Goal: Task Accomplishment & Management: Manage account settings

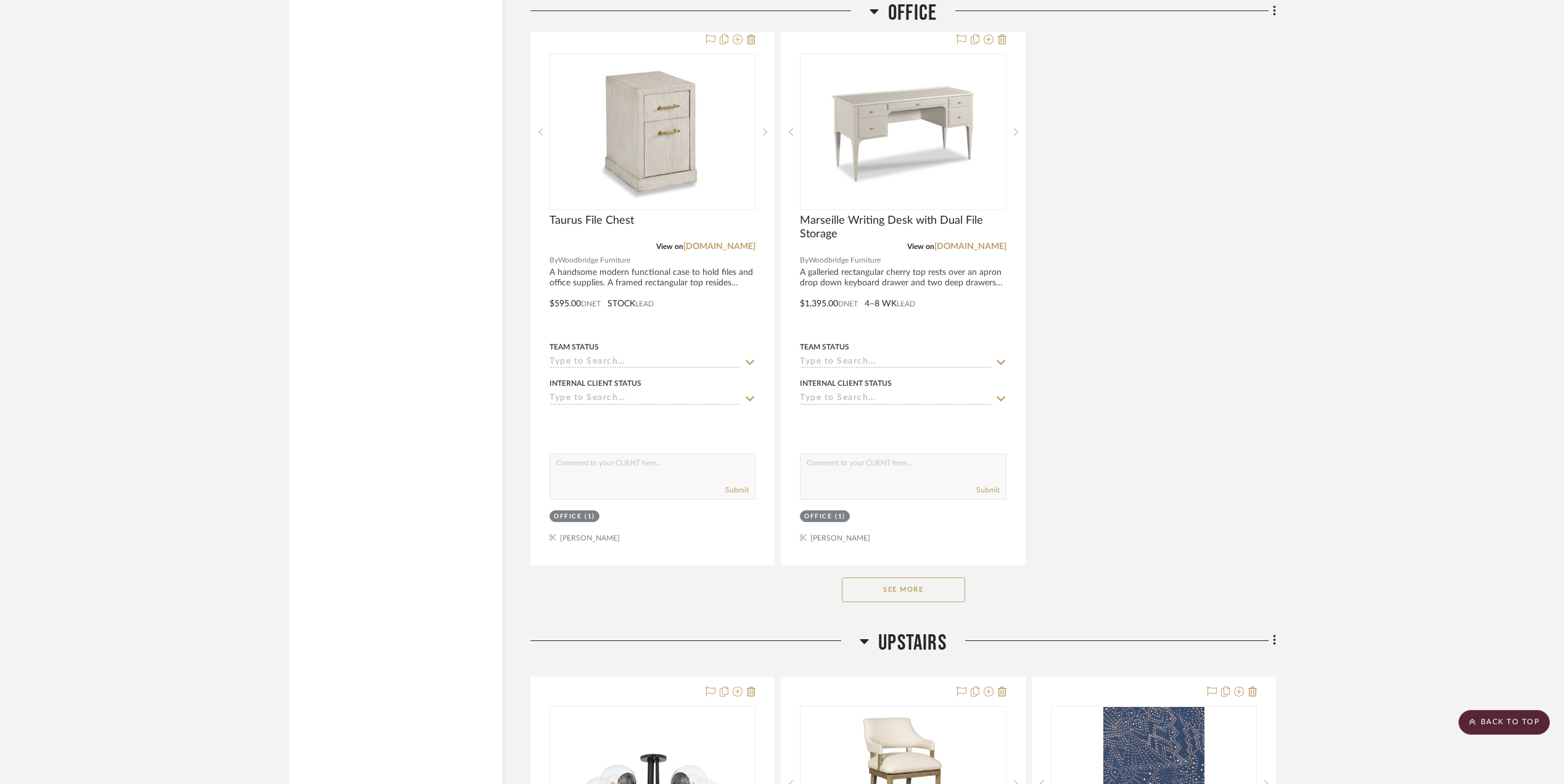
scroll to position [2220, 0]
click at [921, 590] on button "See More" at bounding box center [903, 588] width 123 height 25
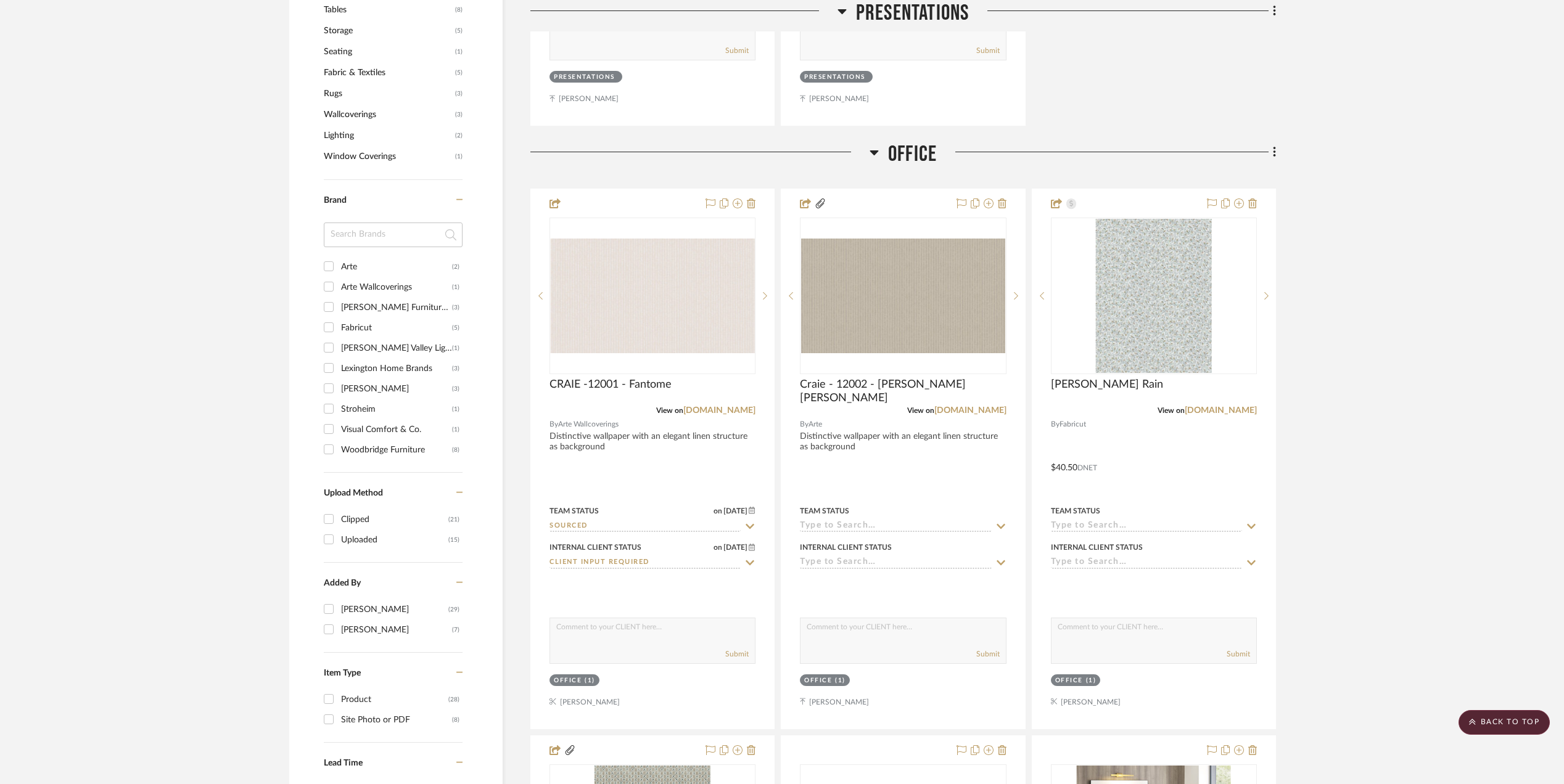
scroll to position [740, 0]
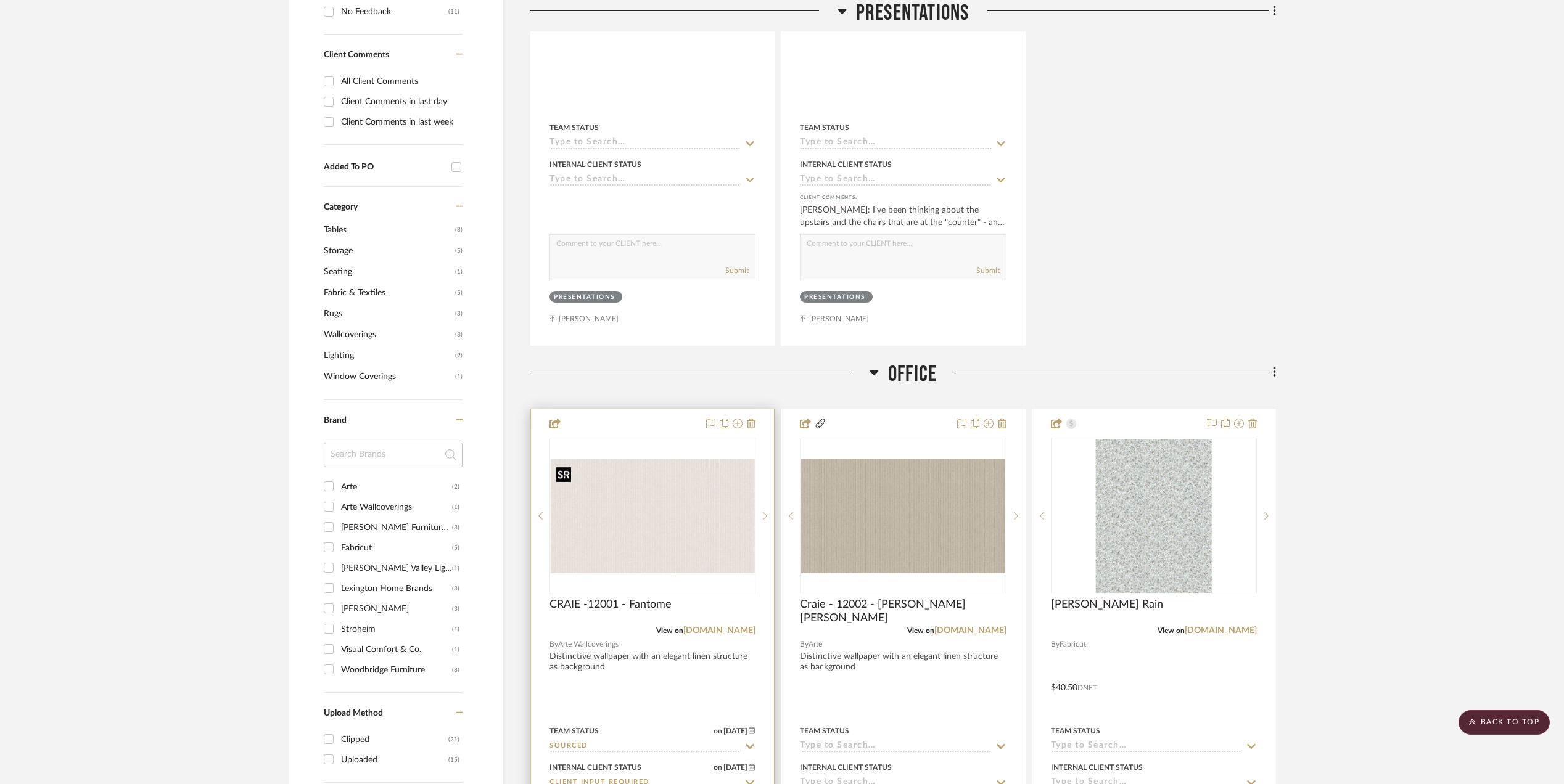
click at [656, 506] on img "0" at bounding box center [652, 516] width 204 height 115
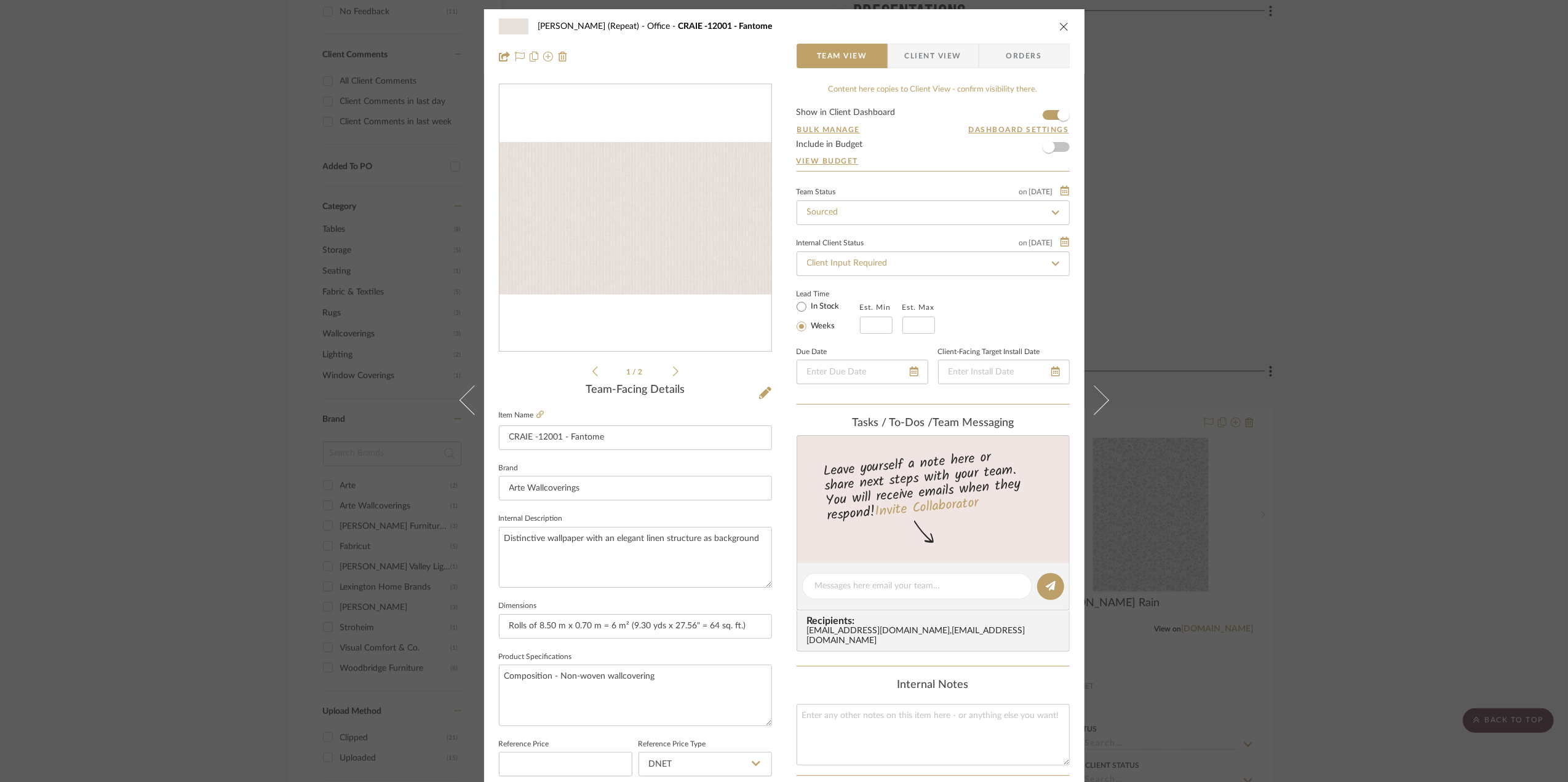
click at [916, 52] on span "Client View" at bounding box center [933, 56] width 56 height 25
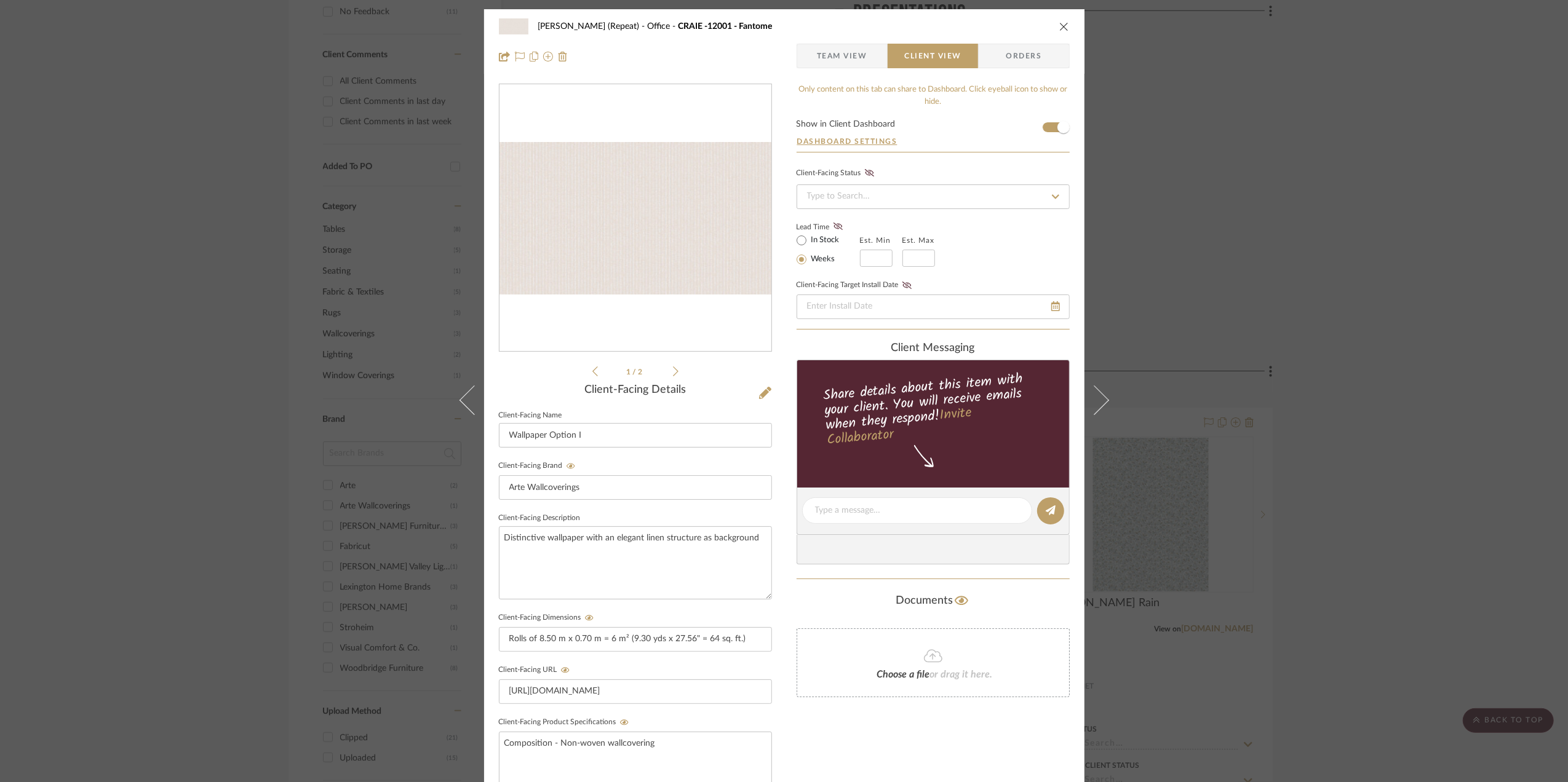
click at [1430, 333] on div "Stephanie Bergreen (Repeat) Office CRAIE -12001 - Fantome Team View Client View…" at bounding box center [784, 391] width 1568 height 782
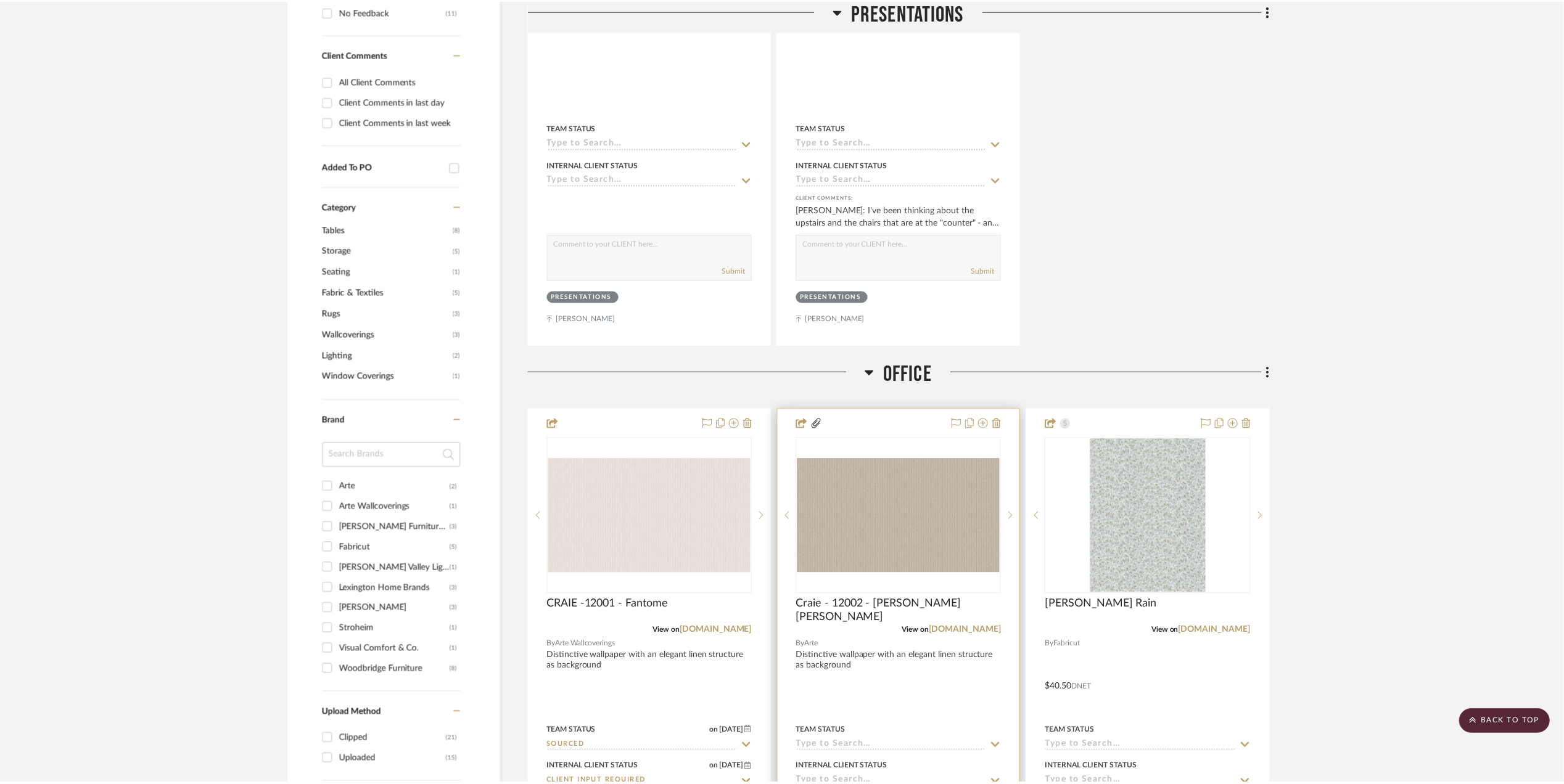
scroll to position [740, 0]
click at [867, 514] on div at bounding box center [902, 516] width 206 height 157
click at [916, 531] on img "0" at bounding box center [902, 516] width 204 height 115
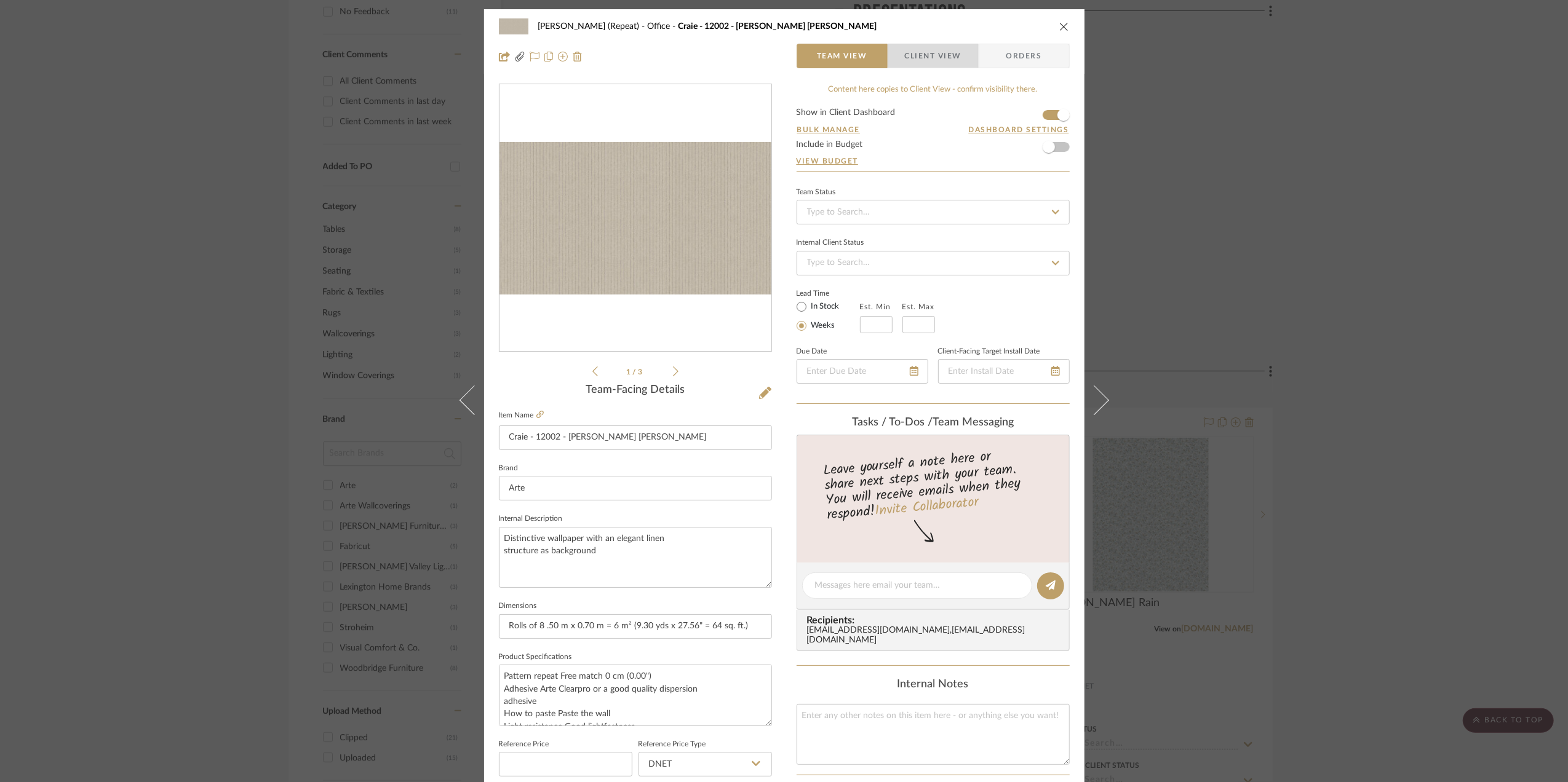
click at [936, 48] on span "Client View" at bounding box center [933, 56] width 56 height 25
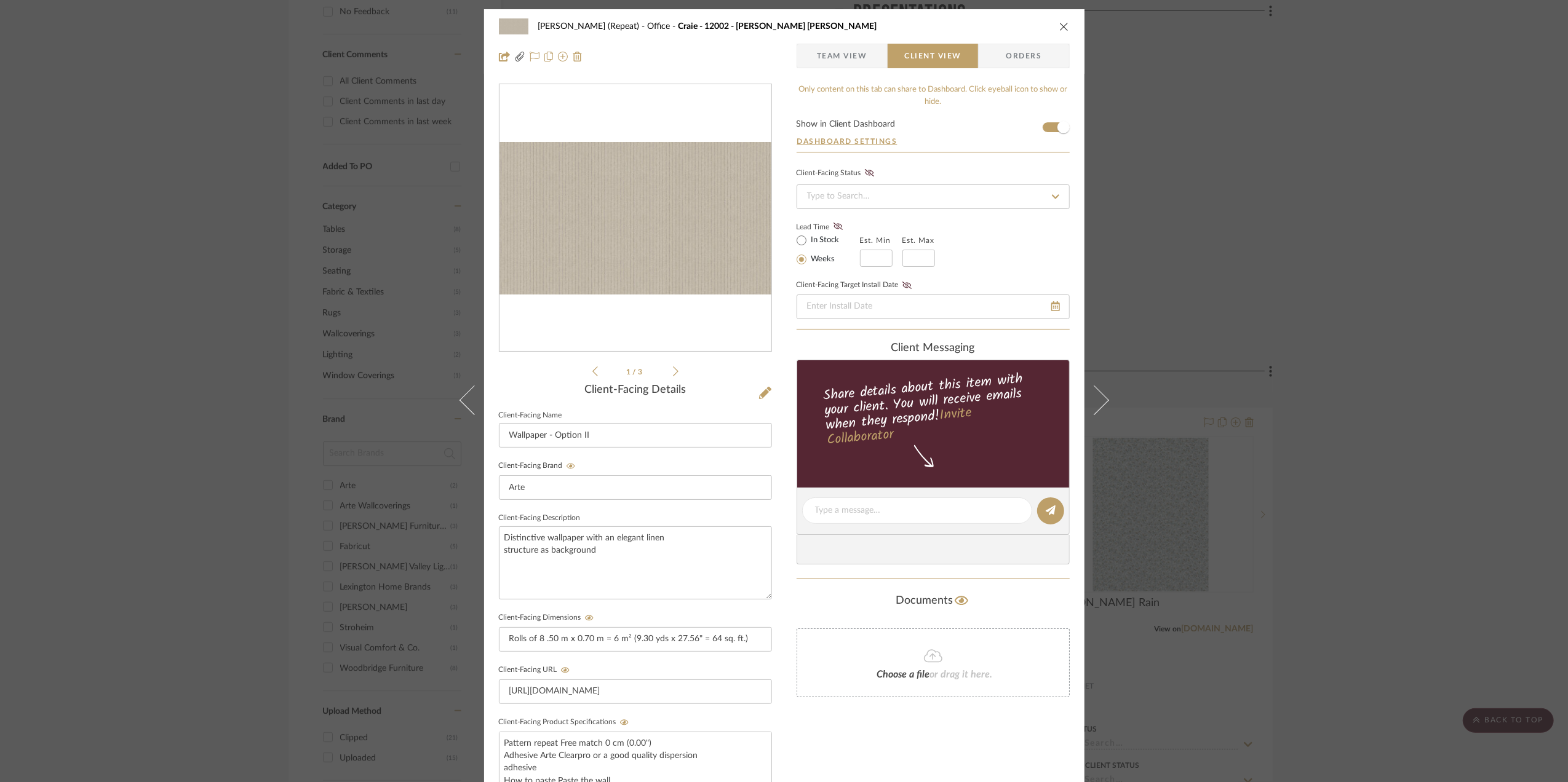
drag, startPoint x: 1394, startPoint y: 382, endPoint x: 1357, endPoint y: 382, distance: 37.0
click at [1394, 380] on div "Stephanie Bergreen (Repeat) Office Craie - 12002 - Bain de Boue Team View Clien…" at bounding box center [784, 391] width 1568 height 782
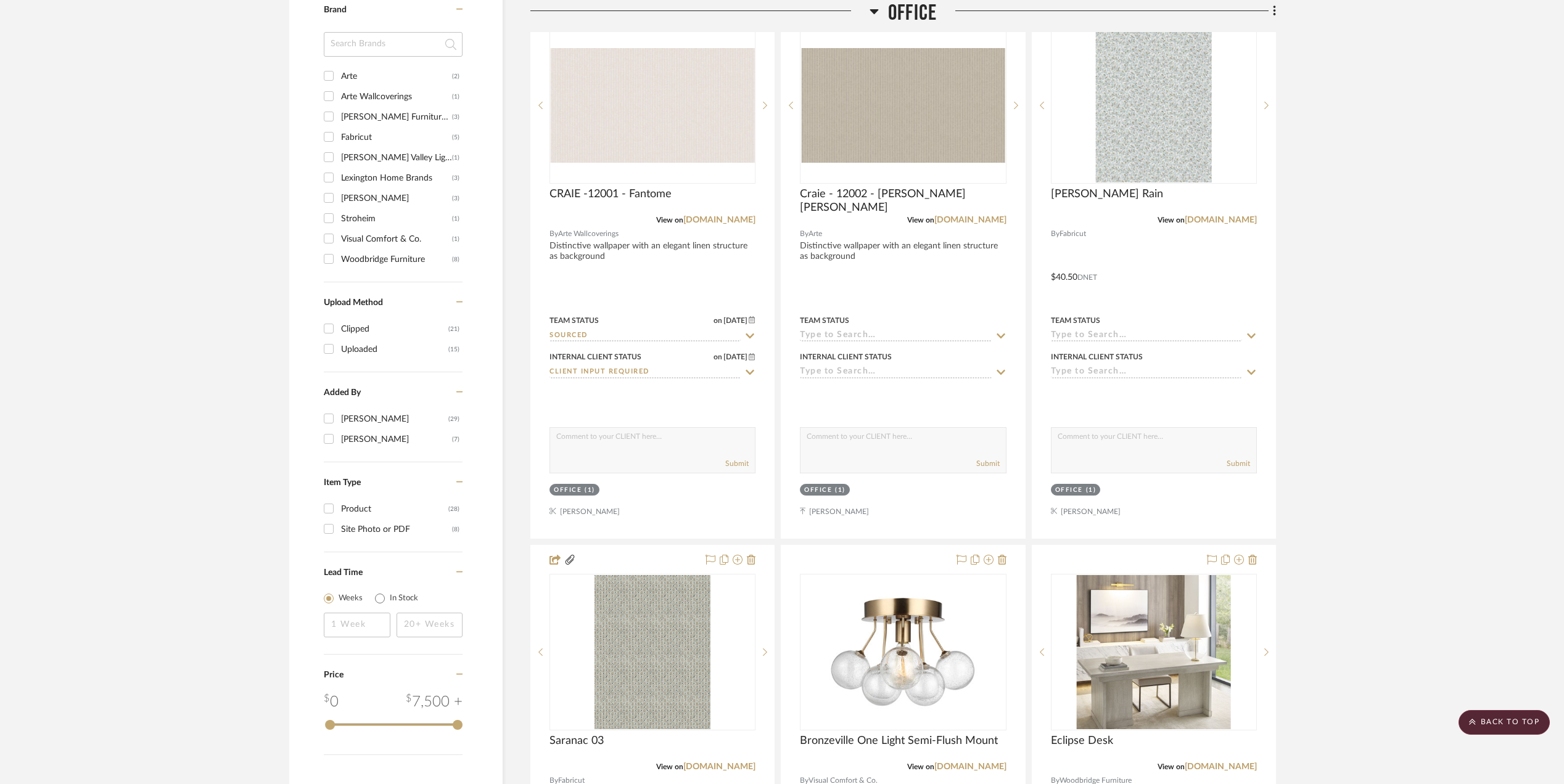
scroll to position [1233, 0]
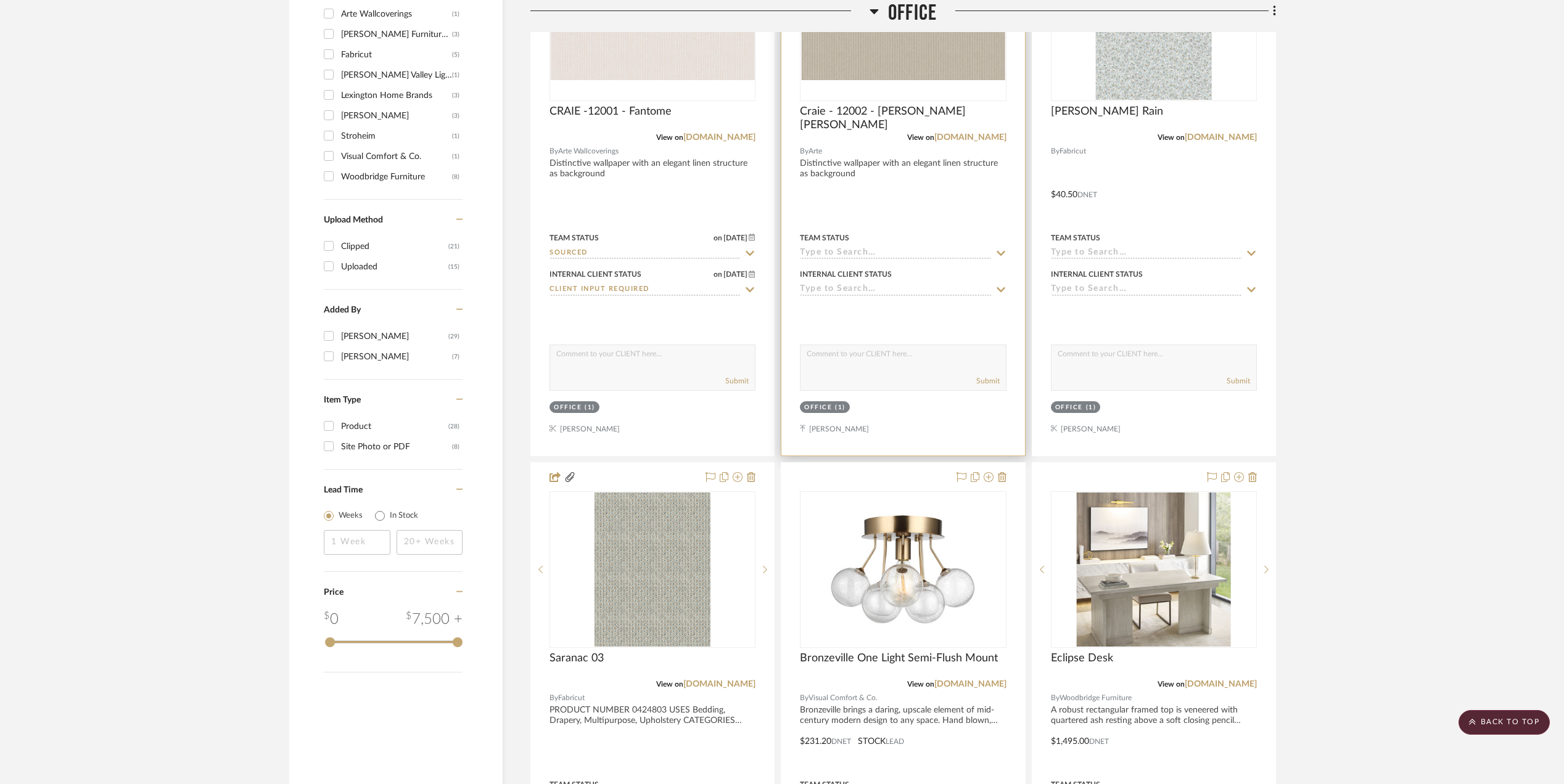
click at [835, 253] on input at bounding box center [895, 253] width 191 height 11
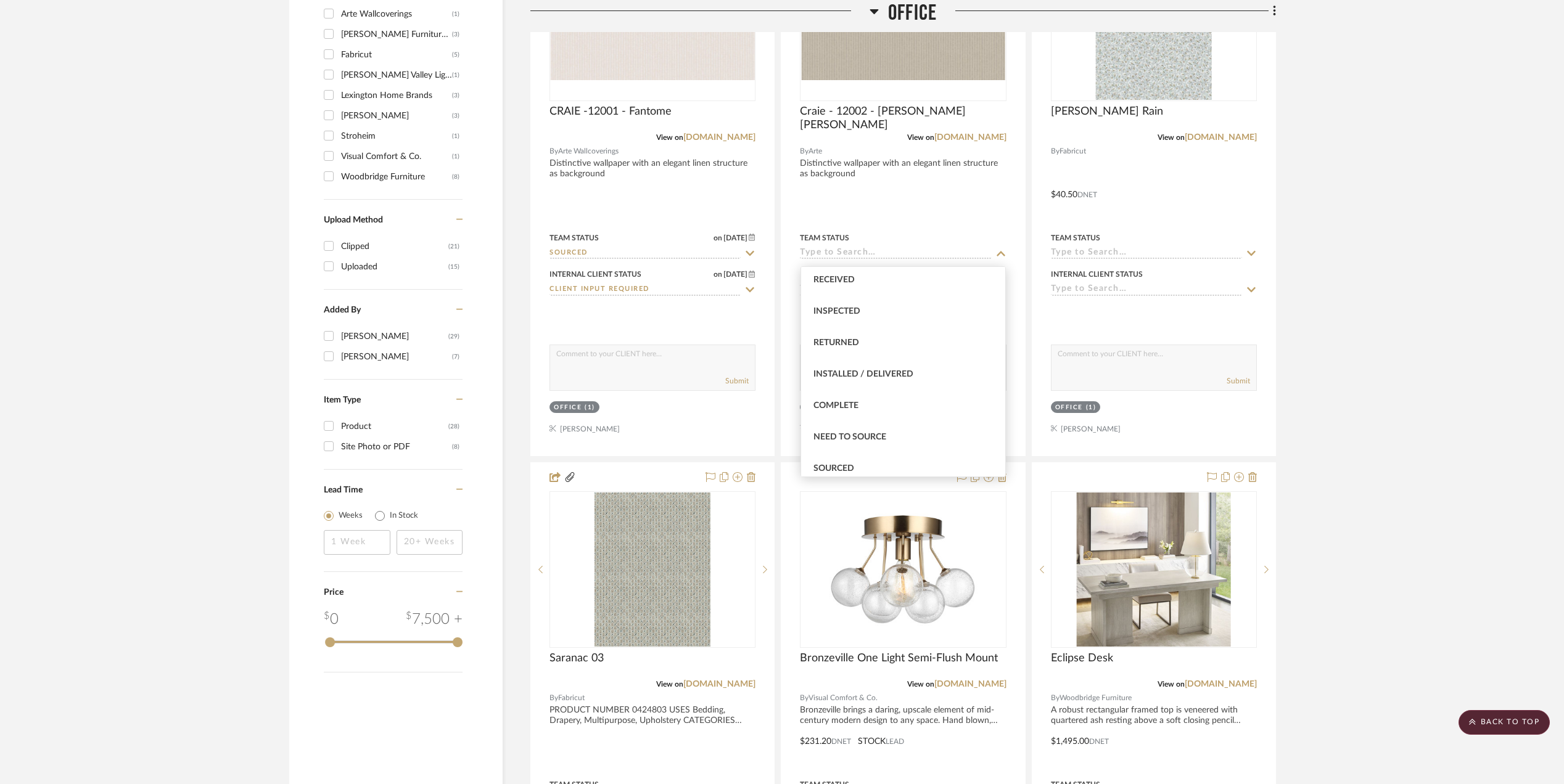
scroll to position [411, 0]
click at [845, 274] on div "Not ordered Ordered Order Confirmed Damaged Delayed Backordered Shipped Receive…" at bounding box center [903, 372] width 206 height 211
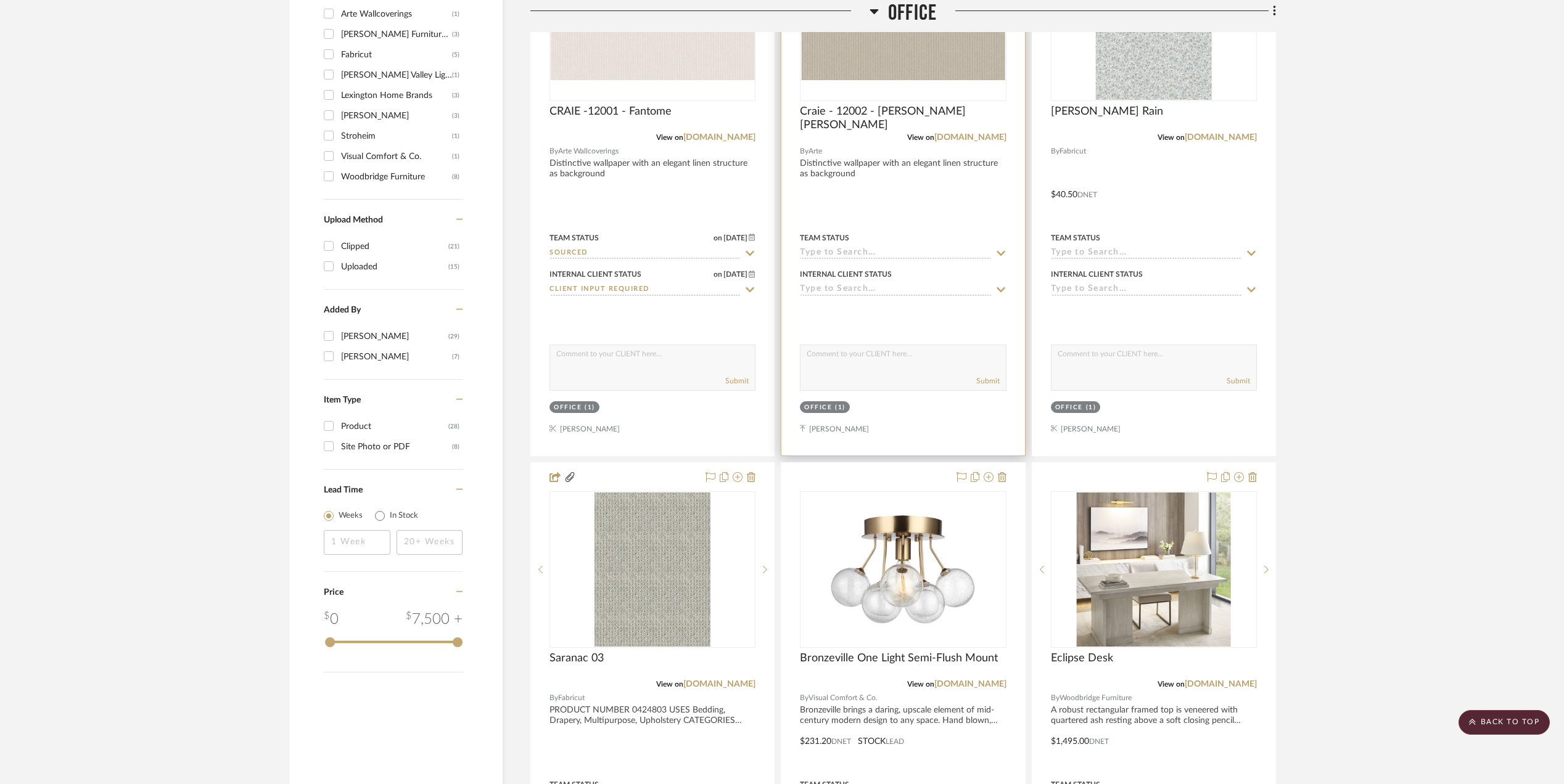
drag, startPoint x: 845, startPoint y: 274, endPoint x: 830, endPoint y: 252, distance: 26.6
click at [830, 252] on input at bounding box center [895, 253] width 191 height 11
type input "source"
click at [846, 309] on span "Sourced" at bounding box center [834, 313] width 41 height 9
type input "8/19/2025"
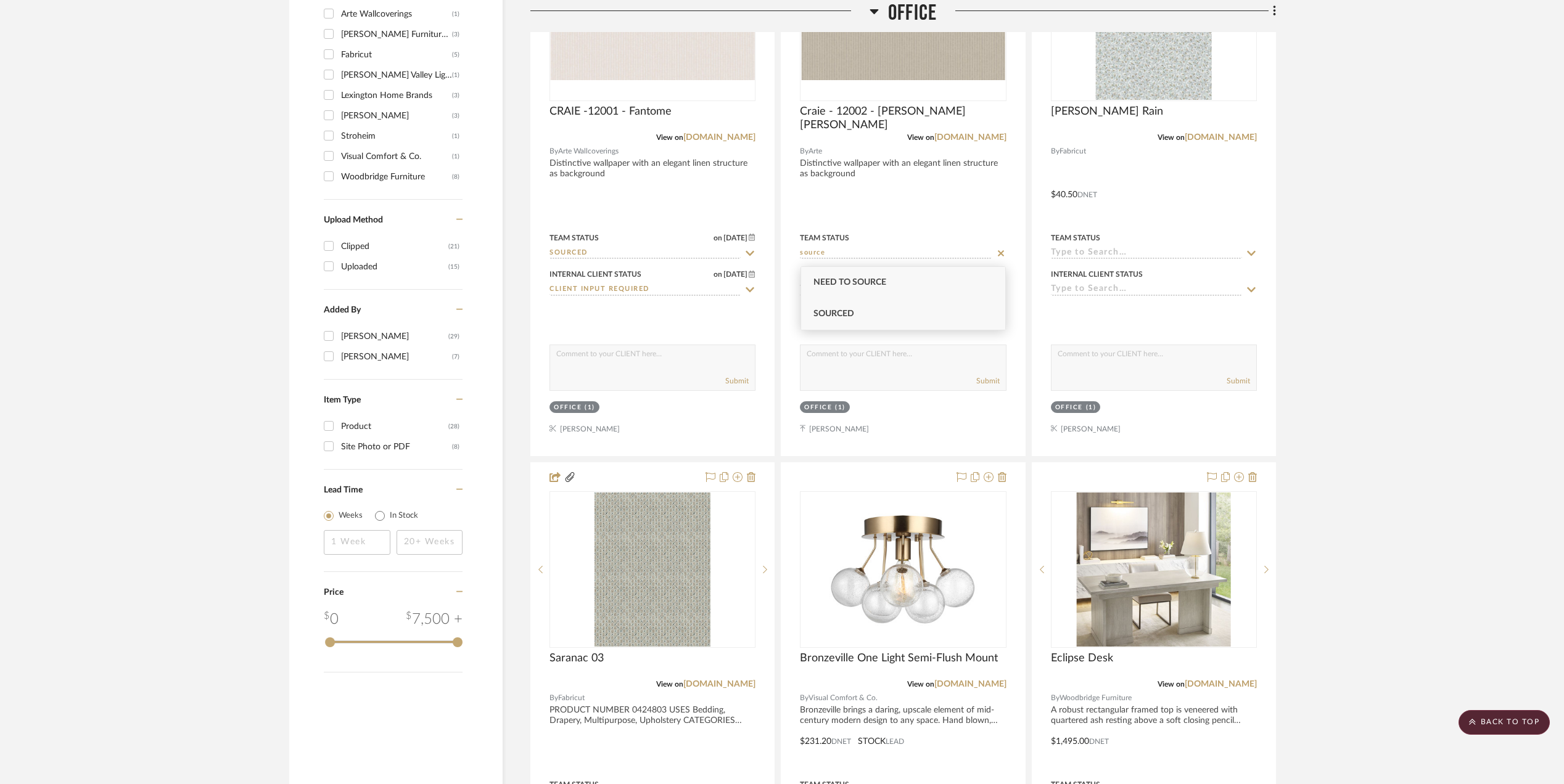
type input "Sourced"
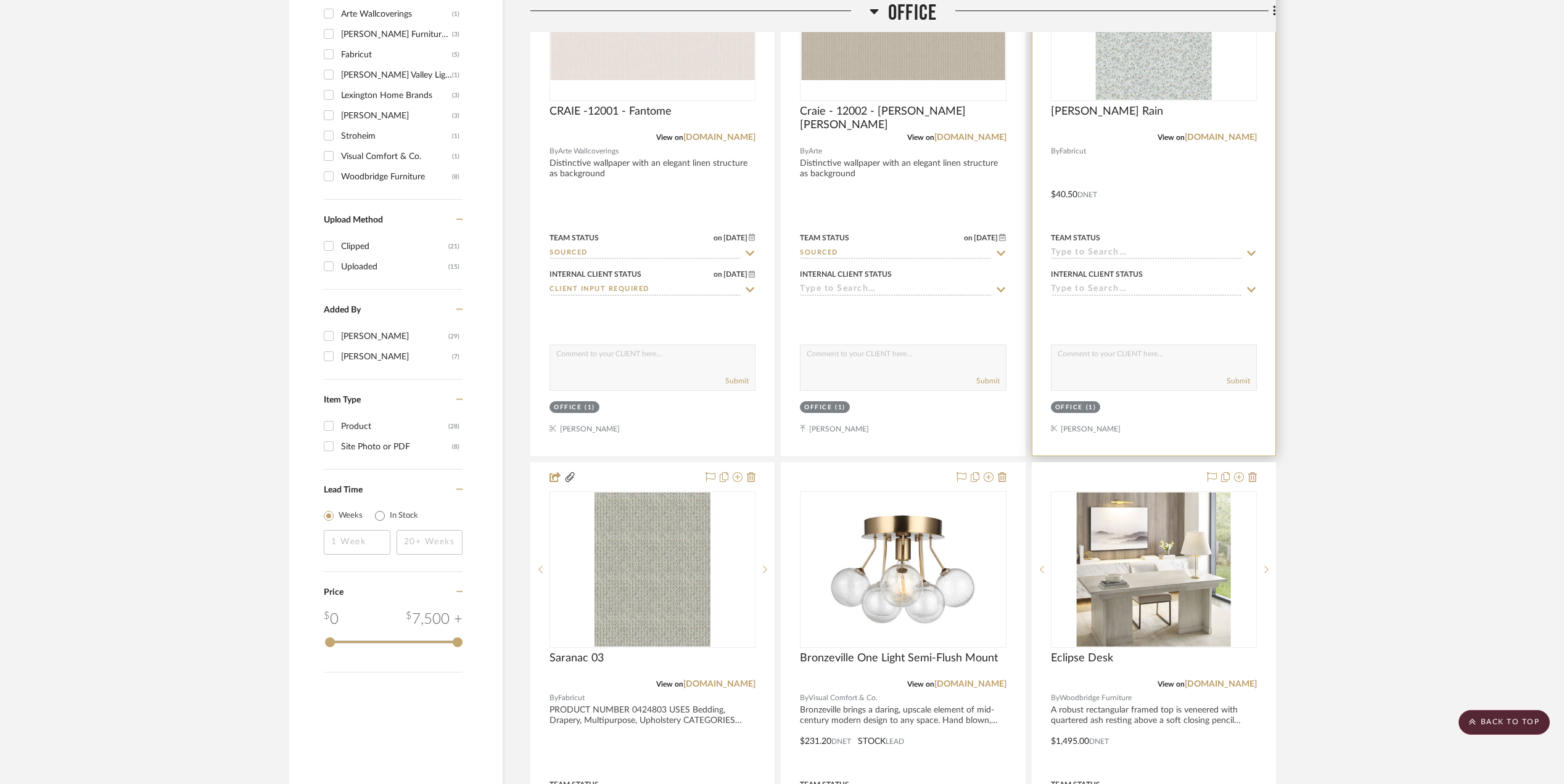
click at [1093, 255] on input at bounding box center [1146, 253] width 191 height 11
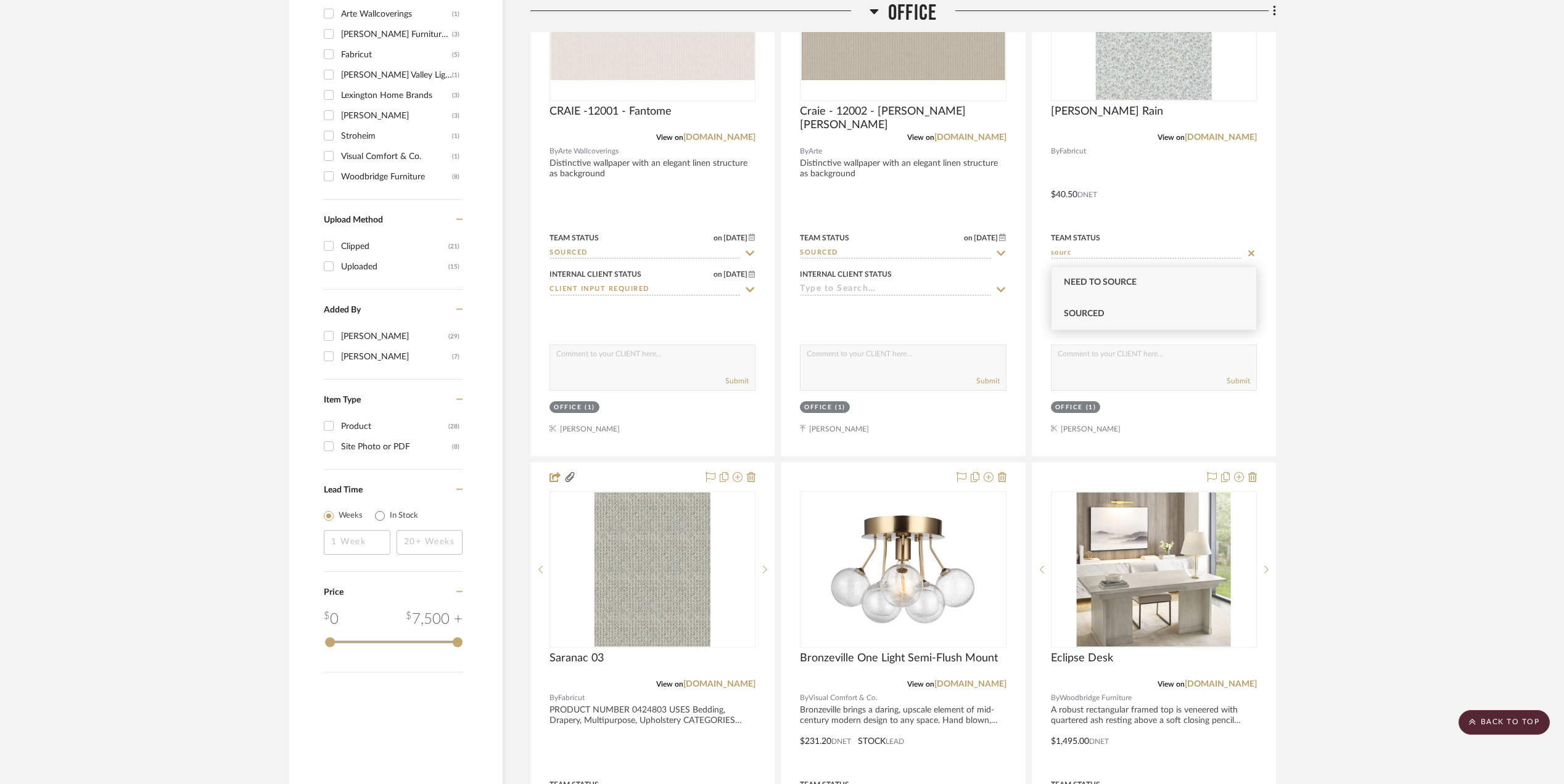
type input "sourc"
click at [1120, 315] on div "Sourced" at bounding box center [1154, 314] width 204 height 32
type input "8/19/2025"
type input "Sourced"
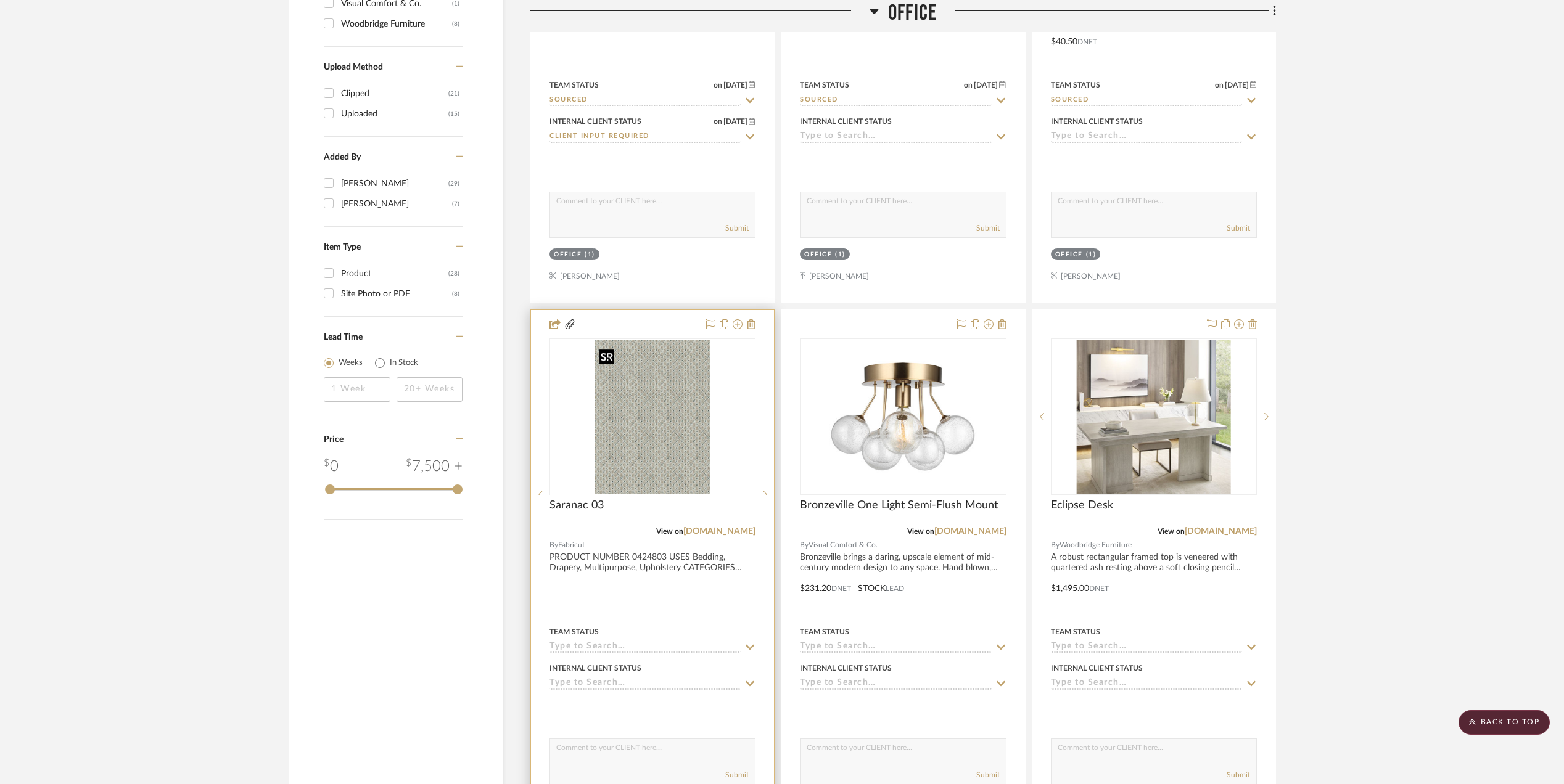
scroll to position [1397, 0]
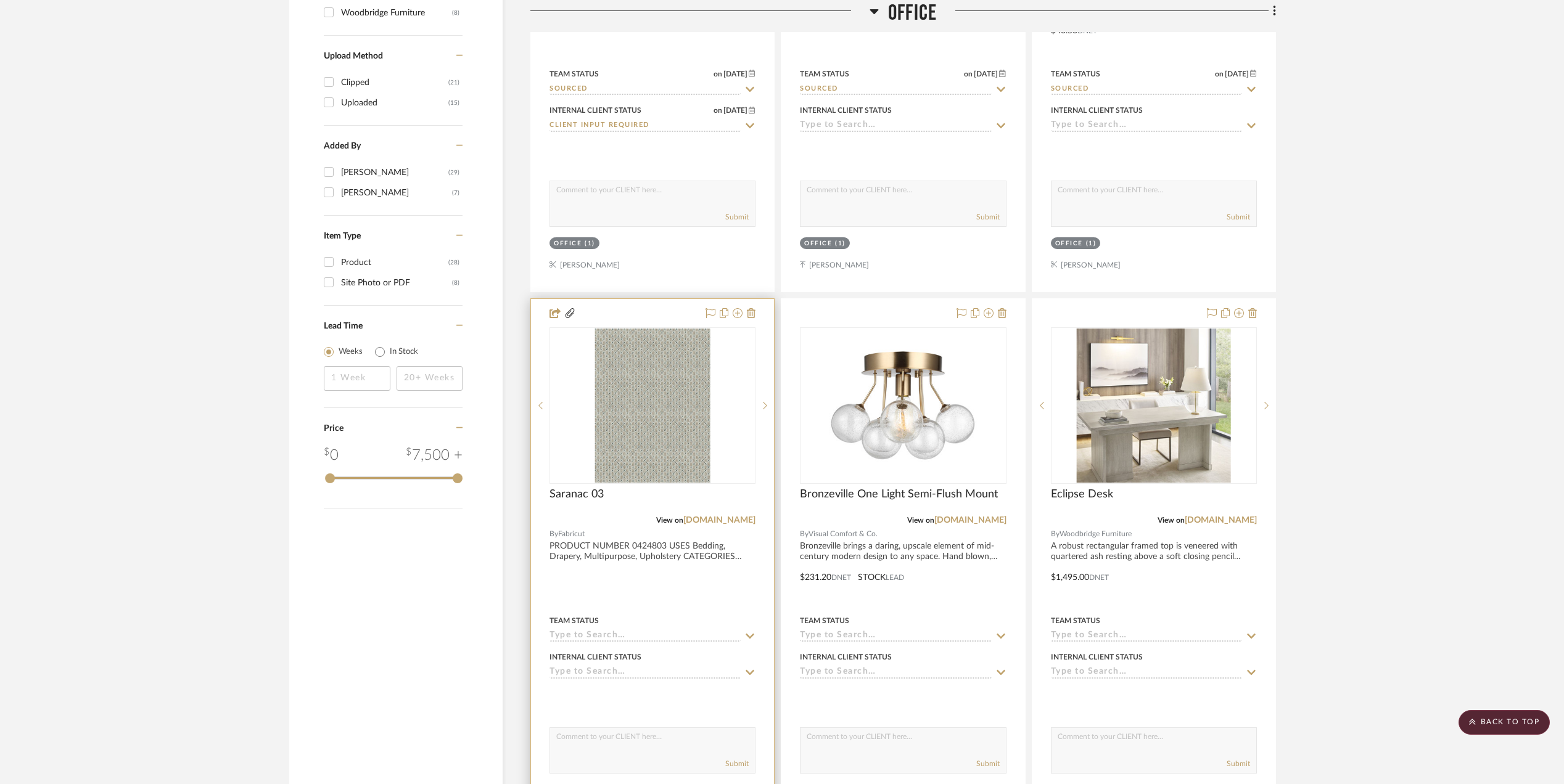
click at [588, 641] on input at bounding box center [645, 636] width 191 height 11
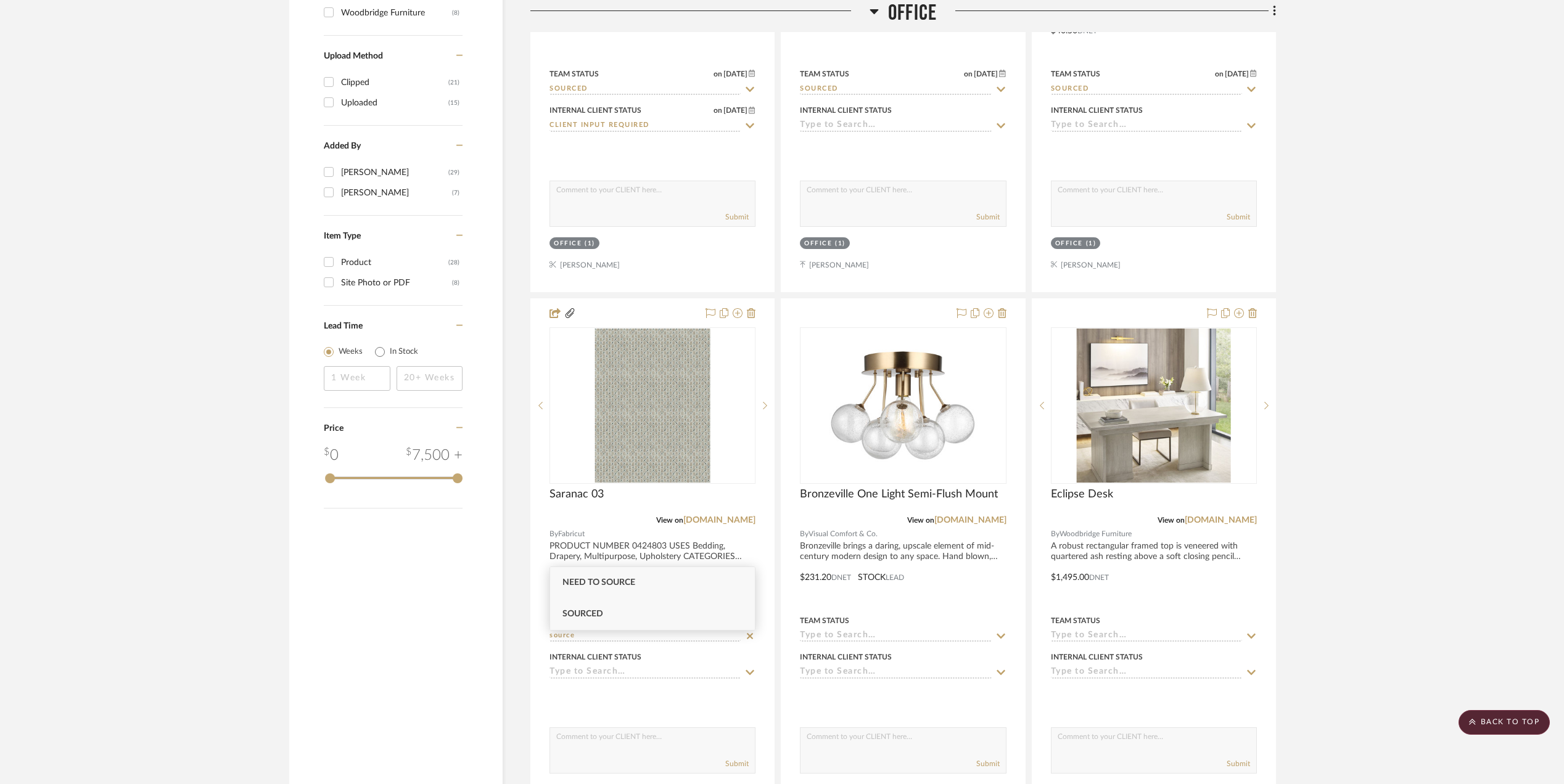
type input "source"
click at [613, 608] on div "Sourced" at bounding box center [652, 614] width 204 height 32
type input "[DATE]"
type input "Sourced"
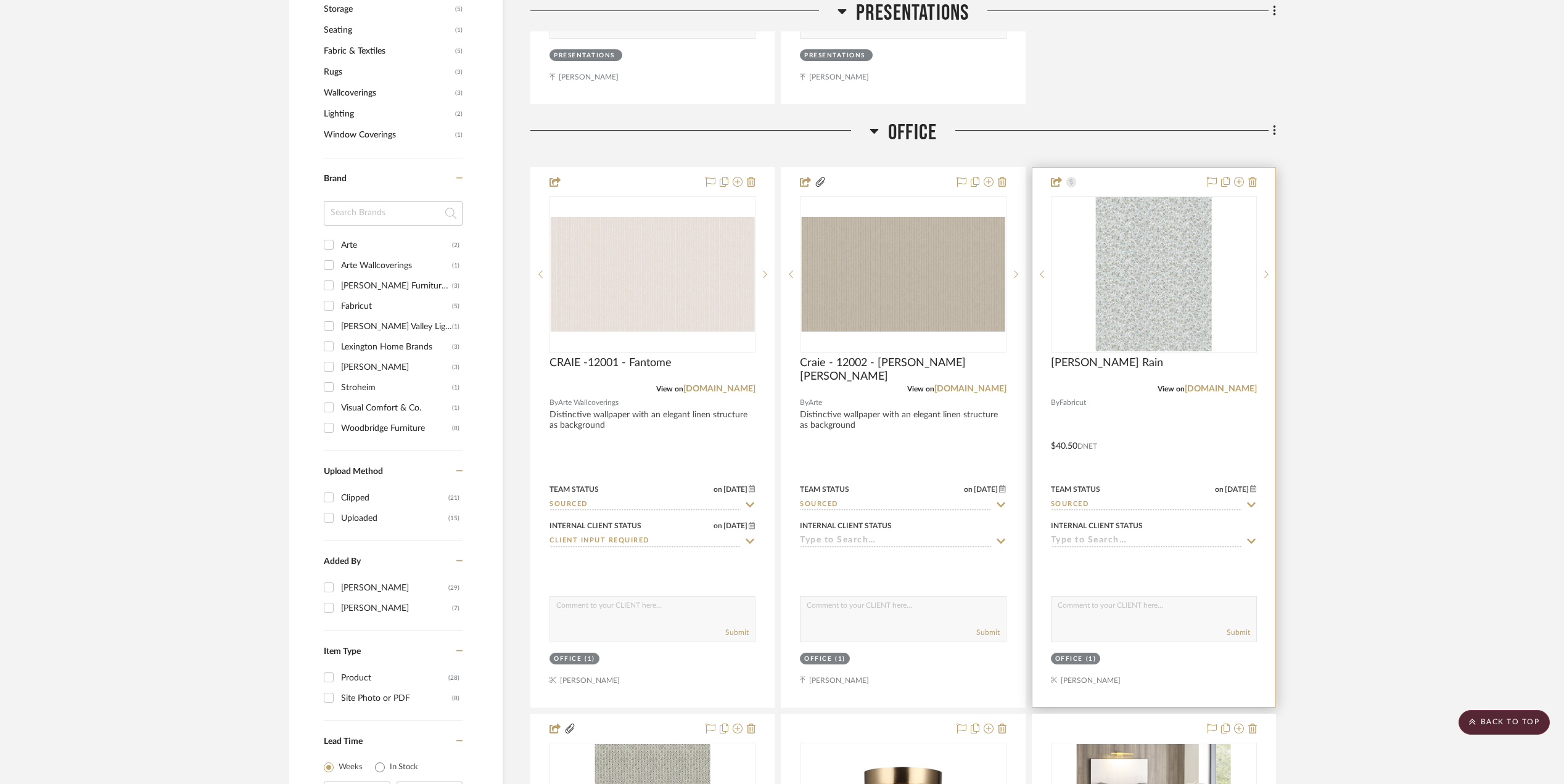
scroll to position [986, 0]
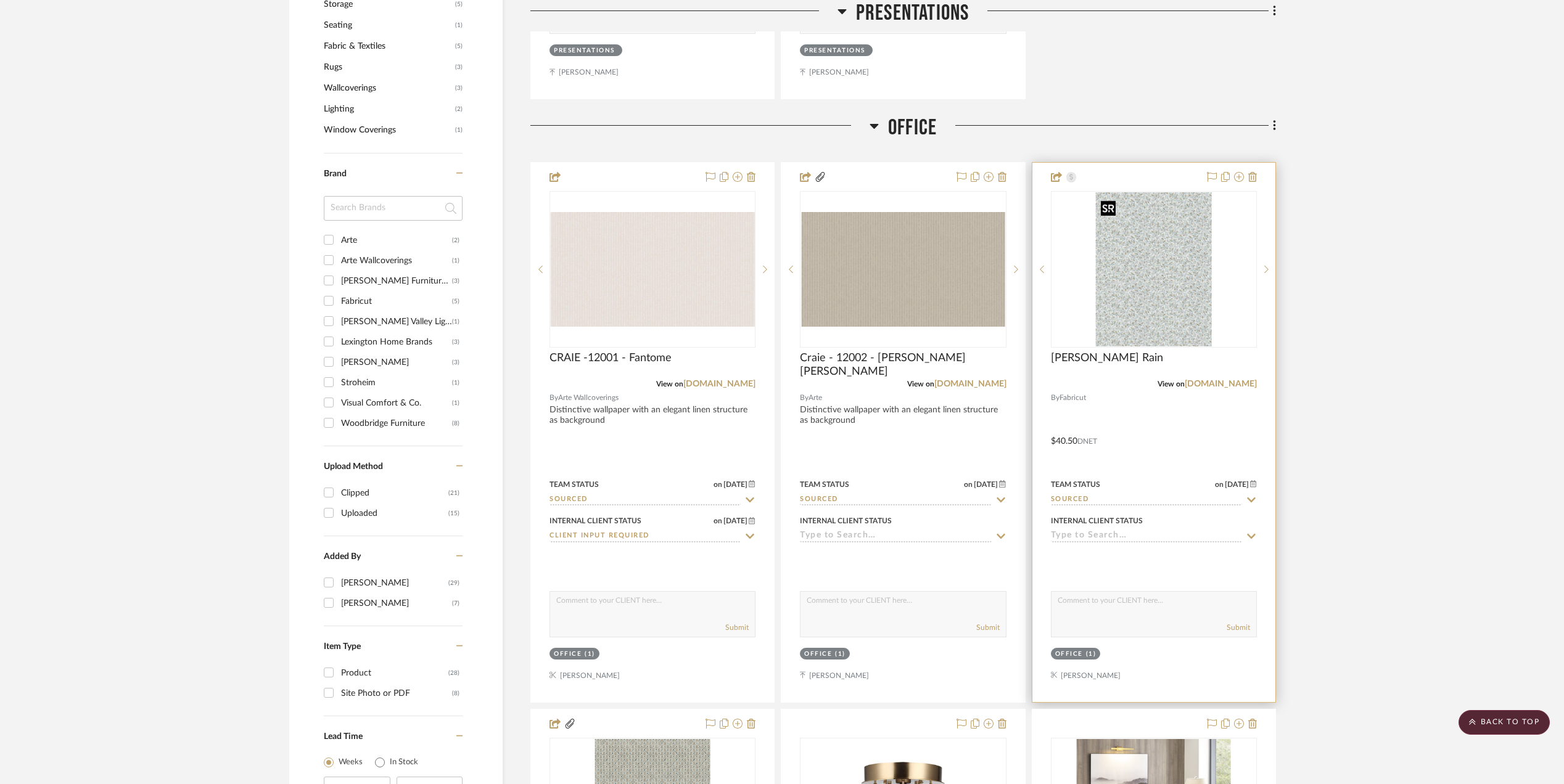
click at [1140, 284] on img "0" at bounding box center [1154, 269] width 116 height 154
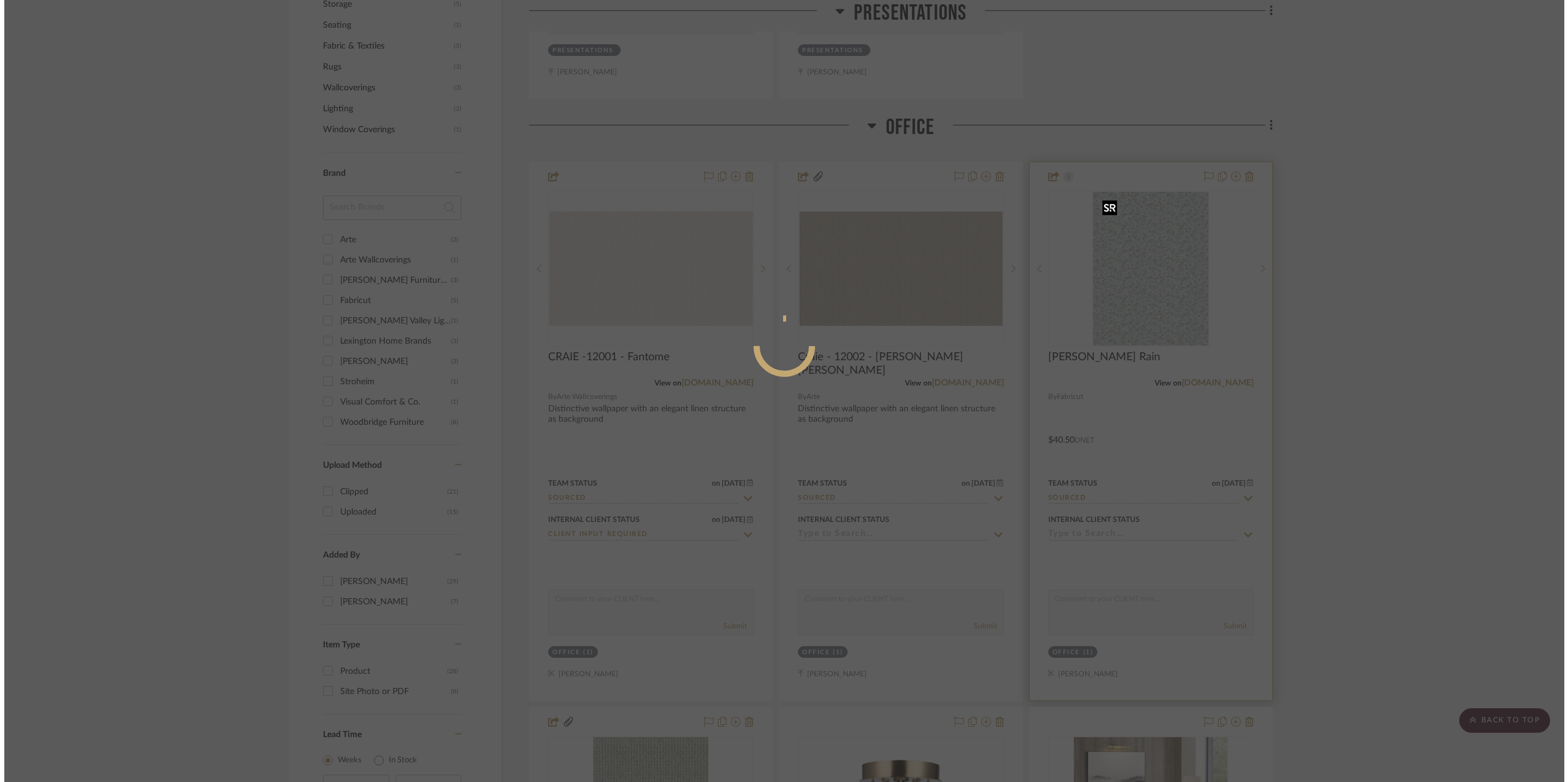
scroll to position [0, 0]
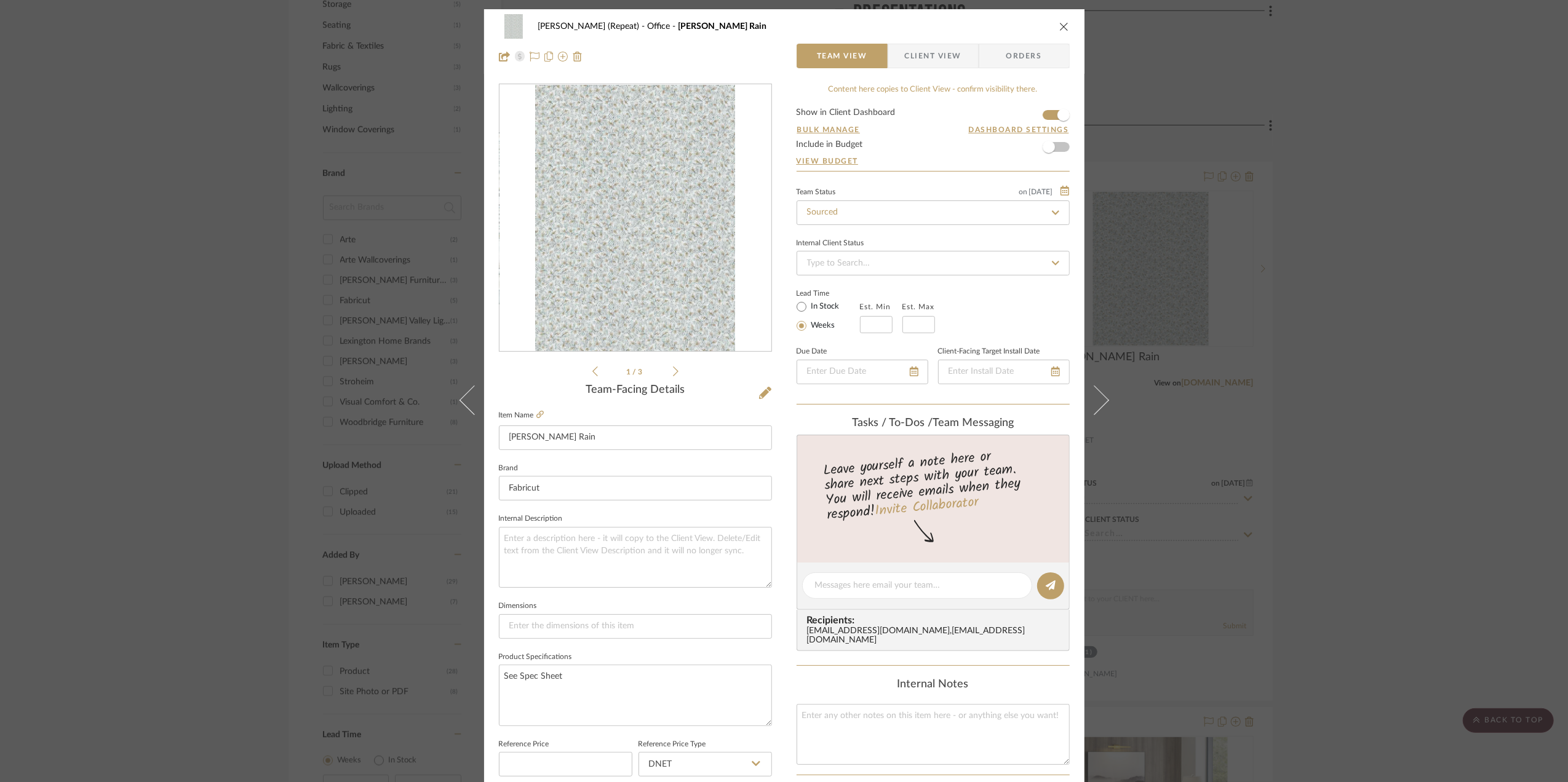
click at [943, 56] on span "Client View" at bounding box center [933, 56] width 56 height 25
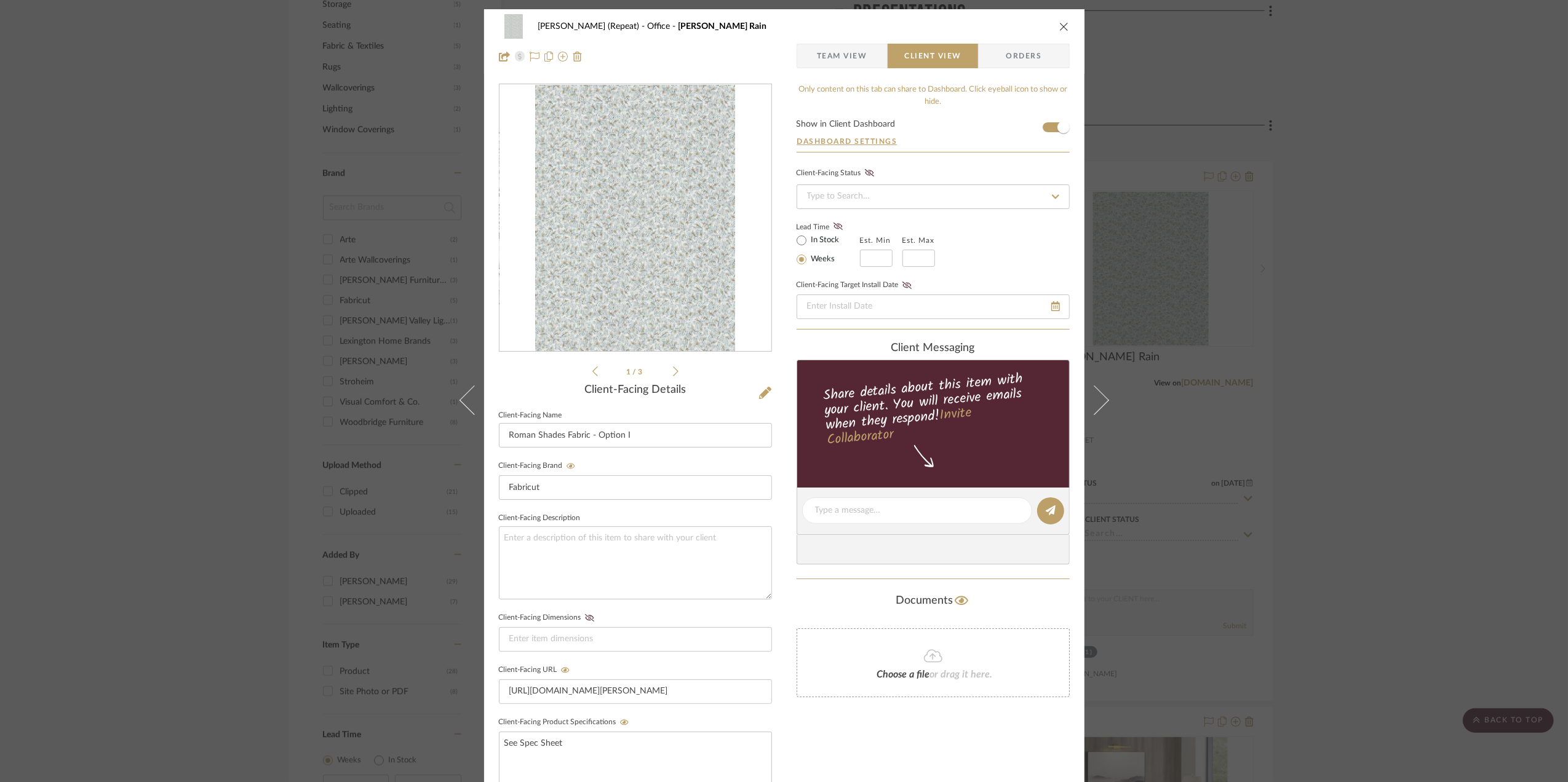
click at [1361, 357] on div "Stephanie Bergreen (Repeat) Office Parker Rain Team View Client View Orders 1 /…" at bounding box center [784, 391] width 1568 height 782
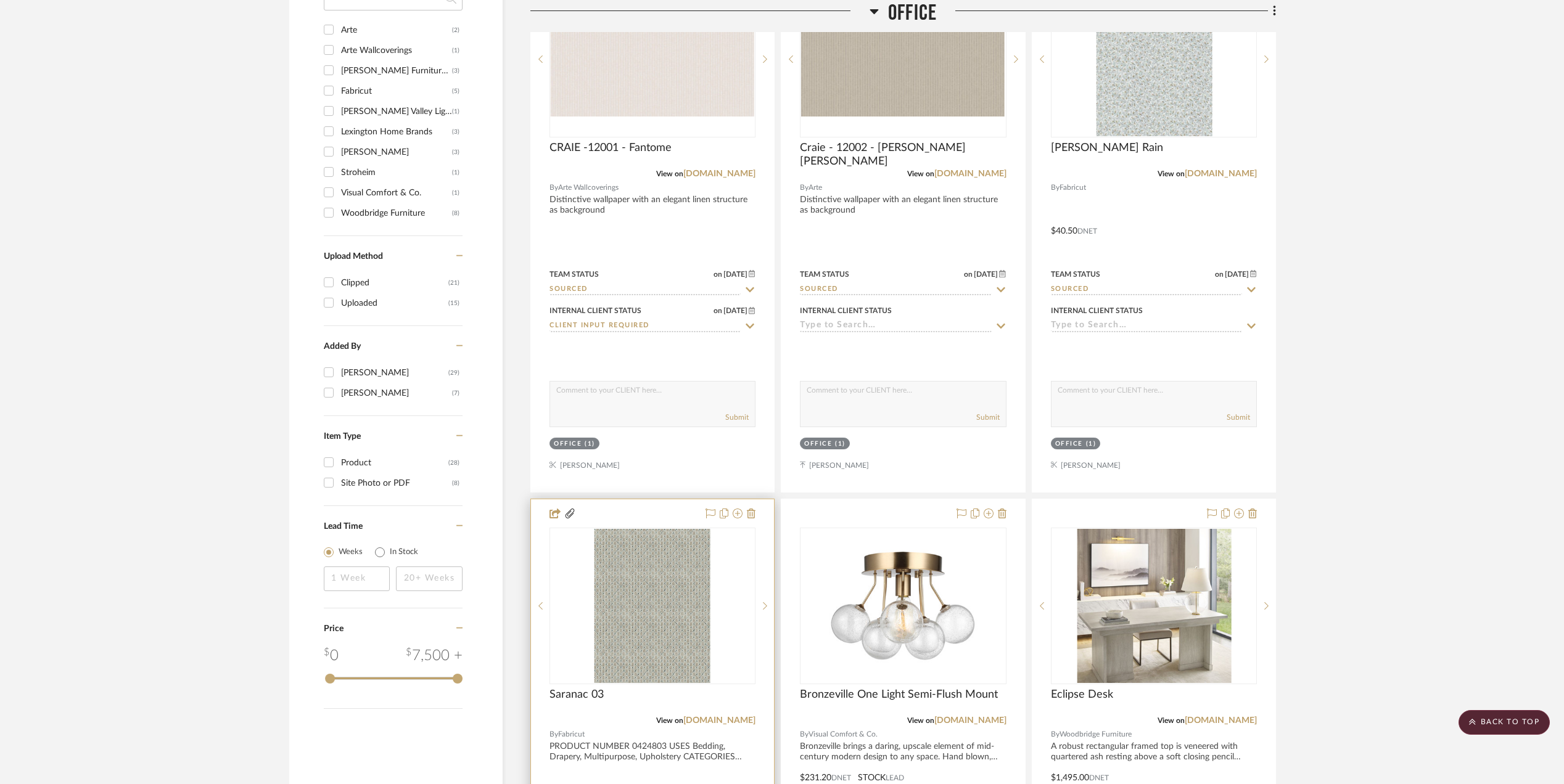
scroll to position [1233, 0]
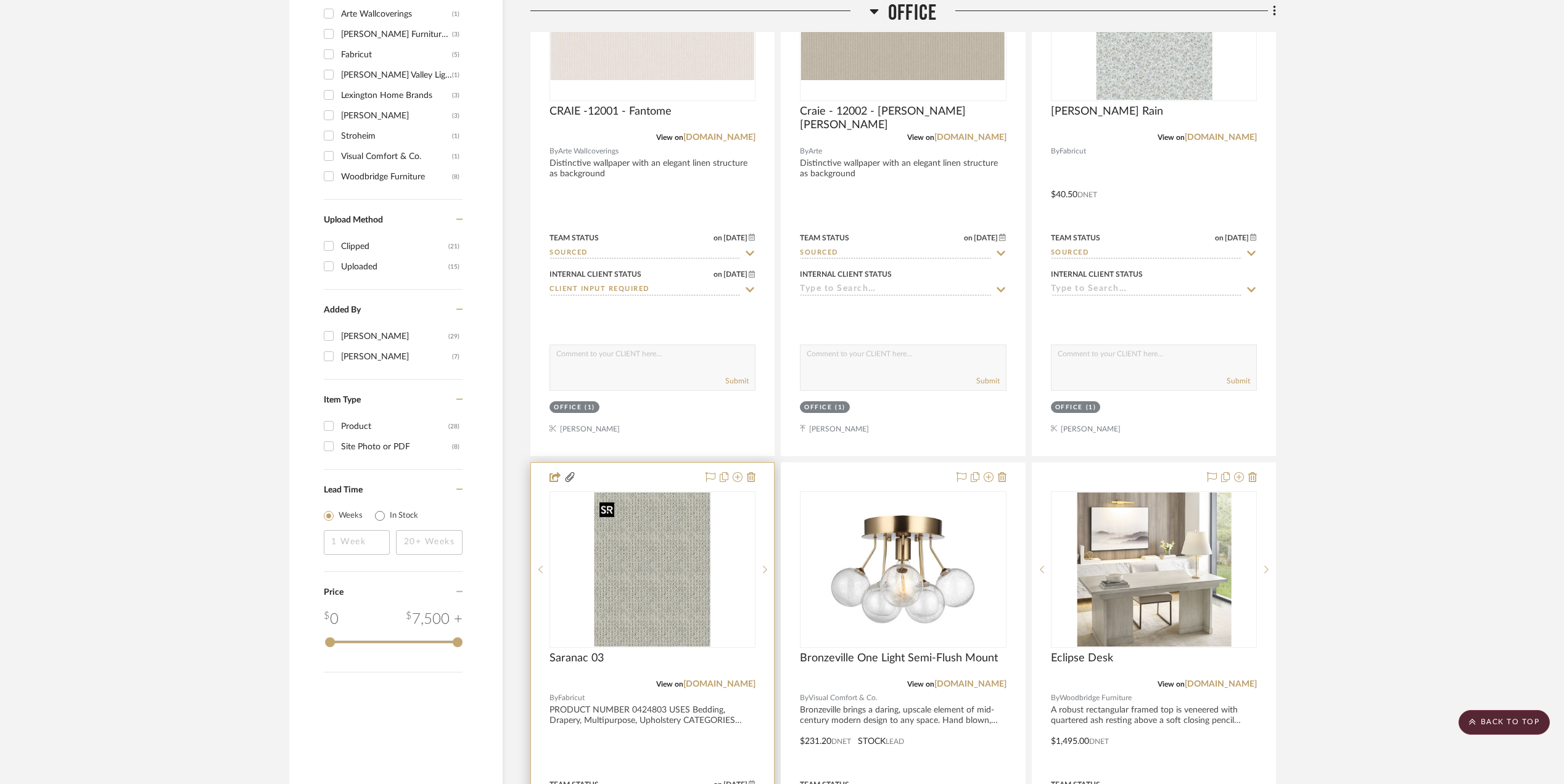
click at [619, 561] on img "0" at bounding box center [652, 570] width 116 height 154
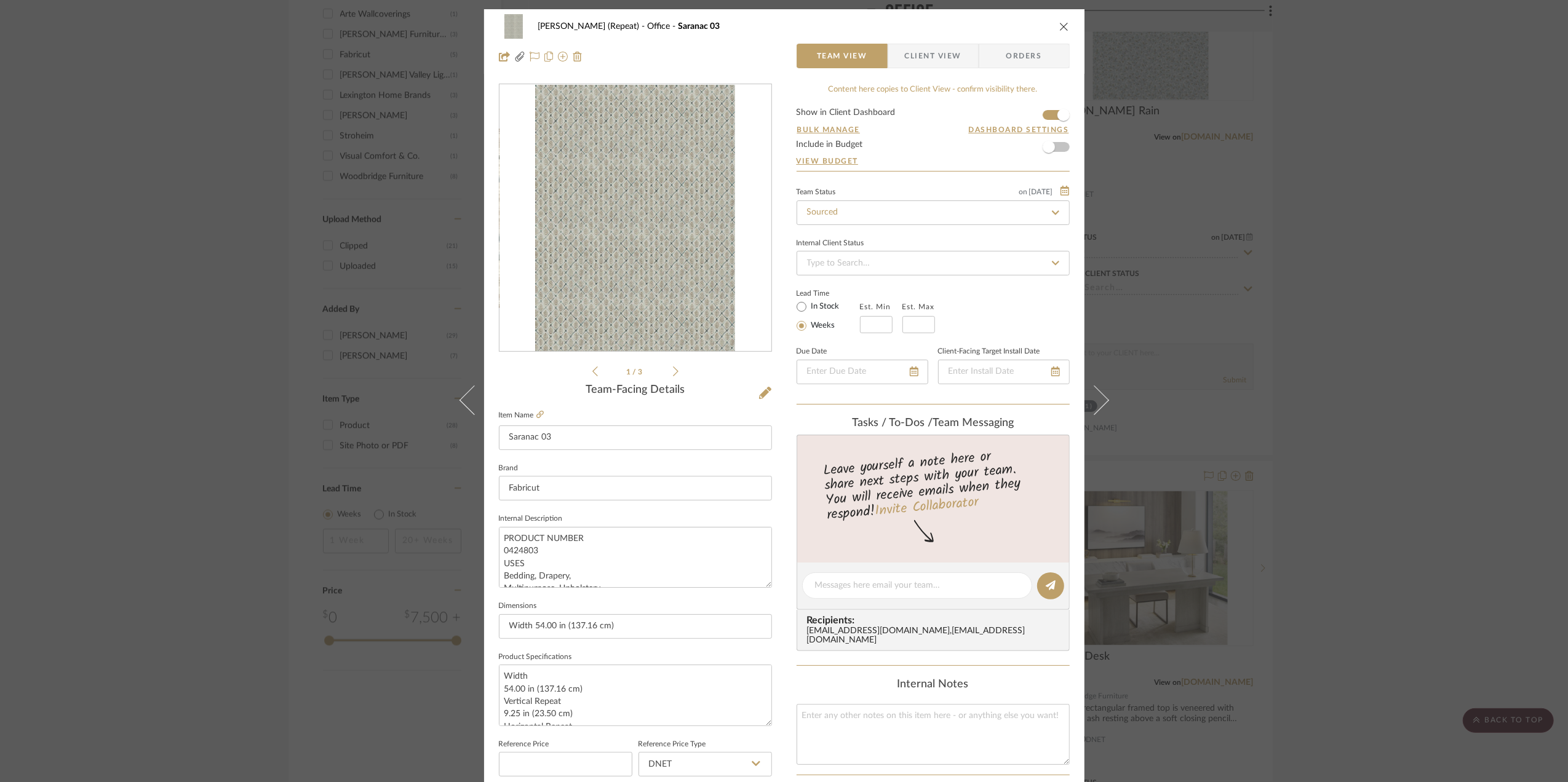
click at [914, 58] on span "Client View" at bounding box center [933, 56] width 56 height 25
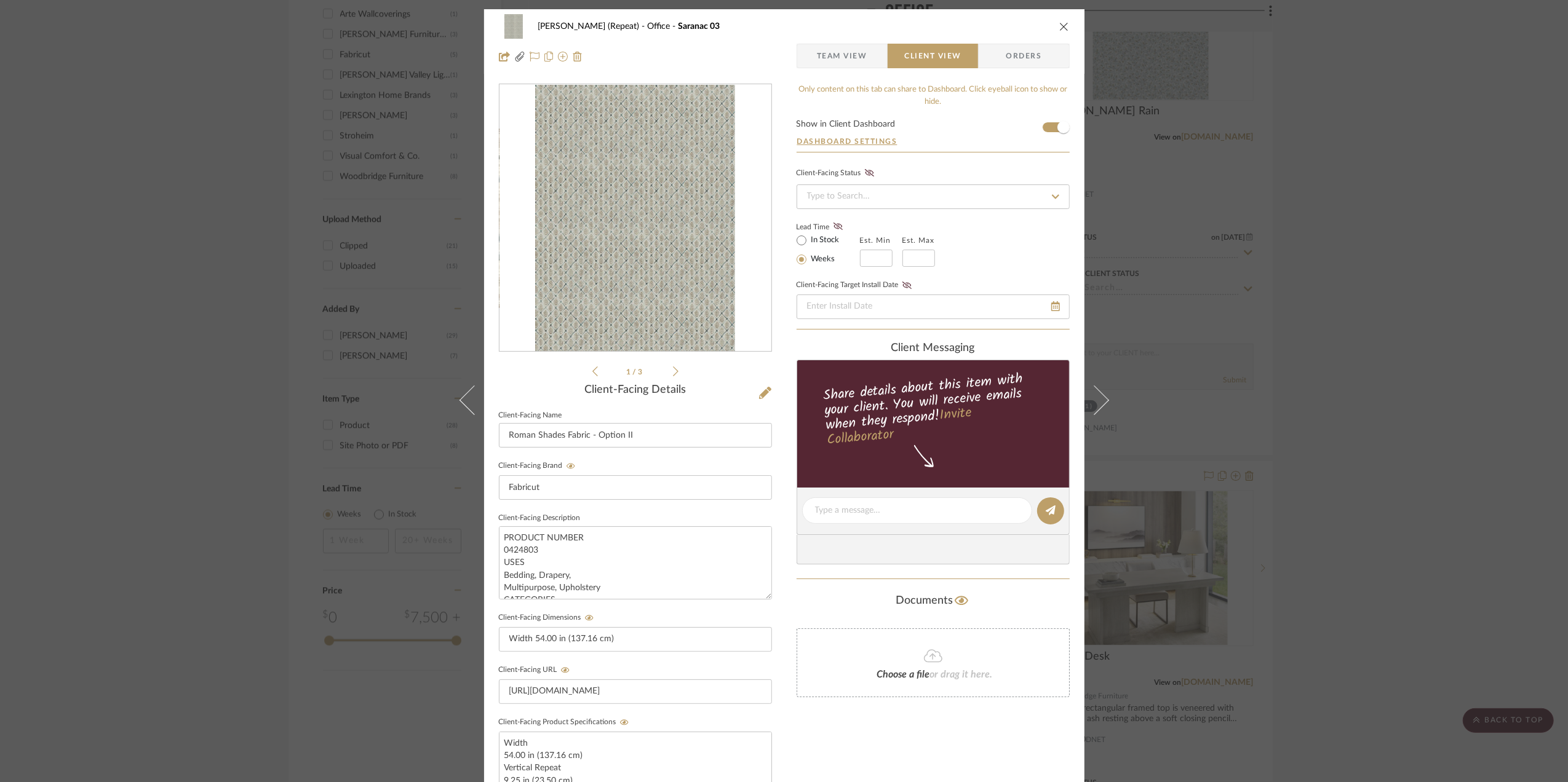
click at [1421, 416] on div "Stephanie Bergreen (Repeat) Office Saranac 03 Team View Client View Orders file…" at bounding box center [784, 391] width 1568 height 782
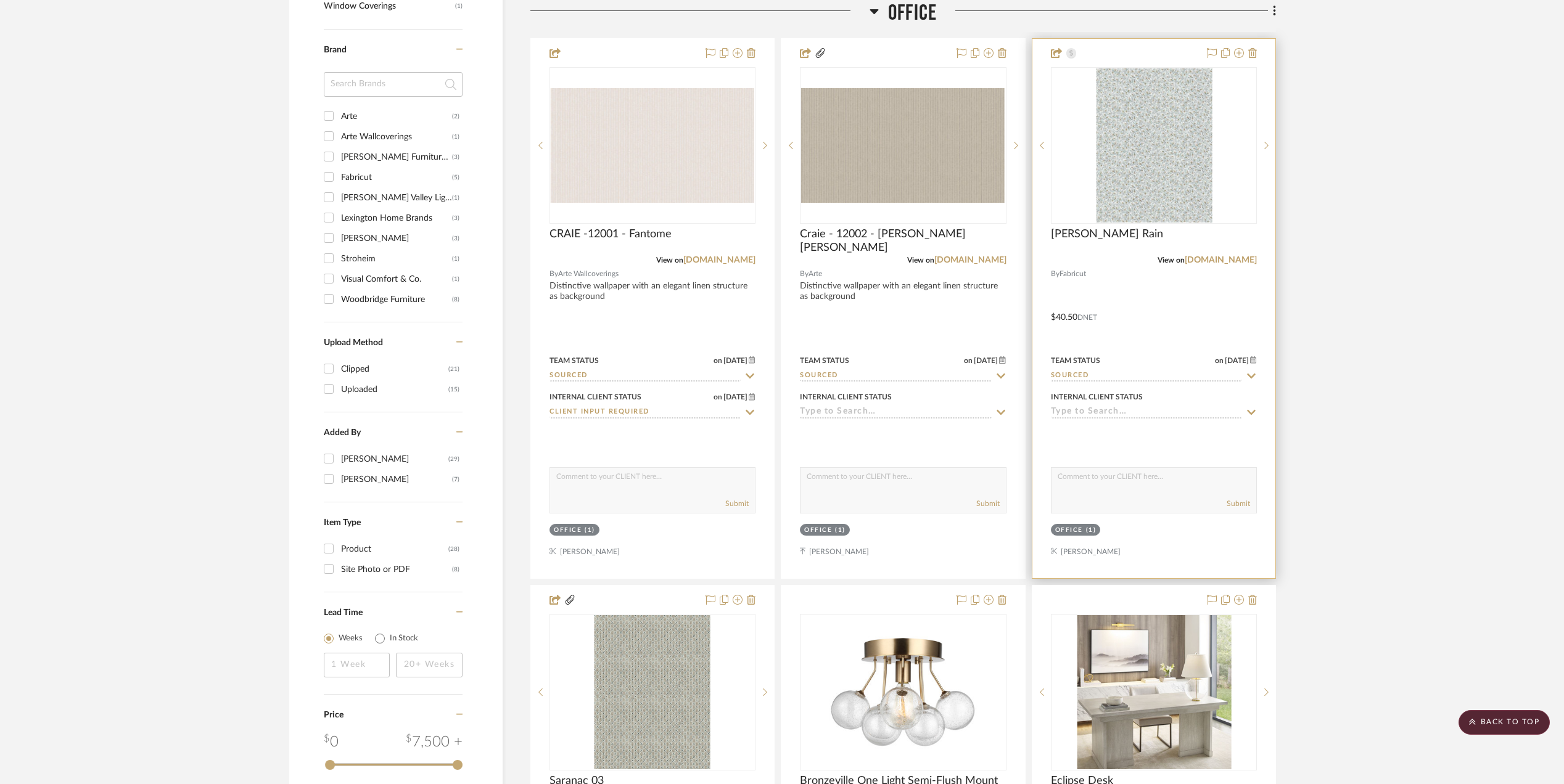
scroll to position [986, 0]
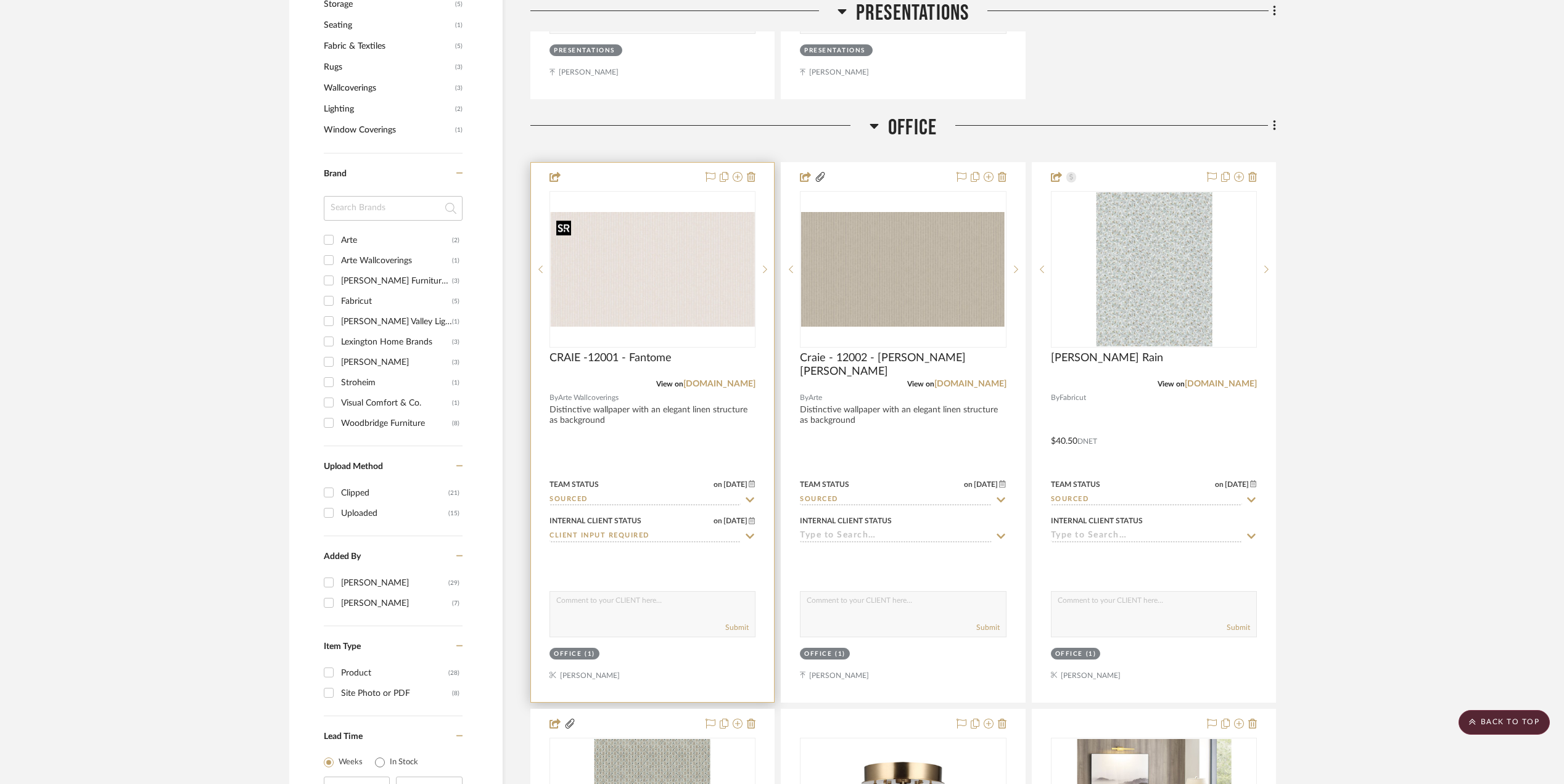
click at [708, 270] on img "0" at bounding box center [652, 269] width 204 height 115
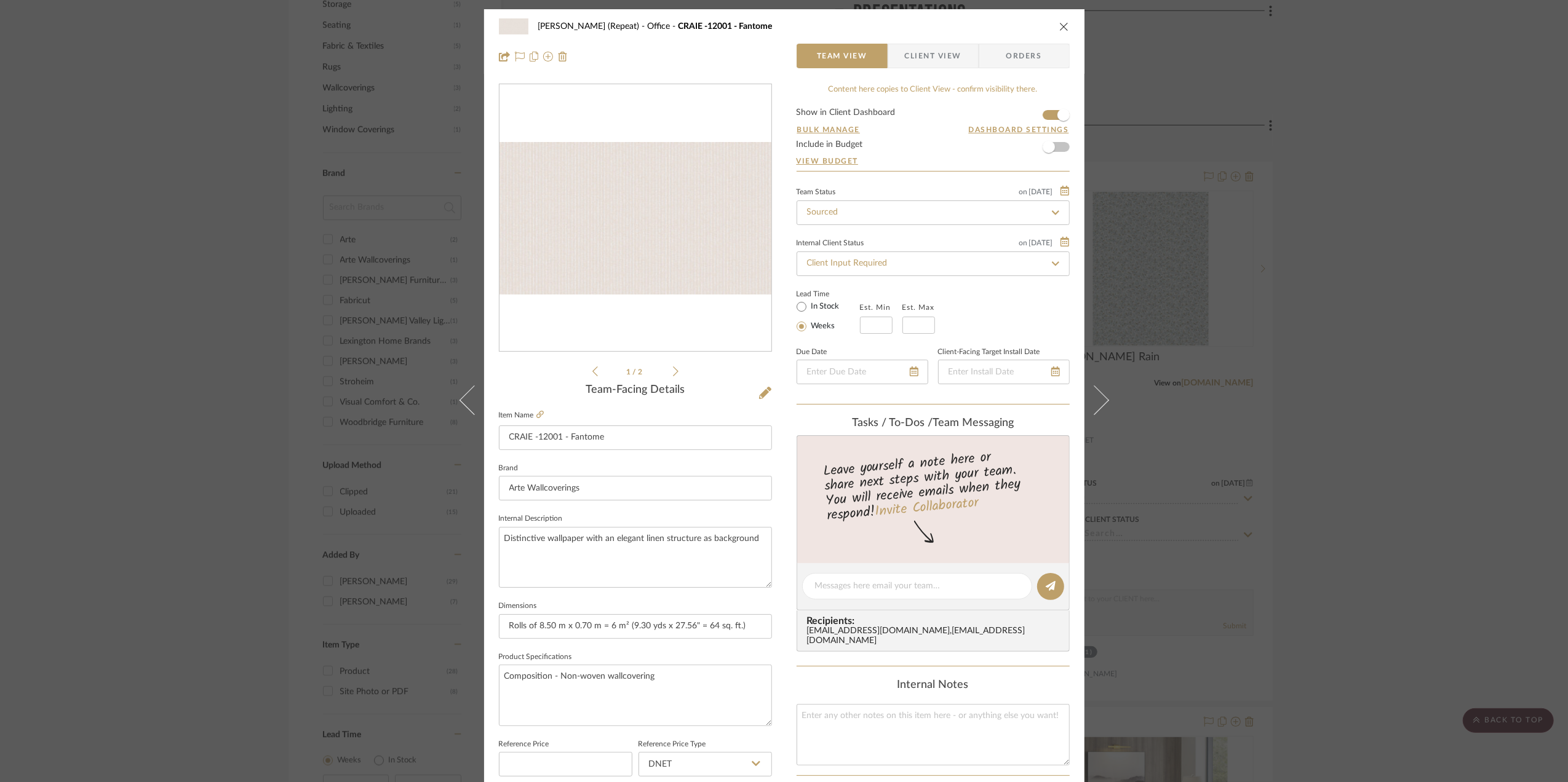
click at [945, 48] on span "Client View" at bounding box center [933, 56] width 56 height 25
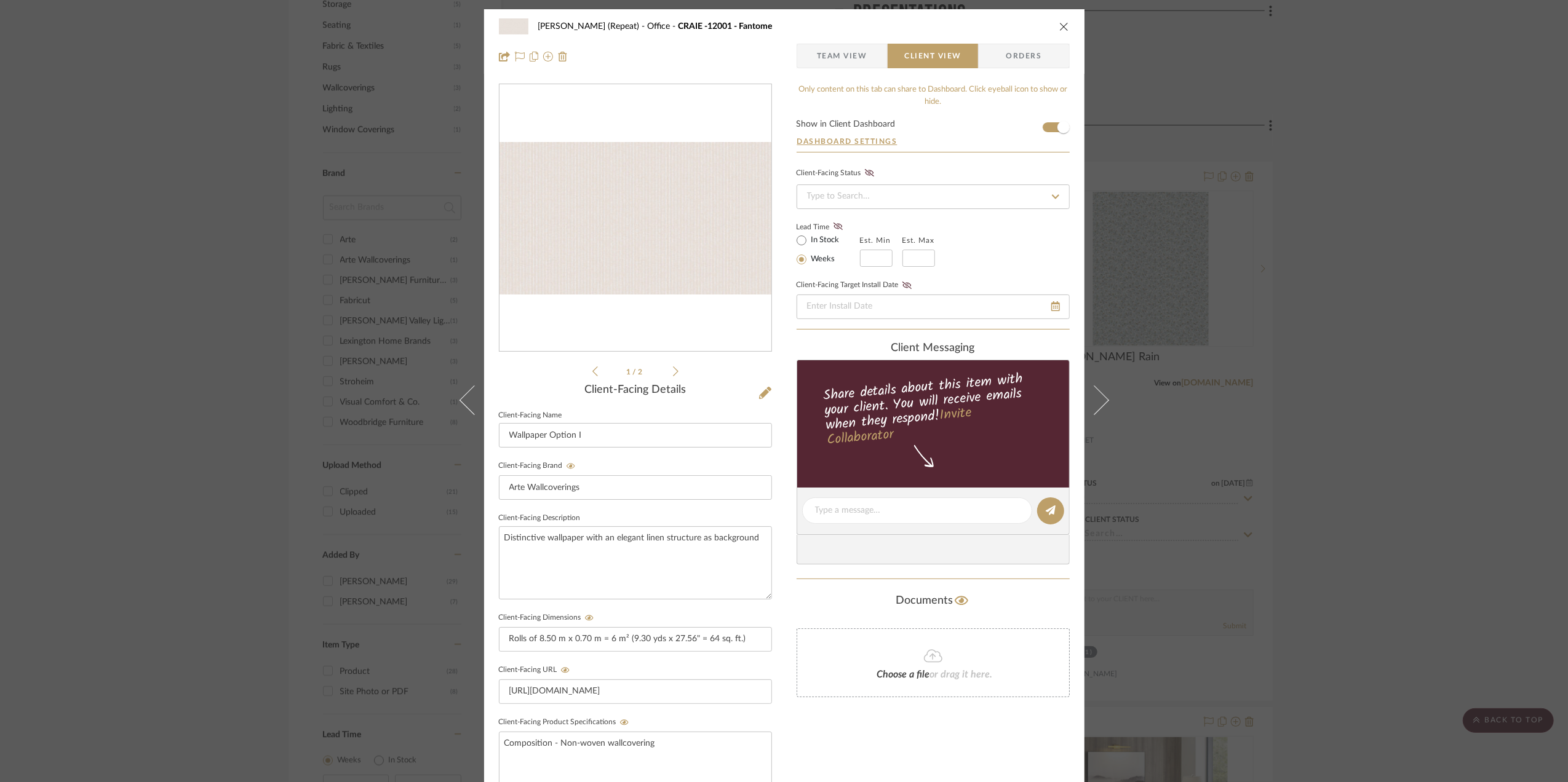
click at [1420, 363] on div "Stephanie Bergreen (Repeat) Office CRAIE -12001 - Fantome Team View Client View…" at bounding box center [784, 391] width 1568 height 782
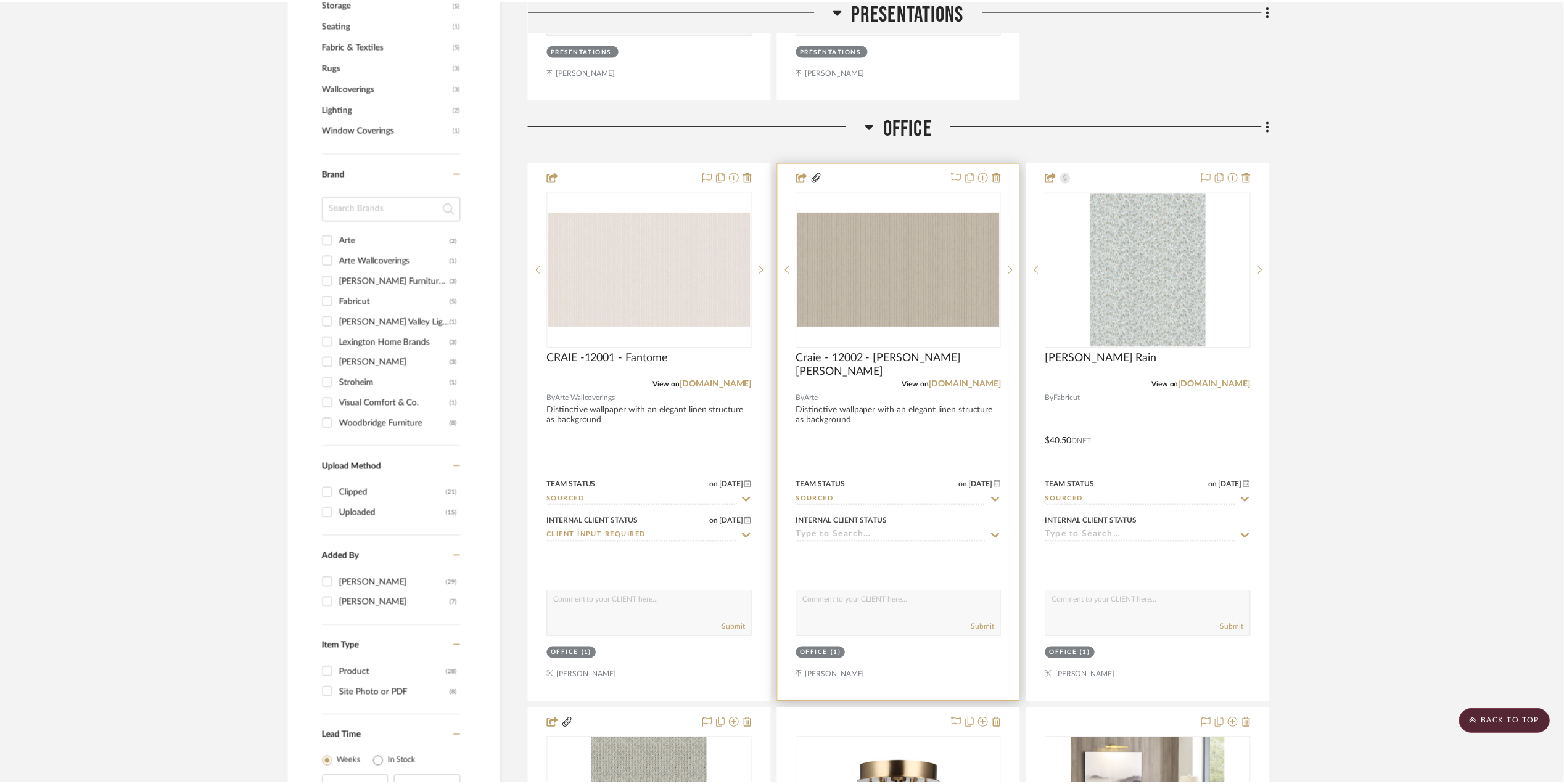
scroll to position [986, 0]
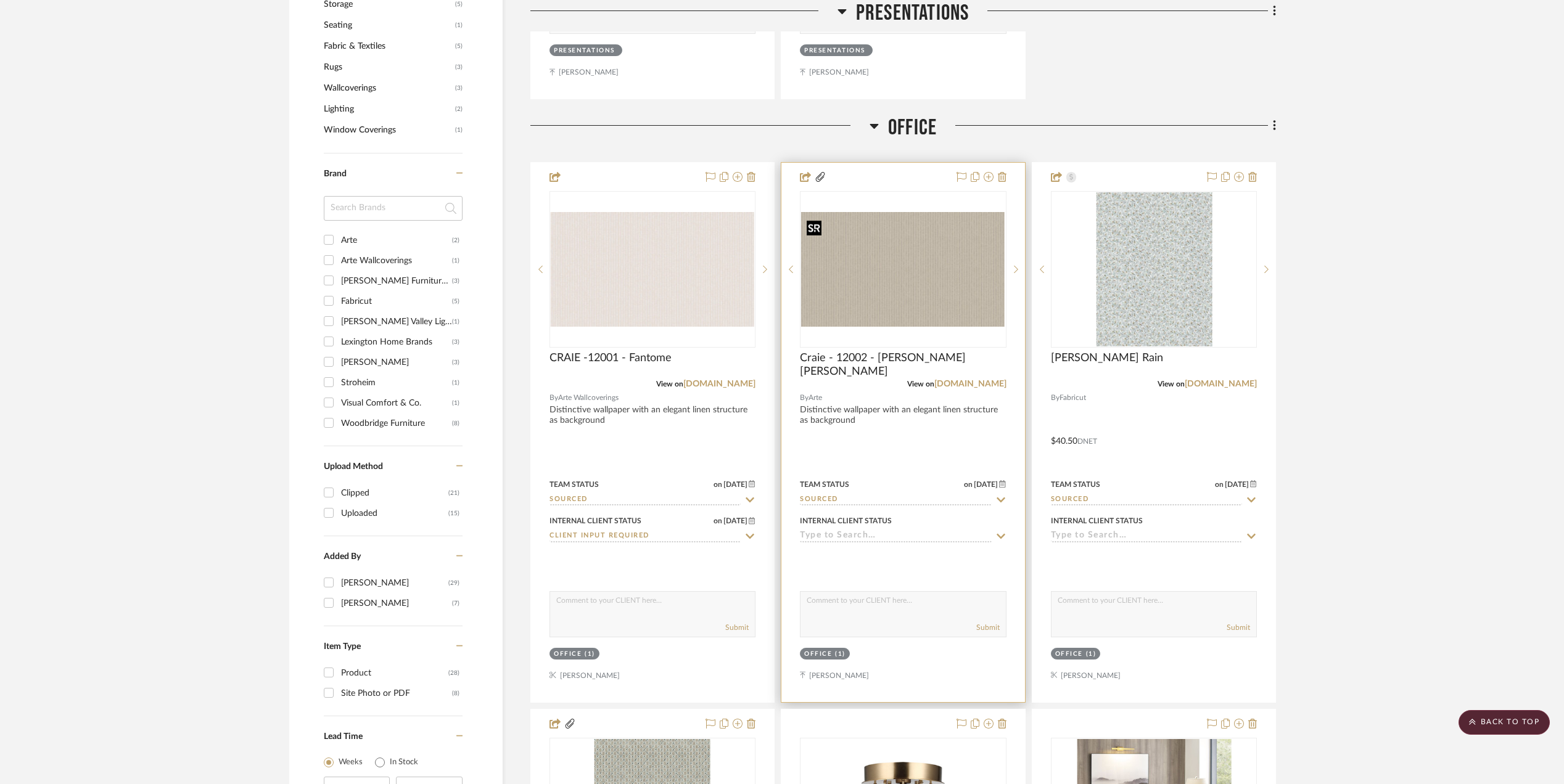
click at [905, 295] on img "0" at bounding box center [902, 269] width 204 height 115
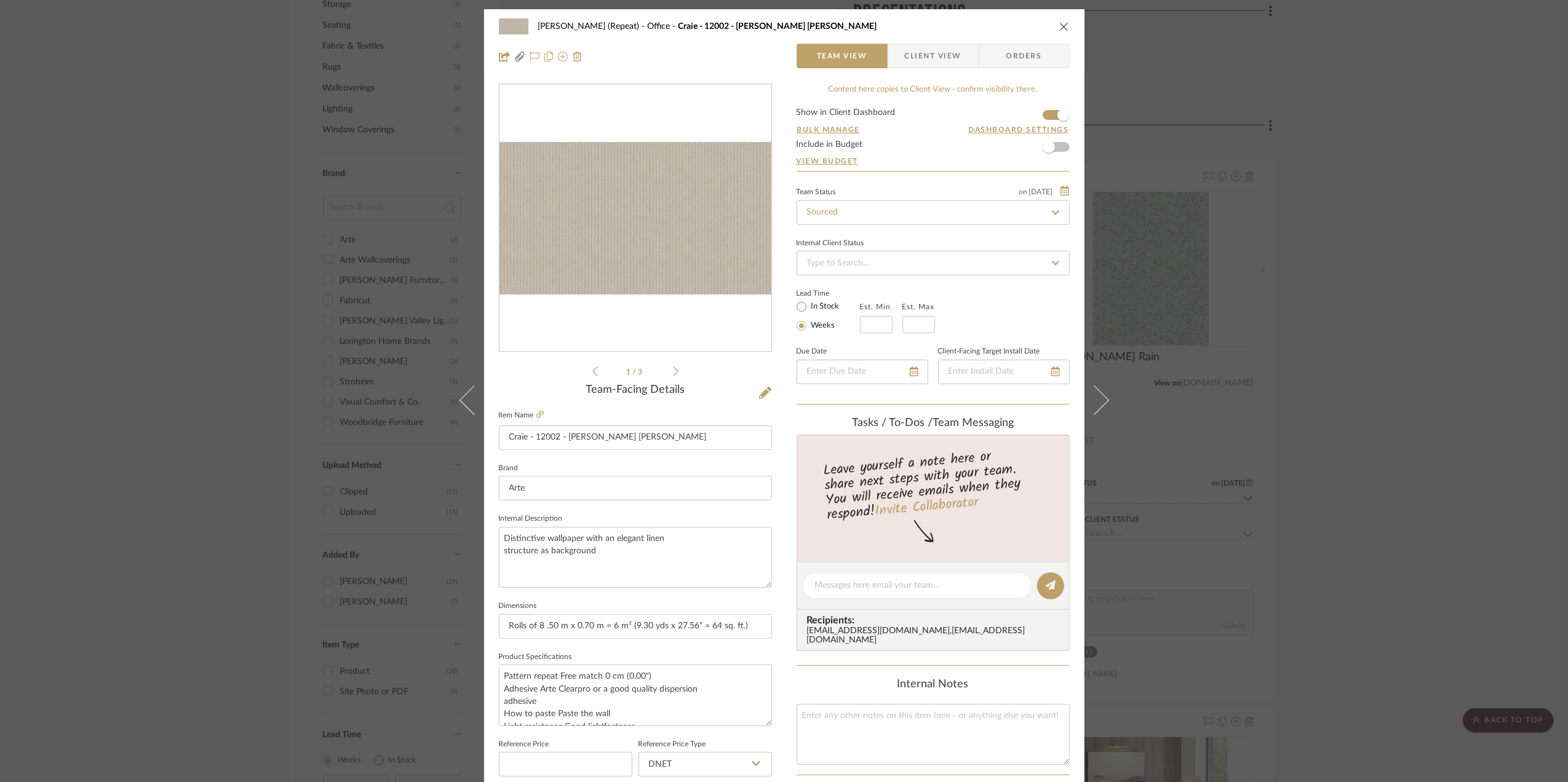
click at [1357, 273] on div "Stephanie Bergreen (Repeat) Office Craie - 12002 - Bain de Boue Team View Clien…" at bounding box center [784, 391] width 1568 height 782
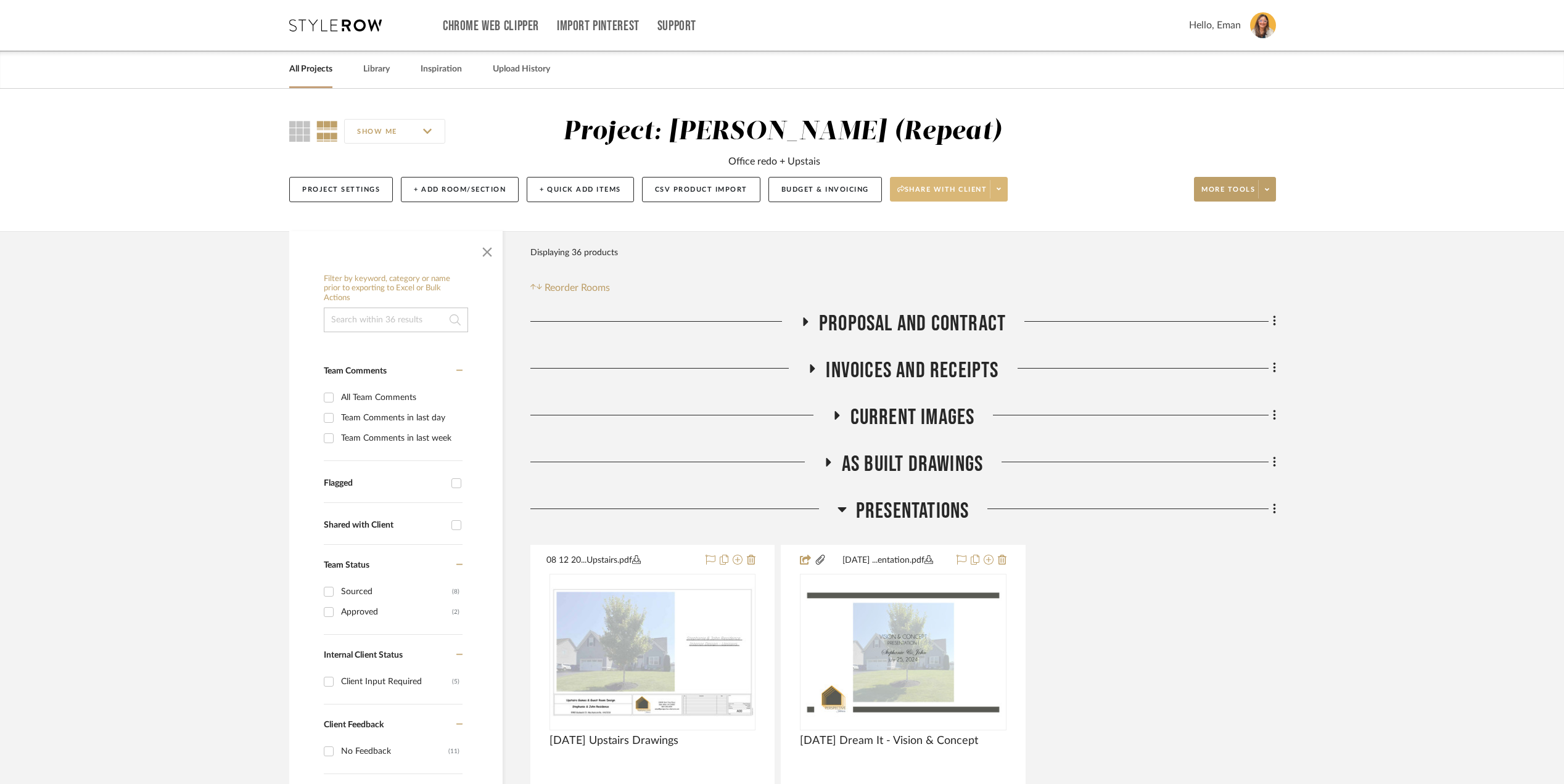
click at [999, 183] on span at bounding box center [999, 190] width 17 height 19
click at [970, 222] on span "Preview Client Dashboard" at bounding box center [955, 225] width 106 height 11
click at [0, 0] on img at bounding box center [0, 0] width 0 height 0
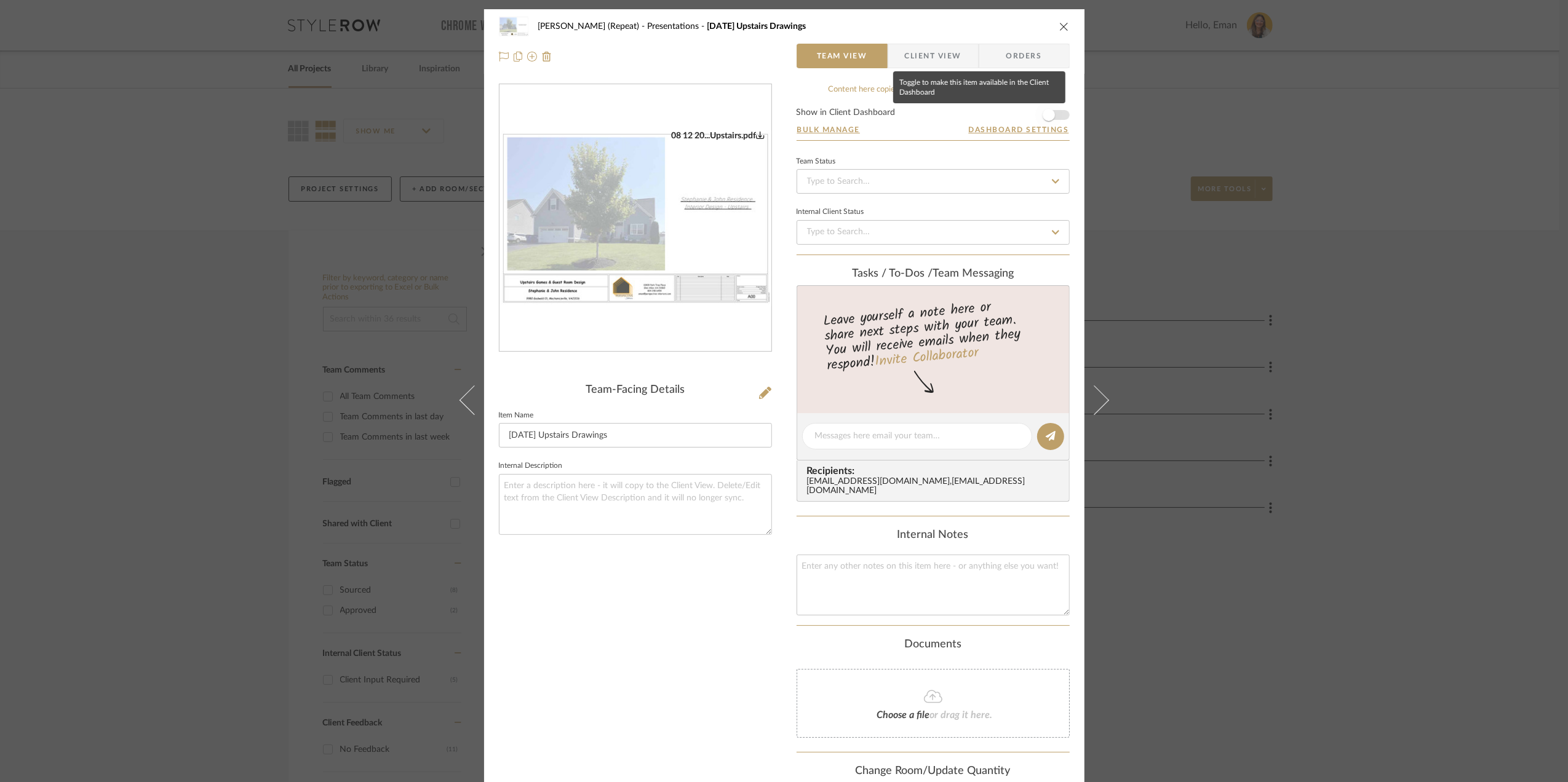
click at [1049, 115] on span "button" at bounding box center [1049, 115] width 12 height 12
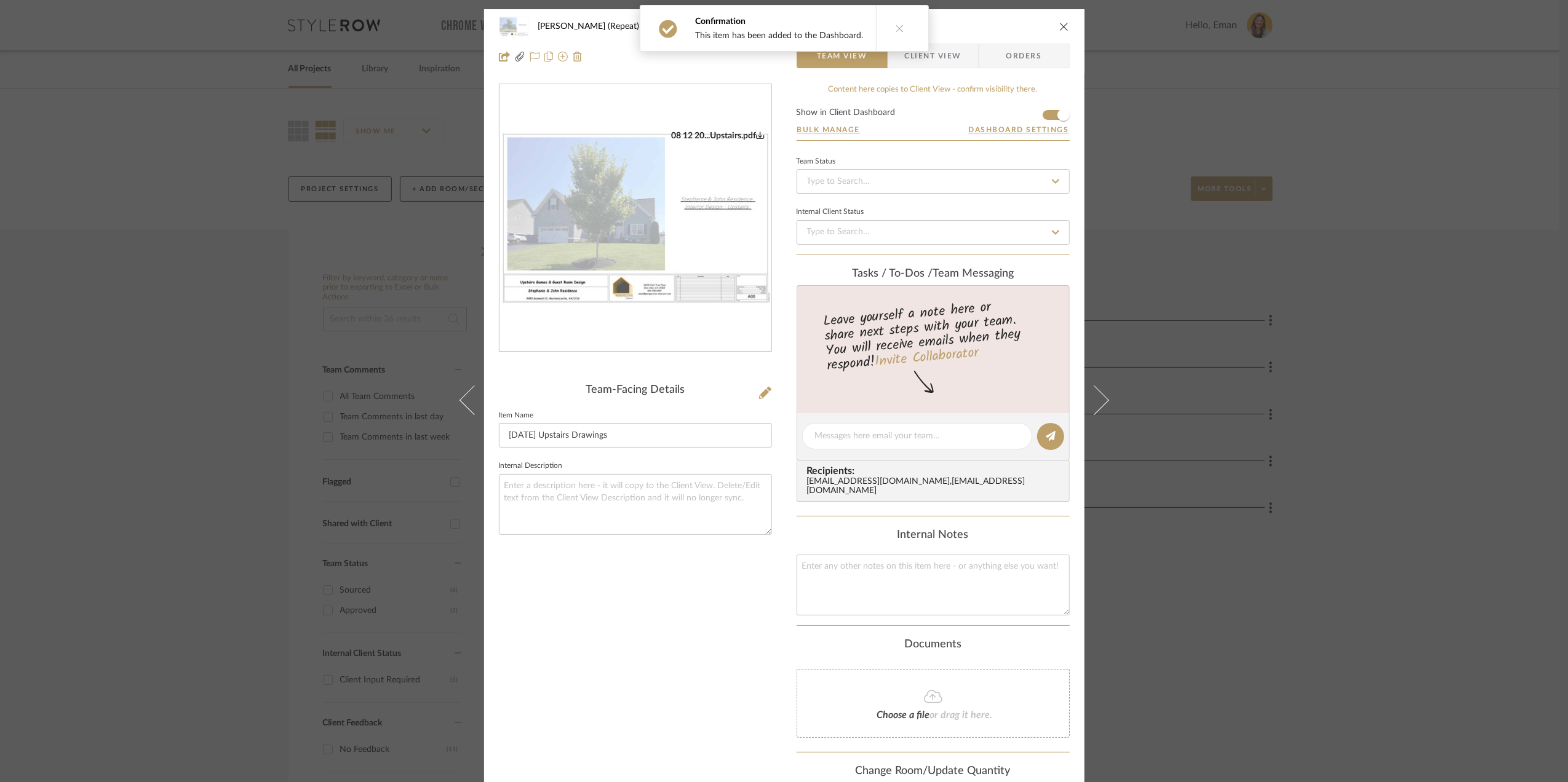
click at [1482, 446] on div "Stephanie Bergreen (Repeat) Presentations 8.12.2025 Upstairs Drawings Team View…" at bounding box center [784, 391] width 1568 height 782
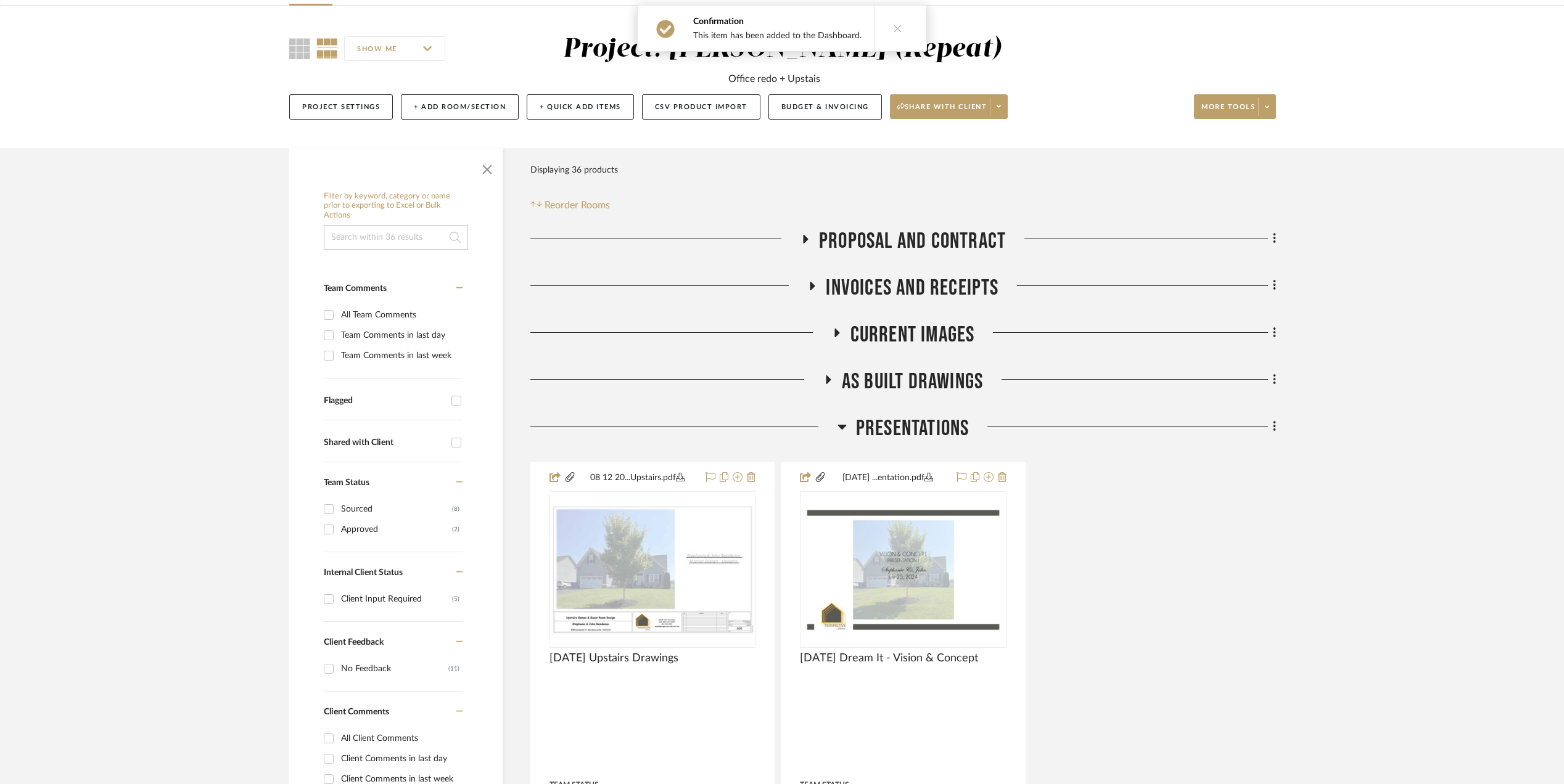
scroll to position [247, 0]
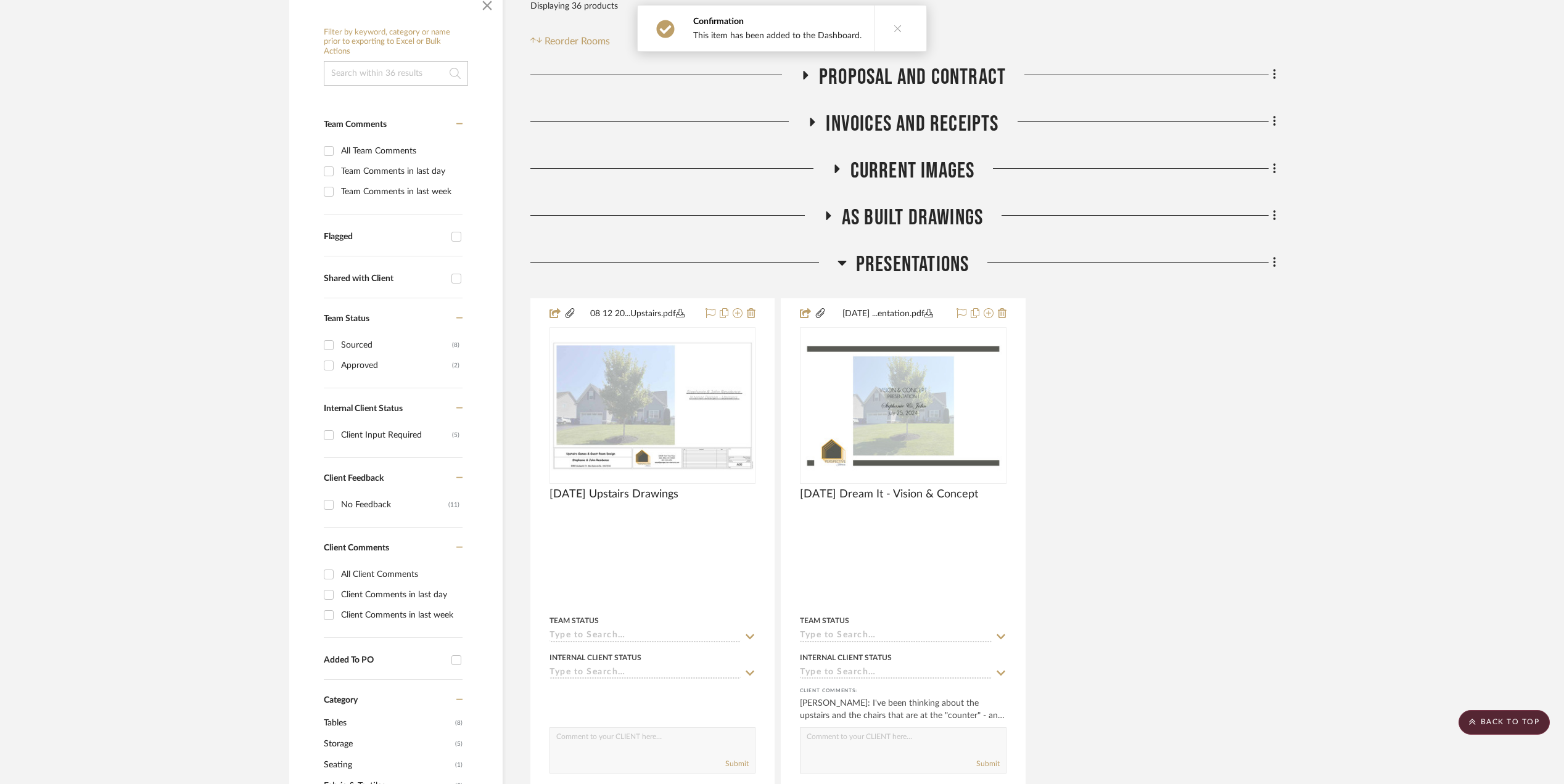
click at [842, 262] on icon at bounding box center [841, 263] width 9 height 5
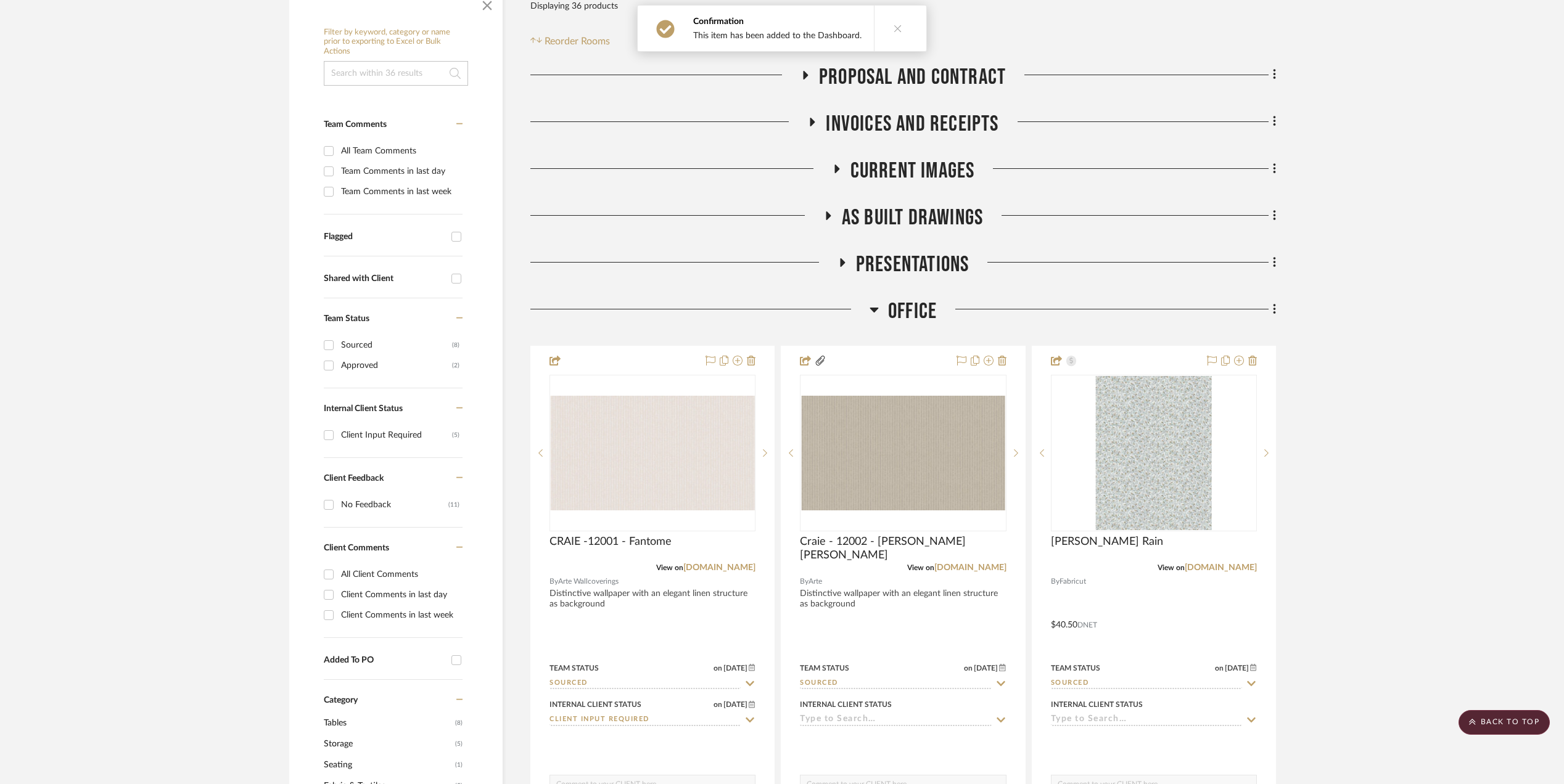
click at [828, 218] on icon at bounding box center [828, 216] width 5 height 9
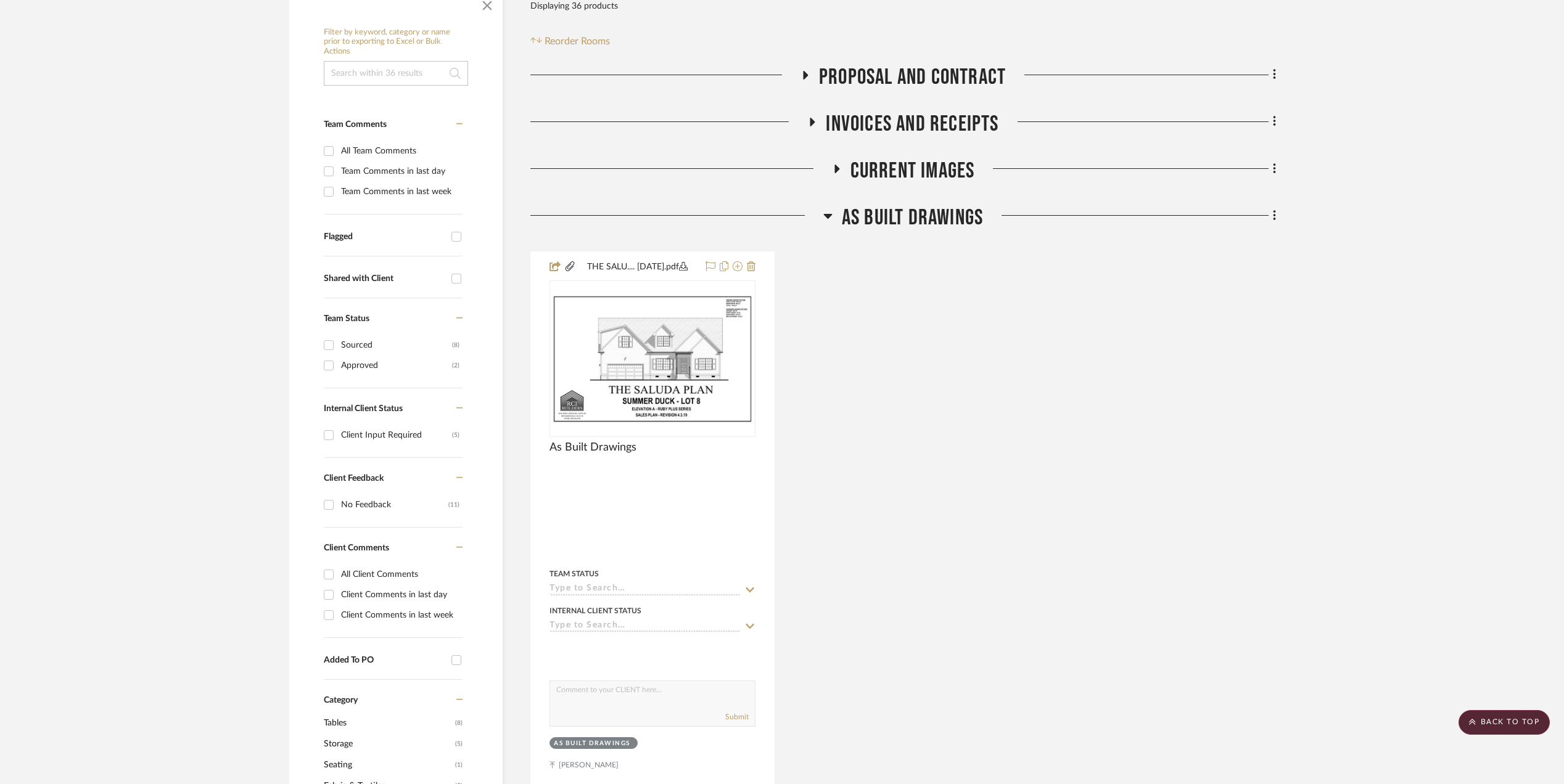
click at [828, 218] on icon at bounding box center [827, 216] width 9 height 5
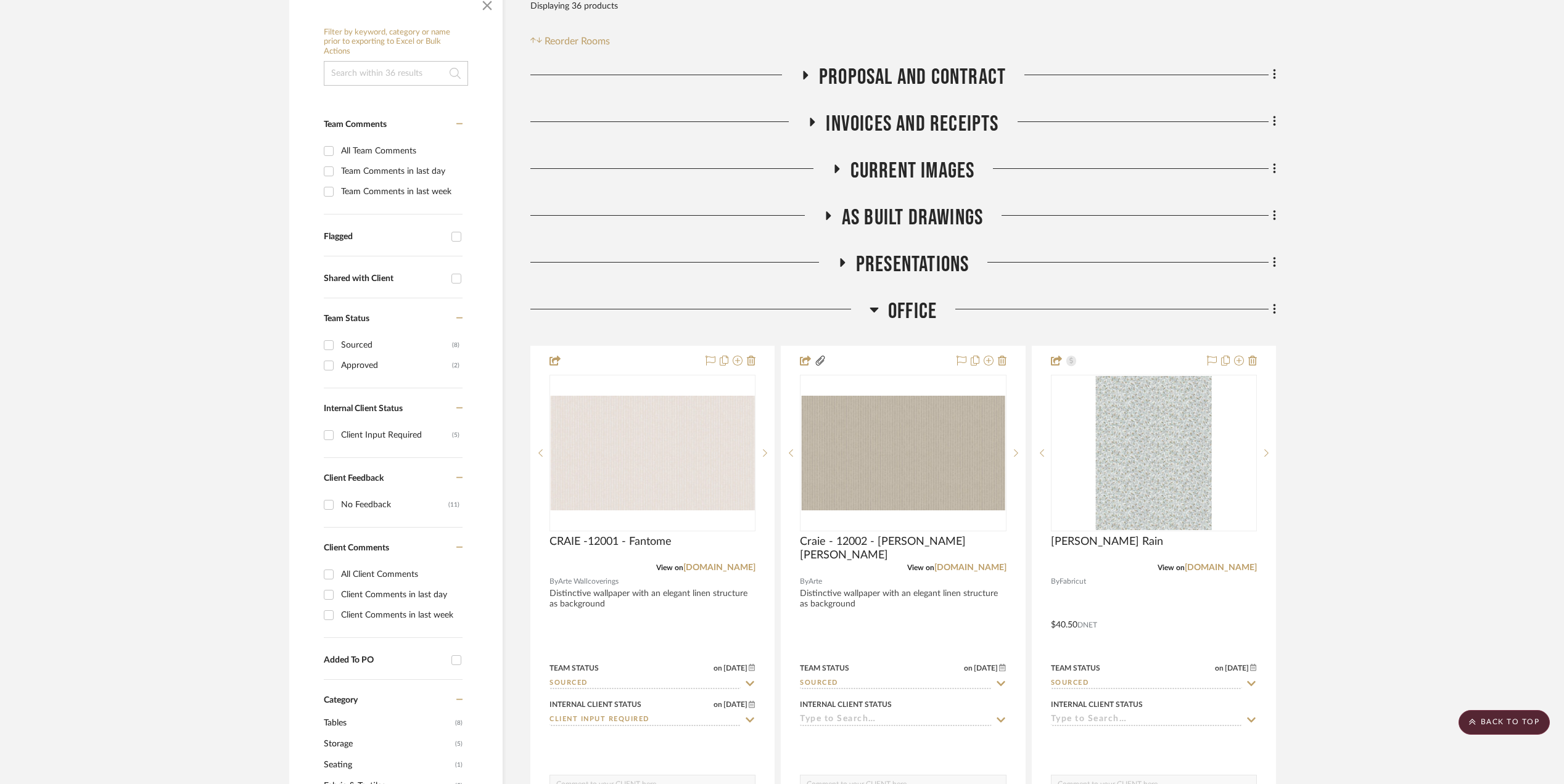
click at [832, 169] on icon at bounding box center [836, 169] width 15 height 9
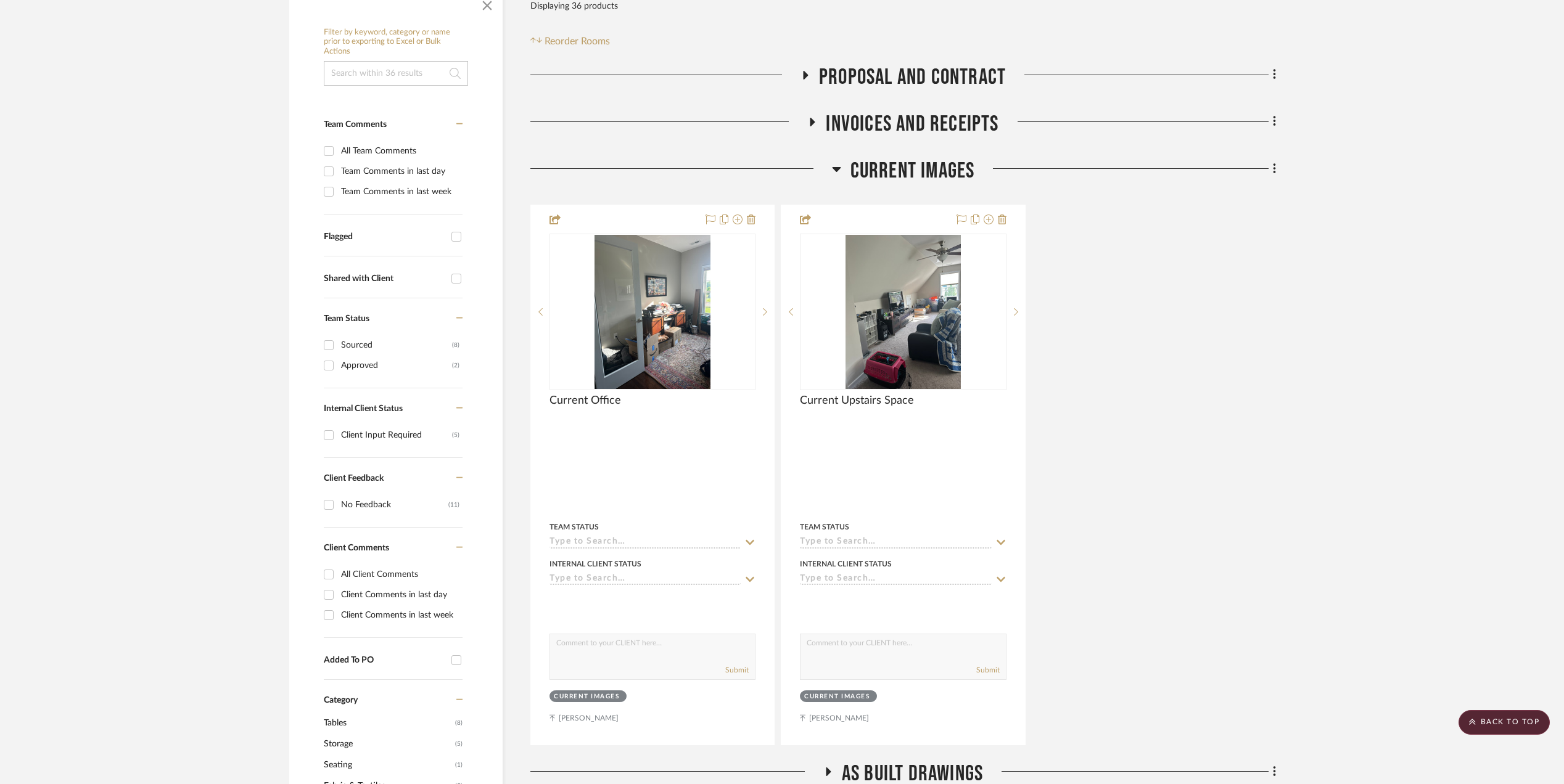
click at [834, 167] on icon at bounding box center [836, 169] width 9 height 15
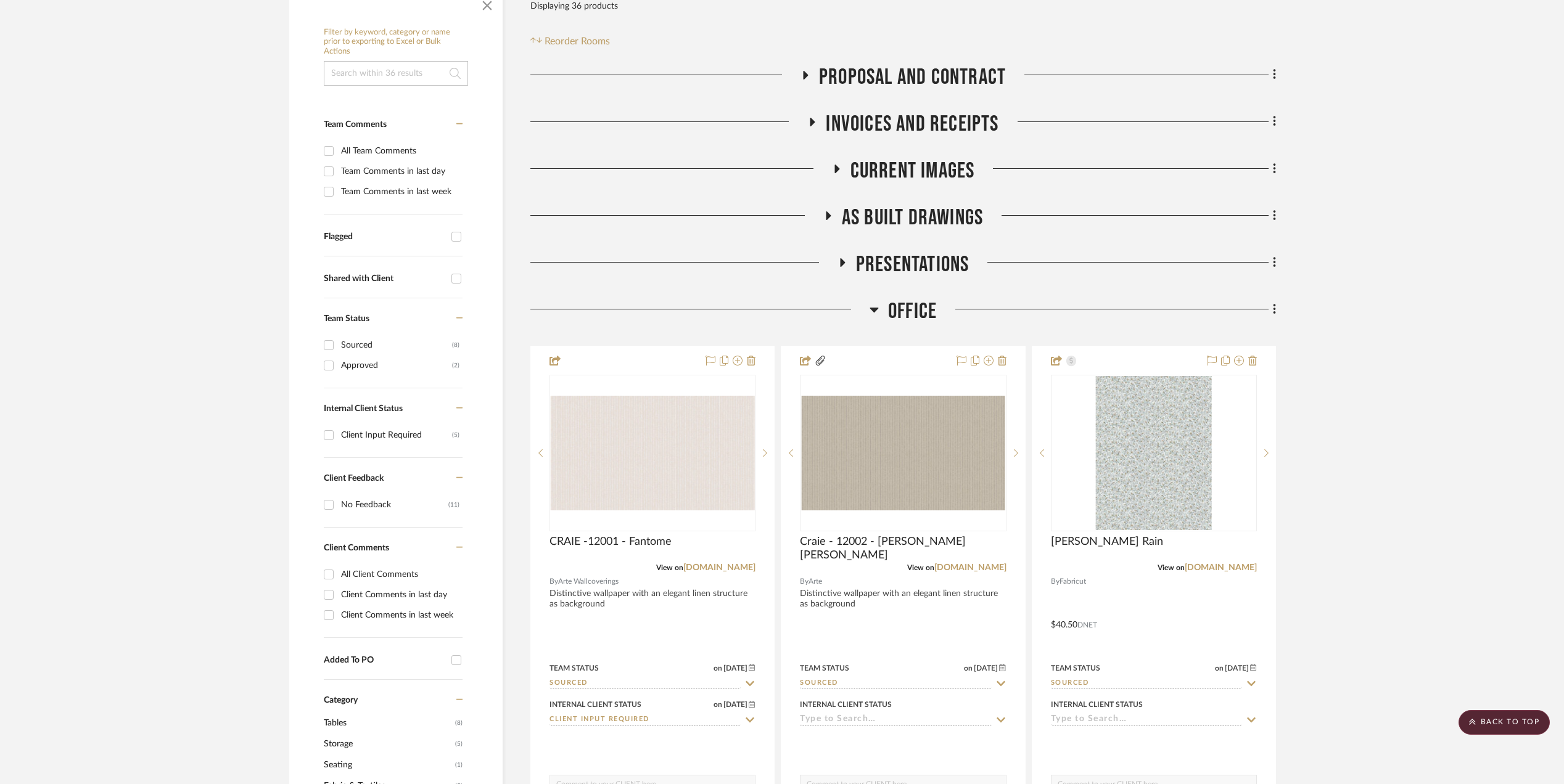
click at [814, 121] on icon at bounding box center [812, 122] width 15 height 9
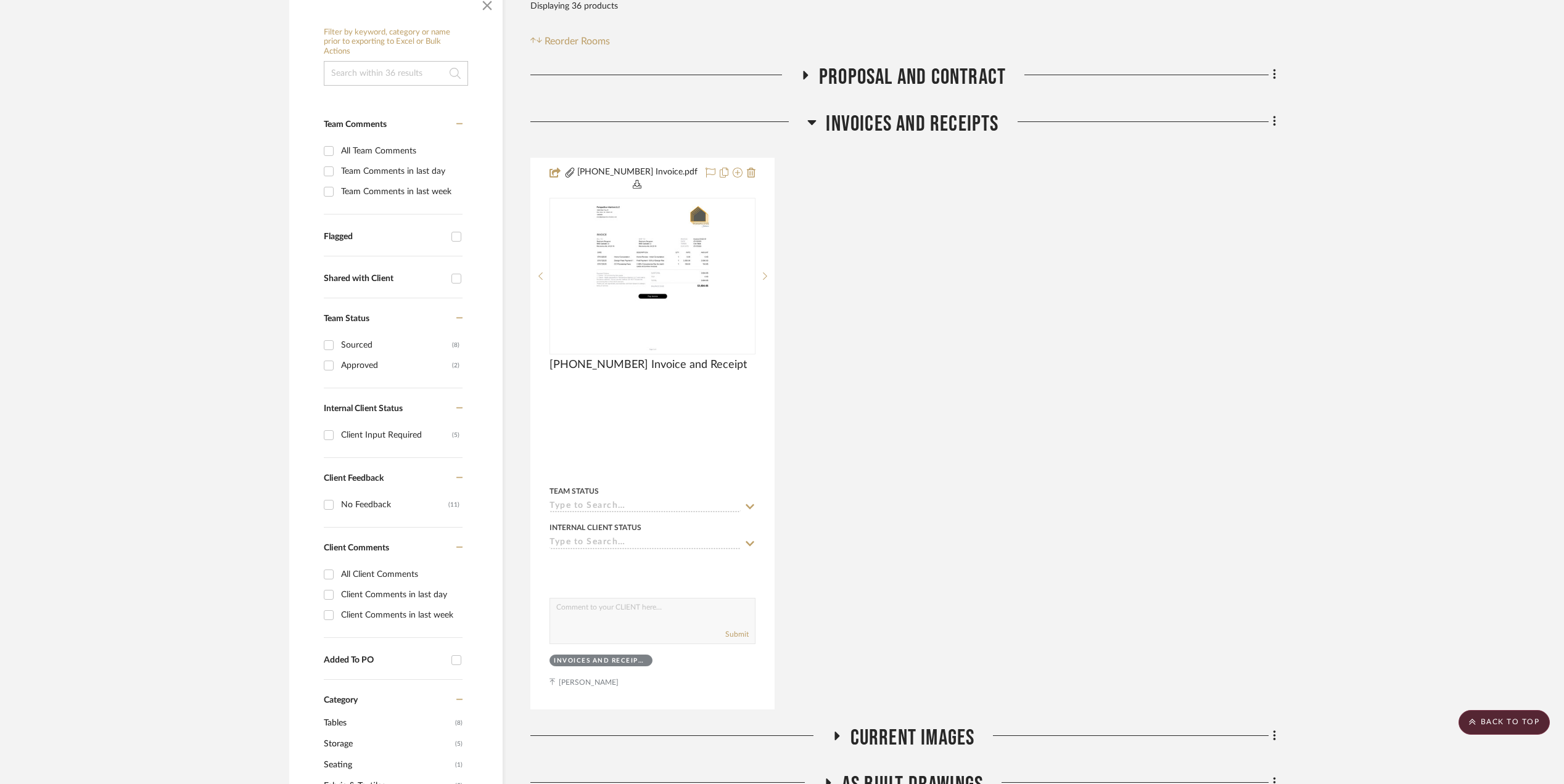
click at [814, 121] on icon at bounding box center [812, 122] width 9 height 15
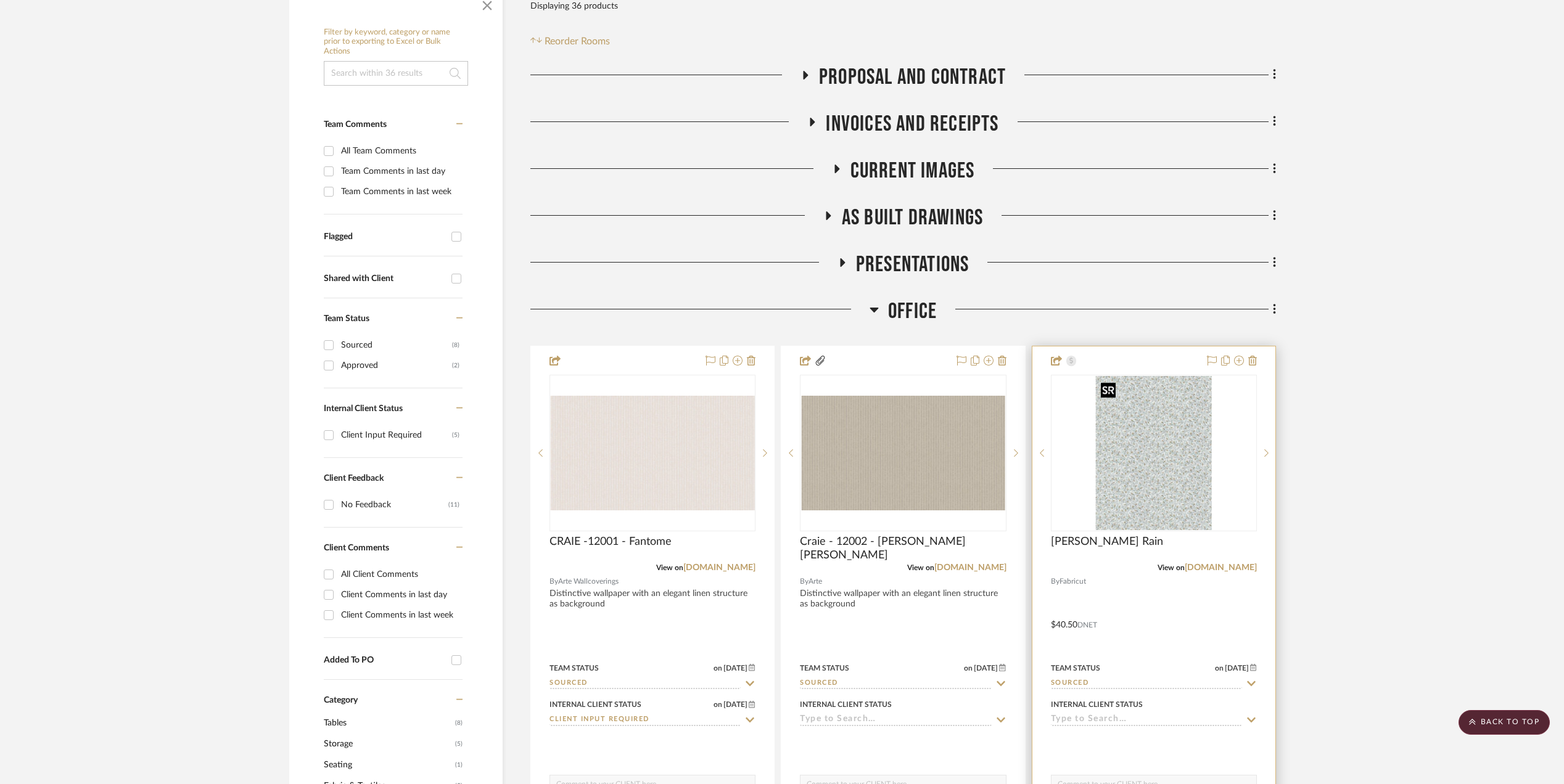
click at [1134, 444] on img "0" at bounding box center [1154, 453] width 116 height 154
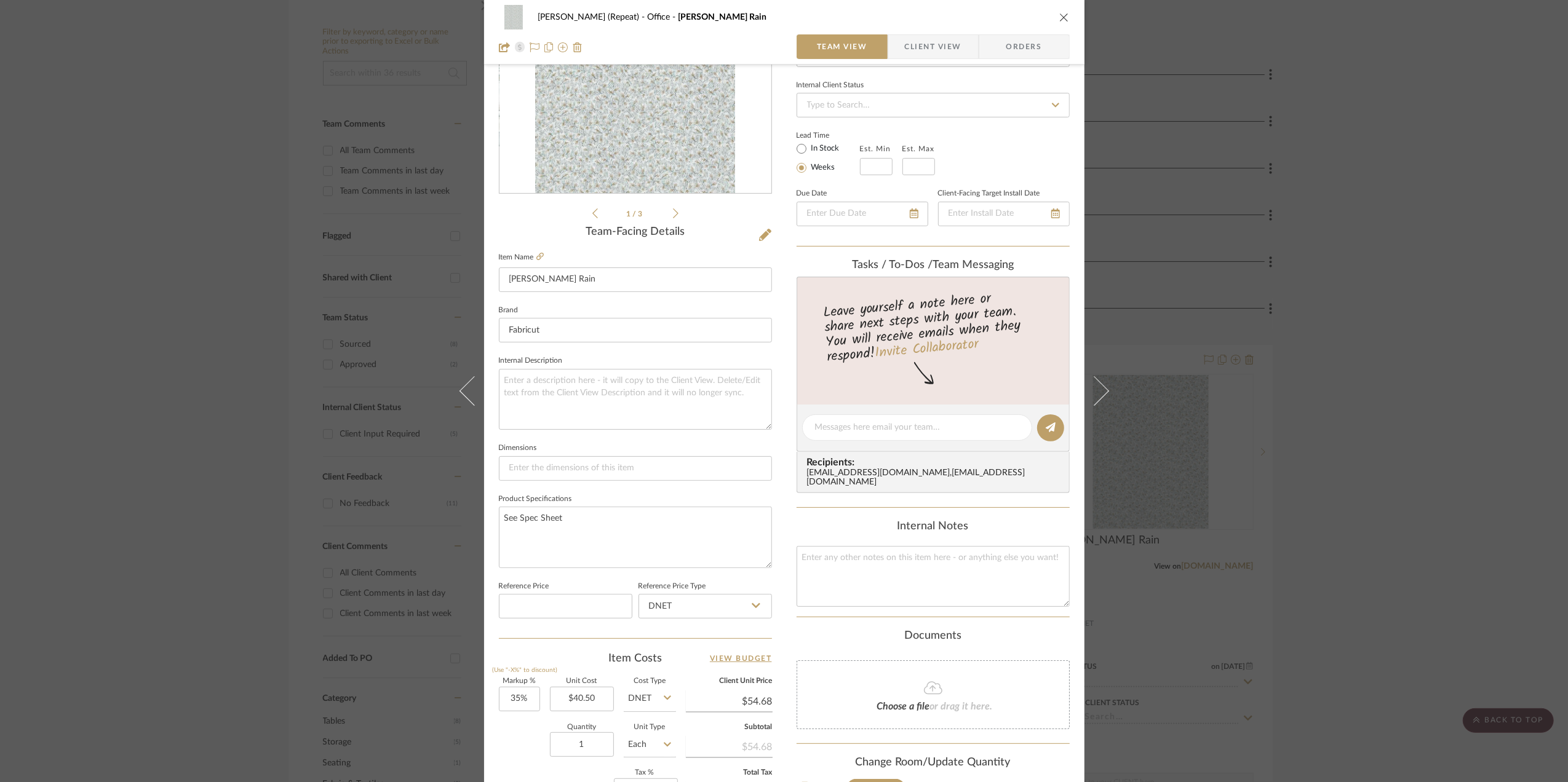
scroll to position [366, 0]
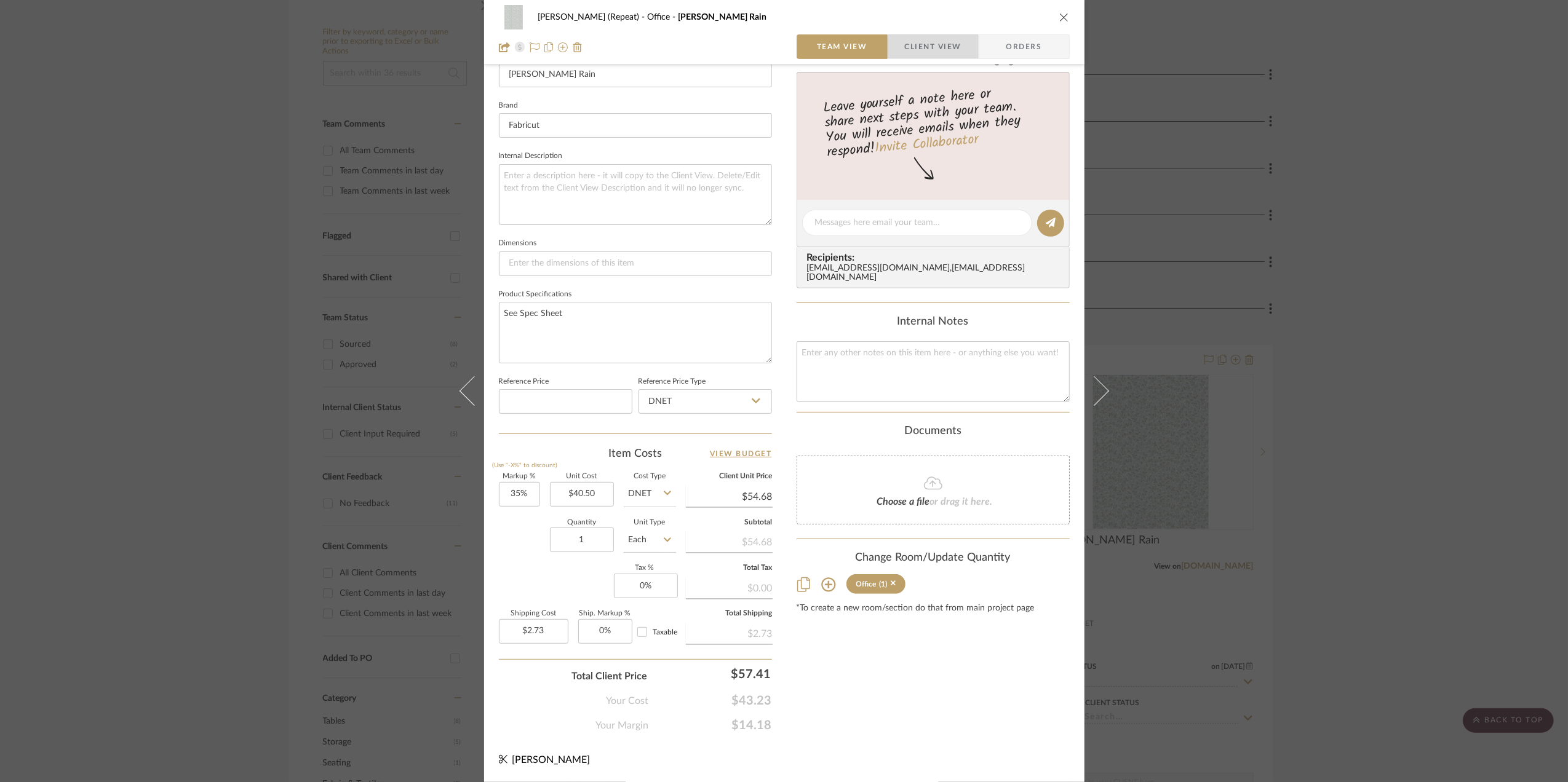
click at [935, 47] on span "Client View" at bounding box center [933, 46] width 56 height 25
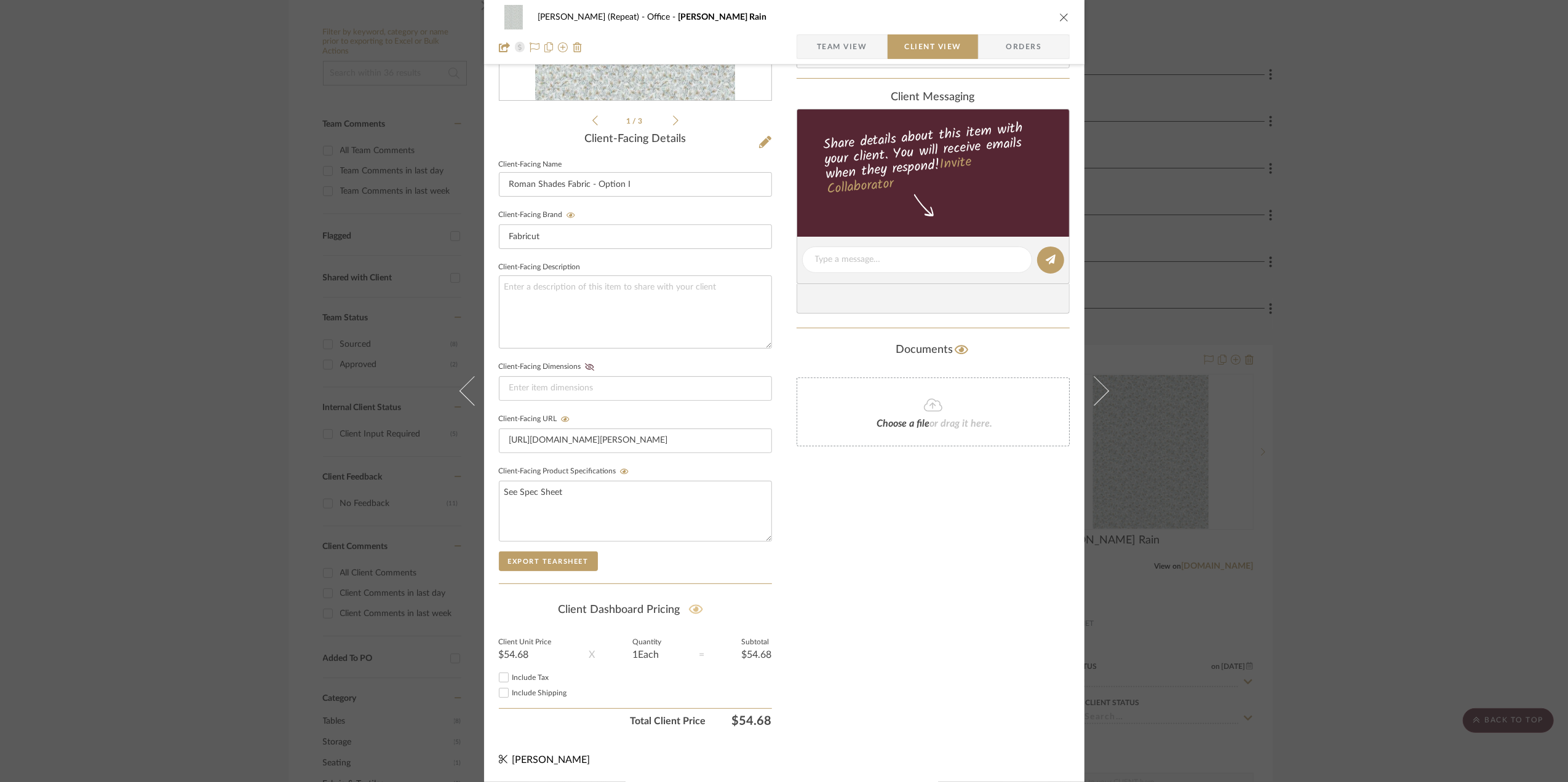
click at [692, 604] on icon at bounding box center [696, 610] width 14 height 12
click at [1442, 409] on div "Stephanie Bergreen (Repeat) Office Parker Rain Team View Client View Orders 1 /…" at bounding box center [784, 391] width 1568 height 782
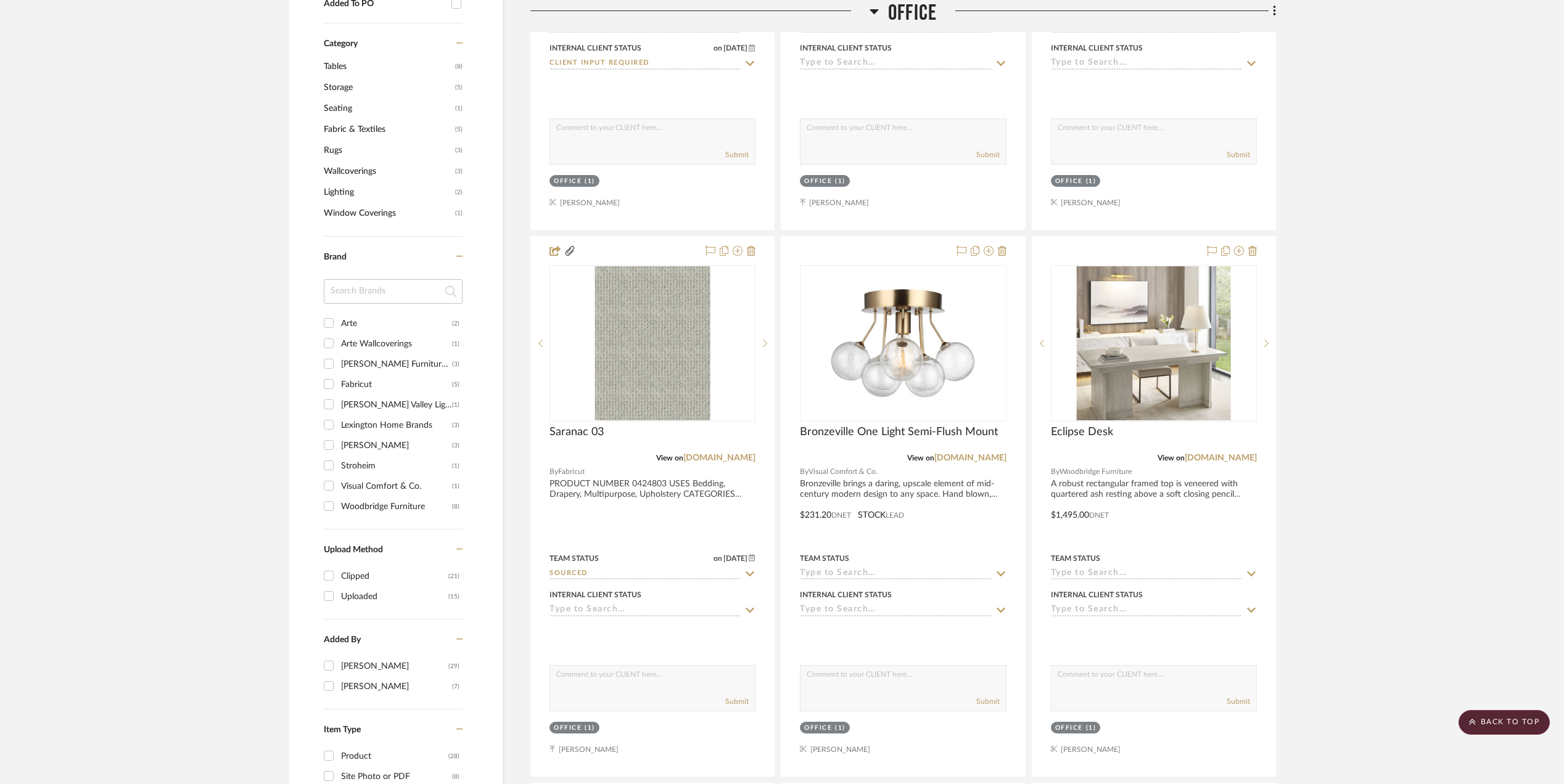
scroll to position [904, 0]
click at [909, 348] on img "0" at bounding box center [902, 342] width 154 height 154
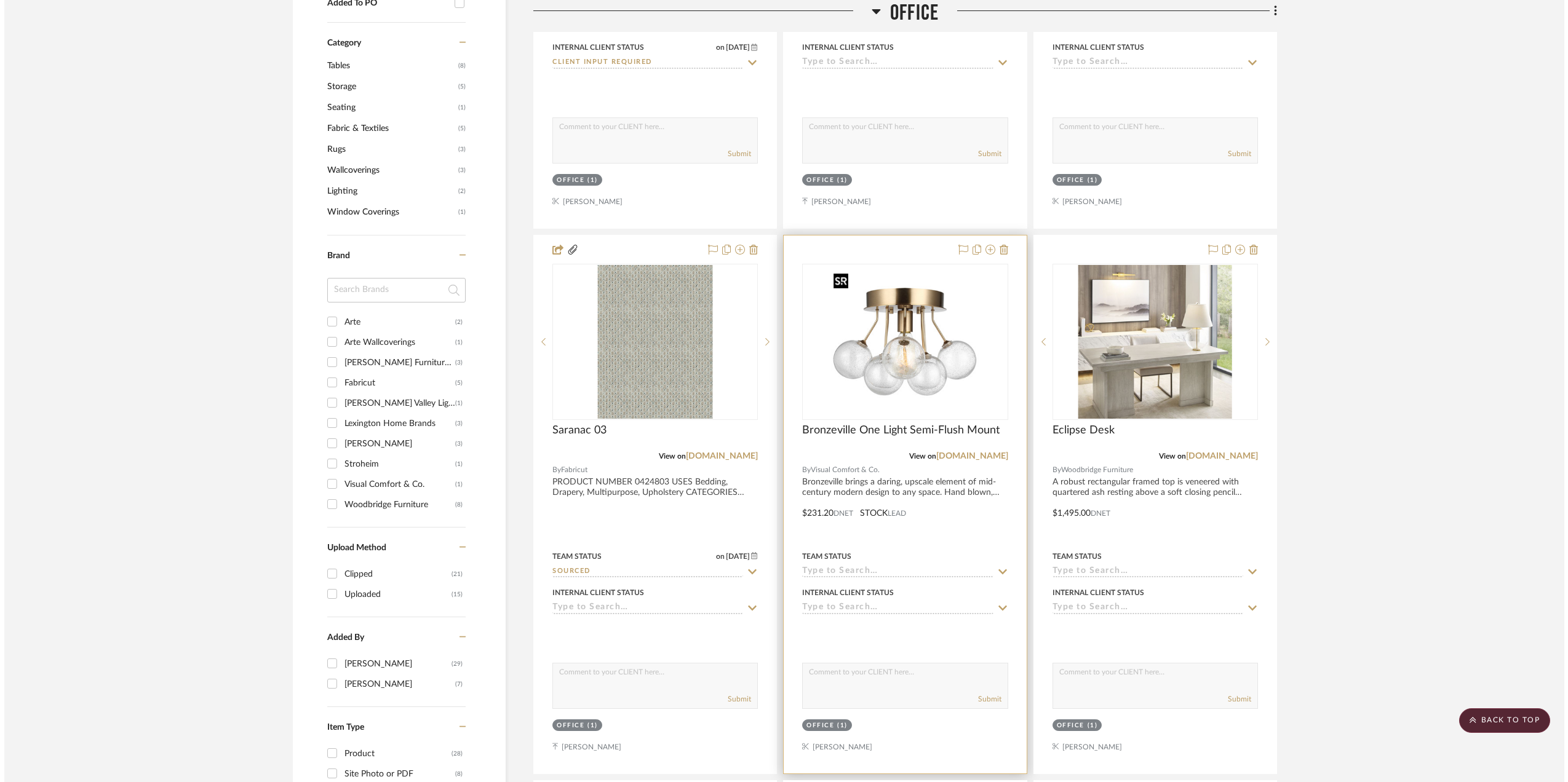
scroll to position [0, 0]
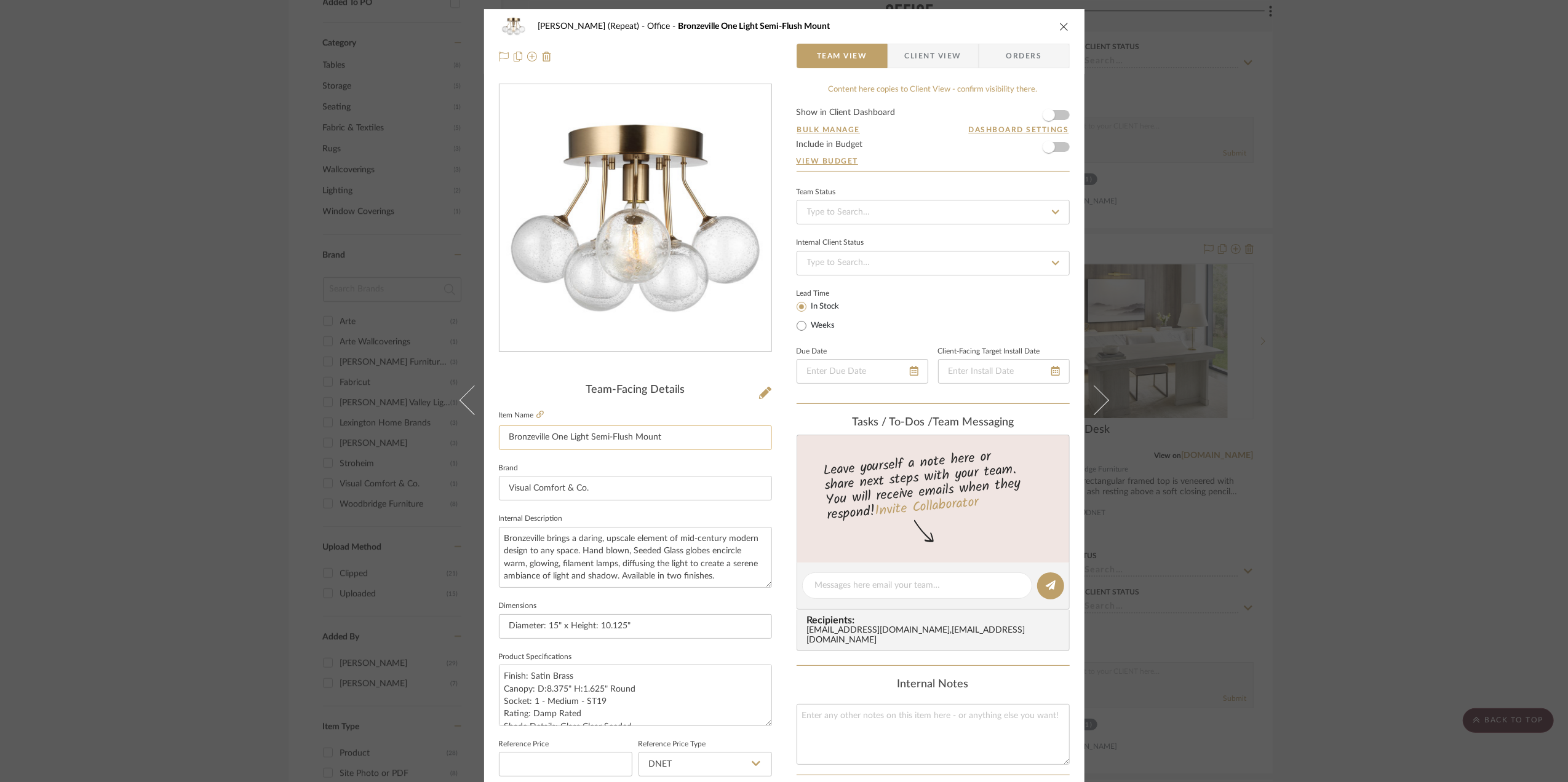
drag, startPoint x: 687, startPoint y: 438, endPoint x: 510, endPoint y: 441, distance: 177.0
click at [510, 441] on input "Bronzeville One Light Semi-Flush Mount" at bounding box center [635, 438] width 273 height 25
click at [936, 53] on span "Client View" at bounding box center [933, 56] width 56 height 25
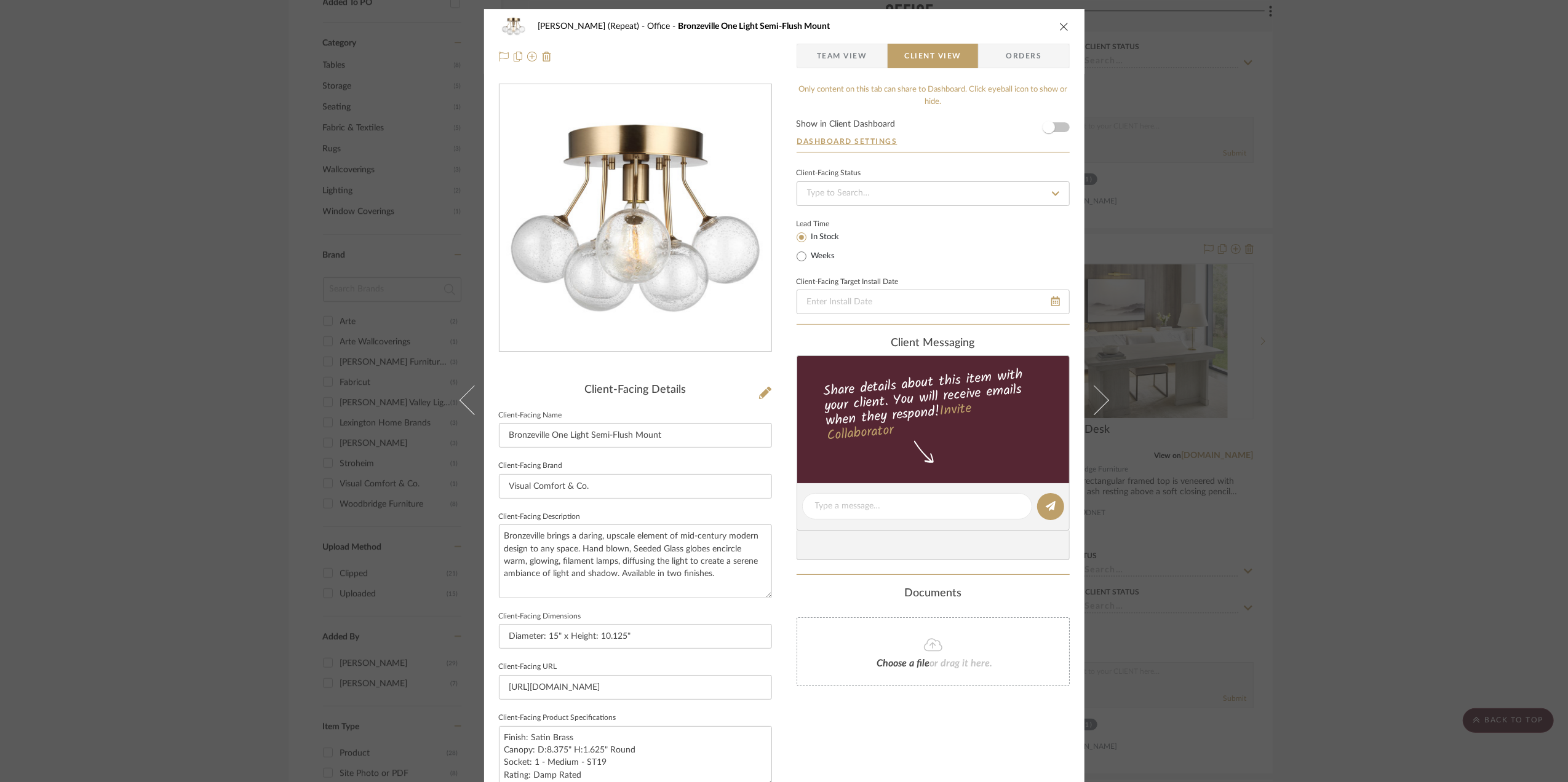
click at [1062, 127] on form "Show in Client Dashboard Dashboard Settings" at bounding box center [933, 136] width 273 height 32
click at [1054, 129] on span "button" at bounding box center [1049, 127] width 27 height 27
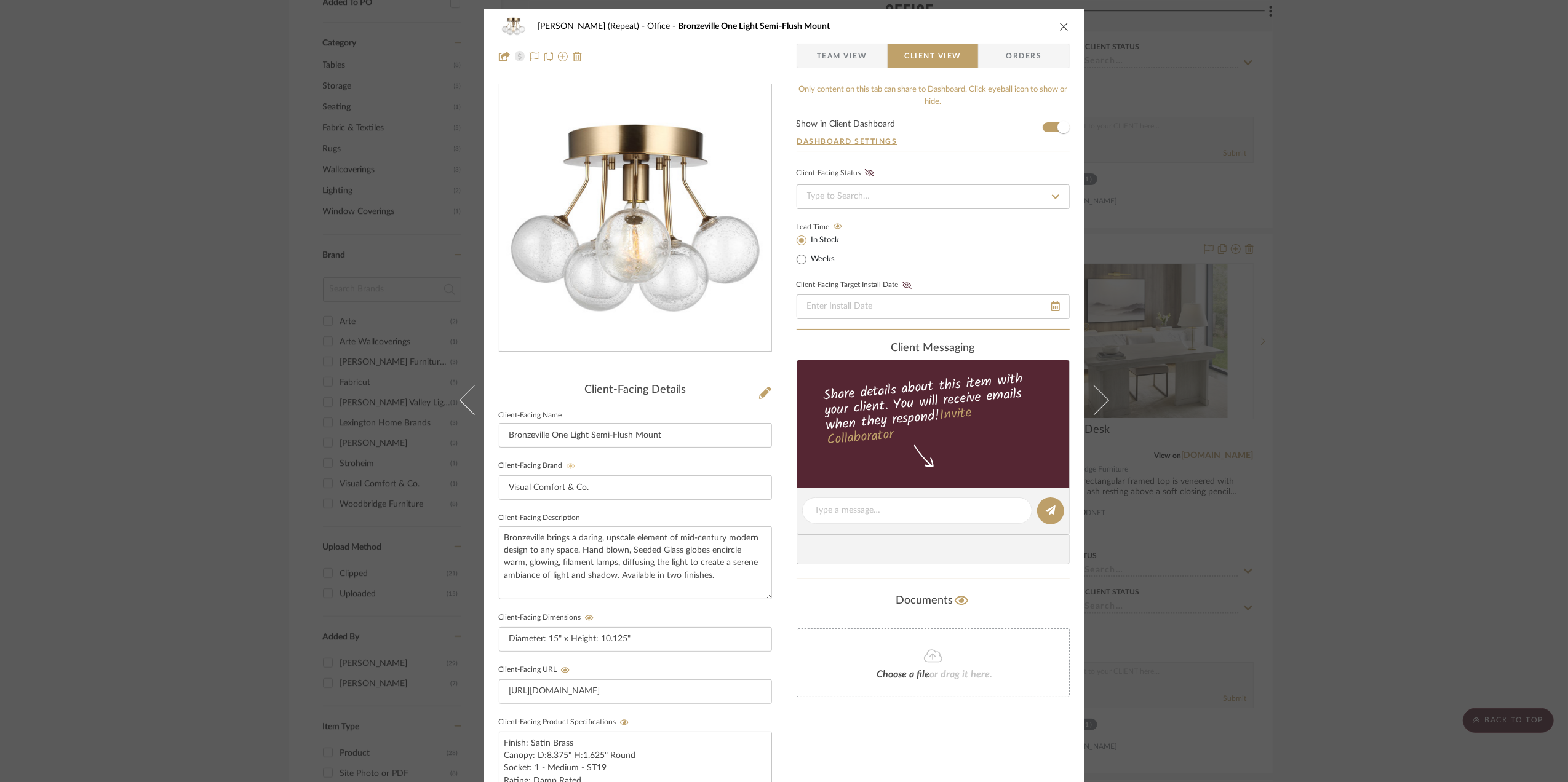
click at [567, 465] on icon at bounding box center [571, 466] width 9 height 7
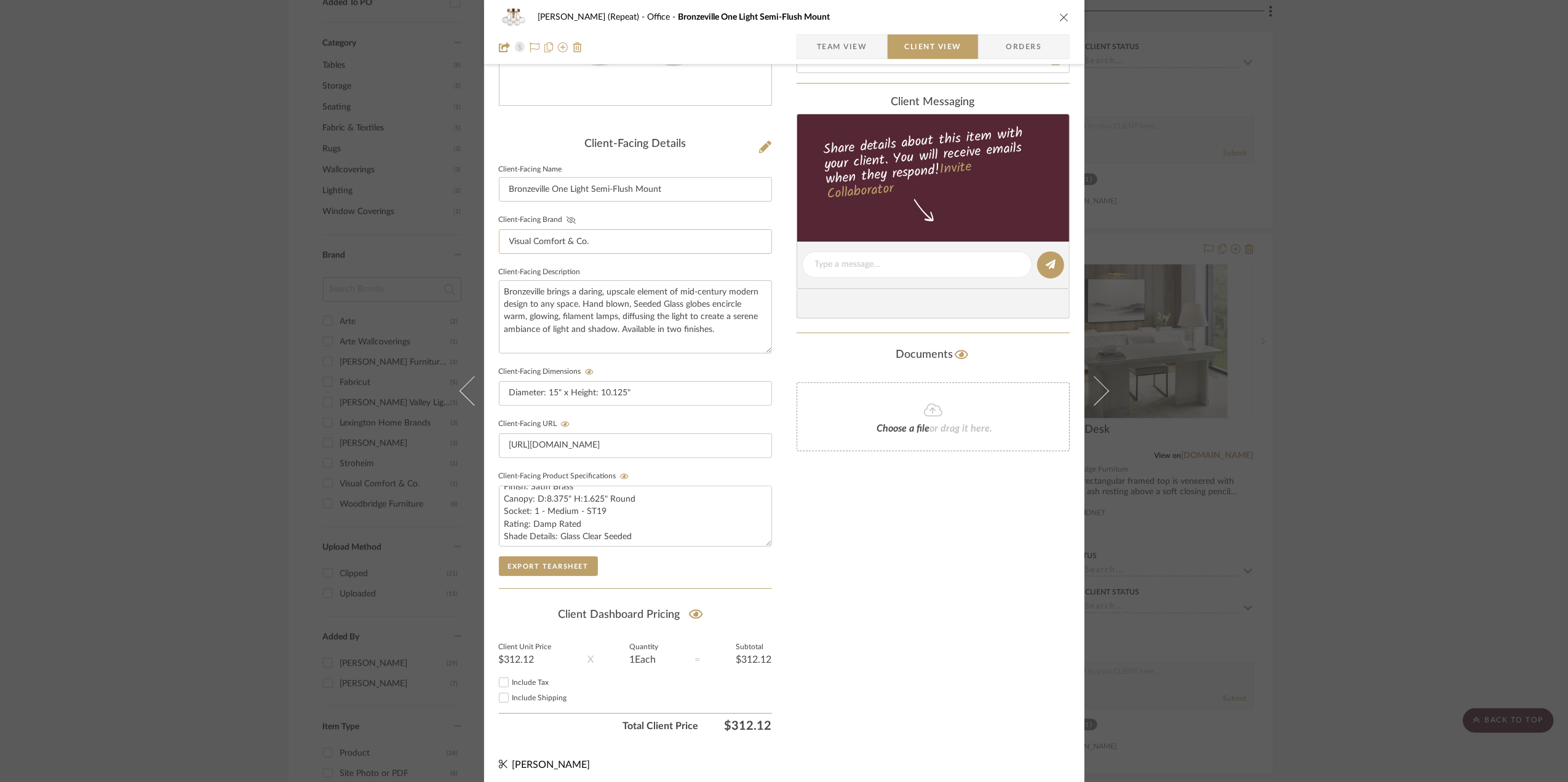
scroll to position [12, 0]
click at [1398, 377] on div "Stephanie Bergreen (Repeat) Office Bronzeville One Light Semi-Flush Mount Team …" at bounding box center [784, 391] width 1568 height 782
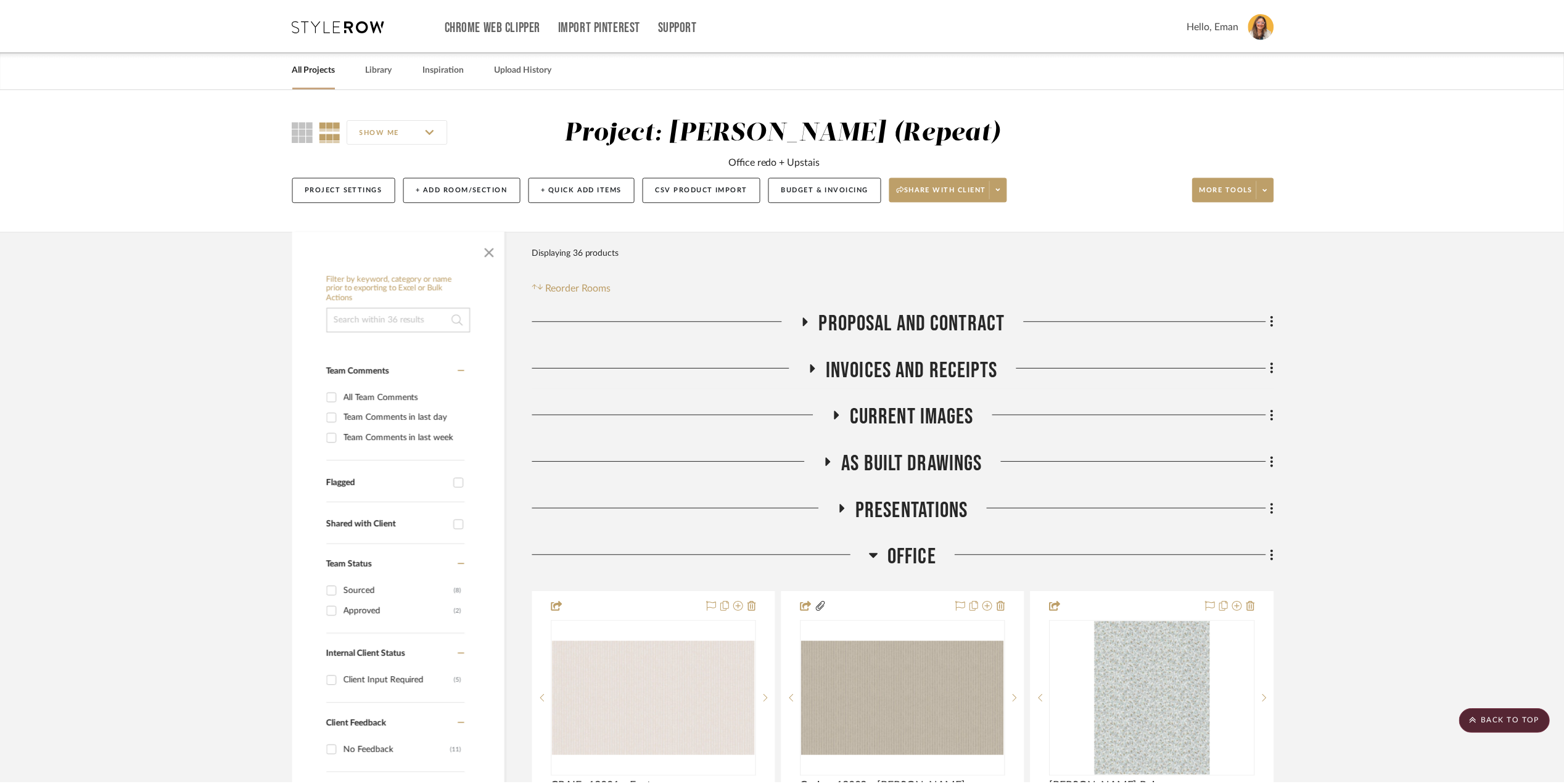
scroll to position [904, 0]
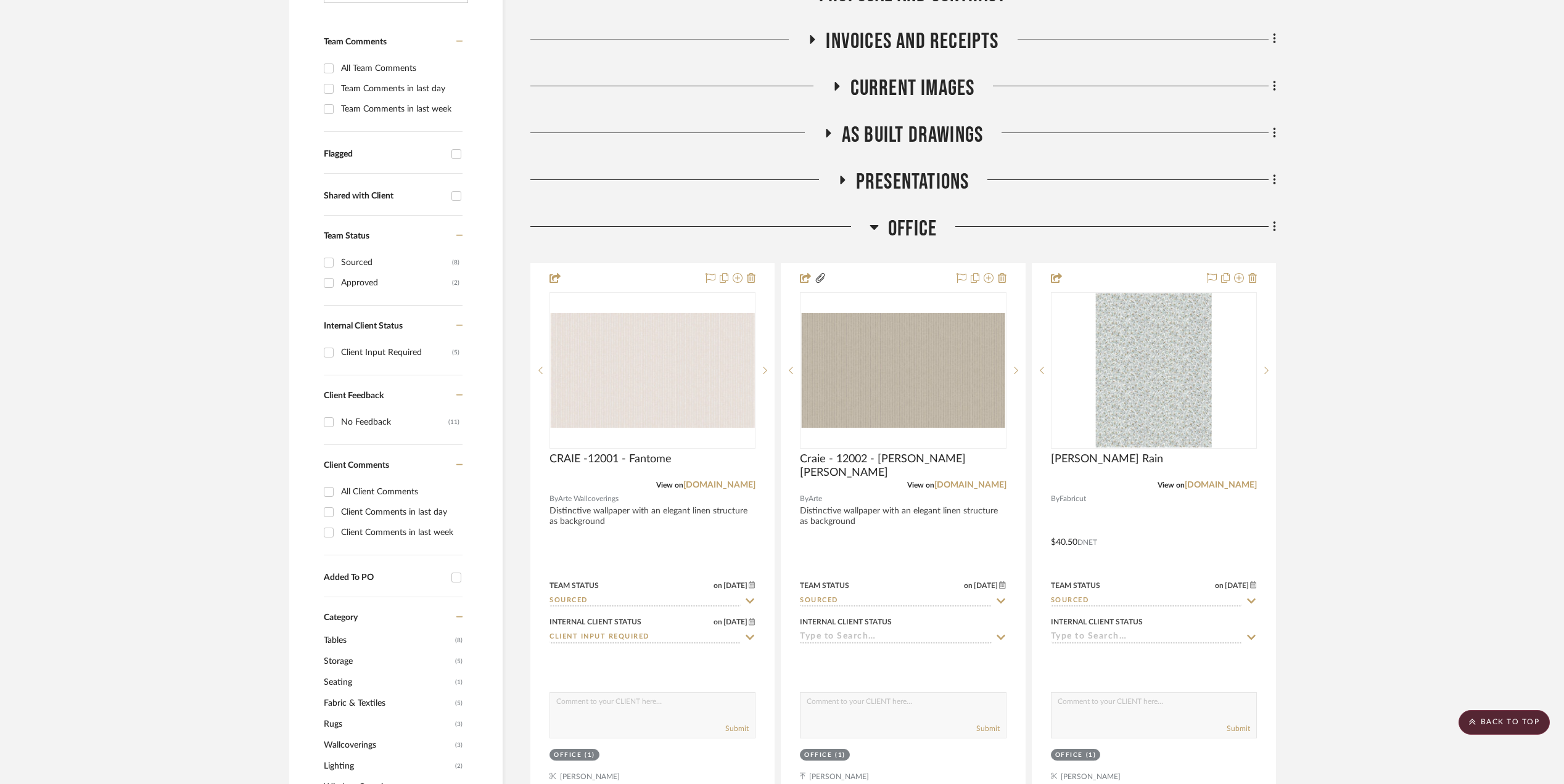
scroll to position [329, 0]
click at [656, 381] on img "0" at bounding box center [652, 371] width 204 height 115
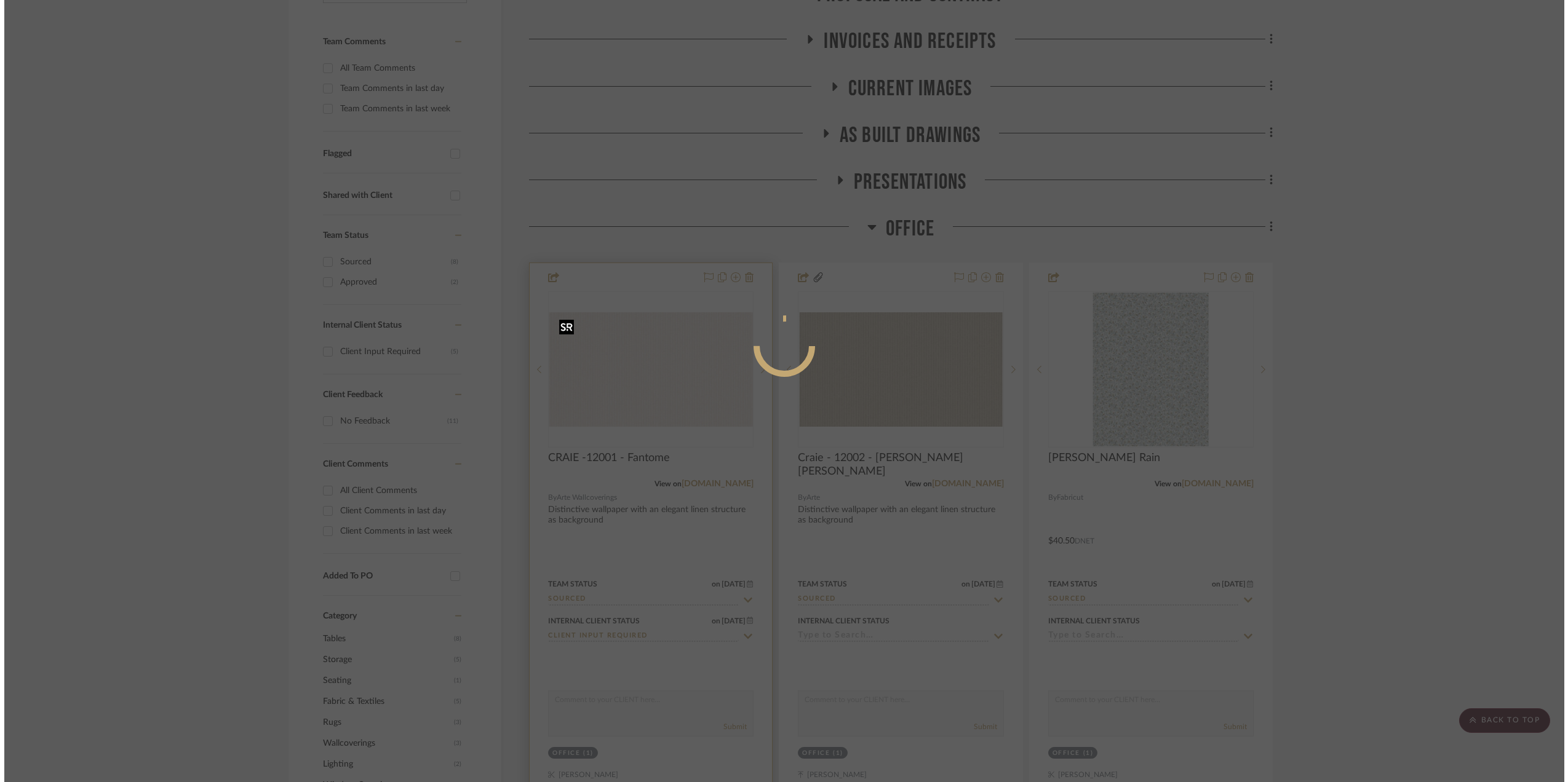
scroll to position [0, 0]
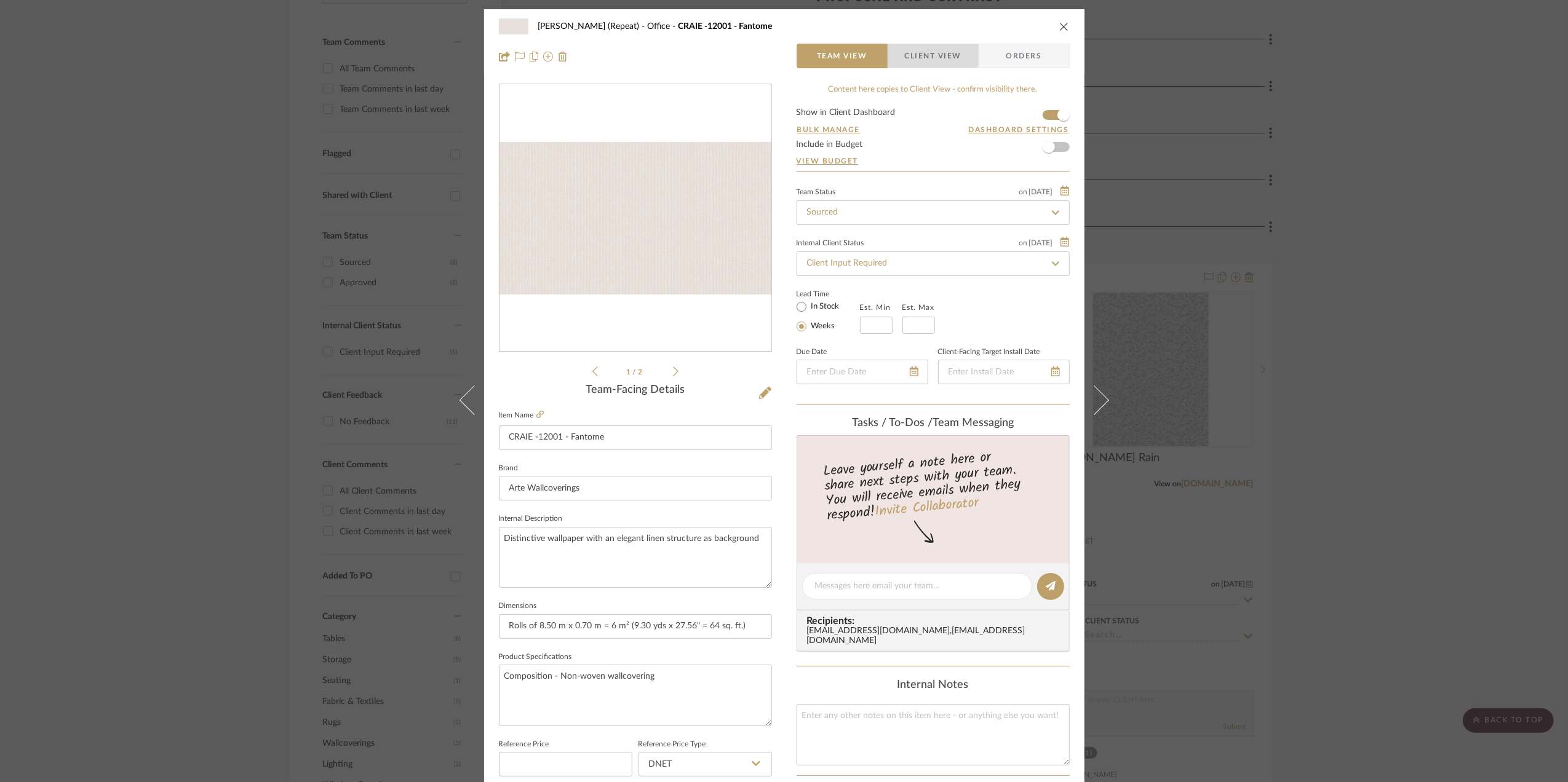
click at [917, 45] on span "Client View" at bounding box center [933, 56] width 56 height 25
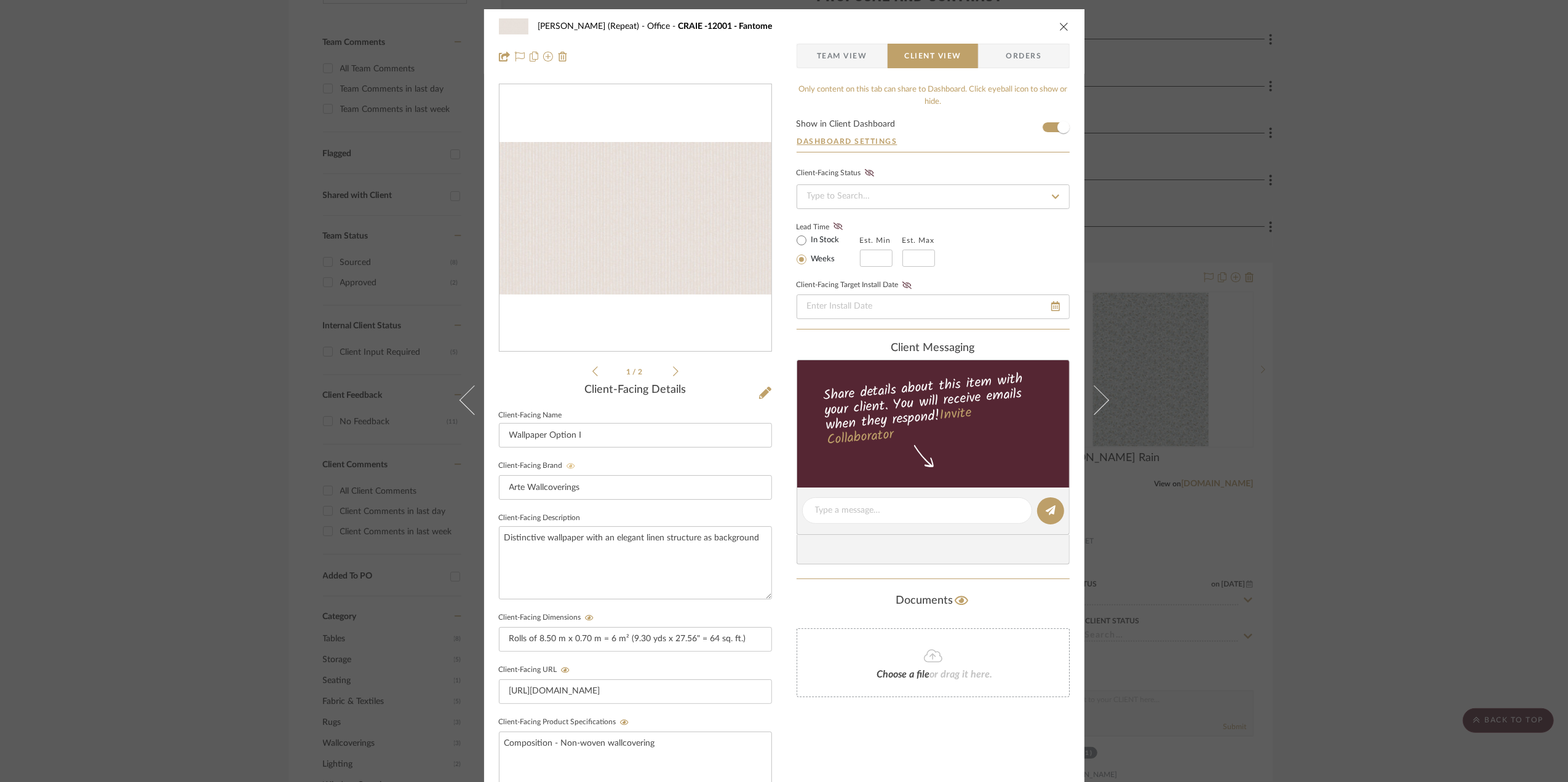
click at [567, 465] on icon at bounding box center [571, 466] width 9 height 7
click at [1404, 321] on div "Stephanie Bergreen (Repeat) Office CRAIE -12001 - Fantome Team View Client View…" at bounding box center [784, 391] width 1568 height 782
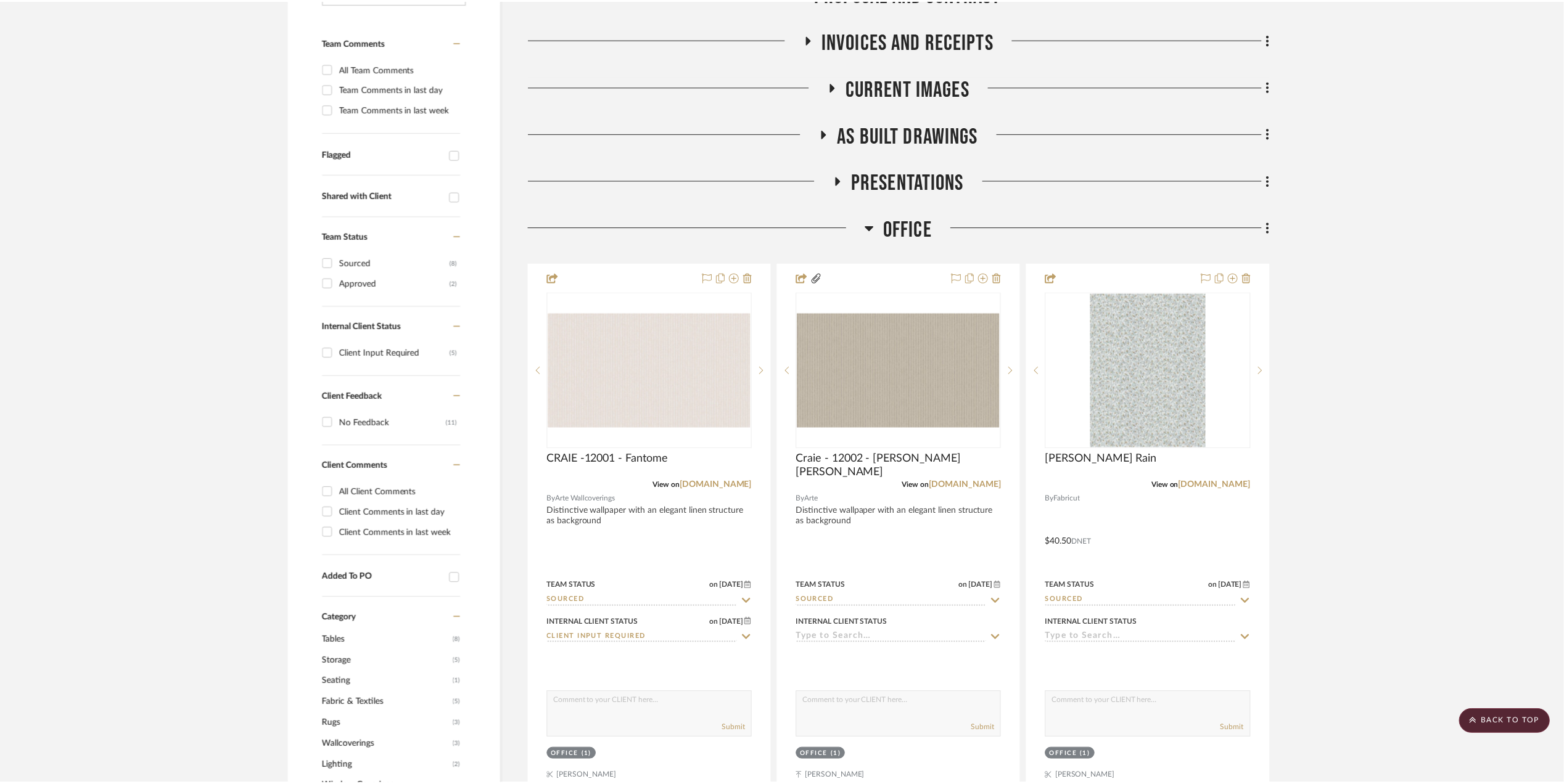
scroll to position [329, 0]
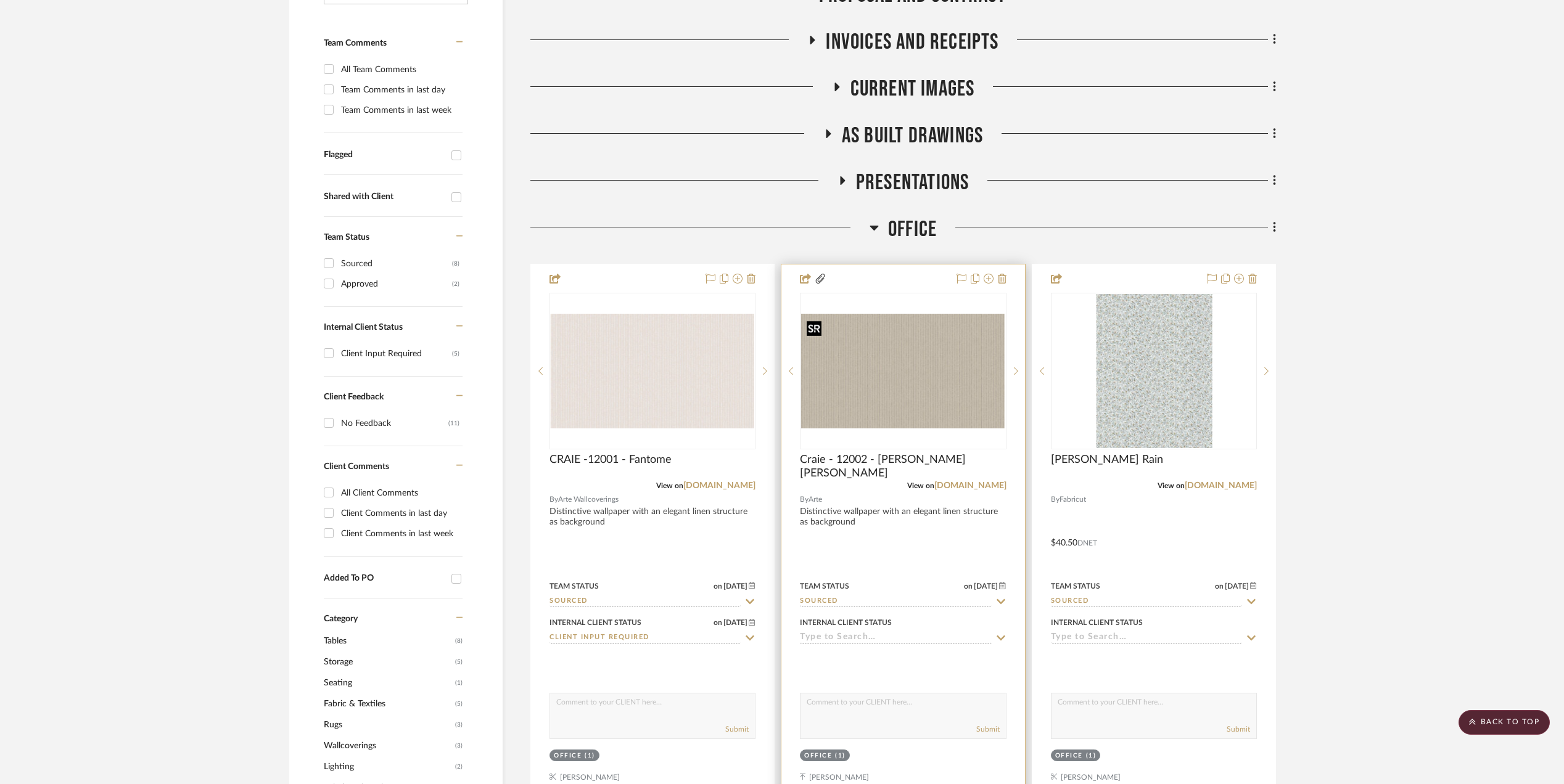
click at [871, 374] on img "0" at bounding box center [902, 371] width 204 height 115
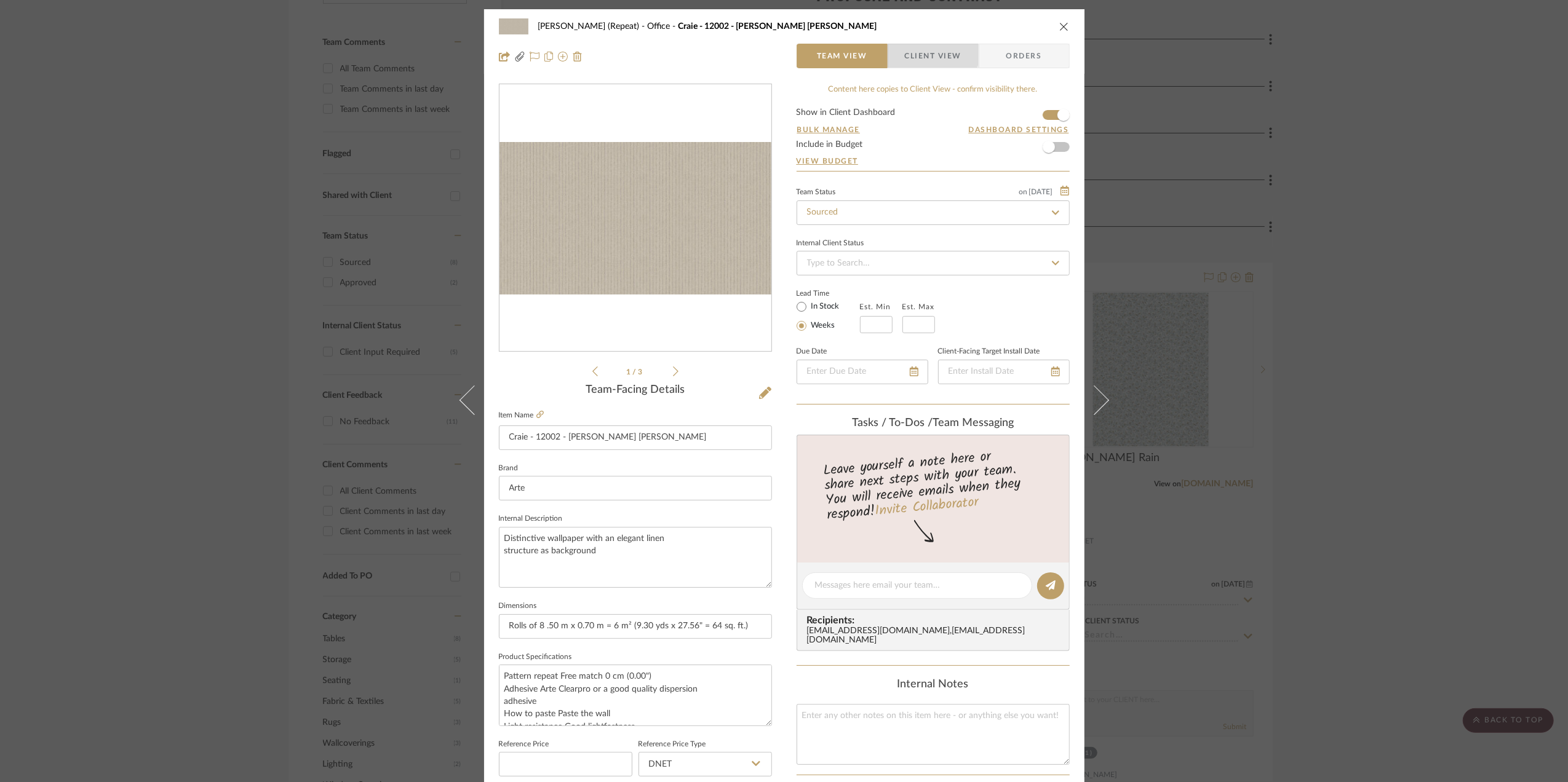
click at [922, 54] on span "Client View" at bounding box center [933, 56] width 56 height 25
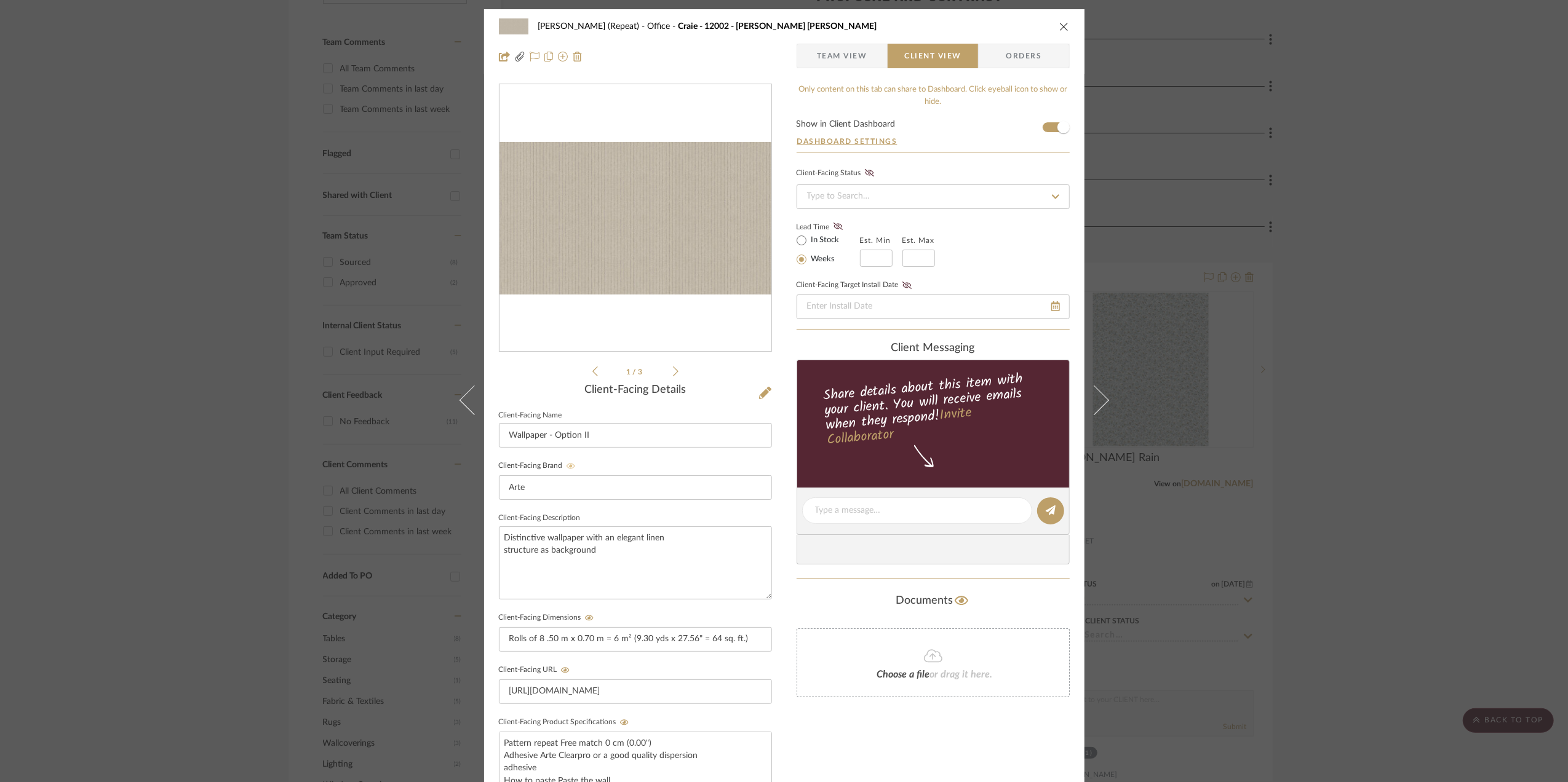
click at [567, 468] on icon at bounding box center [571, 466] width 9 height 7
click at [1457, 385] on div "Stephanie Bergreen (Repeat) Office Craie - 12002 - Bain de Boue Team View Clien…" at bounding box center [784, 391] width 1568 height 782
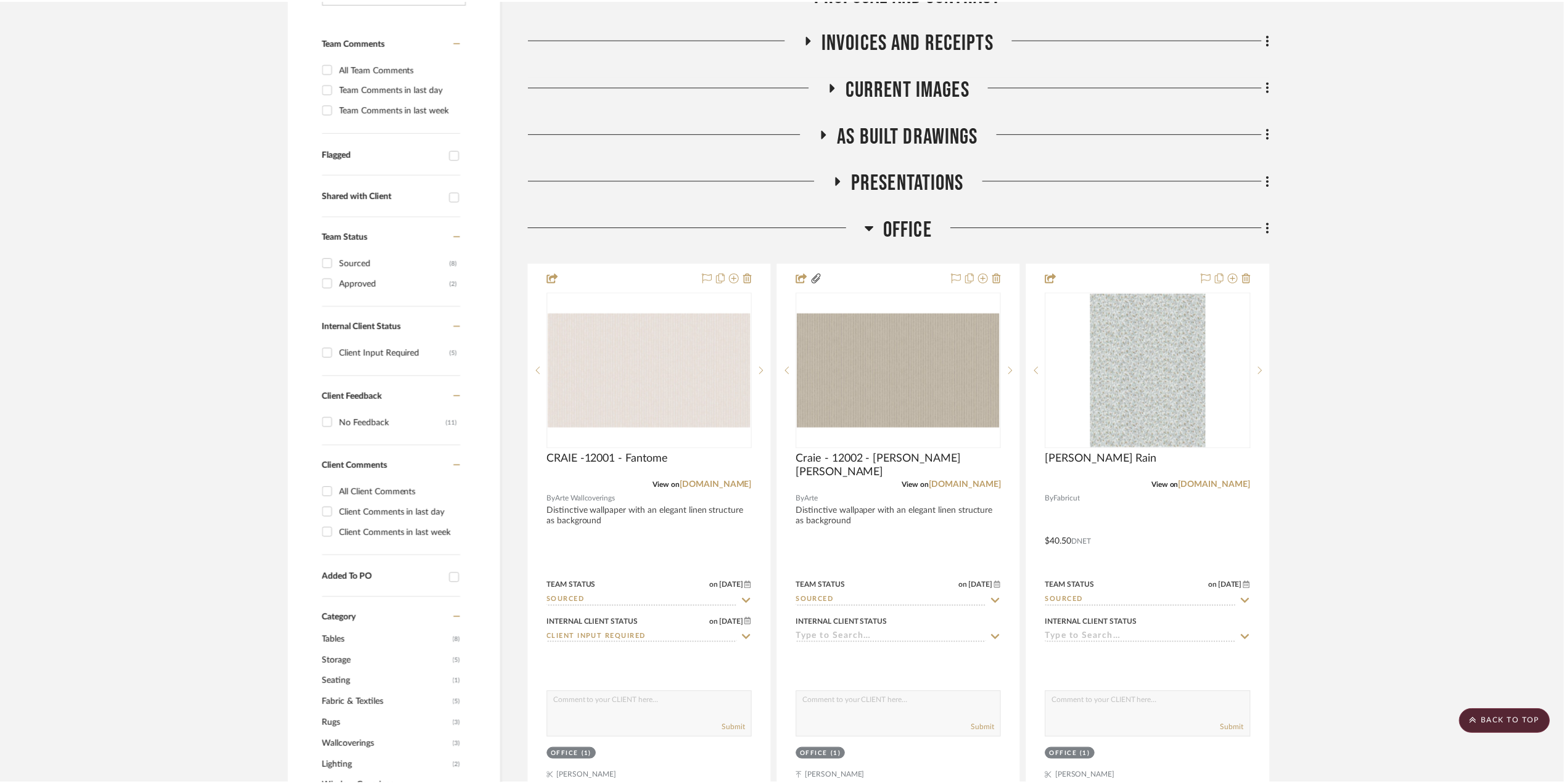
scroll to position [329, 0]
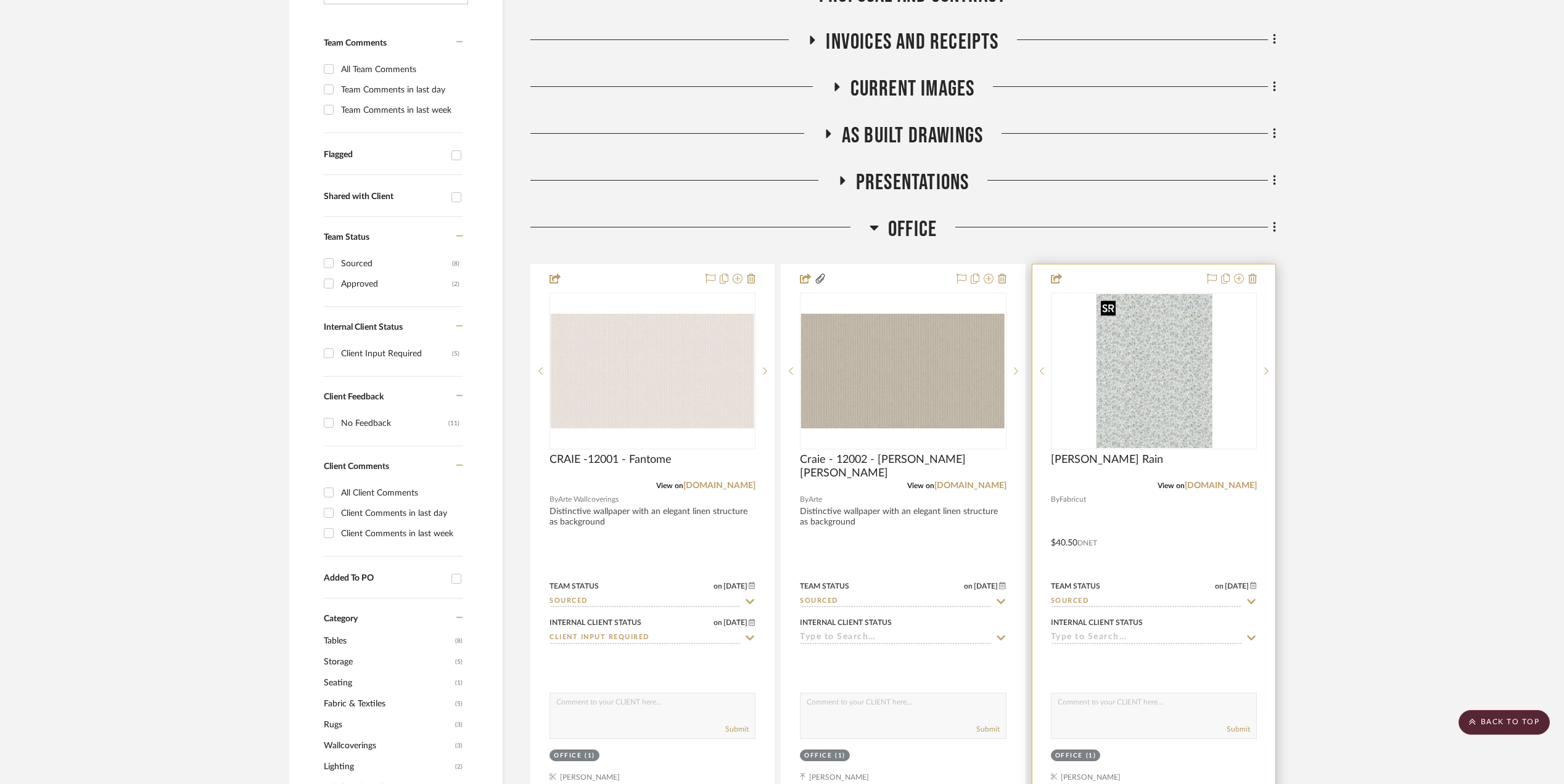
click at [1157, 370] on img "0" at bounding box center [1154, 370] width 116 height 154
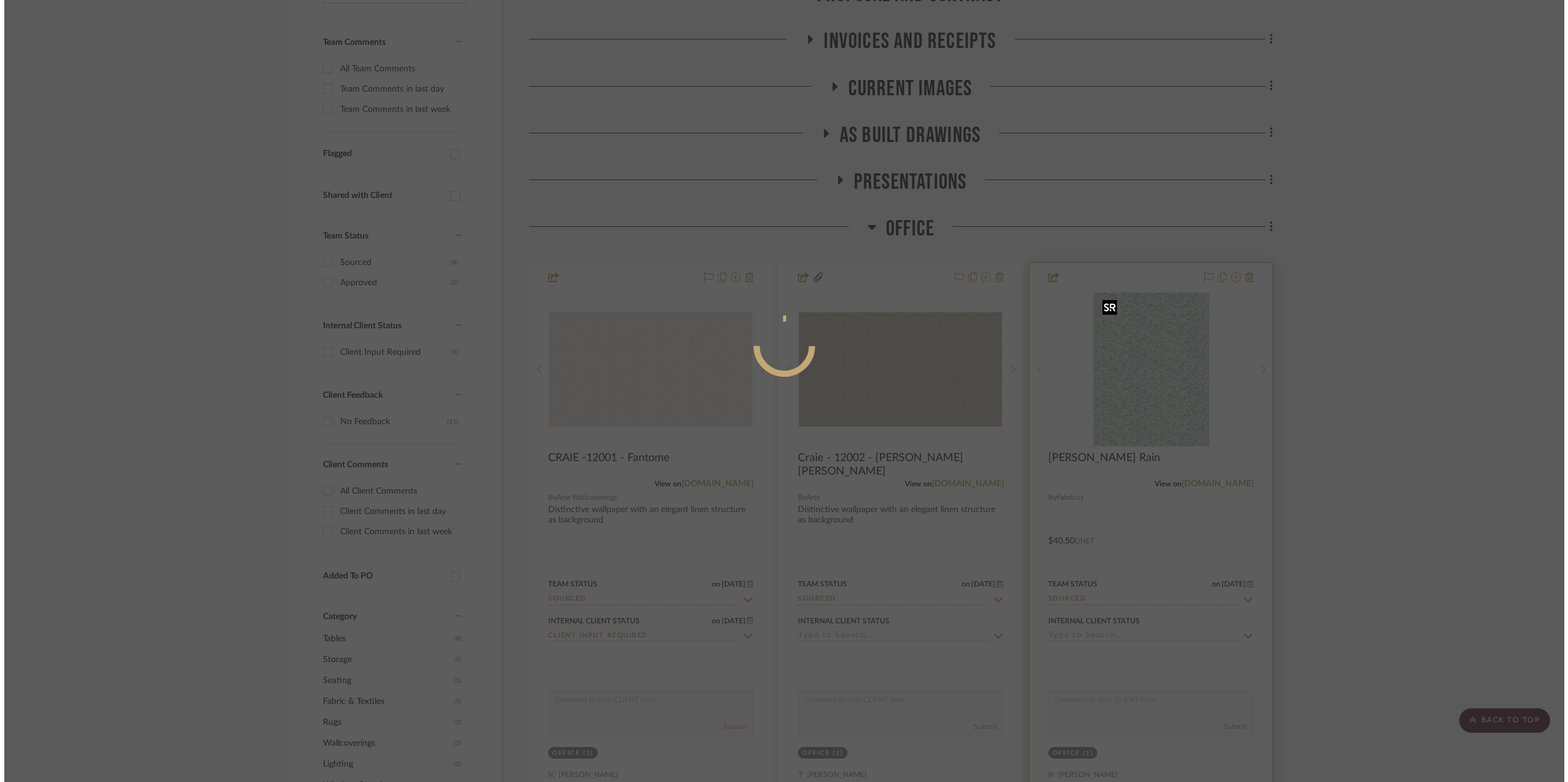
scroll to position [0, 0]
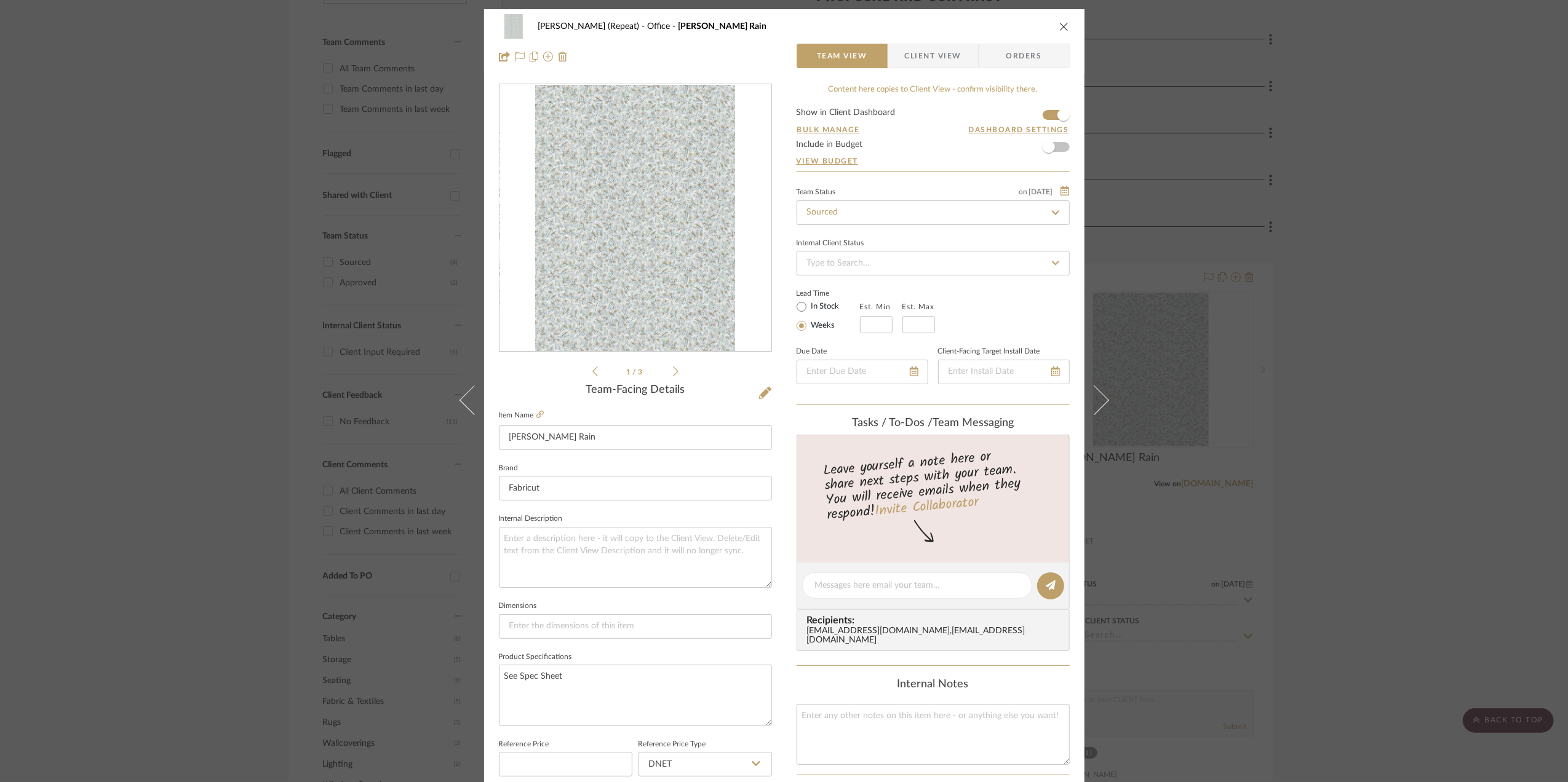
click at [918, 52] on span "Client View" at bounding box center [933, 56] width 56 height 25
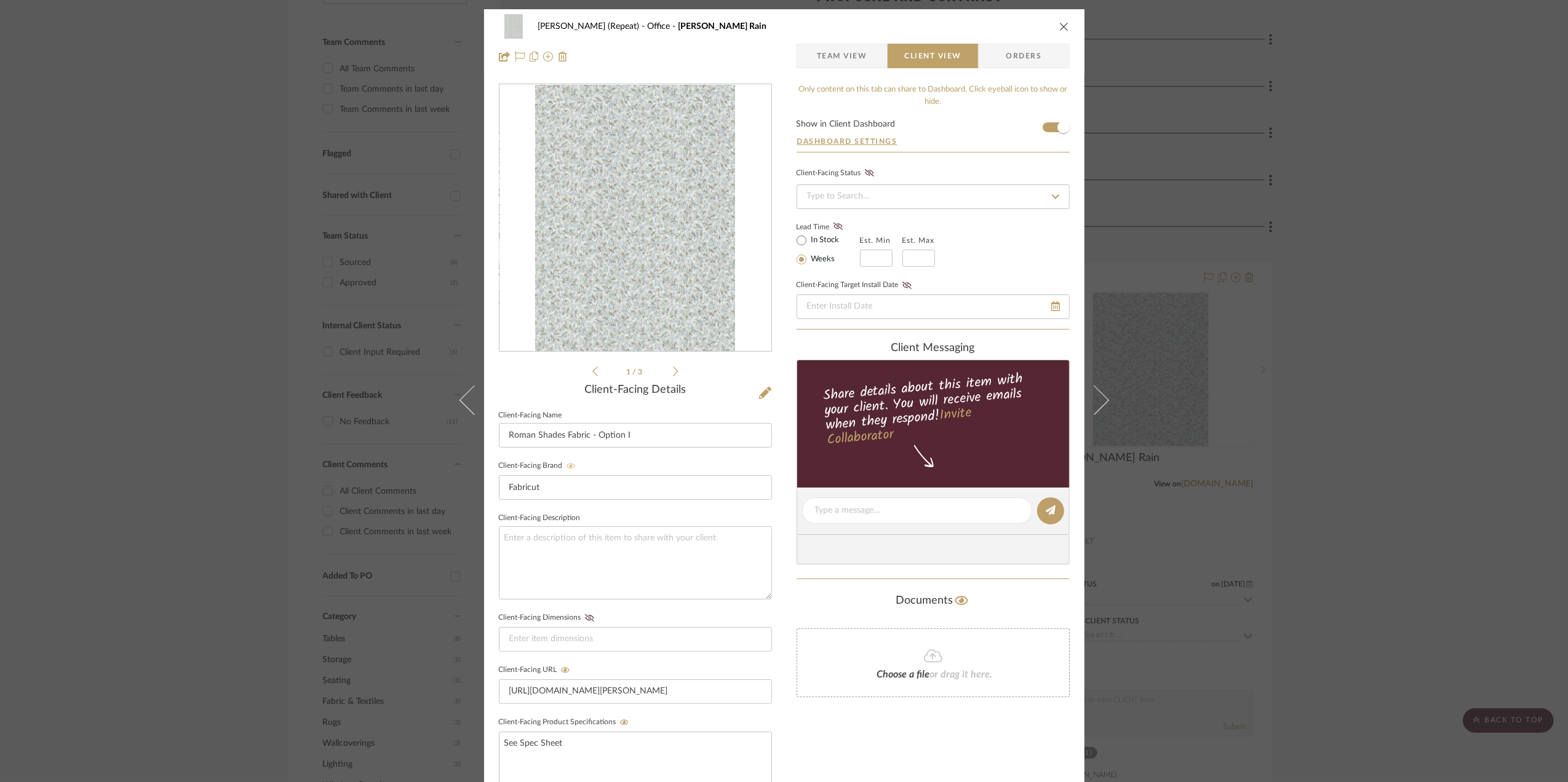
click at [567, 470] on icon at bounding box center [571, 466] width 9 height 7
click at [1310, 429] on div "Stephanie Bergreen (Repeat) Office Parker Rain Team View Client View Orders 1 /…" at bounding box center [784, 391] width 1568 height 782
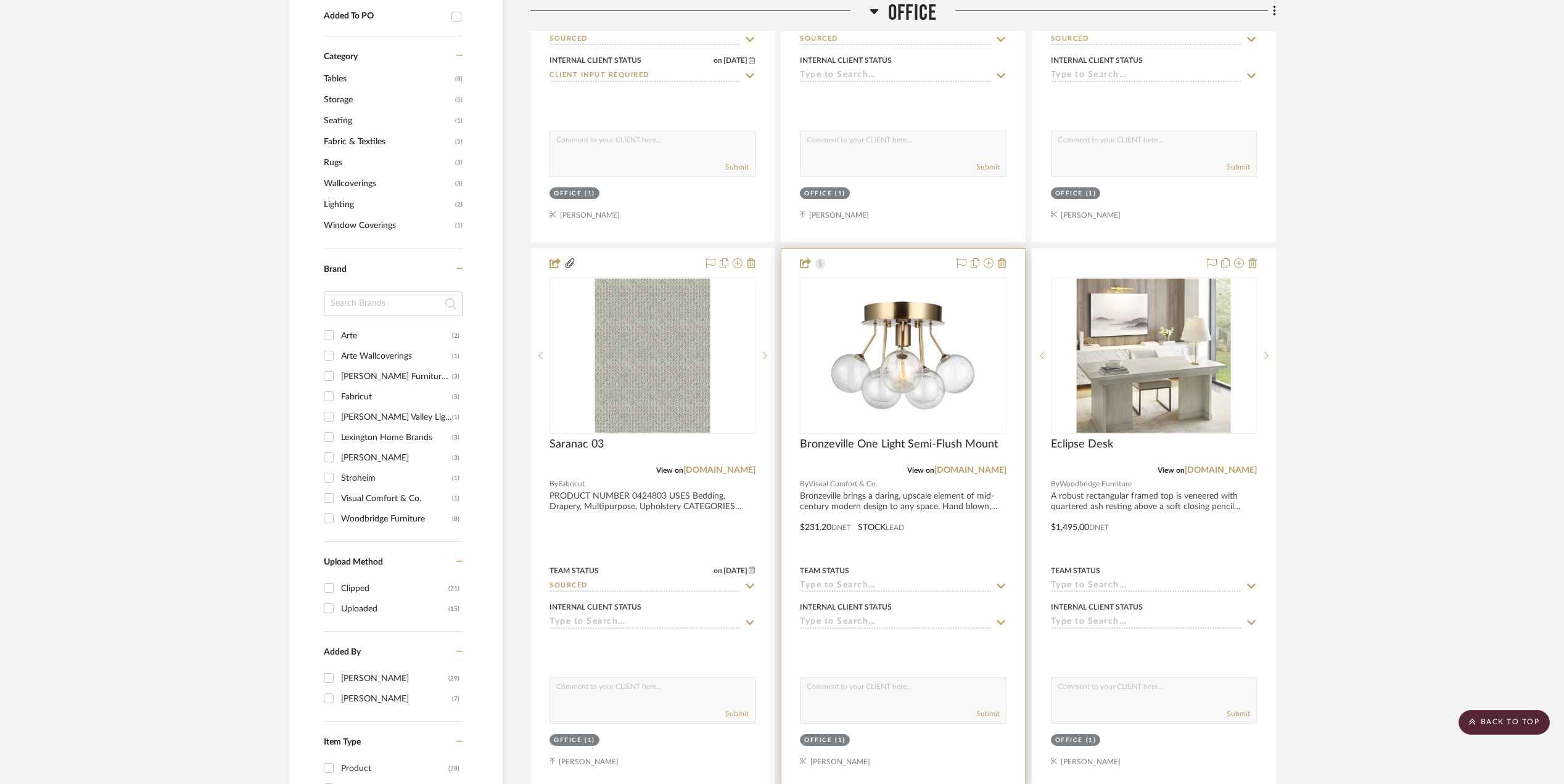
scroll to position [904, 0]
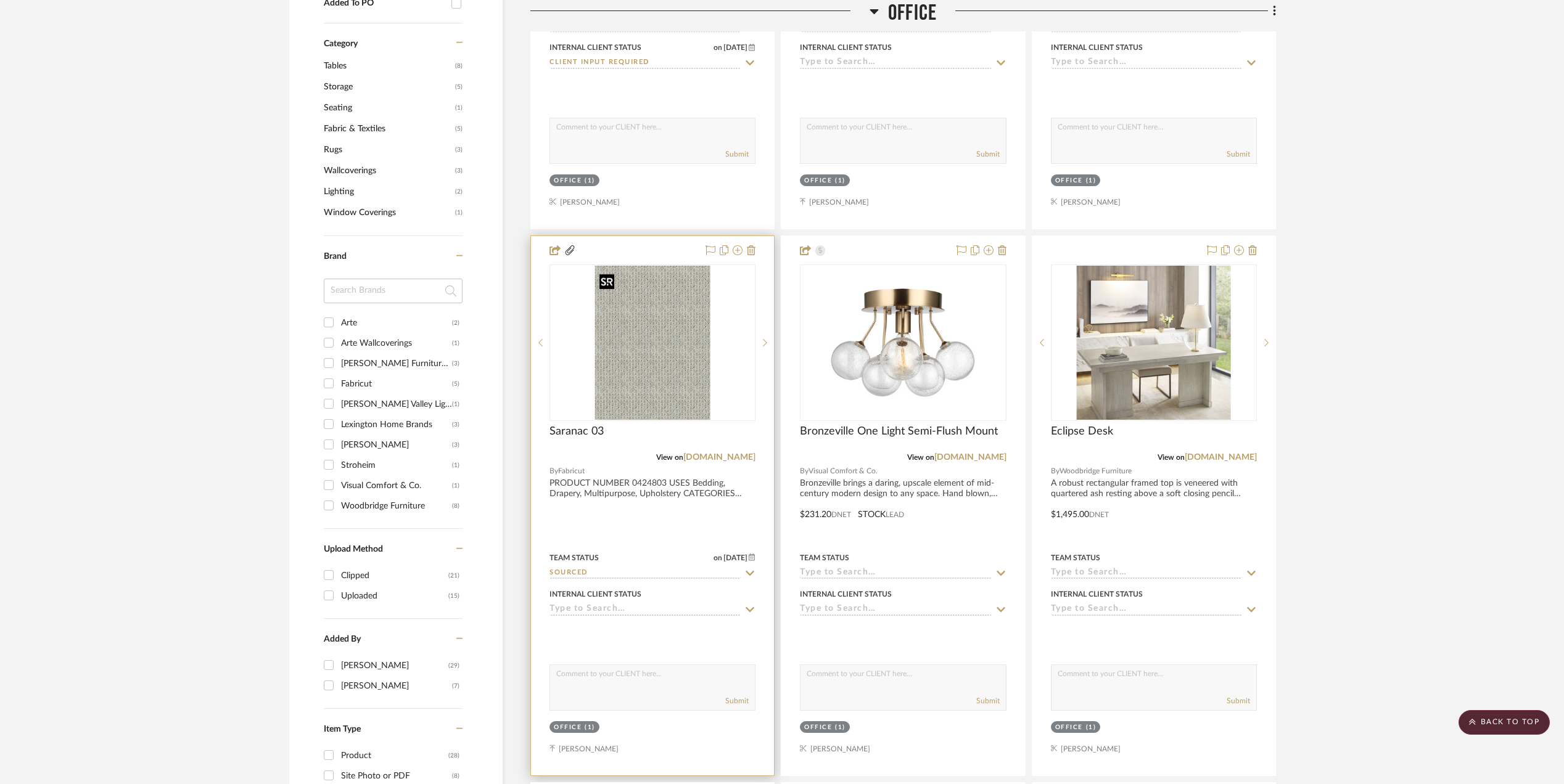
click at [642, 336] on img "0" at bounding box center [652, 342] width 116 height 154
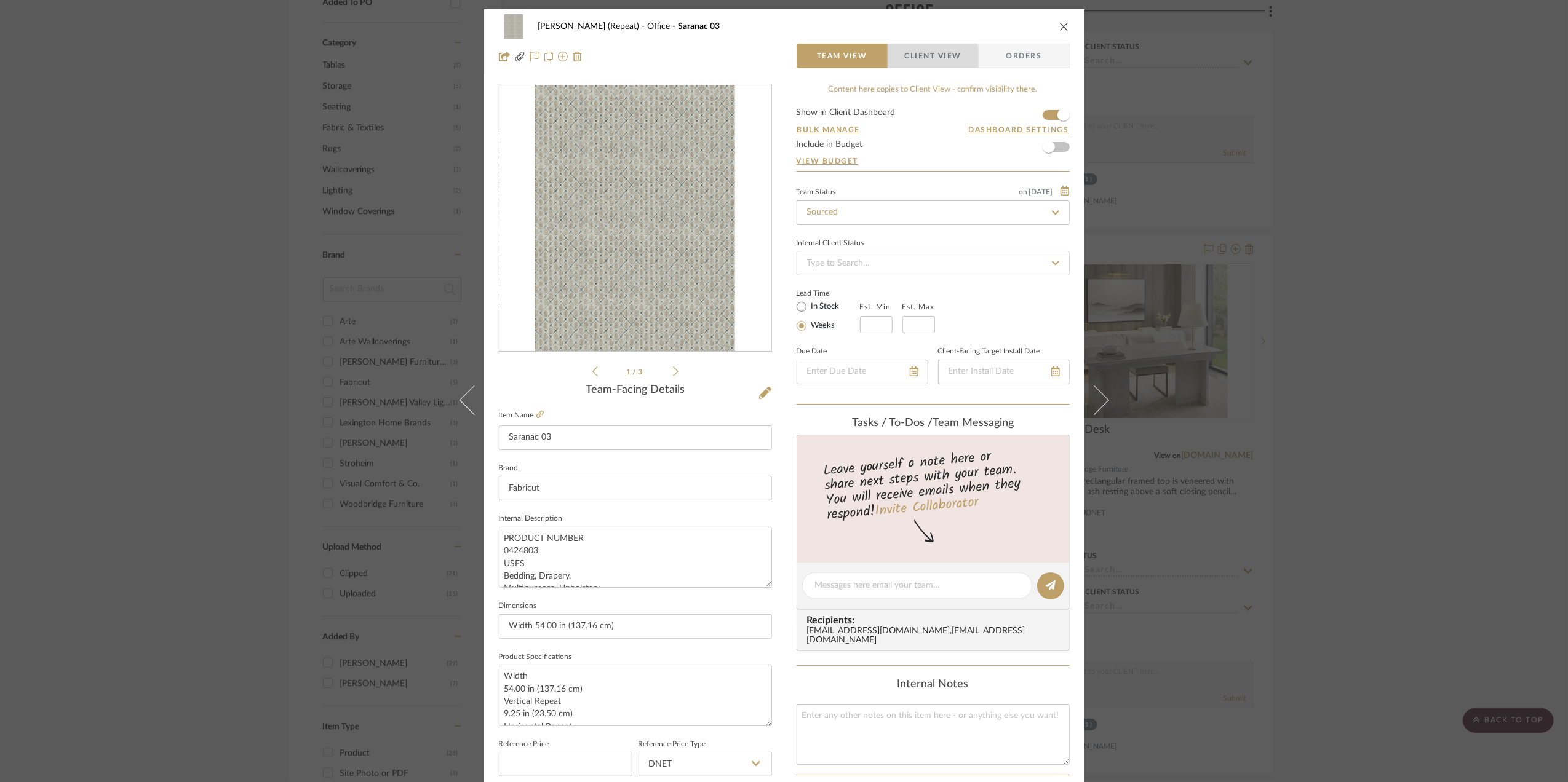
click at [908, 64] on span "Client View" at bounding box center [933, 56] width 56 height 25
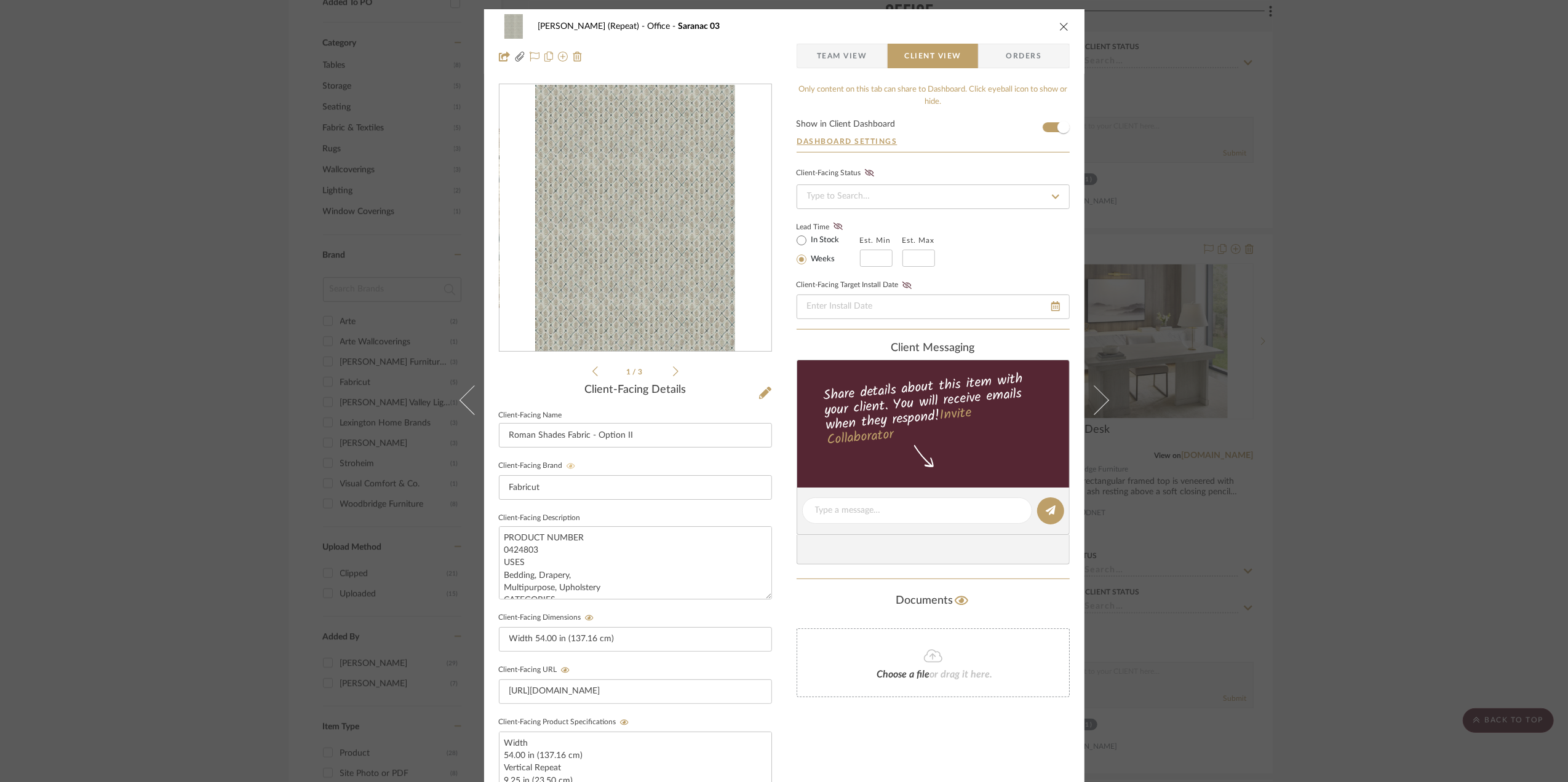
click at [567, 465] on icon at bounding box center [571, 466] width 9 height 7
click at [1344, 367] on div "Stephanie Bergreen (Repeat) Office Saranac 03 Team View Client View Orders file…" at bounding box center [784, 391] width 1568 height 782
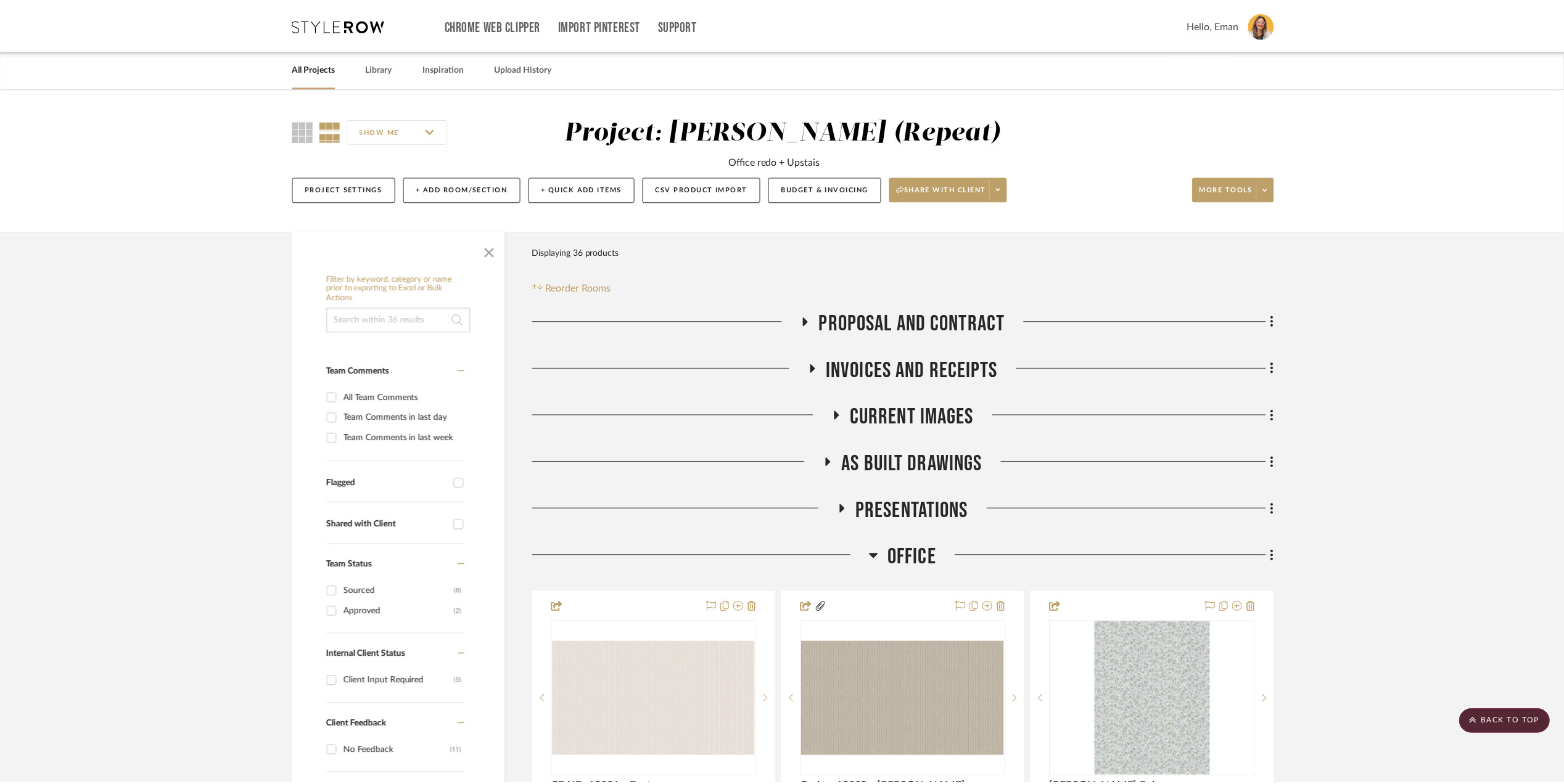
scroll to position [904, 0]
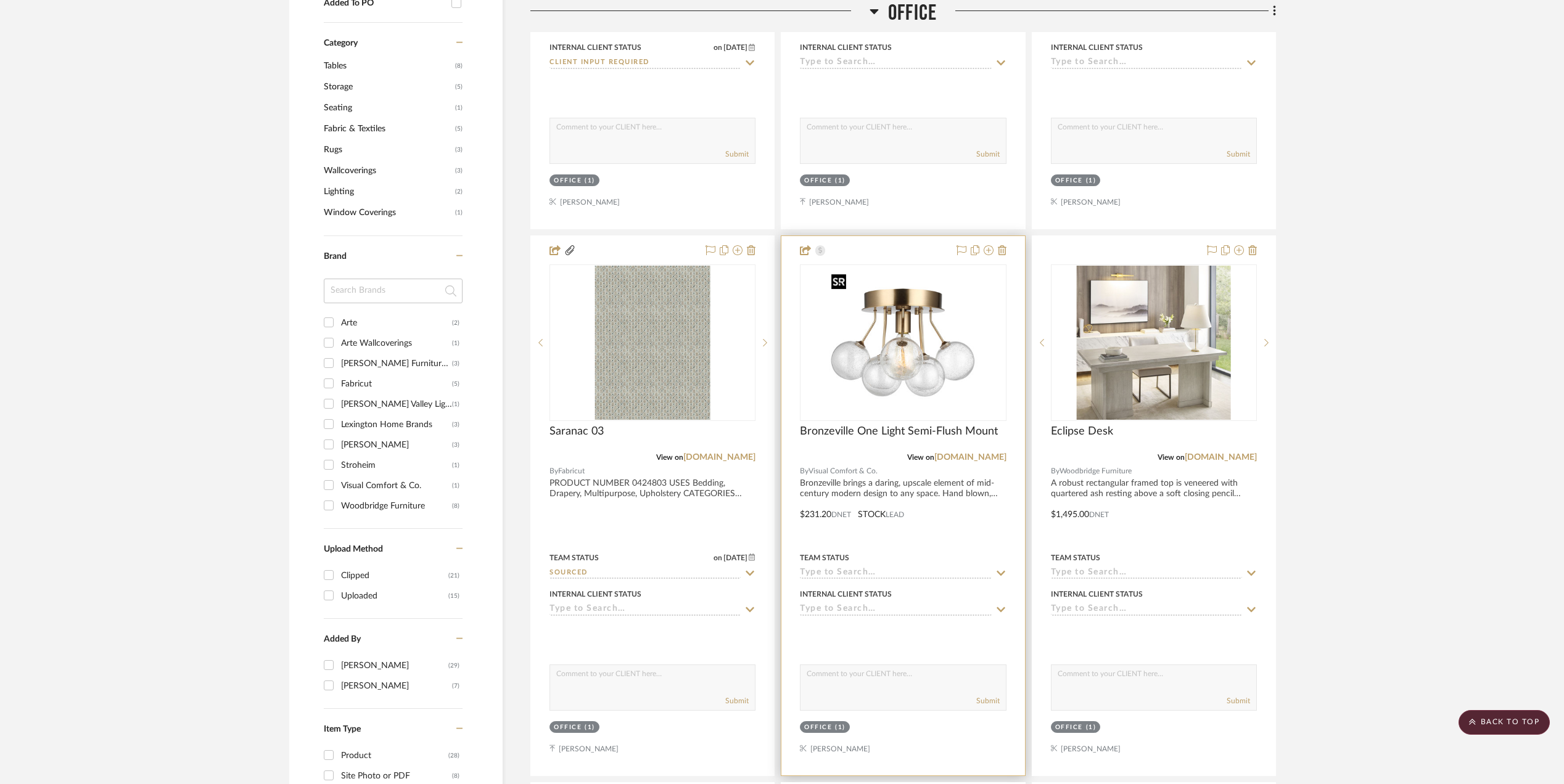
click at [940, 322] on img "0" at bounding box center [902, 342] width 154 height 154
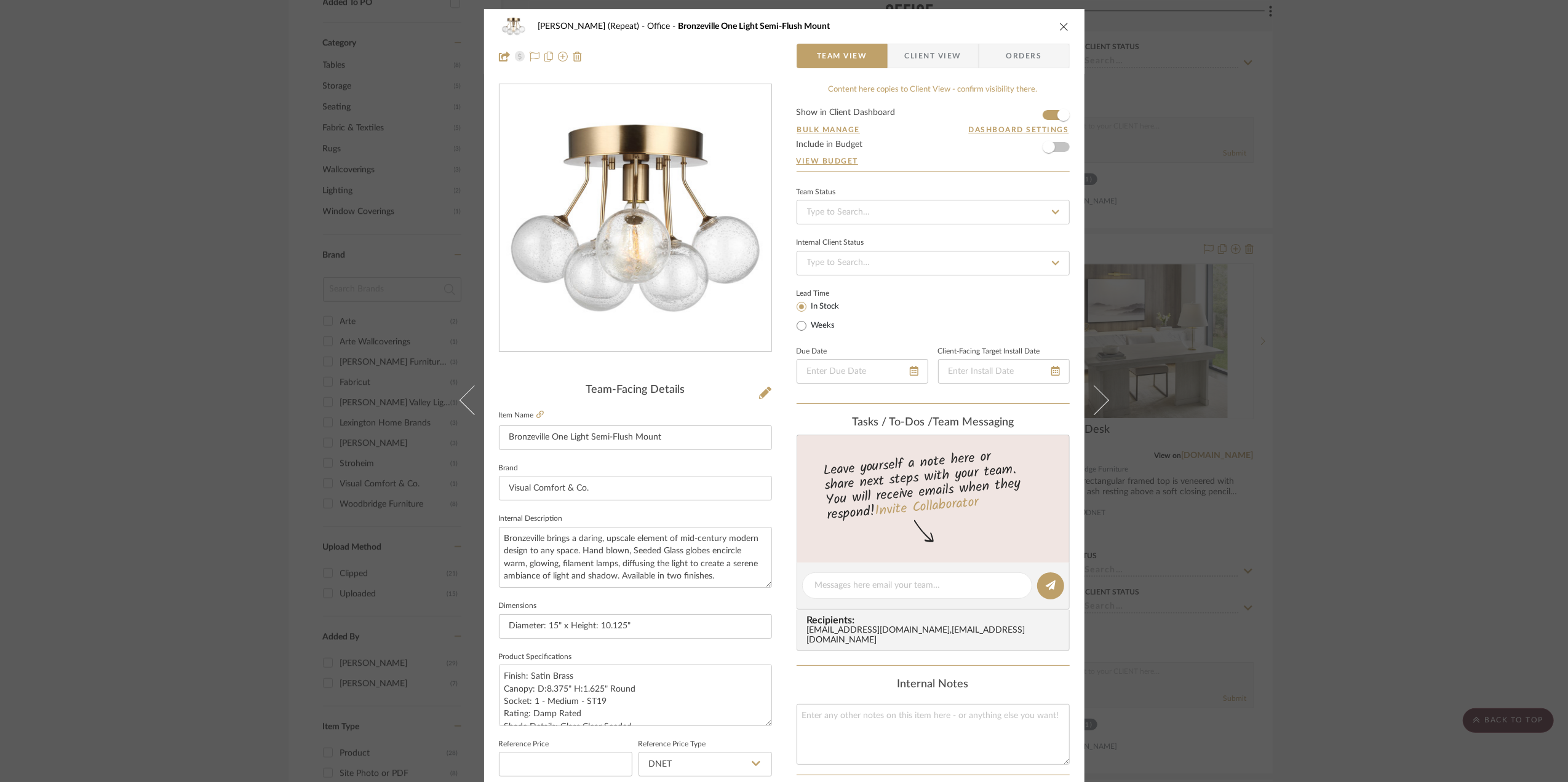
click at [950, 52] on span "Client View" at bounding box center [933, 56] width 56 height 25
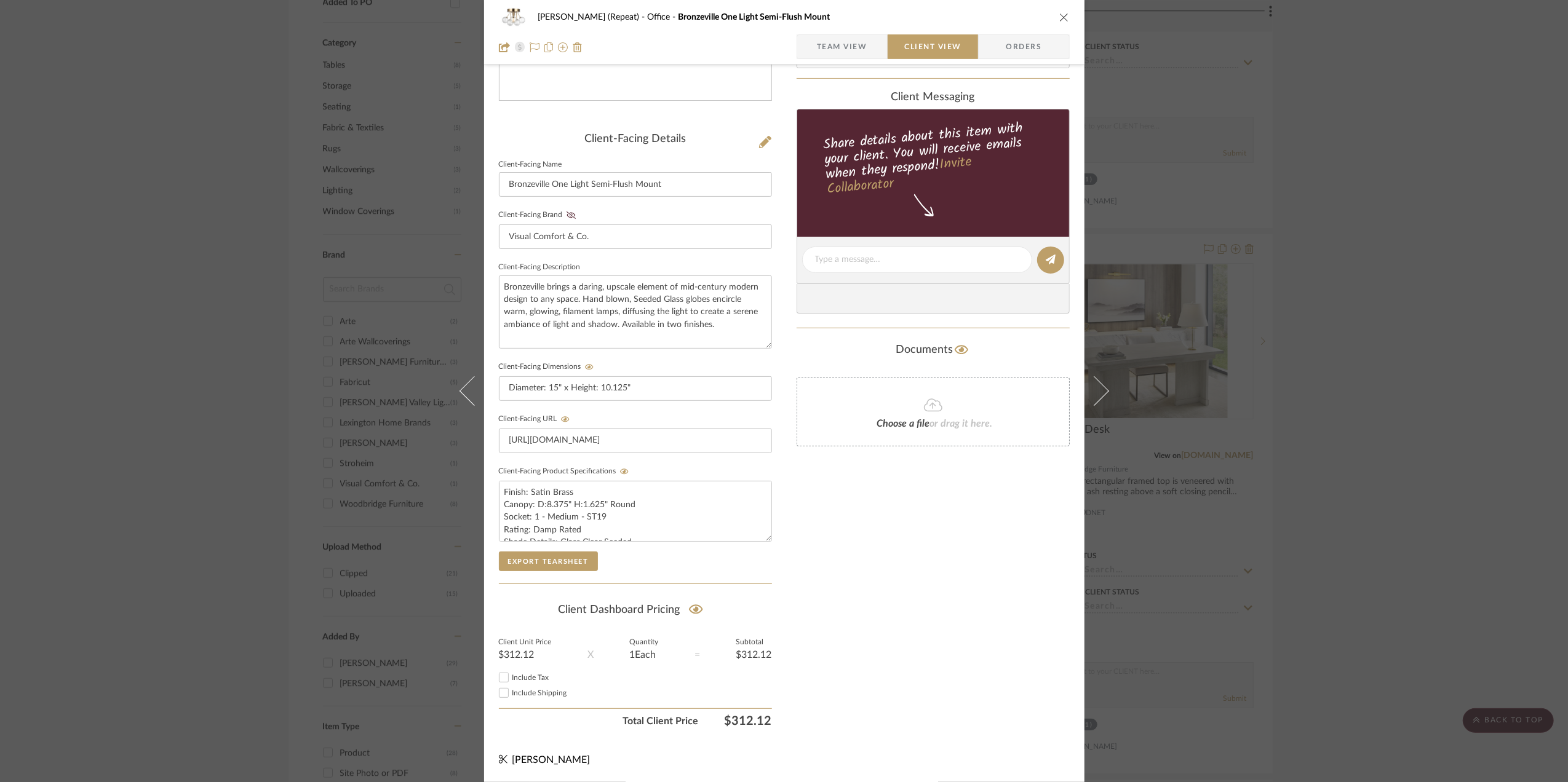
scroll to position [256, 0]
click at [692, 608] on icon at bounding box center [696, 610] width 14 height 9
click at [562, 416] on icon at bounding box center [565, 419] width 9 height 7
click at [1424, 449] on div "Stephanie Bergreen (Repeat) Office Bronzeville One Light Semi-Flush Mount Team …" at bounding box center [784, 391] width 1568 height 782
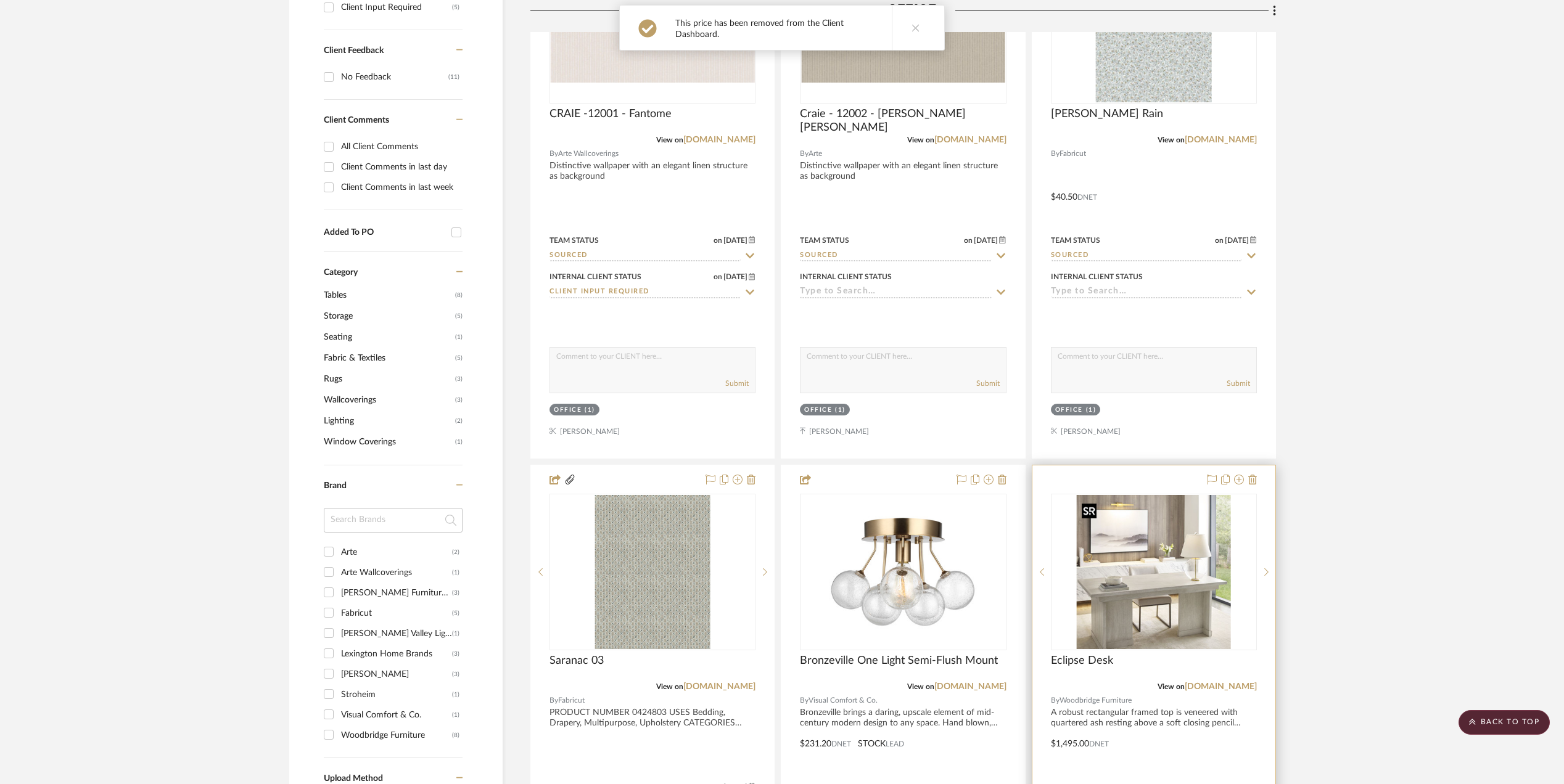
scroll to position [411, 0]
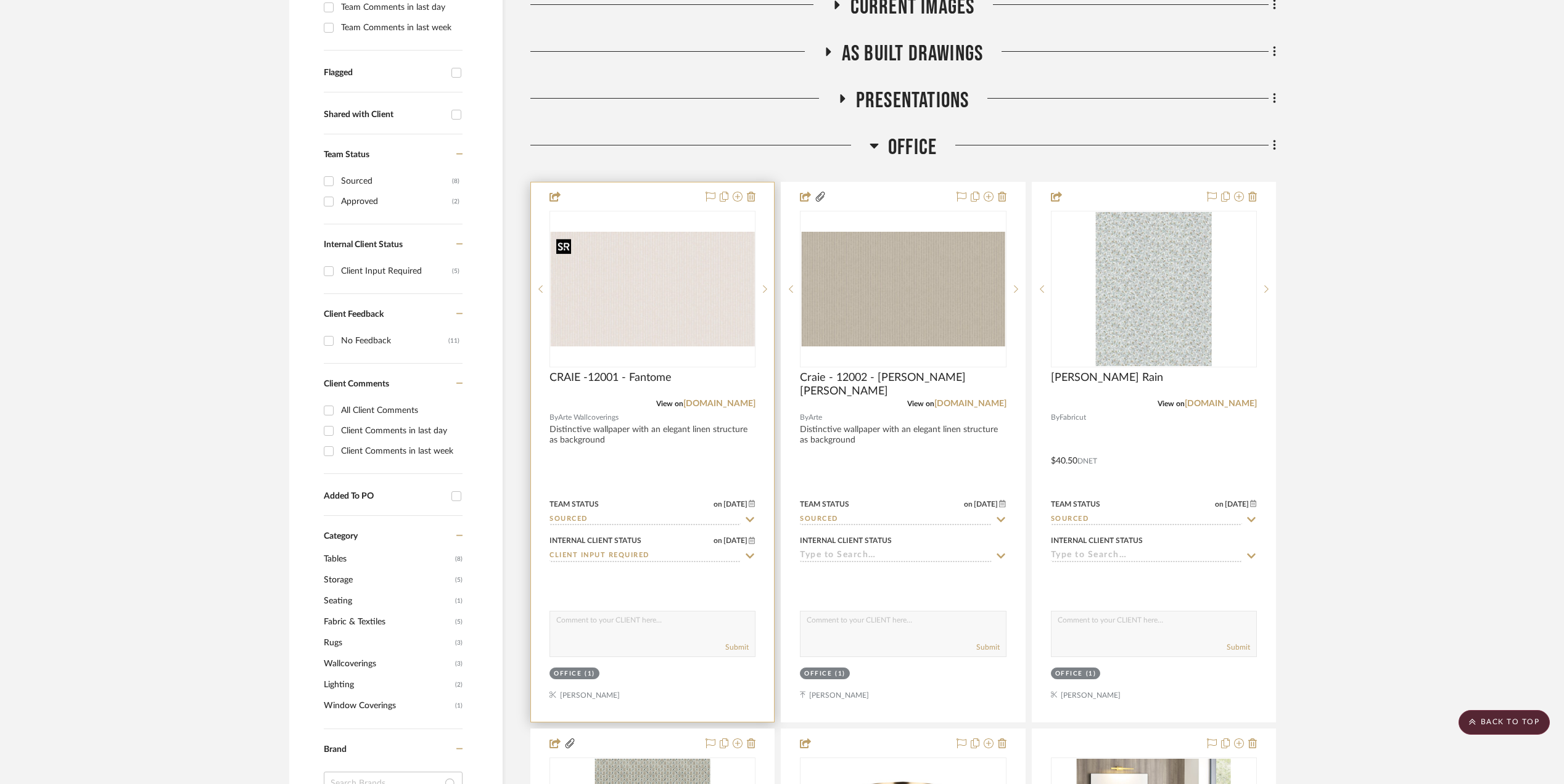
click at [645, 304] on img "0" at bounding box center [652, 289] width 204 height 115
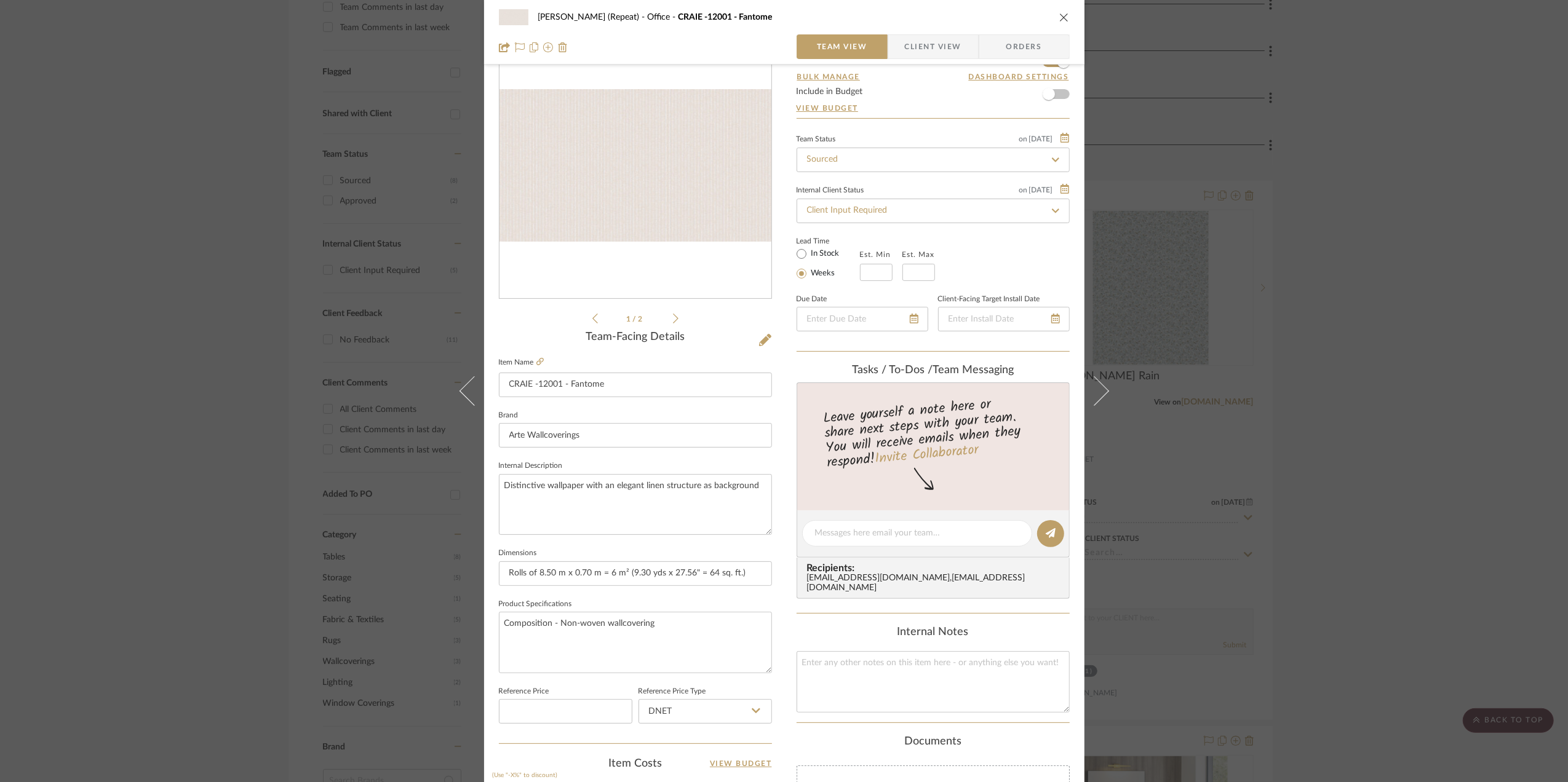
scroll to position [82, 0]
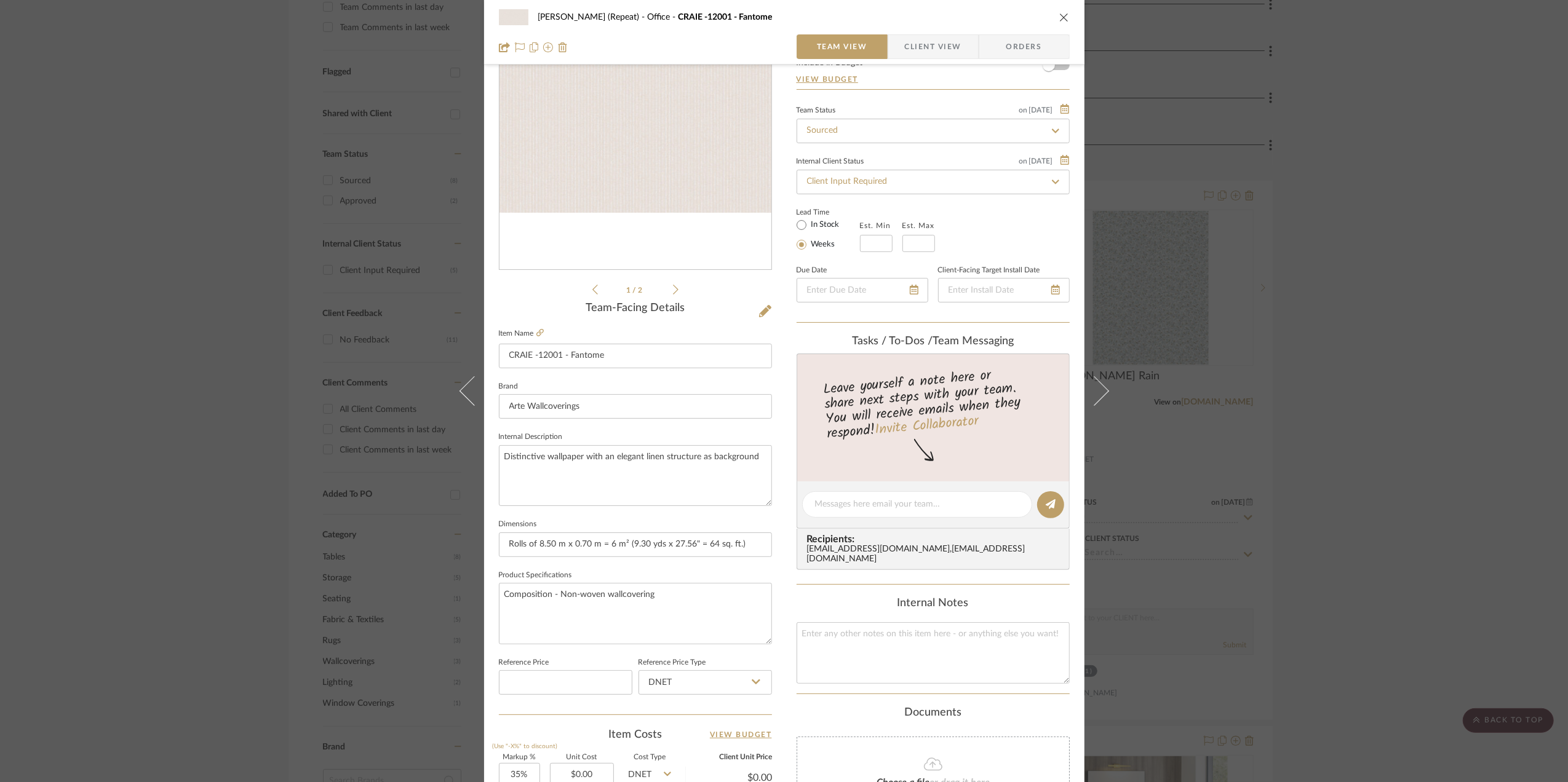
click at [1366, 345] on div "Stephanie Bergreen (Repeat) Office CRAIE -12001 - Fantome Team View Client View…" at bounding box center [784, 391] width 1568 height 782
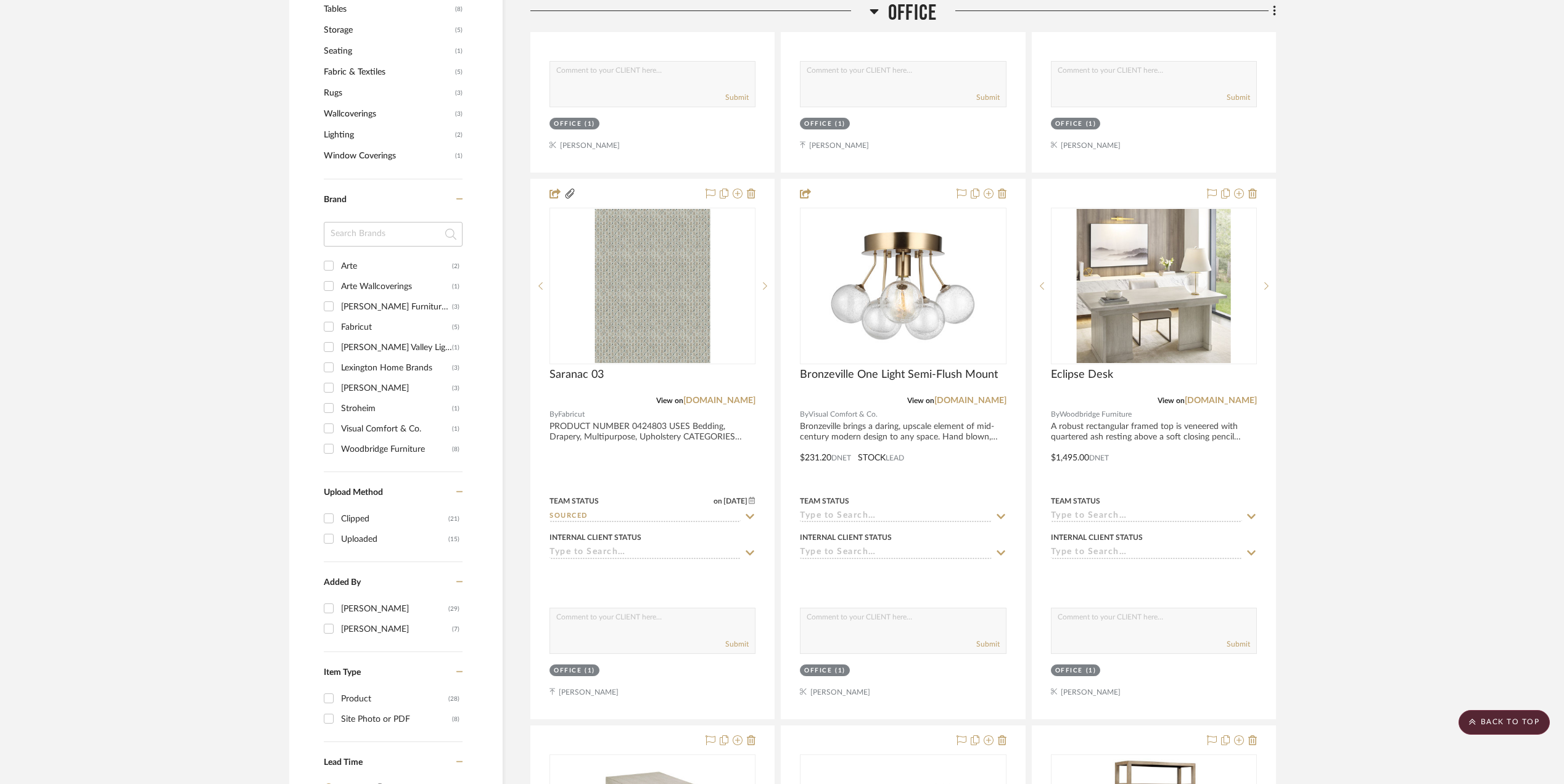
scroll to position [986, 0]
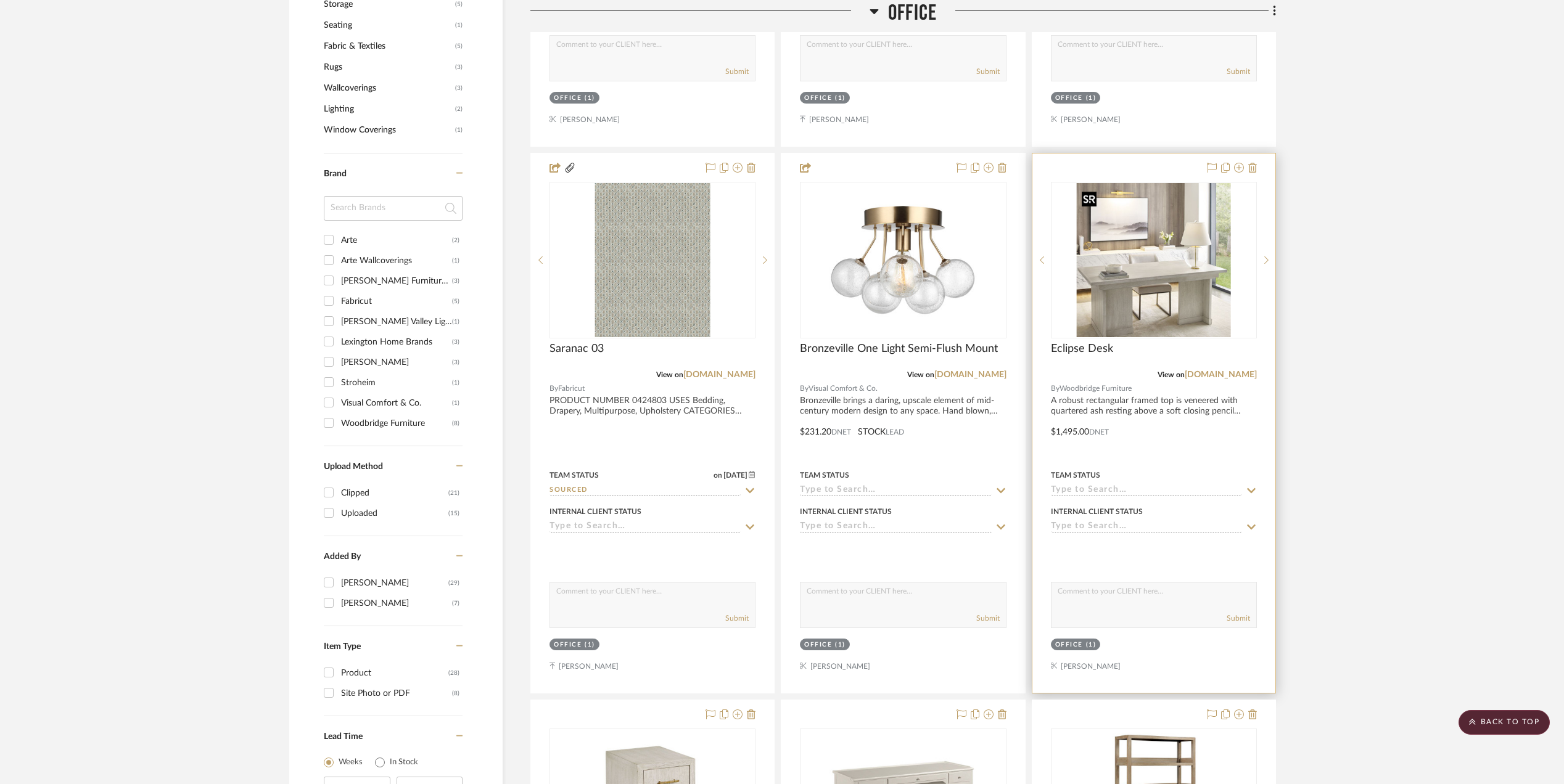
click at [1175, 278] on img "0" at bounding box center [1153, 260] width 154 height 154
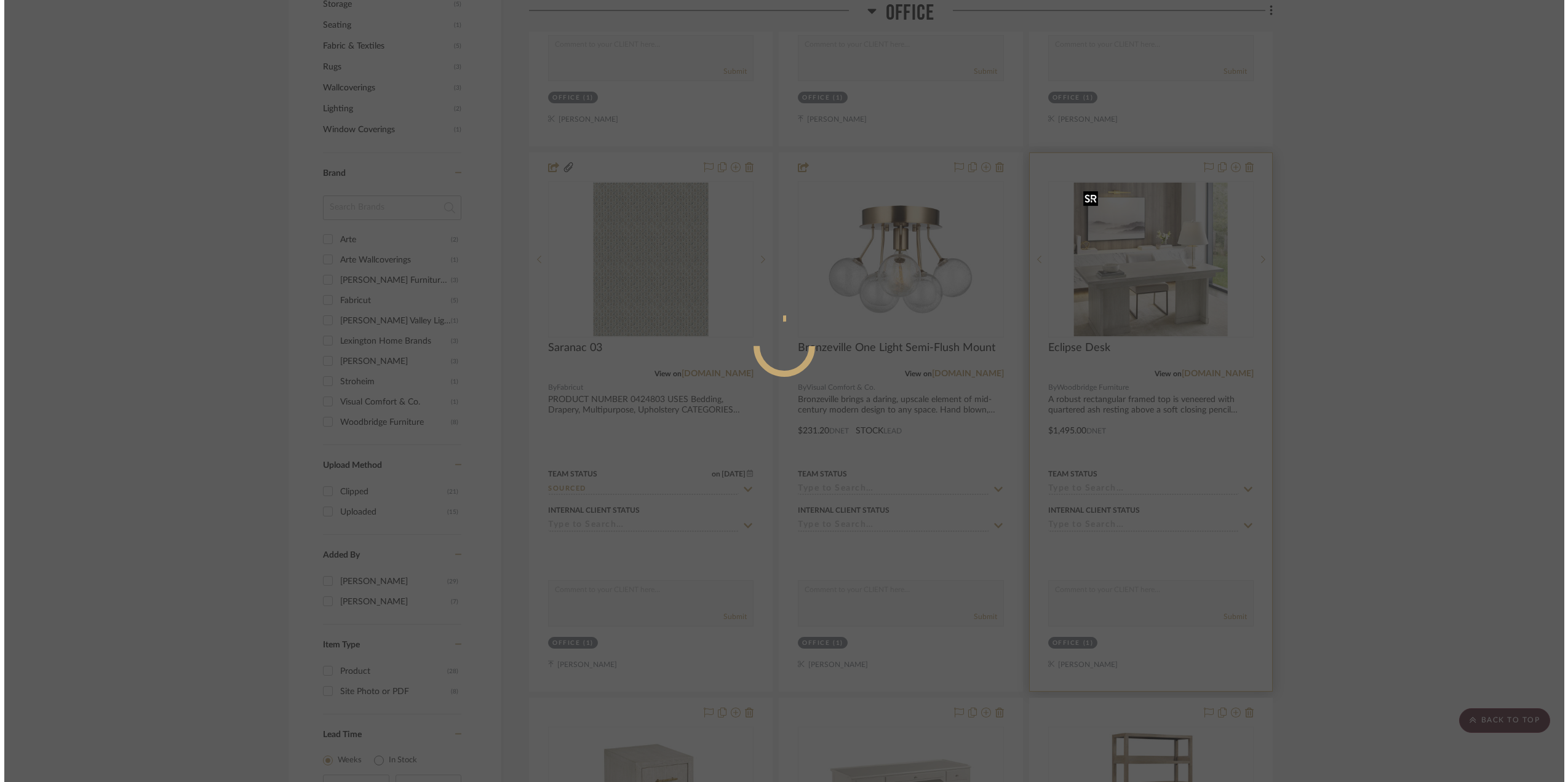
scroll to position [0, 0]
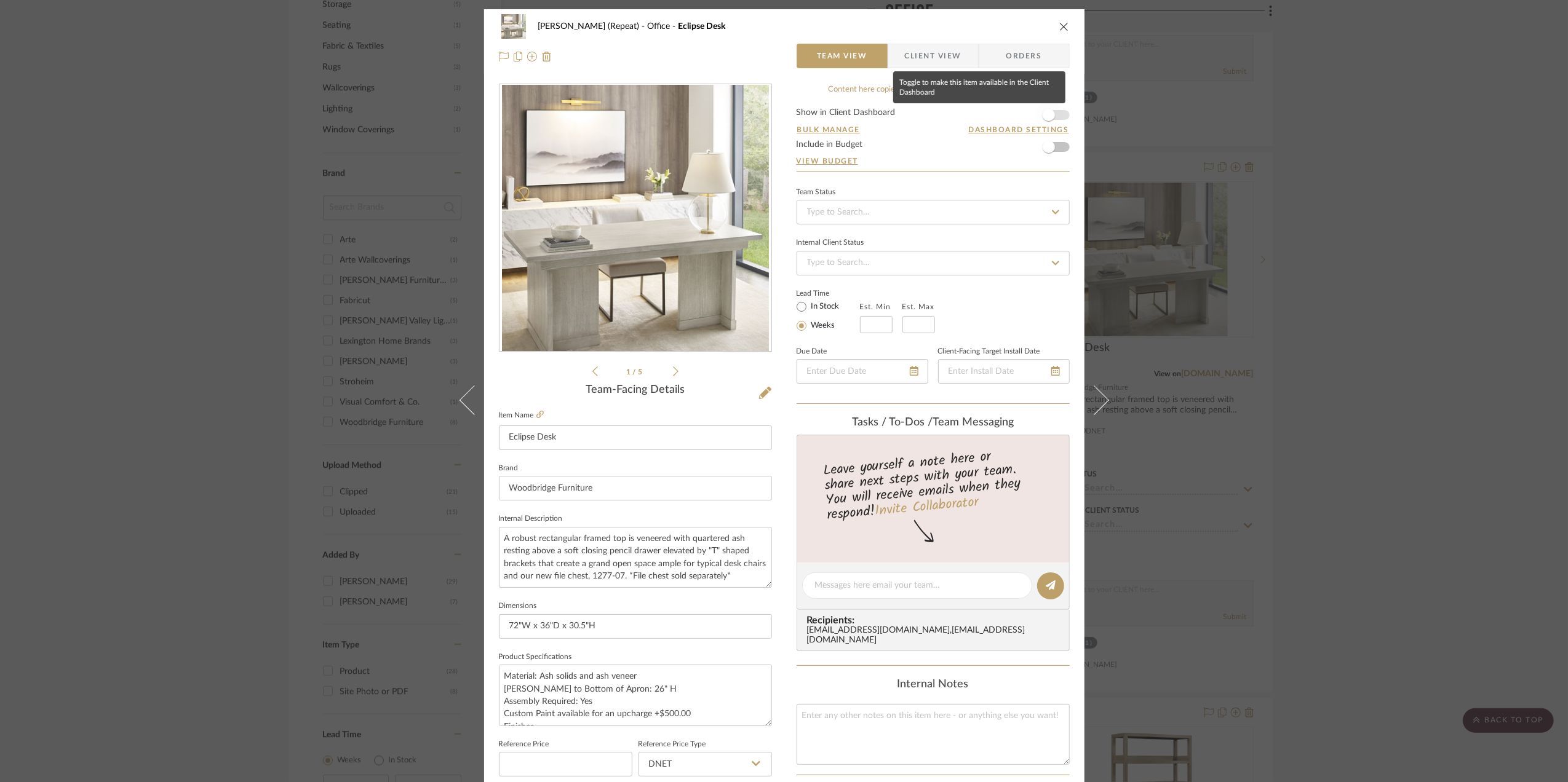
click at [1043, 115] on span "button" at bounding box center [1049, 115] width 12 height 12
click at [937, 58] on span "Client View" at bounding box center [933, 56] width 56 height 25
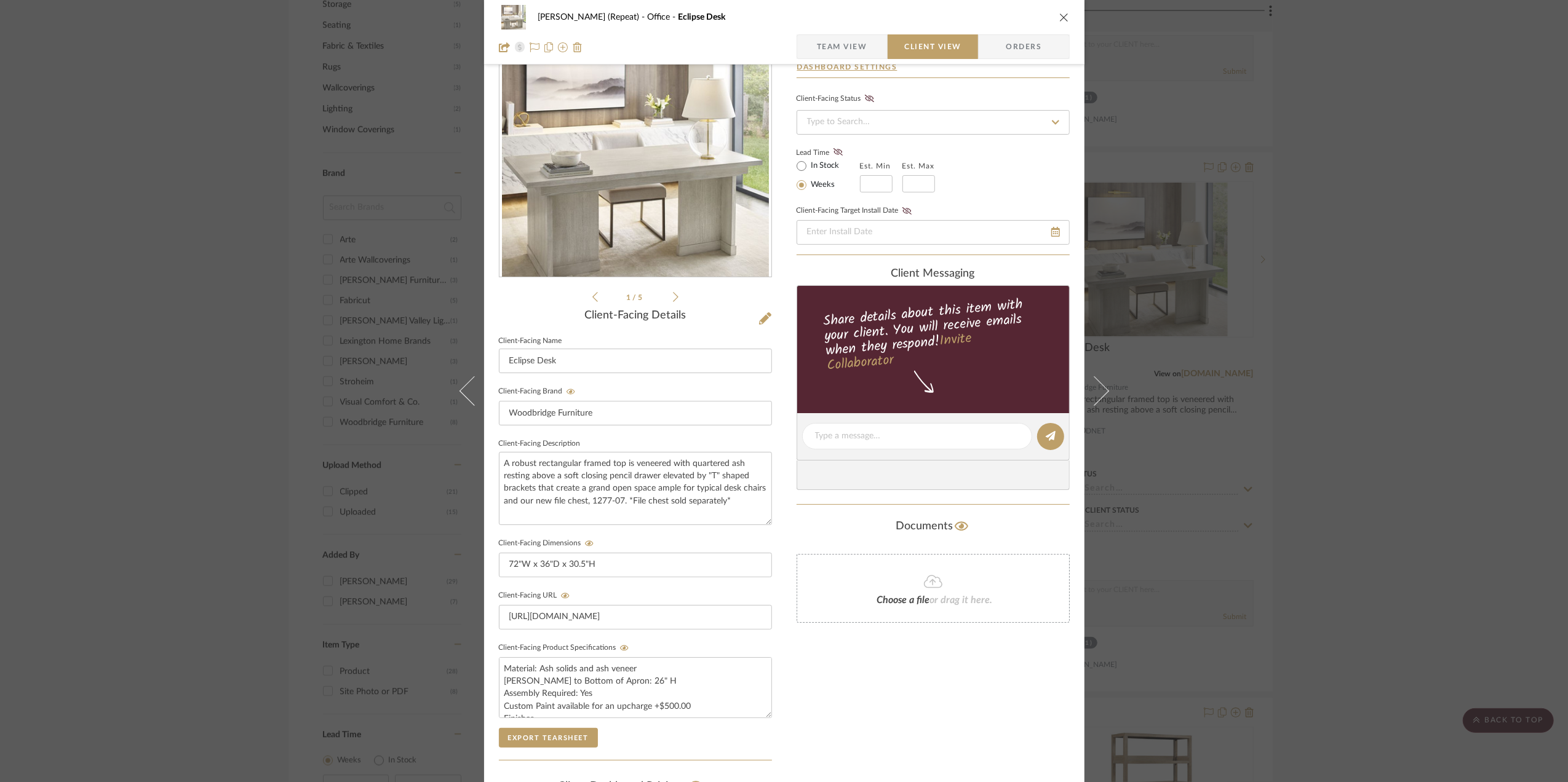
scroll to position [246, 0]
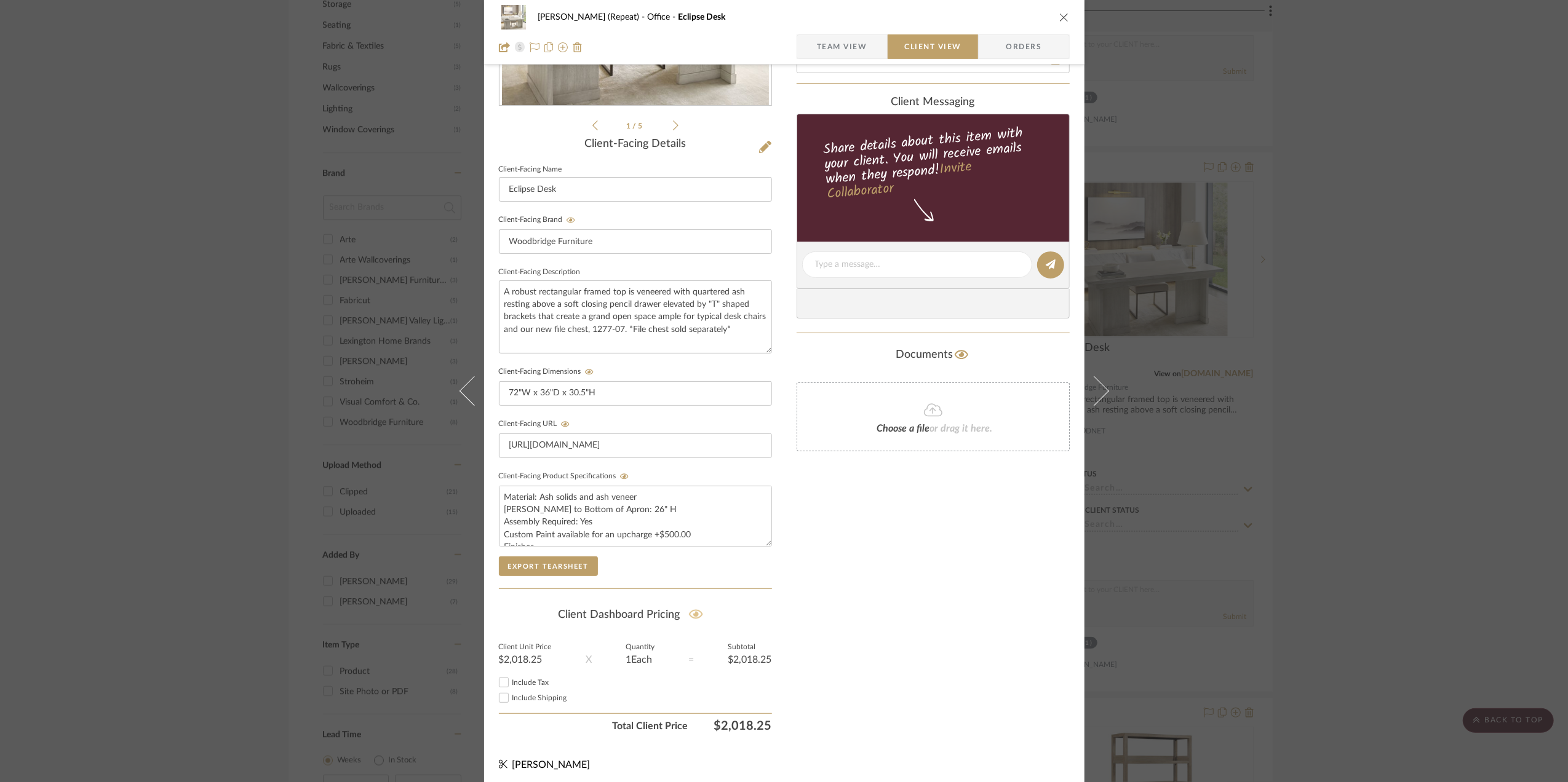
click at [694, 616] on icon at bounding box center [696, 615] width 14 height 9
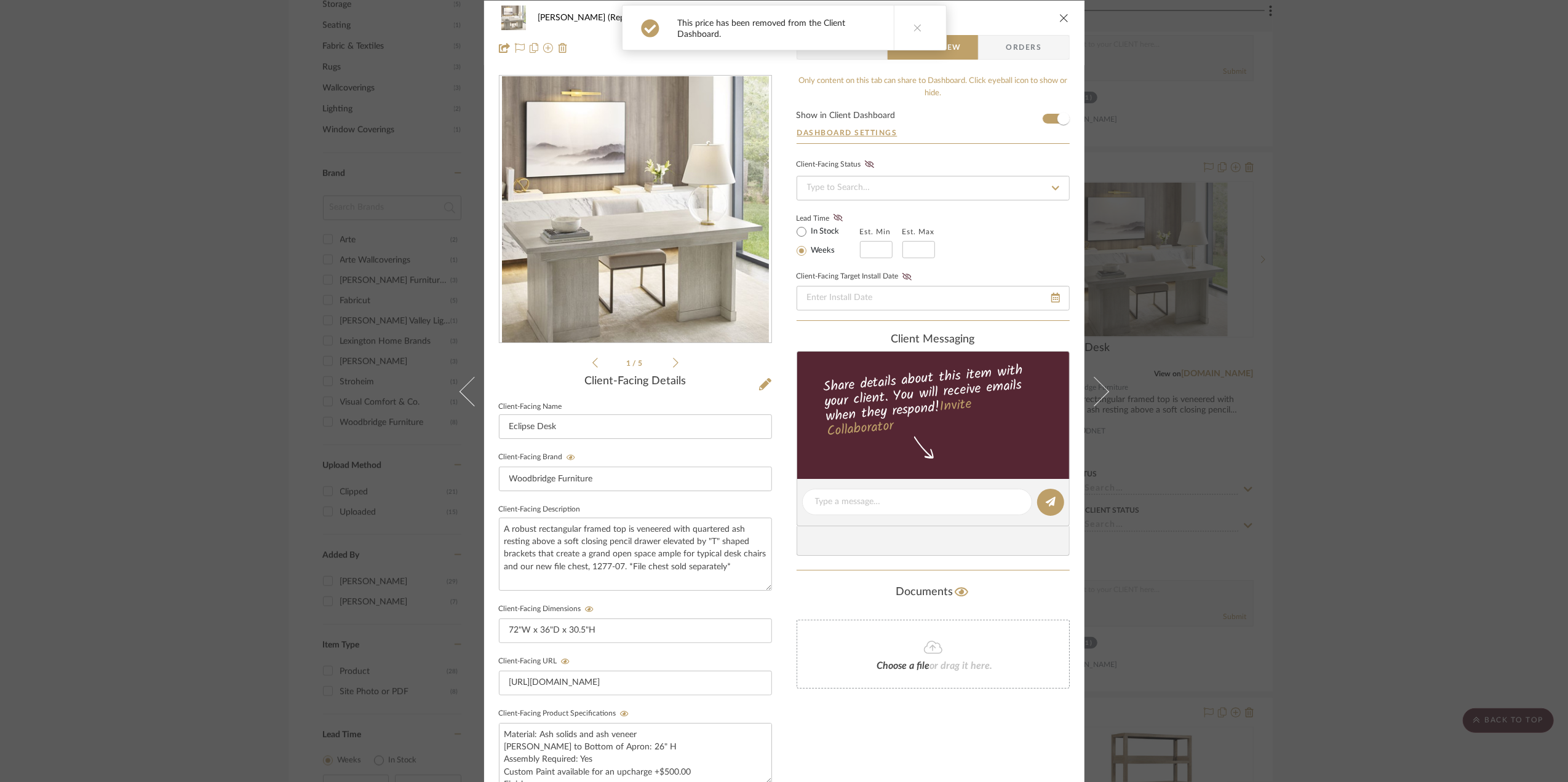
scroll to position [0, 0]
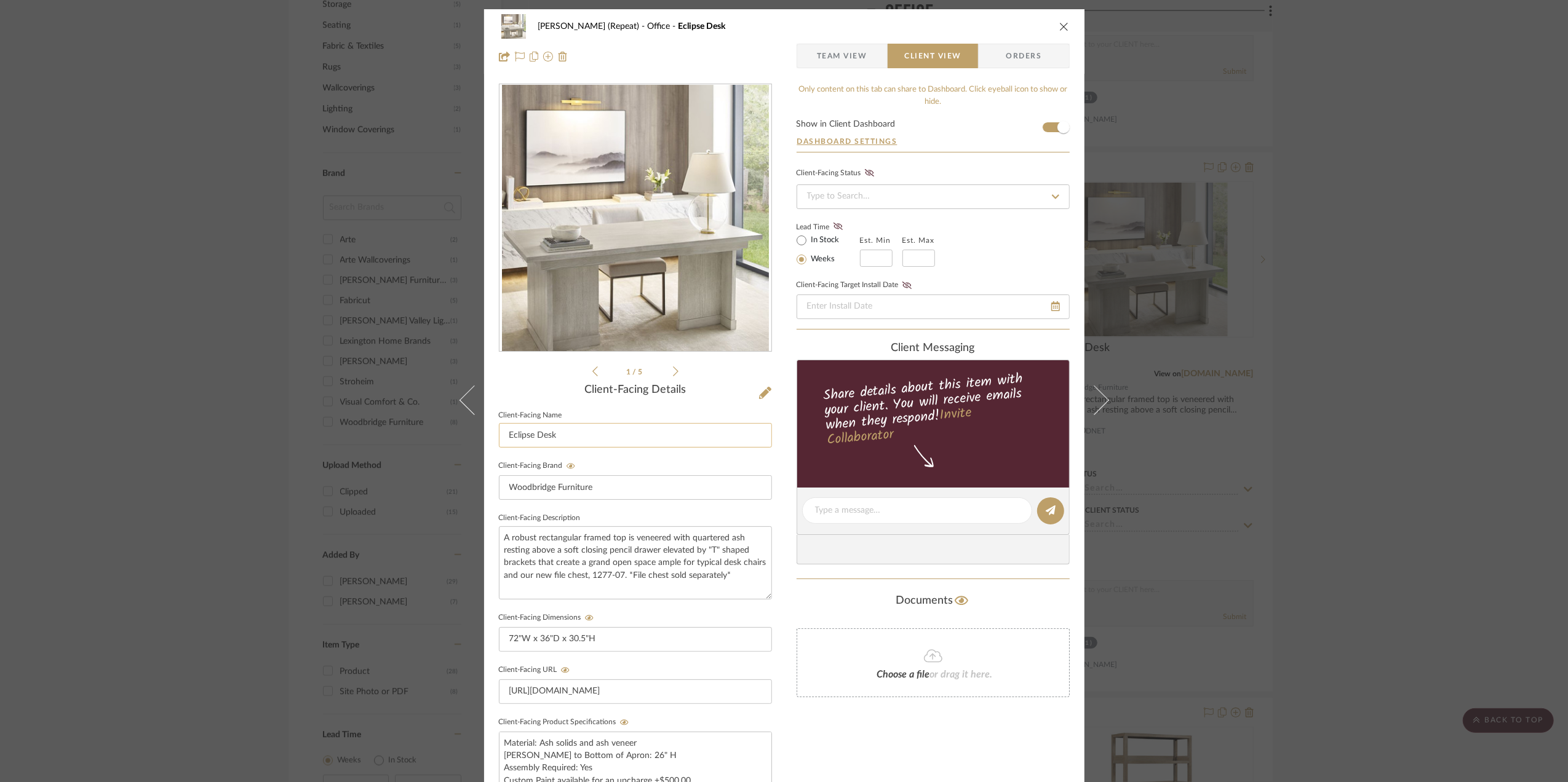
click at [574, 434] on input "Eclipse Desk" at bounding box center [635, 435] width 273 height 25
click at [574, 433] on input "Eclipse Desk" at bounding box center [635, 435] width 273 height 25
click at [582, 438] on input "Desk - Option I" at bounding box center [635, 435] width 273 height 25
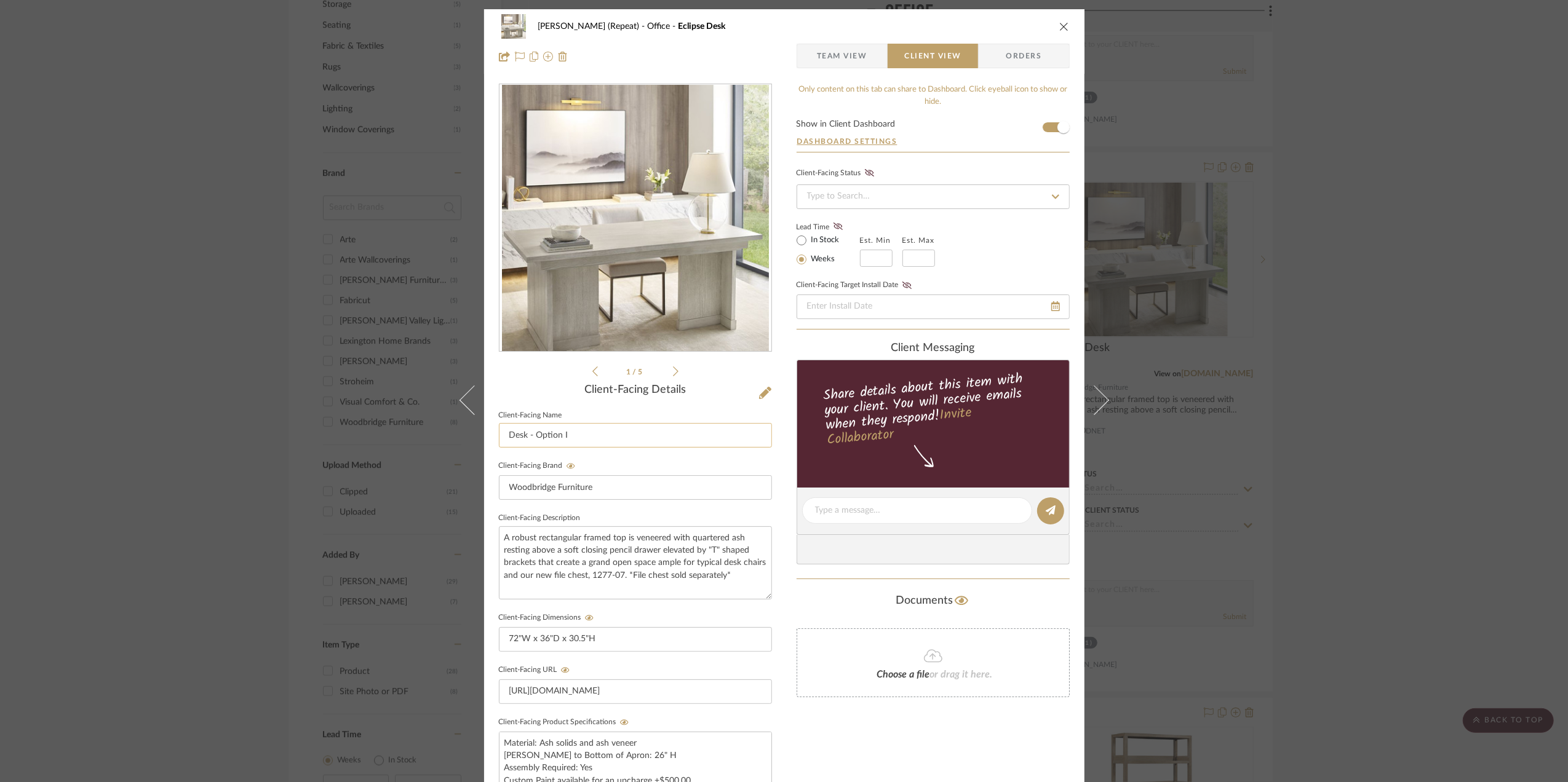
click at [582, 439] on input "Desk - Option I" at bounding box center [635, 435] width 273 height 25
click at [582, 438] on input "Desk - Option I" at bounding box center [635, 435] width 273 height 25
click at [593, 437] on input "Desk - Option I" at bounding box center [635, 435] width 273 height 25
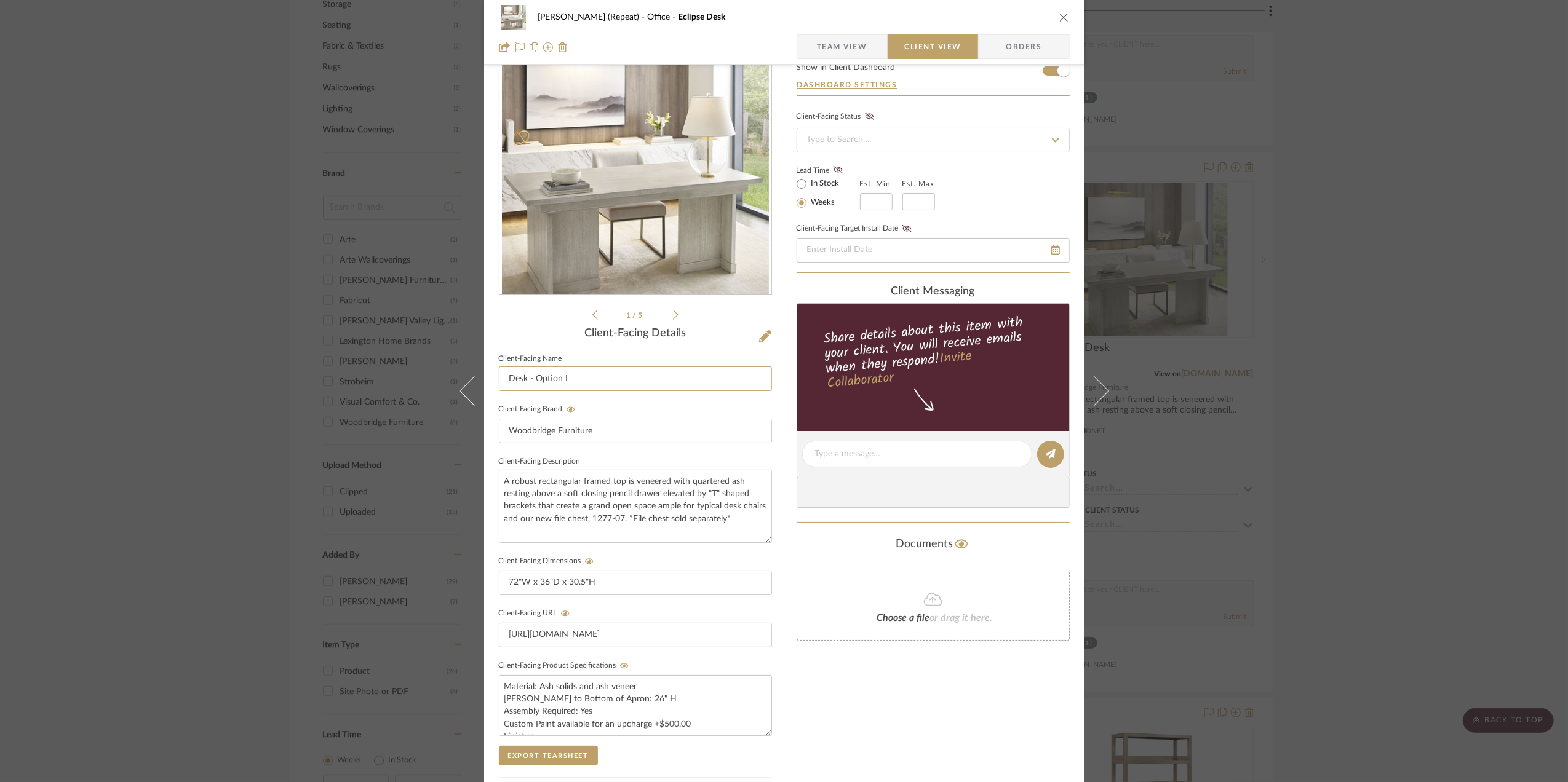
scroll to position [82, 0]
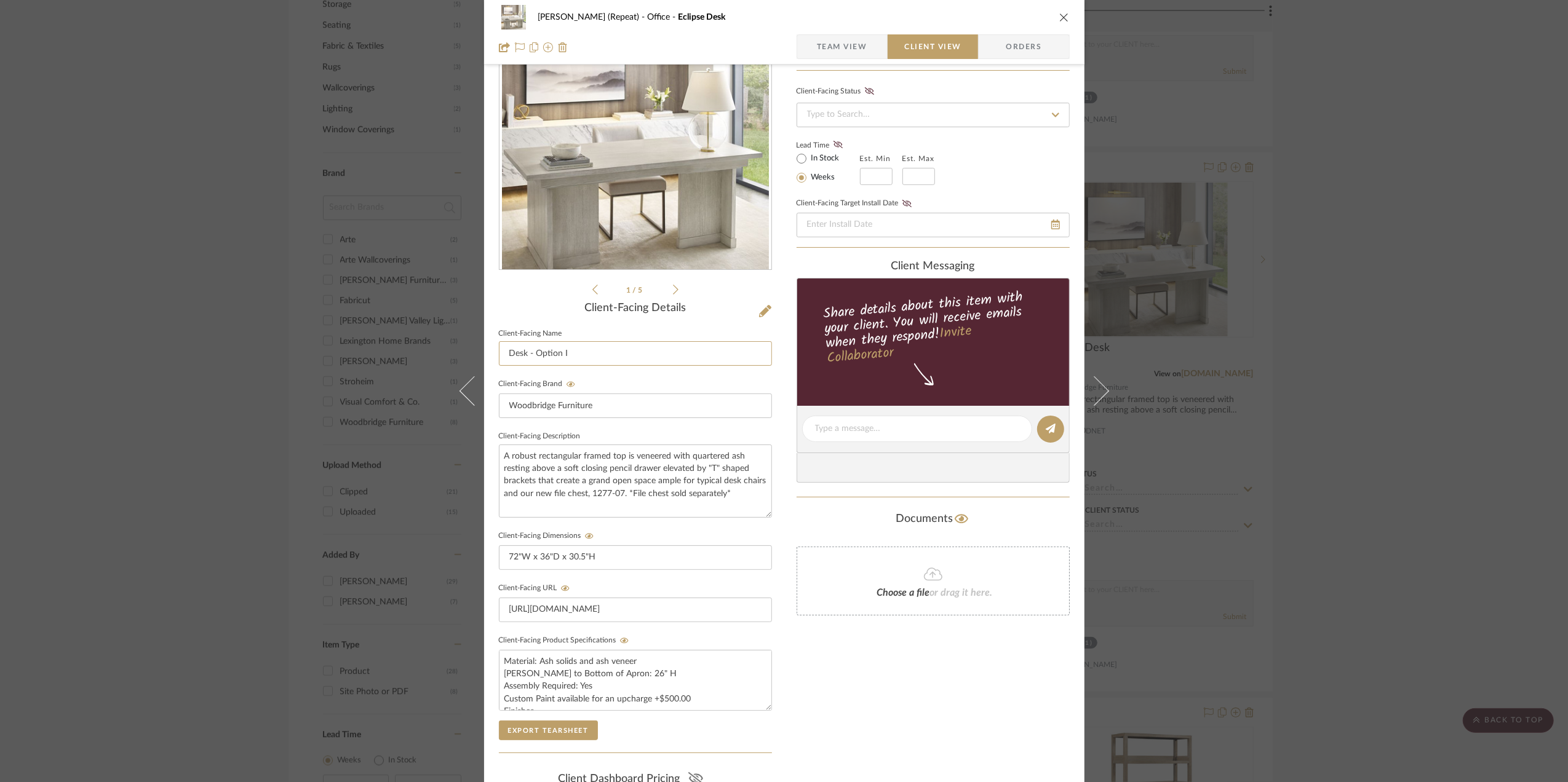
type input "Desk - Option I"
click at [1422, 331] on div "Stephanie Bergreen (Repeat) Office Eclipse Desk Team View Client View Orders 1 …" at bounding box center [784, 391] width 1568 height 782
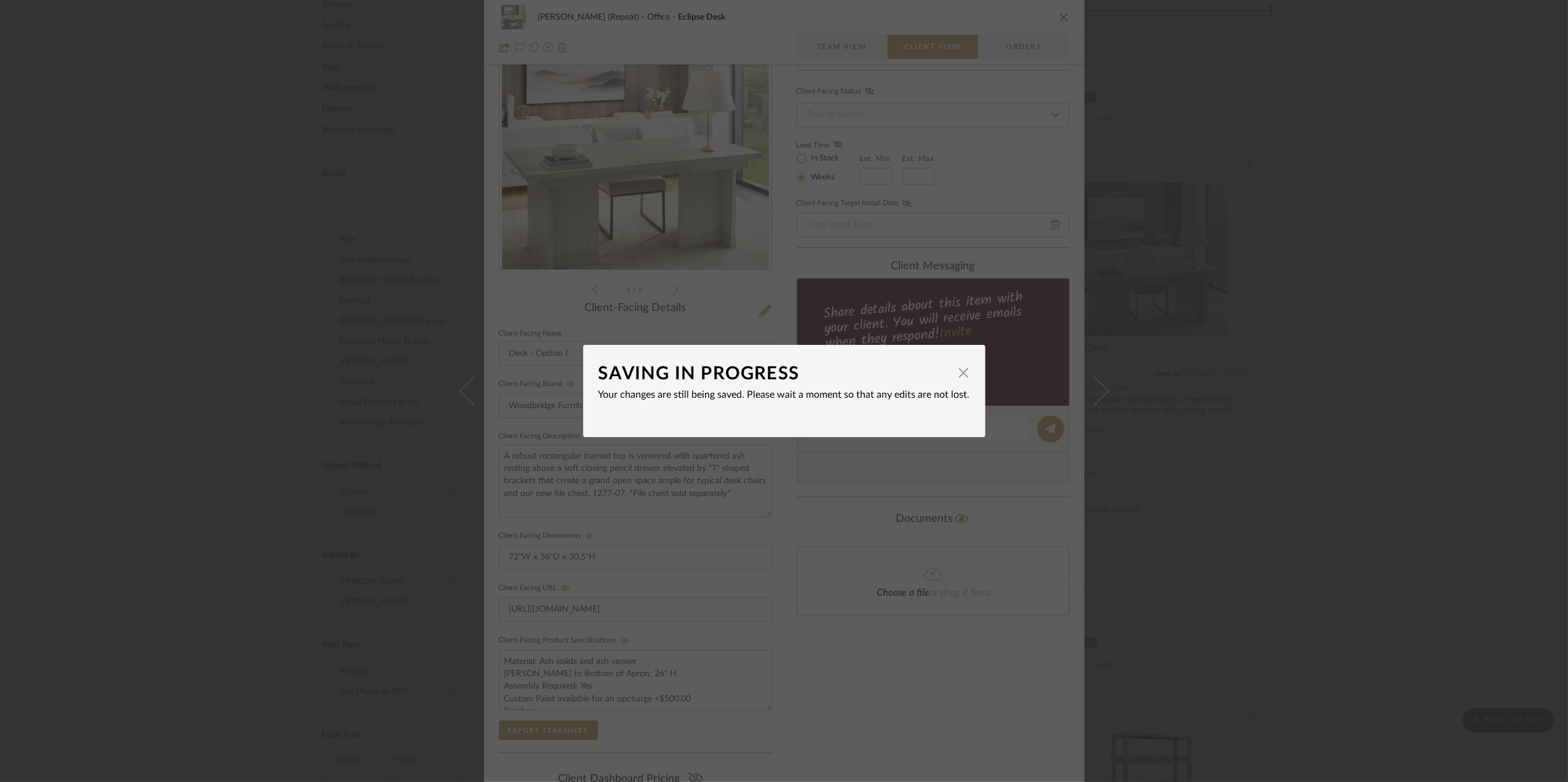
click at [1415, 416] on div "SAVING IN PROGRESS × Your changes are still being saved. Please wait a moment s…" at bounding box center [784, 391] width 1568 height 782
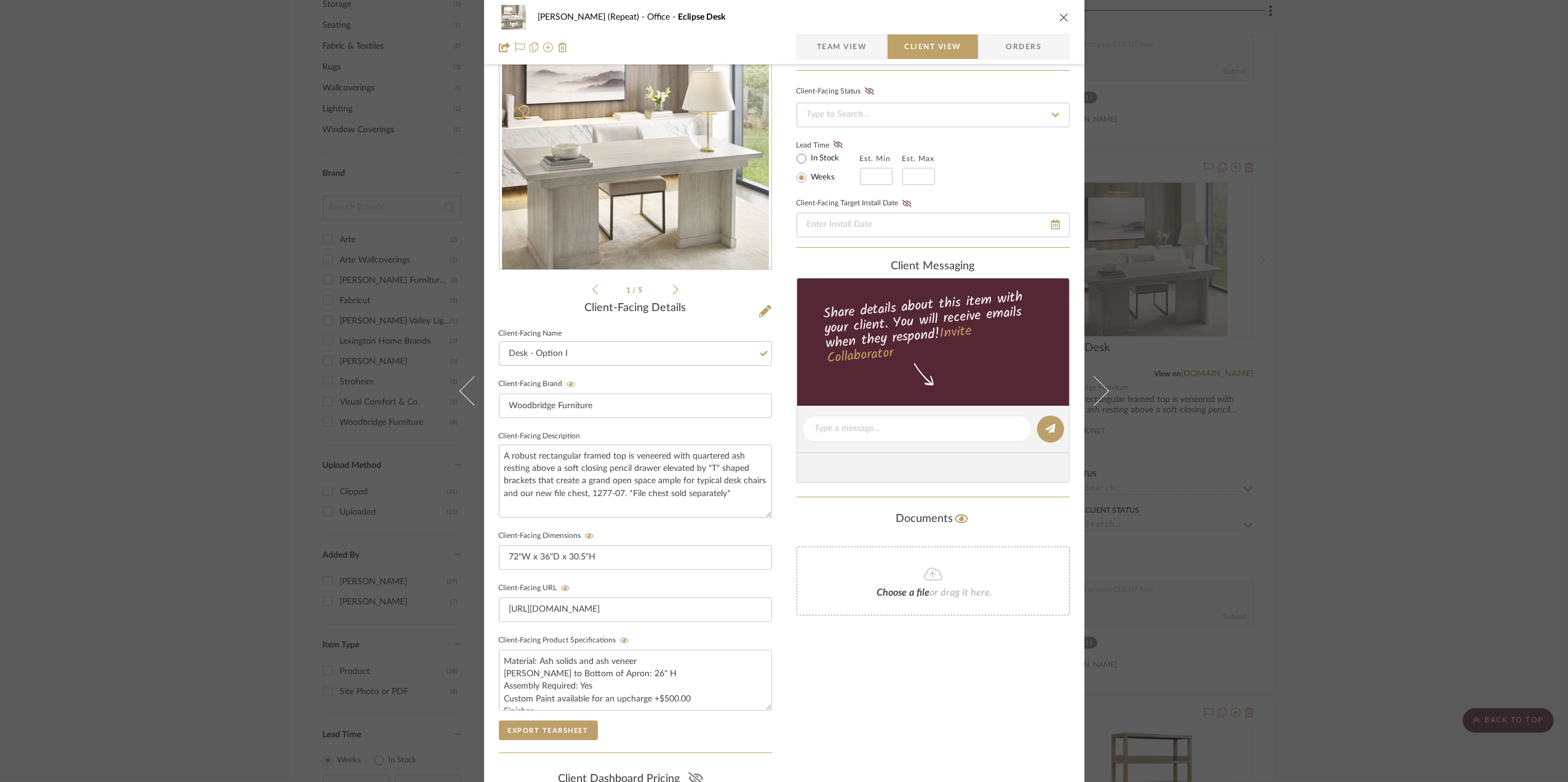
click at [1420, 433] on div "Stephanie Bergreen (Repeat) Office Eclipse Desk Team View Client View Orders 1 …" at bounding box center [784, 391] width 1568 height 782
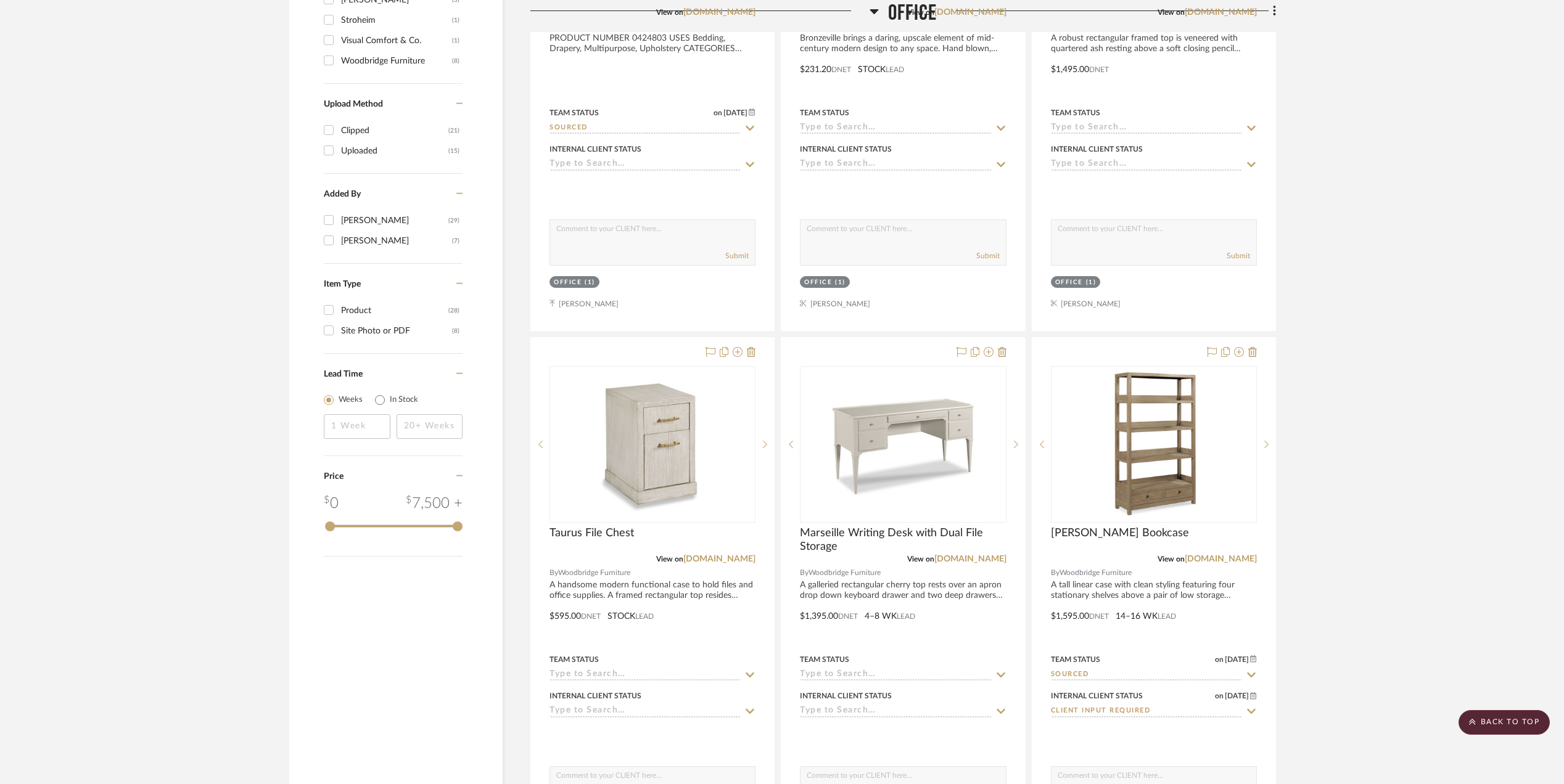
scroll to position [1397, 0]
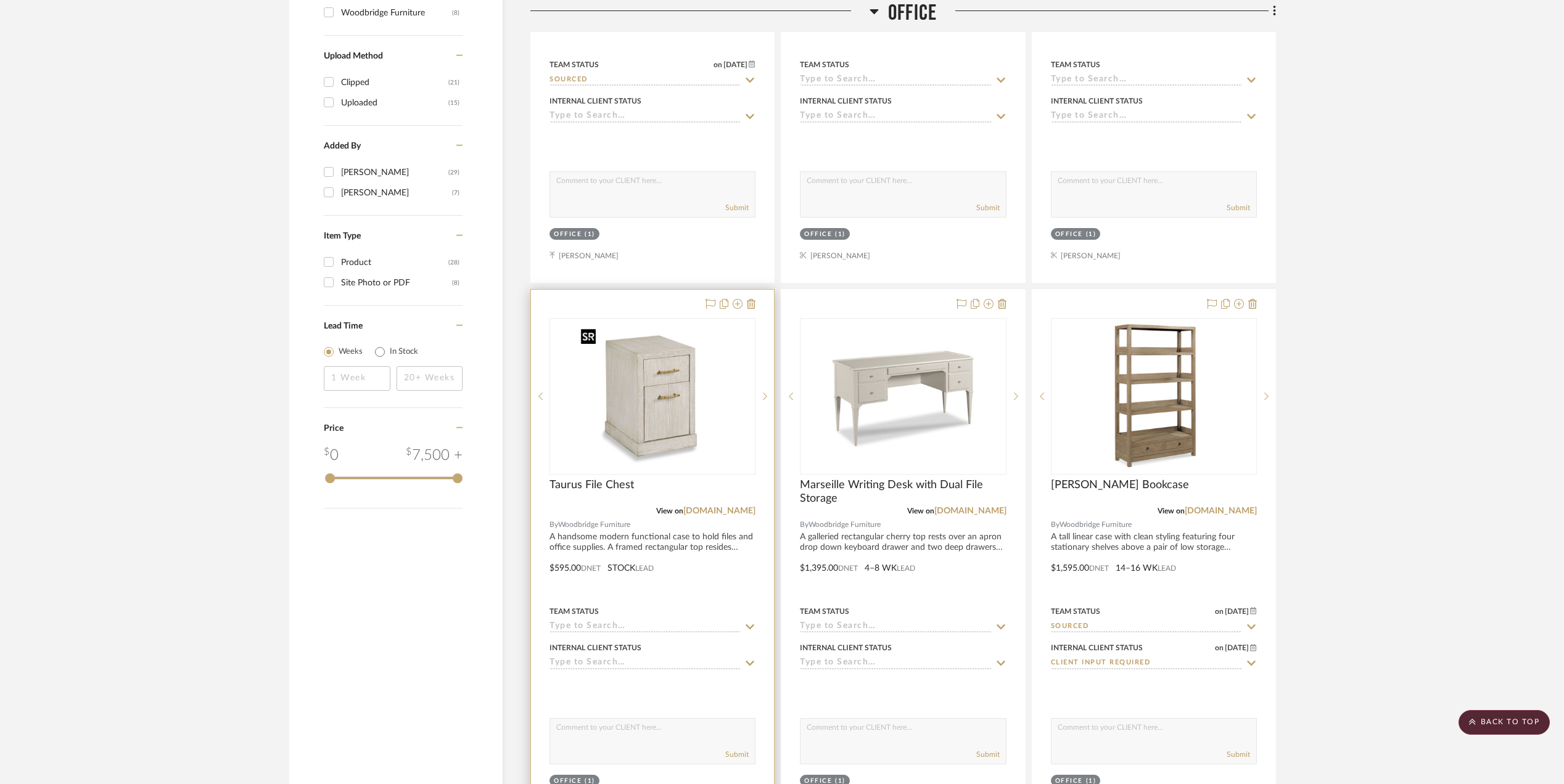
click at [673, 417] on img "0" at bounding box center [652, 396] width 154 height 154
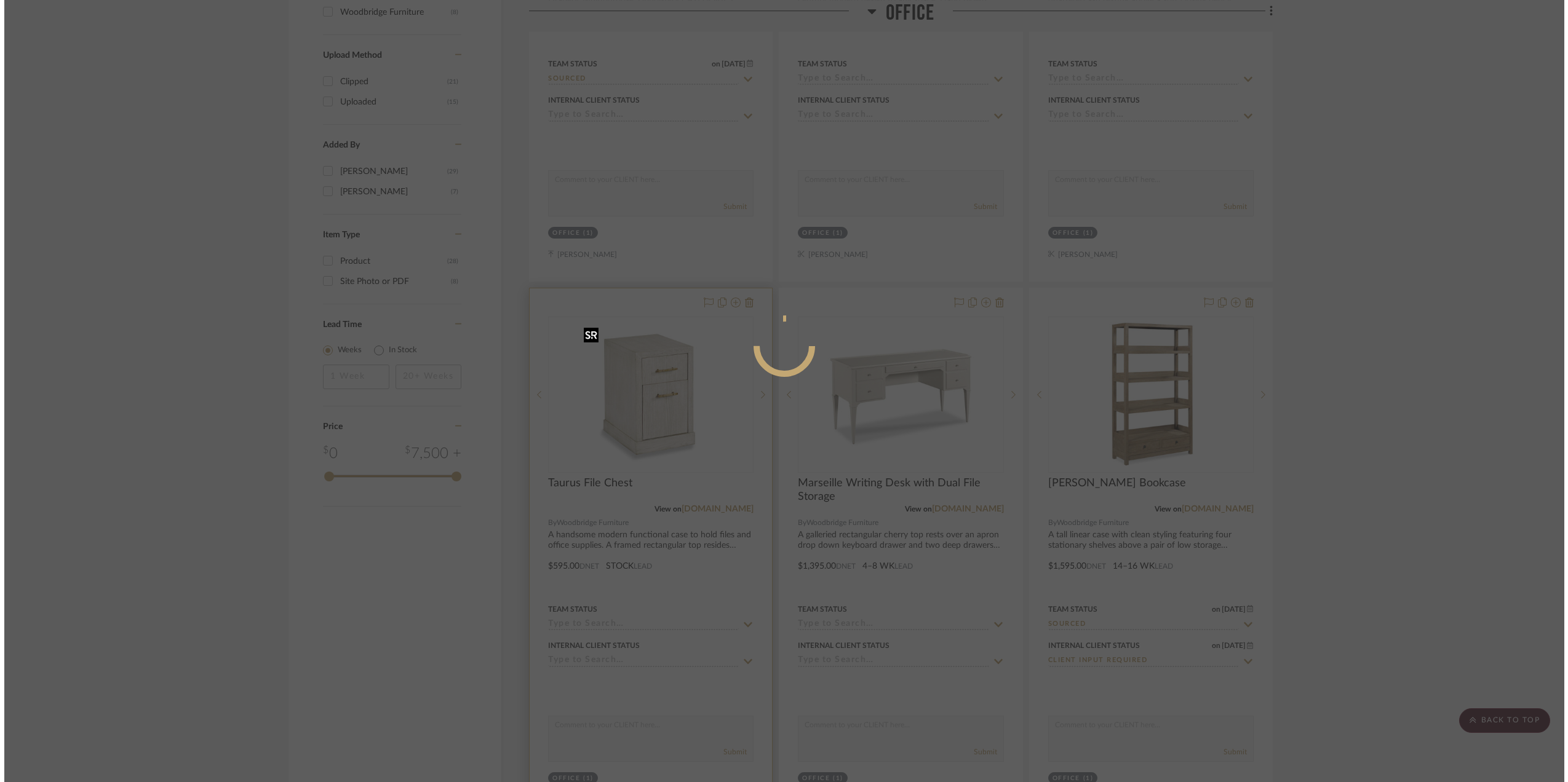
scroll to position [0, 0]
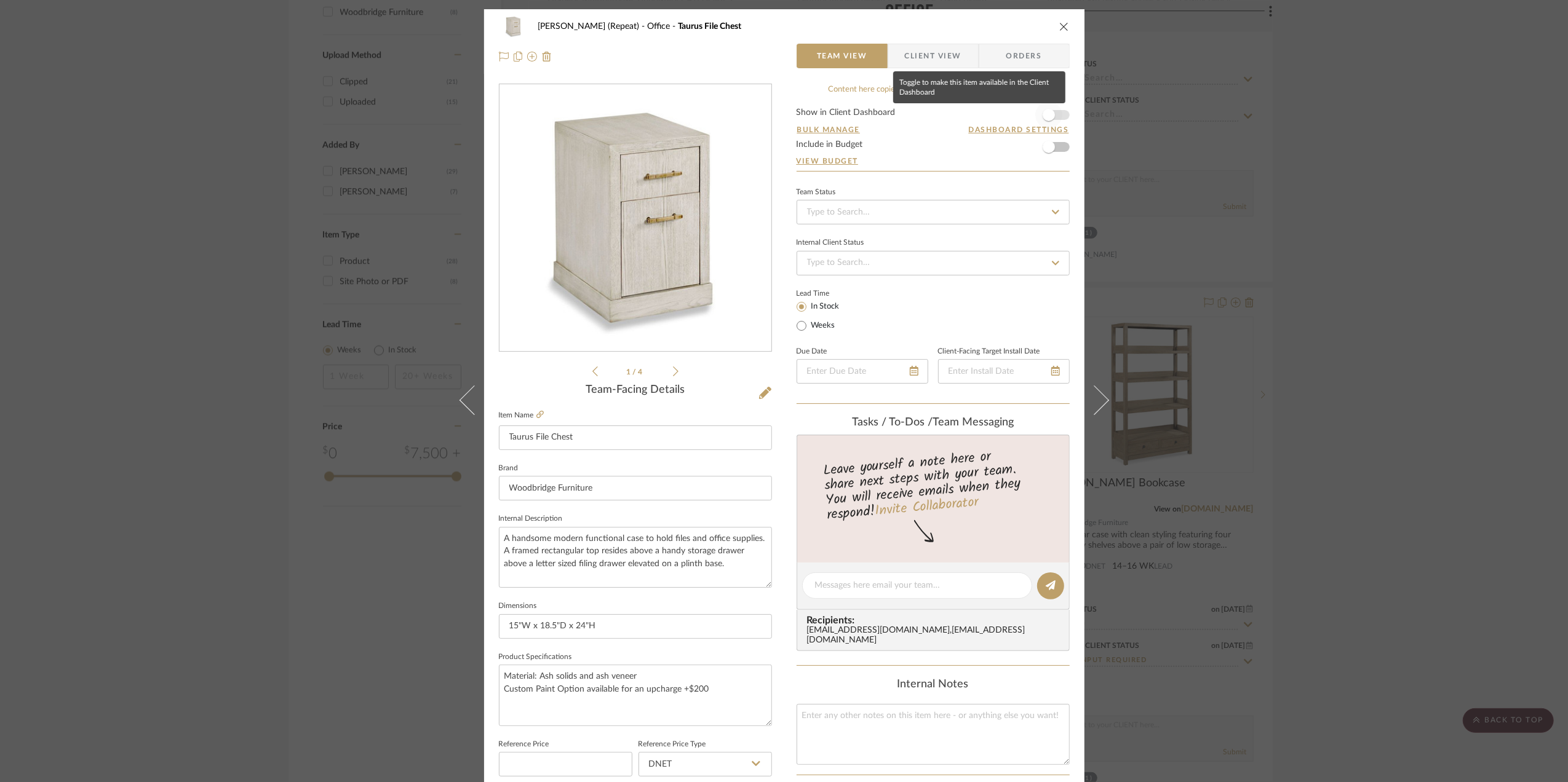
click at [1053, 111] on span "button" at bounding box center [1049, 115] width 27 height 27
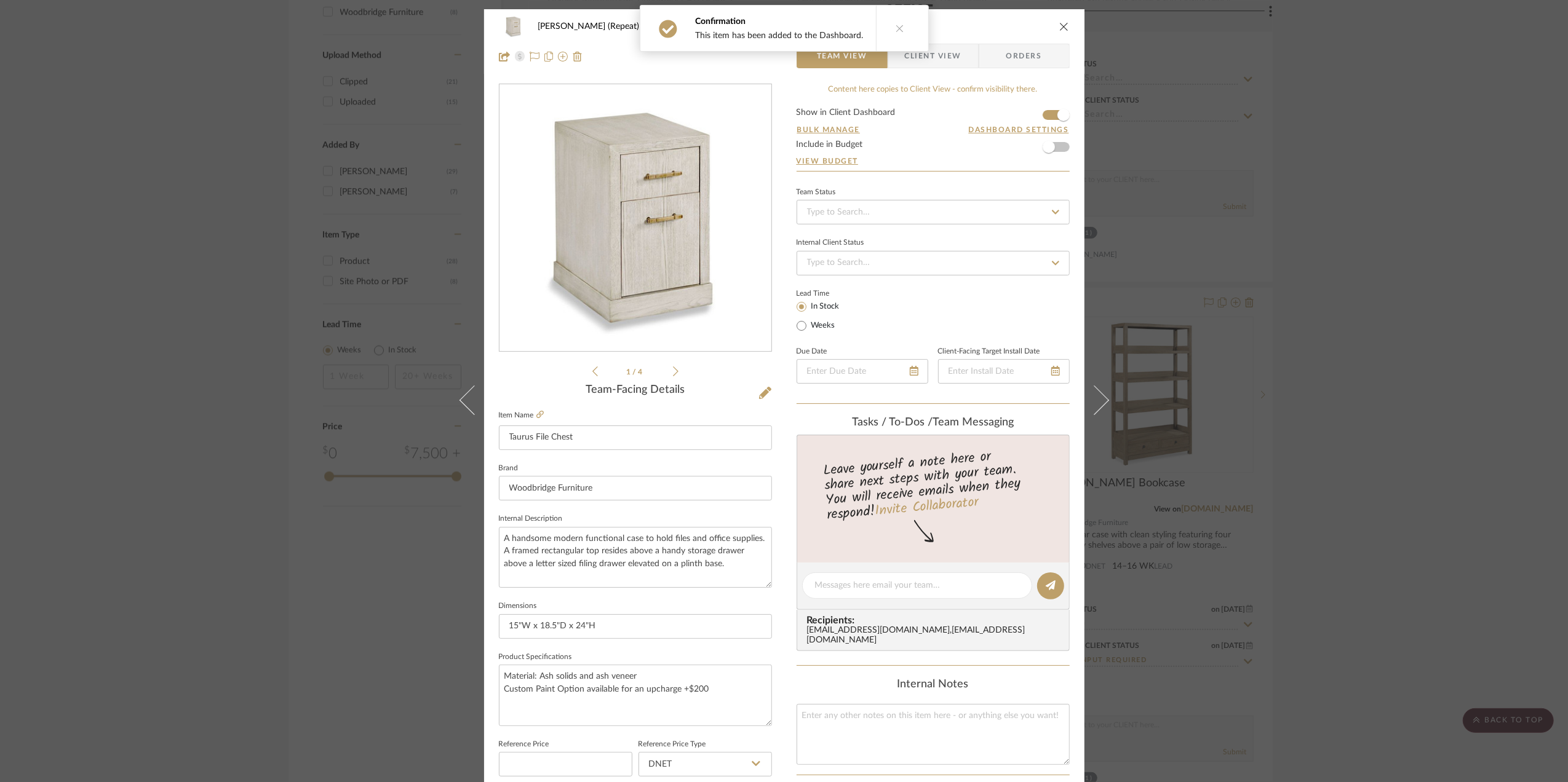
click at [933, 52] on span "Client View" at bounding box center [933, 56] width 56 height 25
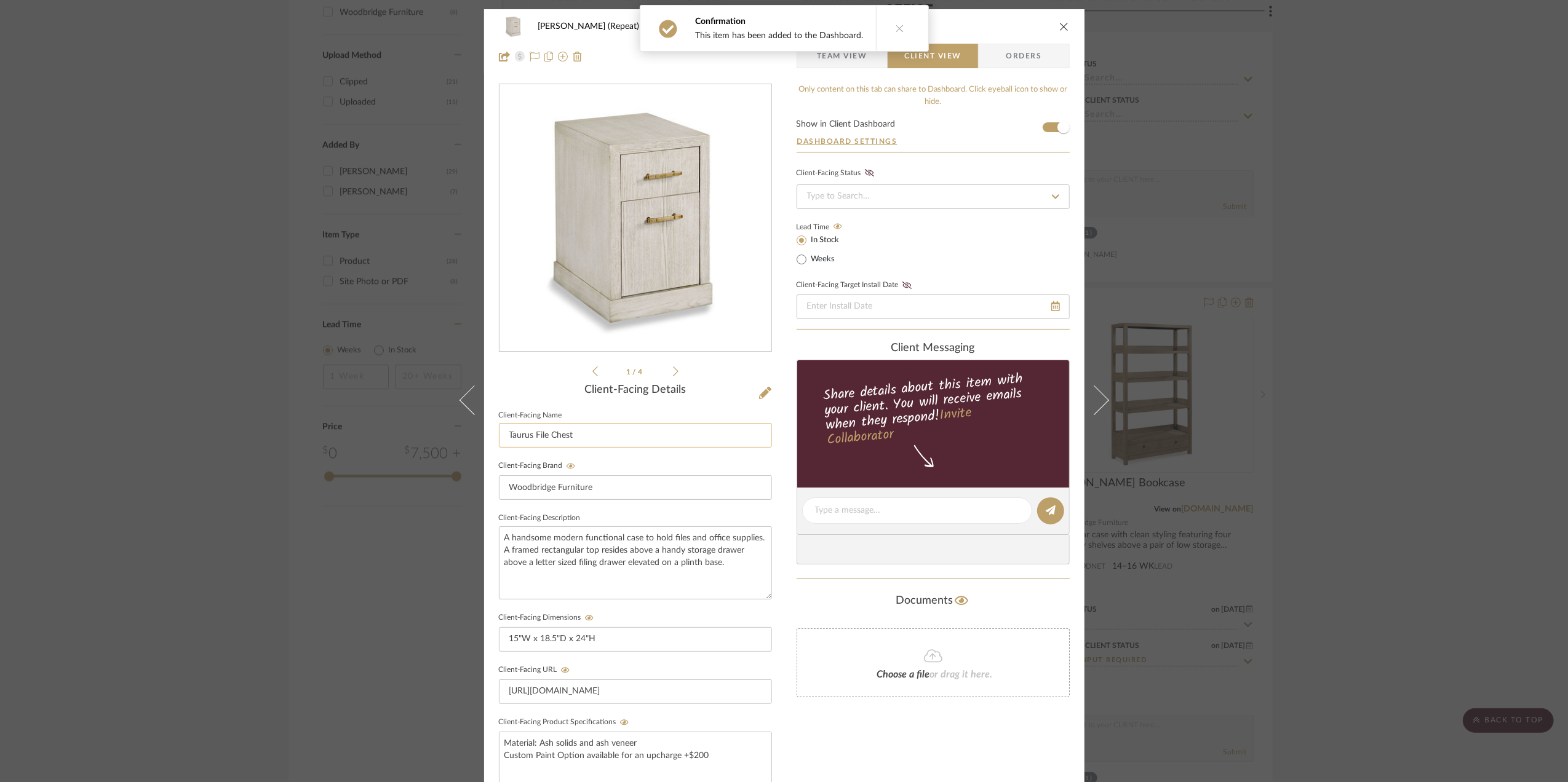
click at [531, 434] on input "Taurus File Chest" at bounding box center [635, 435] width 273 height 25
type input "File Chest"
click at [1341, 500] on div "Stephanie Bergreen (Repeat) Office Taurus File Chest Team View Client View Orde…" at bounding box center [784, 391] width 1568 height 782
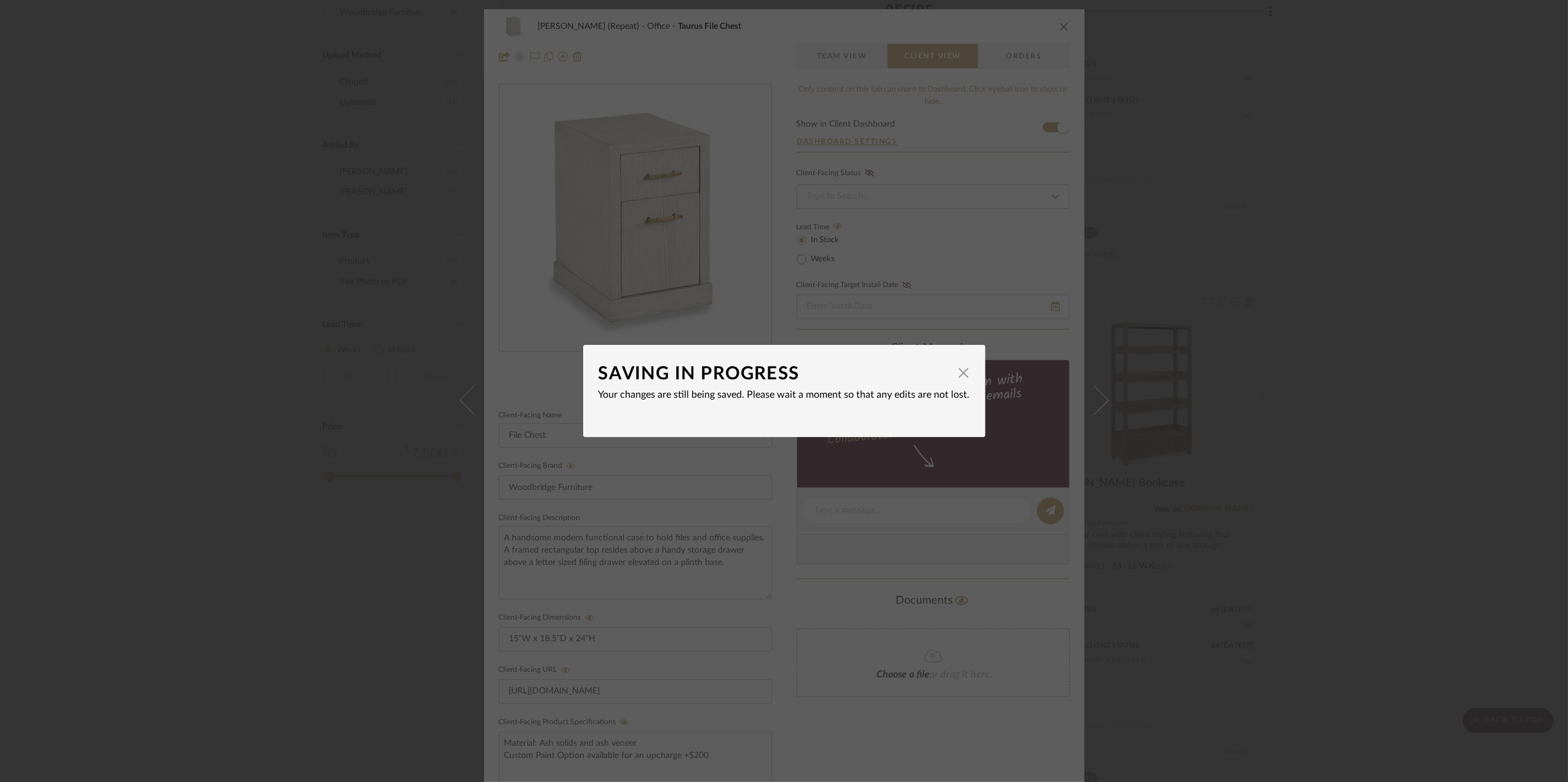
click at [1377, 426] on div "SAVING IN PROGRESS × Your changes are still being saved. Please wait a moment s…" at bounding box center [784, 391] width 1568 height 782
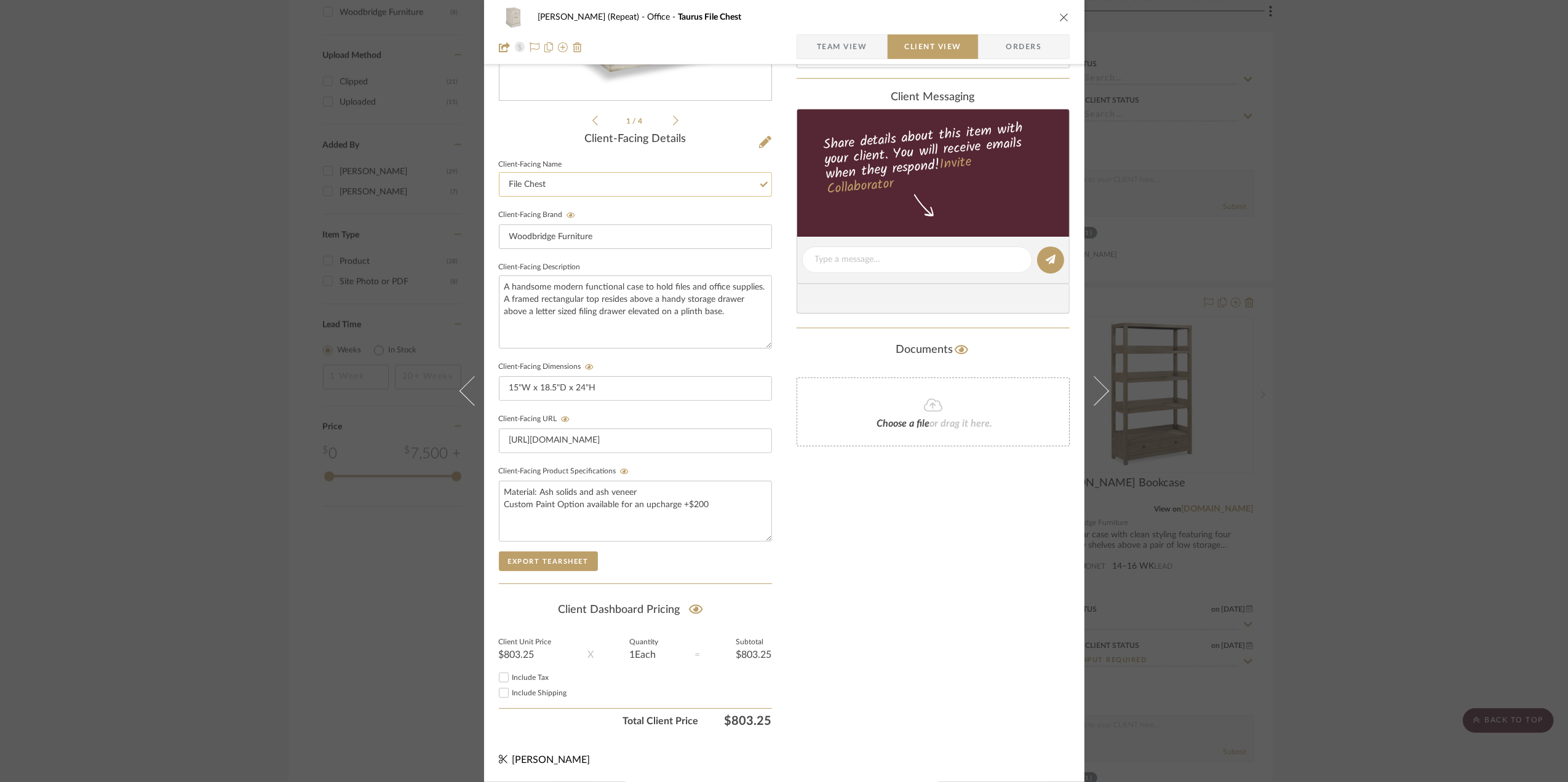
scroll to position [256, 0]
click at [690, 606] on icon at bounding box center [696, 610] width 14 height 12
click at [1440, 397] on div "Stephanie Bergreen (Repeat) Office Taurus File Chest Team View Client View Orde…" at bounding box center [784, 391] width 1568 height 782
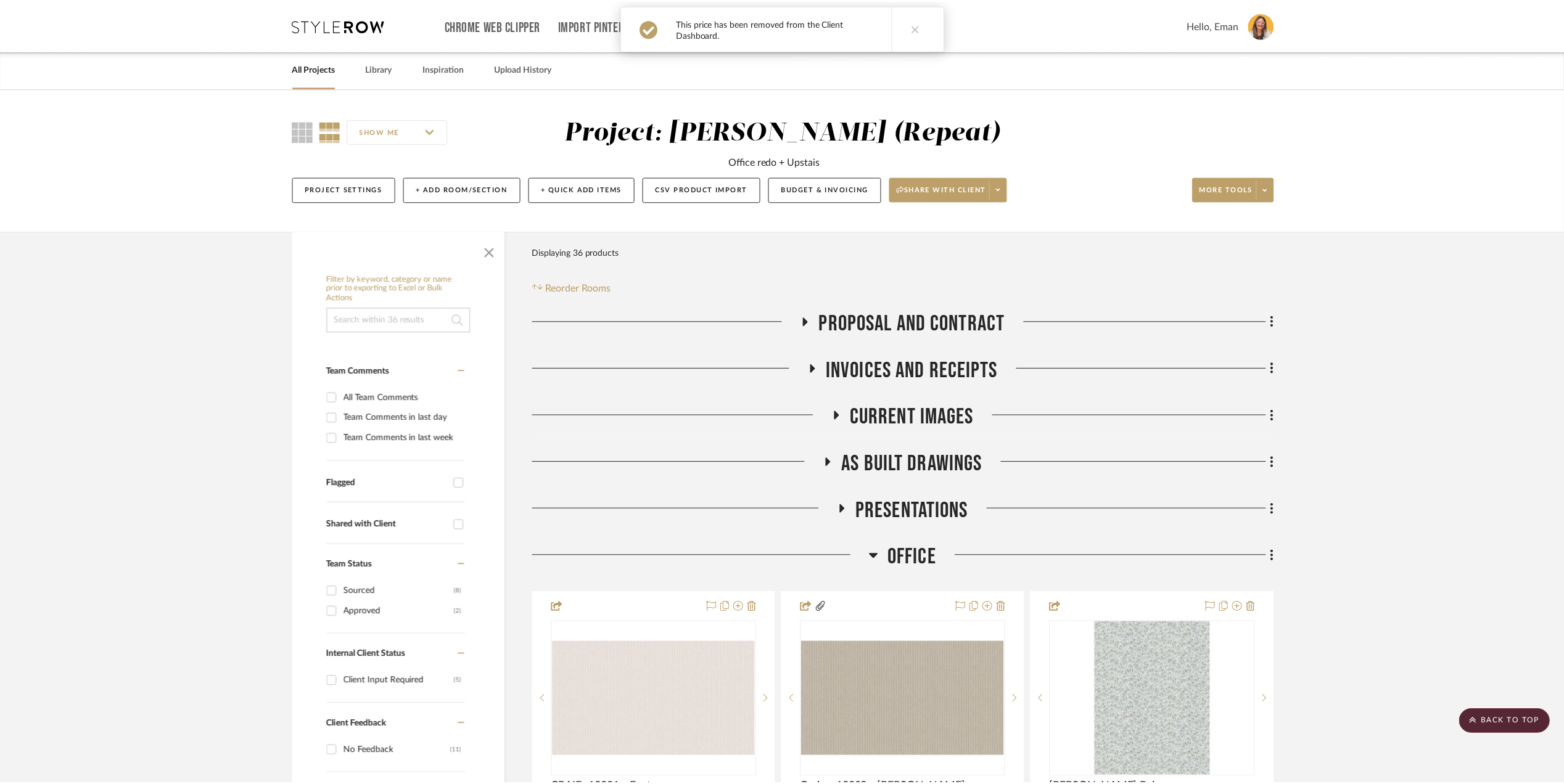
scroll to position [1397, 0]
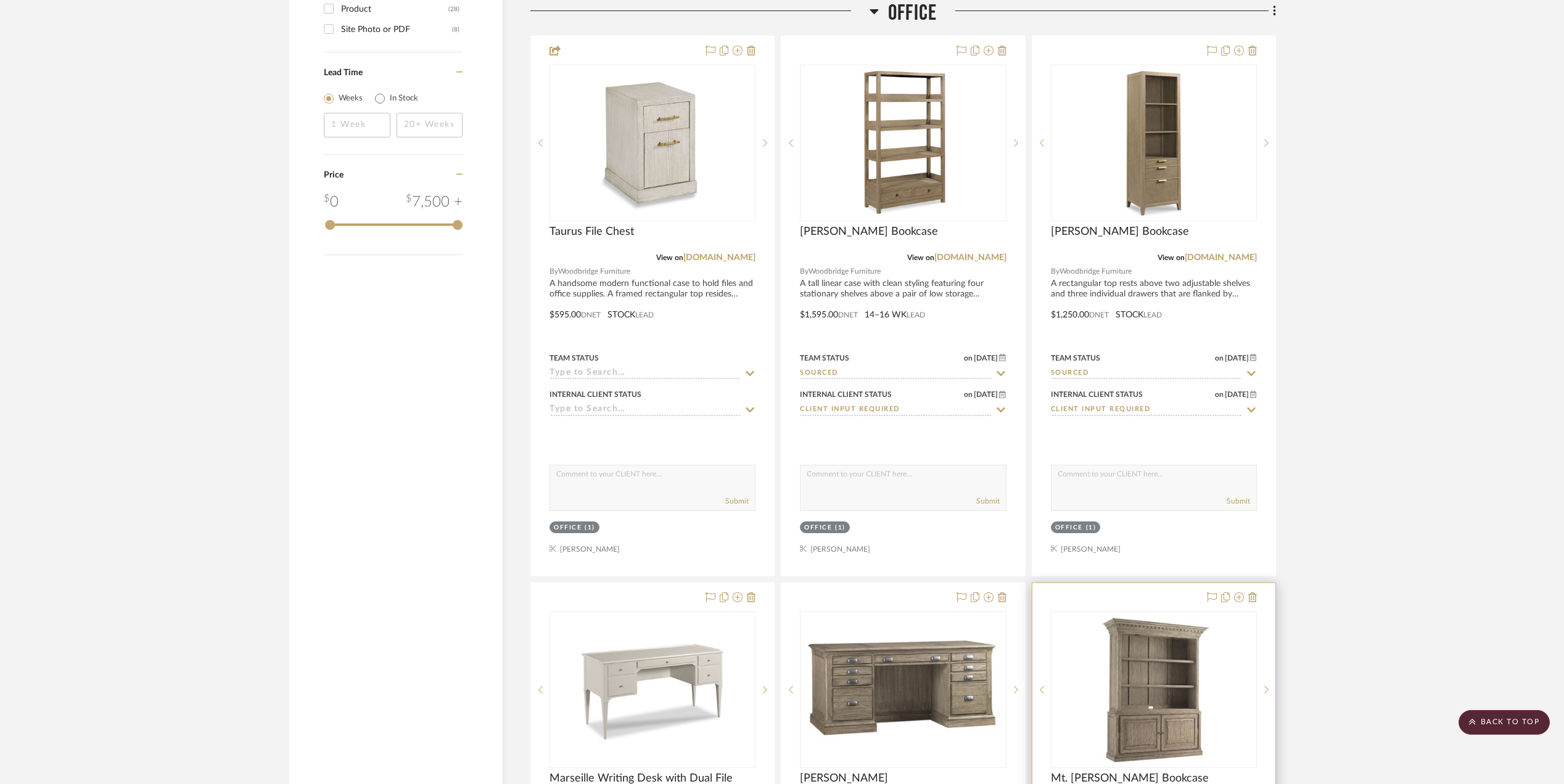
scroll to position [1480, 0]
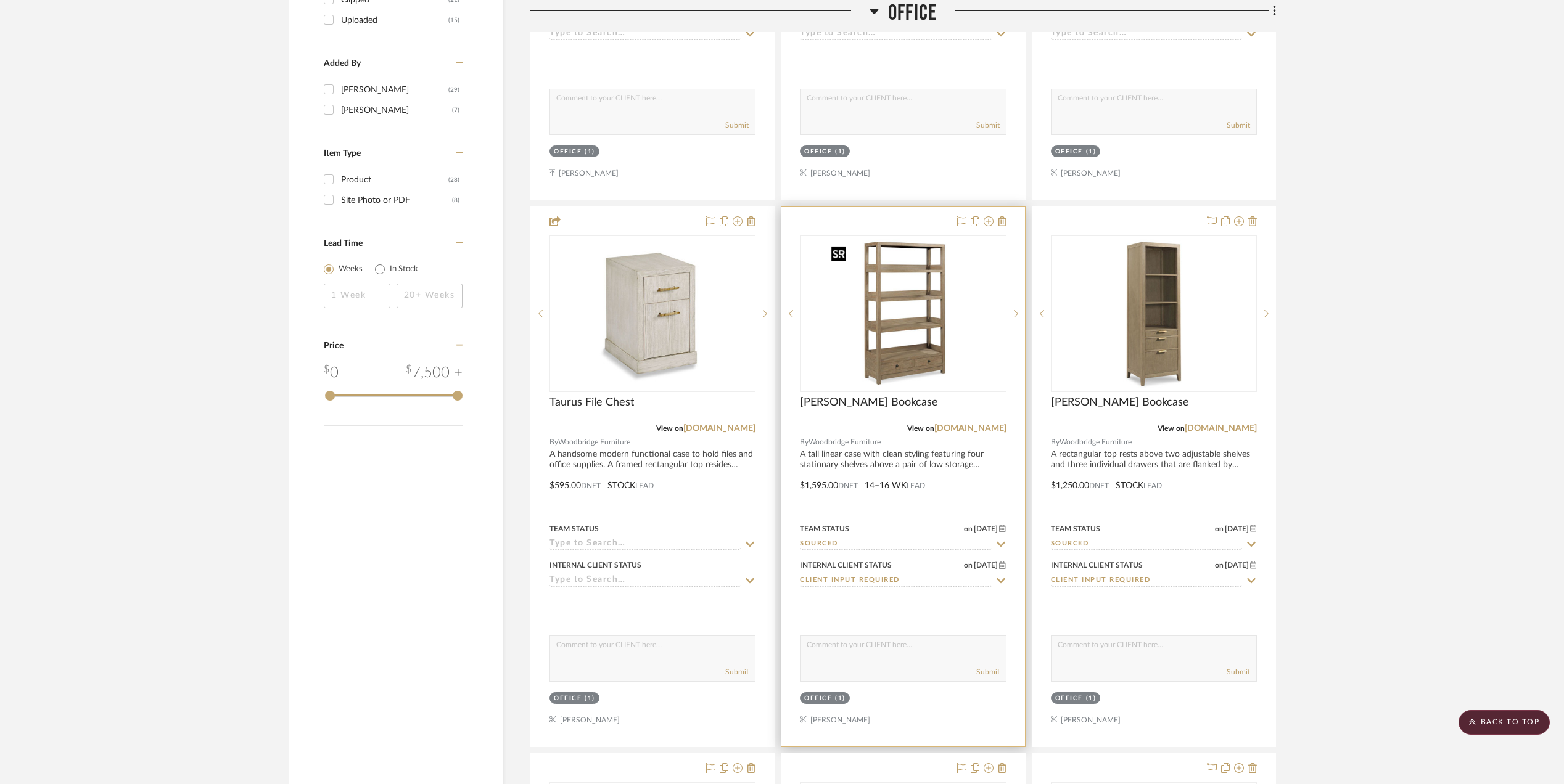
click at [906, 337] on img "0" at bounding box center [902, 313] width 154 height 154
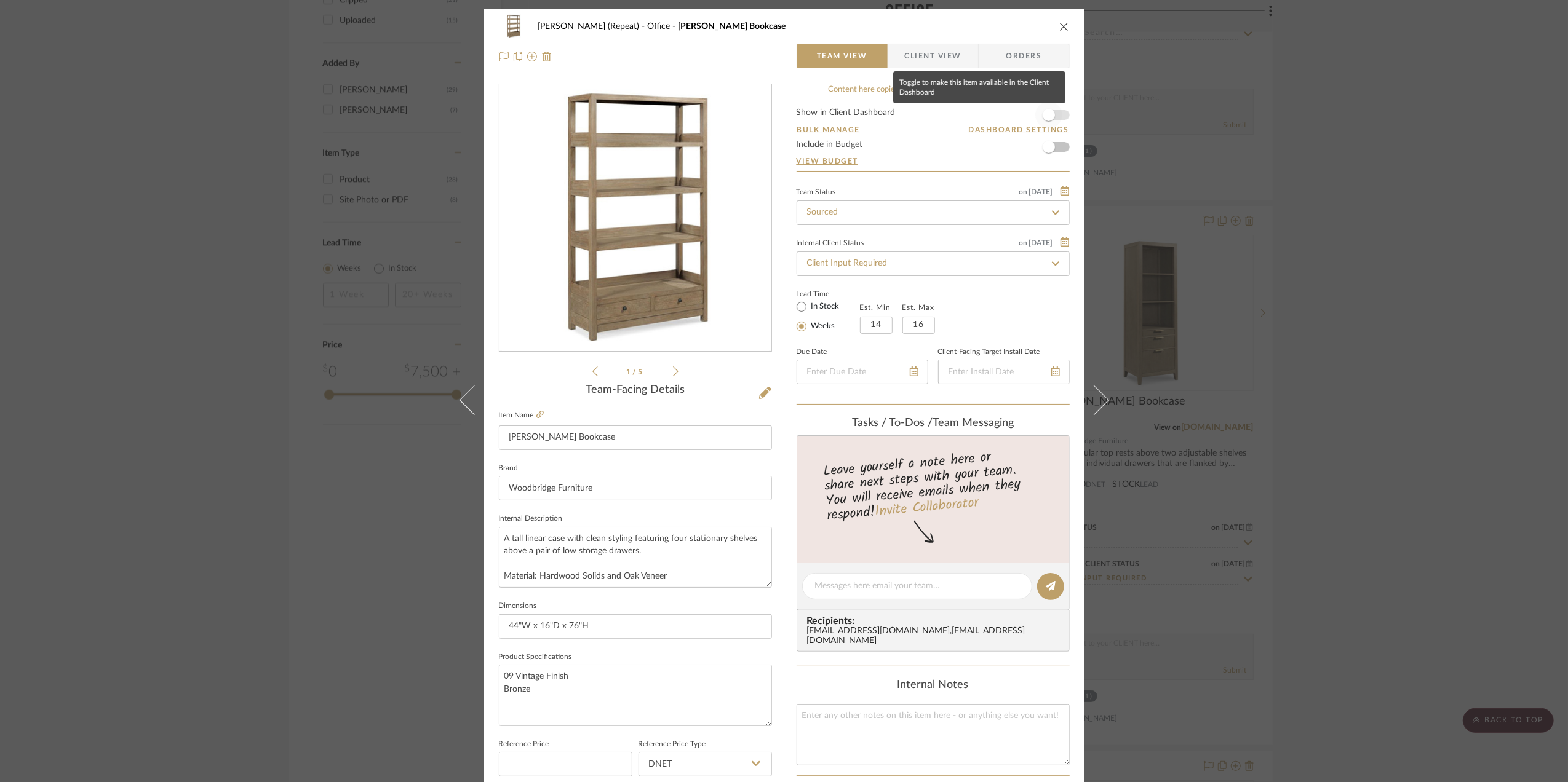
click at [1051, 118] on span "button" at bounding box center [1049, 115] width 27 height 27
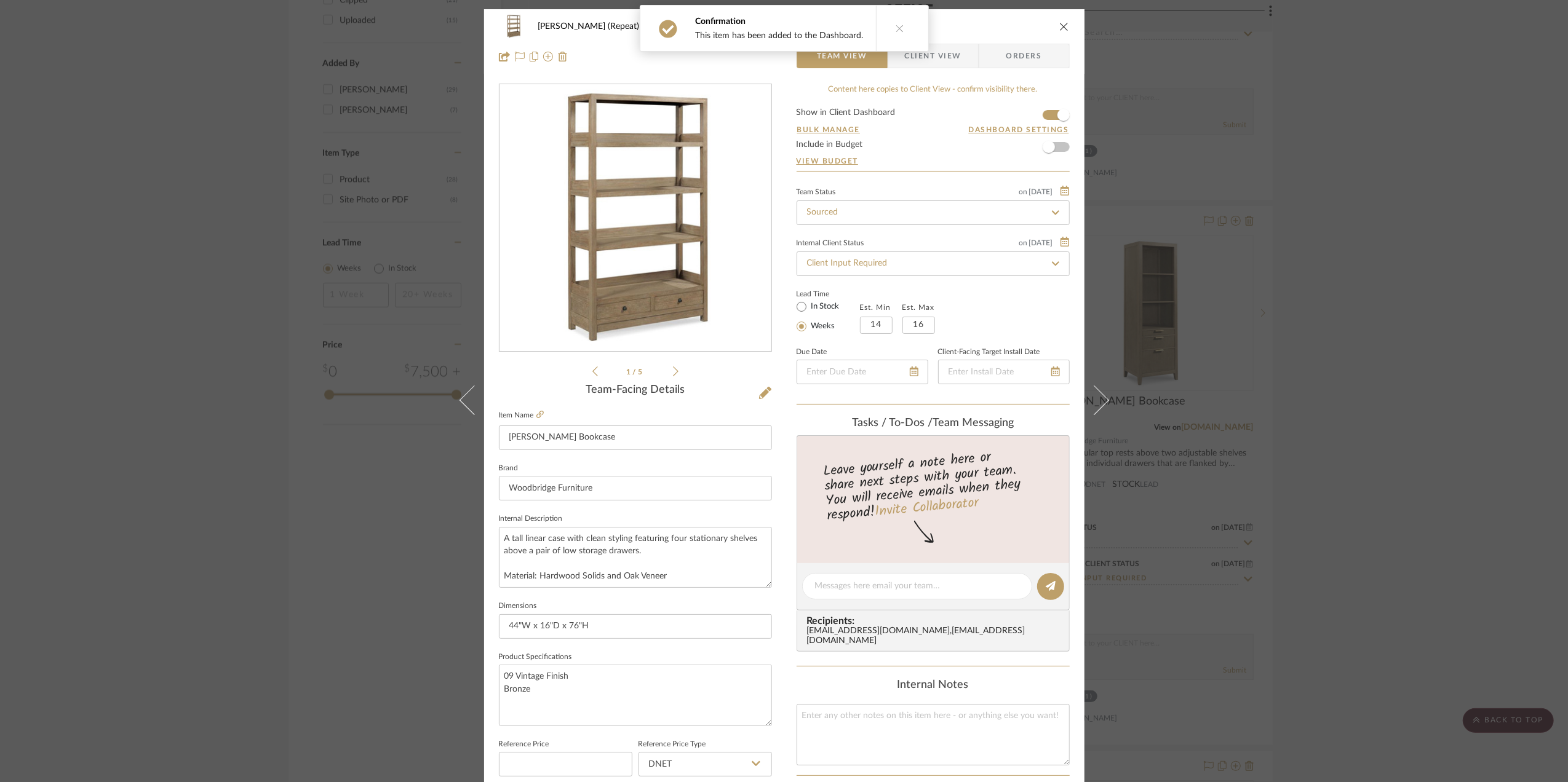
click at [947, 62] on span "Client View" at bounding box center [933, 56] width 56 height 25
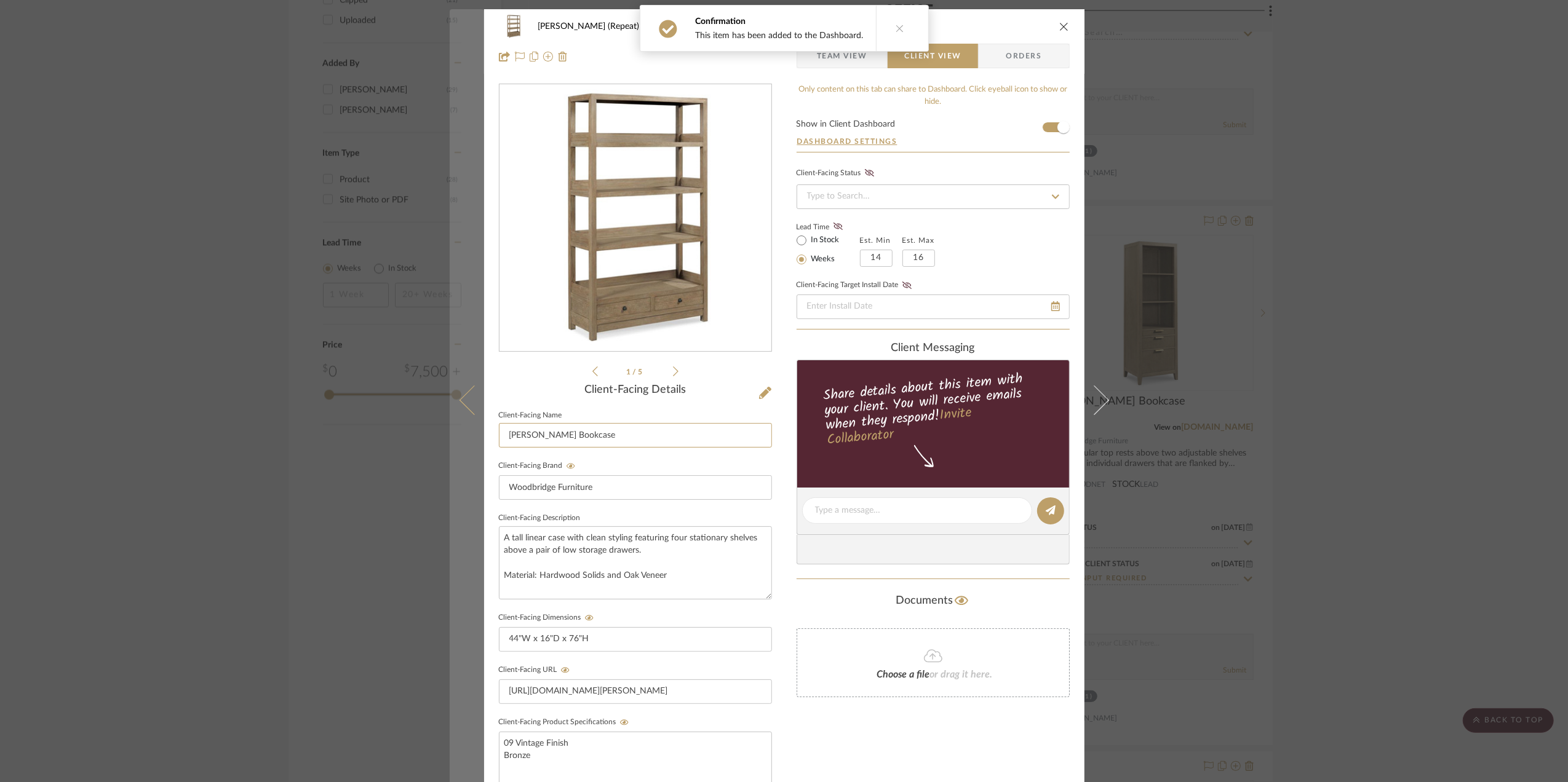
drag, startPoint x: 541, startPoint y: 432, endPoint x: 478, endPoint y: 431, distance: 63.0
click at [478, 431] on mat-dialog-content "Stephanie Bergreen (Repeat) Office Winslow Bookcase Team View Client View Order…" at bounding box center [784, 521] width 670 height 1024
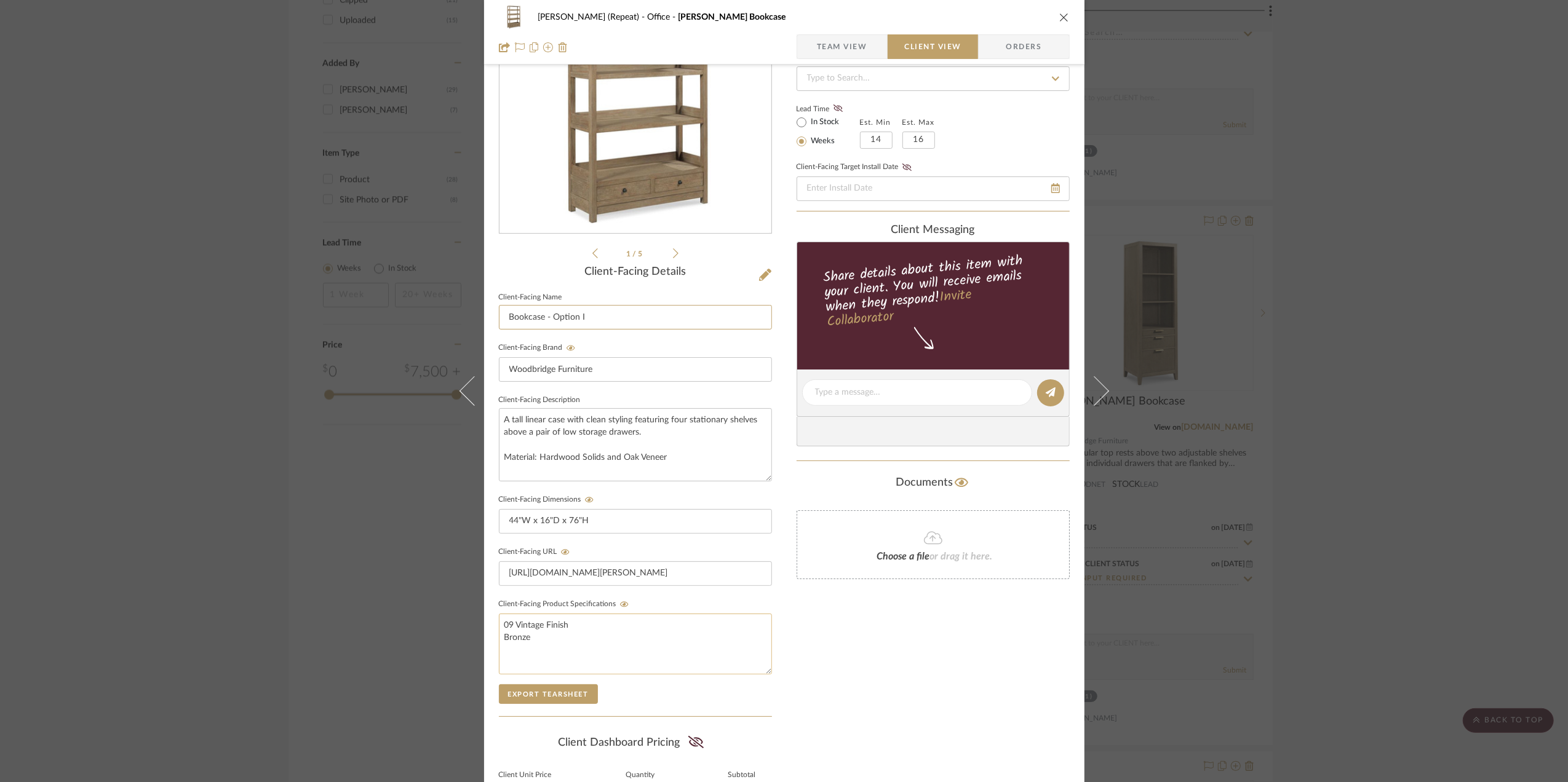
scroll to position [164, 0]
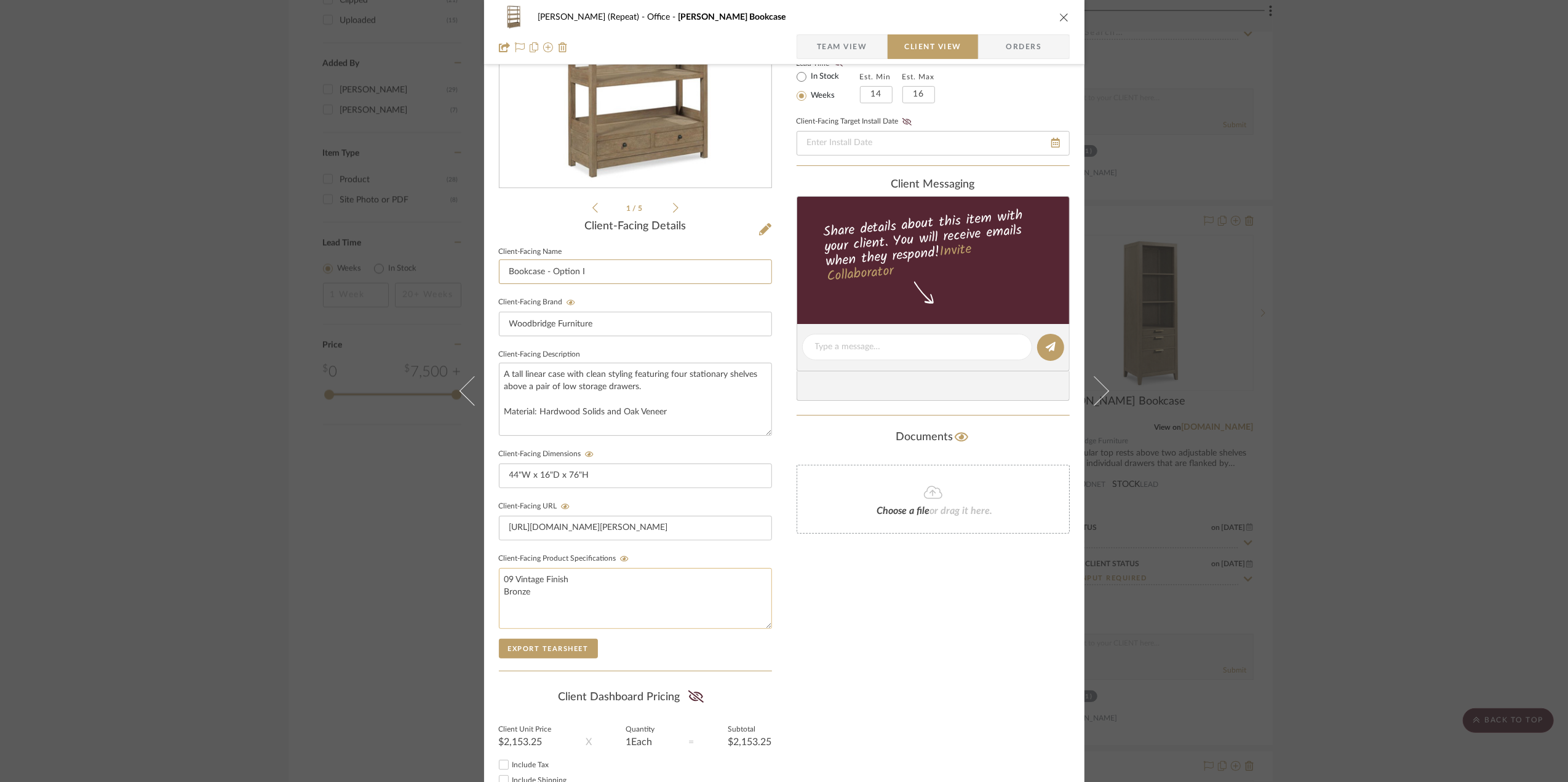
type input "Bookcase - Option I"
click at [541, 598] on textarea "09 Vintage Finish Bronze" at bounding box center [635, 598] width 273 height 61
click at [845, 615] on div "Only content on this tab can share to Dashboard. Click eyeball icon to show or …" at bounding box center [933, 370] width 273 height 901
click at [654, 604] on textarea "09 Vintage Finish Bronze Custom Paint is available for an upcharge" at bounding box center [635, 598] width 273 height 61
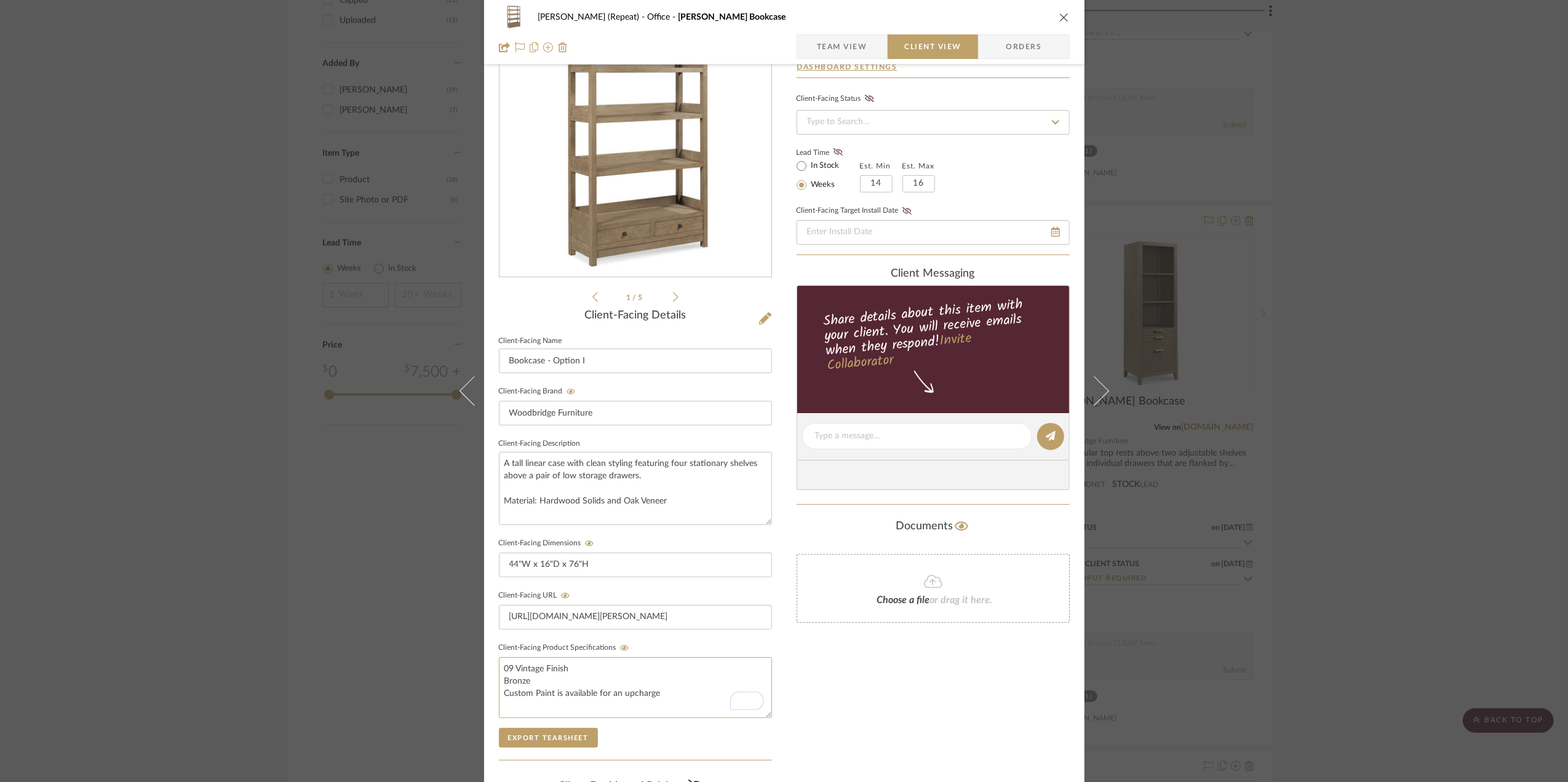
scroll to position [0, 0]
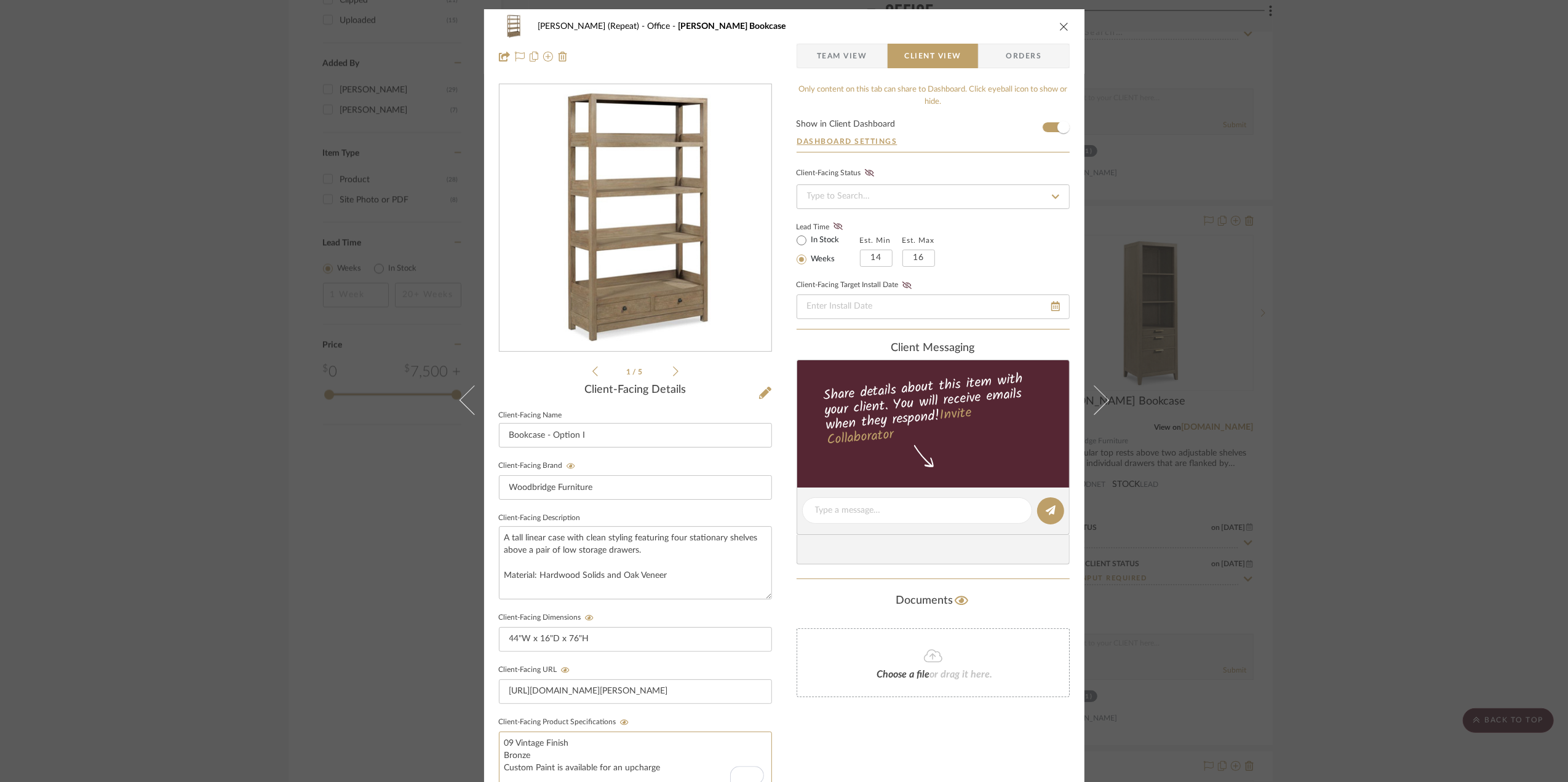
type textarea "09 Vintage Finish Bronze Custom Paint is available for an upcharge"
click at [1400, 469] on div "Stephanie Bergreen (Repeat) Office Winslow Bookcase Team View Client View Order…" at bounding box center [784, 391] width 1568 height 782
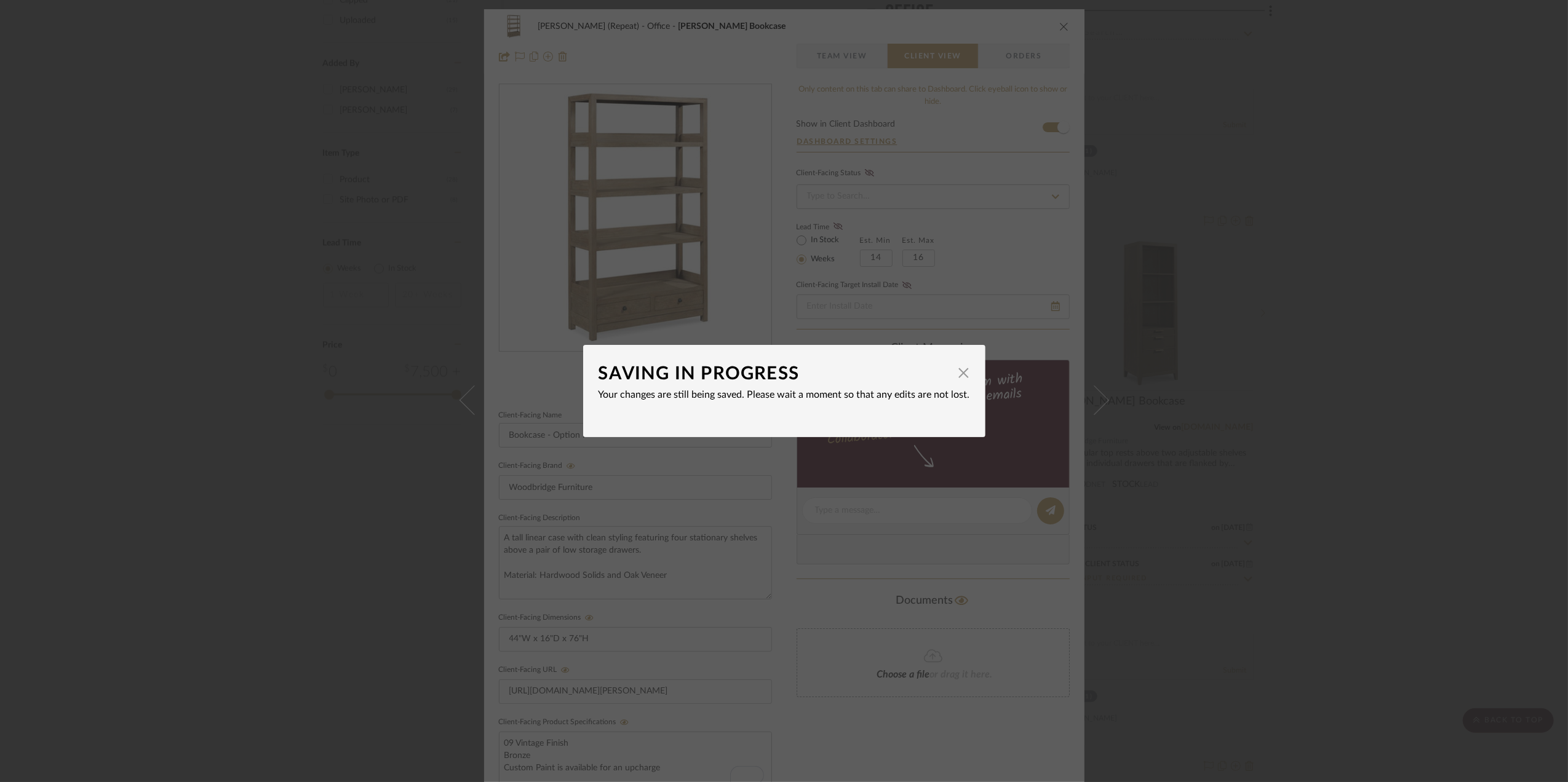
click at [1420, 409] on div "SAVING IN PROGRESS × Your changes are still being saved. Please wait a moment s…" at bounding box center [784, 391] width 1568 height 782
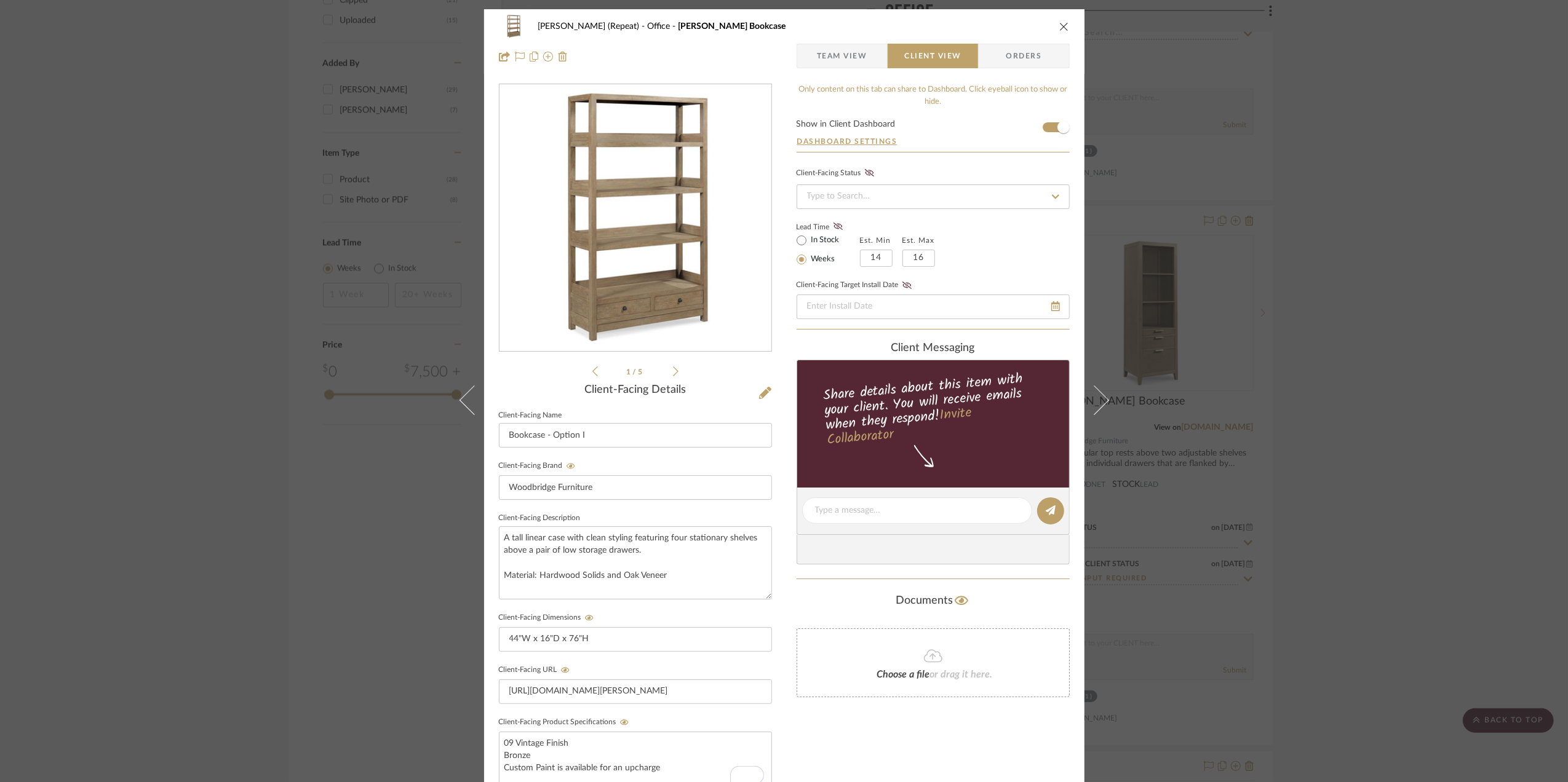
click at [1419, 407] on div "Stephanie Bergreen (Repeat) Office Winslow Bookcase Team View Client View Order…" at bounding box center [784, 391] width 1568 height 782
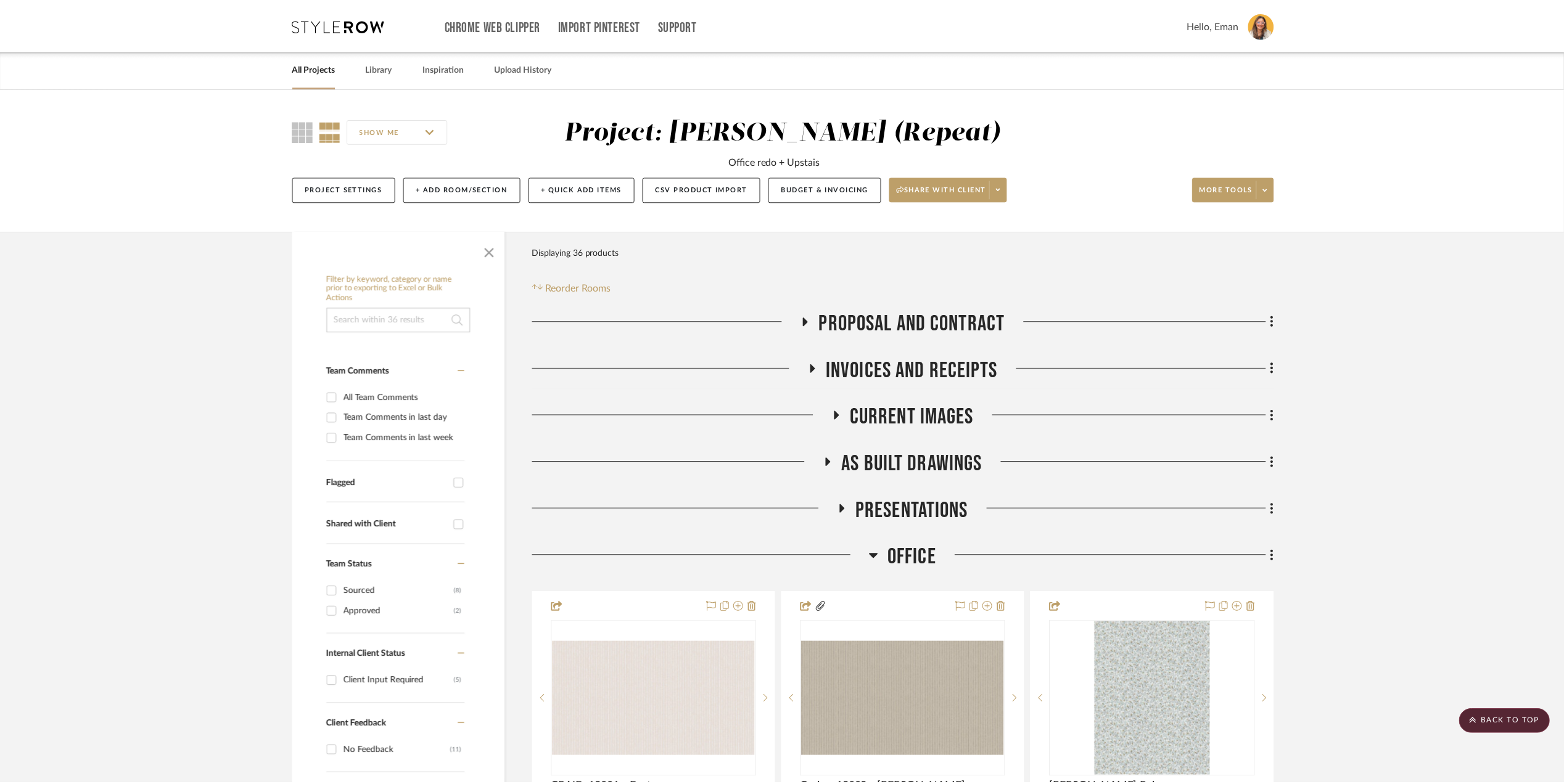
scroll to position [1480, 0]
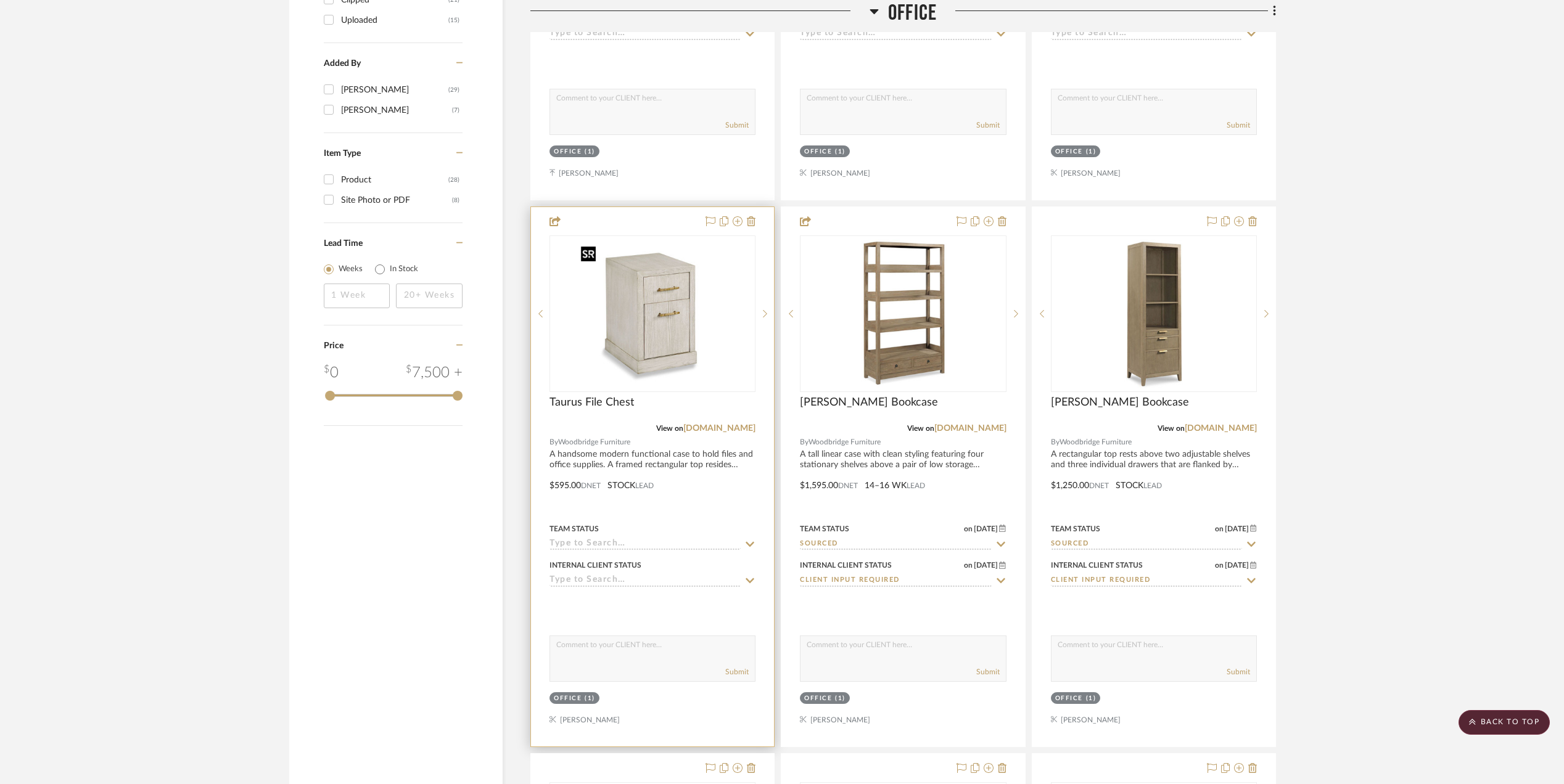
click at [651, 317] on img "0" at bounding box center [652, 313] width 154 height 154
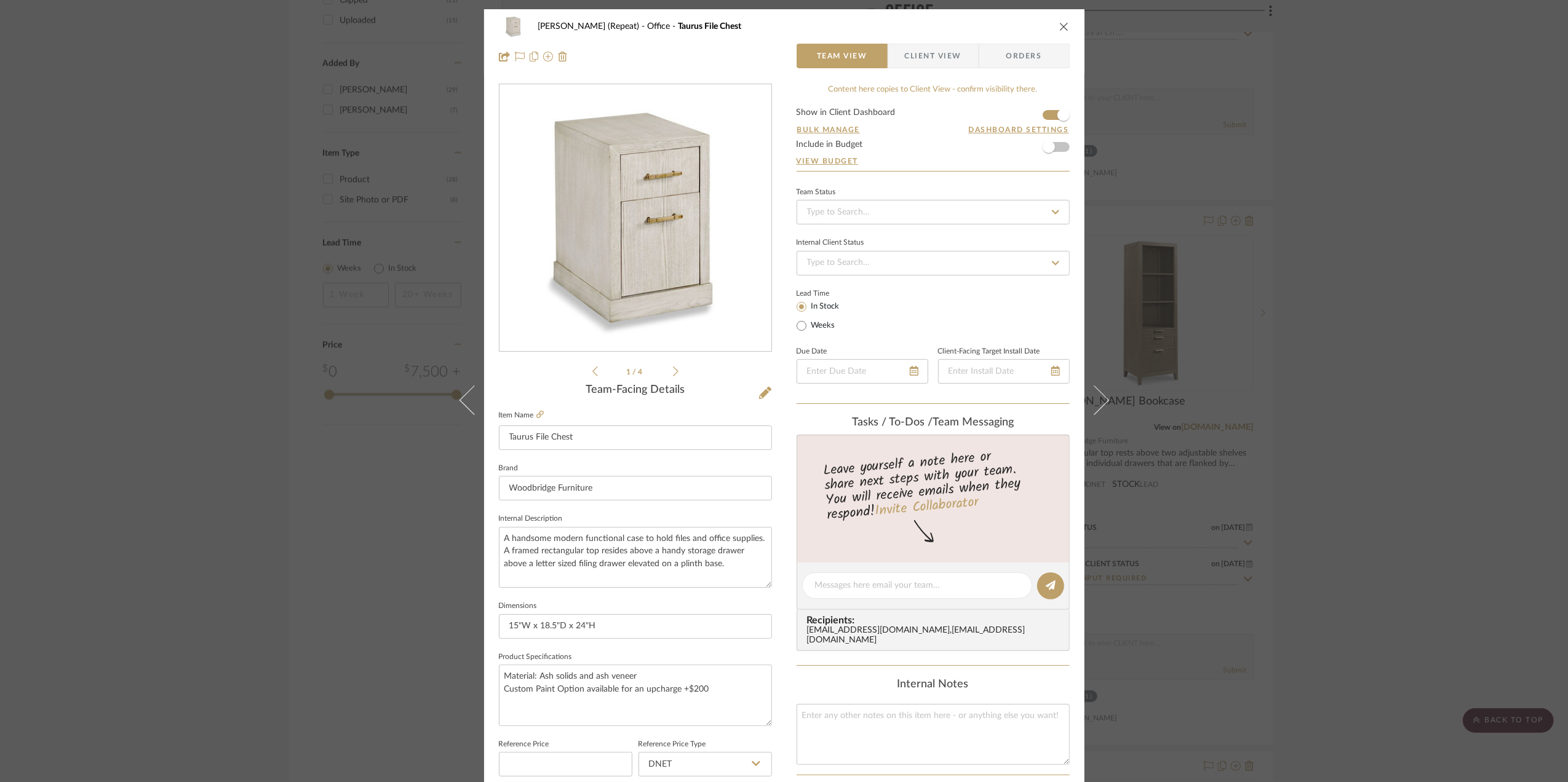
click at [951, 52] on span "Client View" at bounding box center [933, 56] width 56 height 25
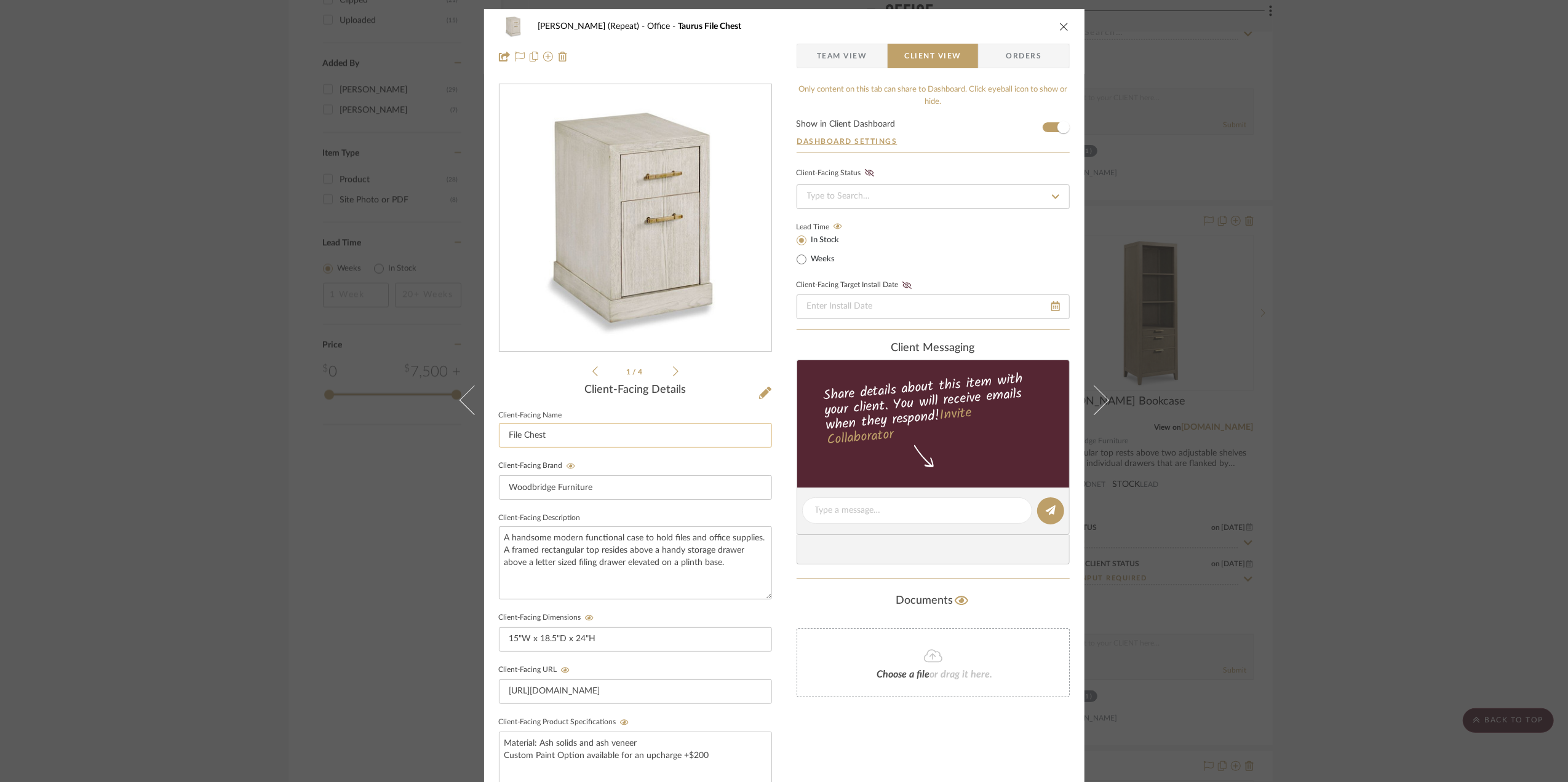
click at [602, 443] on input "File Chest" at bounding box center [635, 435] width 273 height 25
type input "File Chest - Option I"
click at [1371, 432] on div "Stephanie Bergreen (Repeat) Office Taurus File Chest Team View Client View Orde…" at bounding box center [784, 391] width 1568 height 782
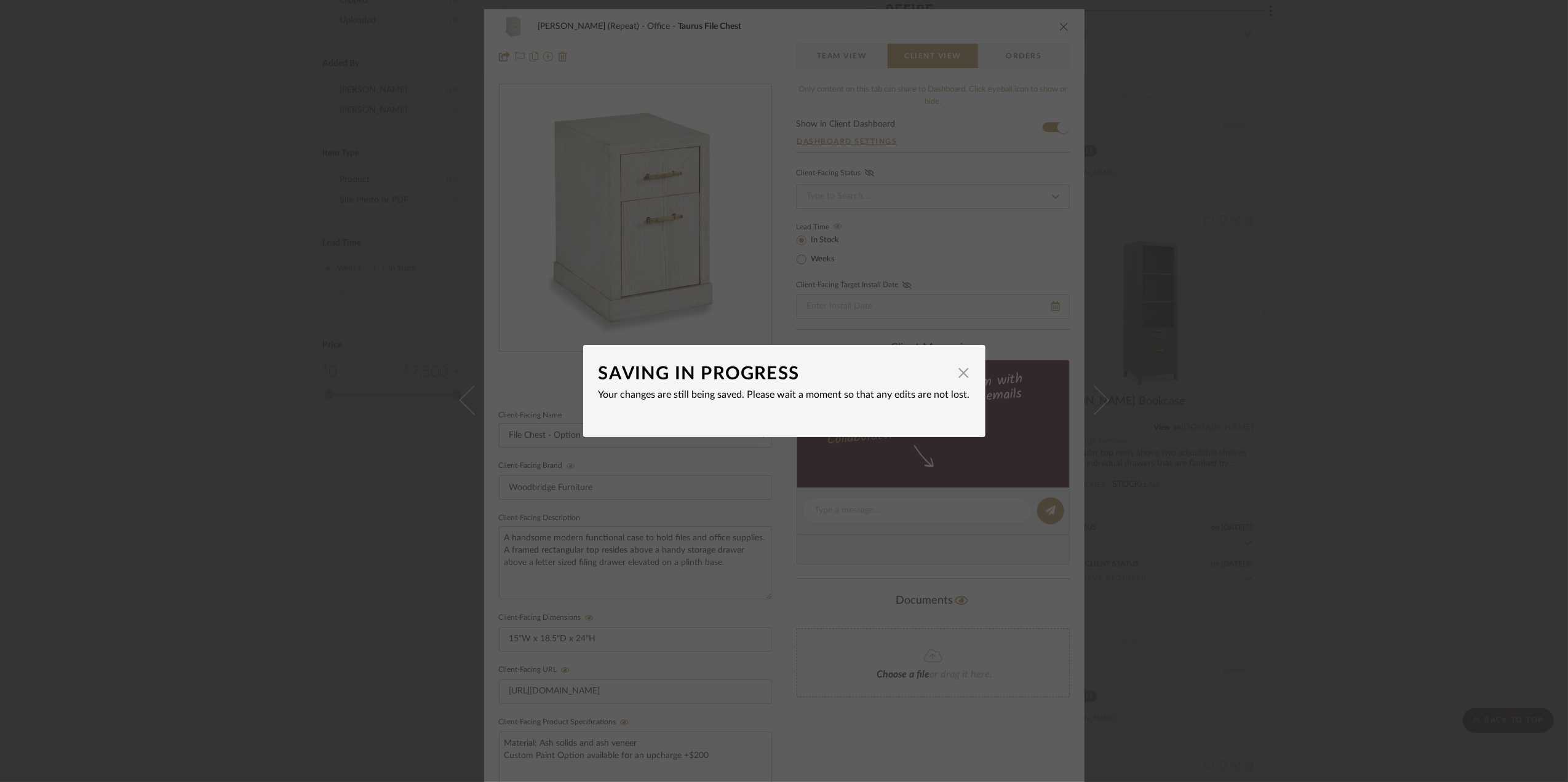
click at [1353, 459] on div "SAVING IN PROGRESS × Your changes are still being saved. Please wait a moment s…" at bounding box center [784, 391] width 1568 height 782
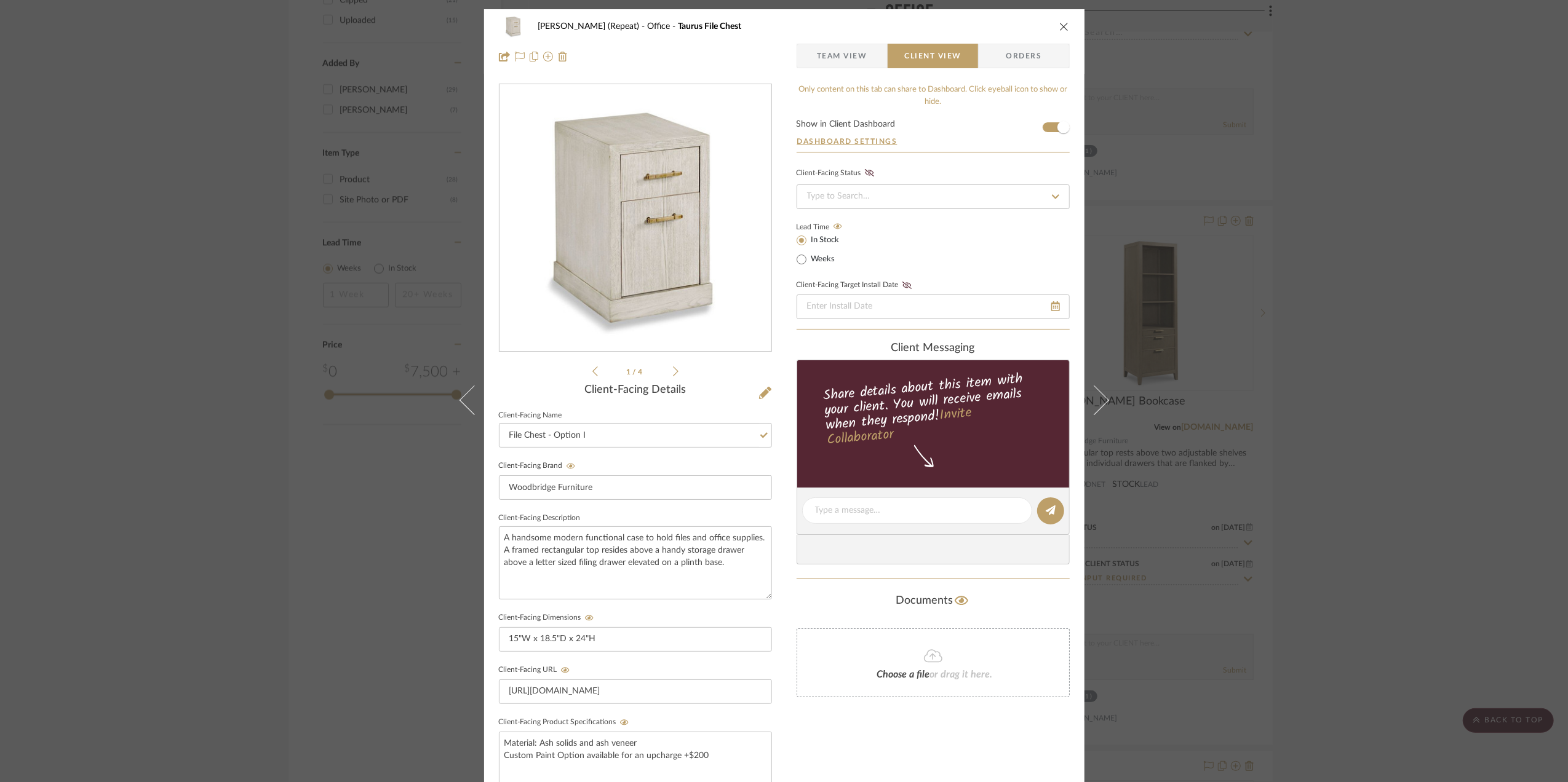
click at [1396, 481] on div "Stephanie Bergreen (Repeat) Office Taurus File Chest Team View Client View Orde…" at bounding box center [784, 391] width 1568 height 782
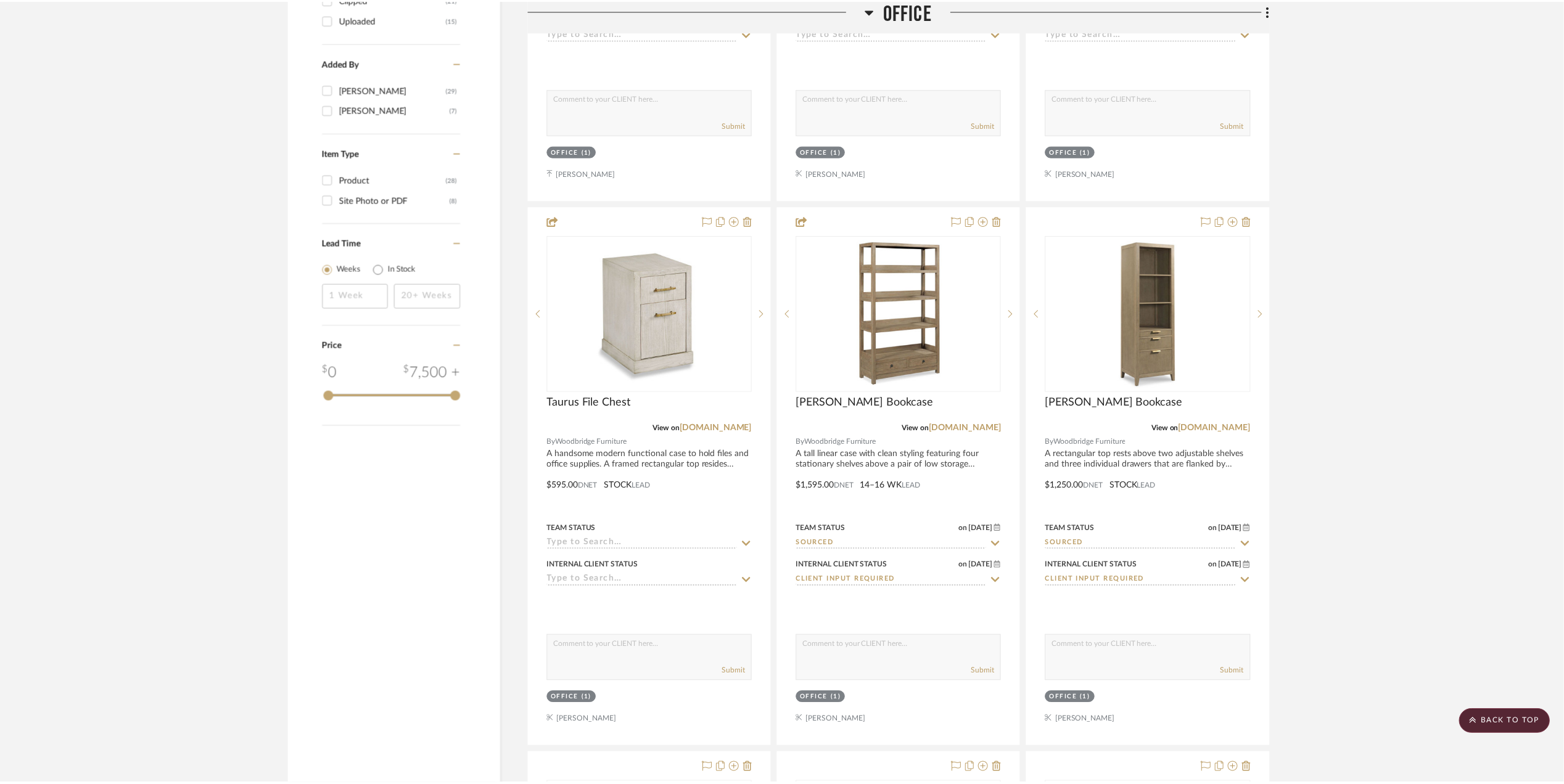
scroll to position [1480, 0]
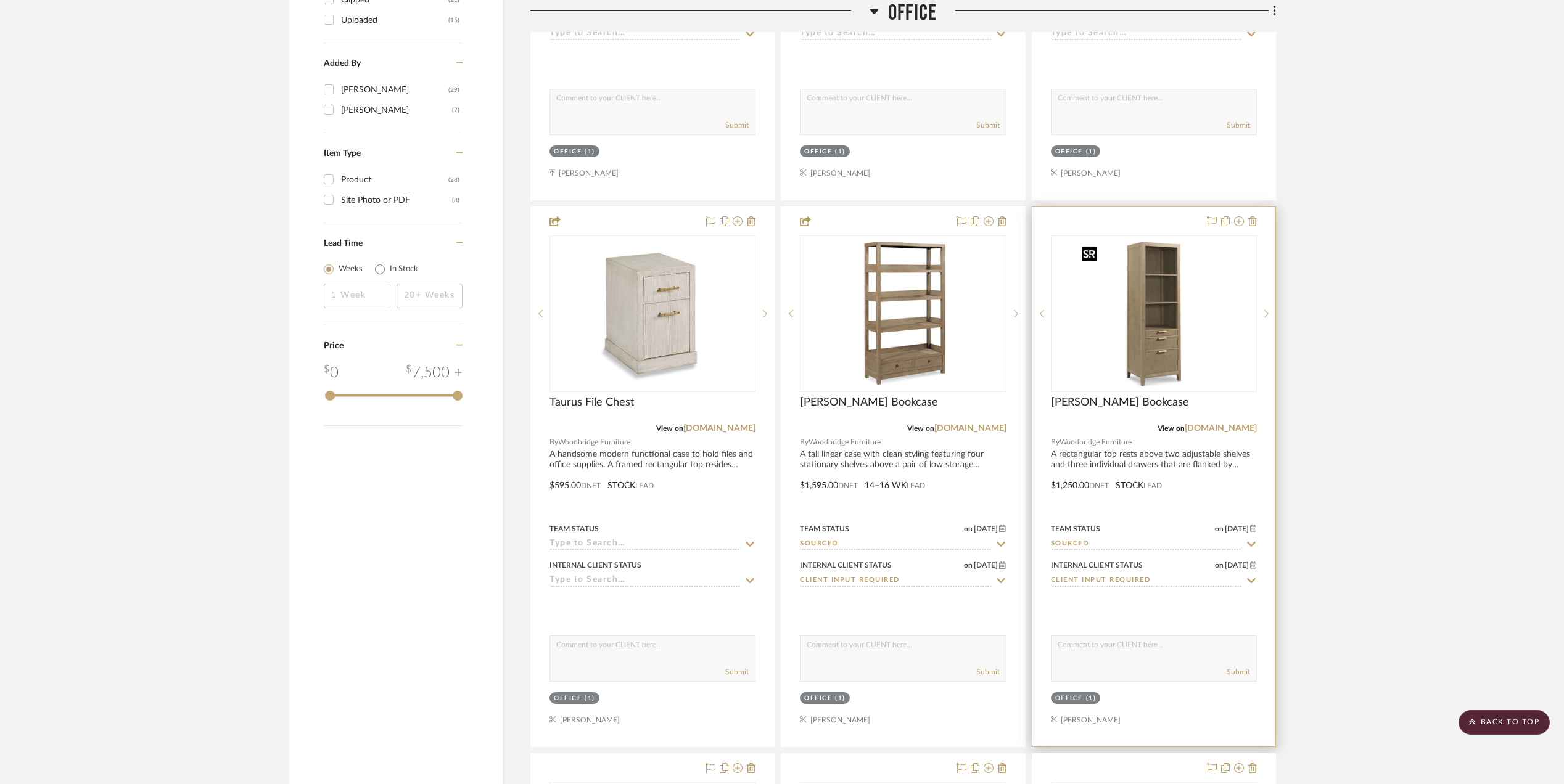
click at [1168, 368] on img "0" at bounding box center [1153, 313] width 154 height 154
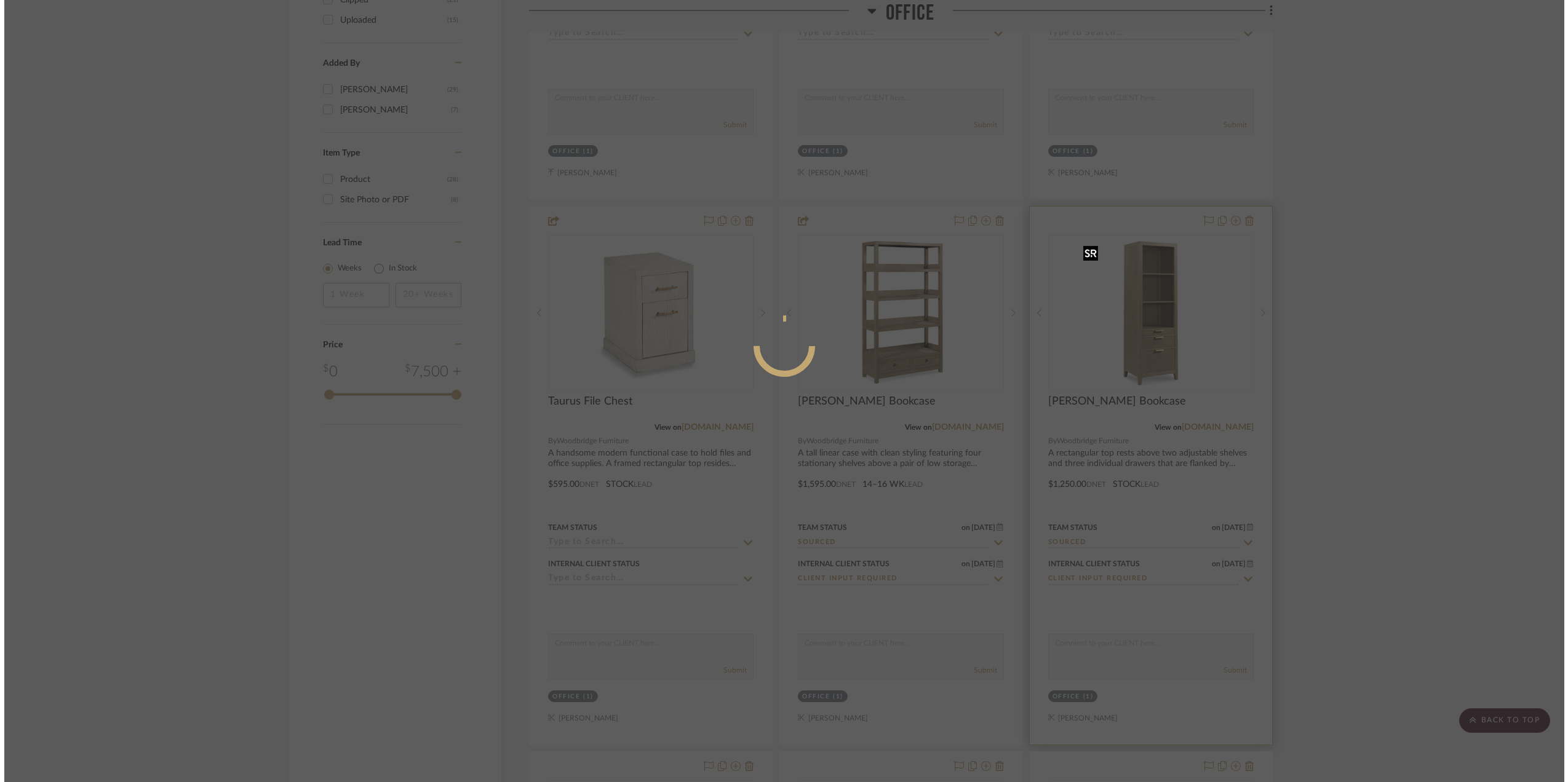
scroll to position [0, 0]
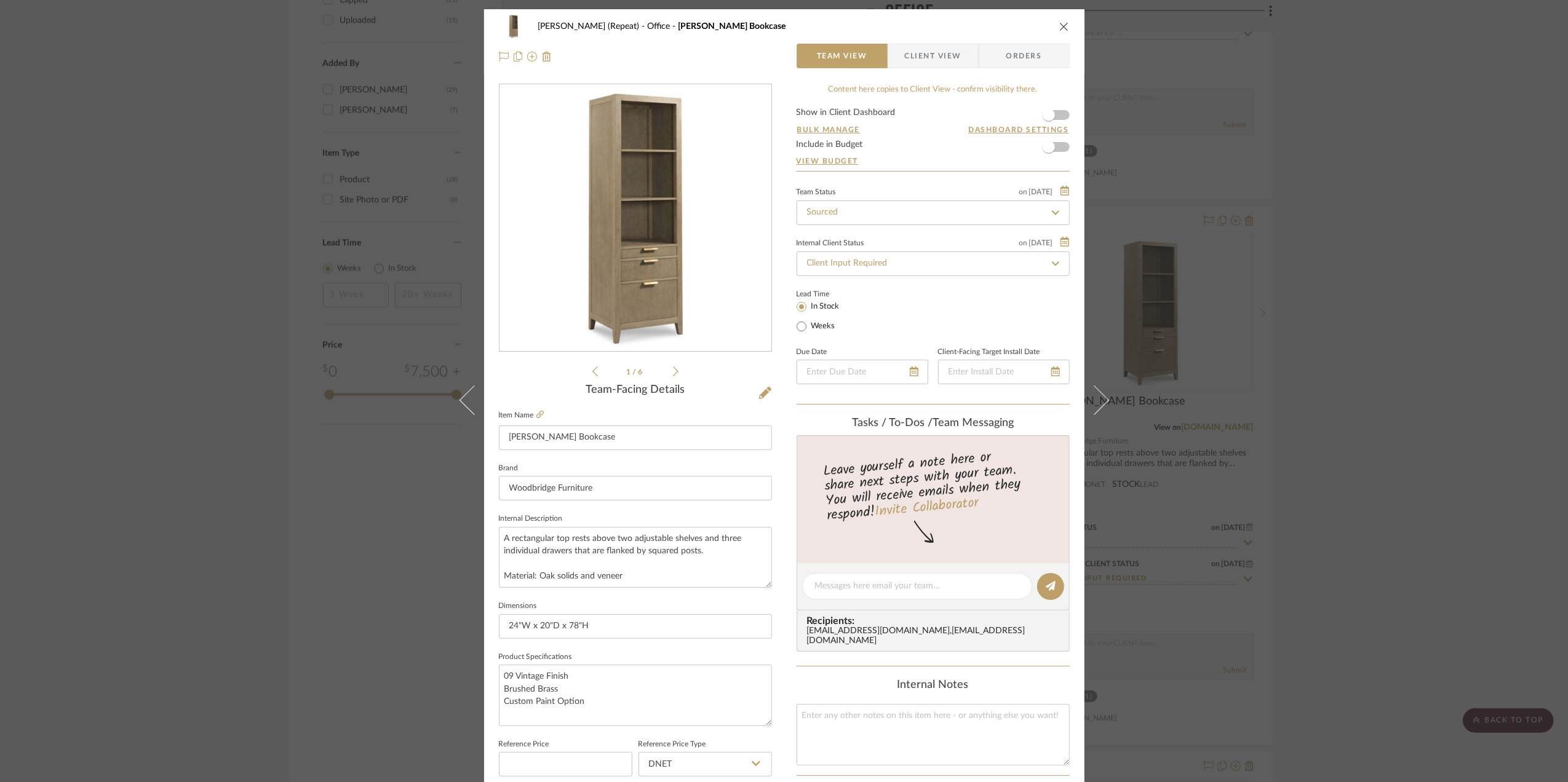
click at [908, 56] on span "Client View" at bounding box center [933, 56] width 56 height 25
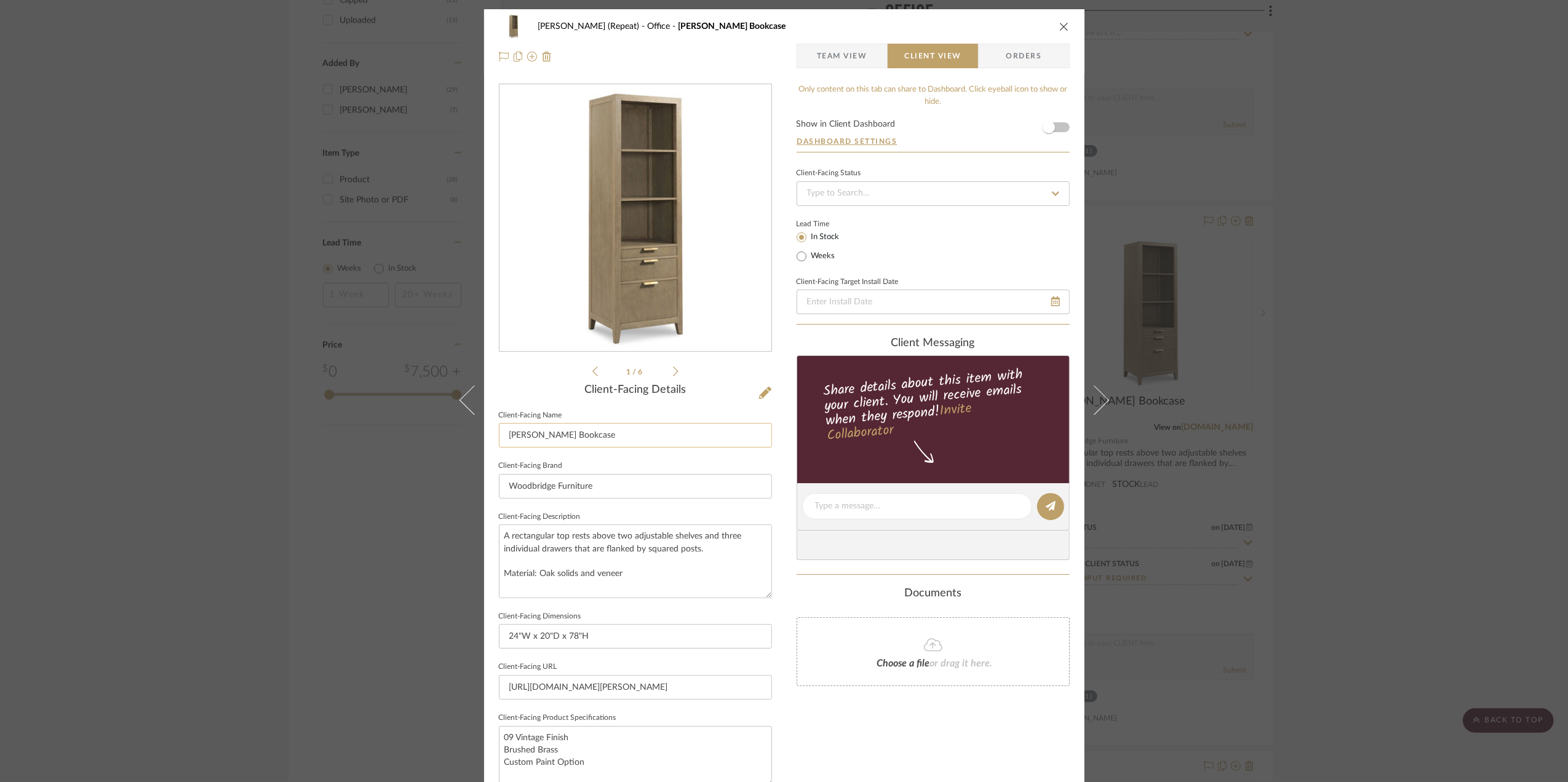
click at [527, 438] on input "[PERSON_NAME] Bookcase" at bounding box center [635, 435] width 273 height 25
type input "Bookcase (2) - Option I"
click at [1064, 129] on form "Show in Client Dashboard Dashboard Settings" at bounding box center [933, 136] width 273 height 32
click at [1057, 125] on span "button" at bounding box center [1049, 127] width 27 height 27
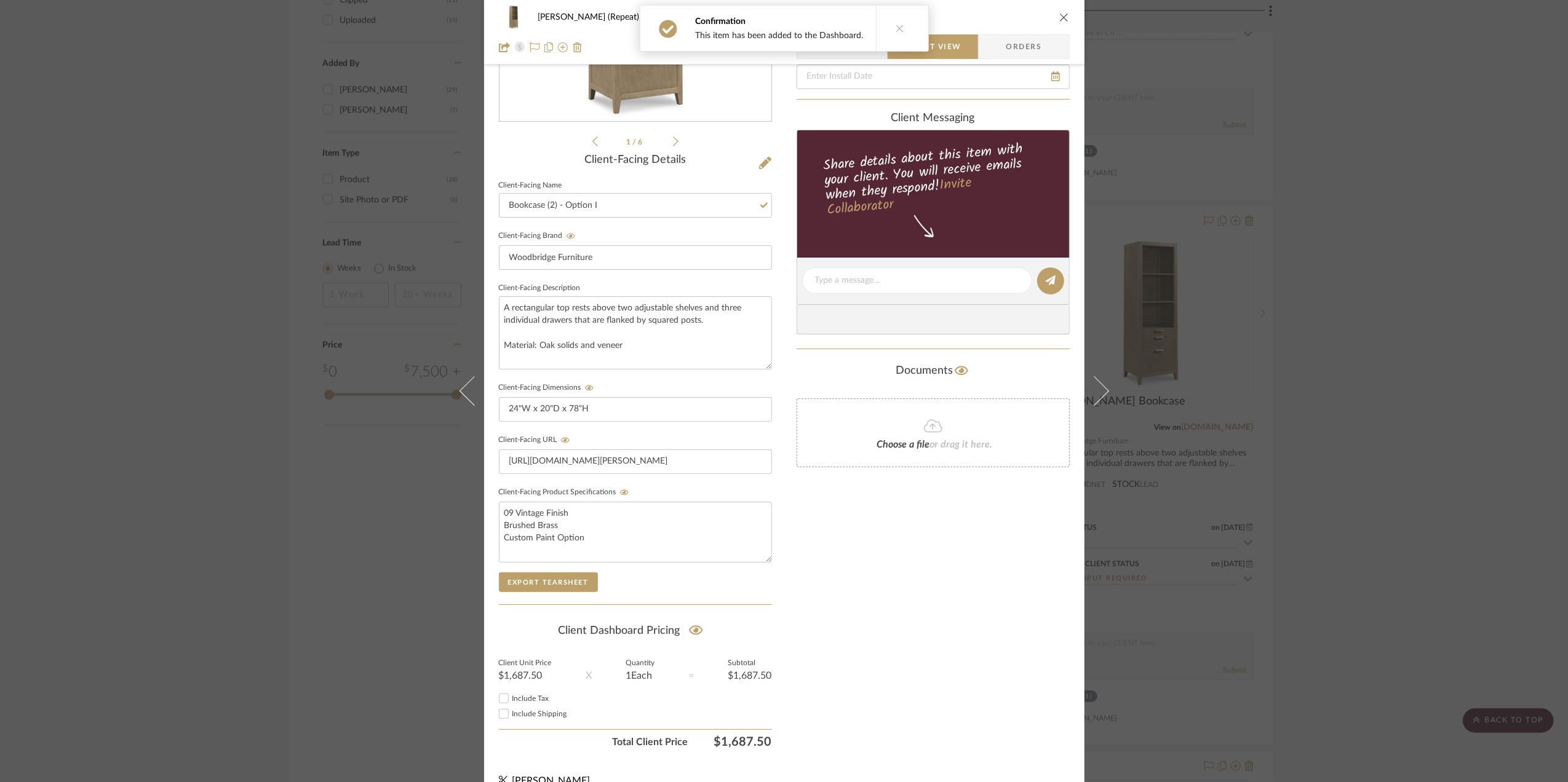
scroll to position [256, 0]
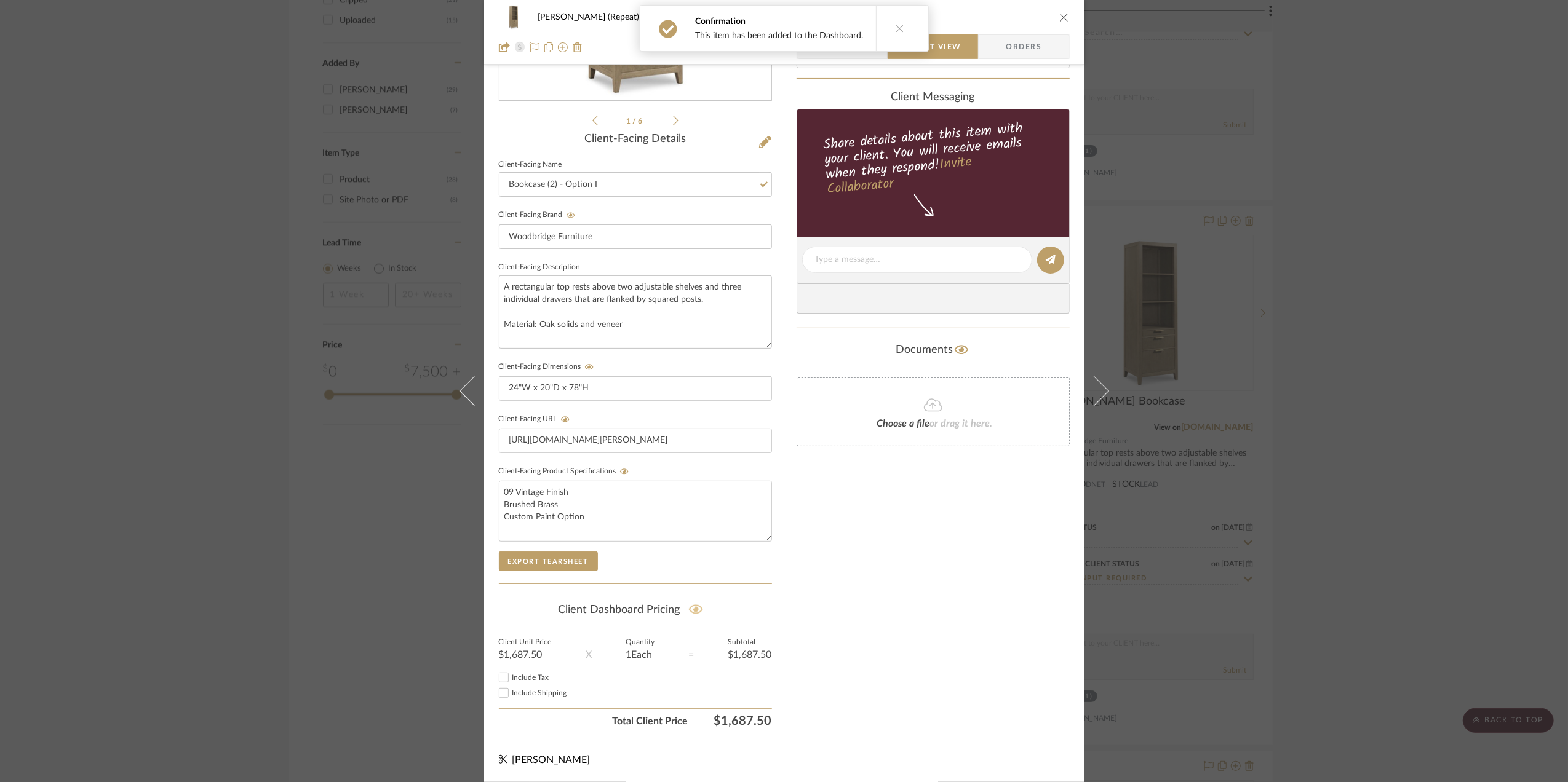
click at [689, 605] on icon at bounding box center [696, 610] width 14 height 12
click at [584, 513] on textarea "09 Vintage Finish Brushed Brass Custom Paint Option" at bounding box center [635, 511] width 273 height 61
type textarea "09 Vintage Finish Brushed Brass Custom Paint Option for an upcharge"
click at [1394, 522] on div "Stephanie Bergreen (Repeat) Office Beall Bookcase Team View Client View Orders …" at bounding box center [784, 391] width 1568 height 782
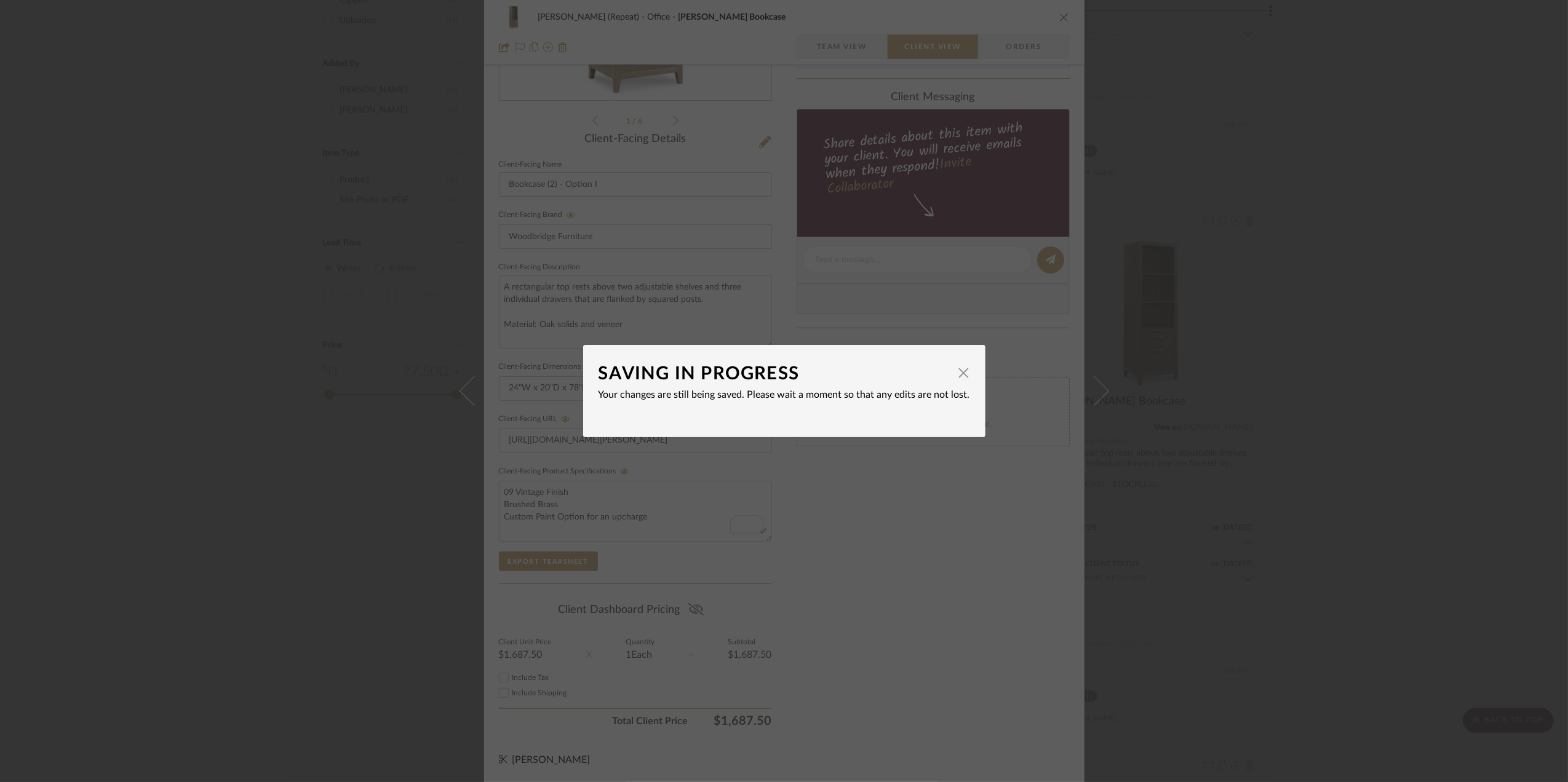
click at [1396, 504] on div "SAVING IN PROGRESS × Your changes are still being saved. Please wait a moment s…" at bounding box center [784, 391] width 1568 height 782
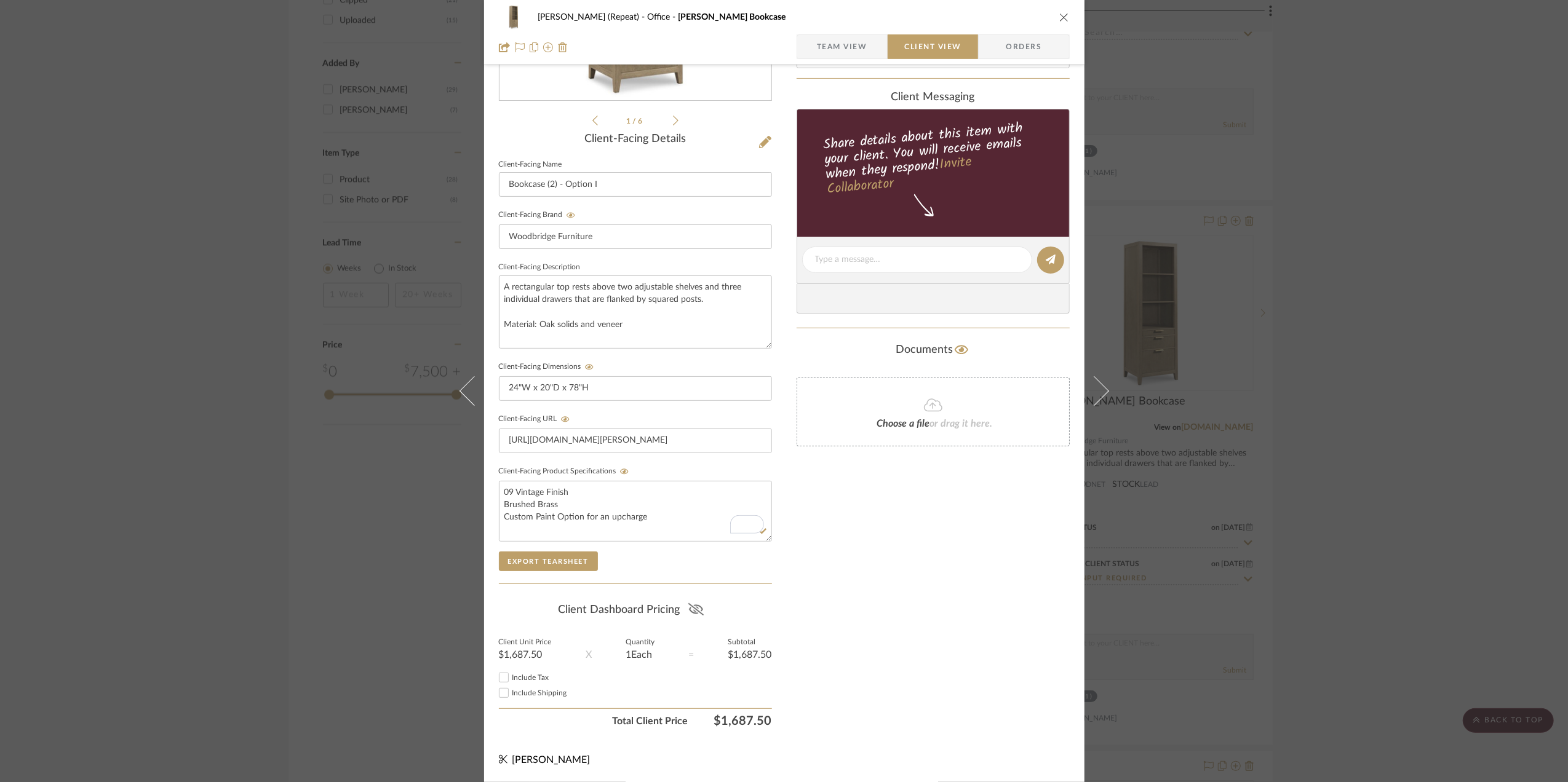
click at [1390, 514] on div "Stephanie Bergreen (Repeat) Office Beall Bookcase Team View Client View Orders …" at bounding box center [784, 391] width 1568 height 782
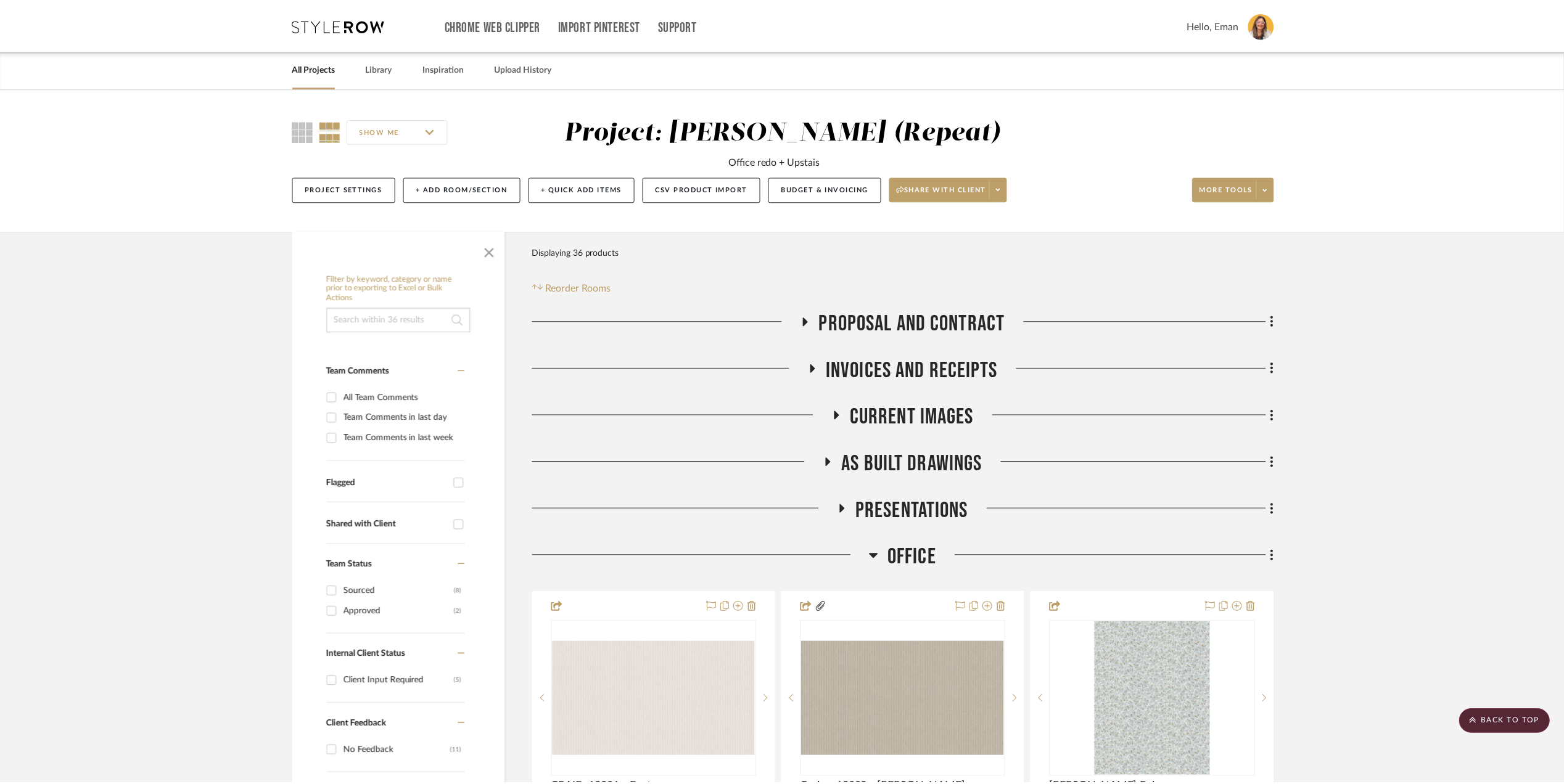
scroll to position [1480, 0]
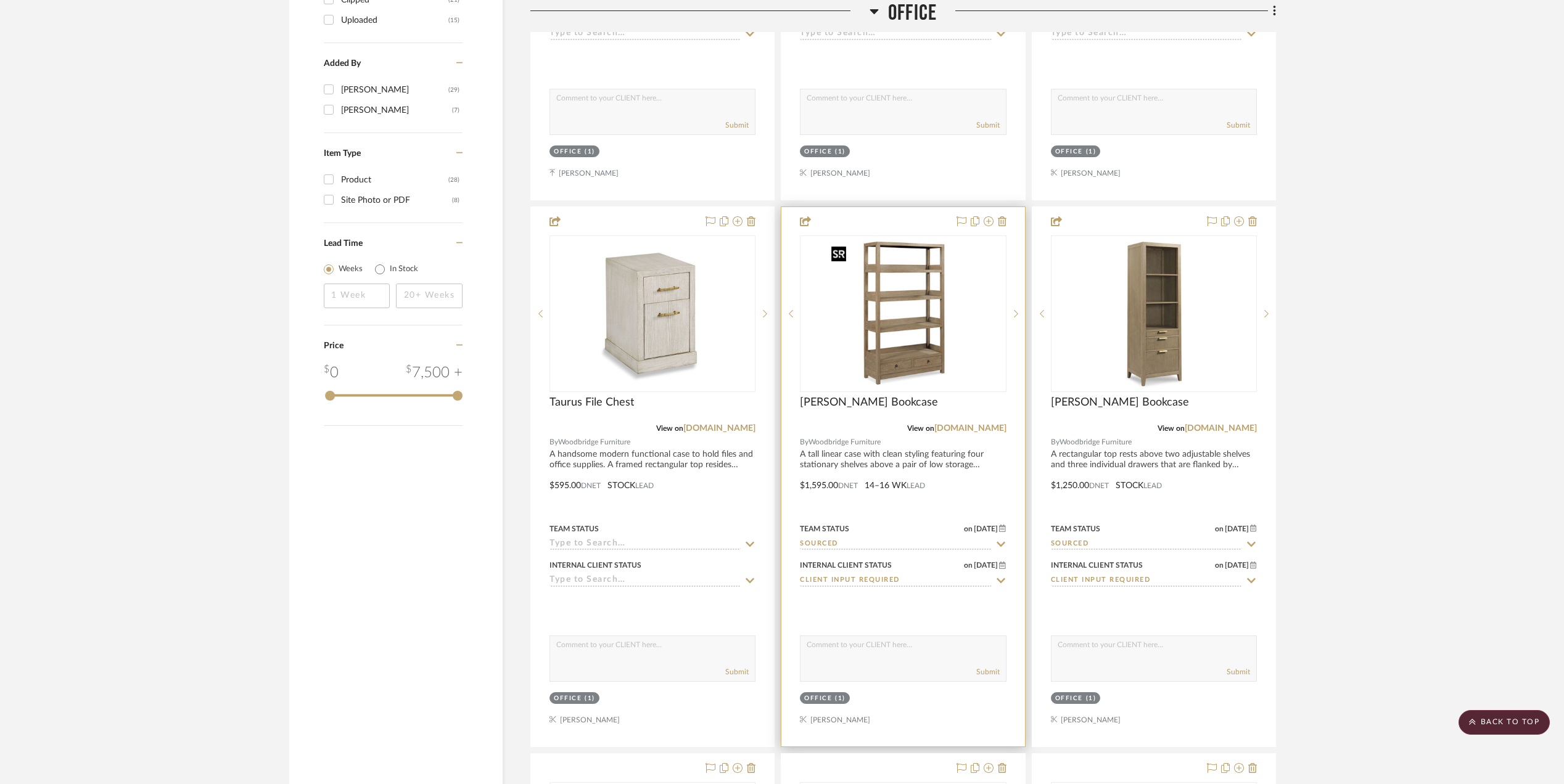
click at [896, 327] on img "0" at bounding box center [902, 313] width 154 height 154
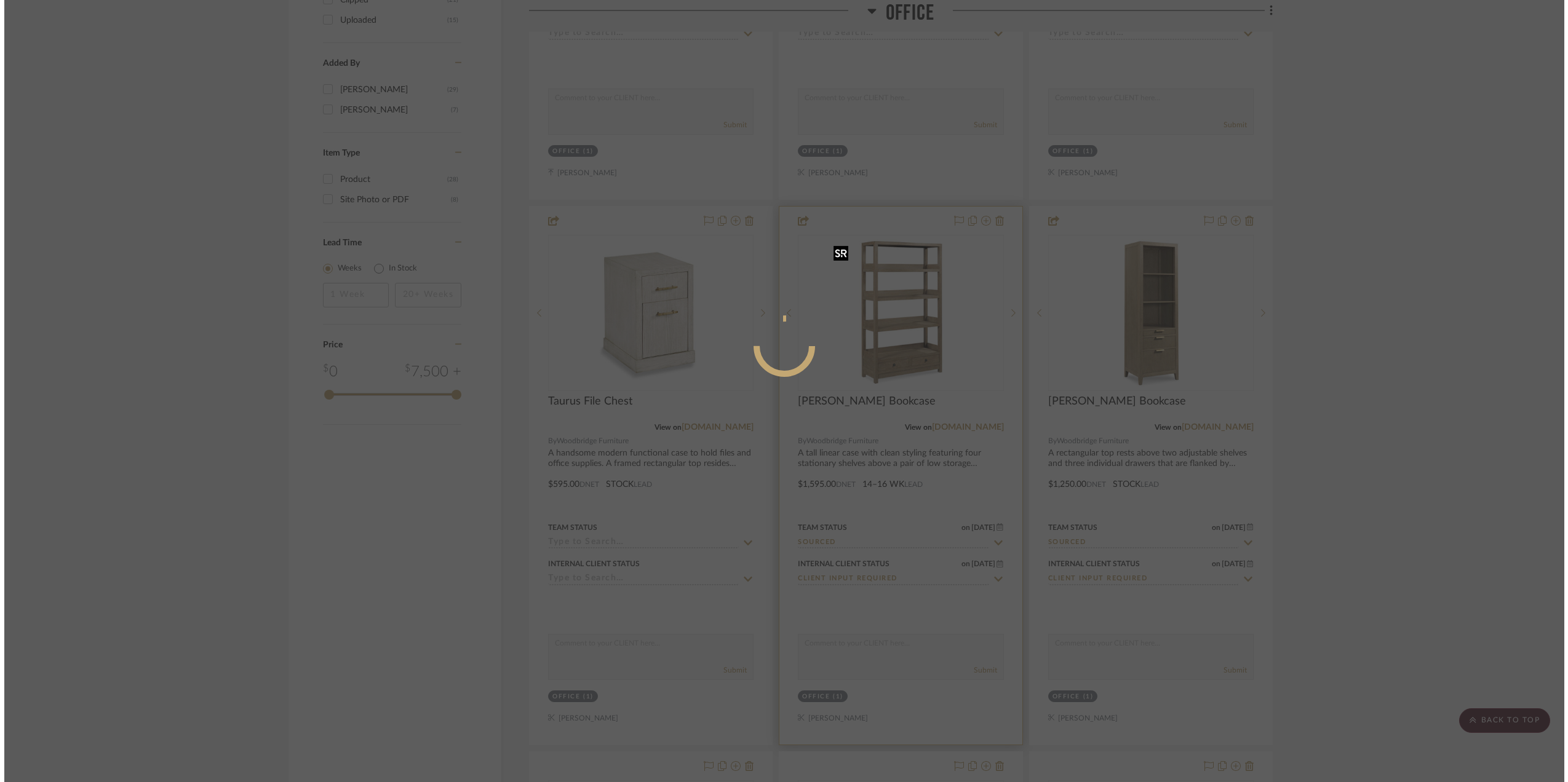
scroll to position [0, 0]
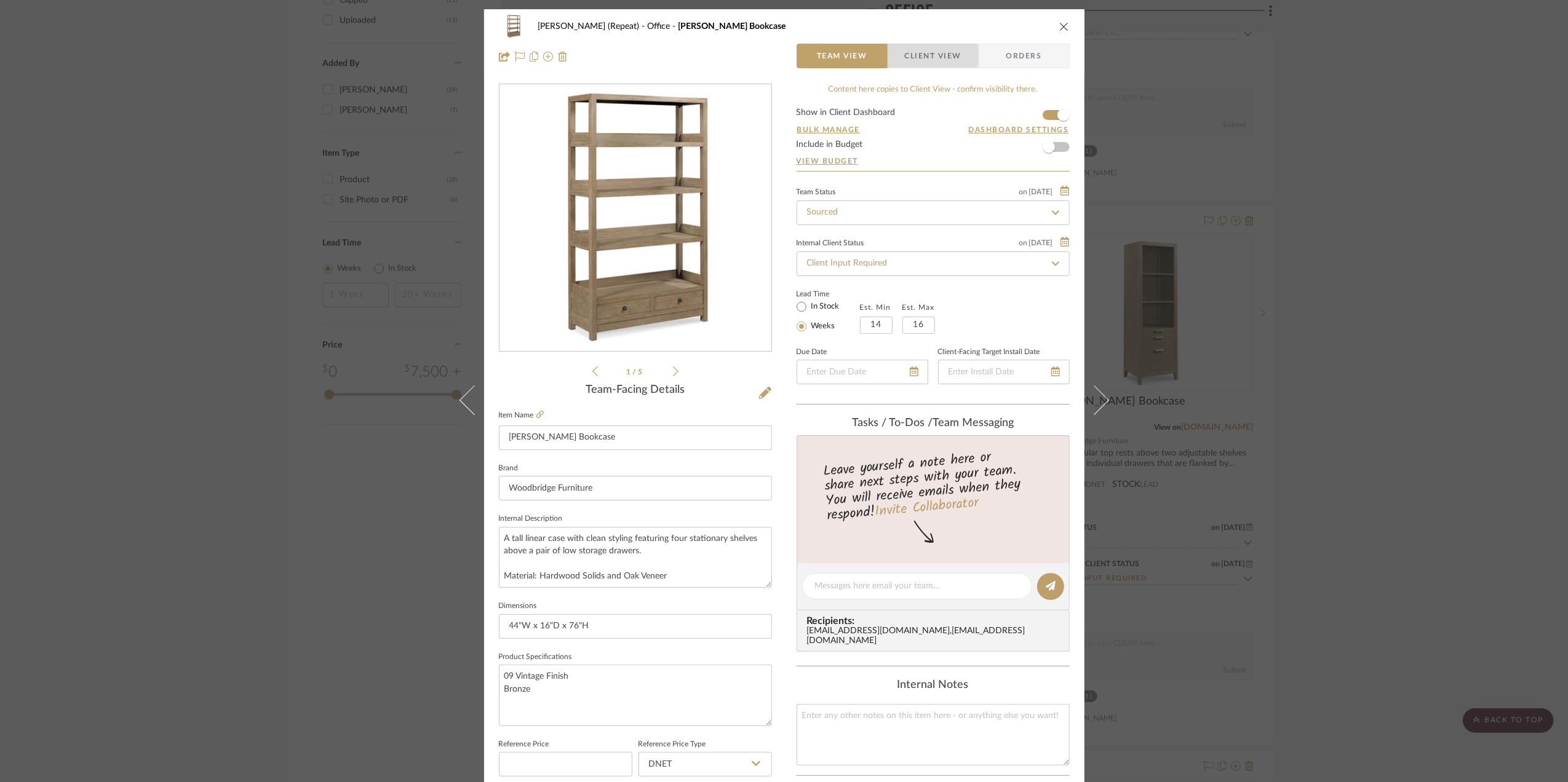
click at [925, 56] on span "Client View" at bounding box center [933, 56] width 56 height 25
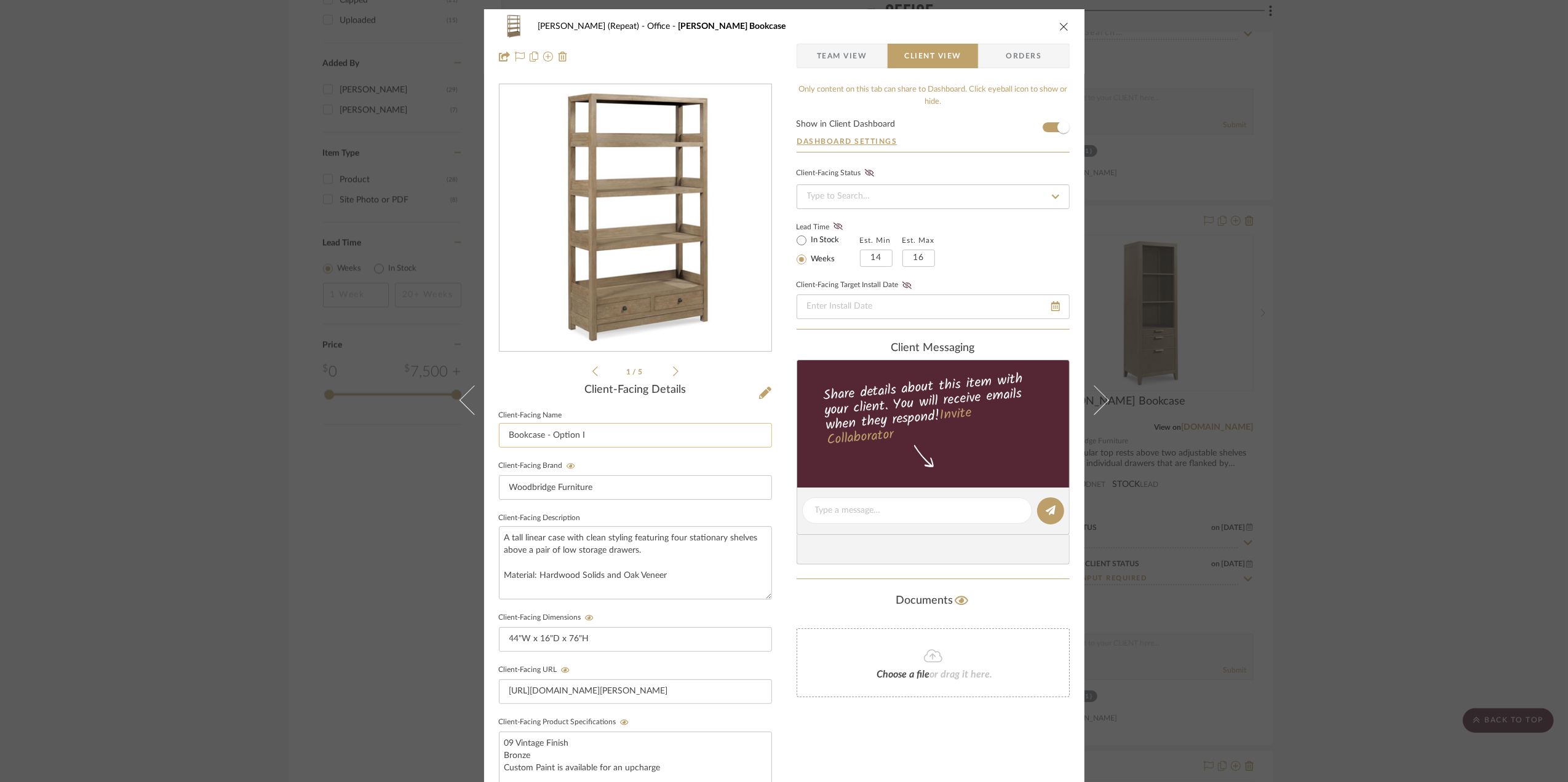
click at [542, 433] on input "Bookcase - Option I" at bounding box center [635, 435] width 273 height 25
type input "Bookcase (1) - Option I"
click at [1401, 449] on div "Stephanie Bergreen (Repeat) Office Winslow Bookcase Team View Client View Order…" at bounding box center [784, 391] width 1568 height 782
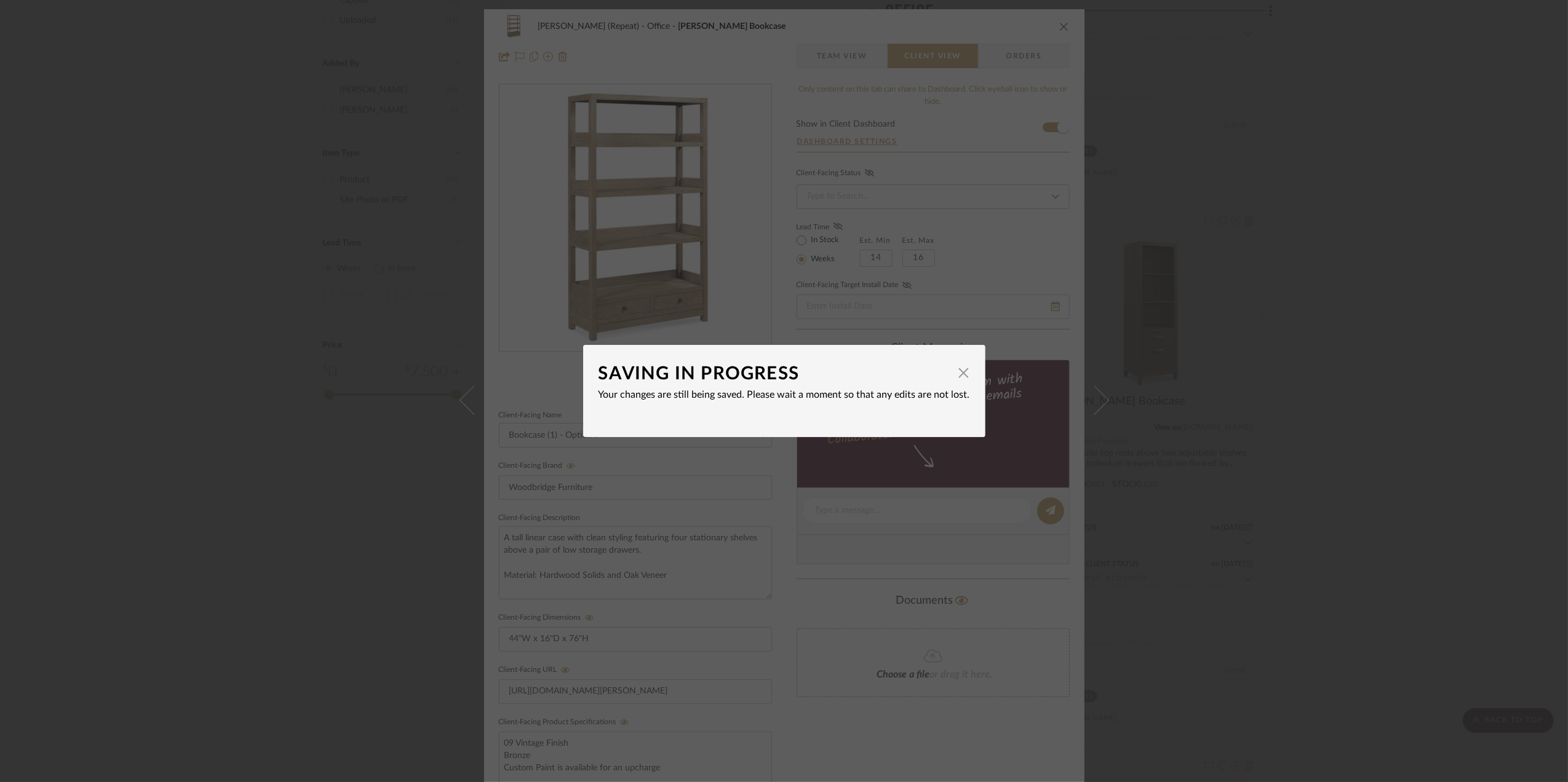
click at [1339, 463] on div "SAVING IN PROGRESS × Your changes are still being saved. Please wait a moment s…" at bounding box center [784, 391] width 1568 height 782
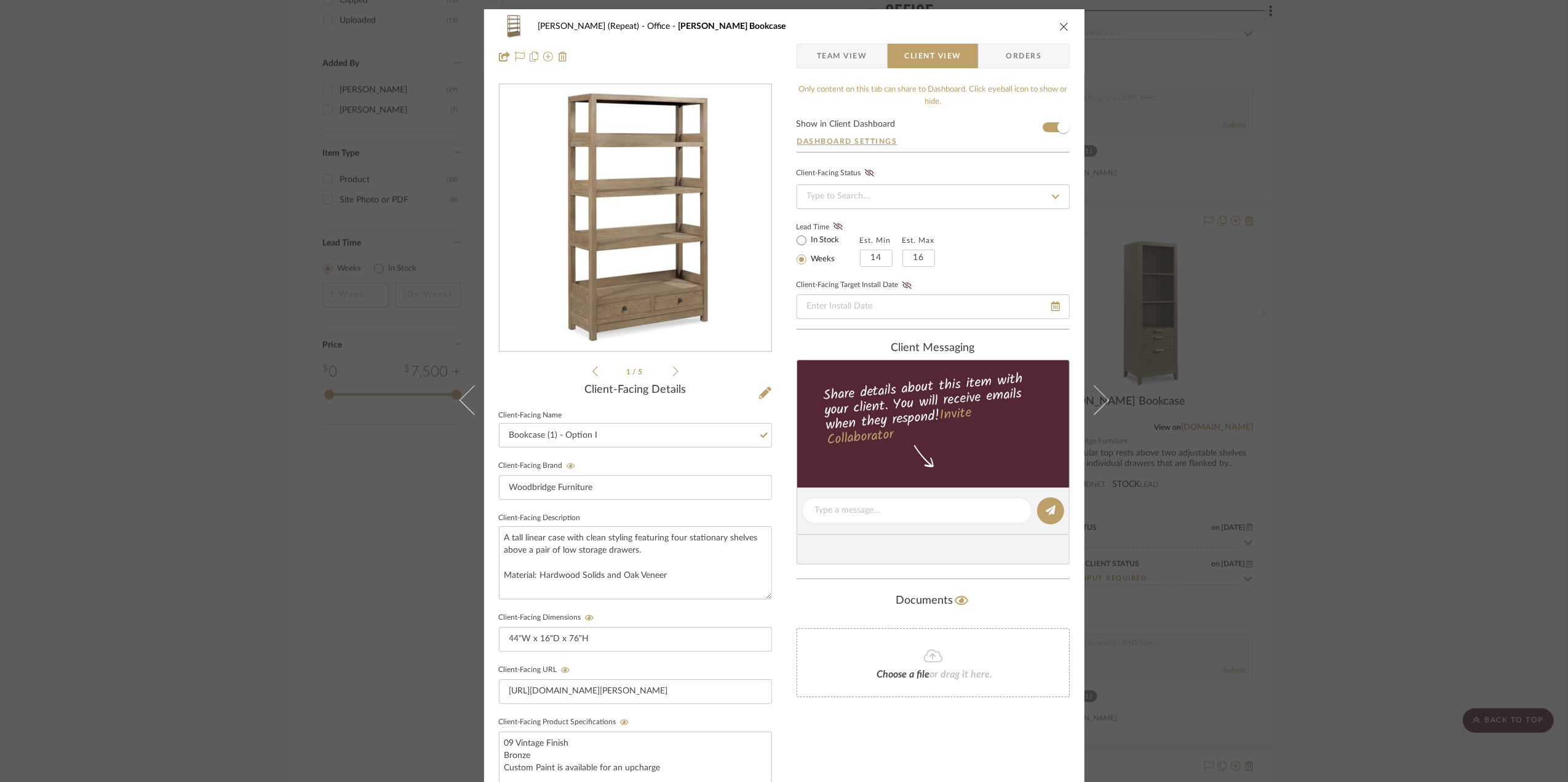
click at [1316, 453] on div "Stephanie Bergreen (Repeat) Office Winslow Bookcase Team View Client View Order…" at bounding box center [784, 391] width 1568 height 782
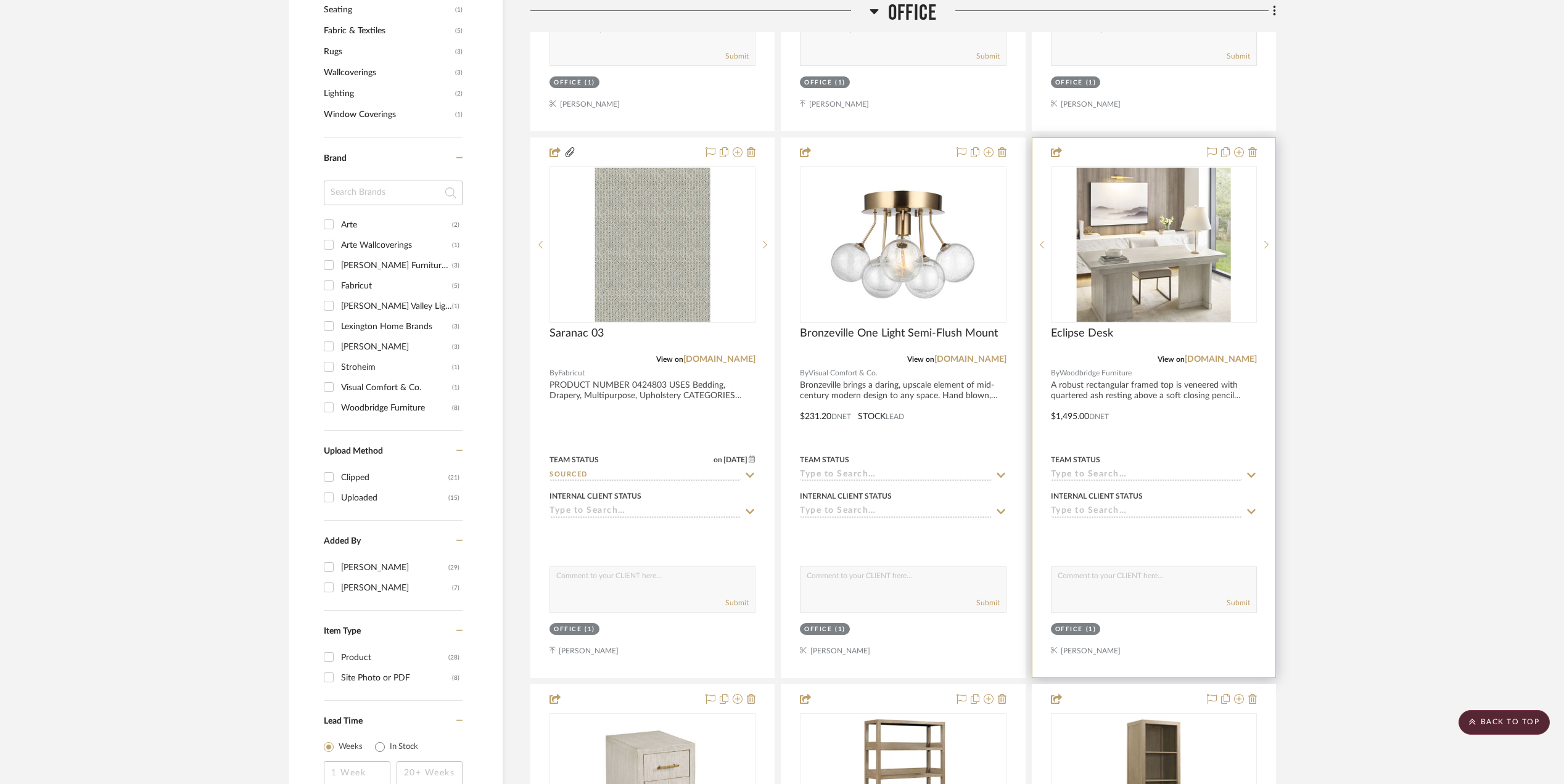
scroll to position [986, 0]
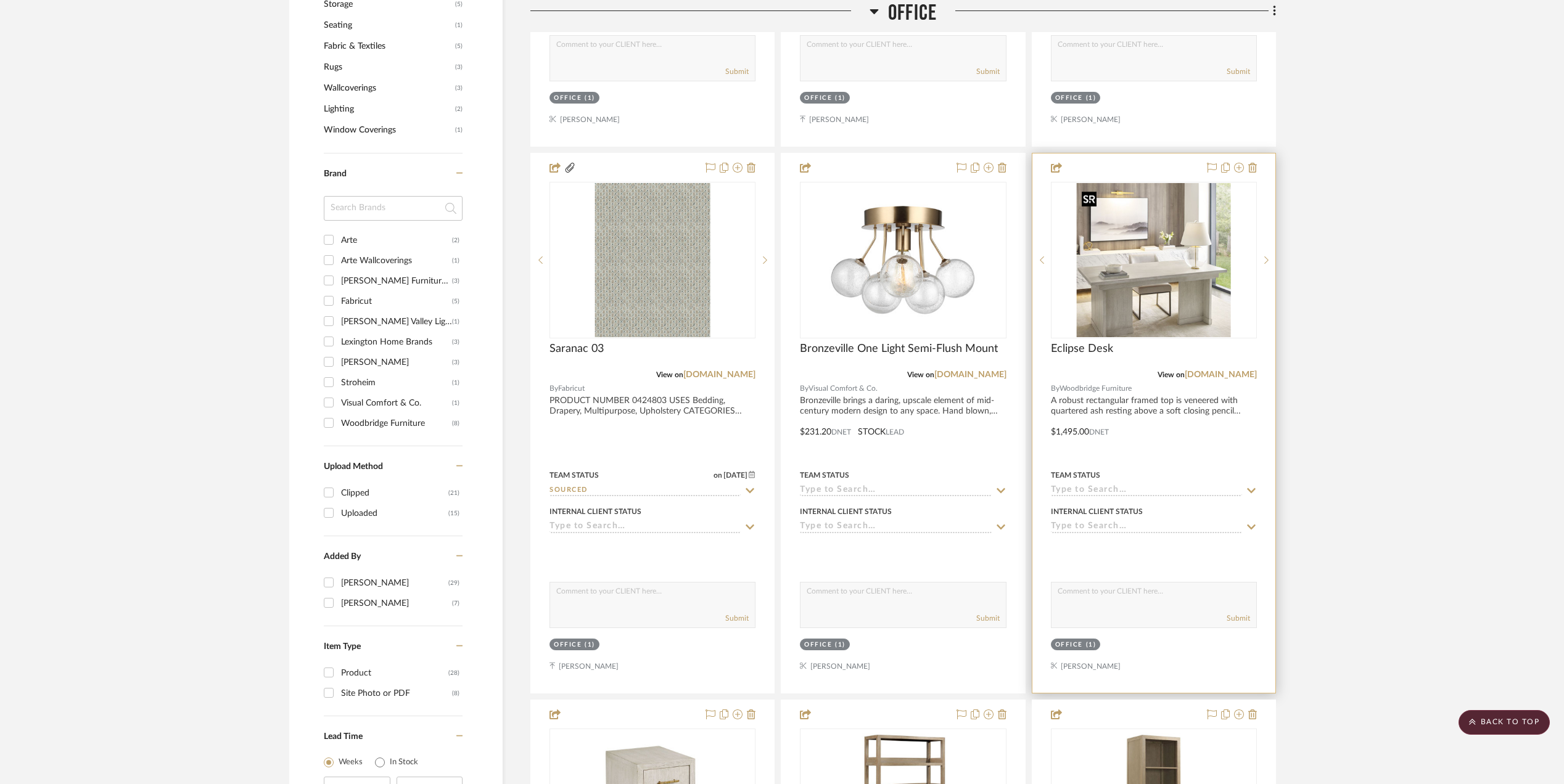
click at [1150, 312] on img "0" at bounding box center [1153, 260] width 154 height 154
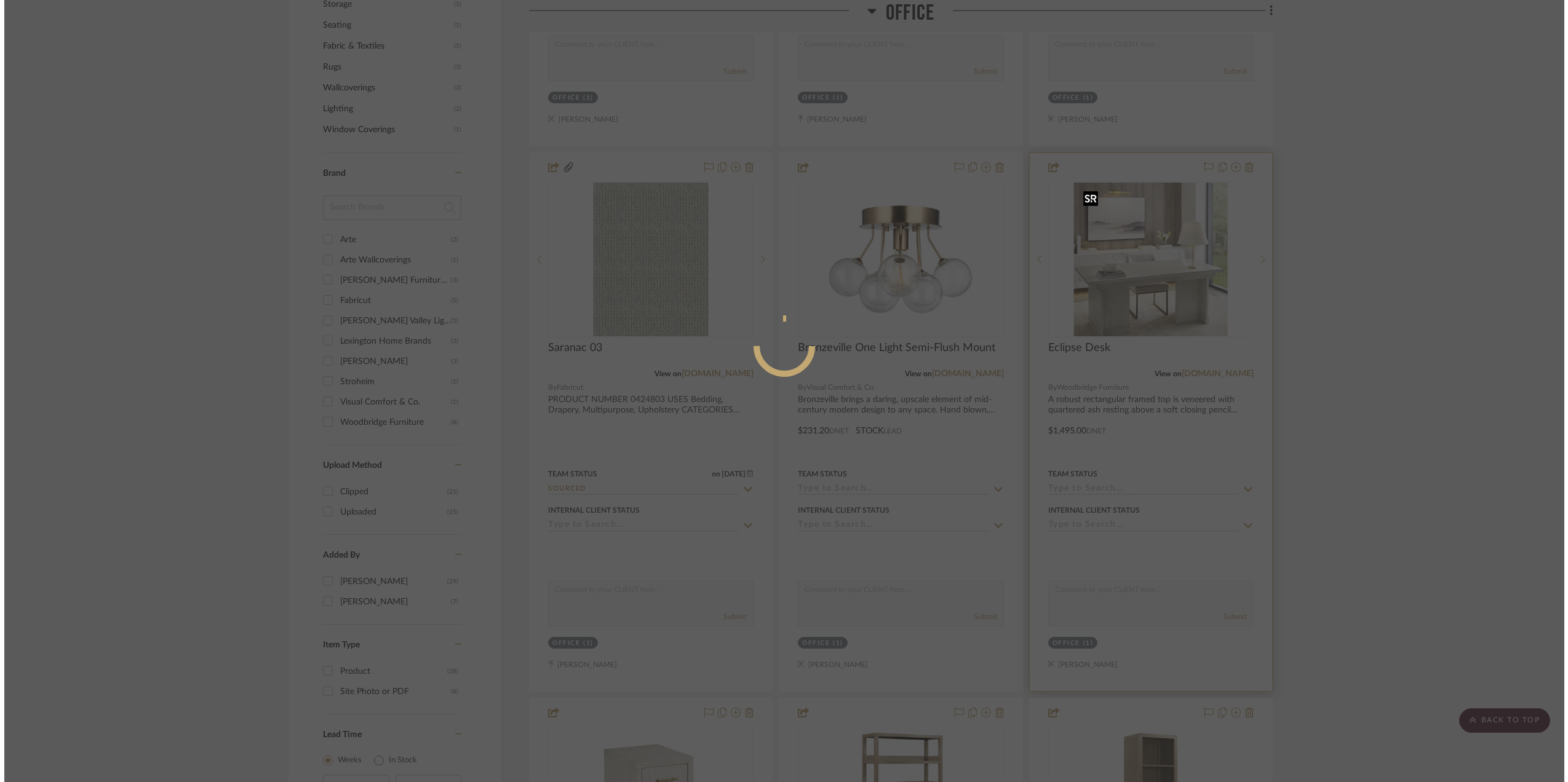
scroll to position [0, 0]
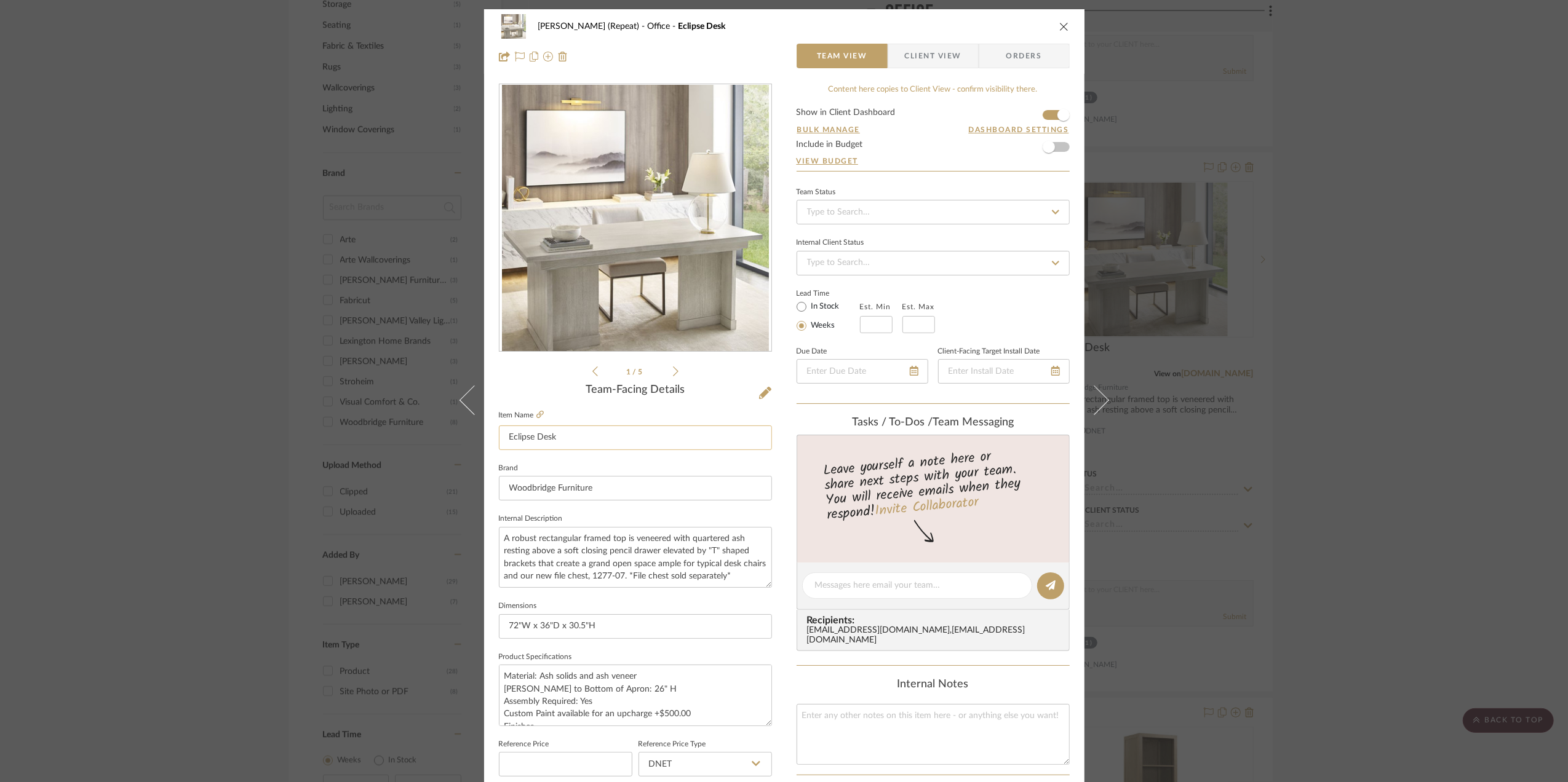
click at [535, 436] on input "Eclipse Desk" at bounding box center [635, 438] width 273 height 25
click at [578, 433] on input "Scheme I - Desk" at bounding box center [635, 438] width 273 height 25
type input "Scheme I - Desk (a"
drag, startPoint x: 501, startPoint y: 428, endPoint x: 438, endPoint y: 425, distance: 63.1
click at [438, 425] on div "Stephanie Bergreen (Repeat) Office Eclipse Desk Team View Client View Orders 1 …" at bounding box center [784, 391] width 1568 height 782
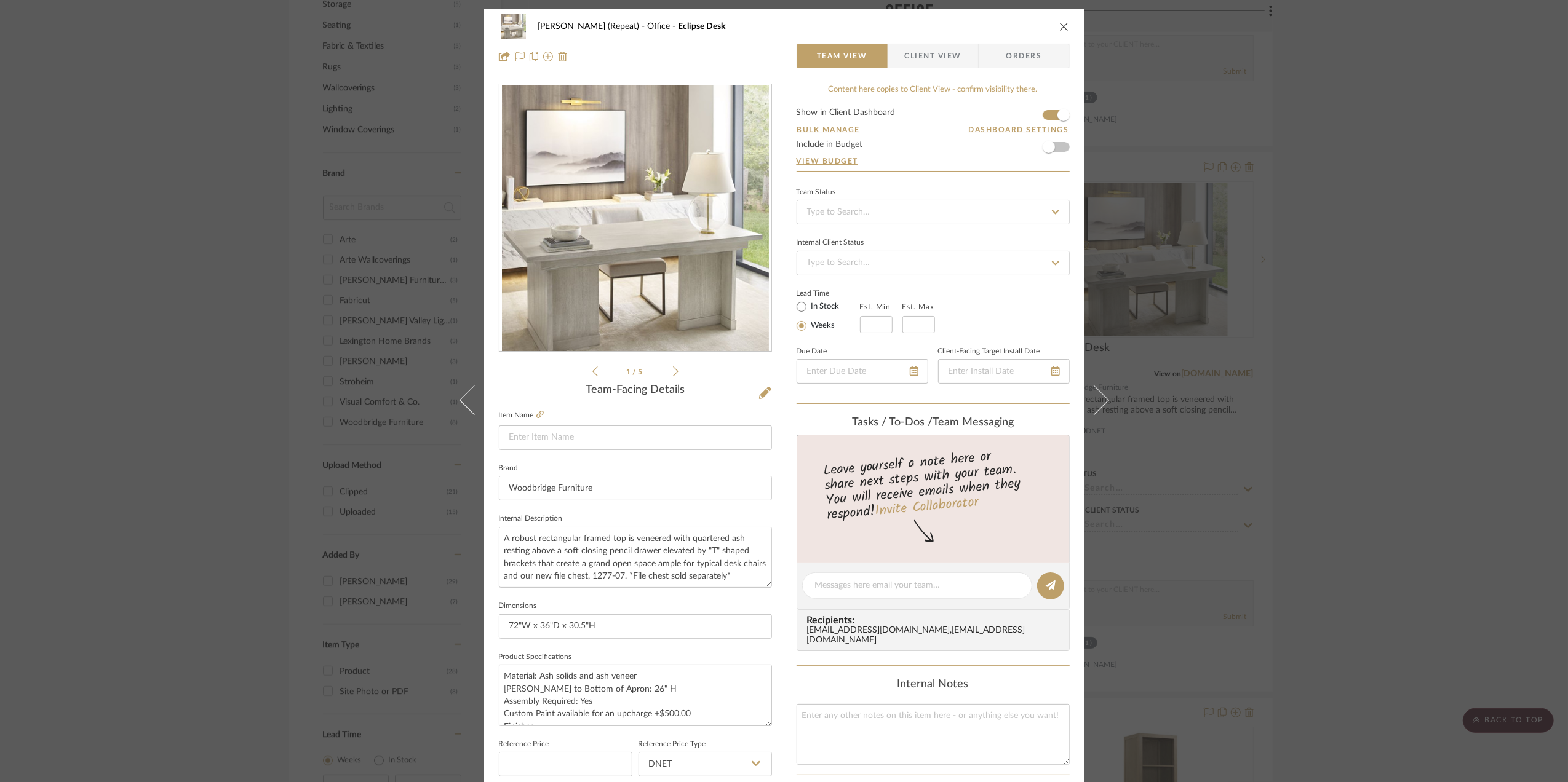
click at [943, 50] on span "Client View" at bounding box center [933, 56] width 56 height 25
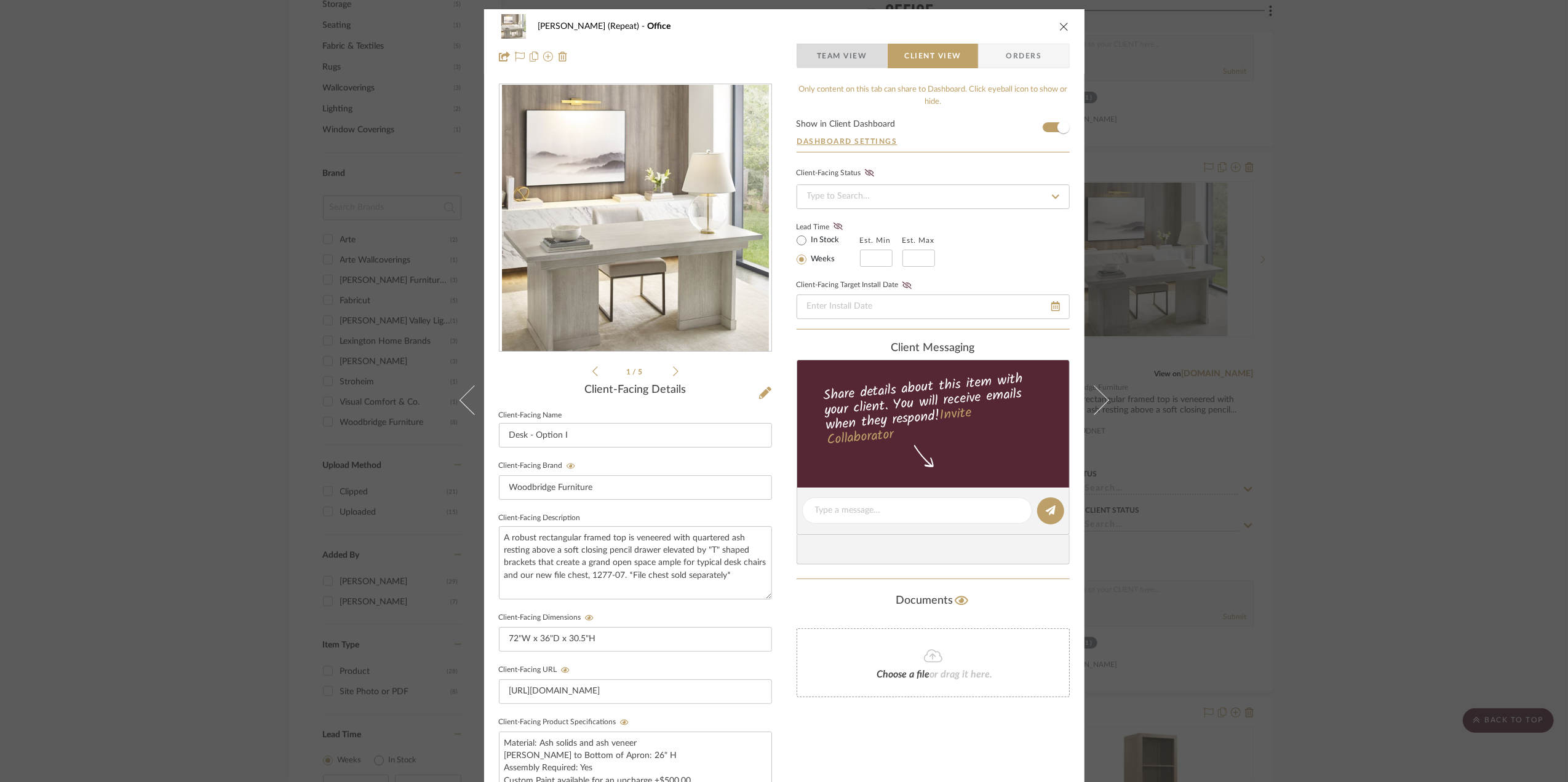
click at [851, 52] on span "Team View" at bounding box center [842, 56] width 50 height 25
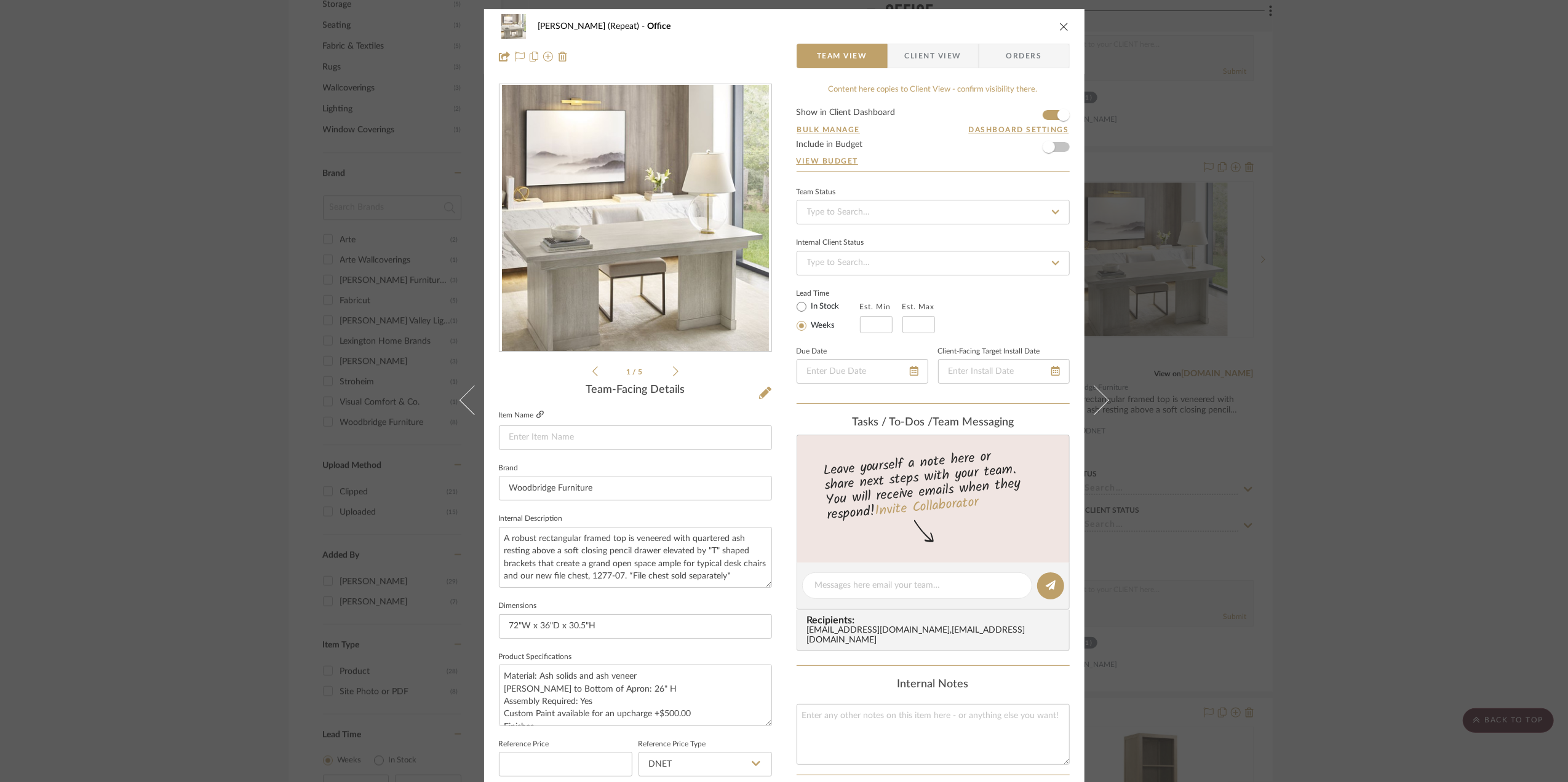
click at [537, 411] on icon at bounding box center [540, 414] width 7 height 7
click at [515, 439] on input at bounding box center [635, 438] width 273 height 25
paste input "Eclipse Desk"
type input "Eclipse Desk"
click at [917, 55] on span "Client View" at bounding box center [933, 56] width 56 height 25
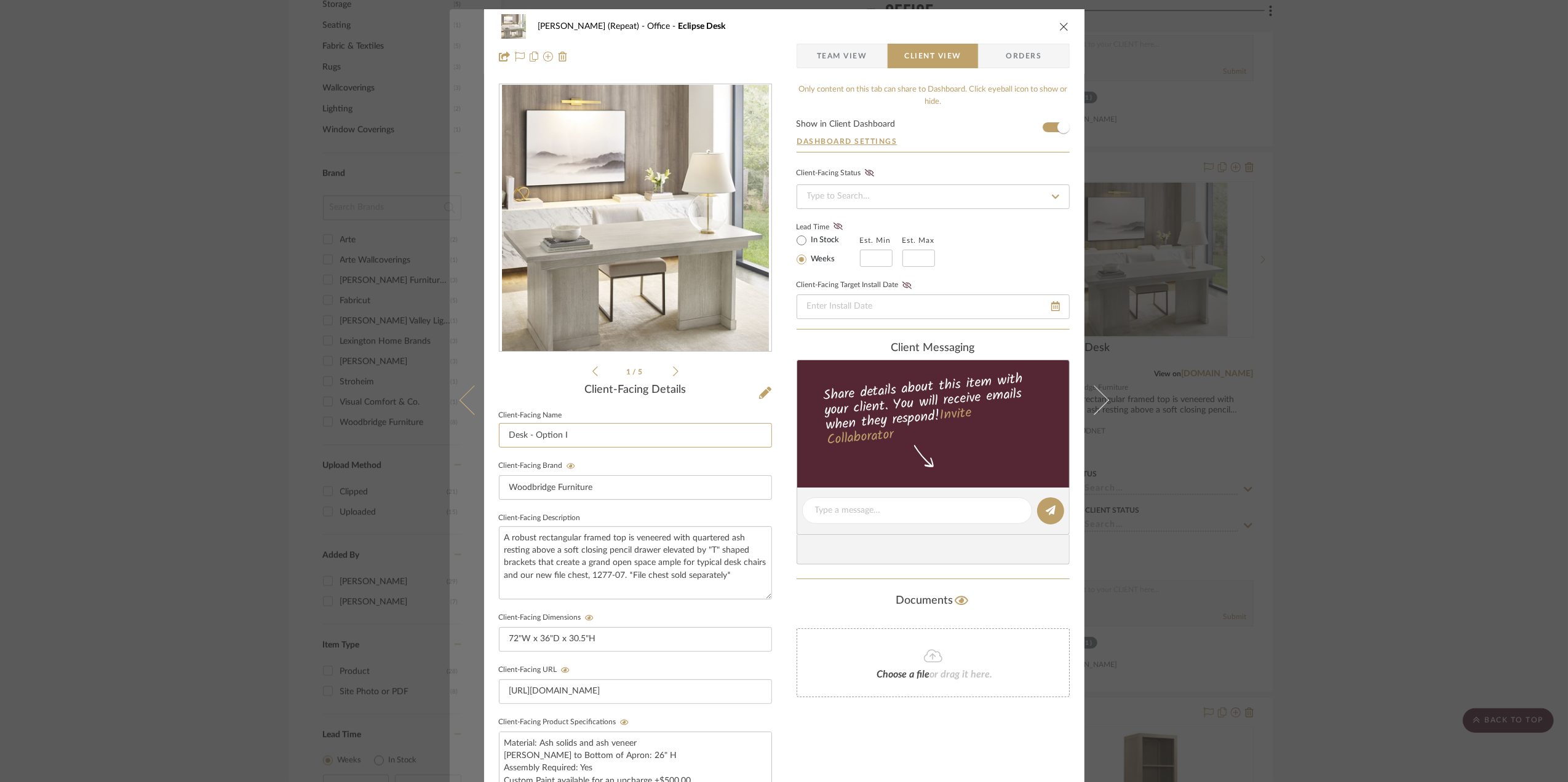
drag, startPoint x: 584, startPoint y: 436, endPoint x: 471, endPoint y: 441, distance: 113.1
click at [471, 441] on mat-dialog-content "Stephanie Bergreen (Repeat) Office Eclipse Desk Team View Client View Orders 1 …" at bounding box center [784, 521] width 670 height 1024
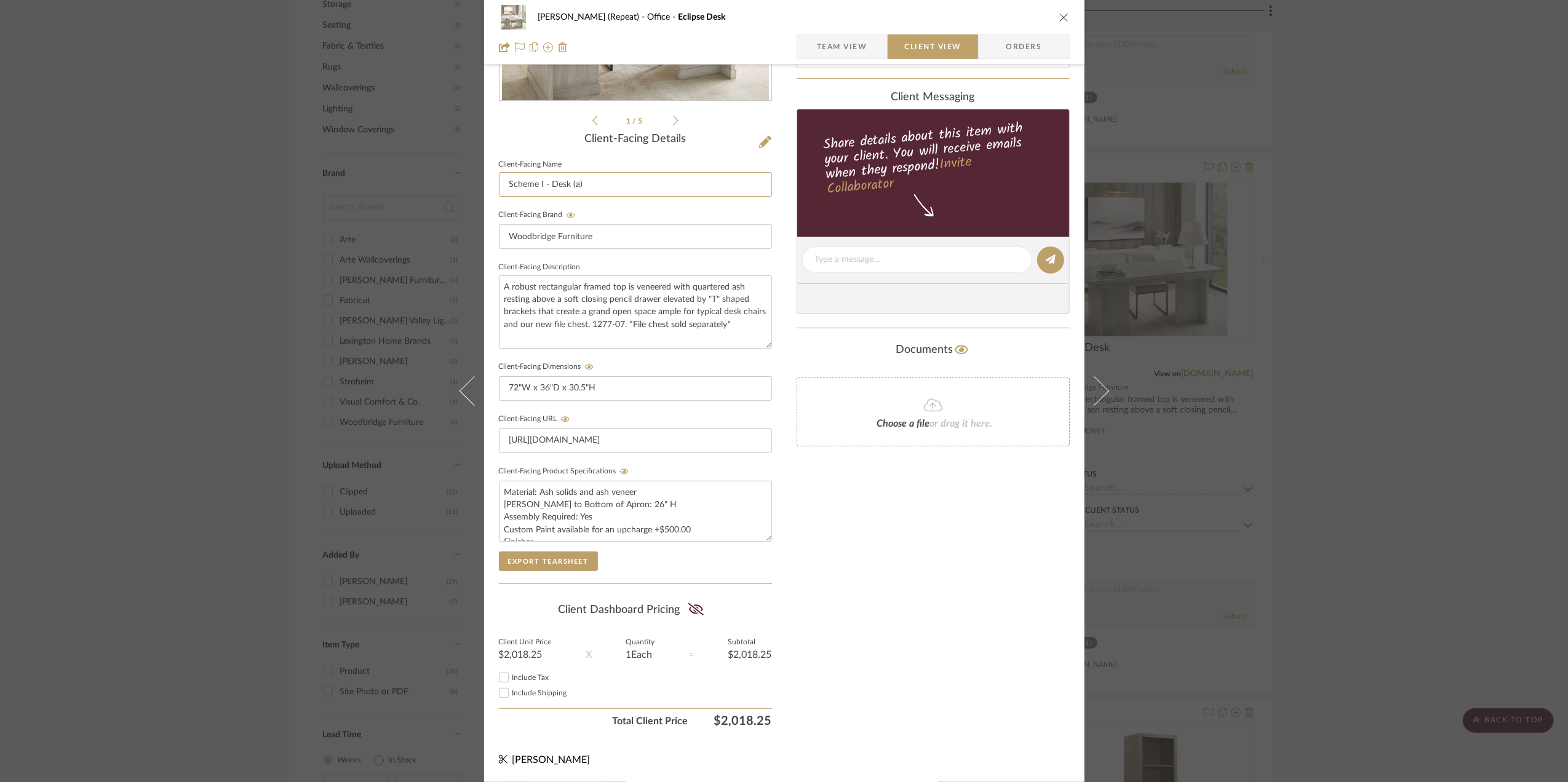
scroll to position [256, 0]
type input "Scheme I - Desk (a)"
click at [1384, 461] on div "Stephanie Bergreen (Repeat) Office Eclipse Desk Team View Client View Orders 1 …" at bounding box center [784, 391] width 1568 height 782
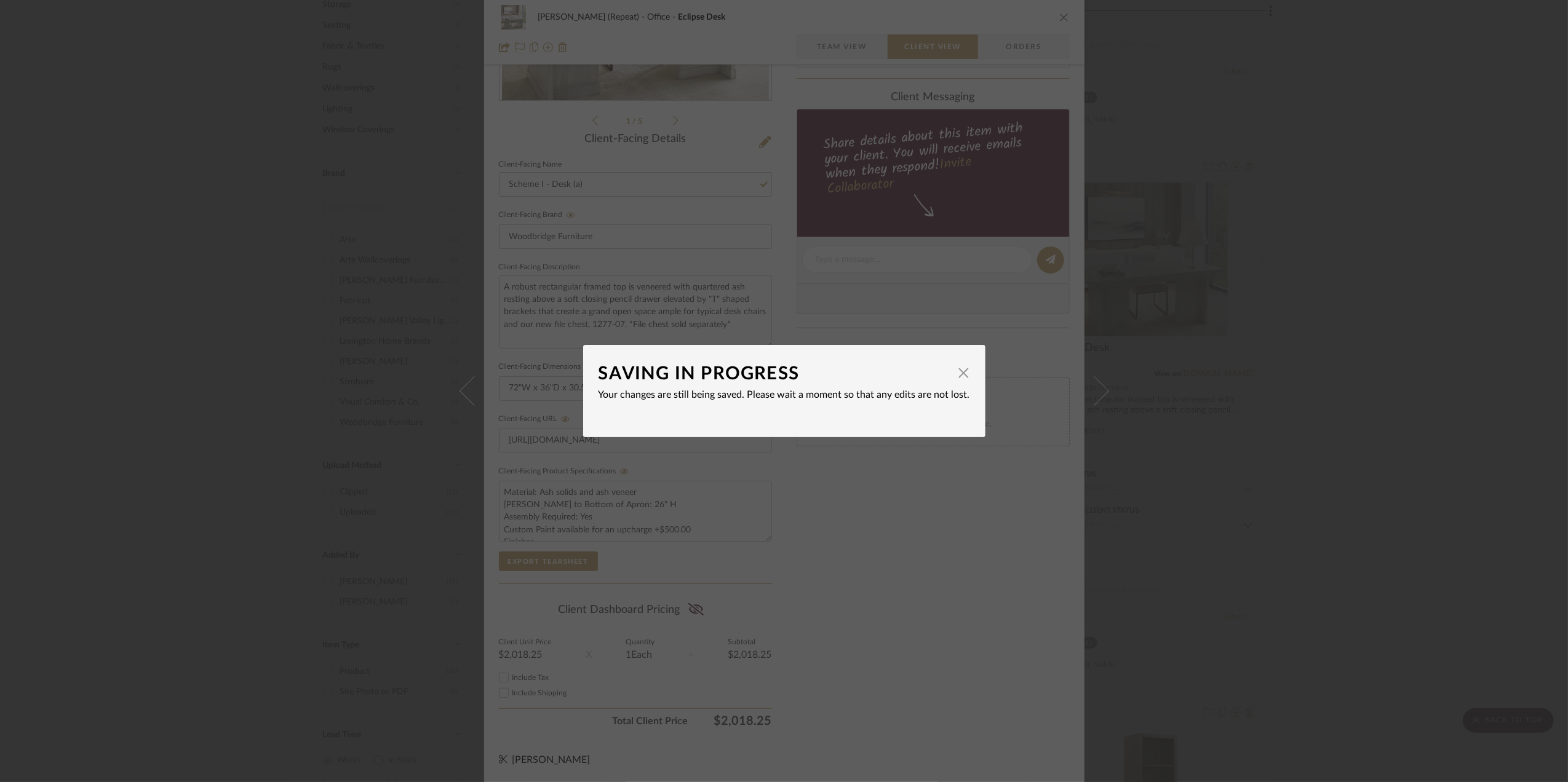
click at [1412, 530] on div "SAVING IN PROGRESS × Your changes are still being saved. Please wait a moment s…" at bounding box center [784, 391] width 1568 height 782
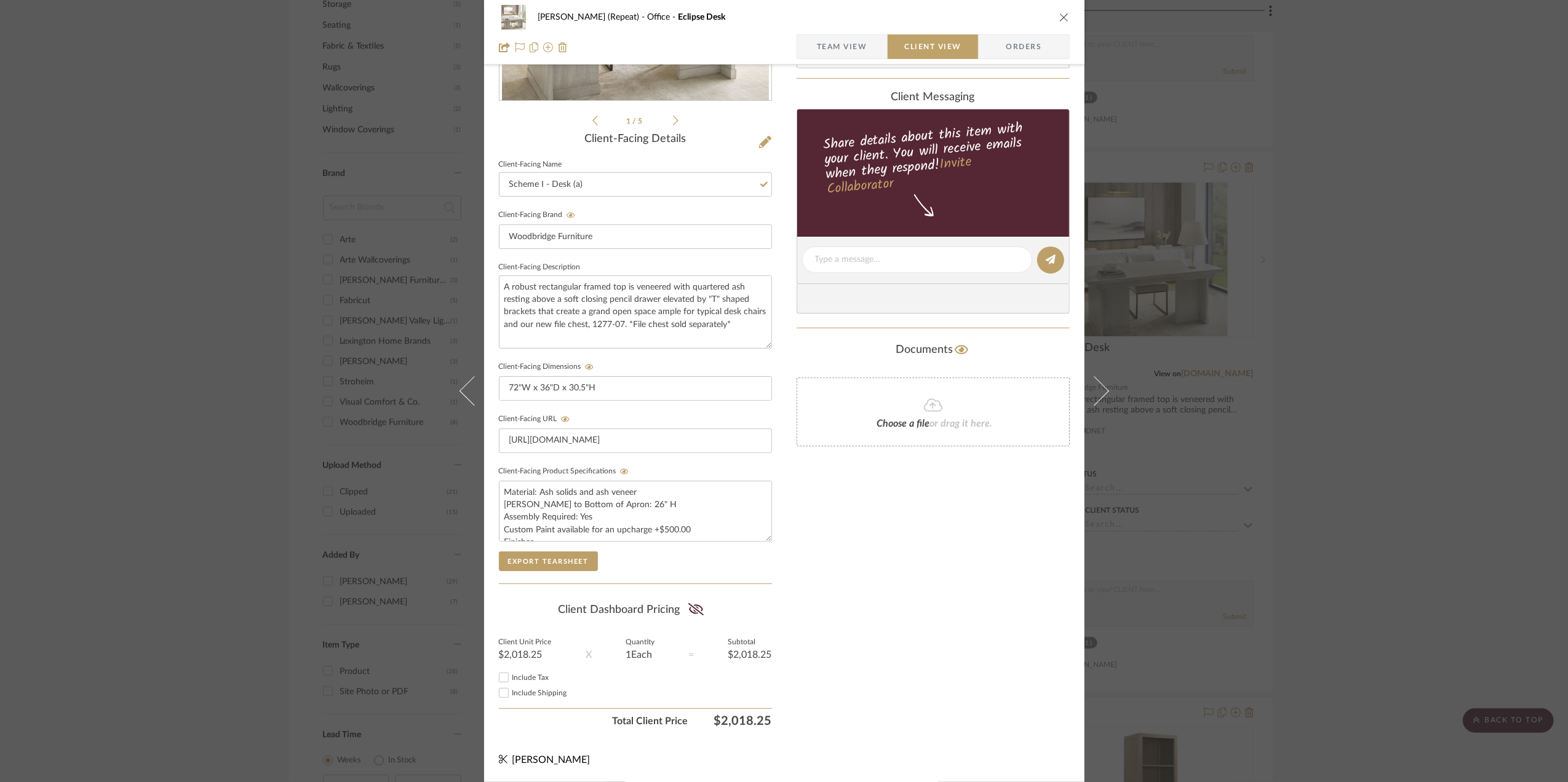
click at [1366, 470] on div "Stephanie Bergreen (Repeat) Office Eclipse Desk Team View Client View Orders 1 …" at bounding box center [784, 391] width 1568 height 782
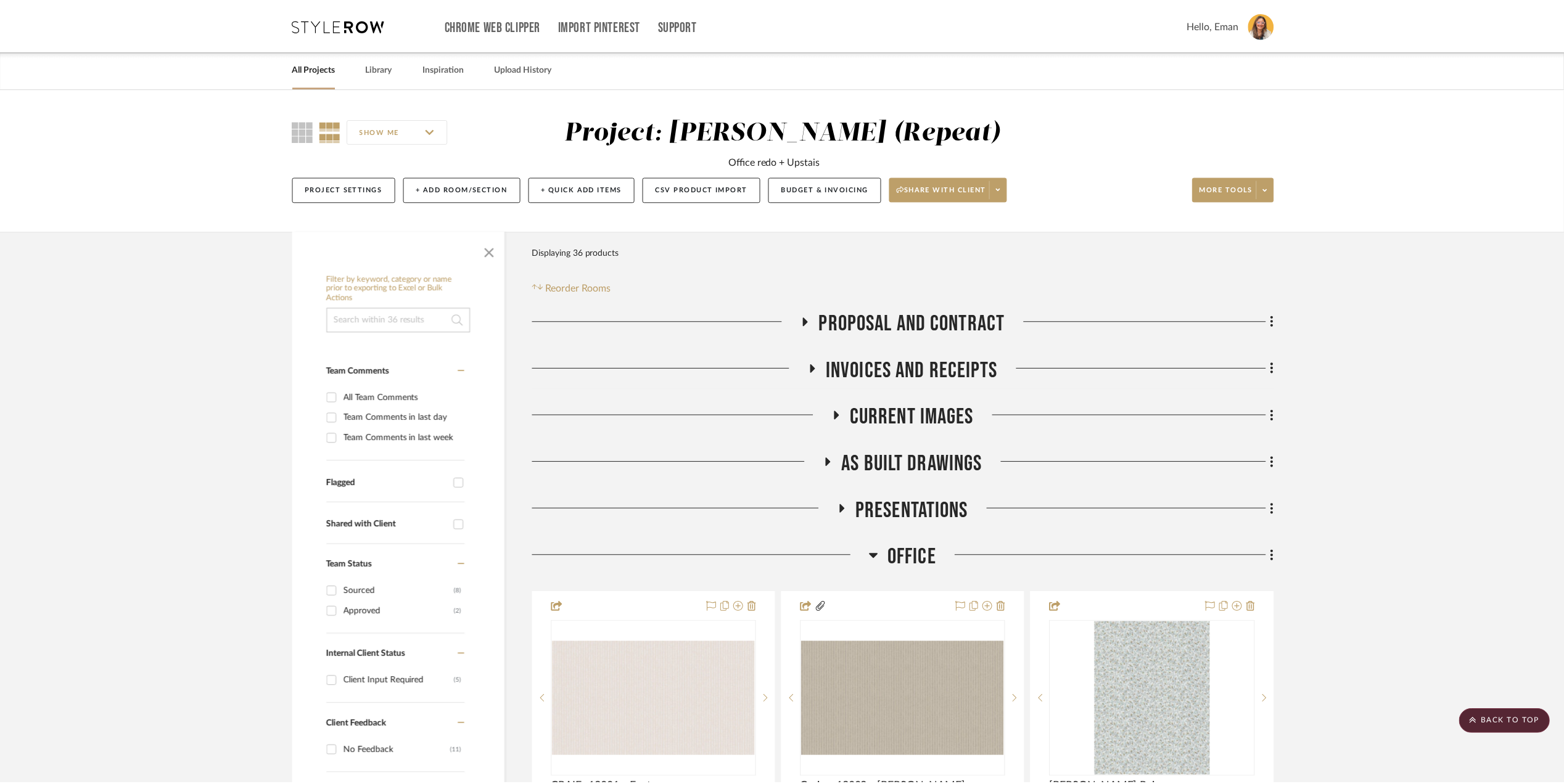
scroll to position [986, 0]
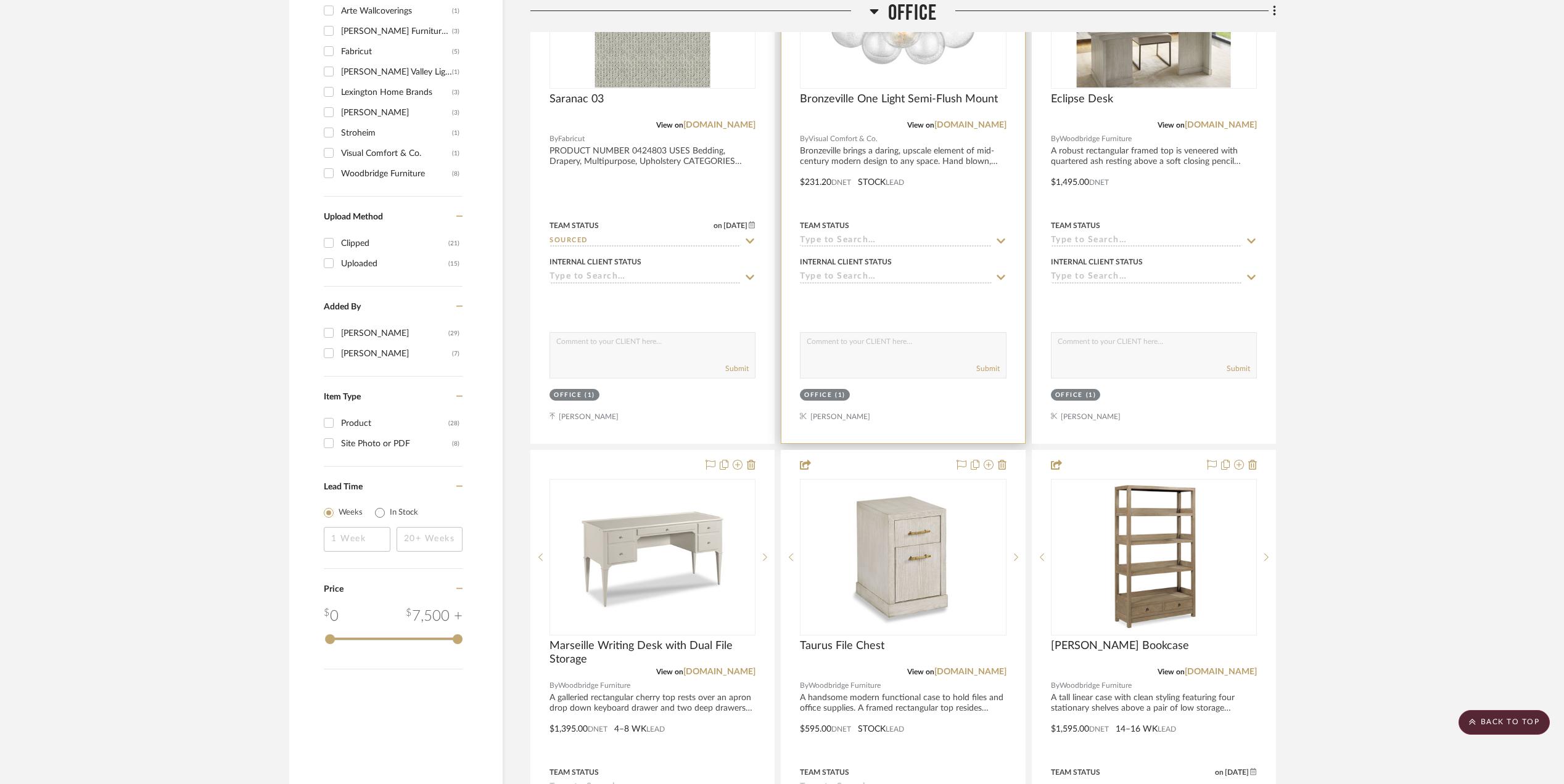
scroll to position [1221, 0]
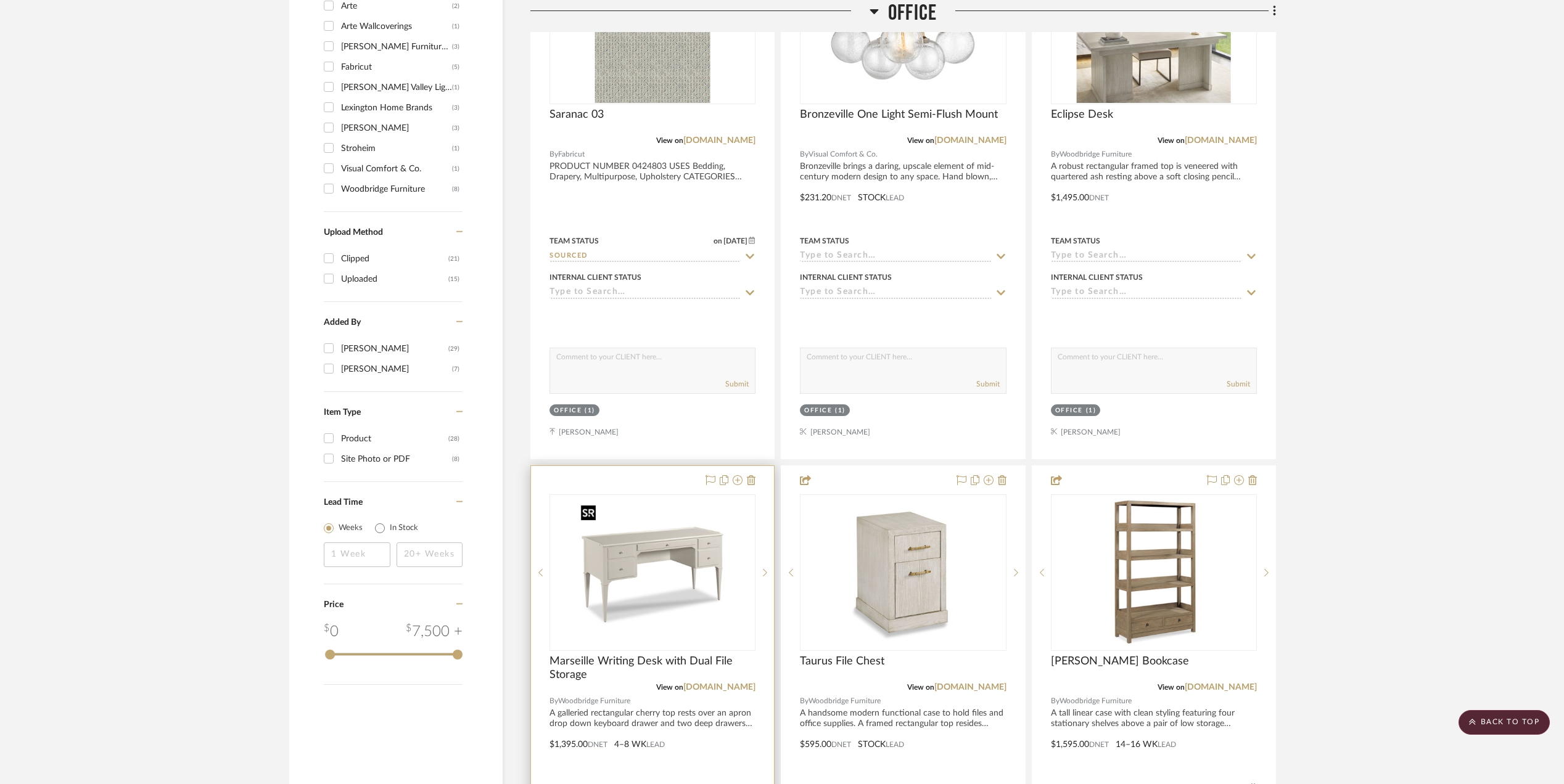
click at [627, 555] on img "0" at bounding box center [652, 572] width 154 height 154
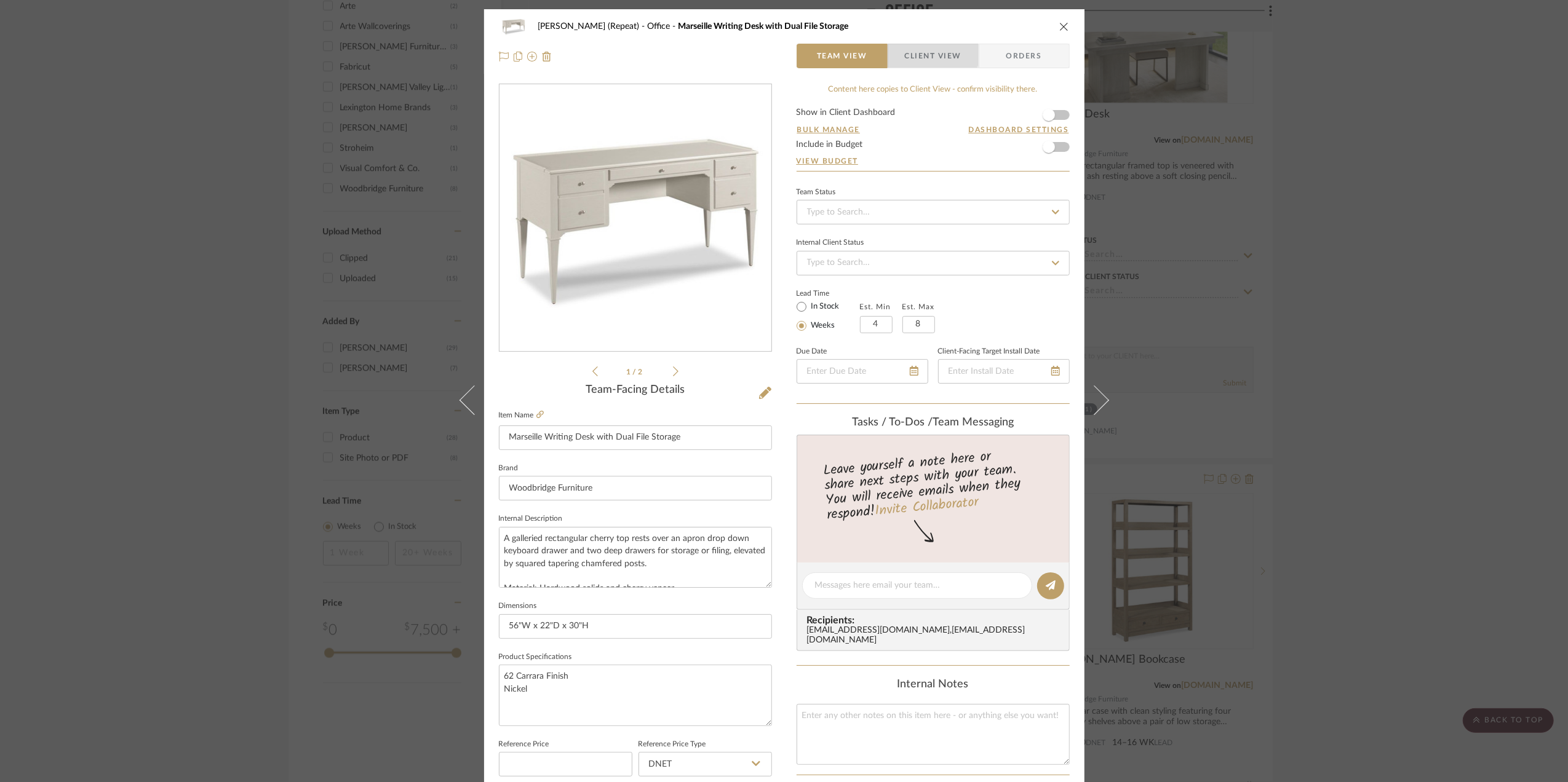
click at [925, 52] on span "Client View" at bounding box center [933, 56] width 56 height 25
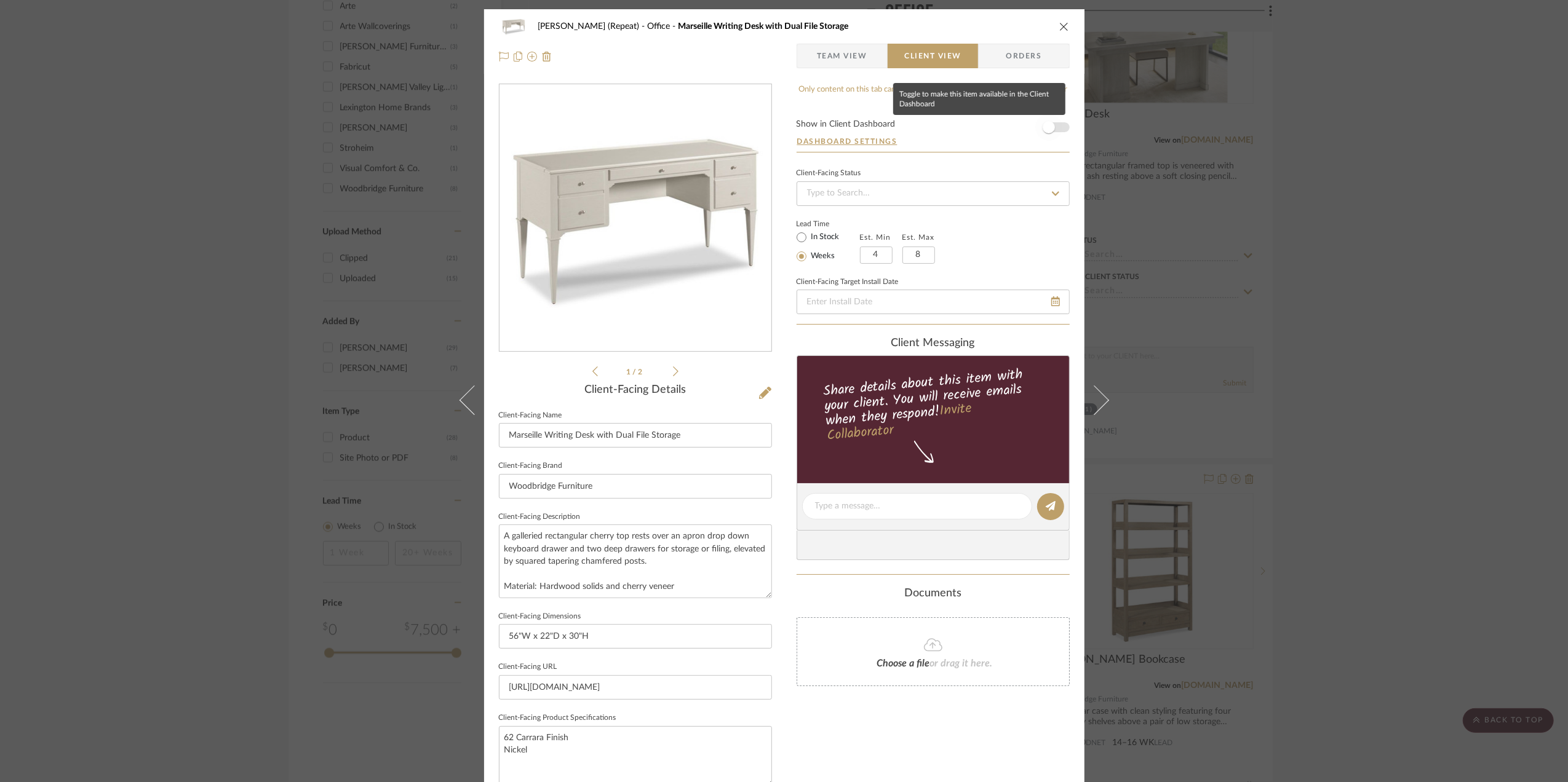
click at [1053, 129] on span "button" at bounding box center [1049, 127] width 27 height 27
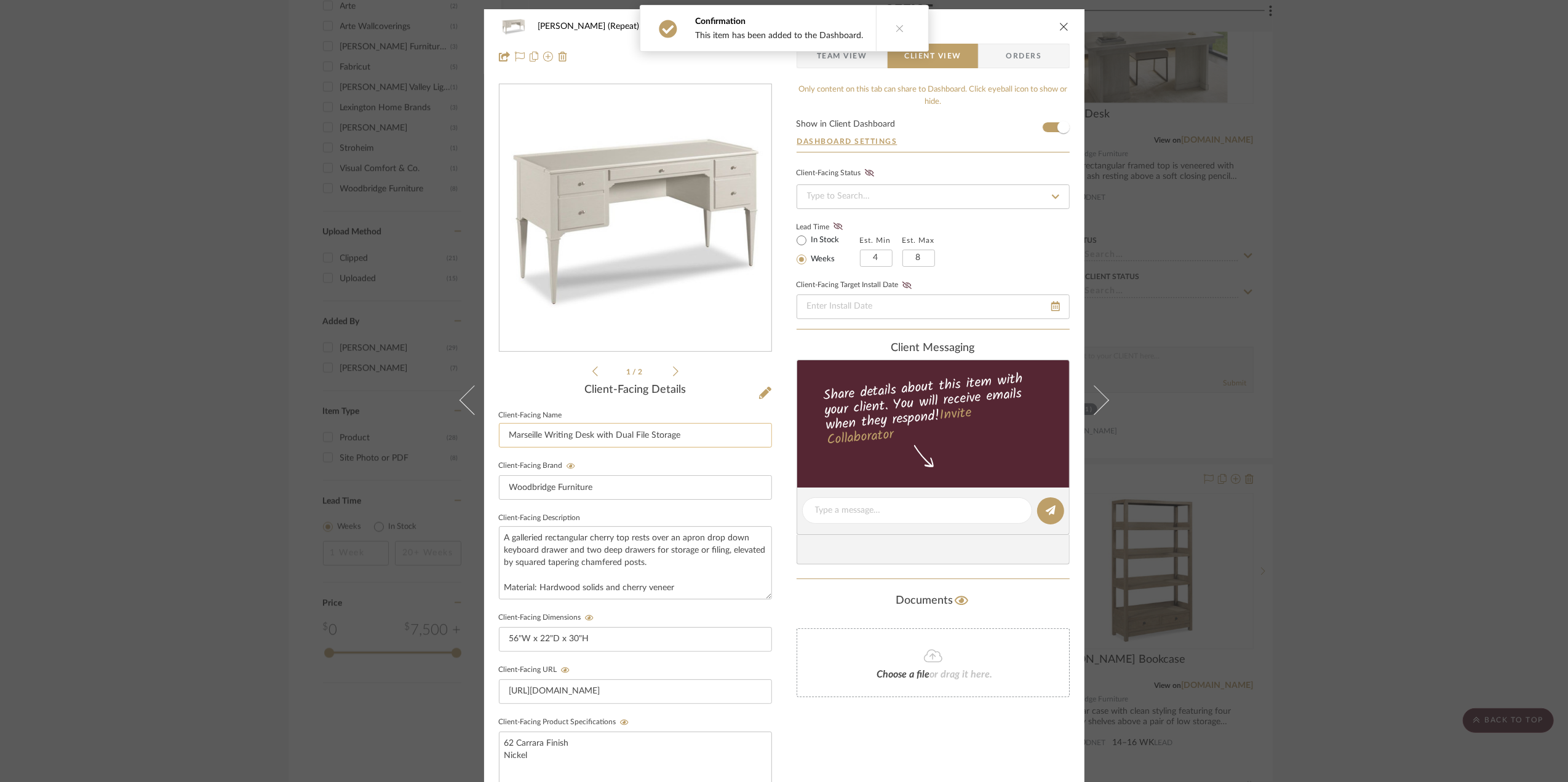
click at [701, 431] on input "Marseille Writing Desk with Dual File Storage" at bounding box center [635, 435] width 273 height 25
click at [702, 431] on input "Marseille Writing Desk with Dual File Storage" at bounding box center [635, 435] width 273 height 25
click at [702, 429] on input "Marseille Writing Desk with Dual File Storage" at bounding box center [635, 435] width 273 height 25
click at [506, 433] on input "Scheme I - Desk (b)" at bounding box center [635, 435] width 273 height 25
type input "Scheme I - Desk (b)"
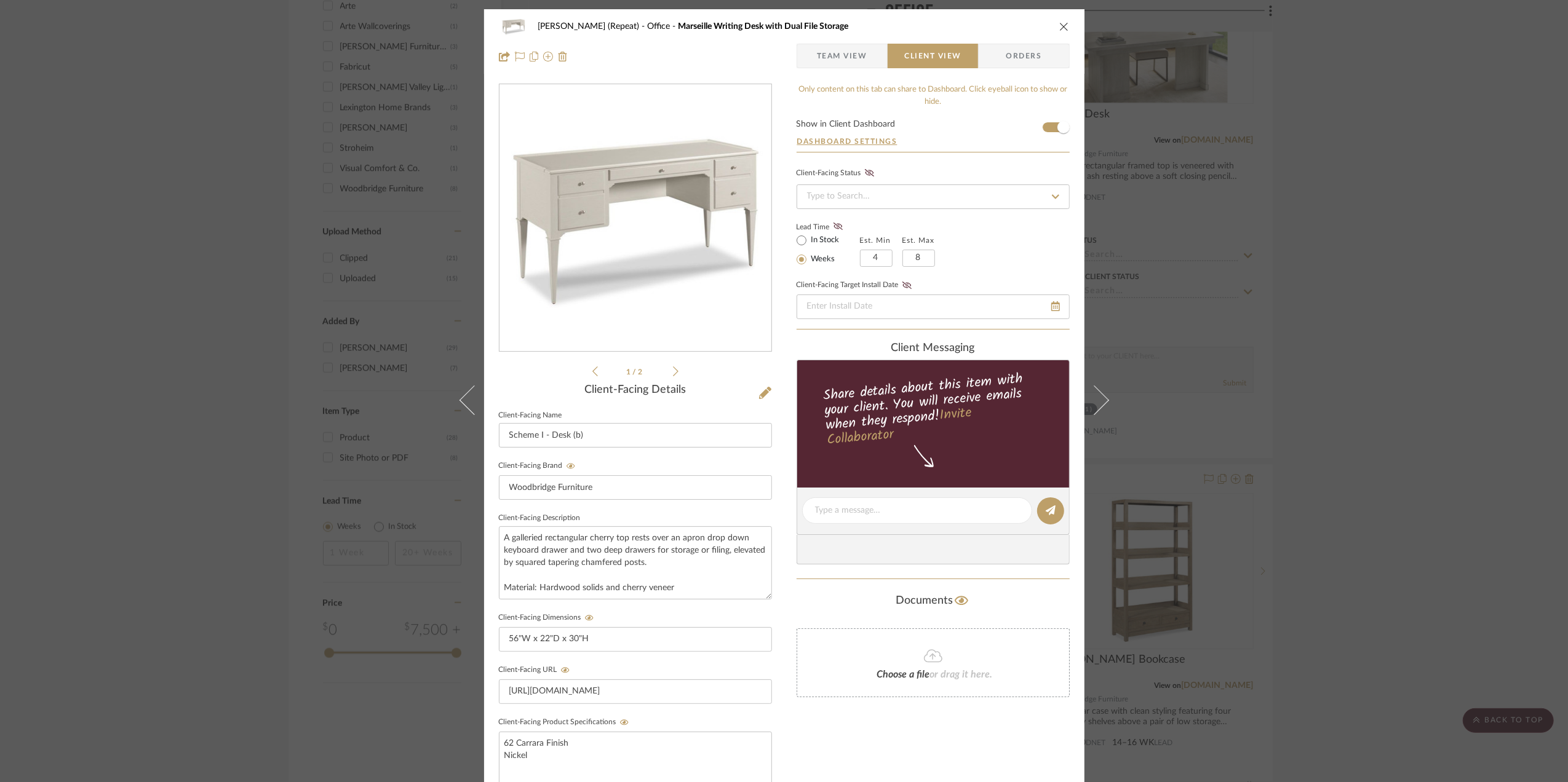
click at [1427, 421] on div "Stephanie Bergreen (Repeat) Office Marseille Writing Desk with Dual File Storag…" at bounding box center [784, 391] width 1568 height 782
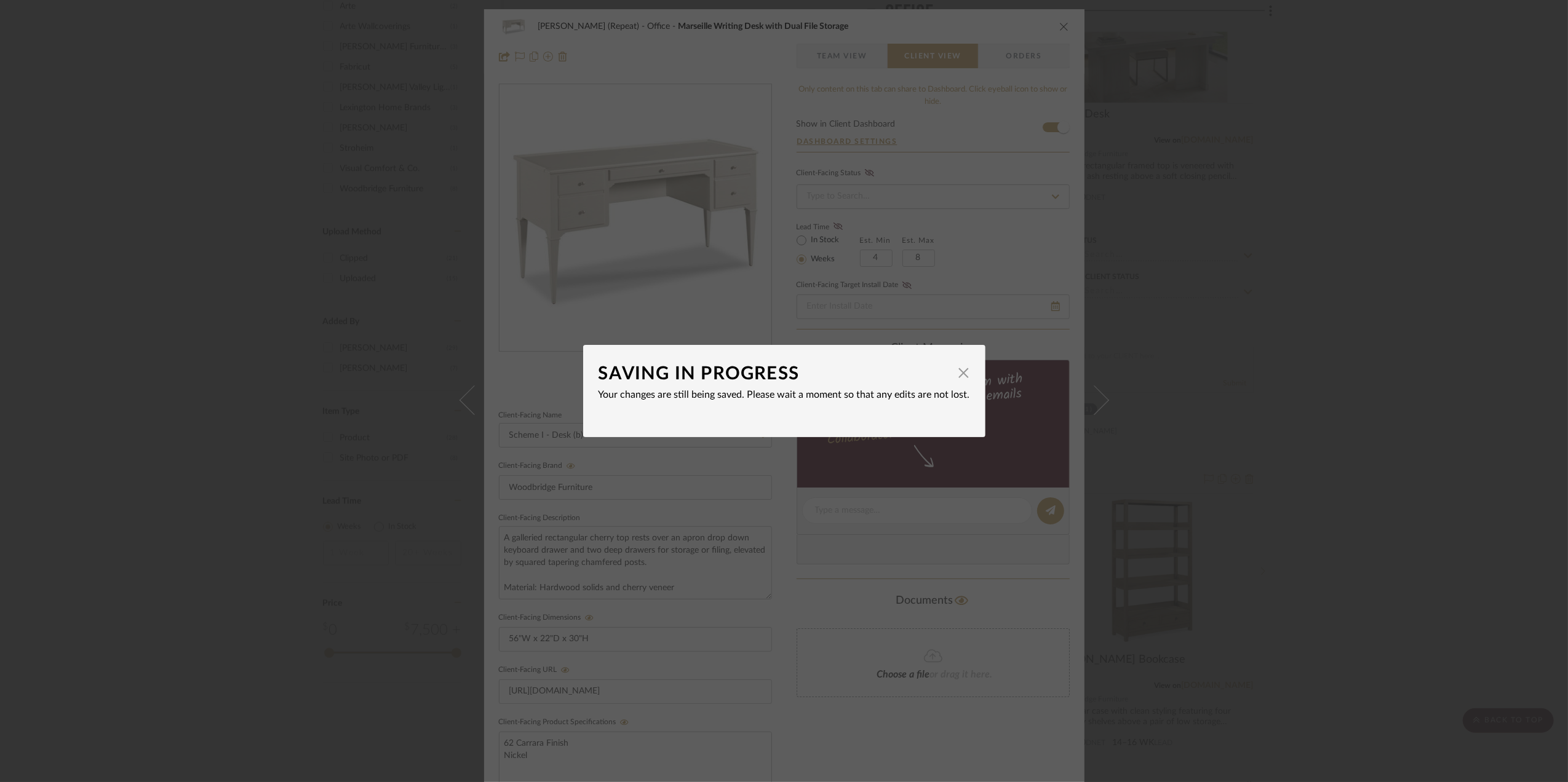
click at [1376, 466] on div "SAVING IN PROGRESS × Your changes are still being saved. Please wait a moment s…" at bounding box center [784, 391] width 1568 height 782
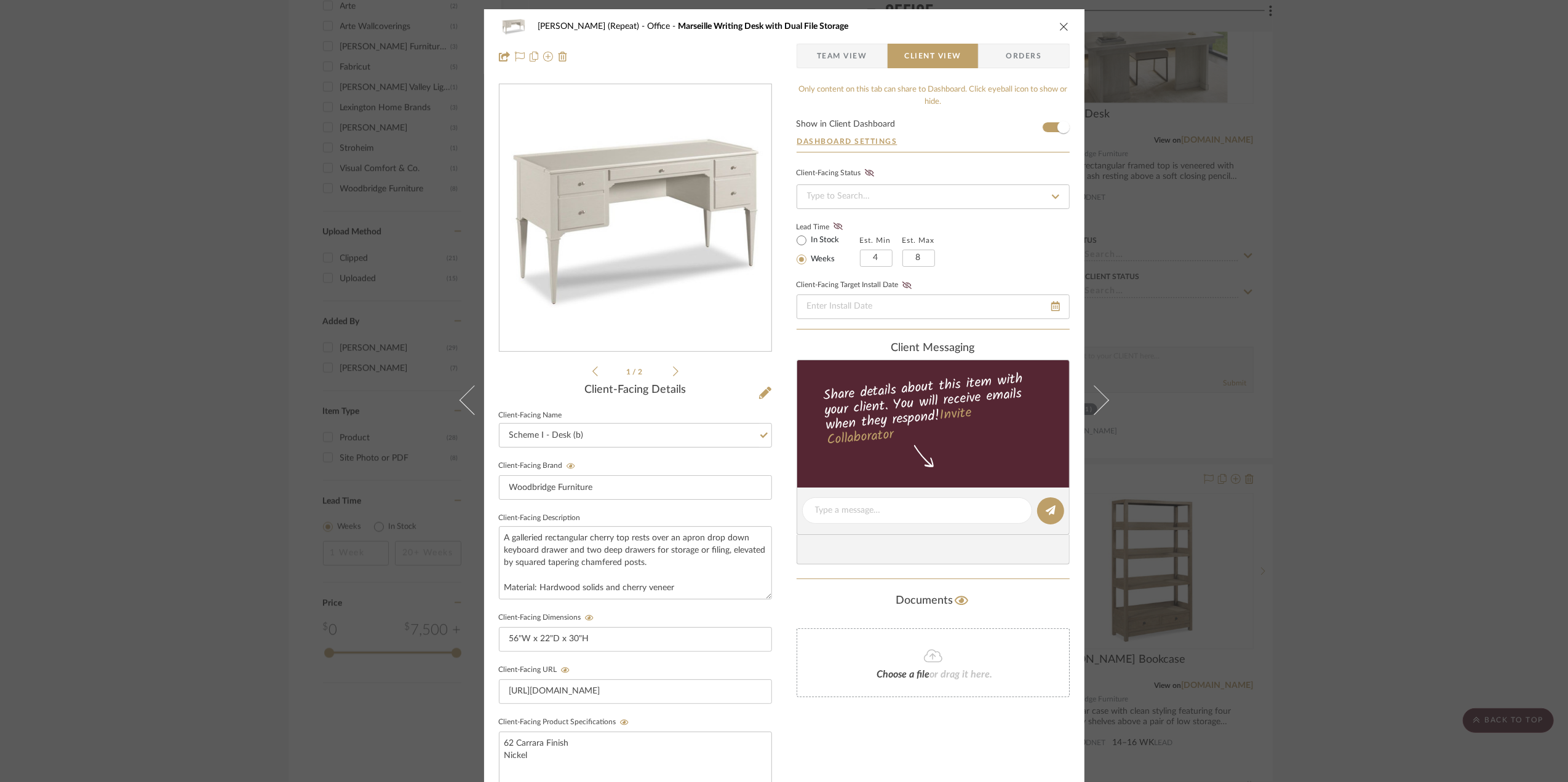
click at [1375, 471] on div "Stephanie Bergreen (Repeat) Office Marseille Writing Desk with Dual File Storag…" at bounding box center [784, 391] width 1568 height 782
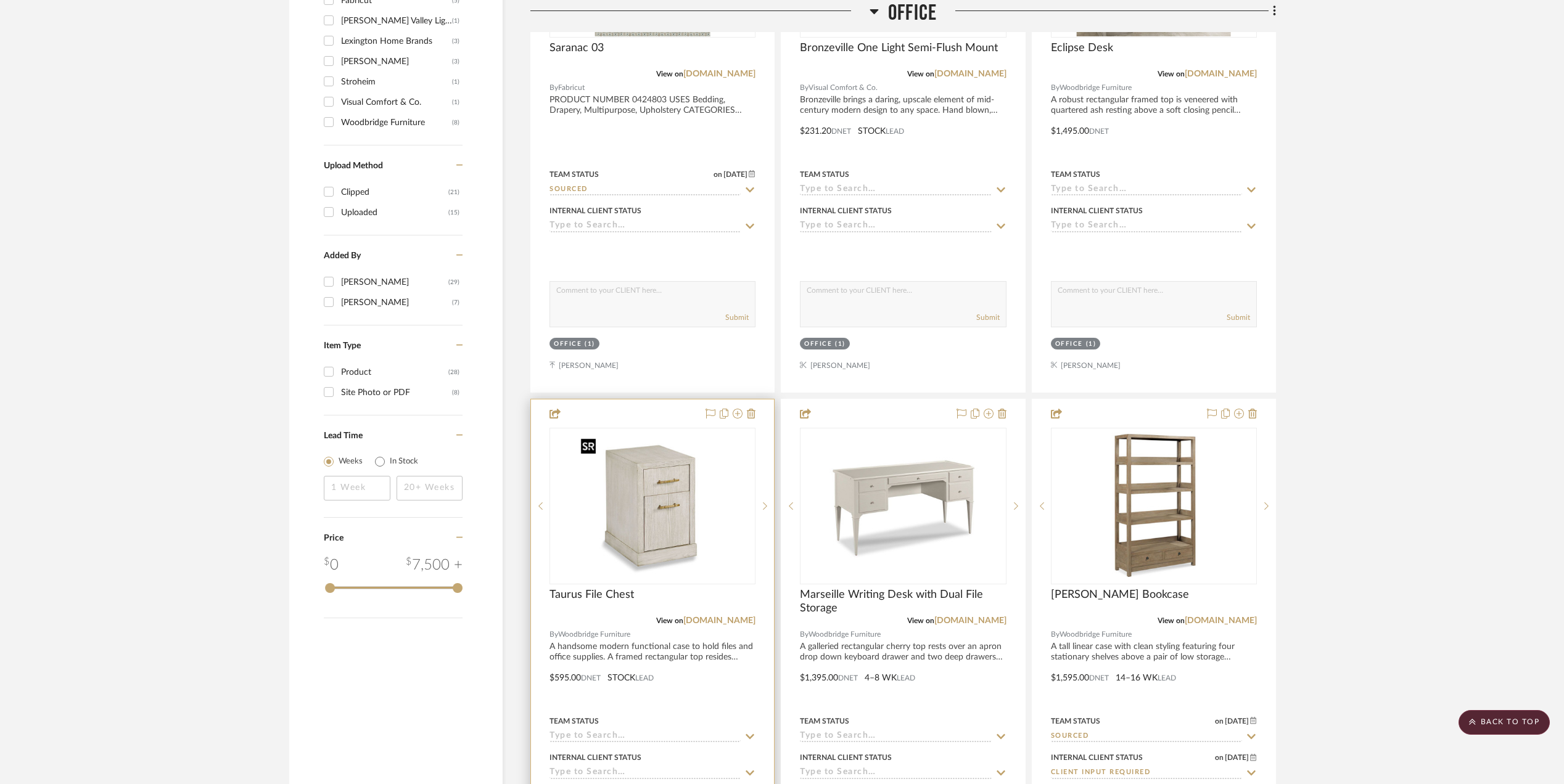
scroll to position [1385, 0]
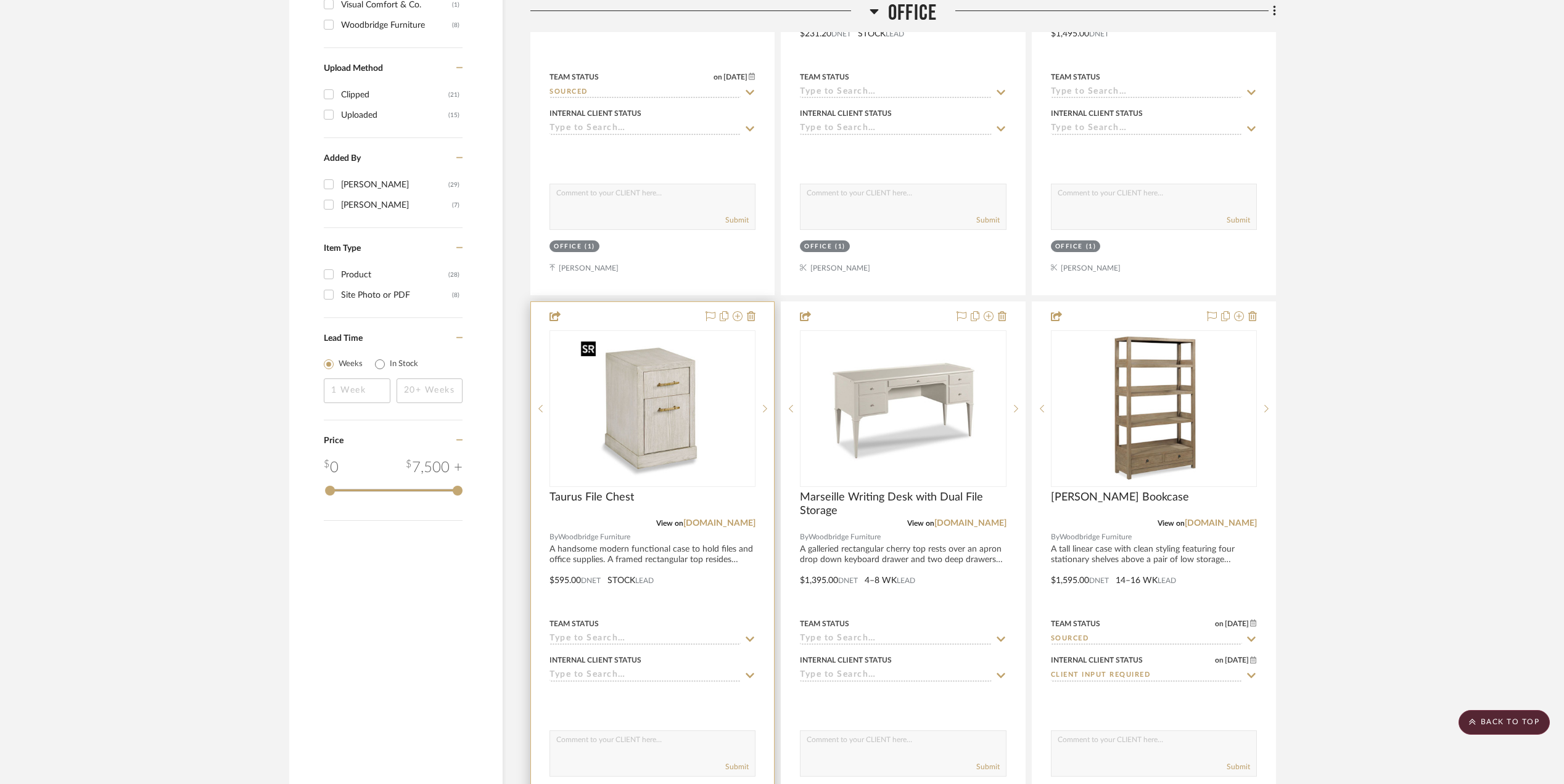
click at [674, 405] on img "0" at bounding box center [652, 408] width 154 height 154
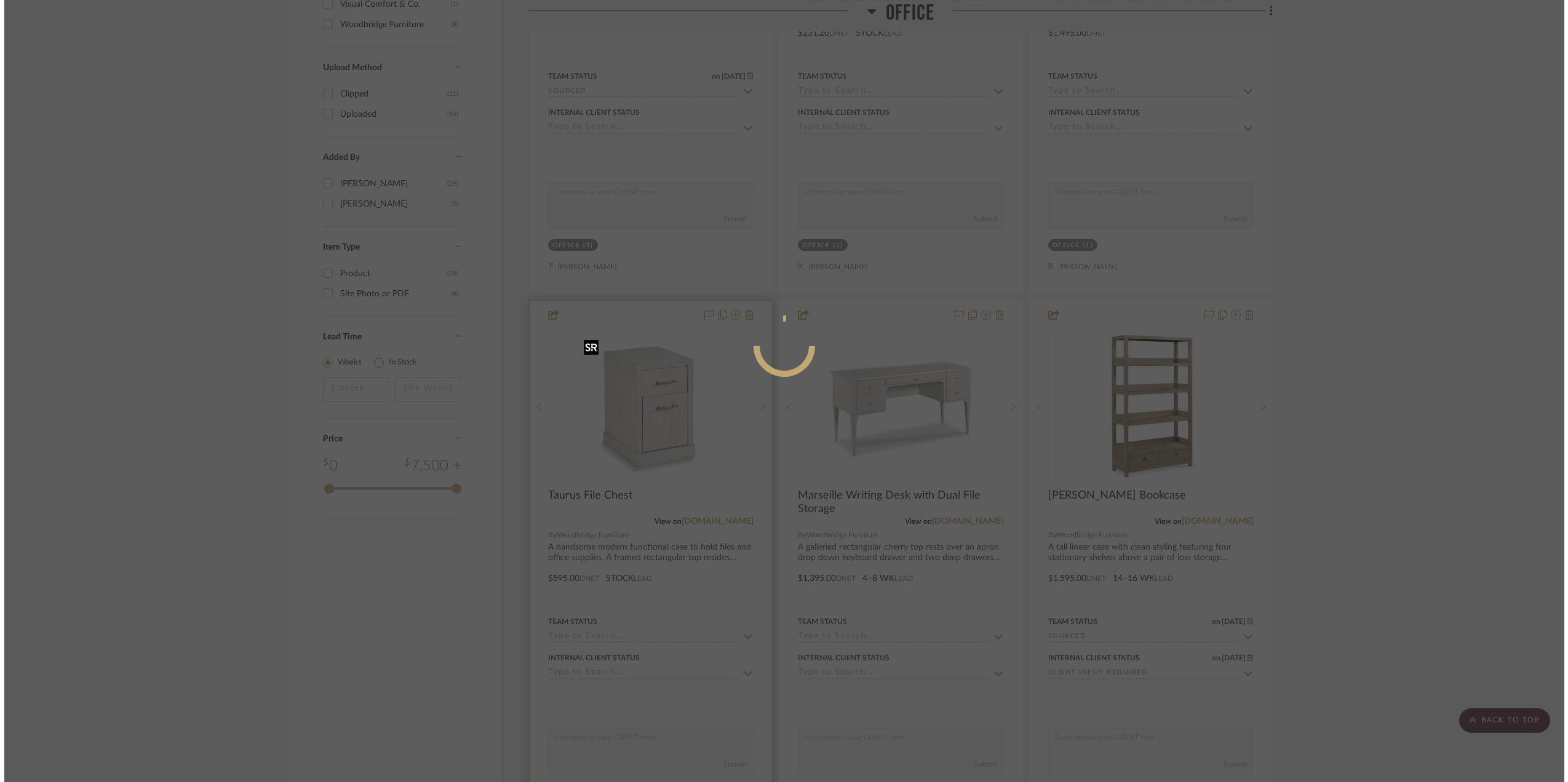
scroll to position [0, 0]
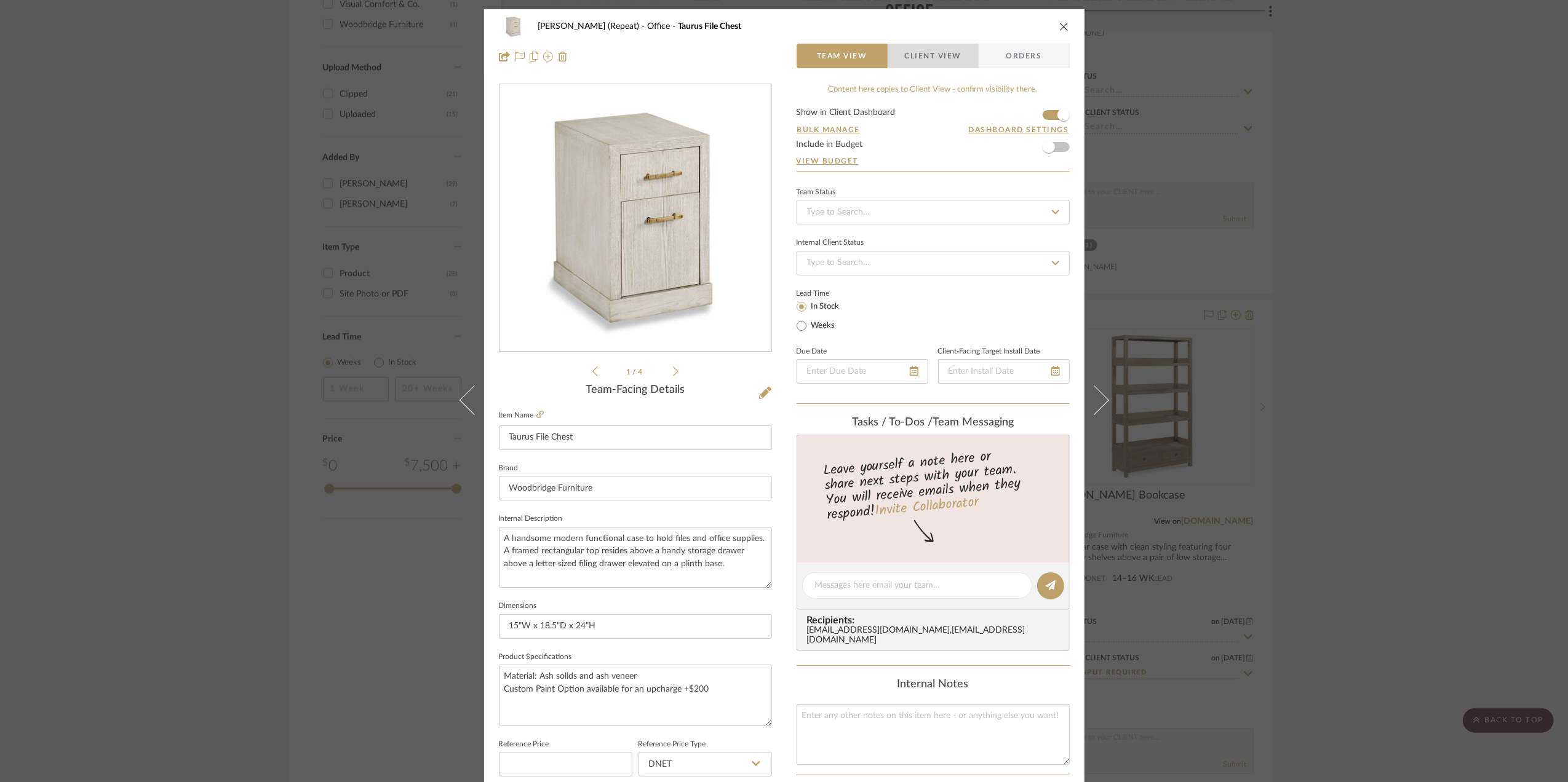
click at [934, 53] on span "Client View" at bounding box center [933, 56] width 56 height 25
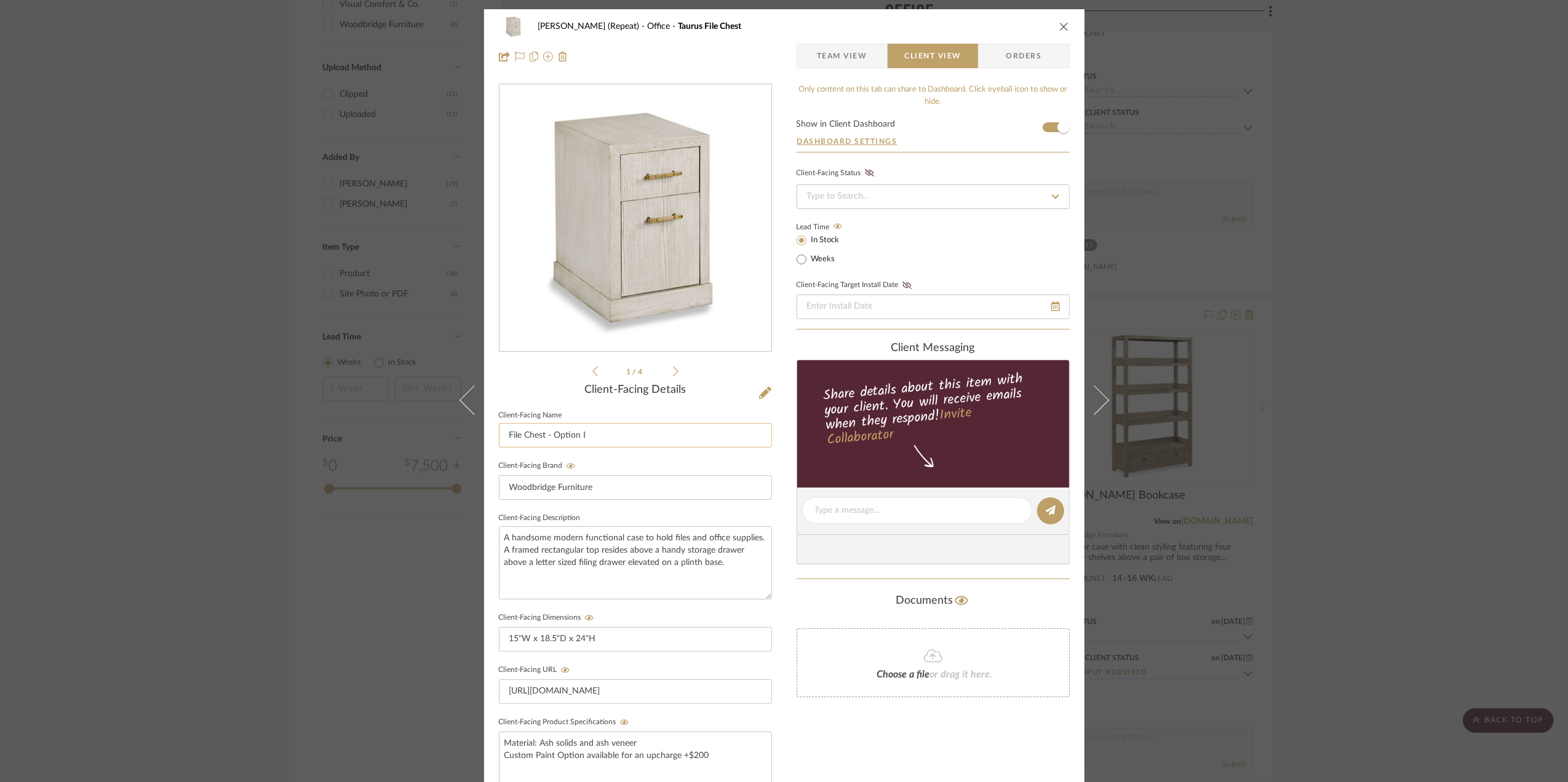
click at [503, 431] on input "File Chest - Option I" at bounding box center [635, 435] width 273 height 25
click at [665, 436] on input "Scheme I - File Chest - Option I" at bounding box center [635, 435] width 273 height 25
type input "Scheme I - File Chest"
click at [1382, 476] on div "Stephanie Bergreen (Repeat) Office Taurus File Chest Team View Client View Orde…" at bounding box center [784, 391] width 1568 height 782
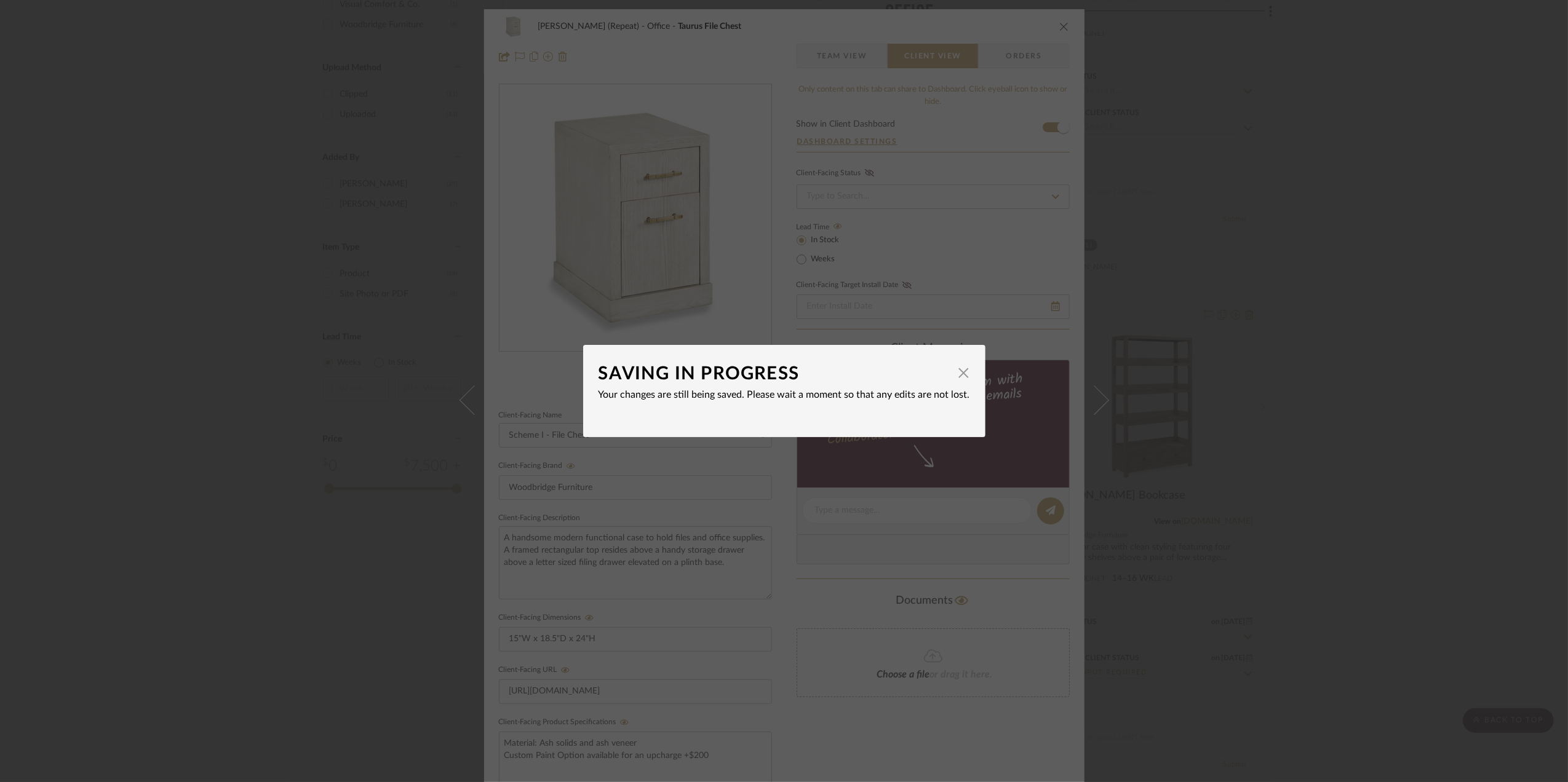
click at [1426, 465] on div "SAVING IN PROGRESS × Your changes are still being saved. Please wait a moment s…" at bounding box center [784, 391] width 1568 height 782
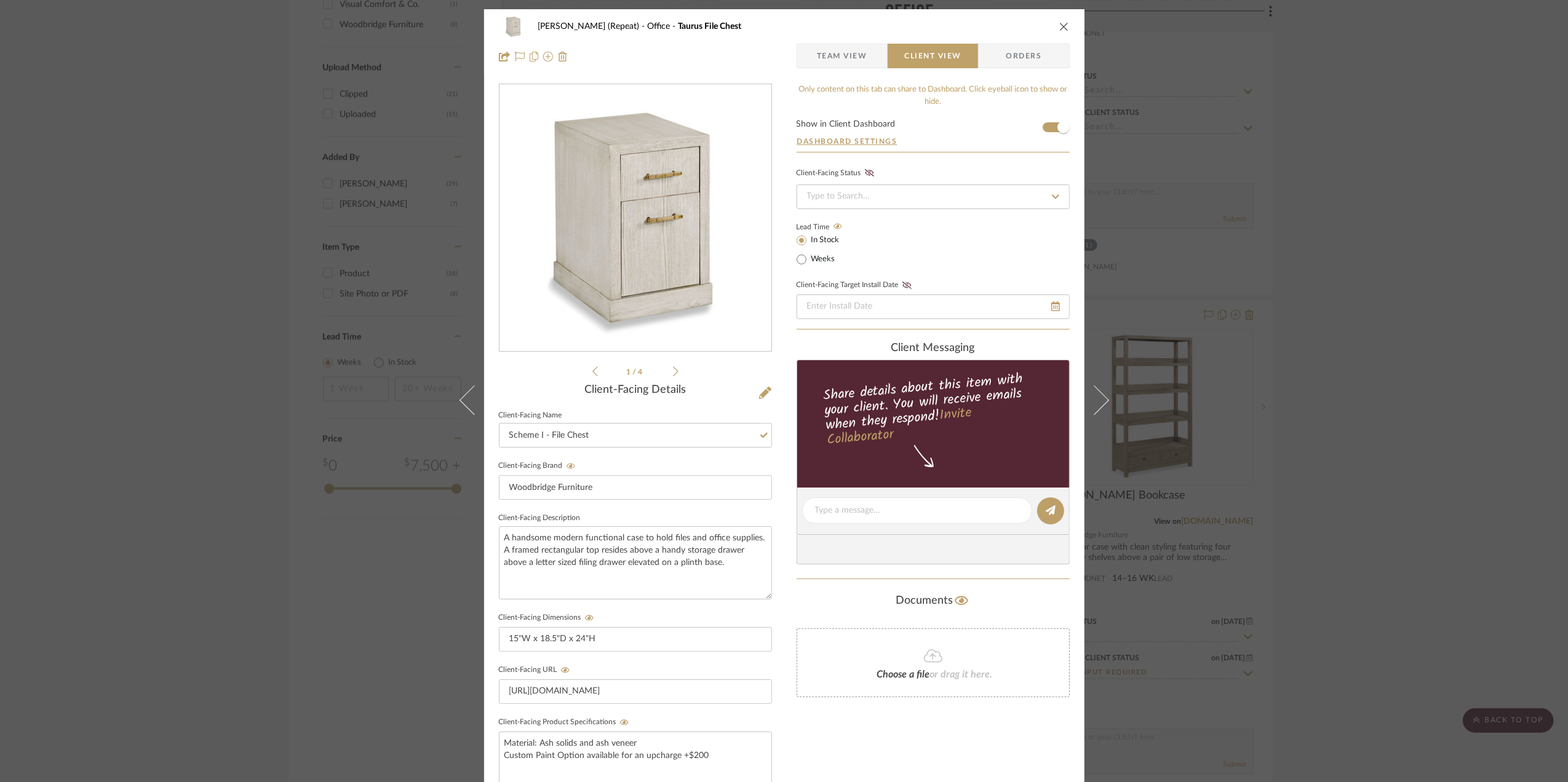
click at [1408, 524] on div "Stephanie Bergreen (Repeat) Office Taurus File Chest Team View Client View Orde…" at bounding box center [784, 391] width 1568 height 782
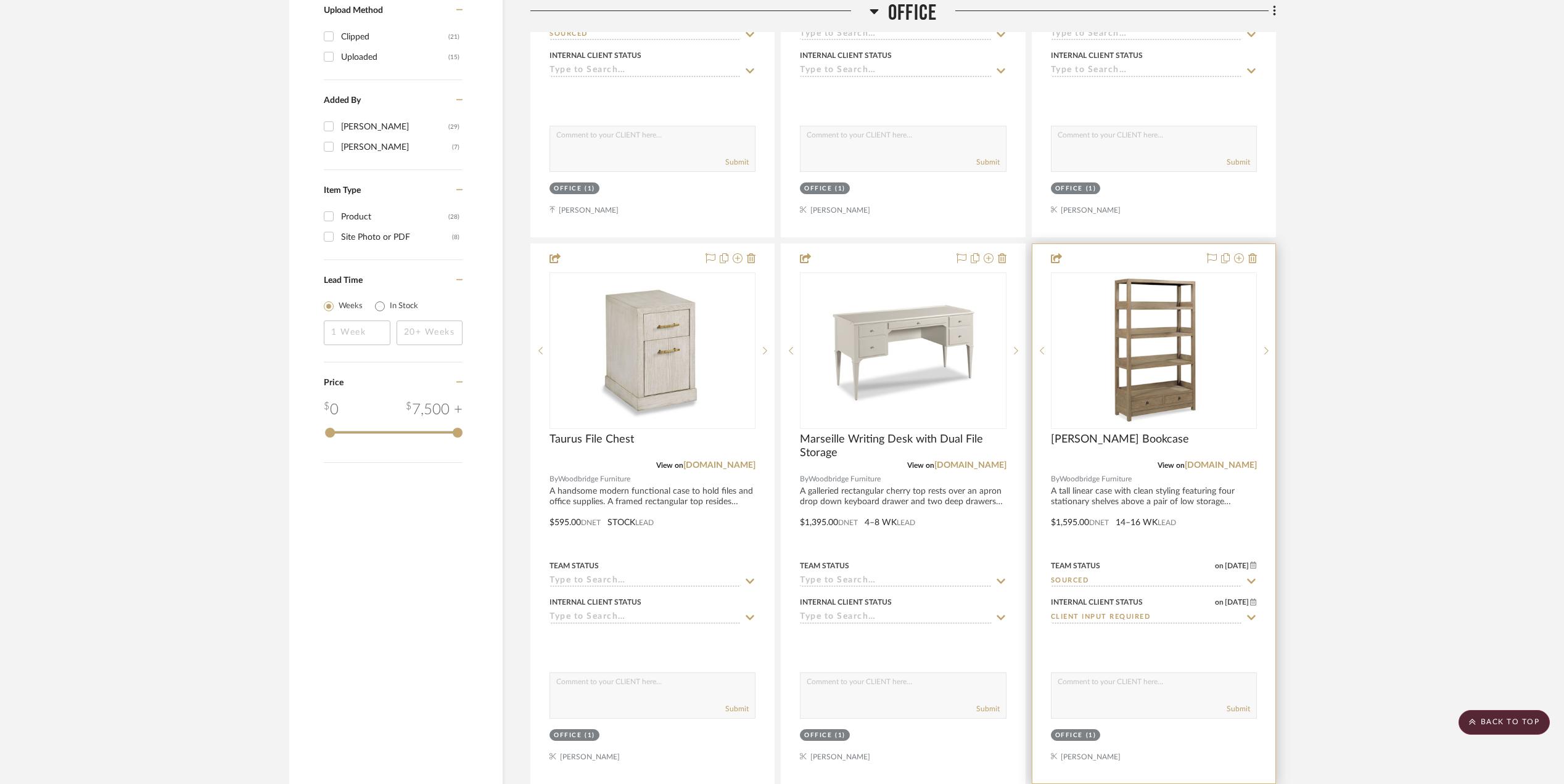
scroll to position [1468, 0]
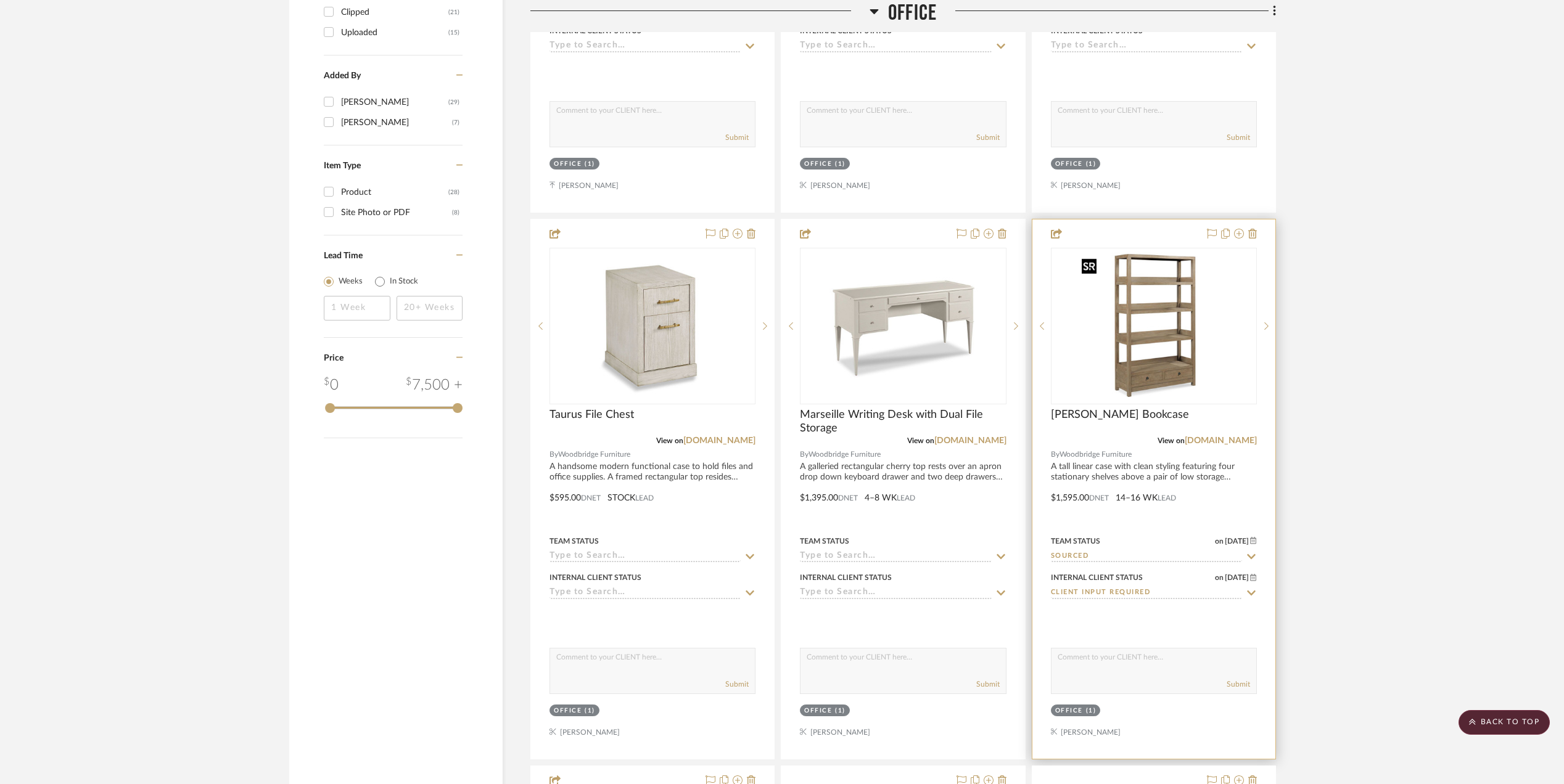
click at [1165, 359] on img "0" at bounding box center [1153, 325] width 154 height 154
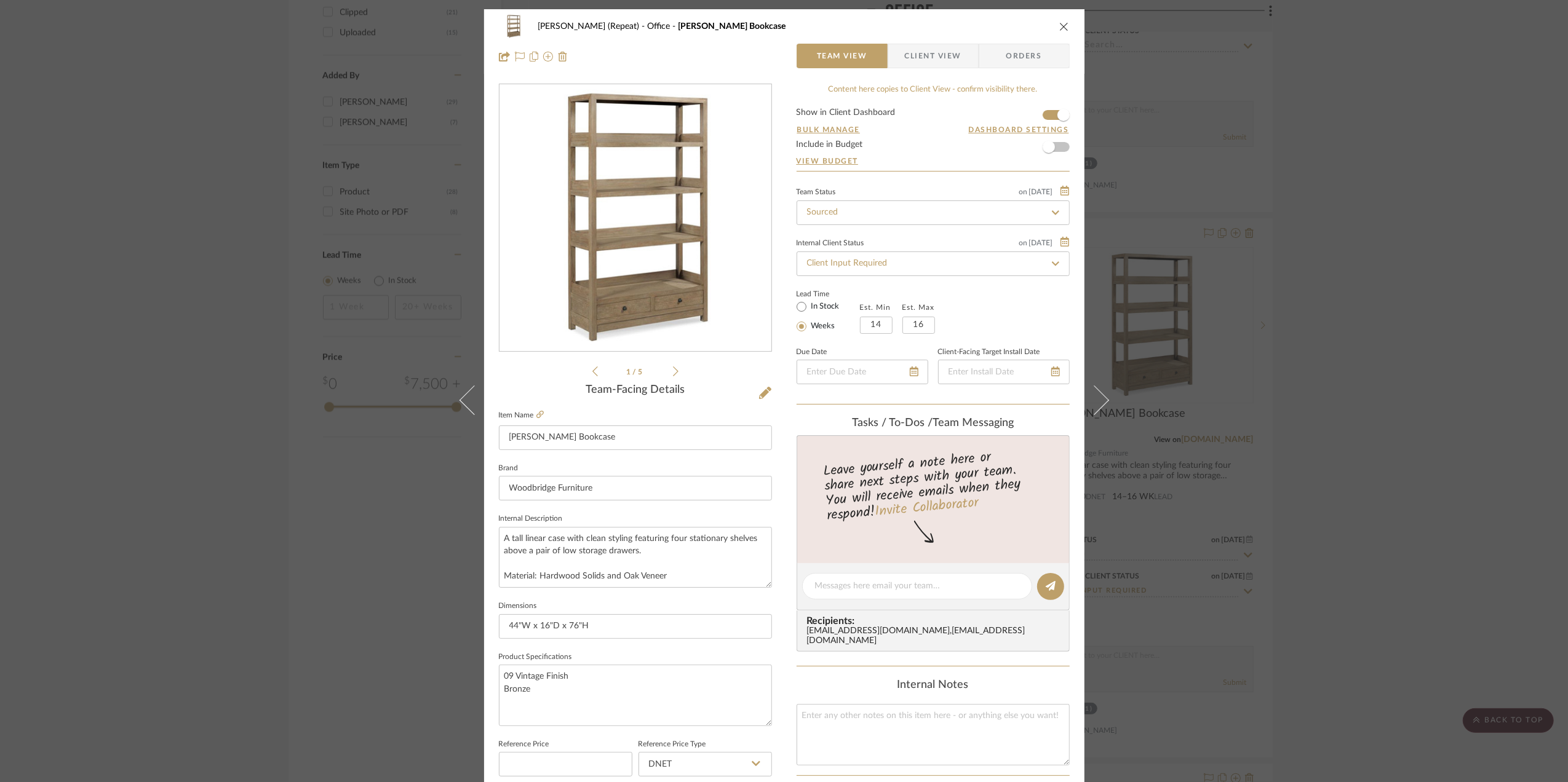
click at [934, 50] on span "Client View" at bounding box center [933, 56] width 56 height 25
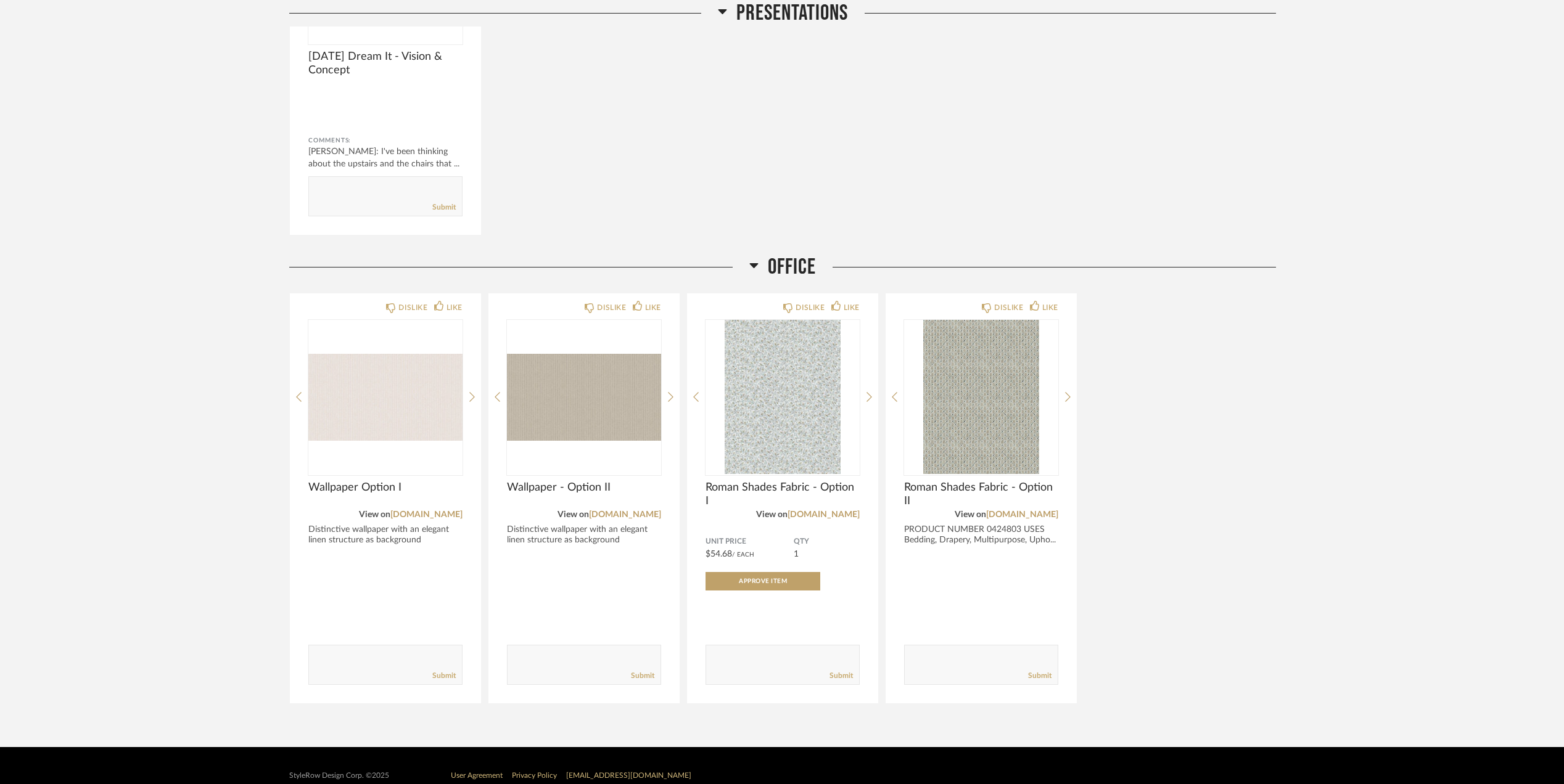
scroll to position [2137, 0]
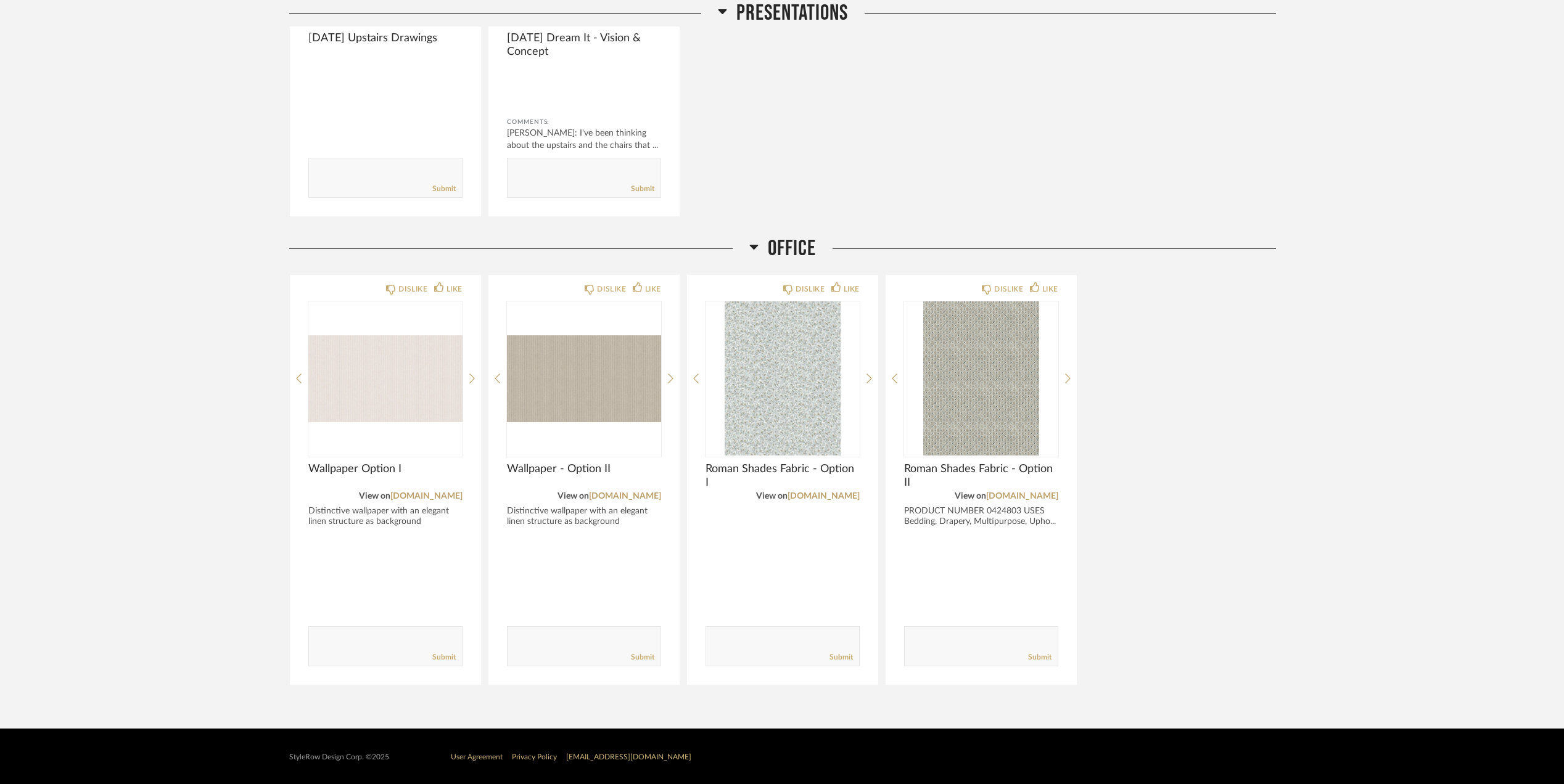
scroll to position [2156, 0]
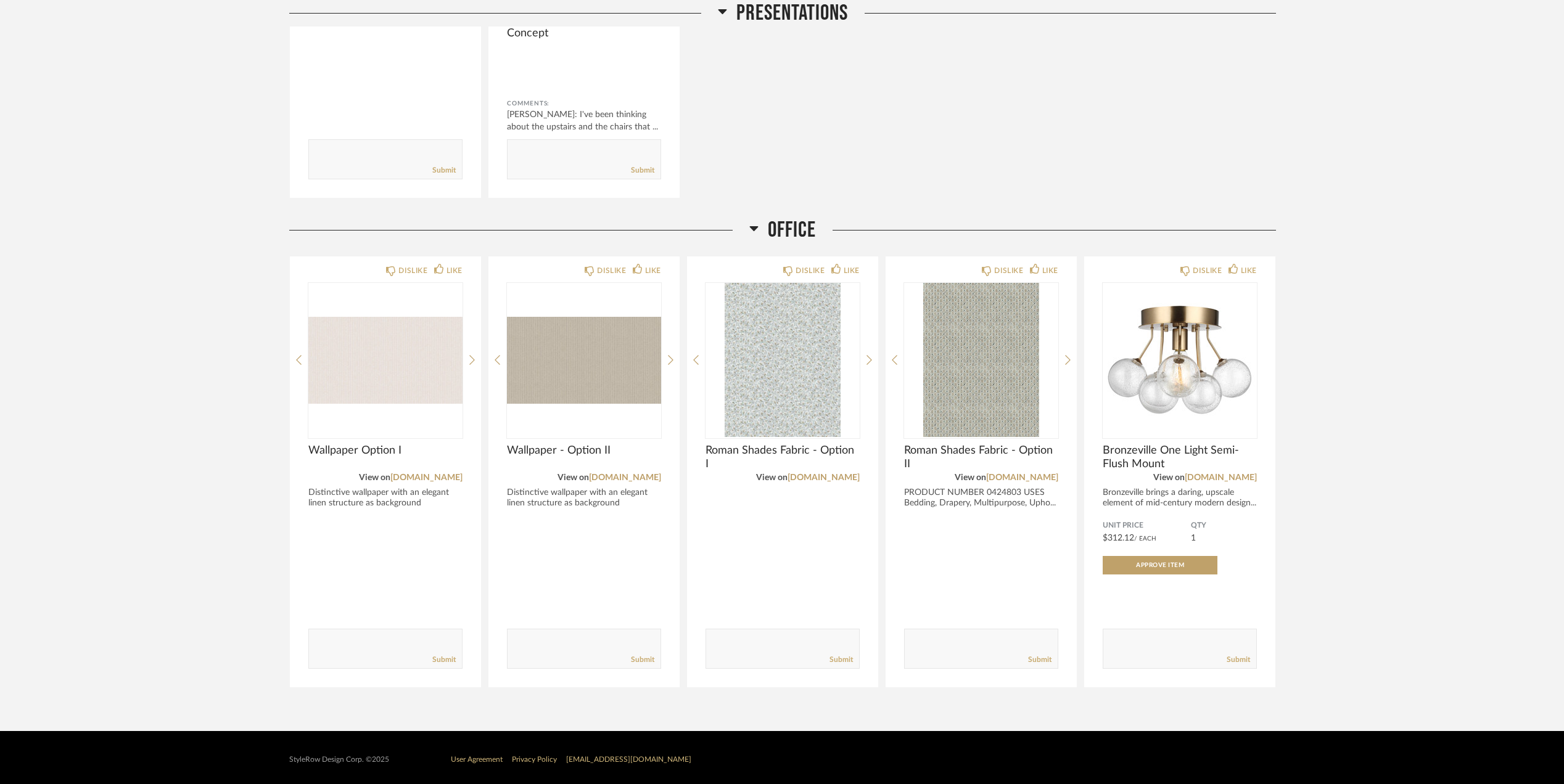
scroll to position [2168, 0]
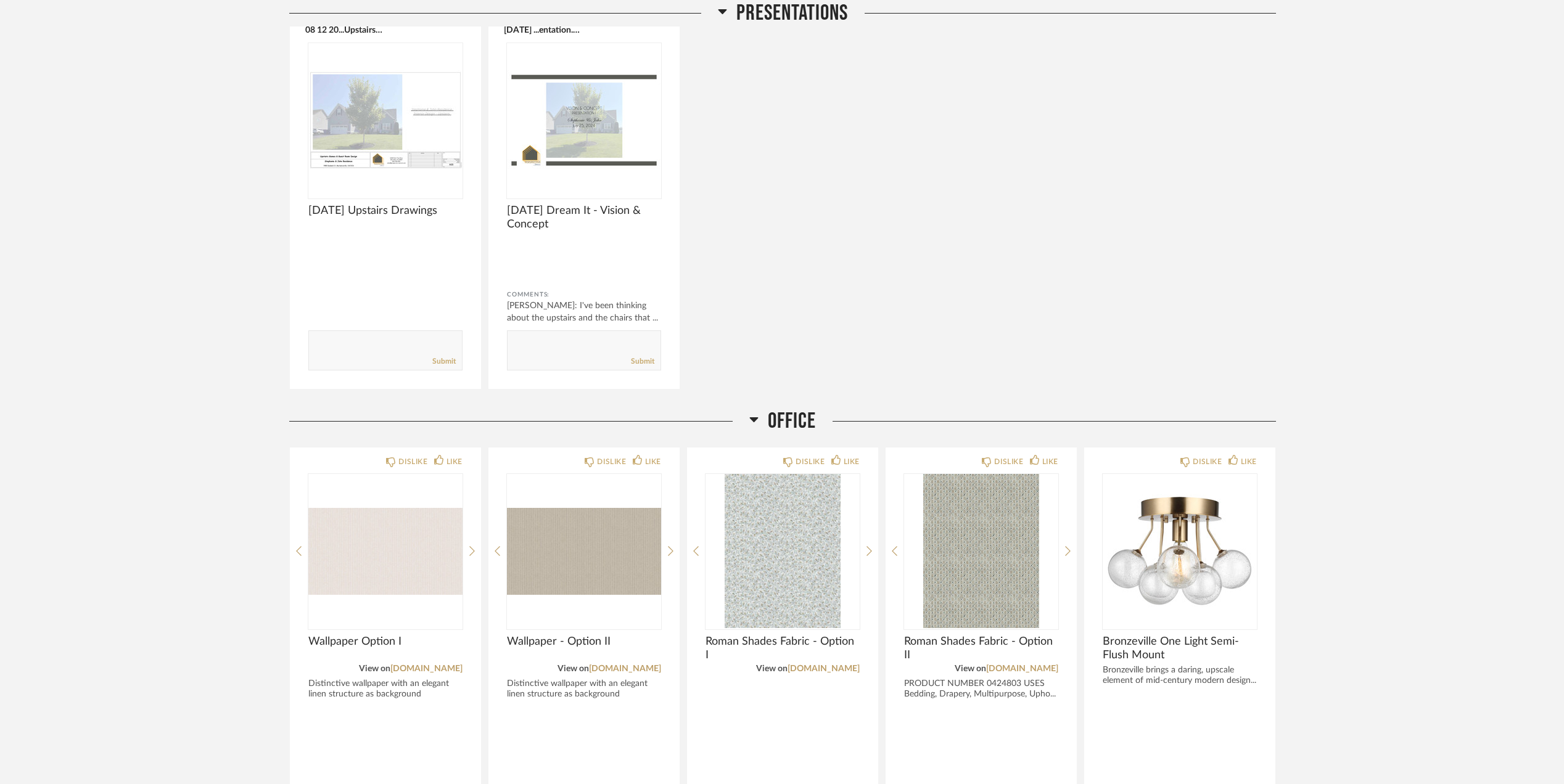
scroll to position [2196, 0]
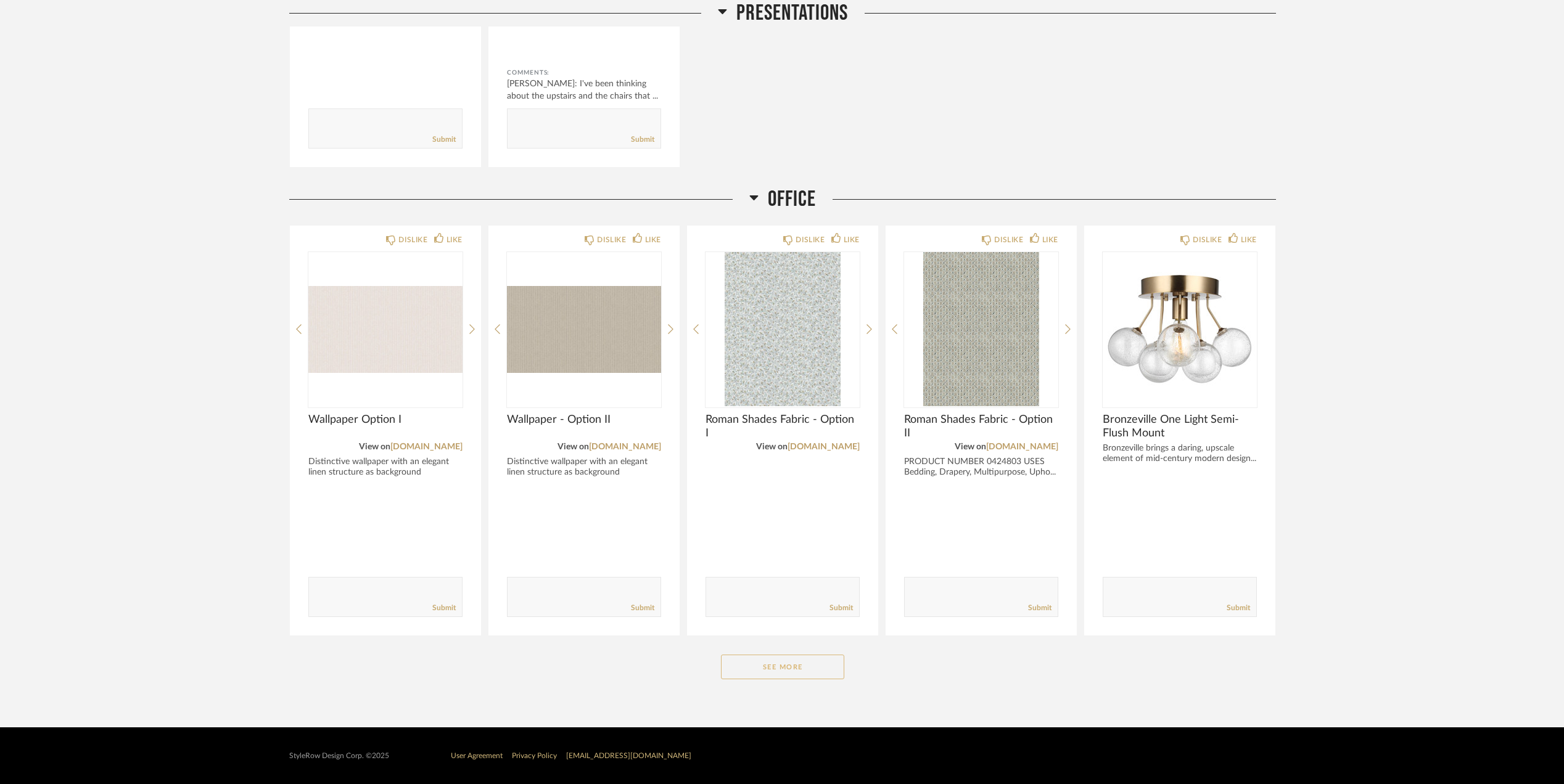
click at [805, 674] on button "See More" at bounding box center [782, 667] width 123 height 25
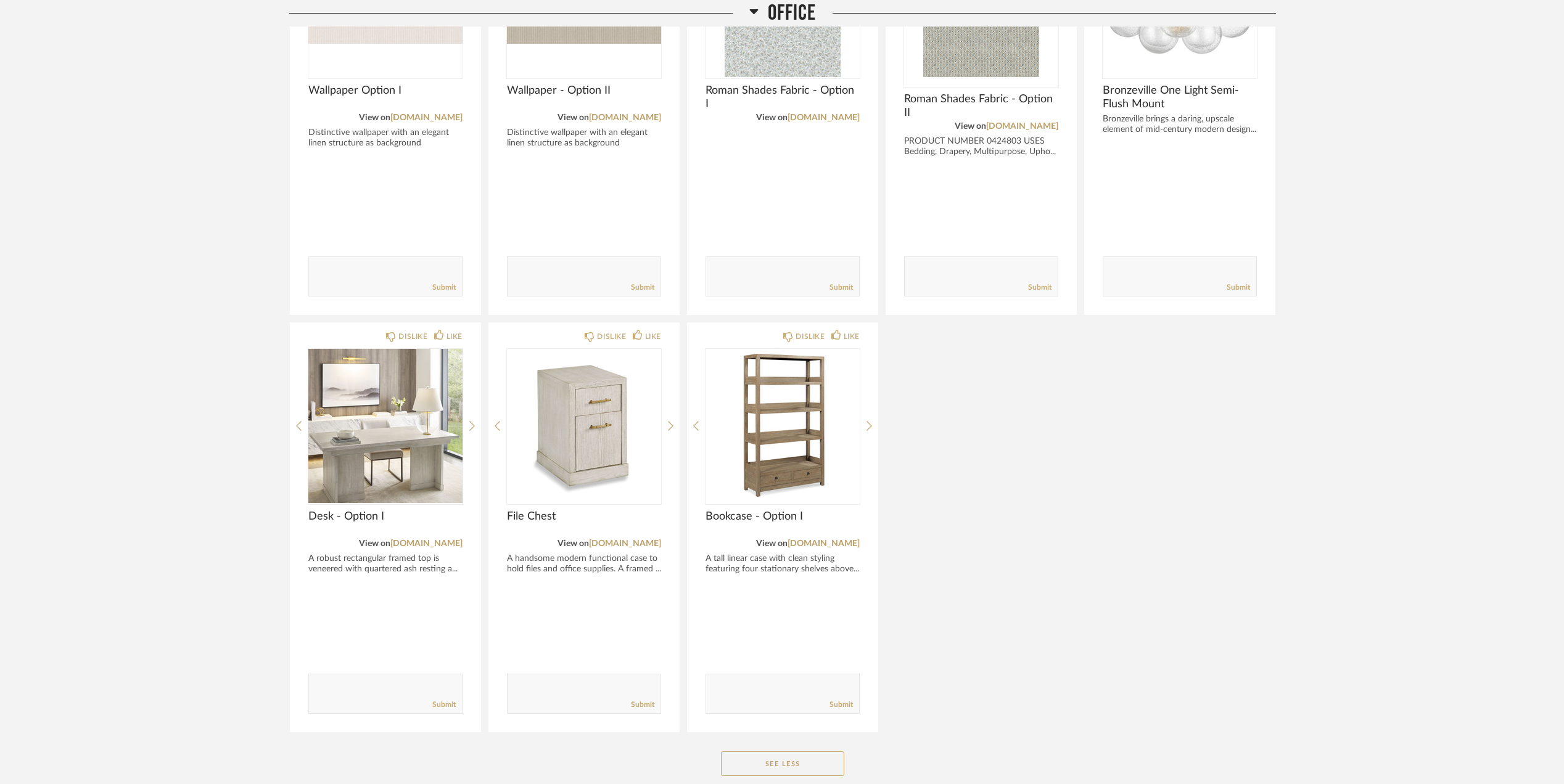
scroll to position [2607, 0]
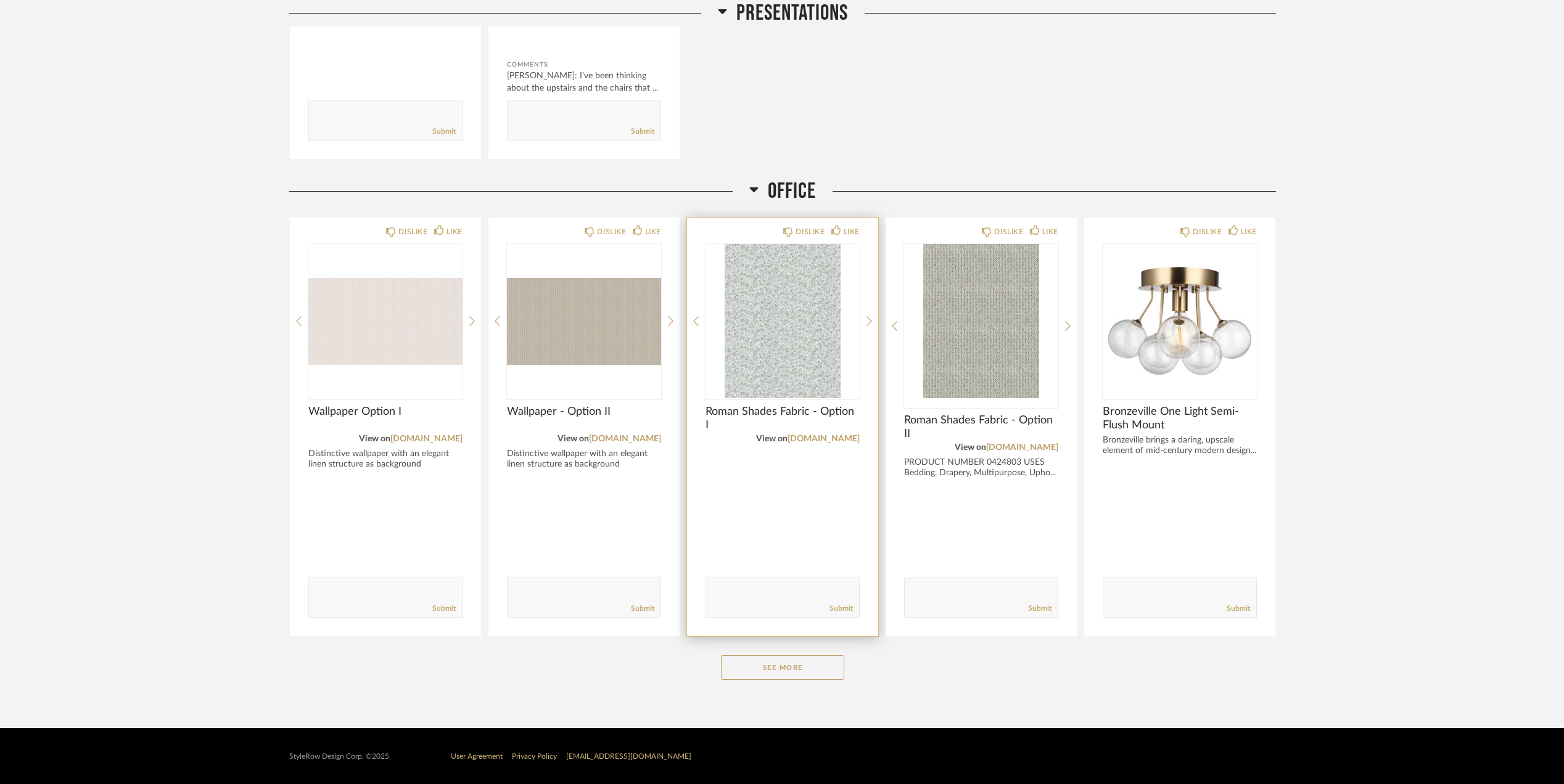
scroll to position [2205, 0]
click at [787, 664] on button "See More" at bounding box center [782, 667] width 123 height 25
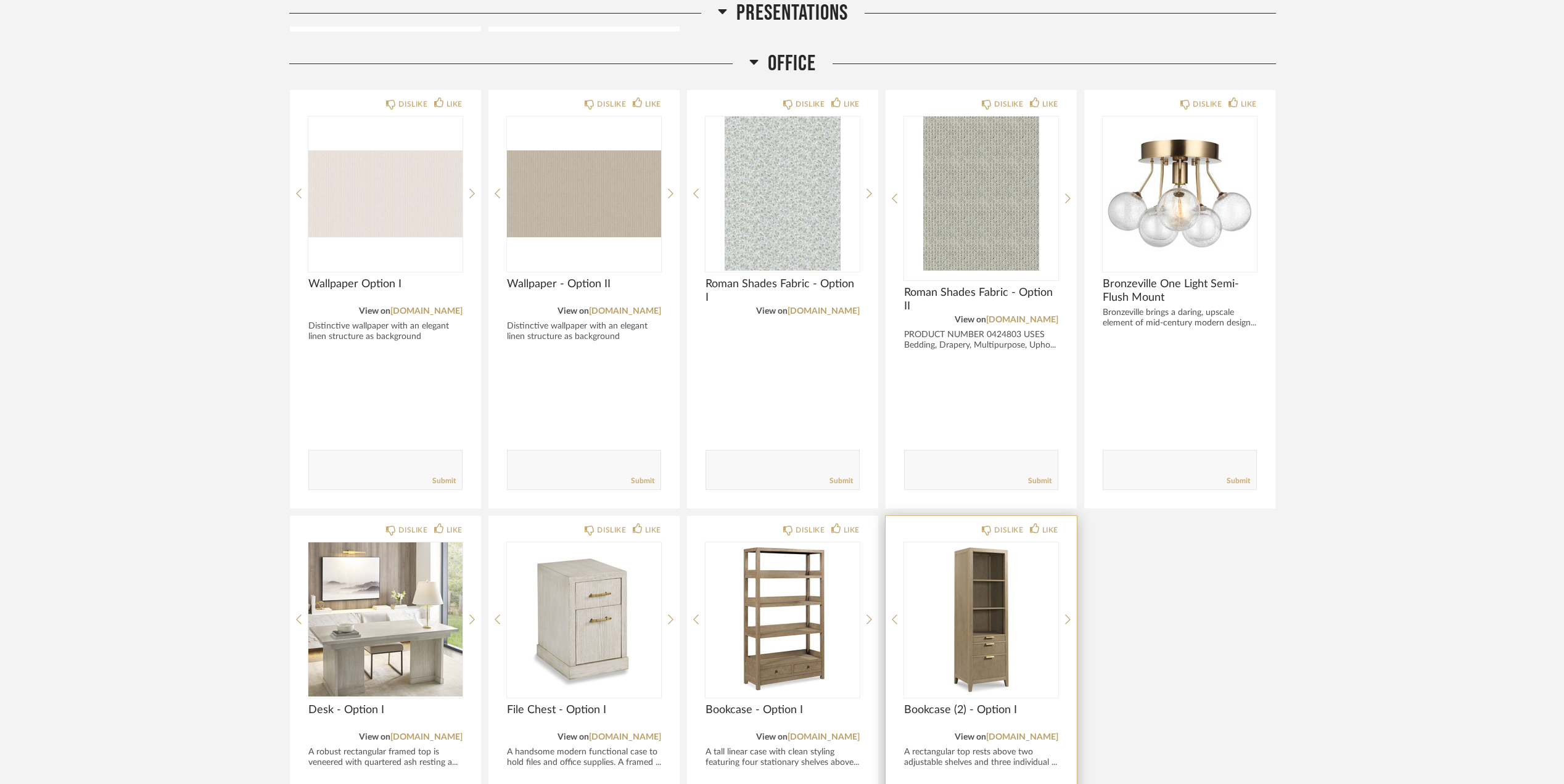
scroll to position [2616, 0]
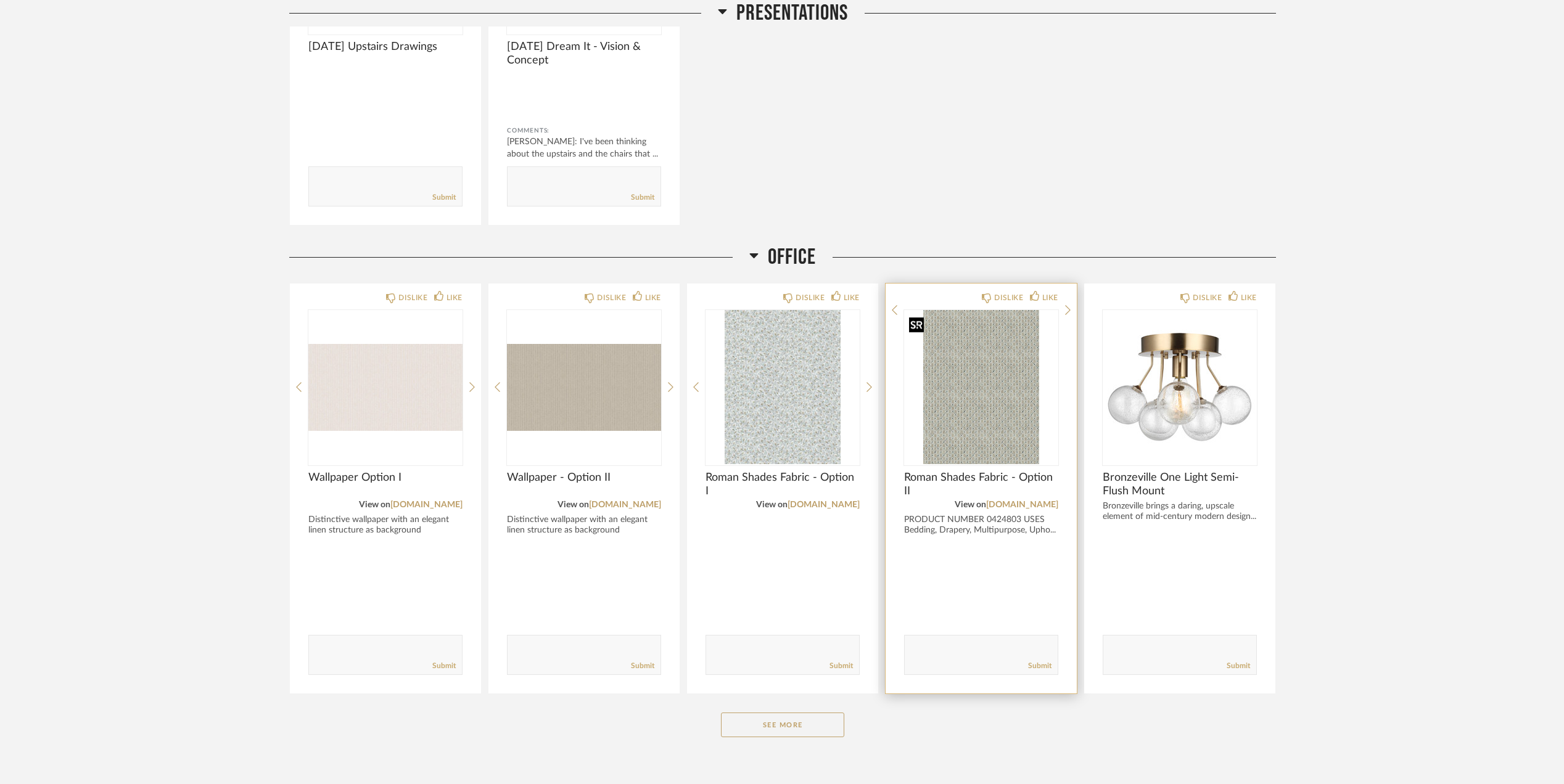
scroll to position [2196, 0]
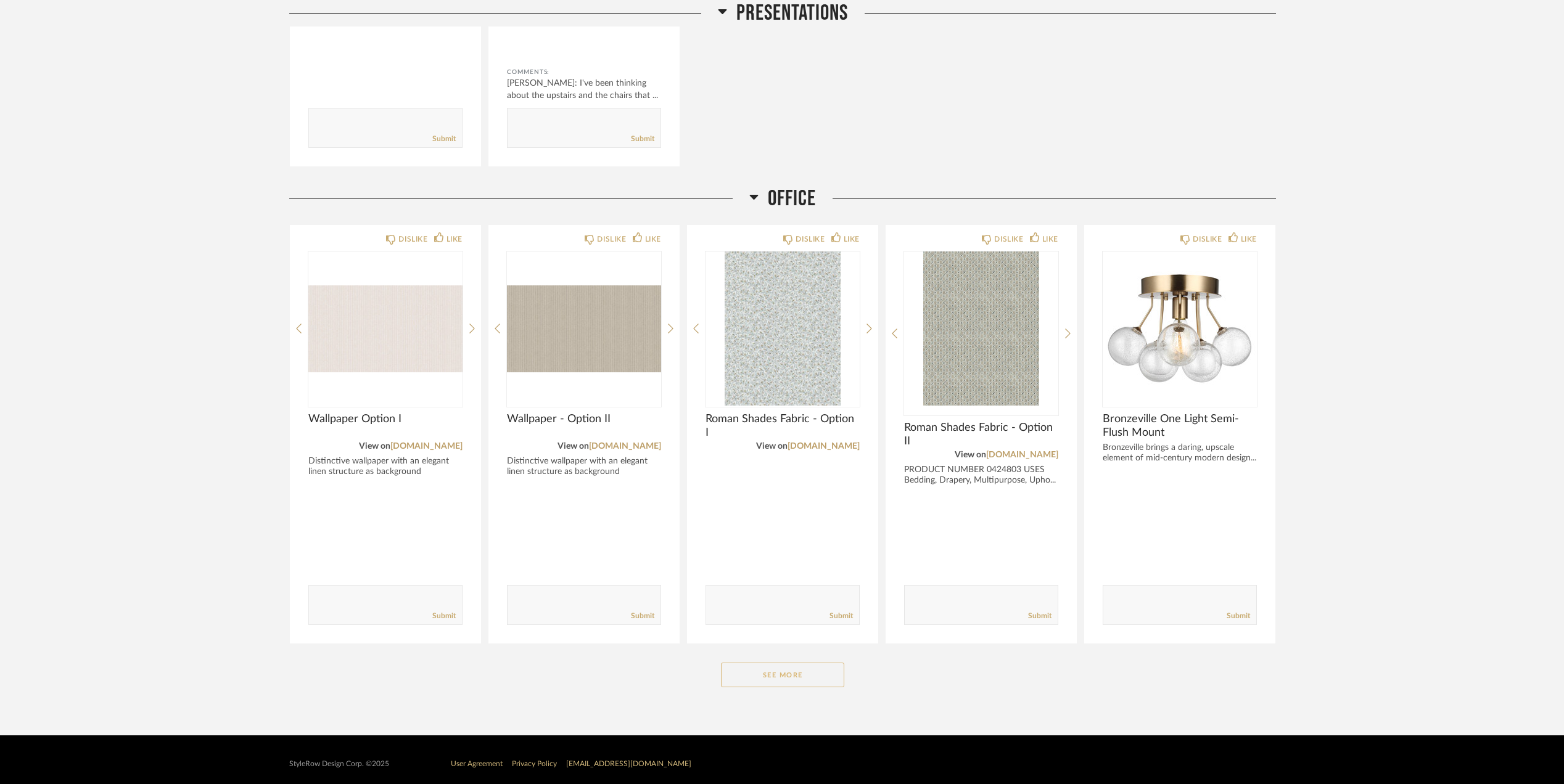
click at [779, 676] on button "See More" at bounding box center [782, 675] width 123 height 25
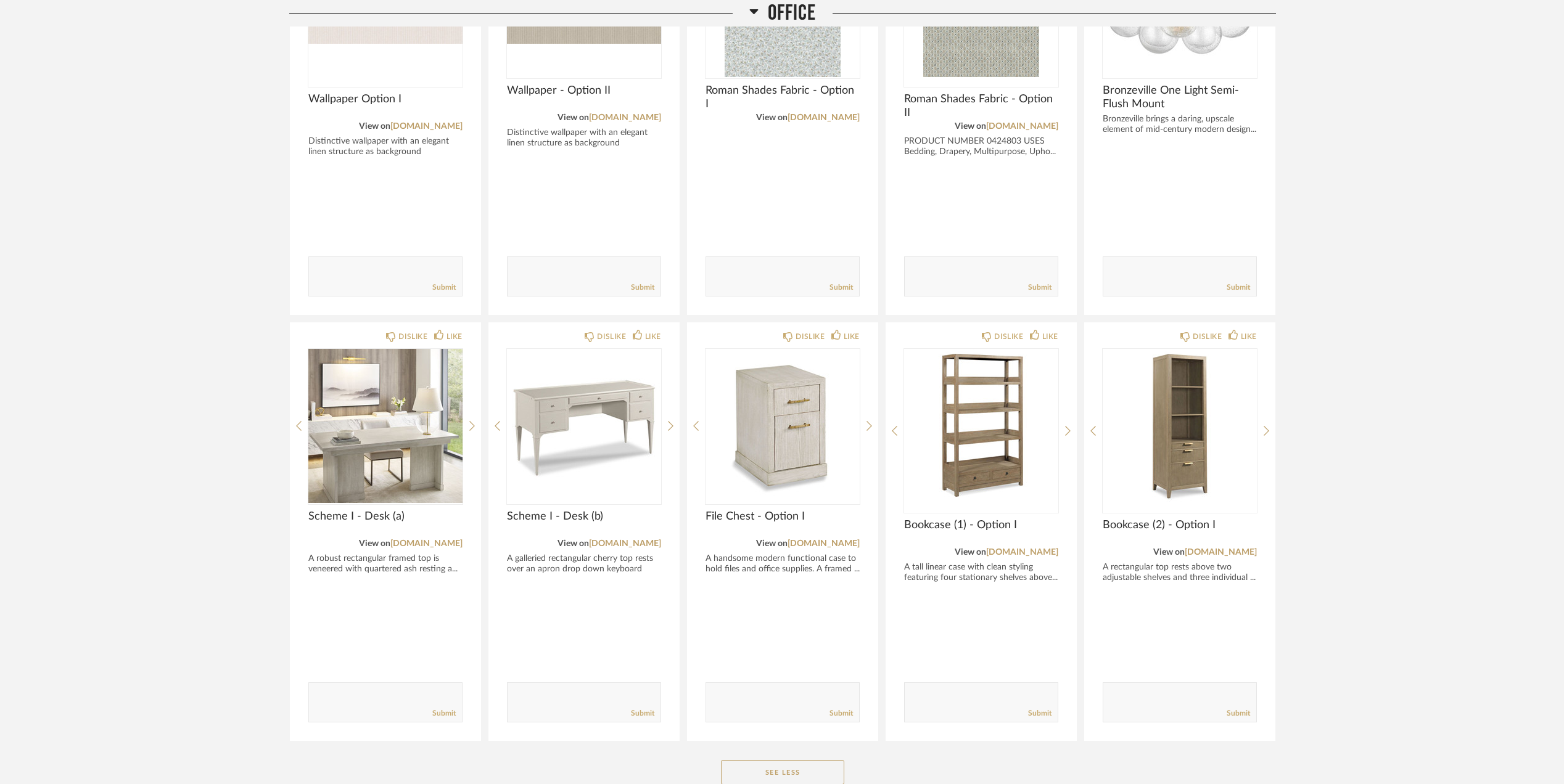
scroll to position [2530, 0]
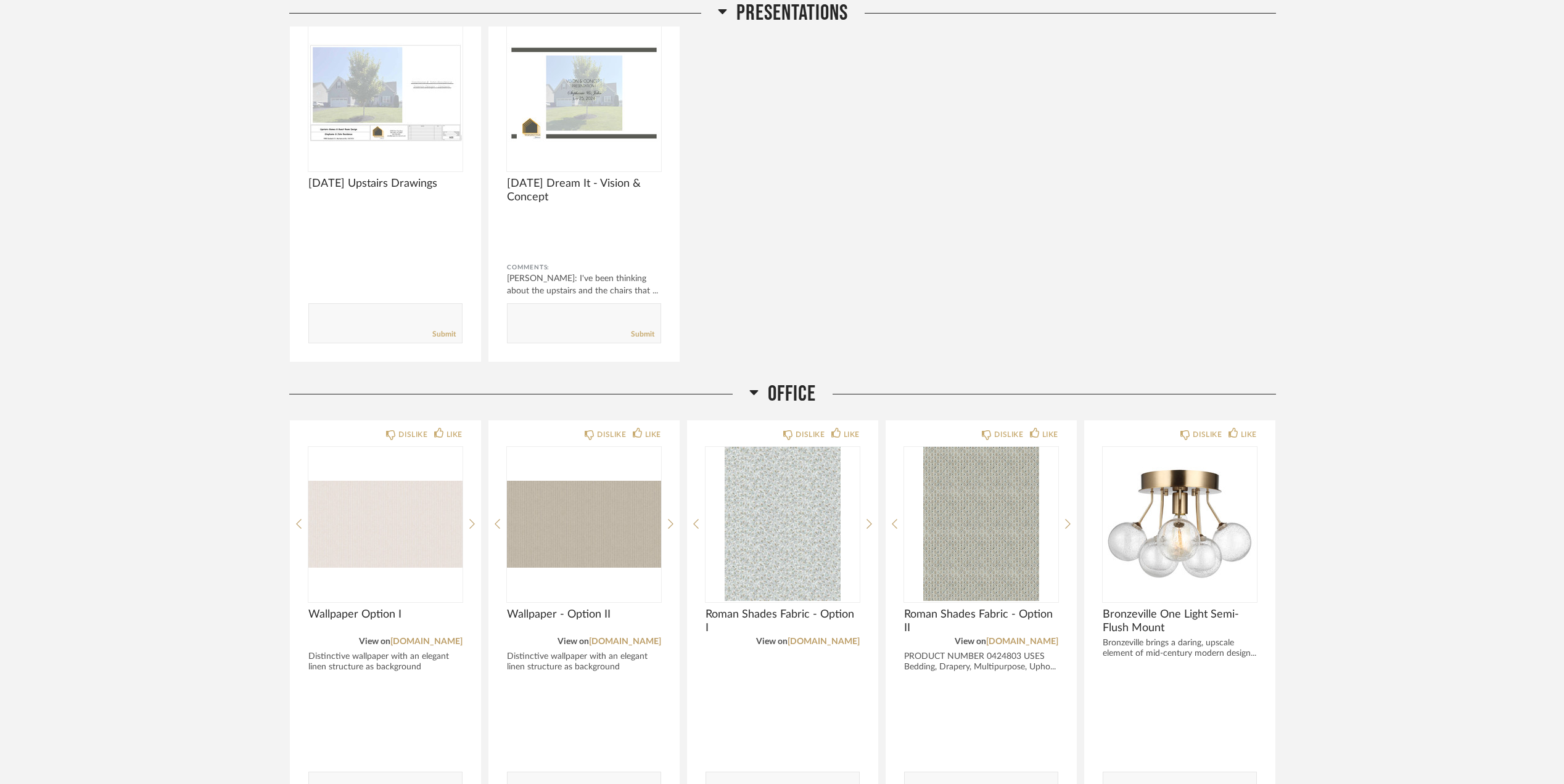
scroll to position [2196, 0]
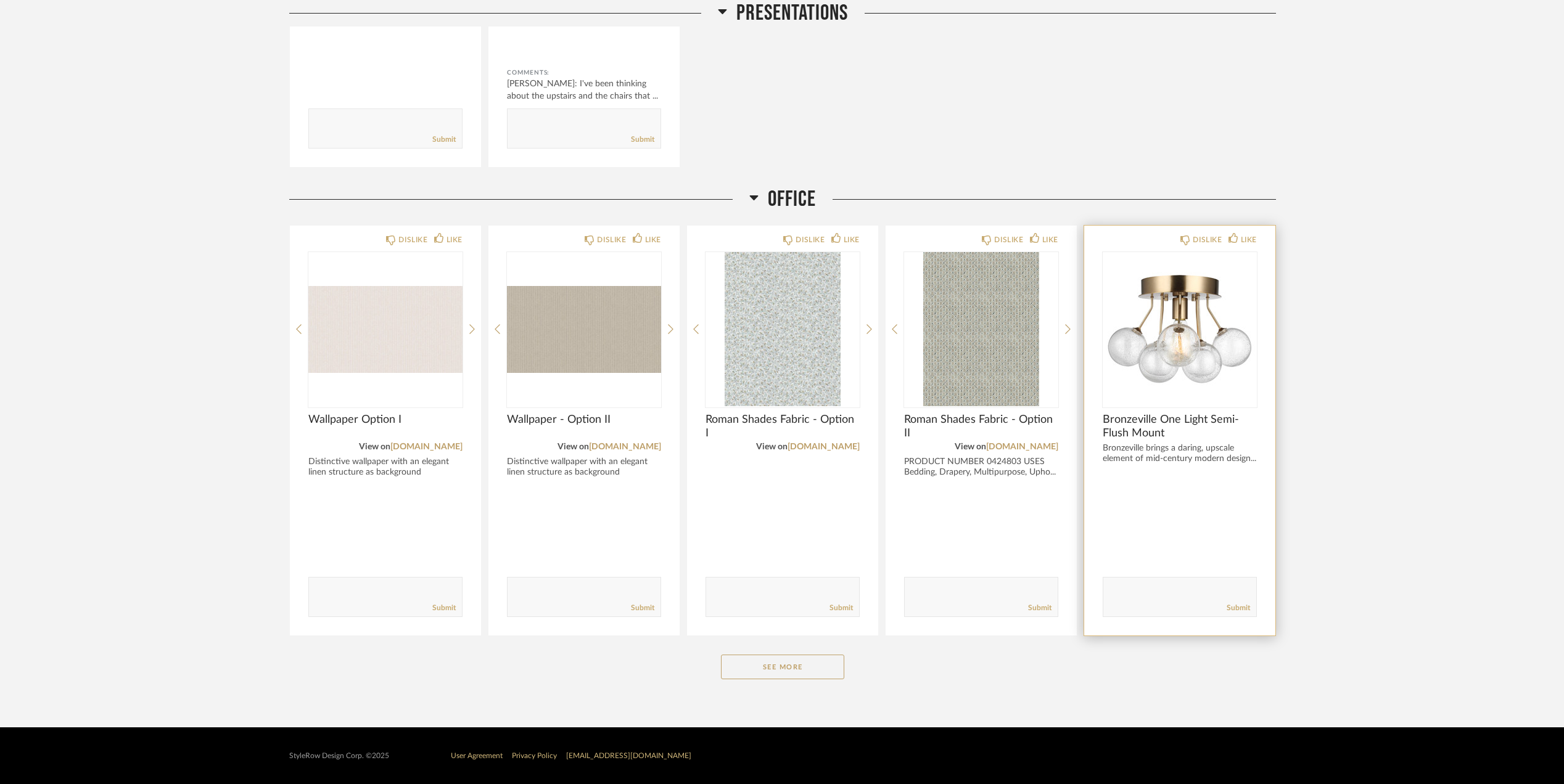
drag, startPoint x: 794, startPoint y: 664, endPoint x: 1165, endPoint y: 623, distance: 373.3
click at [795, 664] on button "See More" at bounding box center [782, 667] width 123 height 25
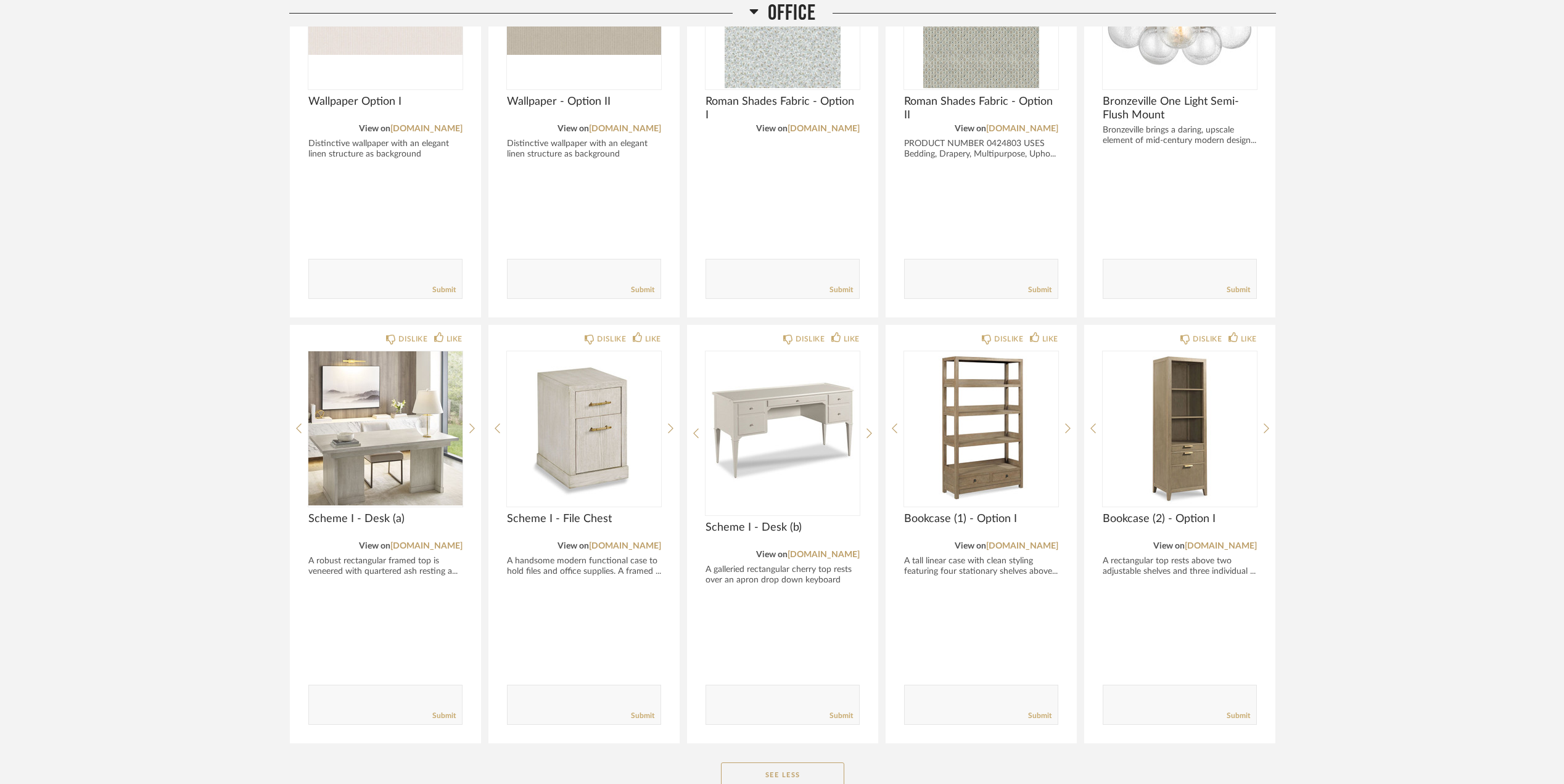
scroll to position [2607, 0]
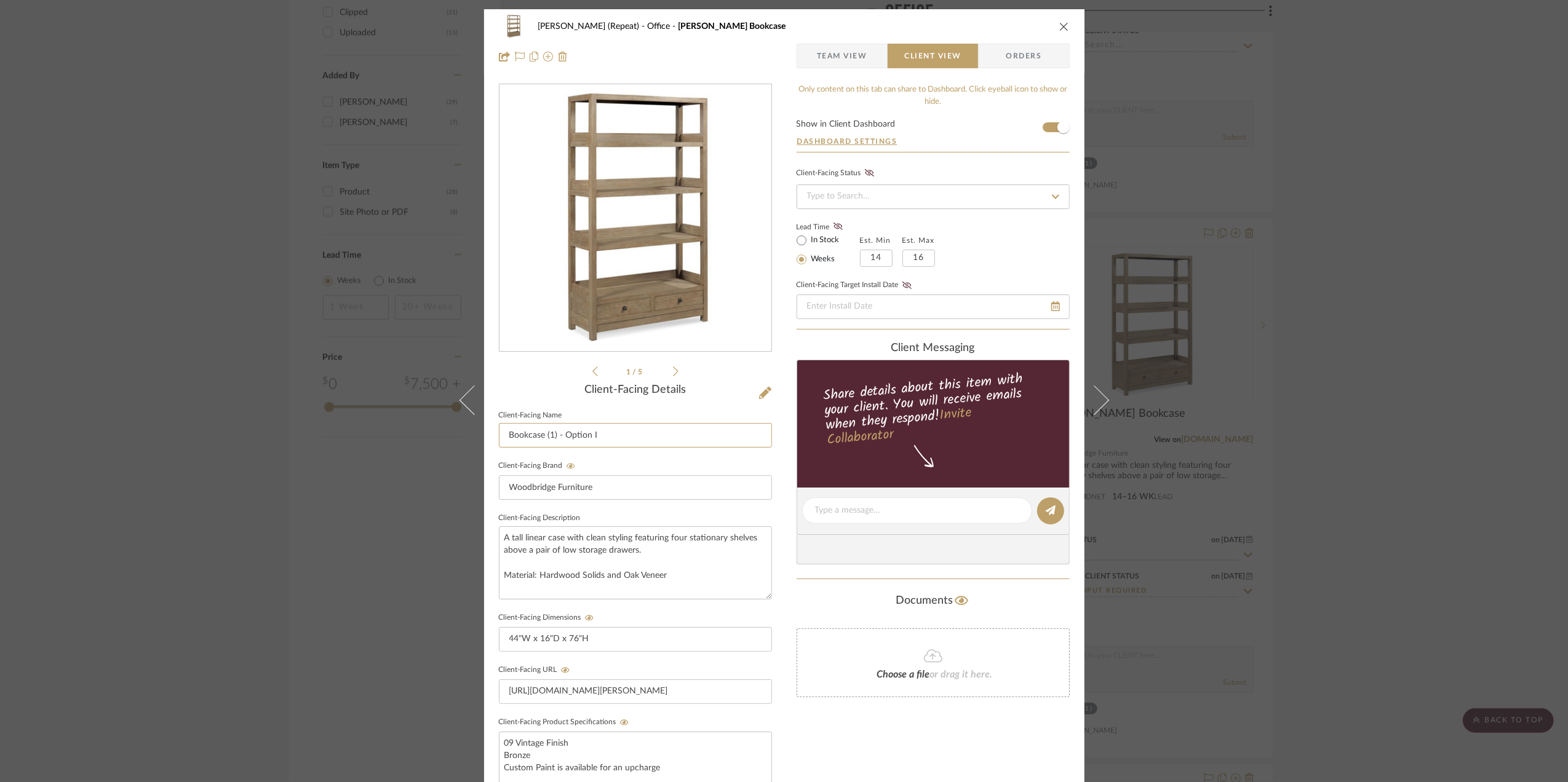
click at [503, 432] on input "Bookcase (1) - Option I" at bounding box center [635, 435] width 273 height 25
click at [665, 431] on input "Scheme I - Bookcase (1) - Option I" at bounding box center [635, 435] width 273 height 25
click at [623, 433] on input "Scheme I - Bookcase (a)" at bounding box center [635, 435] width 273 height 25
click at [621, 432] on input "Scheme I - Bookcase (a)" at bounding box center [635, 435] width 273 height 25
click at [621, 431] on input "Scheme I - Bookcase (a)" at bounding box center [635, 435] width 273 height 25
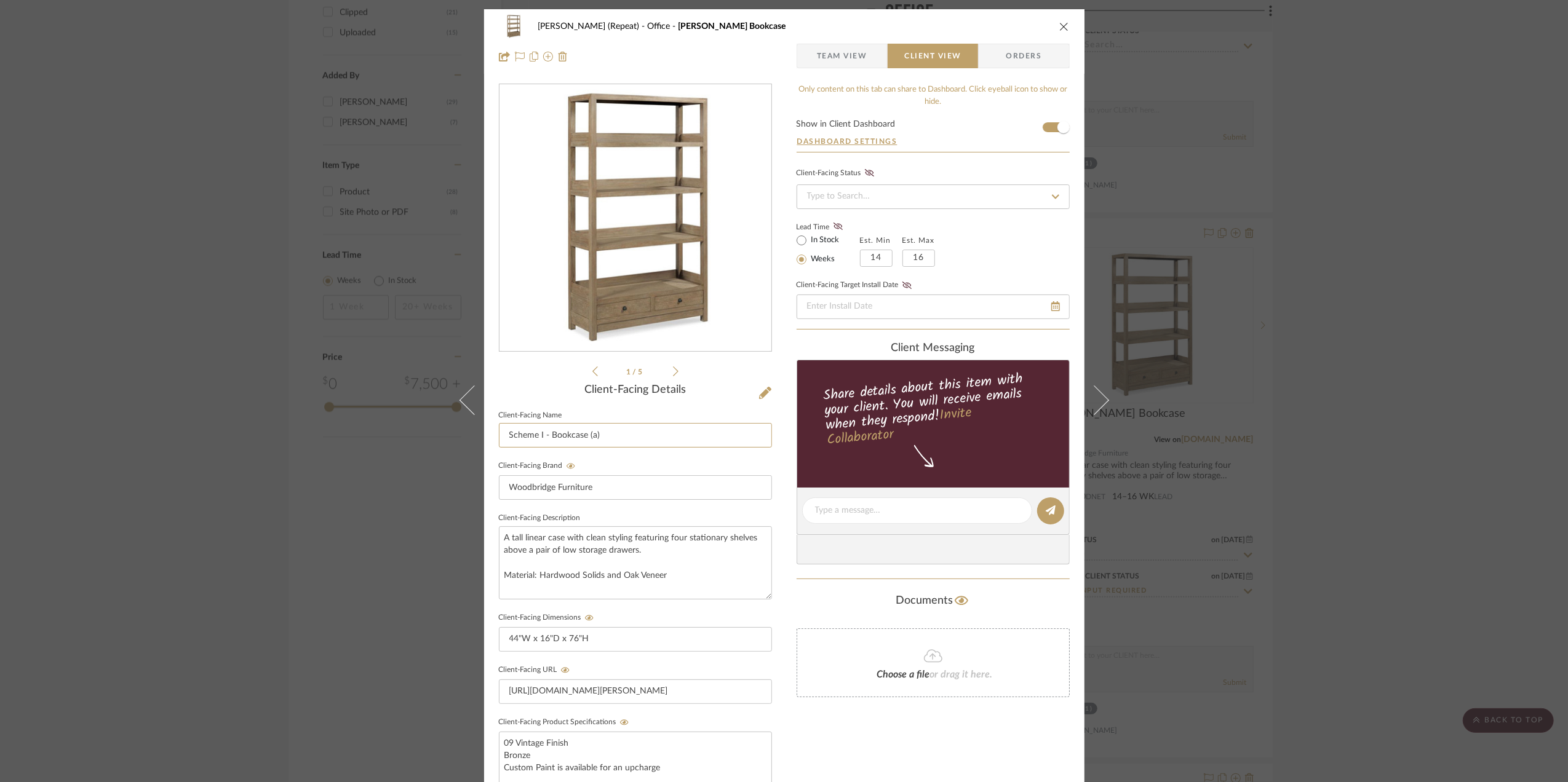
type input "Scheme I - Bookcase (a)"
click at [1396, 542] on div "Stephanie Bergreen (Repeat) Office Winslow Bookcase Team View Client View Order…" at bounding box center [784, 391] width 1568 height 782
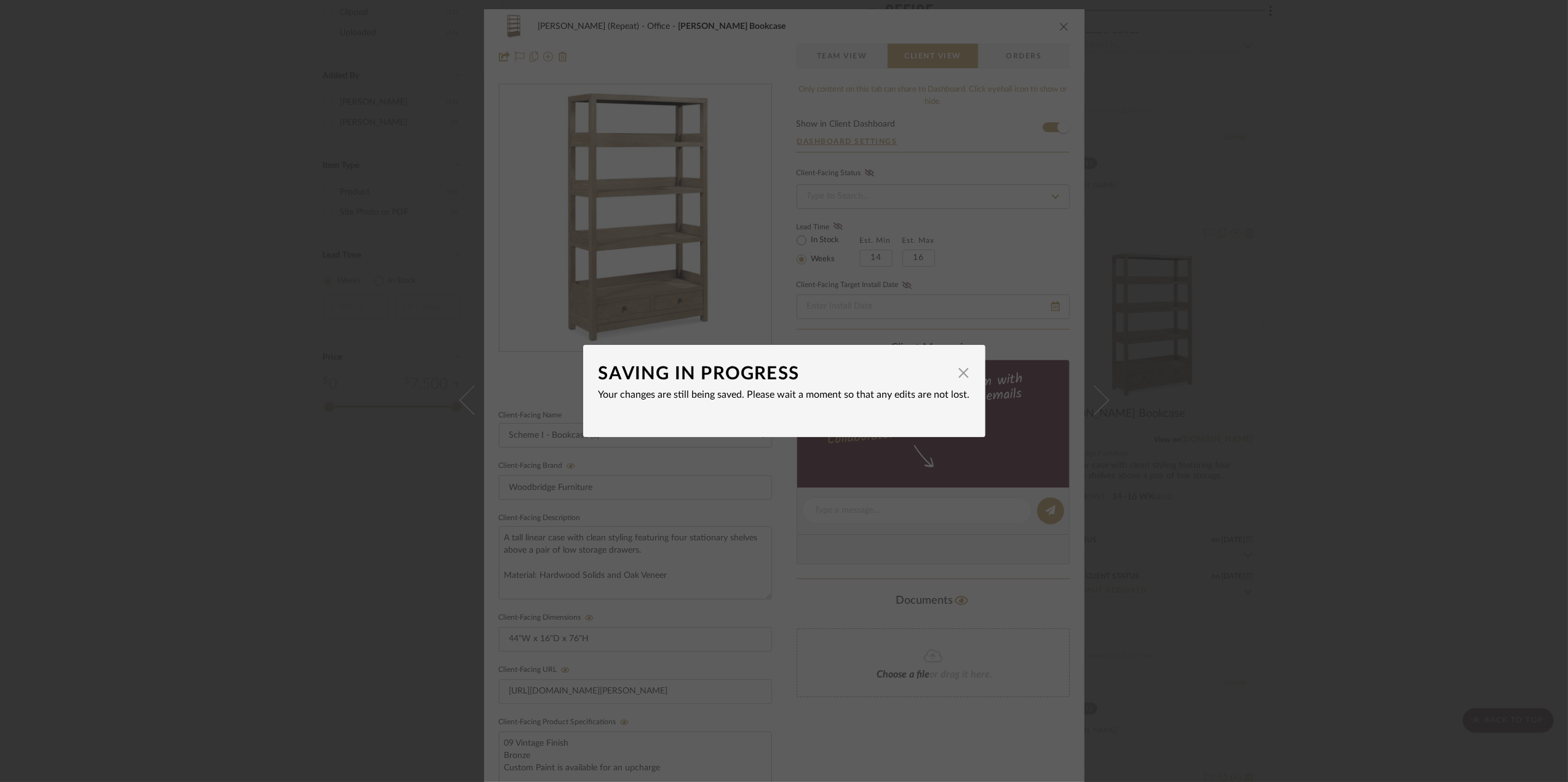
click at [1396, 494] on div "SAVING IN PROGRESS × Your changes are still being saved. Please wait a moment s…" at bounding box center [784, 391] width 1568 height 782
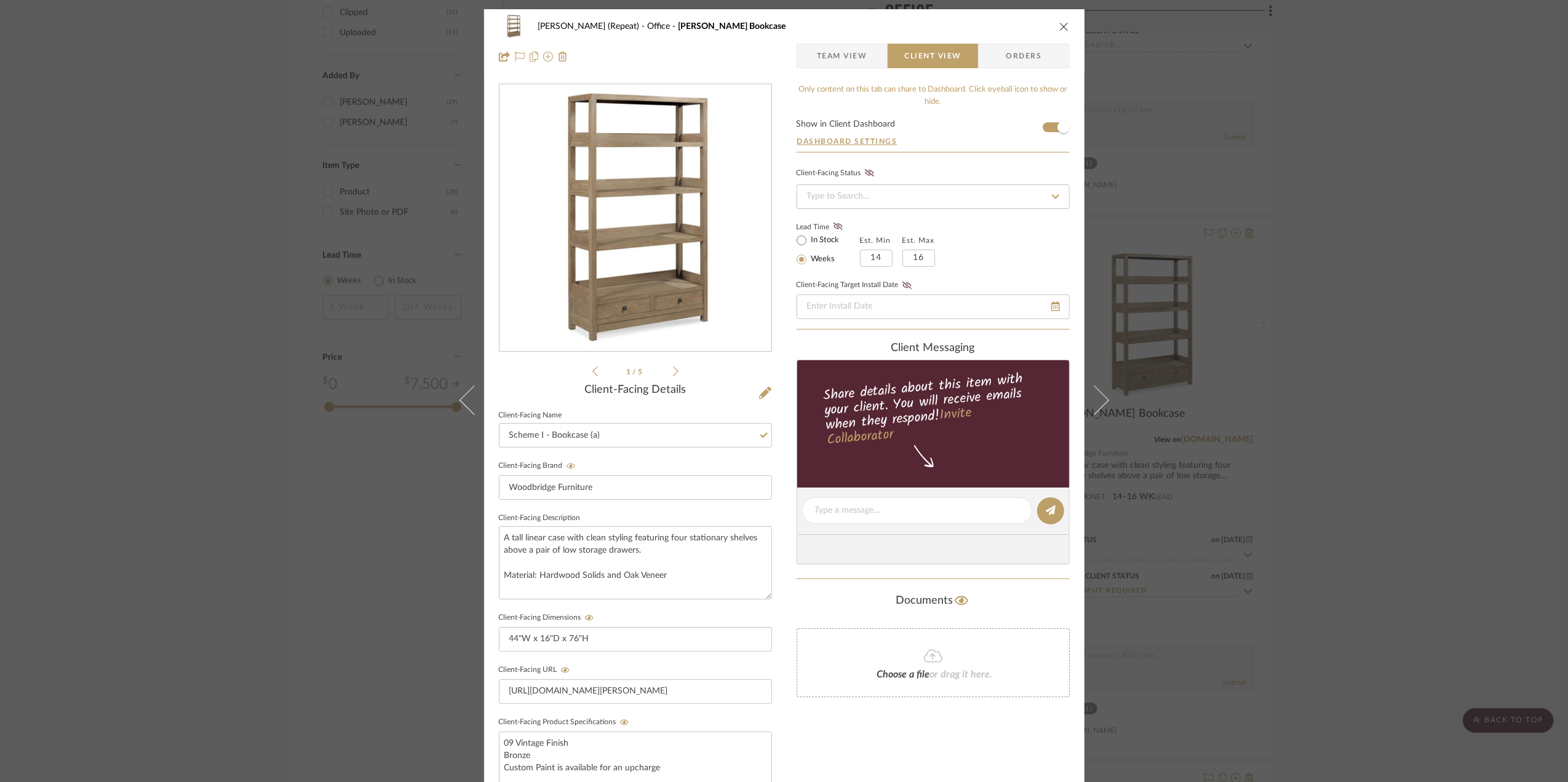
click at [1398, 515] on div "Stephanie Bergreen (Repeat) Office Winslow Bookcase Team View Client View Order…" at bounding box center [784, 391] width 1568 height 782
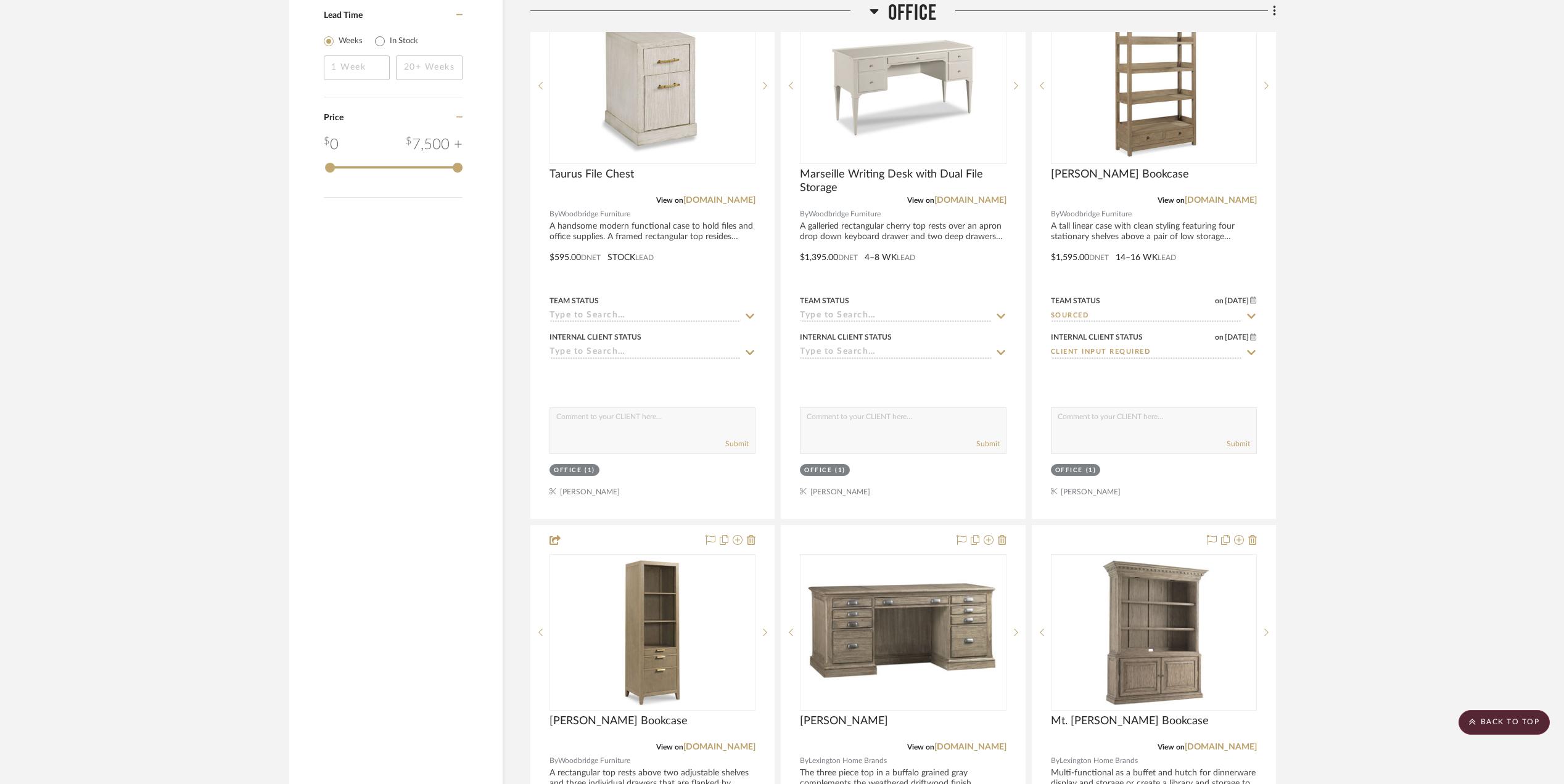
scroll to position [1796, 0]
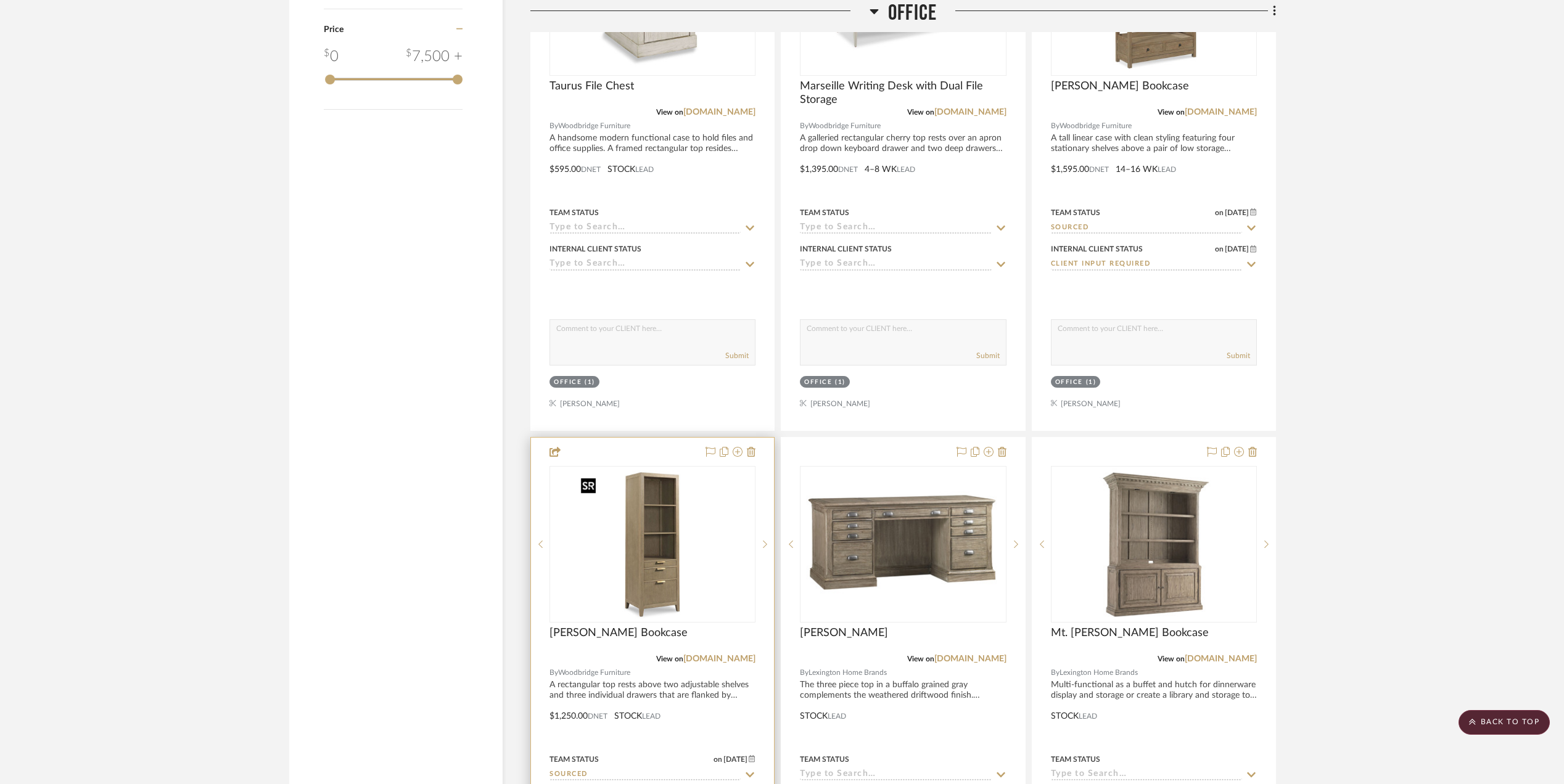
click at [645, 550] on img "0" at bounding box center [652, 544] width 154 height 154
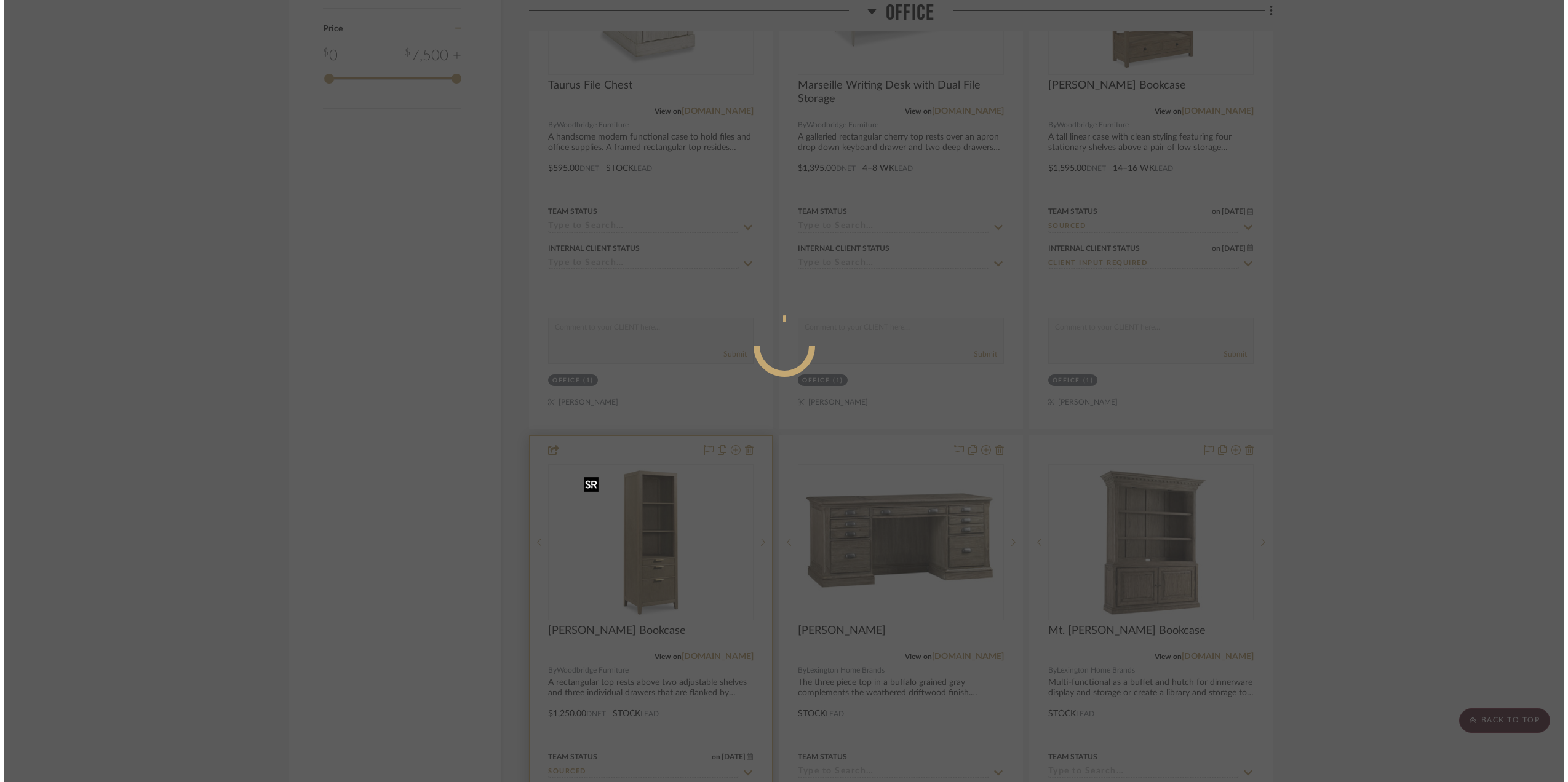
scroll to position [0, 0]
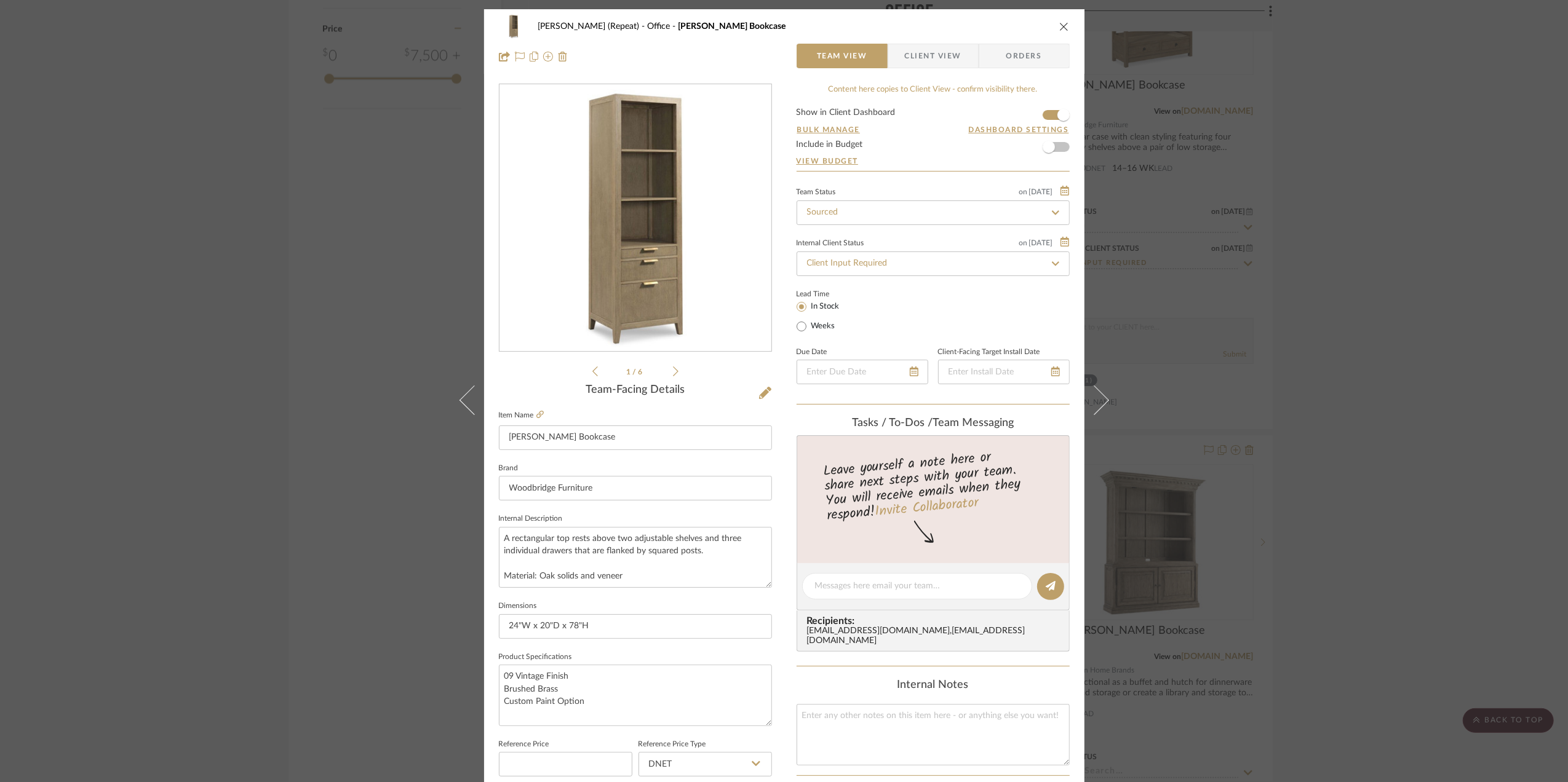
click at [916, 55] on span "Client View" at bounding box center [933, 56] width 56 height 25
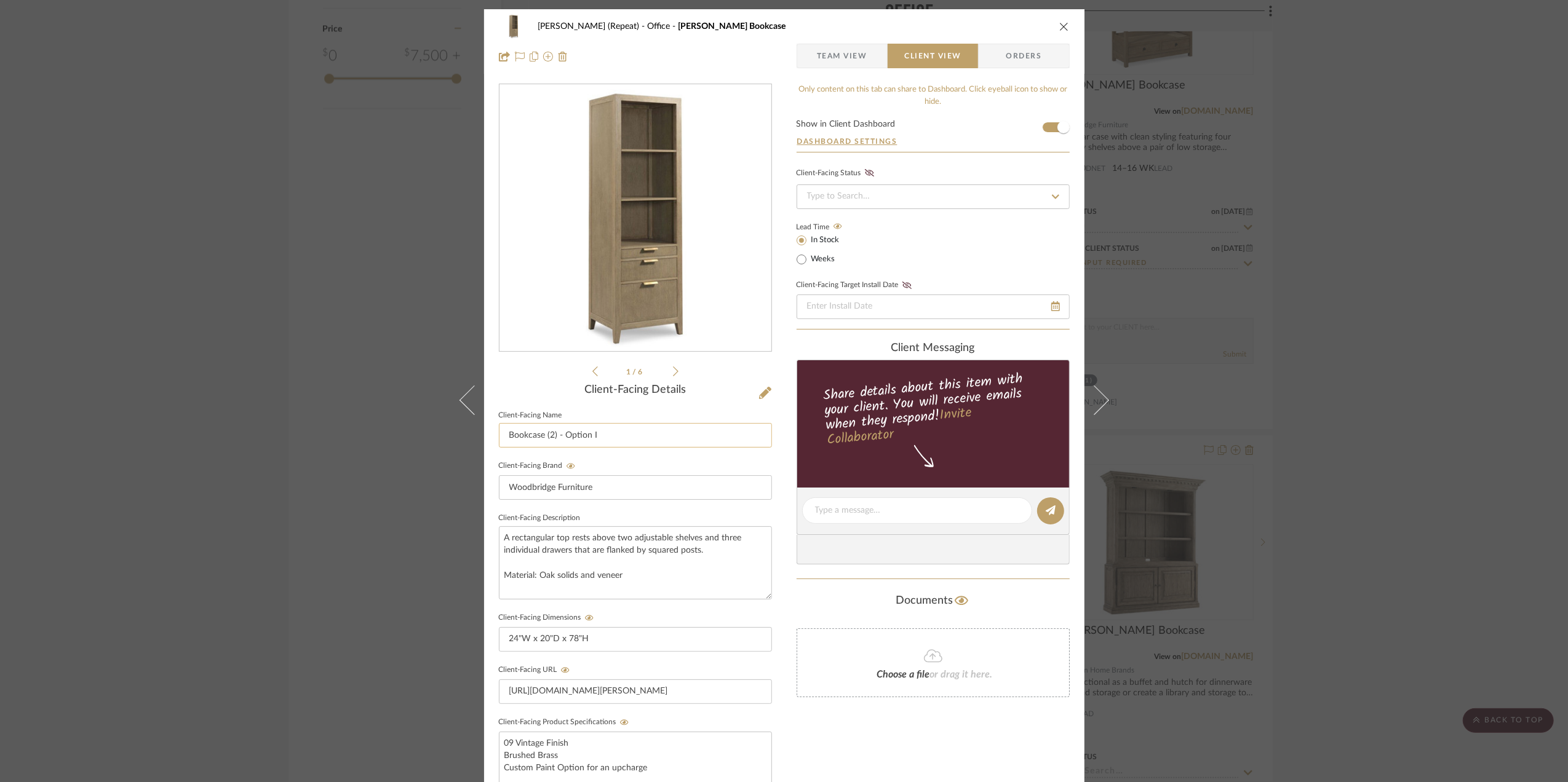
click at [615, 433] on input "Bookcase (2) - Option I" at bounding box center [635, 435] width 273 height 25
paste input "Scheme I - Bookcase (a)"
click at [590, 436] on input "Scheme I - Bookcase (a)" at bounding box center [635, 435] width 273 height 25
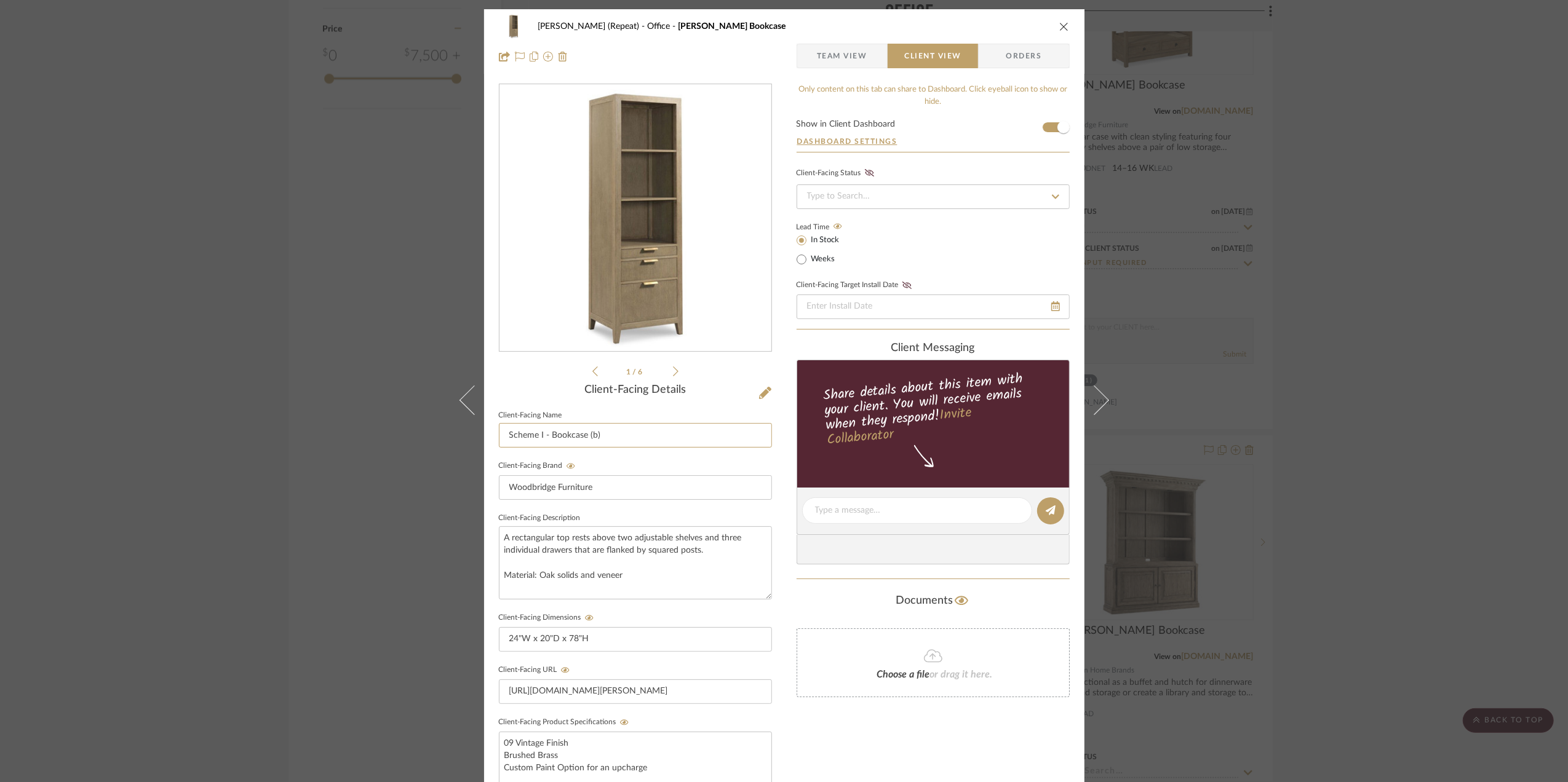
type input "Scheme I - Bookcase (b)"
click at [1449, 549] on div "Stephanie Bergreen (Repeat) Office Beall Bookcase Team View Client View Orders …" at bounding box center [784, 391] width 1568 height 782
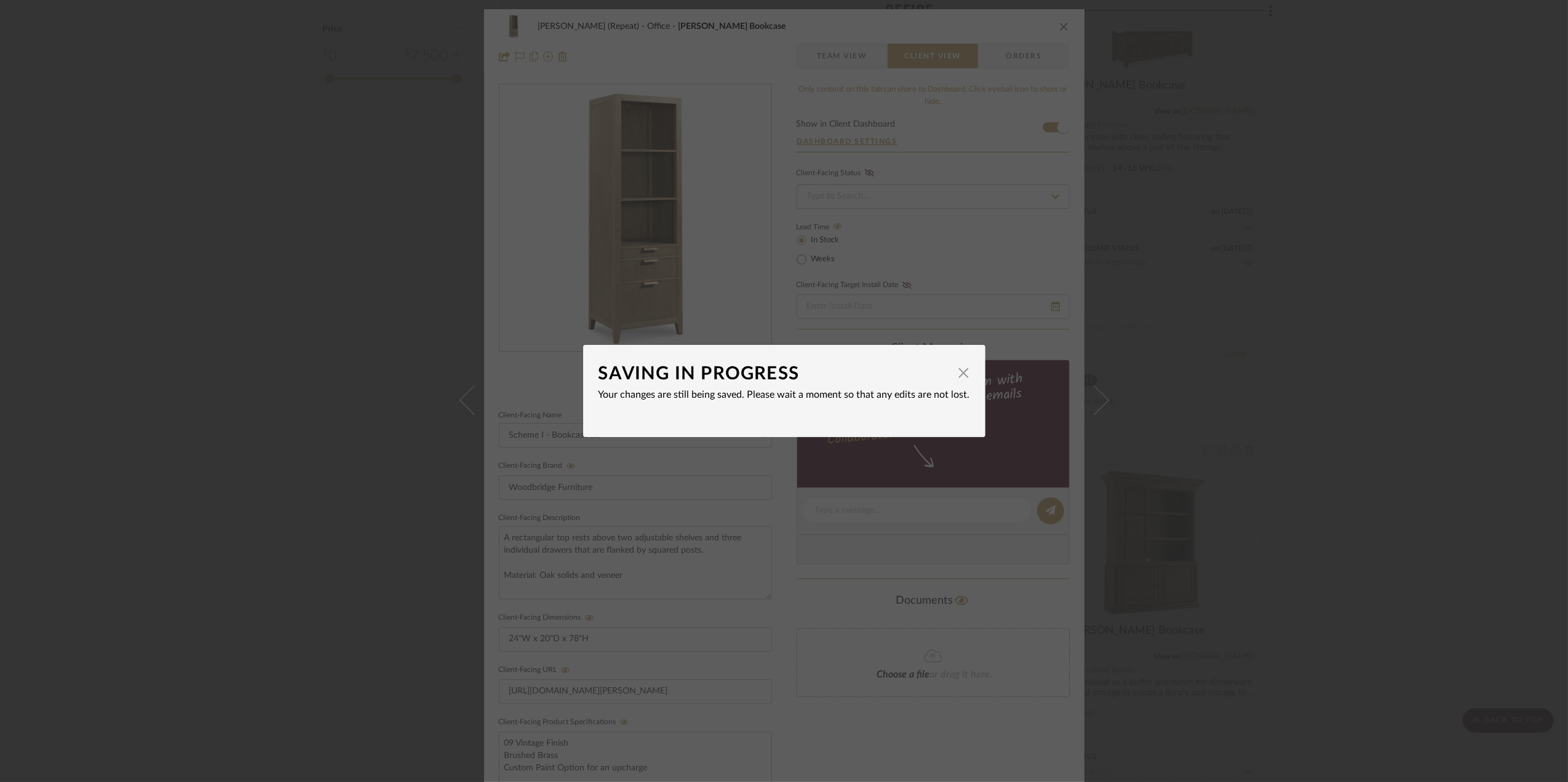
click at [1460, 559] on div "SAVING IN PROGRESS × Your changes are still being saved. Please wait a moment s…" at bounding box center [784, 391] width 1568 height 782
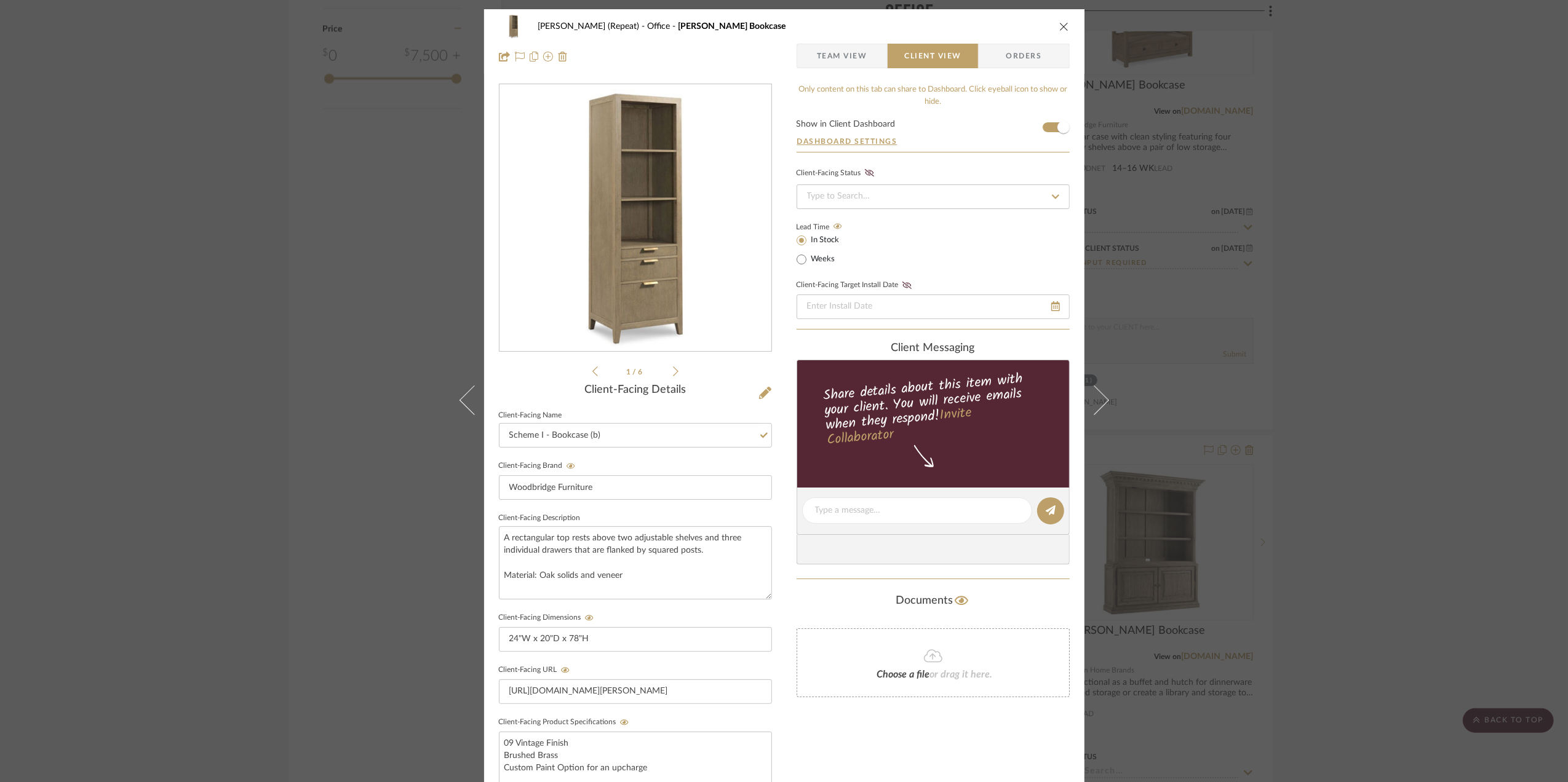
click at [1453, 569] on div "Stephanie Bergreen (Repeat) Office Beall Bookcase Team View Client View Orders …" at bounding box center [784, 391] width 1568 height 782
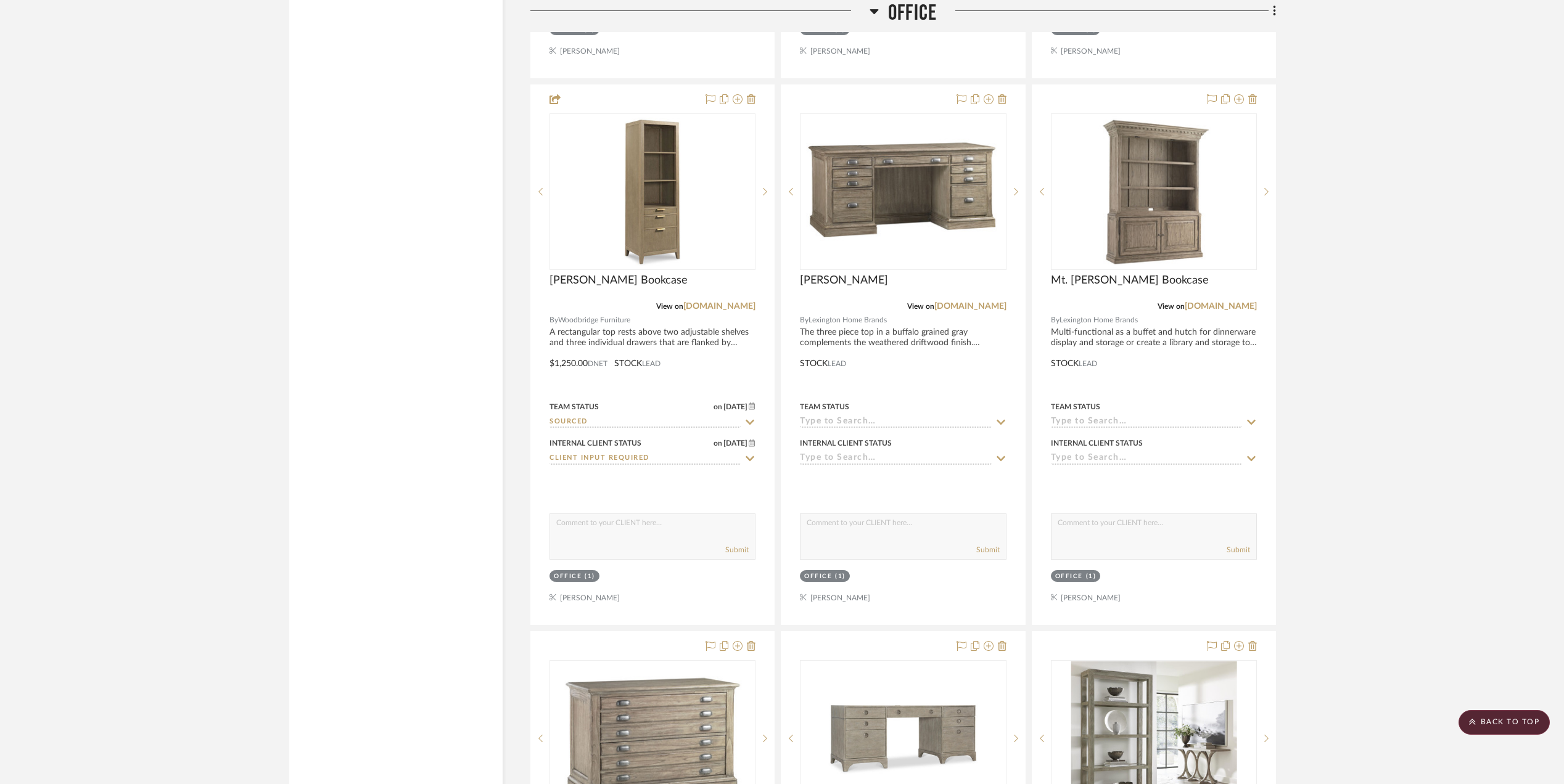
scroll to position [2125, 0]
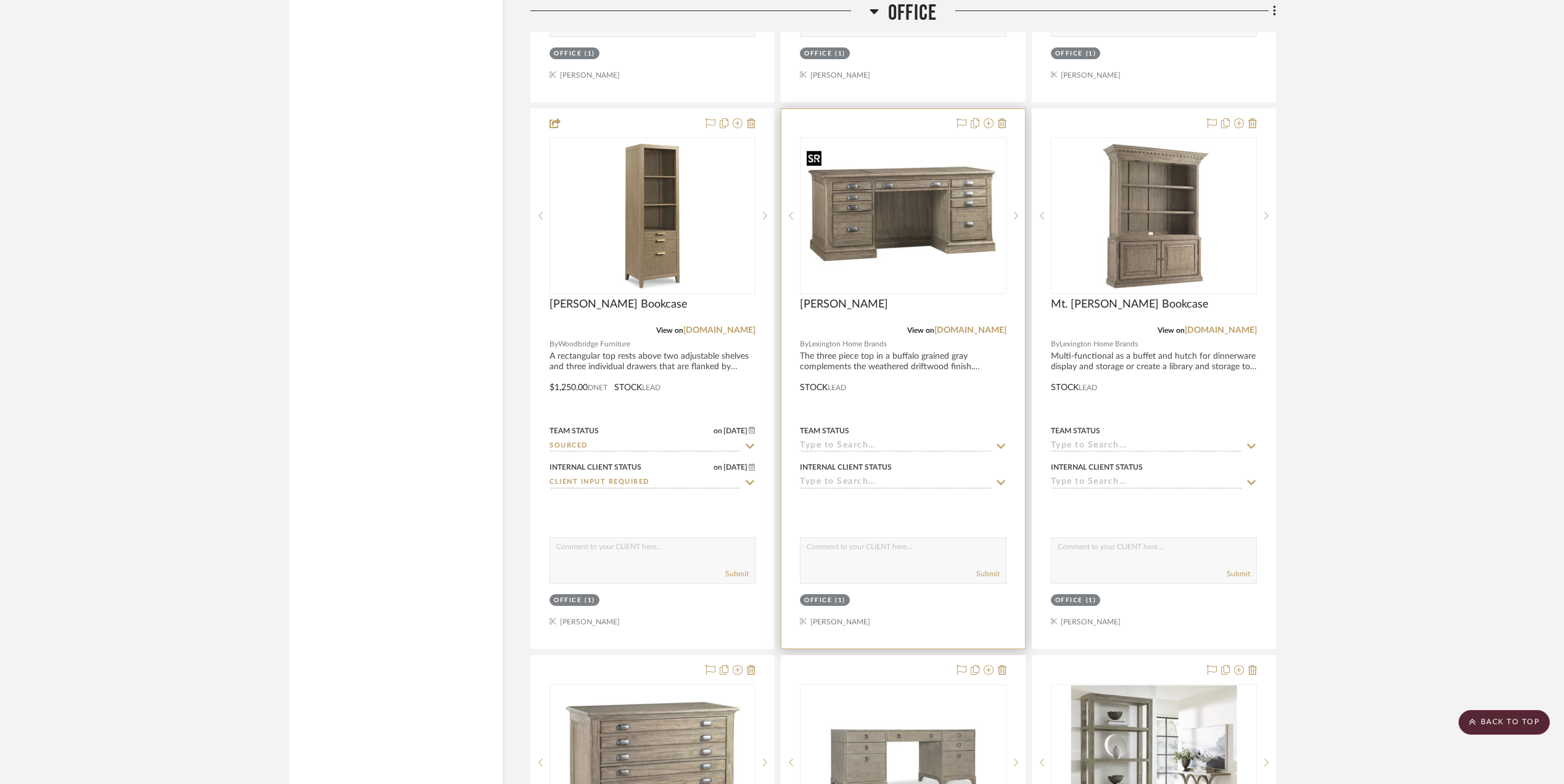
click at [836, 247] on img "0" at bounding box center [902, 215] width 204 height 153
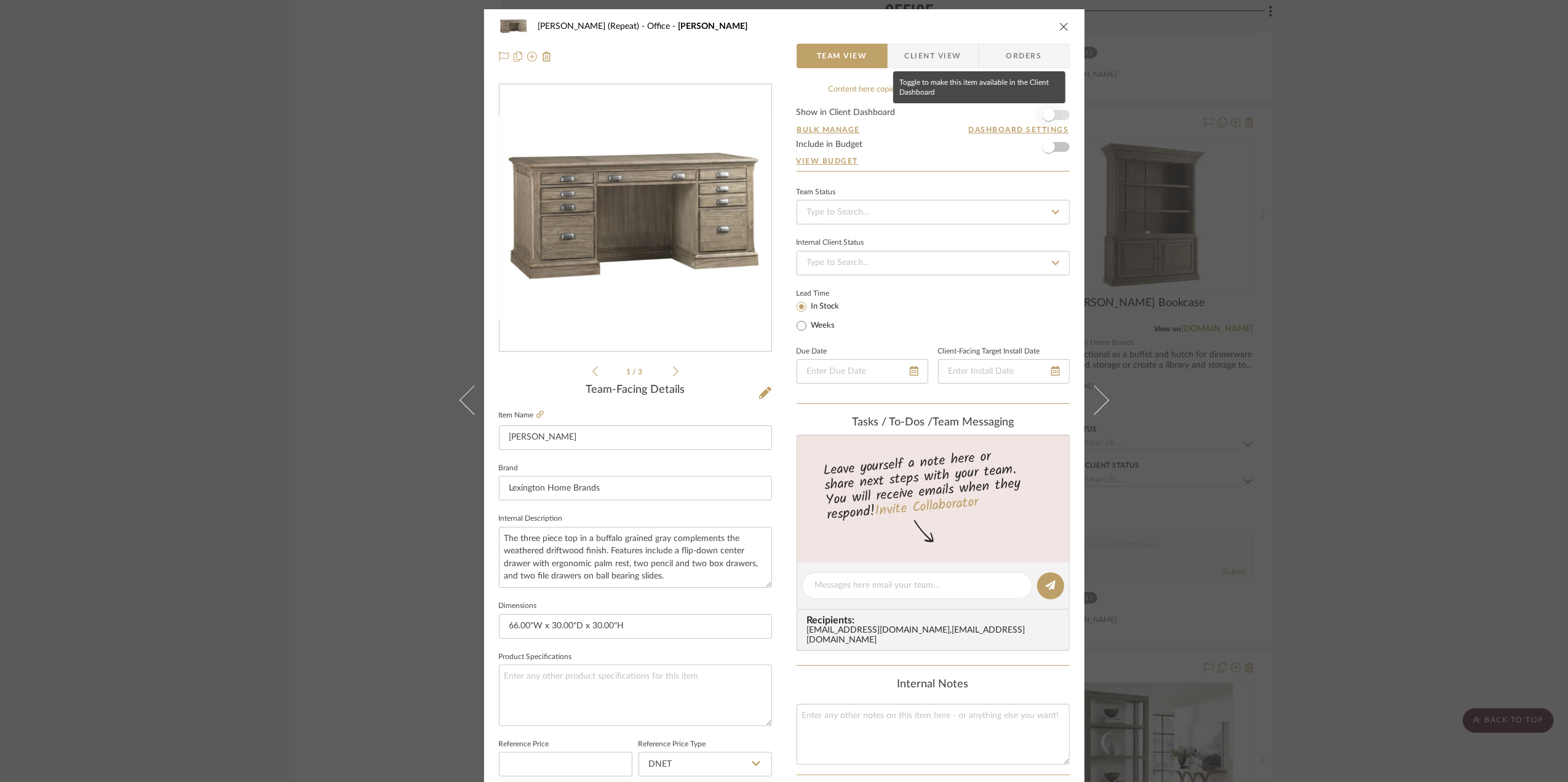
click at [1057, 117] on span "button" at bounding box center [1049, 115] width 27 height 27
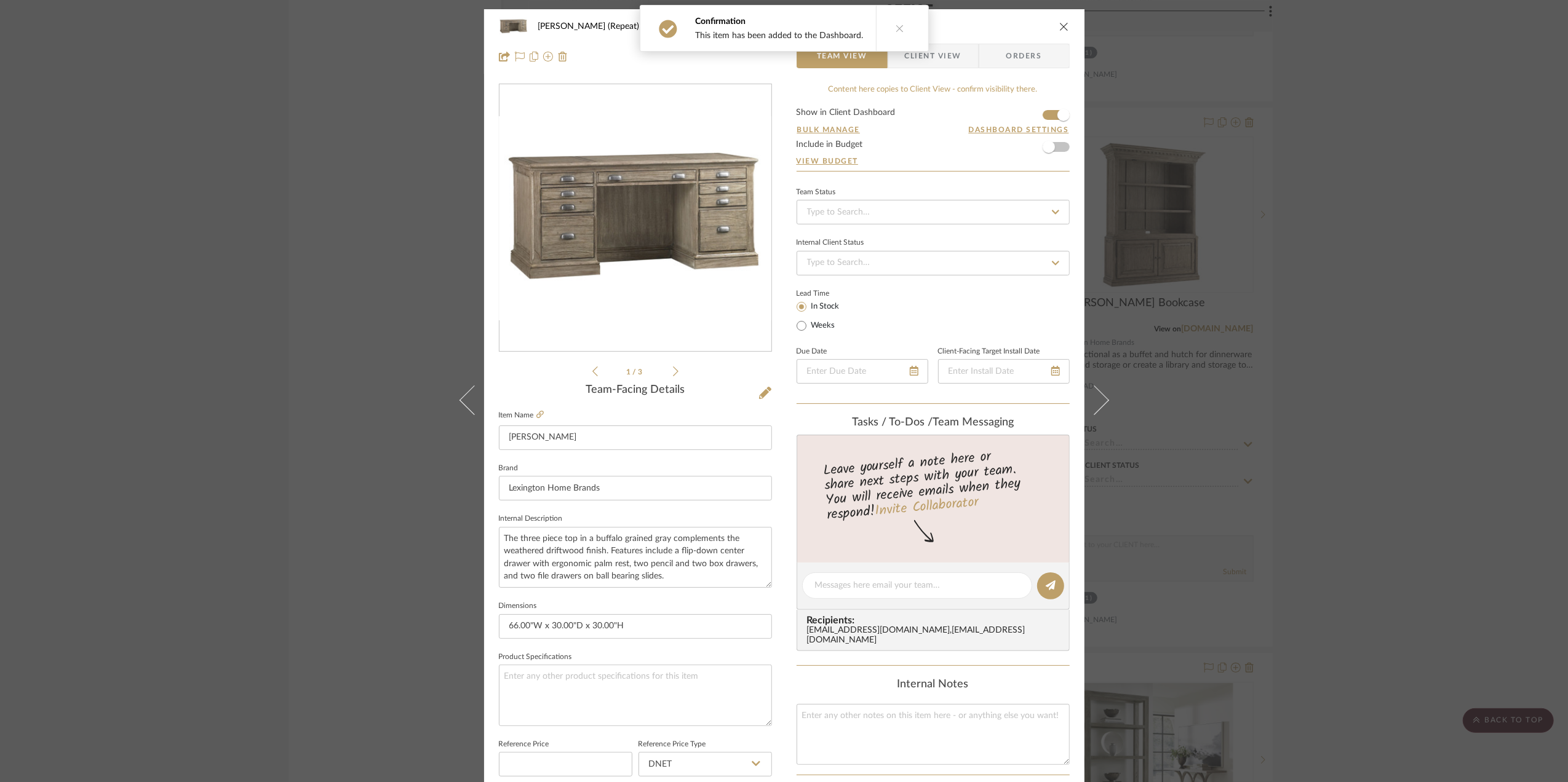
click at [946, 54] on span "Client View" at bounding box center [933, 56] width 56 height 25
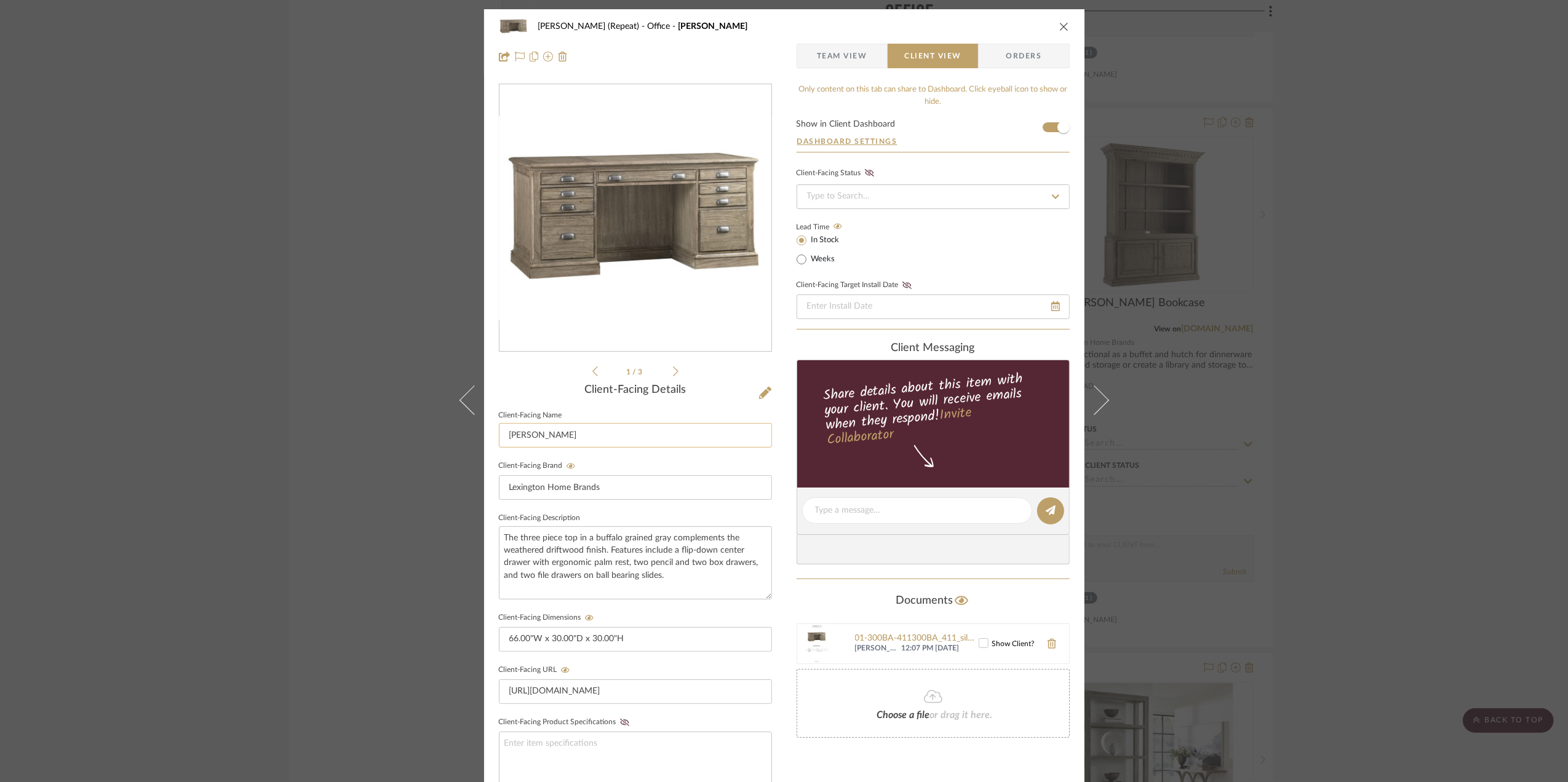
click at [568, 436] on input "Austin Desk" at bounding box center [635, 435] width 273 height 25
type input "Scheme II - Desk"
click at [1367, 446] on div "Stephanie Bergreen (Repeat) Office Austin Desk Team View Client View Orders 1 /…" at bounding box center [784, 391] width 1568 height 782
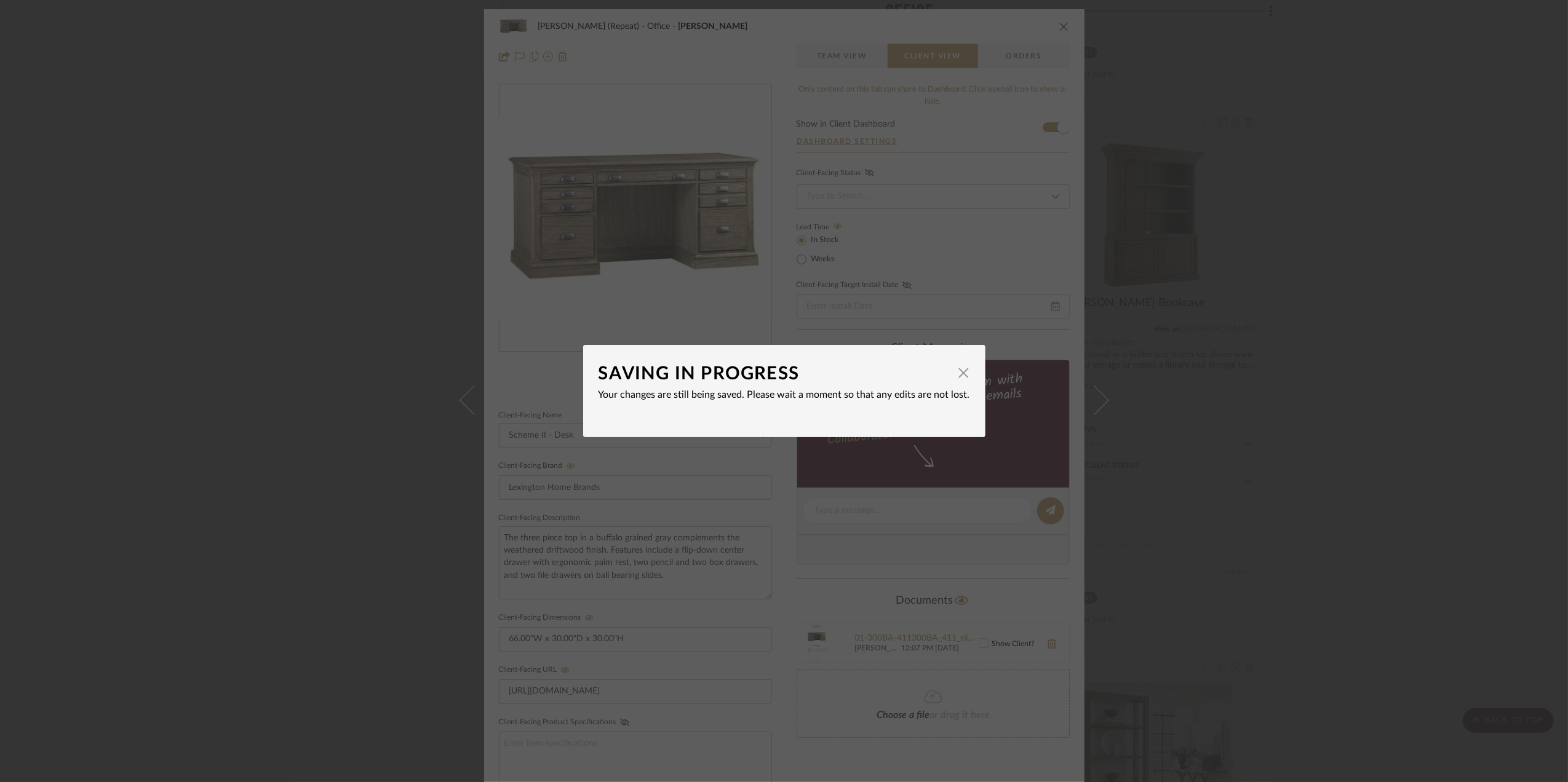
click at [1381, 454] on div "SAVING IN PROGRESS × Your changes are still being saved. Please wait a moment s…" at bounding box center [784, 391] width 1568 height 782
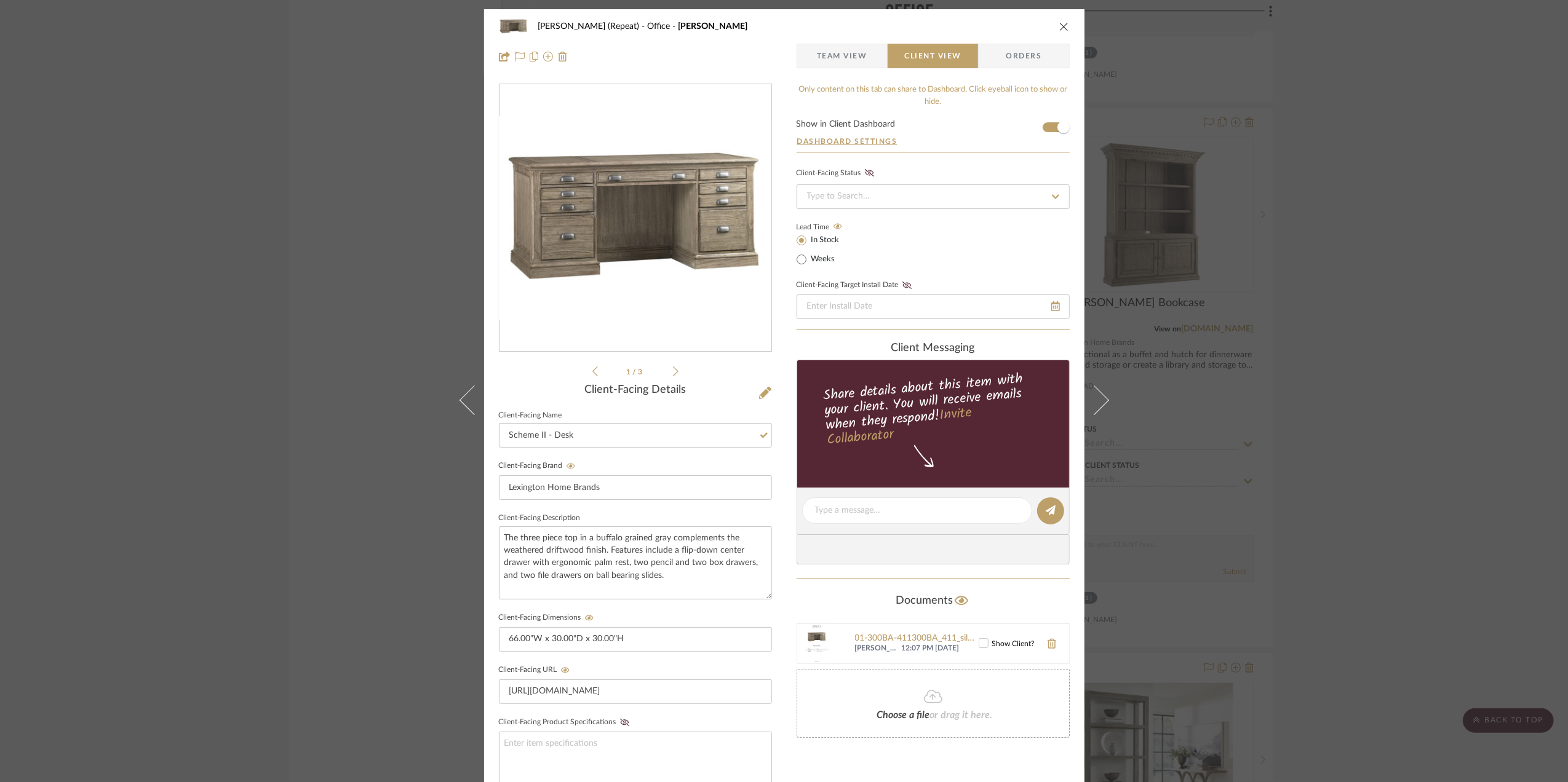
click at [1344, 465] on div "Stephanie Bergreen (Repeat) Office Austin Desk Team View Client View Orders 1 /…" at bounding box center [784, 391] width 1568 height 782
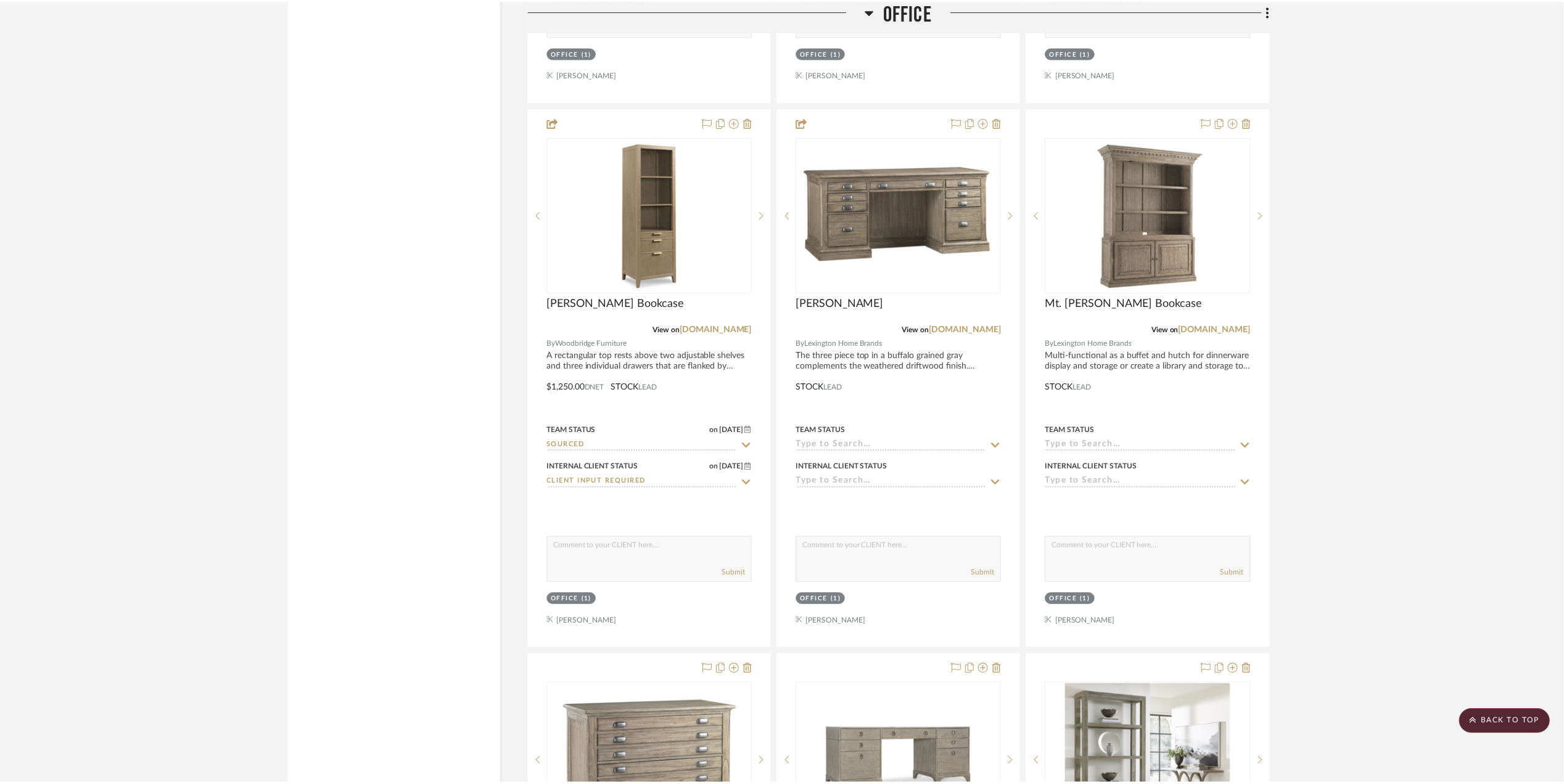
scroll to position [2125, 0]
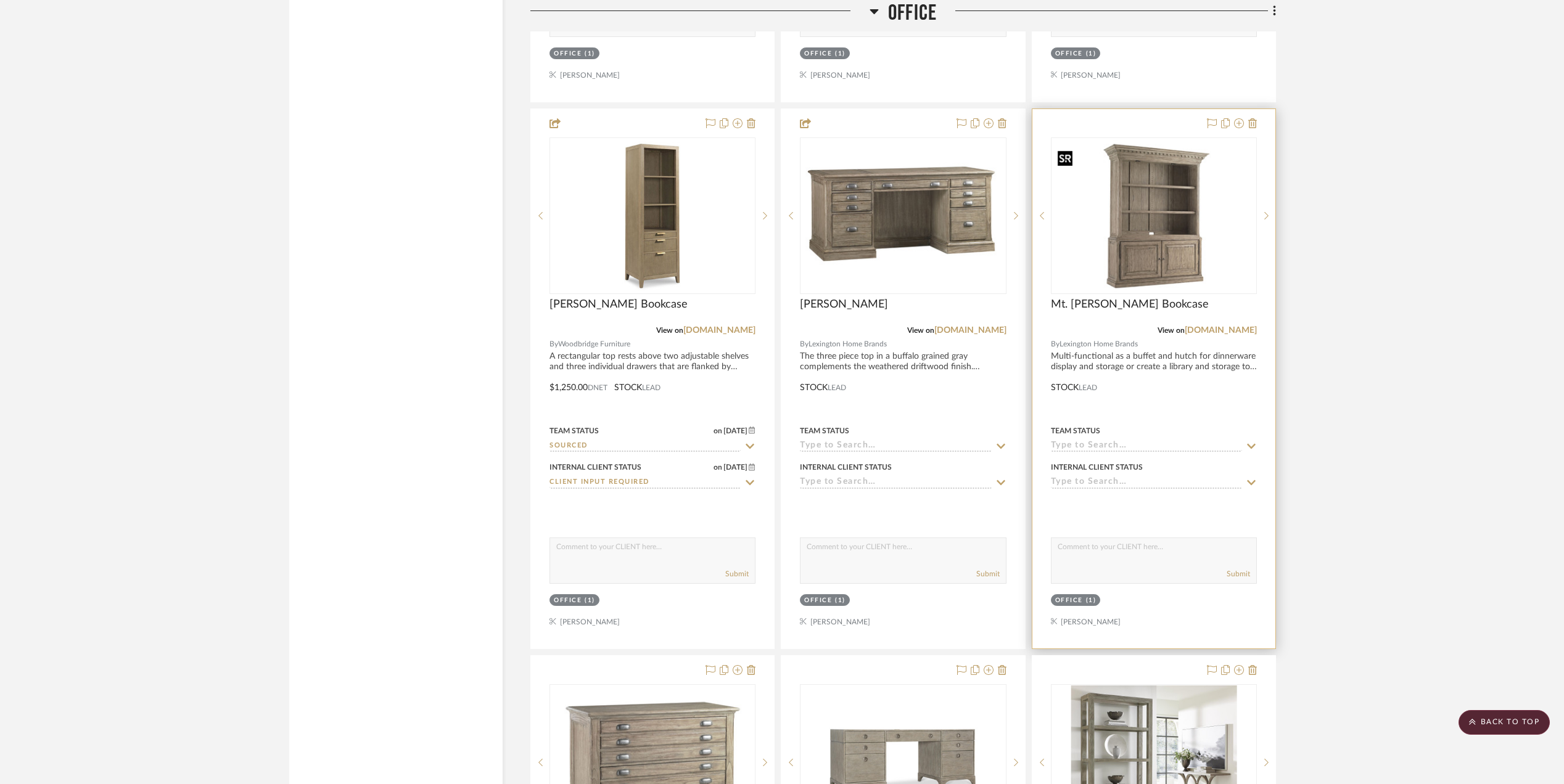
click at [1126, 219] on img "0" at bounding box center [1153, 215] width 204 height 153
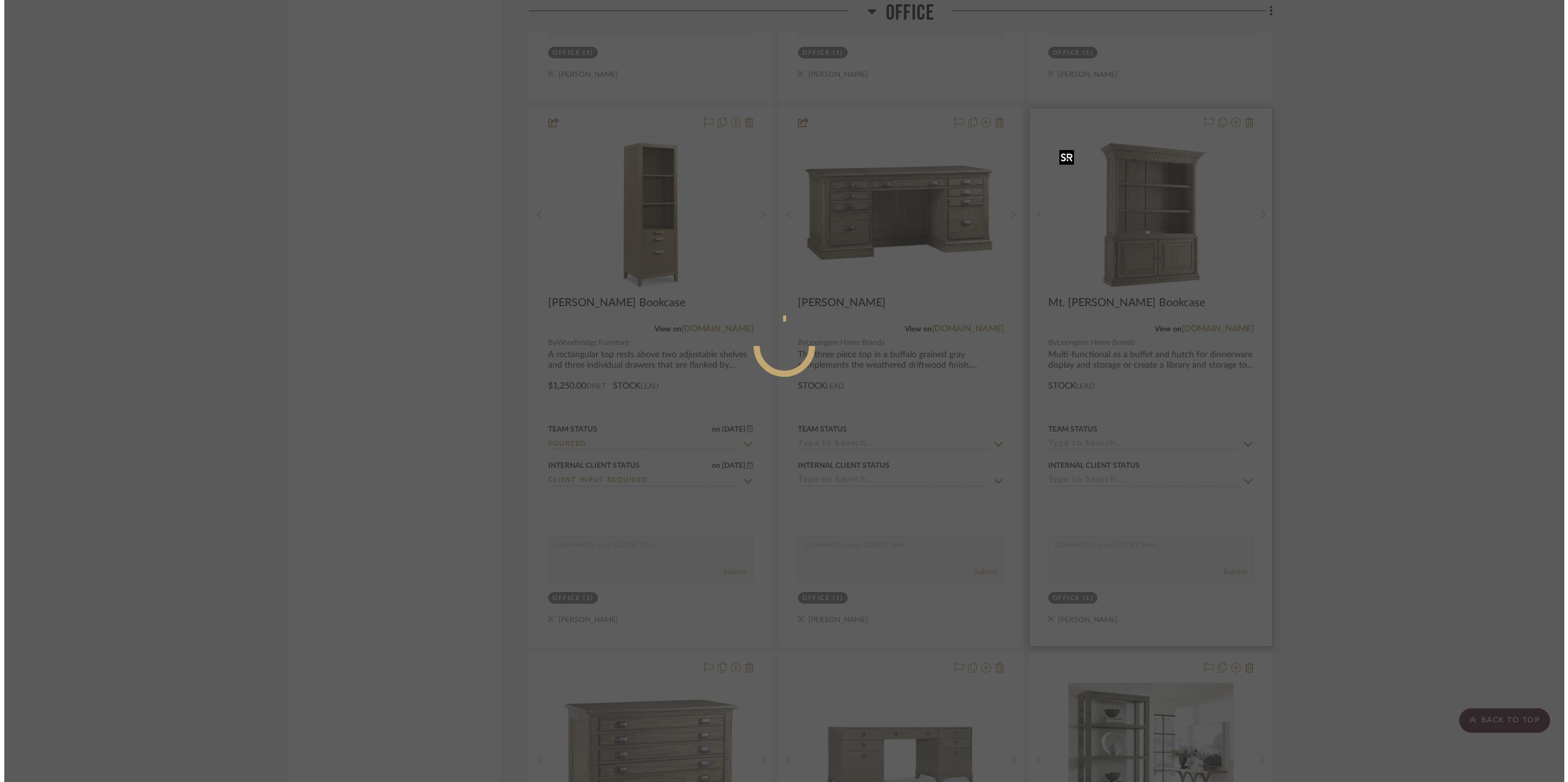
scroll to position [0, 0]
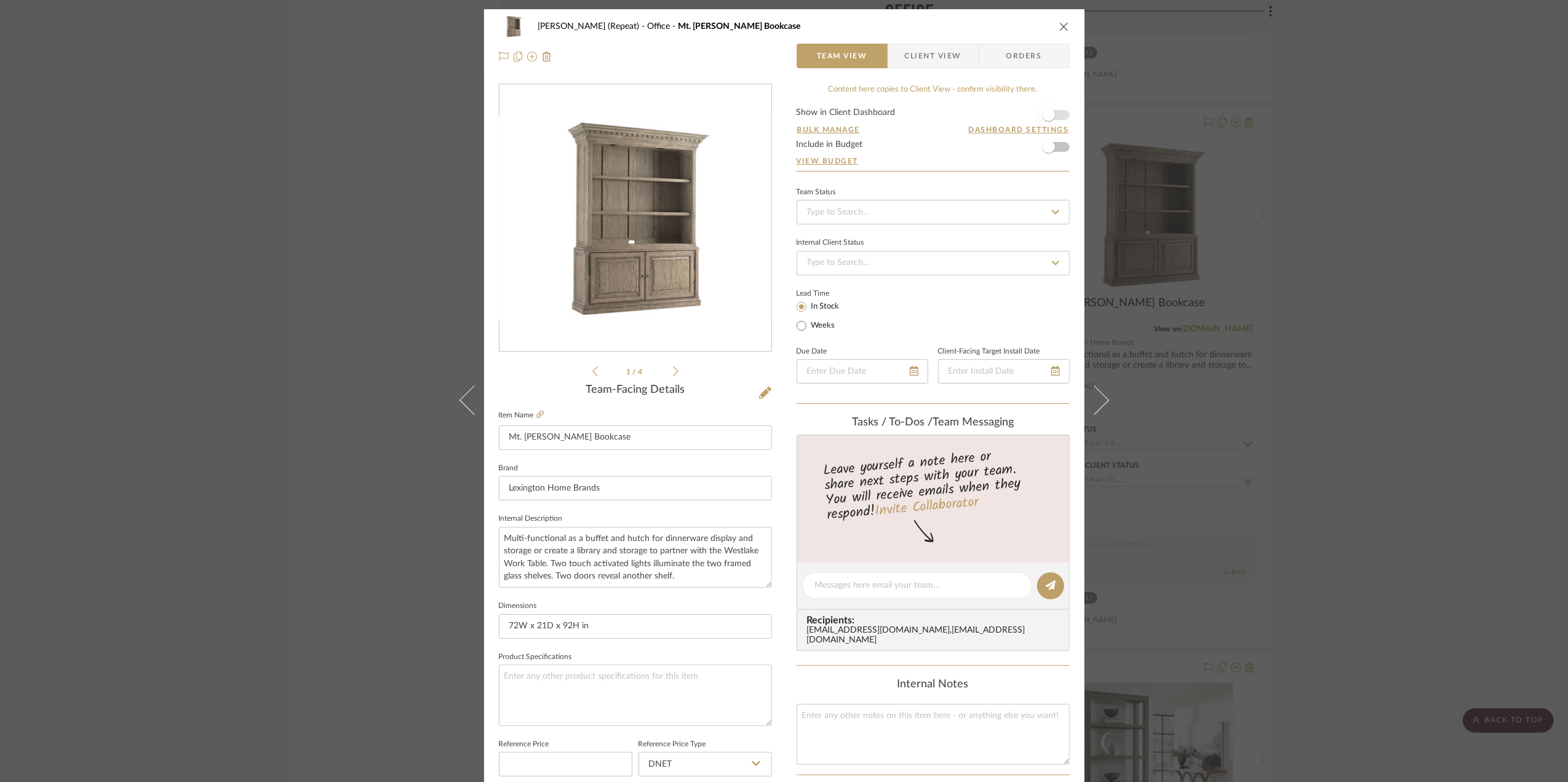
click at [1056, 111] on span "button" at bounding box center [1049, 115] width 27 height 27
click at [950, 54] on span "Client View" at bounding box center [933, 56] width 56 height 25
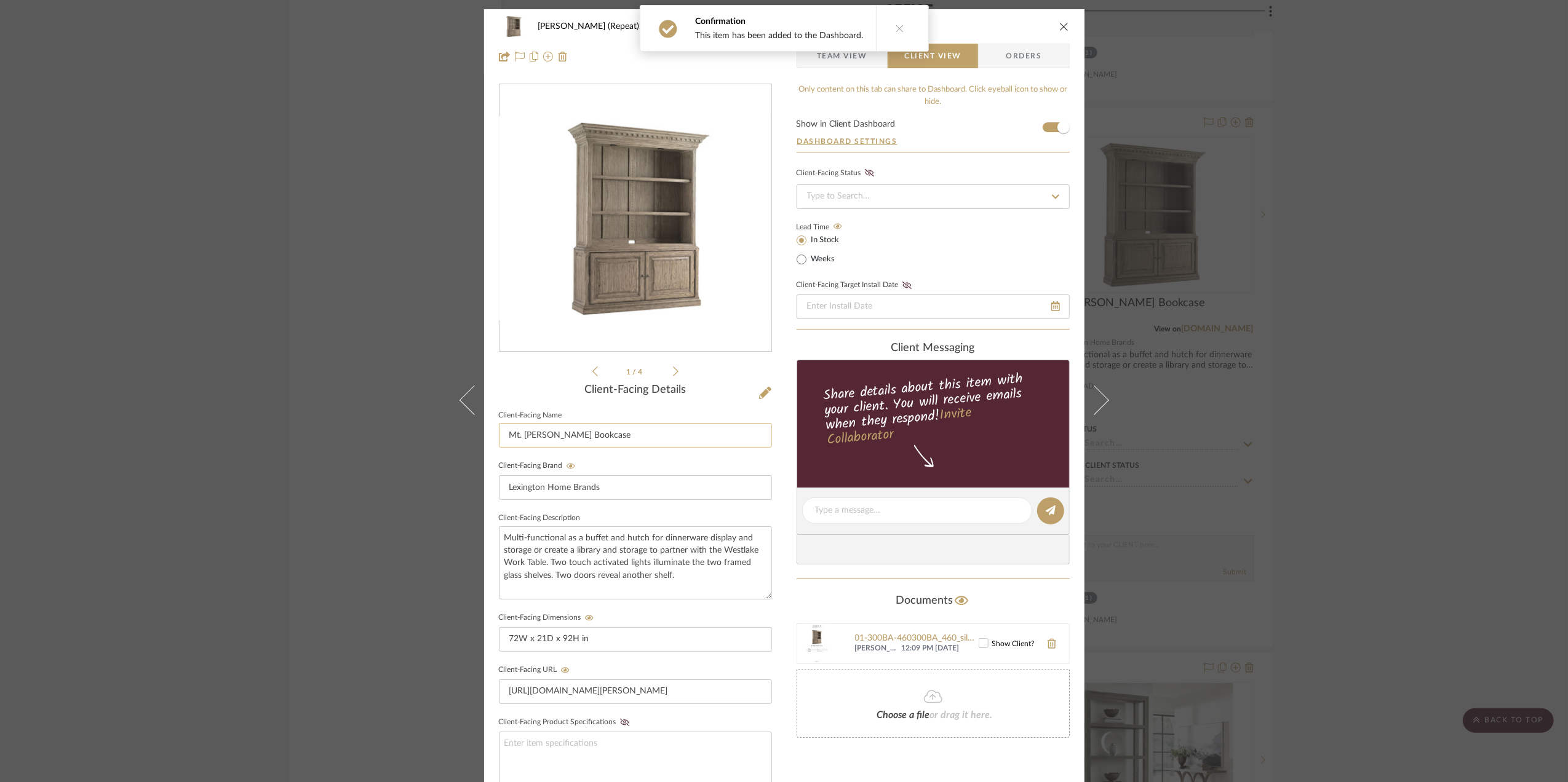
click at [609, 434] on input "Mt. Bonnell Bookcase" at bounding box center [635, 435] width 273 height 25
type input "Scheme II - Bookcase"
click at [1415, 472] on div "Stephanie Bergreen (Repeat) Office Mt. Bonnell Bookcase Team View Client View O…" at bounding box center [784, 391] width 1568 height 782
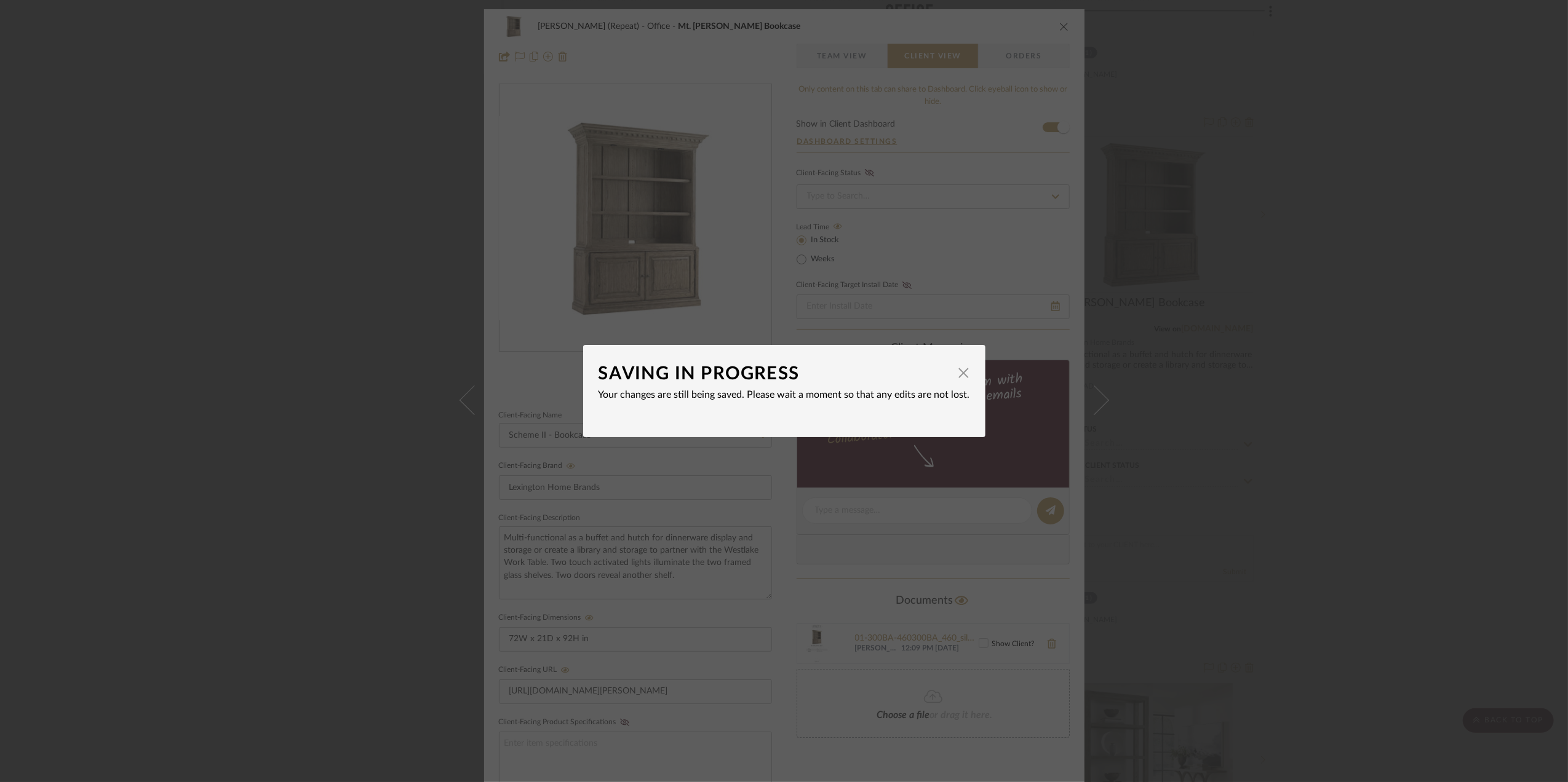
click at [1383, 476] on div "SAVING IN PROGRESS × Your changes are still being saved. Please wait a moment s…" at bounding box center [784, 391] width 1568 height 782
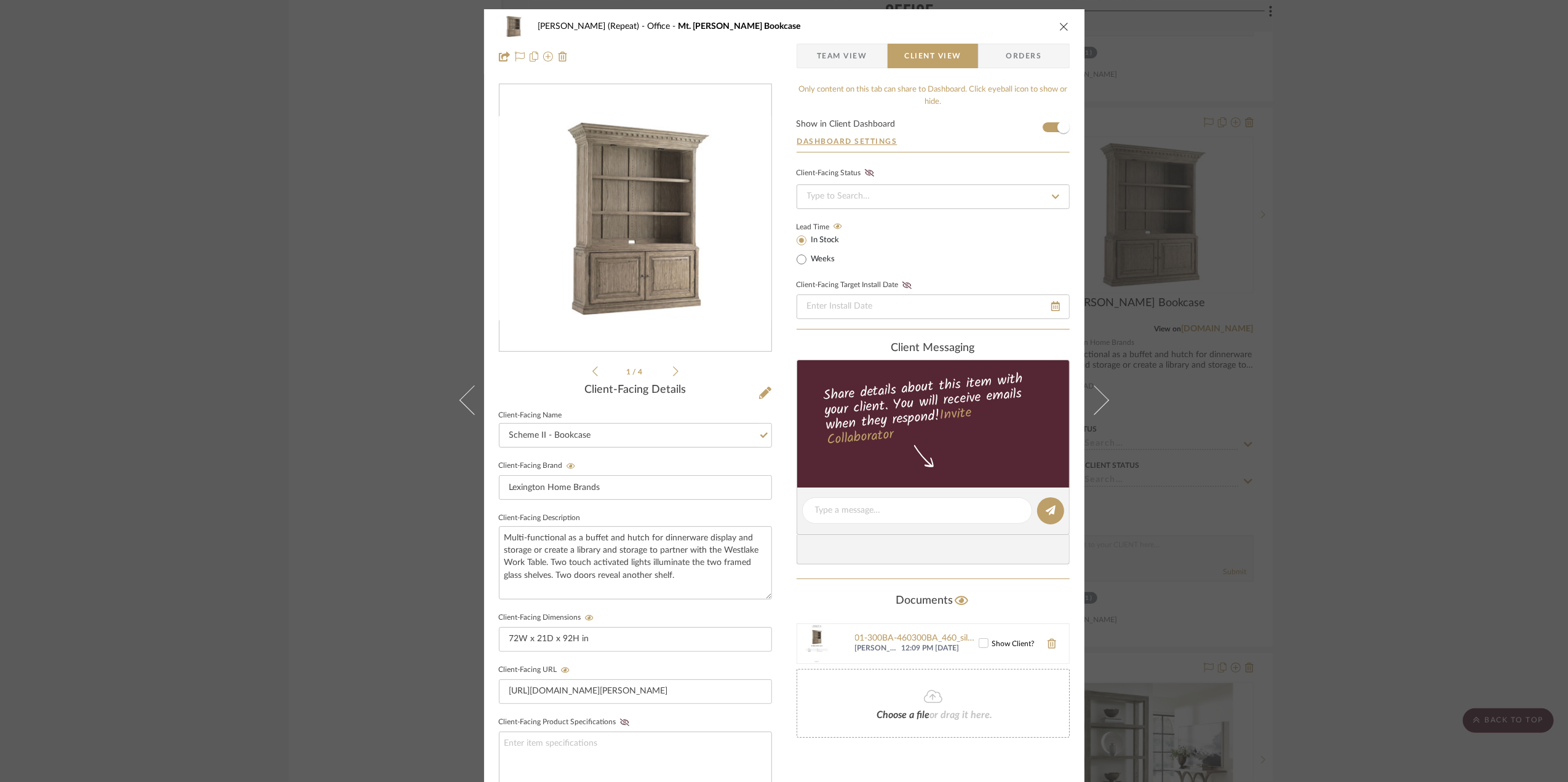
click at [1383, 476] on div "Stephanie Bergreen (Repeat) Office Mt. Bonnell Bookcase Team View Client View O…" at bounding box center [784, 391] width 1568 height 782
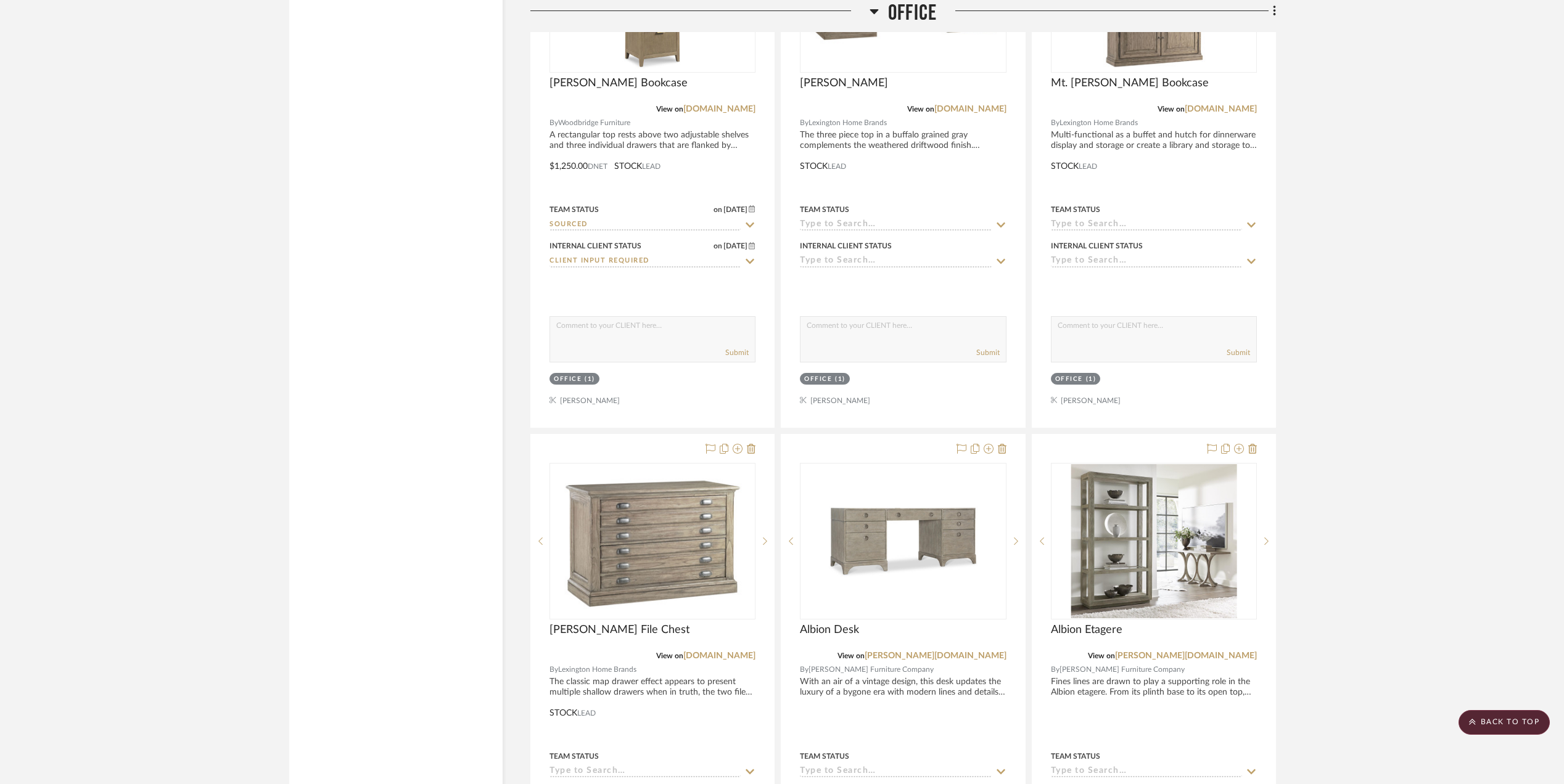
scroll to position [2371, 0]
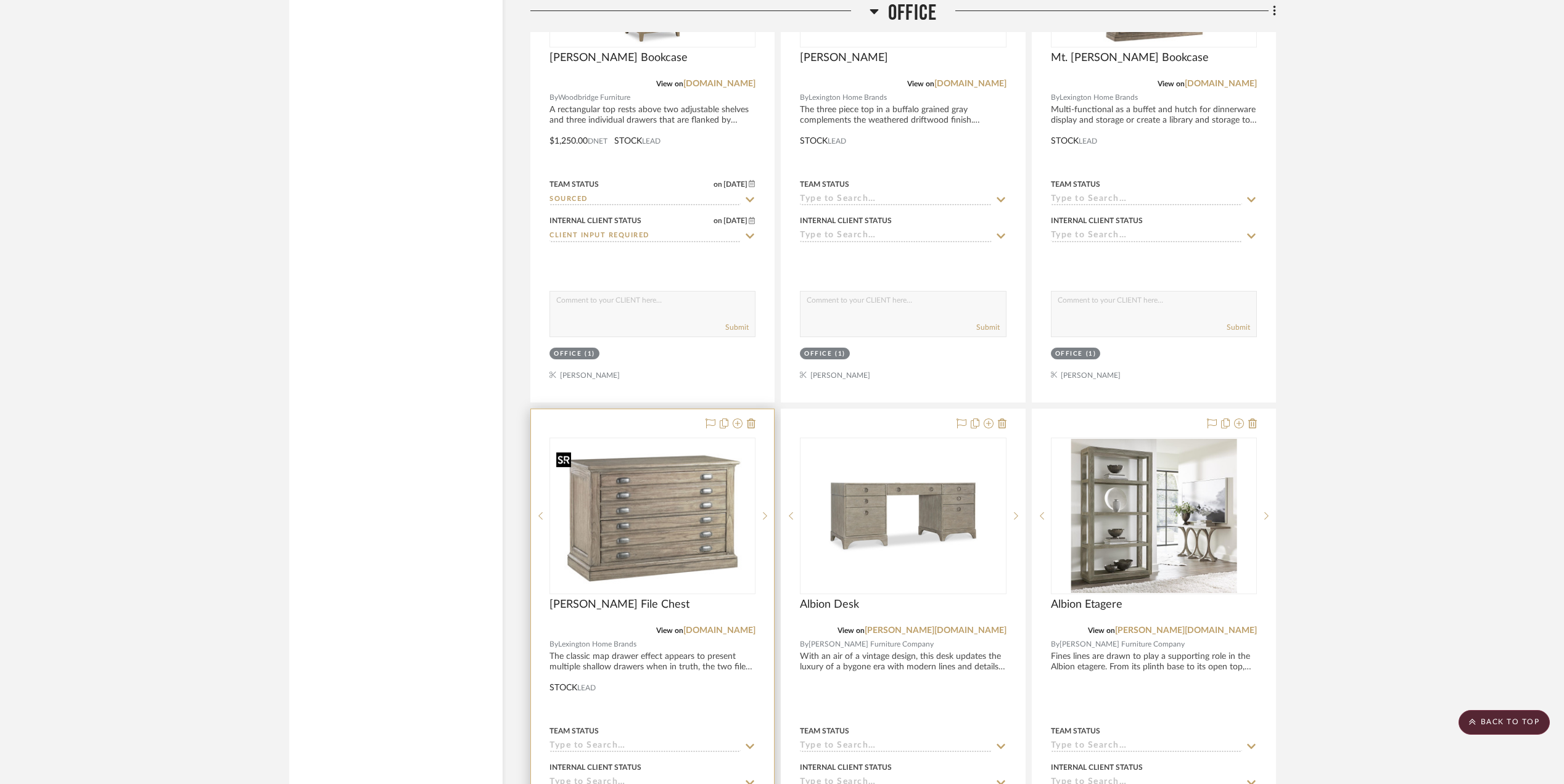
click at [684, 536] on img "0" at bounding box center [652, 516] width 204 height 153
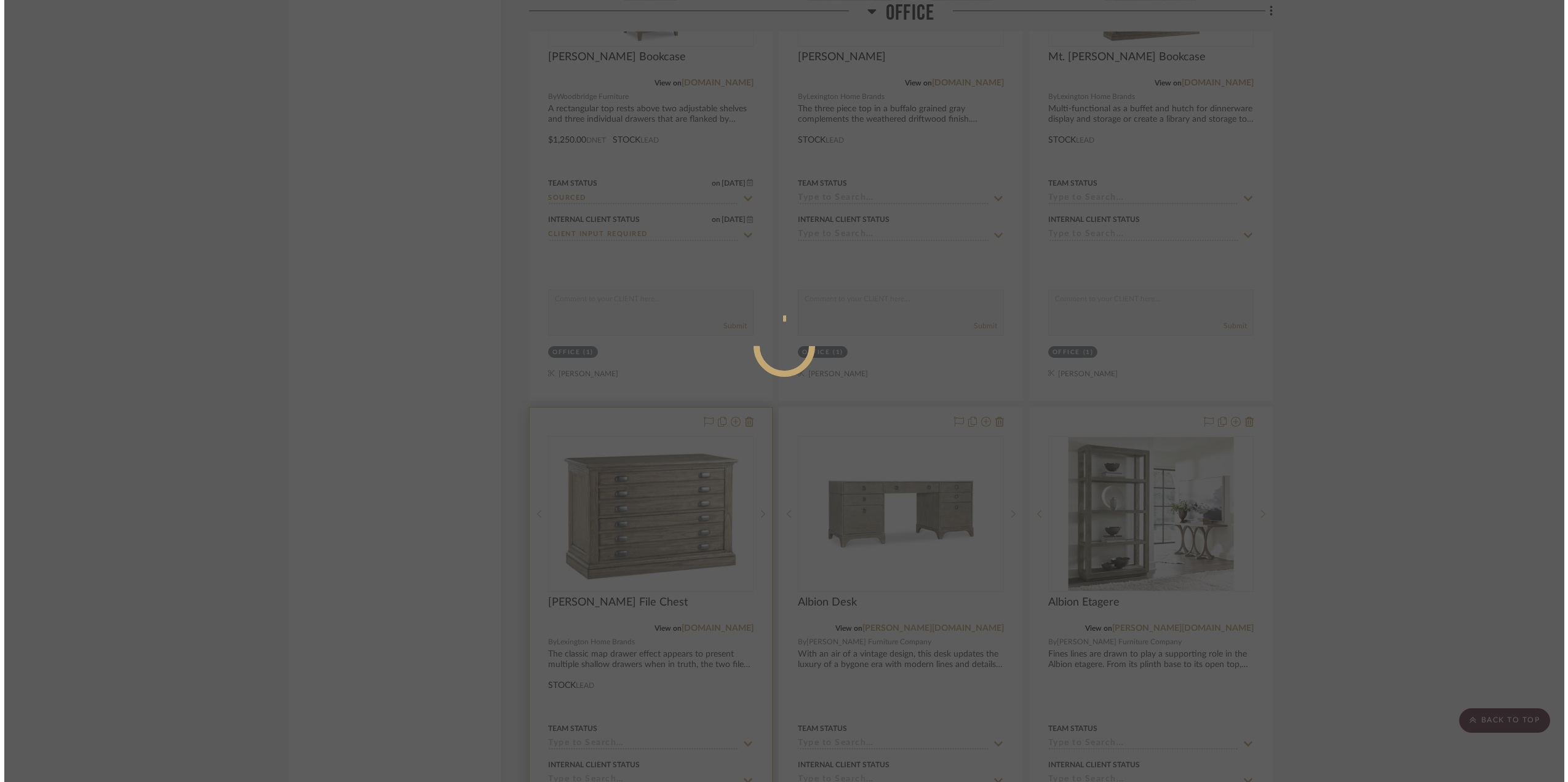
scroll to position [0, 0]
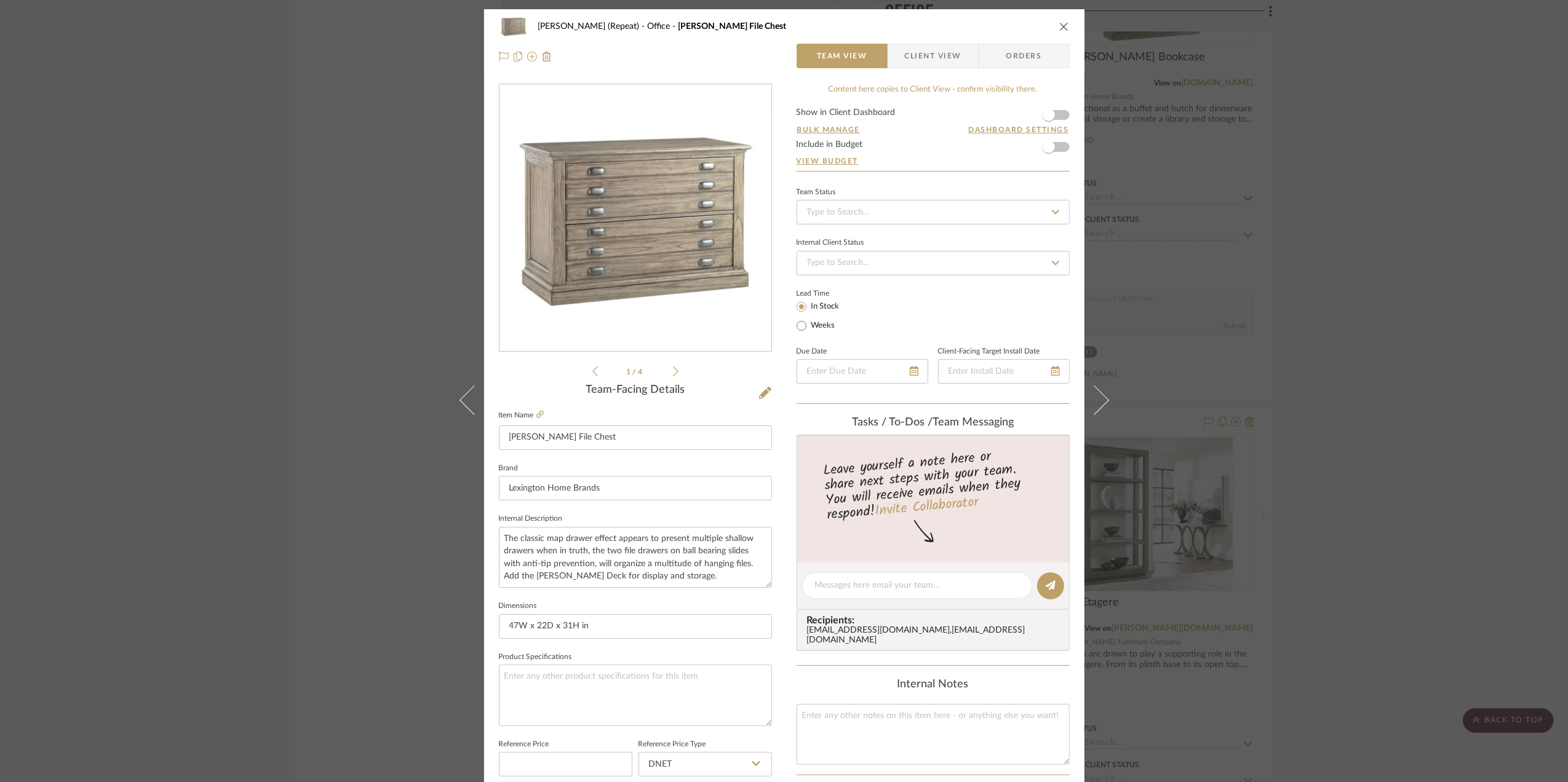
click at [668, 370] on li "1 / 4" at bounding box center [635, 372] width 75 height 15
click at [673, 374] on icon at bounding box center [676, 372] width 5 height 11
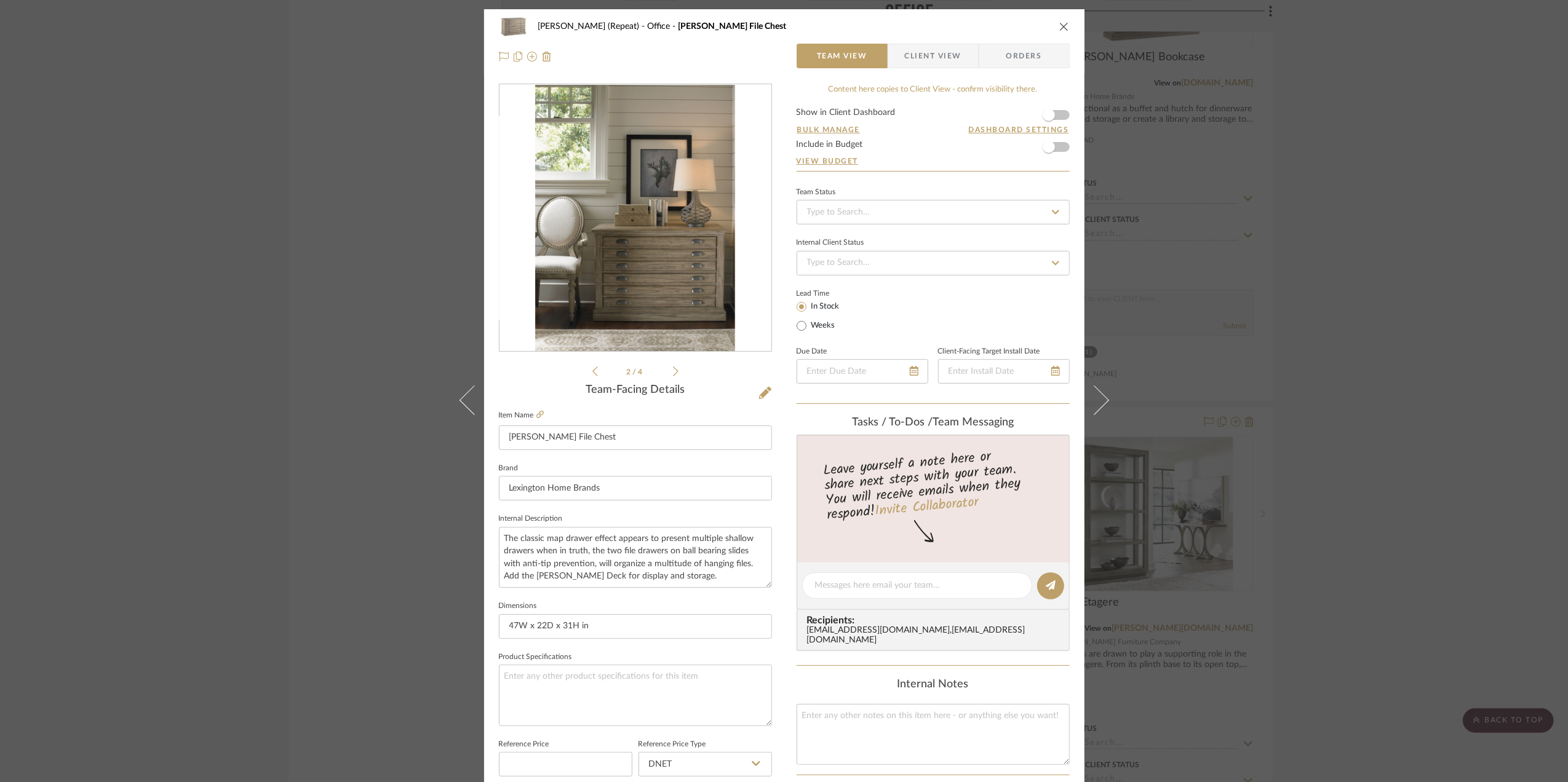
click at [673, 373] on icon at bounding box center [676, 372] width 5 height 11
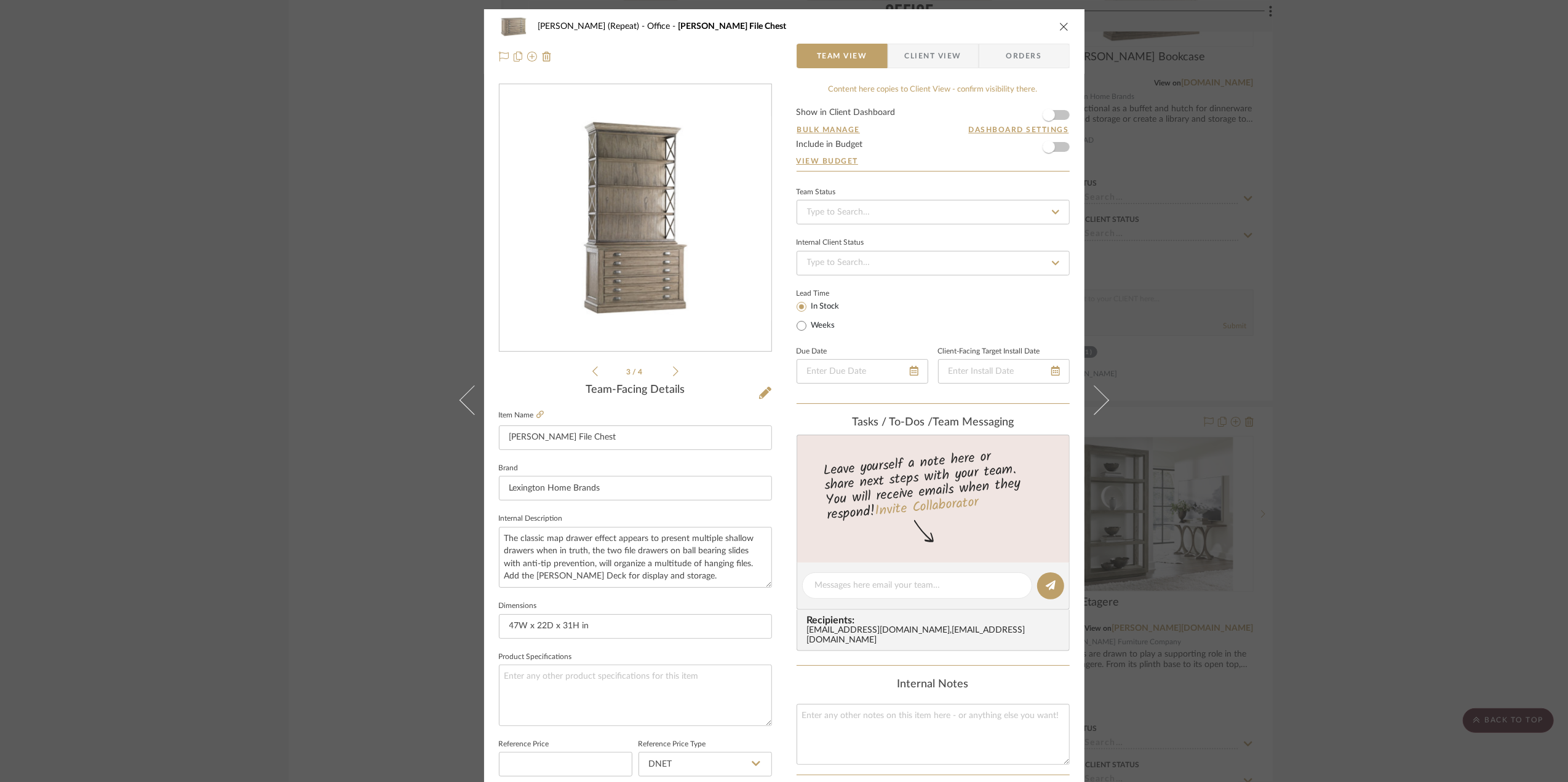
click at [673, 373] on icon at bounding box center [676, 372] width 5 height 11
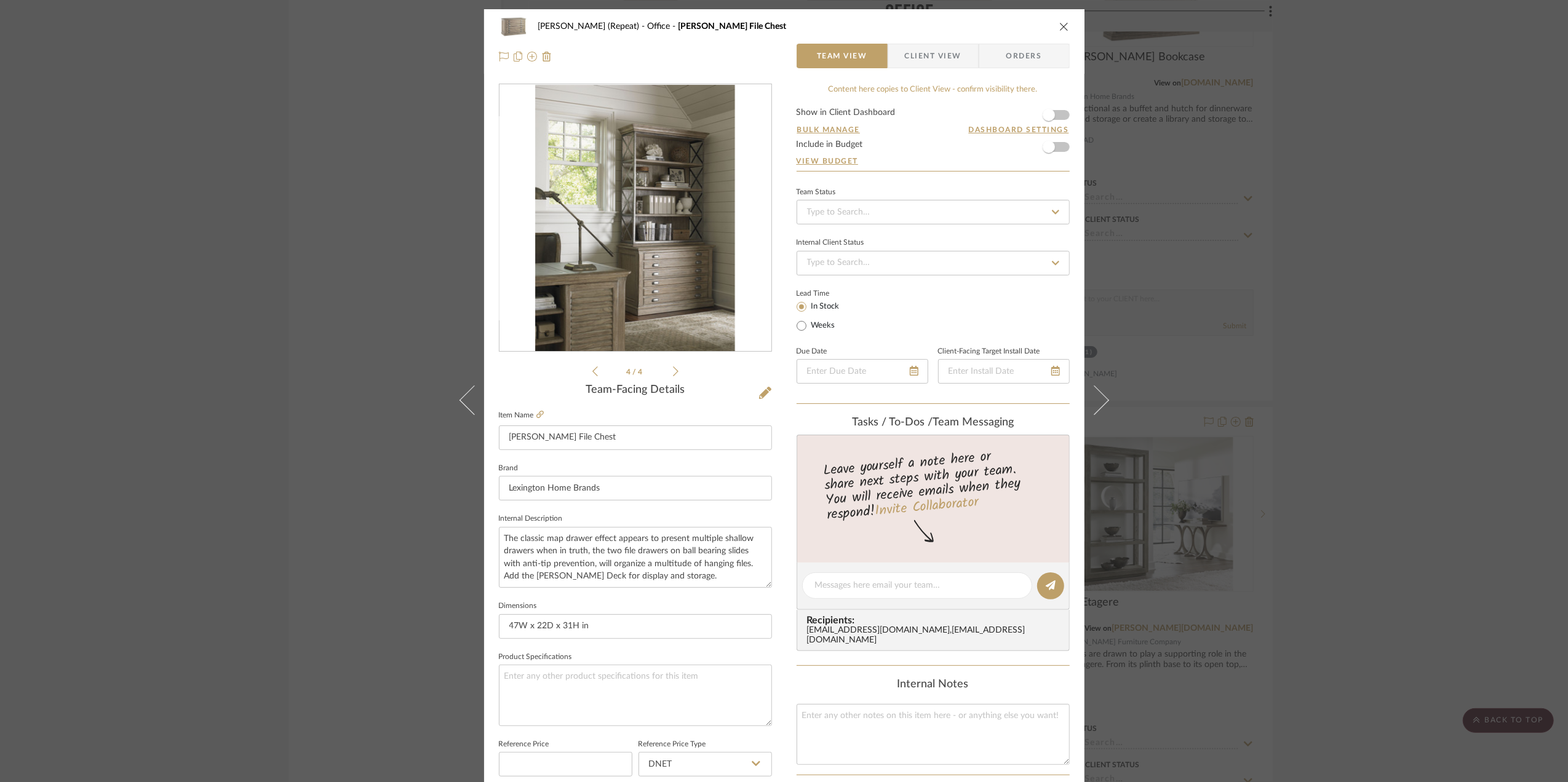
click at [673, 373] on icon at bounding box center [676, 372] width 5 height 11
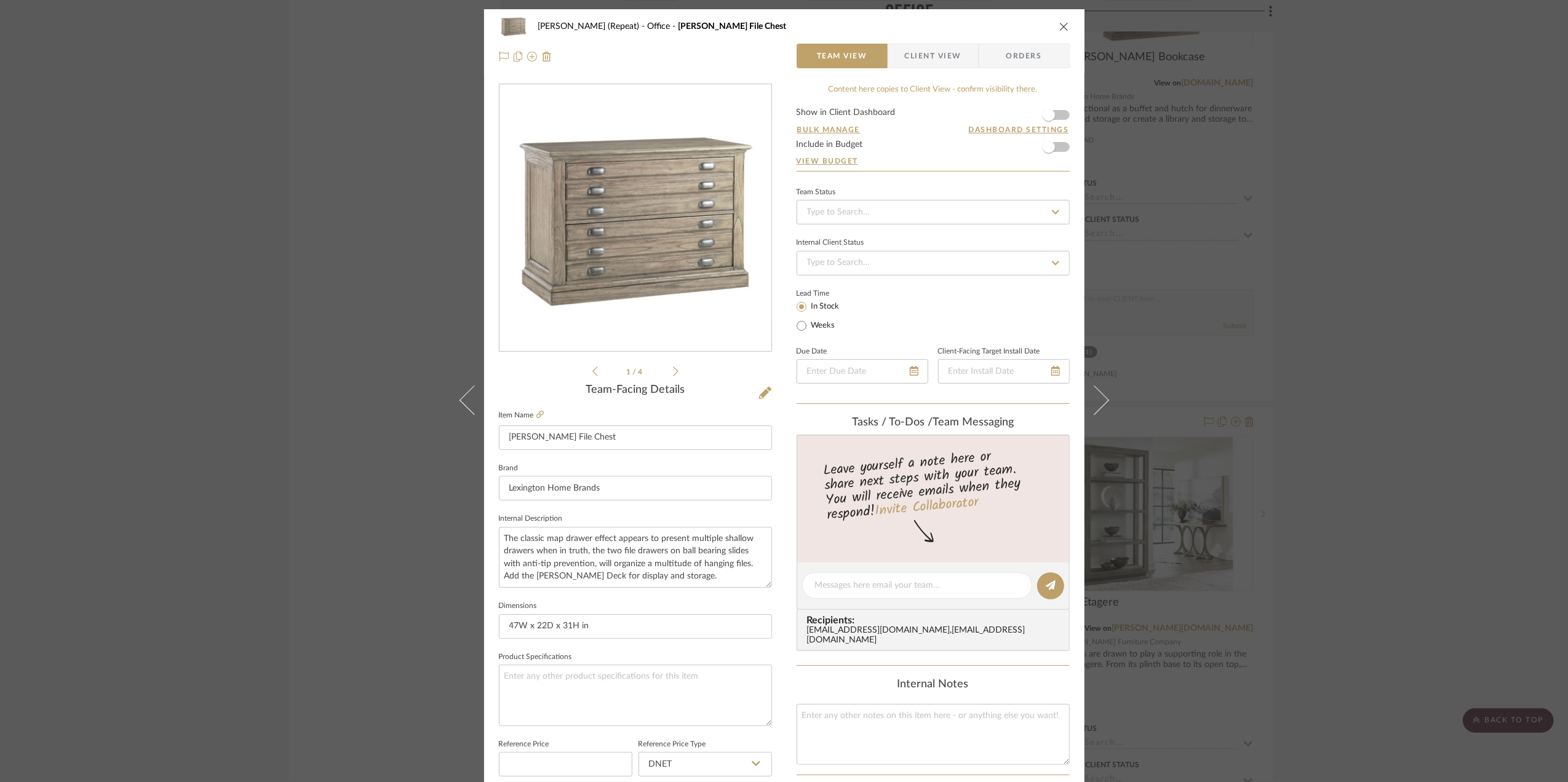
click at [673, 373] on icon at bounding box center [676, 372] width 5 height 11
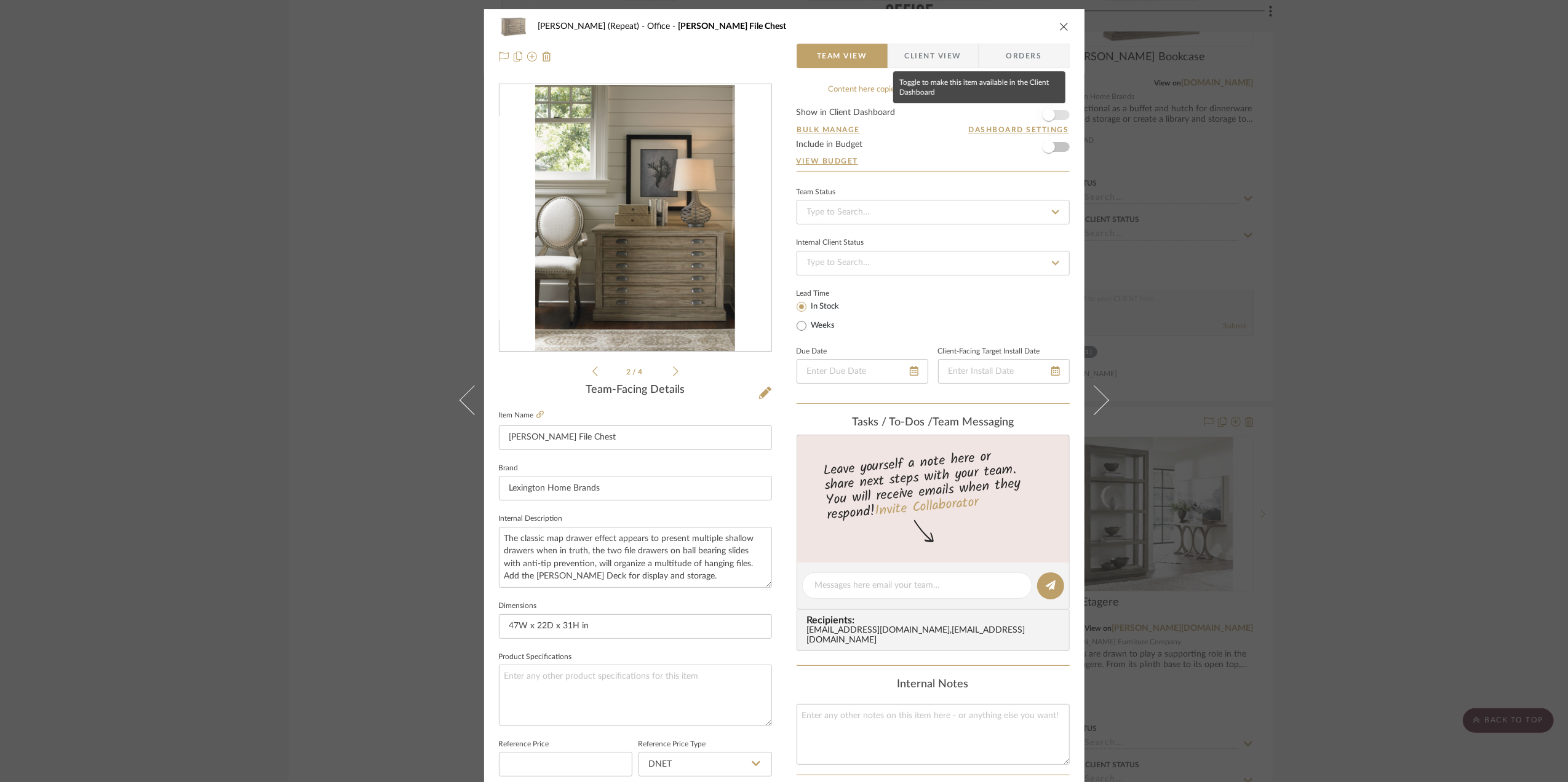
click at [1053, 113] on span "button" at bounding box center [1049, 115] width 27 height 27
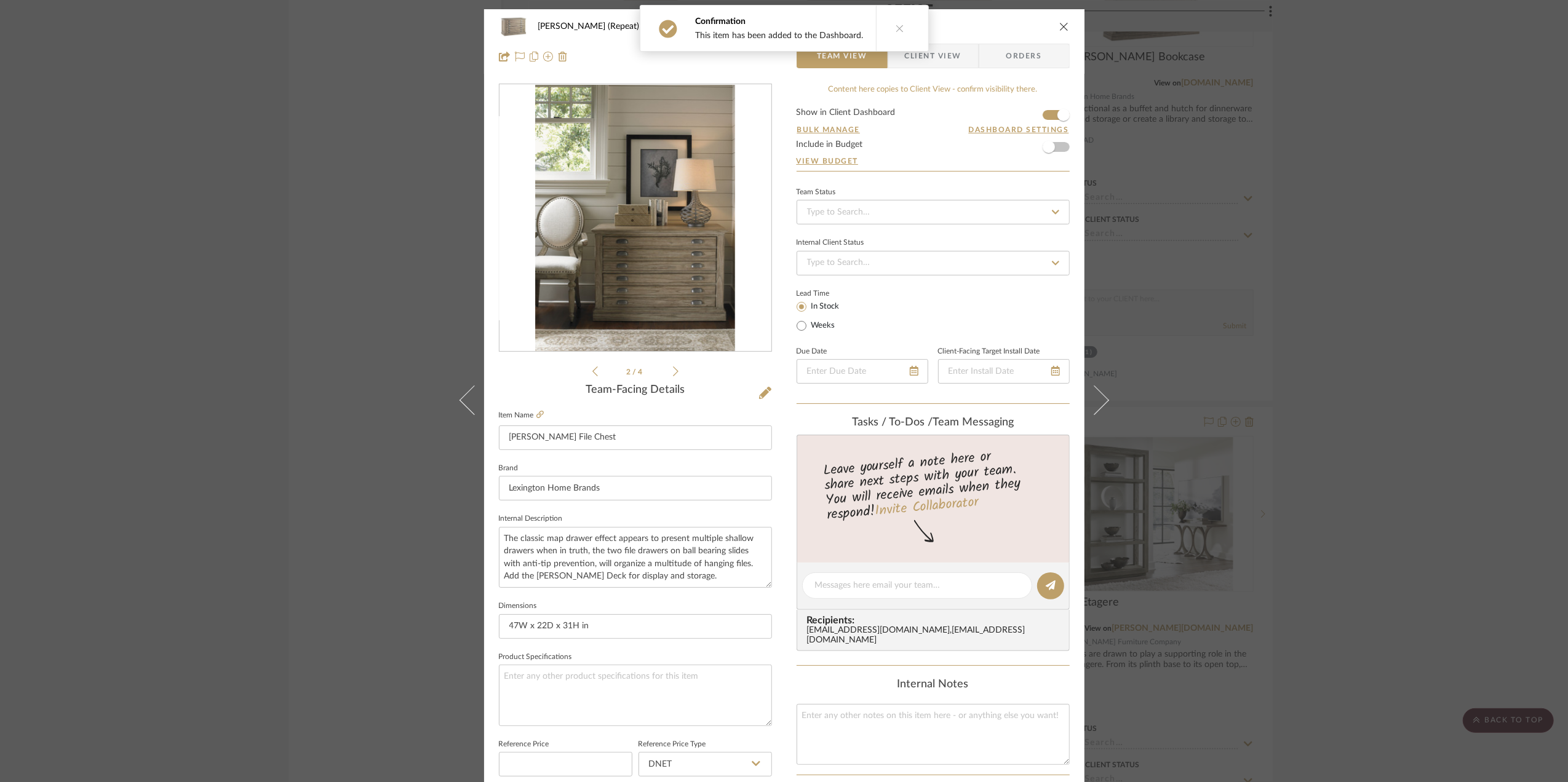
click at [941, 56] on span "Client View" at bounding box center [933, 56] width 56 height 25
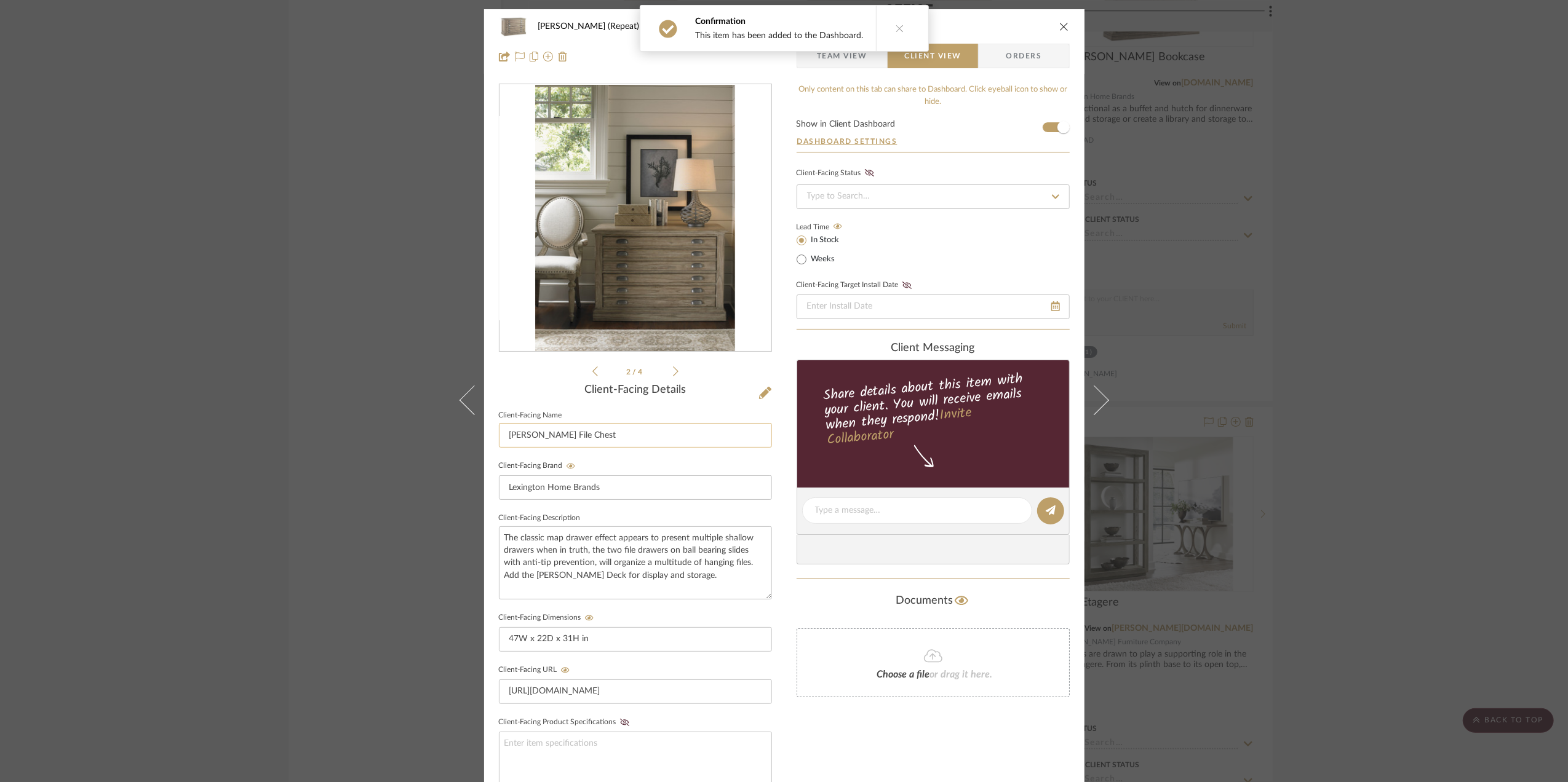
click at [537, 434] on input "Johnson File Chest" at bounding box center [635, 435] width 273 height 25
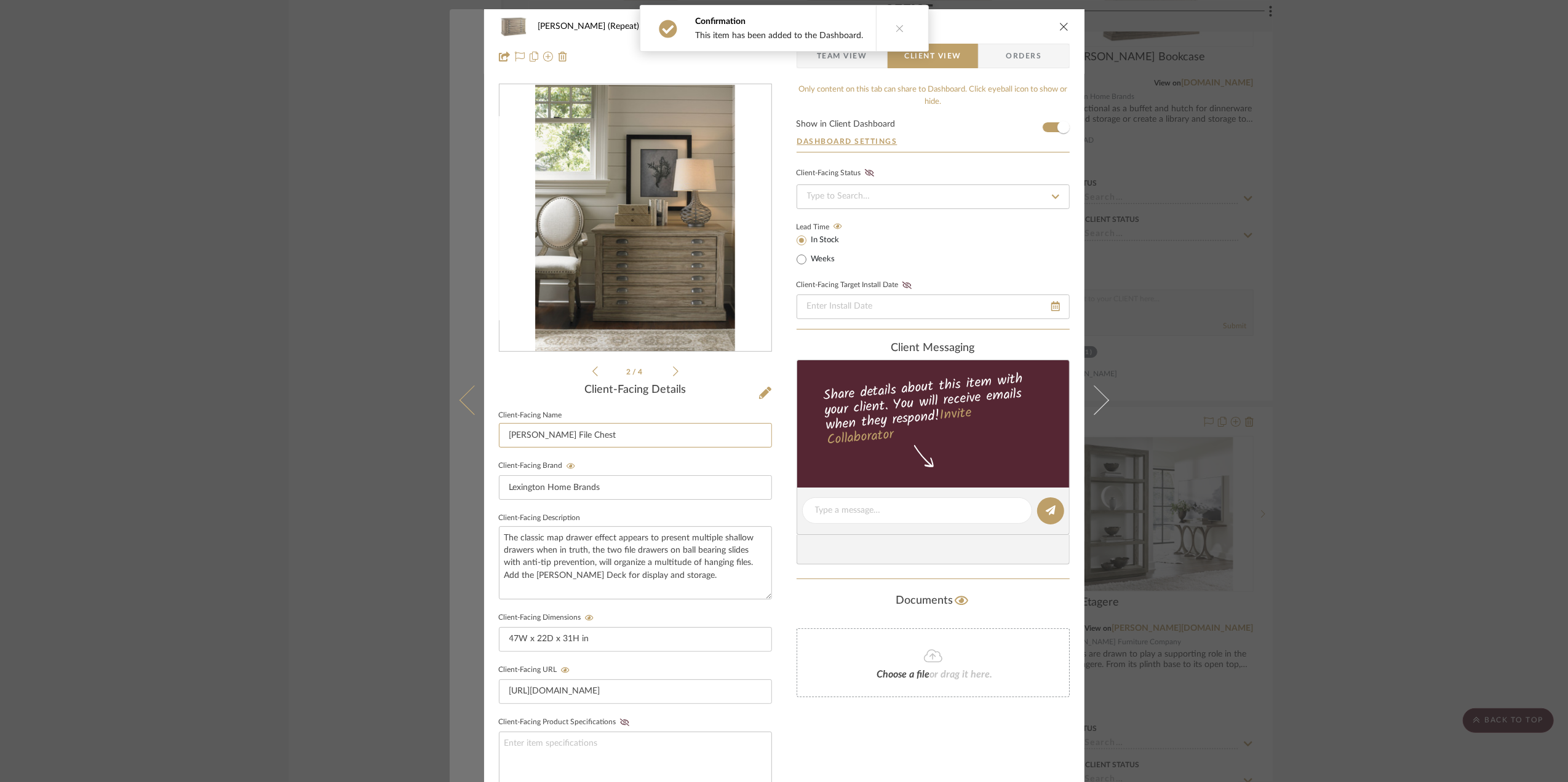
drag, startPoint x: 537, startPoint y: 434, endPoint x: 461, endPoint y: 429, distance: 76.2
click at [461, 429] on mat-dialog-content "Stephanie Bergreen (Repeat) Office Johnson File Chest Team View Client View Ord…" at bounding box center [784, 521] width 670 height 1024
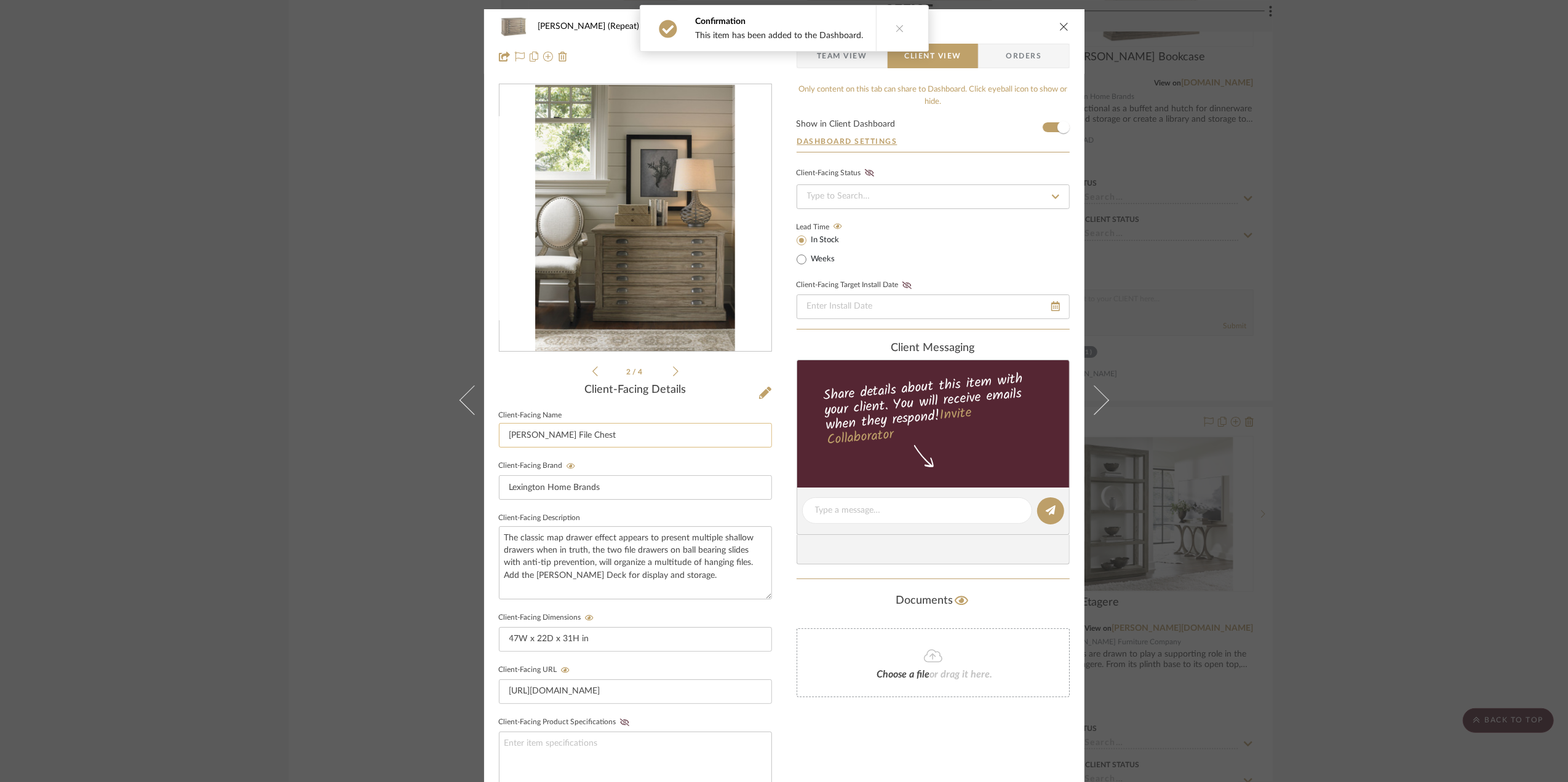
click at [539, 428] on input "Johnson File Chest" at bounding box center [635, 435] width 273 height 25
type input "Scheme II - File Chest"
click at [1364, 455] on div "Stephanie Bergreen (Repeat) Office Johnson File Chest Team View Client View Ord…" at bounding box center [784, 391] width 1568 height 782
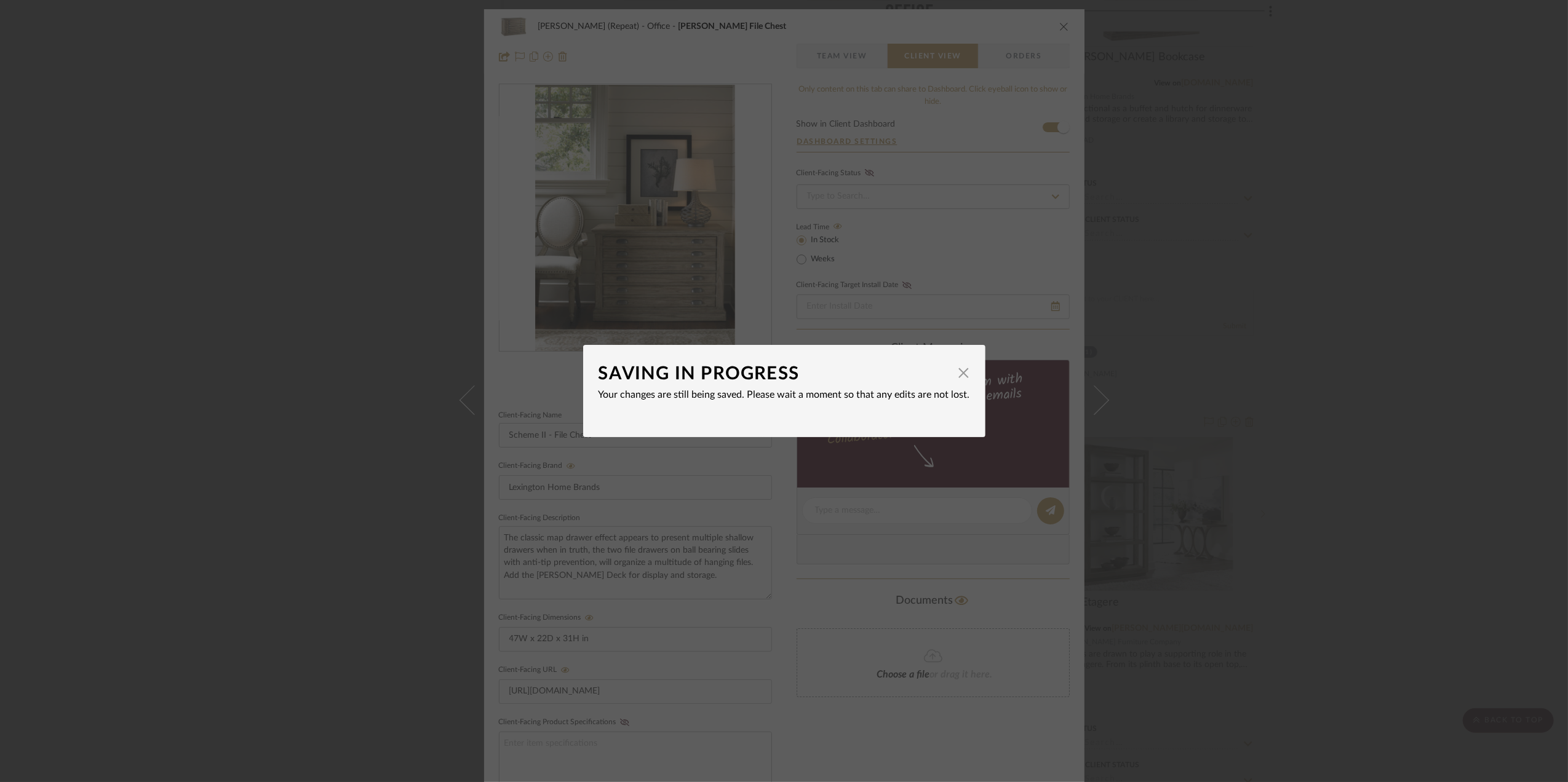
click at [1350, 470] on div "SAVING IN PROGRESS × Your changes are still being saved. Please wait a moment s…" at bounding box center [784, 391] width 1568 height 782
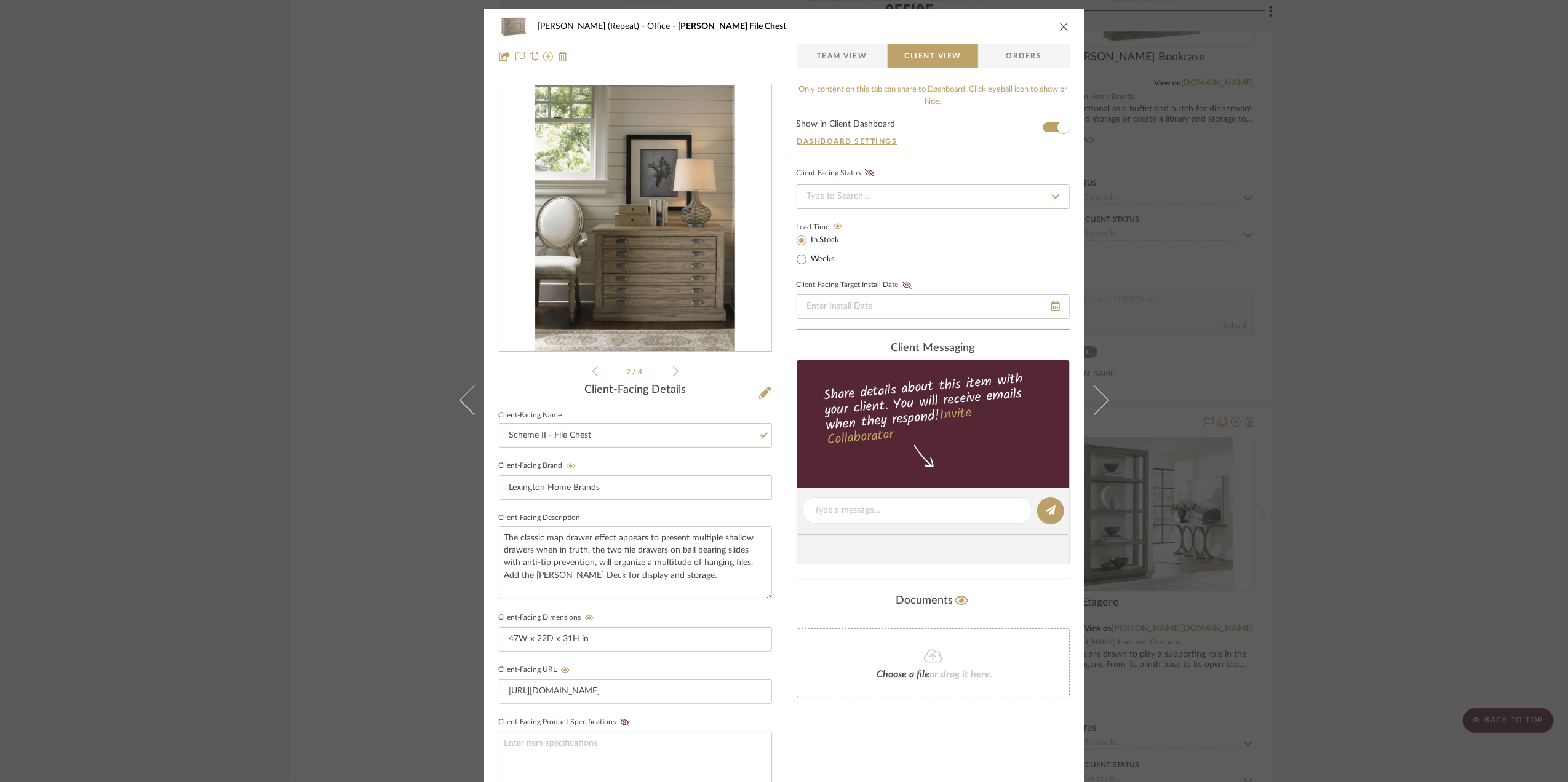
click at [1352, 468] on div "Stephanie Bergreen (Repeat) Office Johnson File Chest Team View Client View Ord…" at bounding box center [784, 391] width 1568 height 782
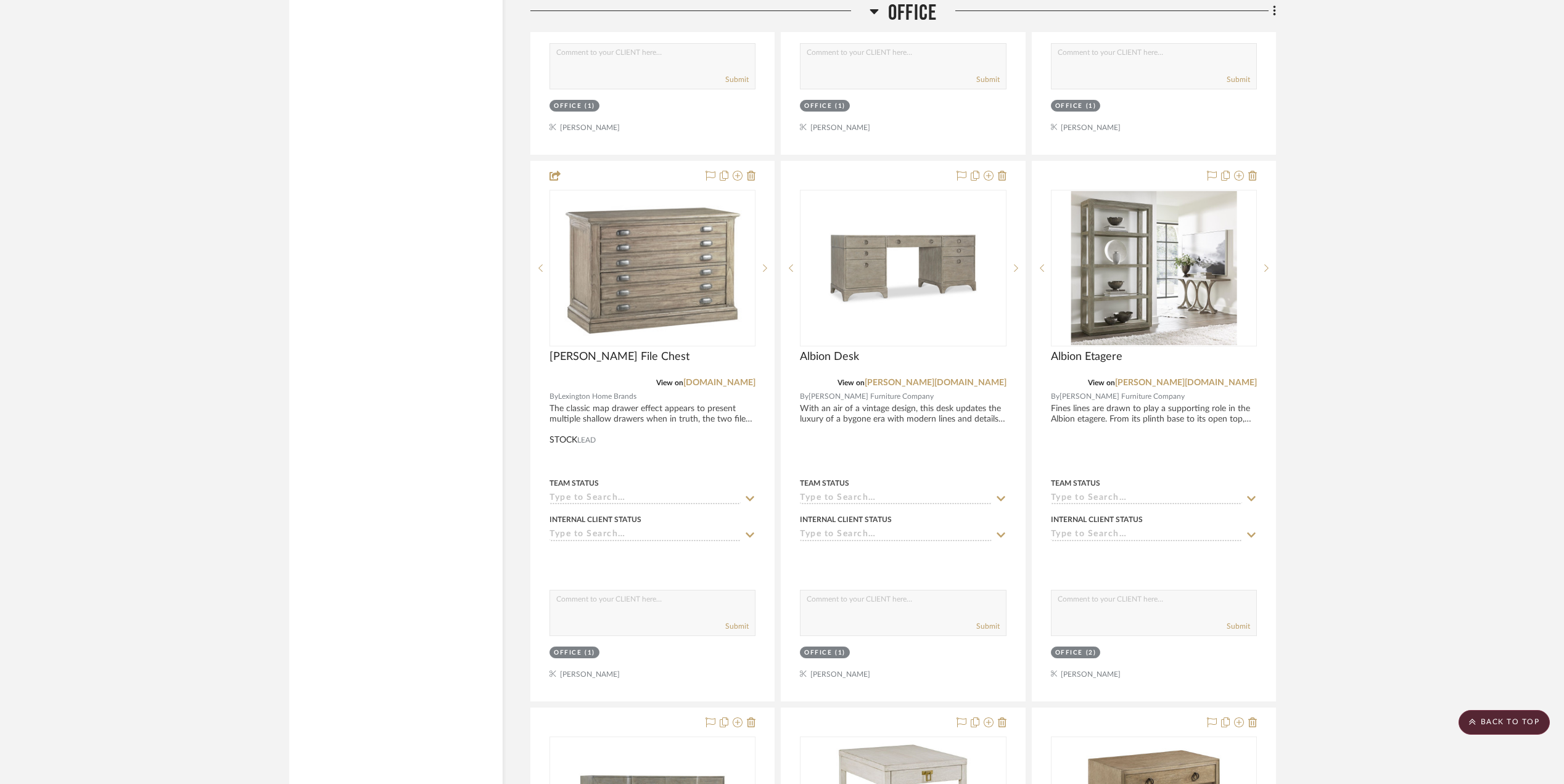
scroll to position [2618, 0]
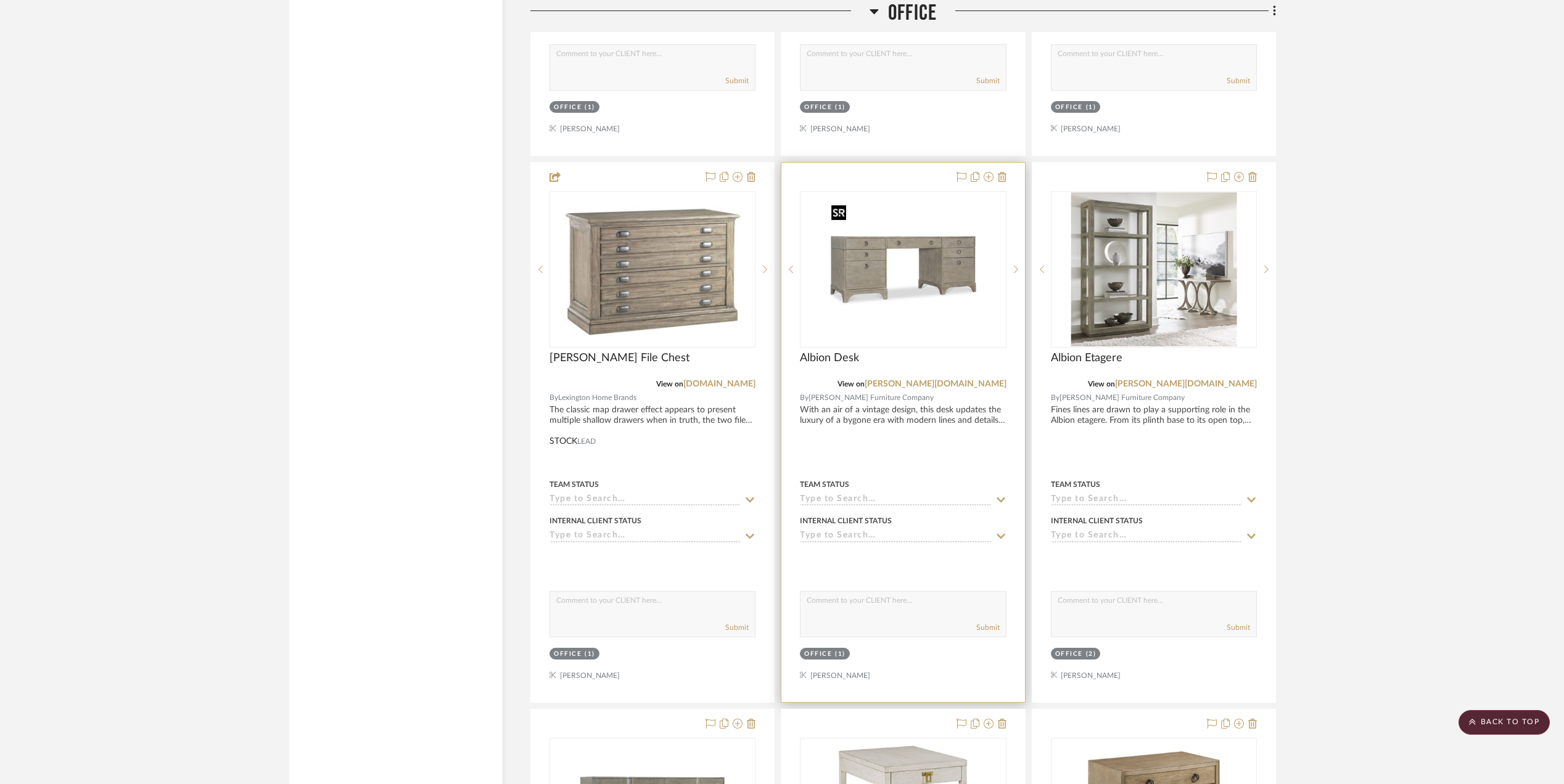
click at [960, 285] on img "0" at bounding box center [902, 269] width 154 height 154
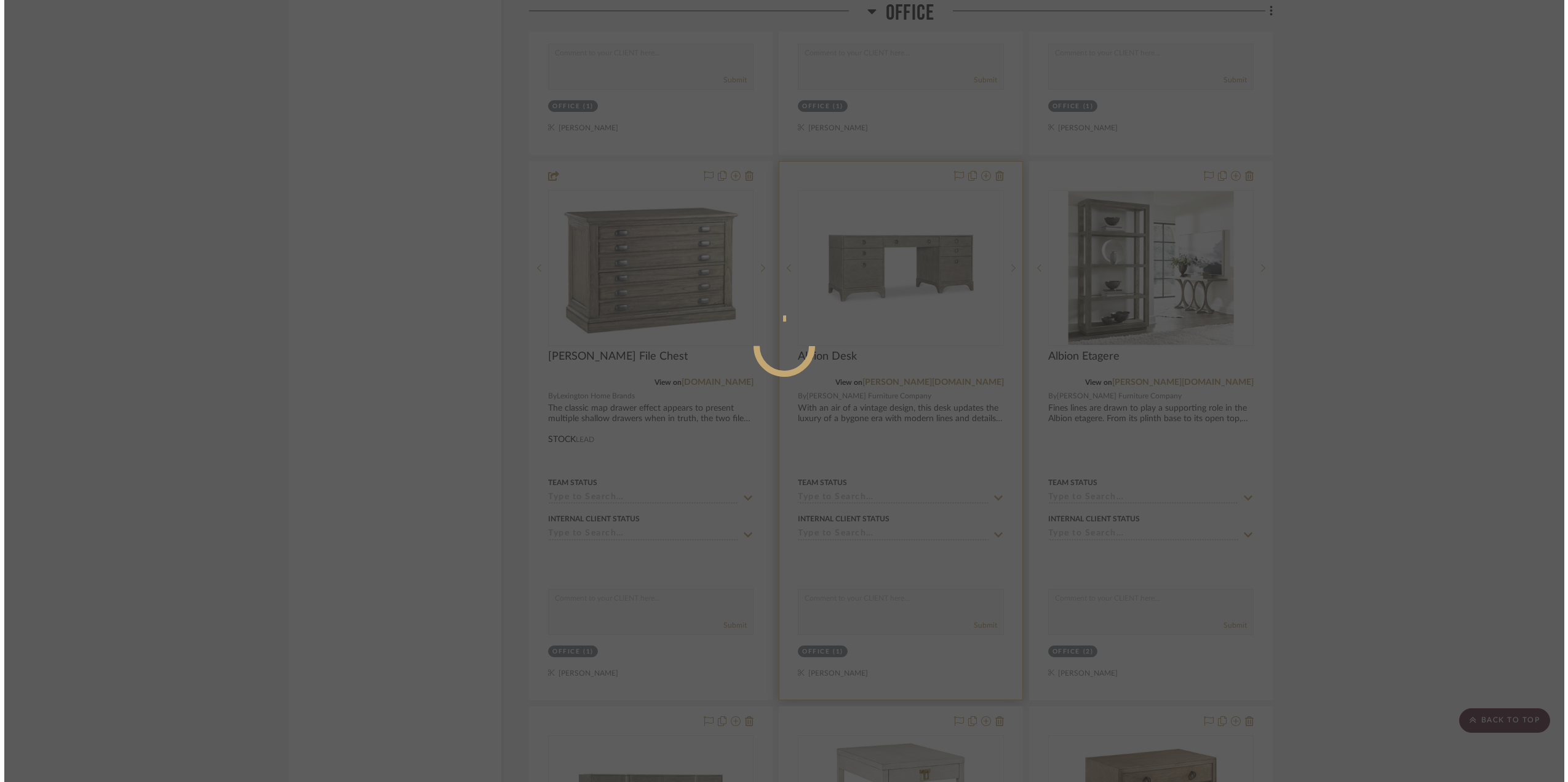
scroll to position [0, 0]
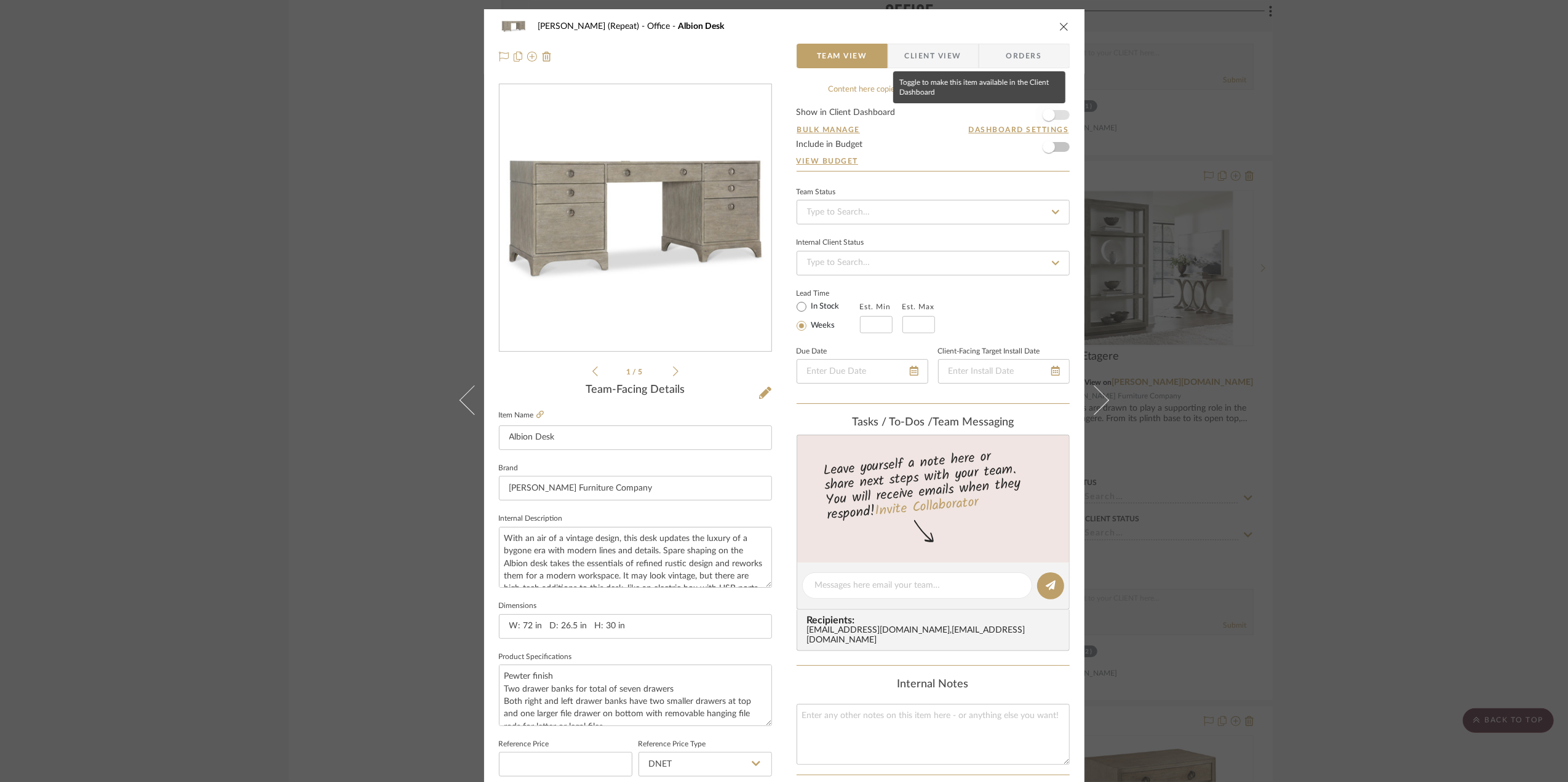
click at [1047, 116] on span "button" at bounding box center [1049, 115] width 12 height 12
click at [931, 59] on span "Client View" at bounding box center [933, 56] width 56 height 25
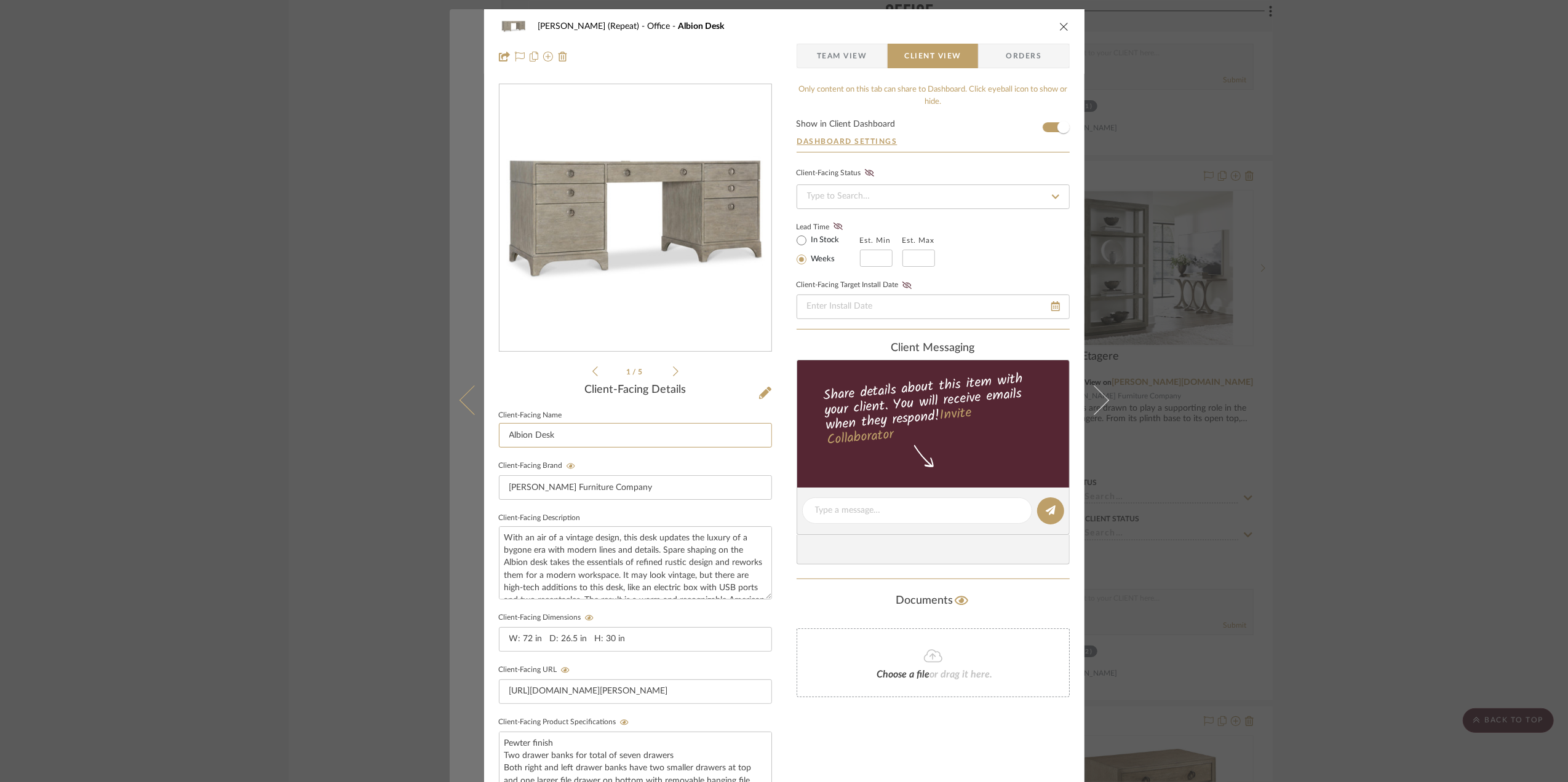
drag, startPoint x: 530, startPoint y: 433, endPoint x: 472, endPoint y: 431, distance: 58.0
click at [472, 431] on mat-dialog-content "Stephanie Bergreen (Repeat) Office Albion Desk Team View Client View Orders 1 /…" at bounding box center [784, 521] width 670 height 1024
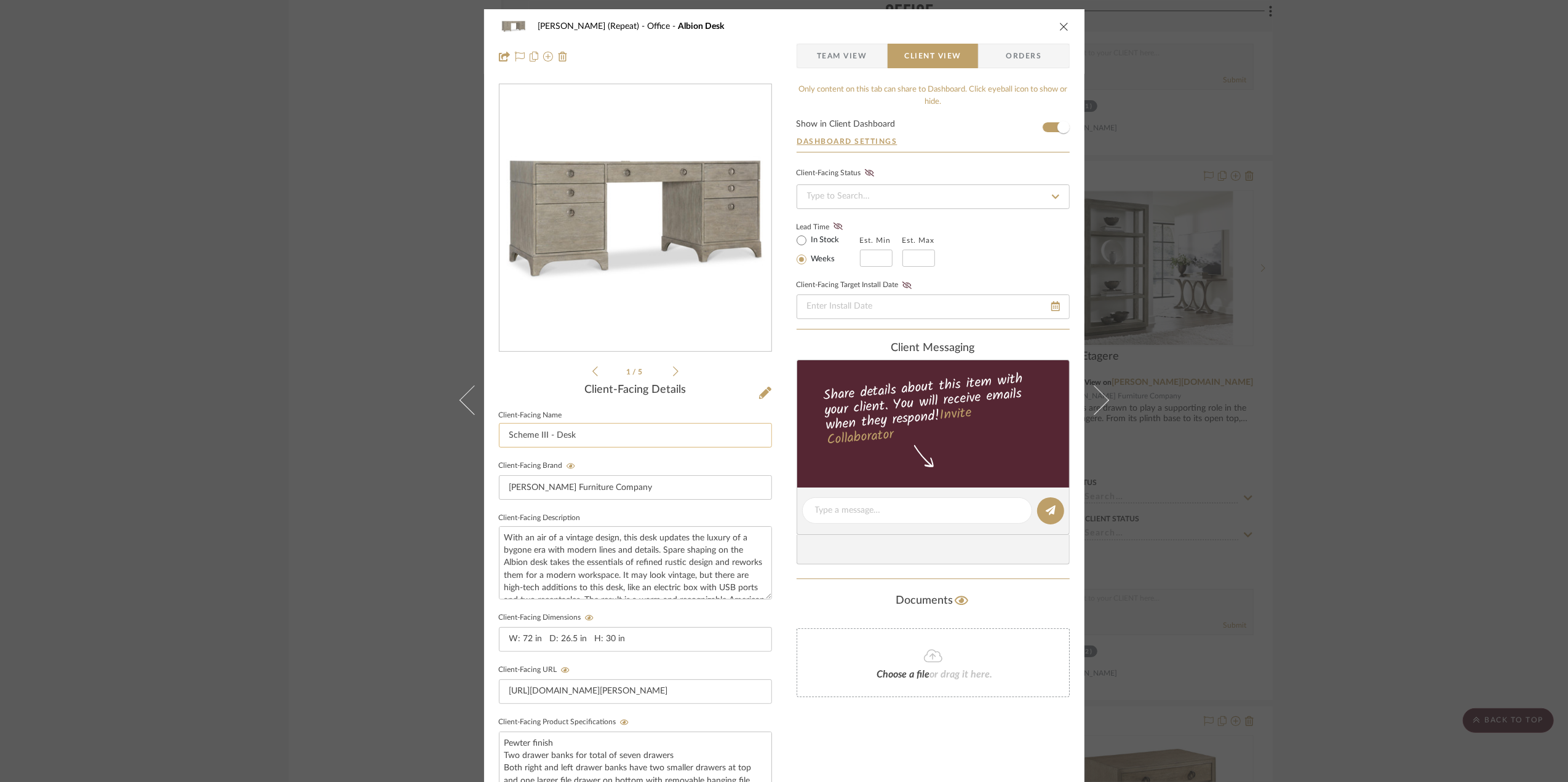
click at [603, 441] on input "Scheme III - Desk" at bounding box center [635, 435] width 273 height 25
click at [602, 441] on input "Scheme III - Desk" at bounding box center [635, 435] width 273 height 25
click at [602, 441] on input "Scheme III - Desk" at bounding box center [635, 435] width 273 height 25
type input "Scheme III - Desk"
click at [1418, 537] on div "Stephanie Bergreen (Repeat) Office Albion Desk Team View Client View Orders 1 /…" at bounding box center [784, 391] width 1568 height 782
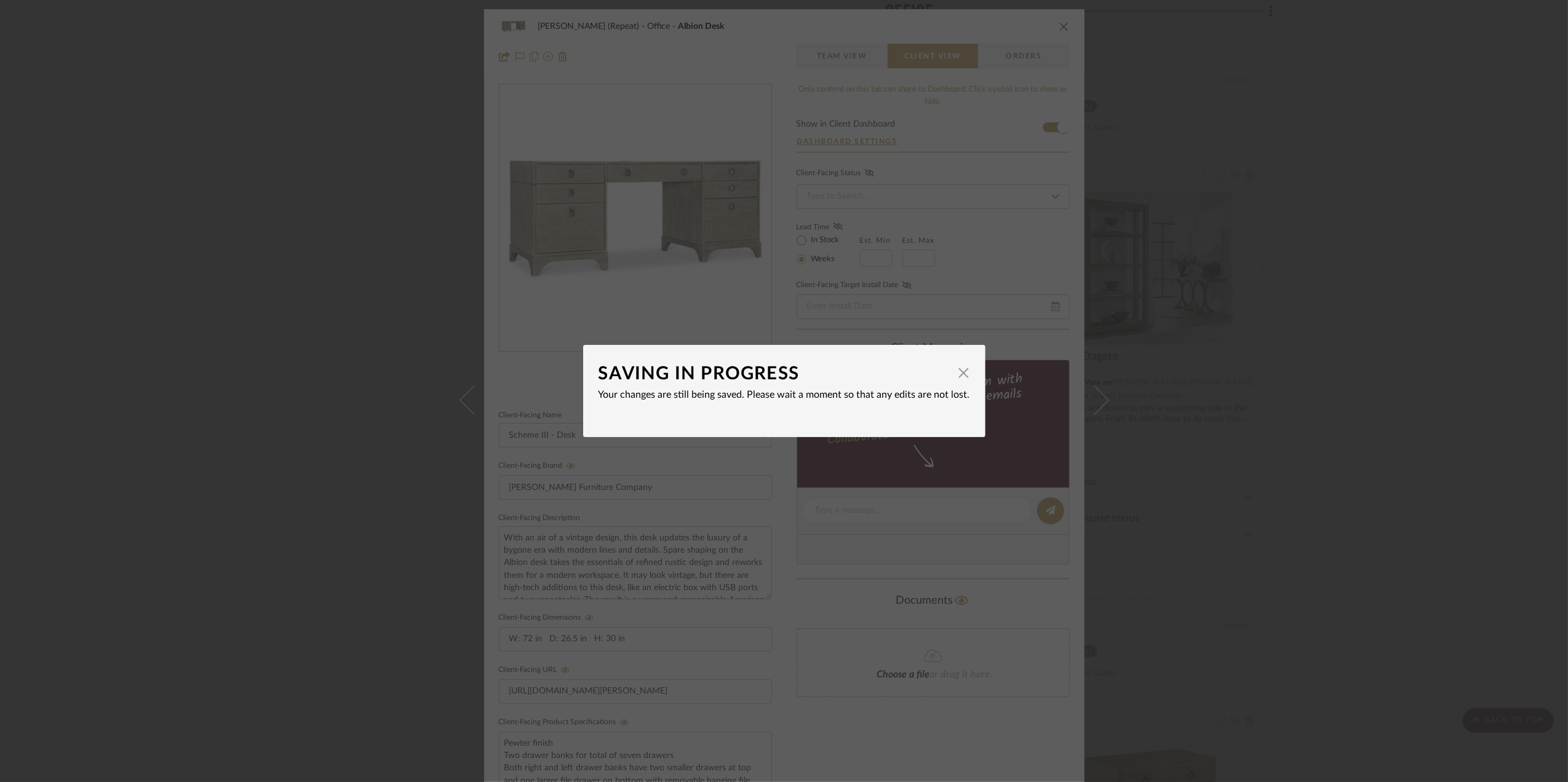
click at [1413, 571] on div "SAVING IN PROGRESS × Your changes are still being saved. Please wait a moment s…" at bounding box center [784, 391] width 1568 height 782
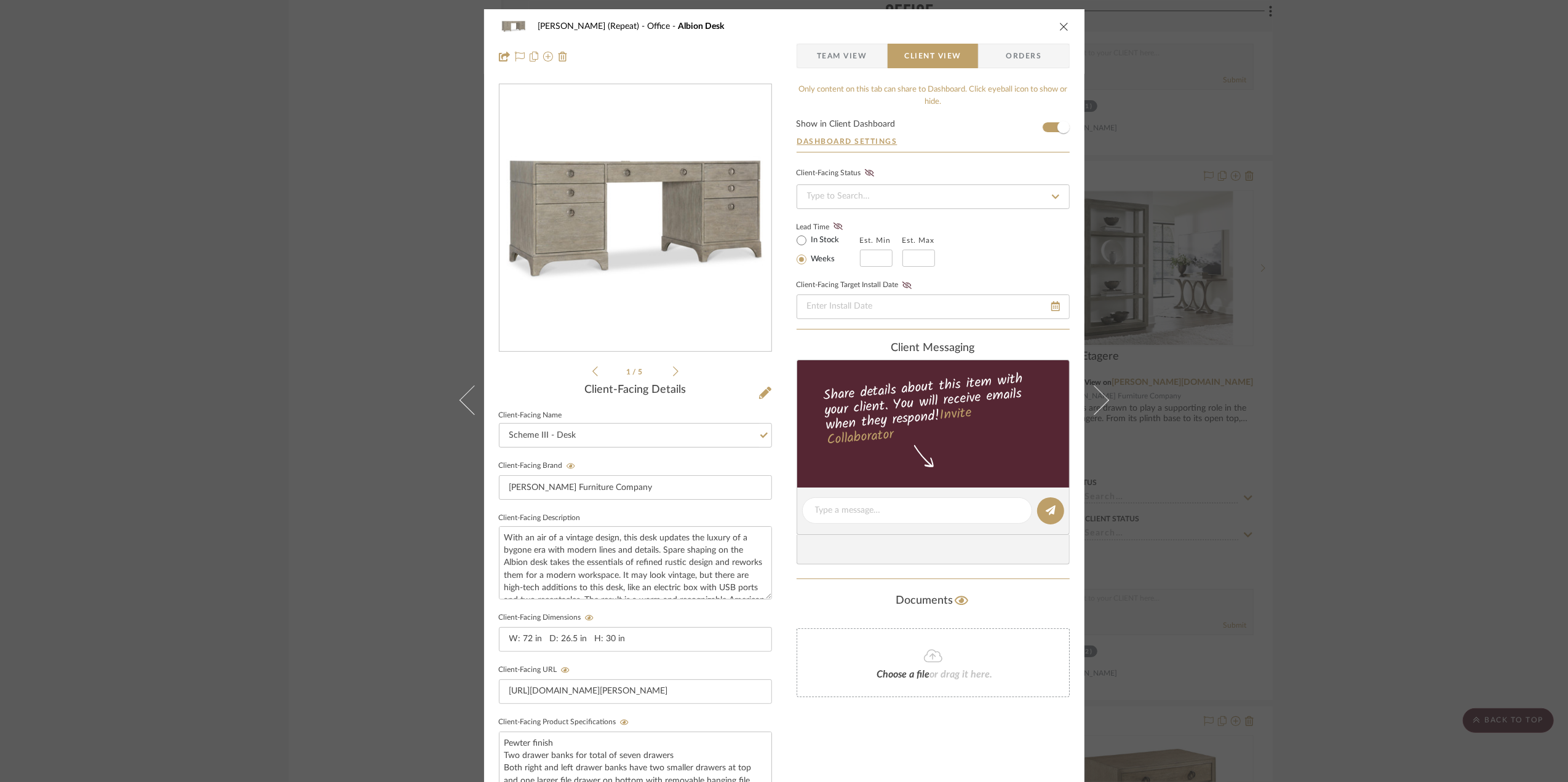
click at [1413, 569] on div "Stephanie Bergreen (Repeat) Office Albion Desk Team View Client View Orders 1 /…" at bounding box center [784, 391] width 1568 height 782
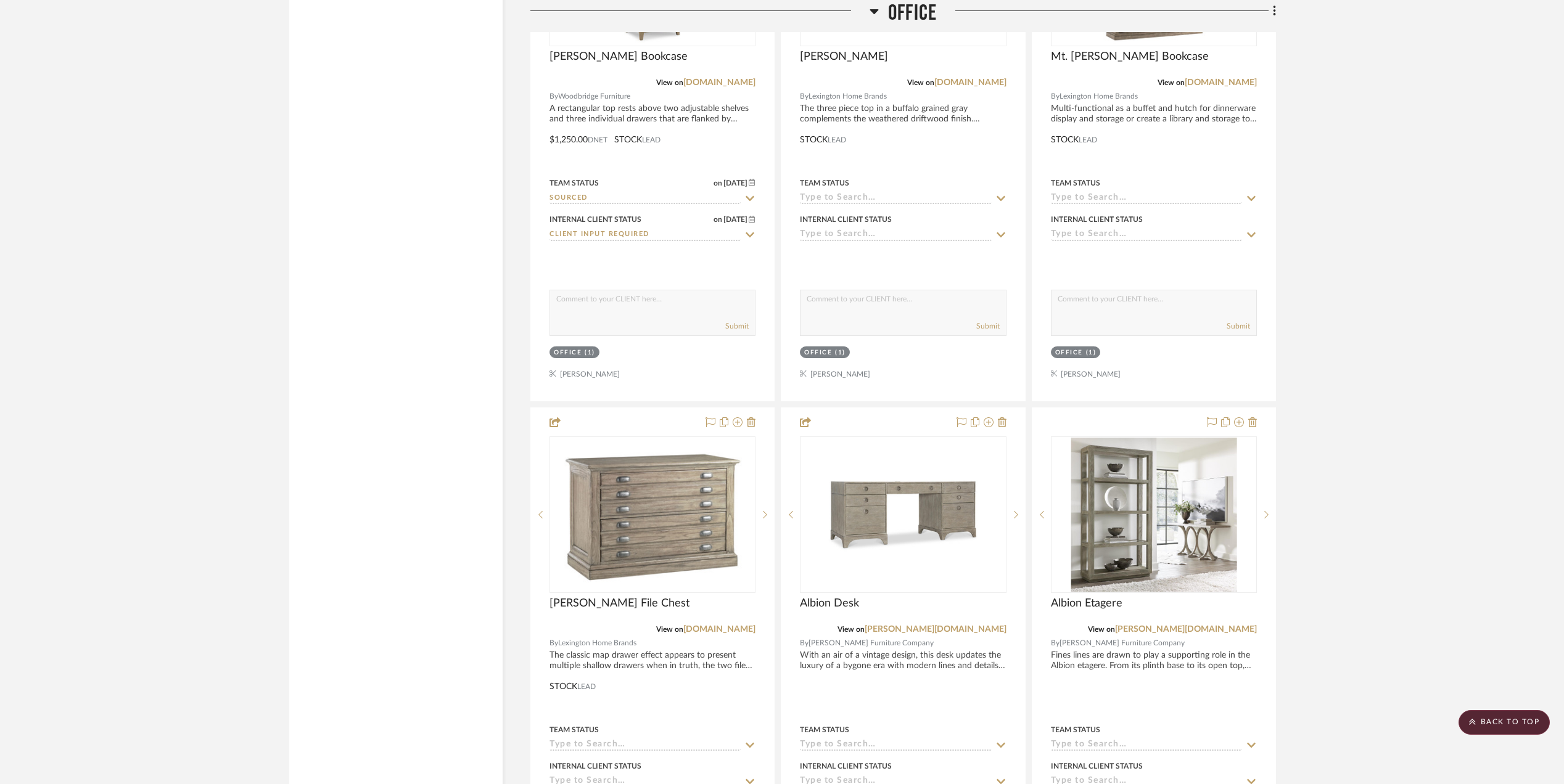
scroll to position [2371, 0]
click at [1133, 518] on img "0" at bounding box center [1153, 516] width 166 height 154
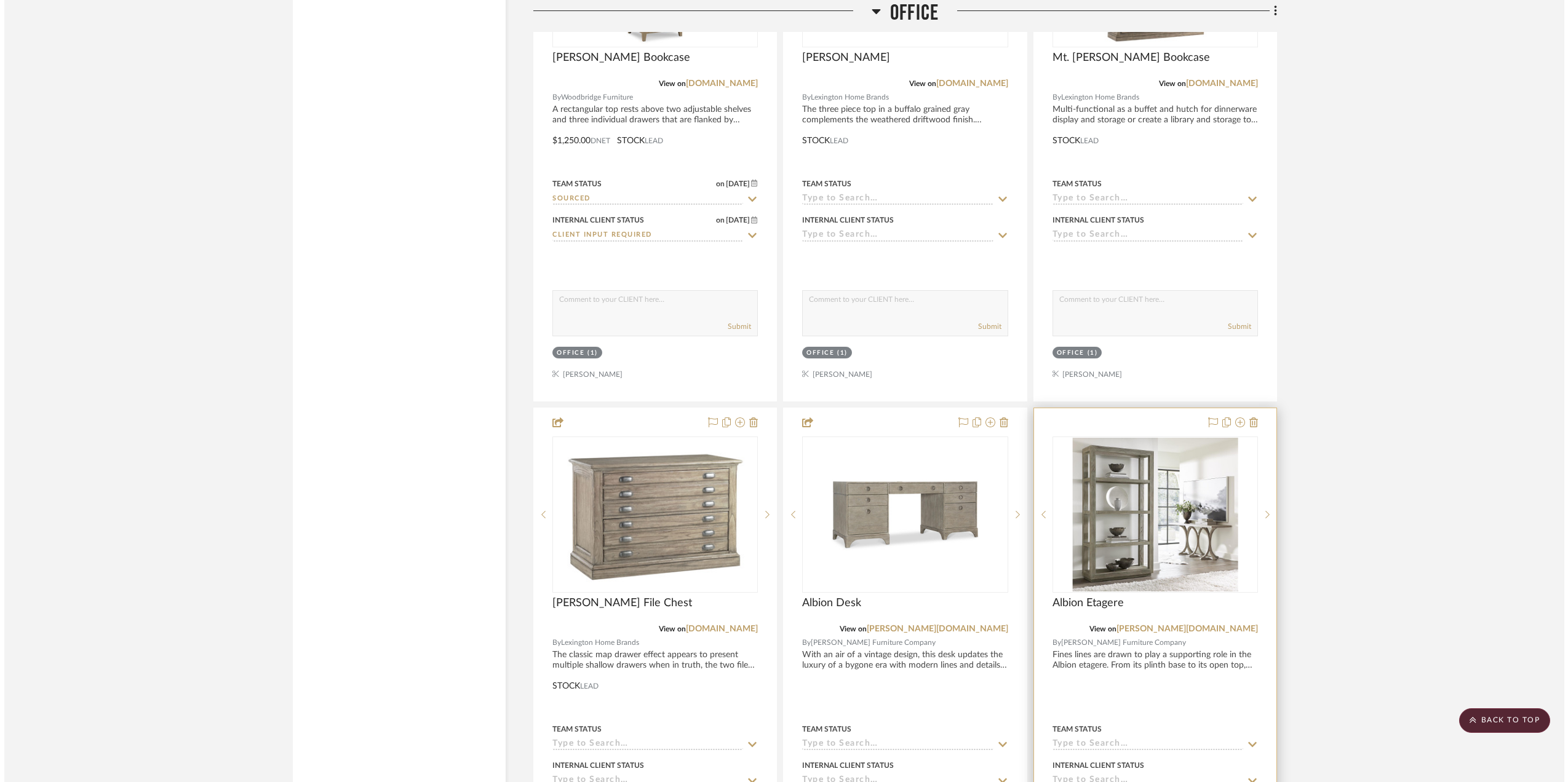
scroll to position [0, 0]
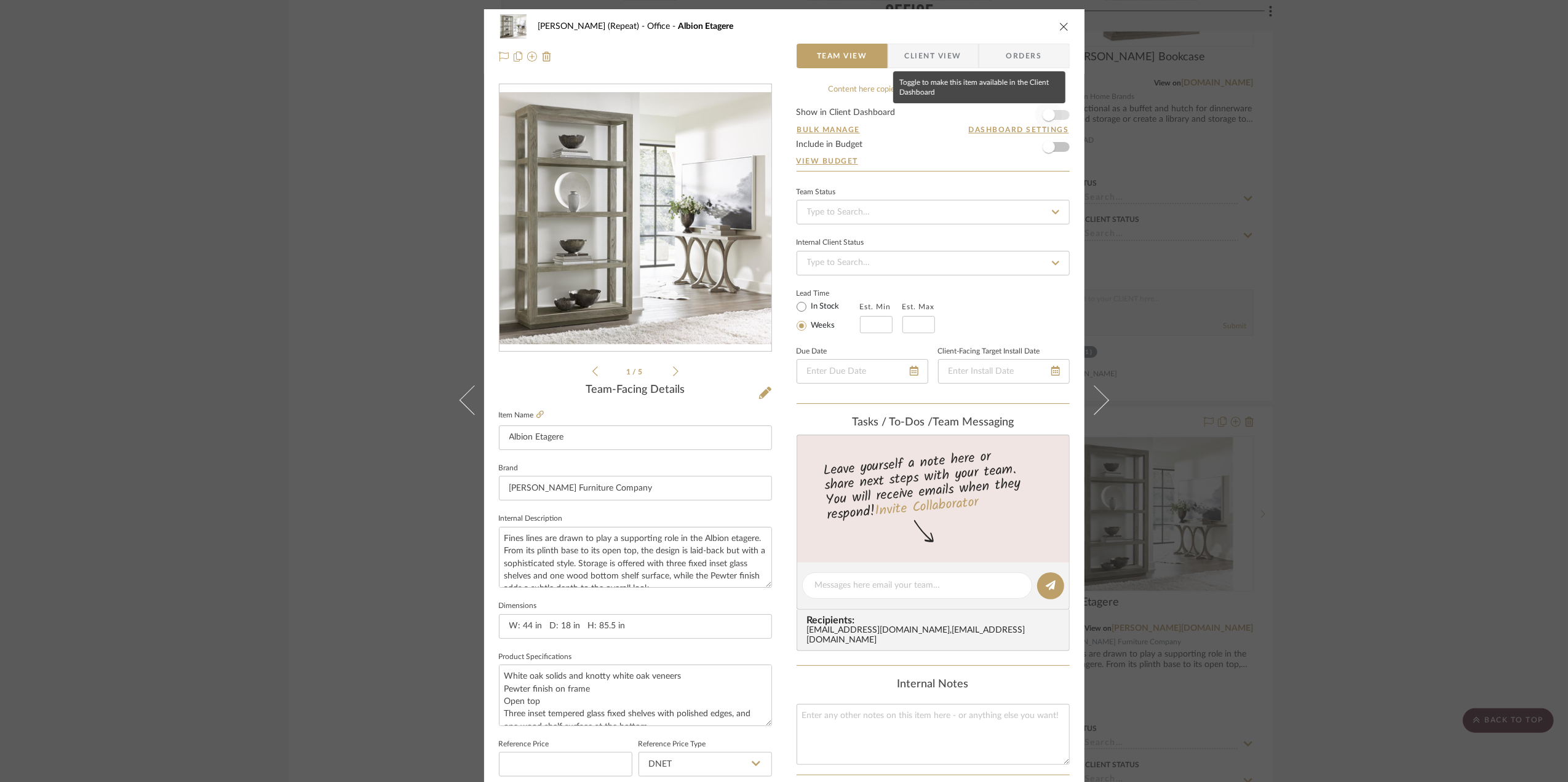
click at [1047, 114] on span "button" at bounding box center [1049, 115] width 12 height 12
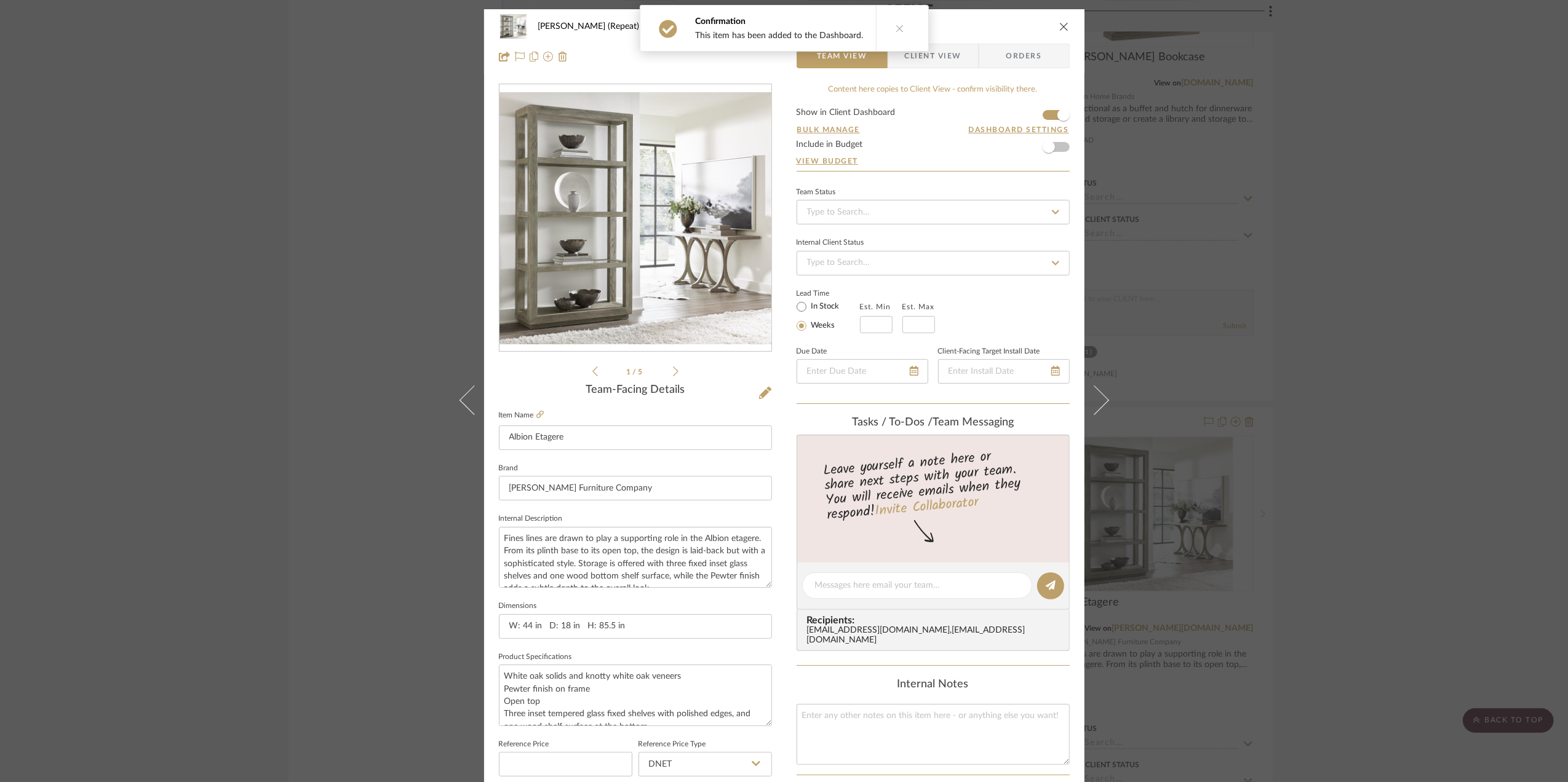
click at [935, 60] on span "Client View" at bounding box center [933, 56] width 56 height 25
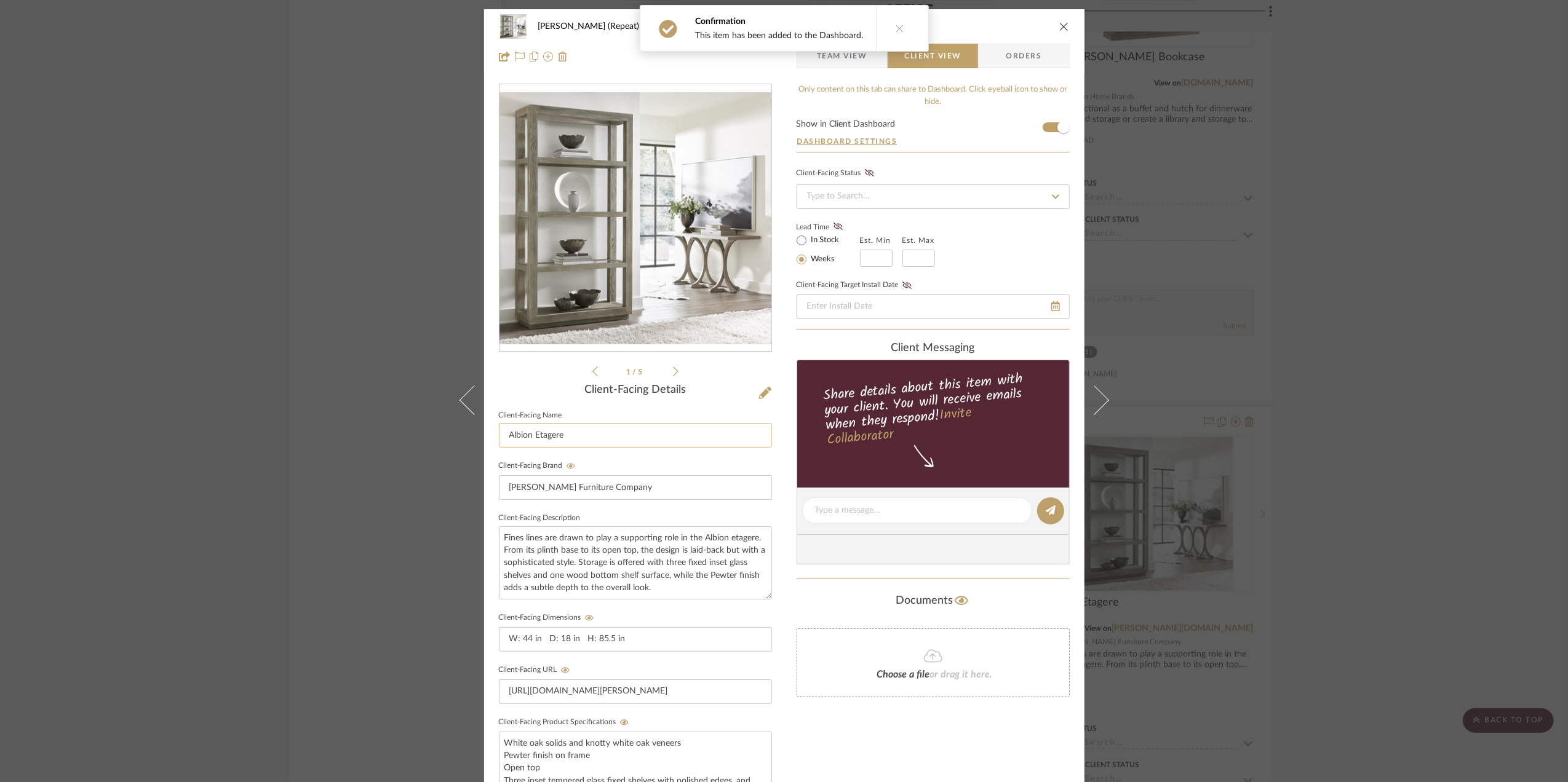
click at [574, 433] on input "Albion Etagere" at bounding box center [635, 435] width 273 height 25
click at [520, 435] on input "Albion Etagere" at bounding box center [635, 435] width 273 height 25
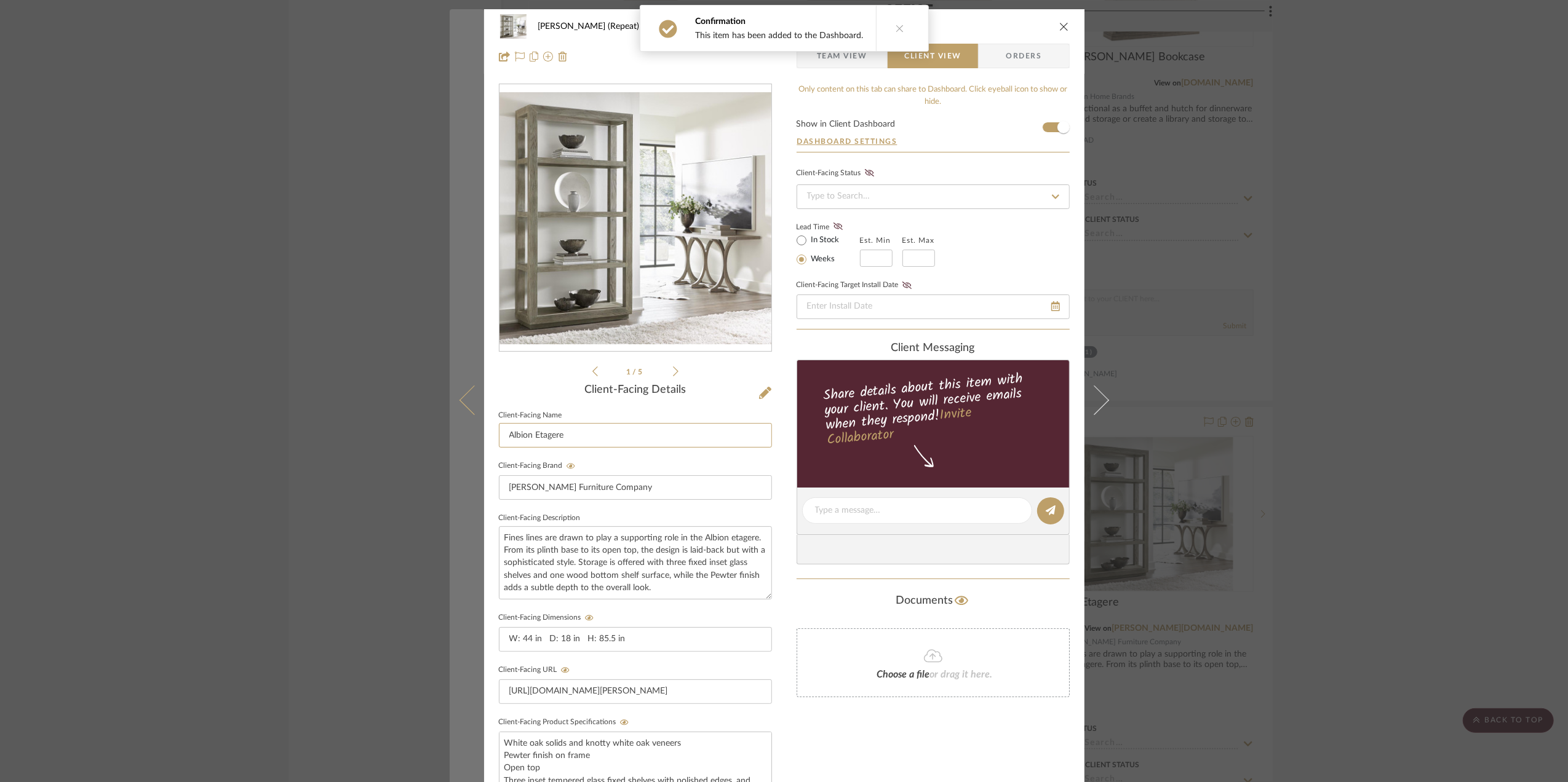
drag, startPoint x: 530, startPoint y: 433, endPoint x: 471, endPoint y: 433, distance: 59.0
click at [471, 433] on mat-dialog-content "Stephanie Bergreen (Repeat) Office Albion Etagere Team View Client View Orders …" at bounding box center [784, 521] width 670 height 1024
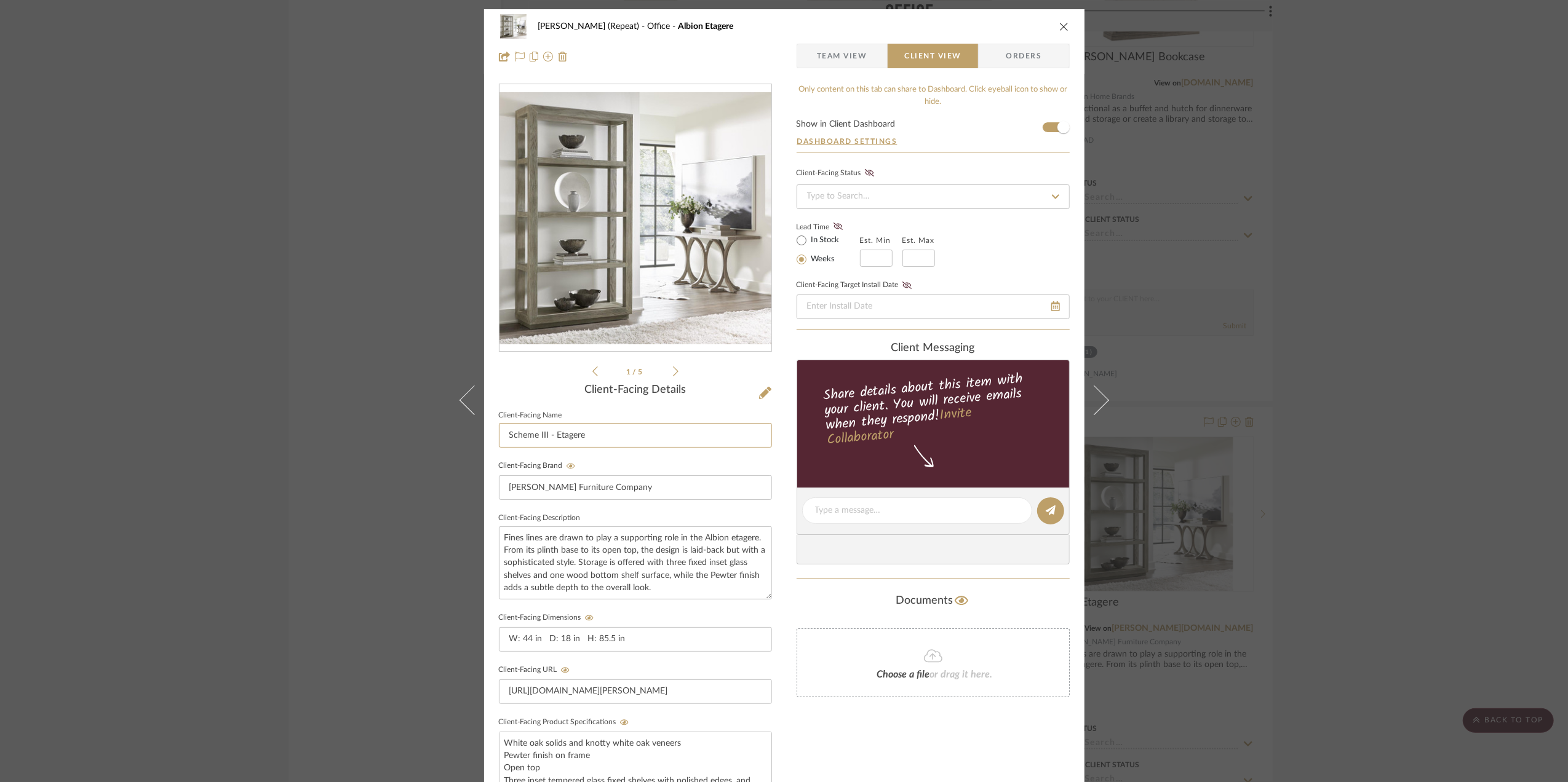
type input "Scheme III - Etagere"
click at [1386, 416] on div "Stephanie Bergreen (Repeat) Office Albion Etagere Team View Client View Orders …" at bounding box center [784, 391] width 1568 height 782
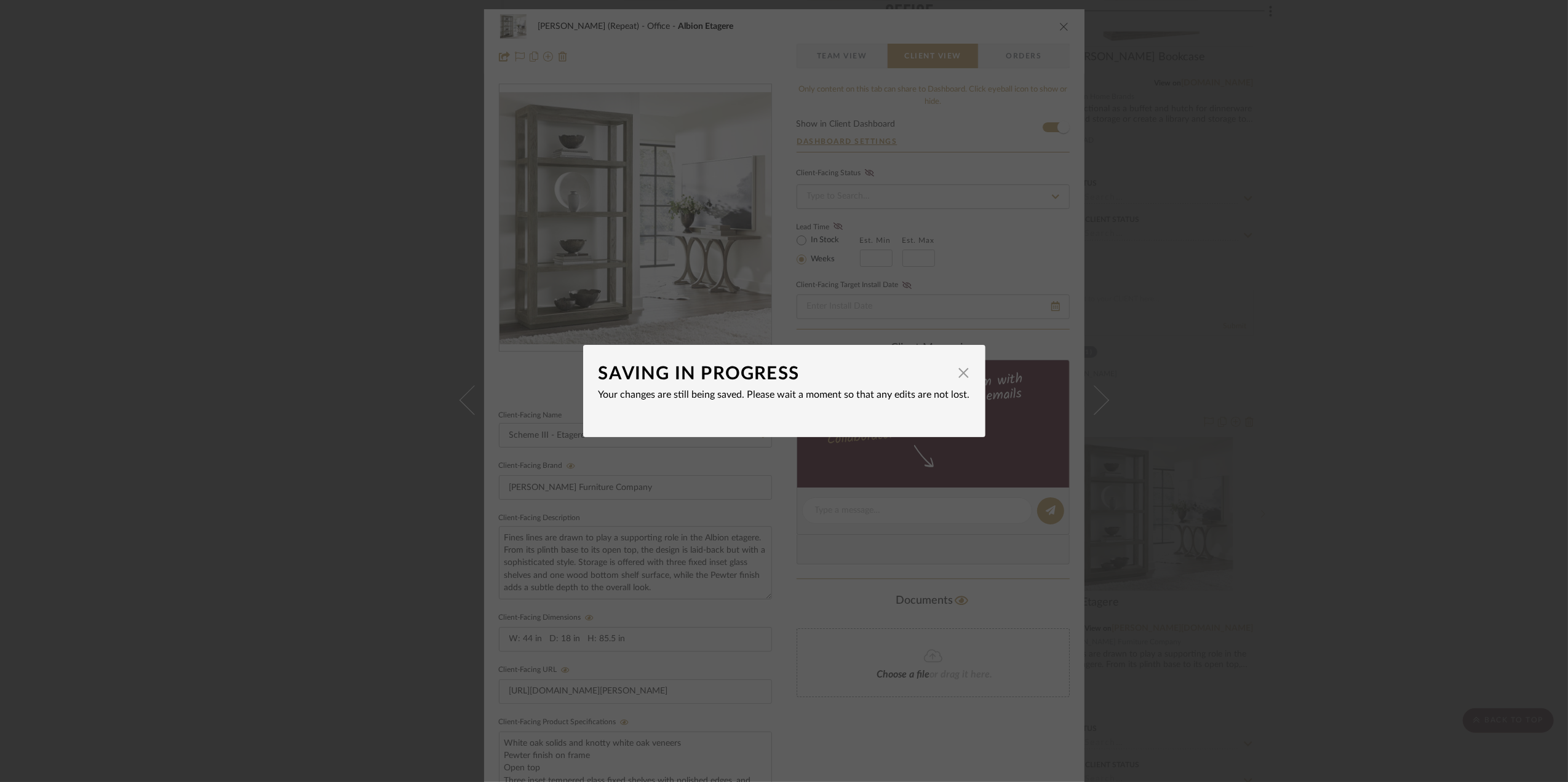
click at [1415, 439] on div "SAVING IN PROGRESS × Your changes are still being saved. Please wait a moment s…" at bounding box center [784, 391] width 1568 height 782
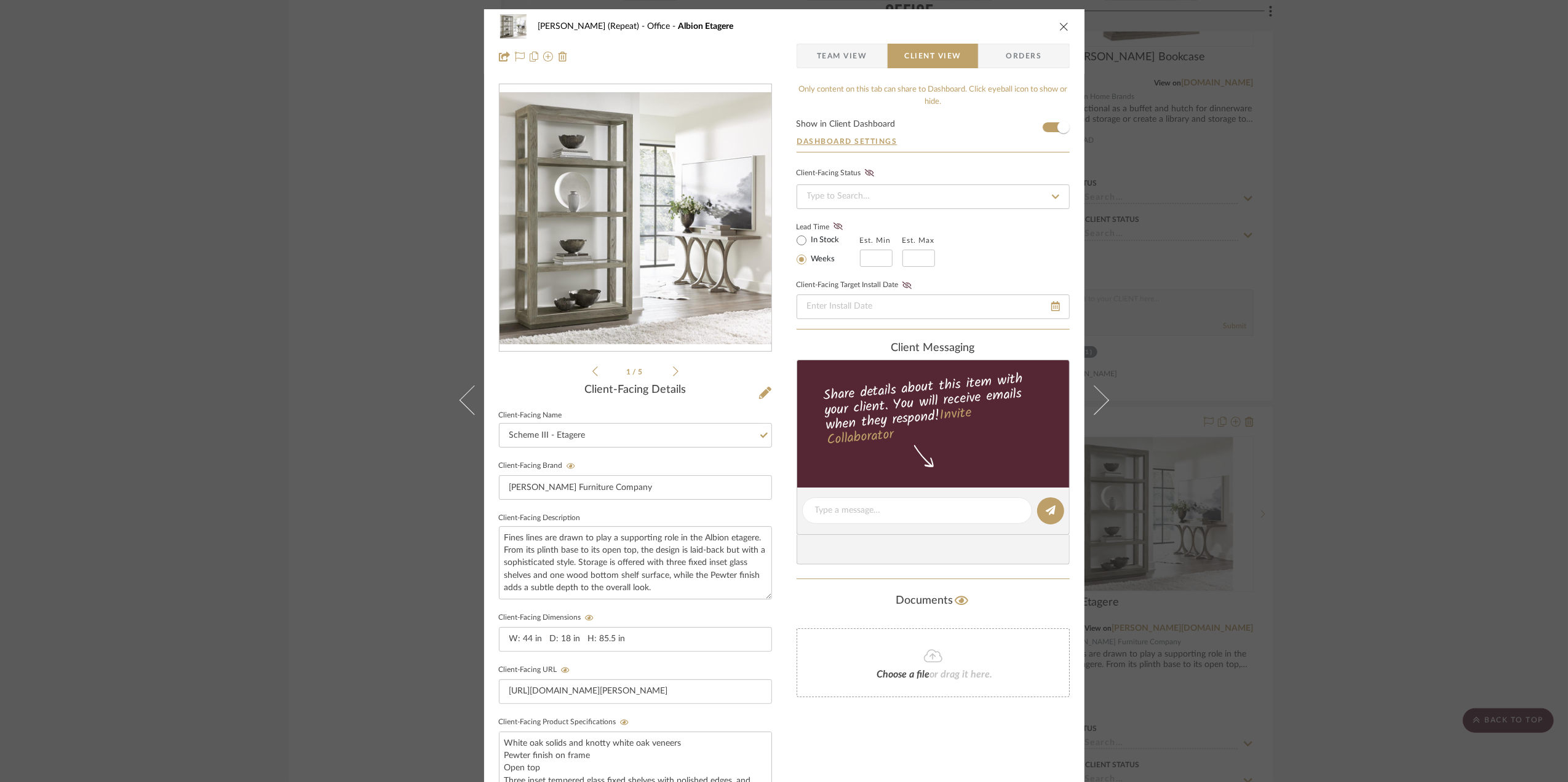
click at [1415, 439] on div "Stephanie Bergreen (Repeat) Office Albion Etagere Team View Client View Orders …" at bounding box center [784, 391] width 1568 height 782
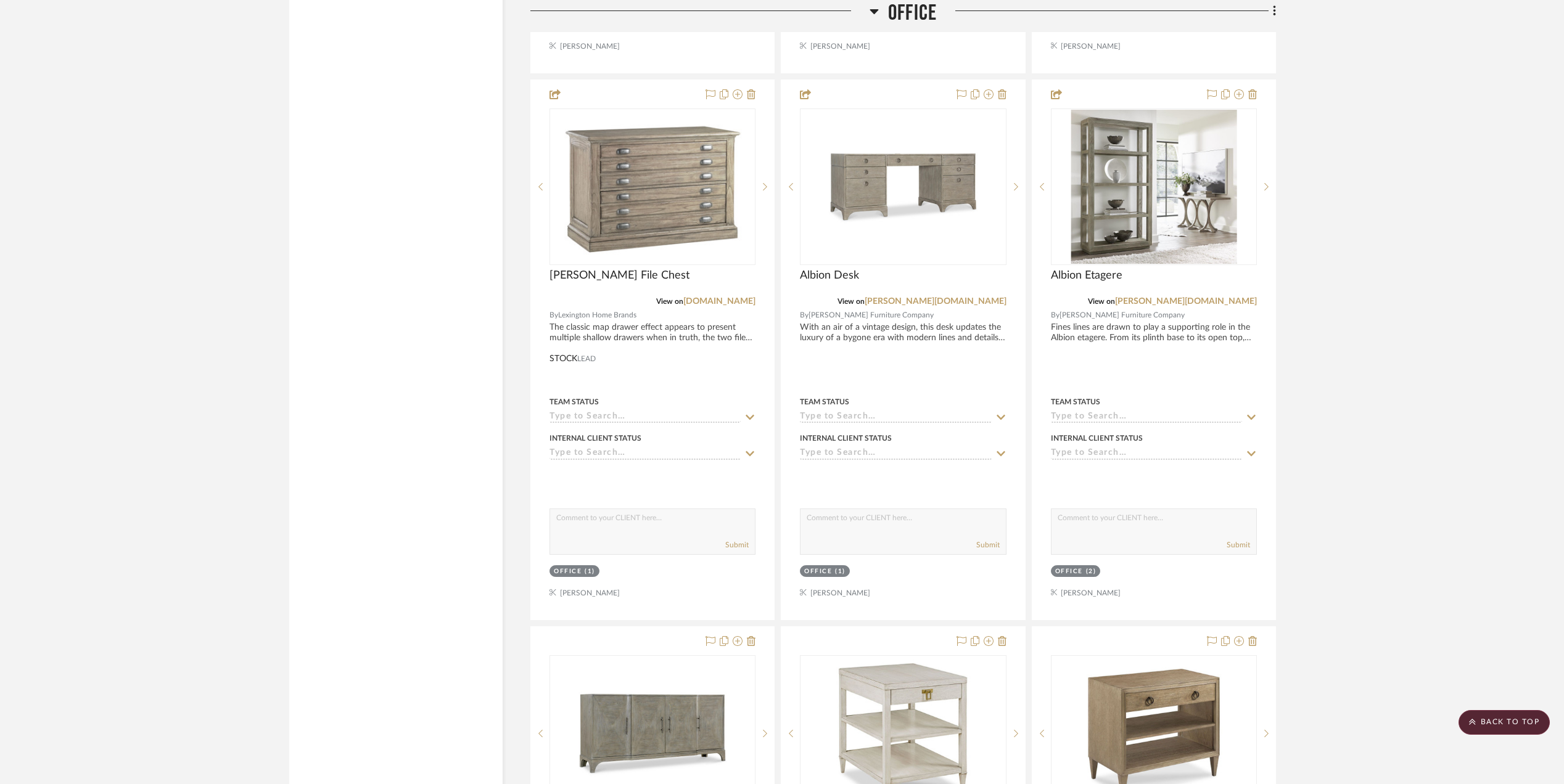
scroll to position [2864, 0]
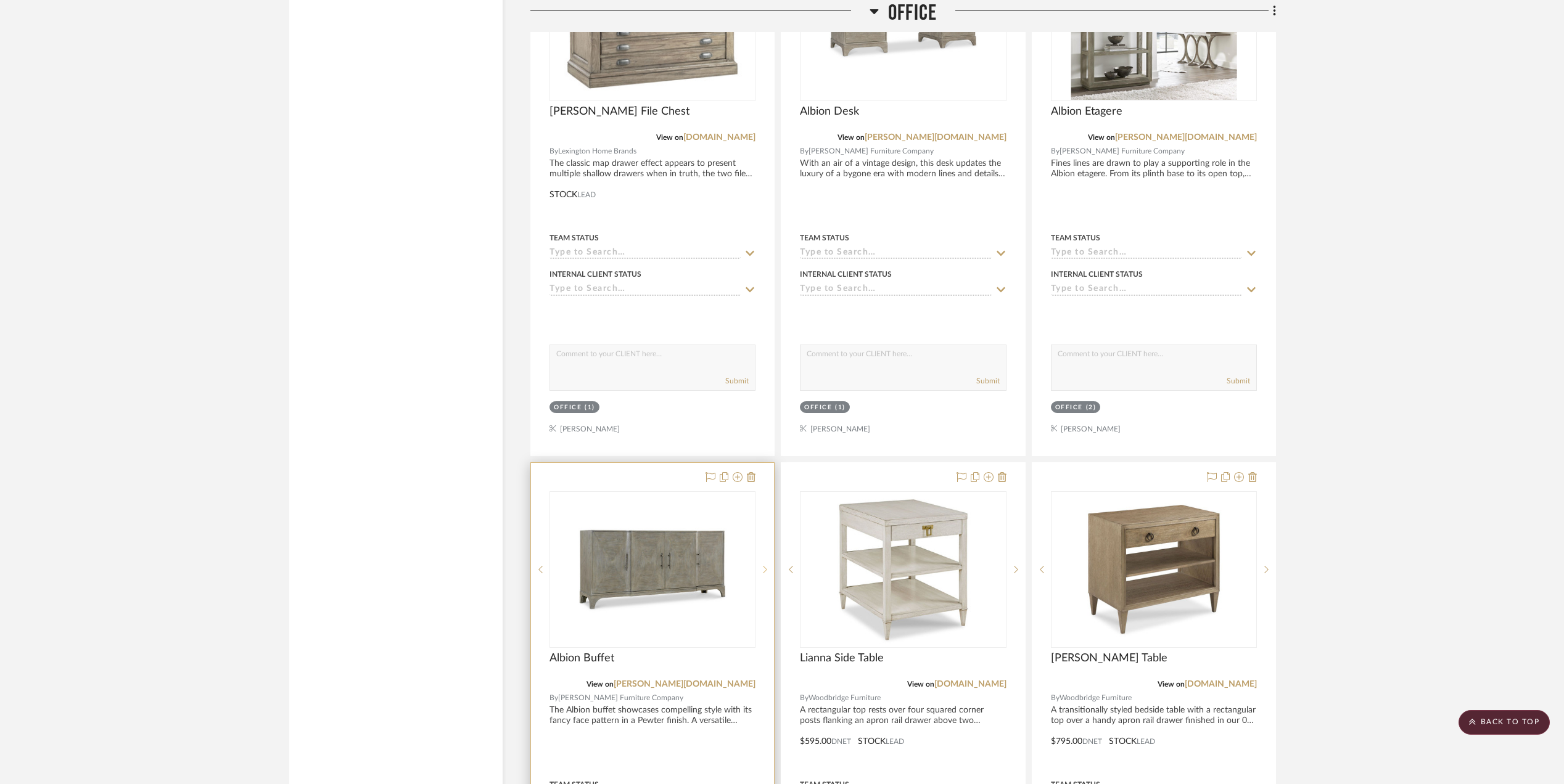
click at [760, 574] on sr-next-btn at bounding box center [765, 570] width 19 height 9
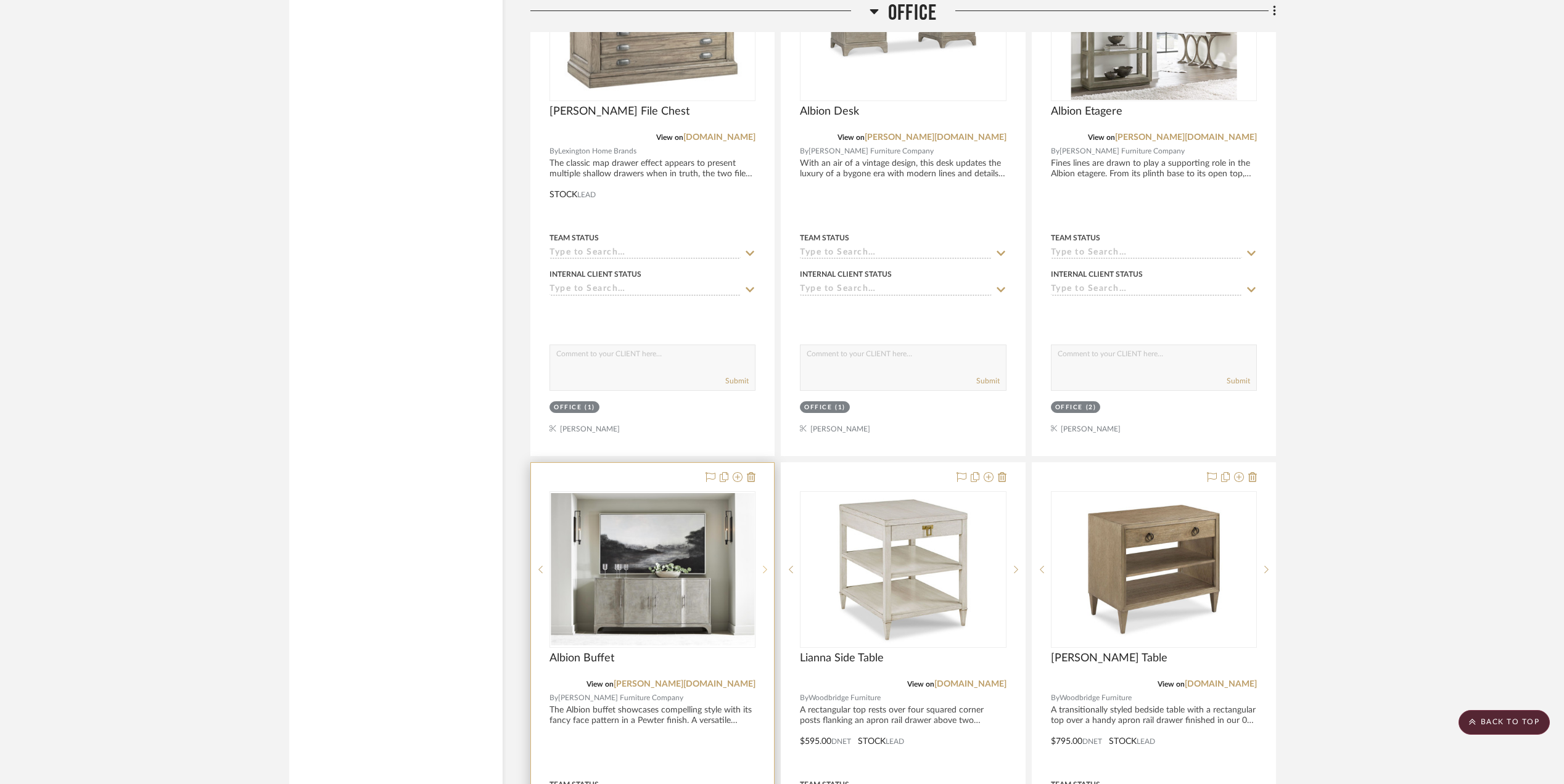
click at [763, 574] on icon at bounding box center [765, 570] width 4 height 9
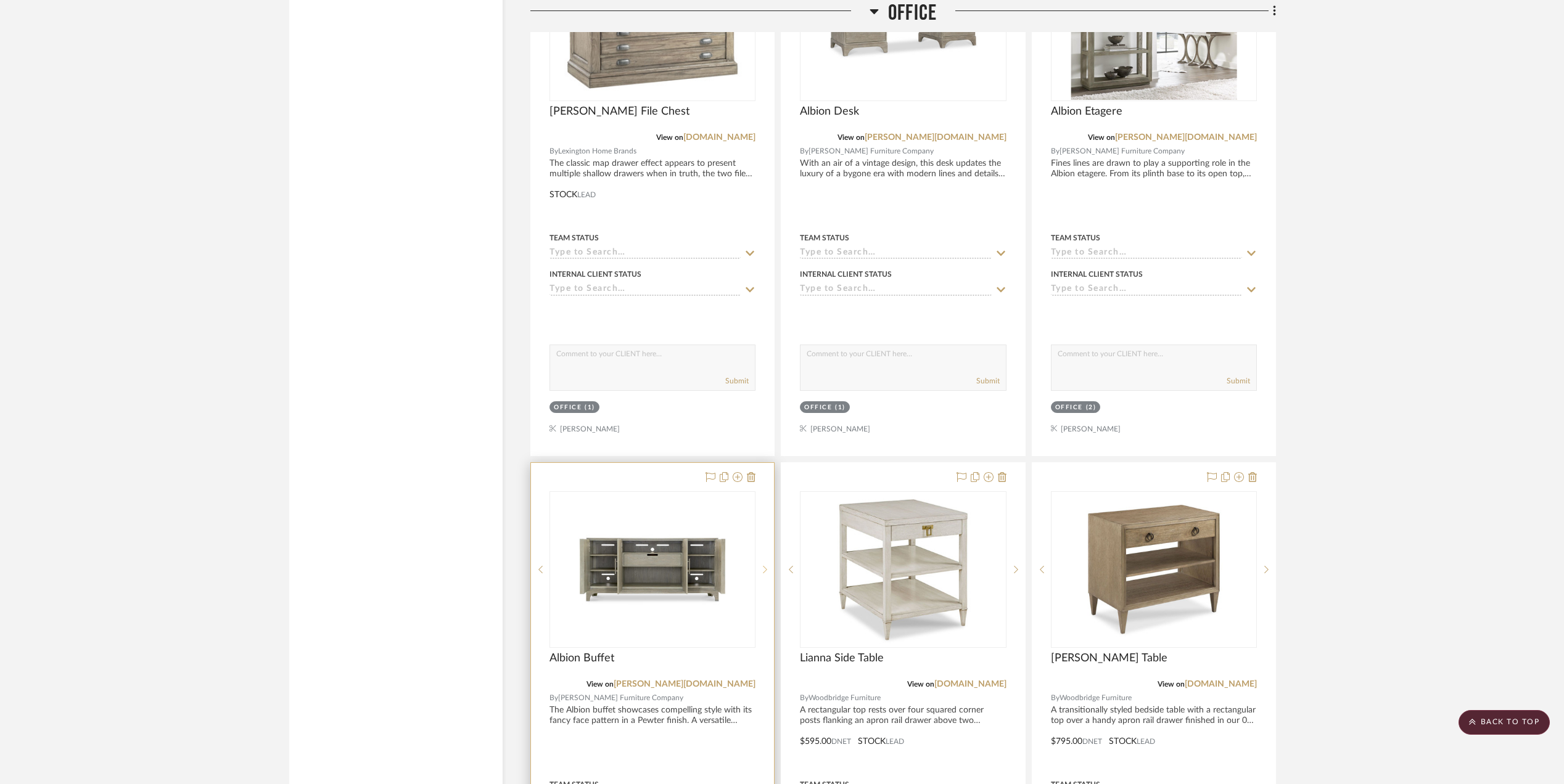
click at [765, 574] on icon at bounding box center [765, 570] width 4 height 7
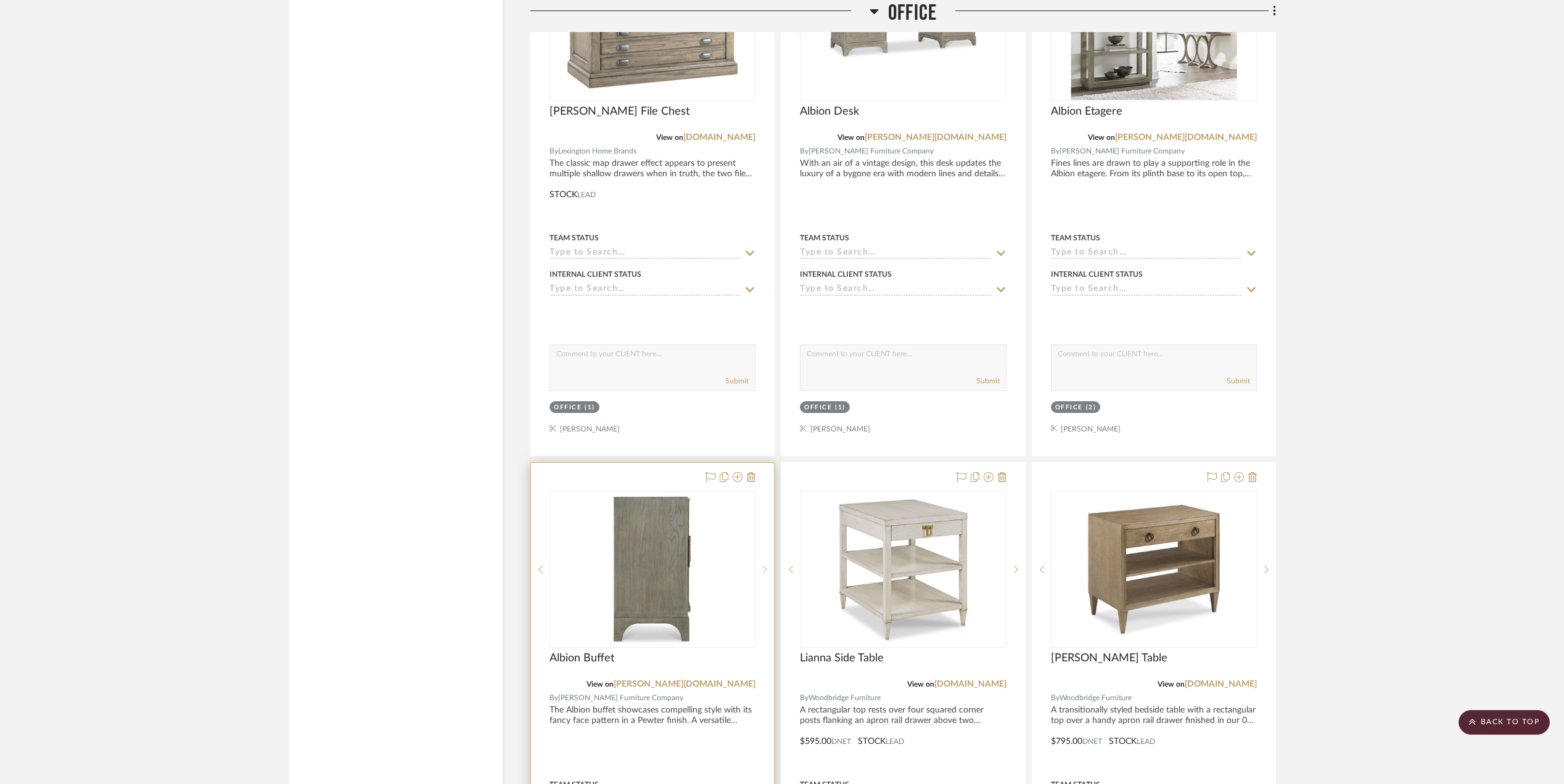
click at [765, 574] on icon at bounding box center [765, 570] width 4 height 7
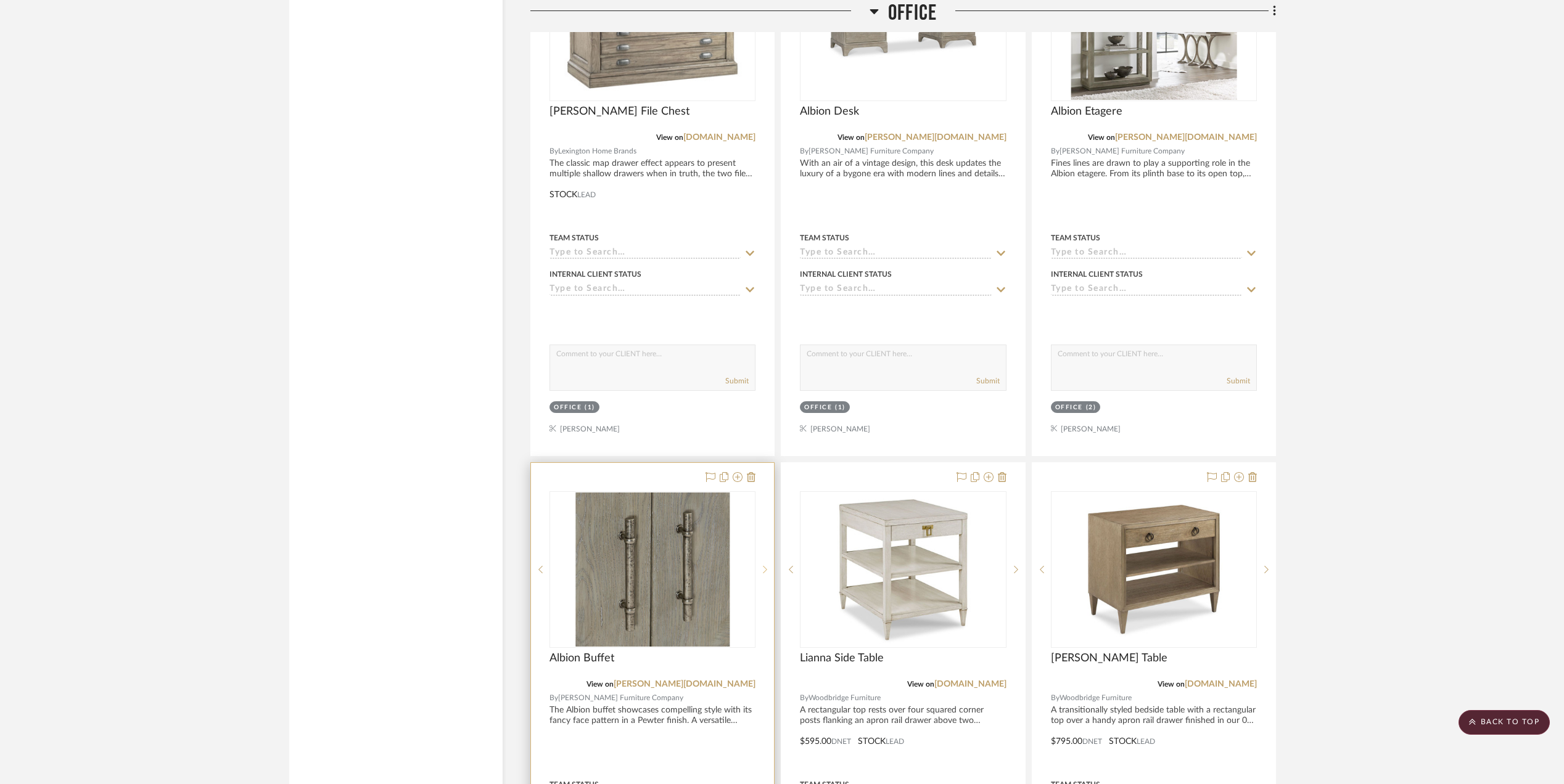
click at [765, 574] on icon at bounding box center [765, 570] width 4 height 7
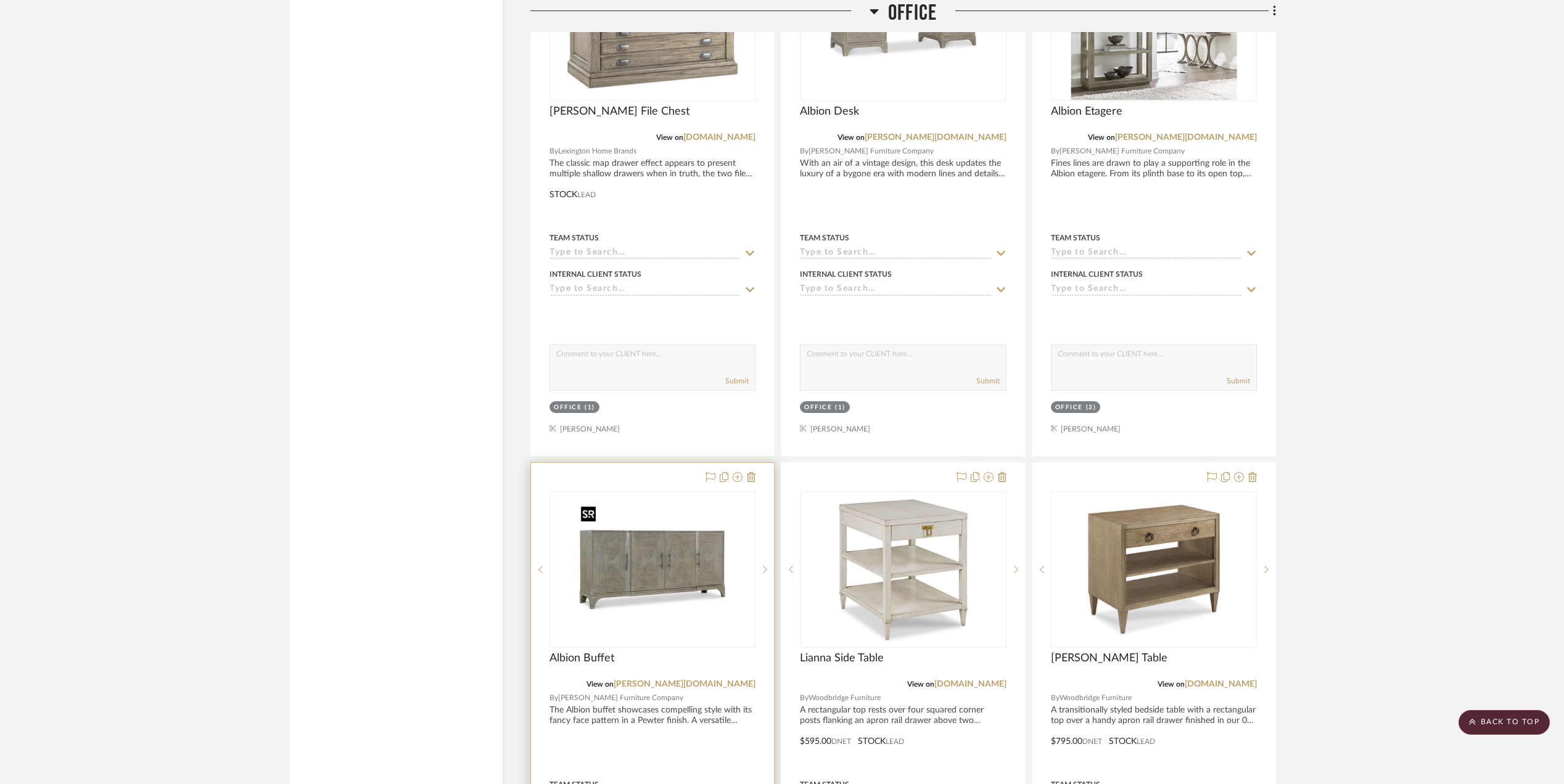
click at [643, 548] on img "0" at bounding box center [652, 570] width 154 height 154
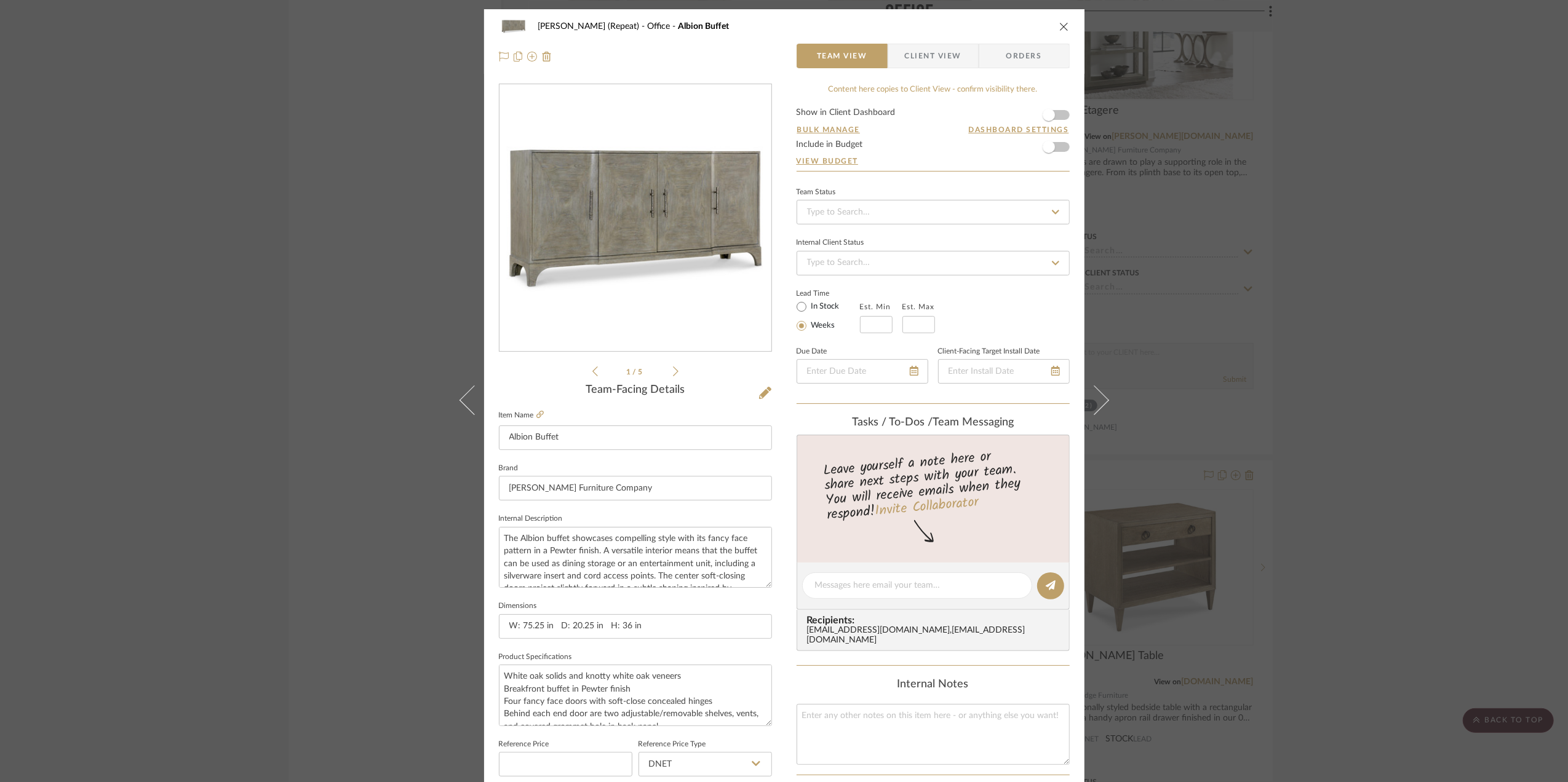
click at [924, 54] on span "Client View" at bounding box center [933, 56] width 56 height 25
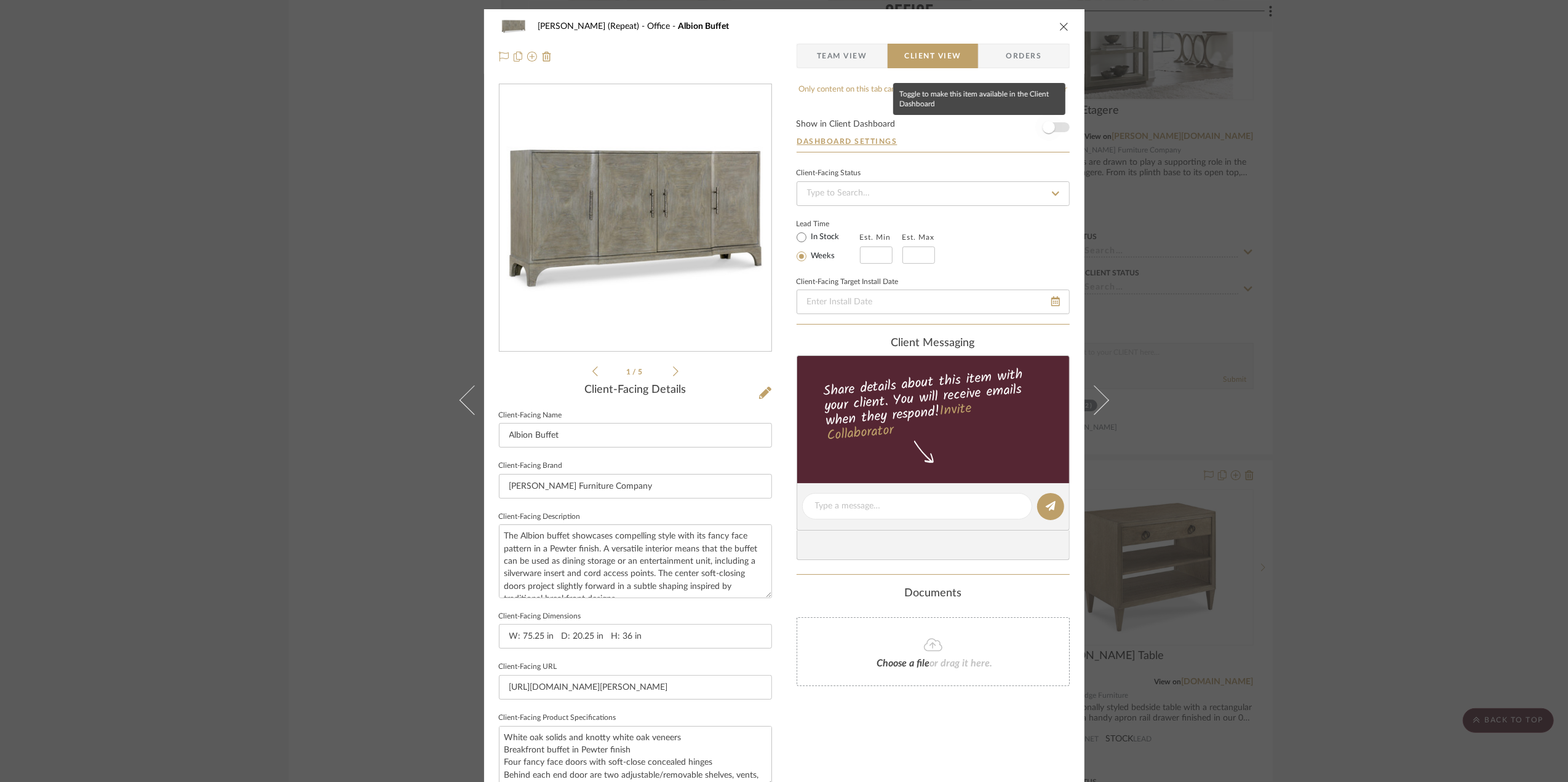
click at [1052, 127] on span "button" at bounding box center [1049, 127] width 27 height 27
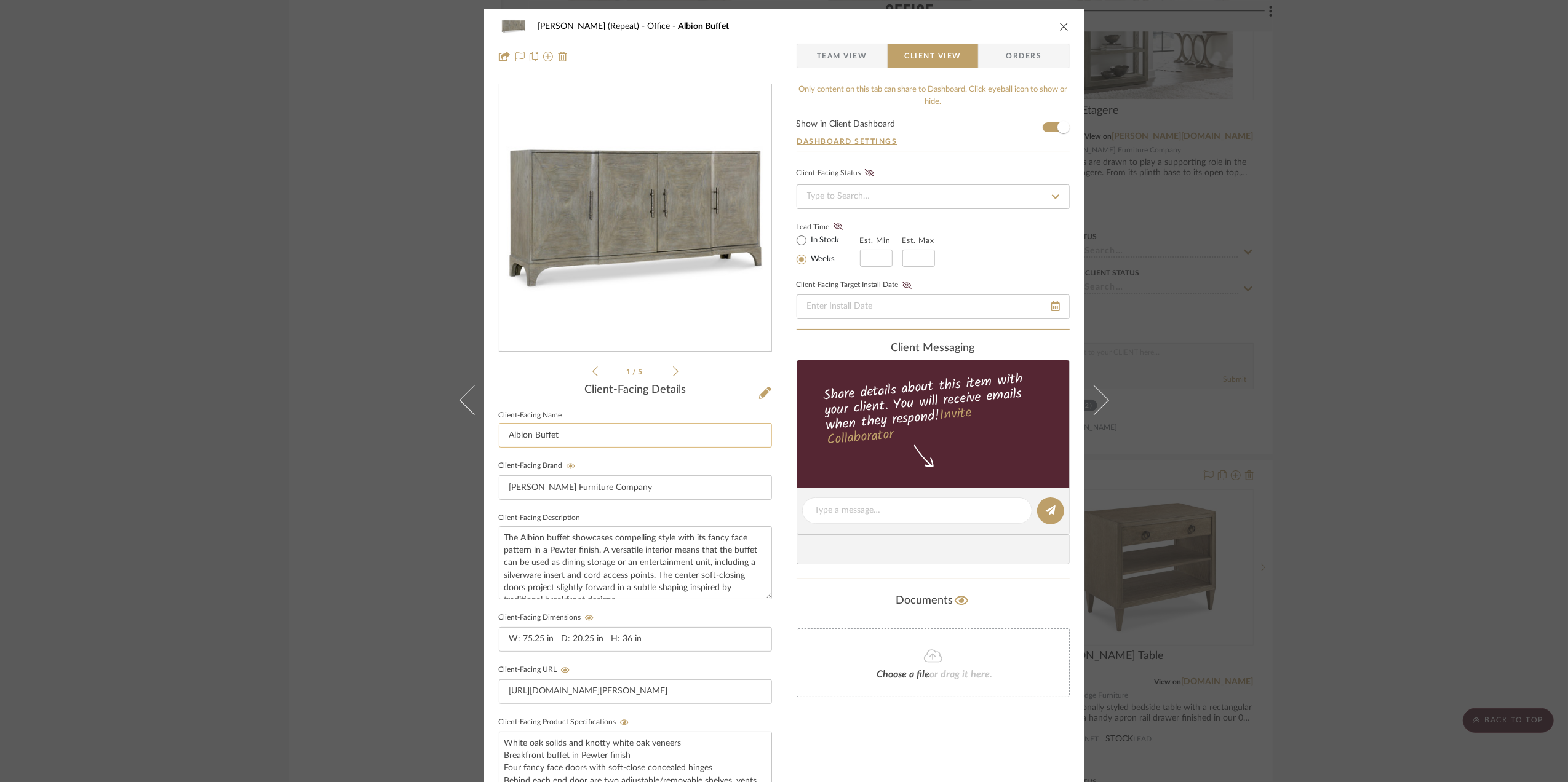
click at [569, 436] on input "Albion Buffet" at bounding box center [635, 435] width 273 height 25
drag, startPoint x: 530, startPoint y: 434, endPoint x: 501, endPoint y: 433, distance: 29.0
click at [501, 433] on input "Albion Buffet" at bounding box center [635, 435] width 273 height 25
type input "Scheme III - Credenza (a)"
click at [1383, 473] on div "Stephanie Bergreen (Repeat) Office Albion Buffet Team View Client View Orders 1…" at bounding box center [784, 391] width 1568 height 782
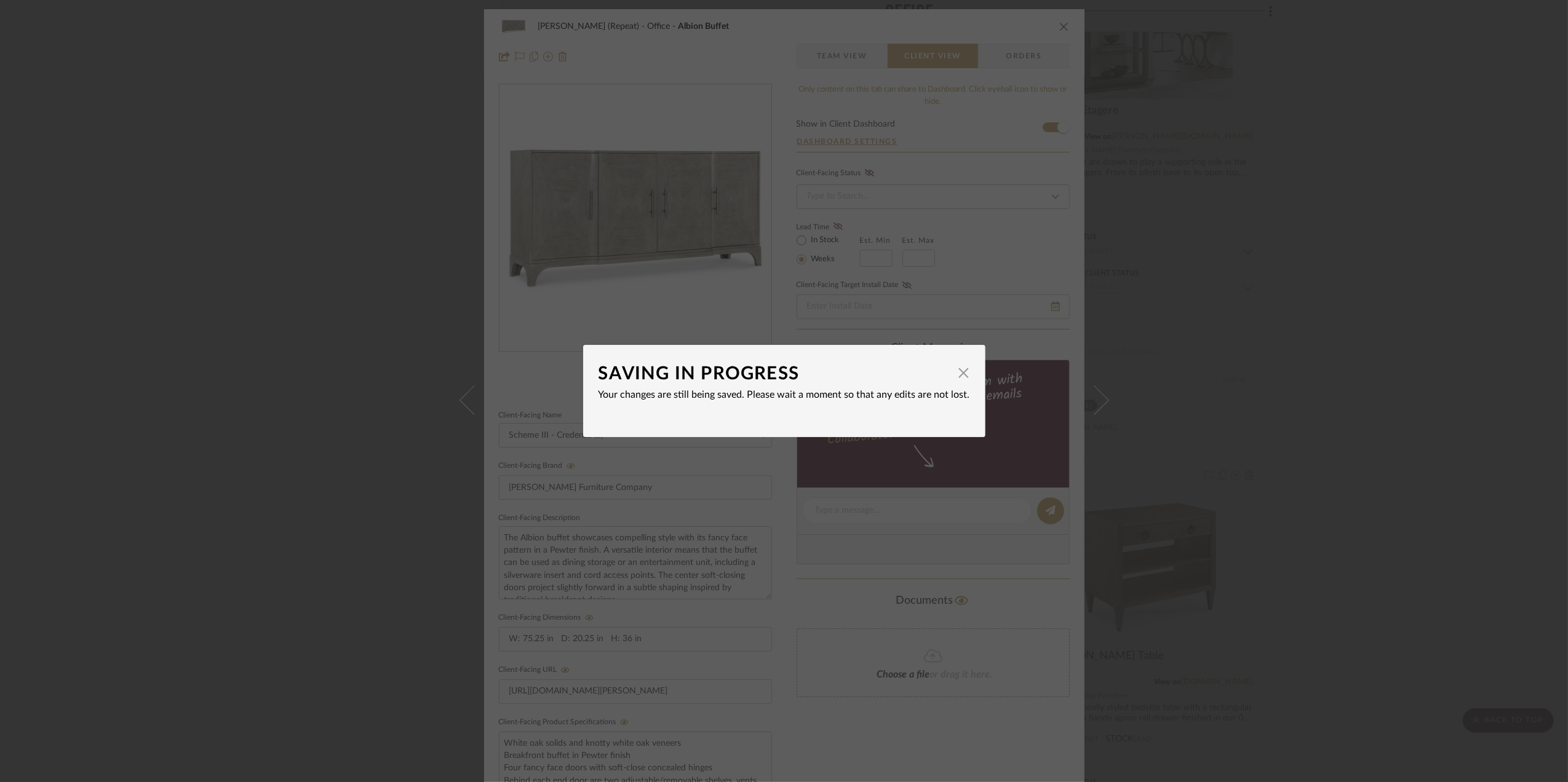
click at [1352, 439] on div "SAVING IN PROGRESS × Your changes are still being saved. Please wait a moment s…" at bounding box center [784, 391] width 1568 height 782
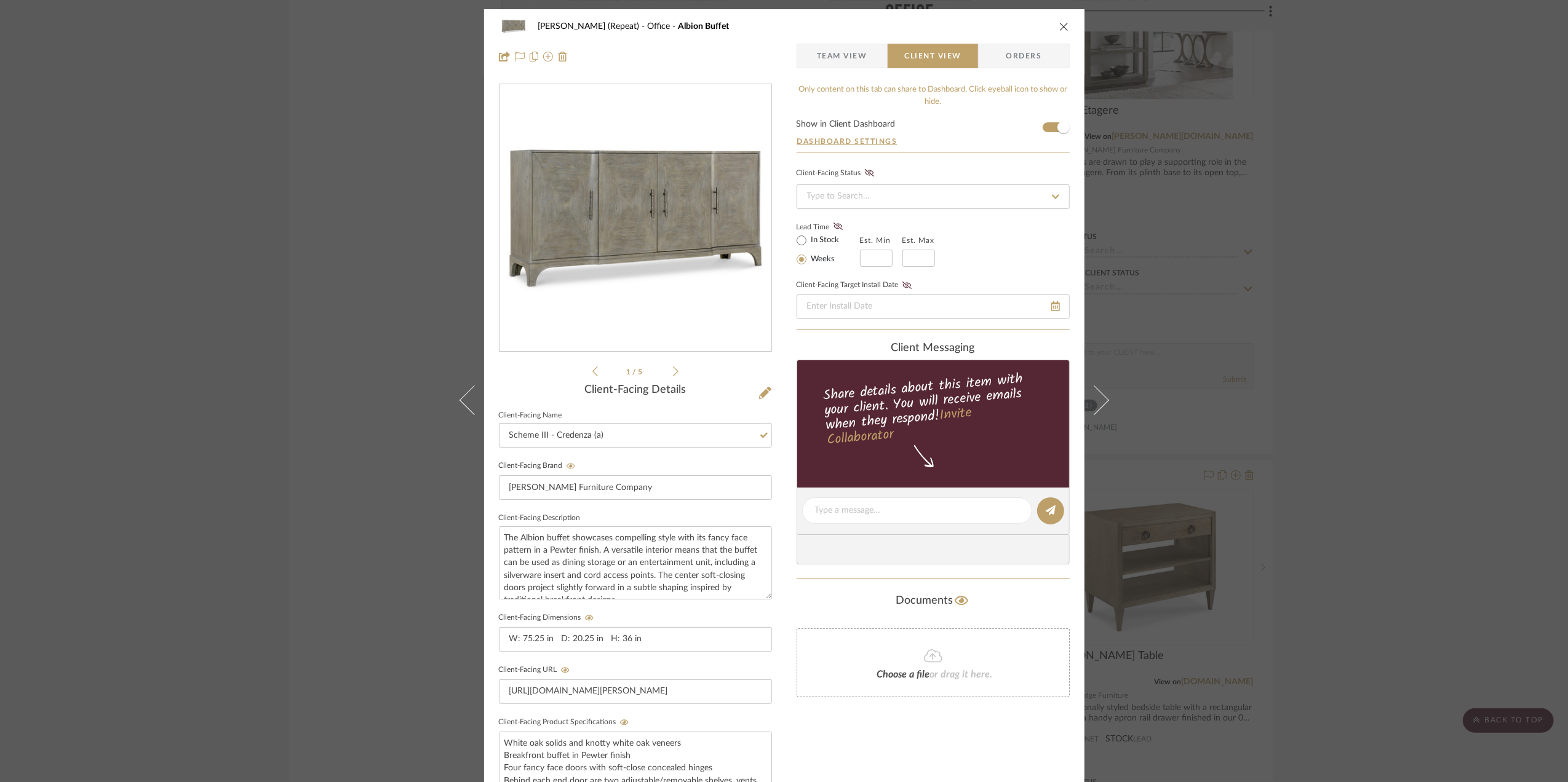
click at [1390, 465] on div "Stephanie Bergreen (Repeat) Office Albion Buffet Team View Client View Orders 1…" at bounding box center [784, 391] width 1568 height 782
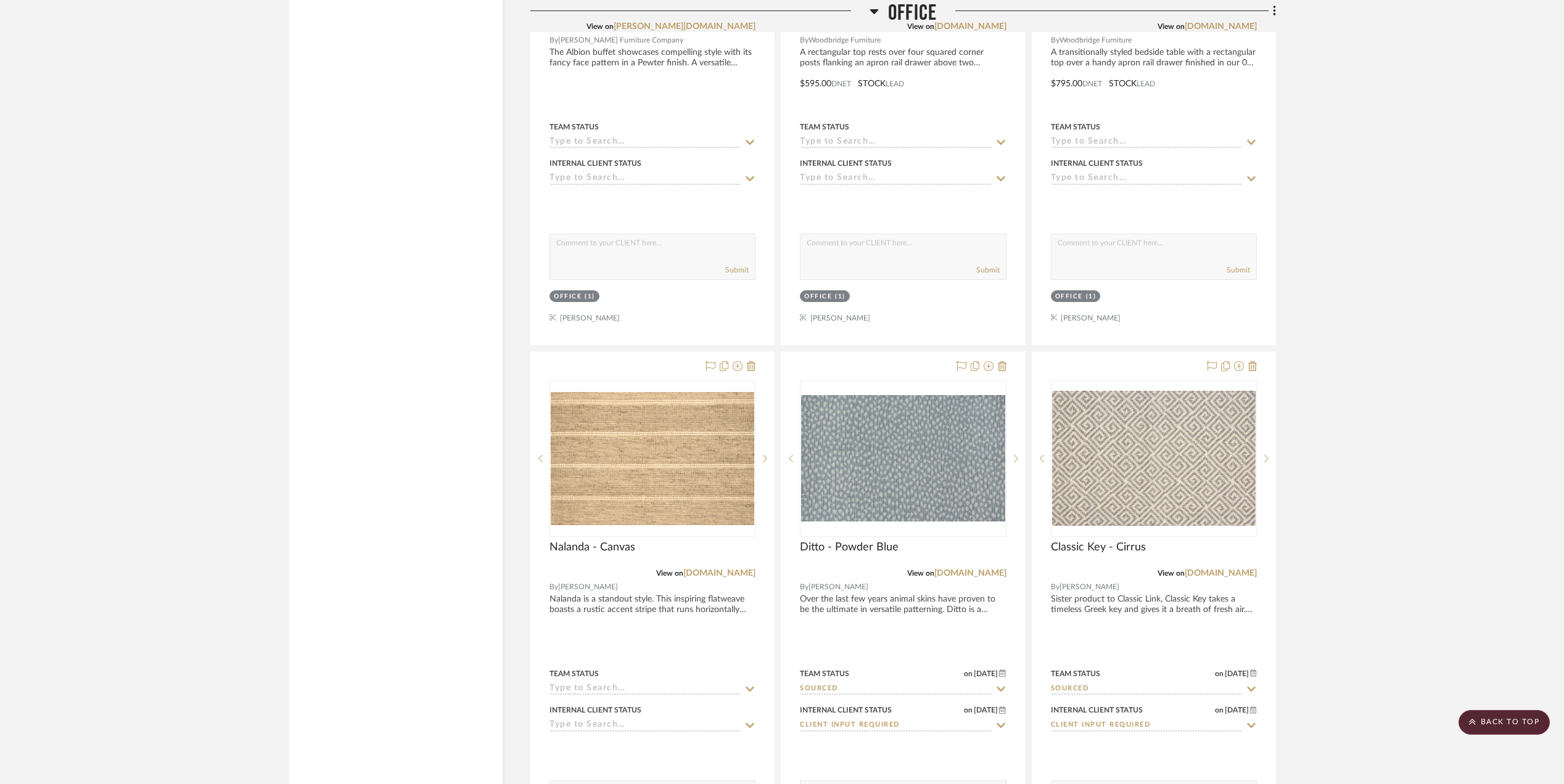
scroll to position [3605, 0]
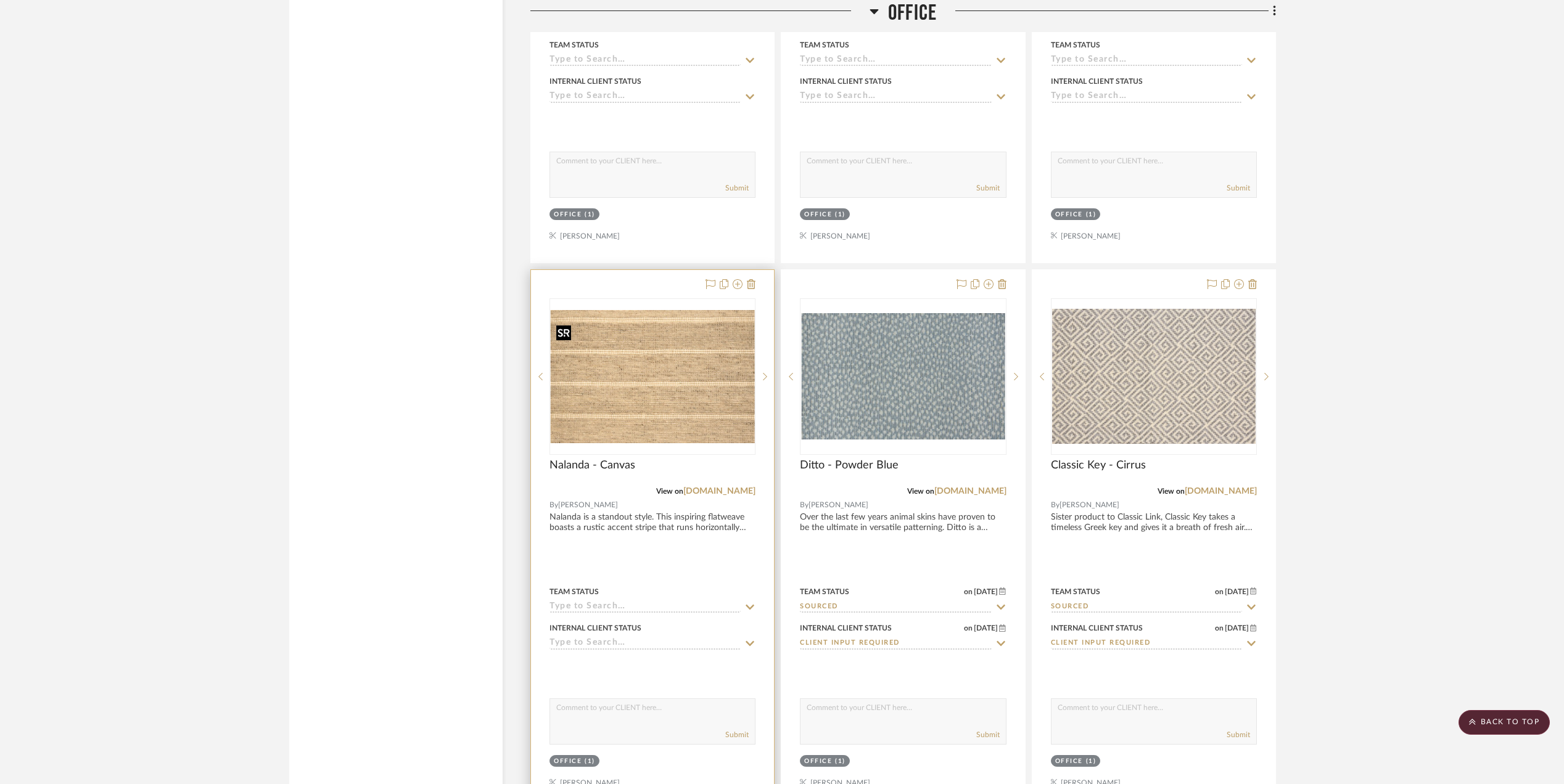
click at [0, 0] on img at bounding box center [0, 0] width 0 height 0
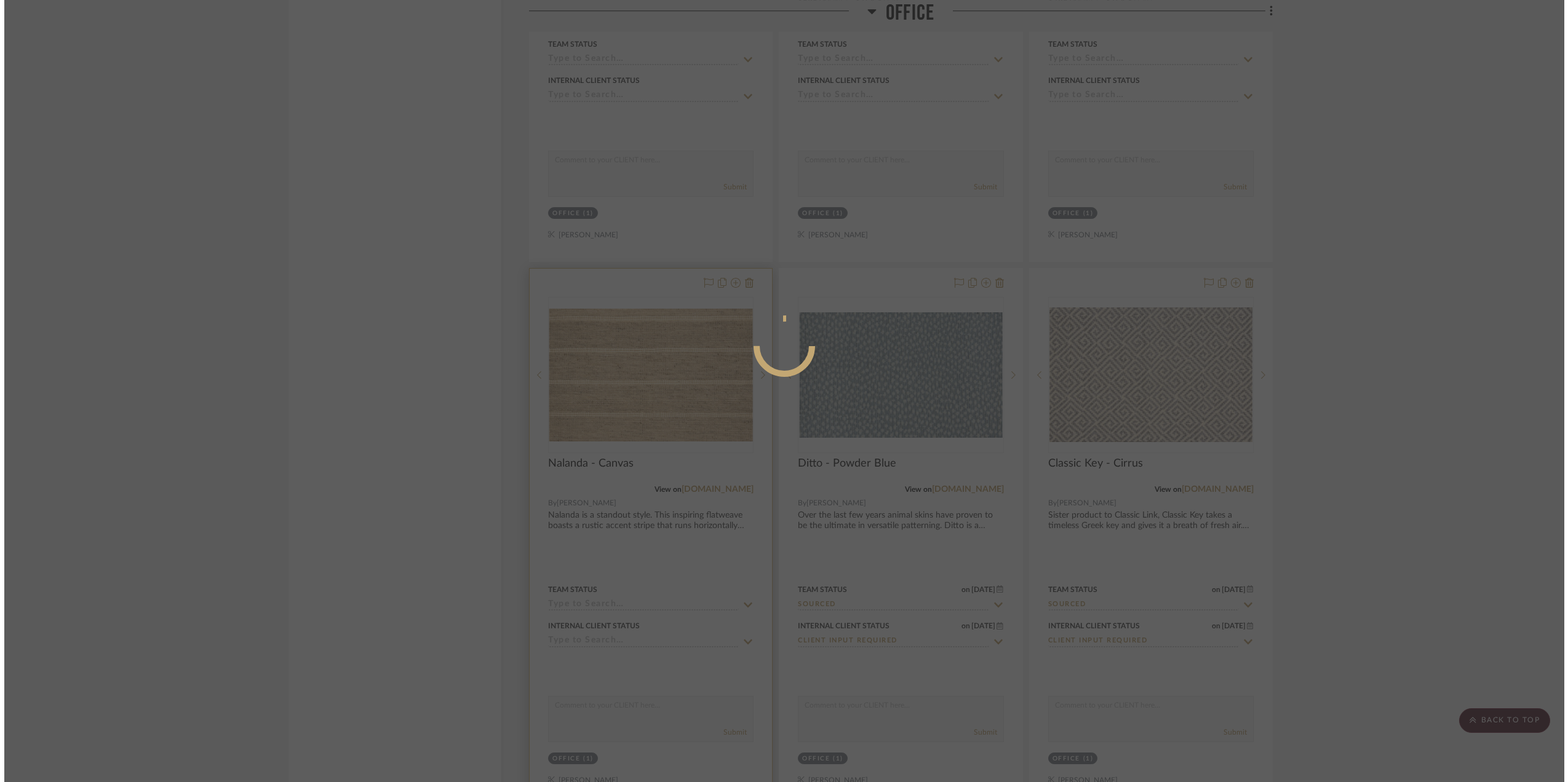
scroll to position [0, 0]
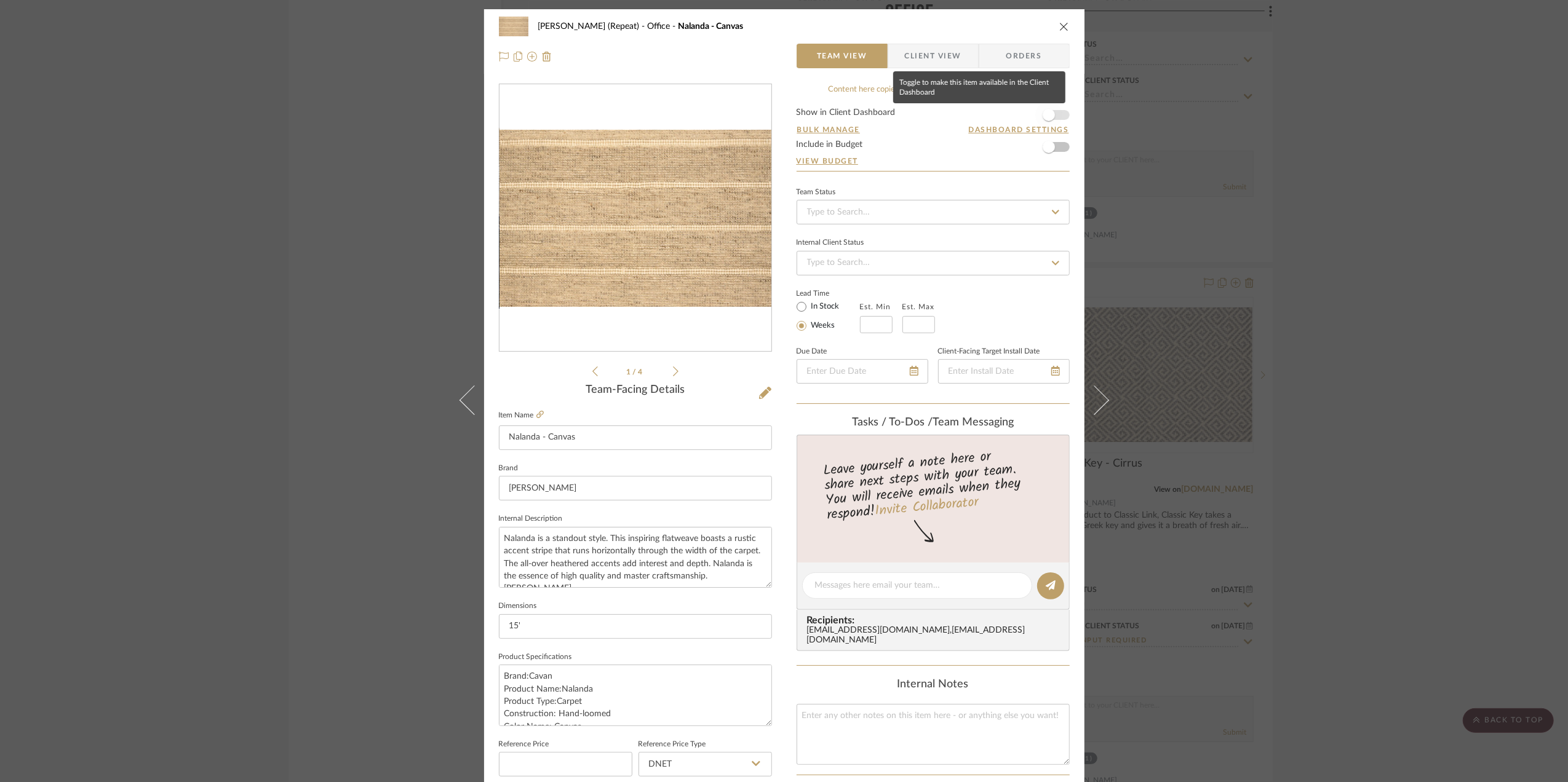
click at [1054, 113] on span "button" at bounding box center [1049, 115] width 27 height 27
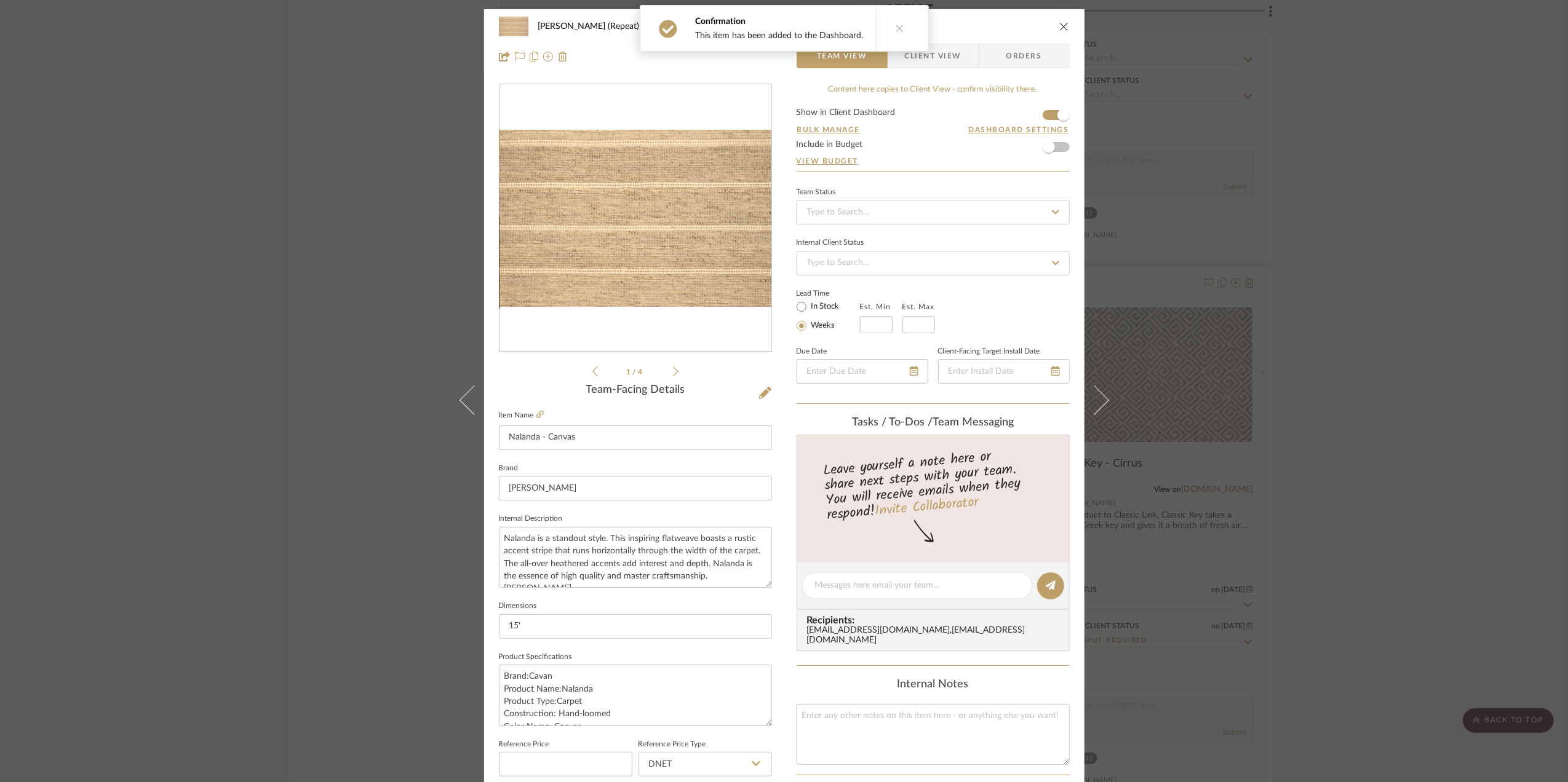
click at [949, 56] on span "Client View" at bounding box center [933, 56] width 56 height 25
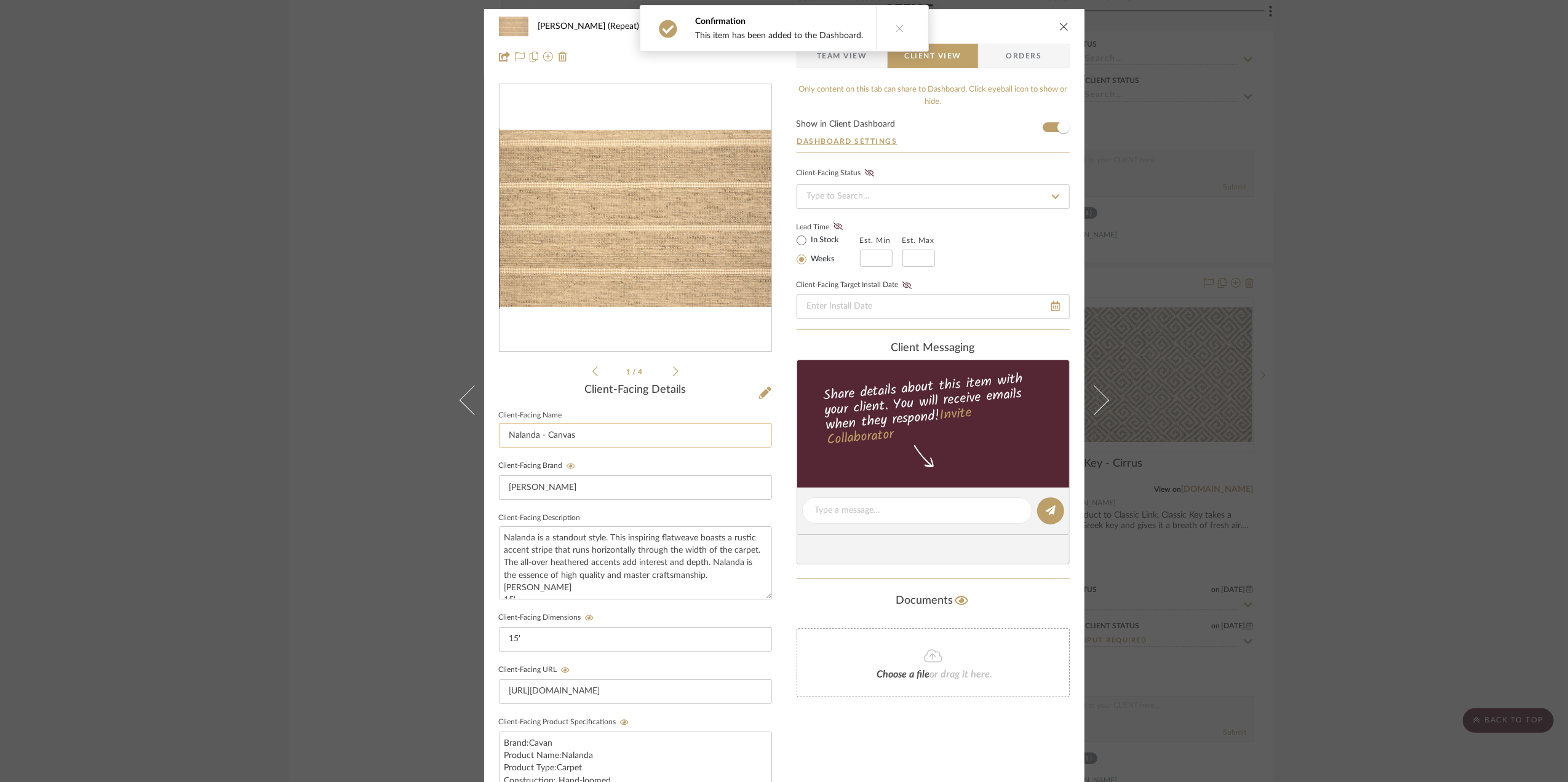
click at [598, 441] on input "Nalanda - Canvas" at bounding box center [635, 435] width 273 height 25
click at [594, 432] on input "Area Rug - Option I" at bounding box center [635, 435] width 273 height 25
click at [594, 432] on input "Area Rug - Option I" at bounding box center [635, 435] width 273 height 25
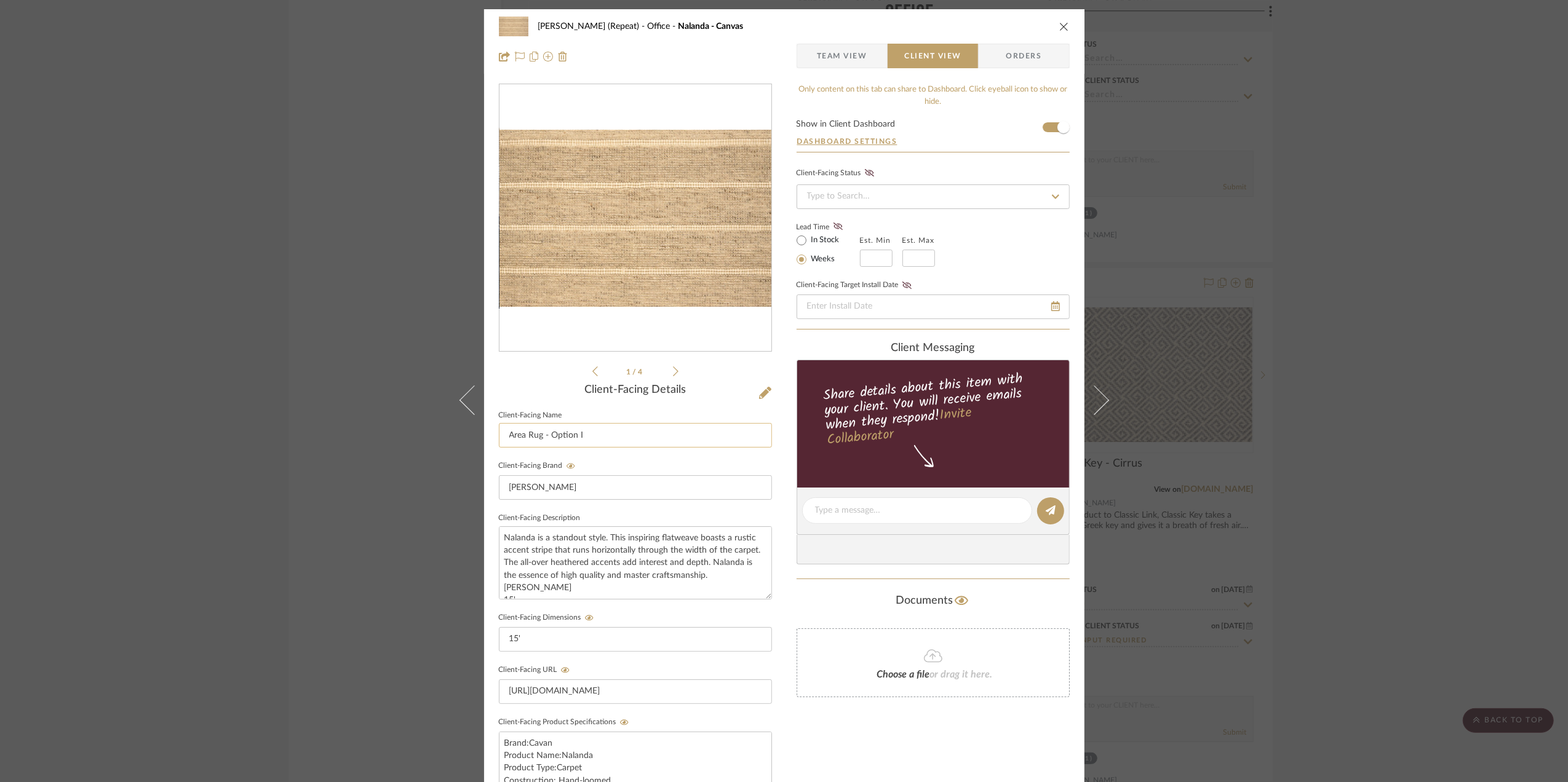
click at [594, 431] on input "Area Rug - Option I" at bounding box center [635, 435] width 273 height 25
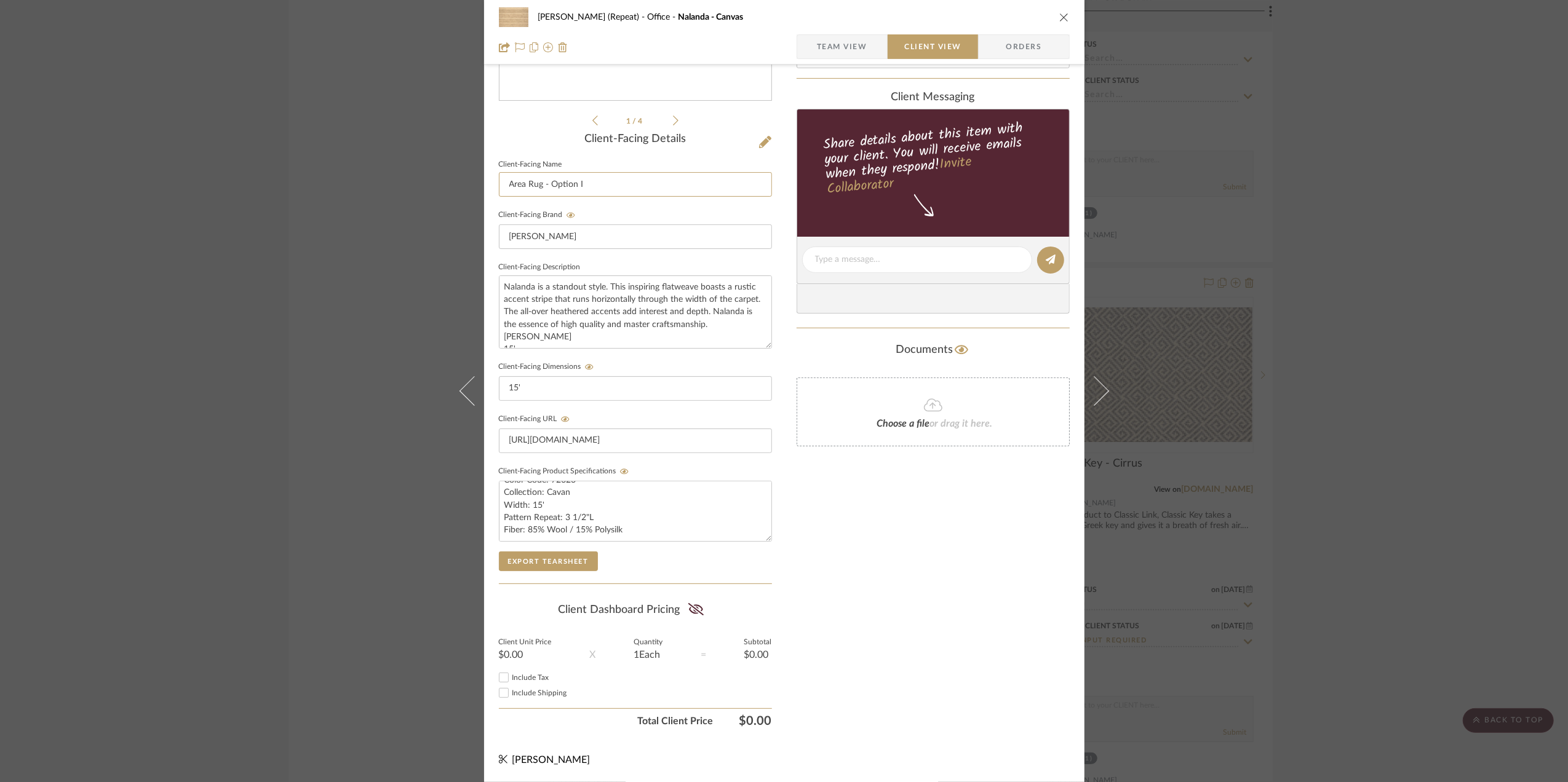
scroll to position [256, 0]
type input "Area Rug - Option I"
click at [1382, 419] on div "Stephanie Bergreen (Repeat) Office Nalanda - Canvas Team View Client View Order…" at bounding box center [784, 391] width 1568 height 782
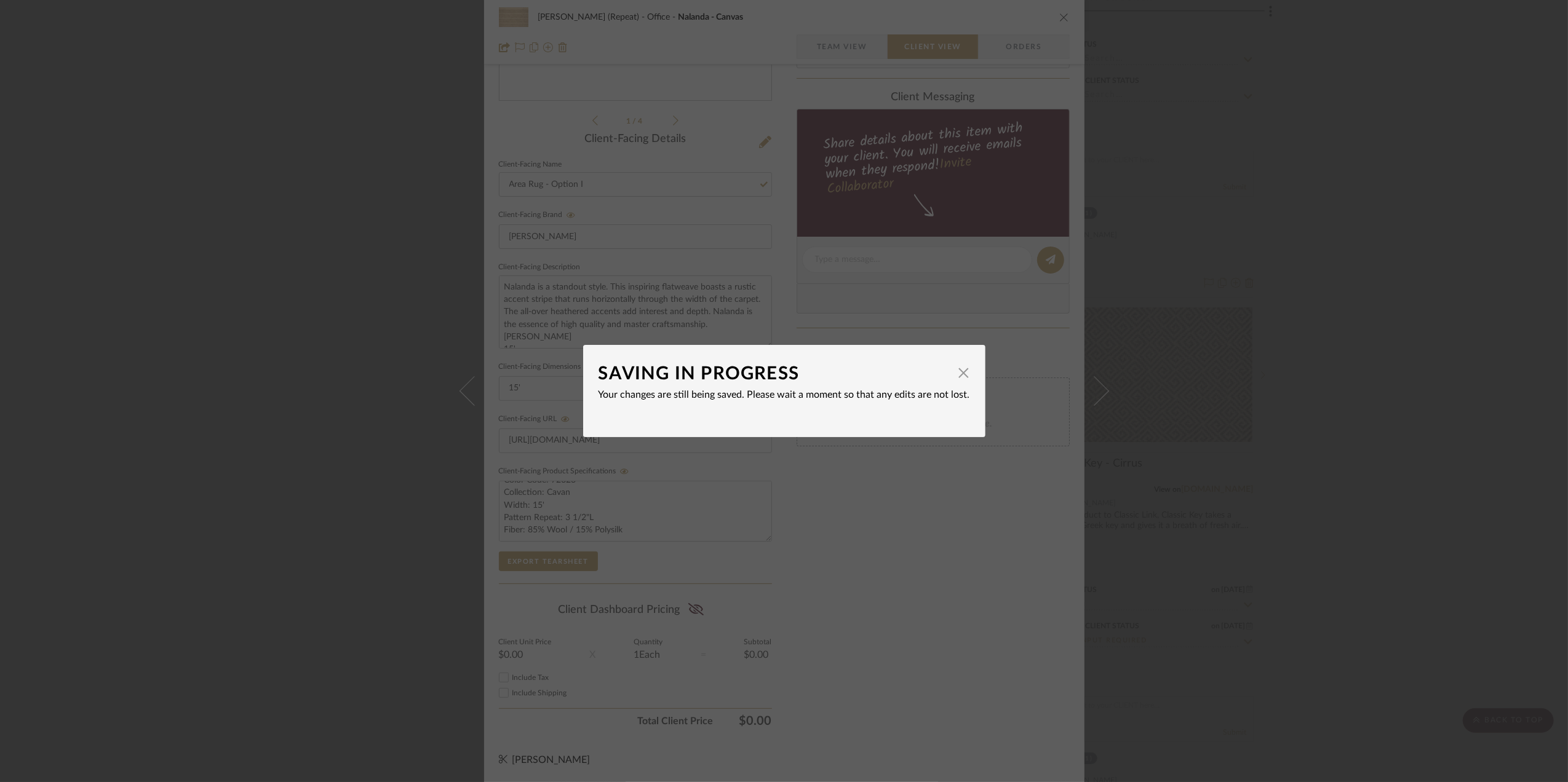
click at [1362, 472] on div "SAVING IN PROGRESS × Your changes are still being saved. Please wait a moment s…" at bounding box center [784, 391] width 1568 height 782
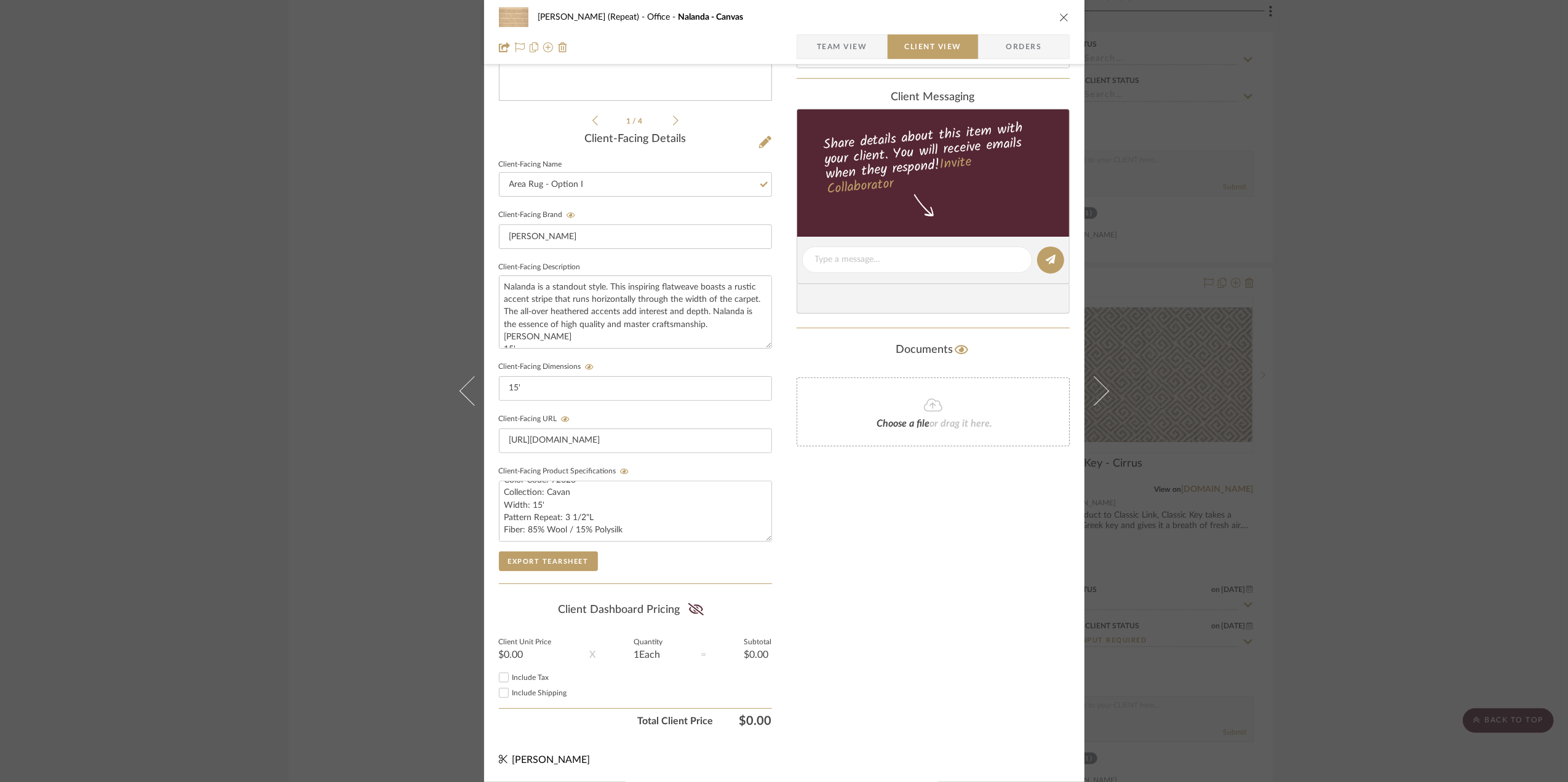
click at [1409, 493] on div "Stephanie Bergreen (Repeat) Office Nalanda - Canvas Team View Client View Order…" at bounding box center [784, 391] width 1568 height 782
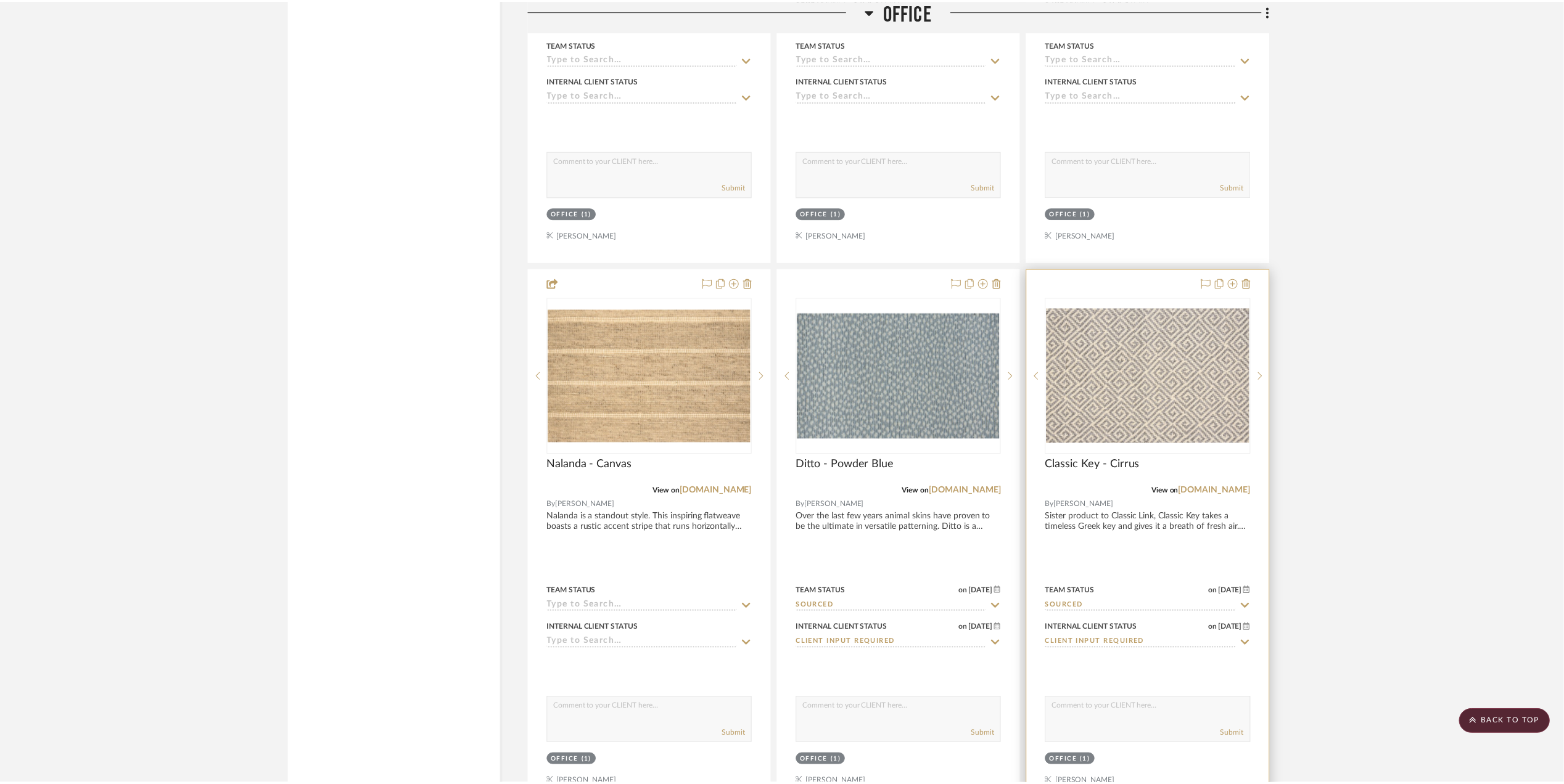
scroll to position [3605, 0]
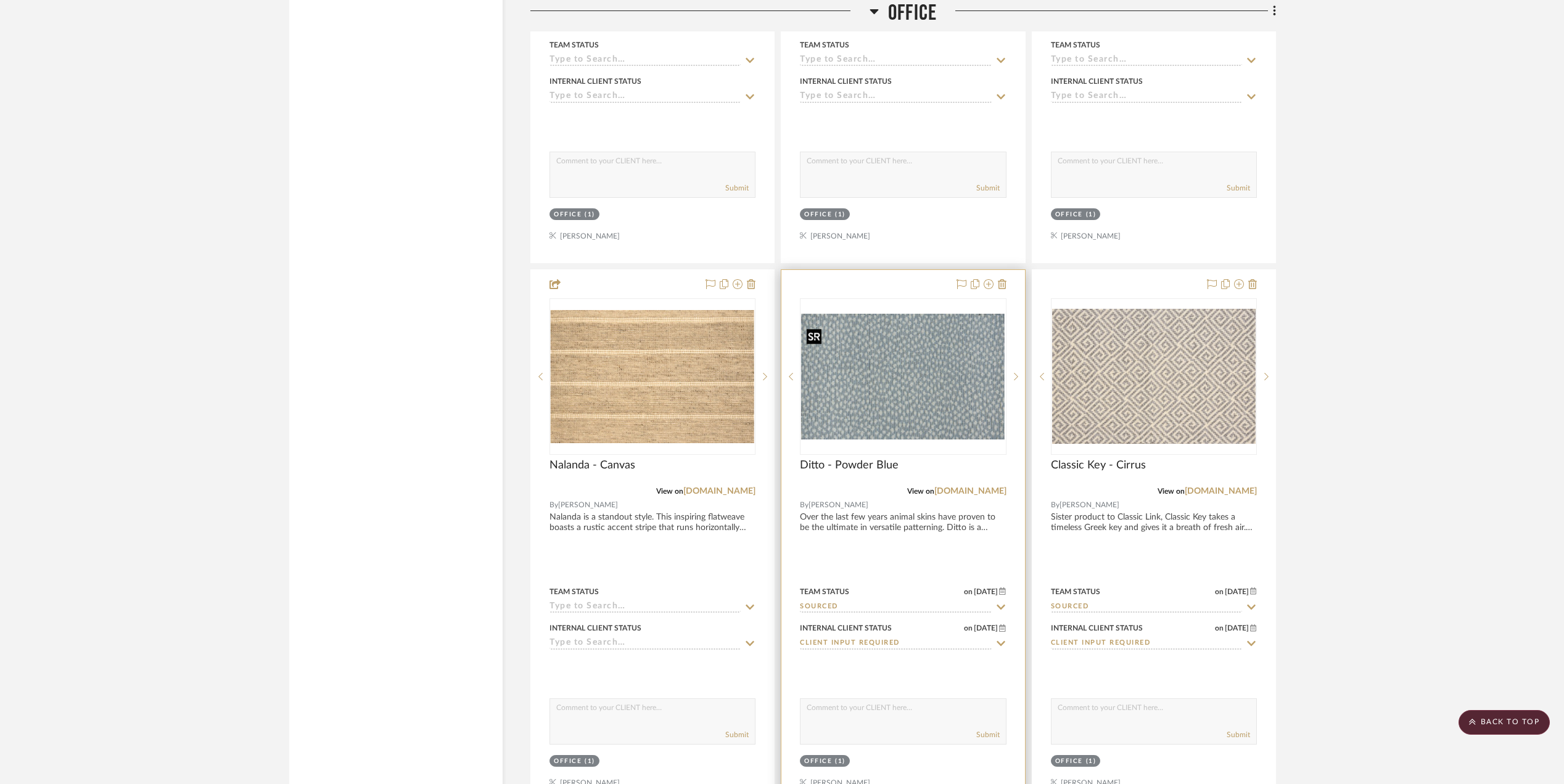
click at [896, 405] on img "0" at bounding box center [902, 377] width 204 height 126
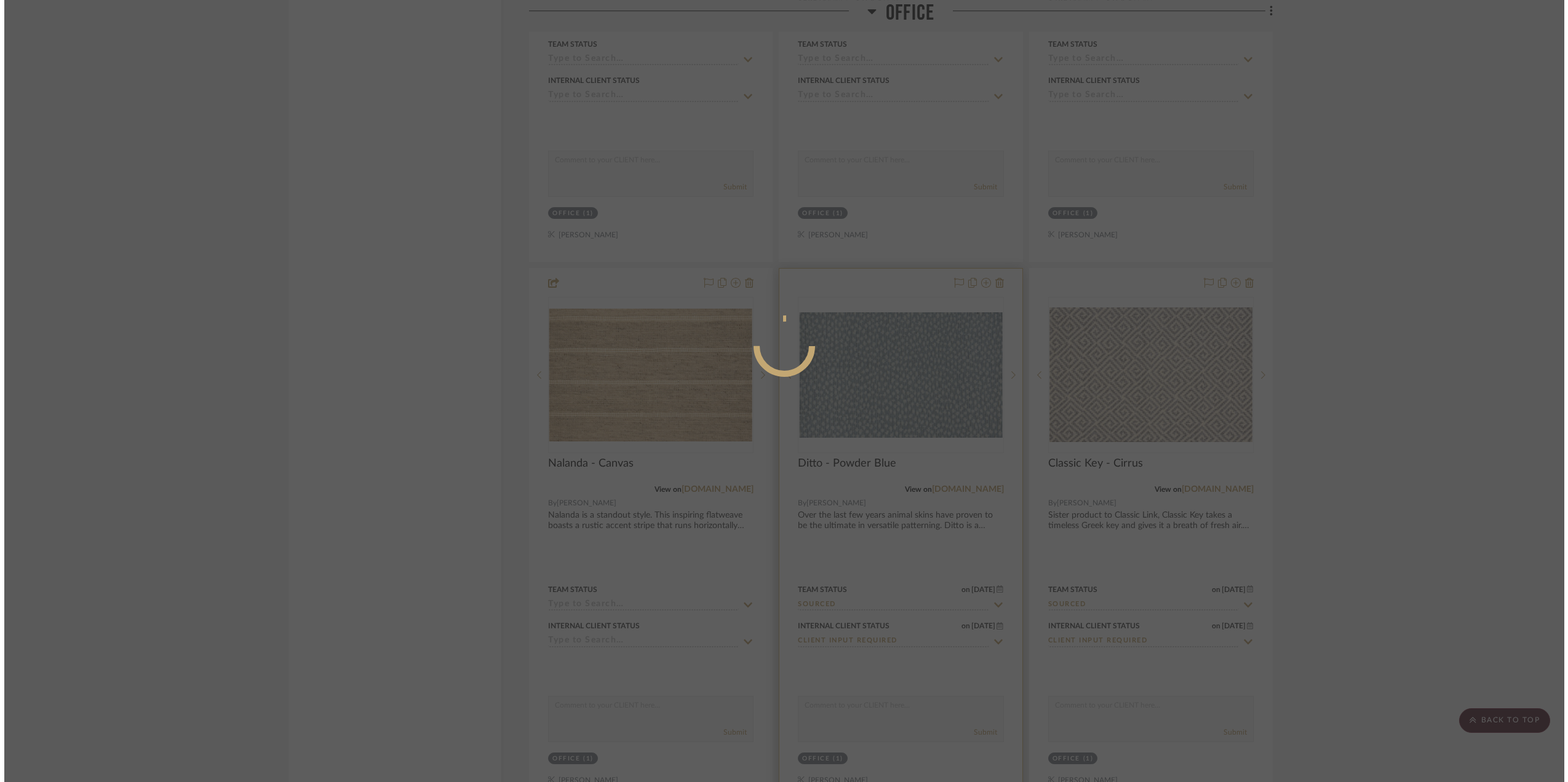
scroll to position [0, 0]
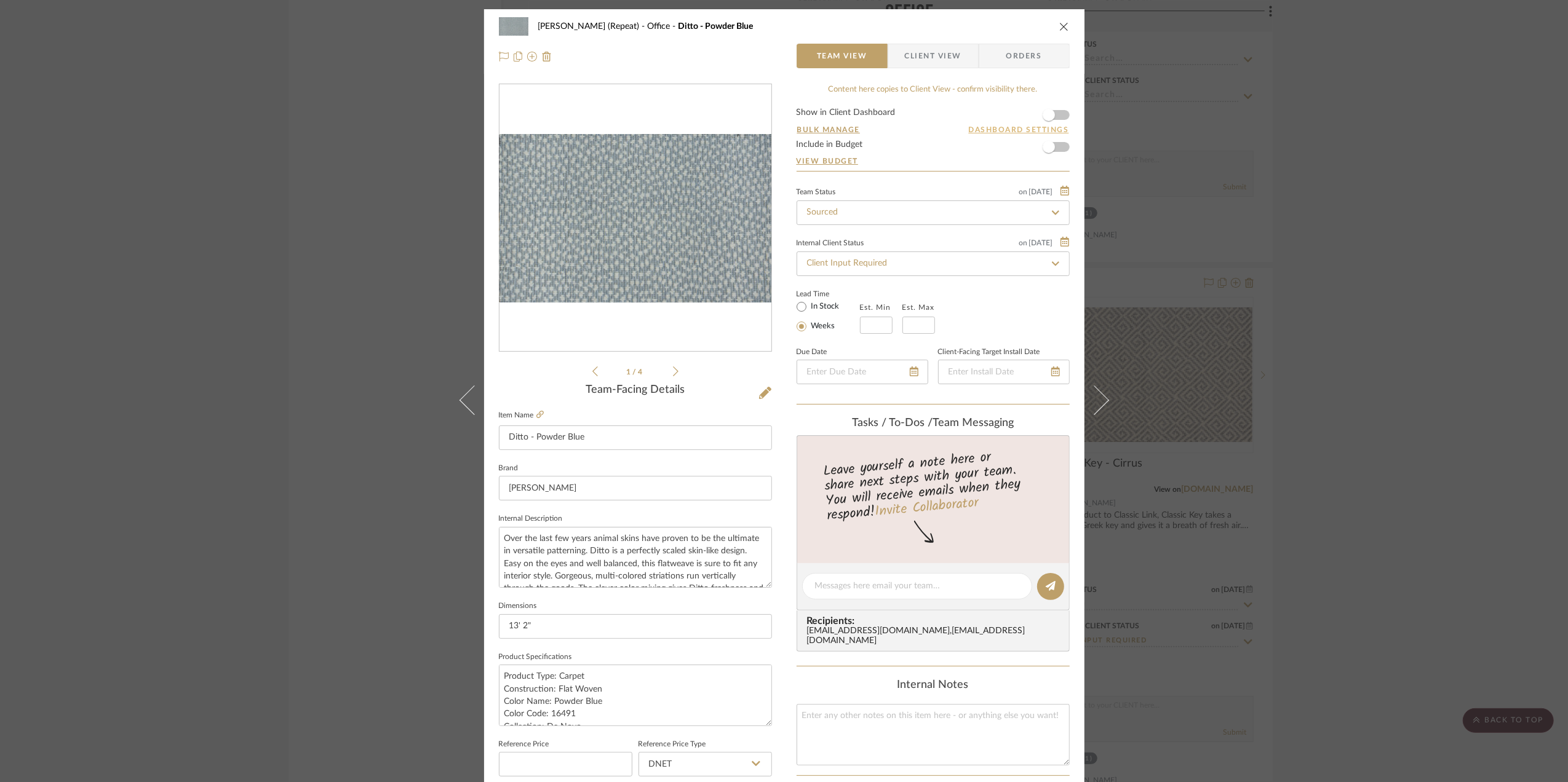
drag, startPoint x: 1059, startPoint y: 115, endPoint x: 1017, endPoint y: 124, distance: 43.0
click at [1059, 114] on form "Show in Client Dashboard Bulk Manage Dashboard Settings Include in Budget View …" at bounding box center [933, 139] width 273 height 63
click at [935, 47] on span "Client View" at bounding box center [933, 56] width 56 height 25
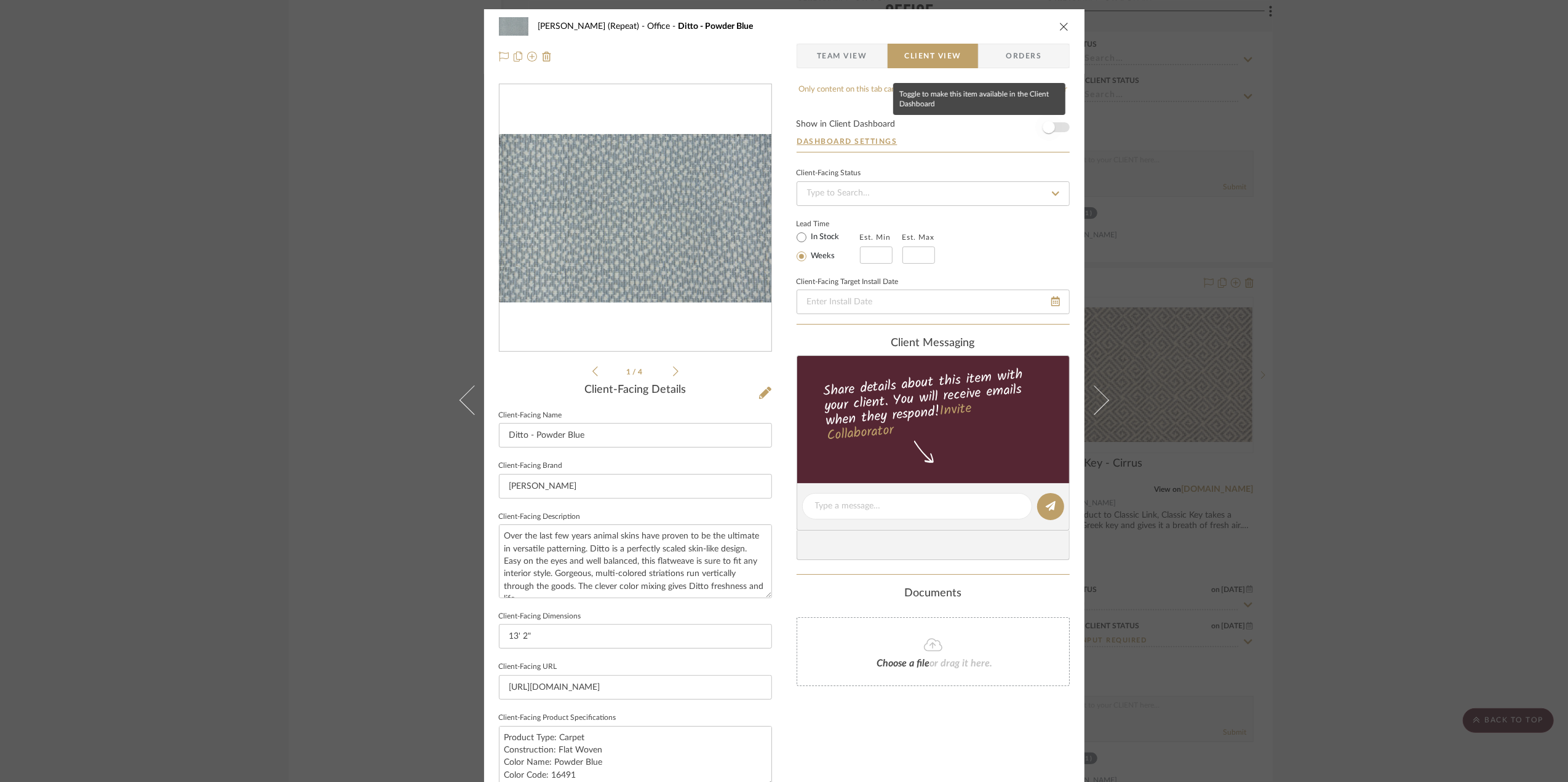
click at [1051, 125] on span "button" at bounding box center [1049, 127] width 27 height 27
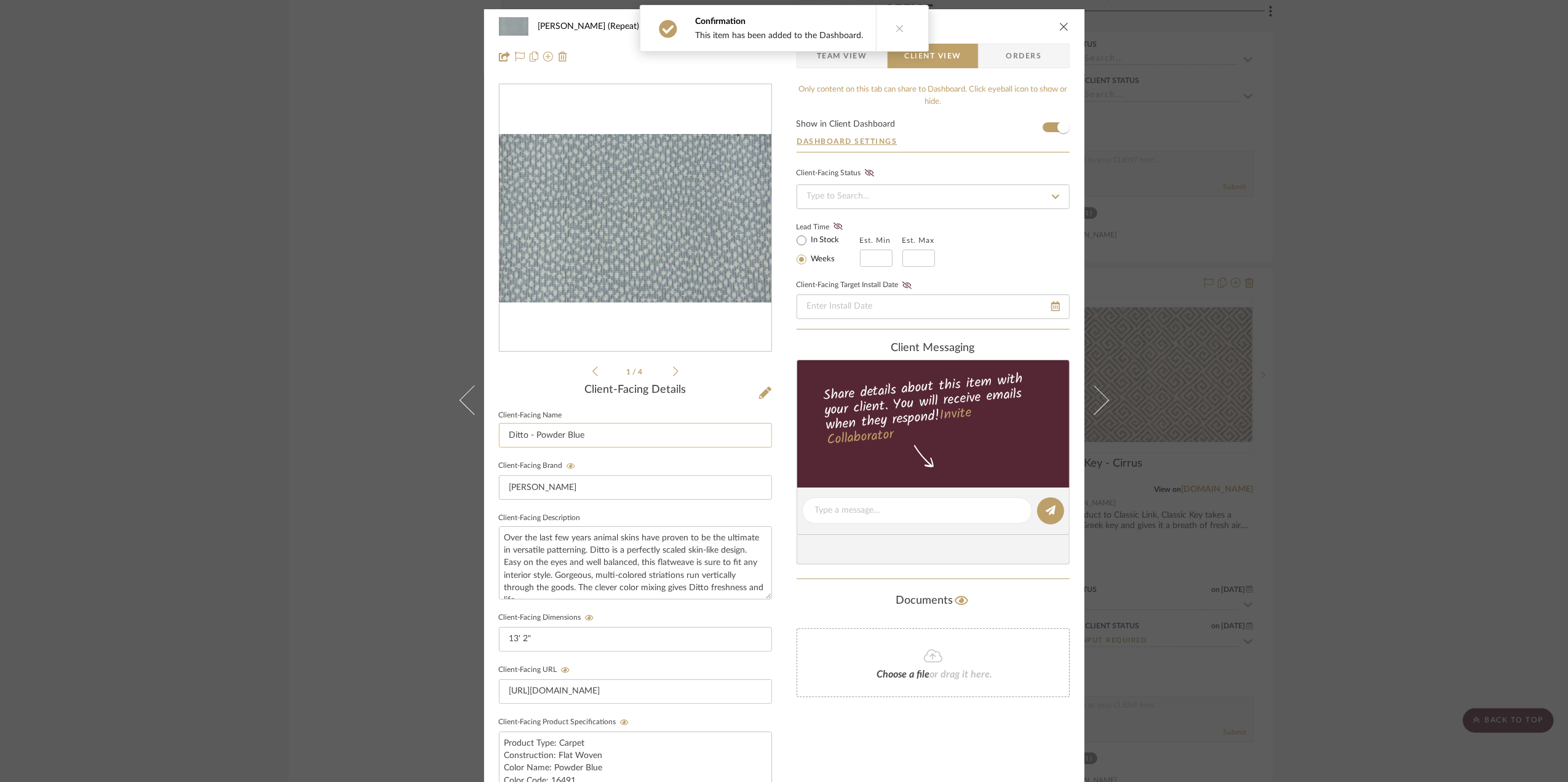
click at [617, 439] on input "Ditto - Powder Blue" at bounding box center [635, 435] width 273 height 25
click at [616, 439] on input "Ditto - Powder Blue" at bounding box center [635, 435] width 273 height 25
click at [614, 439] on input "Ditto - Powder Blue" at bounding box center [635, 435] width 273 height 25
click at [613, 439] on input "Ditto - Powder Blue" at bounding box center [635, 435] width 273 height 25
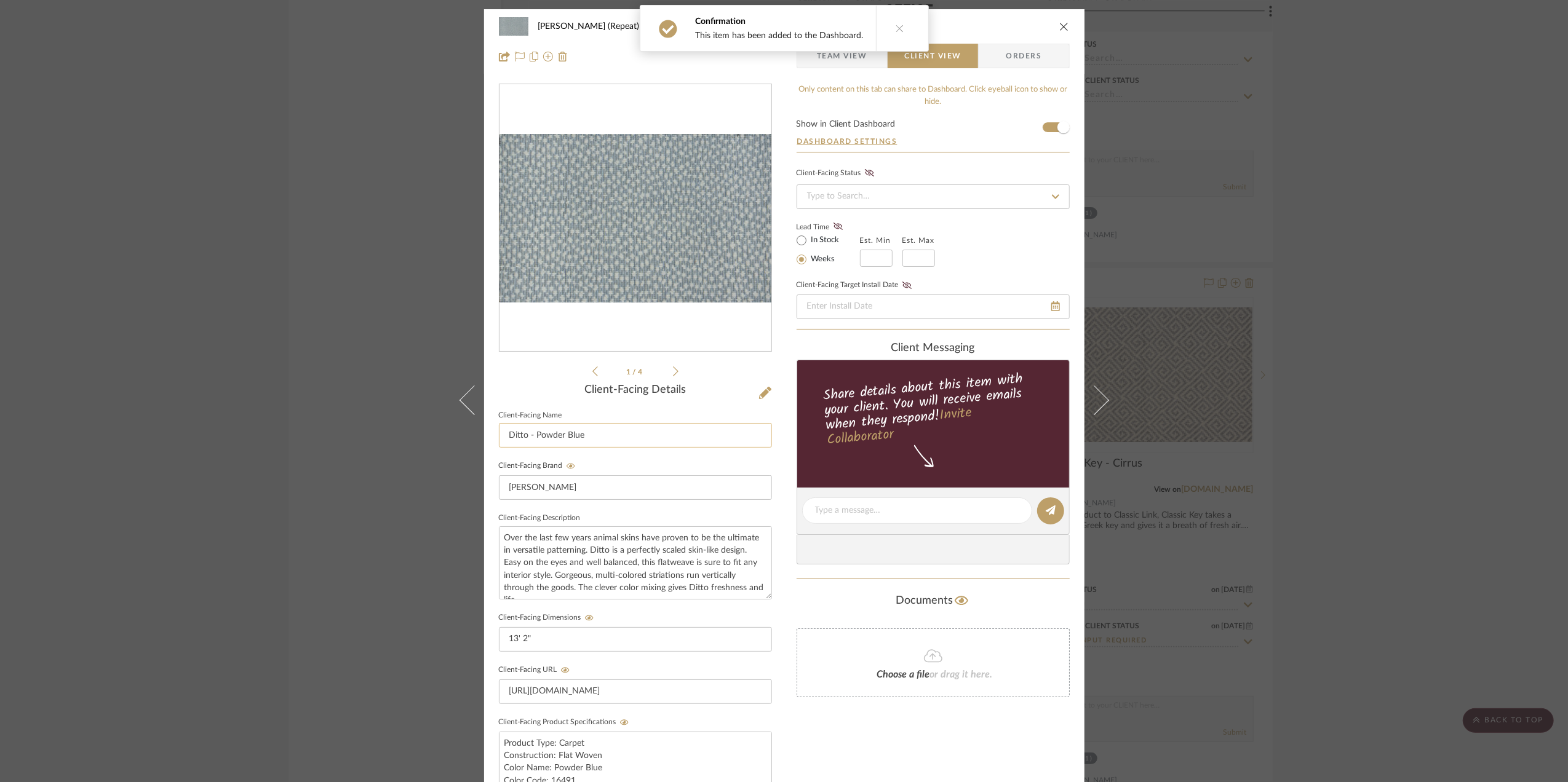
paste input "Area Rug - Option I"
click at [636, 437] on input "Area Rug - Option II" at bounding box center [635, 435] width 273 height 25
click at [635, 436] on input "Area Rug - Option II" at bounding box center [635, 435] width 273 height 25
click at [635, 435] on input "Area Rug - Option II" at bounding box center [635, 435] width 273 height 25
click at [593, 439] on input "Area Rug - Option II" at bounding box center [635, 435] width 273 height 25
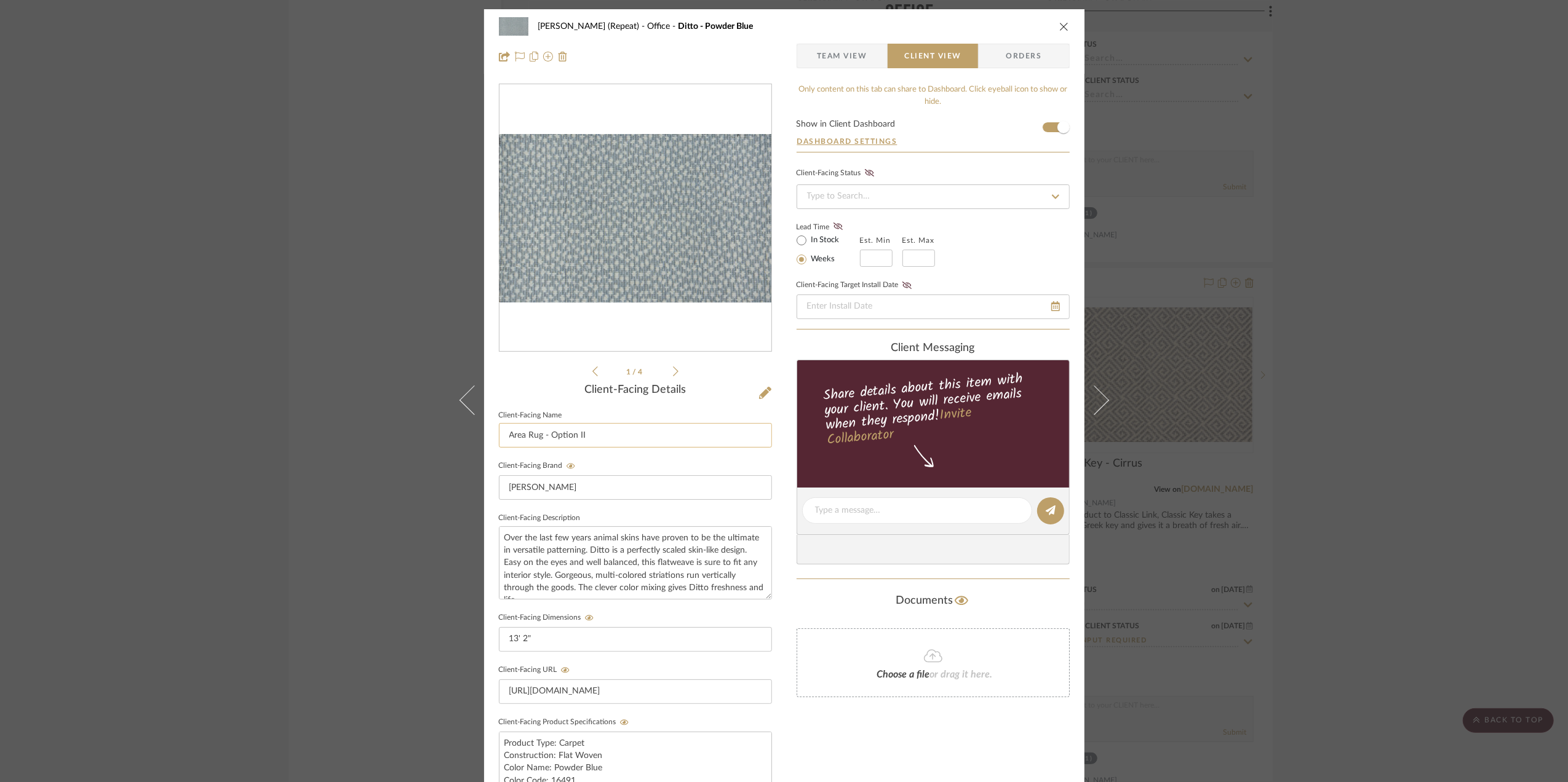
click at [593, 439] on input "Area Rug - Option II" at bounding box center [635, 435] width 273 height 25
click at [591, 438] on input "Area Rug - Option II" at bounding box center [635, 435] width 273 height 25
type input "Area Rug - Option II"
click at [1386, 493] on div "Stephanie Bergreen (Repeat) Office Ditto - Powder Blue Team View Client View Or…" at bounding box center [784, 391] width 1568 height 782
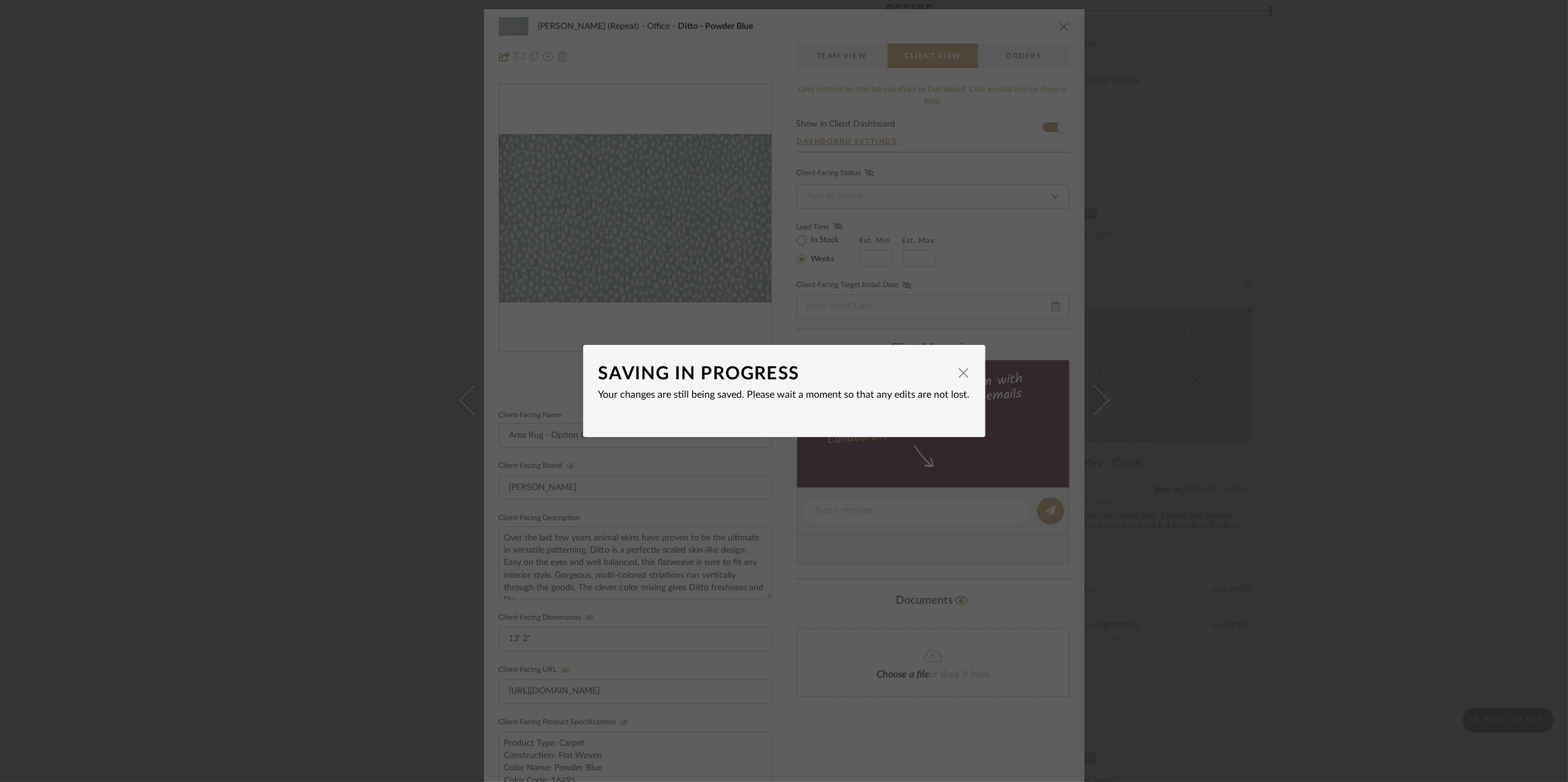
click at [1428, 545] on div "SAVING IN PROGRESS × Your changes are still being saved. Please wait a moment s…" at bounding box center [784, 391] width 1568 height 782
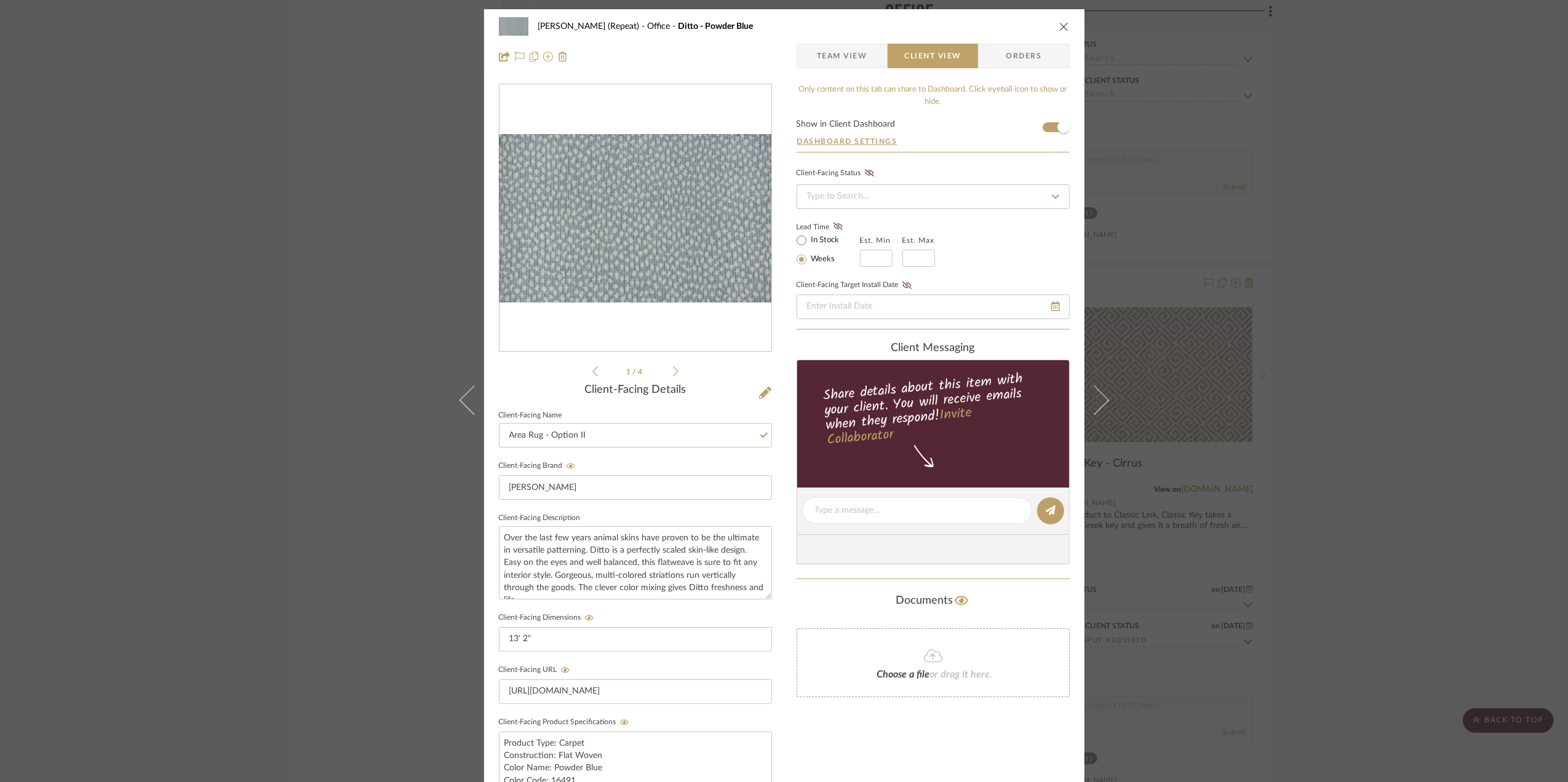
click at [1416, 535] on div "Stephanie Bergreen (Repeat) Office Ditto - Powder Blue Team View Client View Or…" at bounding box center [784, 391] width 1568 height 782
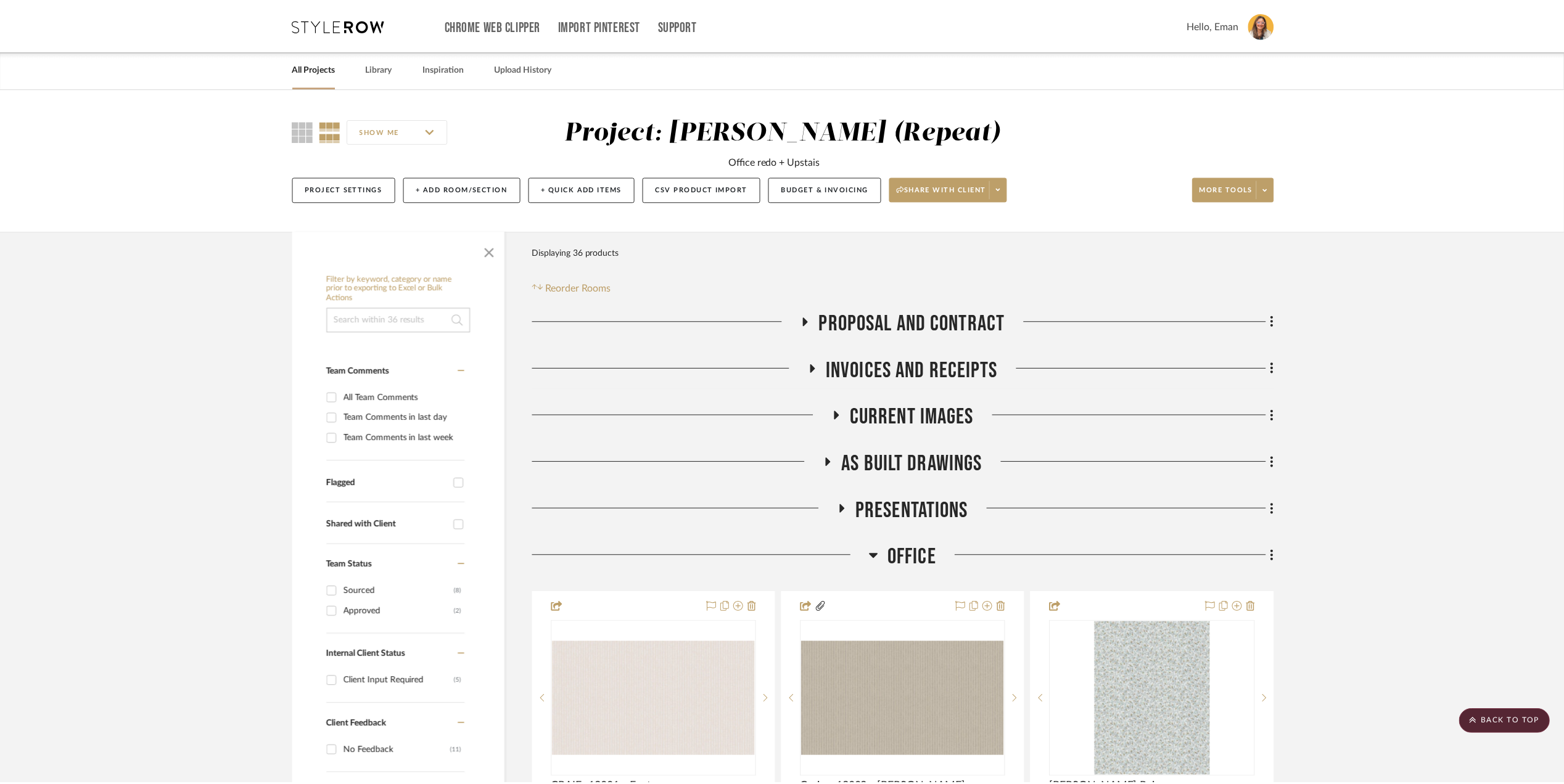
scroll to position [3605, 0]
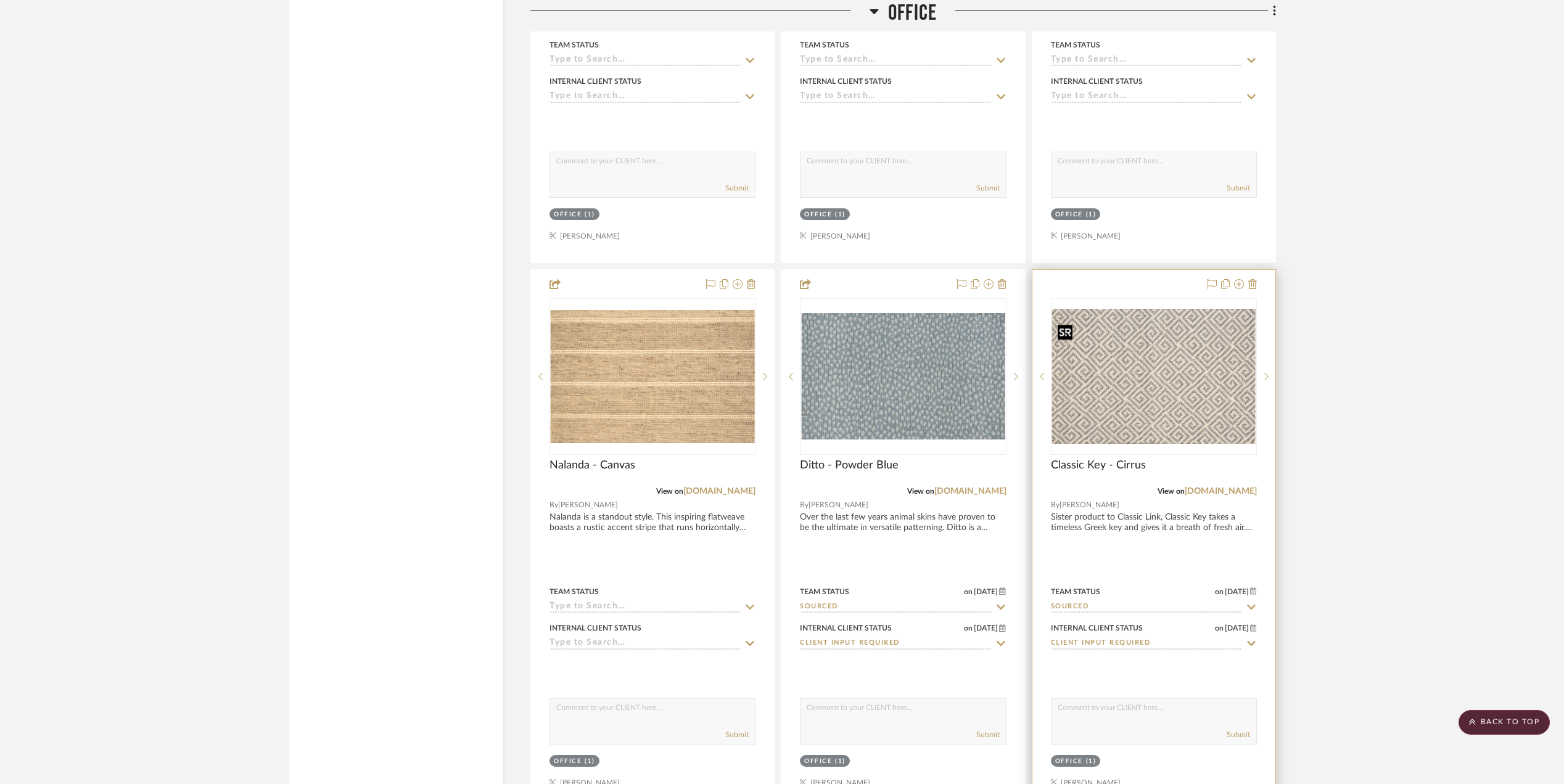
click at [0, 0] on img at bounding box center [0, 0] width 0 height 0
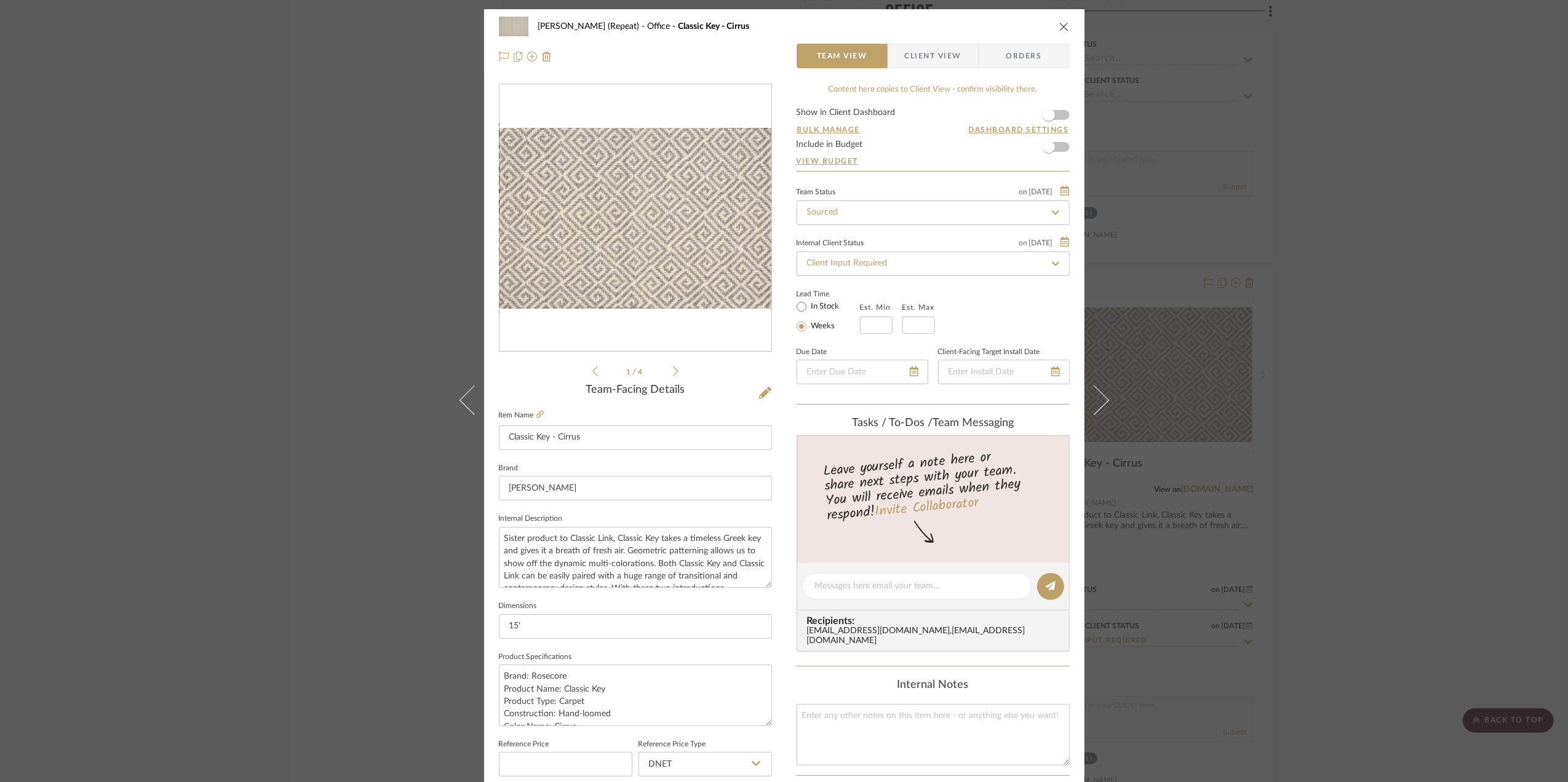
click at [931, 56] on span "Client View" at bounding box center [933, 56] width 56 height 25
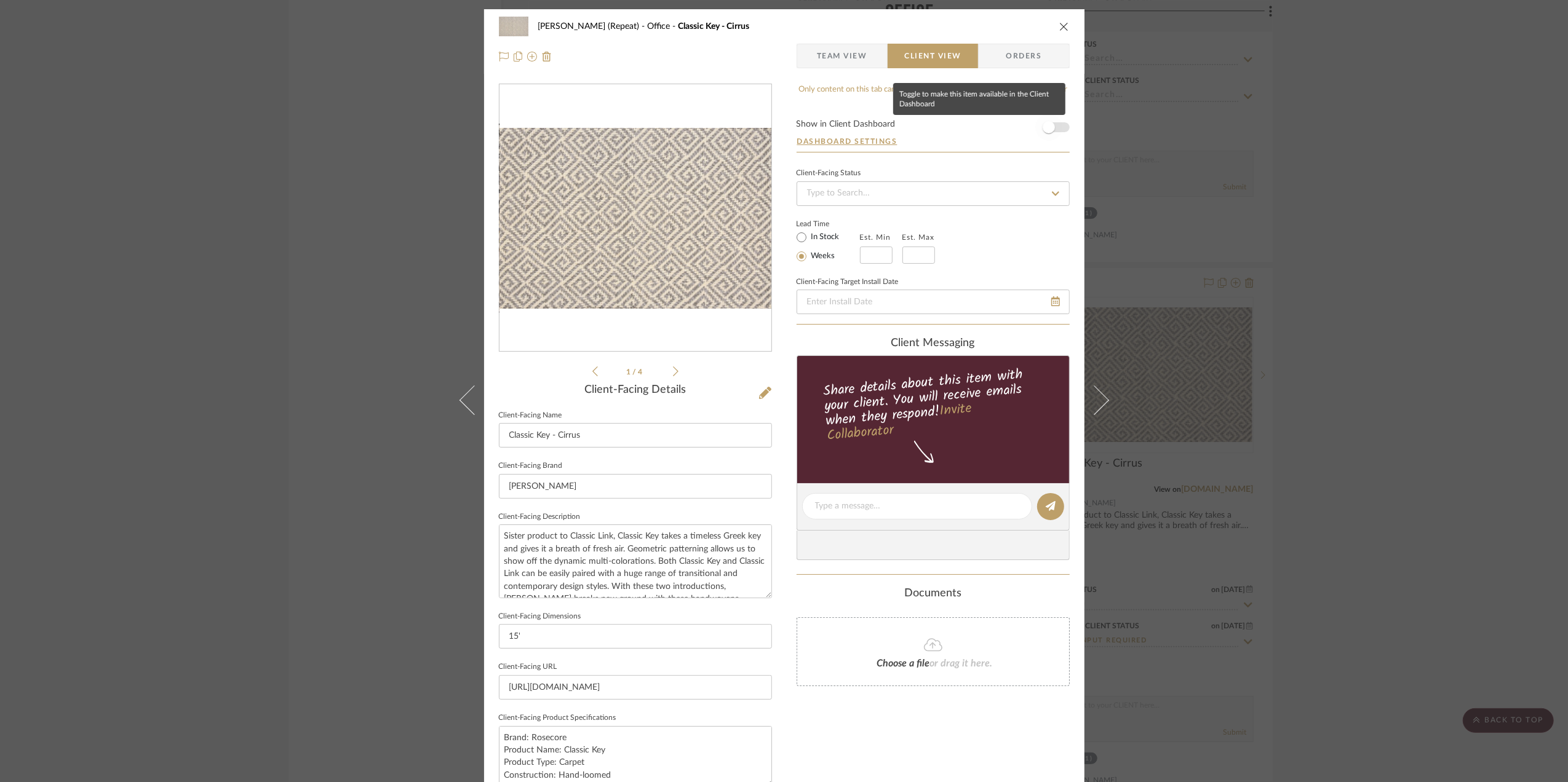
click at [1056, 123] on span "button" at bounding box center [1049, 127] width 27 height 27
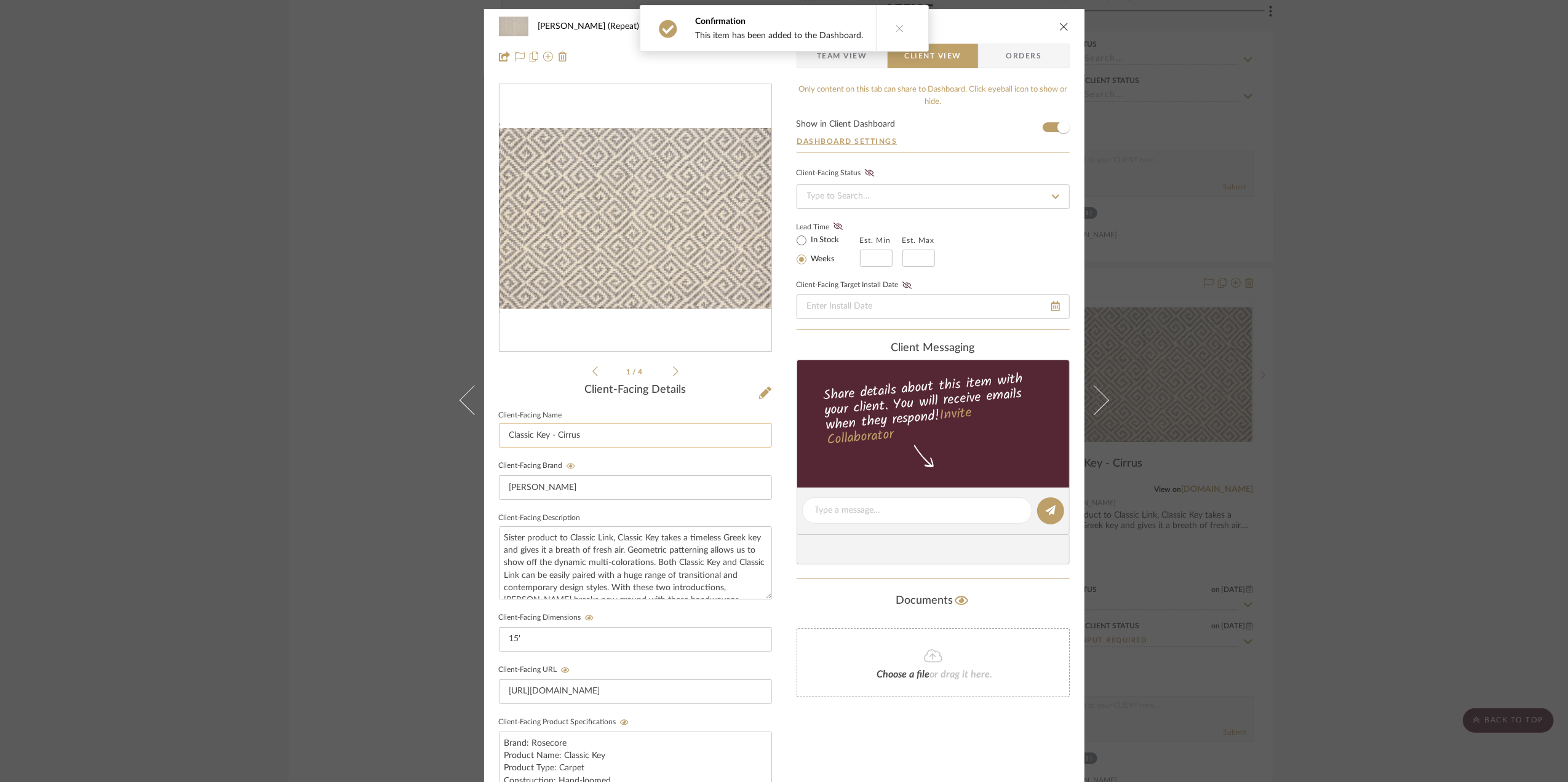
click at [601, 431] on input "Classic Key - Cirrus" at bounding box center [635, 435] width 273 height 25
click at [600, 431] on input "Classic Key - Cirrus" at bounding box center [635, 435] width 273 height 25
click at [599, 431] on input "Classic Key - Cirrus" at bounding box center [635, 435] width 273 height 25
paste input "Area Rug - Option II"
click at [507, 431] on input "Area Rug - Option II" at bounding box center [635, 435] width 273 height 25
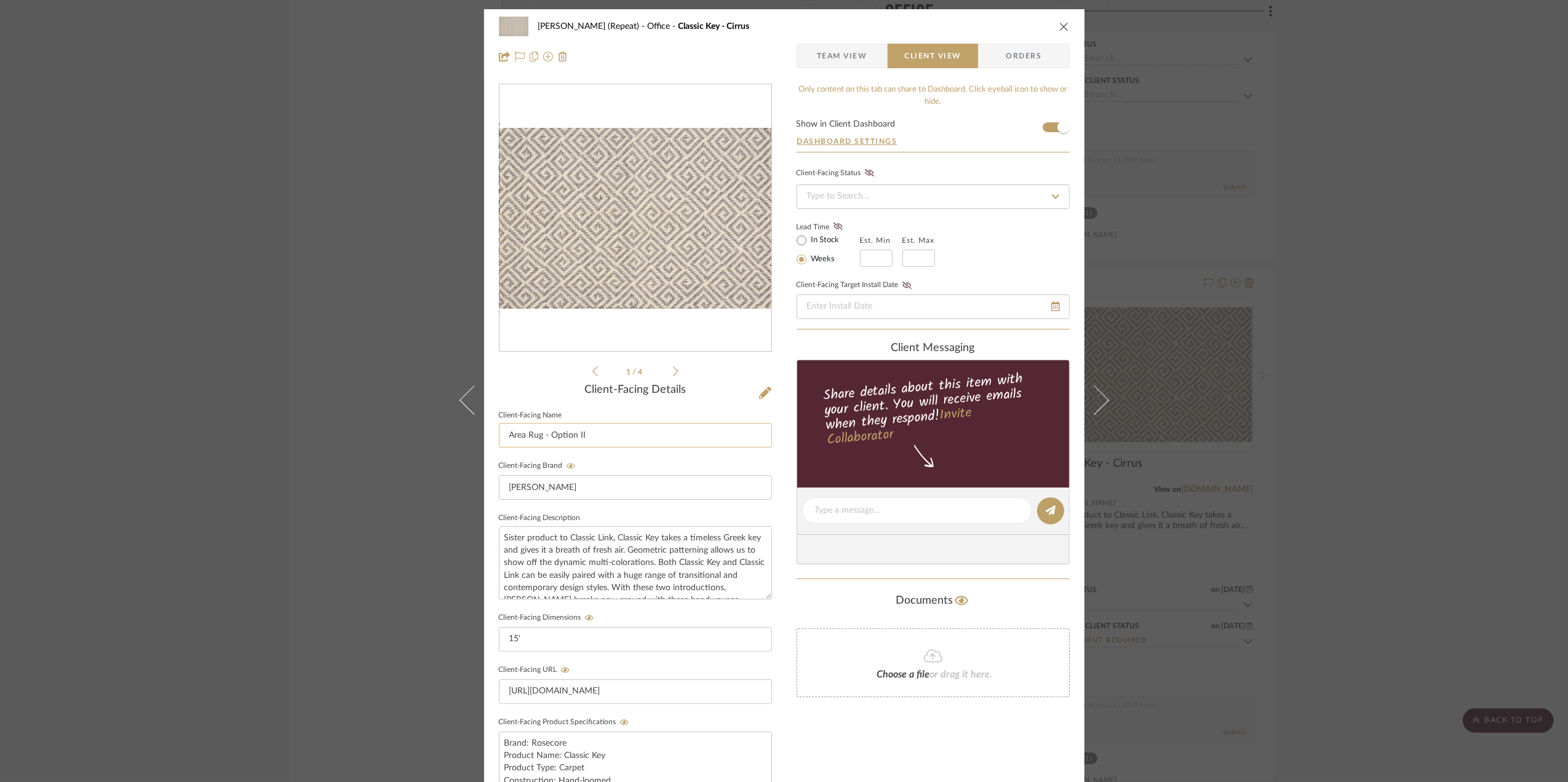
click at [606, 436] on input "Area Rug - Option II" at bounding box center [635, 435] width 273 height 25
type input "Area Rug - Option III"
click at [1359, 460] on div "Stephanie Bergreen (Repeat) Office Classic Key - Cirrus Team View Client View O…" at bounding box center [784, 391] width 1568 height 782
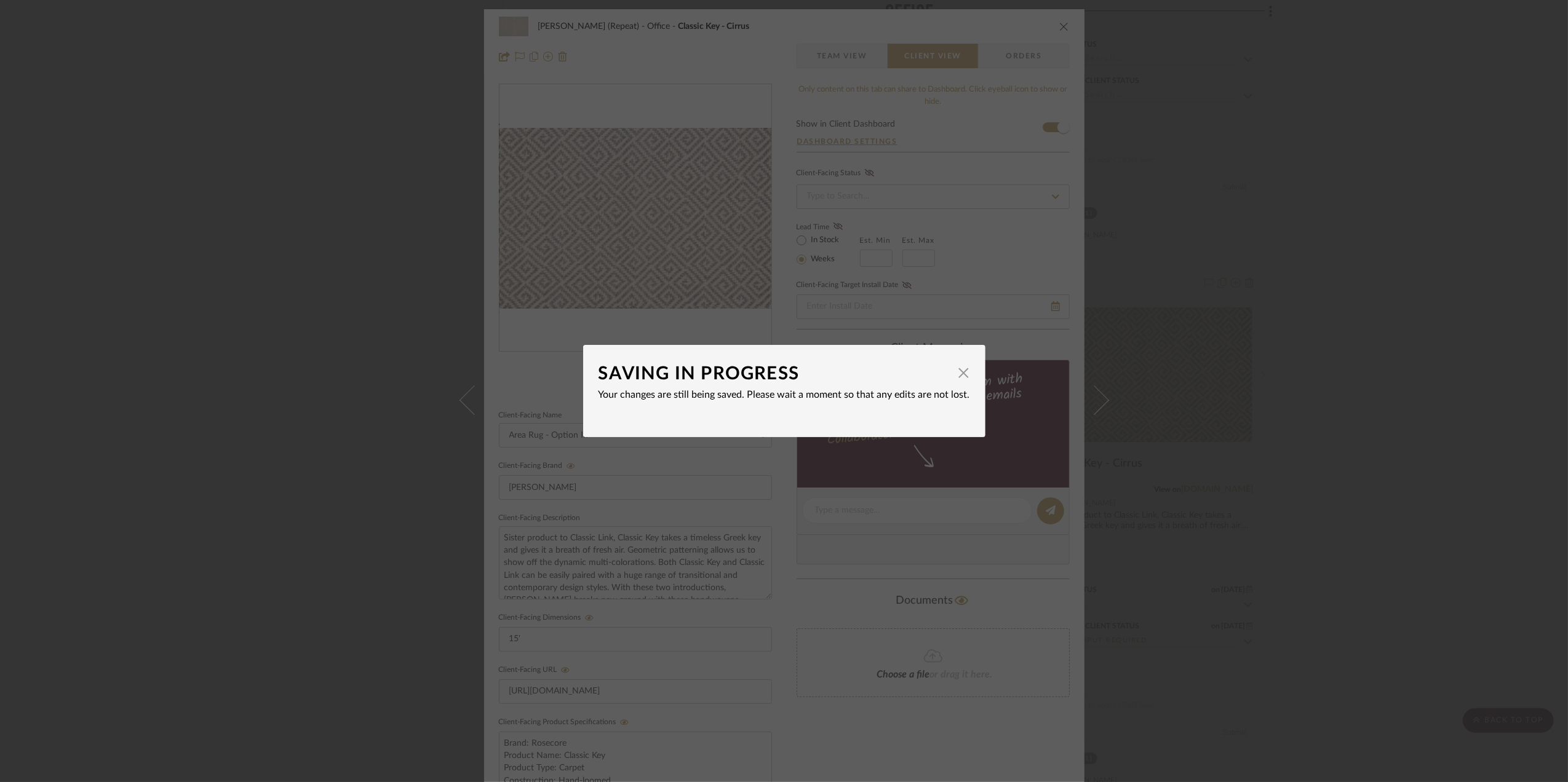
click at [1343, 500] on div "SAVING IN PROGRESS × Your changes are still being saved. Please wait a moment s…" at bounding box center [784, 391] width 1568 height 782
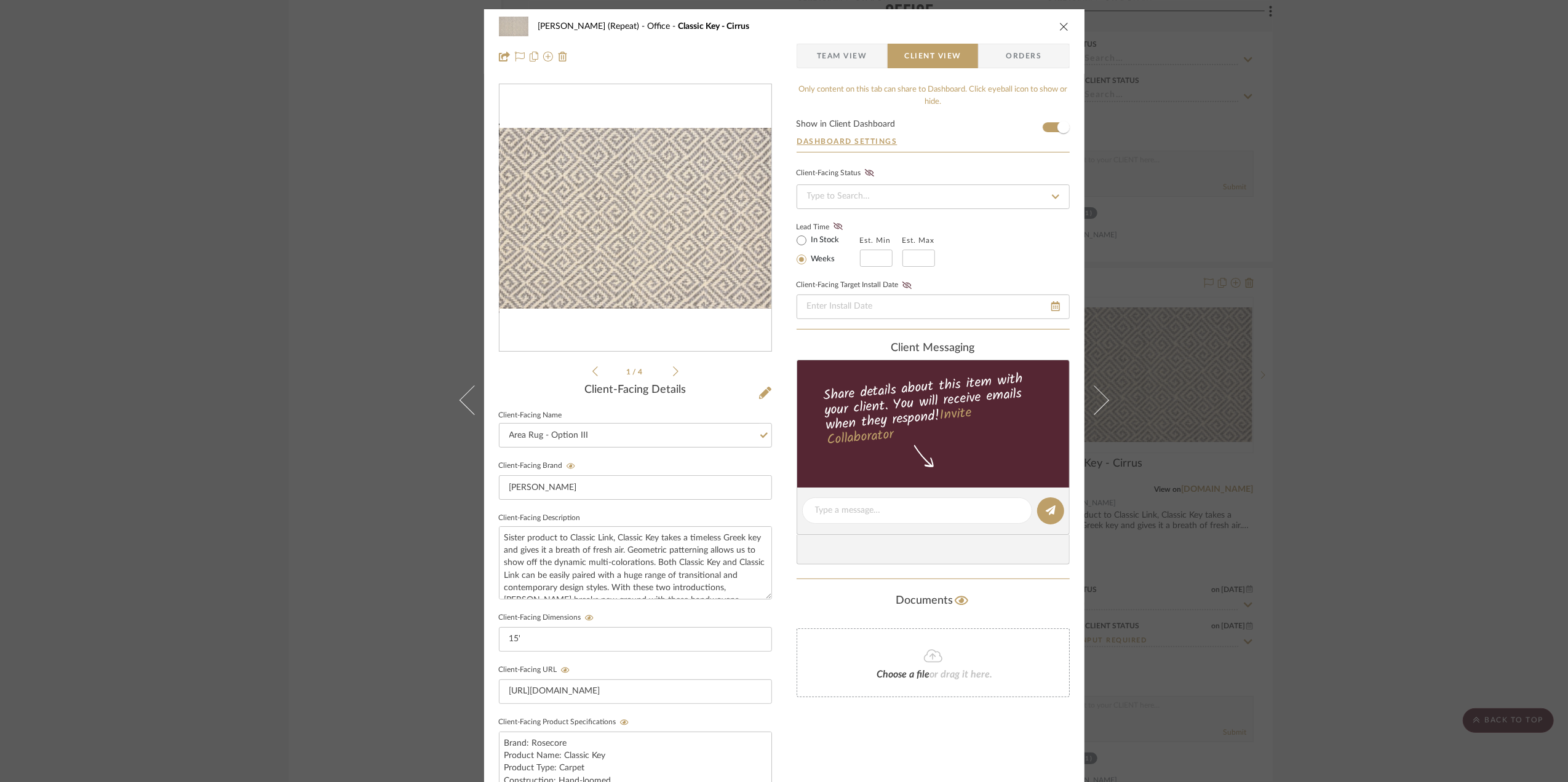
click at [1337, 500] on div "Stephanie Bergreen (Repeat) Office Classic Key - Cirrus Team View Client View O…" at bounding box center [784, 391] width 1568 height 782
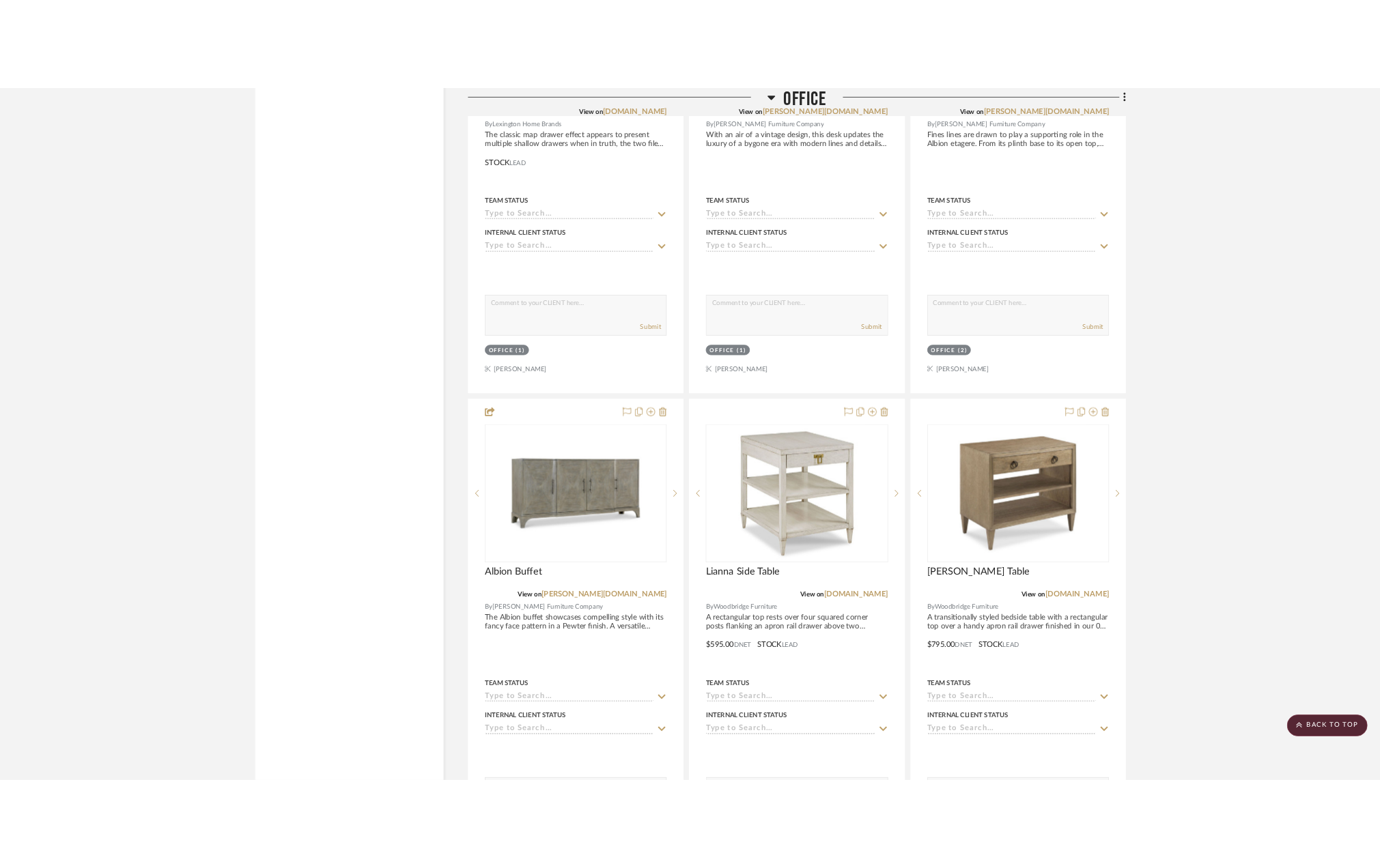
scroll to position [3263, 0]
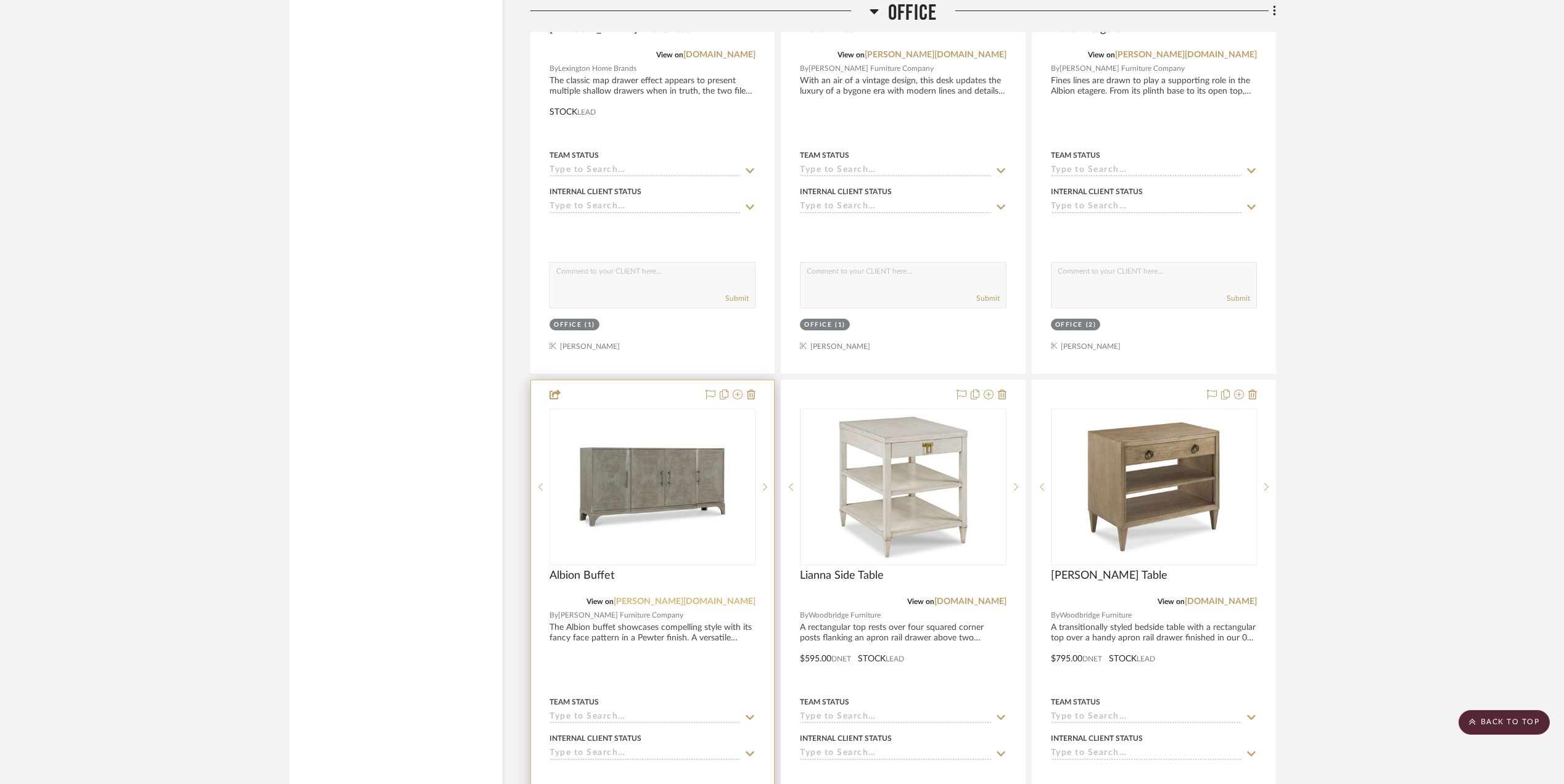
click at [714, 606] on link "[PERSON_NAME][DOMAIN_NAME]" at bounding box center [684, 602] width 142 height 9
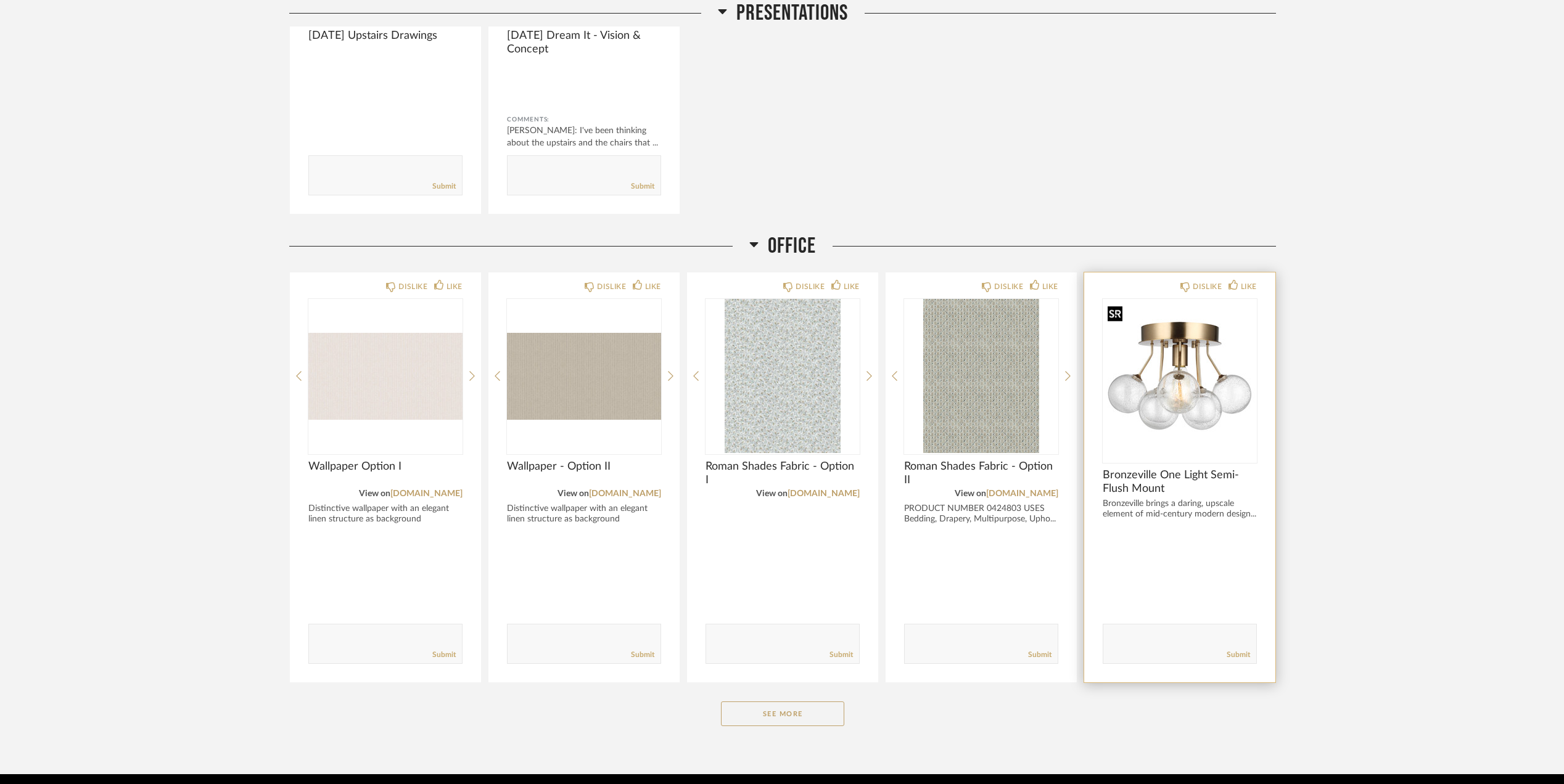
scroll to position [2196, 0]
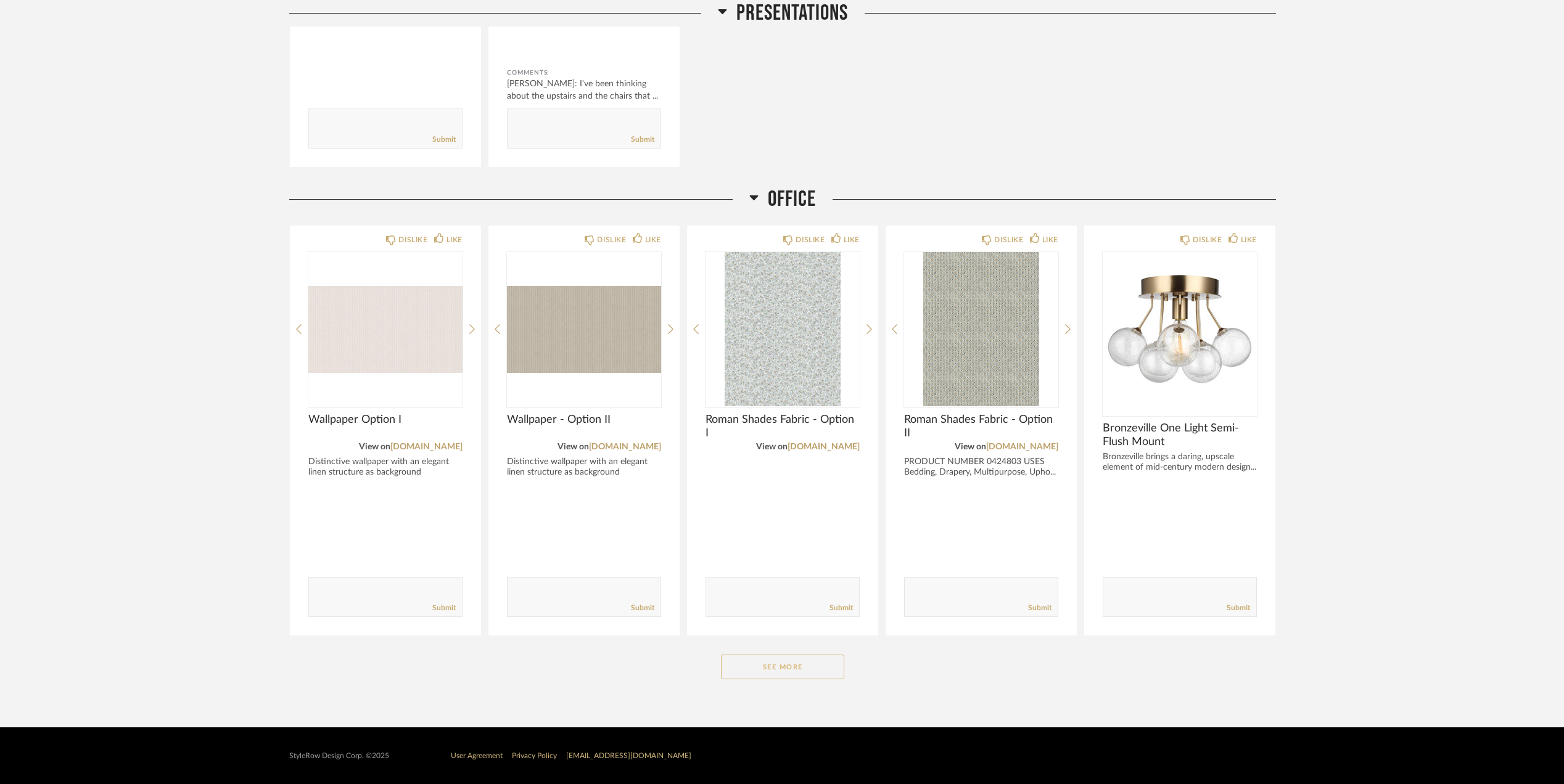
click at [803, 667] on button "See More" at bounding box center [782, 667] width 123 height 25
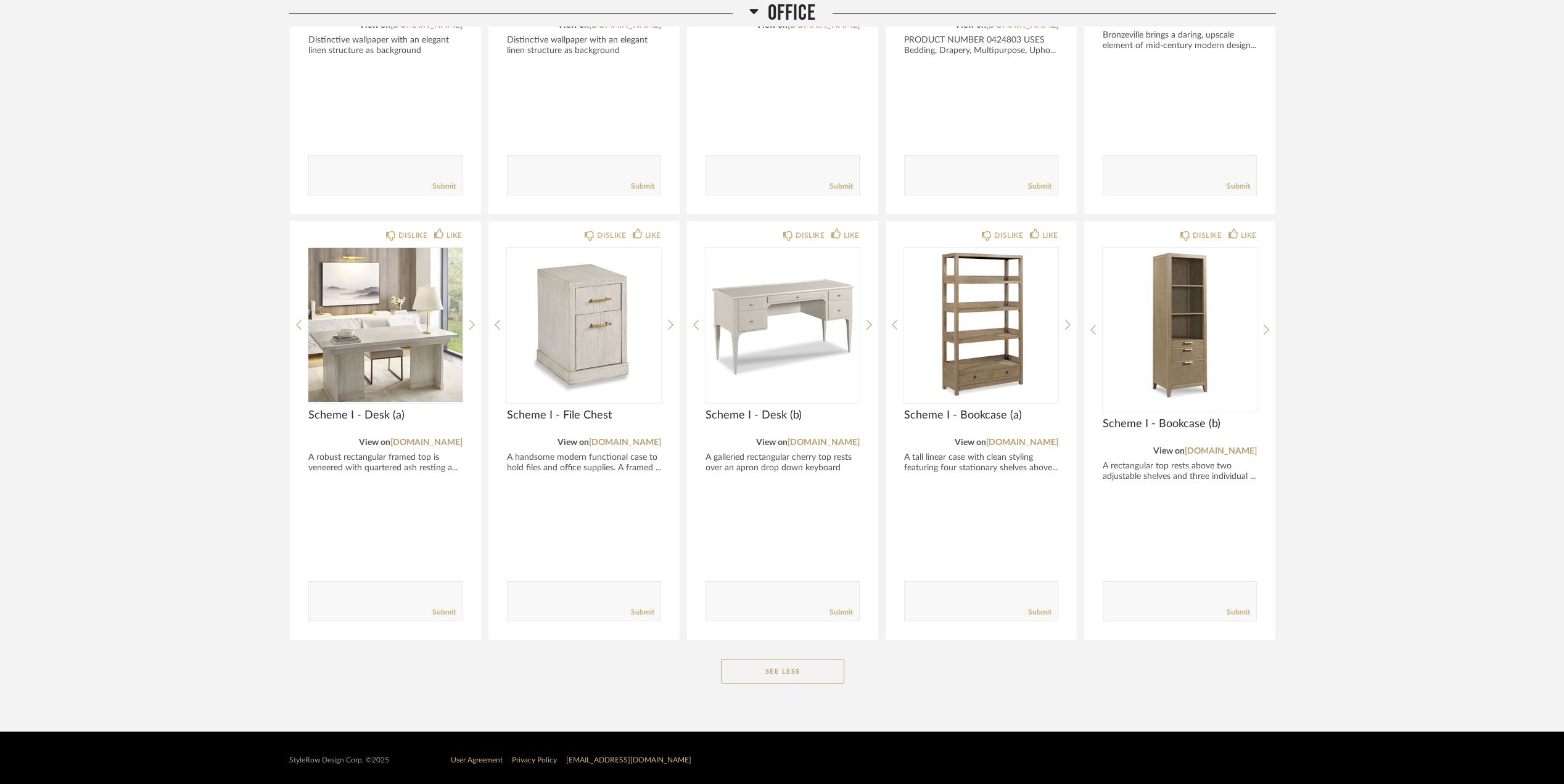
scroll to position [2620, 0]
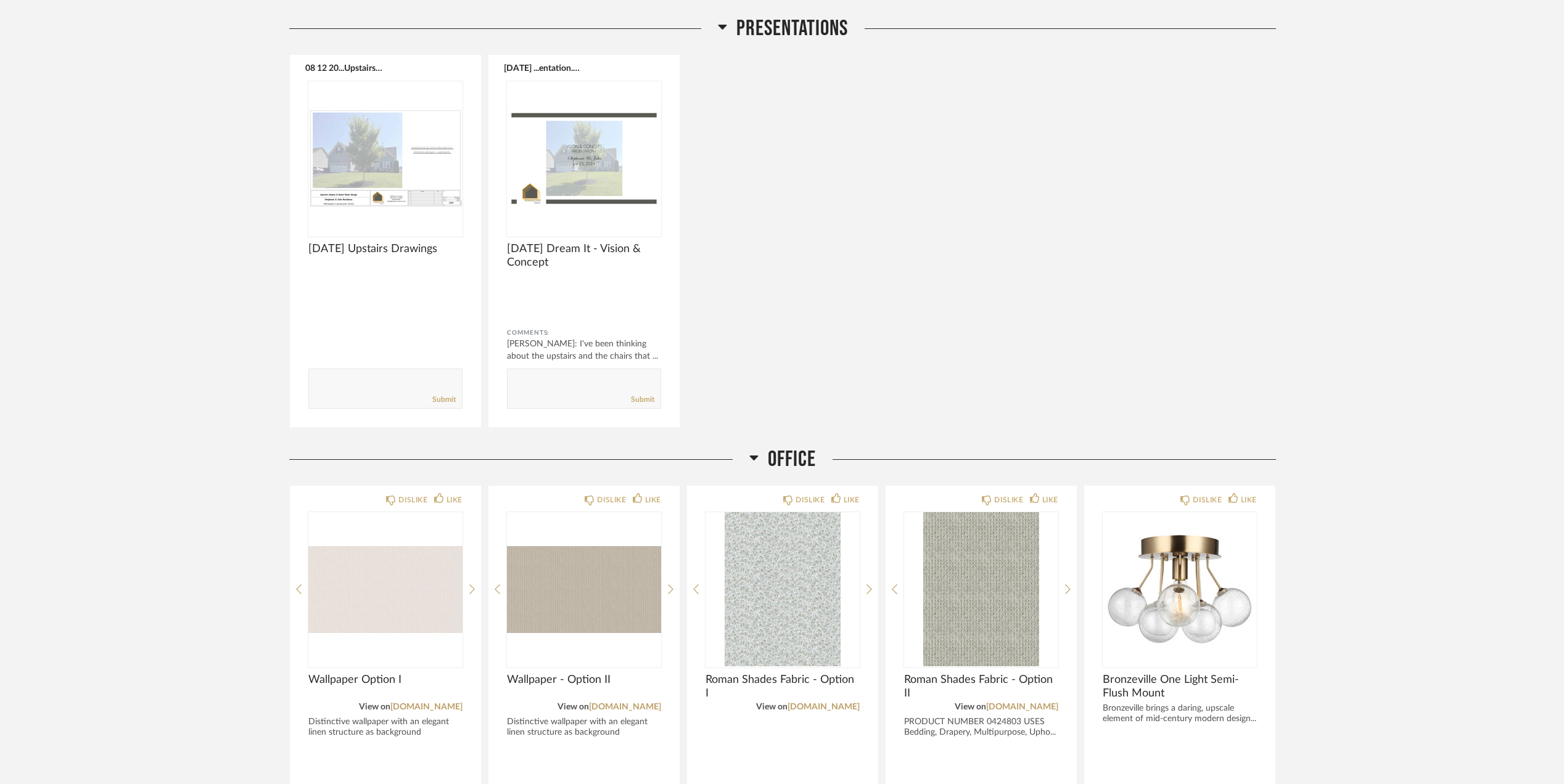
scroll to position [2205, 0]
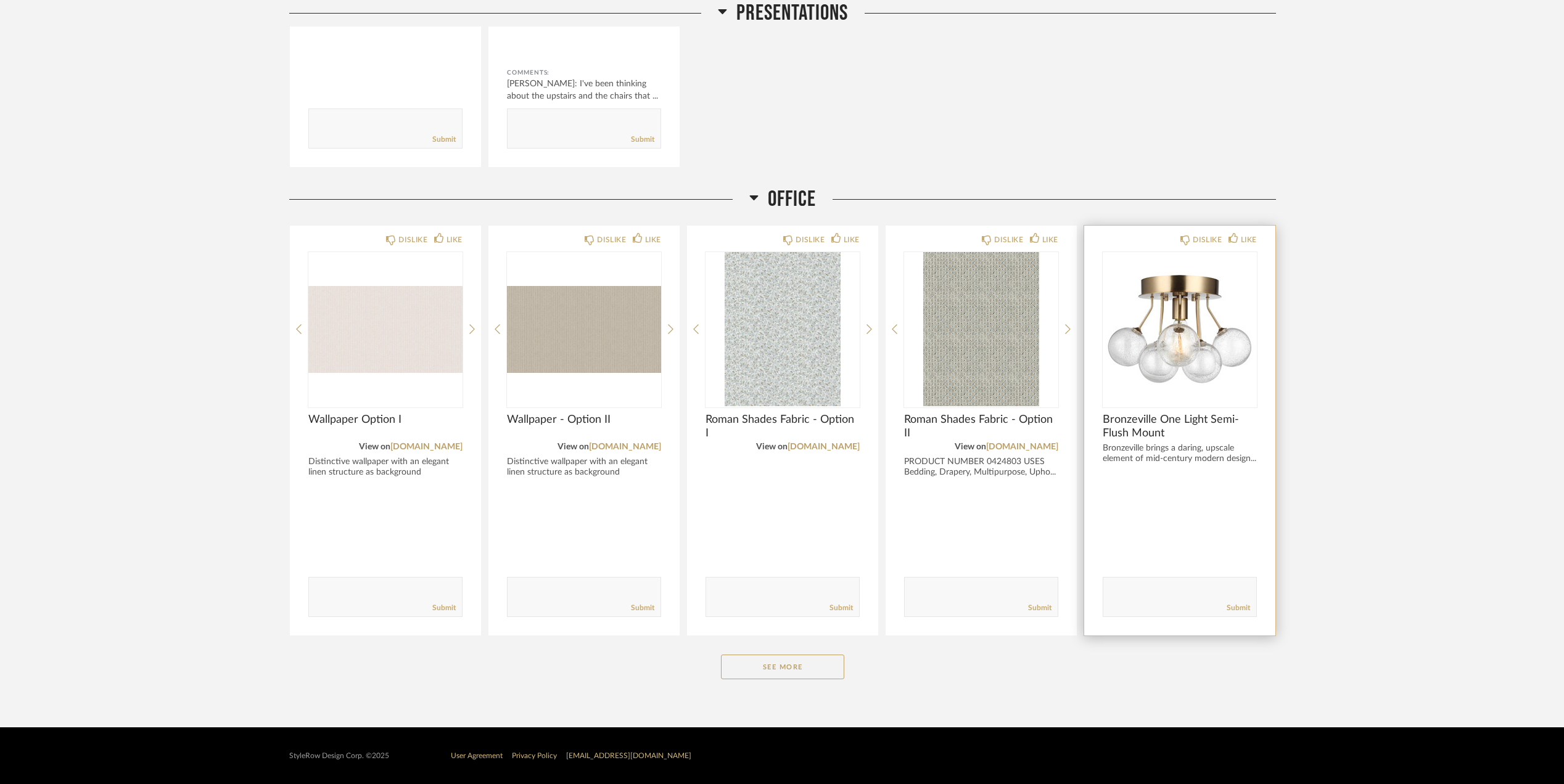
click at [798, 658] on button "See More" at bounding box center [782, 667] width 123 height 25
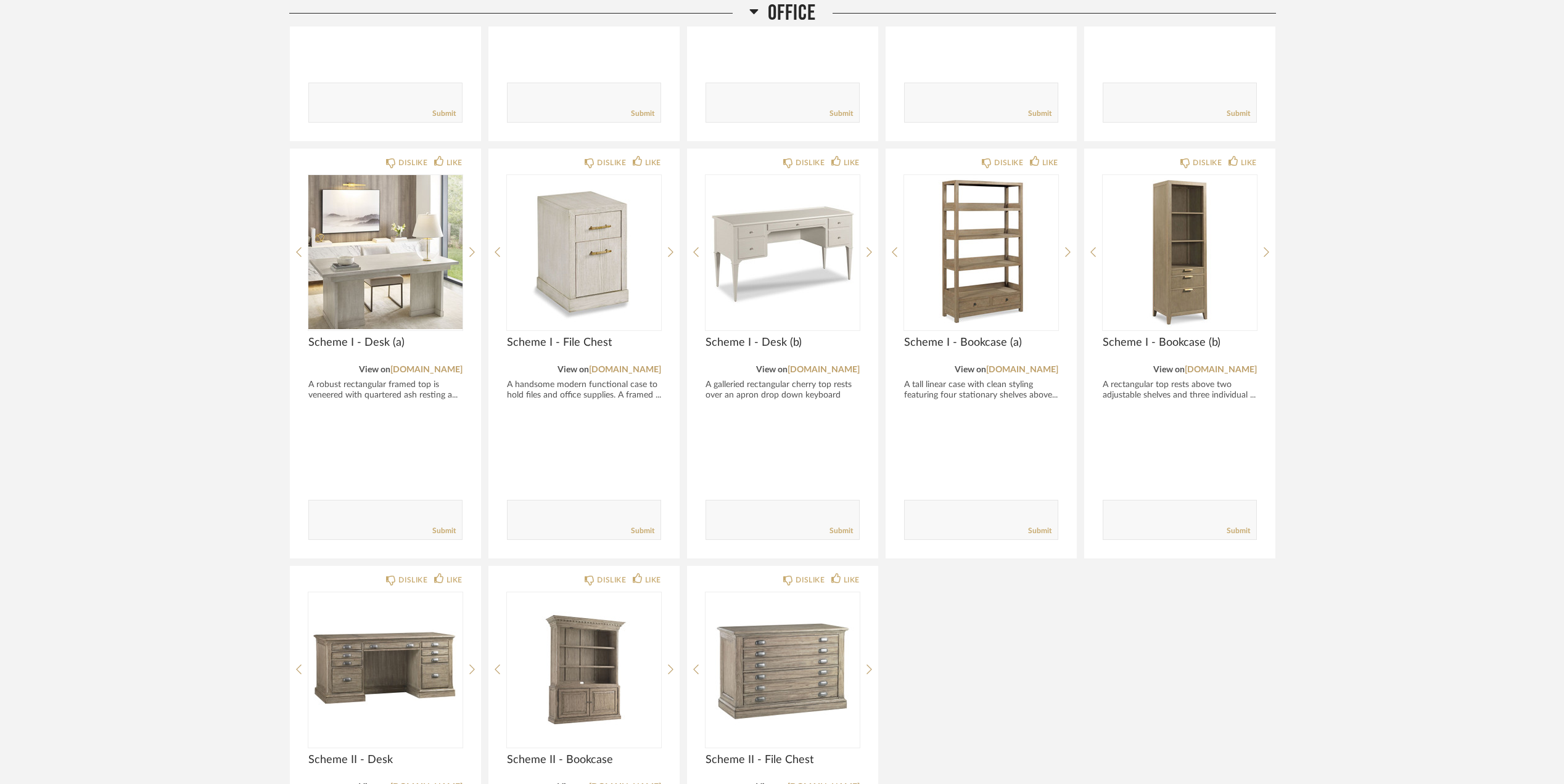
scroll to position [2862, 0]
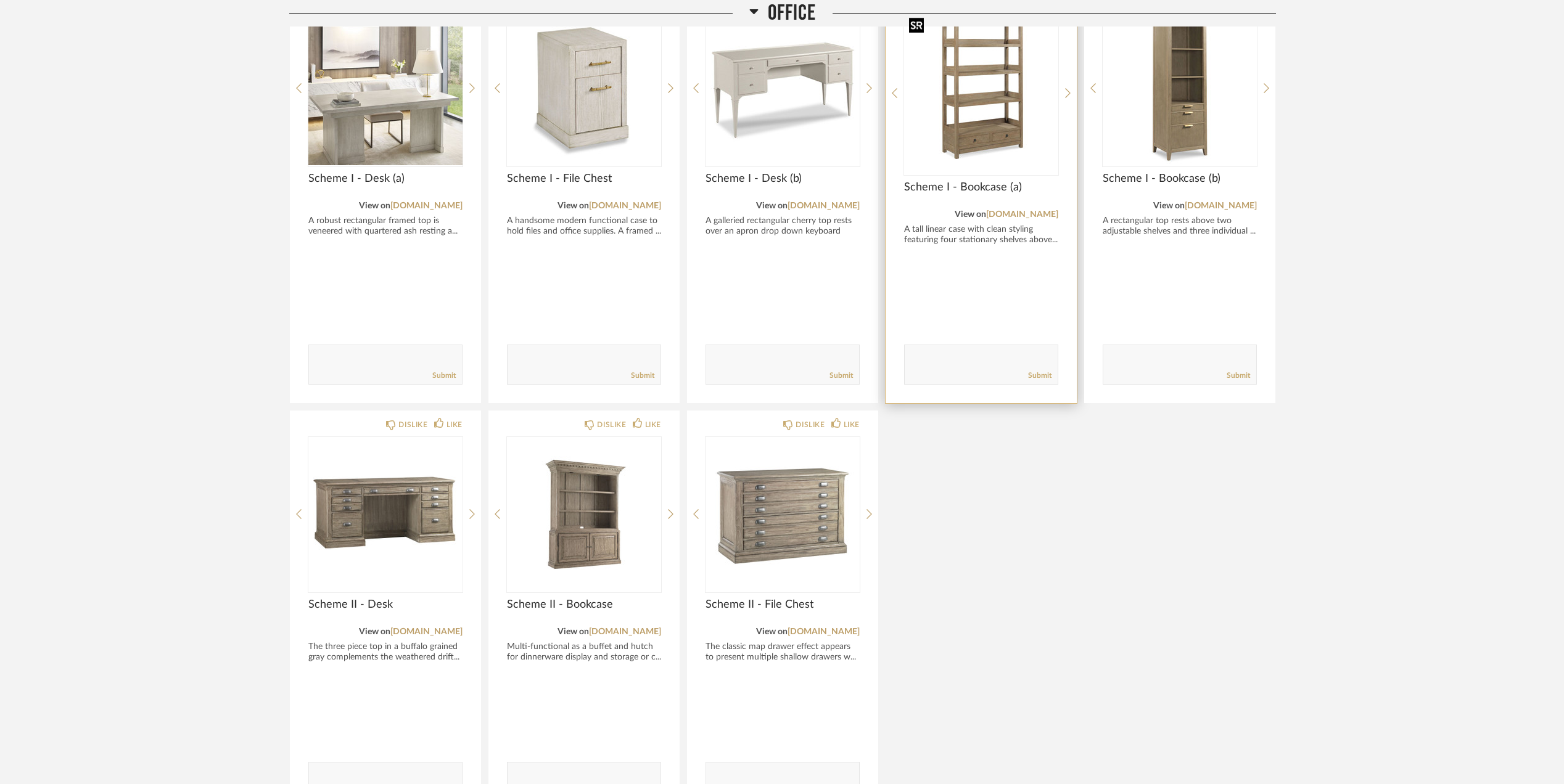
click at [0, 0] on img at bounding box center [0, 0] width 0 height 0
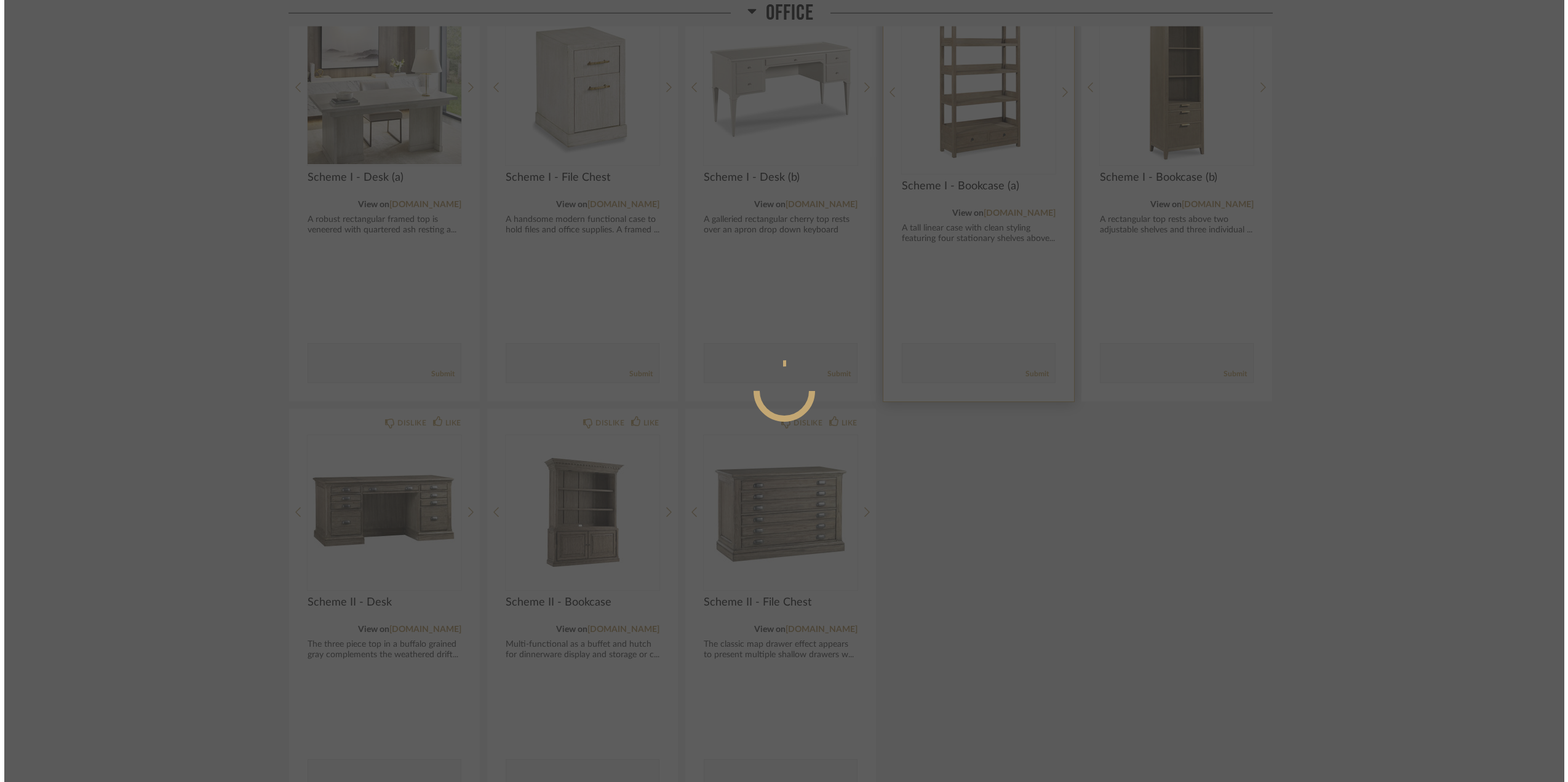
scroll to position [0, 0]
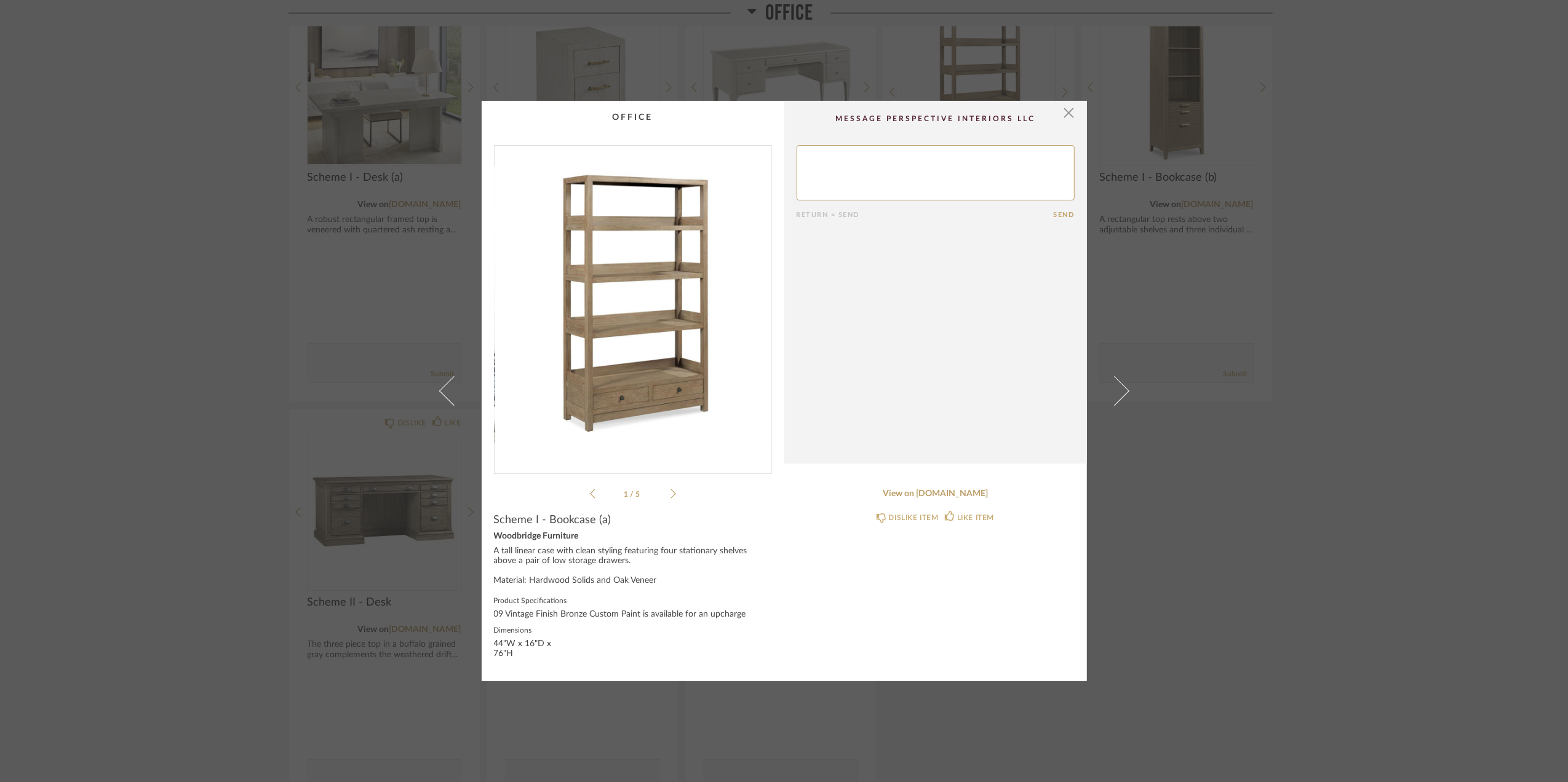
click at [671, 492] on icon at bounding box center [674, 494] width 5 height 11
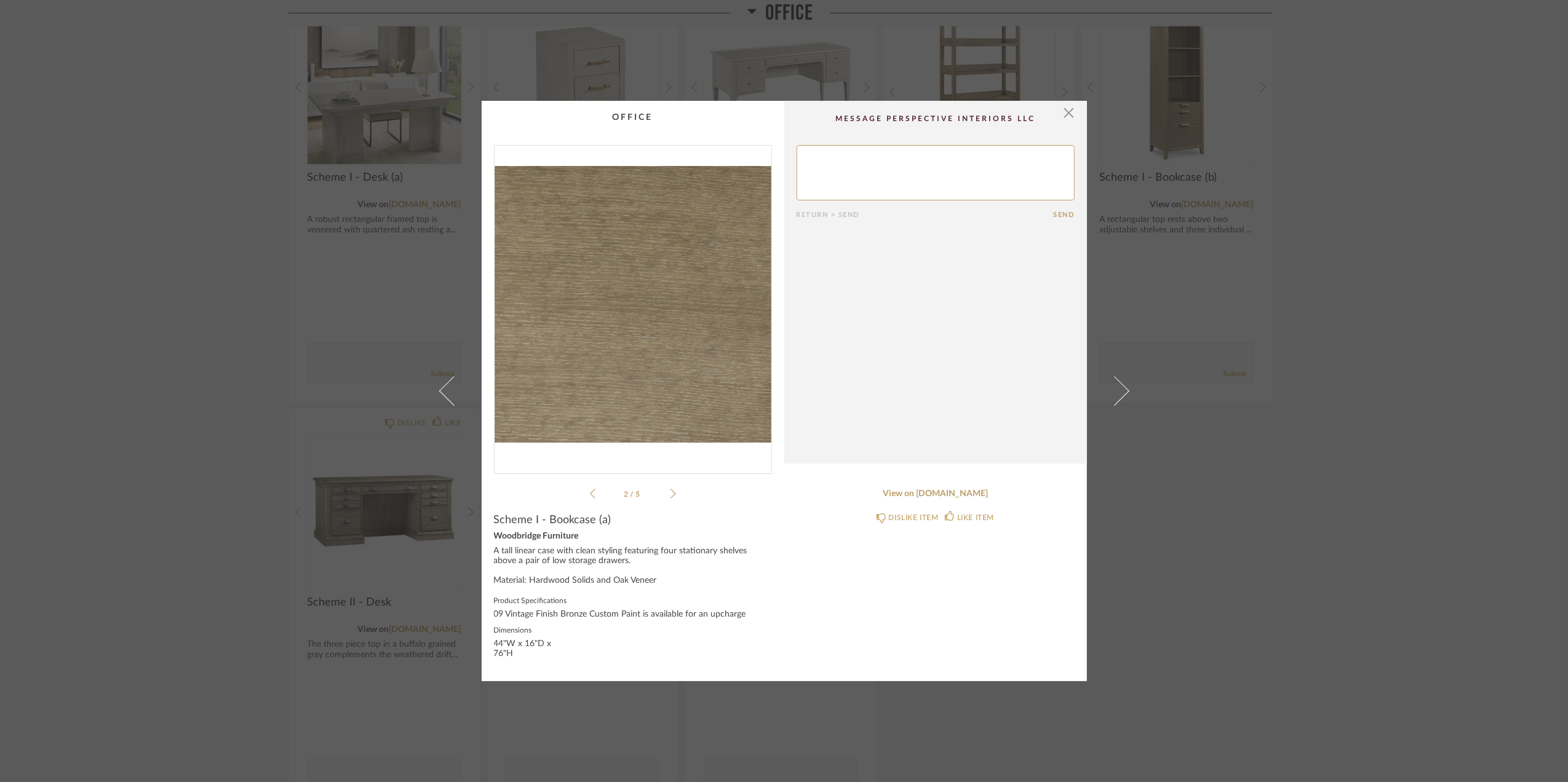
click at [671, 493] on icon at bounding box center [674, 494] width 5 height 11
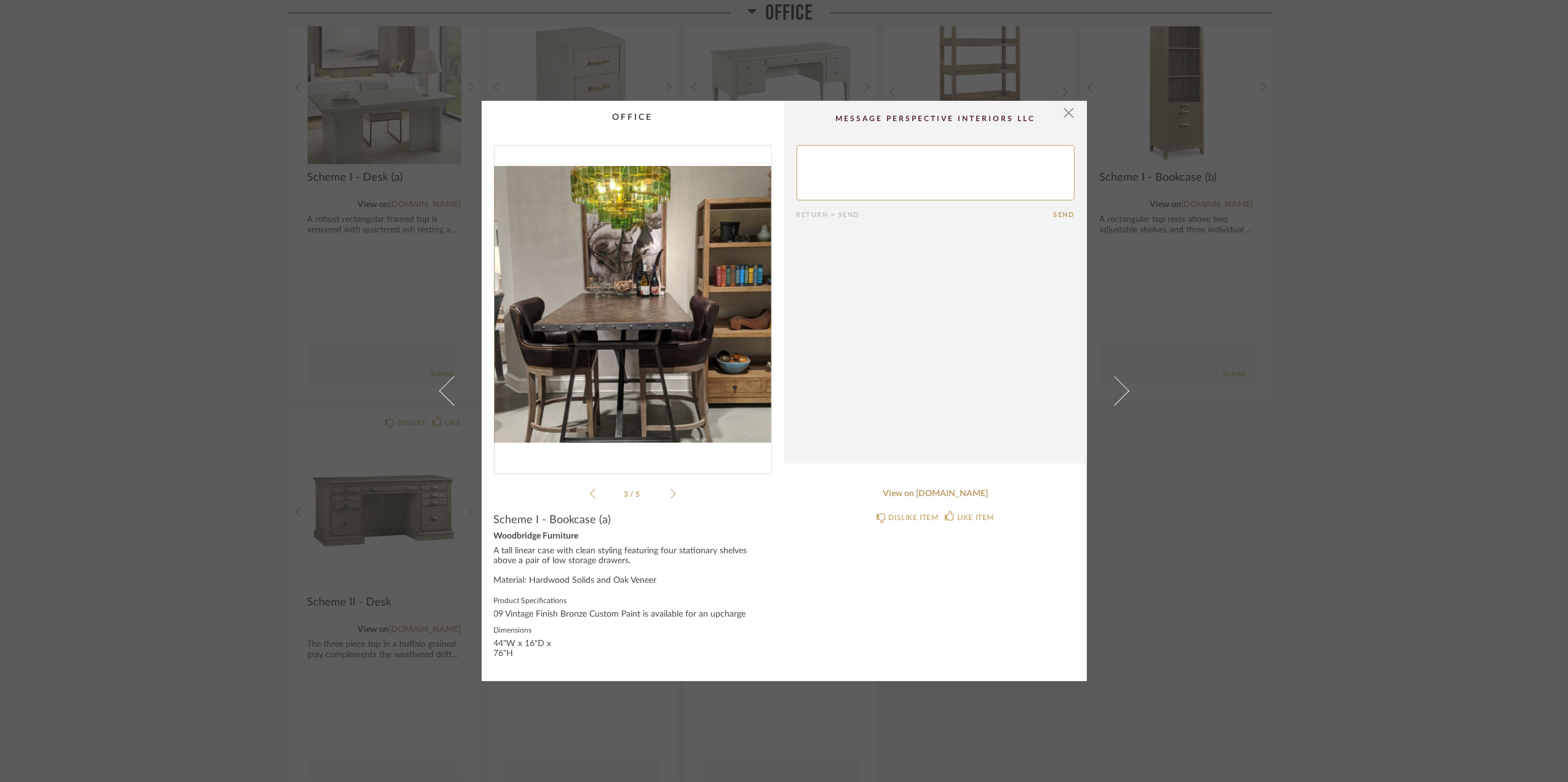
click at [671, 493] on icon at bounding box center [674, 494] width 5 height 11
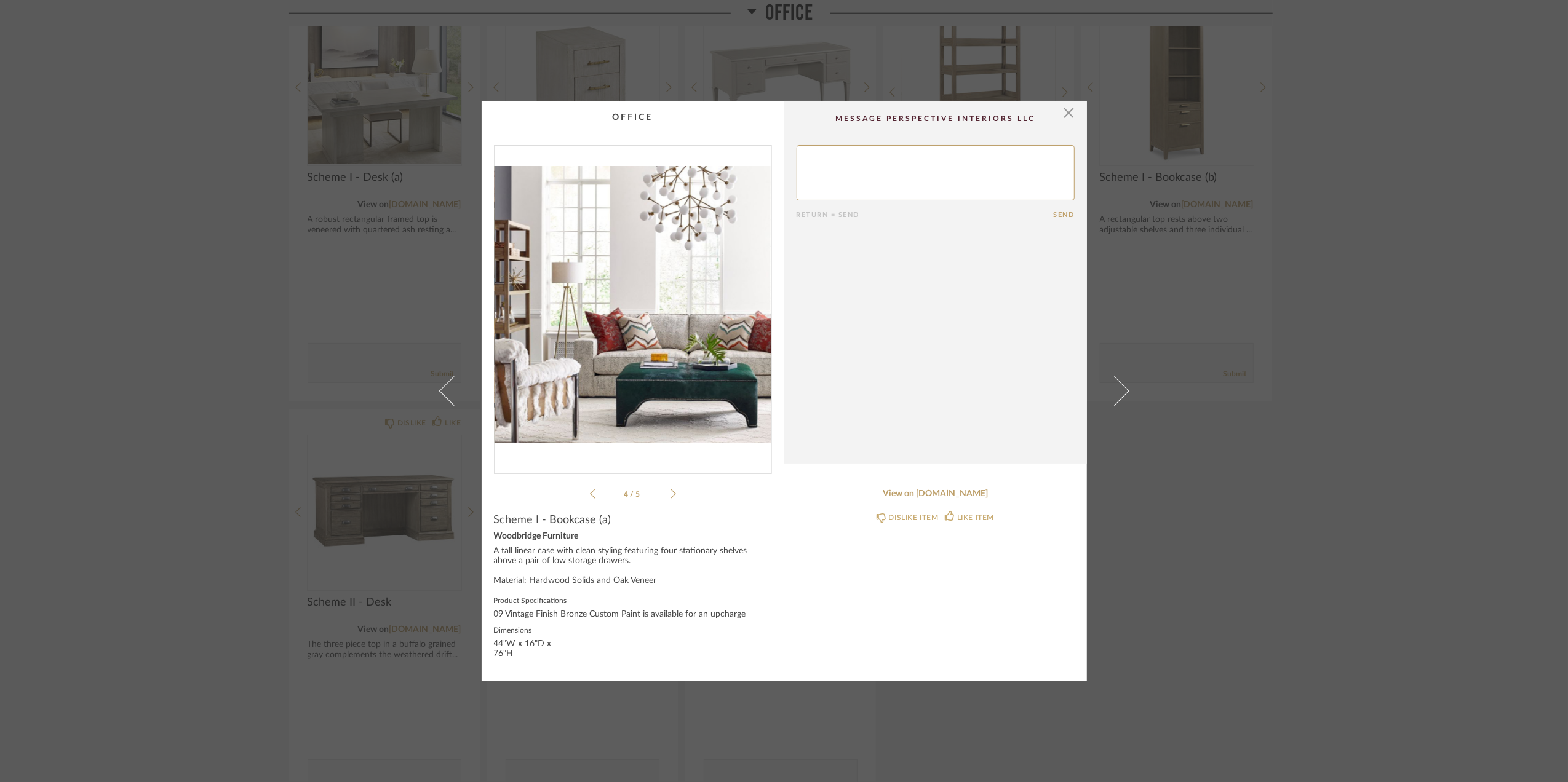
click at [671, 493] on icon at bounding box center [674, 494] width 5 height 11
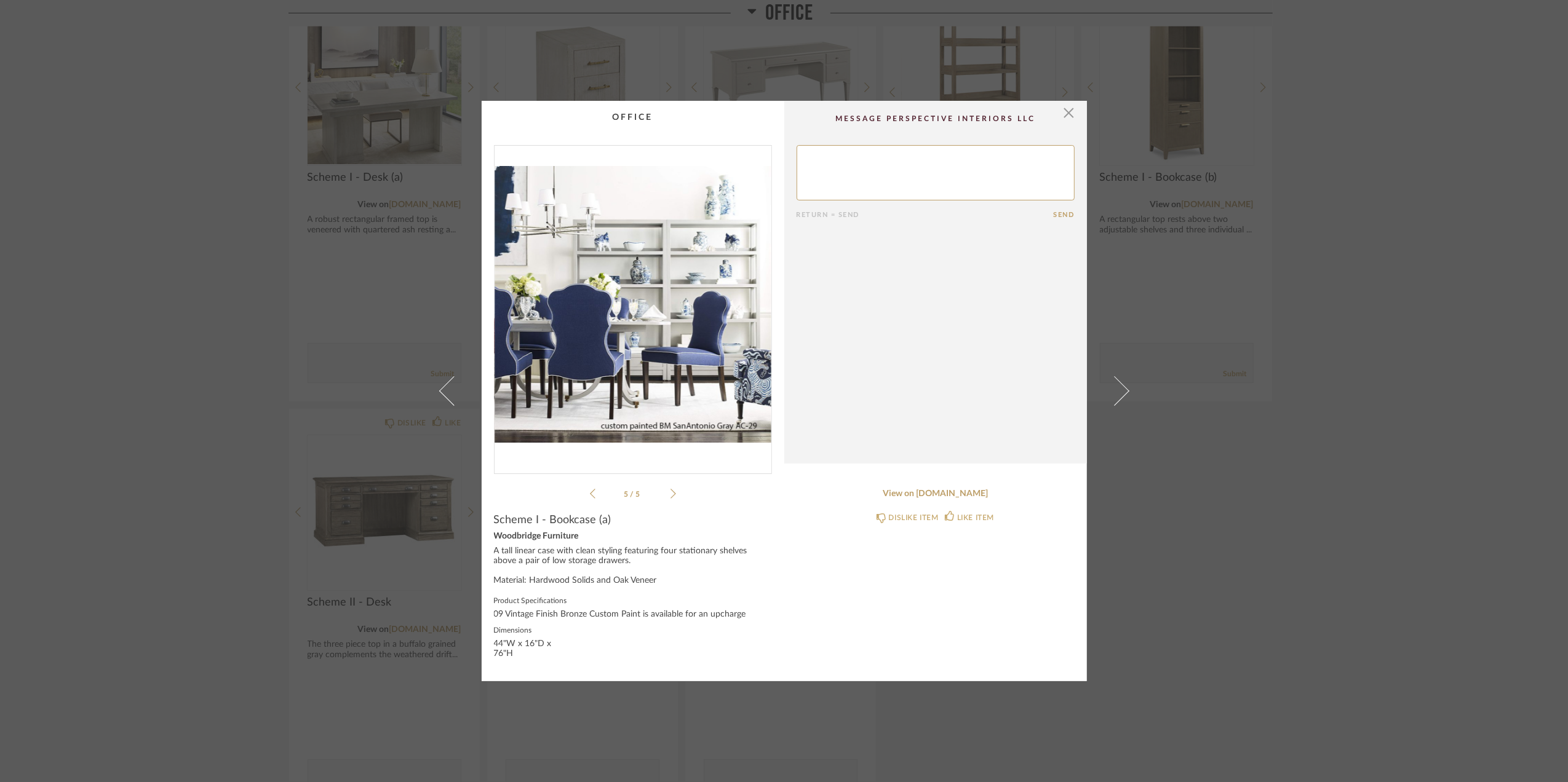
click at [671, 493] on icon at bounding box center [674, 494] width 5 height 11
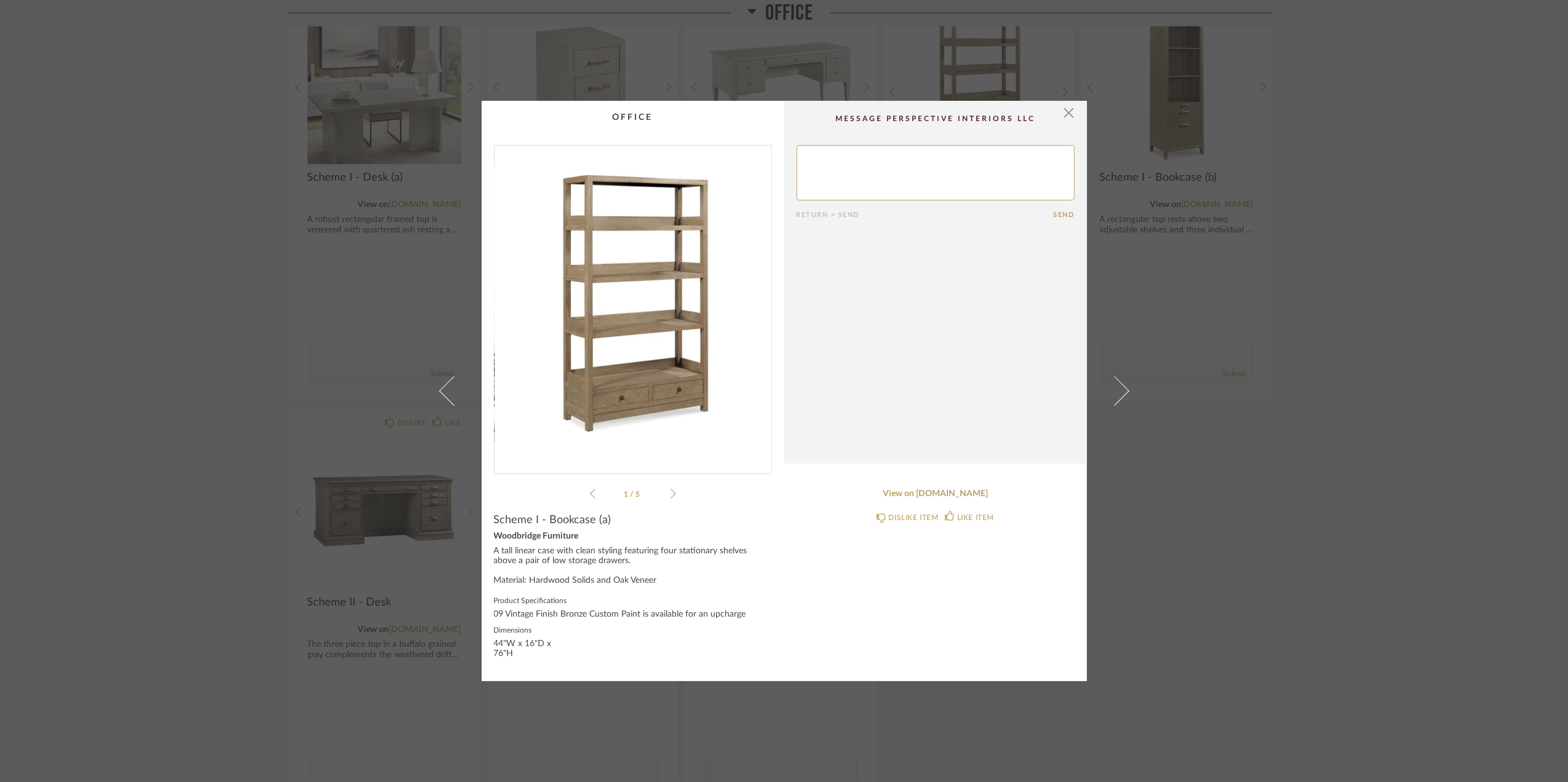
click at [671, 493] on icon at bounding box center [674, 494] width 5 height 11
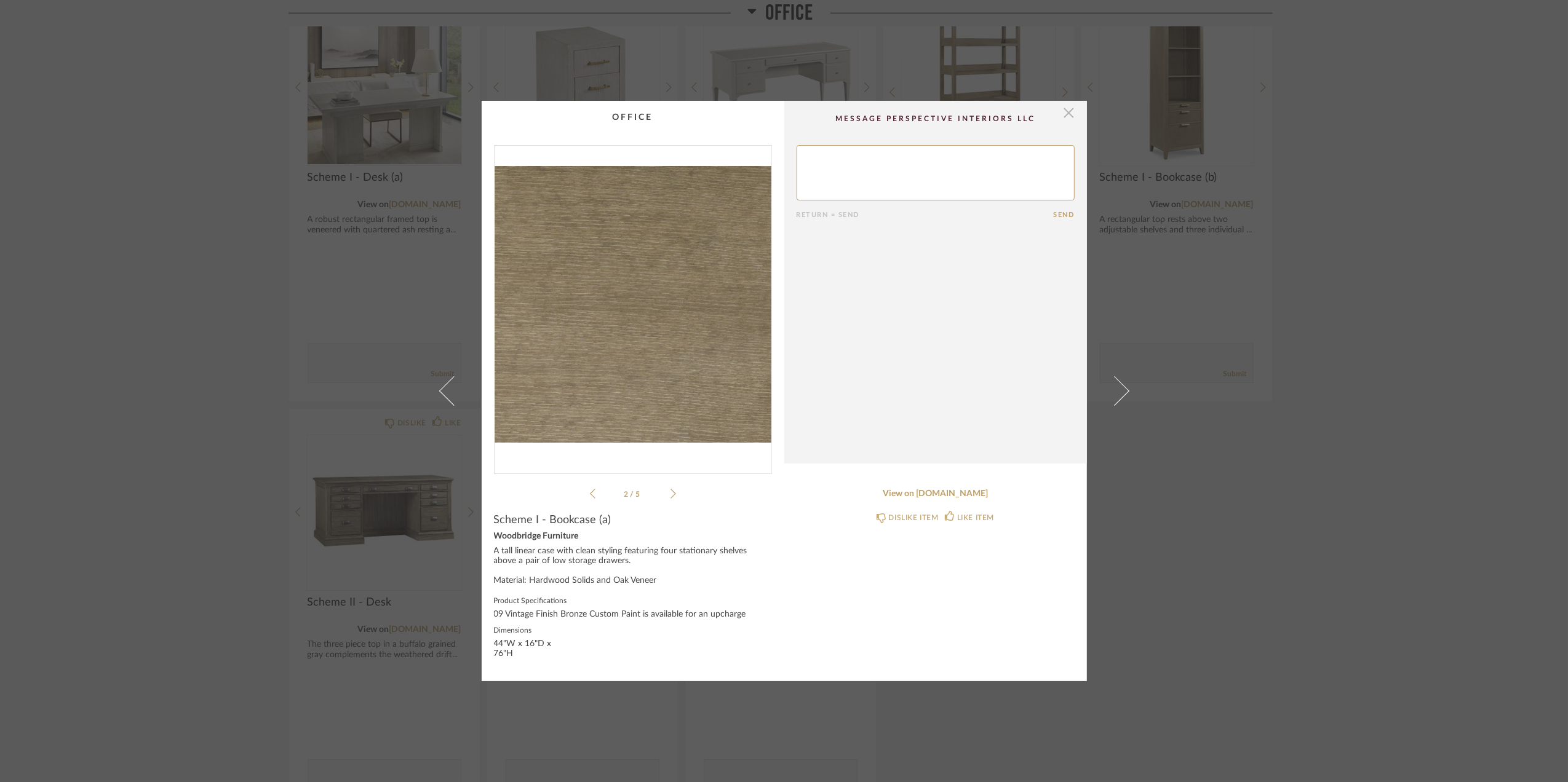
click at [1061, 111] on span "button" at bounding box center [1069, 113] width 25 height 25
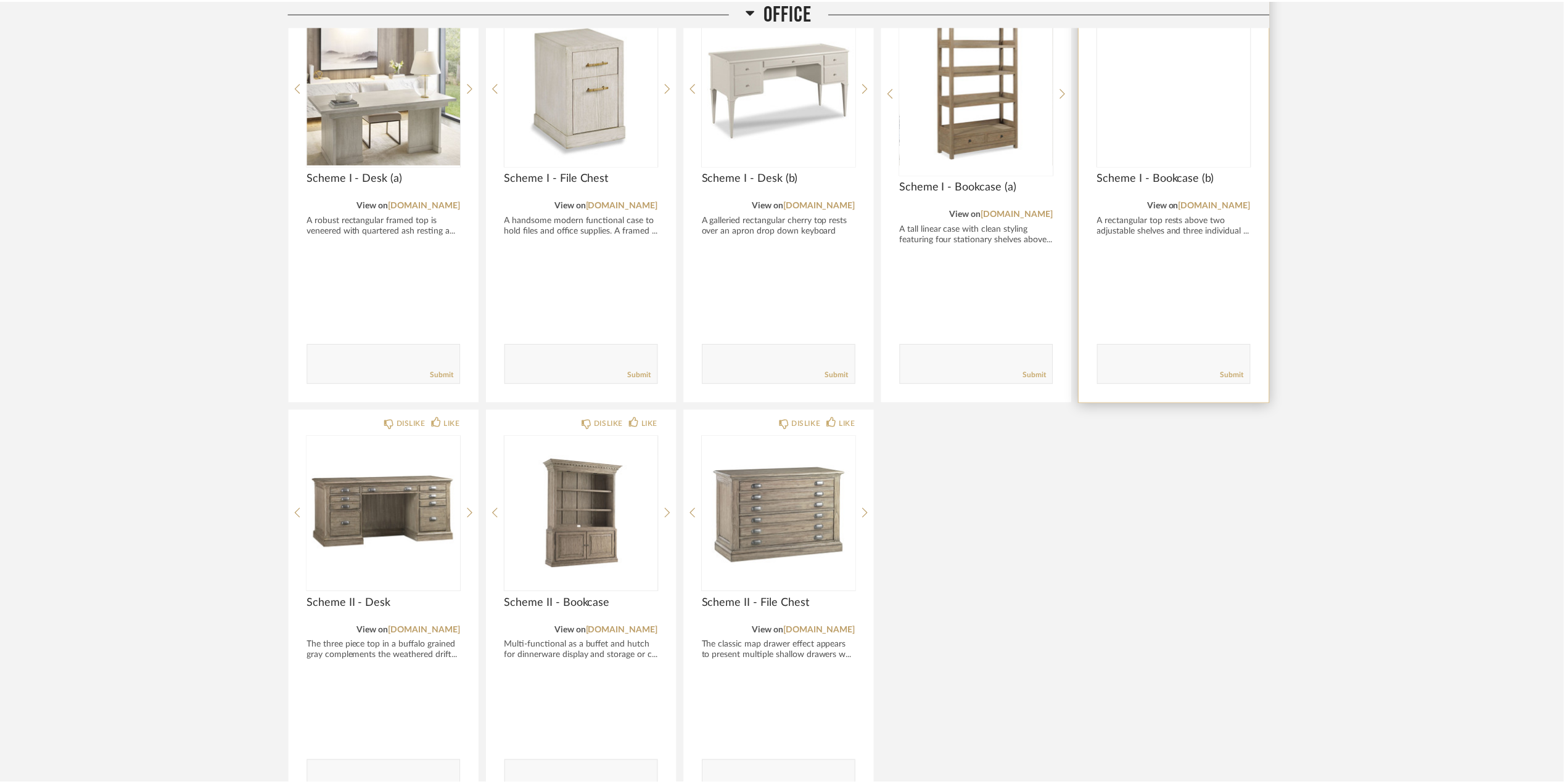
scroll to position [2862, 0]
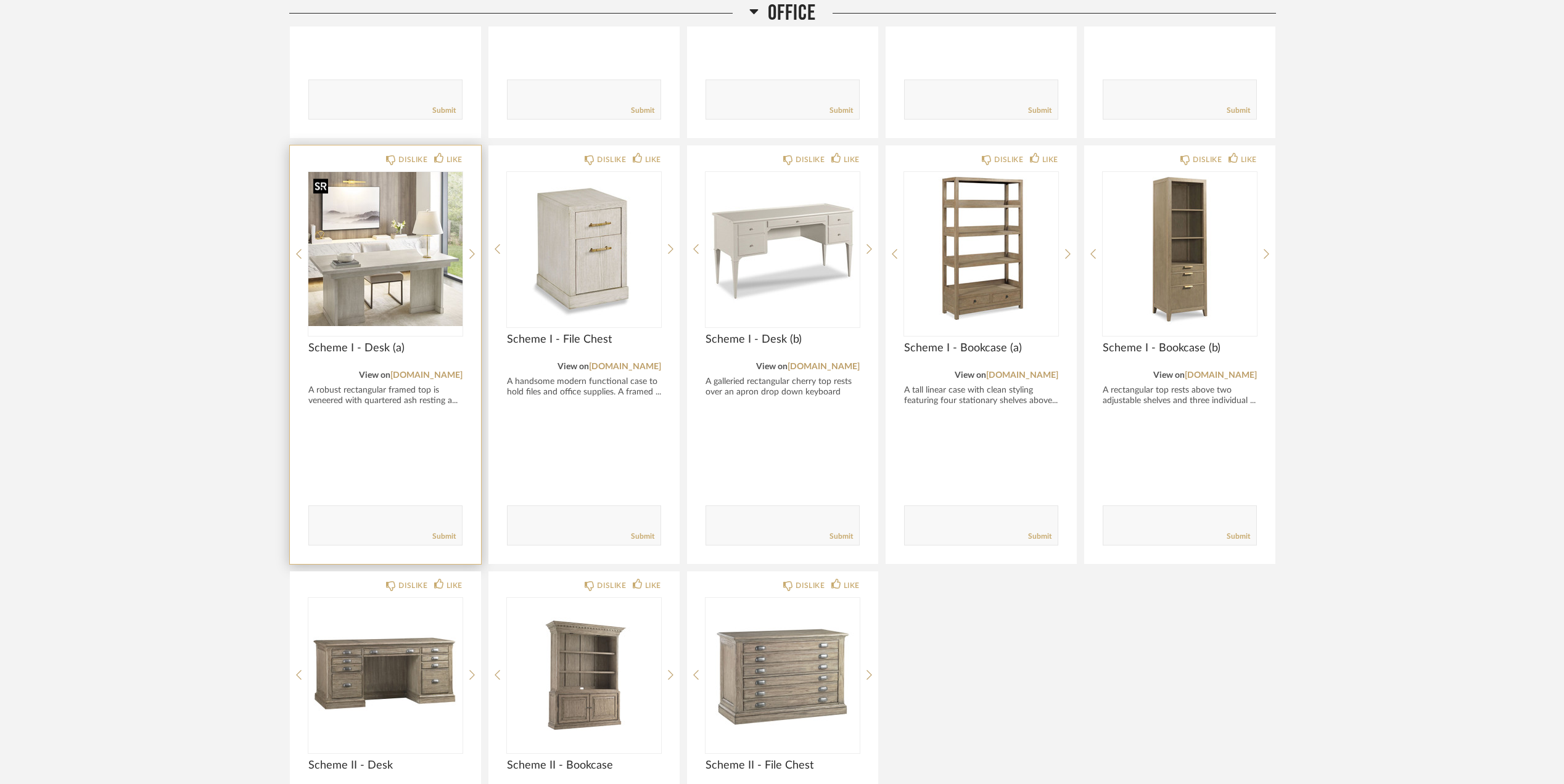
scroll to position [2698, 0]
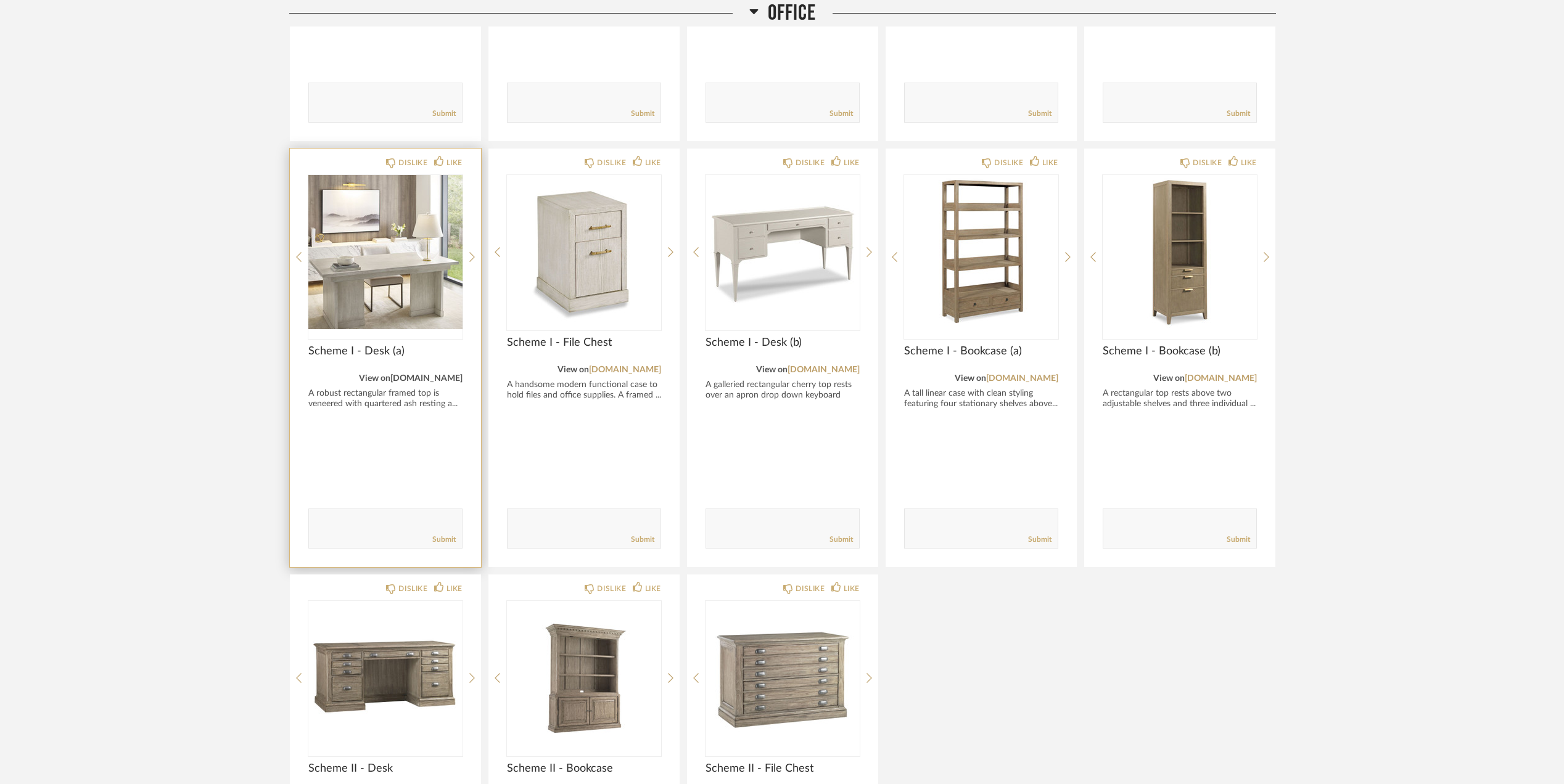
click at [445, 379] on link "[DOMAIN_NAME]" at bounding box center [426, 379] width 72 height 9
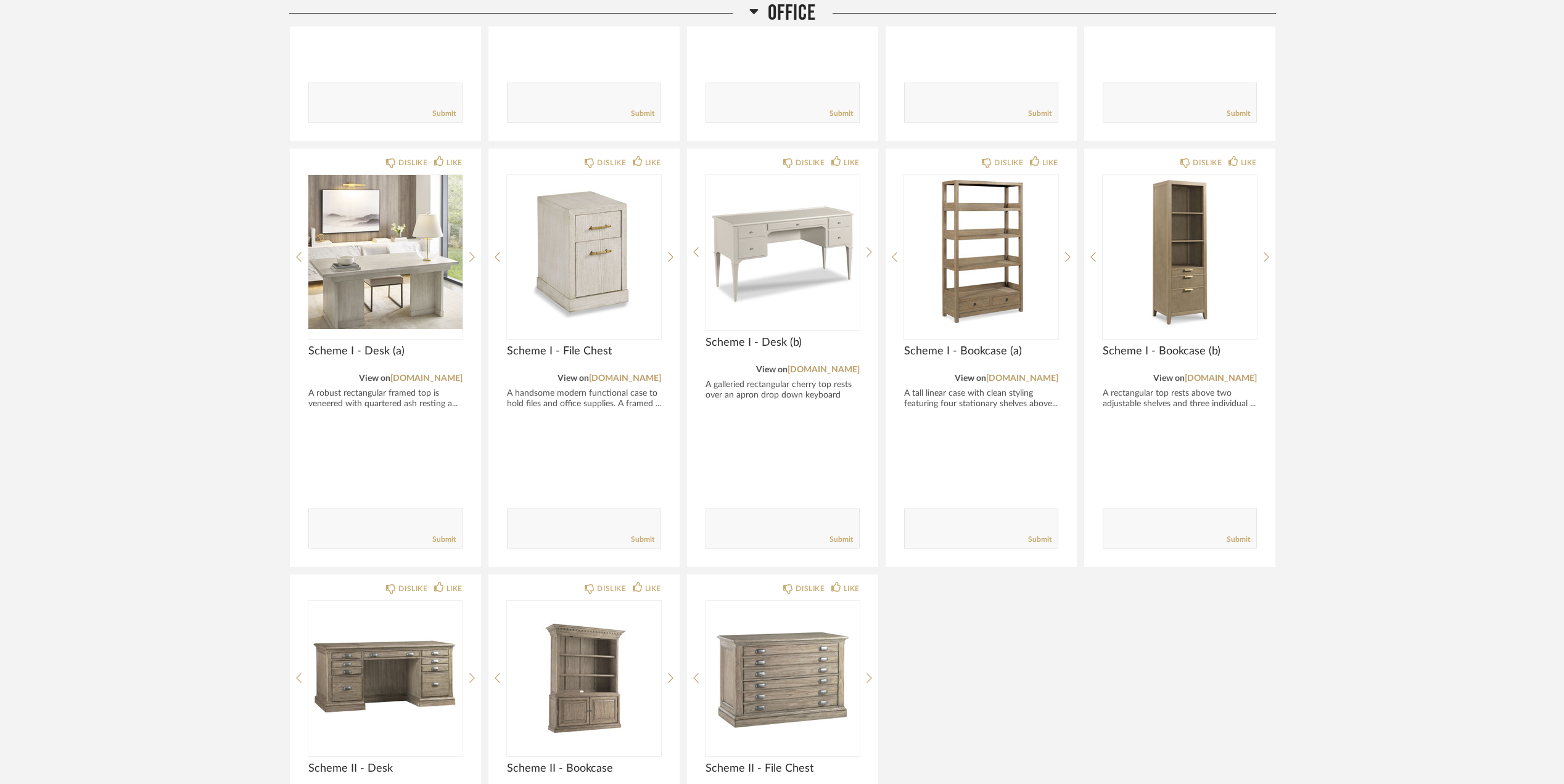
drag, startPoint x: 1455, startPoint y: 366, endPoint x: 1458, endPoint y: 356, distance: 10.4
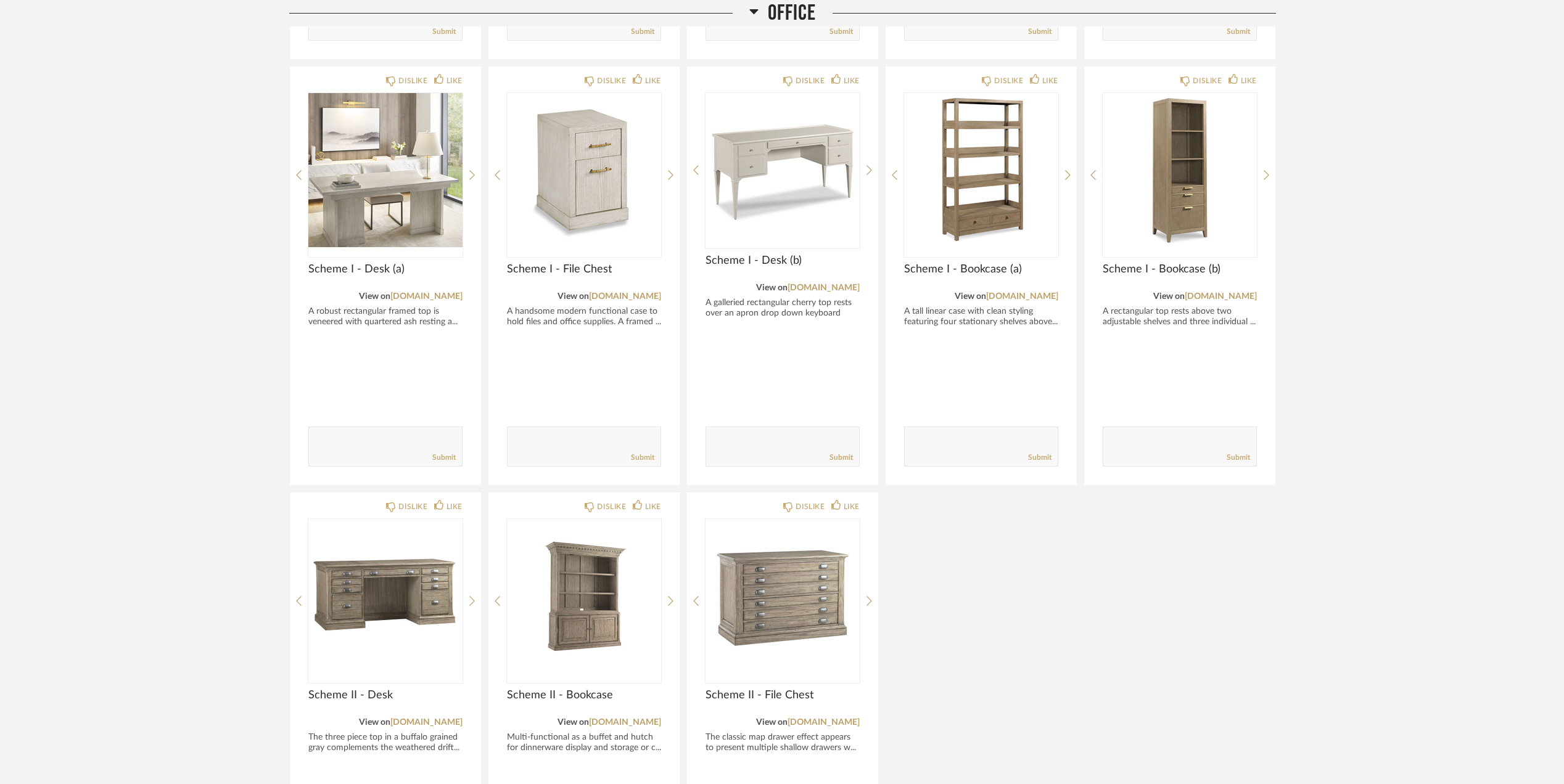
scroll to position [2862, 0]
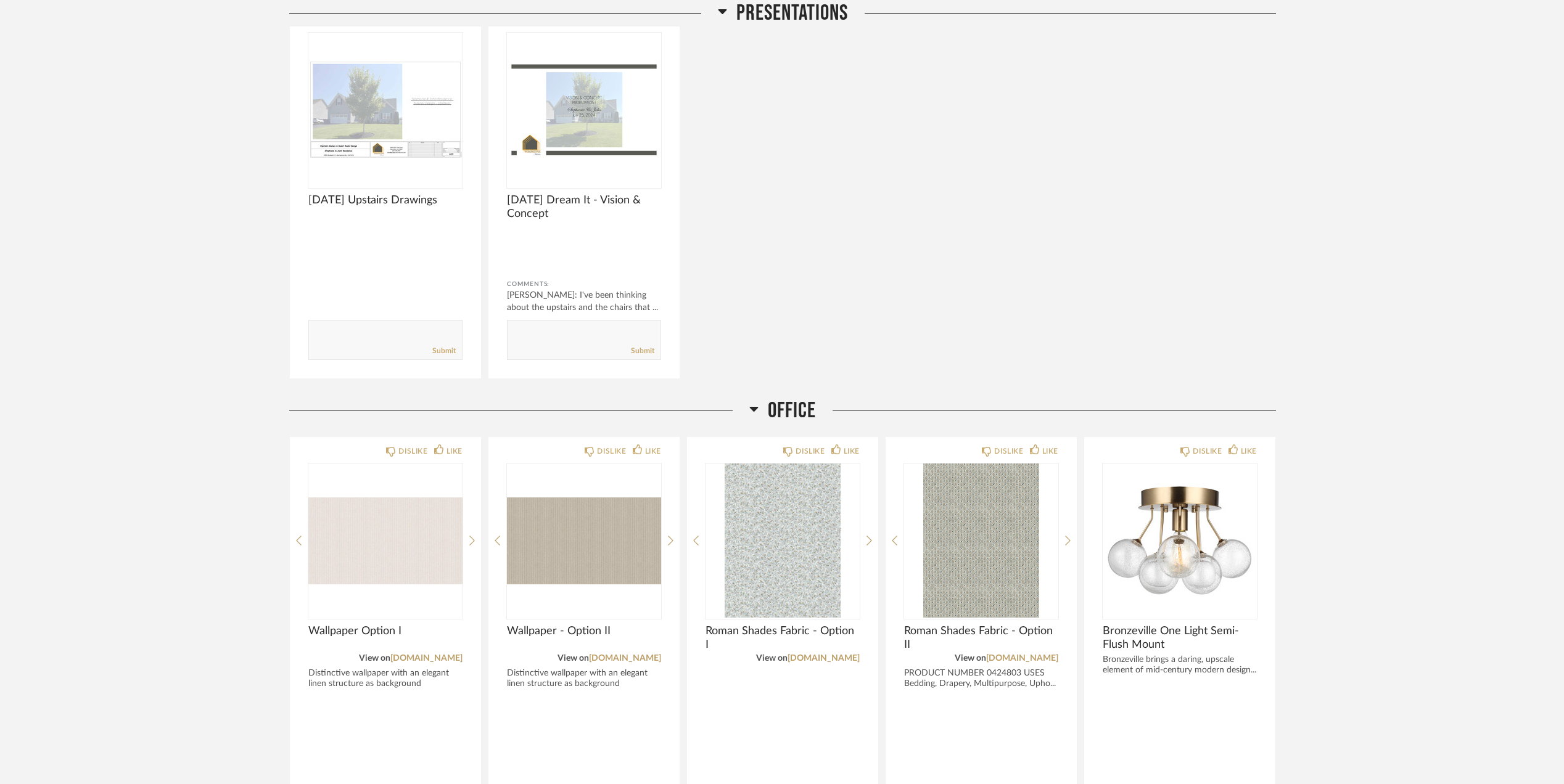
scroll to position [2196, 0]
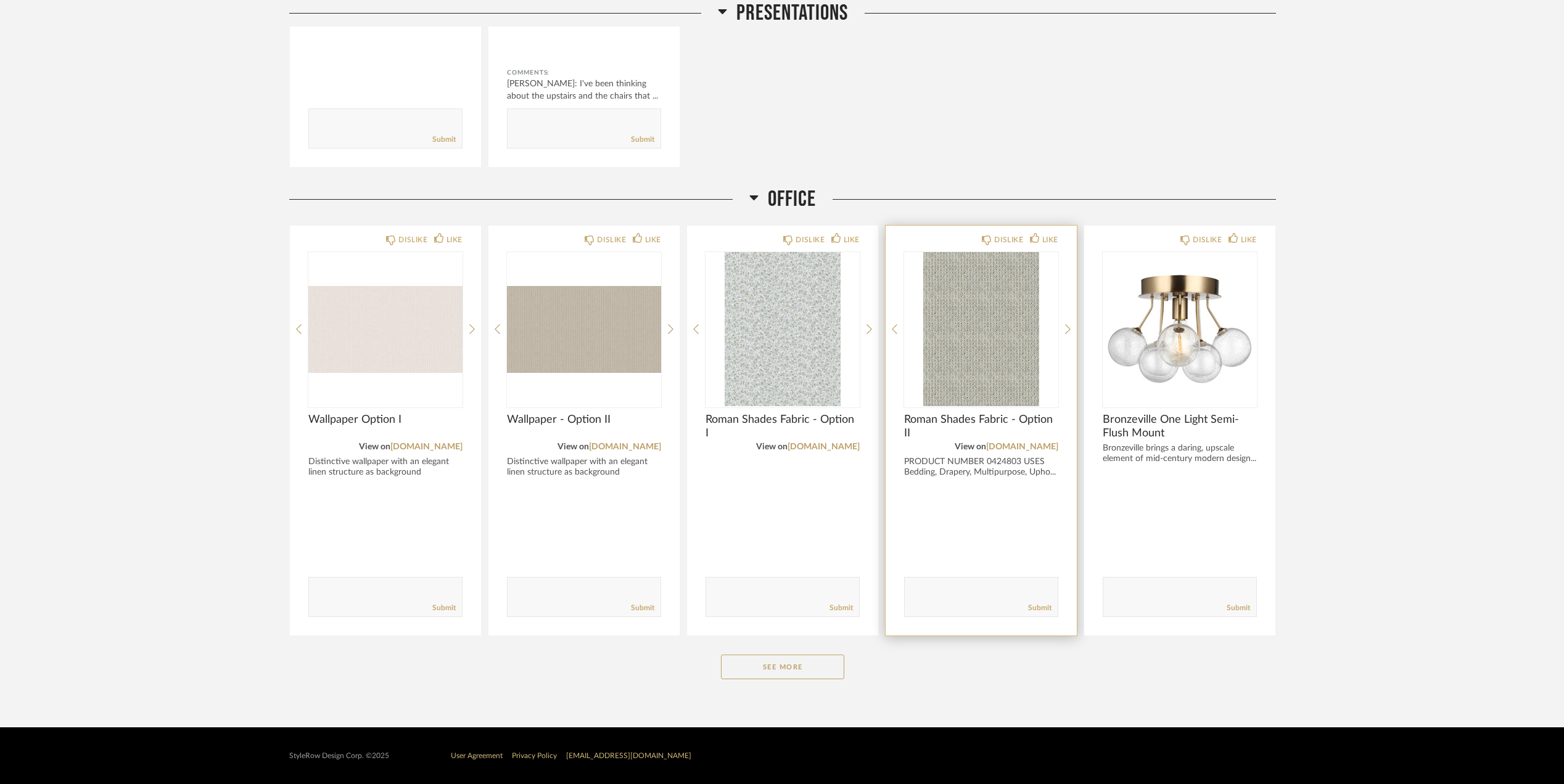
drag, startPoint x: 773, startPoint y: 664, endPoint x: 1036, endPoint y: 547, distance: 287.9
click at [777, 662] on button "See More" at bounding box center [782, 667] width 123 height 25
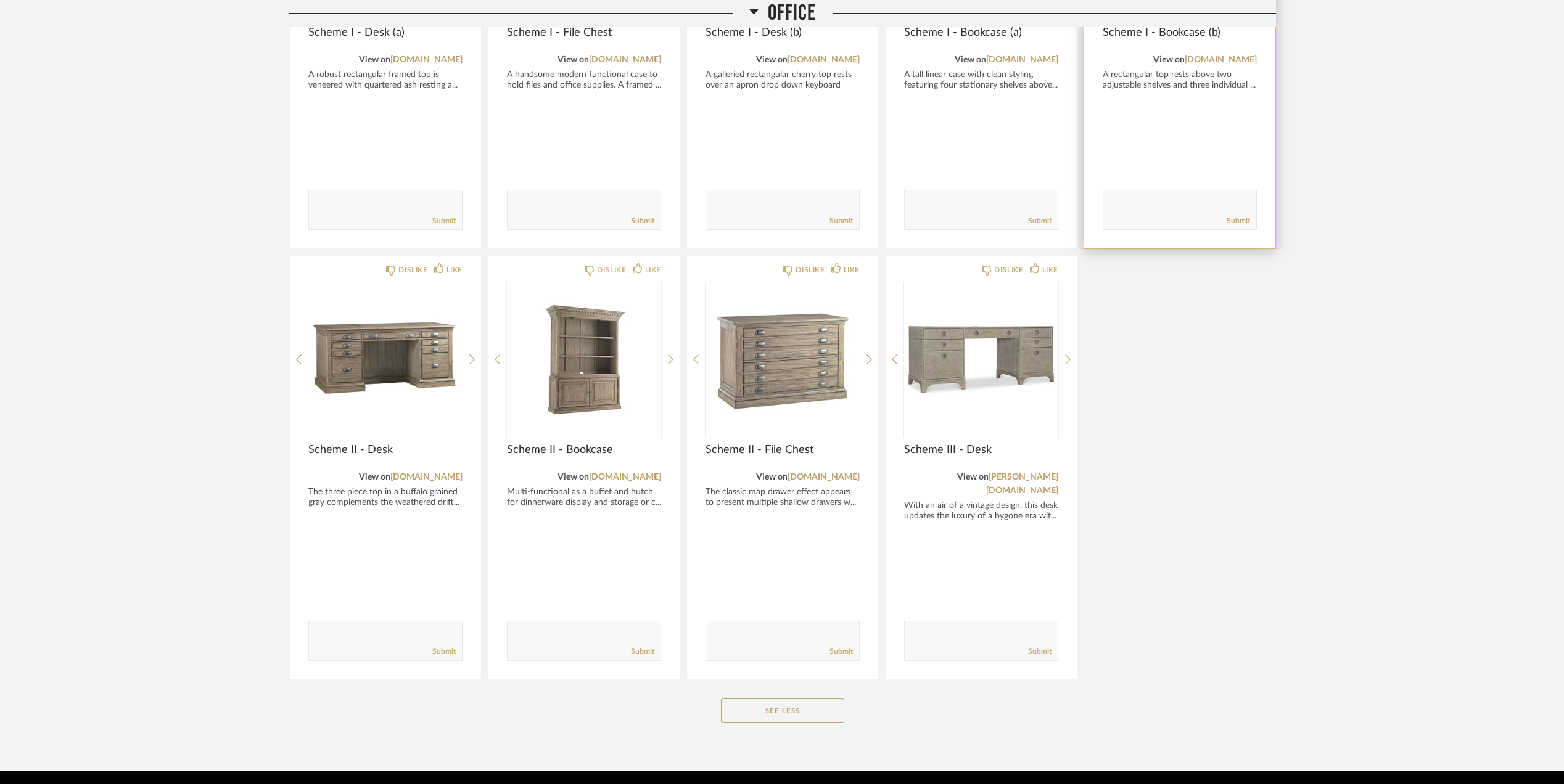
scroll to position [3018, 0]
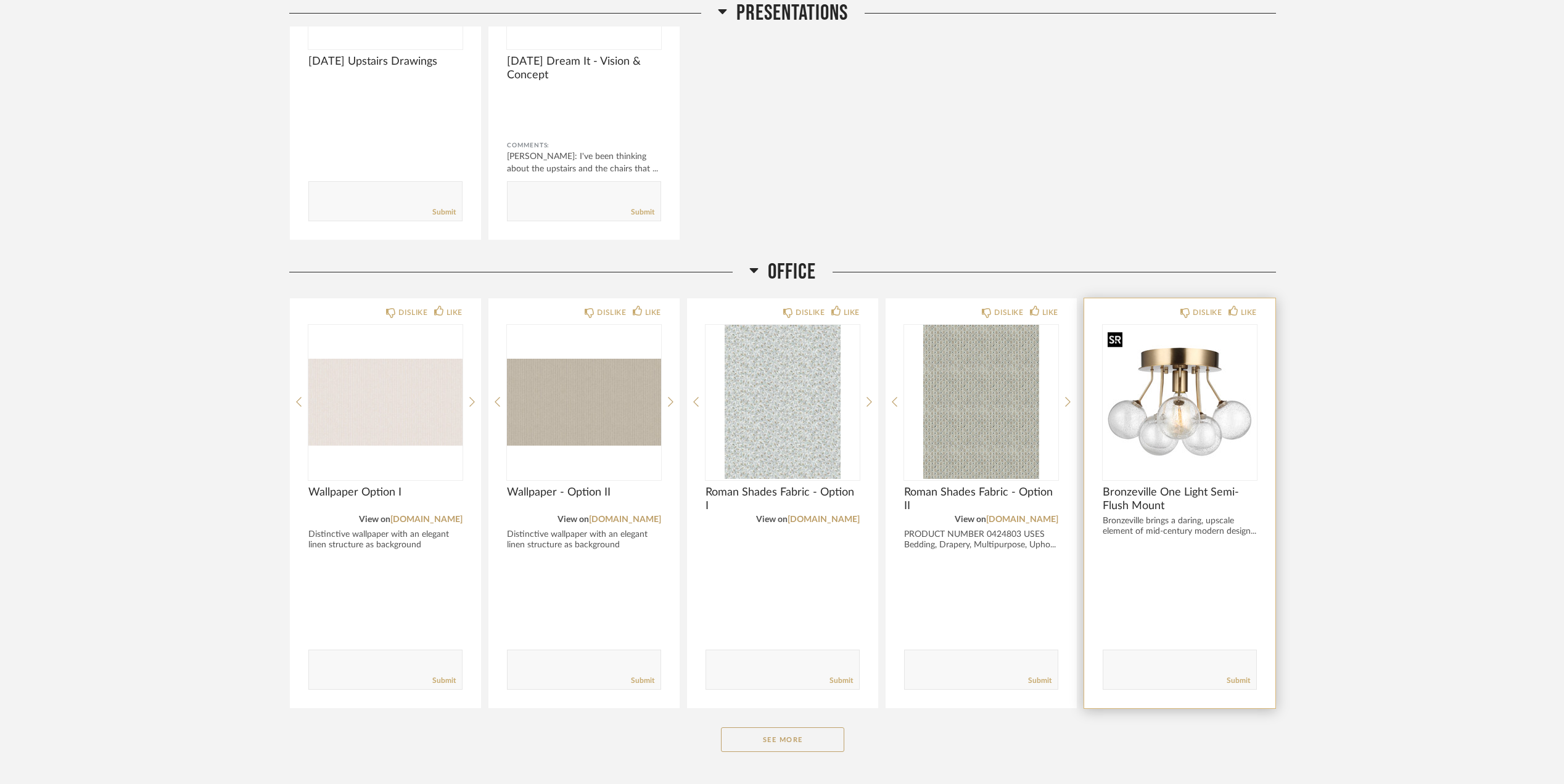
scroll to position [2196, 0]
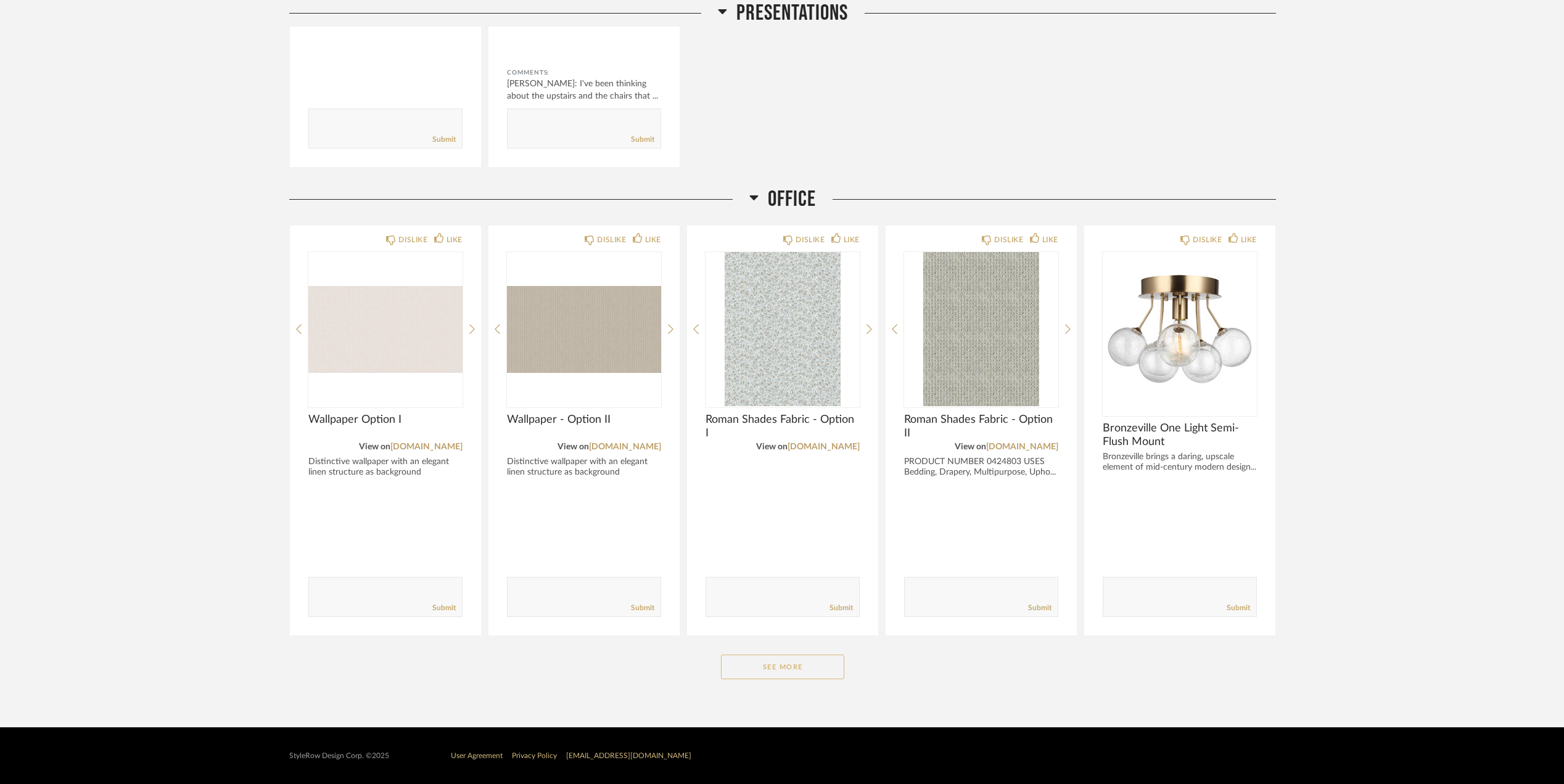
click at [780, 672] on button "See More" at bounding box center [782, 667] width 123 height 25
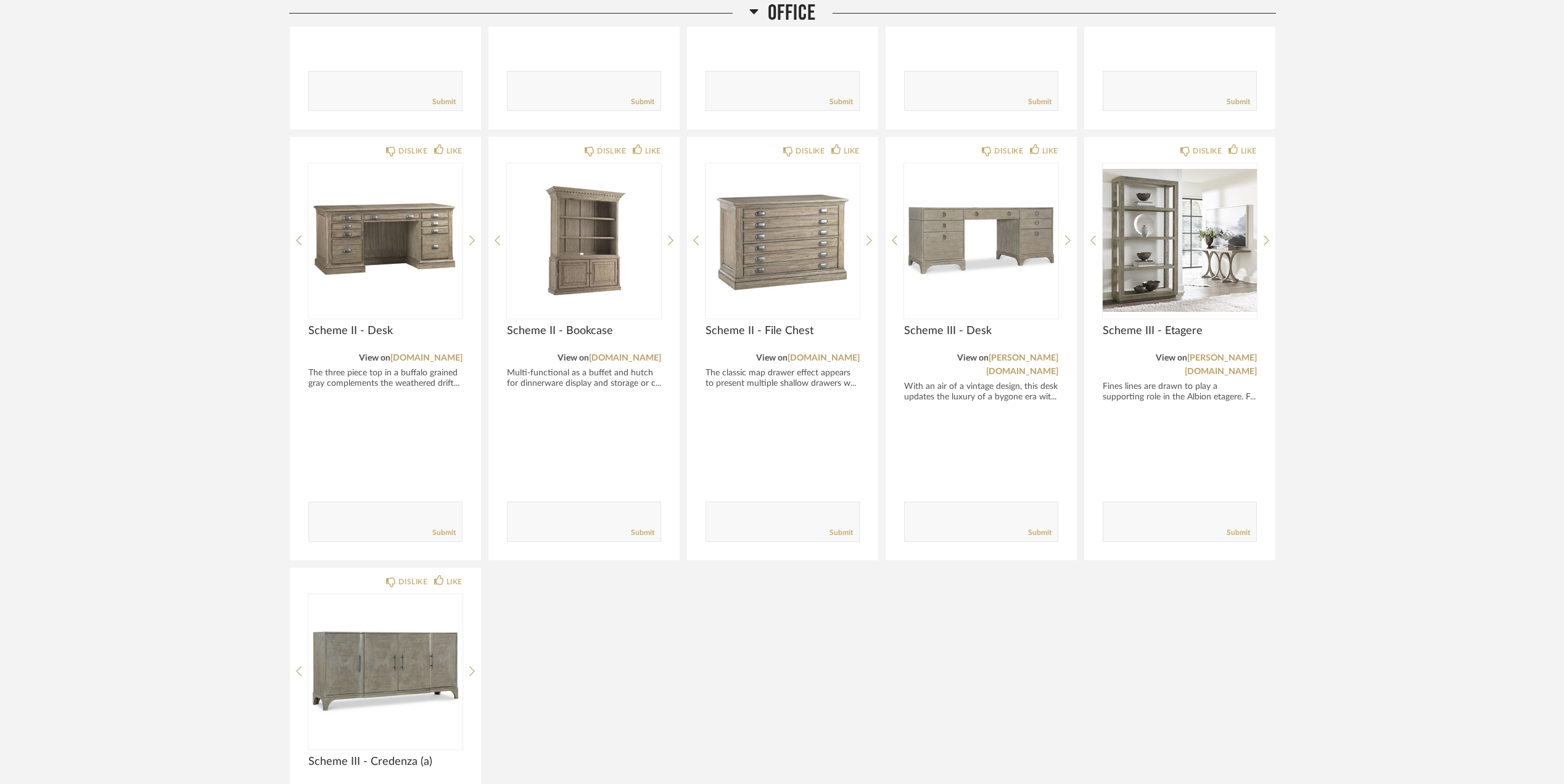
scroll to position [3182, 0]
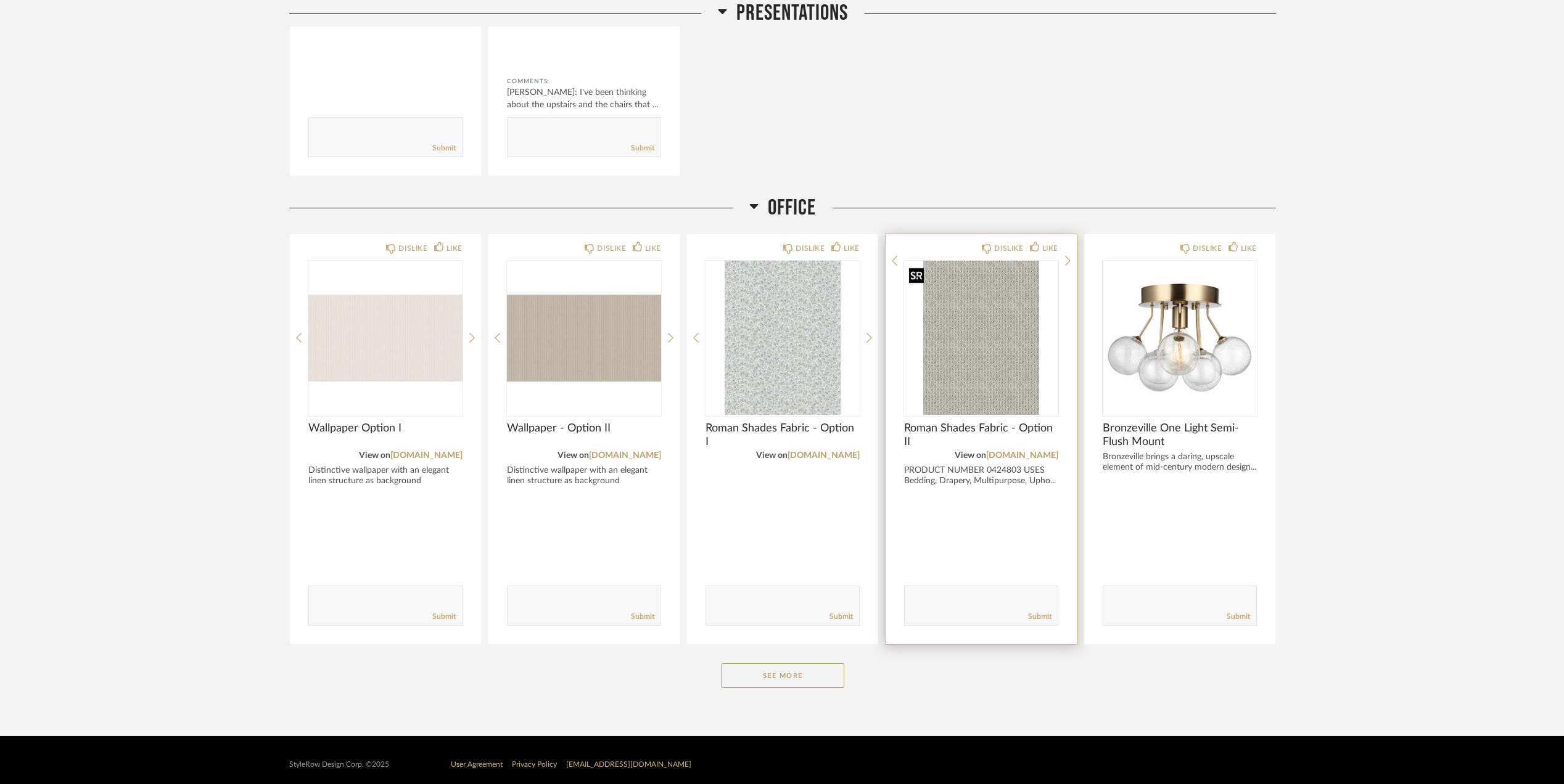
scroll to position [2196, 0]
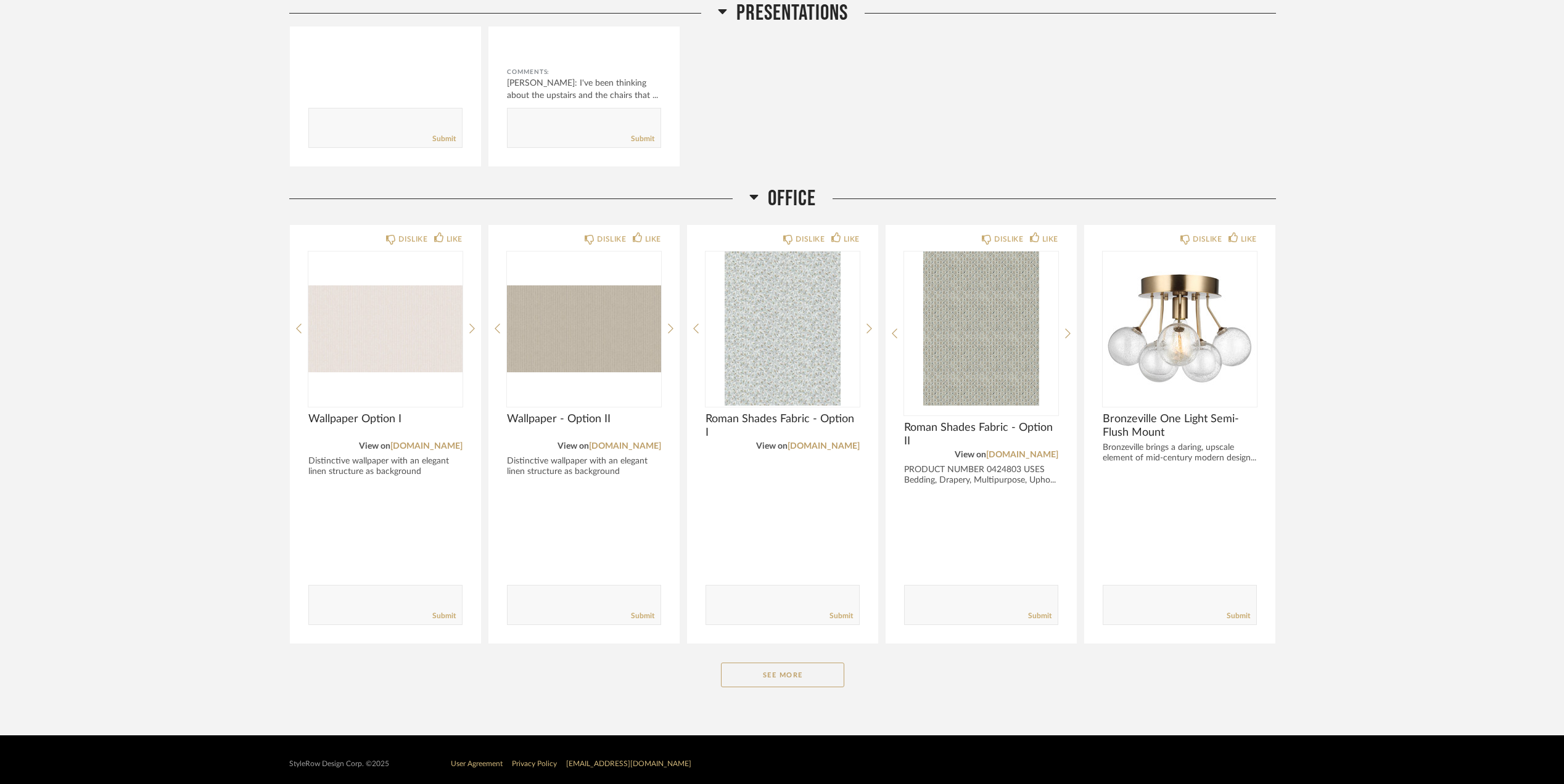
drag, startPoint x: 775, startPoint y: 679, endPoint x: 1081, endPoint y: 544, distance: 334.5
click at [775, 679] on button "See More" at bounding box center [782, 675] width 123 height 25
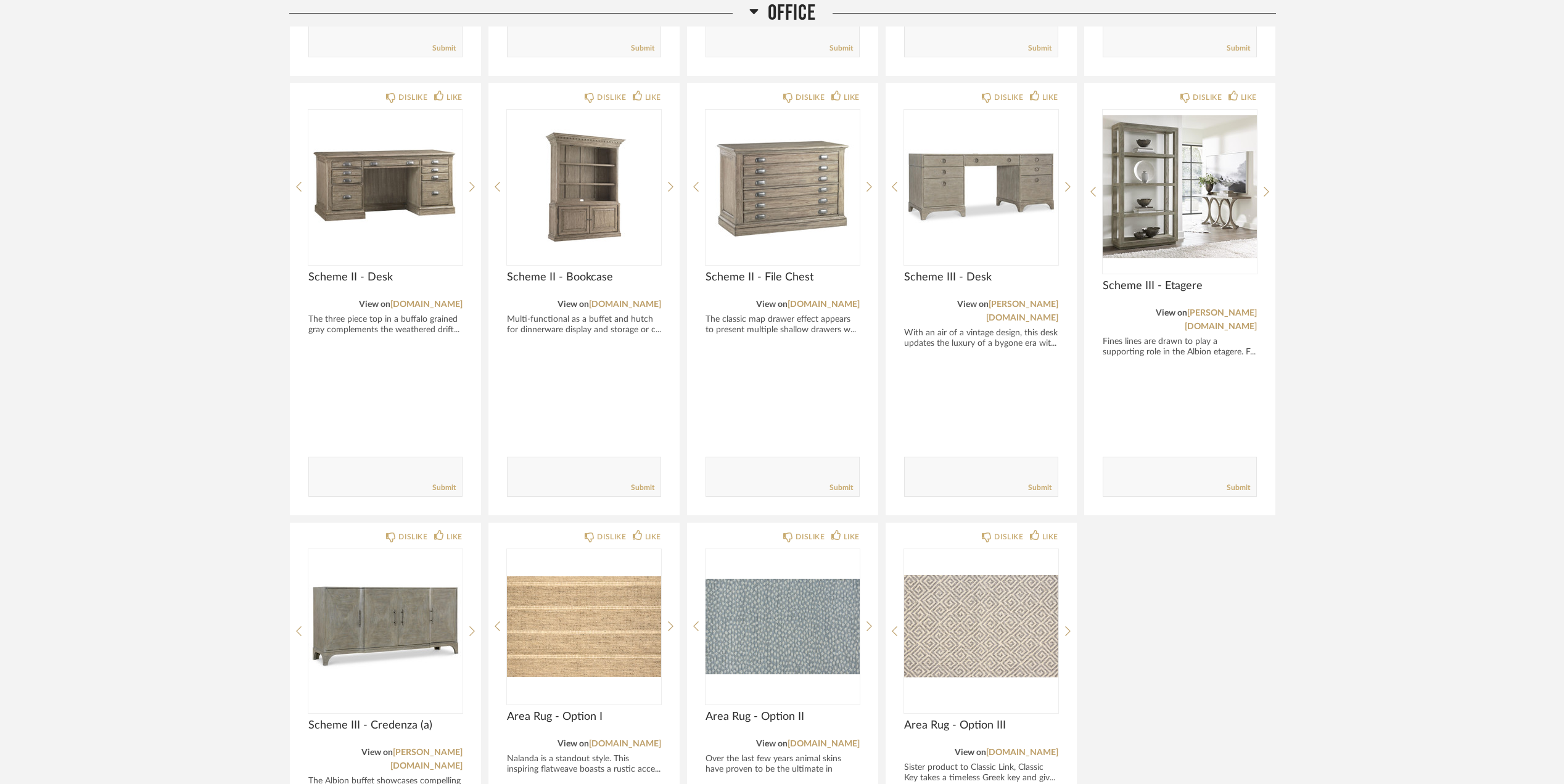
scroll to position [3182, 0]
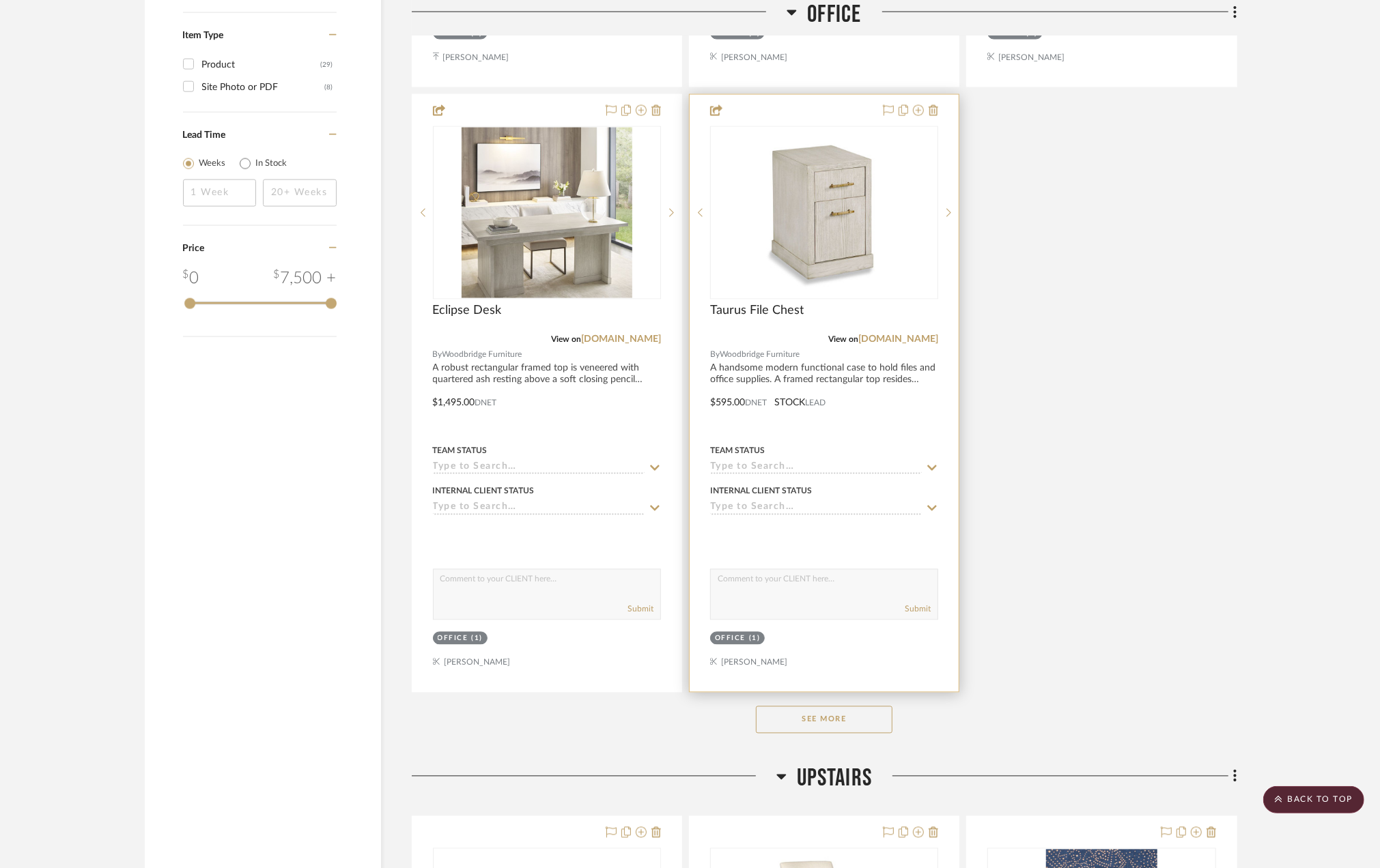
scroll to position [1820, 0]
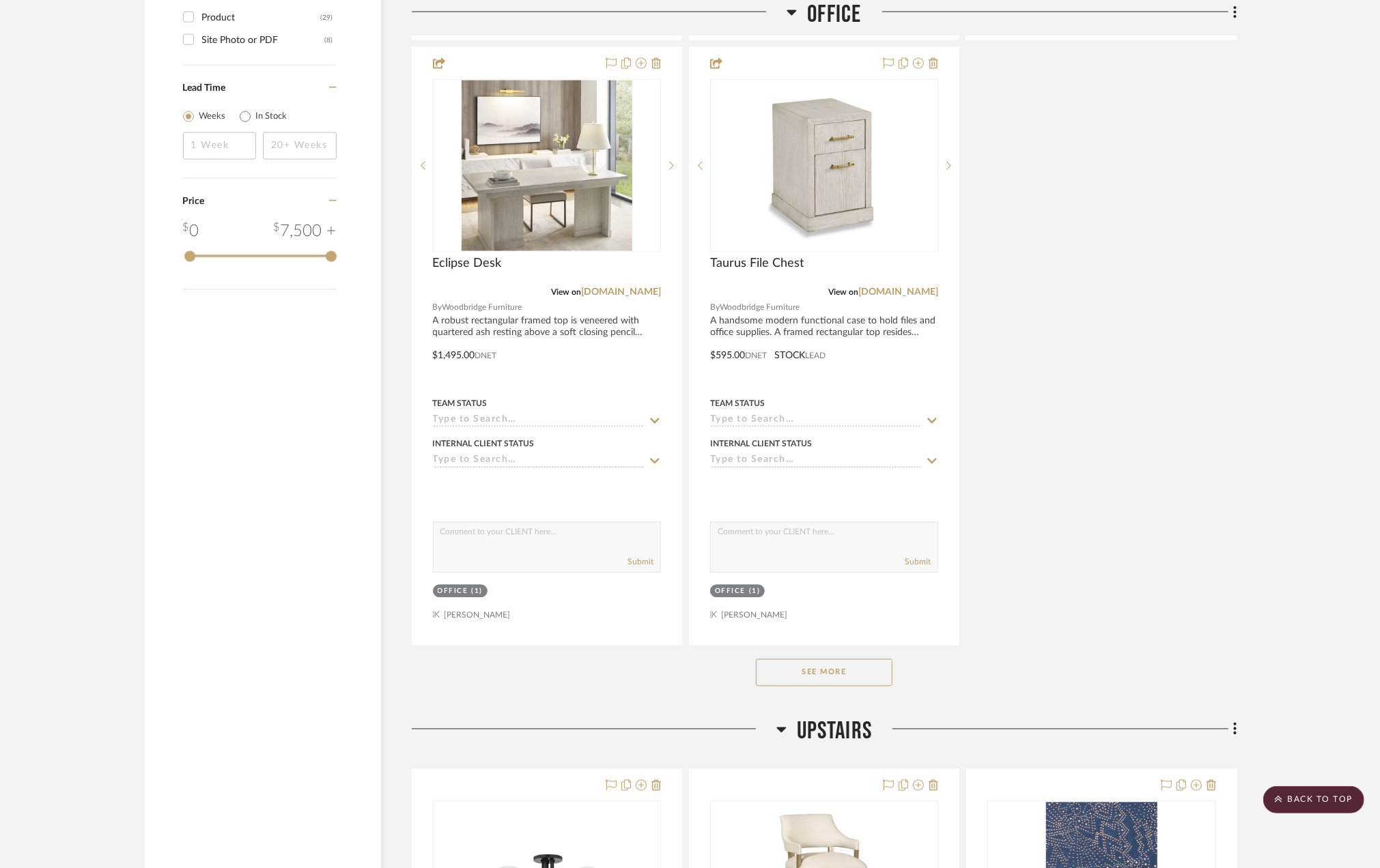
drag, startPoint x: 856, startPoint y: 683, endPoint x: 938, endPoint y: 654, distance: 87.0
click at [855, 681] on button "See More" at bounding box center [824, 673] width 136 height 28
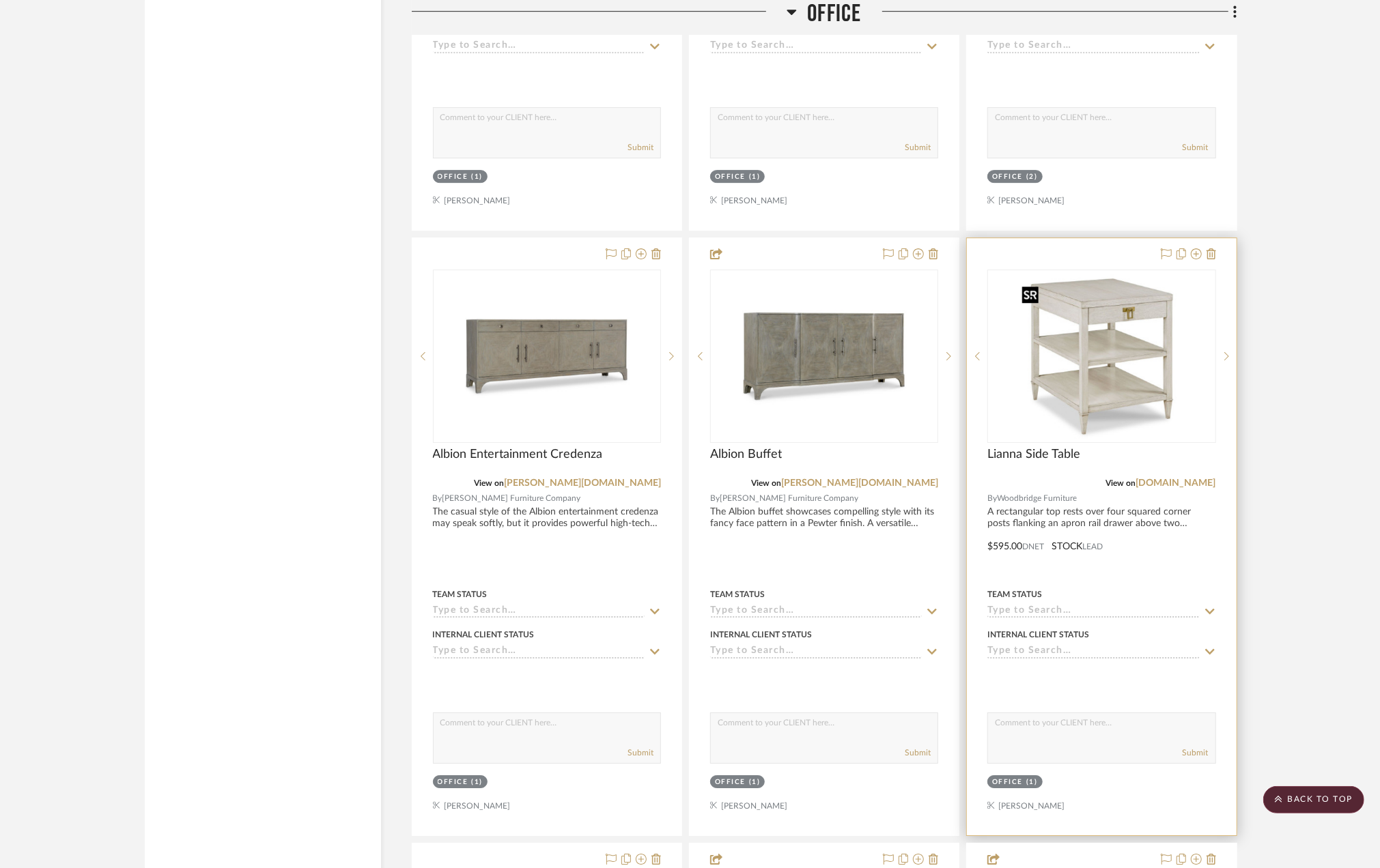
scroll to position [3459, 0]
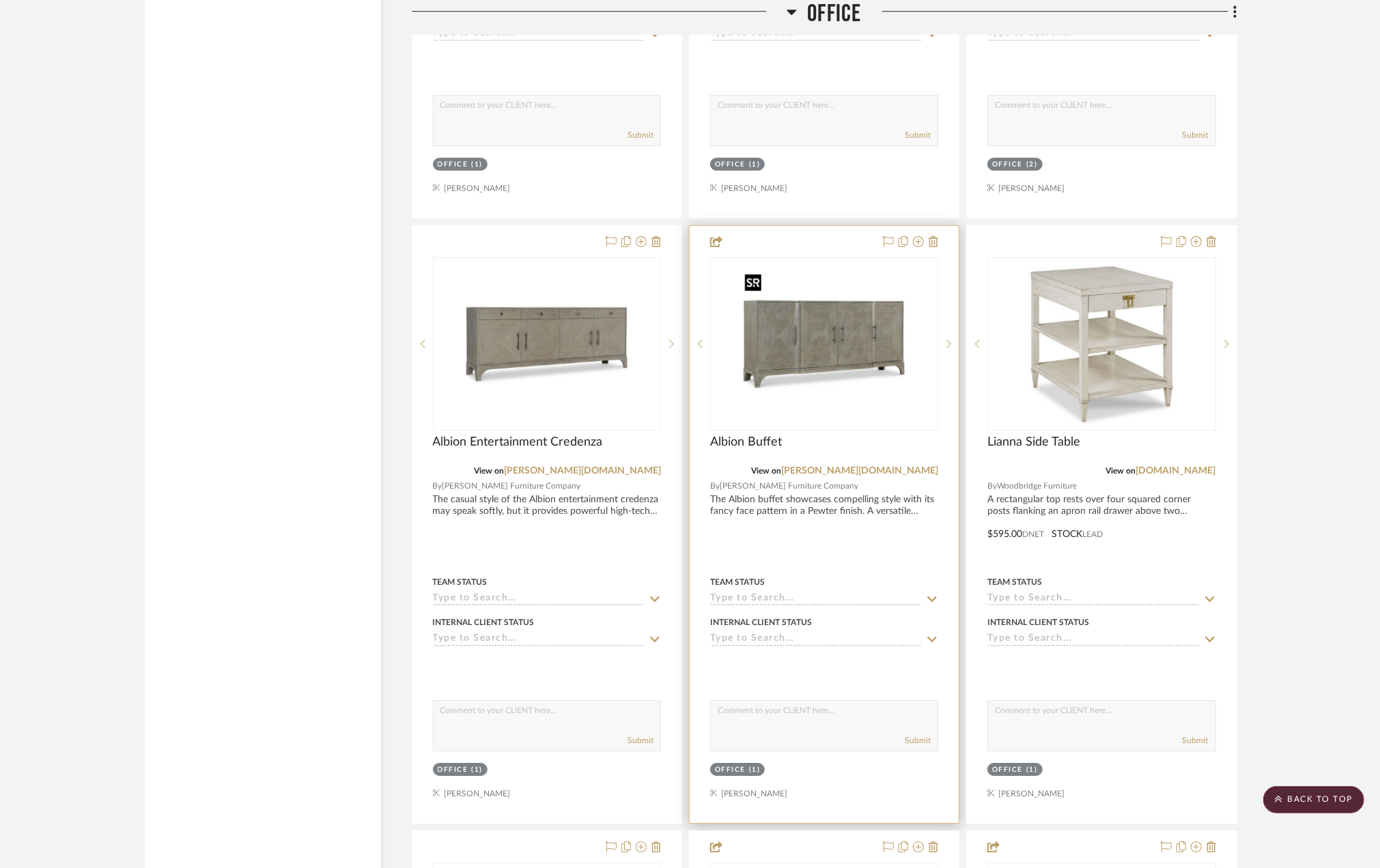
click at [798, 352] on img "0" at bounding box center [824, 344] width 171 height 170
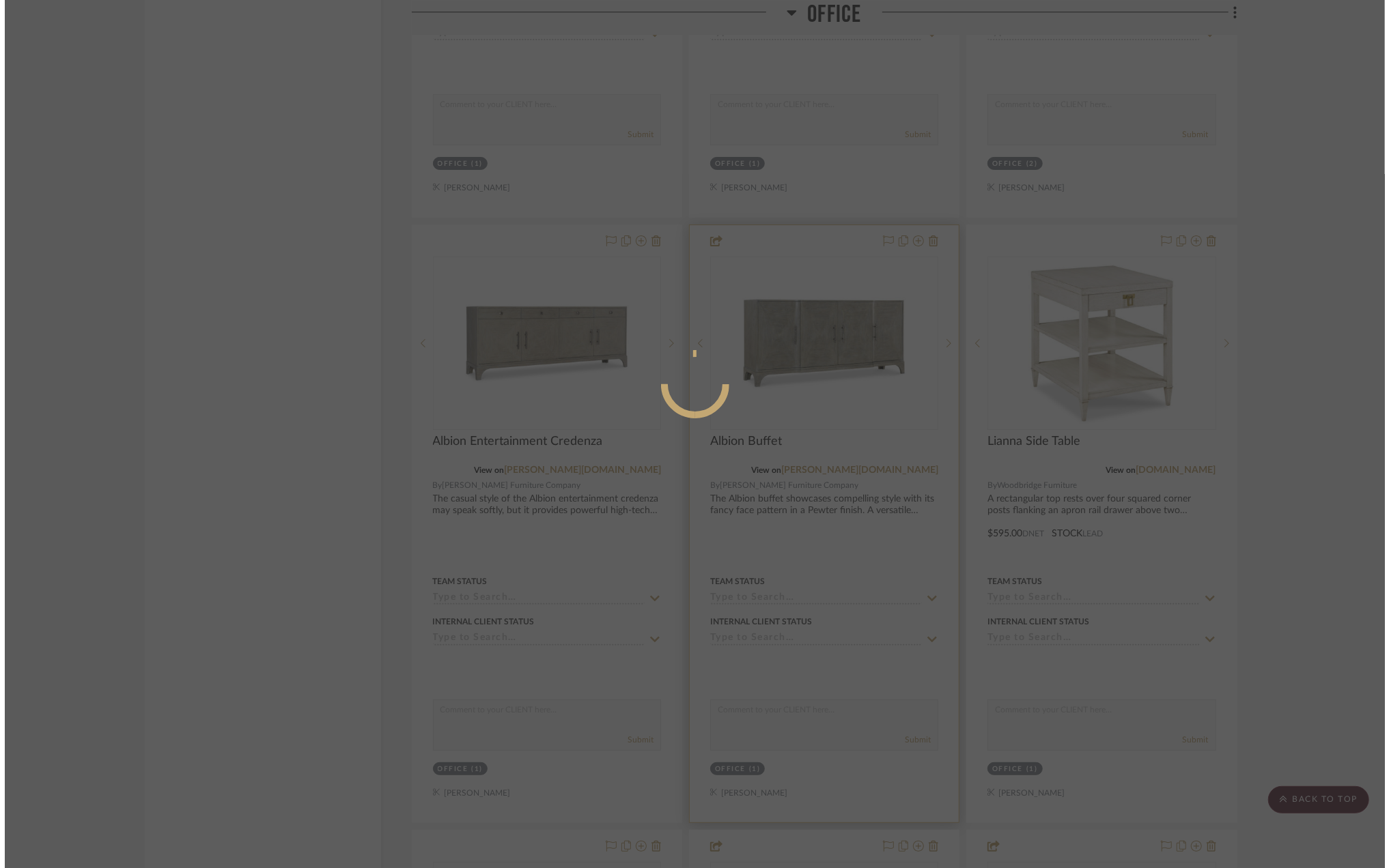
scroll to position [0, 0]
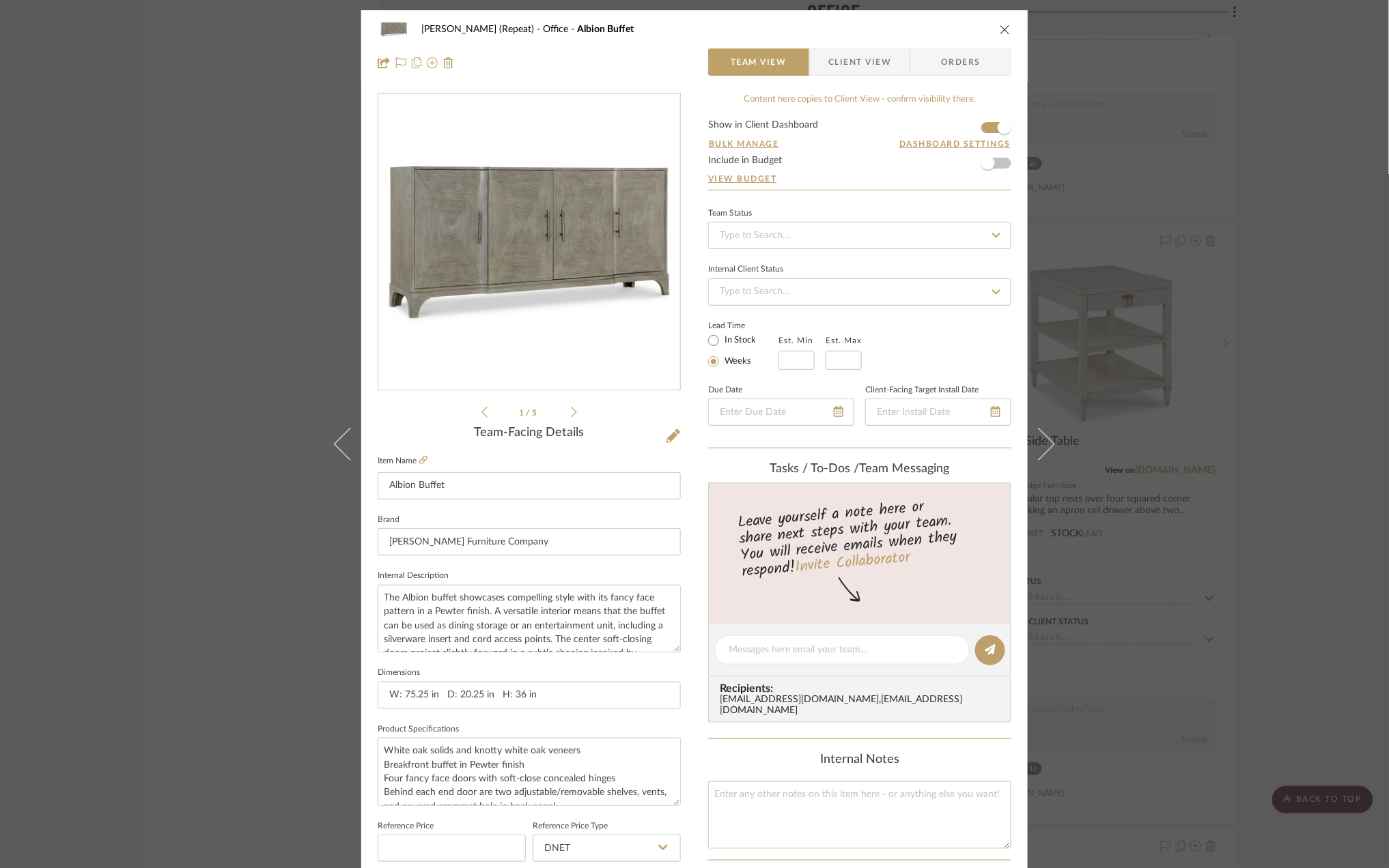
click at [865, 63] on span "Client View" at bounding box center [859, 62] width 63 height 28
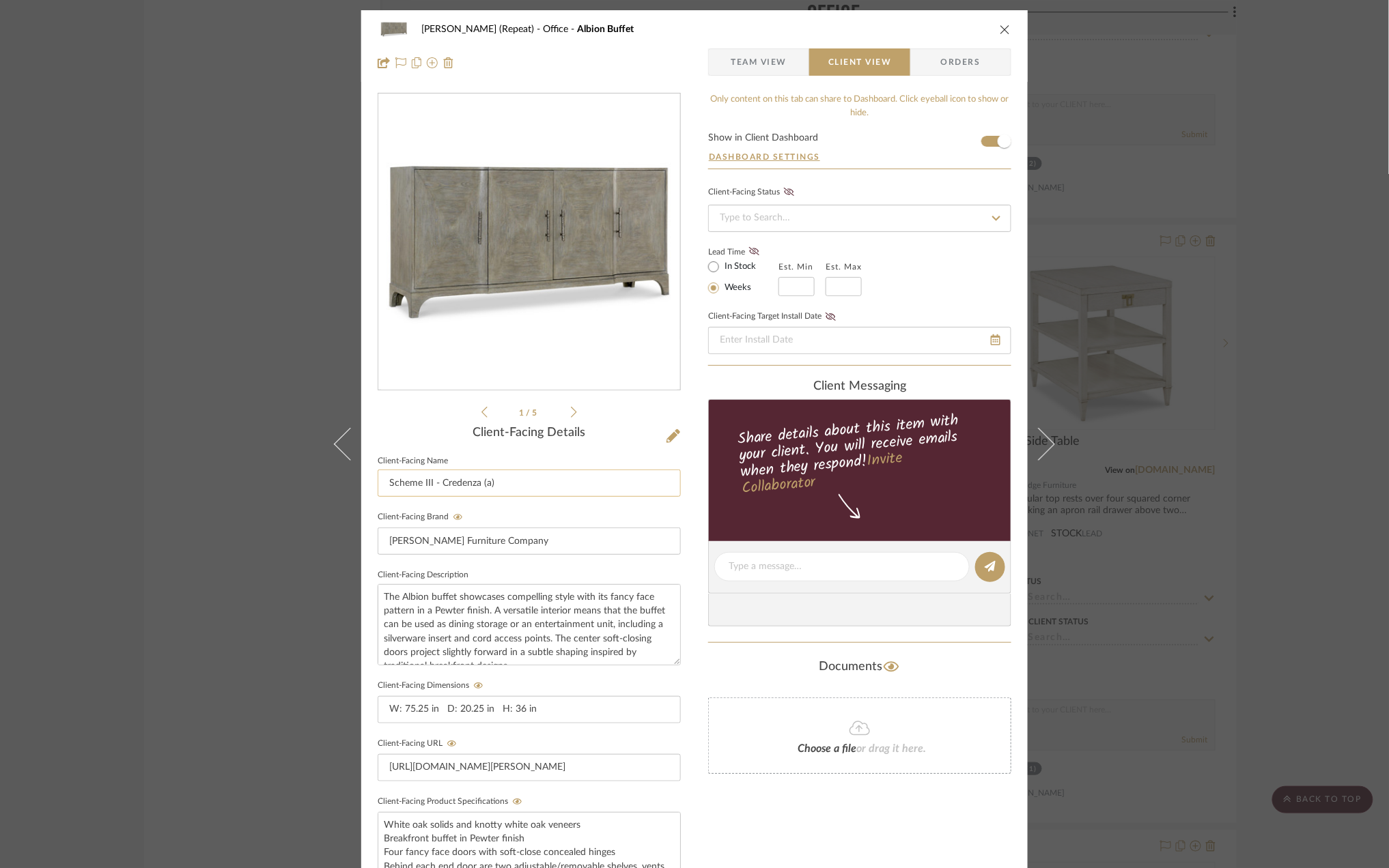
click at [484, 479] on input "Scheme III - Credenza (a)" at bounding box center [529, 483] width 303 height 28
click at [523, 481] on input "Scheme III - Credenza (b)" at bounding box center [529, 483] width 303 height 28
type input "Scheme III - Credenza (b)"
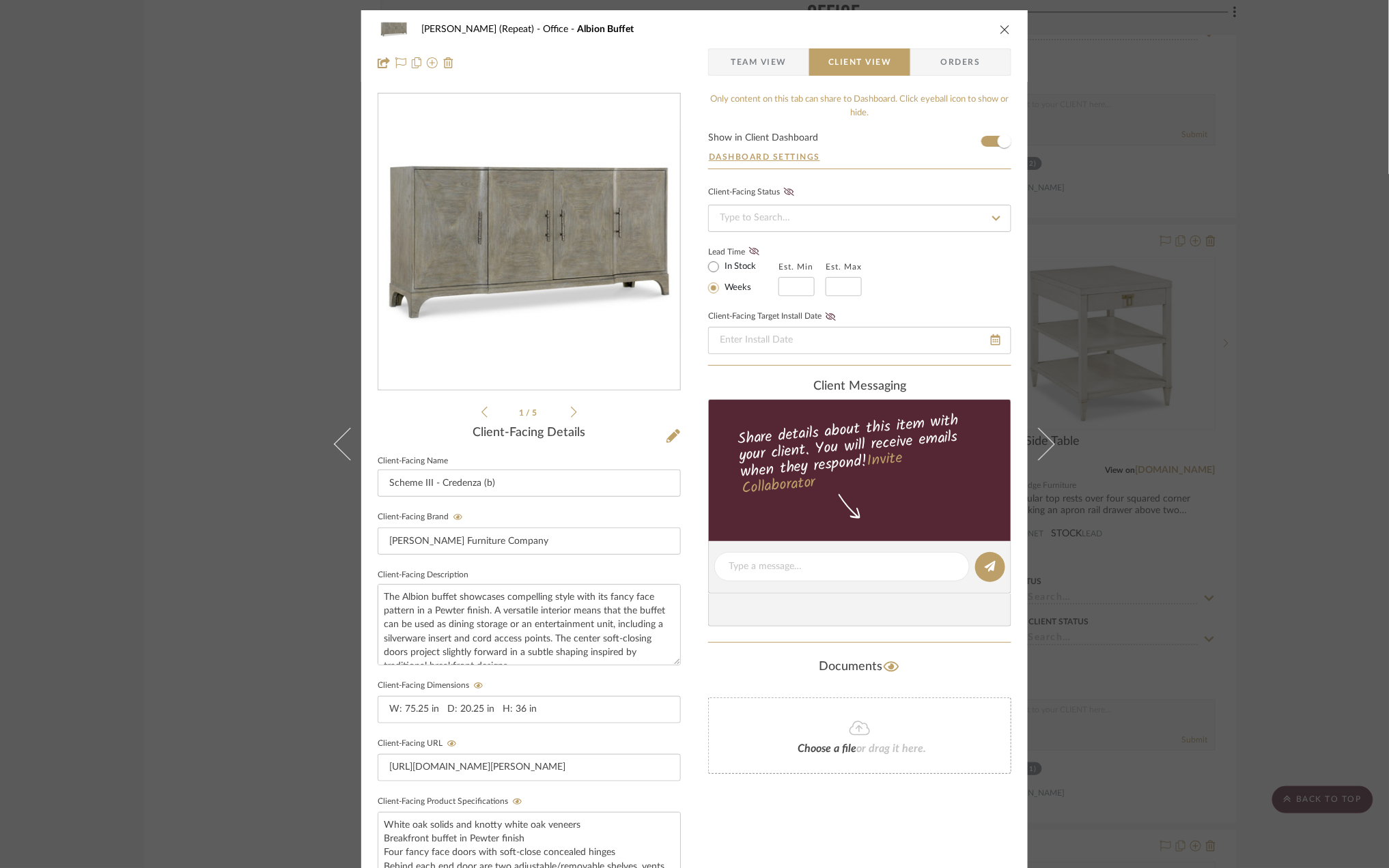
click at [1329, 224] on div "Stephanie Bergreen (Repeat) Office Albion Buffet Team View Client View Orders 1…" at bounding box center [694, 434] width 1389 height 868
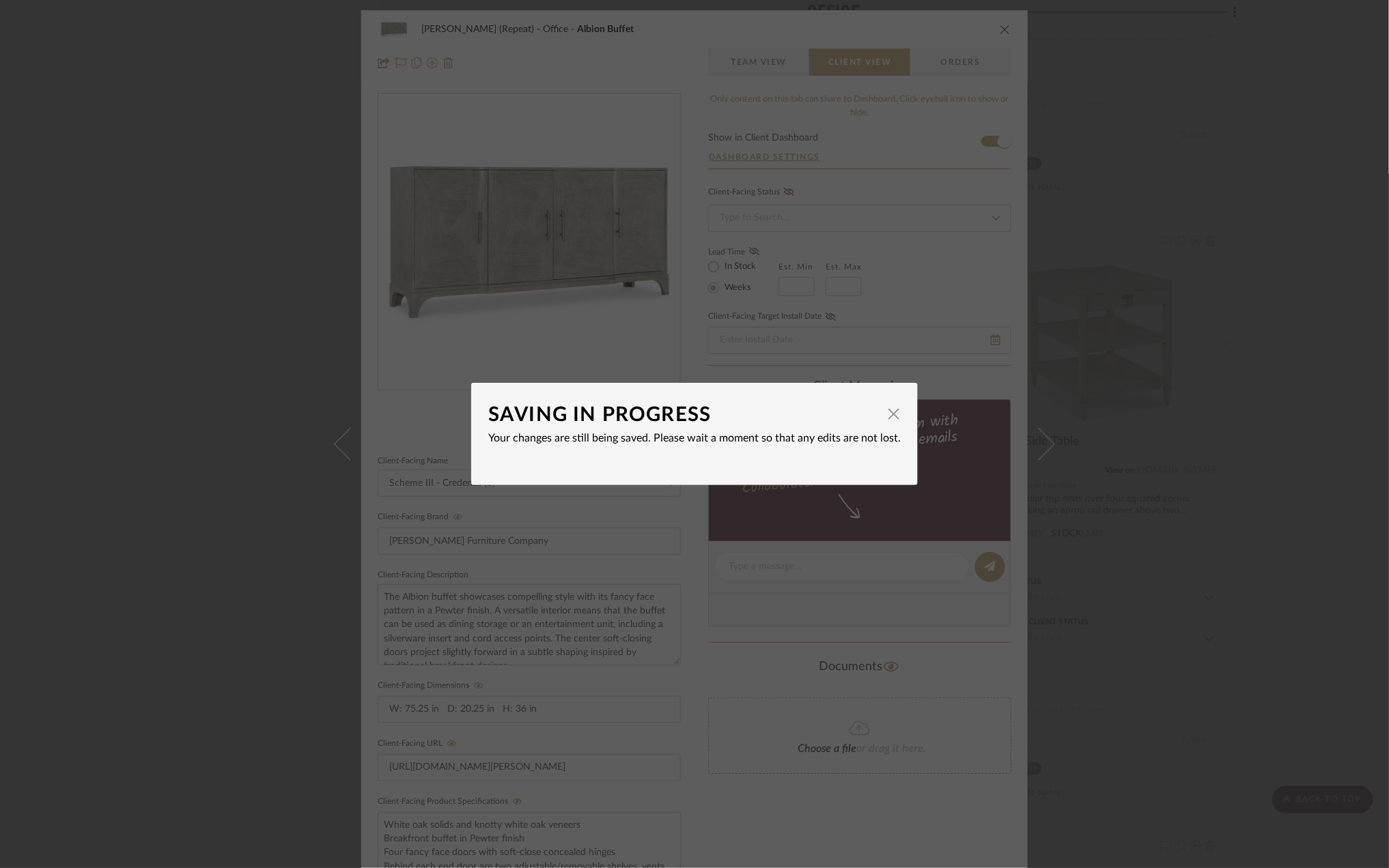
click at [1320, 247] on div "SAVING IN PROGRESS × Your changes are still being saved. Please wait a moment s…" at bounding box center [694, 434] width 1389 height 868
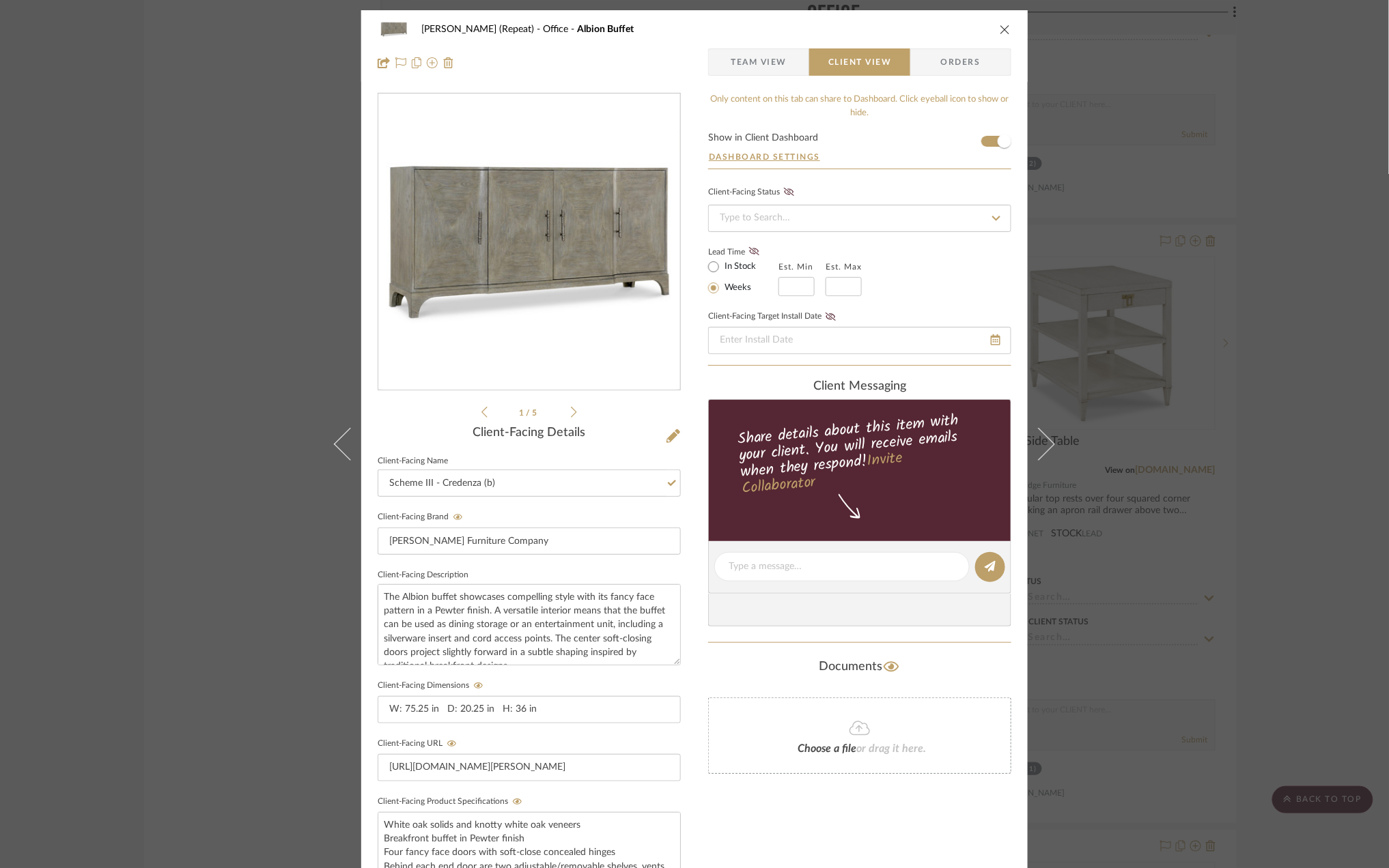
click at [1325, 281] on div "Stephanie Bergreen (Repeat) Office Albion Buffet Team View Client View Orders 1…" at bounding box center [694, 434] width 1389 height 868
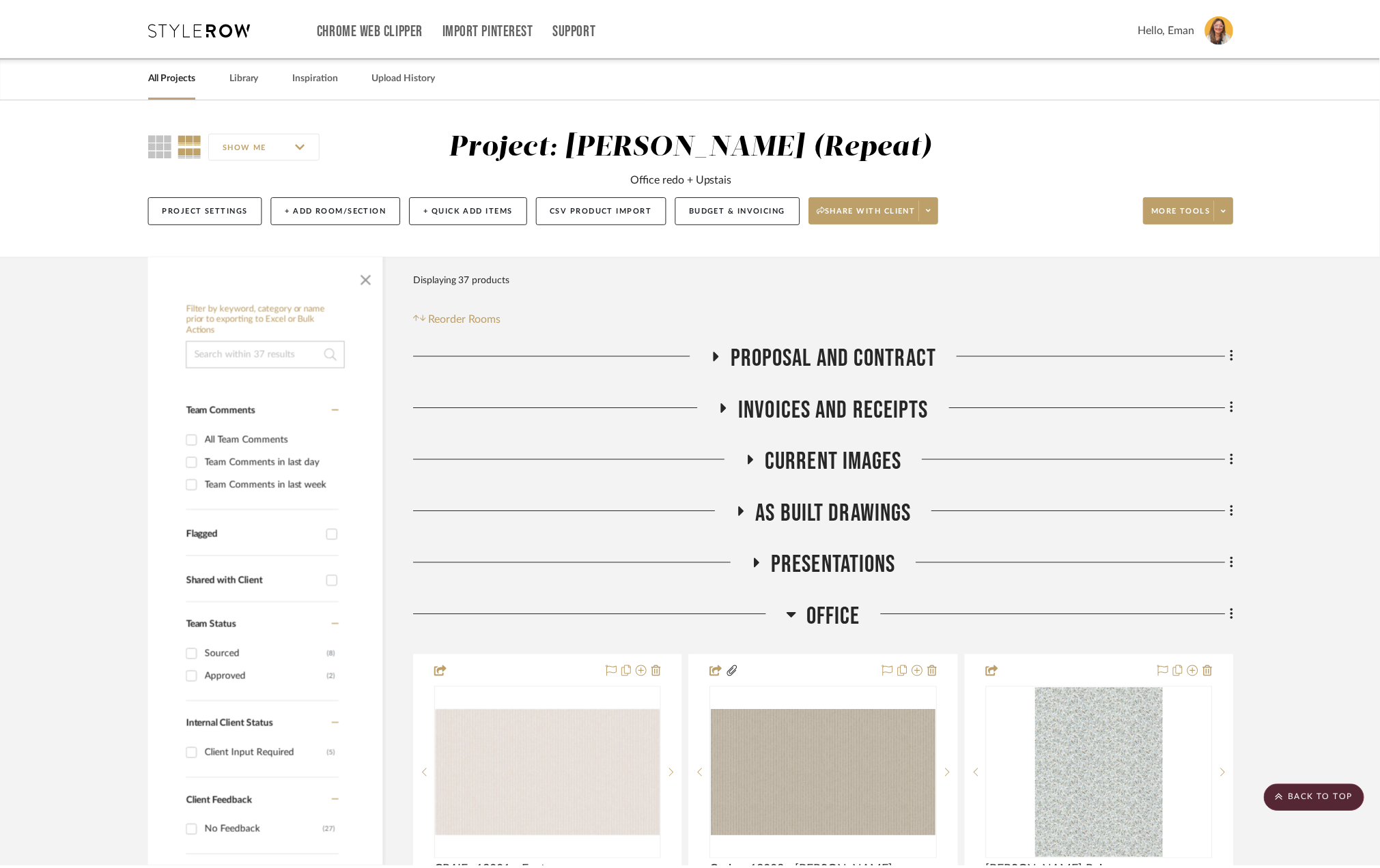
scroll to position [3459, 0]
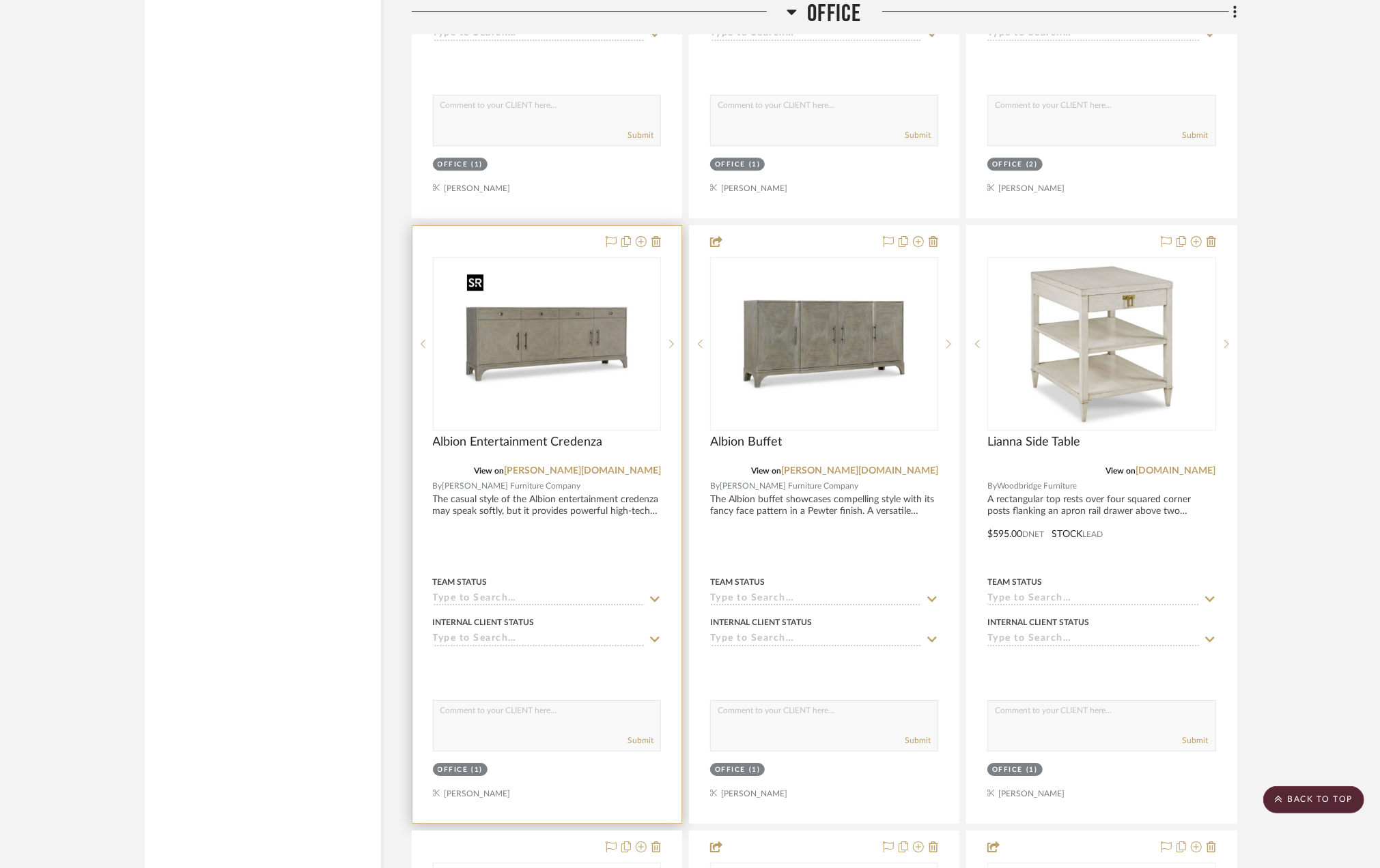
click at [523, 328] on img "0" at bounding box center [547, 344] width 171 height 170
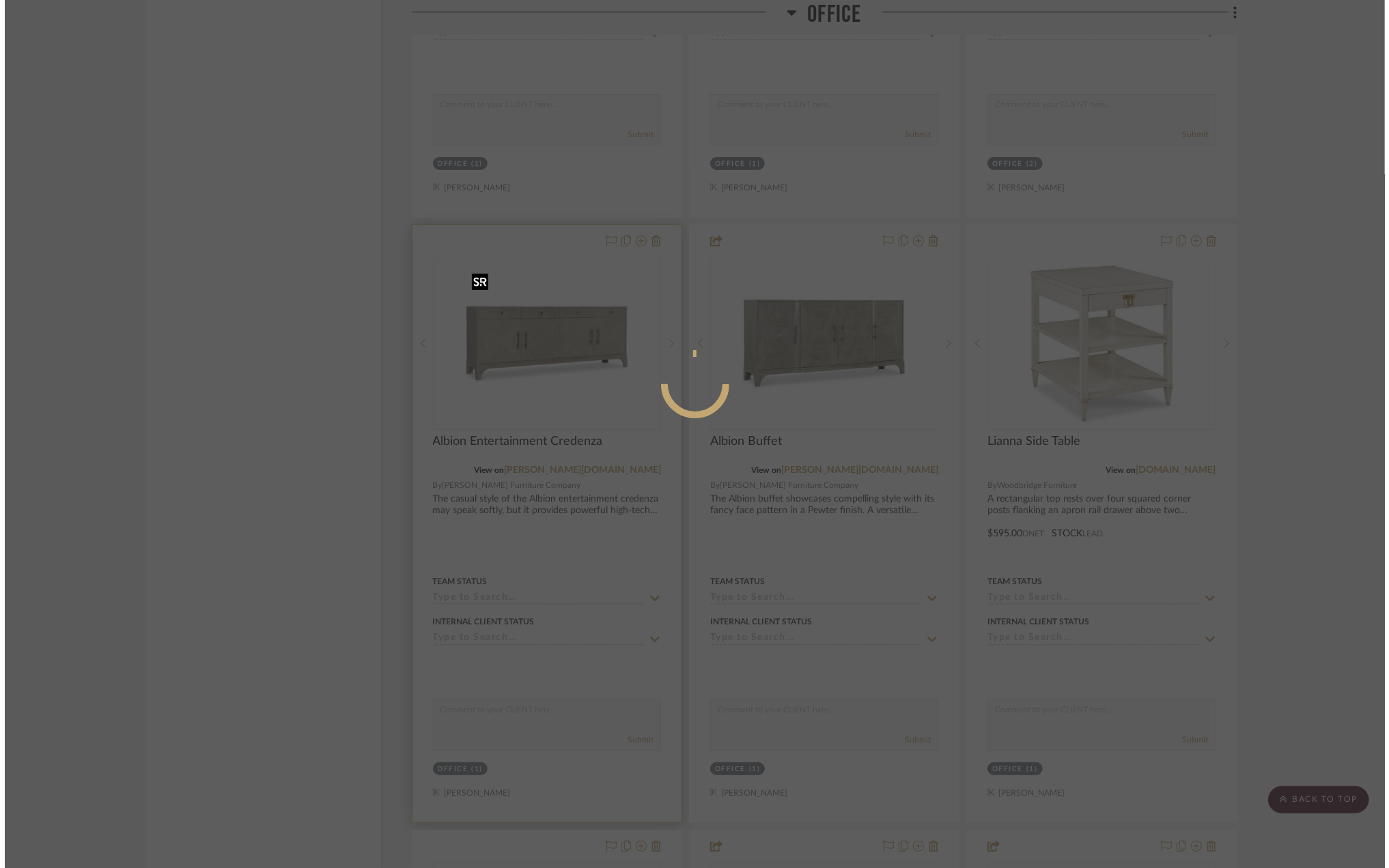
scroll to position [0, 0]
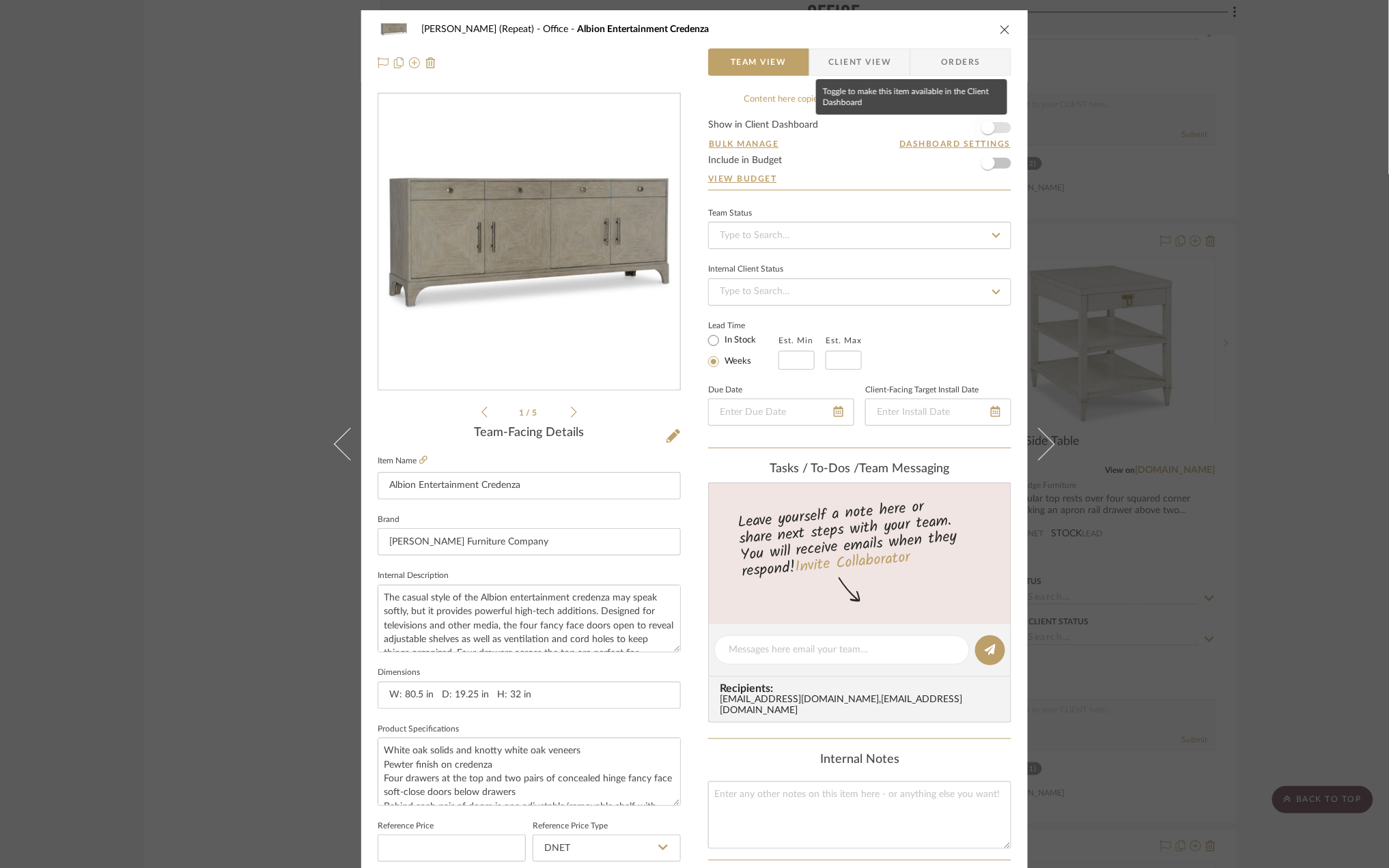
click at [993, 126] on span "button" at bounding box center [988, 127] width 30 height 30
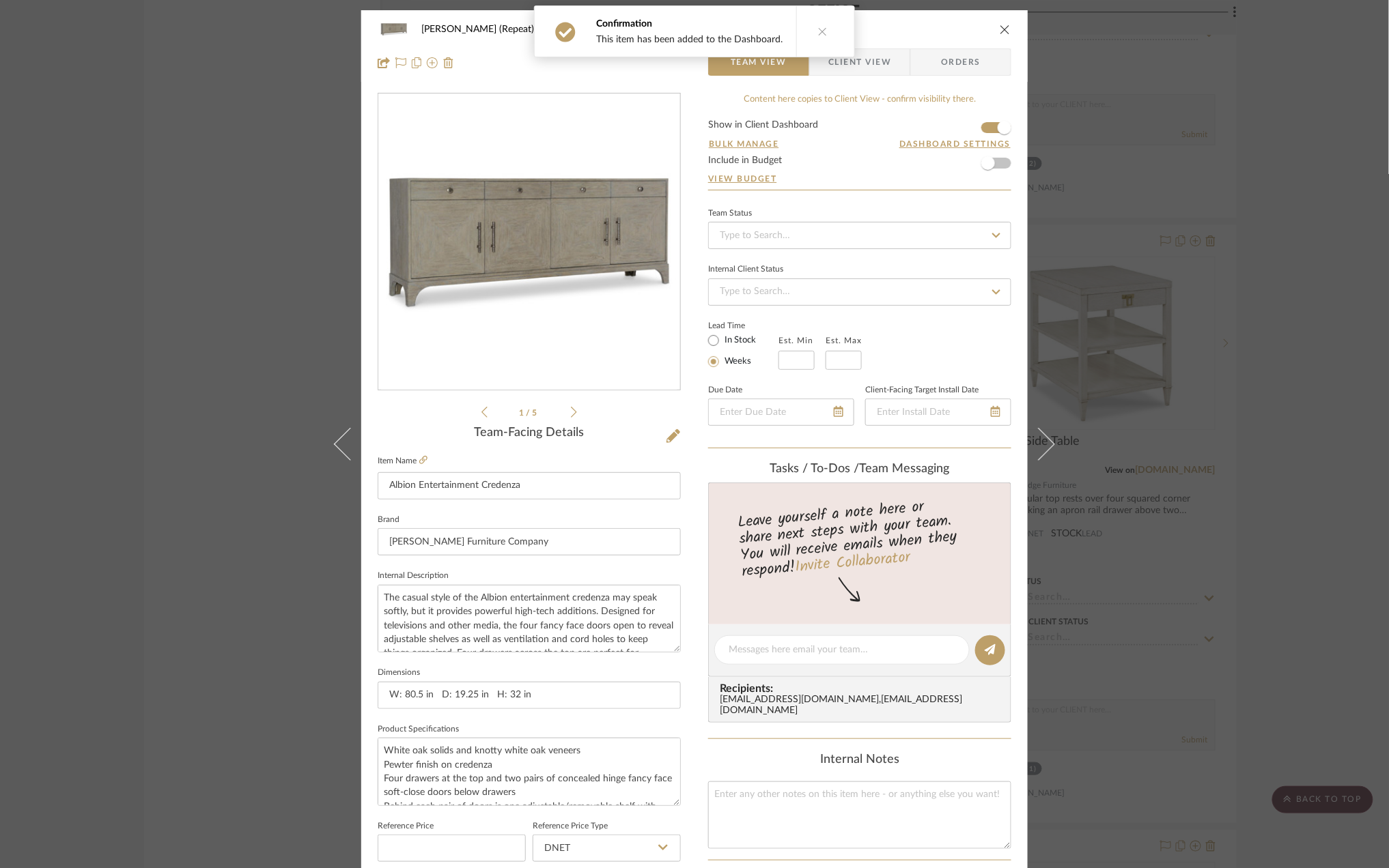
click at [866, 59] on span "Client View" at bounding box center [859, 62] width 63 height 28
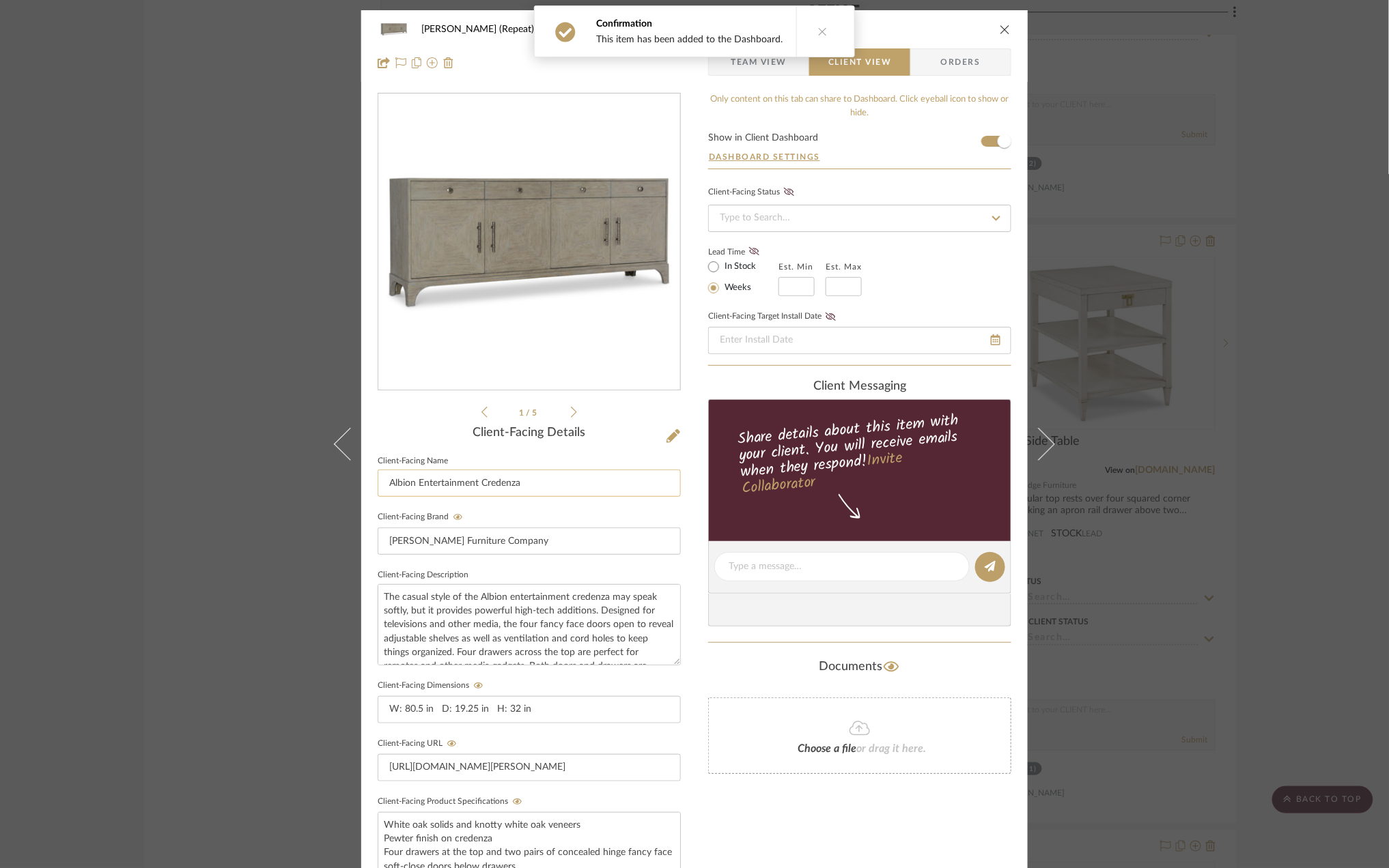
click at [545, 473] on input "Albion Entertainment Credenza" at bounding box center [529, 483] width 303 height 28
click at [544, 476] on input "Albion Entertainment Credenza" at bounding box center [529, 483] width 303 height 28
click at [533, 483] on input "Albion Entertainment Credenza" at bounding box center [529, 483] width 303 height 28
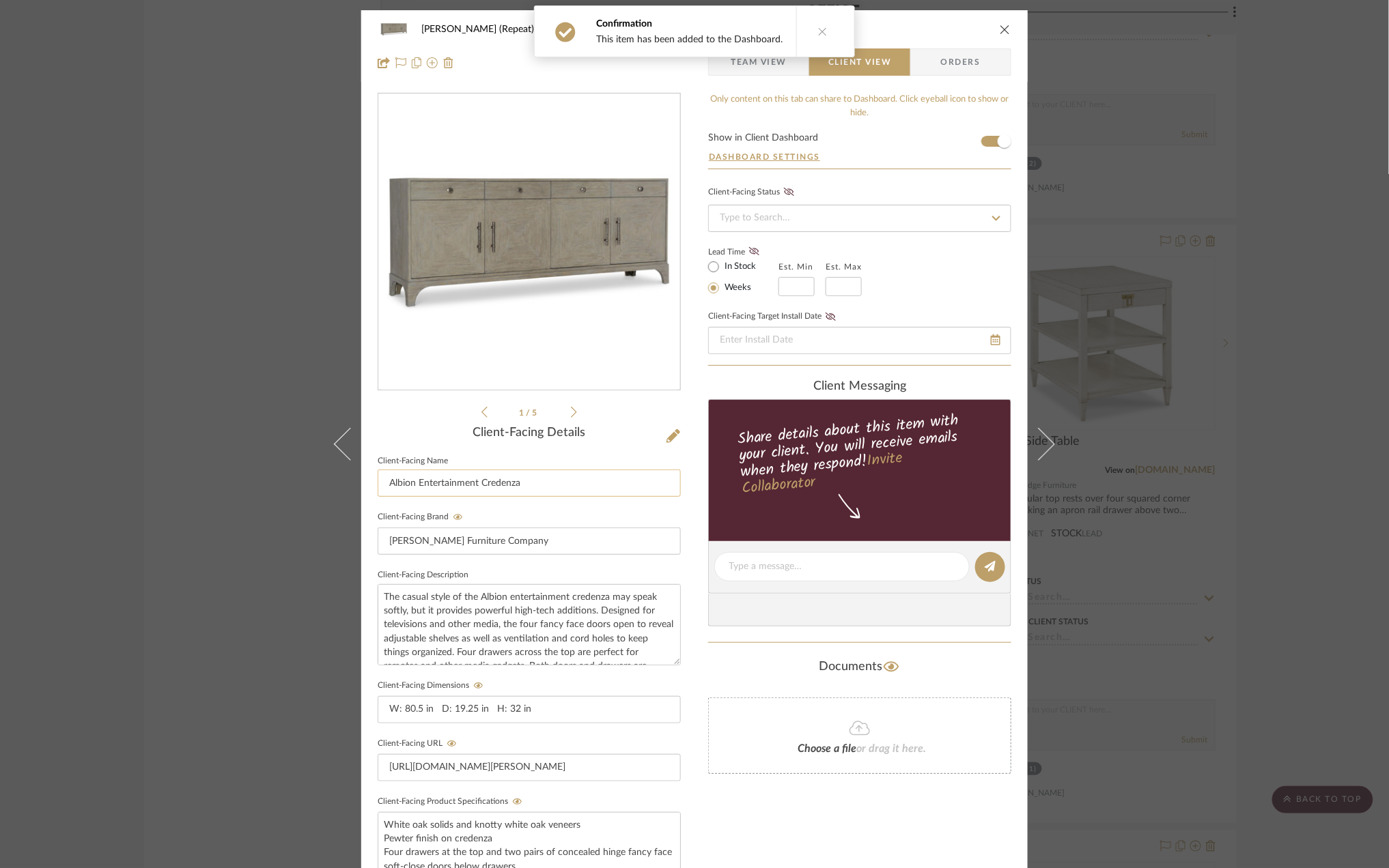
click at [533, 483] on input "Albion Entertainment Credenza" at bounding box center [529, 483] width 303 height 28
paste input "Scheme III - Credenza (b)"
click at [483, 484] on input "Scheme III - Credenza (b)" at bounding box center [529, 483] width 303 height 28
type input "Scheme III - Credenza (a)"
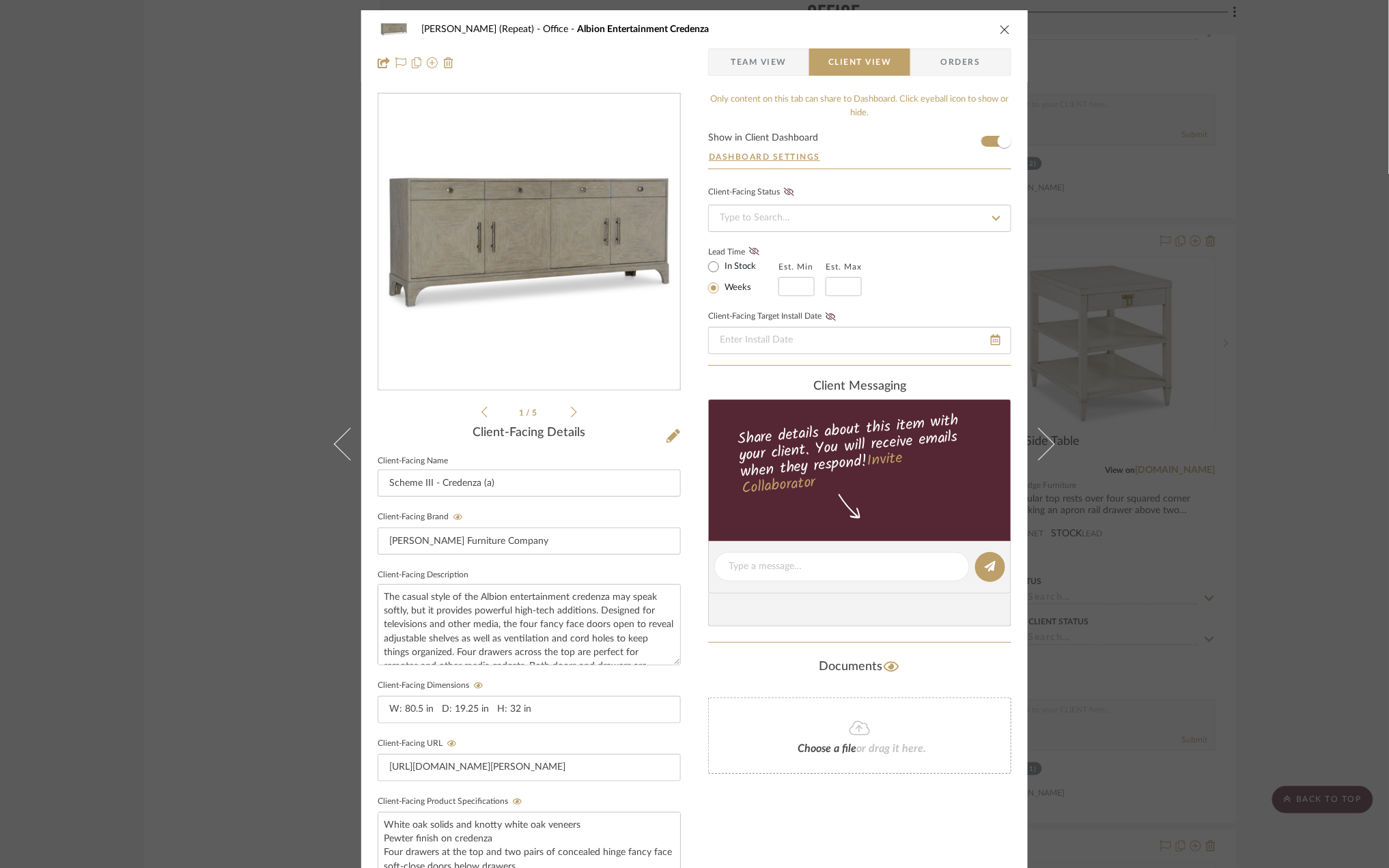
click at [1285, 328] on div "Stephanie Bergreen (Repeat) Office Albion Entertainment Credenza Team View Clie…" at bounding box center [694, 434] width 1389 height 868
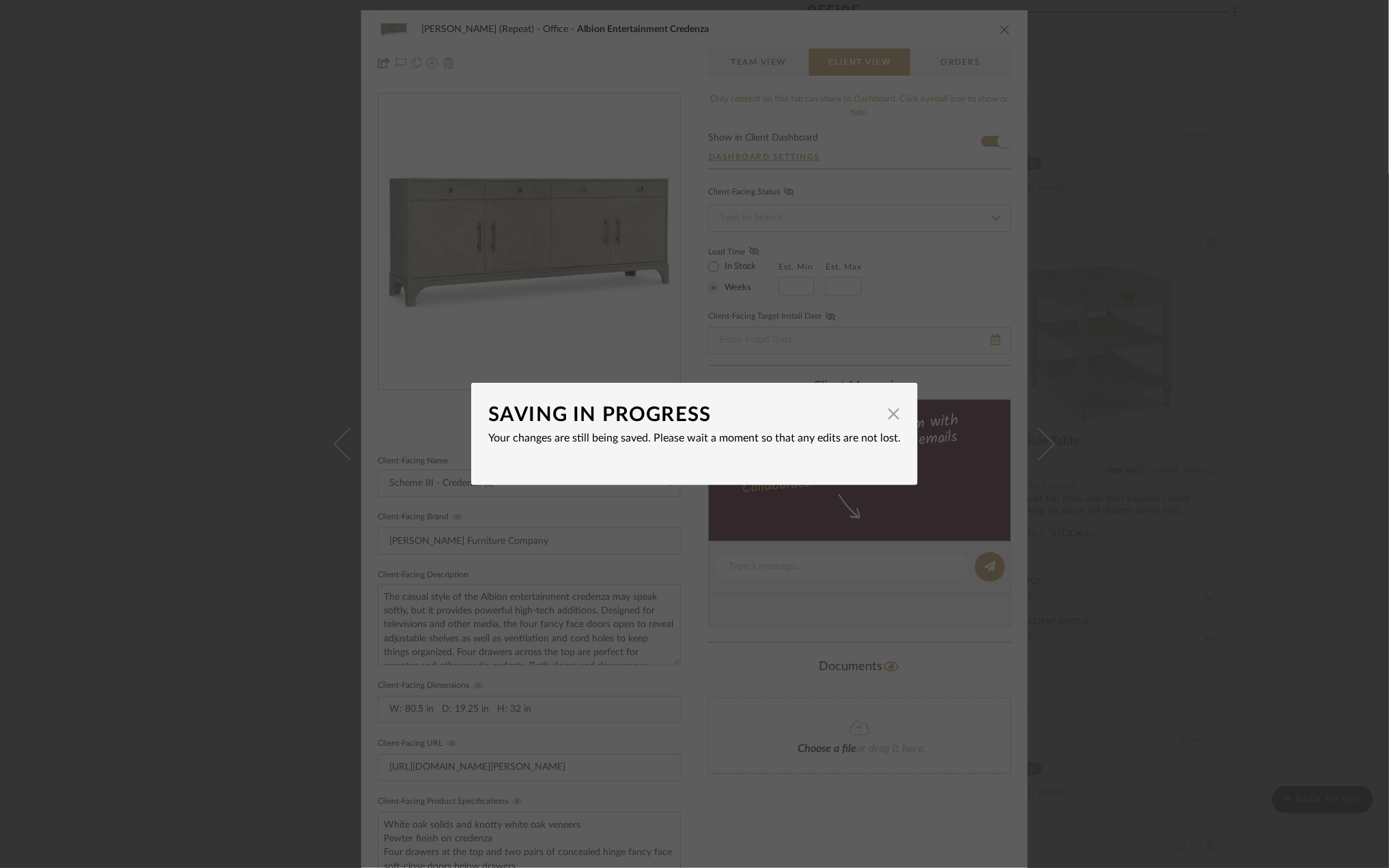
click at [1315, 358] on div "SAVING IN PROGRESS × Your changes are still being saved. Please wait a moment s…" at bounding box center [694, 434] width 1389 height 868
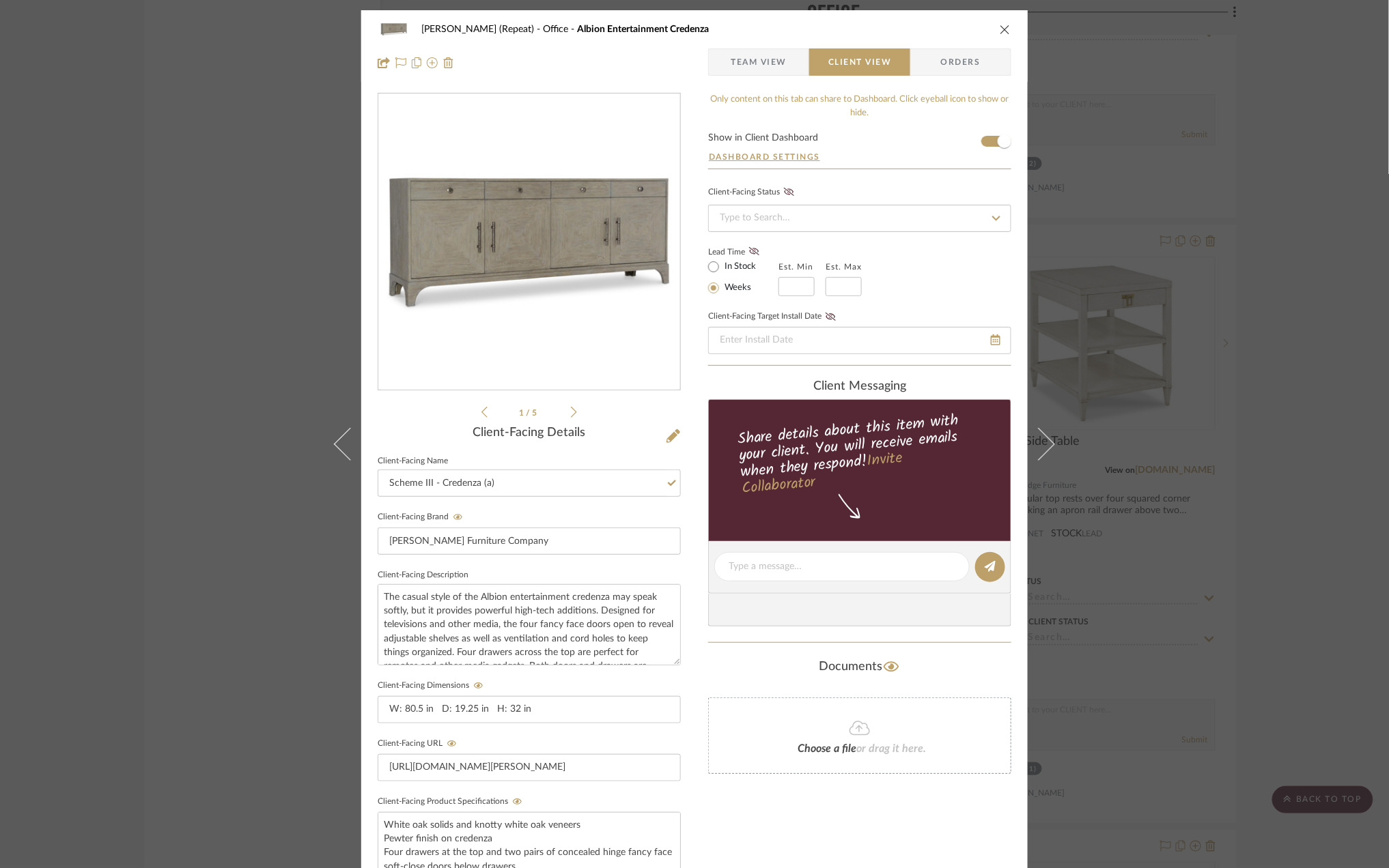
click at [1317, 358] on div "Stephanie Bergreen (Repeat) Office Albion Entertainment Credenza Team View Clie…" at bounding box center [694, 434] width 1389 height 868
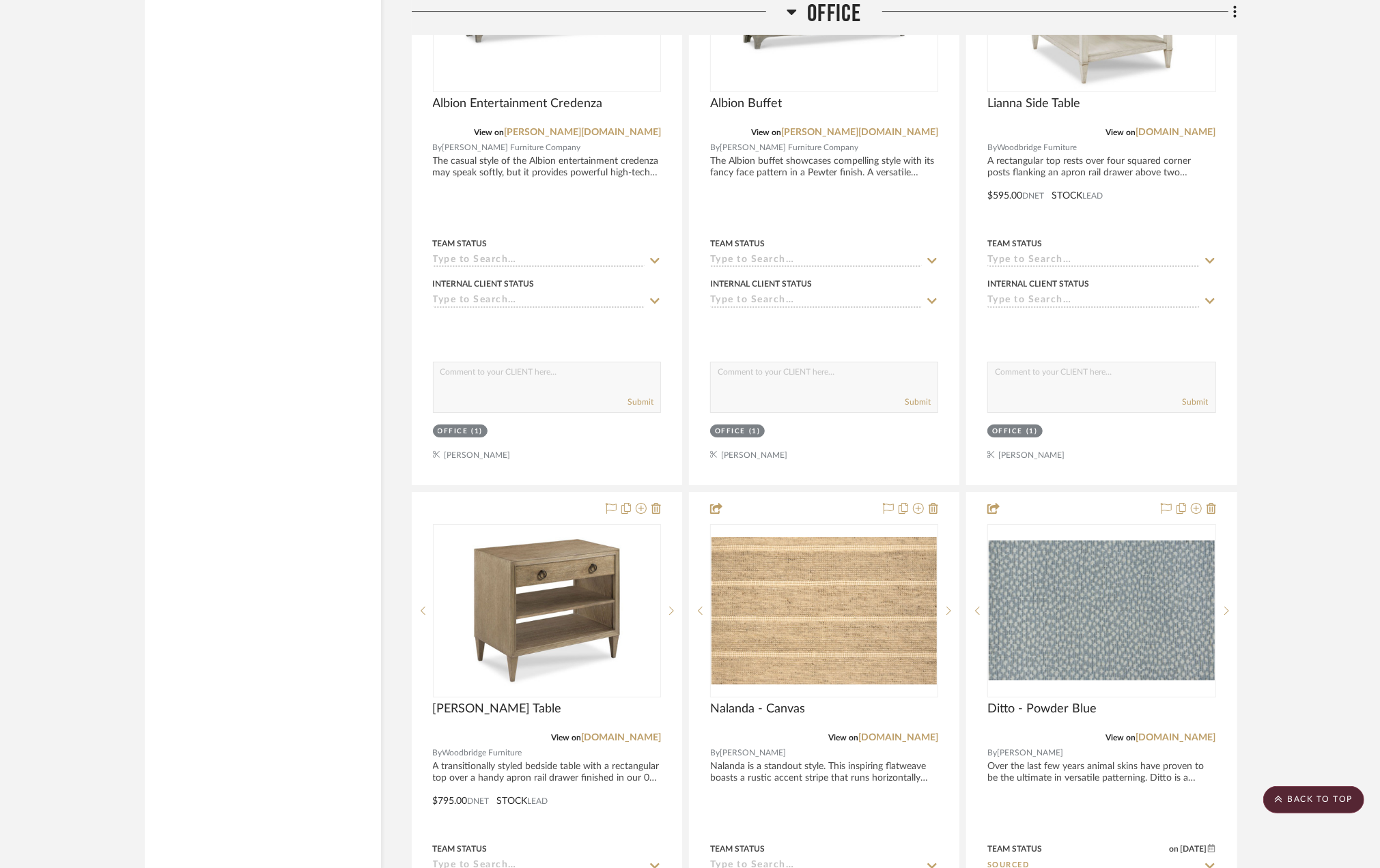
scroll to position [3550, 0]
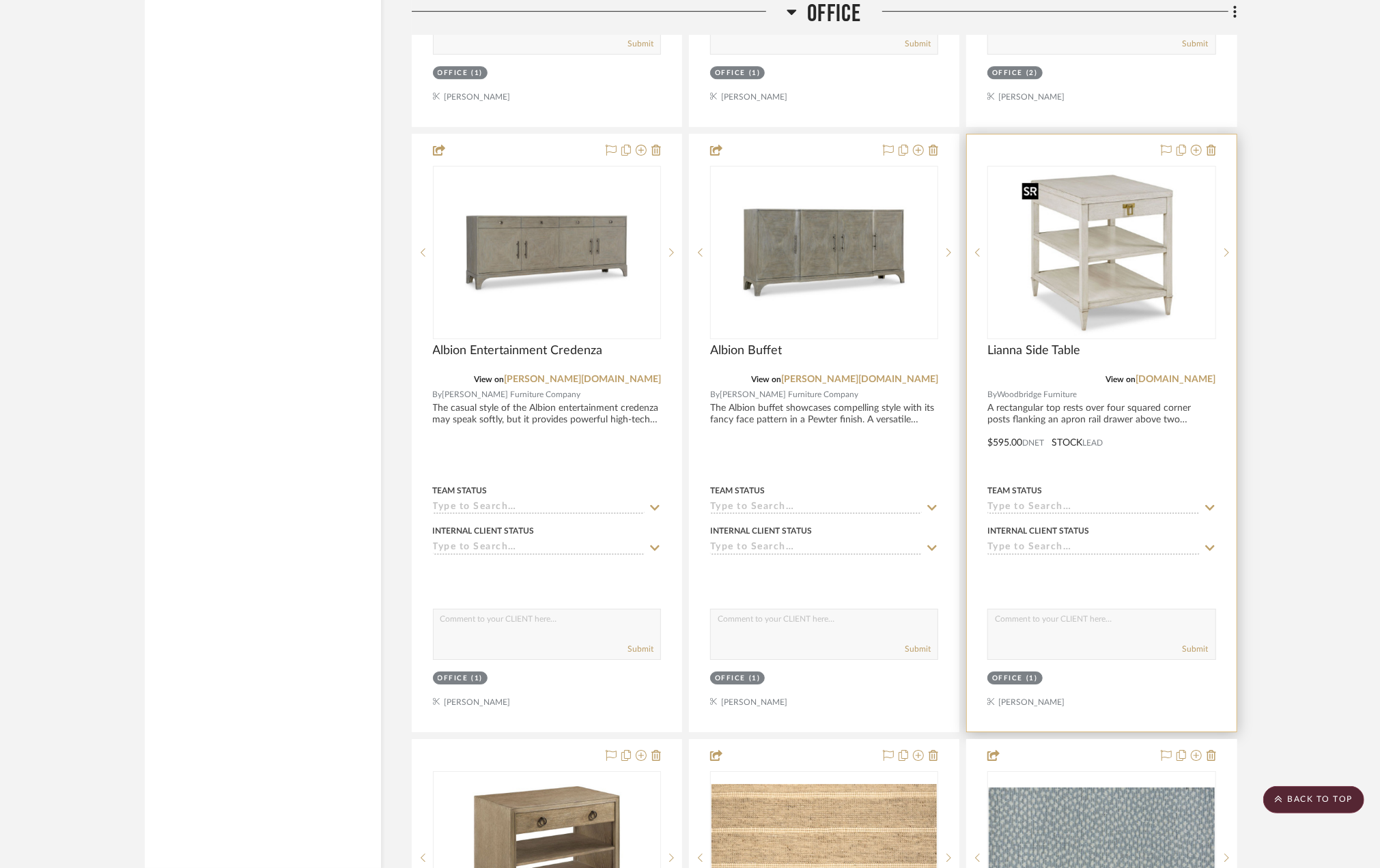
click at [1097, 241] on img "0" at bounding box center [1101, 252] width 171 height 170
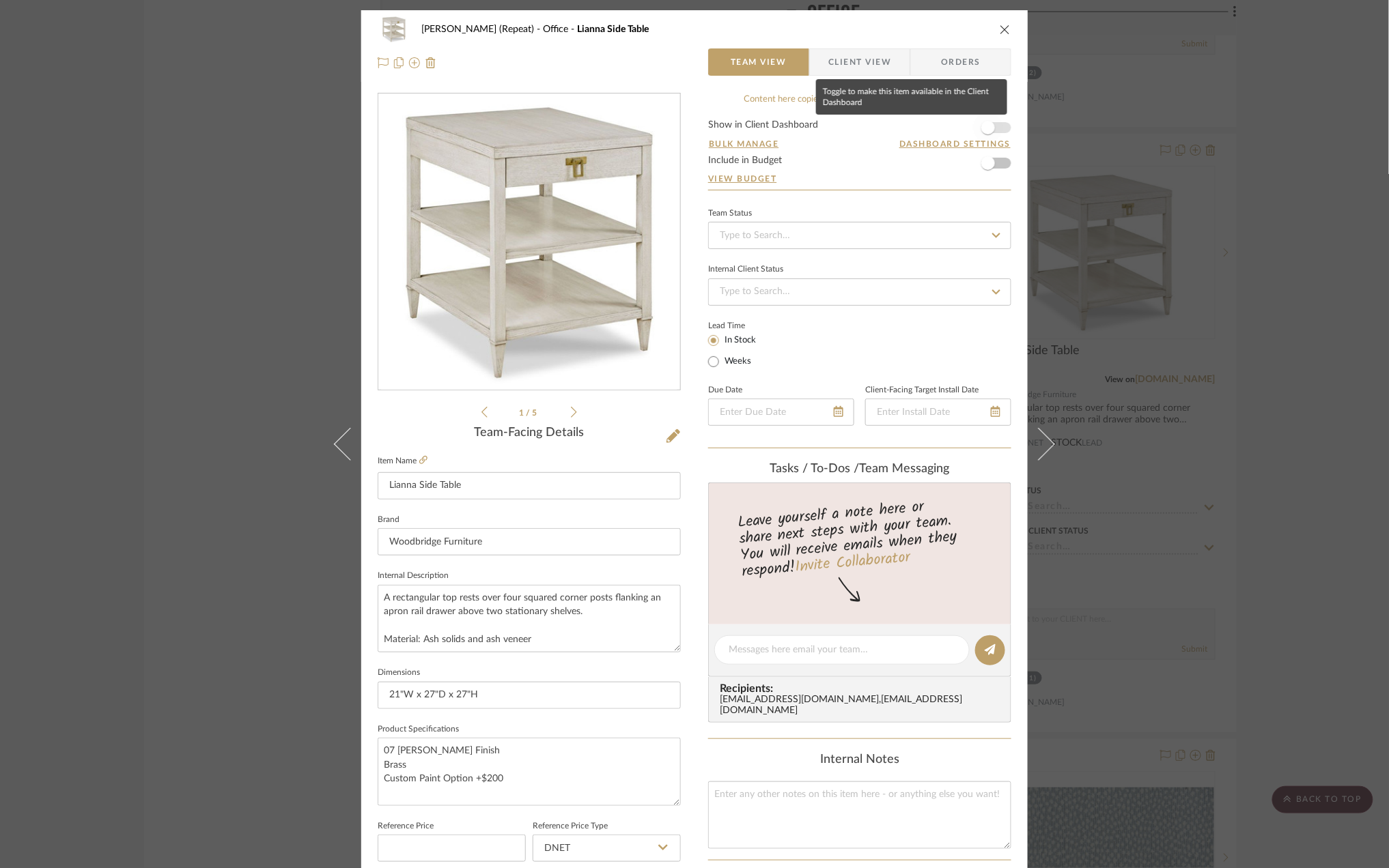
click at [997, 129] on span "button" at bounding box center [988, 127] width 30 height 30
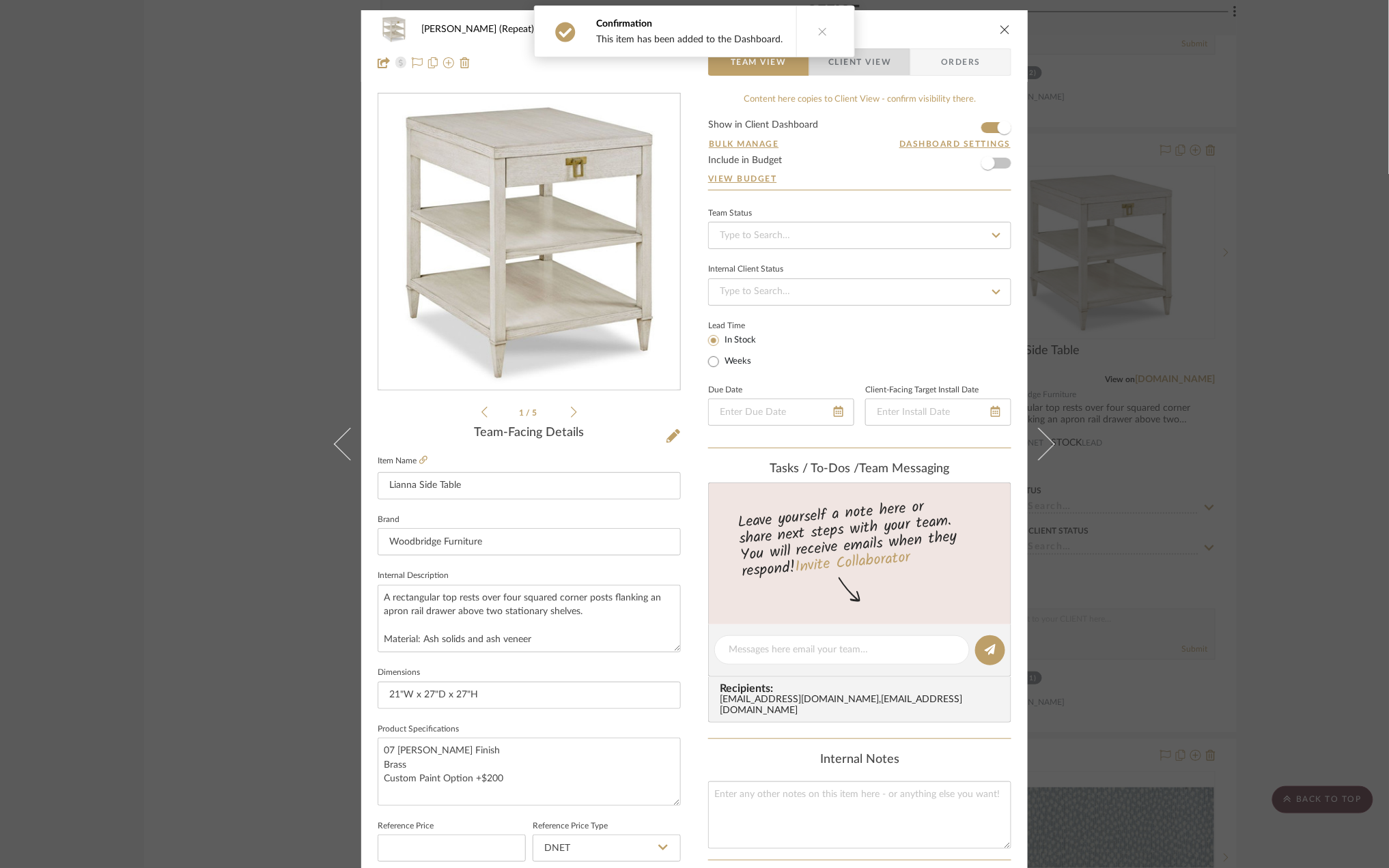
click at [867, 68] on span "Client View" at bounding box center [859, 62] width 63 height 28
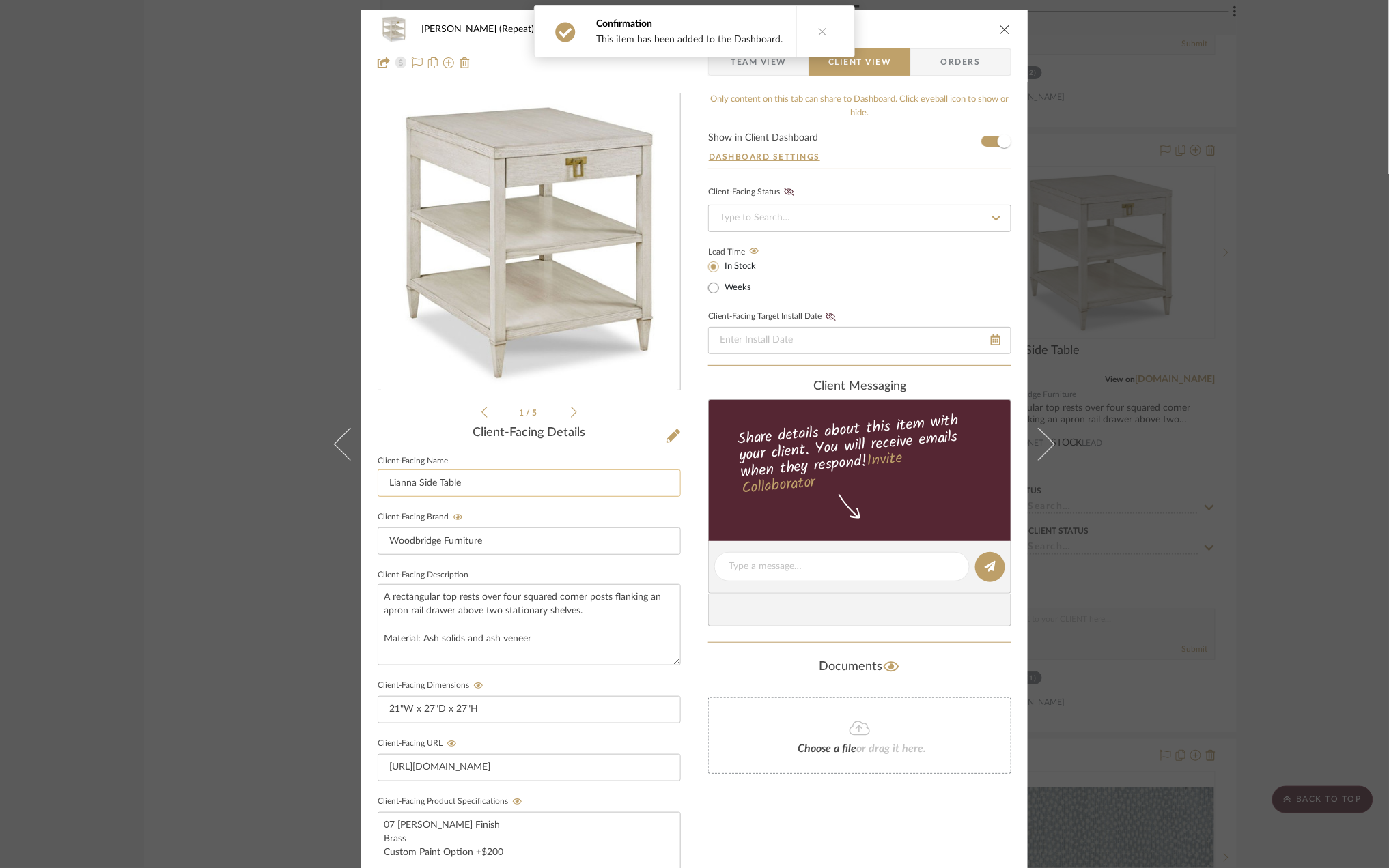
click at [416, 481] on input "Lianna Side Table" at bounding box center [529, 483] width 303 height 28
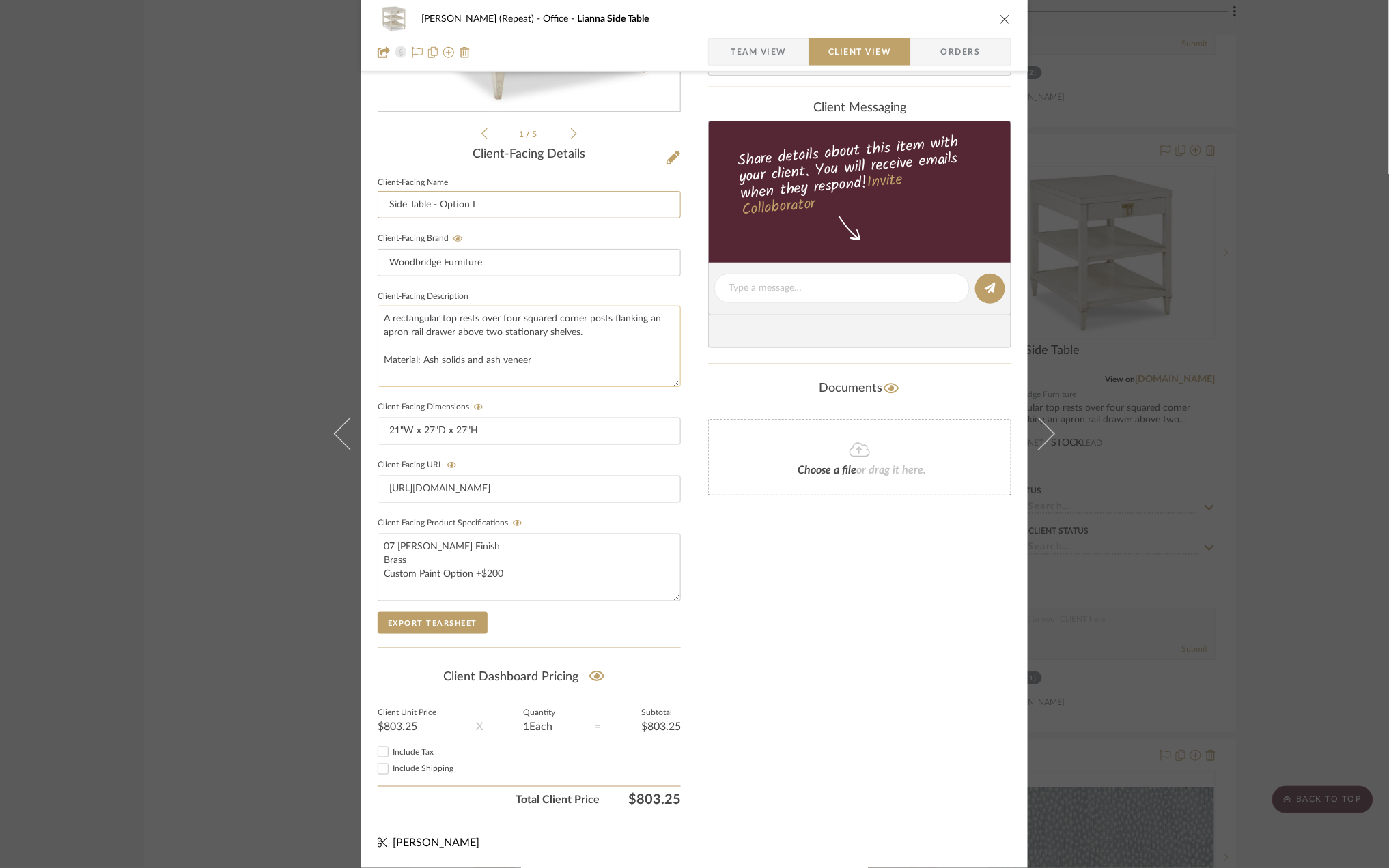
scroll to position [284, 0]
click at [589, 675] on icon at bounding box center [597, 677] width 16 height 13
type input "Lianna Side Table"
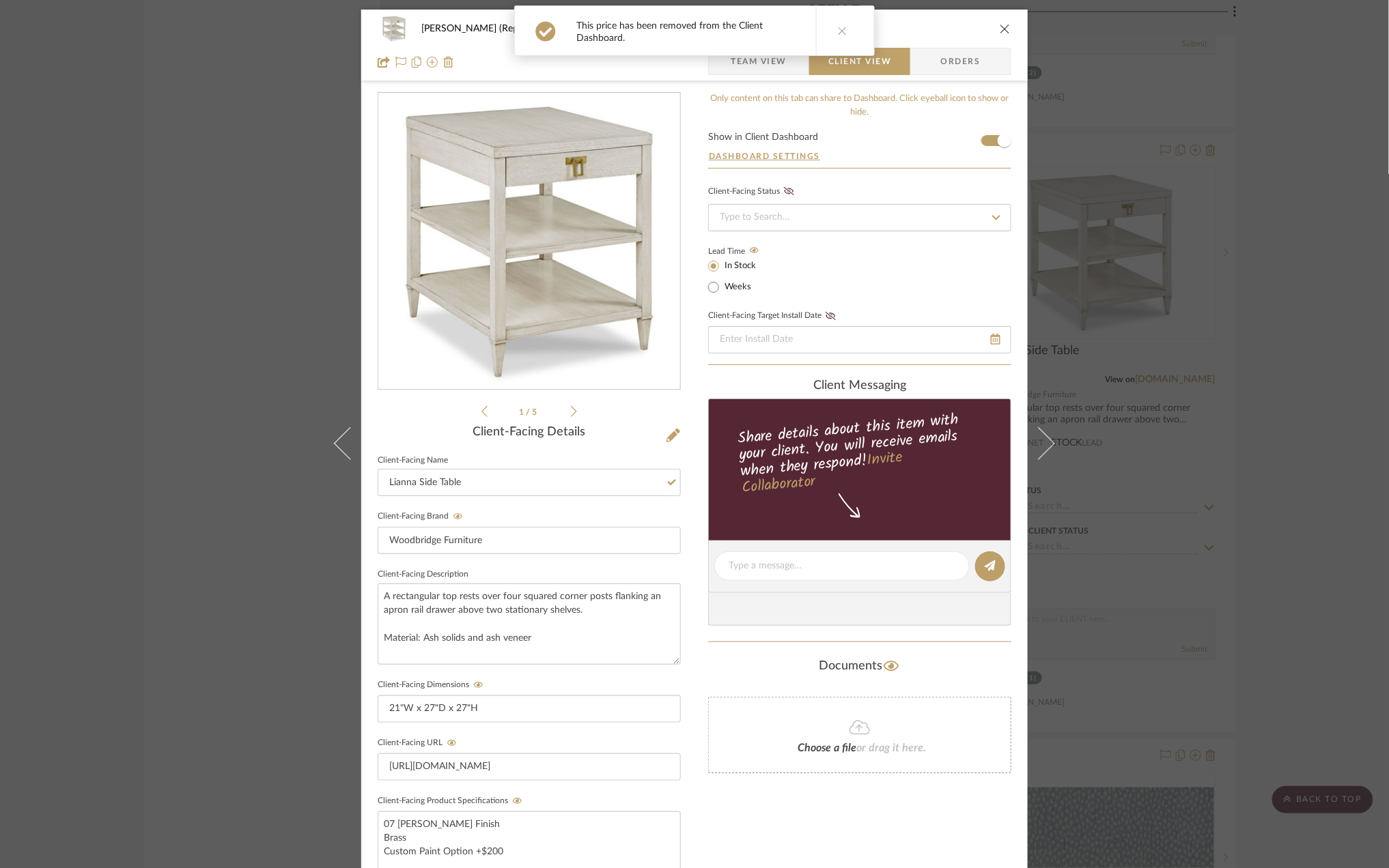
scroll to position [0, 0]
click at [752, 71] on span "Team View" at bounding box center [758, 62] width 56 height 28
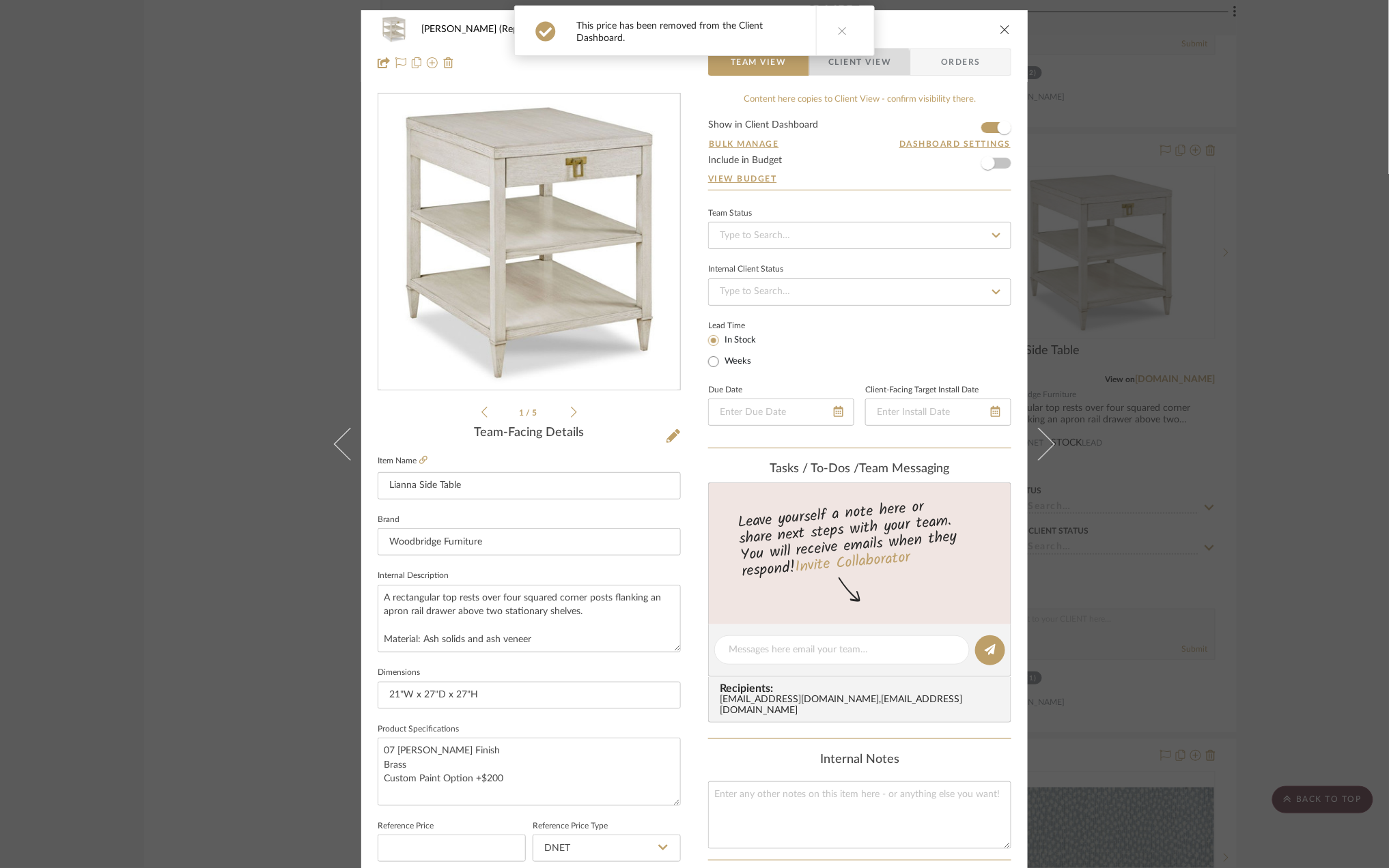
click at [840, 71] on span "Client View" at bounding box center [859, 62] width 63 height 28
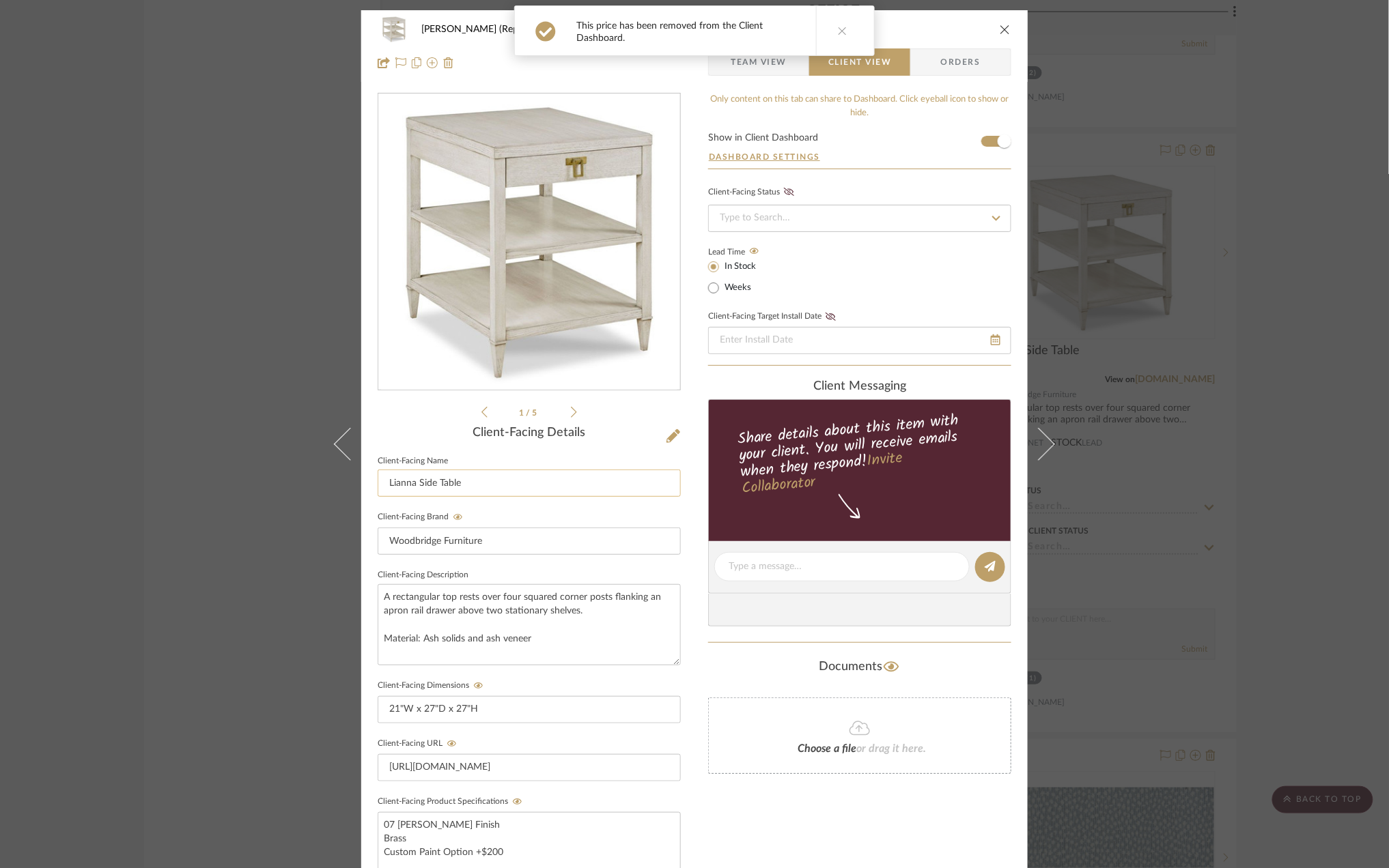
click at [416, 484] on input "Lianna Side Table" at bounding box center [529, 483] width 303 height 28
click at [480, 492] on input "Side Table" at bounding box center [529, 483] width 303 height 28
type input "Side Table - Option I"
click at [1315, 604] on div "Stephanie Bergreen (Repeat) Office Lianna Side Table Team View Client View Orde…" at bounding box center [694, 434] width 1389 height 868
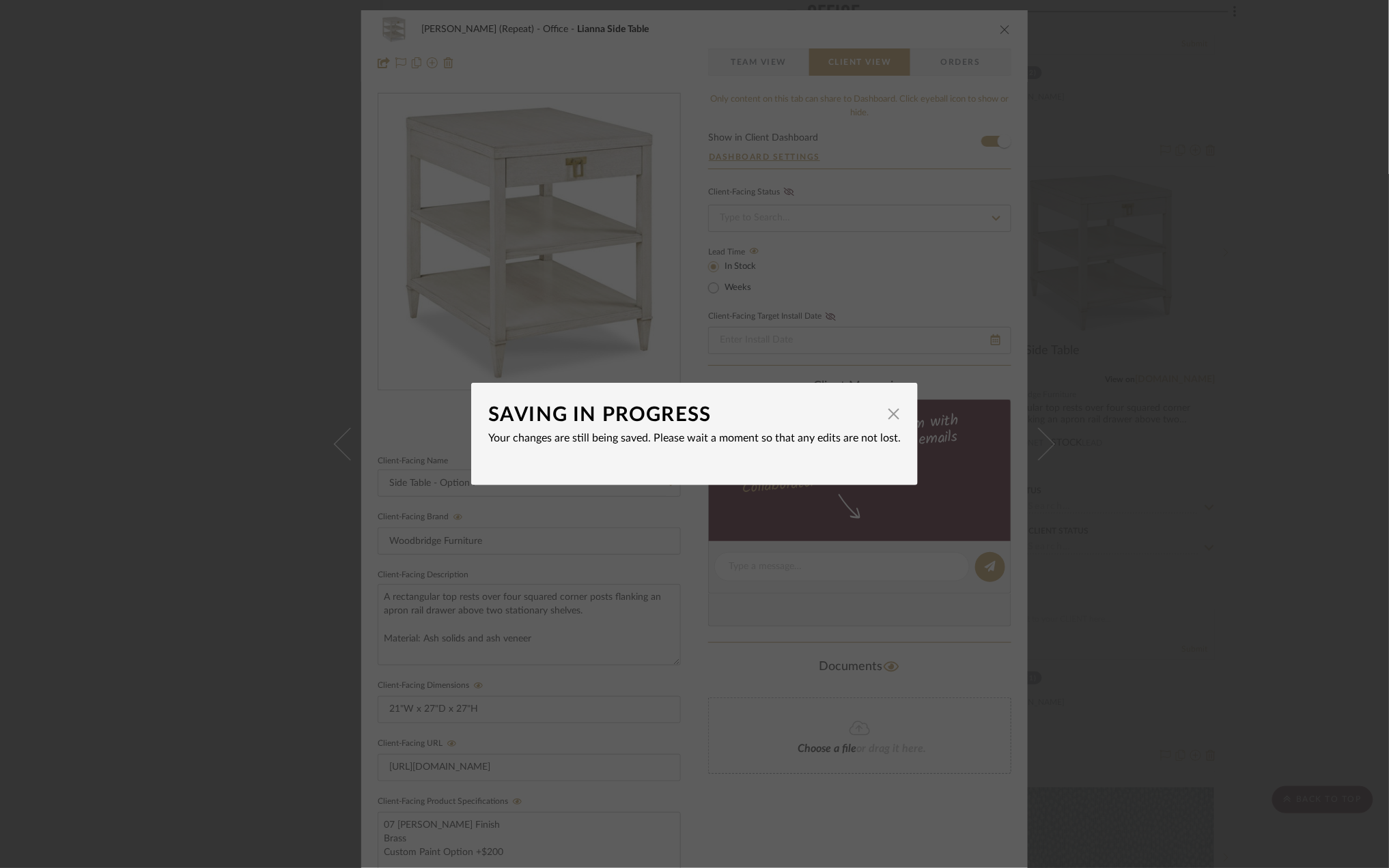
click at [1305, 524] on div "SAVING IN PROGRESS × Your changes are still being saved. Please wait a moment s…" at bounding box center [694, 434] width 1389 height 868
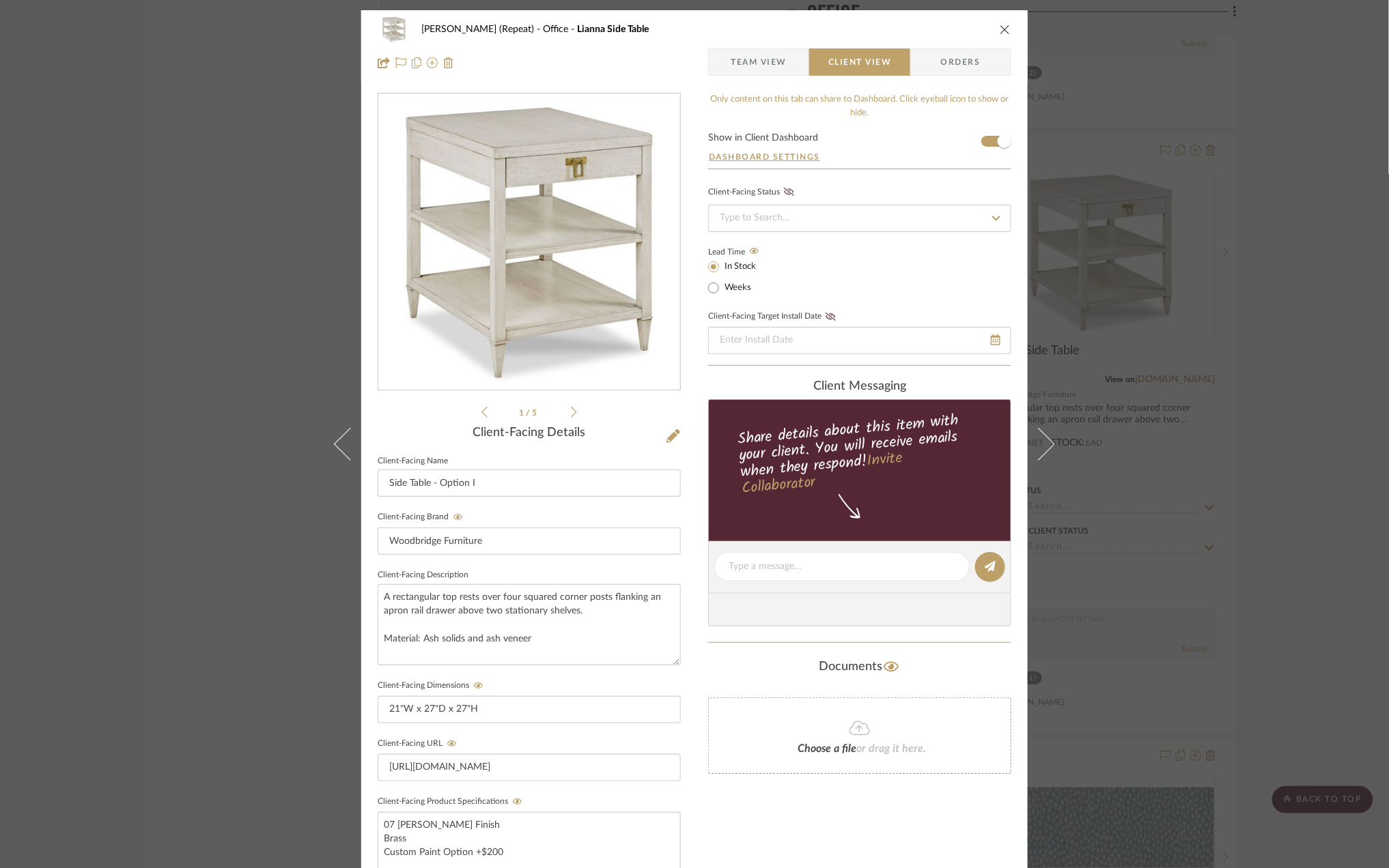
click at [1321, 514] on div "Stephanie Bergreen (Repeat) Office Lianna Side Table Team View Client View Orde…" at bounding box center [694, 434] width 1389 height 868
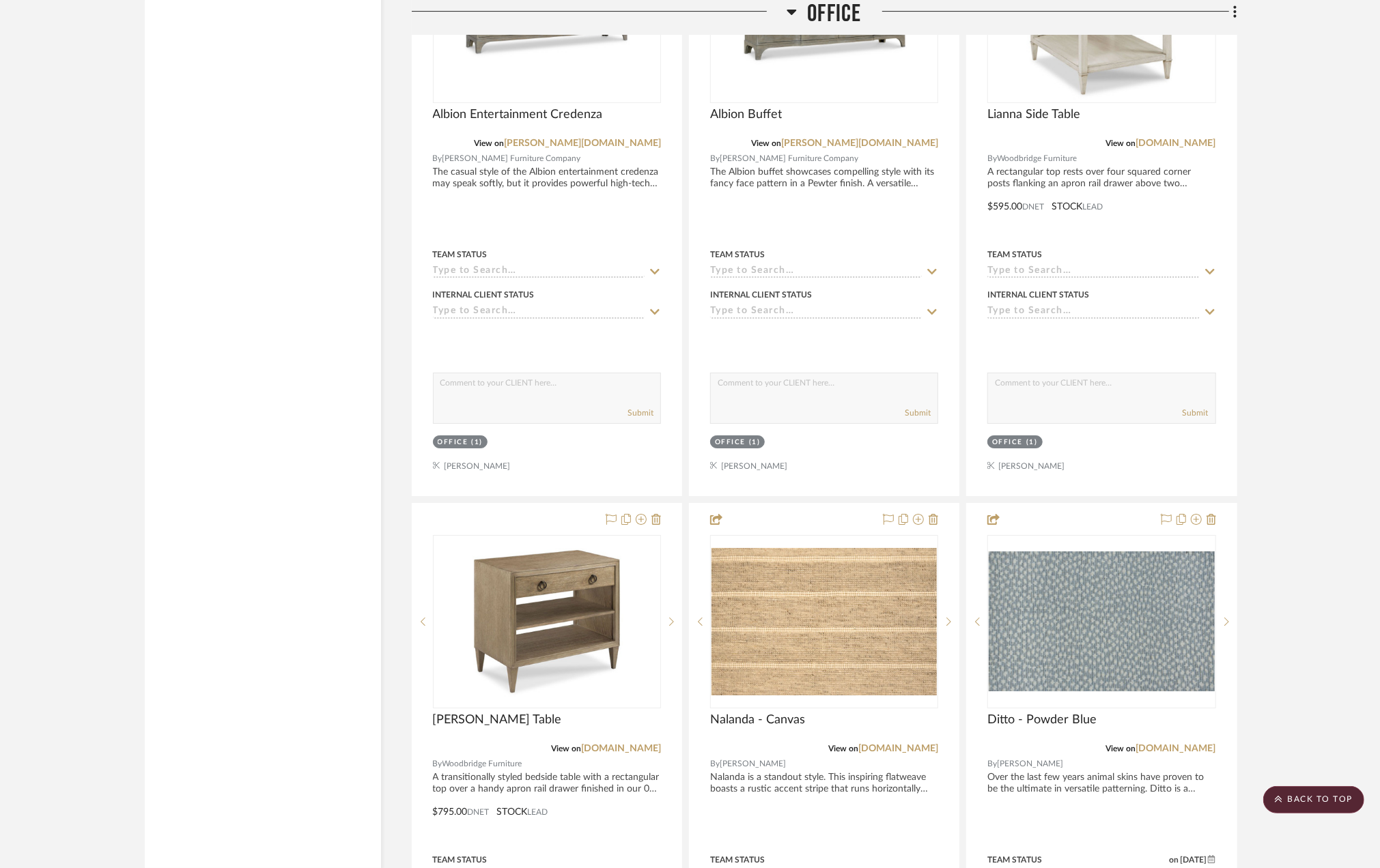
scroll to position [3823, 0]
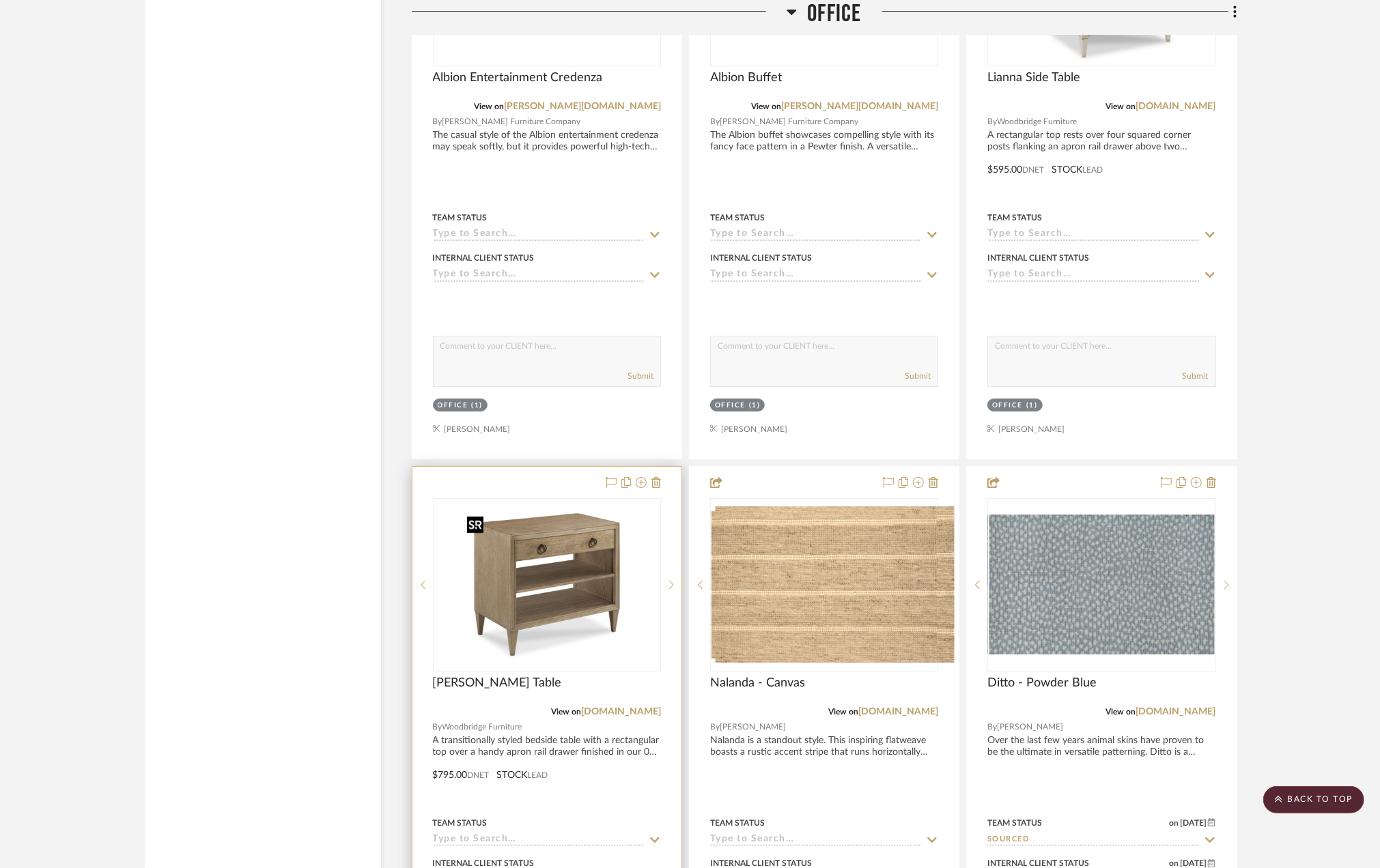
click at [512, 620] on img "0" at bounding box center [557, 584] width 171 height 170
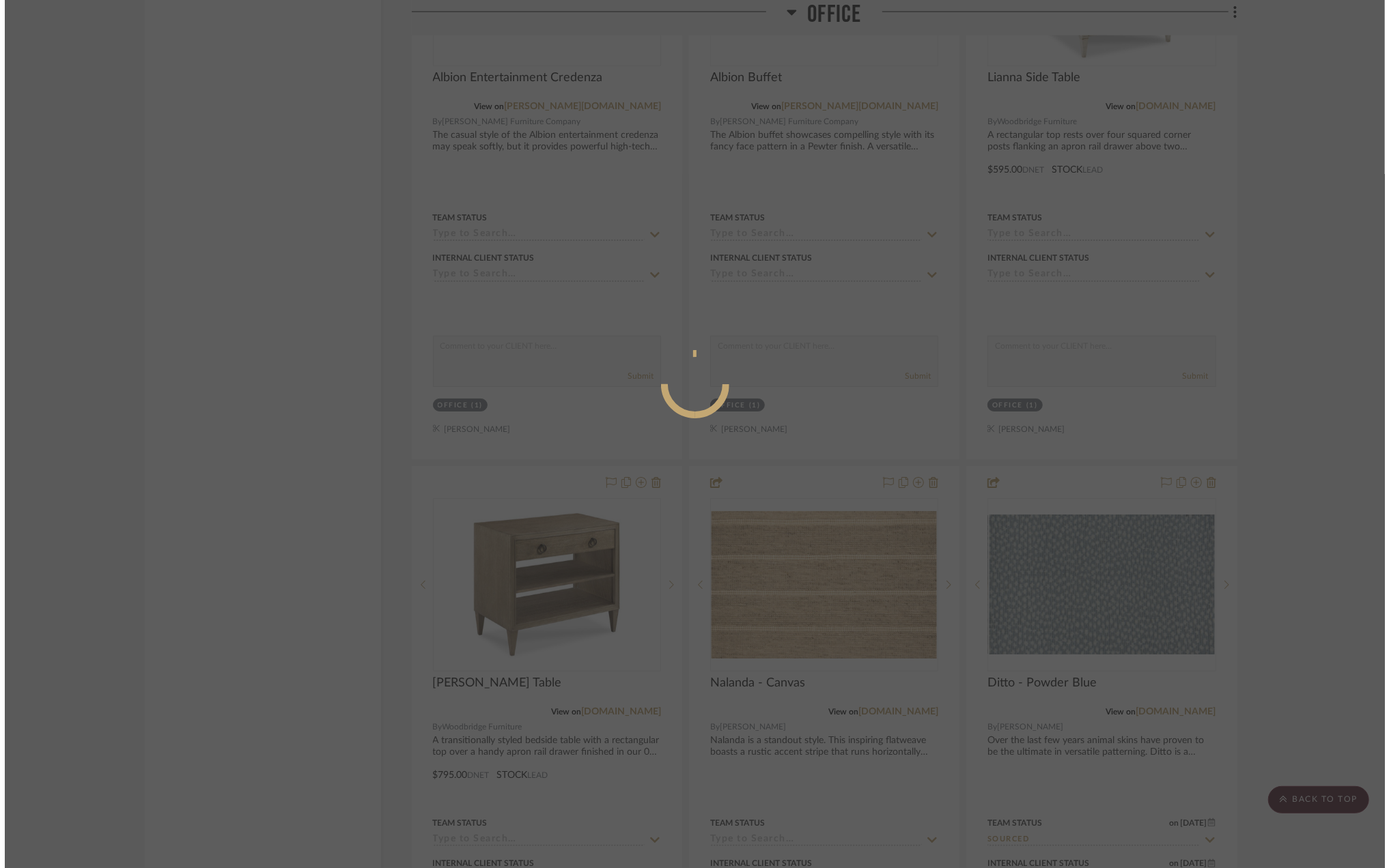
scroll to position [0, 0]
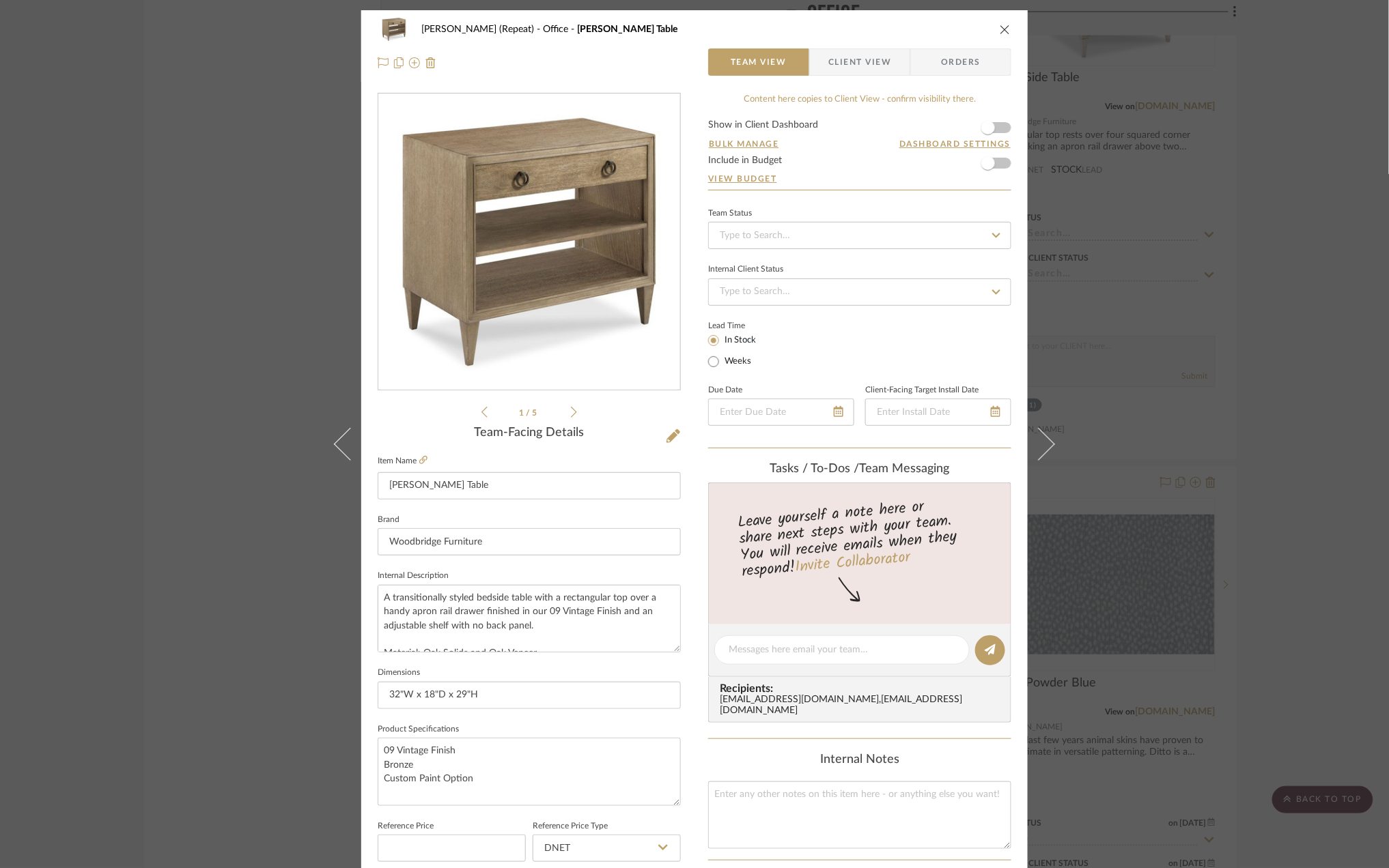
click at [1293, 475] on div "Stephanie Bergreen (Repeat) Office Ramsey Table Team View Client View Orders 1 …" at bounding box center [694, 434] width 1389 height 868
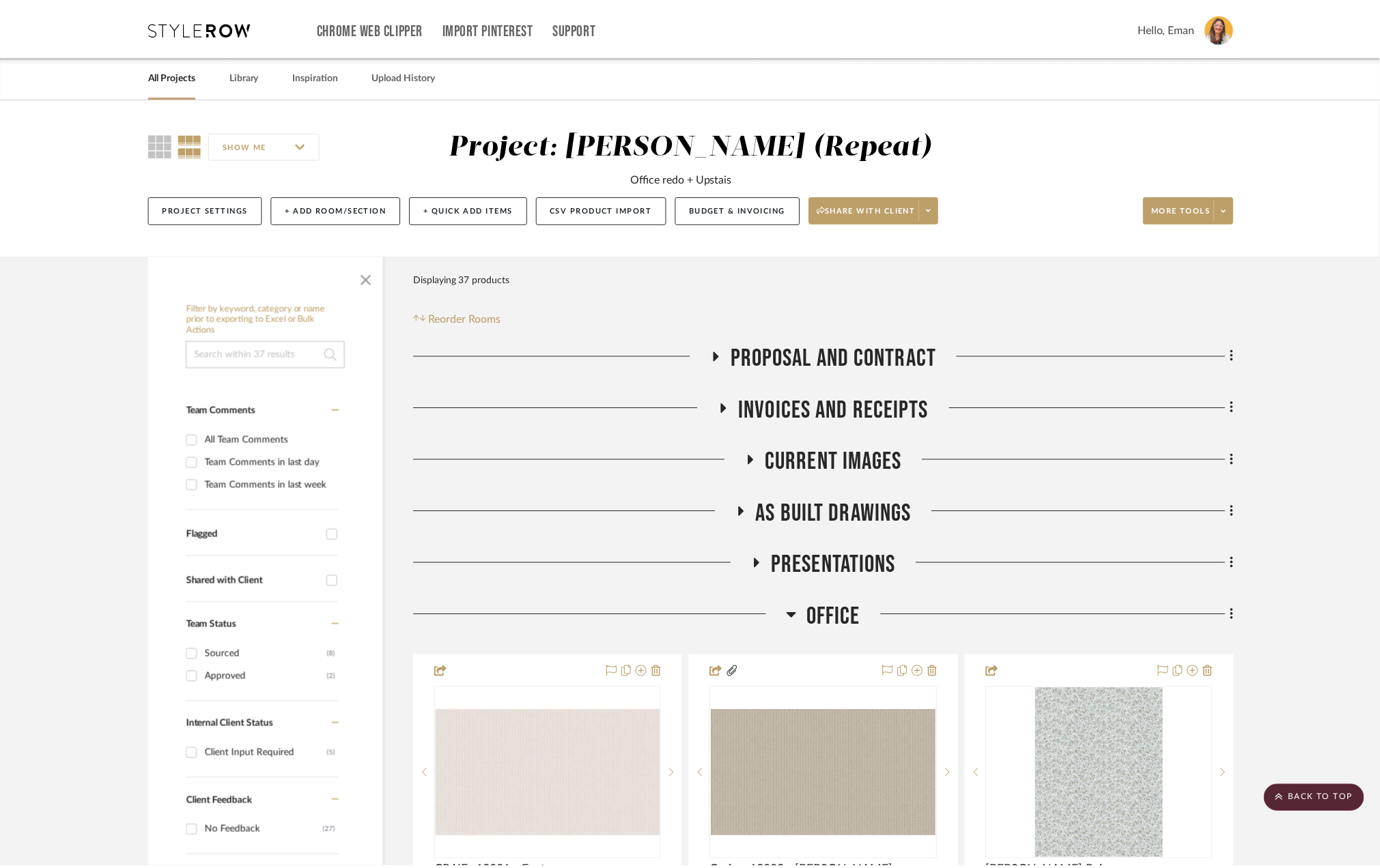
scroll to position [3823, 0]
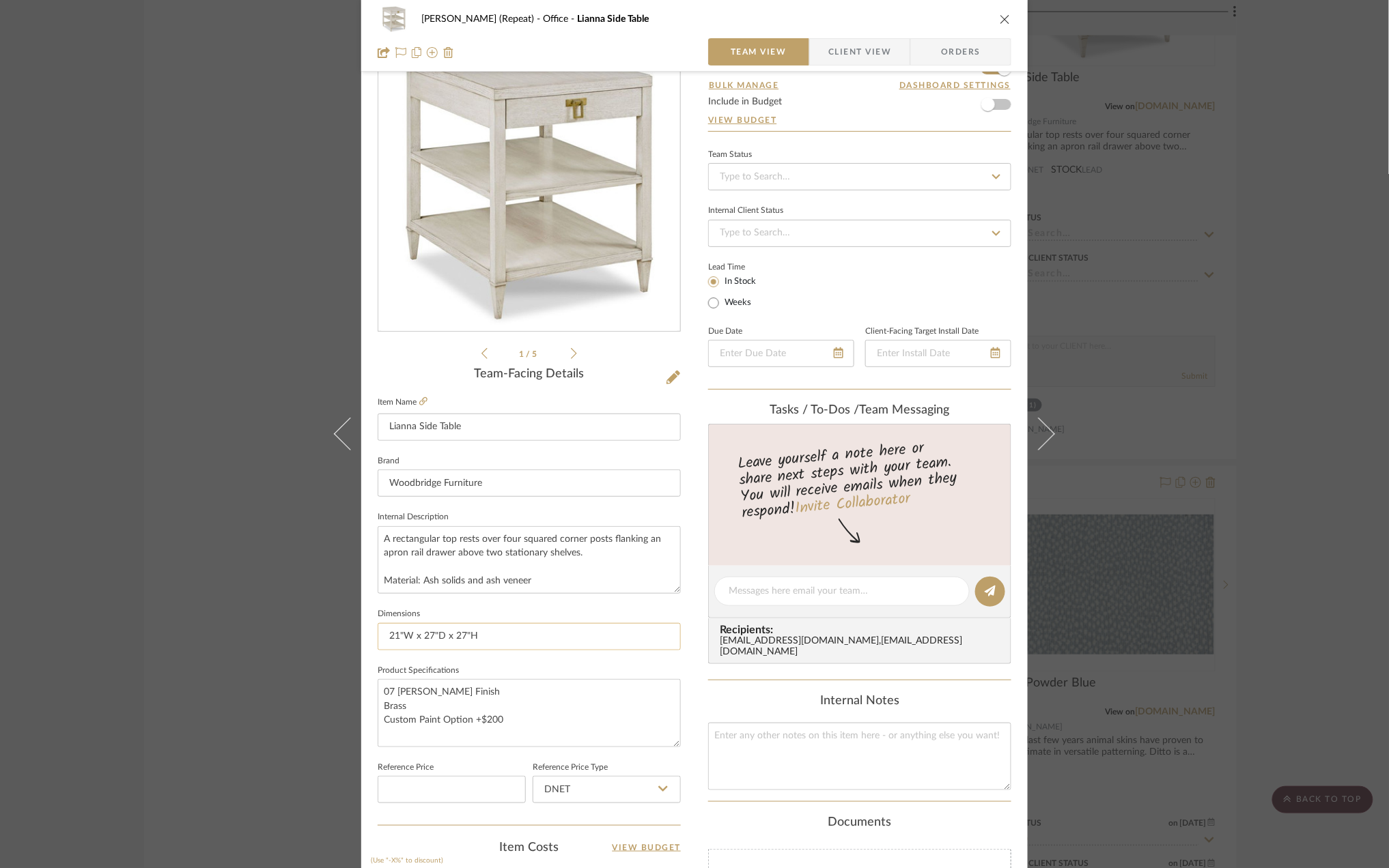
scroll to position [91, 0]
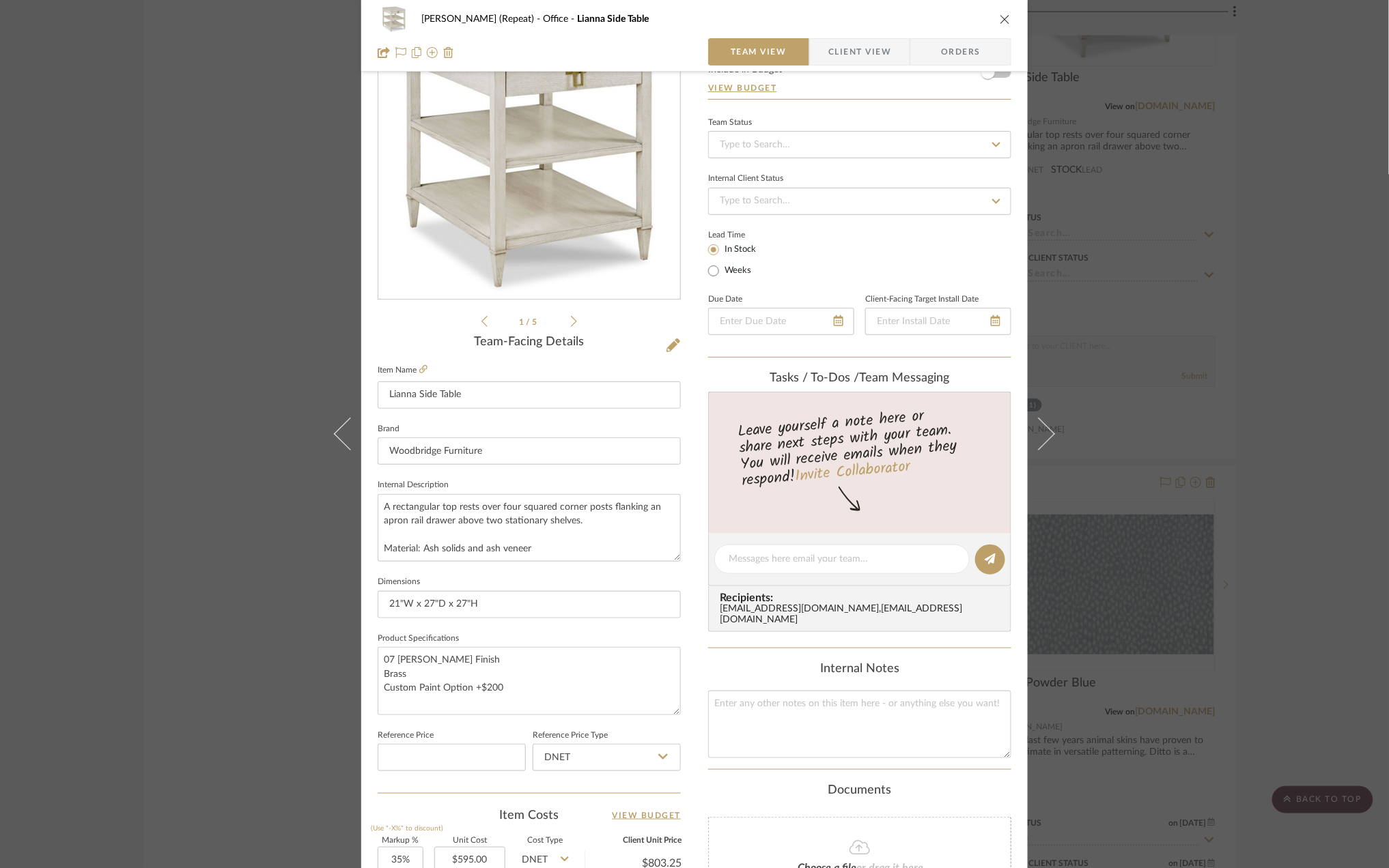
click at [1299, 447] on div "Stephanie Bergreen (Repeat) Office Lianna Side Table Team View Client View Orde…" at bounding box center [694, 434] width 1389 height 868
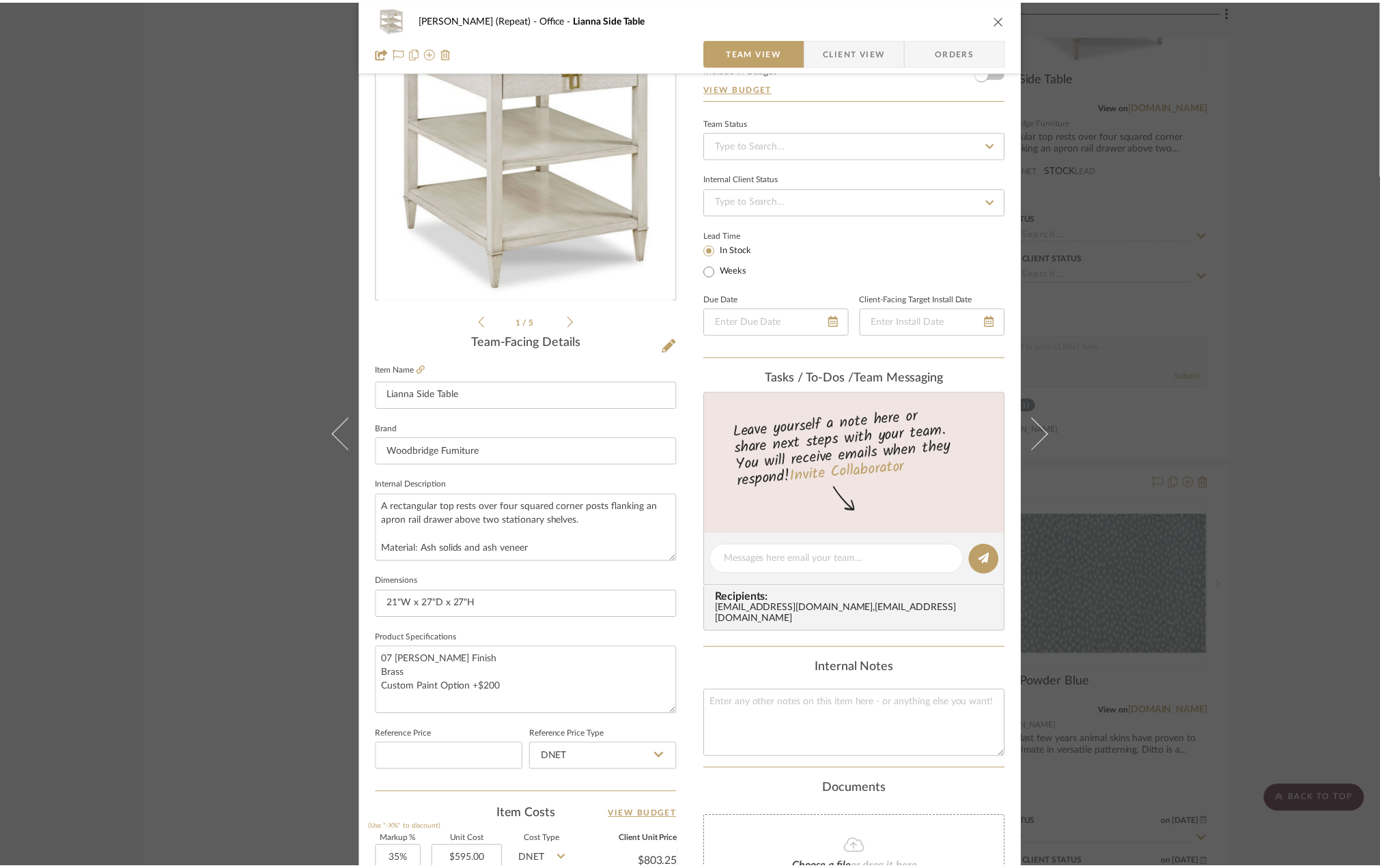
scroll to position [3823, 0]
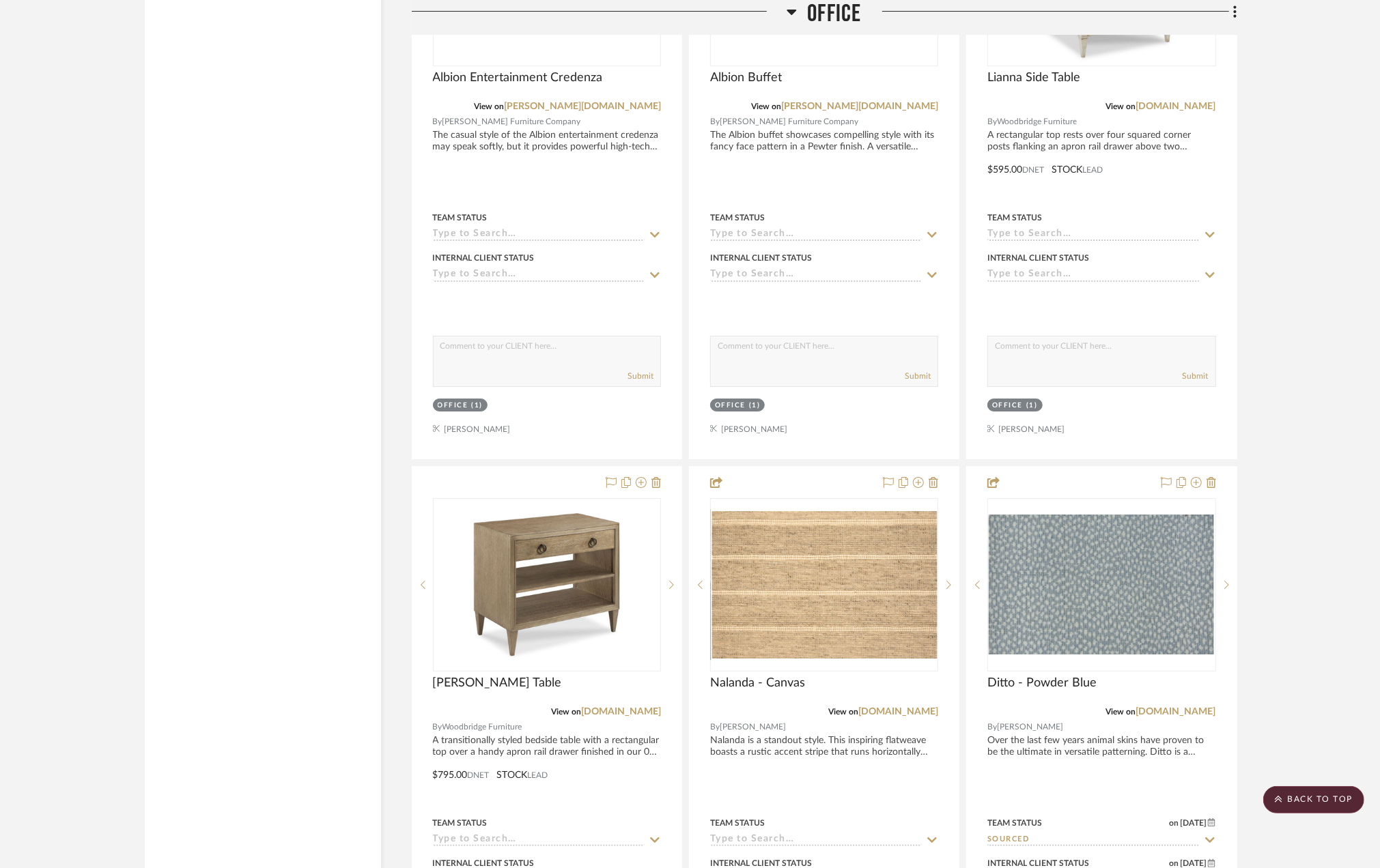
click at [1310, 465] on project-details-page "SHOW ME Project: [PERSON_NAME] (Repeat) Office redo + Upstais Project Settings …" at bounding box center [690, 49] width 1380 height 7547
click at [582, 601] on img "0" at bounding box center [547, 584] width 171 height 170
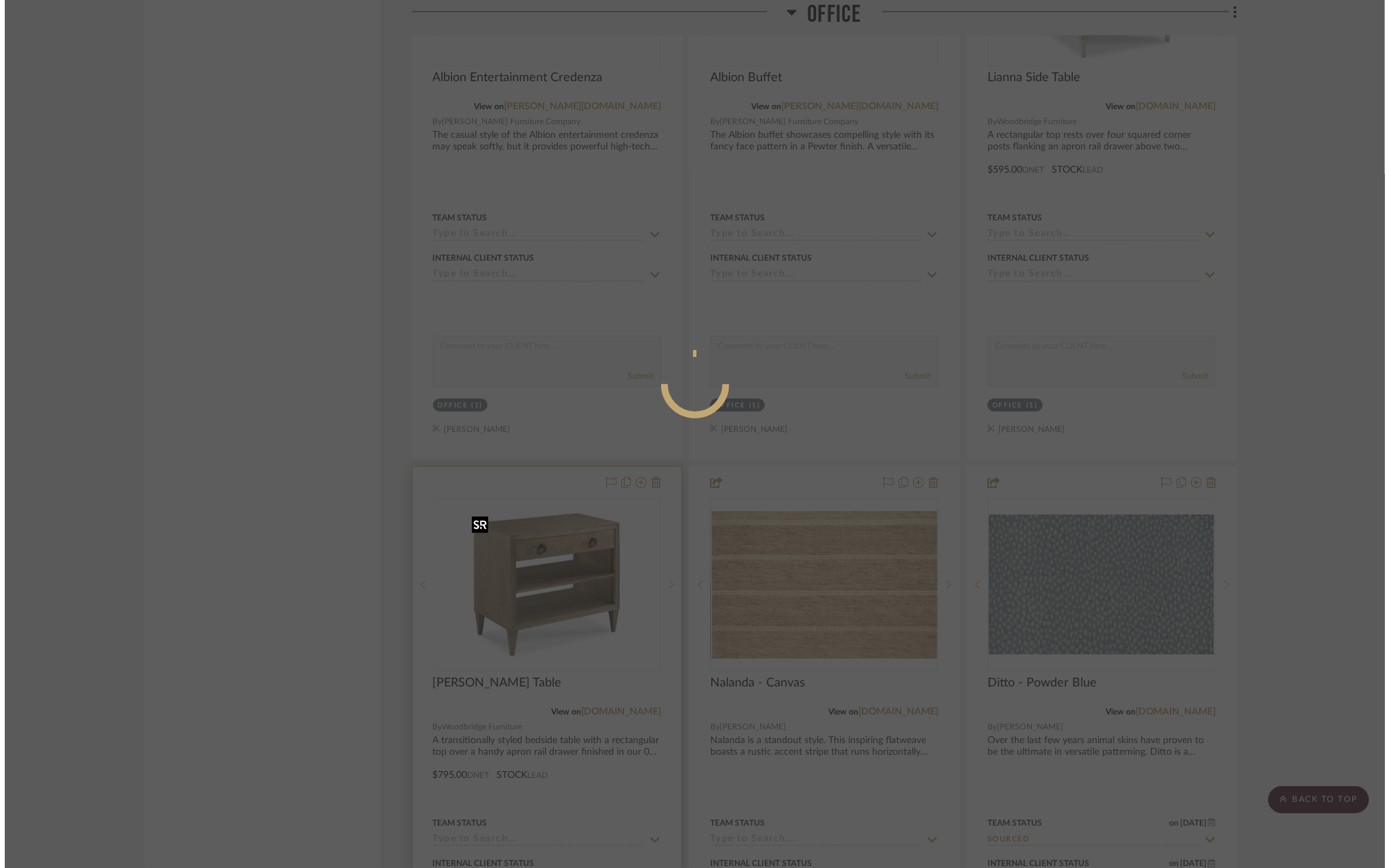
scroll to position [0, 0]
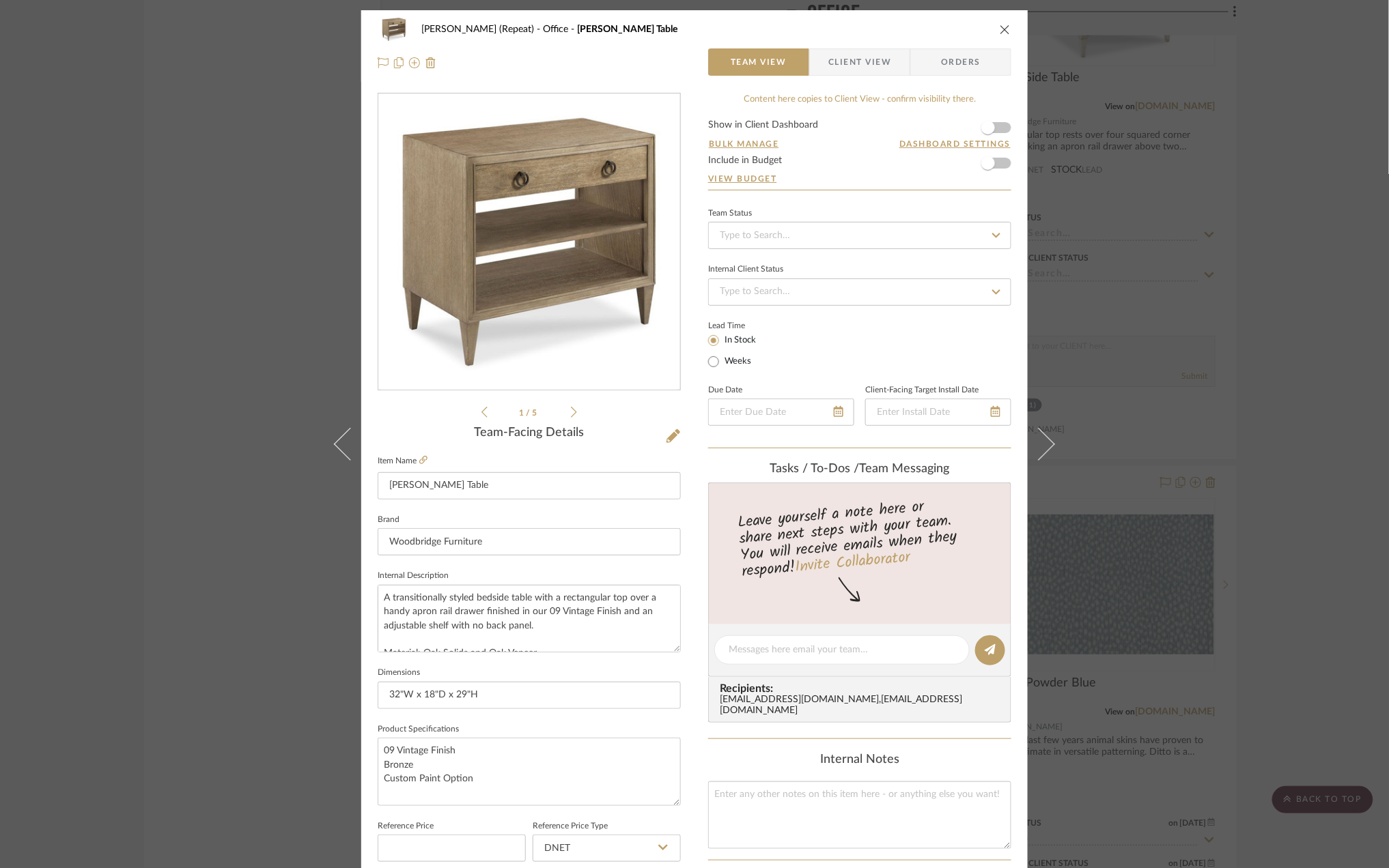
click at [873, 56] on span "Client View" at bounding box center [859, 62] width 63 height 28
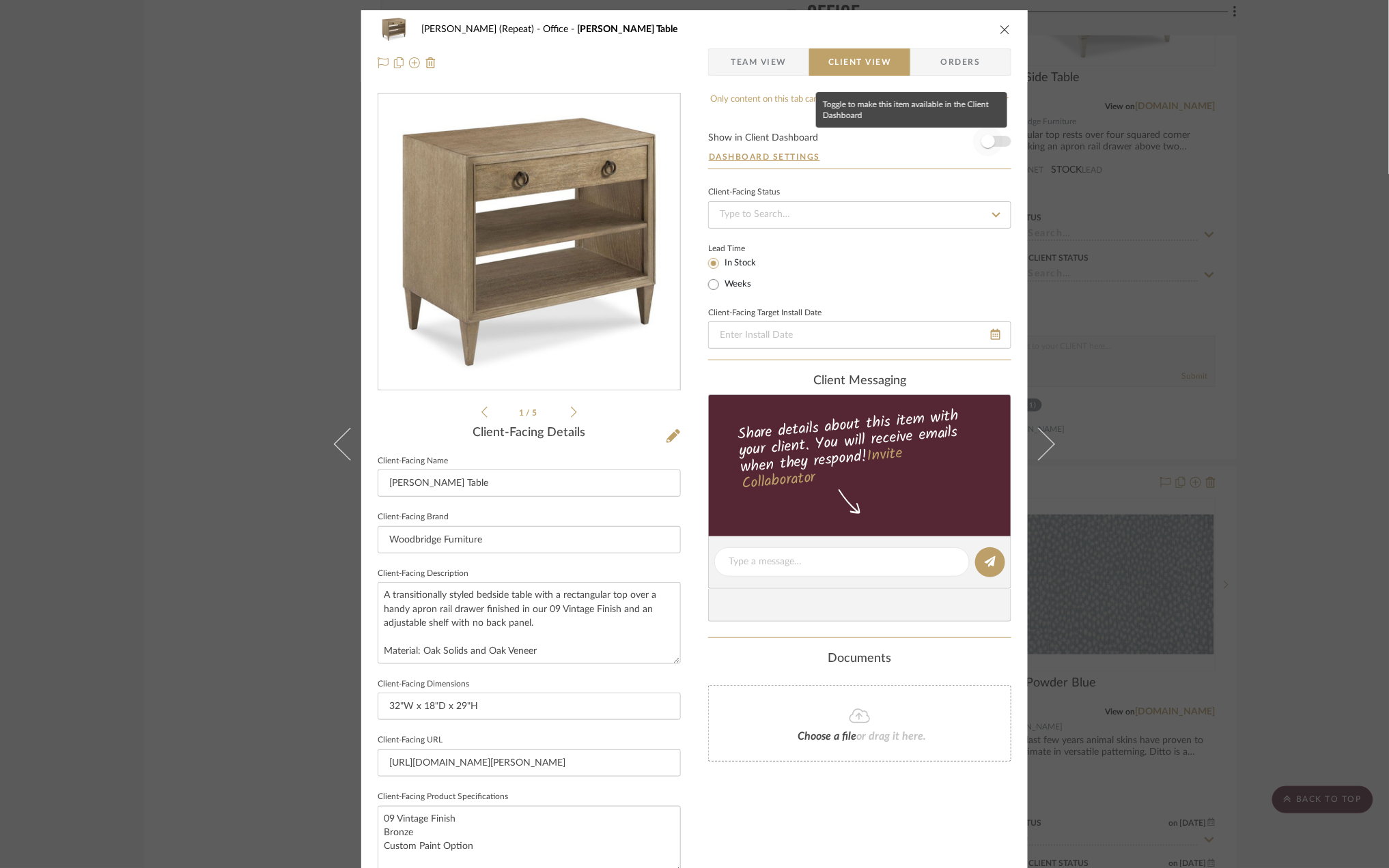
click at [993, 140] on span "button" at bounding box center [988, 141] width 30 height 30
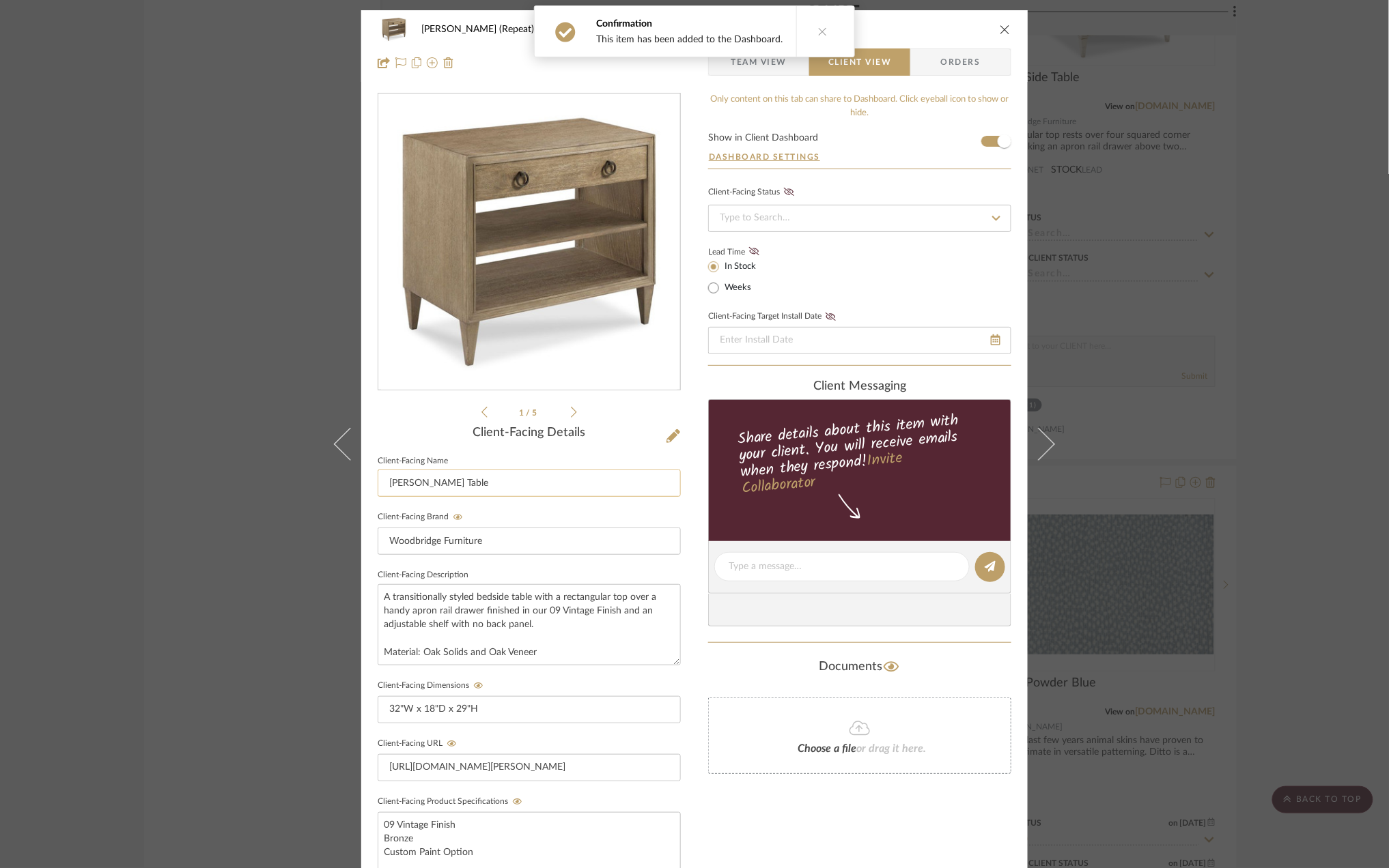
click at [422, 482] on input "[PERSON_NAME] Table" at bounding box center [529, 483] width 303 height 28
type input "Side Table - Option II"
click at [1271, 498] on div "Stephanie Bergreen (Repeat) Office Ramsey Table Team View Client View Orders 1 …" at bounding box center [694, 434] width 1389 height 868
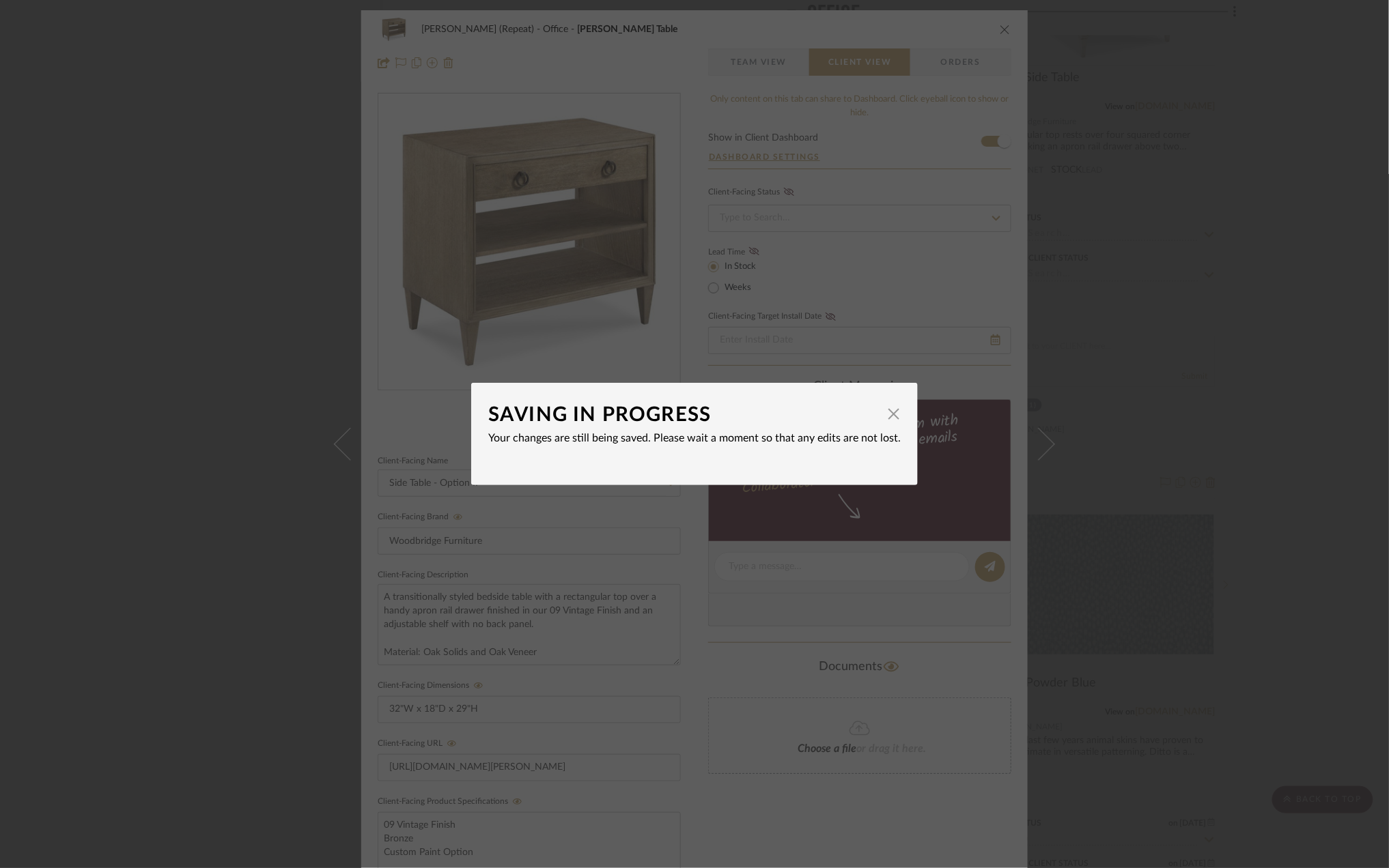
click at [1315, 519] on div "SAVING IN PROGRESS × Your changes are still being saved. Please wait a moment s…" at bounding box center [694, 434] width 1389 height 868
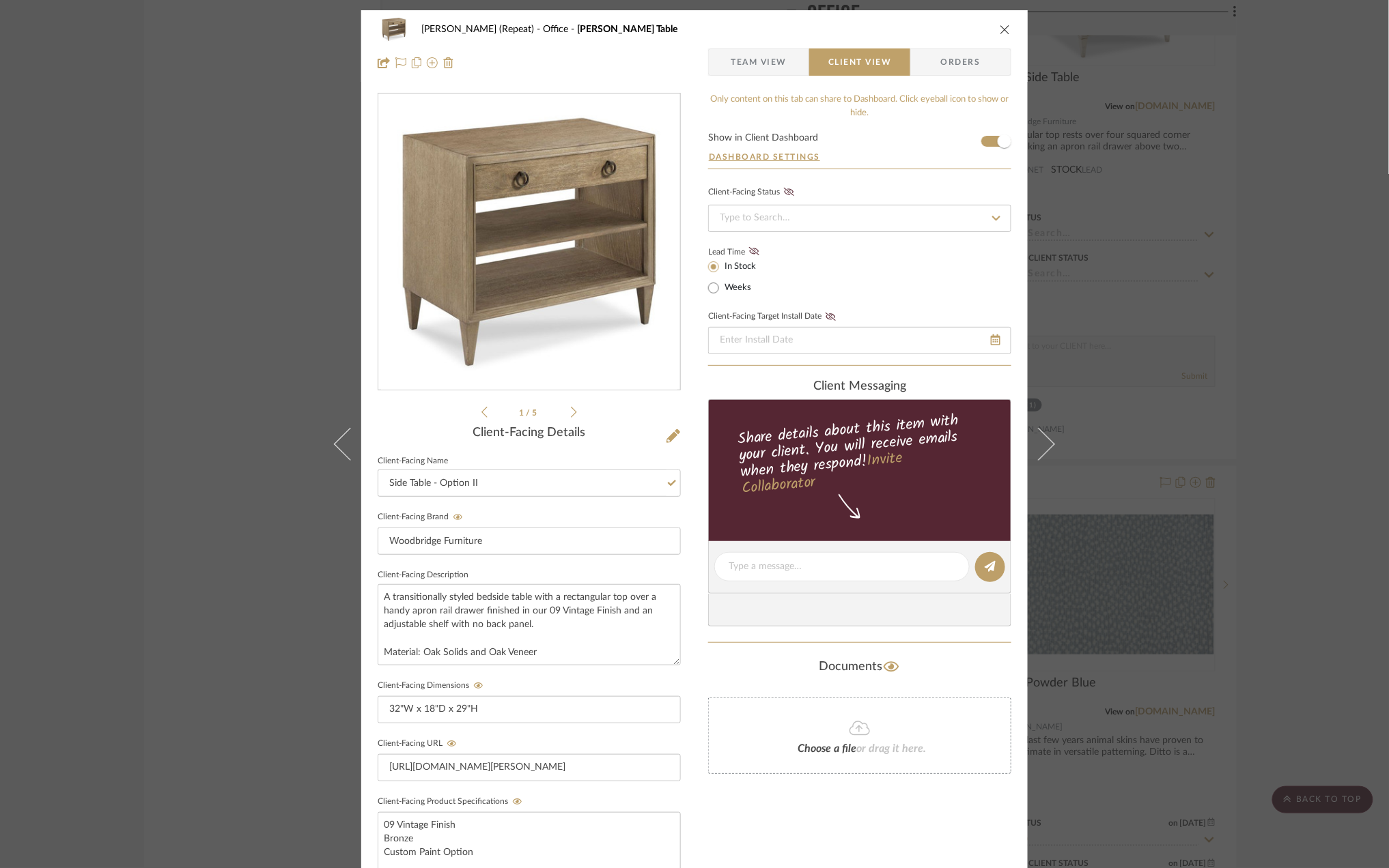
click at [1315, 519] on div "Stephanie Bergreen (Repeat) Office Ramsey Table Team View Client View Orders 1 …" at bounding box center [694, 434] width 1389 height 868
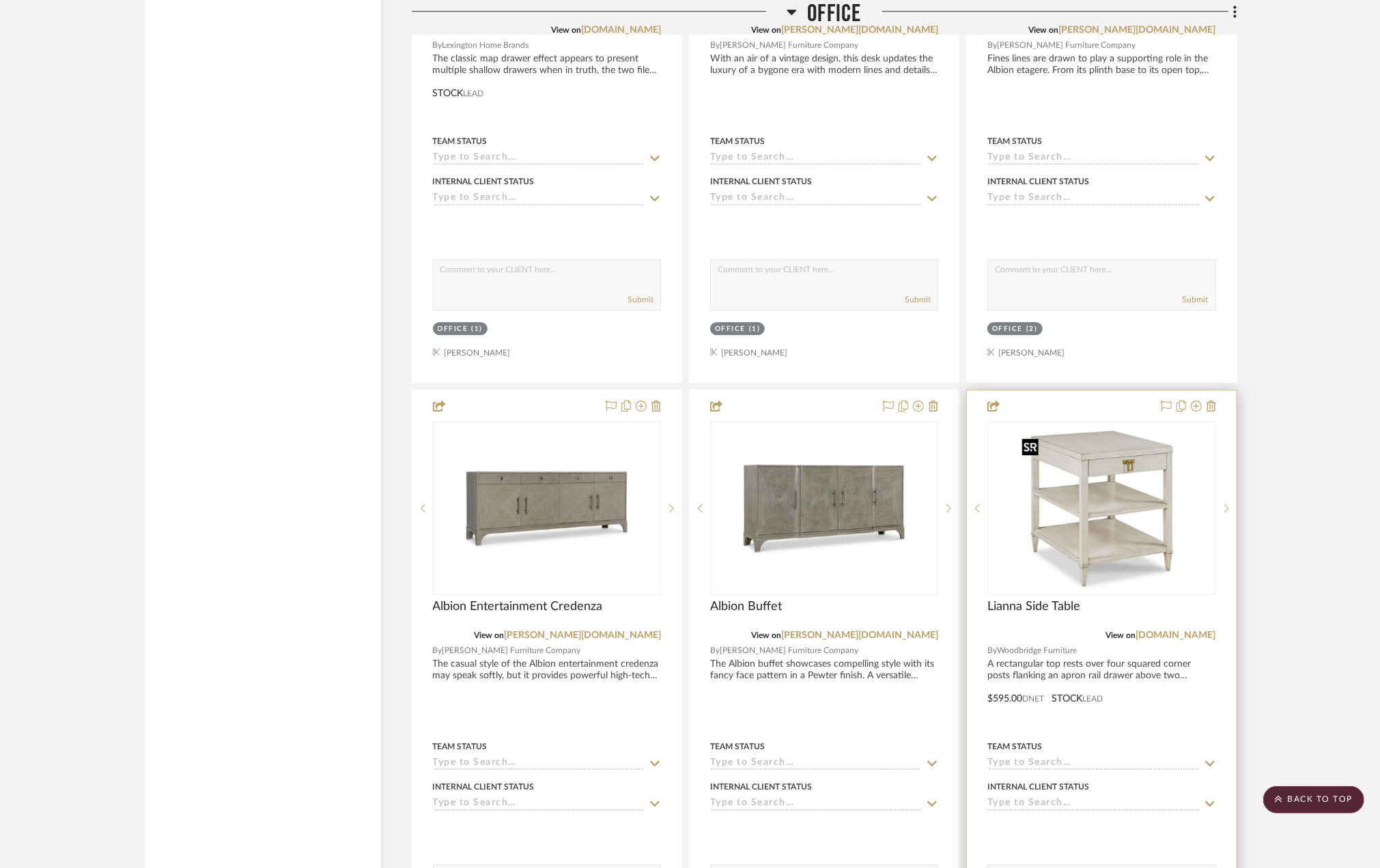
scroll to position [3277, 0]
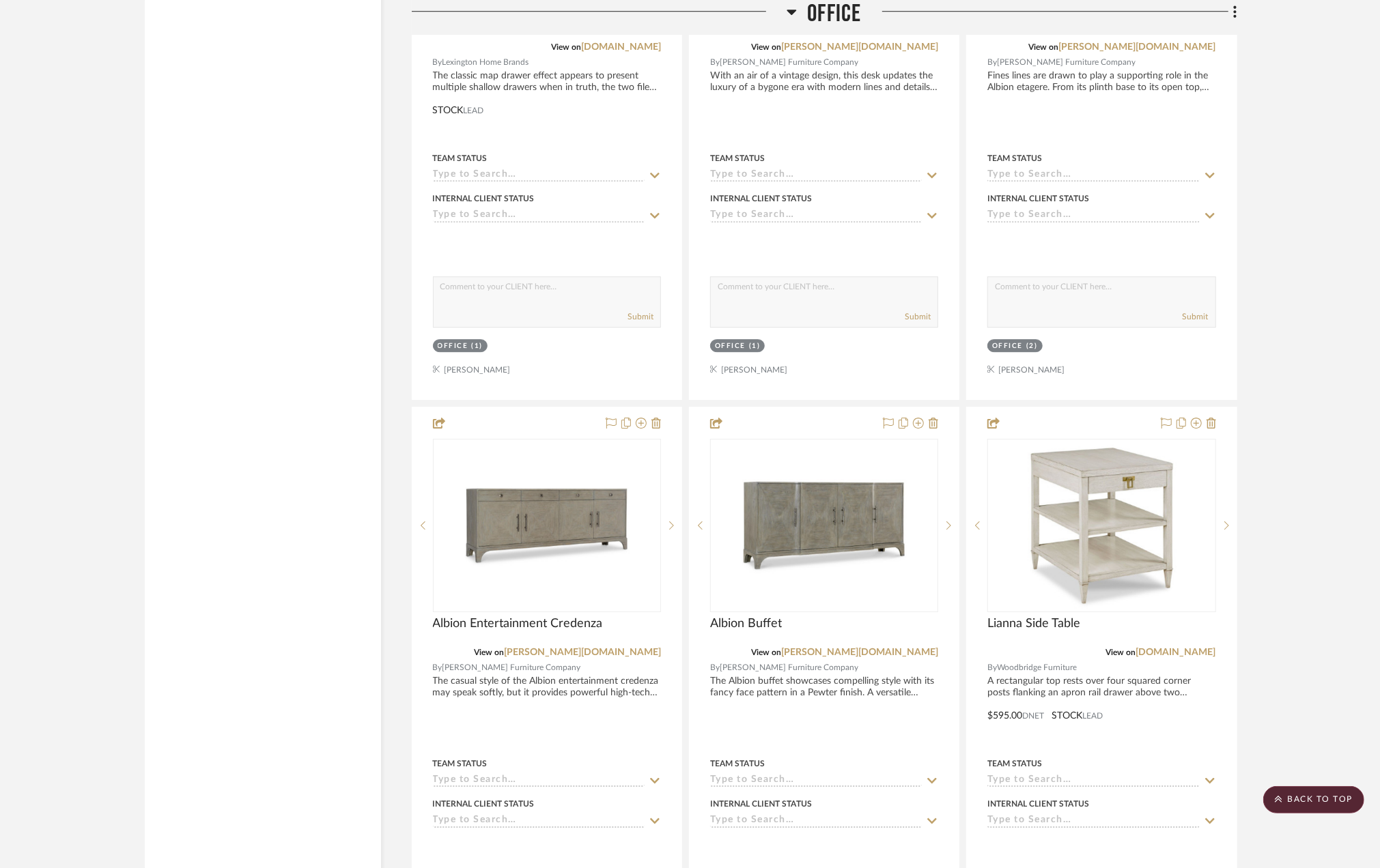
click at [1338, 659] on project-details-page "SHOW ME Project: [PERSON_NAME] (Repeat) Office redo + Upstais Project Settings …" at bounding box center [690, 595] width 1380 height 7547
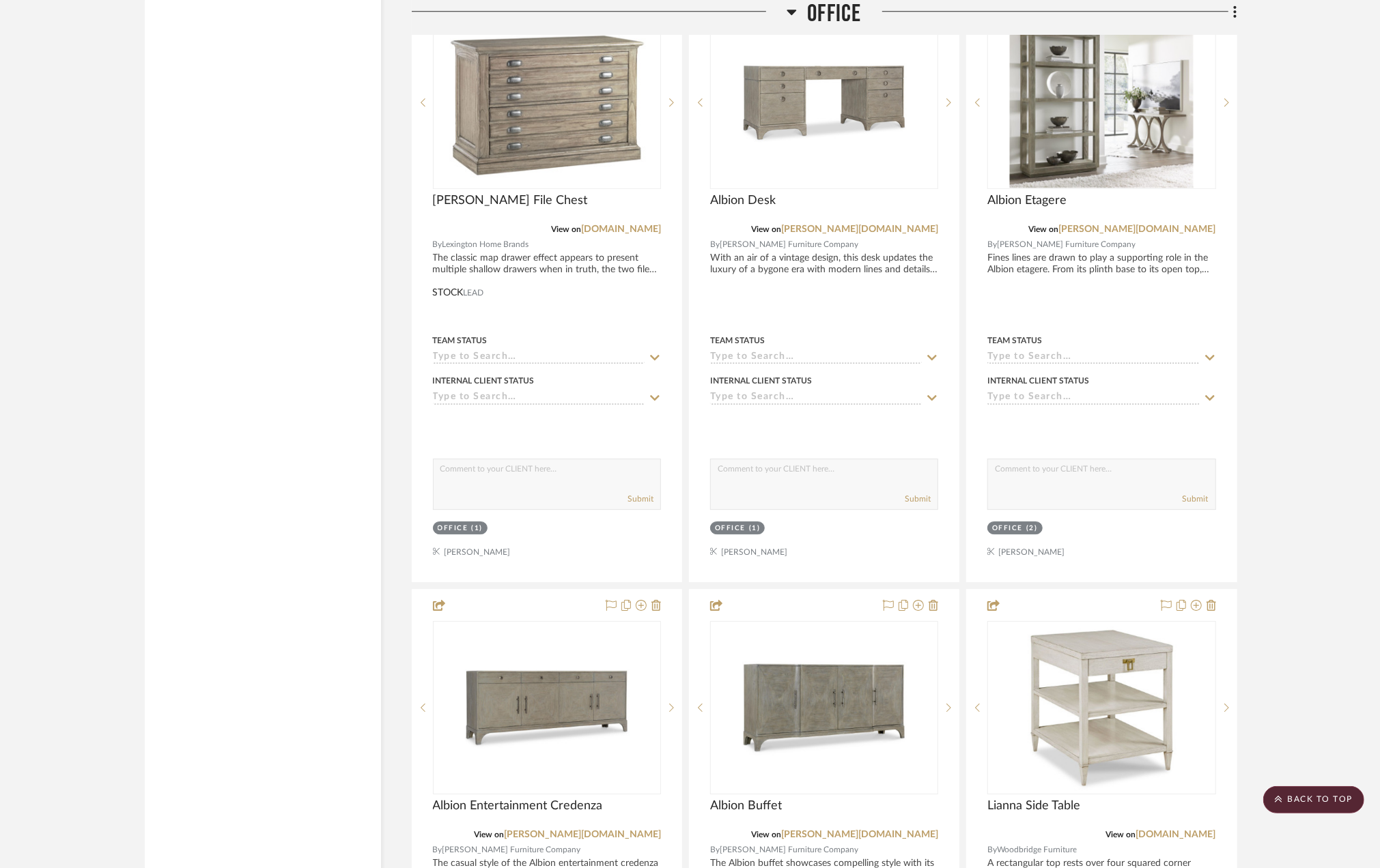
scroll to position [3308, 0]
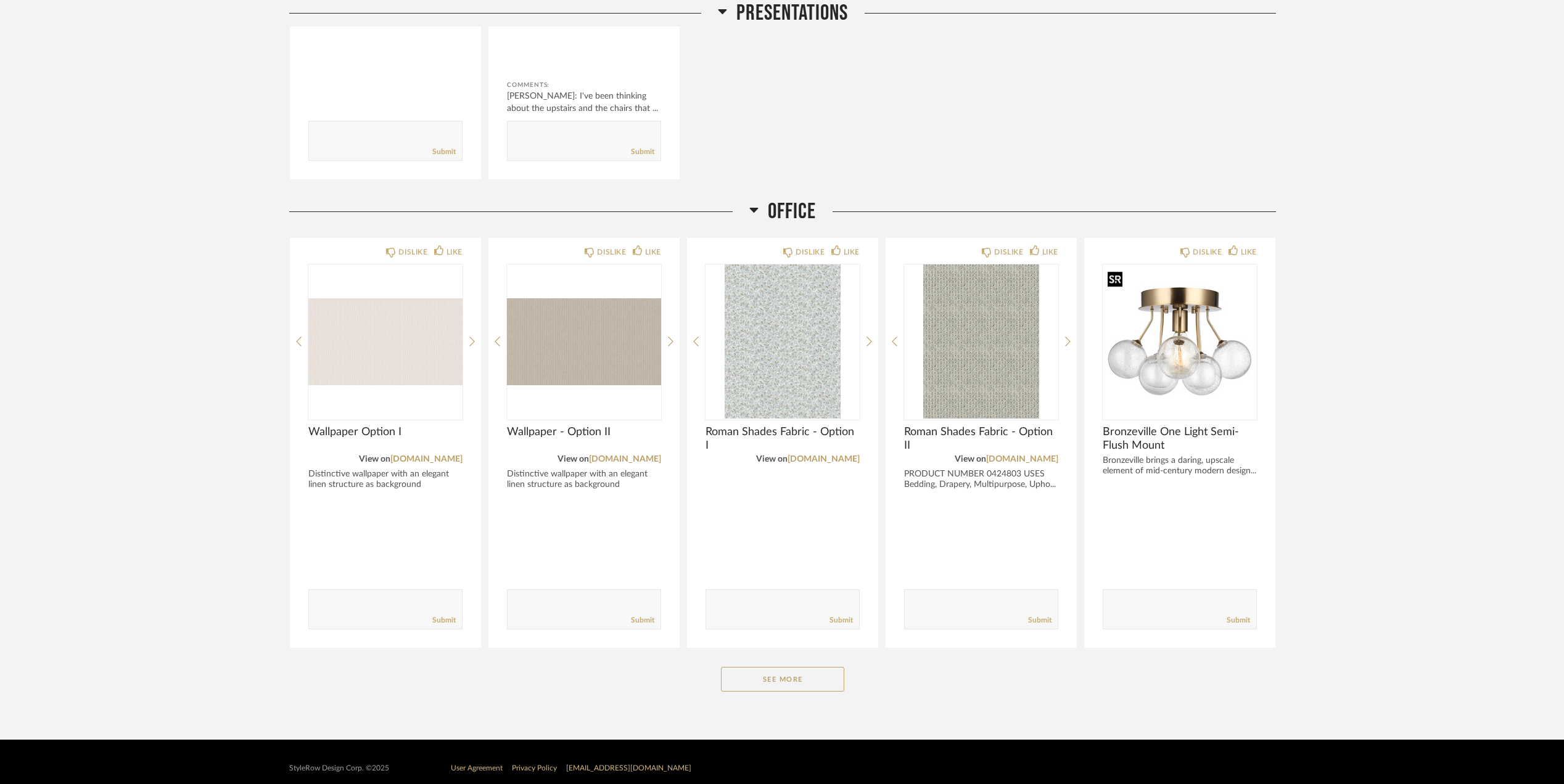
scroll to position [2196, 0]
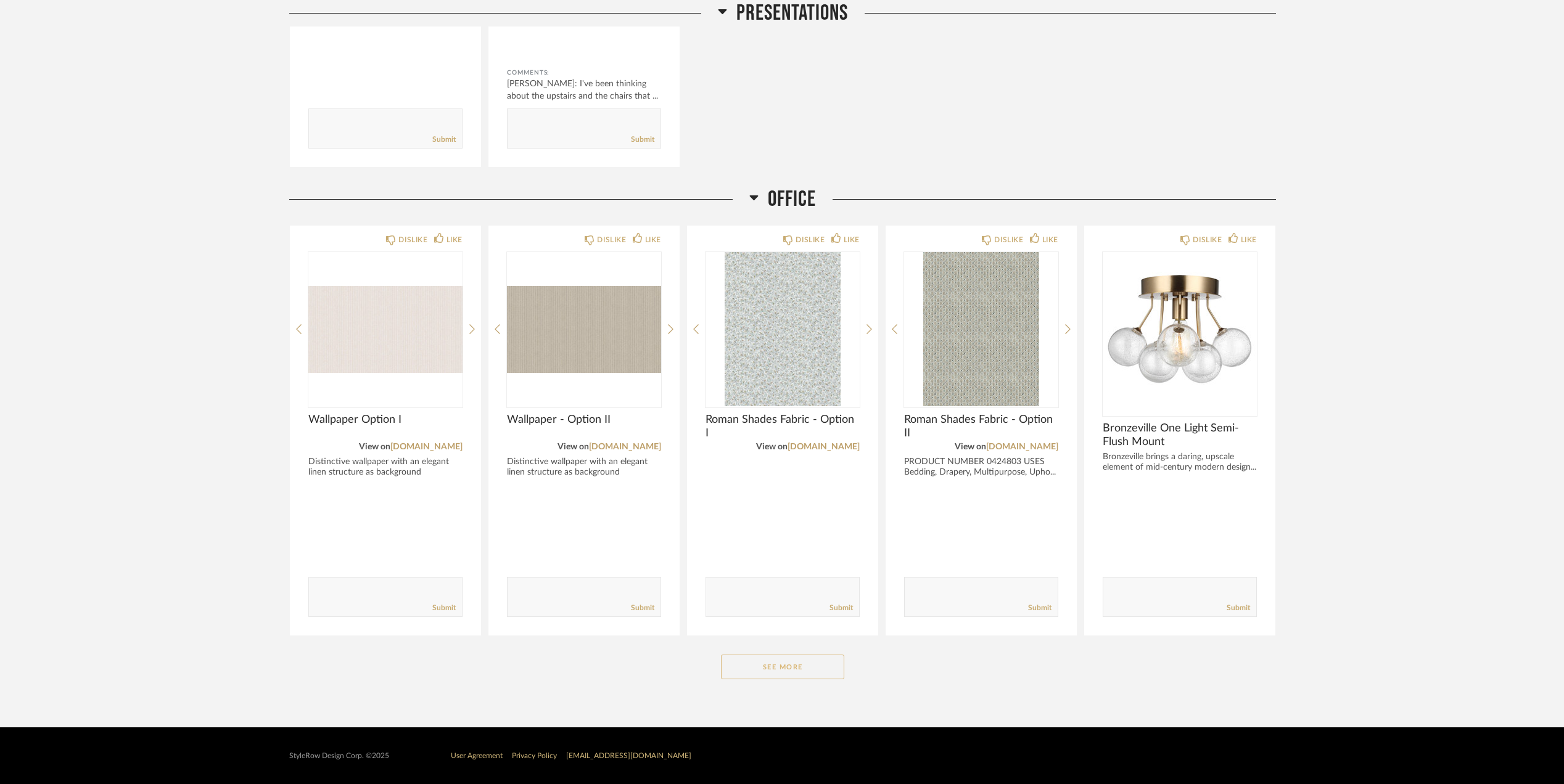
click at [801, 658] on button "See More" at bounding box center [782, 667] width 123 height 25
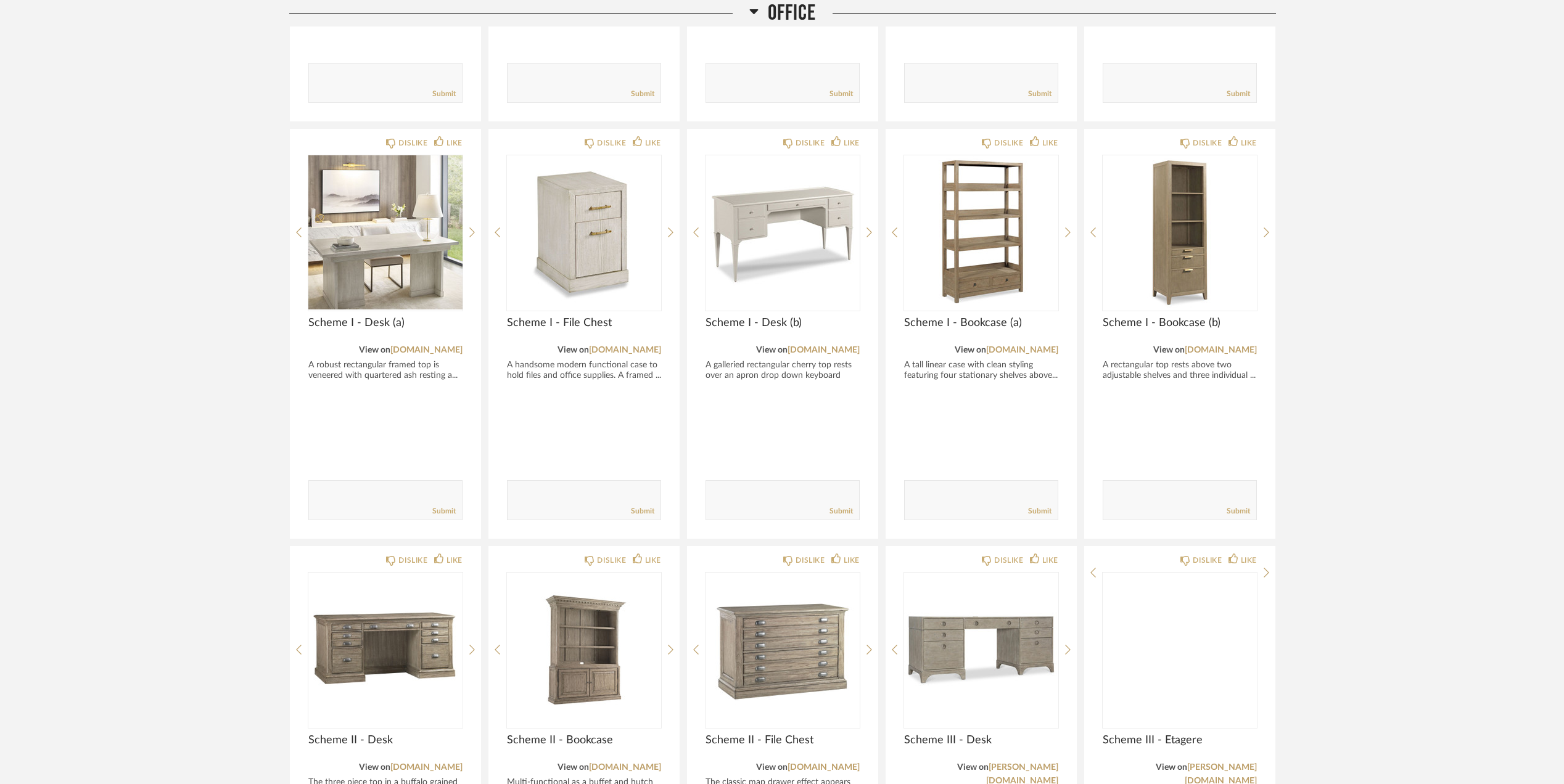
scroll to position [2788, 0]
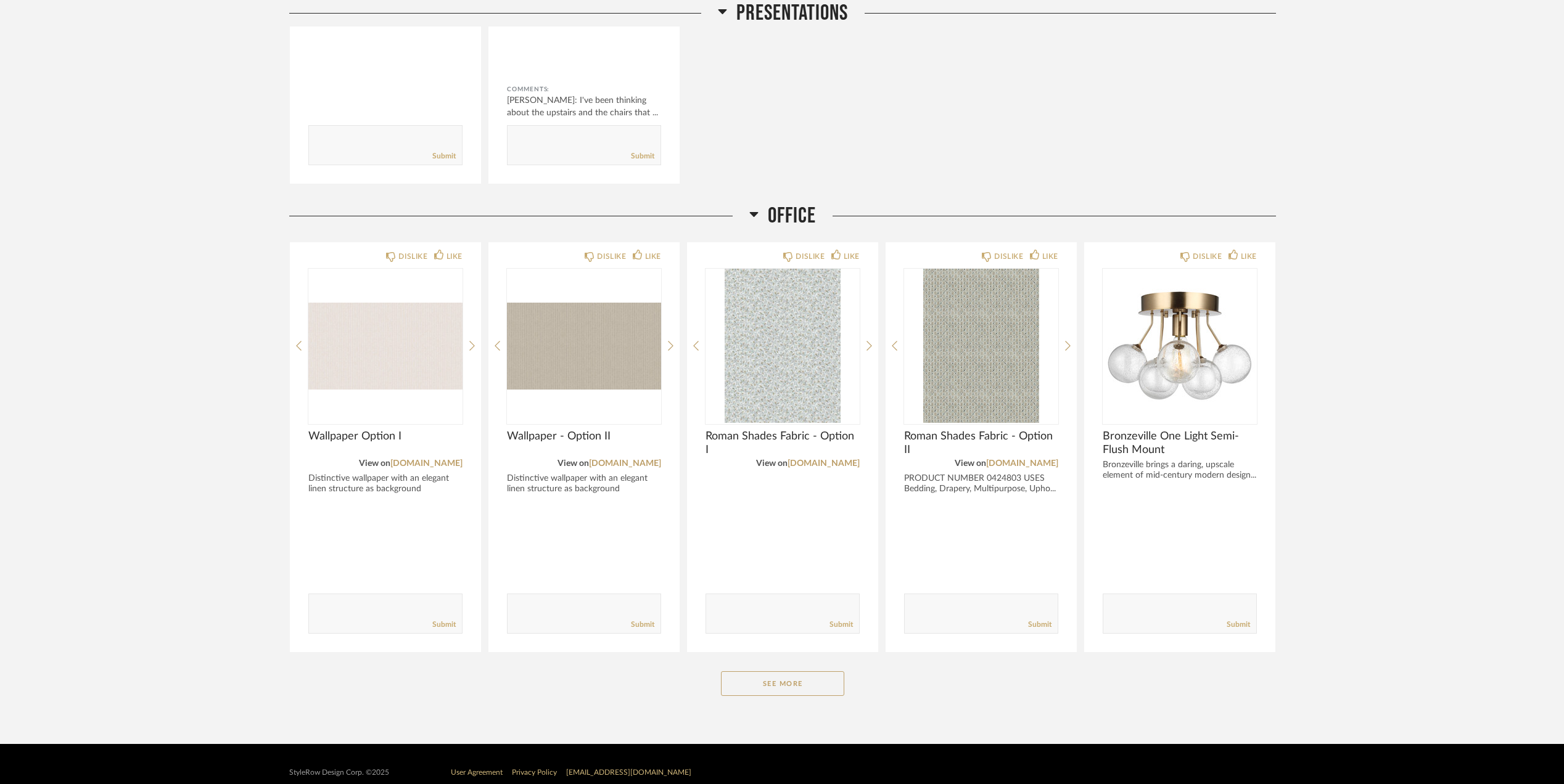
scroll to position [2196, 0]
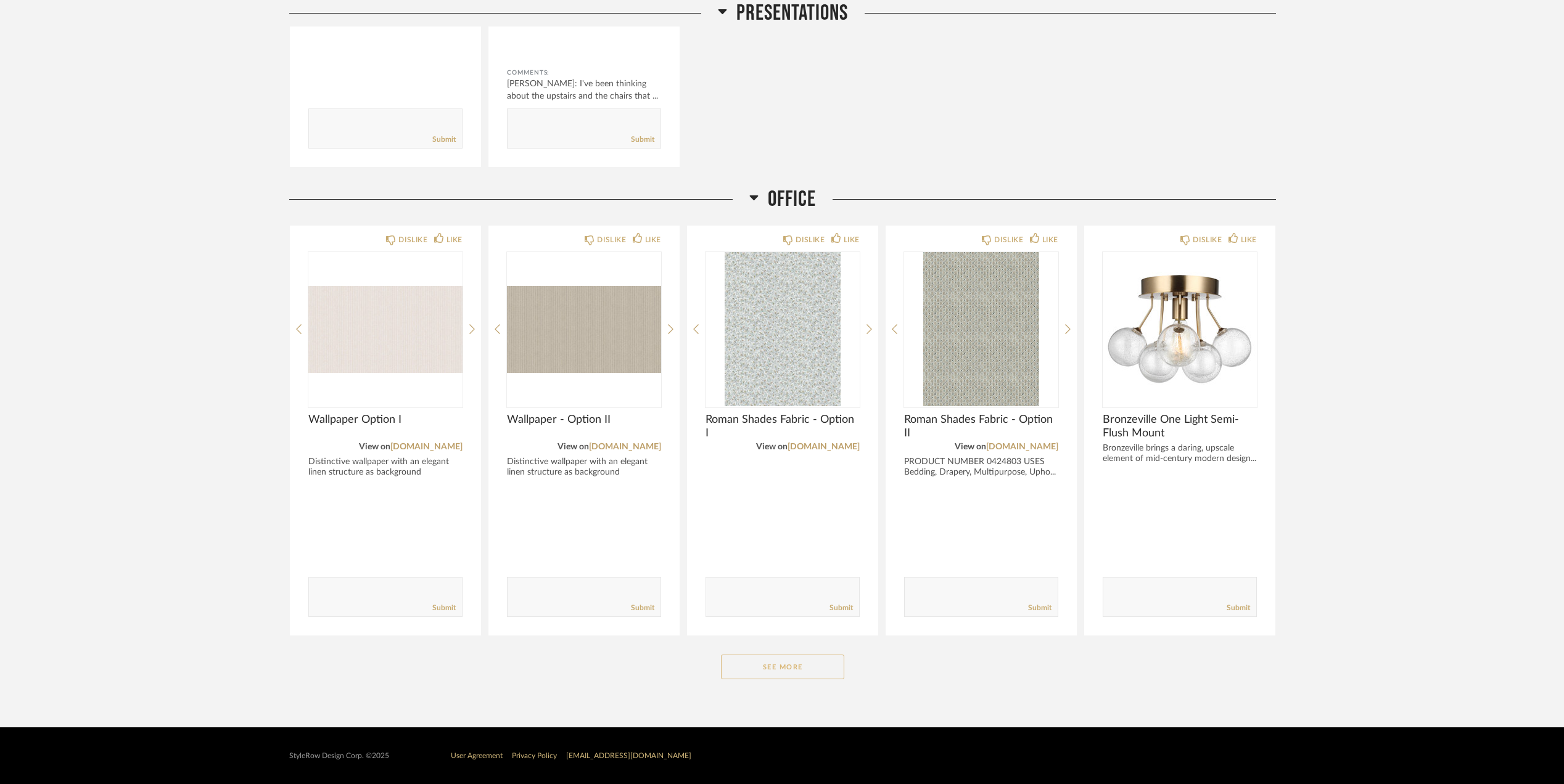
click at [822, 677] on button "See More" at bounding box center [782, 667] width 123 height 25
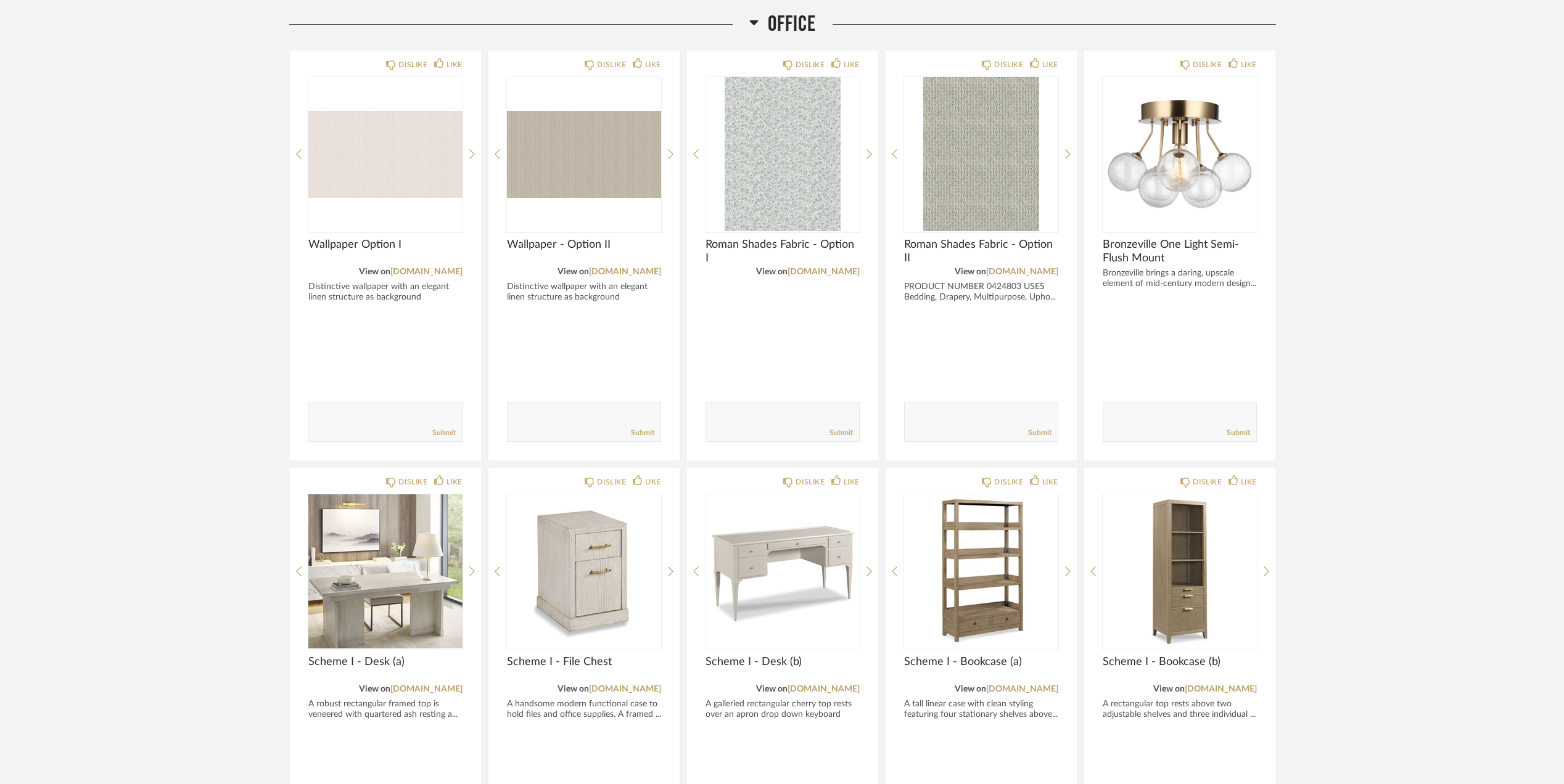
scroll to position [2360, 0]
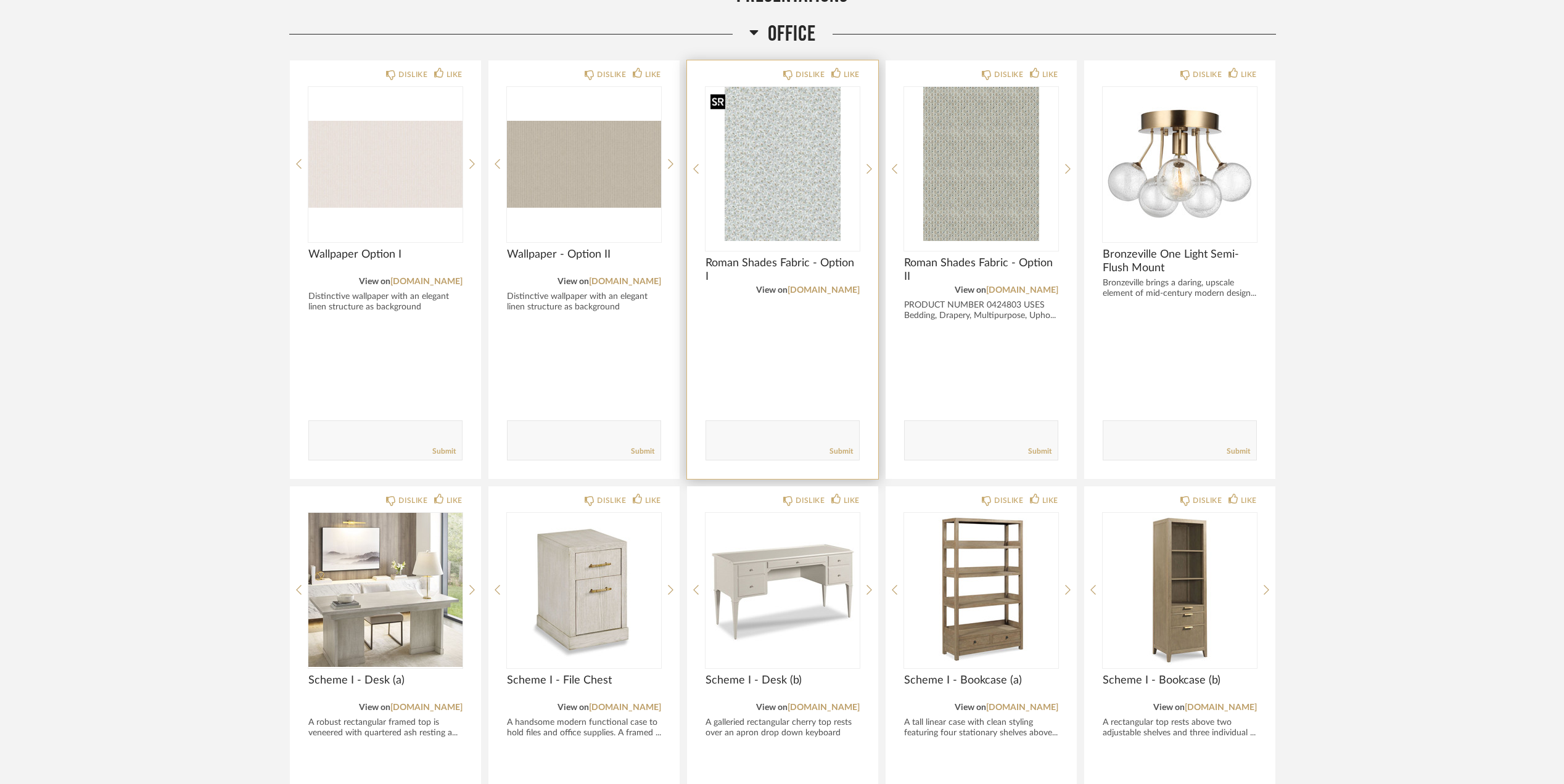
click at [806, 171] on img "0" at bounding box center [782, 163] width 154 height 154
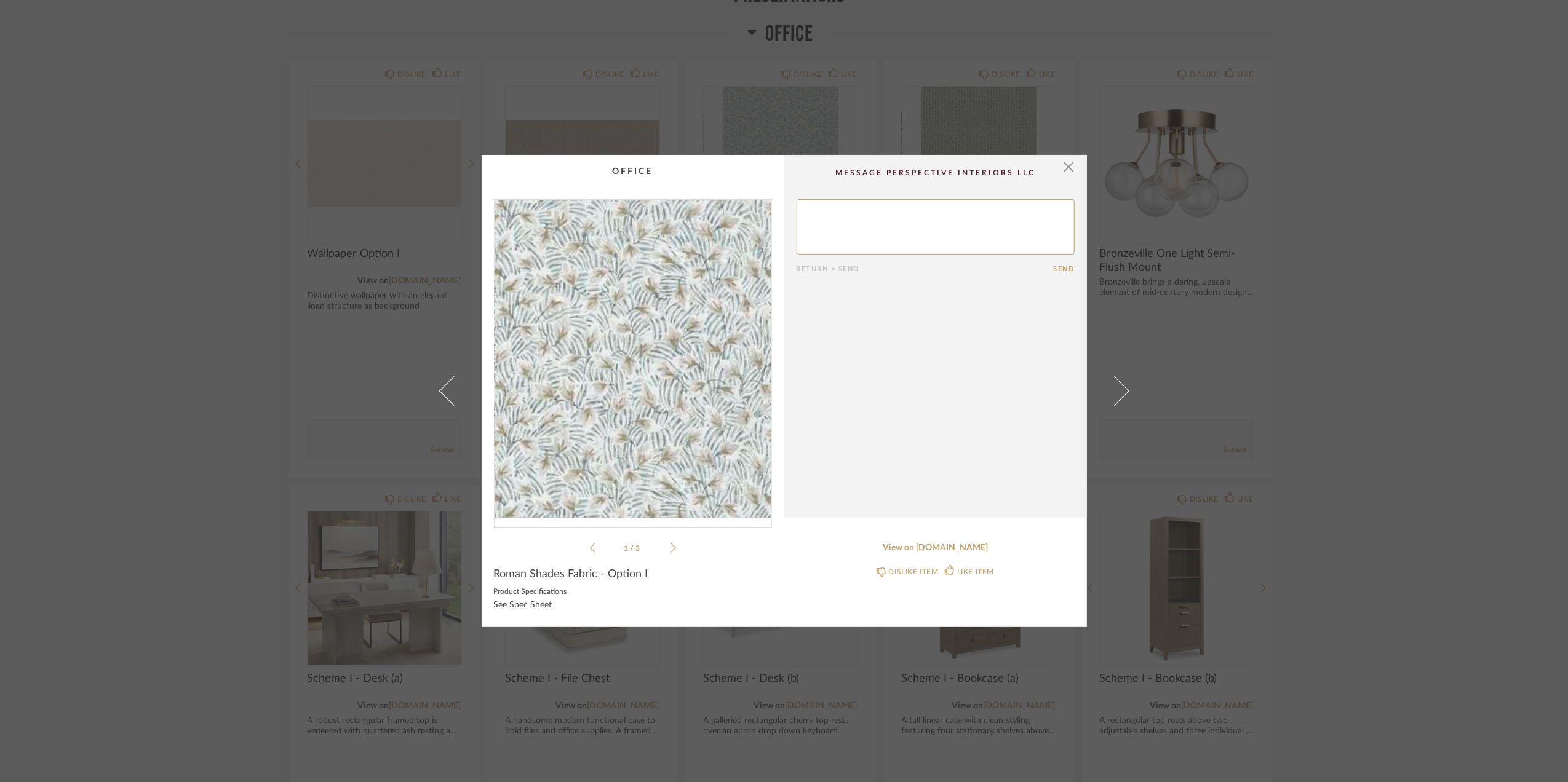
click at [692, 400] on img "0" at bounding box center [633, 359] width 277 height 318
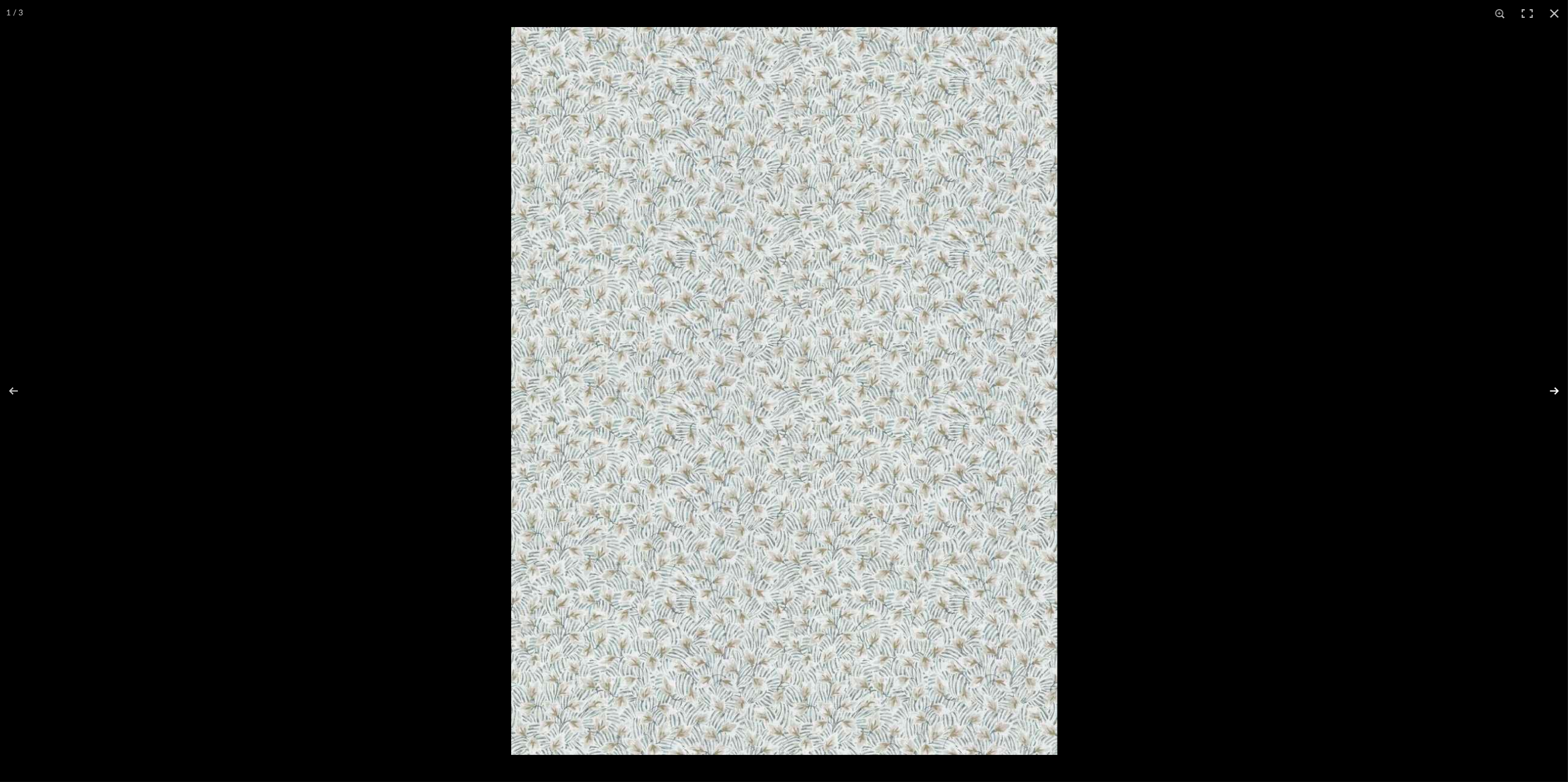
click at [1559, 394] on button at bounding box center [1547, 391] width 43 height 62
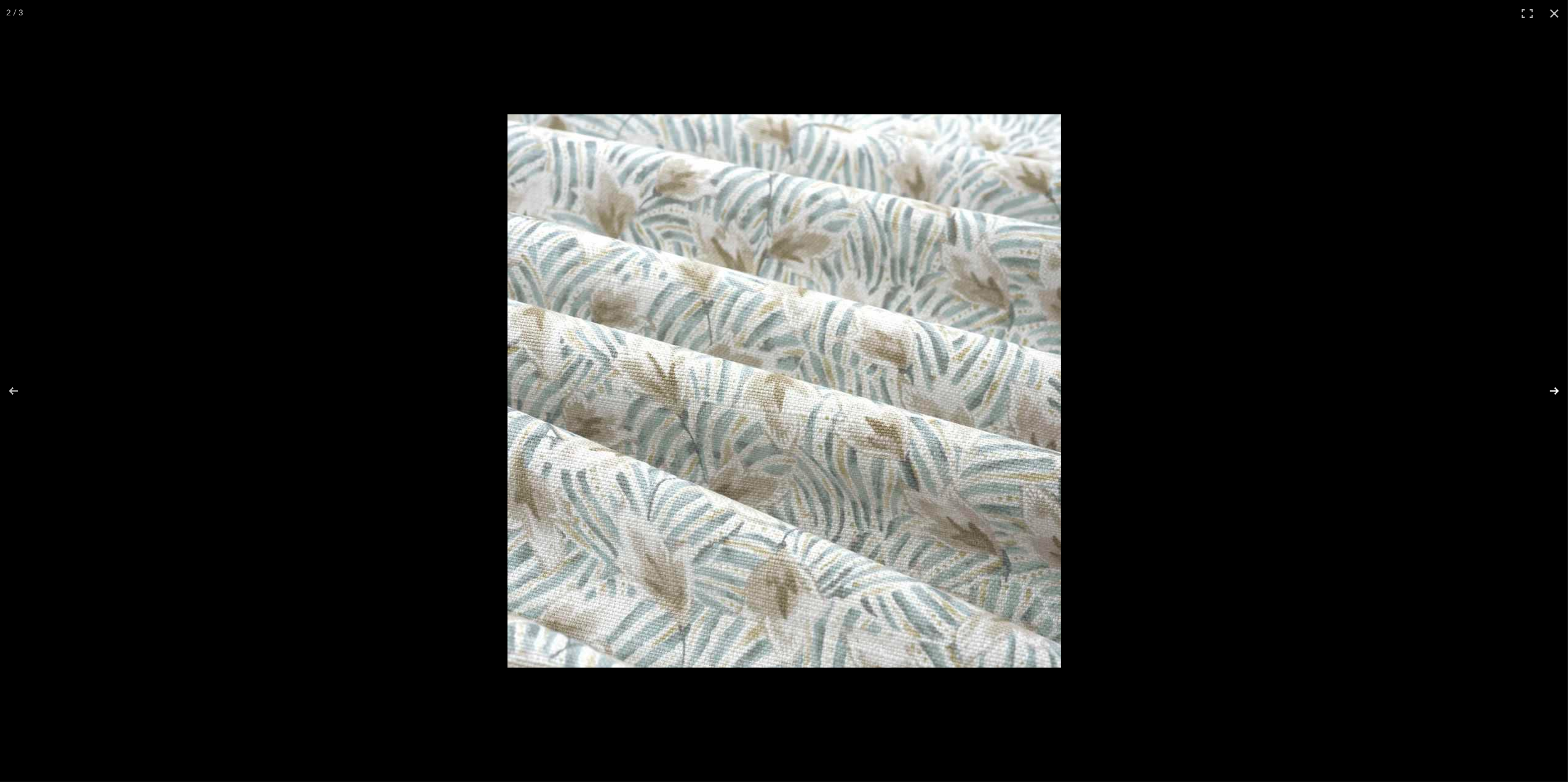
click at [1559, 394] on button at bounding box center [1547, 391] width 43 height 62
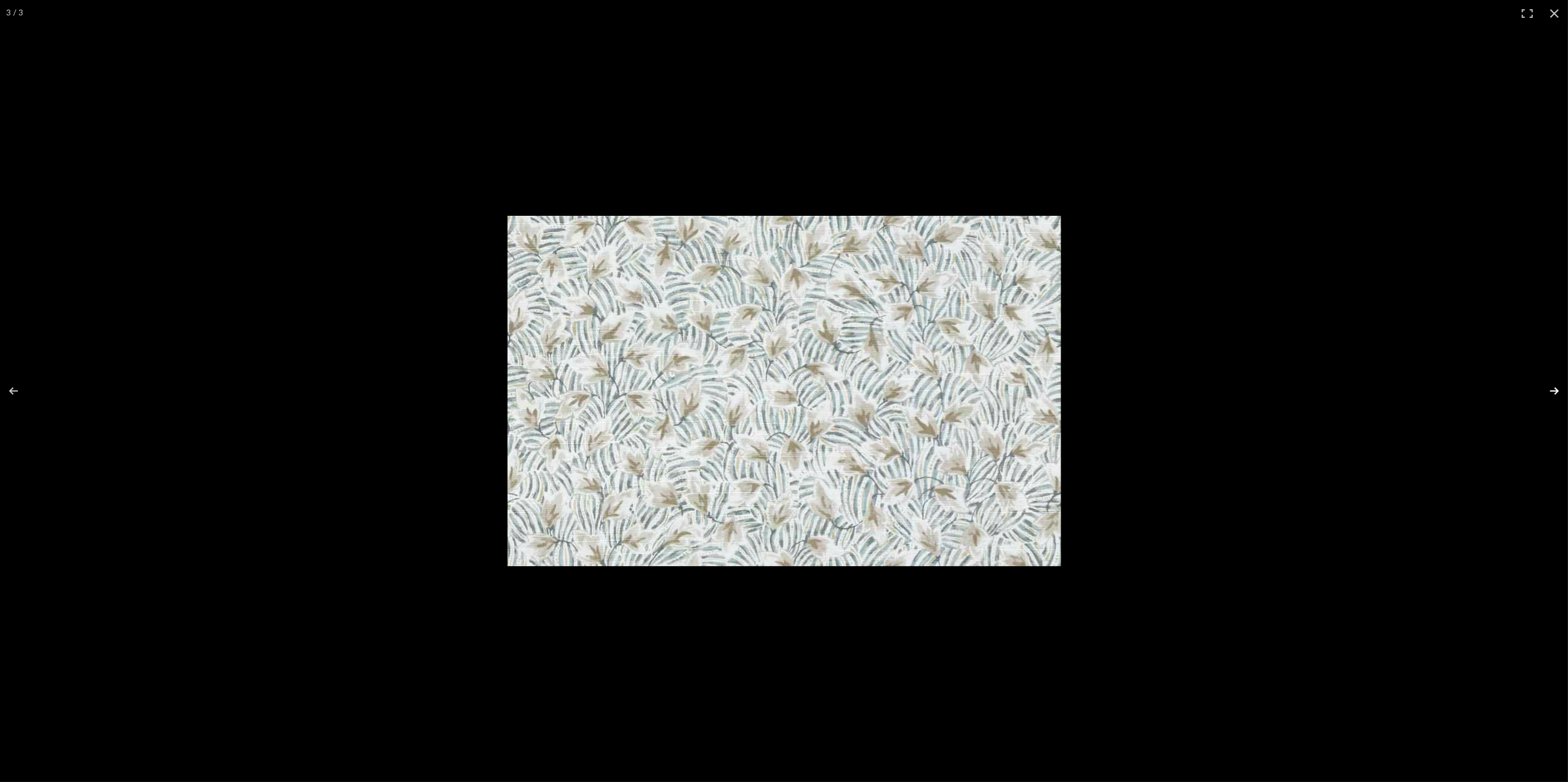
click at [1559, 394] on button at bounding box center [1547, 391] width 43 height 62
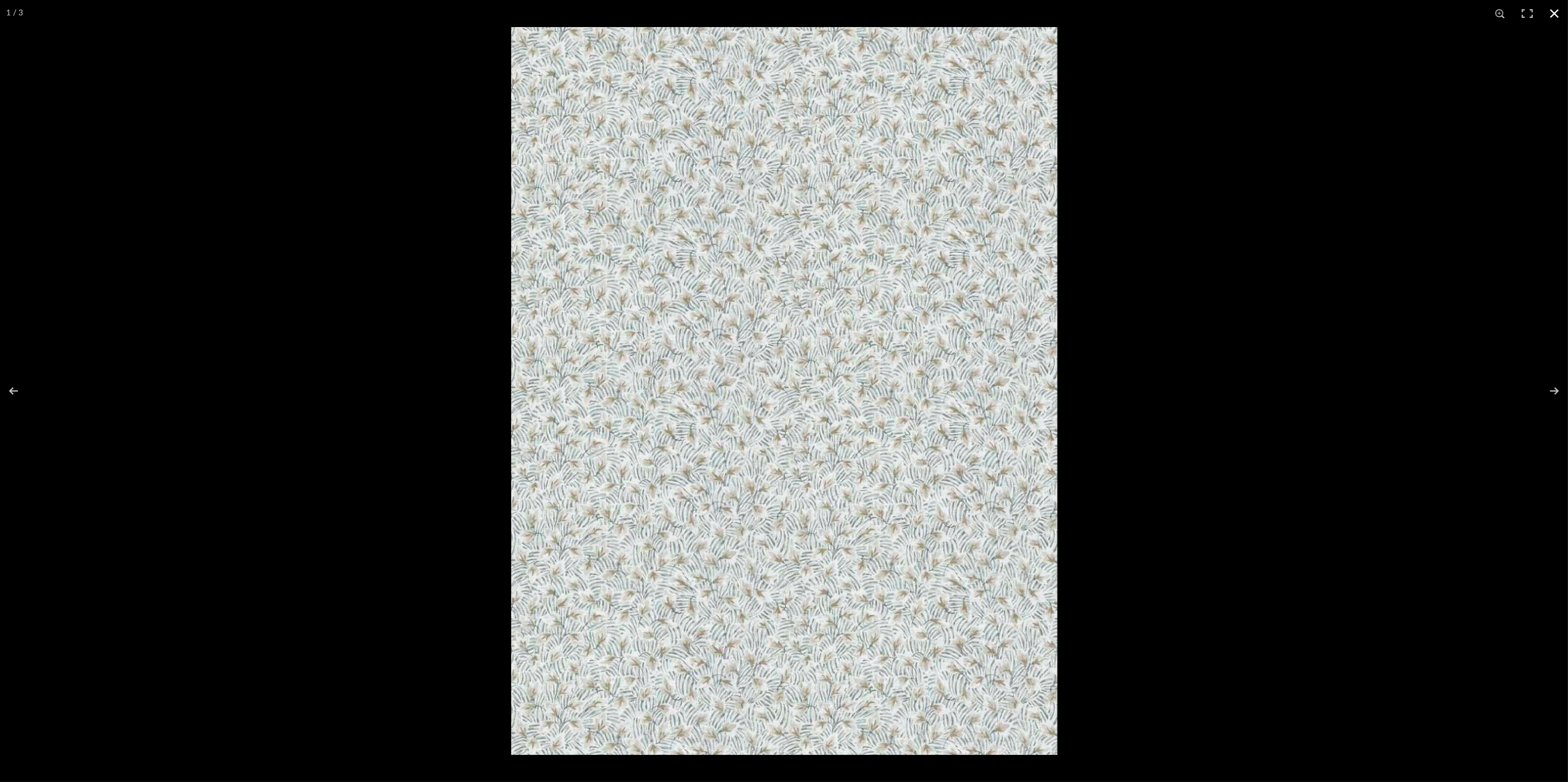
click at [1561, 11] on button at bounding box center [1555, 13] width 27 height 27
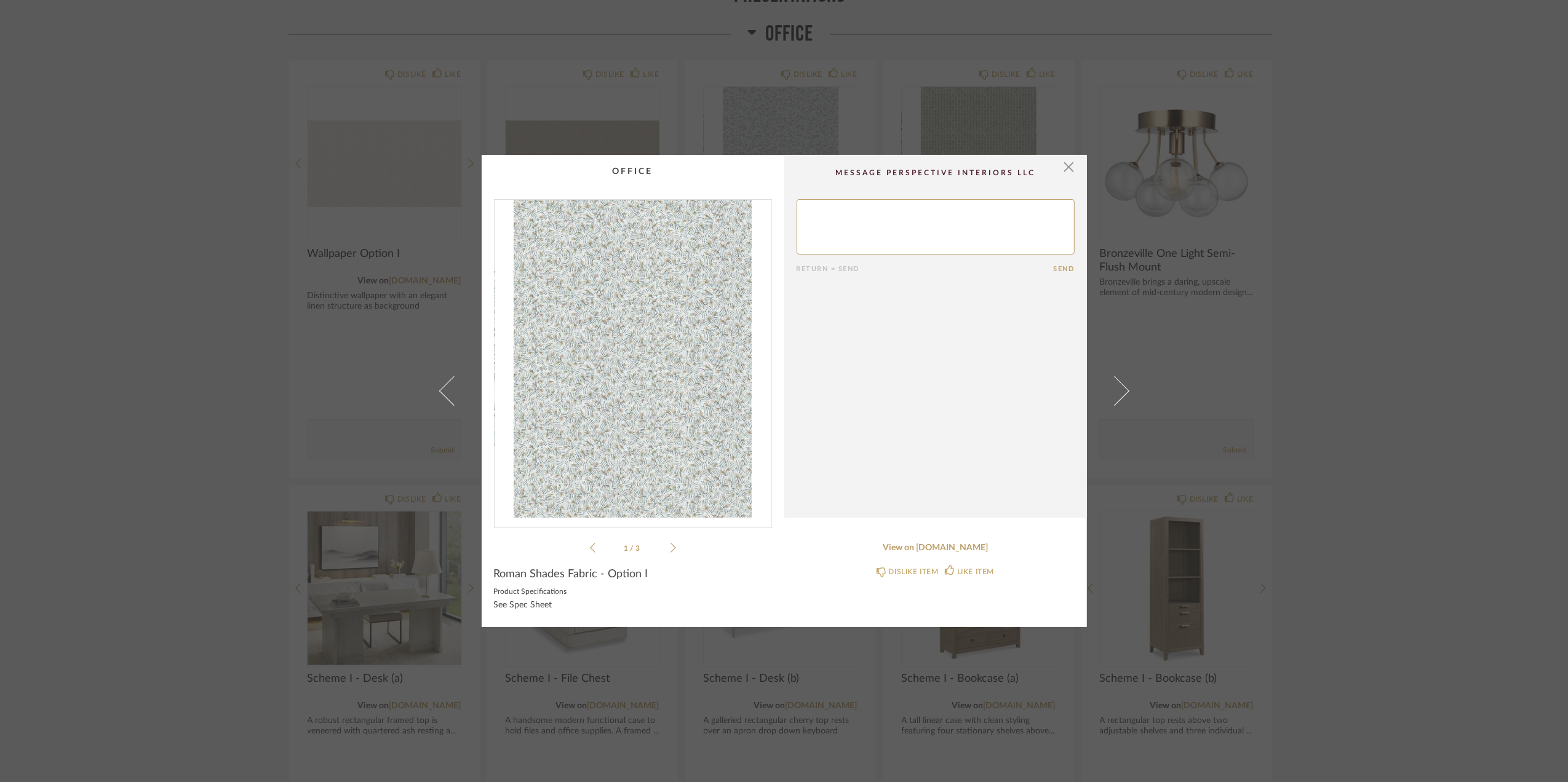
click at [1545, 429] on div "× 1 / 3 Return = Send Send Roman Shades Fabric - Option I Product Specification…" at bounding box center [784, 391] width 1568 height 782
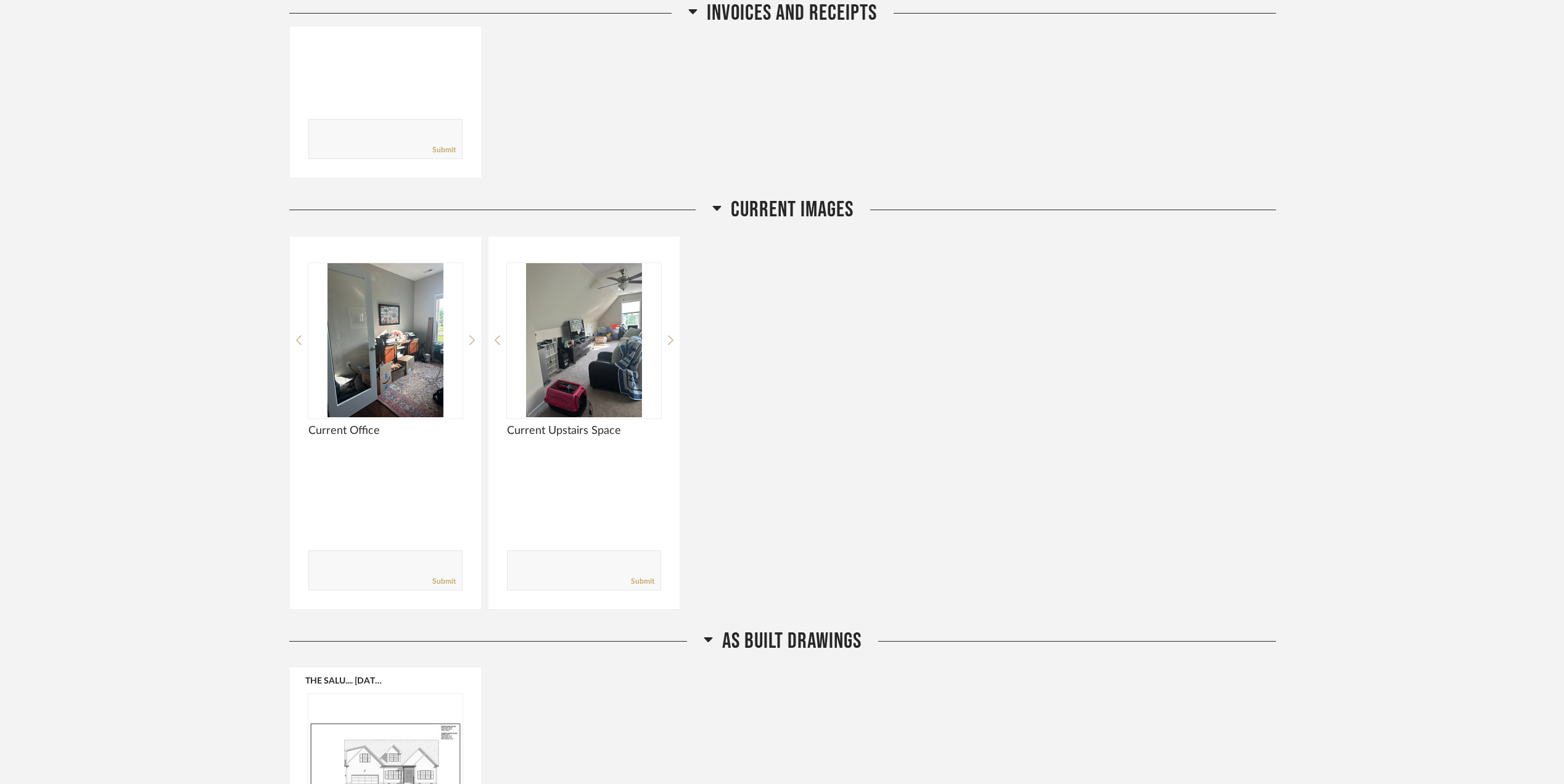
scroll to position [551, 0]
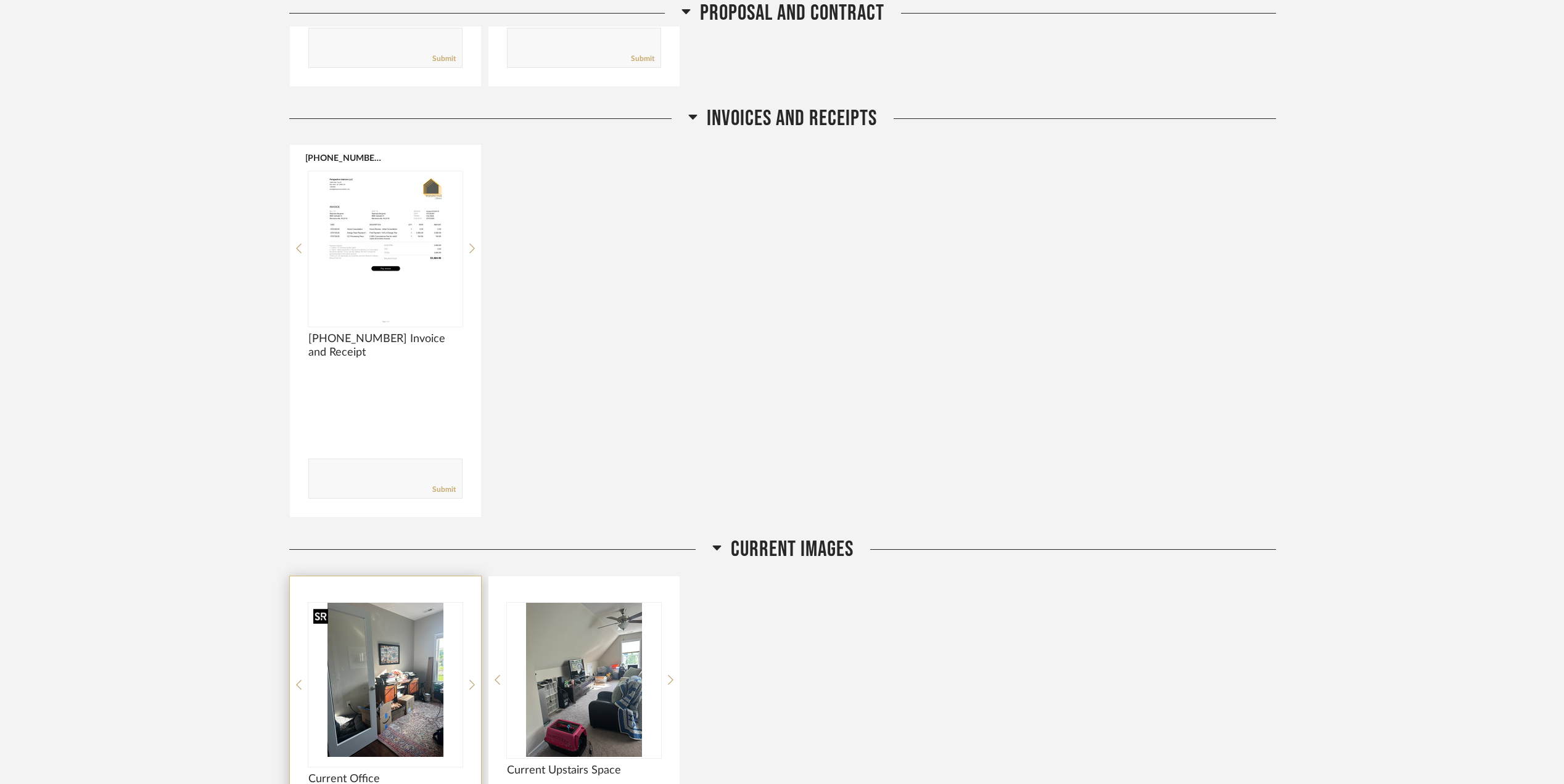
click at [0, 0] on img at bounding box center [0, 0] width 0 height 0
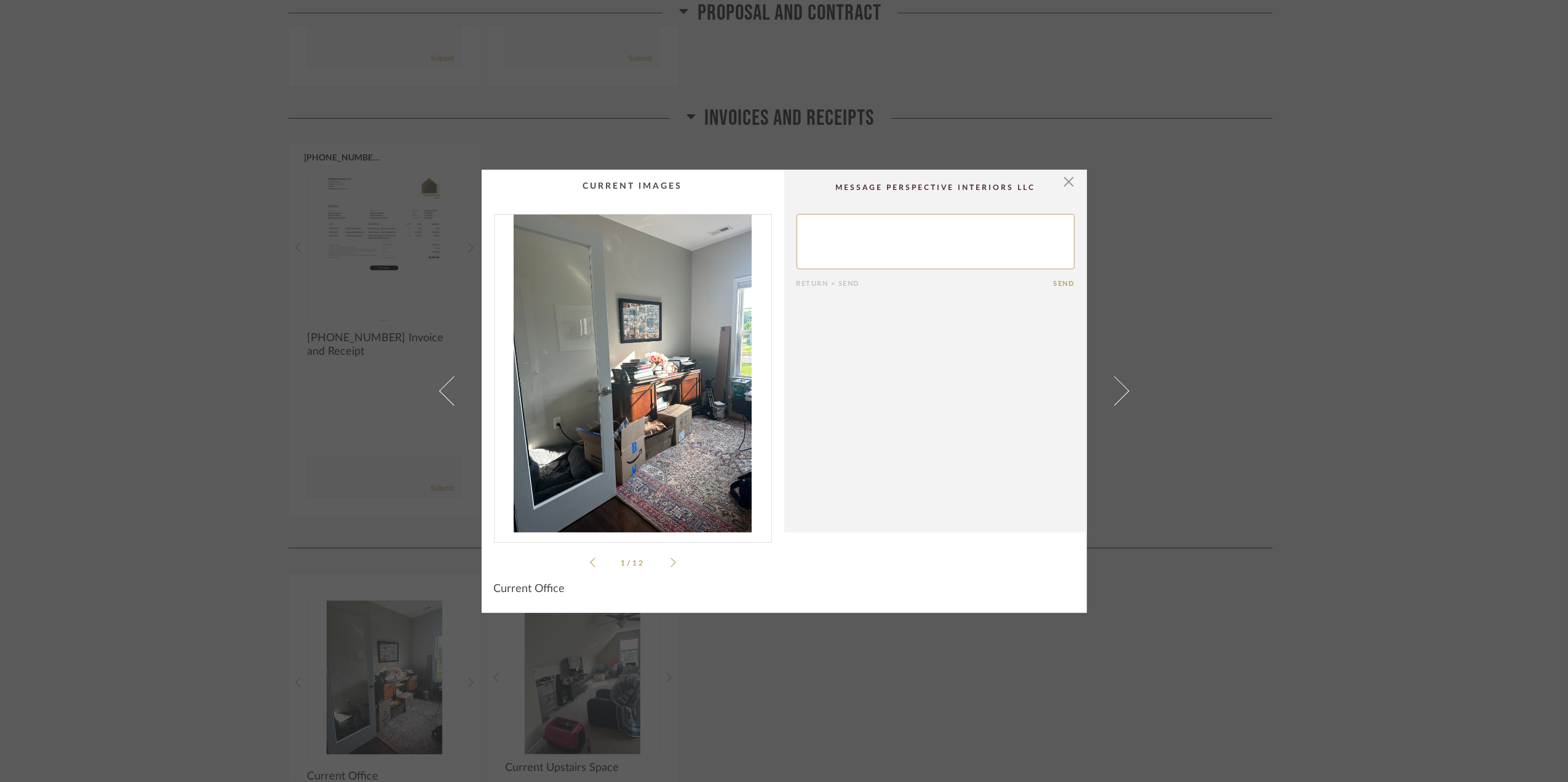
click at [663, 396] on img "0" at bounding box center [633, 374] width 277 height 318
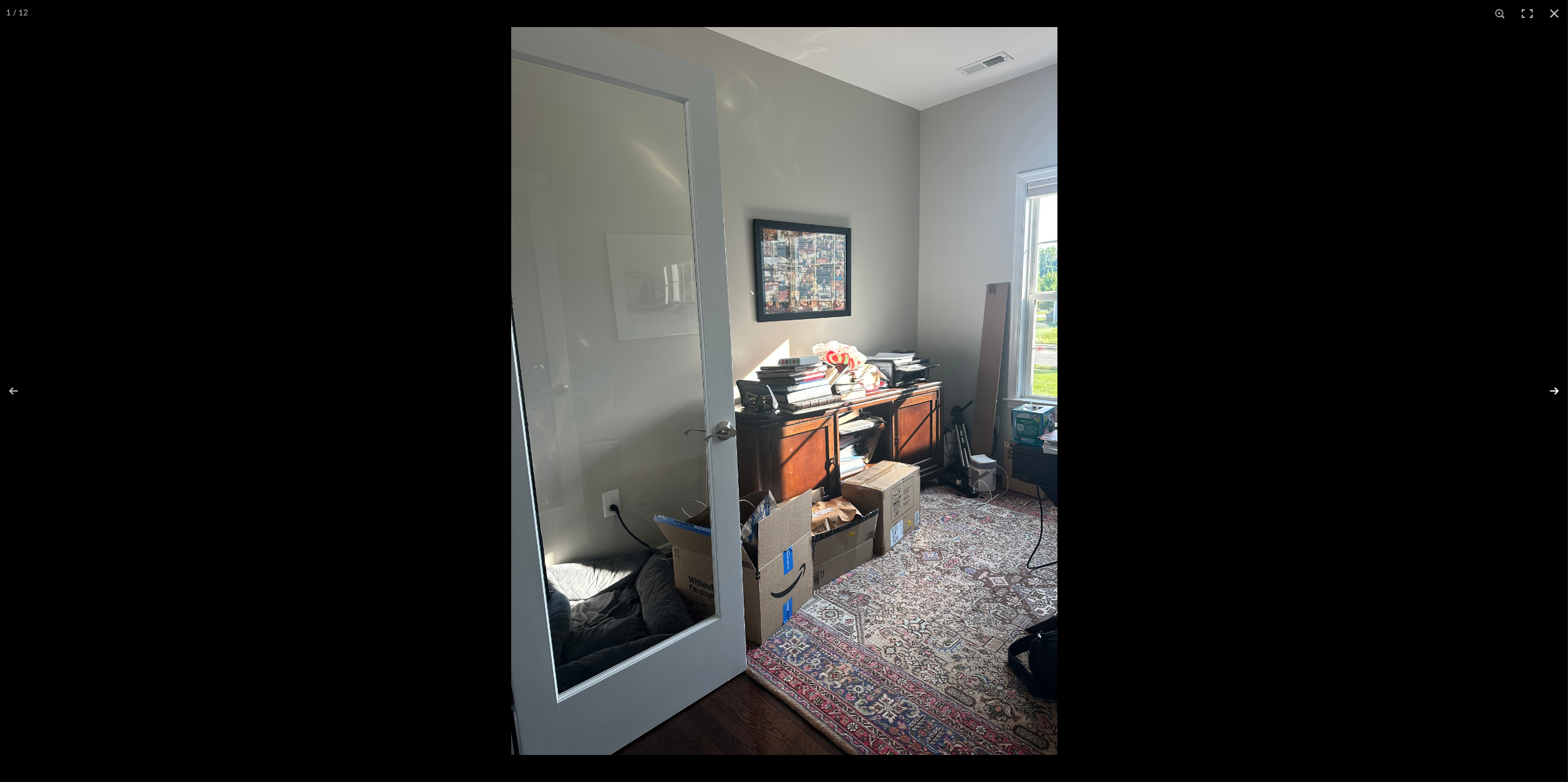
click at [1553, 392] on button at bounding box center [1547, 391] width 43 height 62
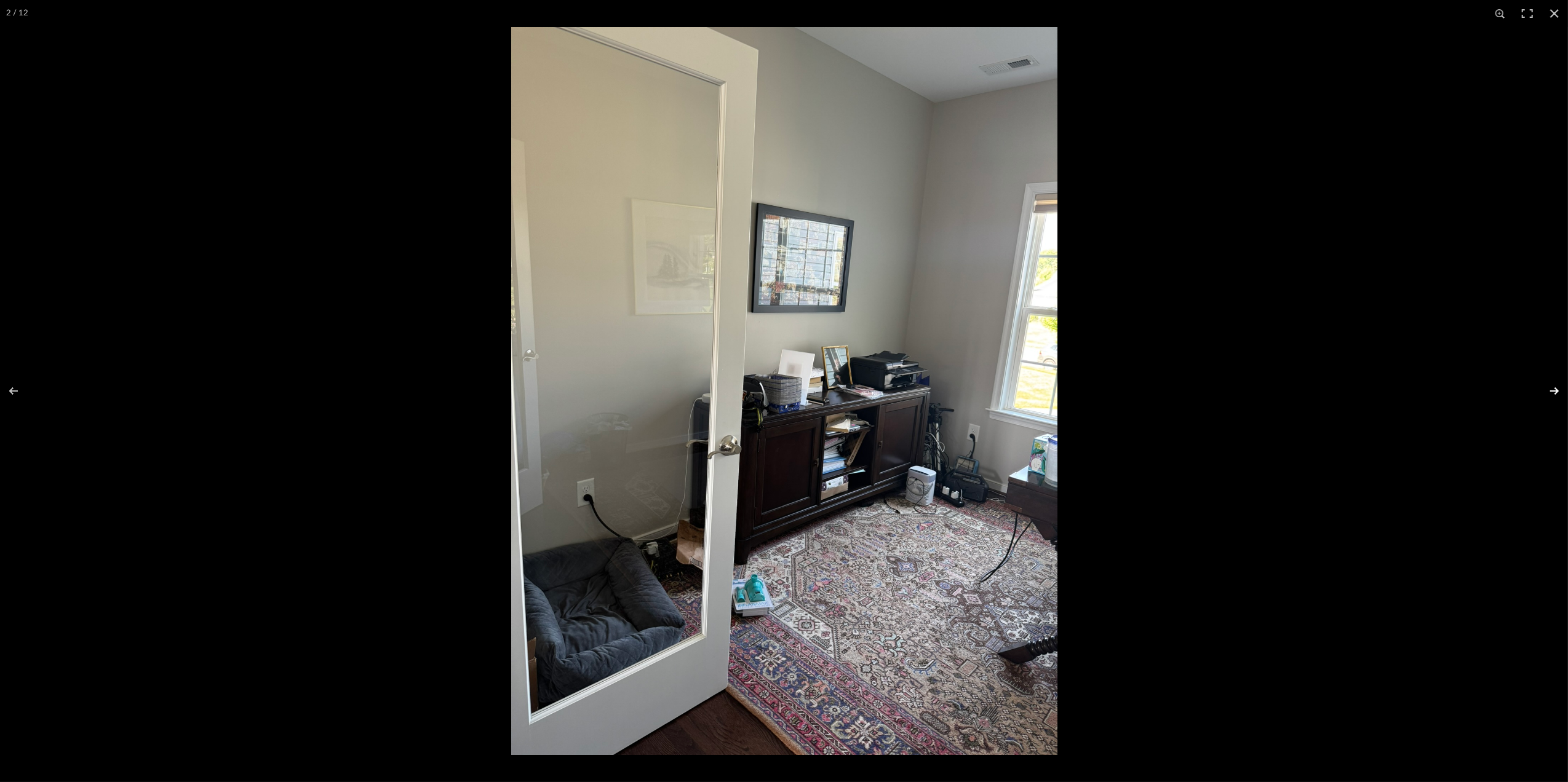
click at [1553, 392] on button at bounding box center [1547, 391] width 43 height 62
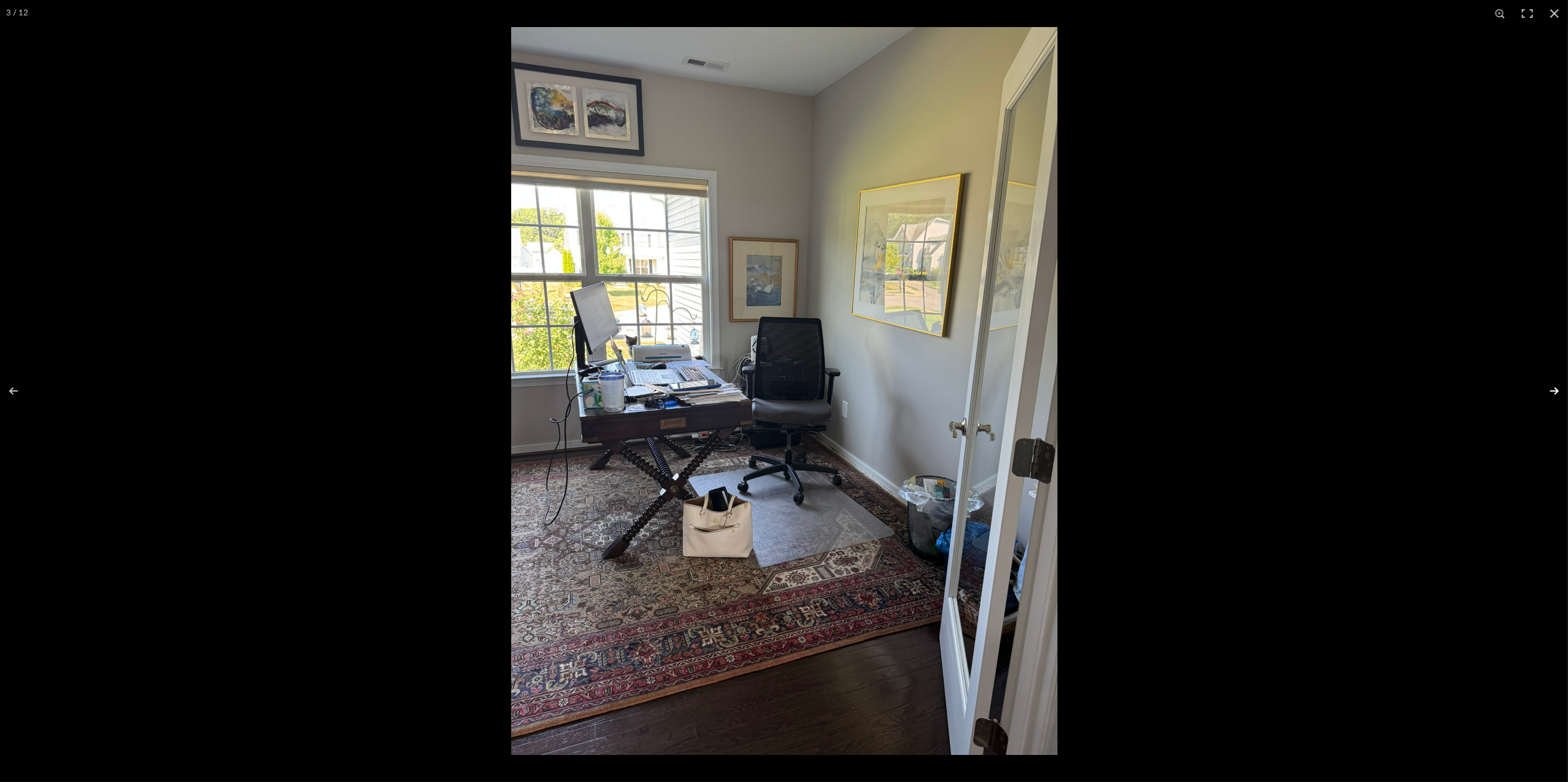
click at [1553, 392] on button at bounding box center [1547, 391] width 43 height 62
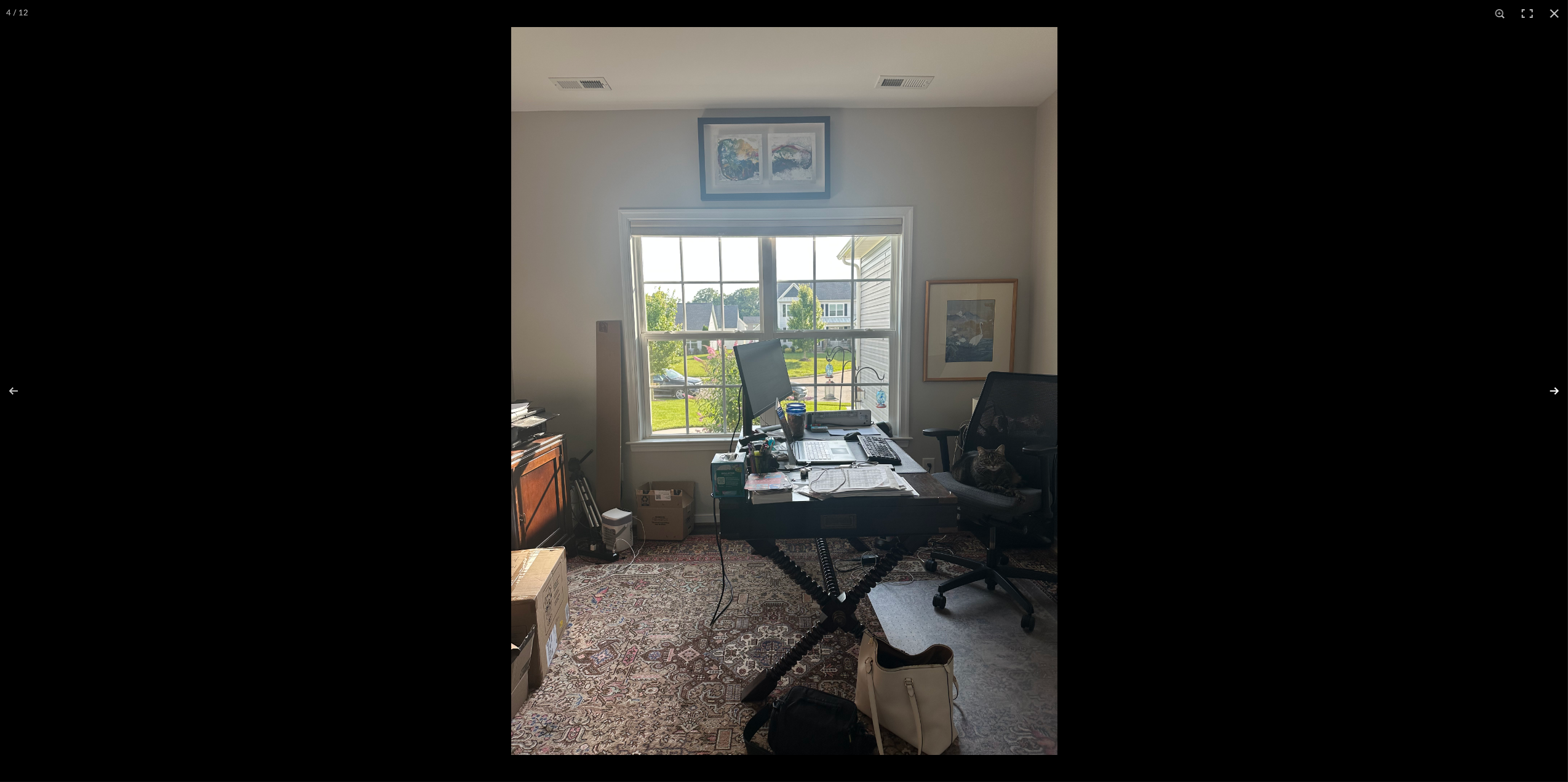
click at [1553, 392] on button at bounding box center [1547, 391] width 43 height 62
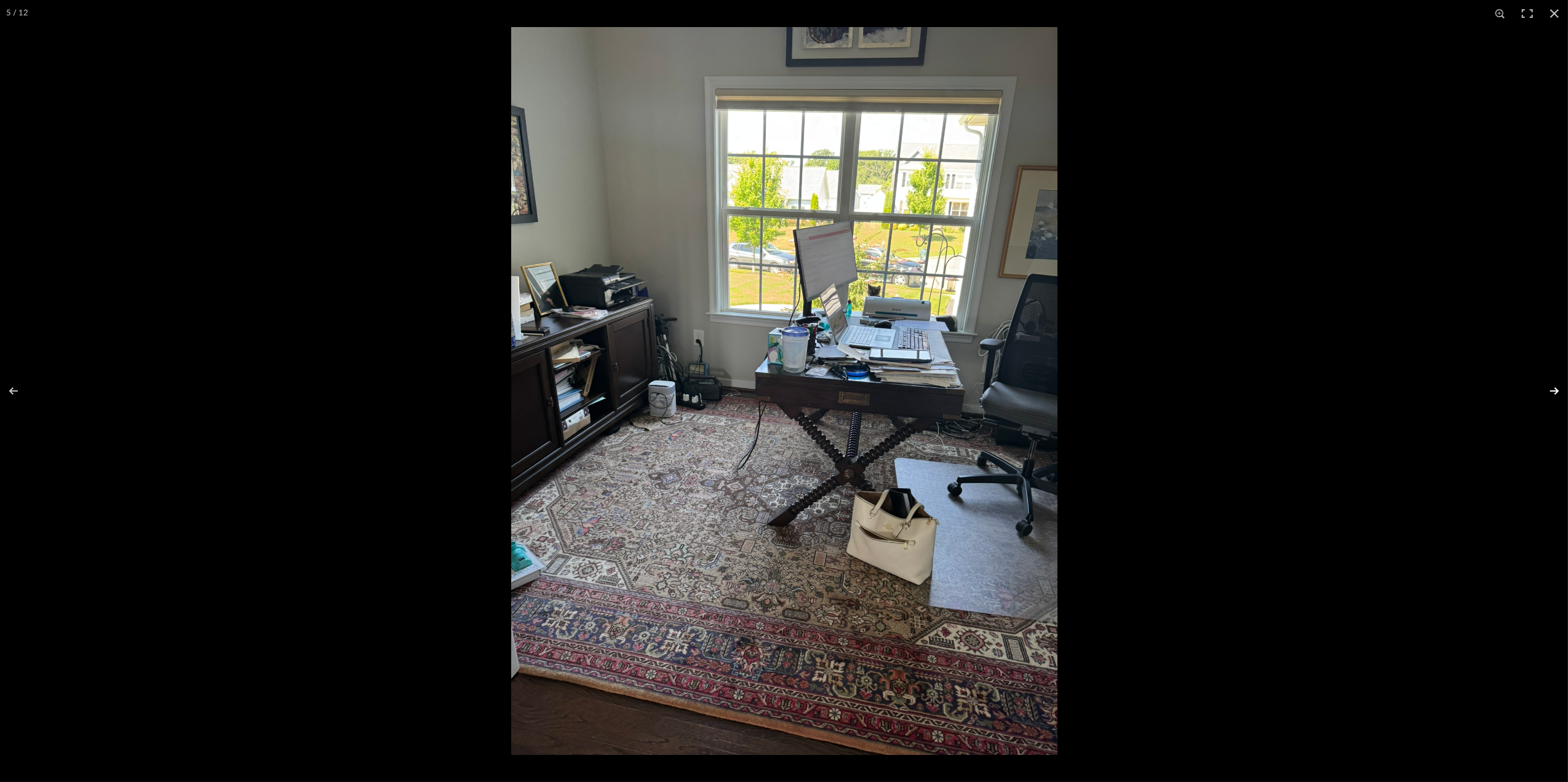
click at [1553, 392] on button at bounding box center [1547, 391] width 43 height 62
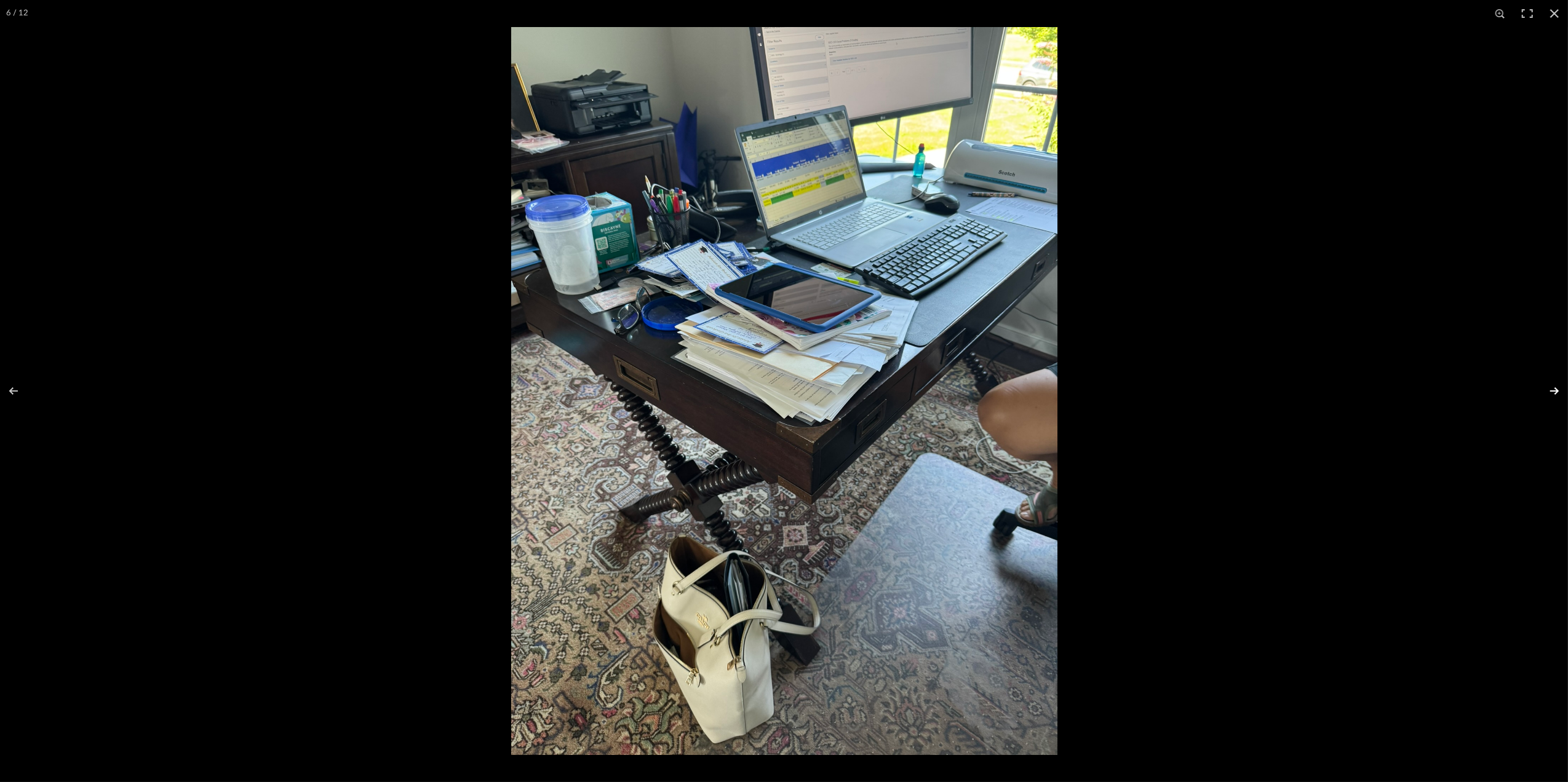
click at [1553, 392] on button at bounding box center [1547, 391] width 43 height 62
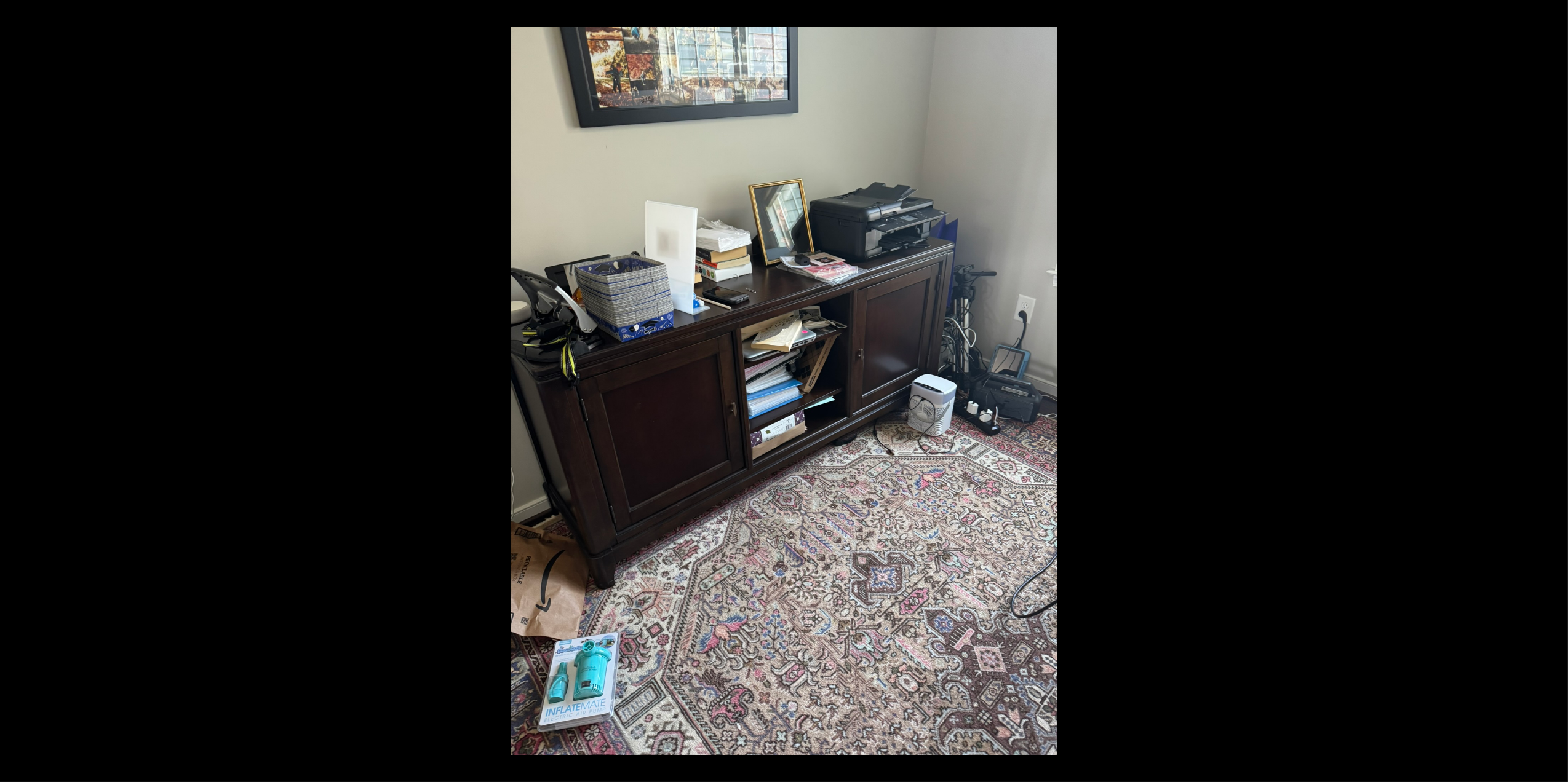
click at [1553, 392] on button at bounding box center [1547, 391] width 43 height 62
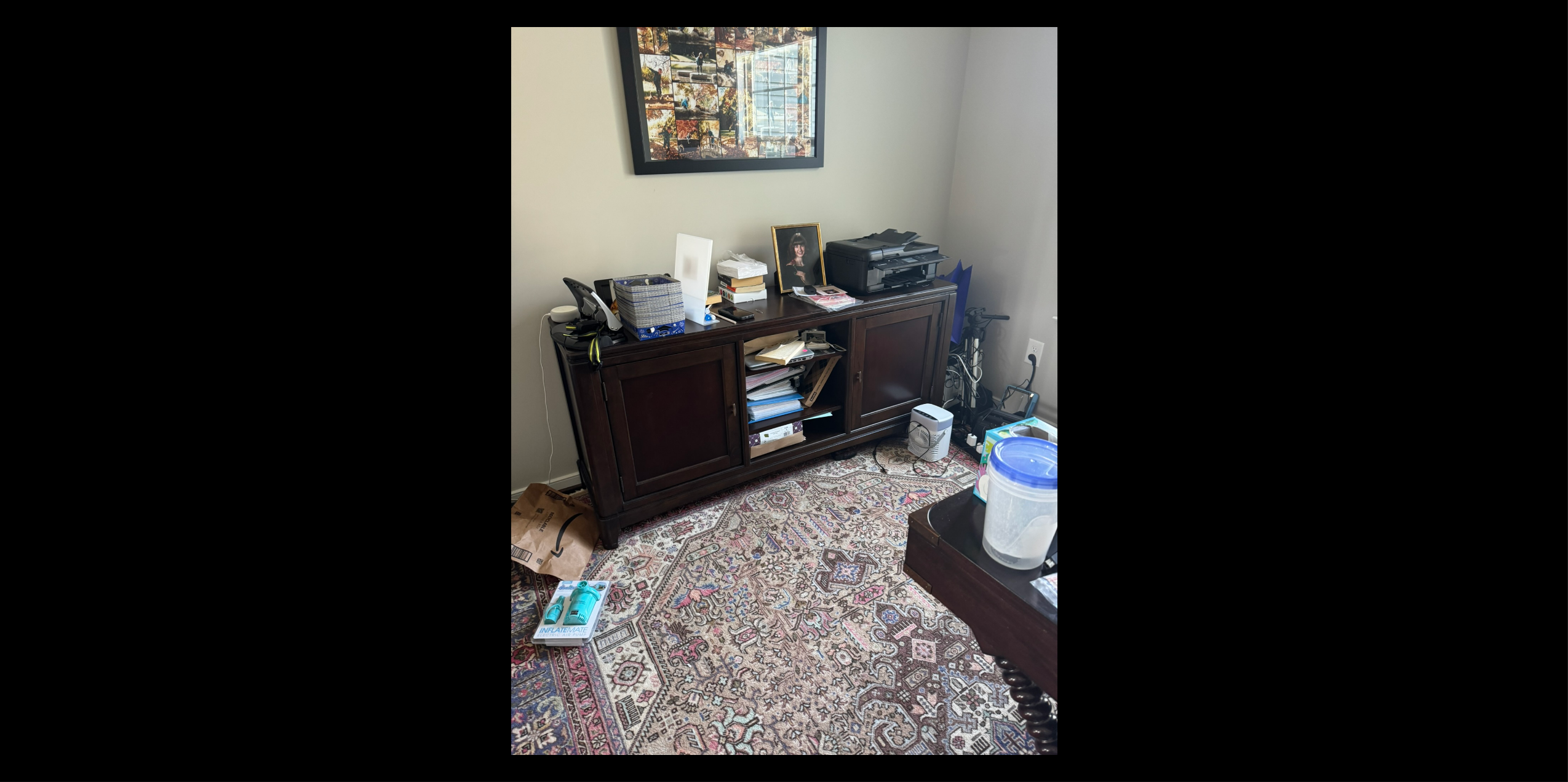
click at [1553, 392] on button at bounding box center [1547, 391] width 43 height 62
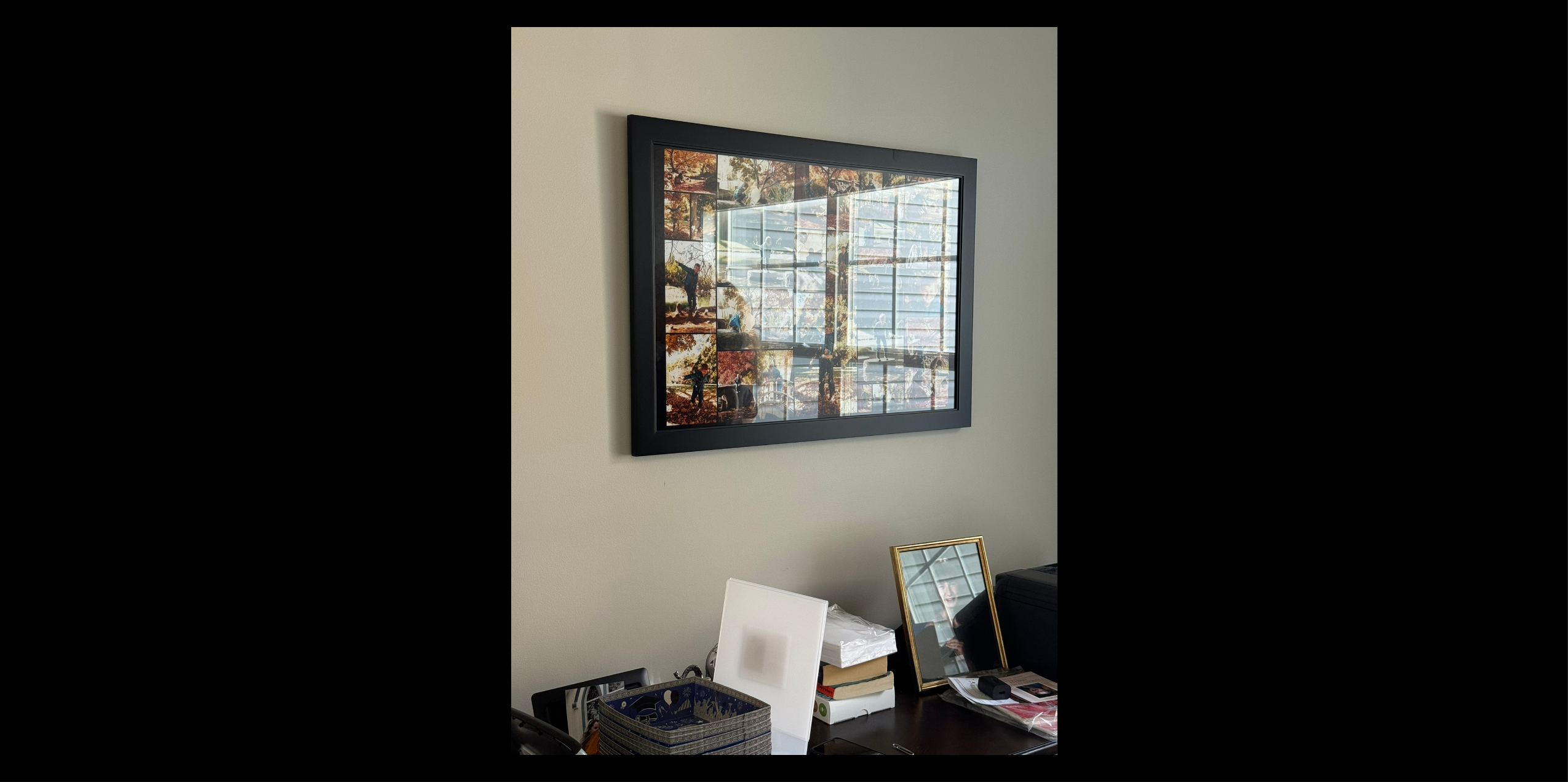
click at [1553, 392] on button at bounding box center [1547, 391] width 43 height 62
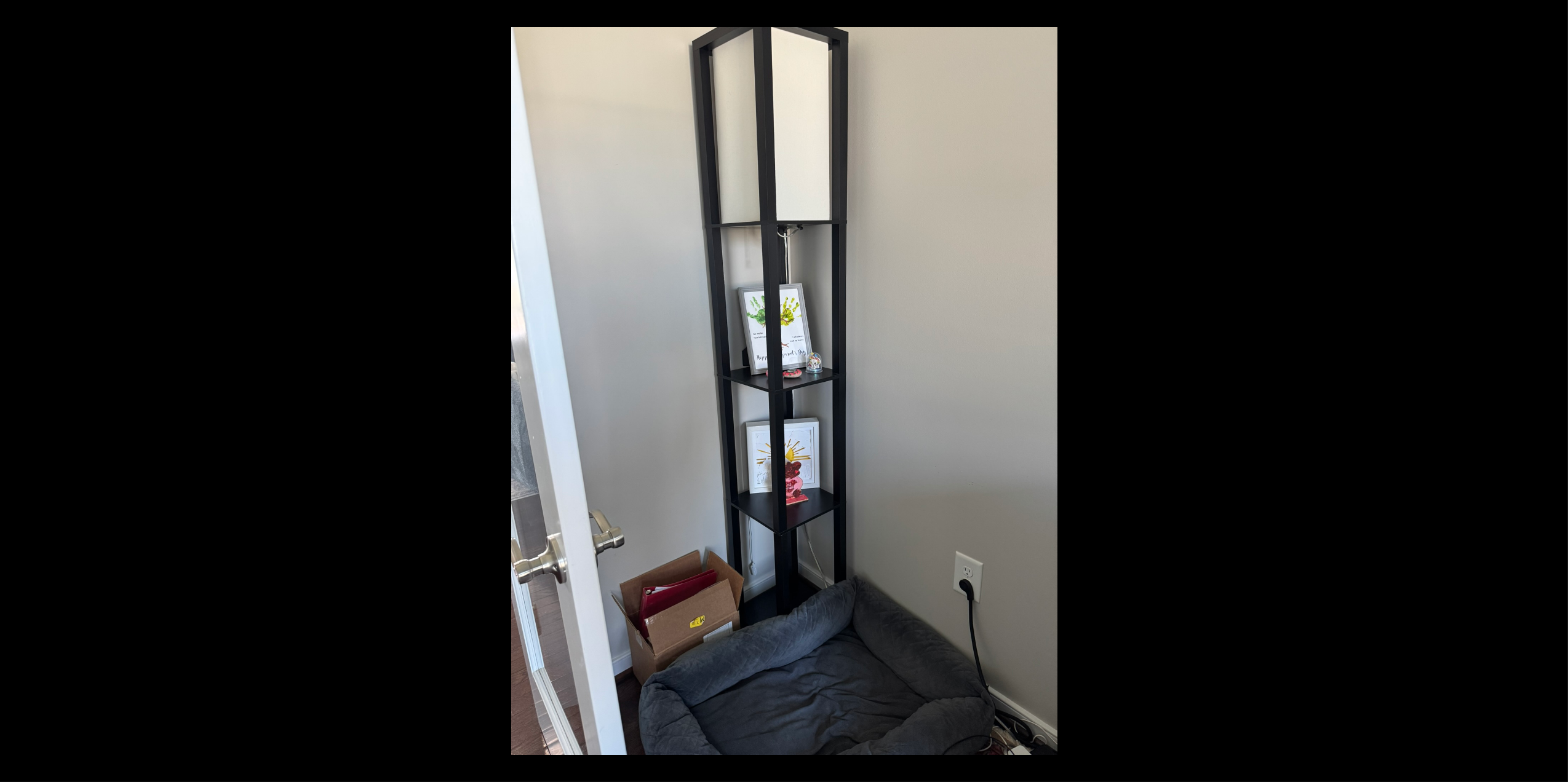
click at [1553, 392] on button at bounding box center [1547, 391] width 43 height 62
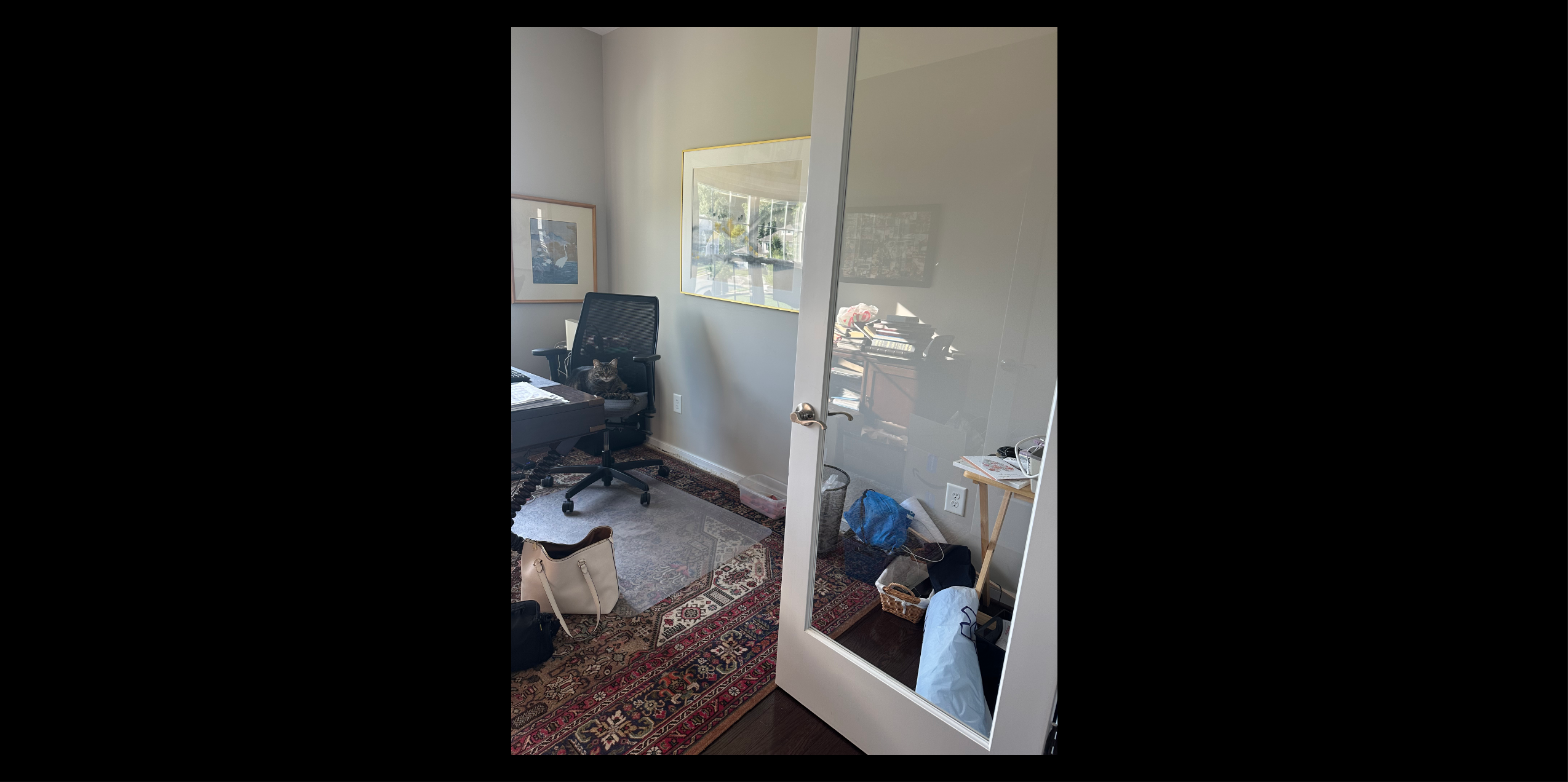
click at [1553, 392] on button at bounding box center [1547, 391] width 43 height 62
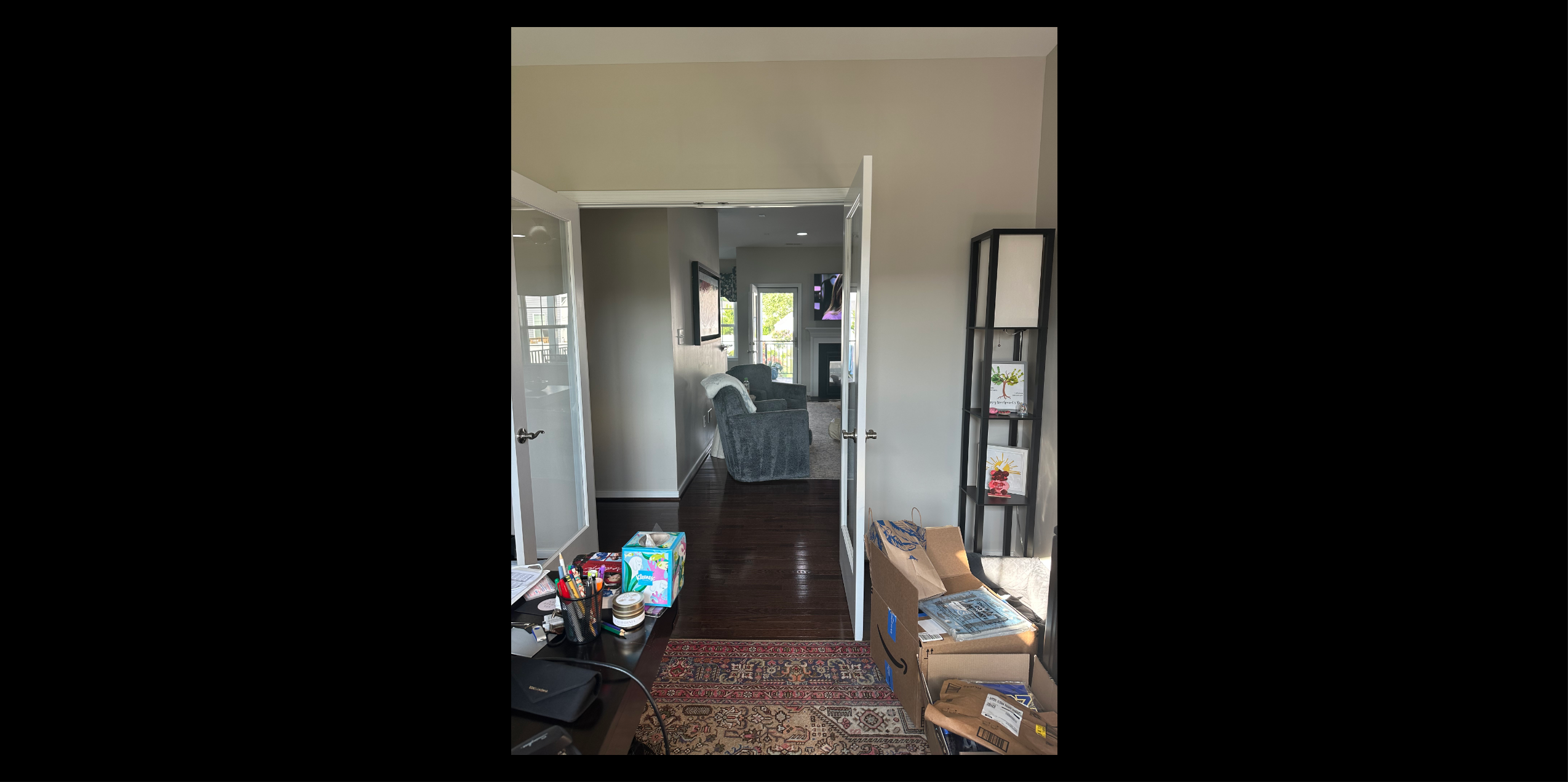
click at [1553, 392] on button at bounding box center [1547, 391] width 43 height 62
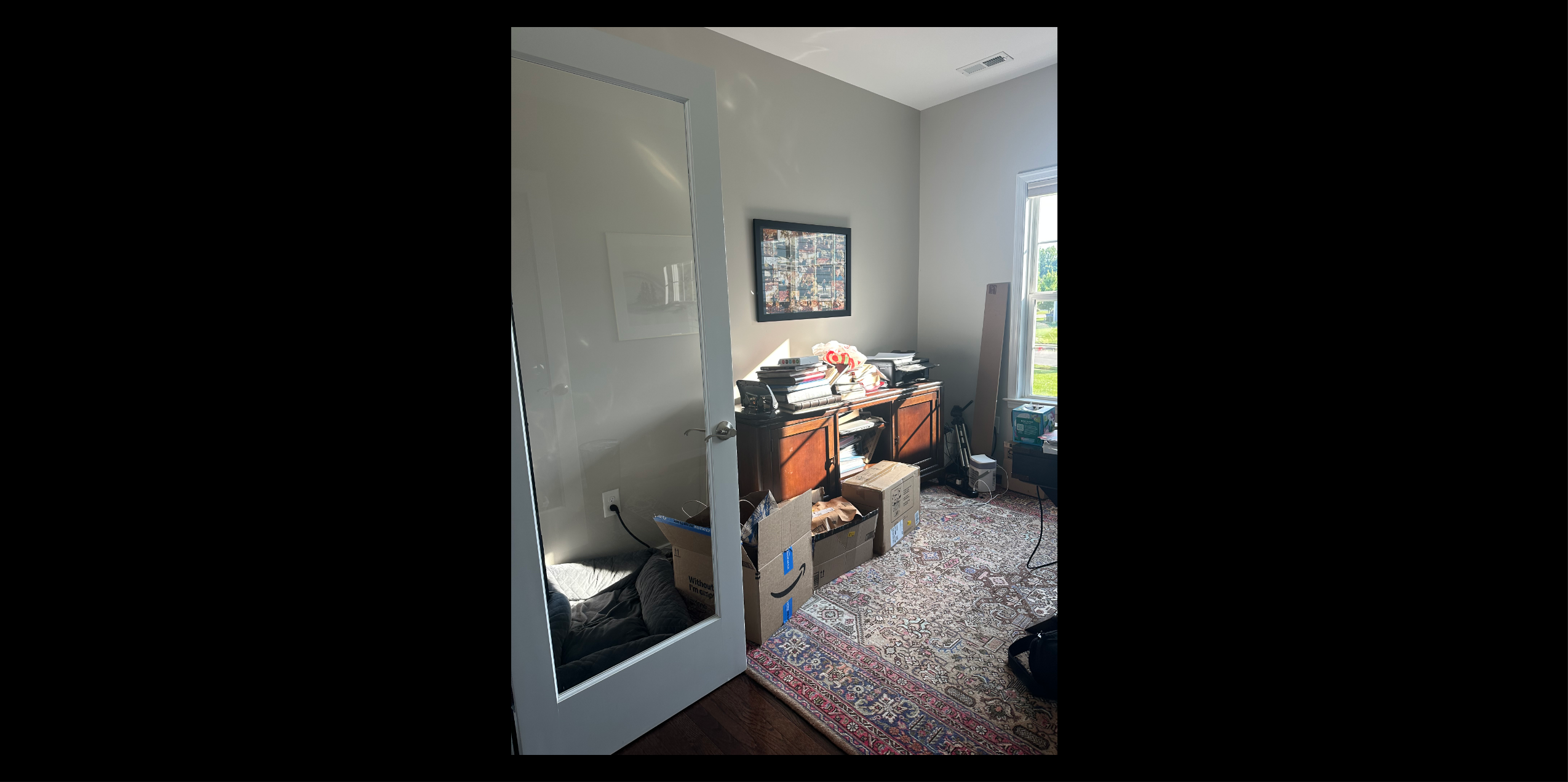
click at [1553, 392] on button at bounding box center [1547, 391] width 43 height 62
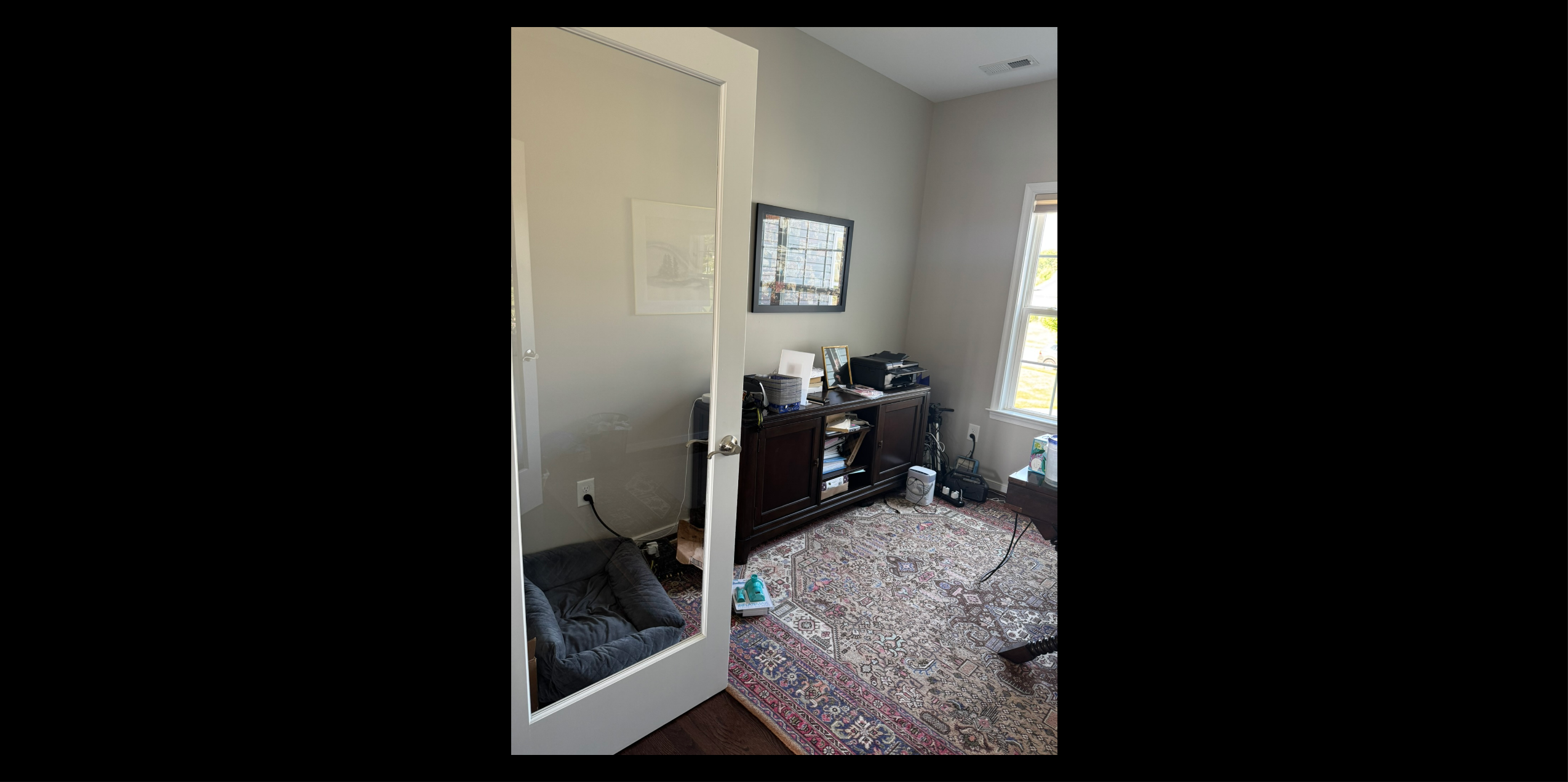
click at [1553, 392] on button at bounding box center [1547, 391] width 43 height 62
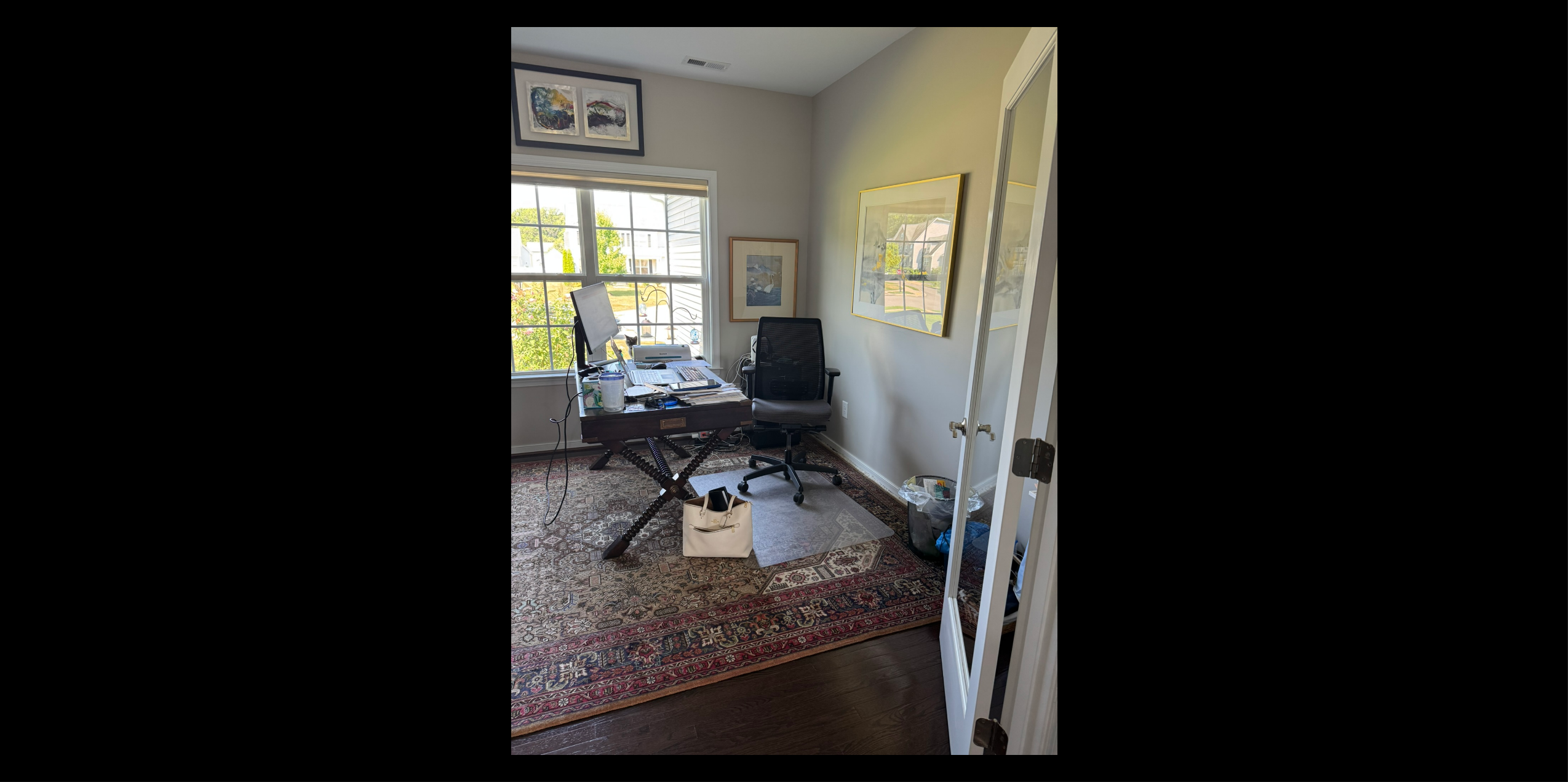
click at [1553, 392] on button at bounding box center [1547, 391] width 43 height 62
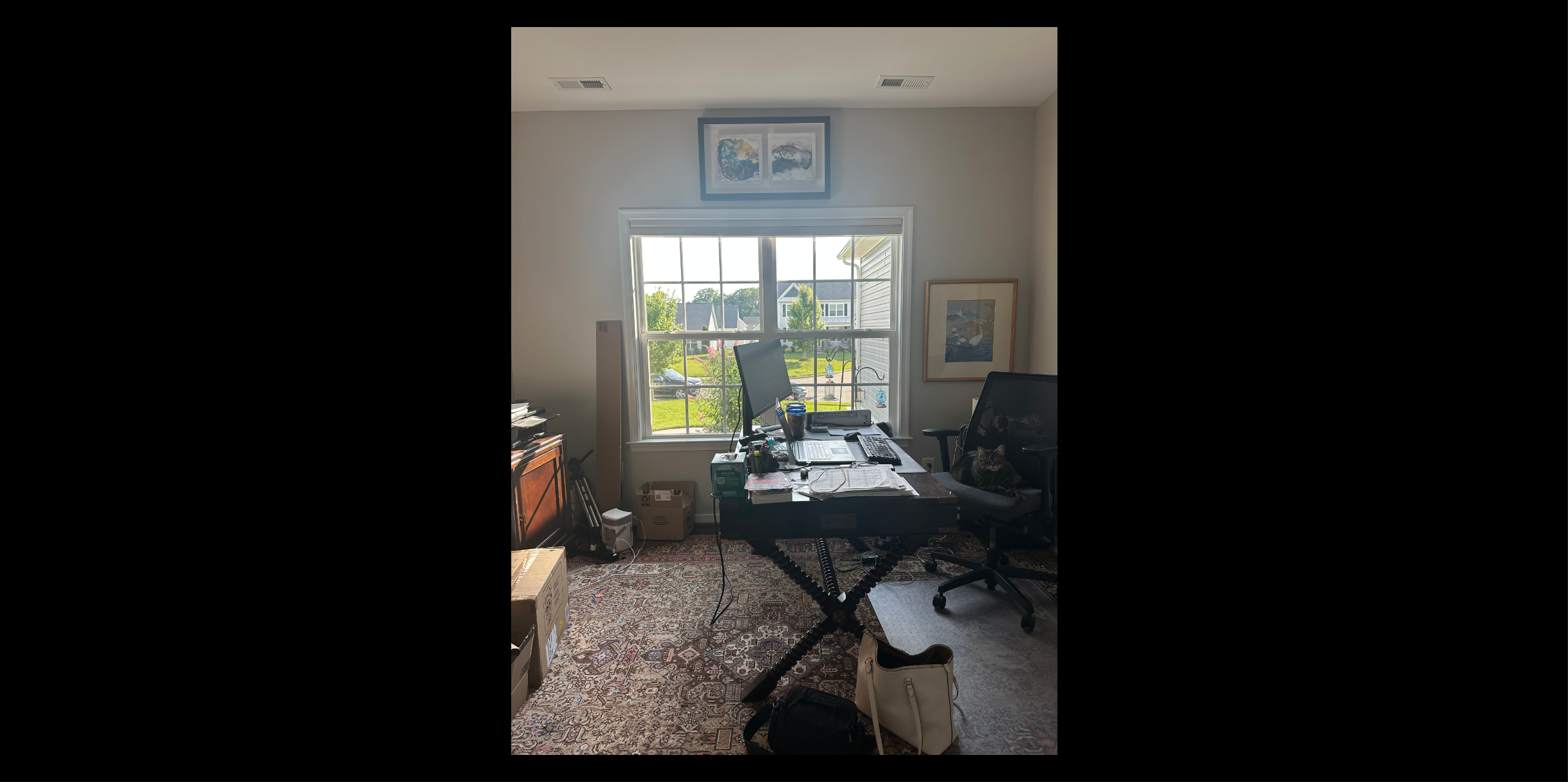
click at [1553, 392] on button at bounding box center [1547, 391] width 43 height 62
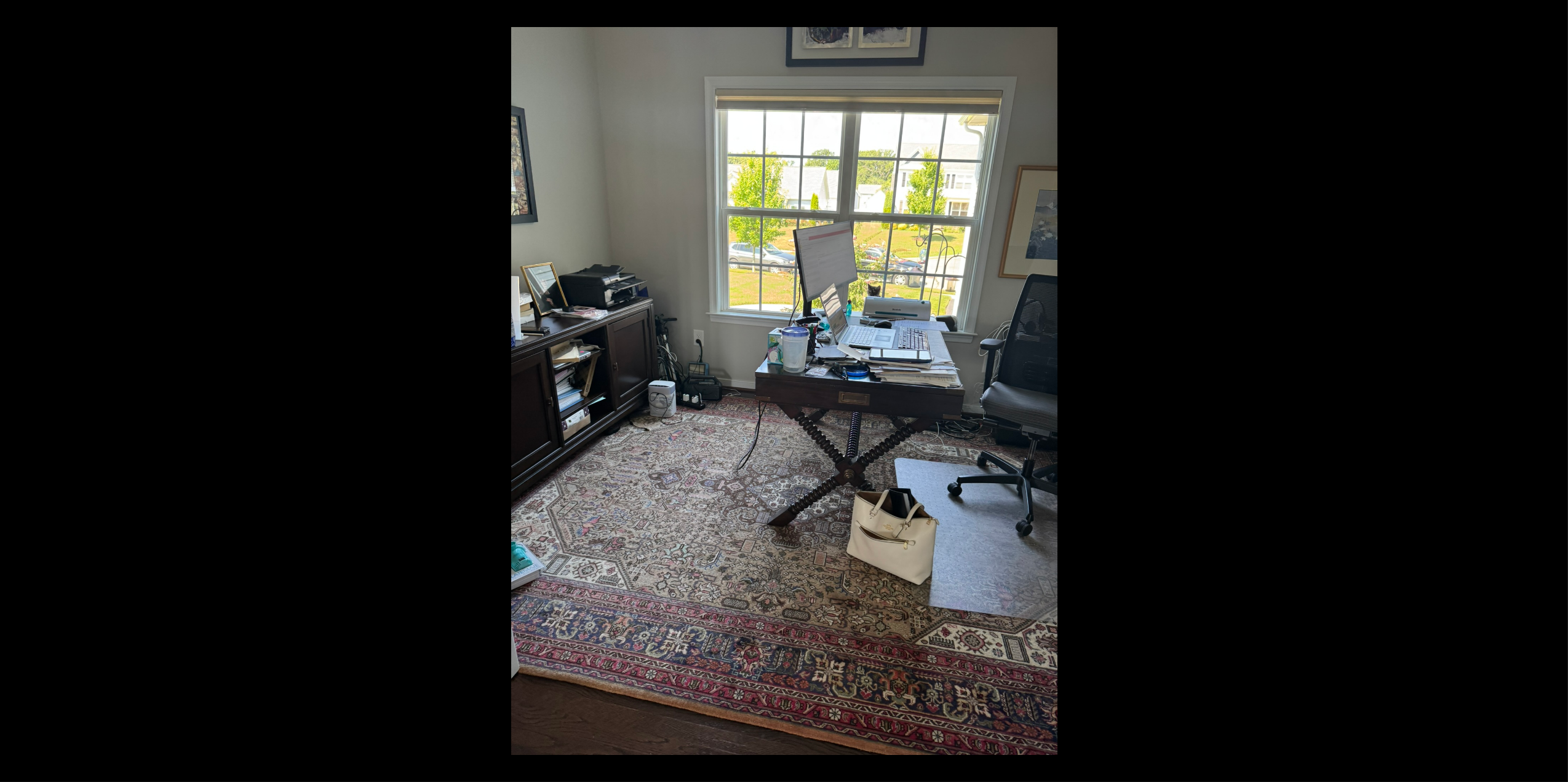
click at [1553, 392] on button at bounding box center [1547, 391] width 43 height 62
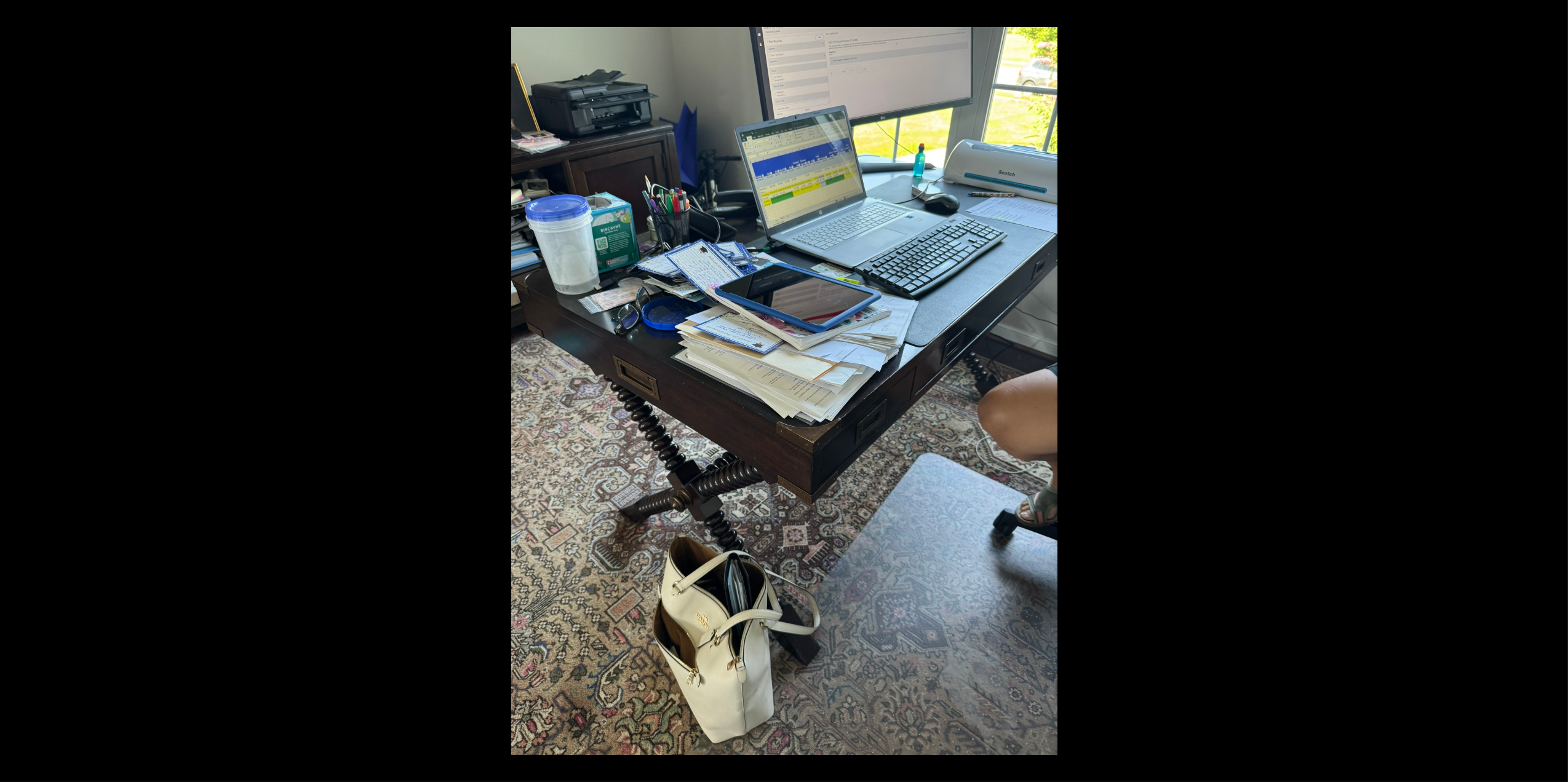
click at [1553, 392] on button at bounding box center [1547, 391] width 43 height 62
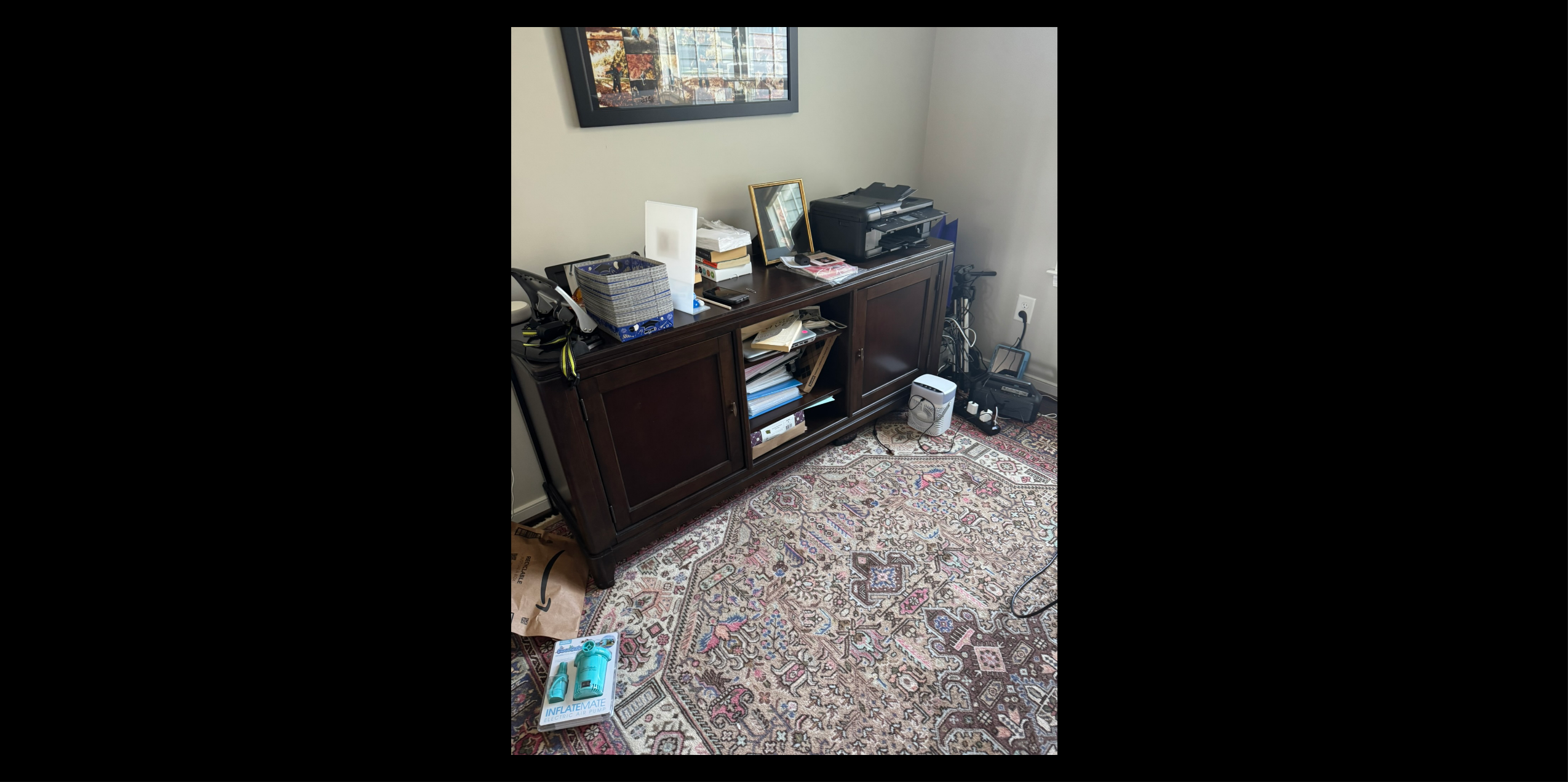
click at [1553, 392] on button at bounding box center [1547, 391] width 43 height 62
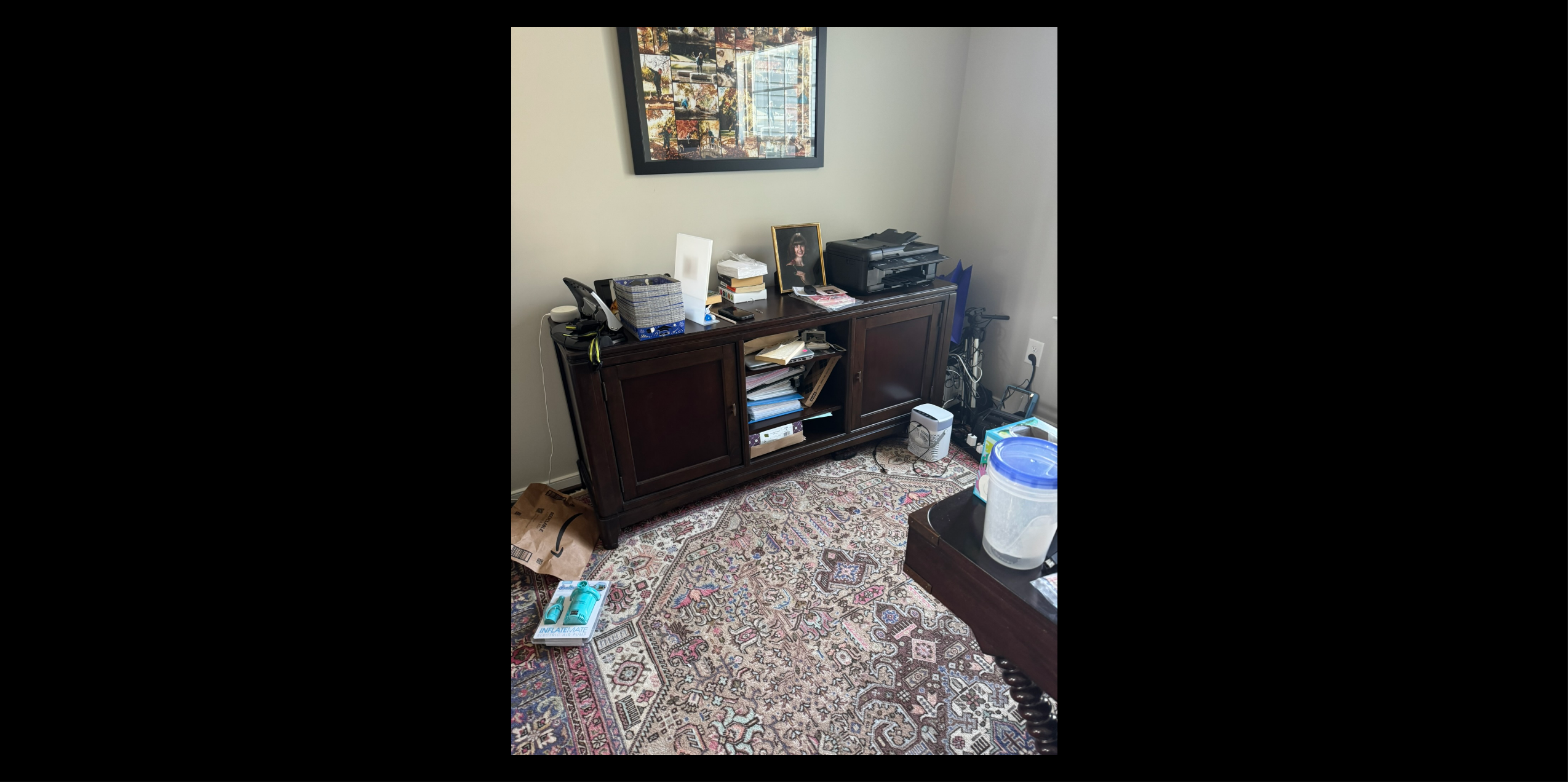
click at [1553, 392] on button at bounding box center [1547, 391] width 43 height 62
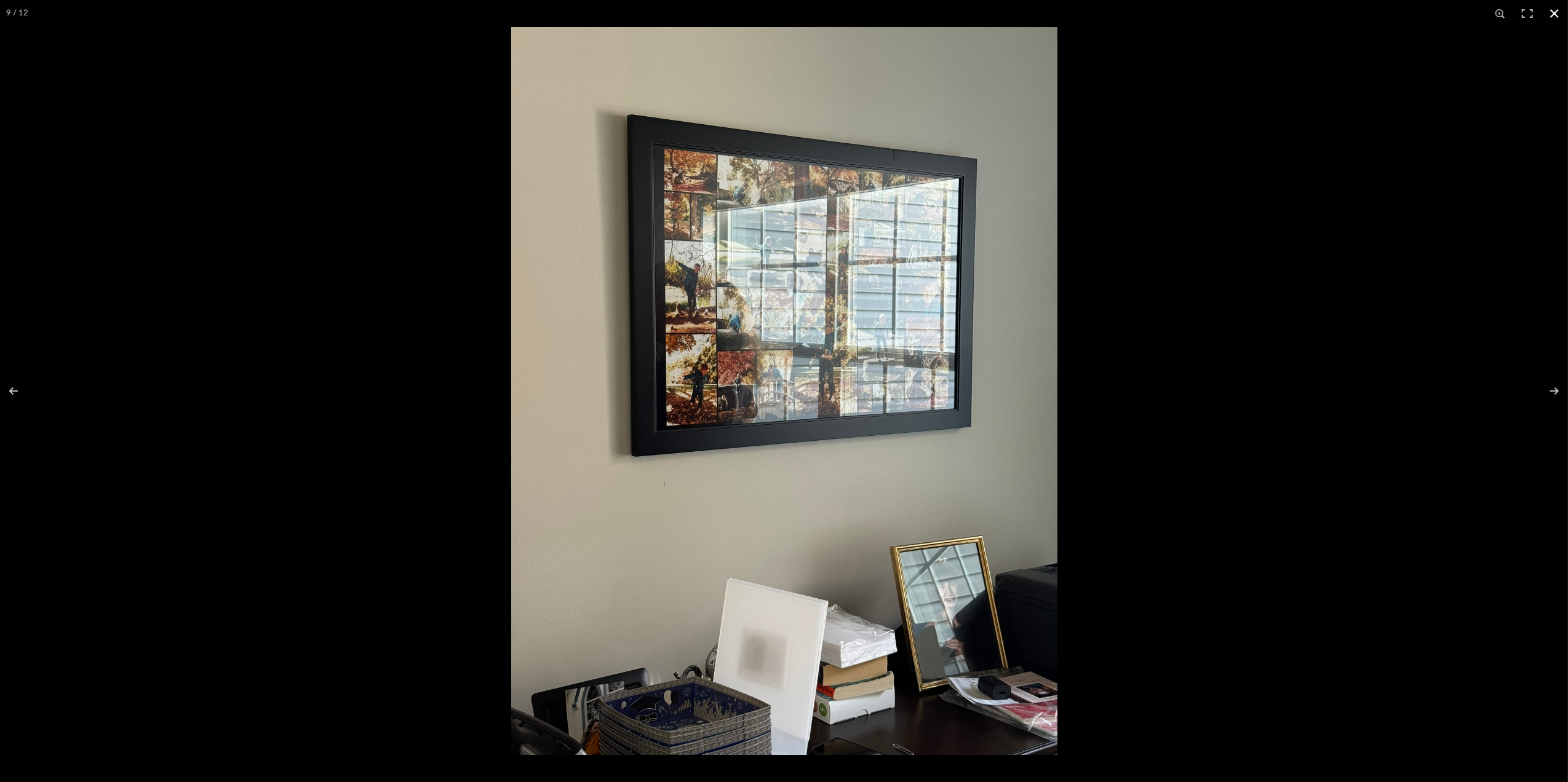
click at [1559, 6] on button at bounding box center [1555, 13] width 27 height 27
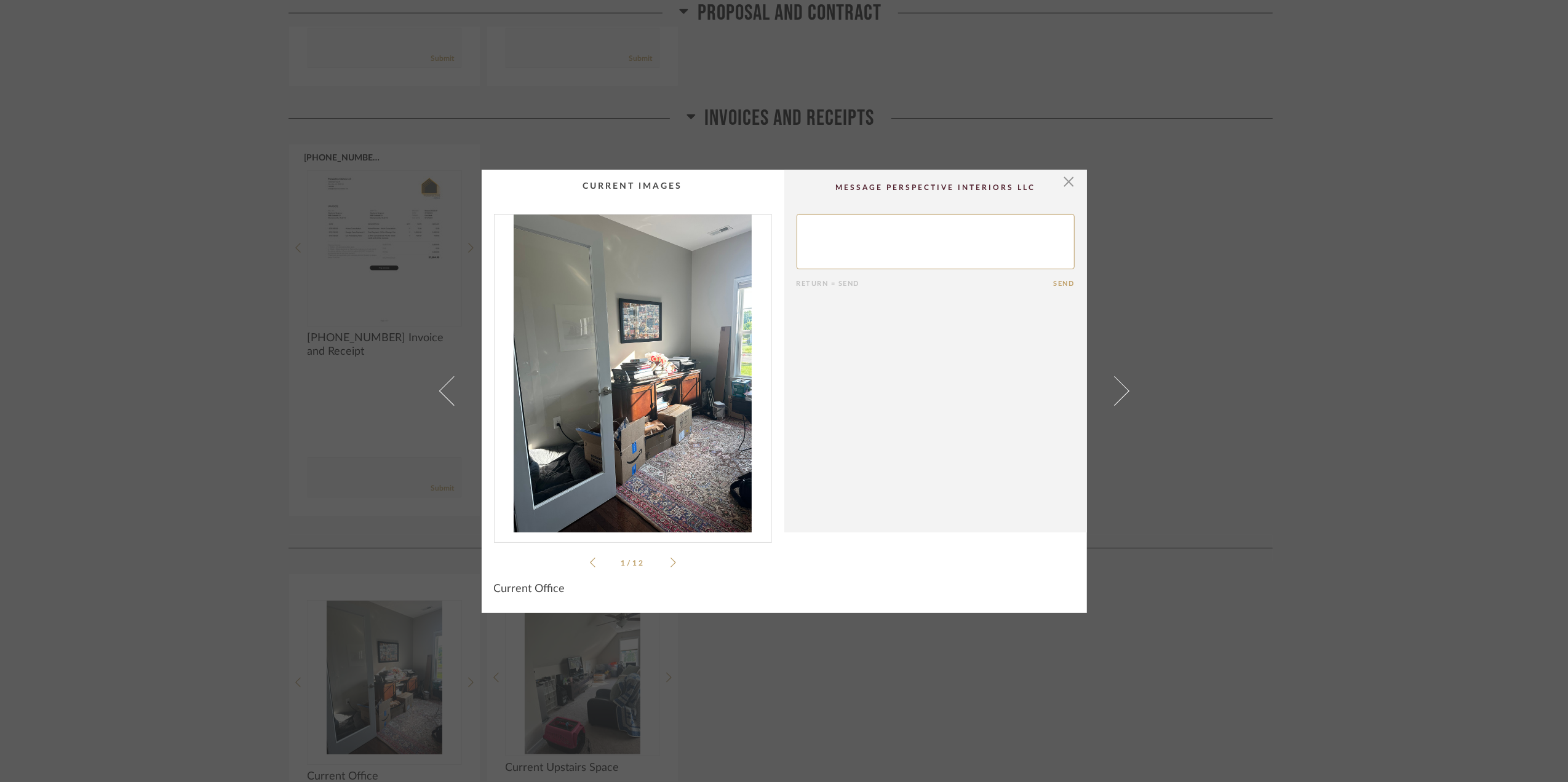
click at [1293, 406] on div "× 1 / 12 Return = Send Send Current Office" at bounding box center [784, 391] width 1568 height 782
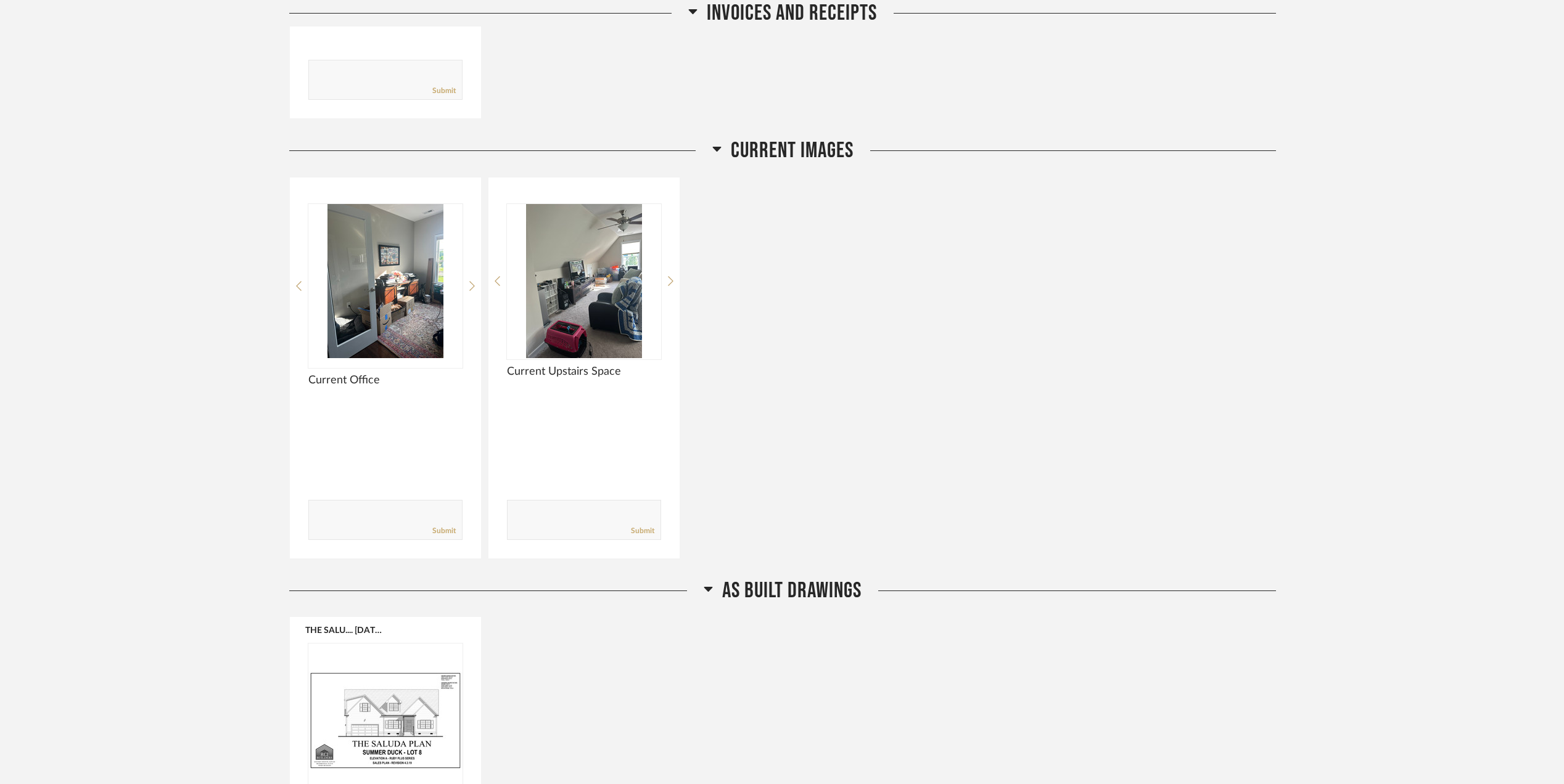
scroll to position [881, 0]
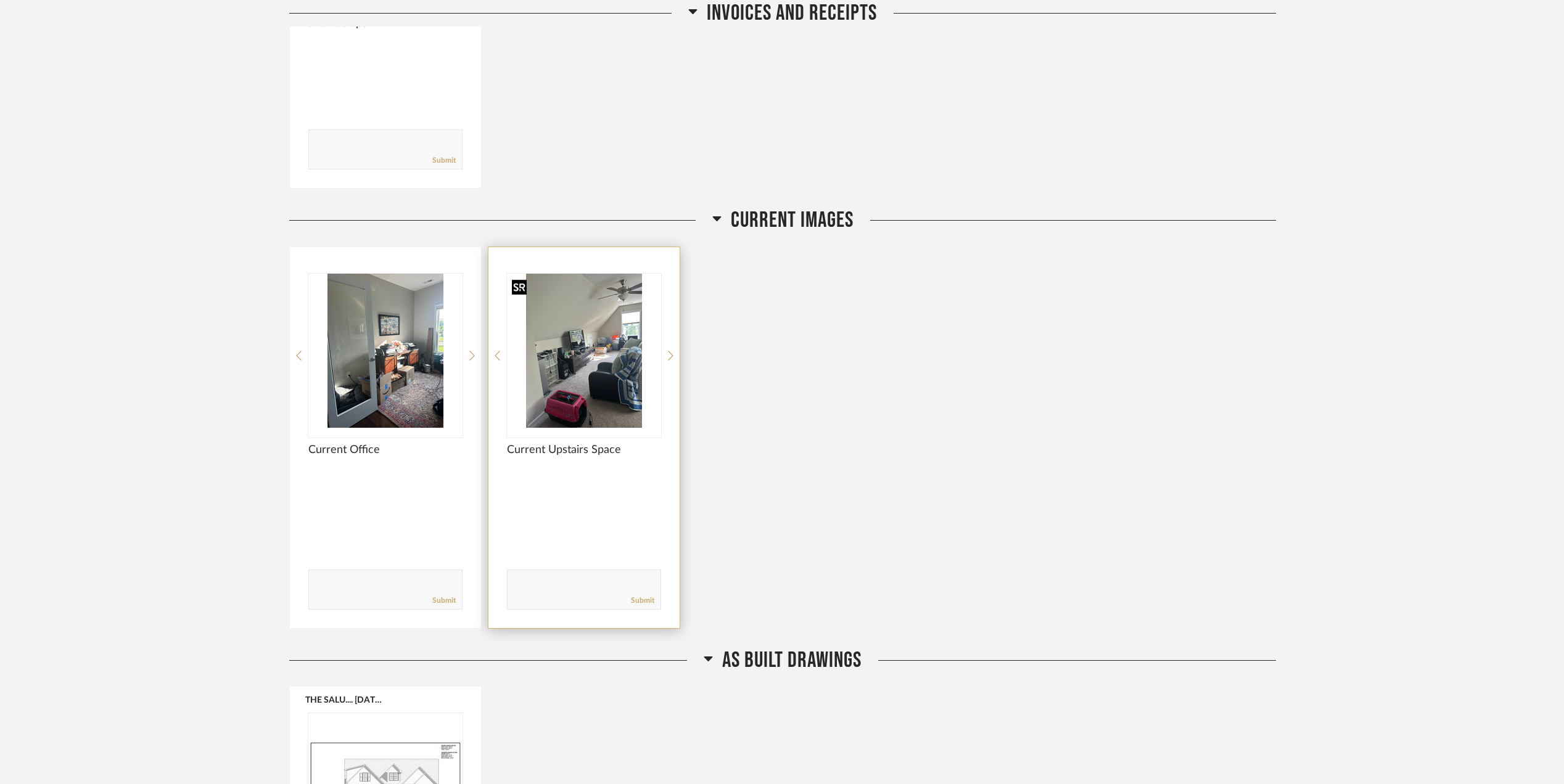
click at [607, 349] on img "0" at bounding box center [584, 350] width 154 height 154
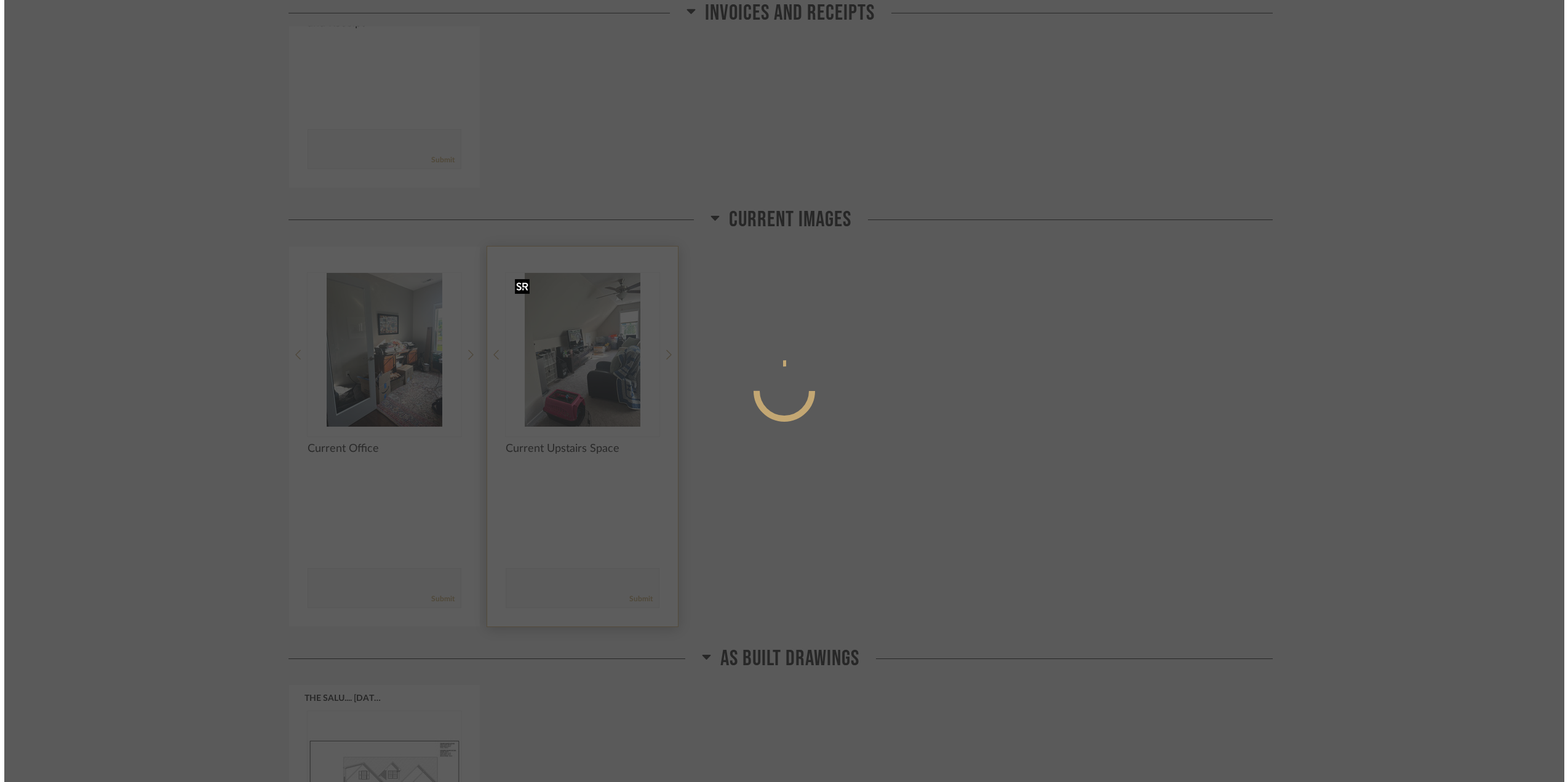
scroll to position [0, 0]
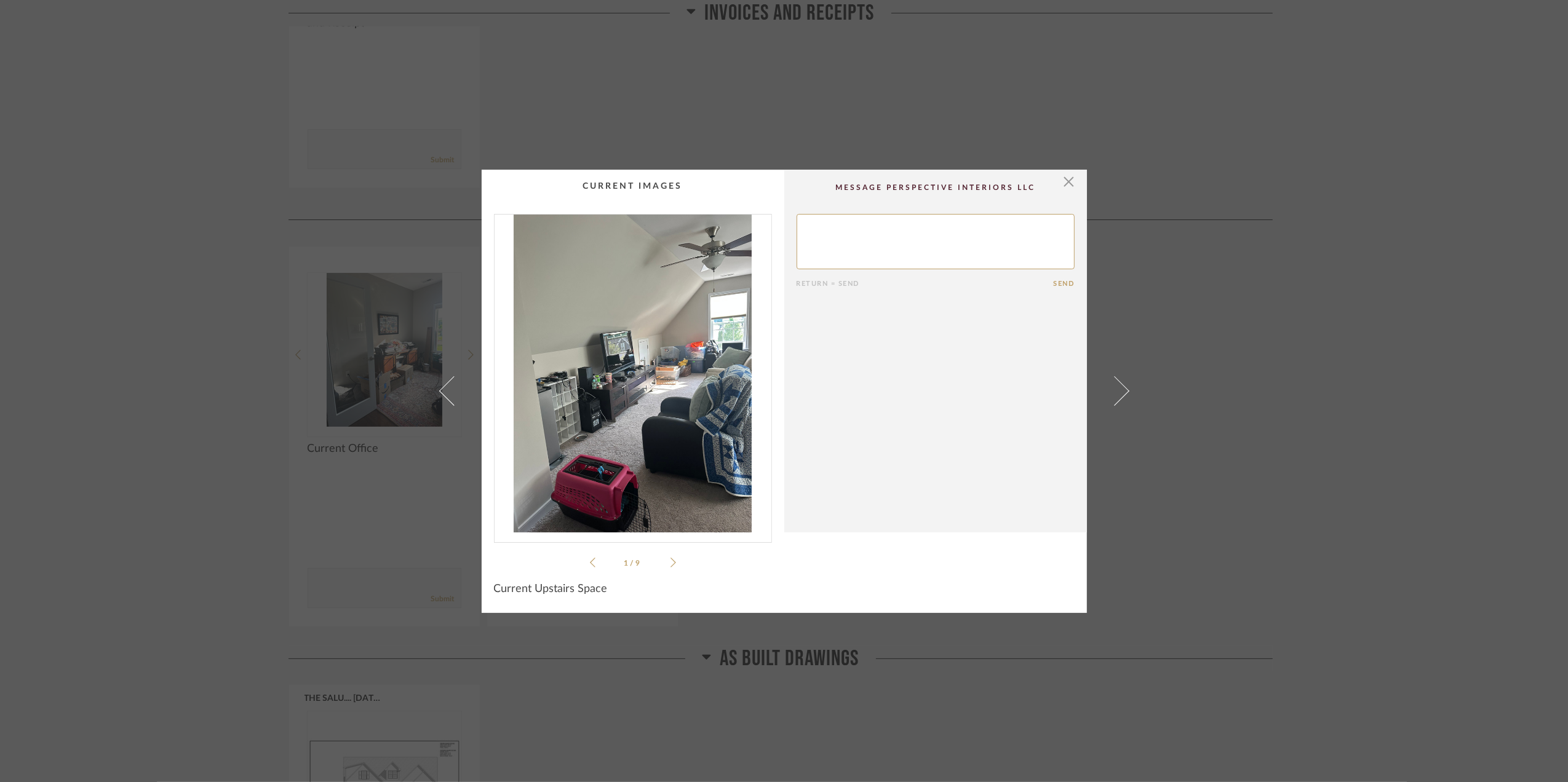
click at [663, 309] on img "0" at bounding box center [633, 374] width 277 height 318
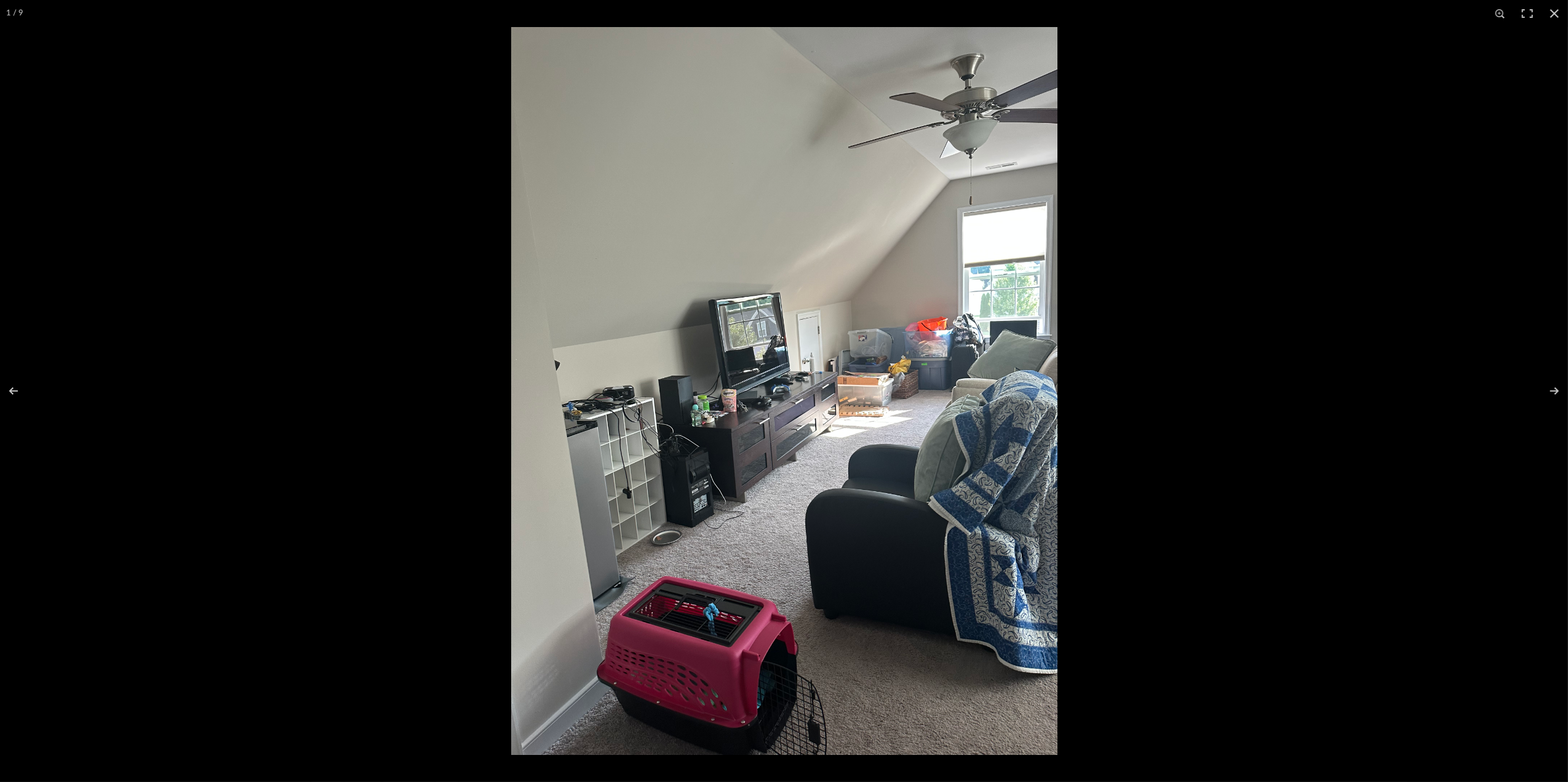
click at [984, 249] on img at bounding box center [784, 391] width 546 height 728
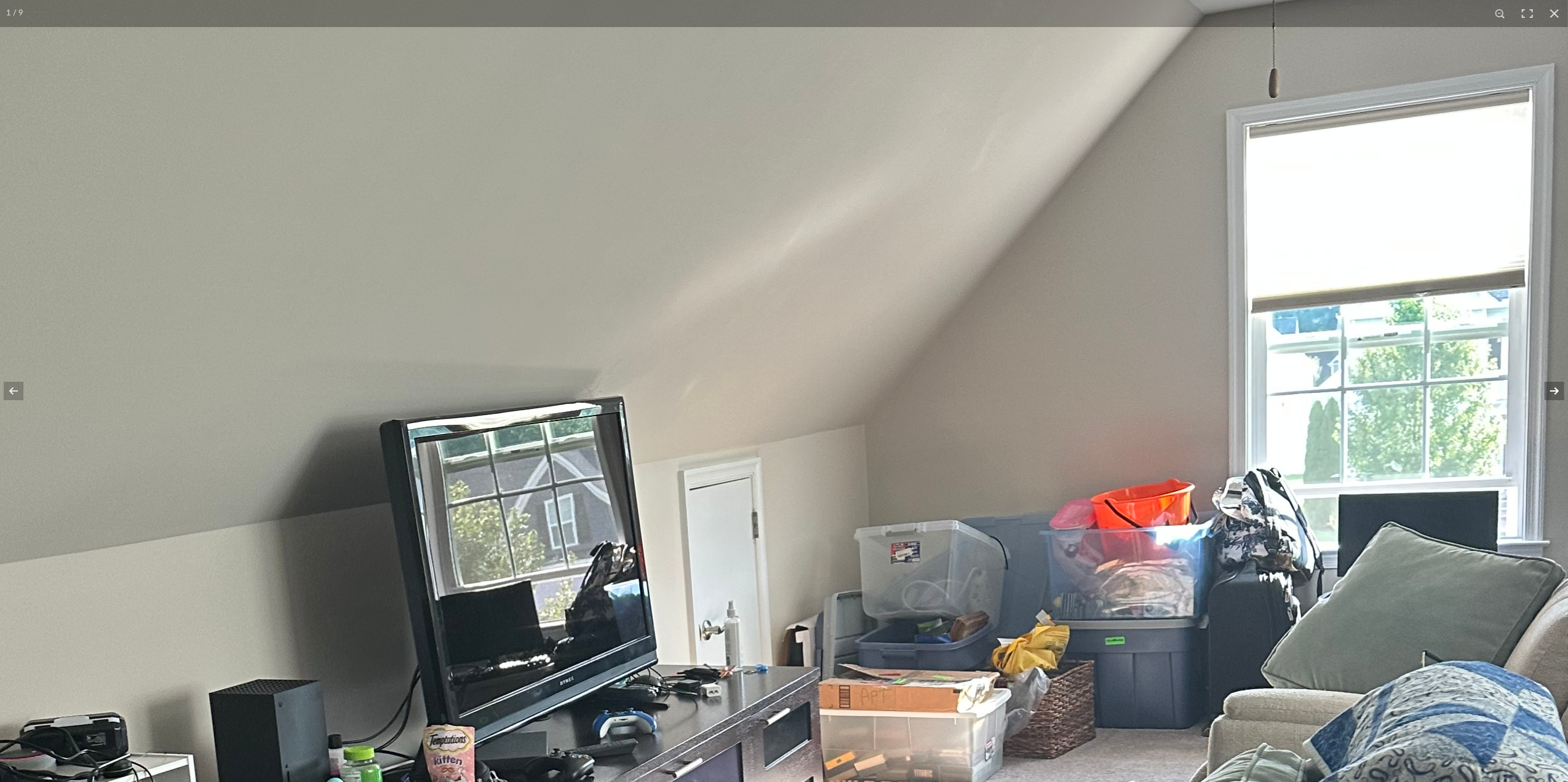
click at [1549, 388] on button at bounding box center [1547, 391] width 43 height 62
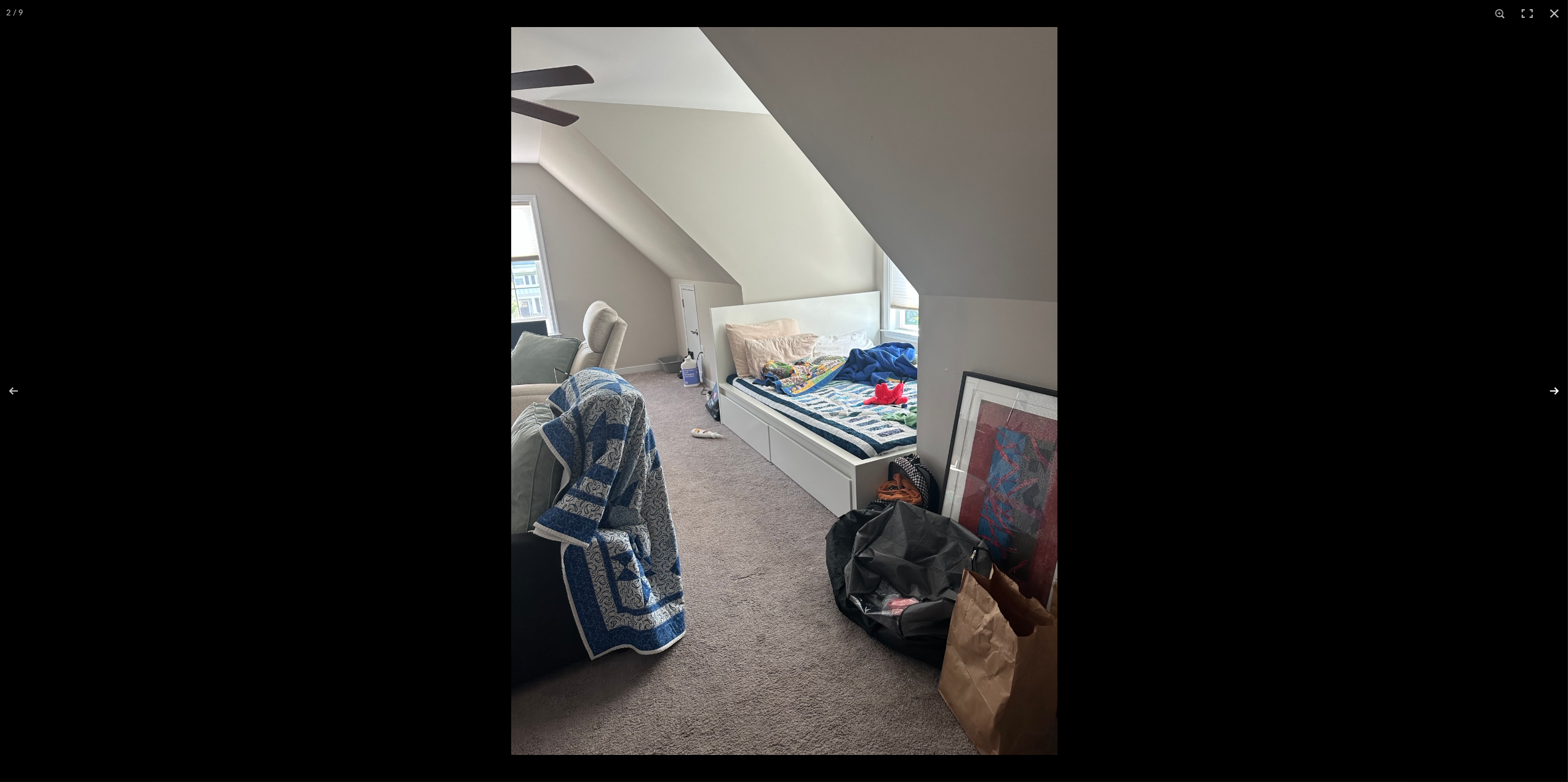
click at [1545, 392] on button at bounding box center [1547, 391] width 43 height 62
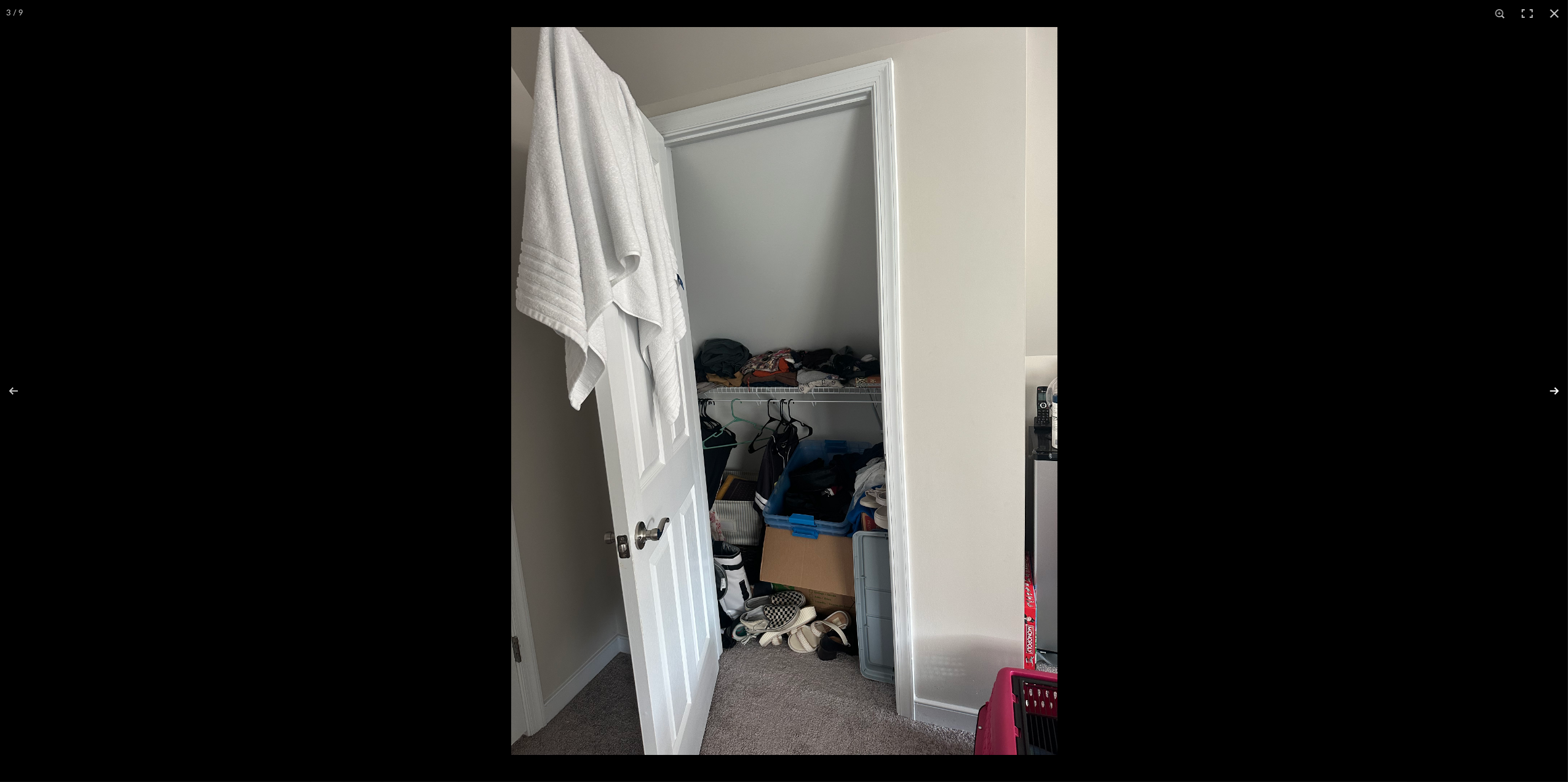
click at [1540, 396] on button at bounding box center [1547, 391] width 43 height 62
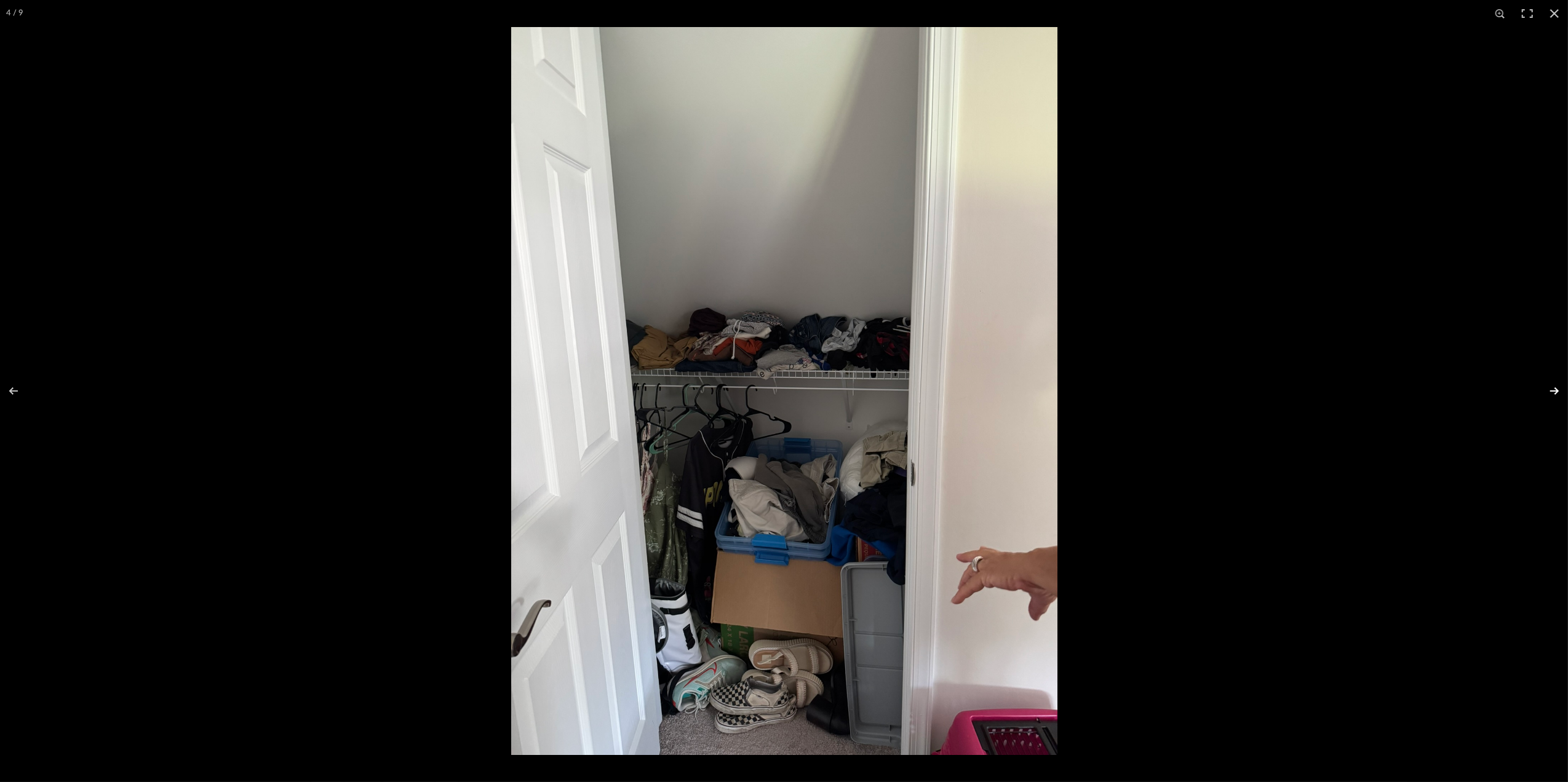
click at [1551, 389] on button at bounding box center [1547, 391] width 43 height 62
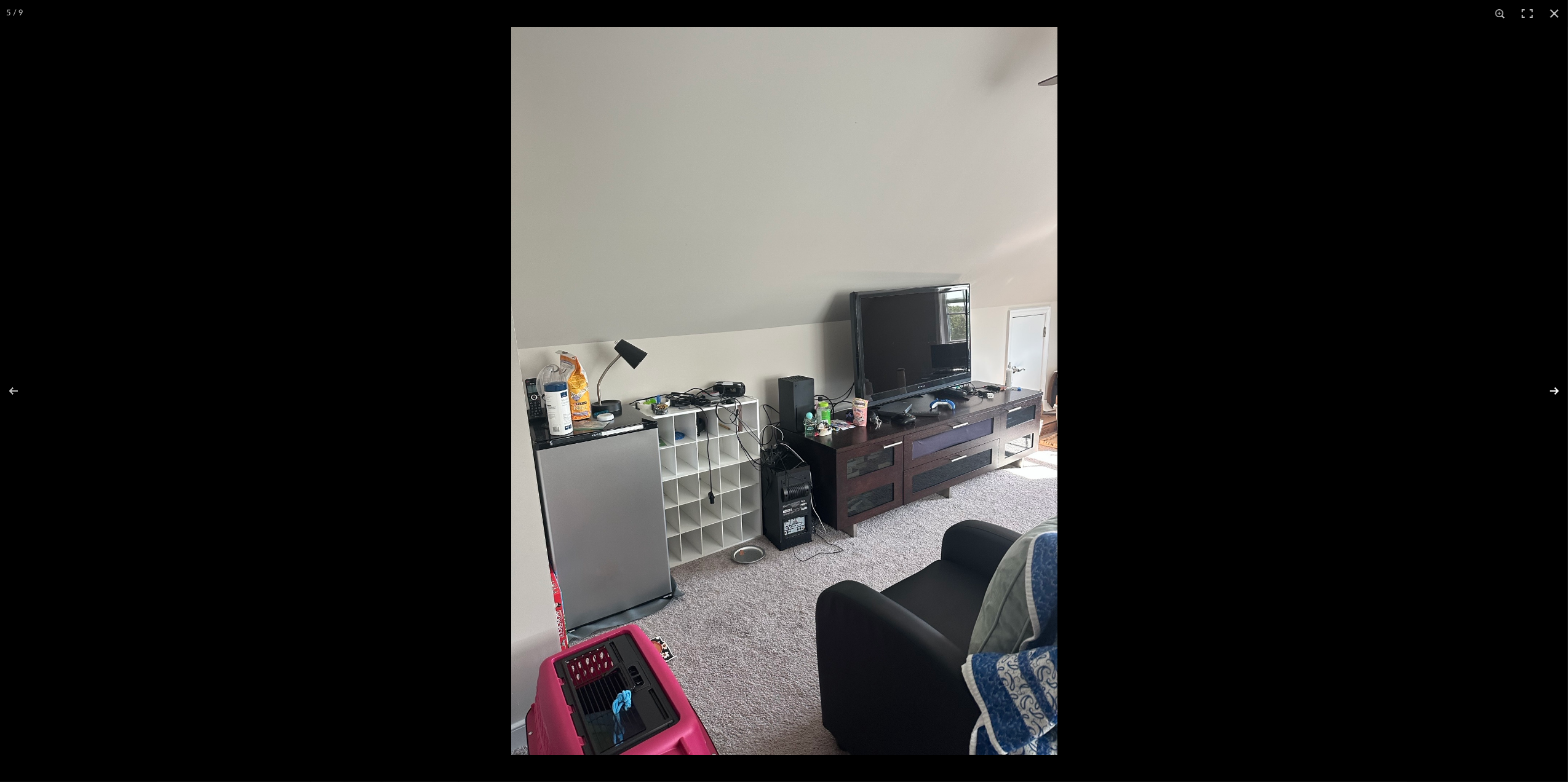
click at [1551, 389] on button at bounding box center [1547, 391] width 43 height 62
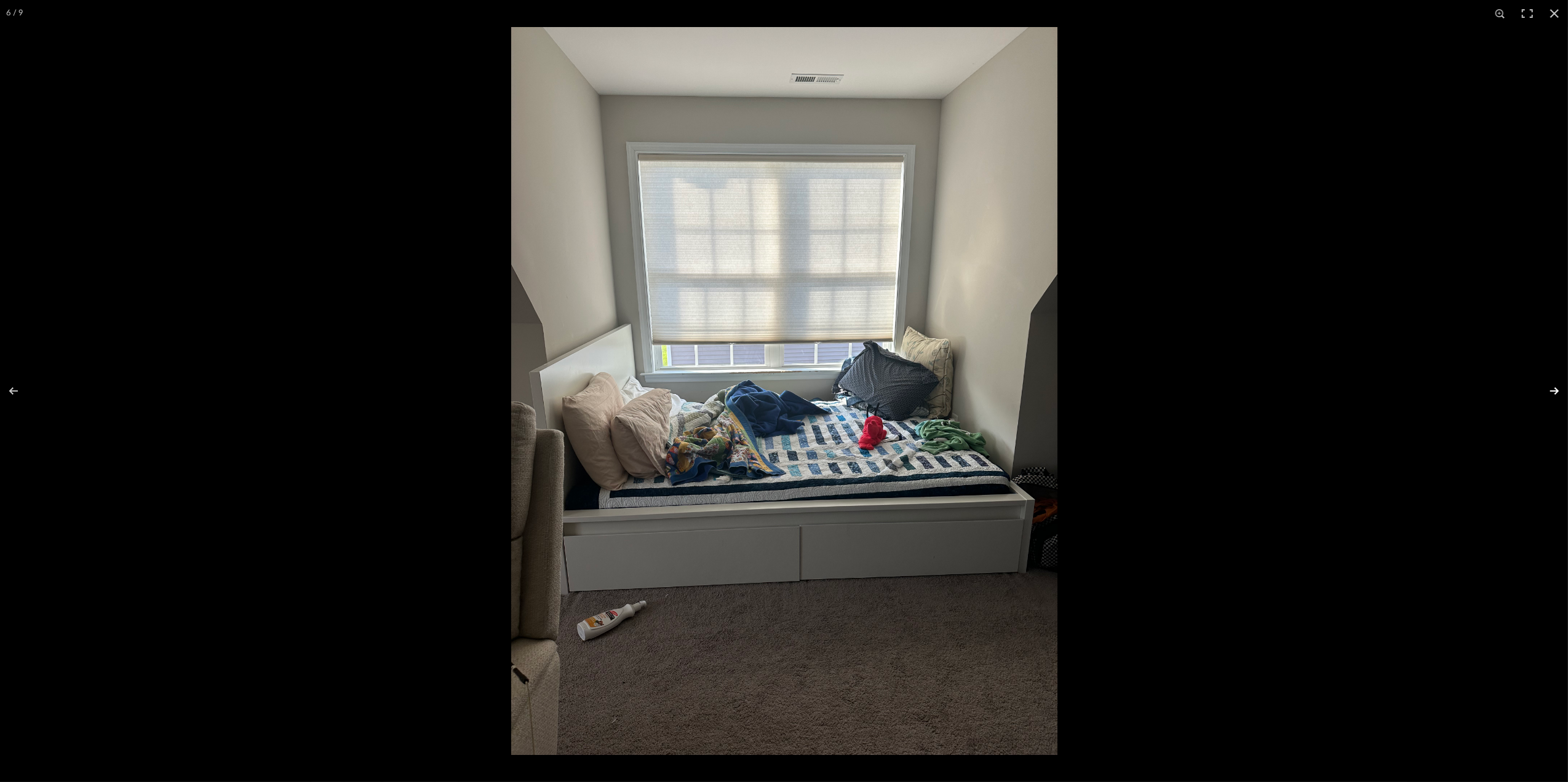
click at [1561, 389] on button at bounding box center [1547, 391] width 43 height 62
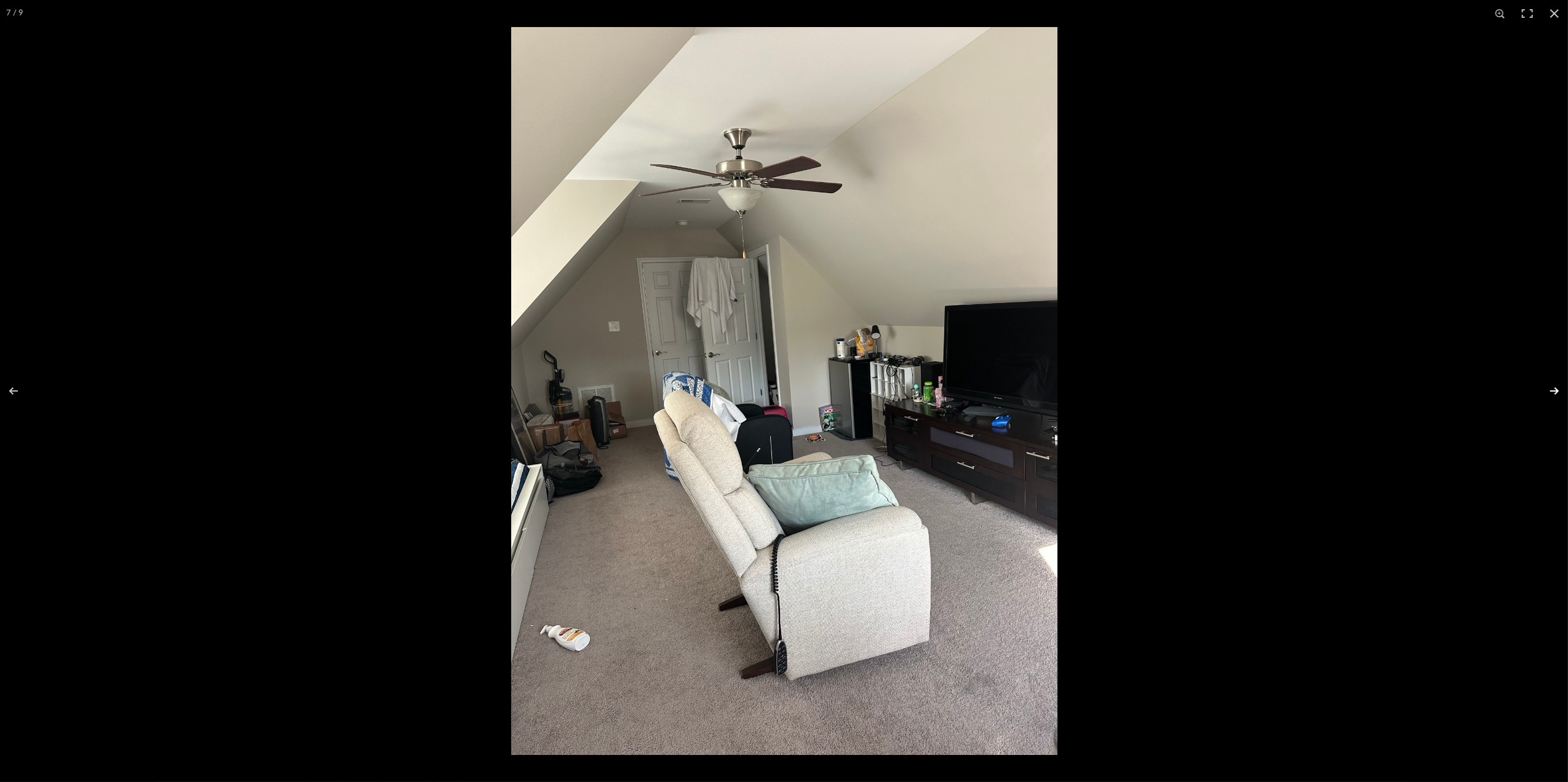
click at [1561, 389] on button at bounding box center [1547, 391] width 43 height 62
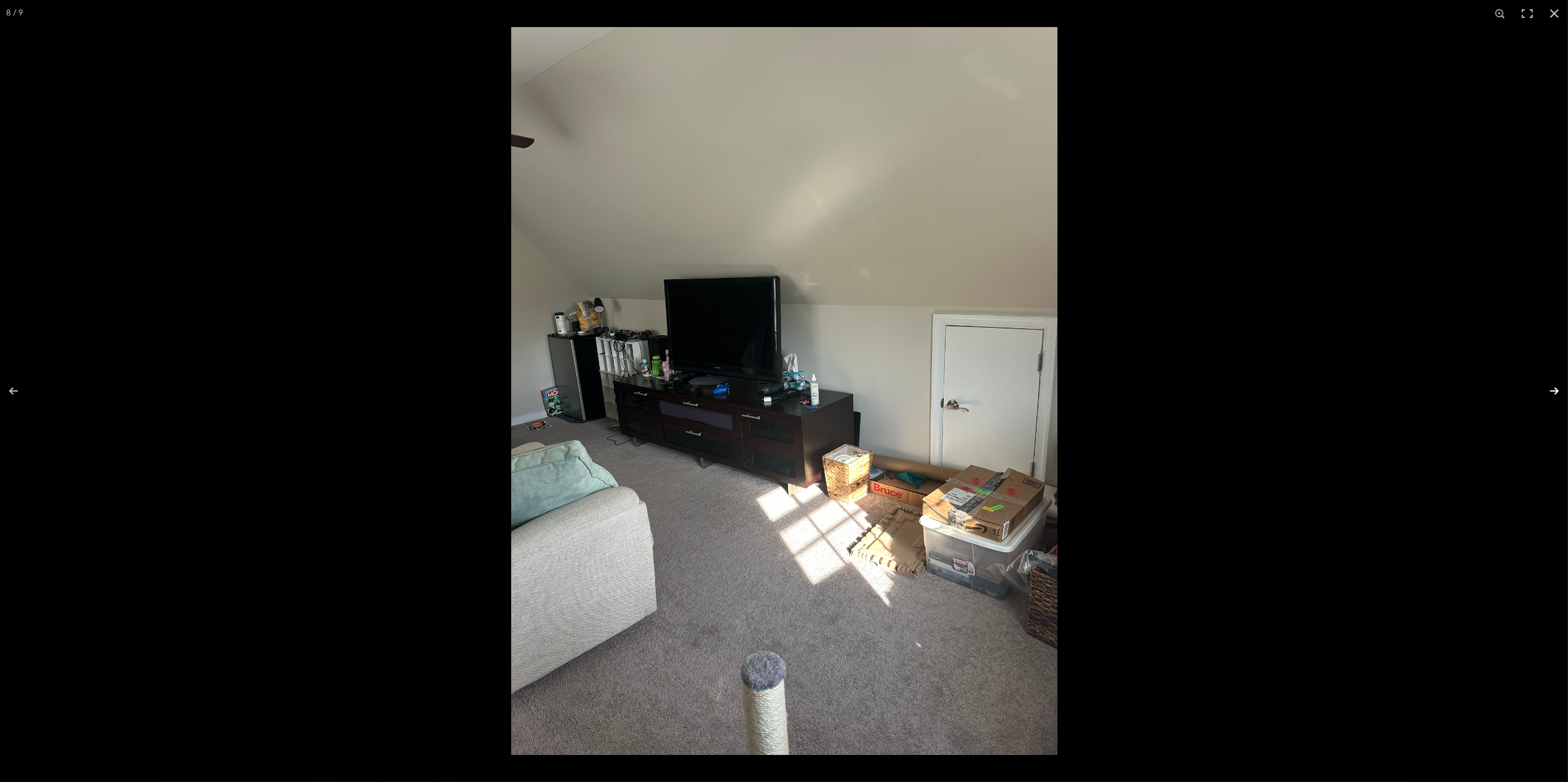
click at [1561, 389] on button at bounding box center [1547, 391] width 43 height 62
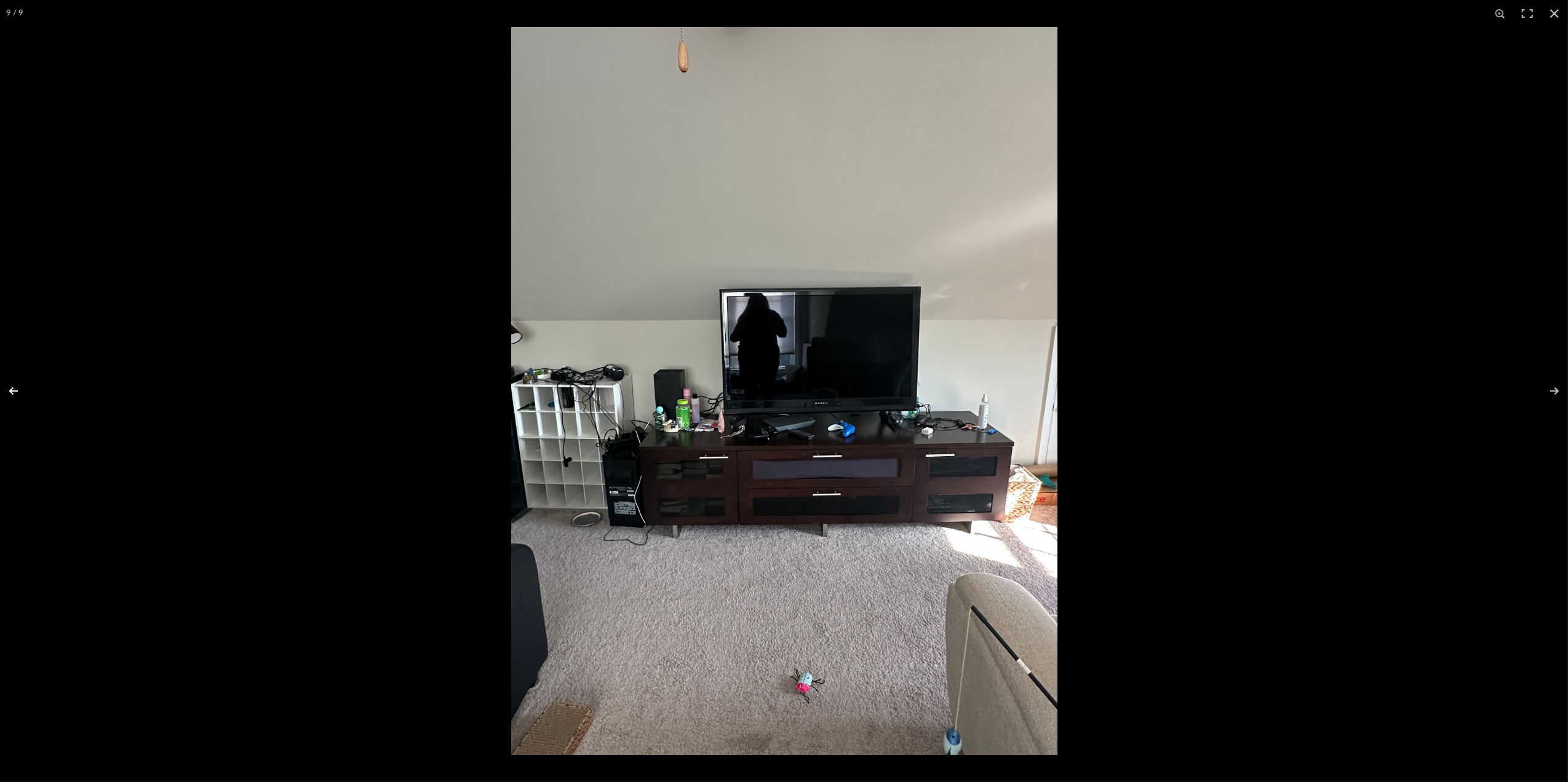
click at [15, 388] on button at bounding box center [21, 391] width 43 height 62
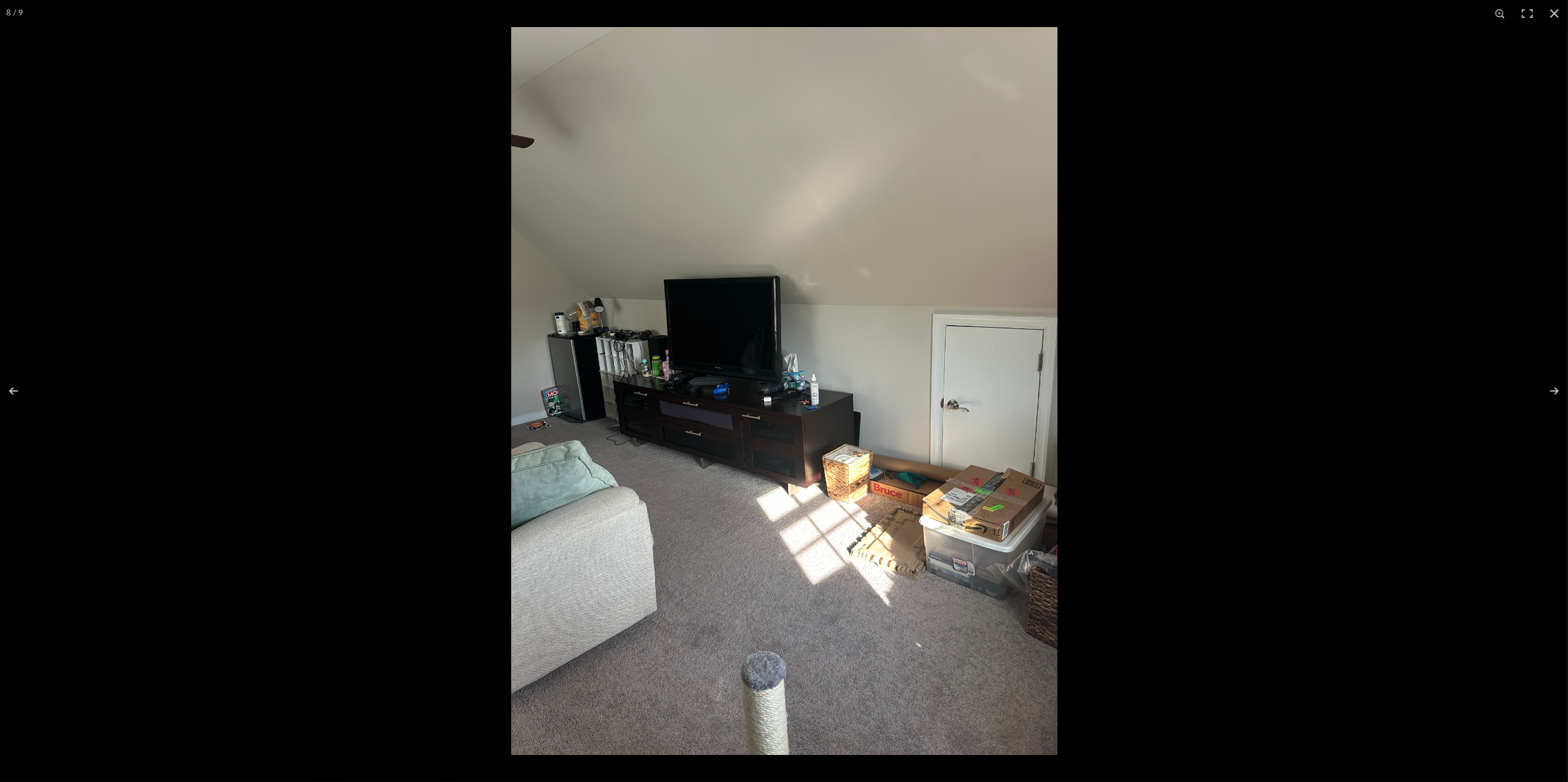
click at [1443, 387] on div at bounding box center [1295, 418] width 1568 height 782
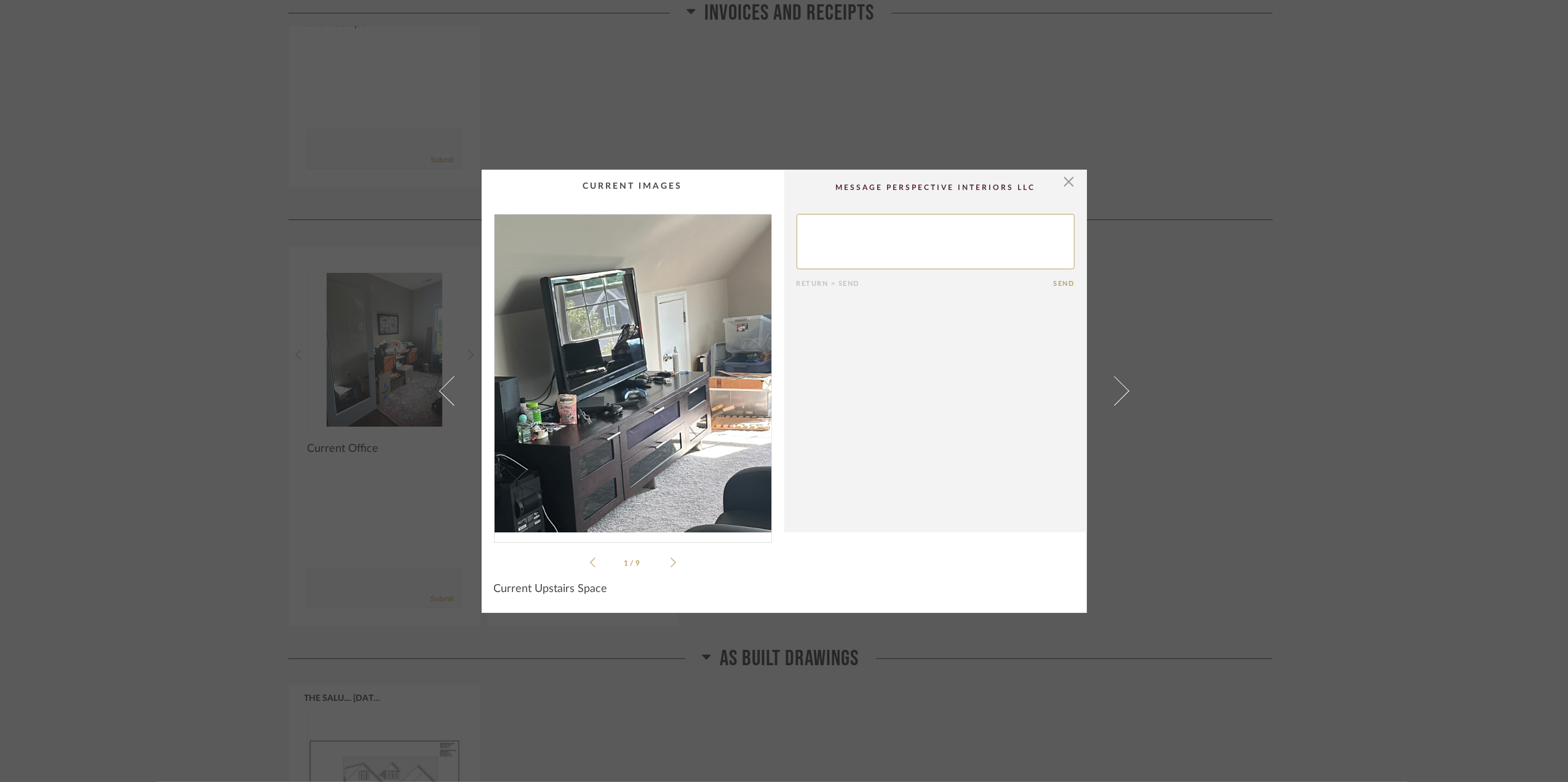
click at [627, 366] on img "0" at bounding box center [633, 374] width 277 height 318
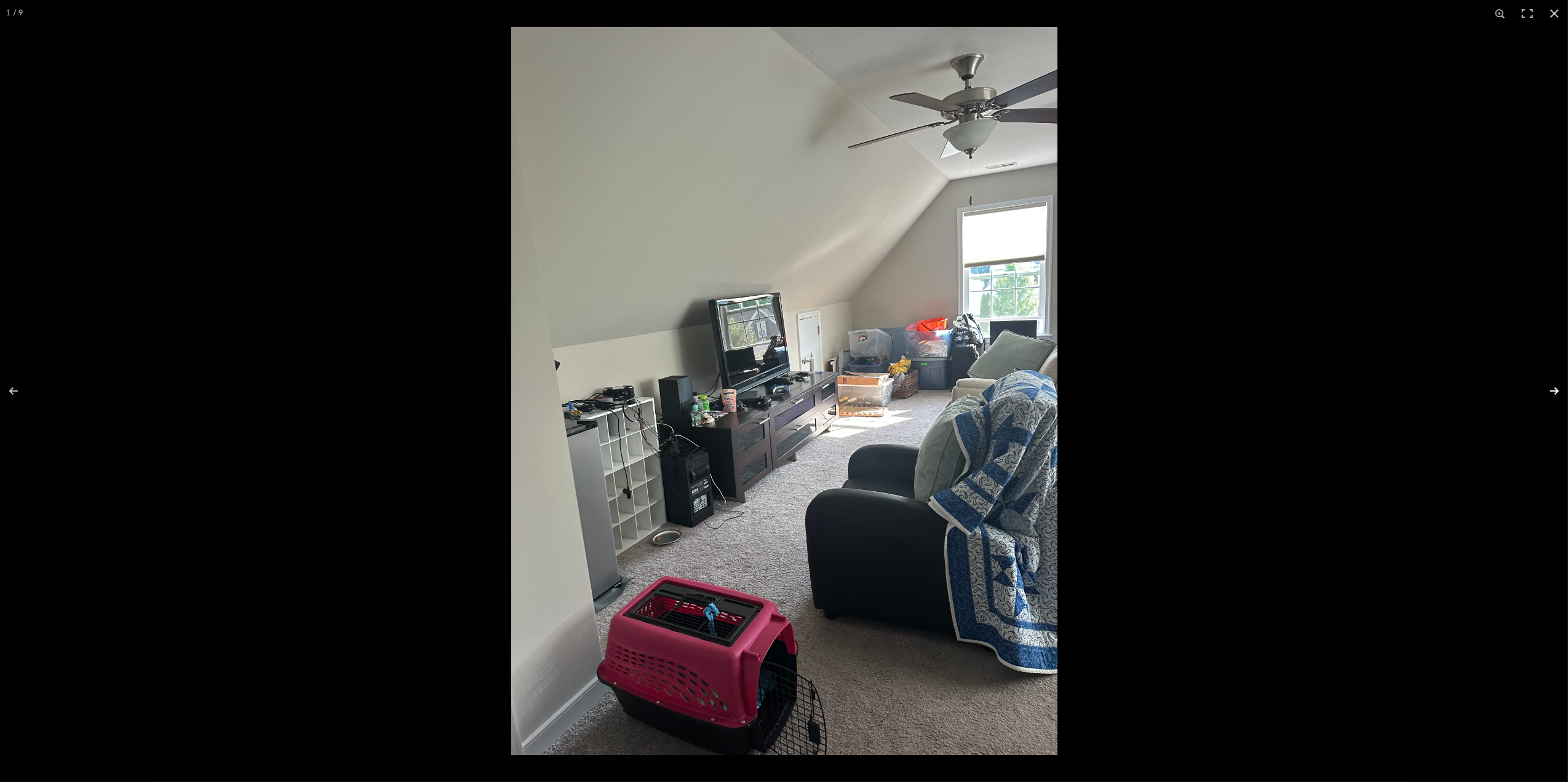
click at [1558, 388] on button at bounding box center [1547, 391] width 43 height 62
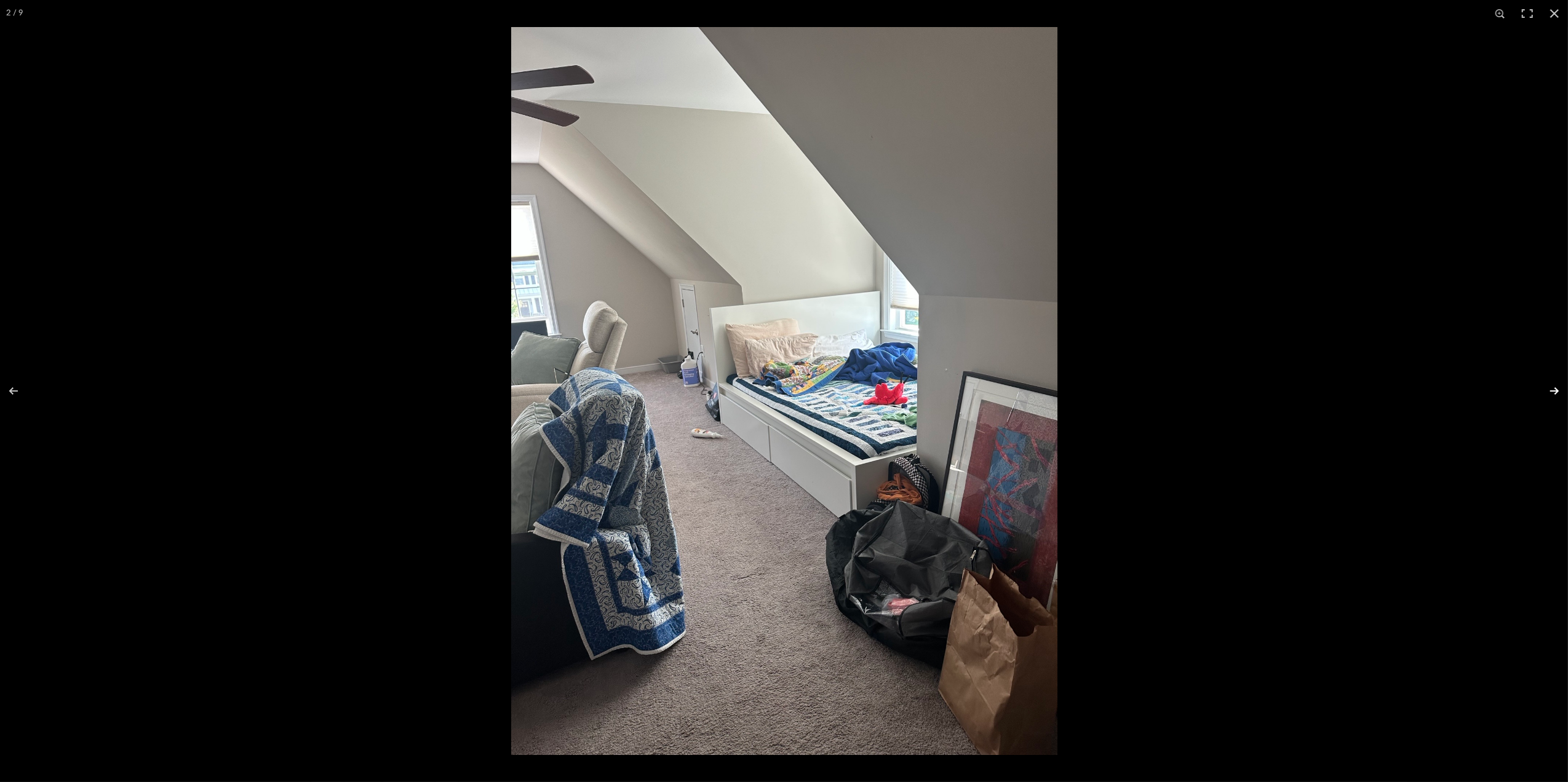
click at [1561, 390] on button at bounding box center [1547, 391] width 43 height 62
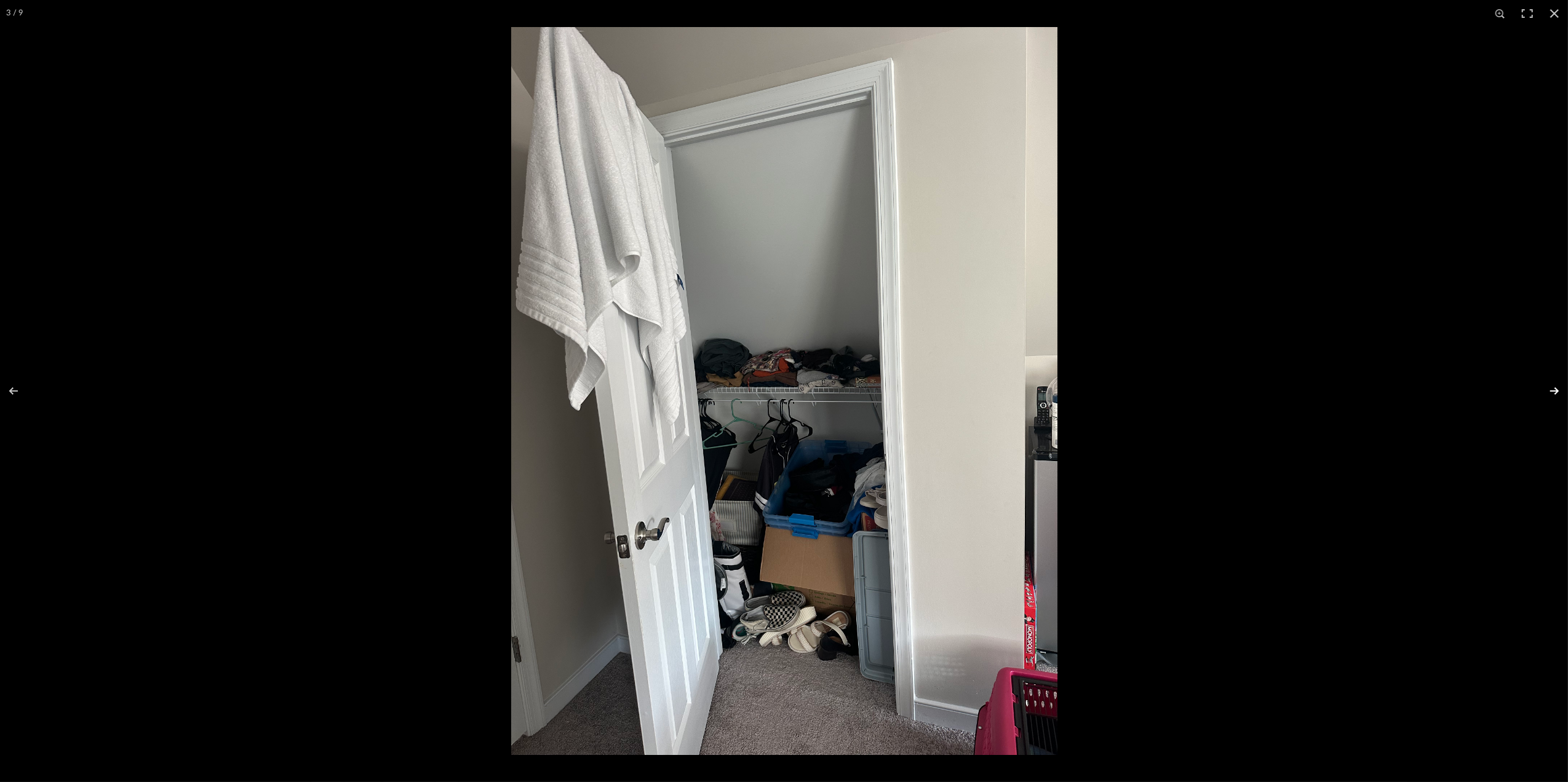
click at [1561, 390] on button at bounding box center [1547, 391] width 43 height 62
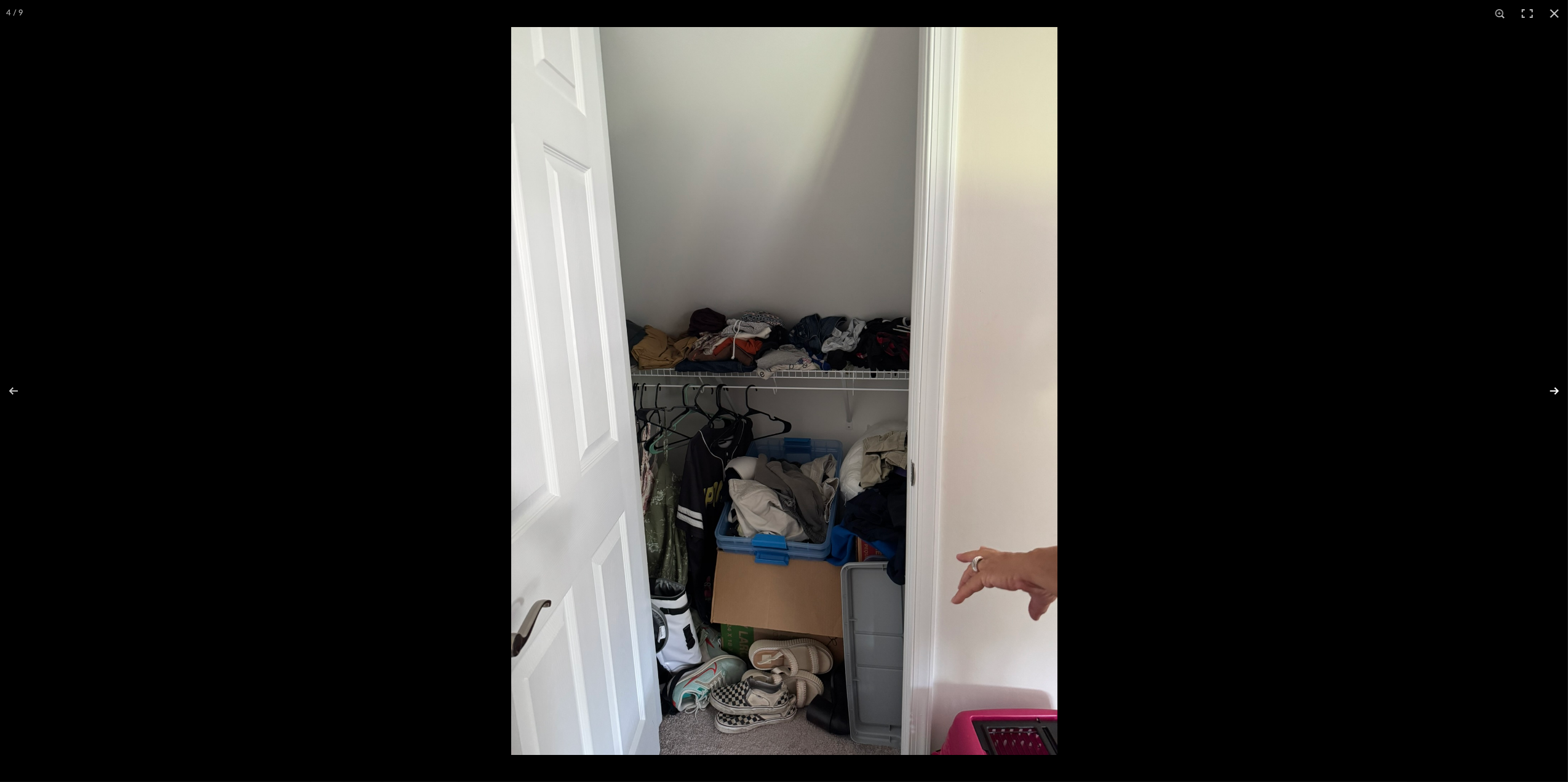
click at [1561, 390] on button at bounding box center [1547, 391] width 43 height 62
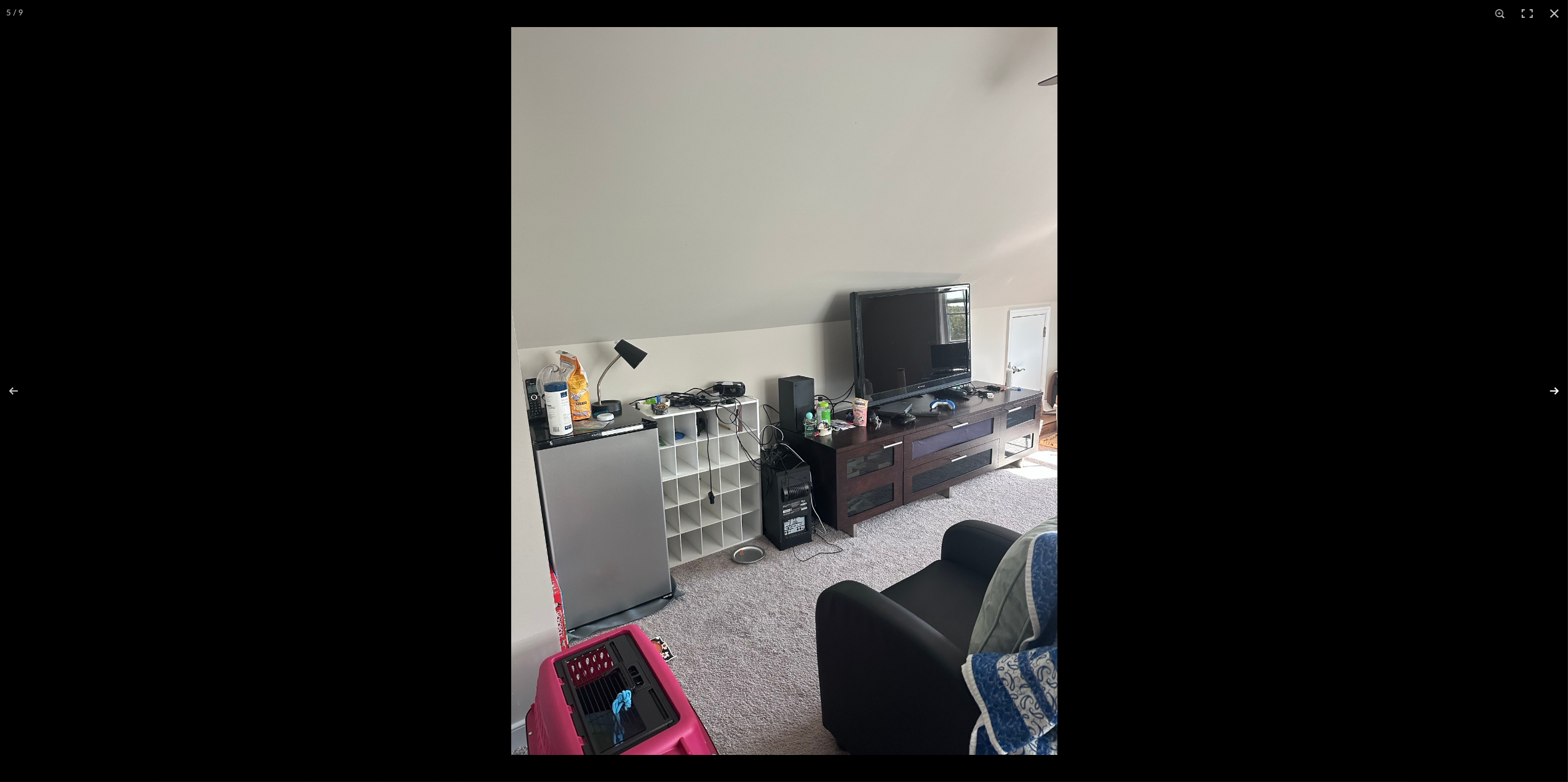
click at [1561, 390] on button at bounding box center [1547, 391] width 43 height 62
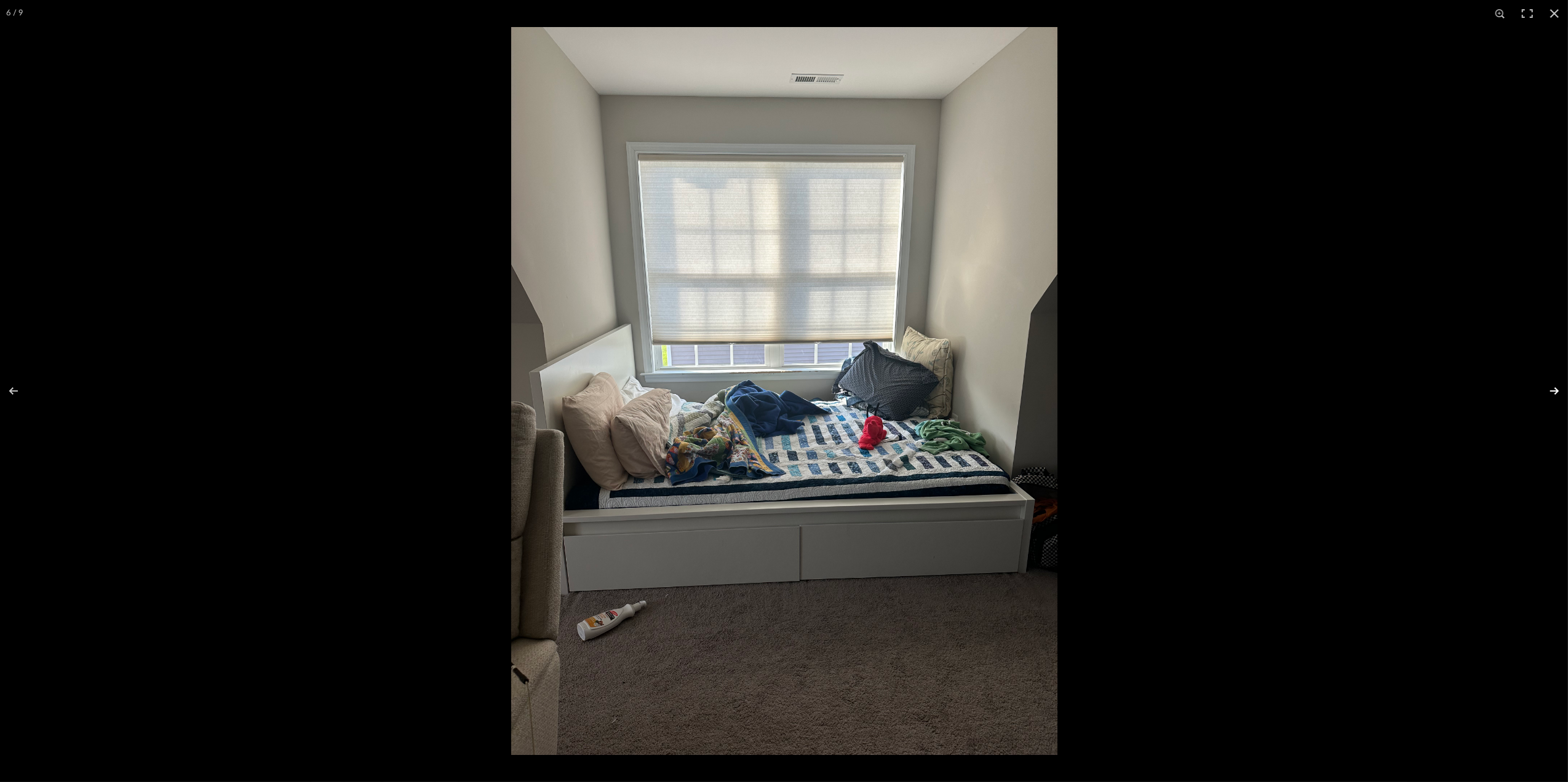
click at [1561, 390] on button at bounding box center [1547, 391] width 43 height 62
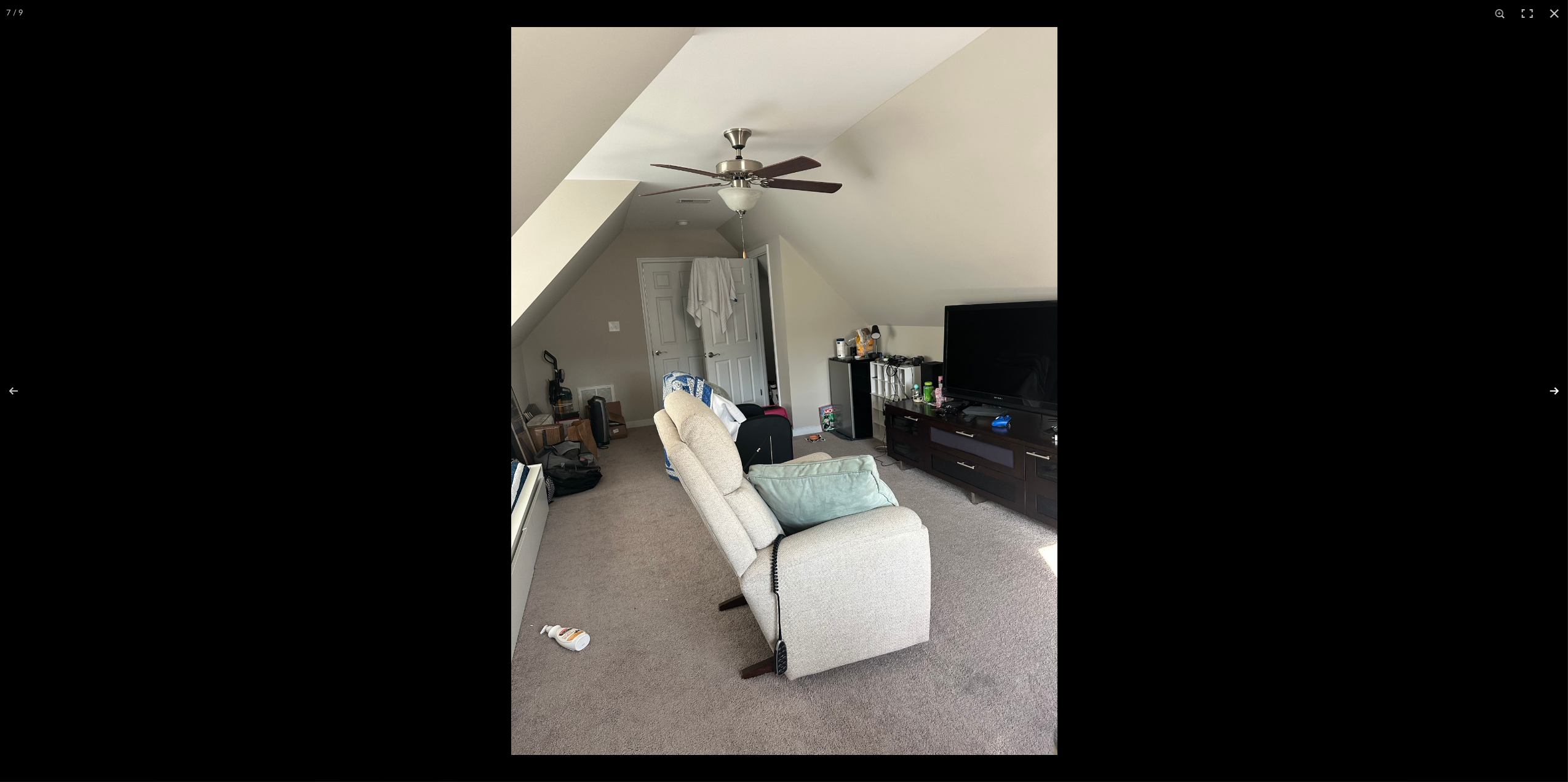
click at [1561, 390] on button at bounding box center [1547, 391] width 43 height 62
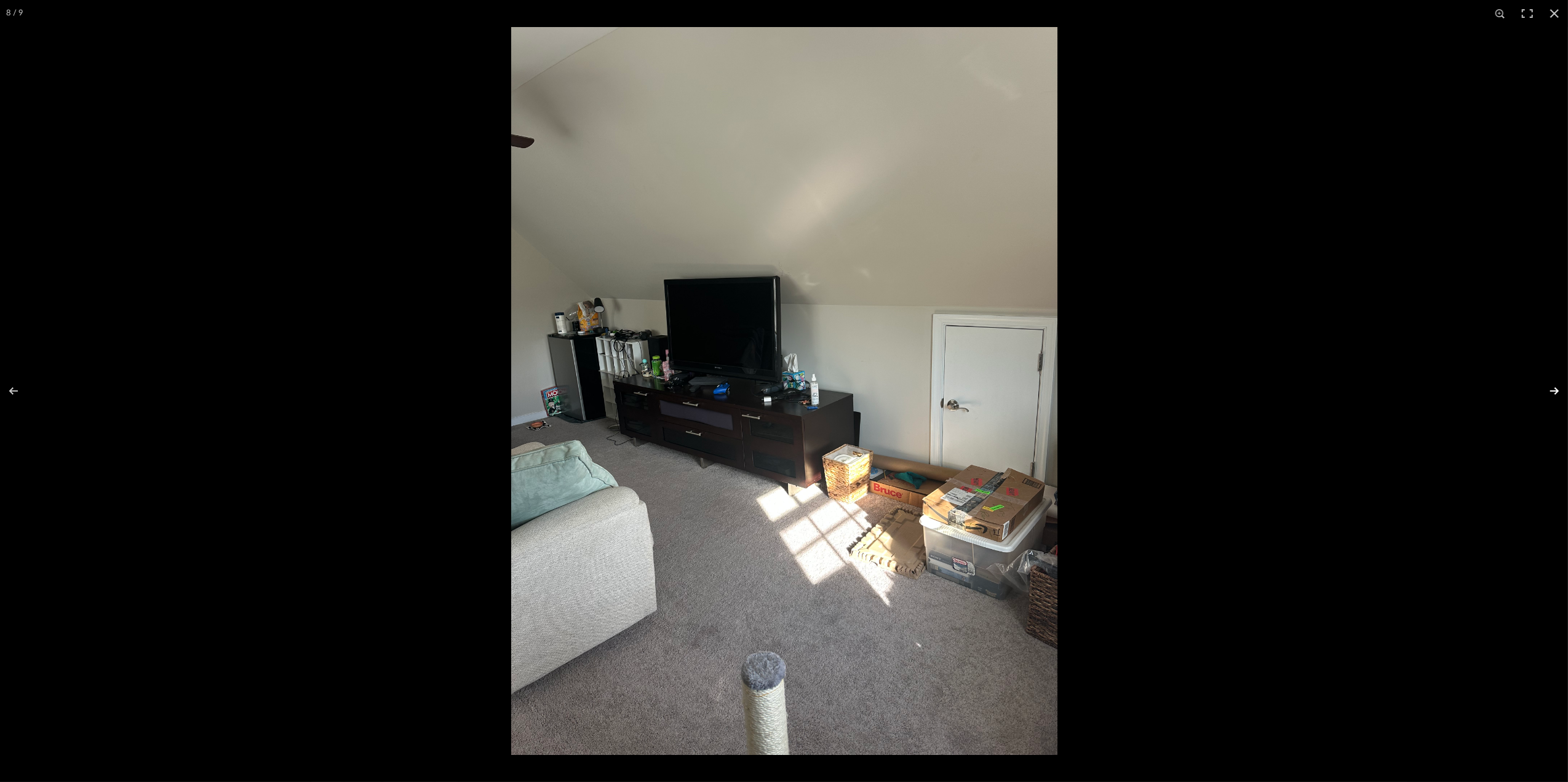
click at [1561, 390] on button at bounding box center [1547, 391] width 43 height 62
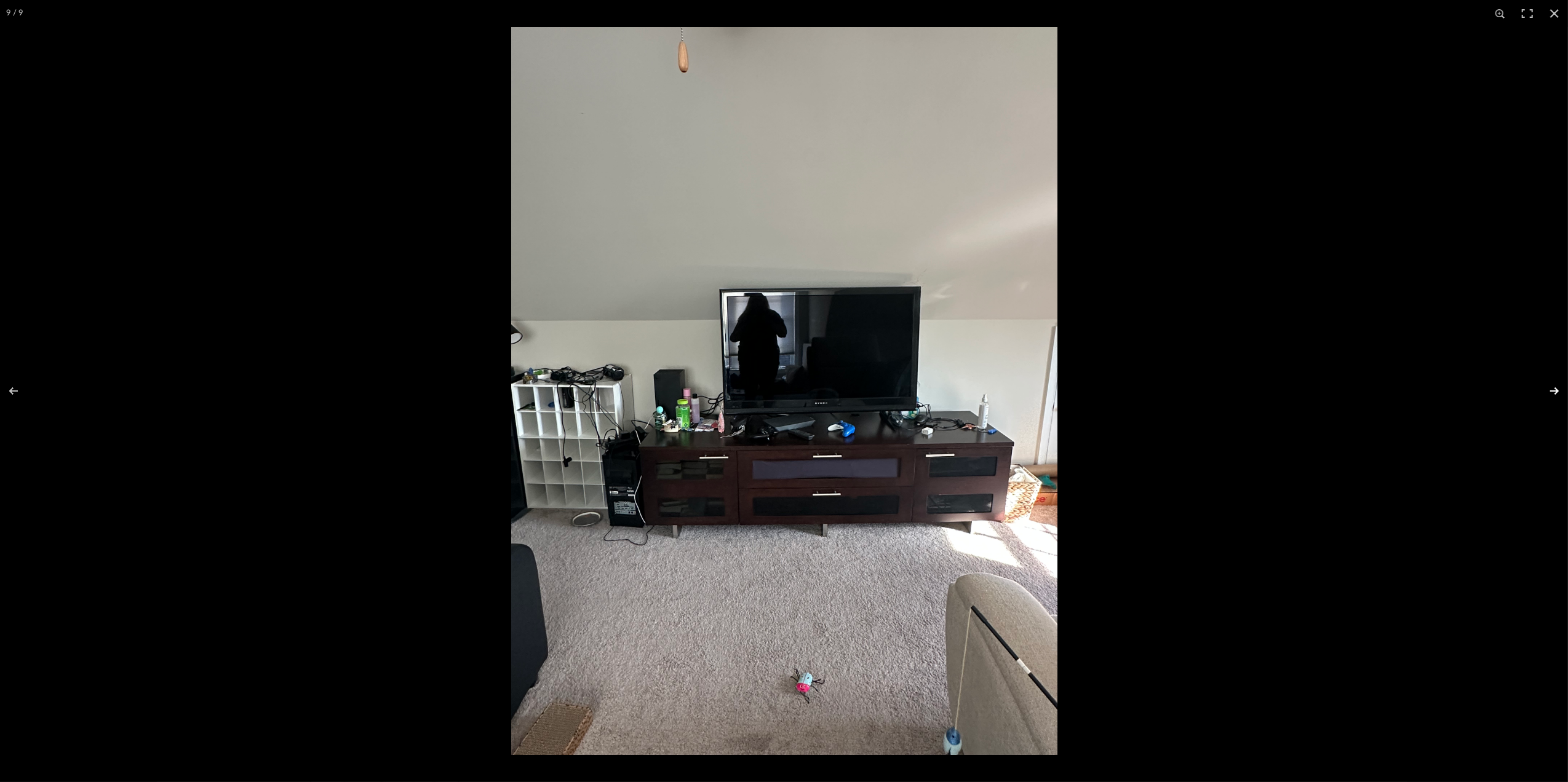
click at [1561, 390] on button at bounding box center [1547, 391] width 43 height 62
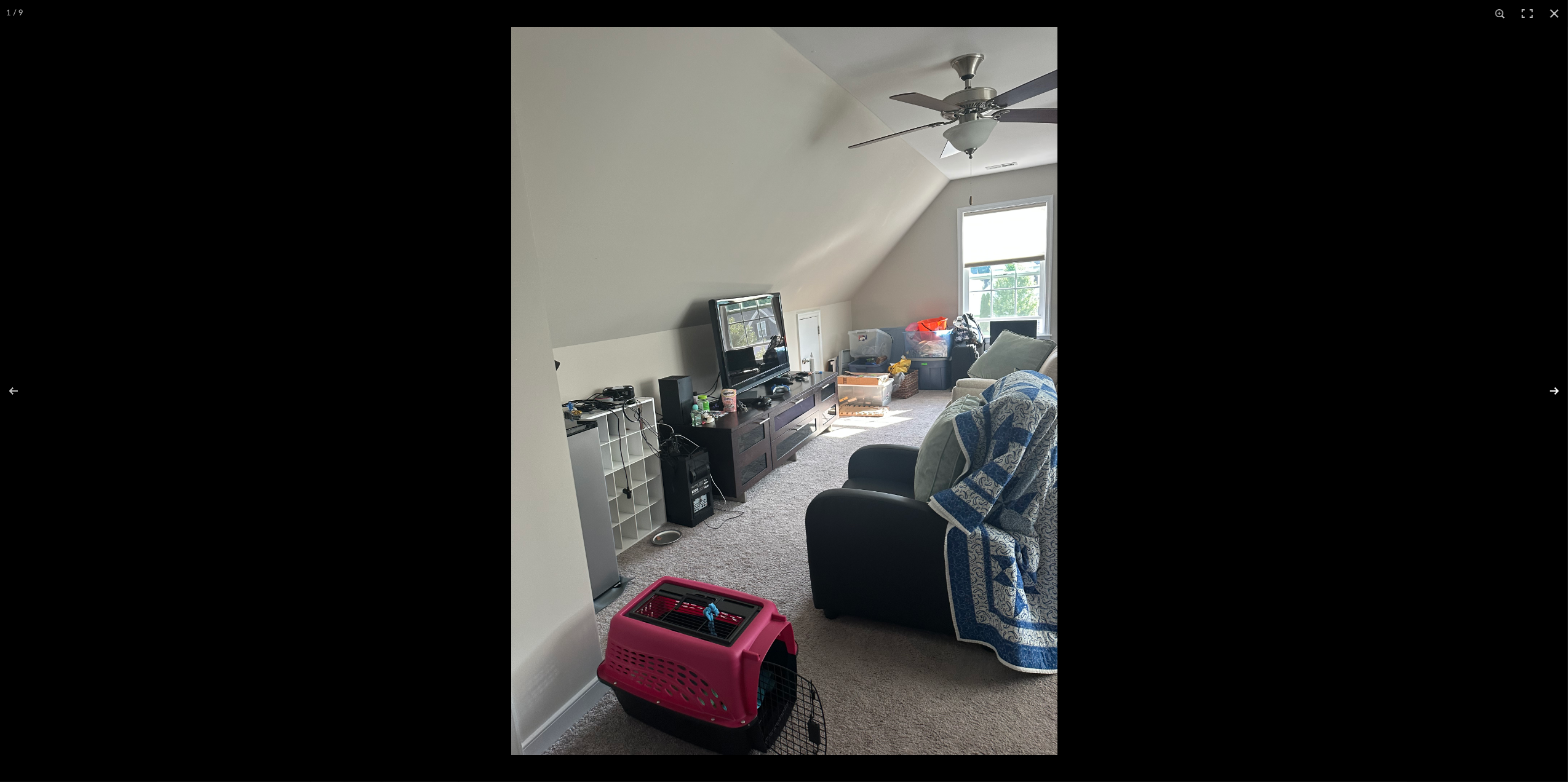
click at [1561, 390] on button at bounding box center [1547, 391] width 43 height 62
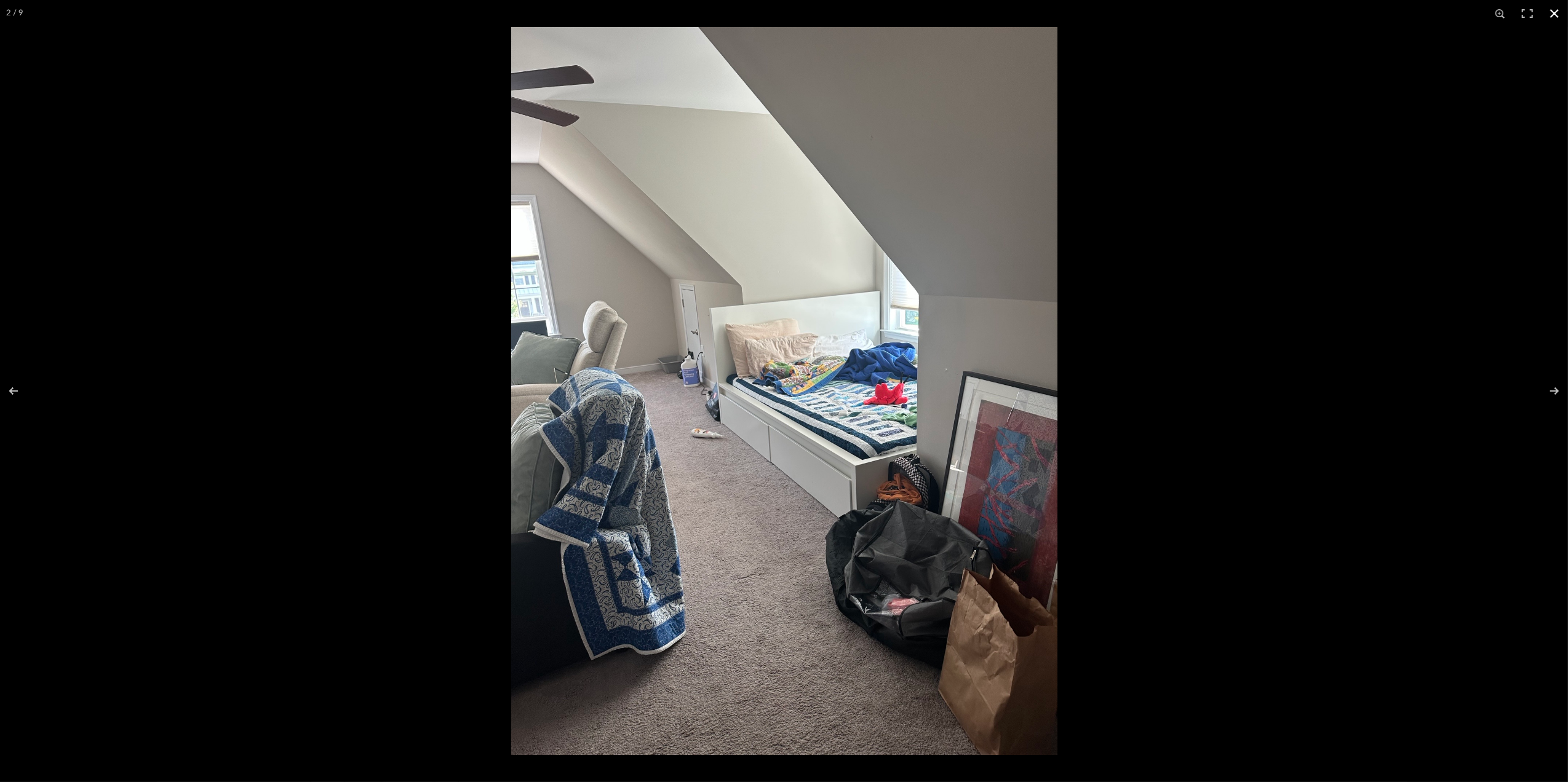
click at [1553, 7] on button at bounding box center [1555, 13] width 27 height 27
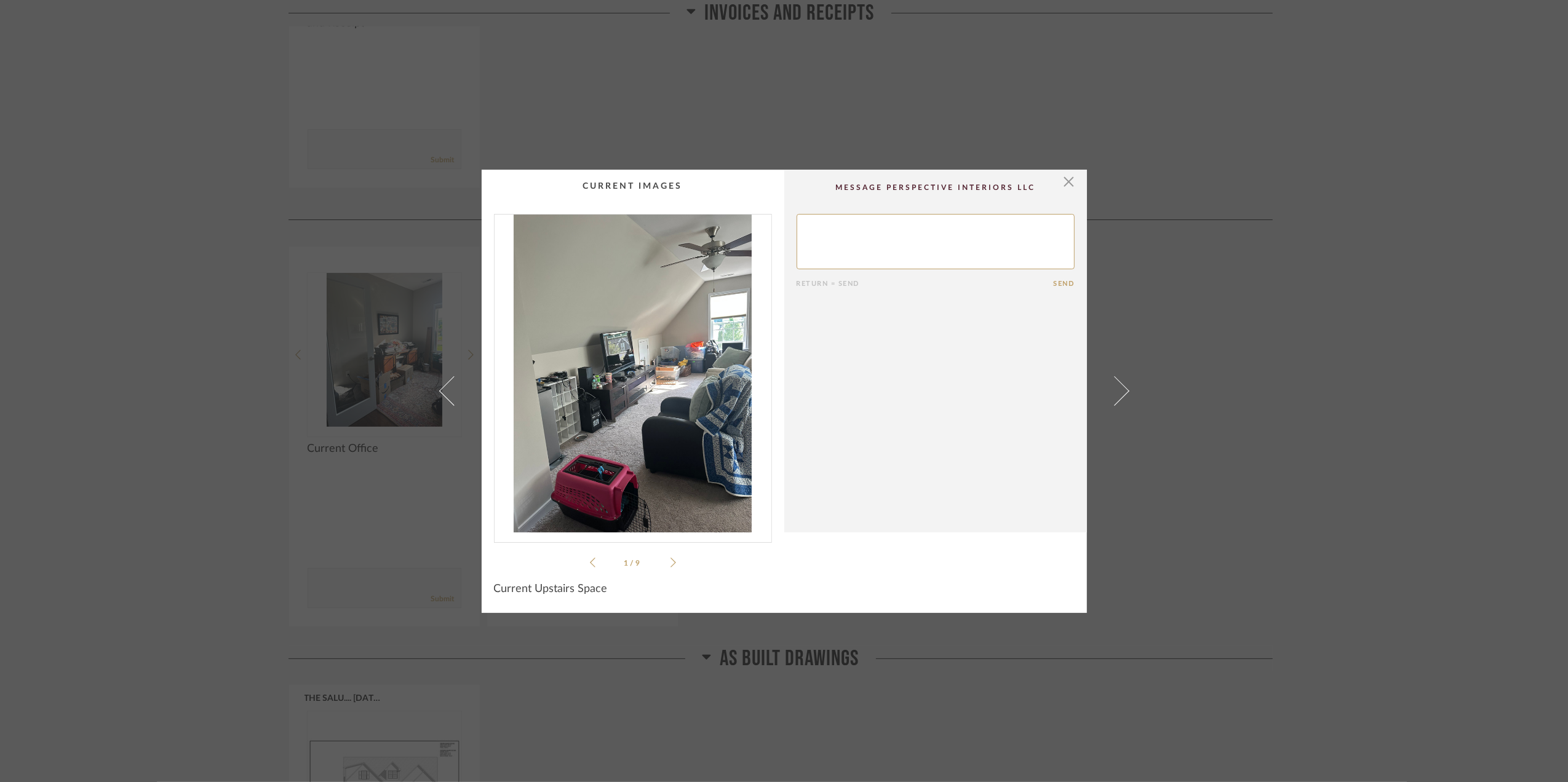
click at [1324, 404] on div "× 1 / 9 Return = Send Send Current Upstairs Space" at bounding box center [784, 391] width 1568 height 782
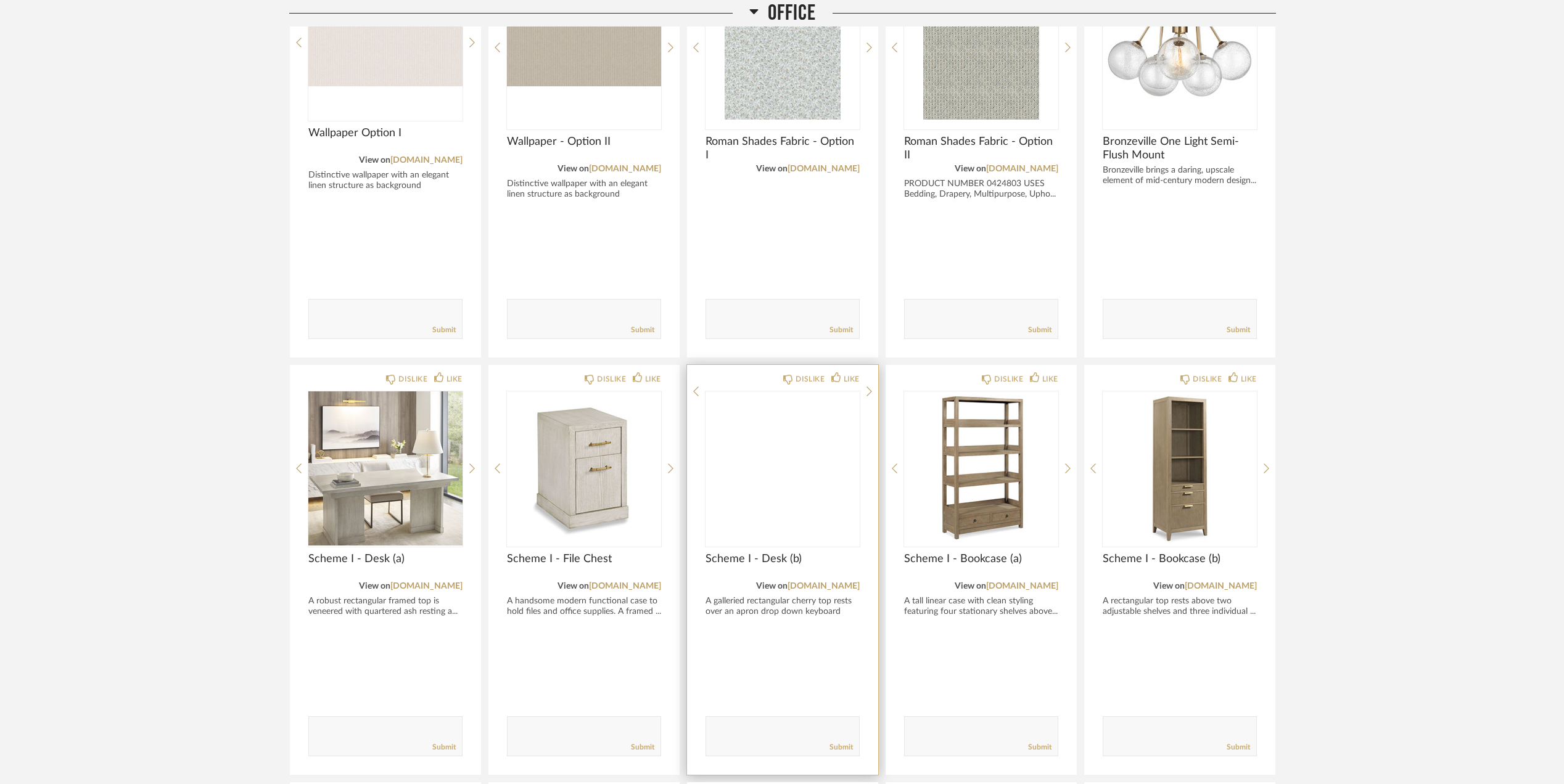
scroll to position [2524, 0]
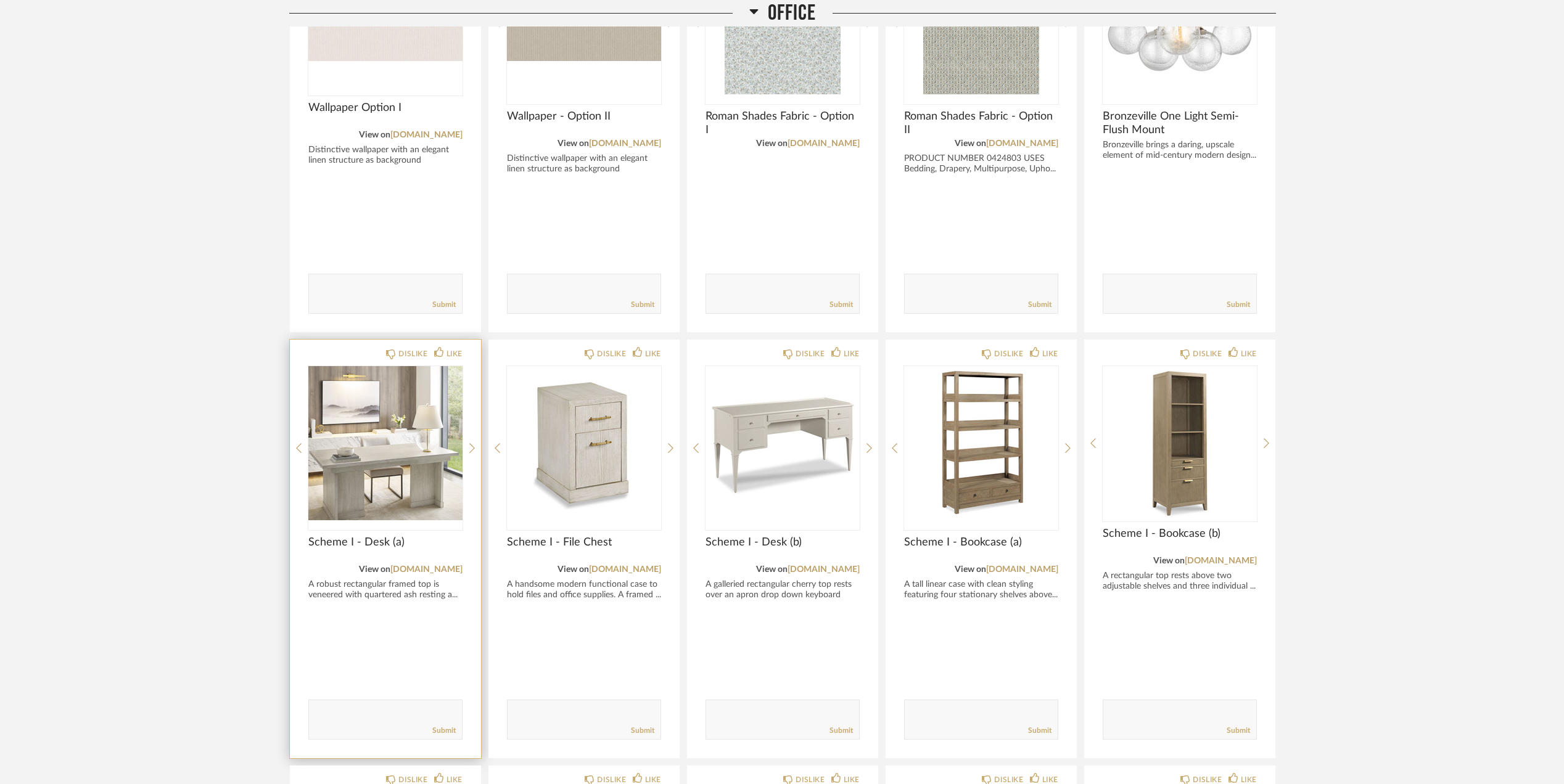
click at [350, 427] on img "0" at bounding box center [385, 443] width 154 height 154
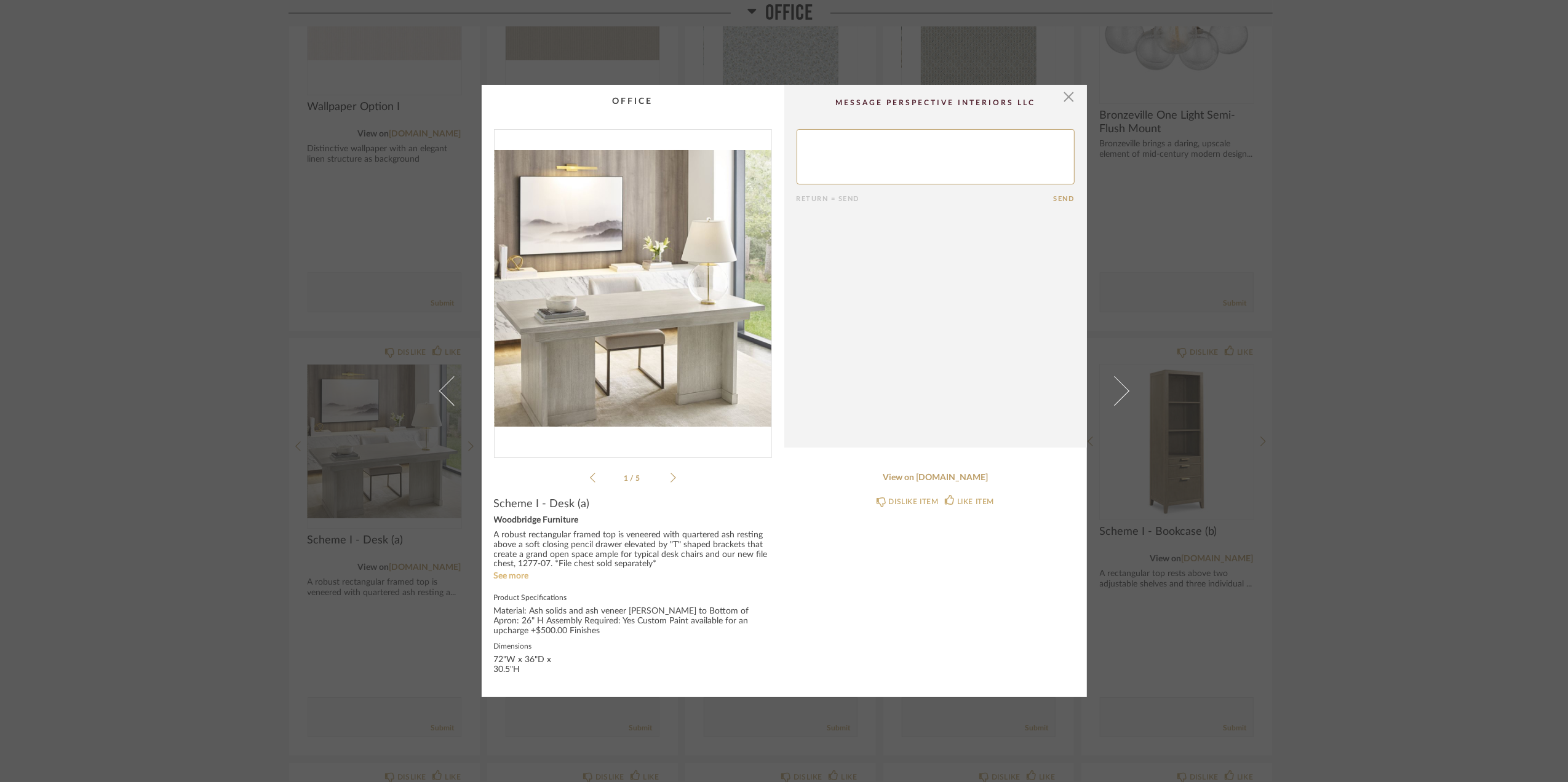
click at [522, 573] on link "See more" at bounding box center [511, 576] width 35 height 9
click at [671, 472] on icon at bounding box center [674, 478] width 5 height 11
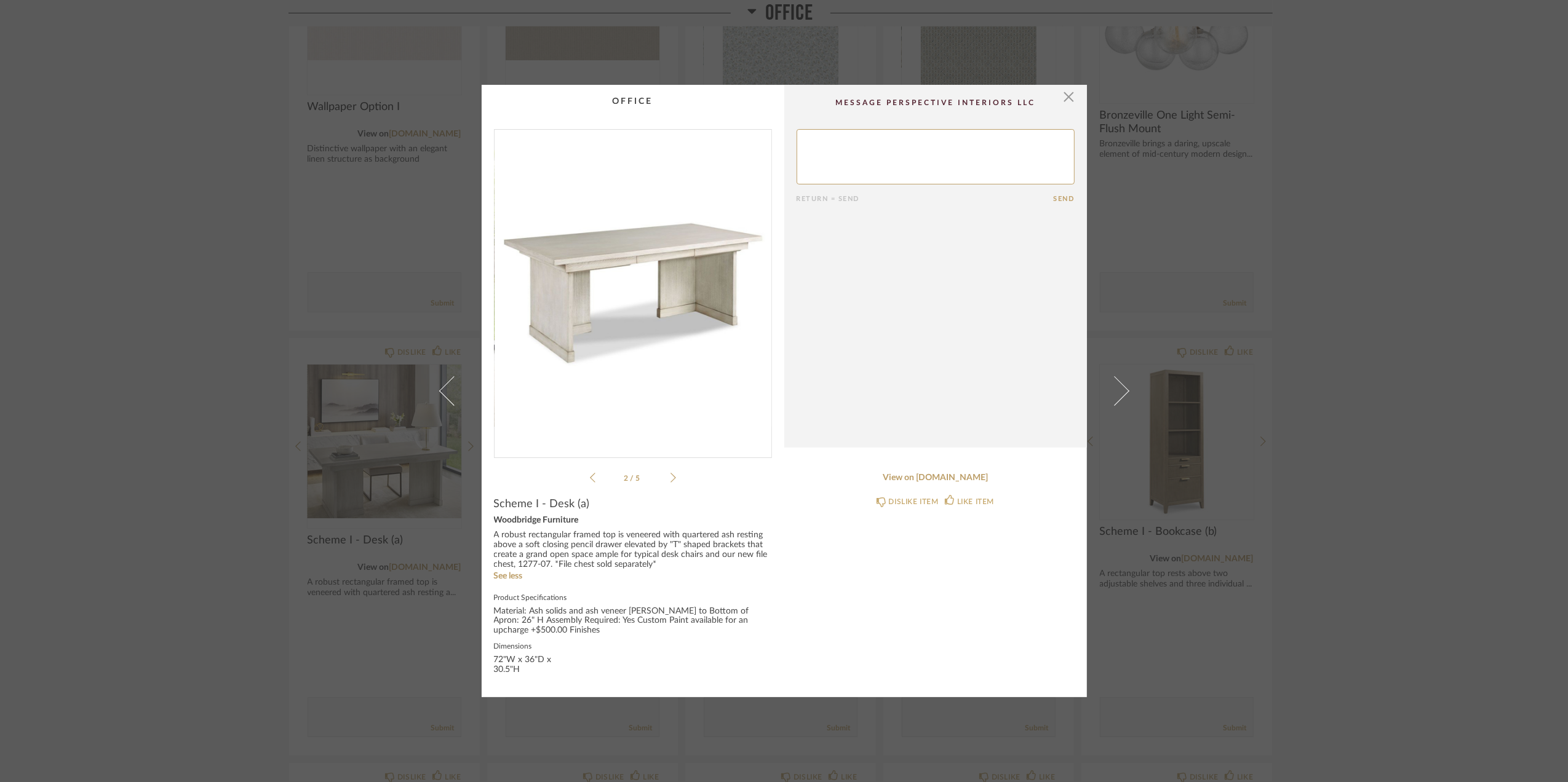
click at [671, 472] on icon at bounding box center [674, 478] width 5 height 11
click at [671, 473] on icon at bounding box center [674, 478] width 5 height 11
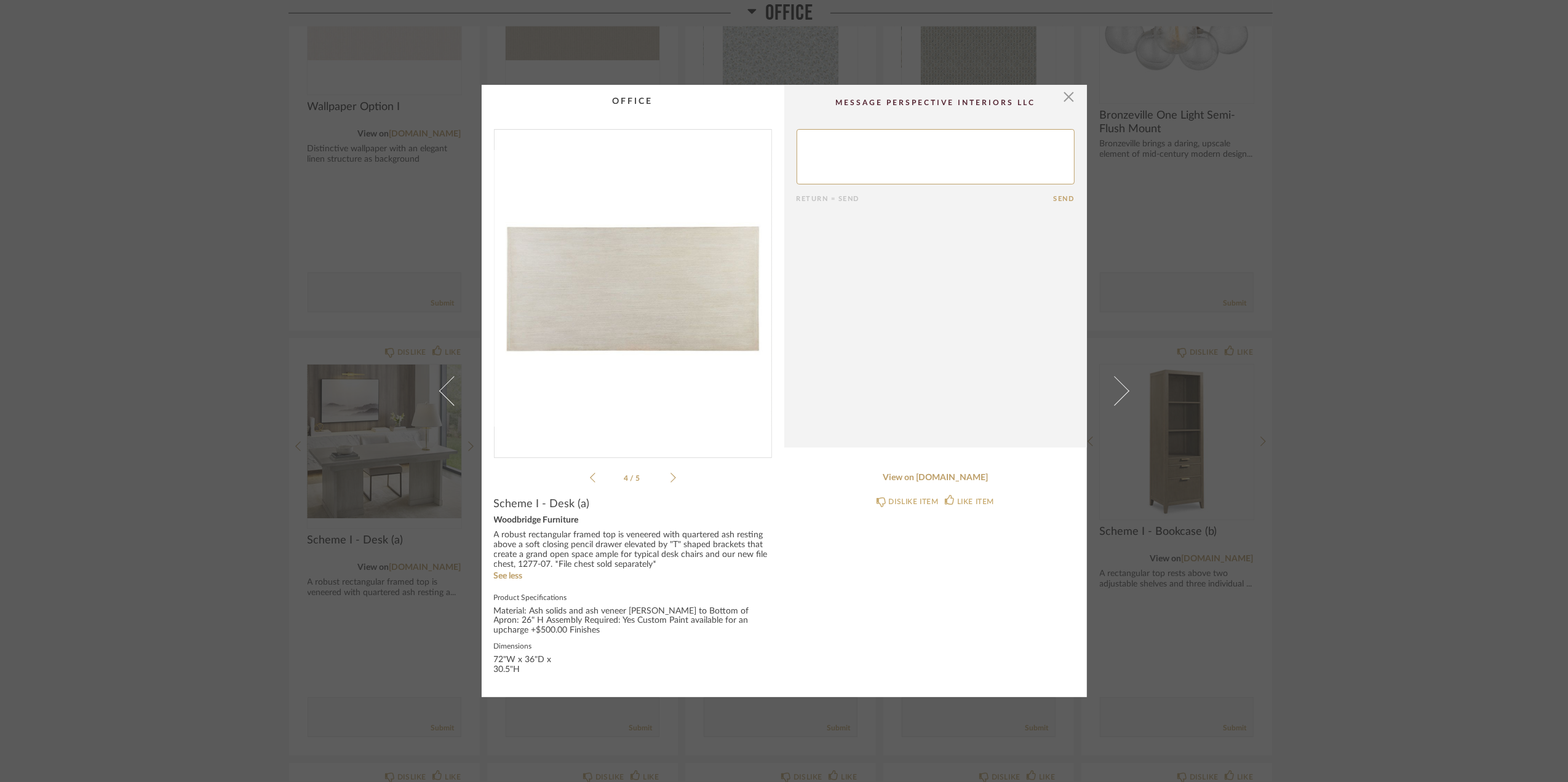
click at [671, 473] on icon at bounding box center [674, 478] width 5 height 11
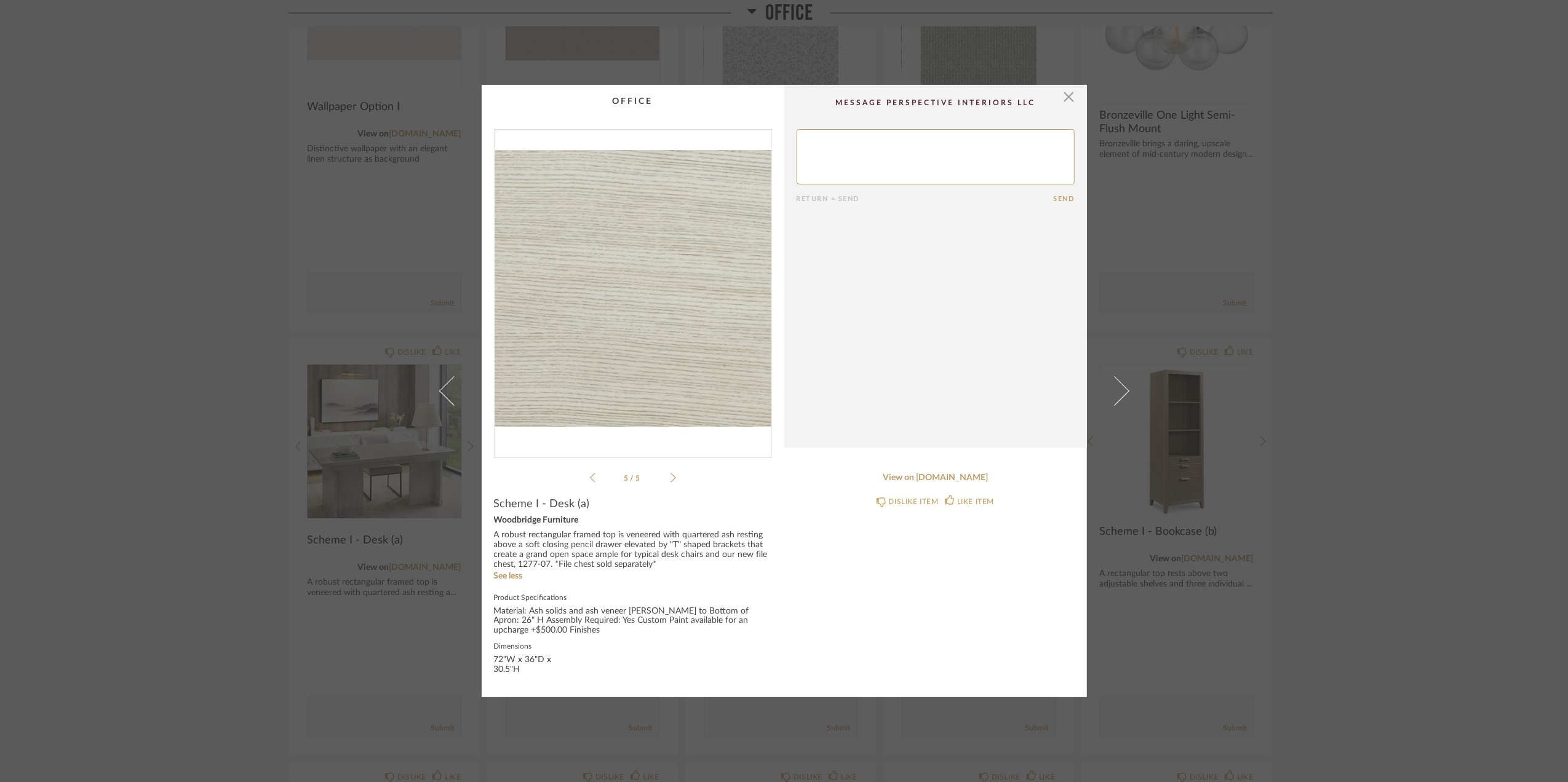
click at [671, 473] on icon at bounding box center [674, 478] width 5 height 11
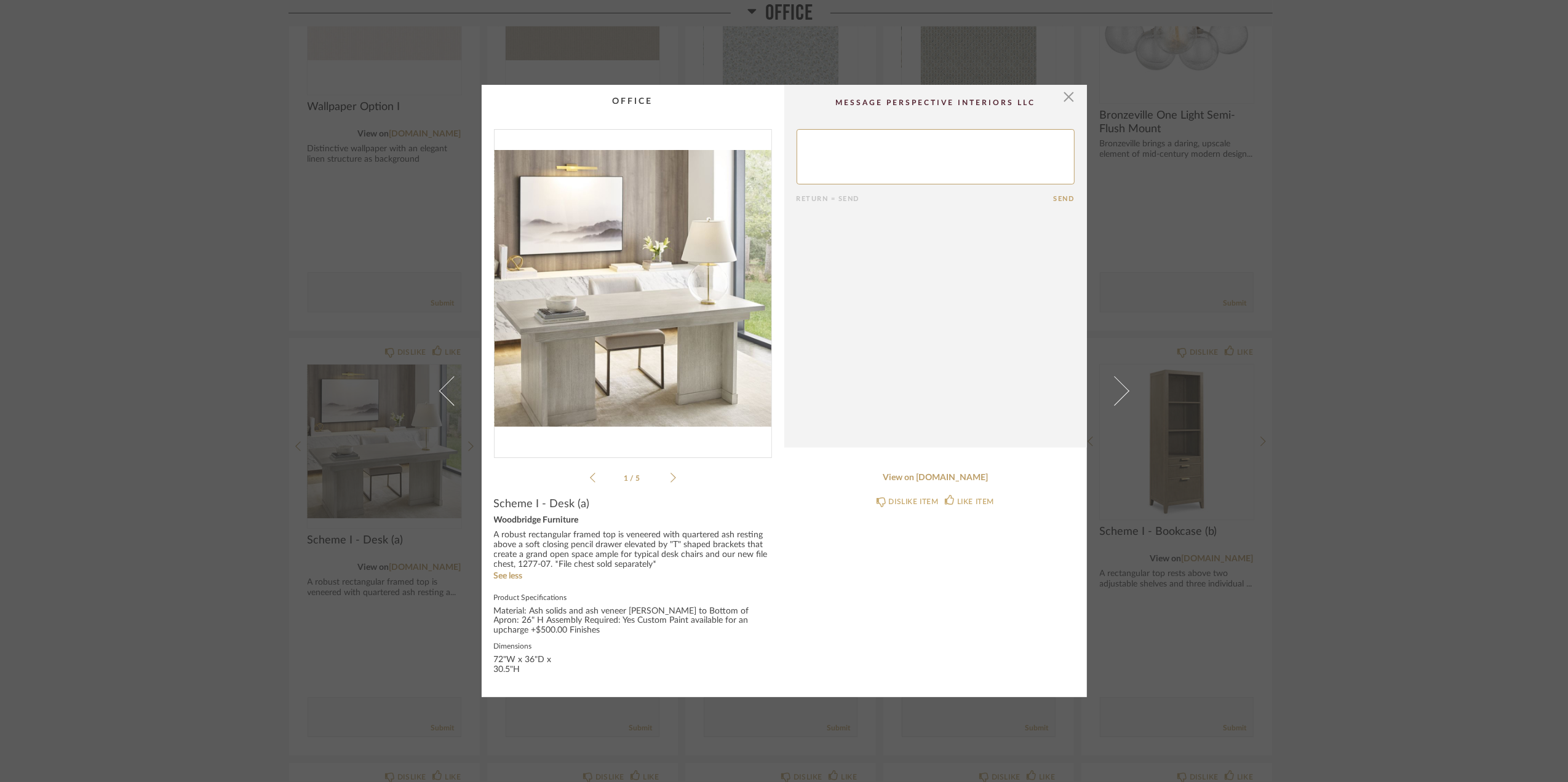
click at [1465, 379] on div "× 1 / 5 Return = Send Send Scheme I - Desk (a) Woodbridge Furniture A robust re…" at bounding box center [784, 391] width 1568 height 782
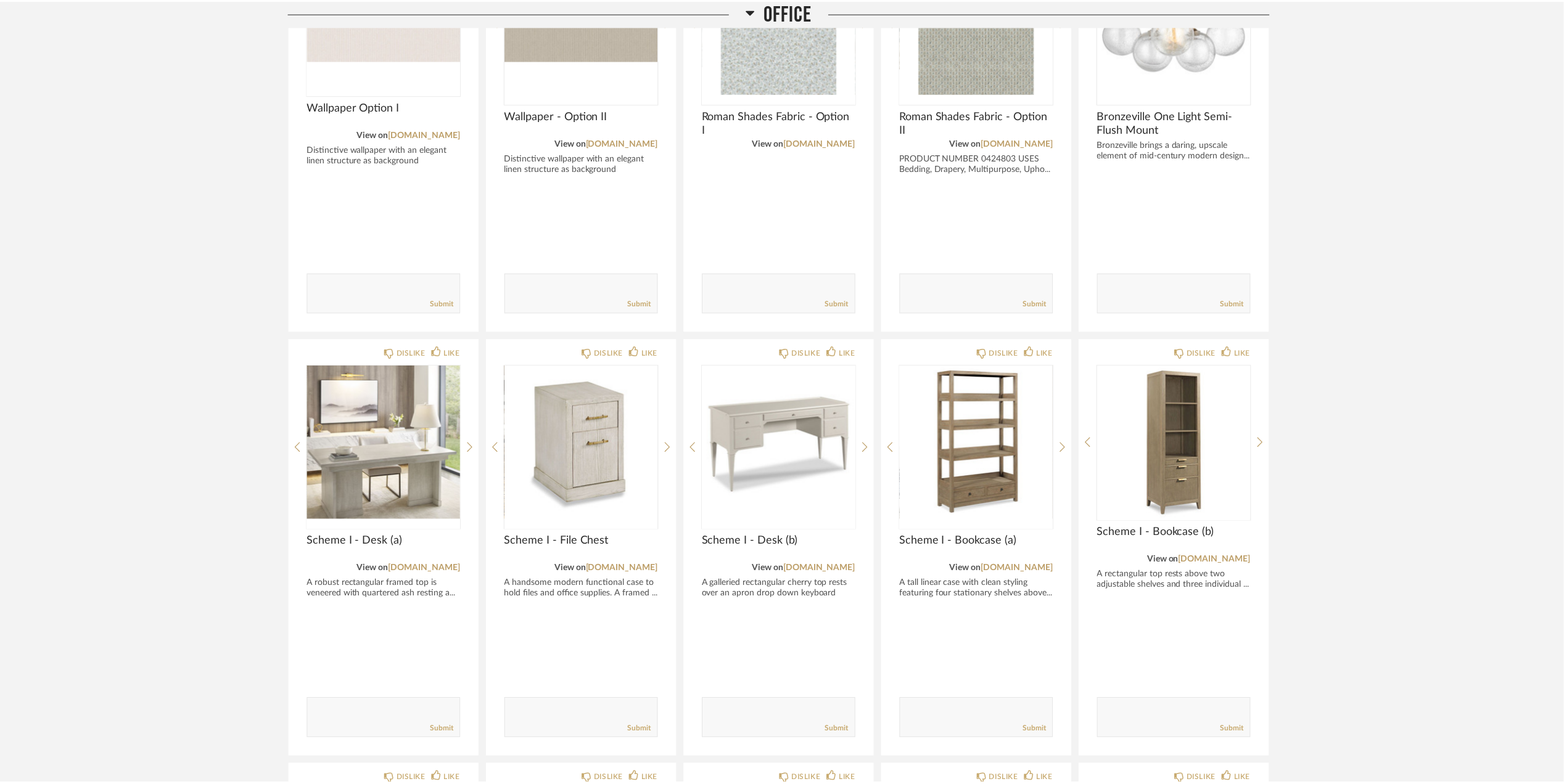
scroll to position [2524, 0]
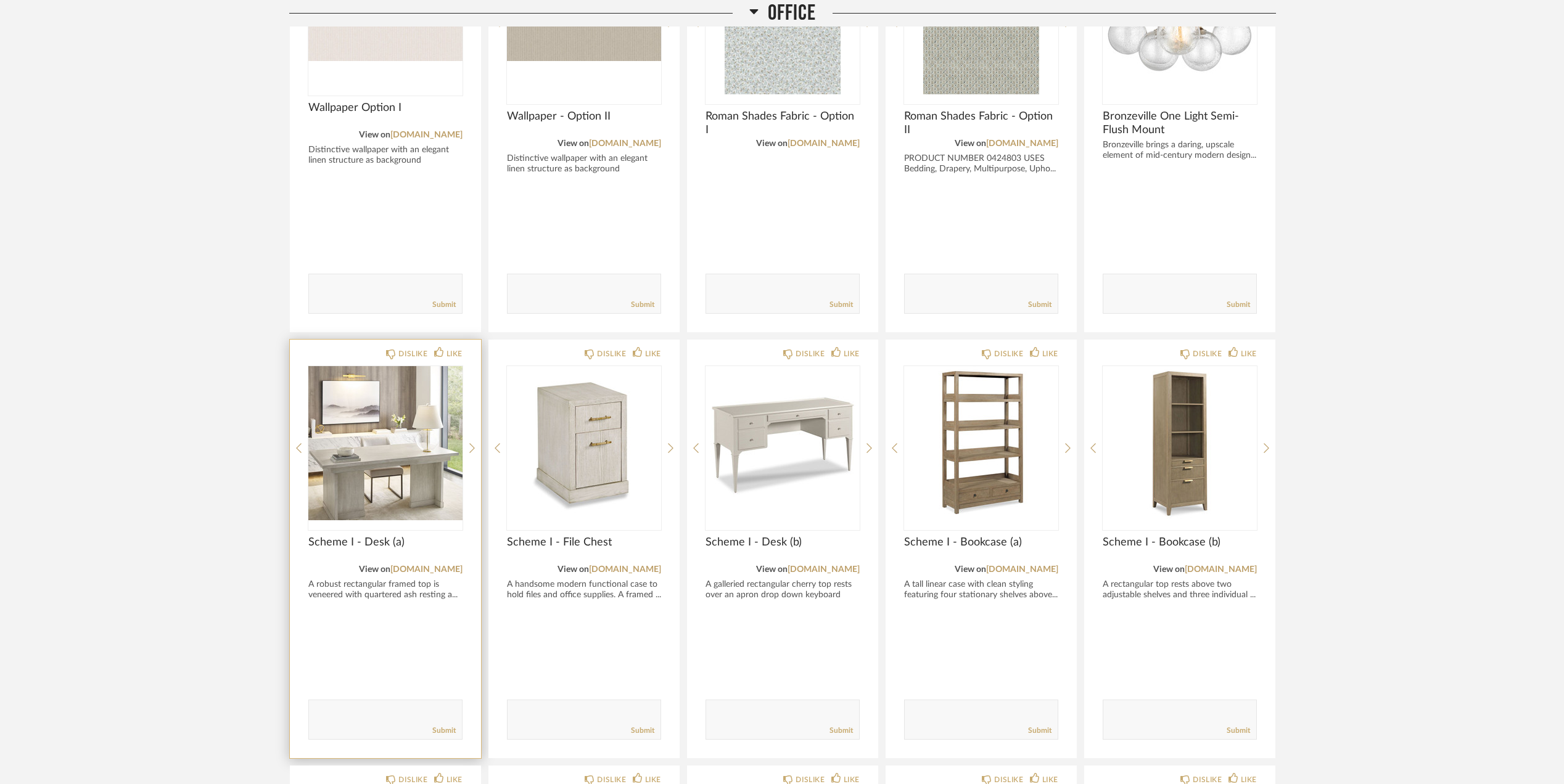
click at [364, 433] on img "0" at bounding box center [385, 443] width 154 height 154
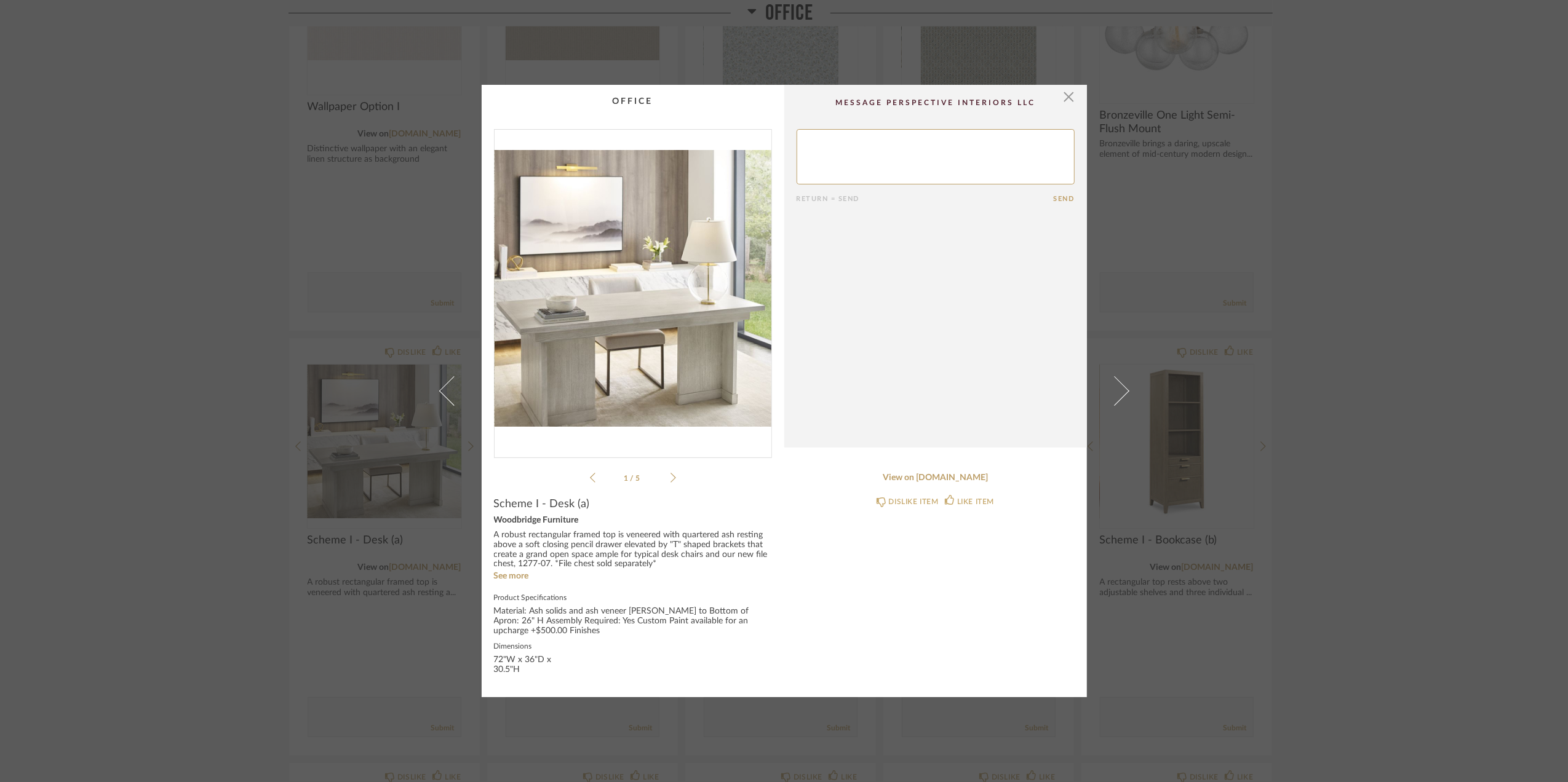
click at [1325, 507] on div "× 1 / 5 Return = Send Send Scheme I - Desk (a) Woodbridge Furniture A robust re…" at bounding box center [784, 391] width 1568 height 782
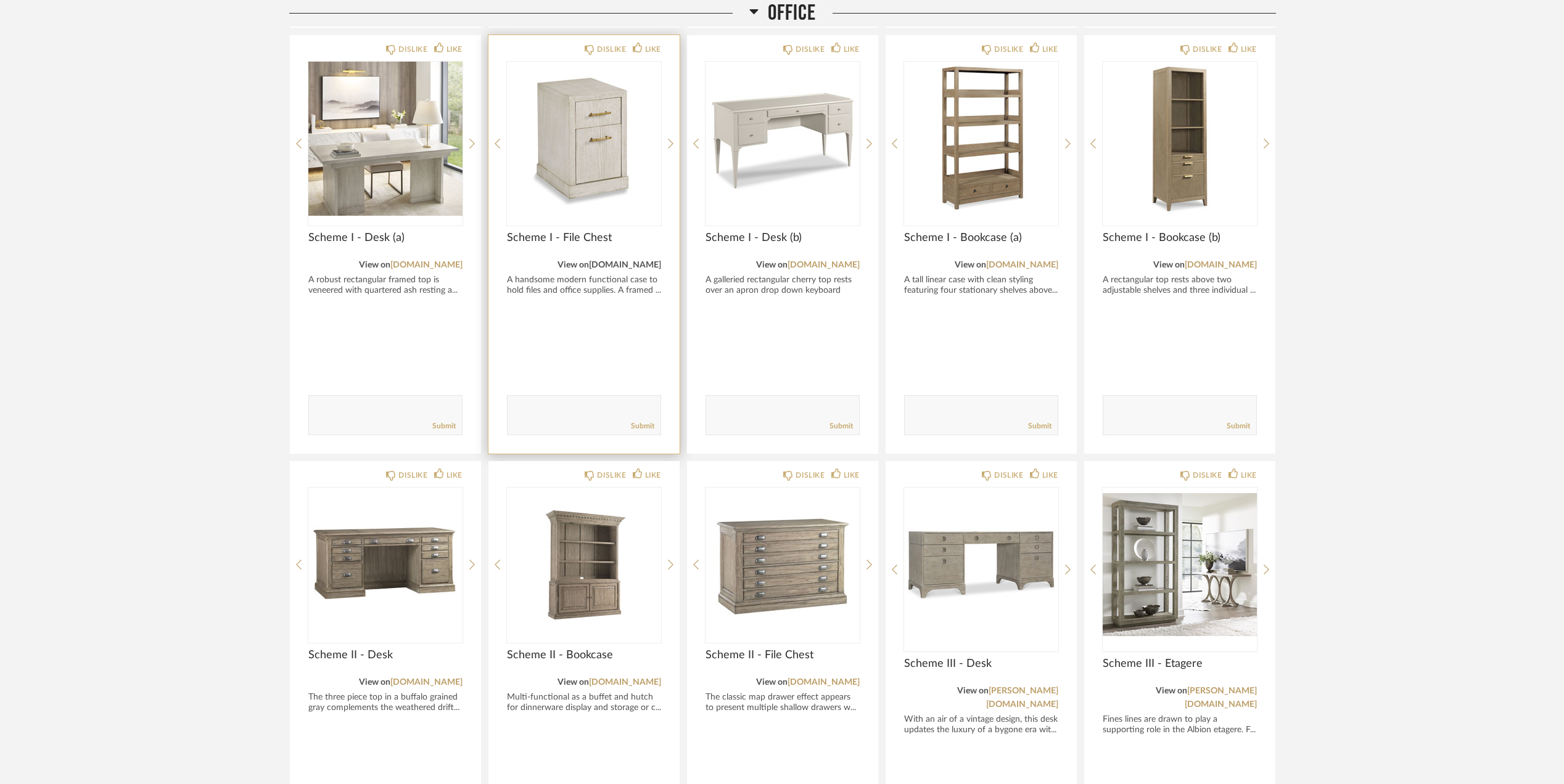
scroll to position [2858, 0]
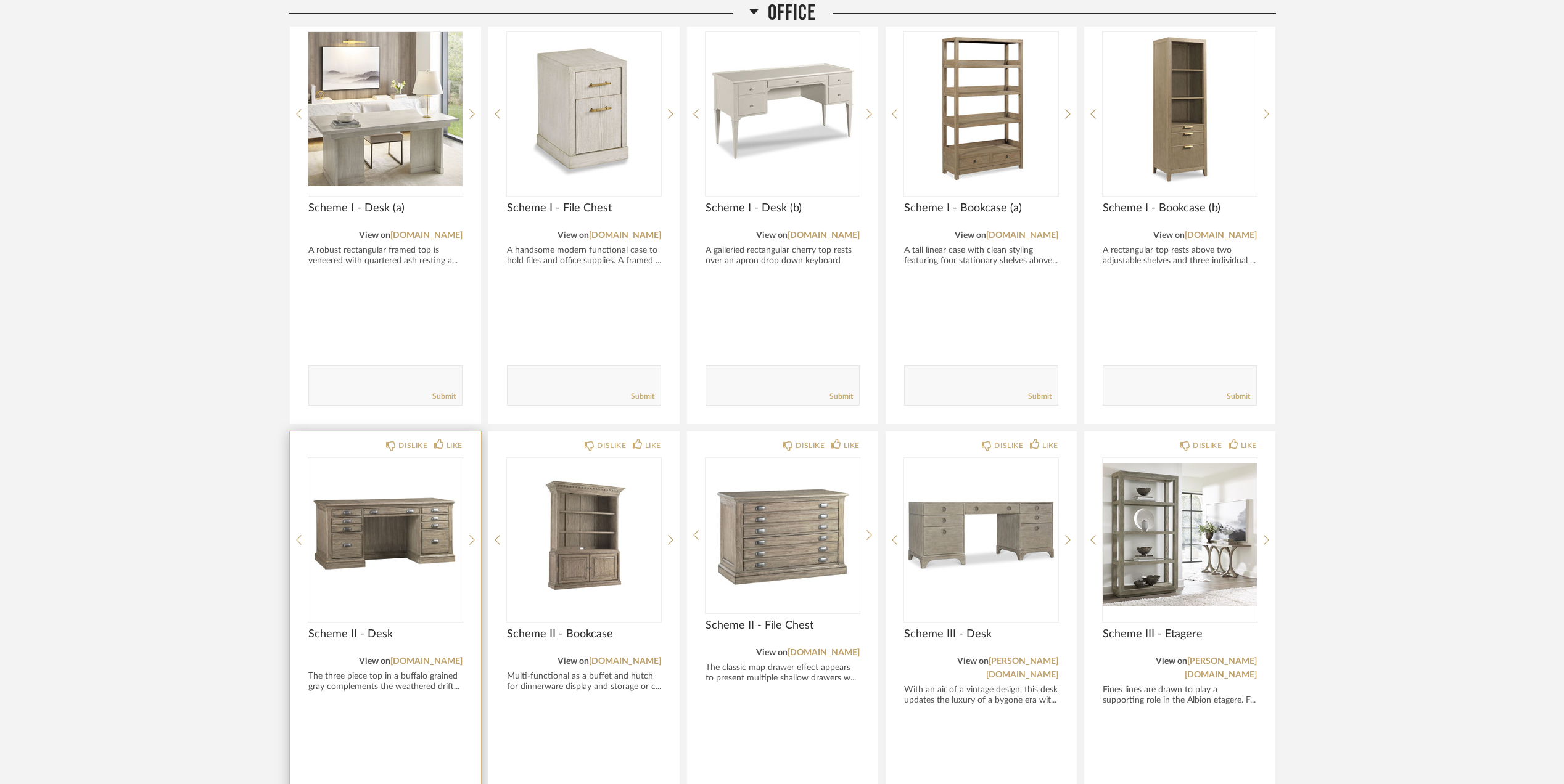
click at [359, 529] on img "0" at bounding box center [385, 535] width 154 height 154
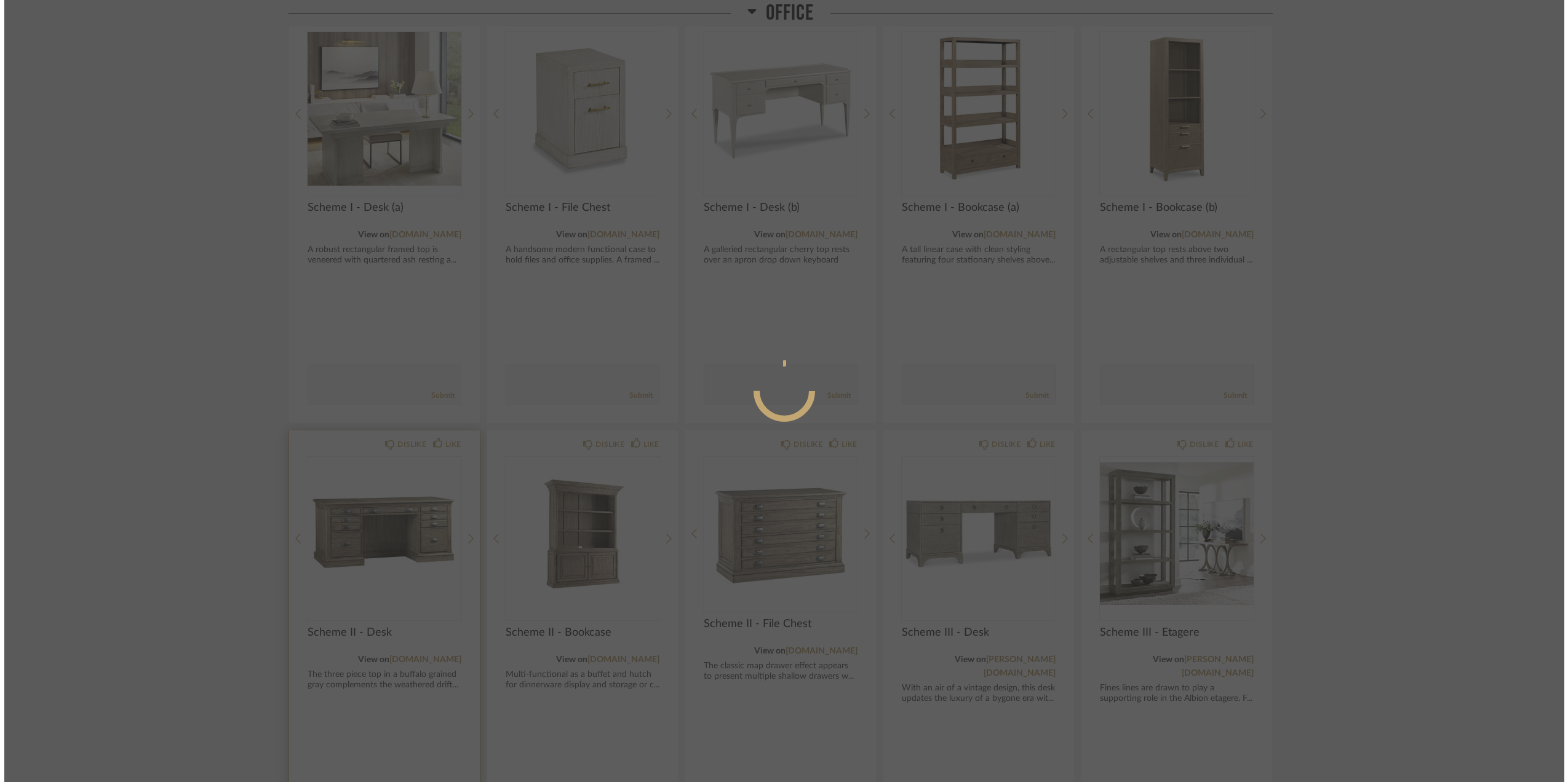
scroll to position [0, 0]
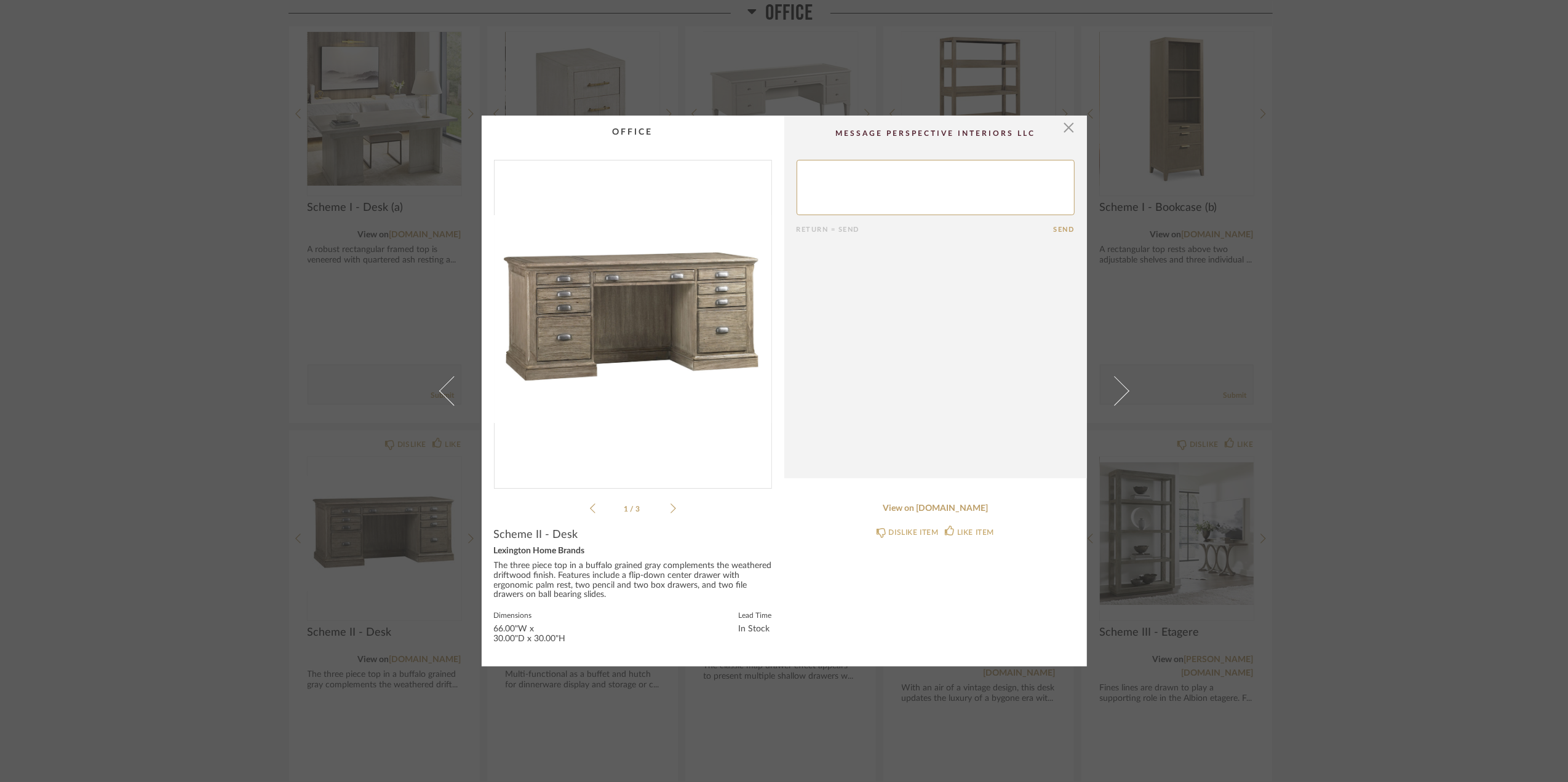
drag, startPoint x: 382, startPoint y: 657, endPoint x: 400, endPoint y: 663, distance: 19.0
click at [382, 657] on div "× 1 / 3 Return = Send Send Scheme II - Desk Lexington Home Brands The three pie…" at bounding box center [784, 391] width 1568 height 782
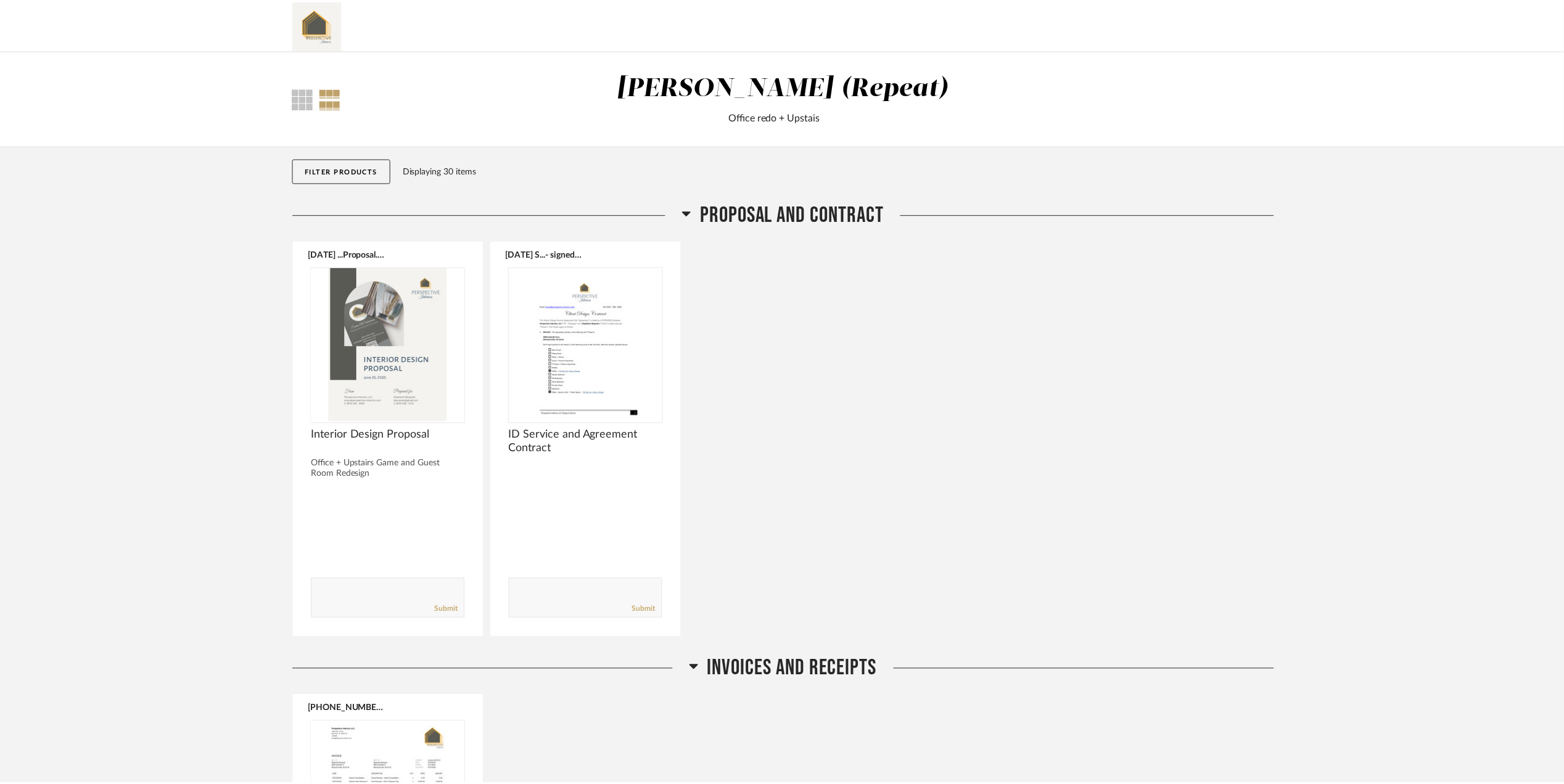
scroll to position [2858, 0]
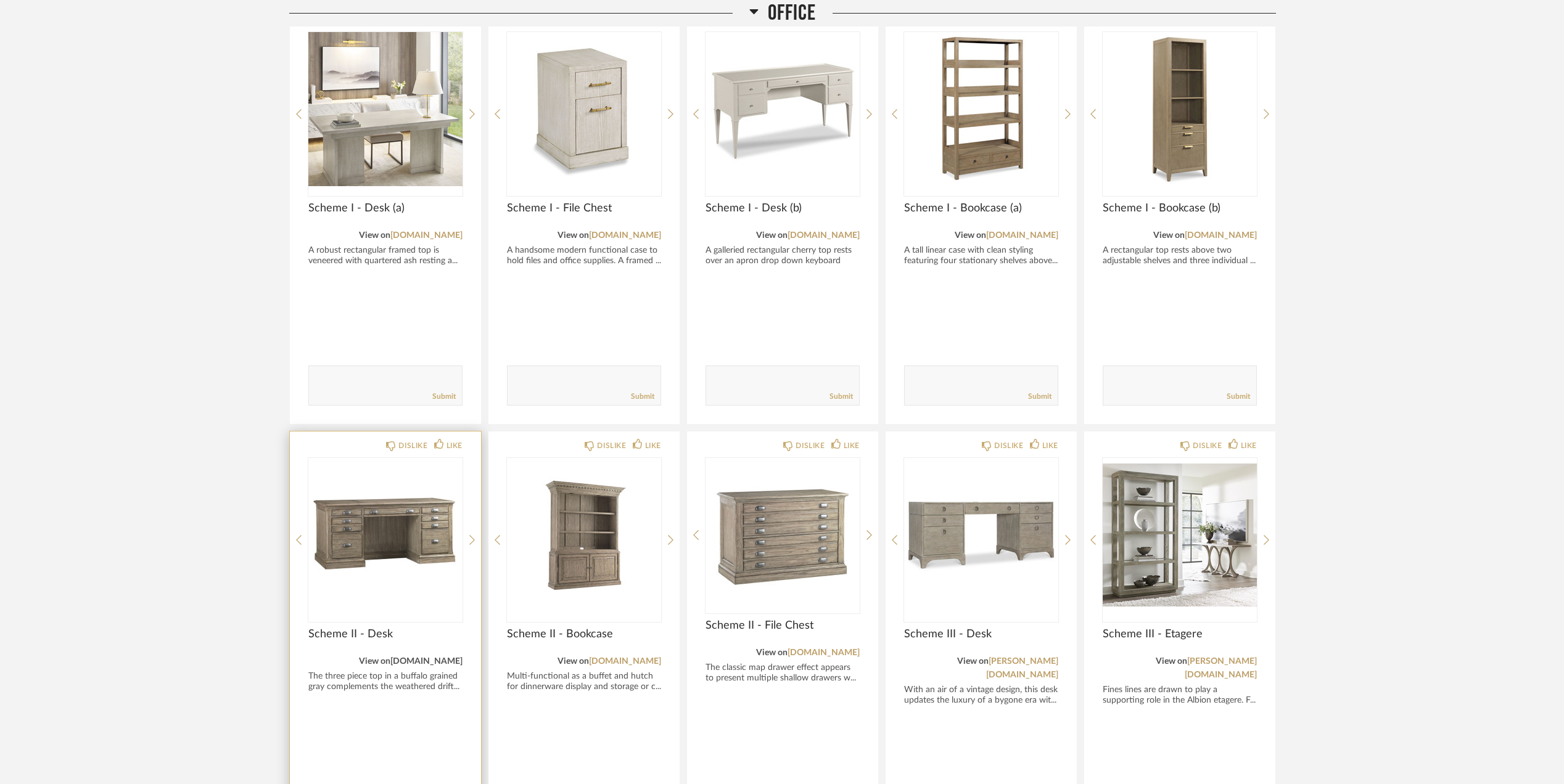
click at [407, 658] on link "[DOMAIN_NAME]" at bounding box center [426, 662] width 72 height 9
click at [627, 659] on link "[DOMAIN_NAME]" at bounding box center [625, 662] width 72 height 9
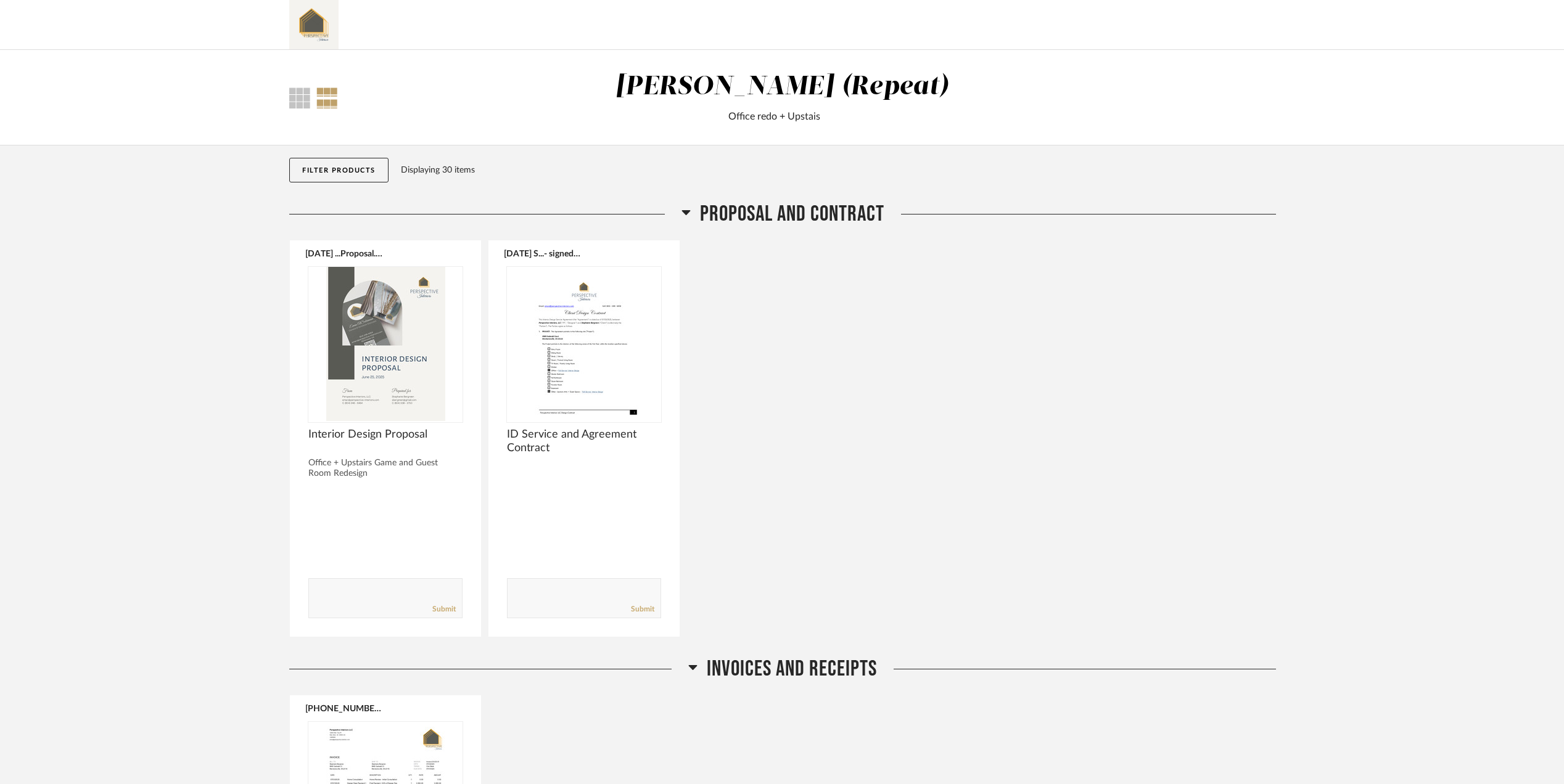
scroll to position [0, 0]
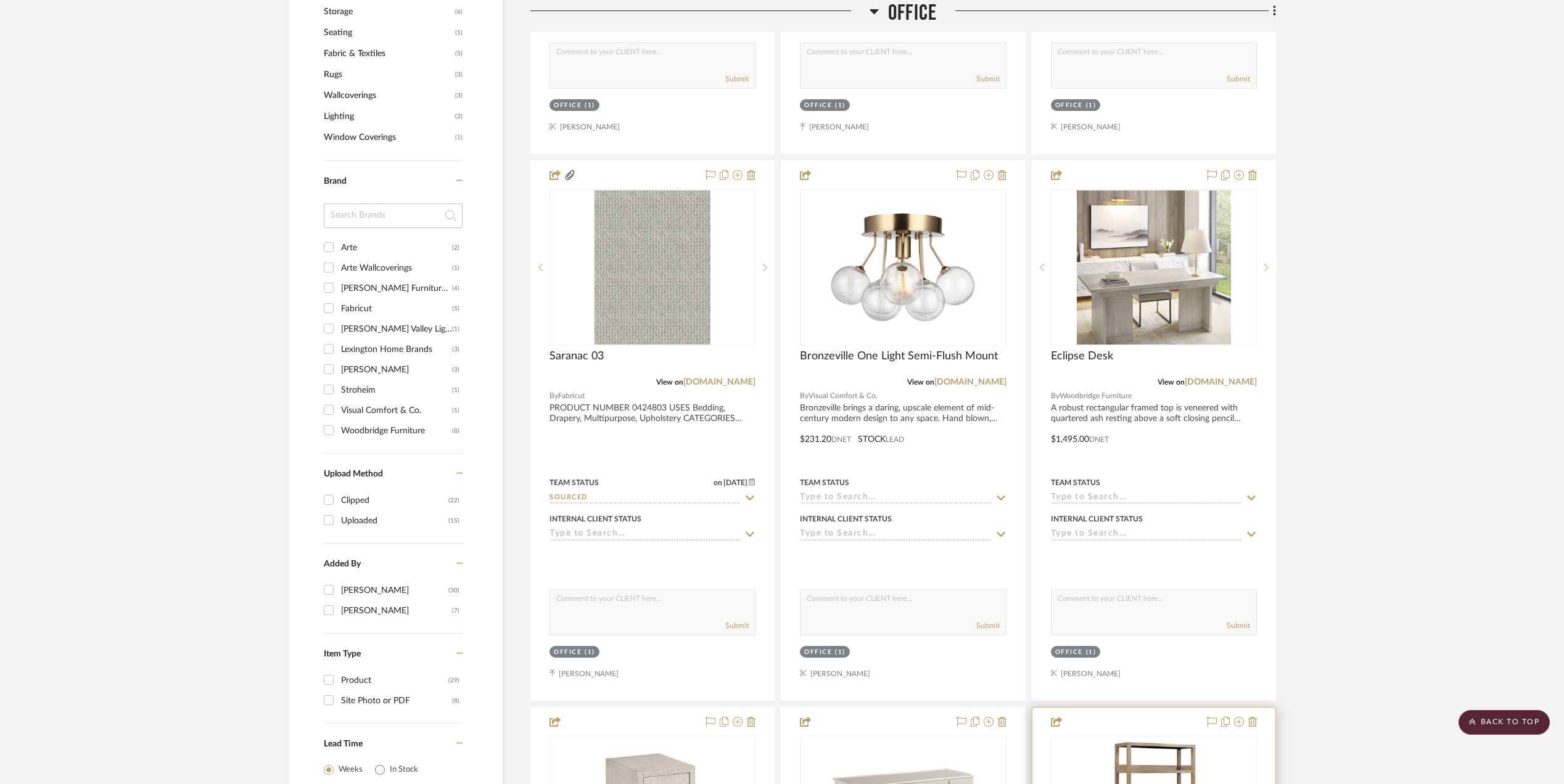
scroll to position [933, 0]
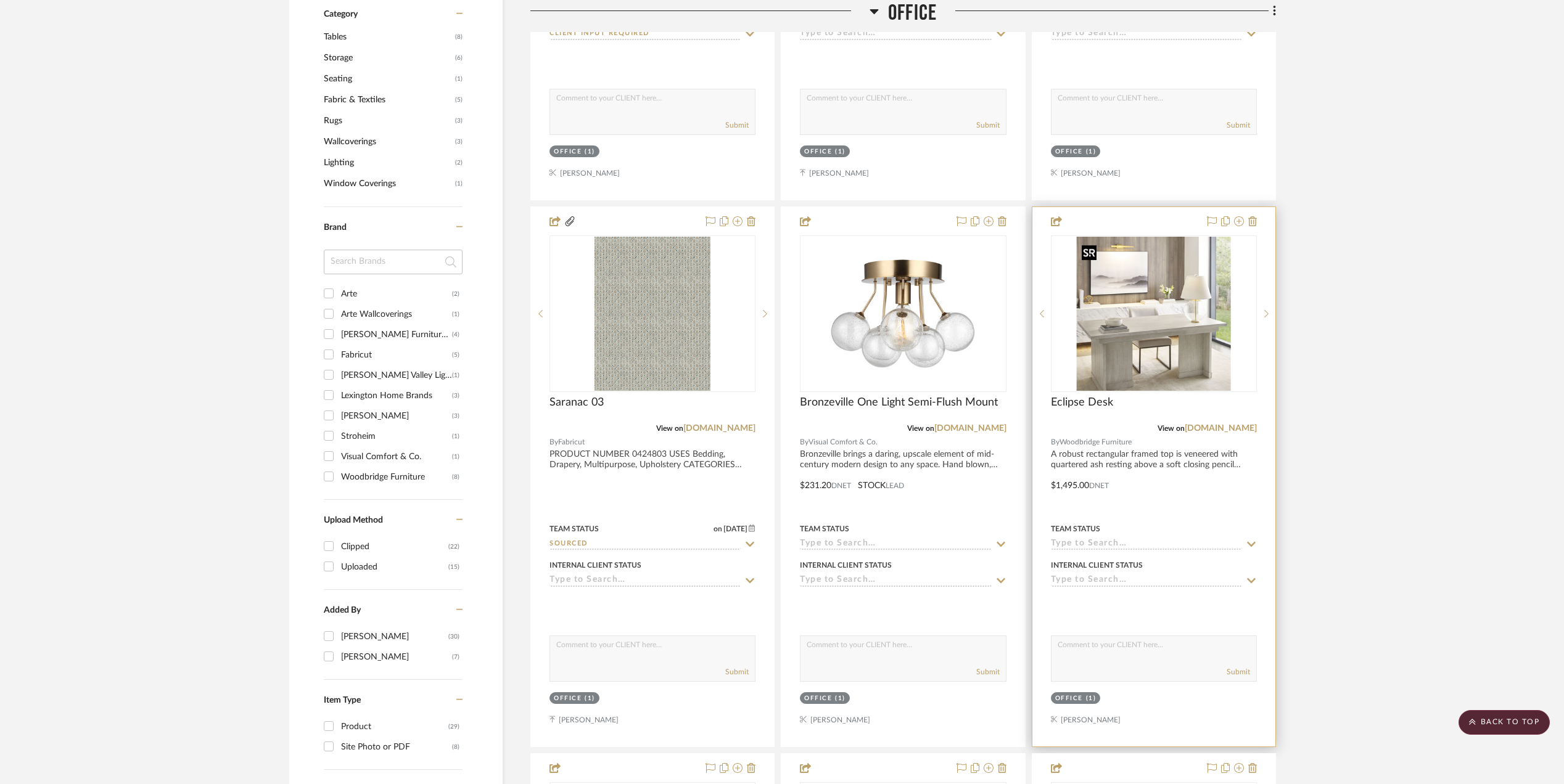
click at [0, 0] on img at bounding box center [0, 0] width 0 height 0
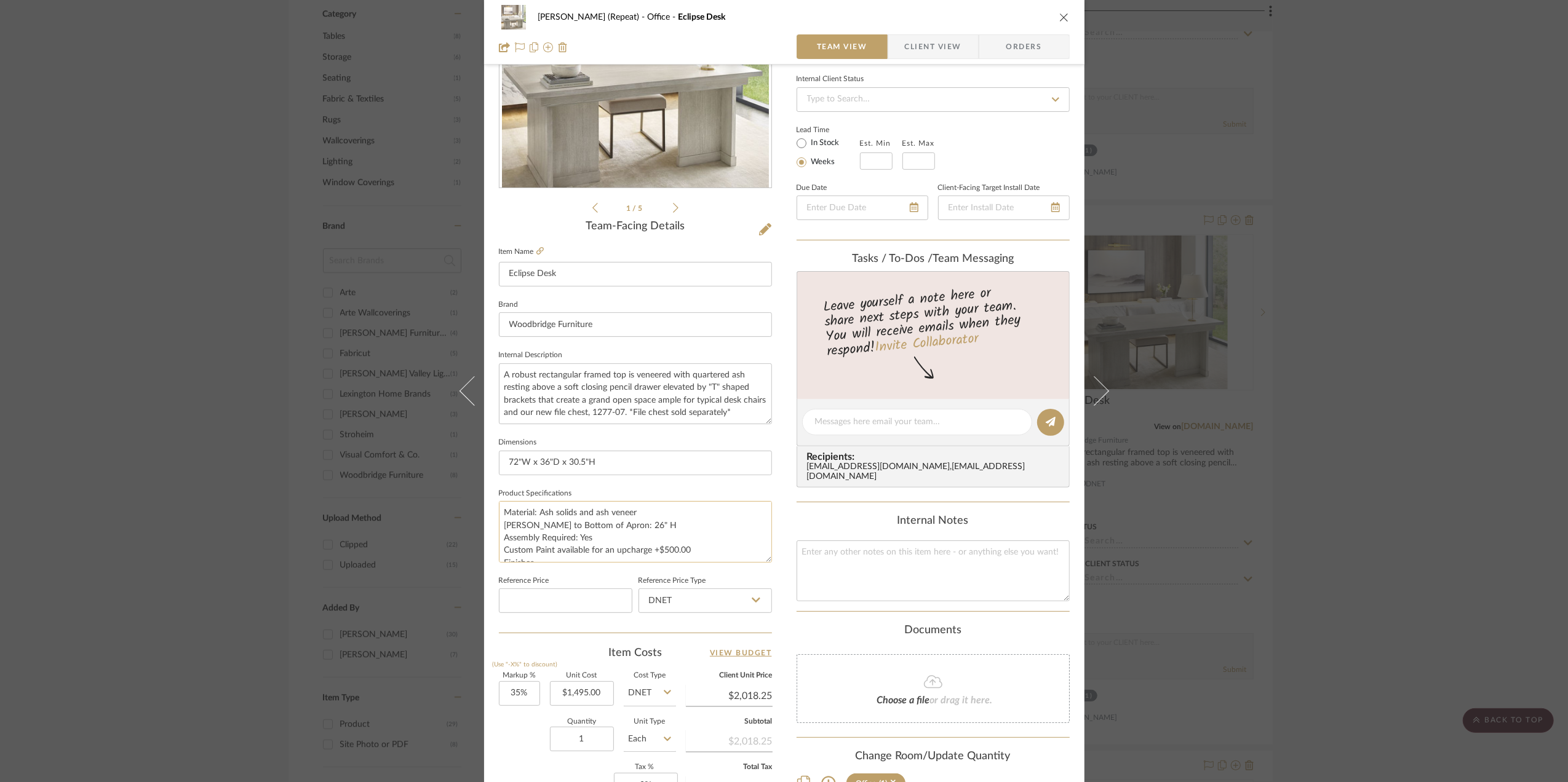
scroll to position [12, 0]
click at [556, 553] on textarea "Material: Ash solids and ash veneer [PERSON_NAME] to Bottom of Apron: 26" H Ass…" at bounding box center [635, 531] width 273 height 61
click at [509, 520] on textarea "Material: Ash solids and ash veneer [PERSON_NAME] to Bottom of Apron: 26" H Ass…" at bounding box center [635, 531] width 273 height 61
click at [505, 520] on textarea "Material: Ash solids and ash veneer [PERSON_NAME] to Bottom of Apron: 26" H Ass…" at bounding box center [635, 531] width 273 height 61
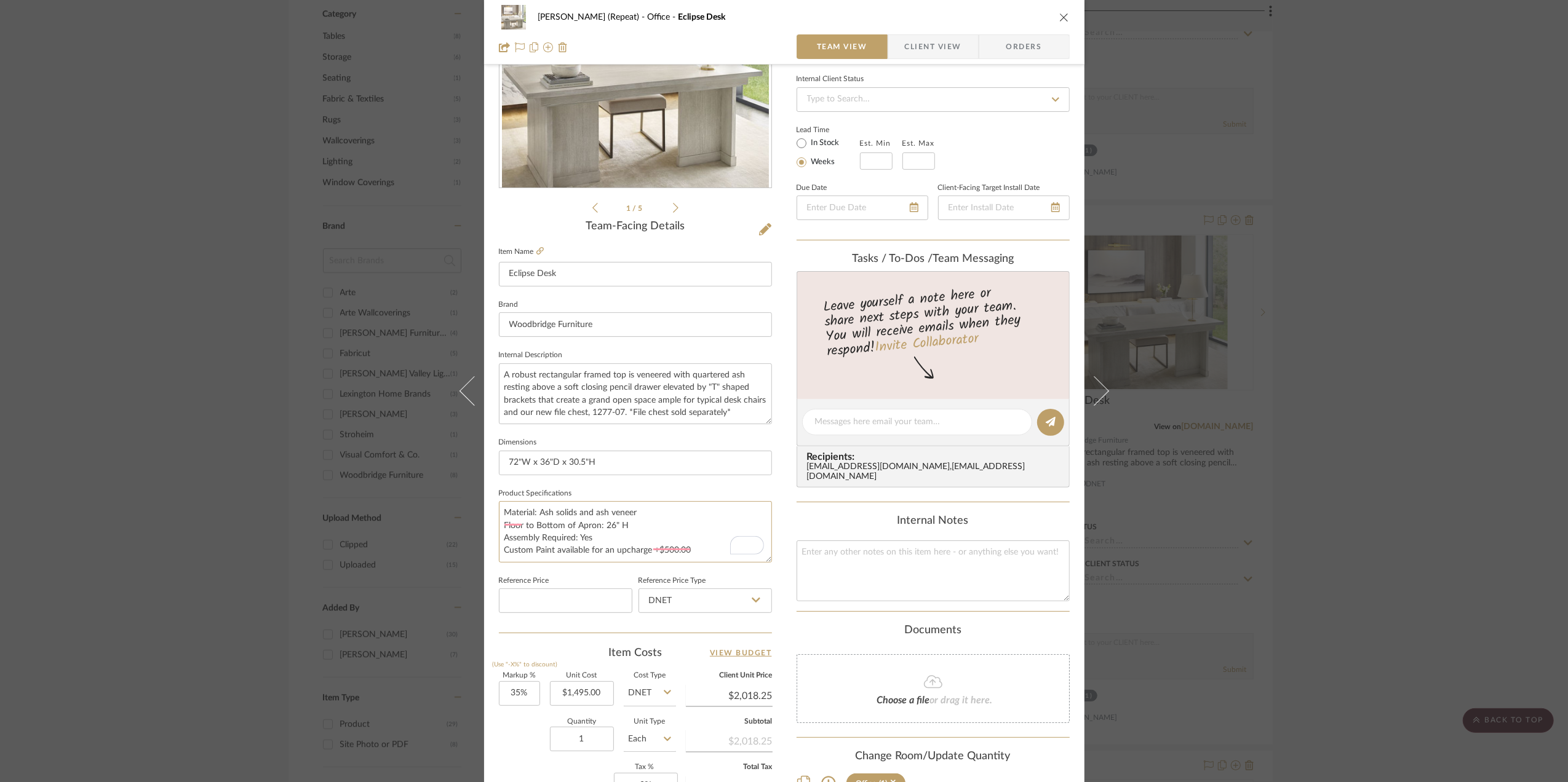
scroll to position [0, 0]
type textarea "Material: Ash solids and ash veneer [PERSON_NAME] to Bottom of Apron: 26" H Ass…"
click at [513, 529] on textarea "Material: Ash solids and ash veneer [PERSON_NAME] to Bottom of Apron: 26" H Ass…" at bounding box center [635, 531] width 273 height 61
click at [505, 529] on textarea "Material: Ash solids and ash veneer [PERSON_NAME] to Bottom of Apron: 26" H Ass…" at bounding box center [635, 531] width 273 height 61
type textarea "Material: Ash solids and ash veneer Floor to Bottom of Apron: 26" H Assembly Re…"
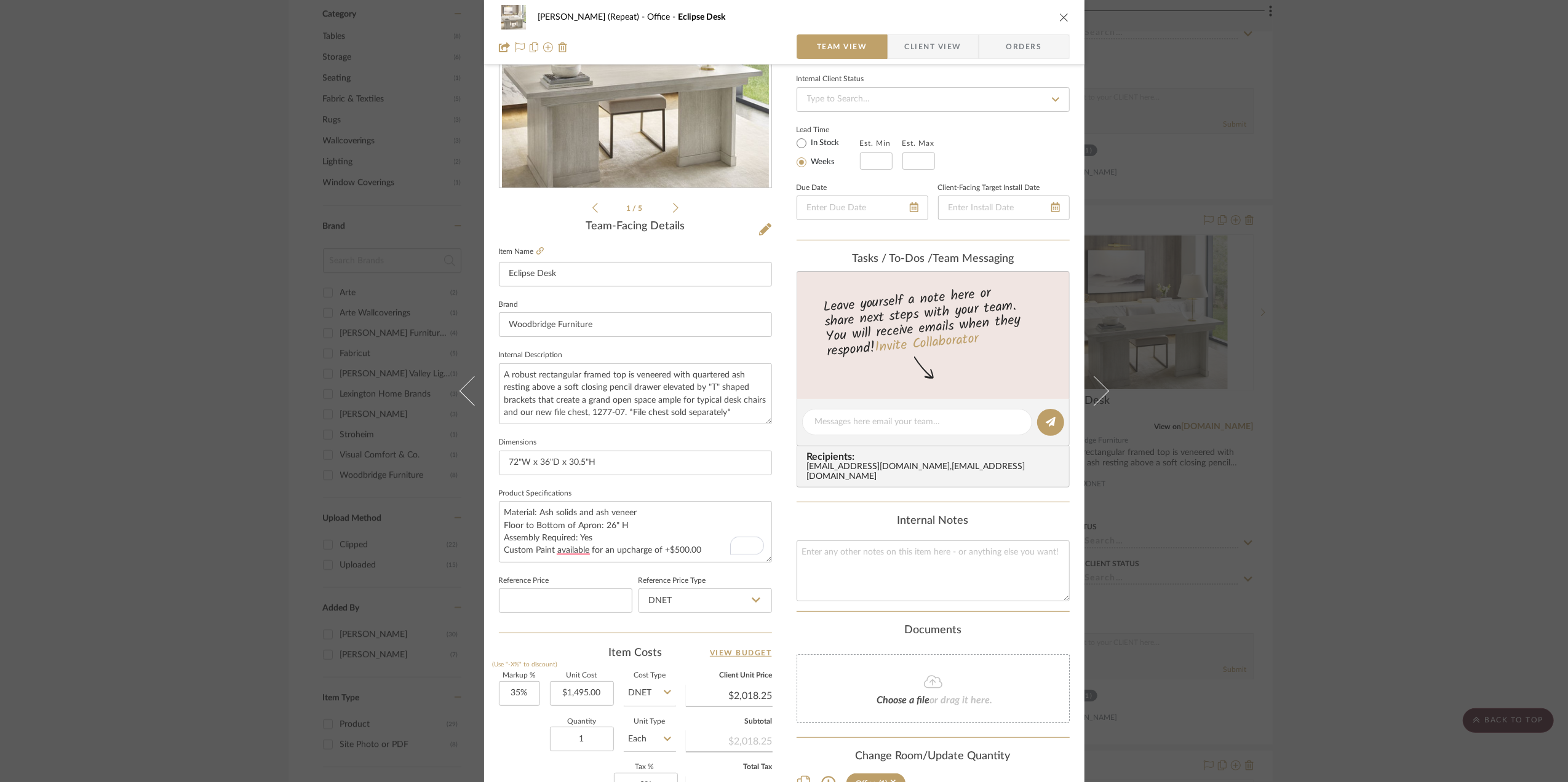
click at [674, 490] on fieldset "Product Specifications Material: Ash solids and ash veneer Floor to Bottom of A…" at bounding box center [635, 524] width 273 height 78
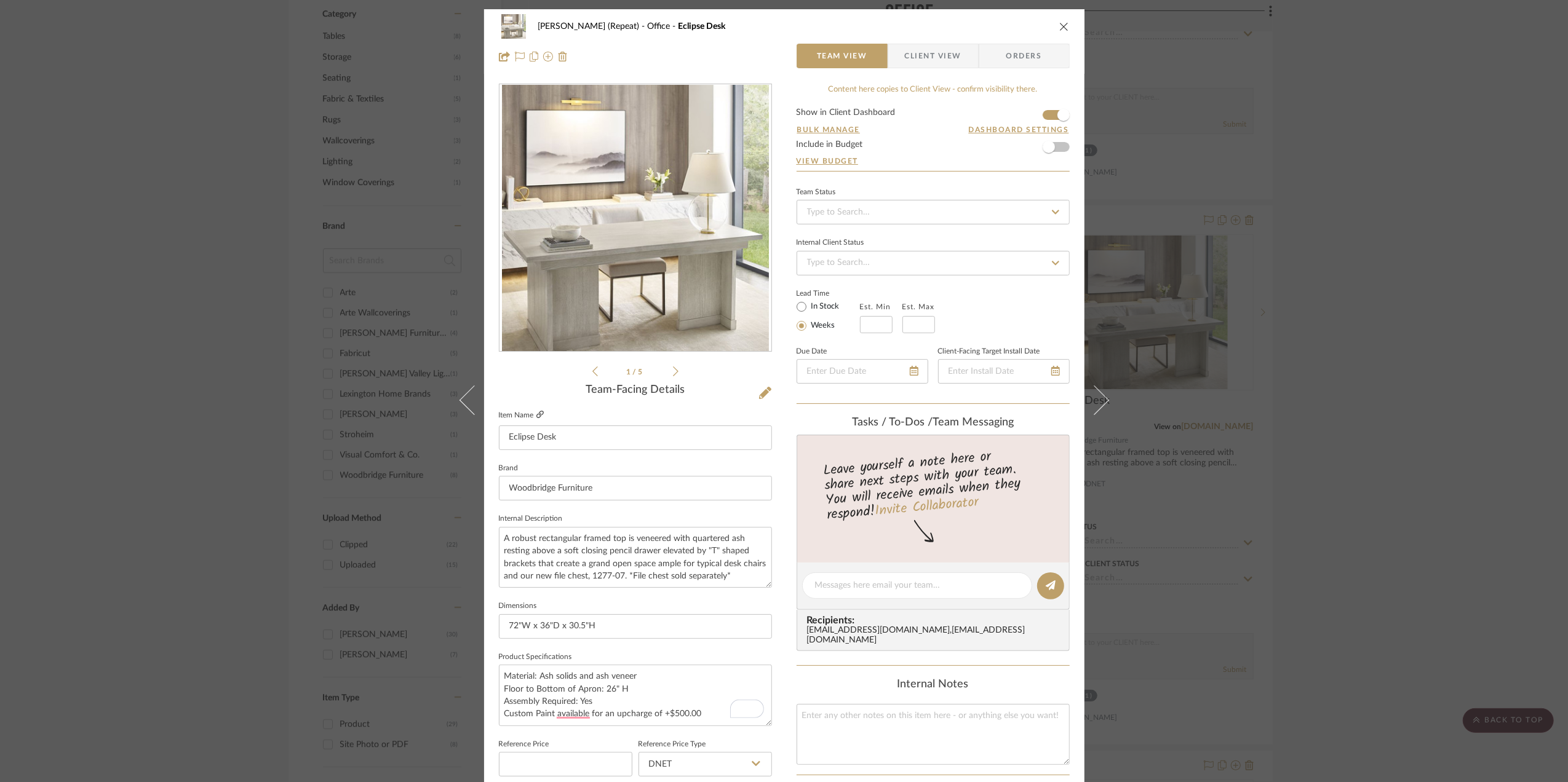
click at [537, 411] on icon at bounding box center [540, 414] width 7 height 7
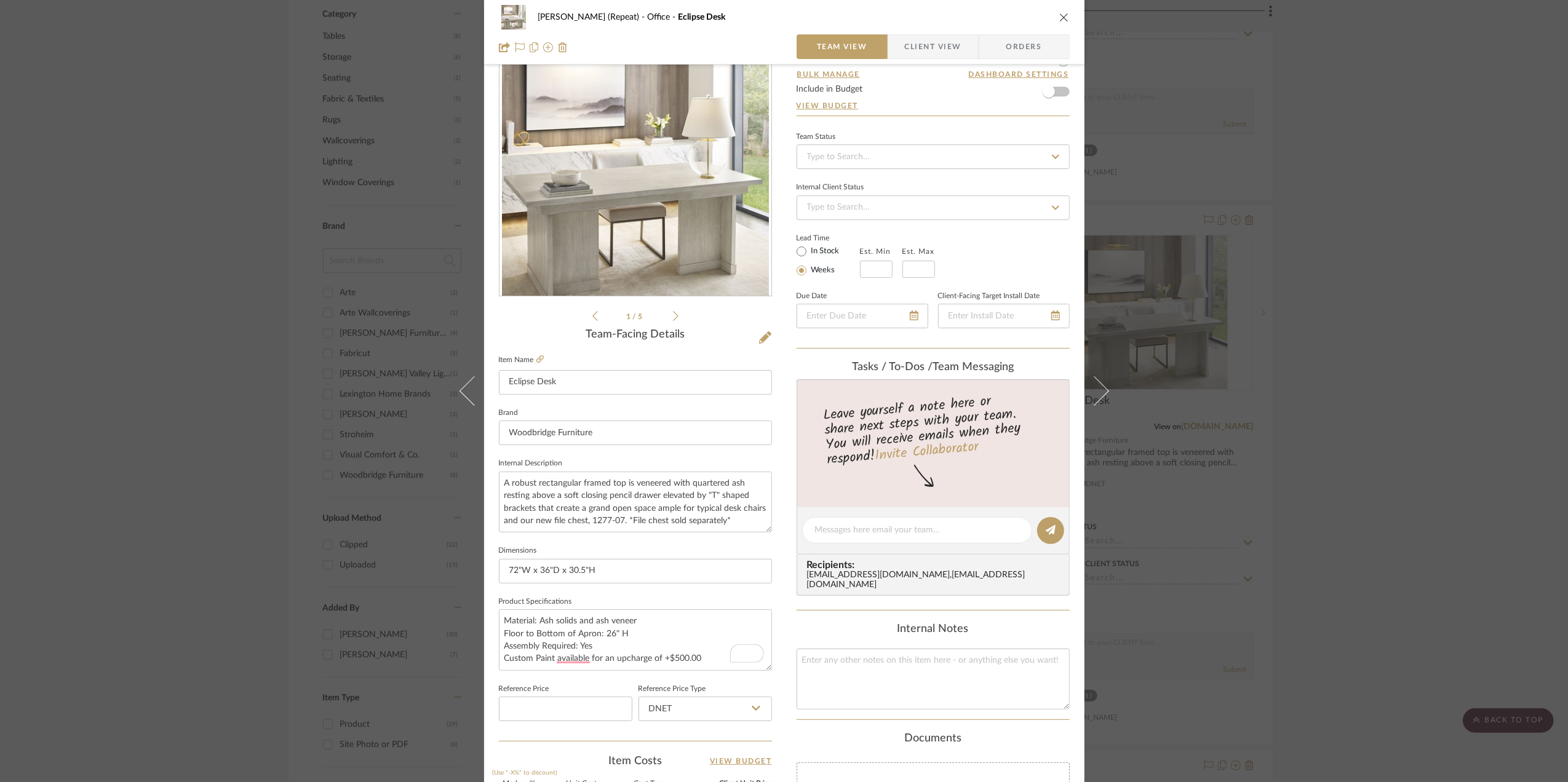
scroll to position [82, 0]
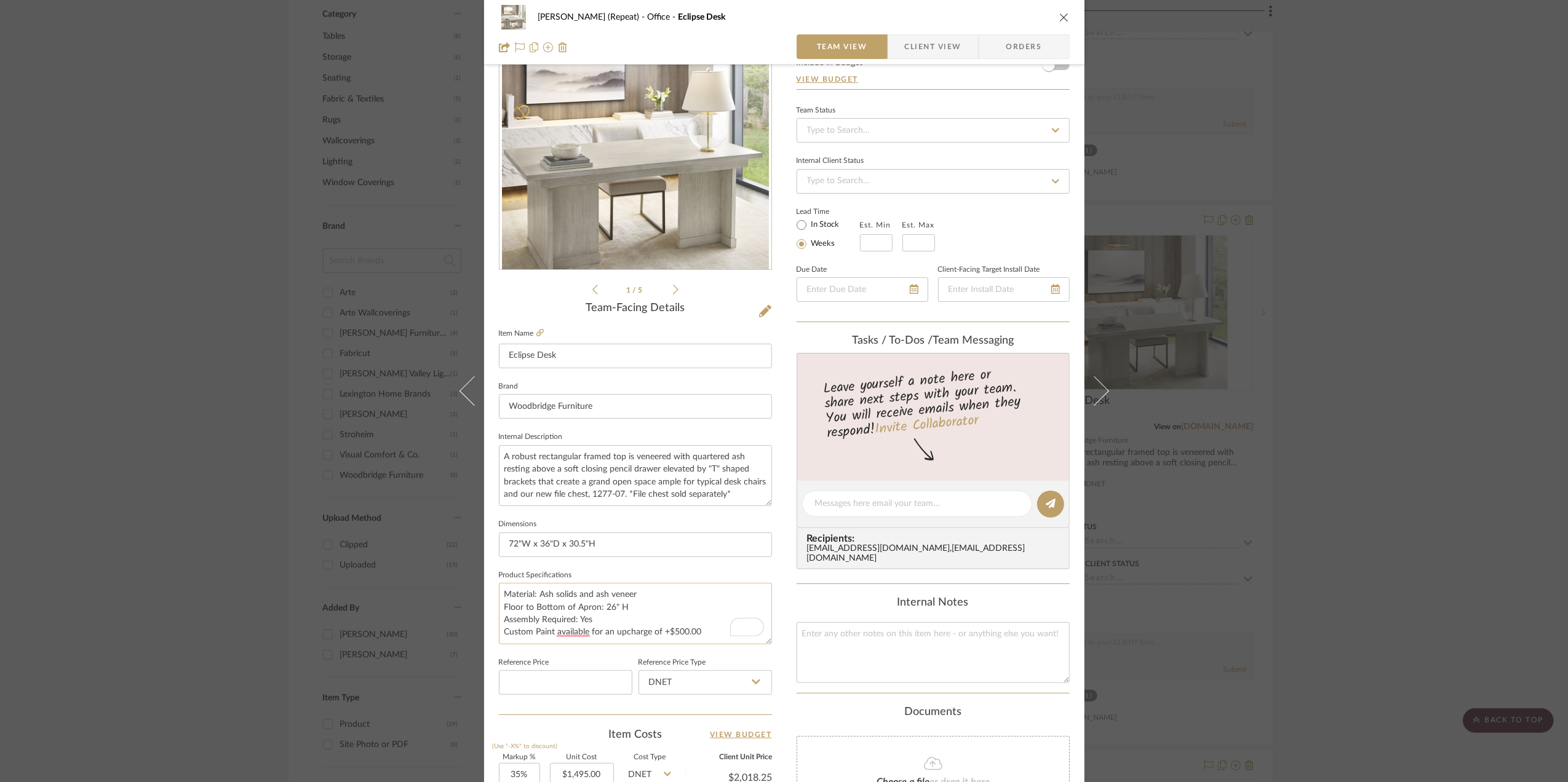
click at [709, 630] on textarea "Material: Ash solids and ash veneer Floor to Bottom of Apron: 26" H Assembly Re…" at bounding box center [635, 613] width 273 height 61
click at [501, 596] on textarea "Material: Ash solids and ash veneer Floor to Bottom of Apron: 26" H Assembly Re…" at bounding box center [635, 613] width 273 height 61
click at [518, 590] on textarea "Material: Ash solids and ash veneer Floor to Bottom of Apron: 26" H Assembly Re…" at bounding box center [635, 613] width 273 height 61
paste textarea "07 [PERSON_NAME]"
click at [500, 630] on textarea "Finish: 07 [PERSON_NAME] Material: Ash solids and ash veneer Floor to Bottom of…" at bounding box center [635, 613] width 273 height 61
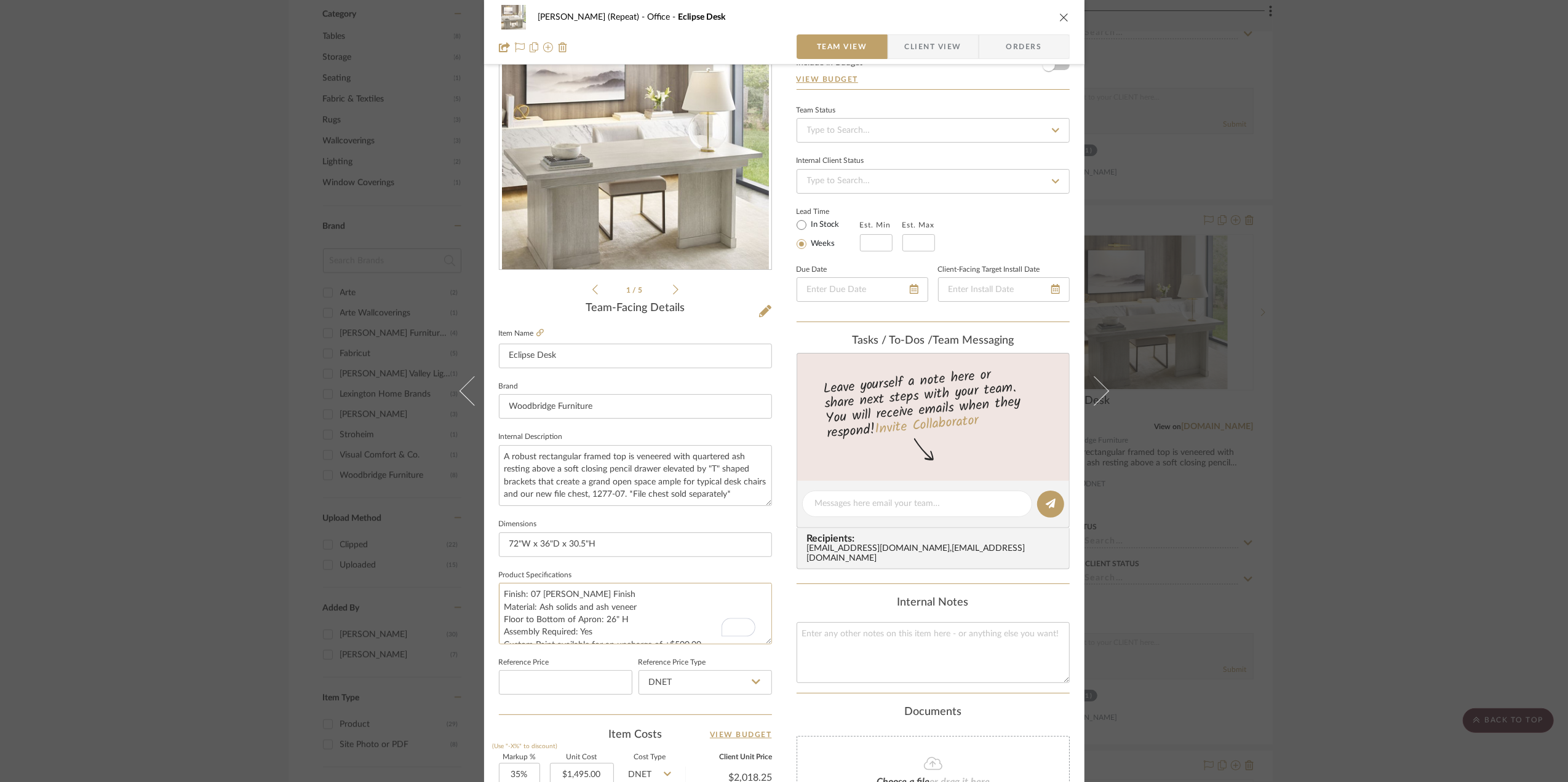
type textarea "Finish: 07 [PERSON_NAME] Finish Material: Ash solids and ash veneer Floor to Bo…"
click at [933, 40] on span "Client View" at bounding box center [933, 46] width 56 height 25
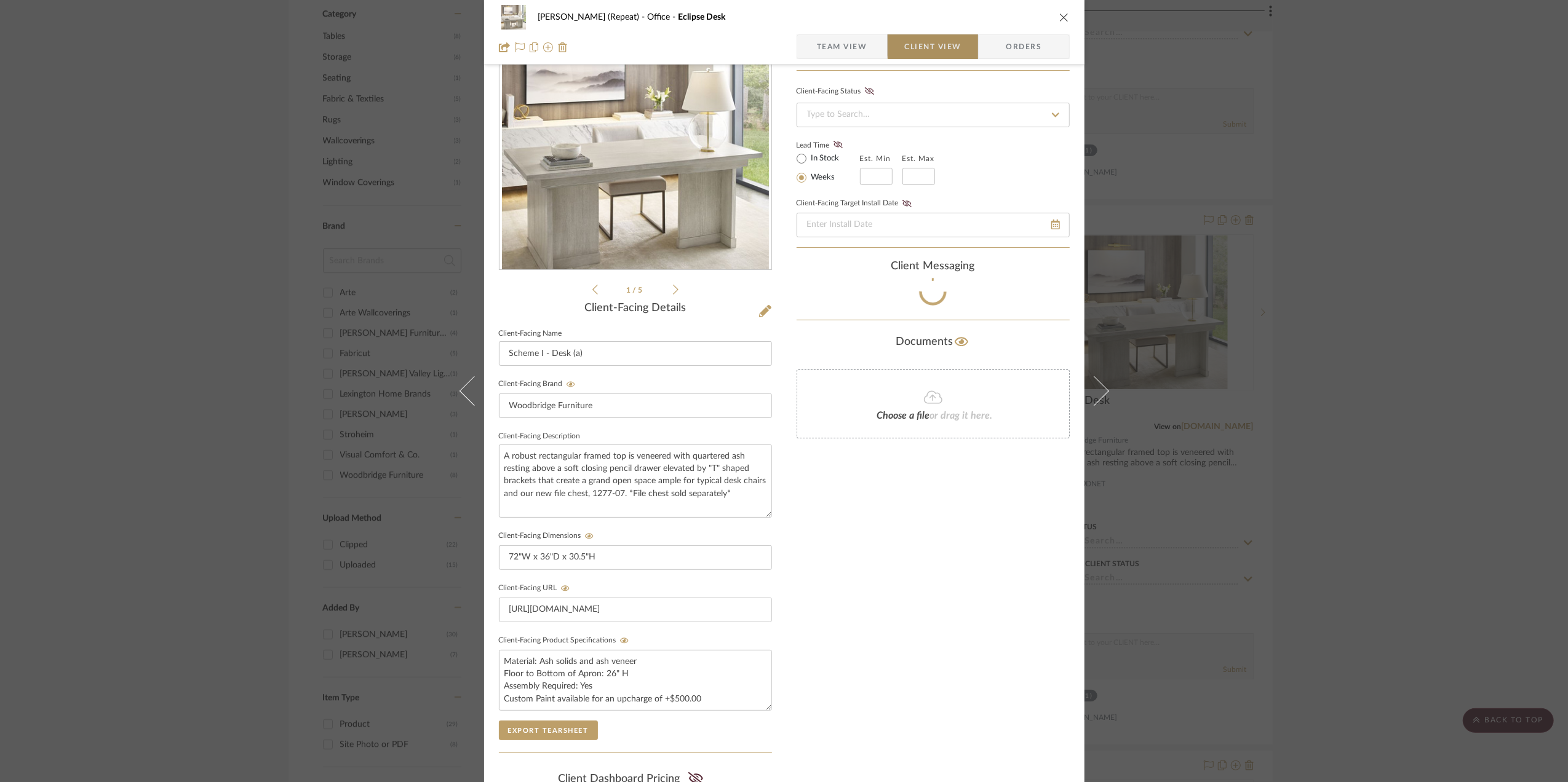
type textarea "Finish: 07 [PERSON_NAME] Finish Material: Ash solids and ash veneer Floor to Bo…"
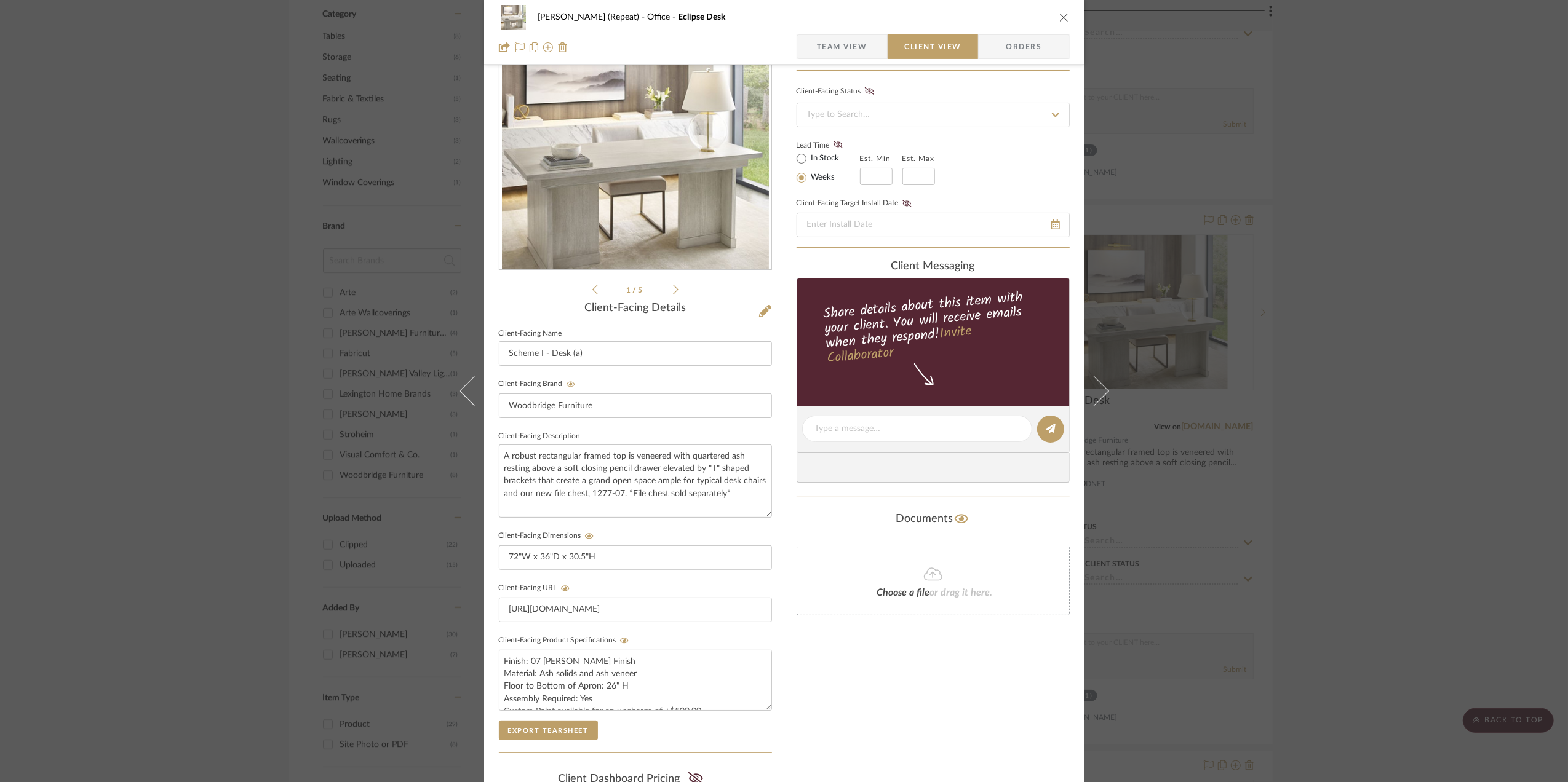
click at [848, 38] on span "Team View" at bounding box center [842, 46] width 50 height 25
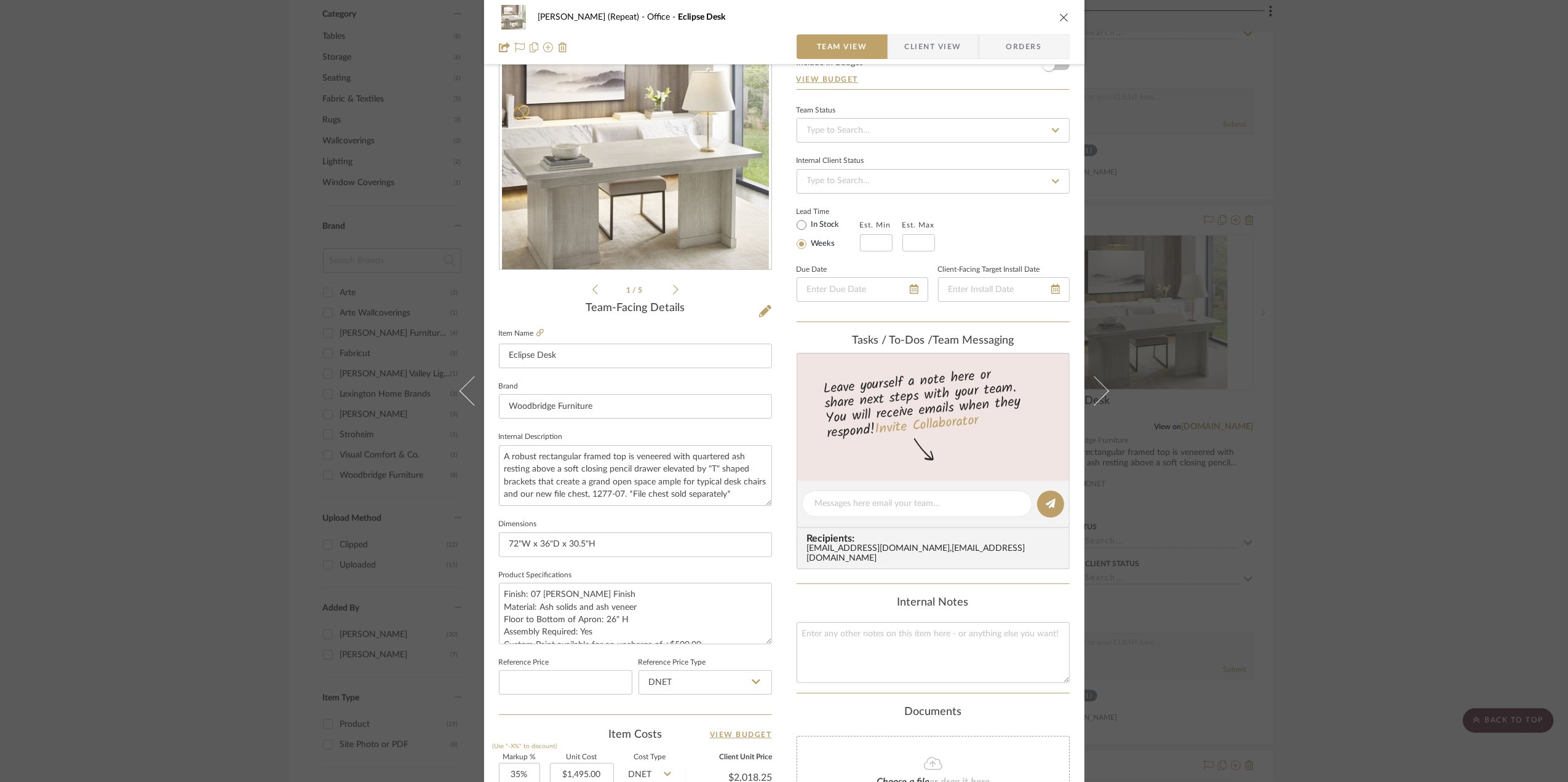
drag, startPoint x: 1449, startPoint y: 465, endPoint x: 1403, endPoint y: 439, distance: 52.8
click at [1449, 465] on div "[PERSON_NAME] (Repeat) Office Eclipse Desk Team View Client View Orders 1 / 5 T…" at bounding box center [784, 391] width 1568 height 782
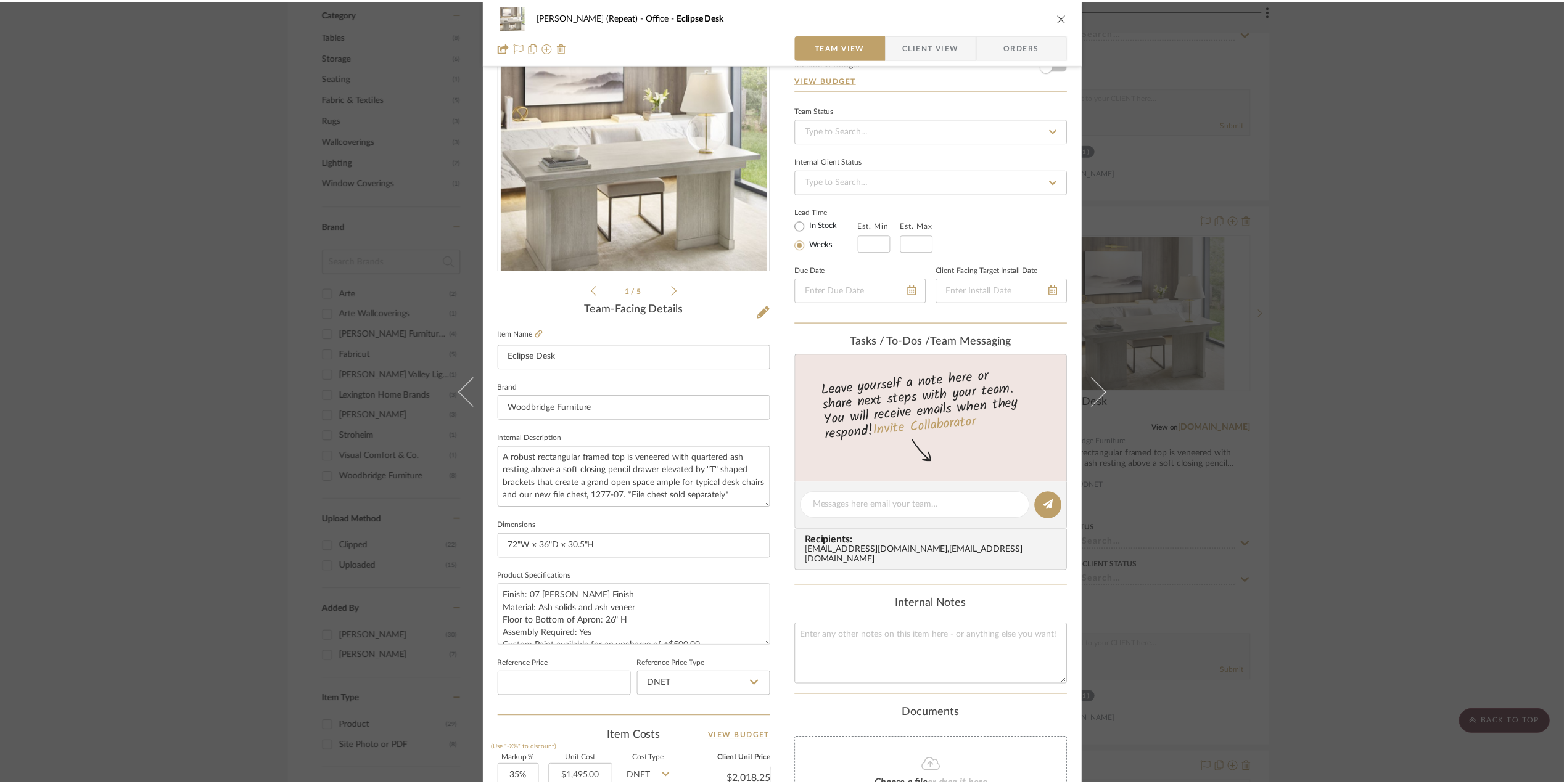
scroll to position [933, 0]
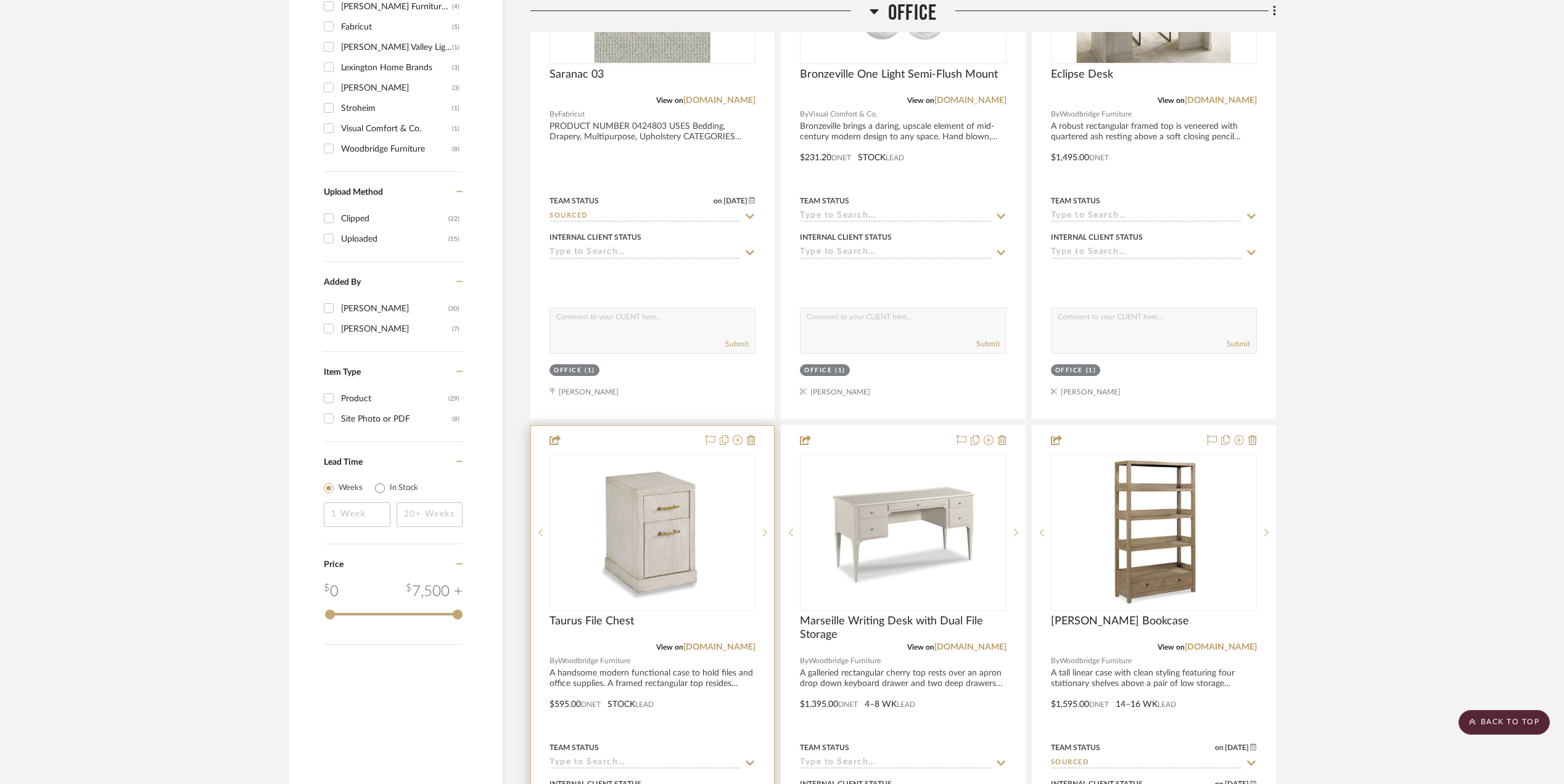
scroll to position [1261, 0]
click at [666, 541] on img "0" at bounding box center [652, 532] width 154 height 154
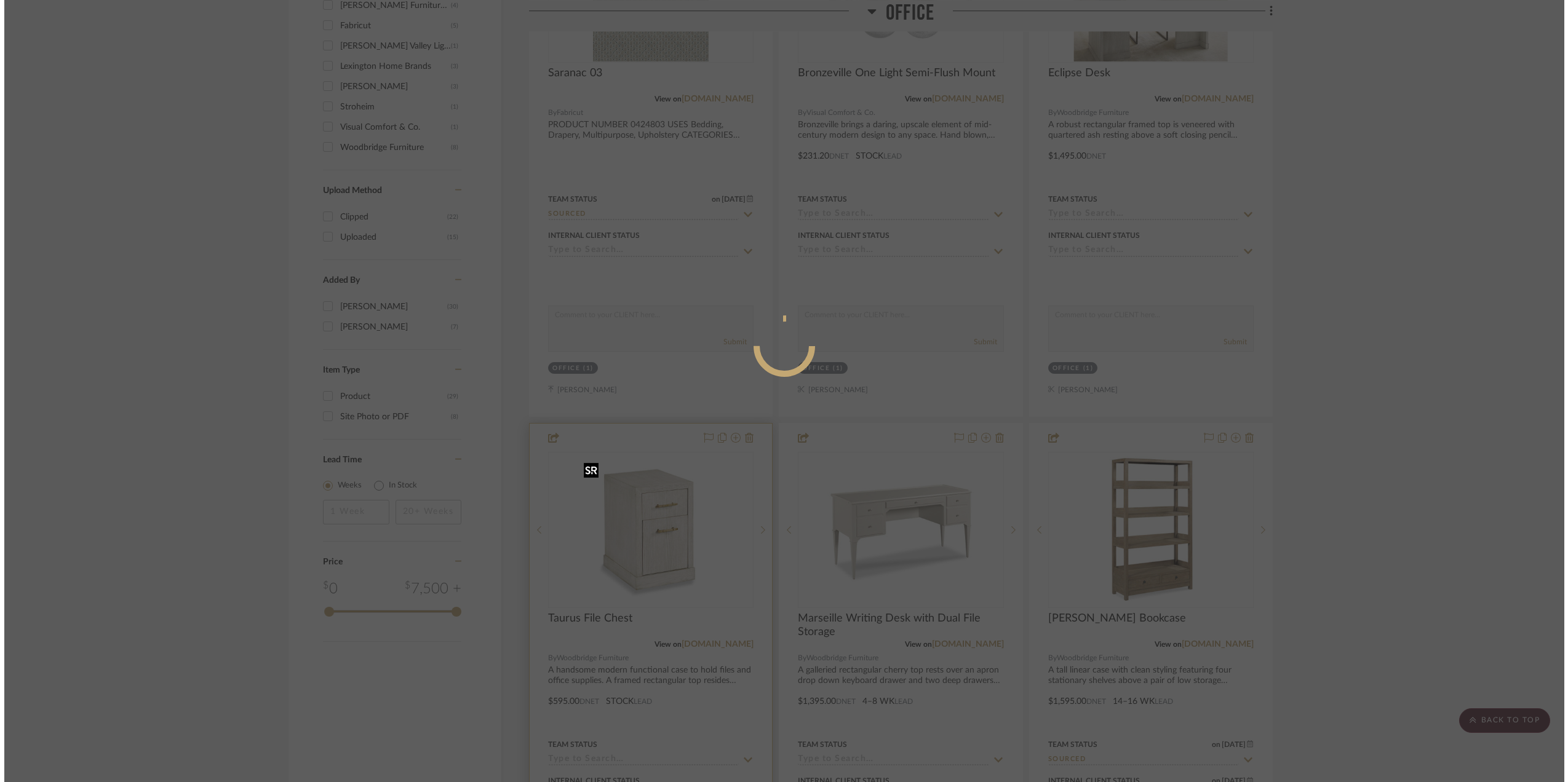
scroll to position [0, 0]
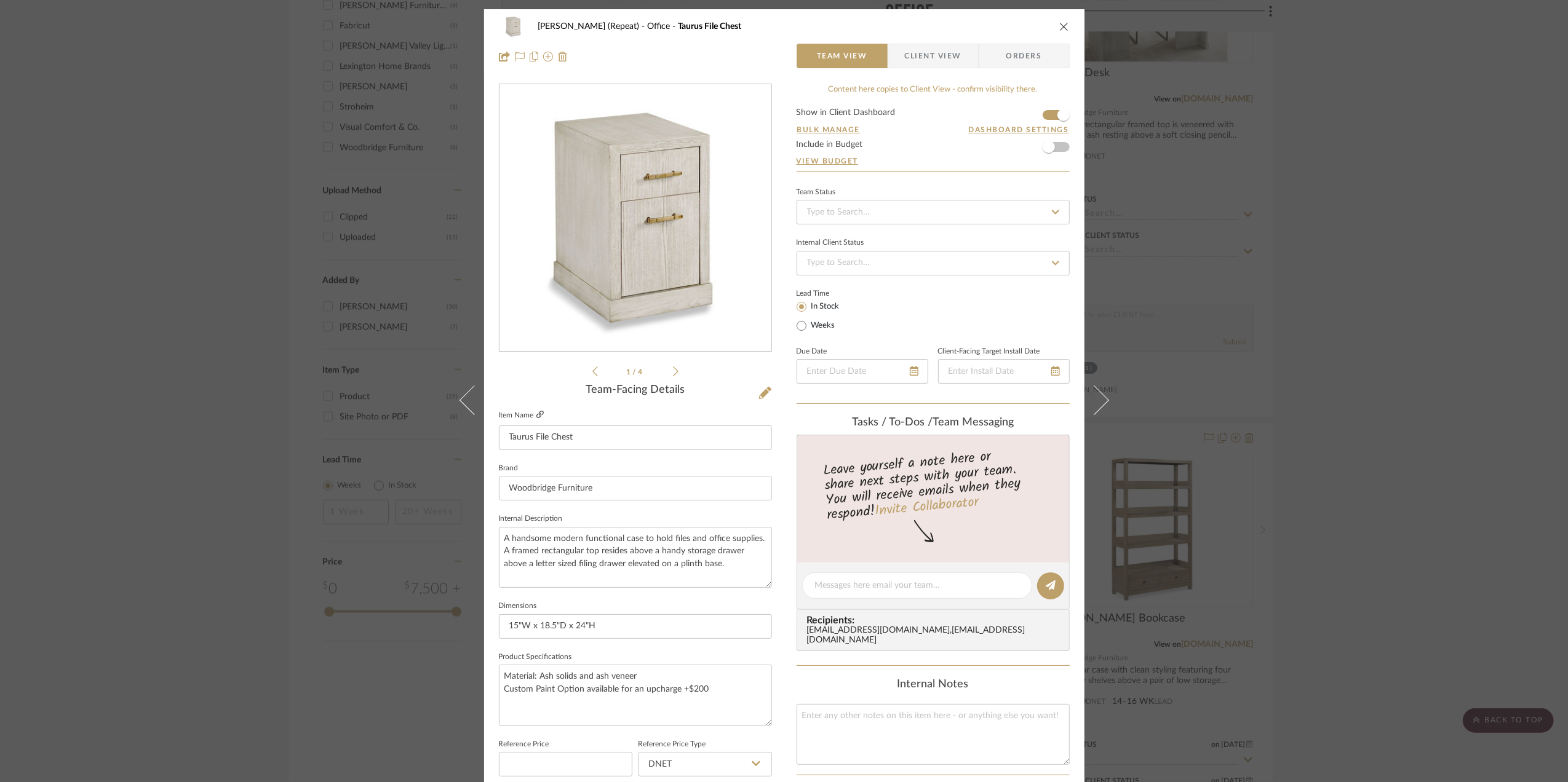
click at [537, 414] on icon at bounding box center [540, 414] width 7 height 7
click at [501, 677] on textarea "Material: Ash solids and ash veneer Custom Paint Option available for an upchar…" at bounding box center [635, 695] width 273 height 61
click at [512, 678] on textarea "Material: Ash solids and ash veneer Custom Paint Option available for an upchar…" at bounding box center [635, 695] width 273 height 61
paste textarea "07 [PERSON_NAME] Brass"
click at [500, 714] on textarea "Finishes: 07 [PERSON_NAME] Brass Material: Ash solids and ash veneer Custom Pai…" at bounding box center [635, 695] width 273 height 61
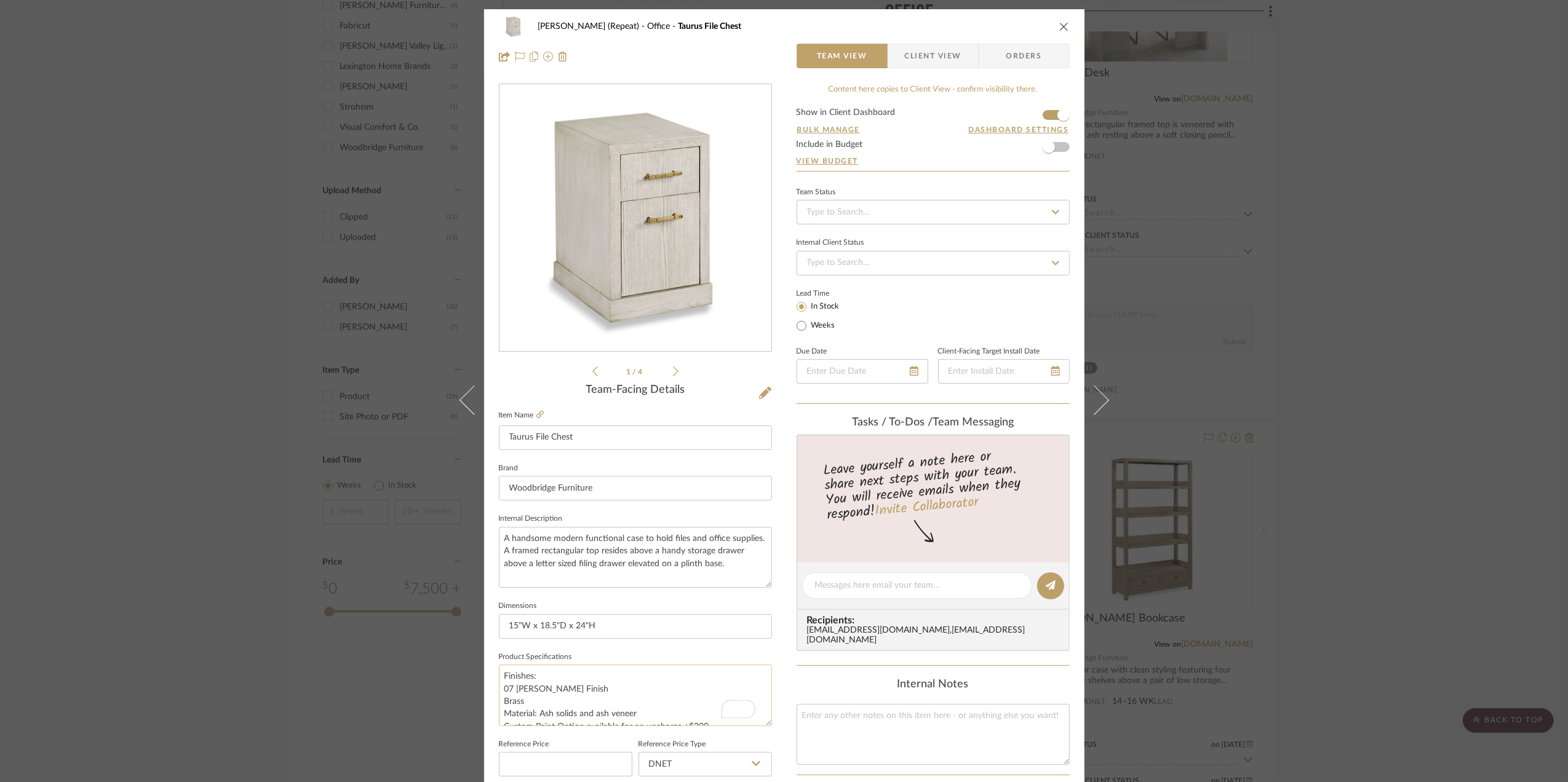
scroll to position [12, 0]
type textarea "Finishes: 07 [PERSON_NAME] Finish Brass Material: Ash solids and ash veneer Cus…"
click at [1363, 353] on div "[PERSON_NAME] (Repeat) Office Taurus File Chest Team View Client View Orders 1 …" at bounding box center [784, 391] width 1568 height 782
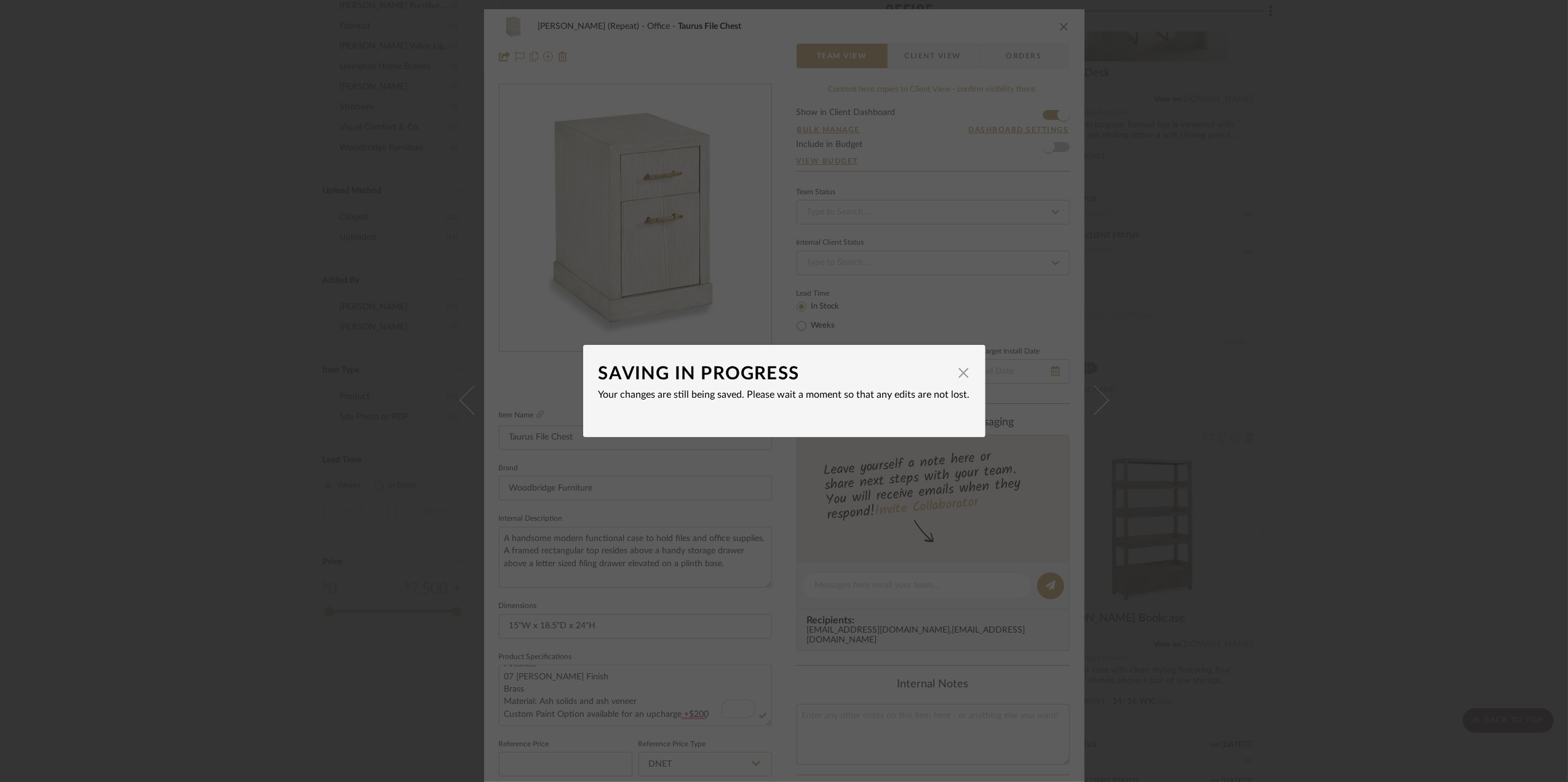
click at [1360, 364] on div "SAVING IN PROGRESS × Your changes are still being saved. Please wait a moment s…" at bounding box center [784, 391] width 1568 height 782
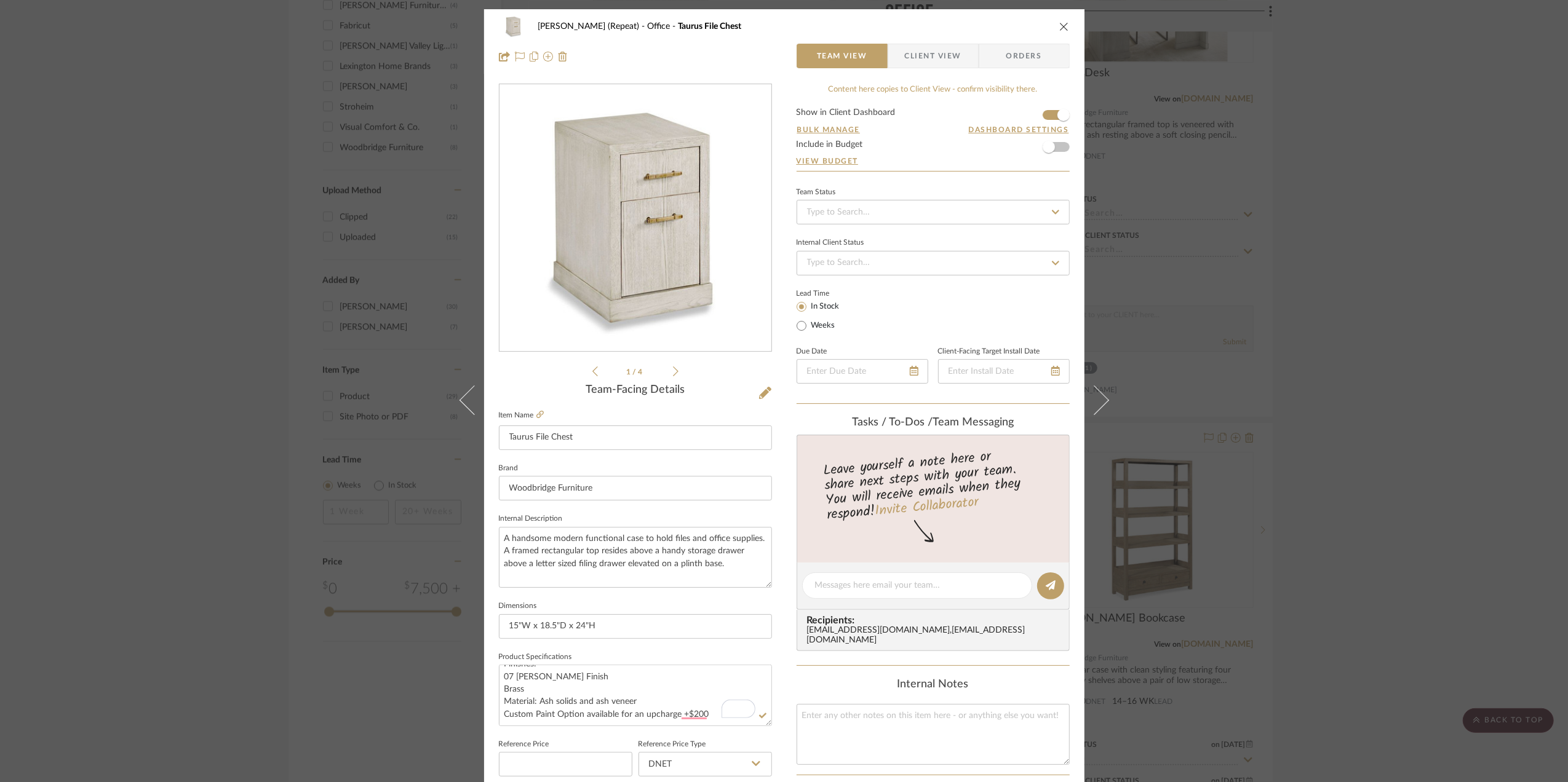
click at [1392, 396] on div "[PERSON_NAME] (Repeat) Office Taurus File Chest Team View Client View Orders 1 …" at bounding box center [784, 391] width 1568 height 782
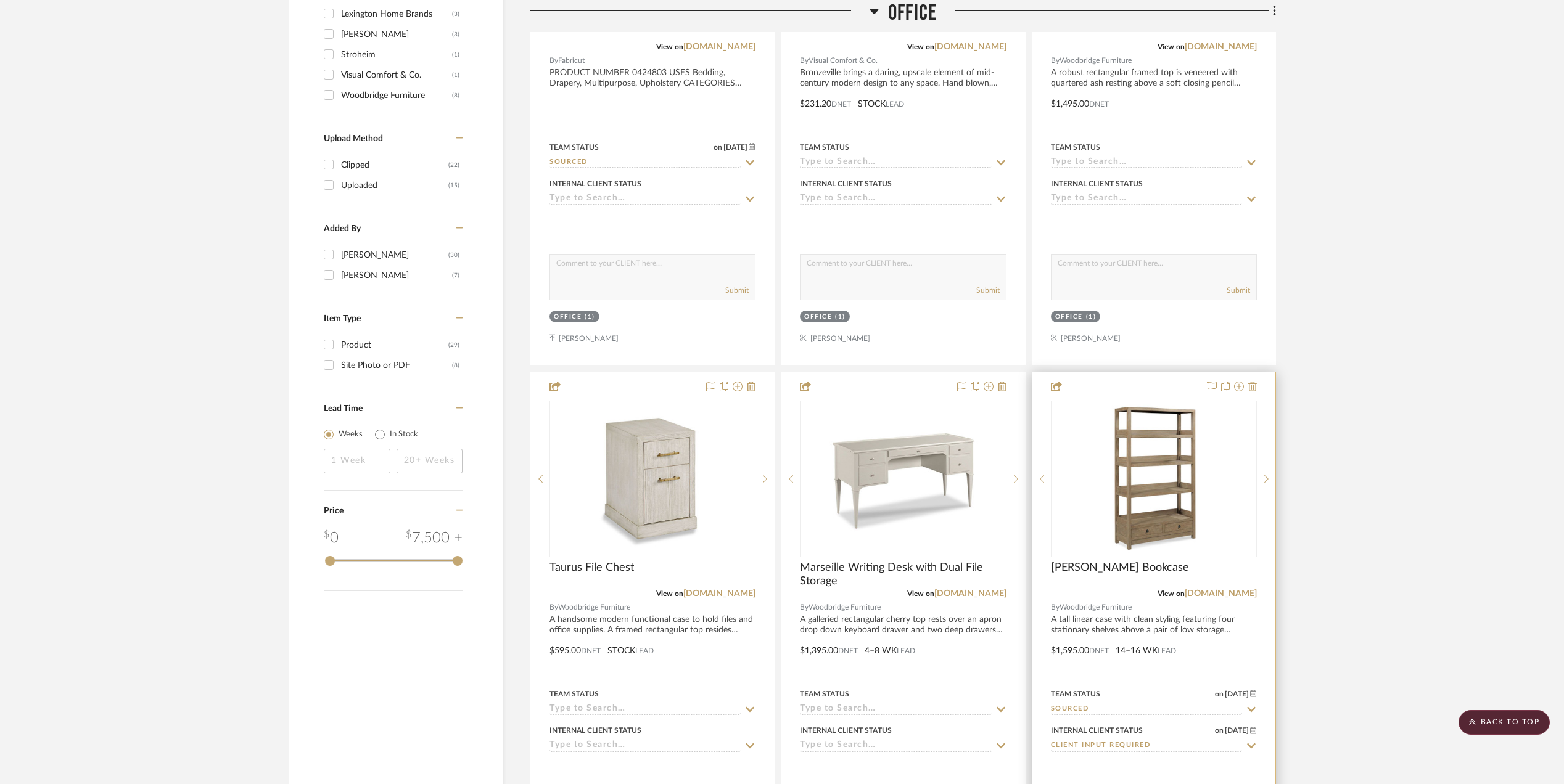
scroll to position [1344, 0]
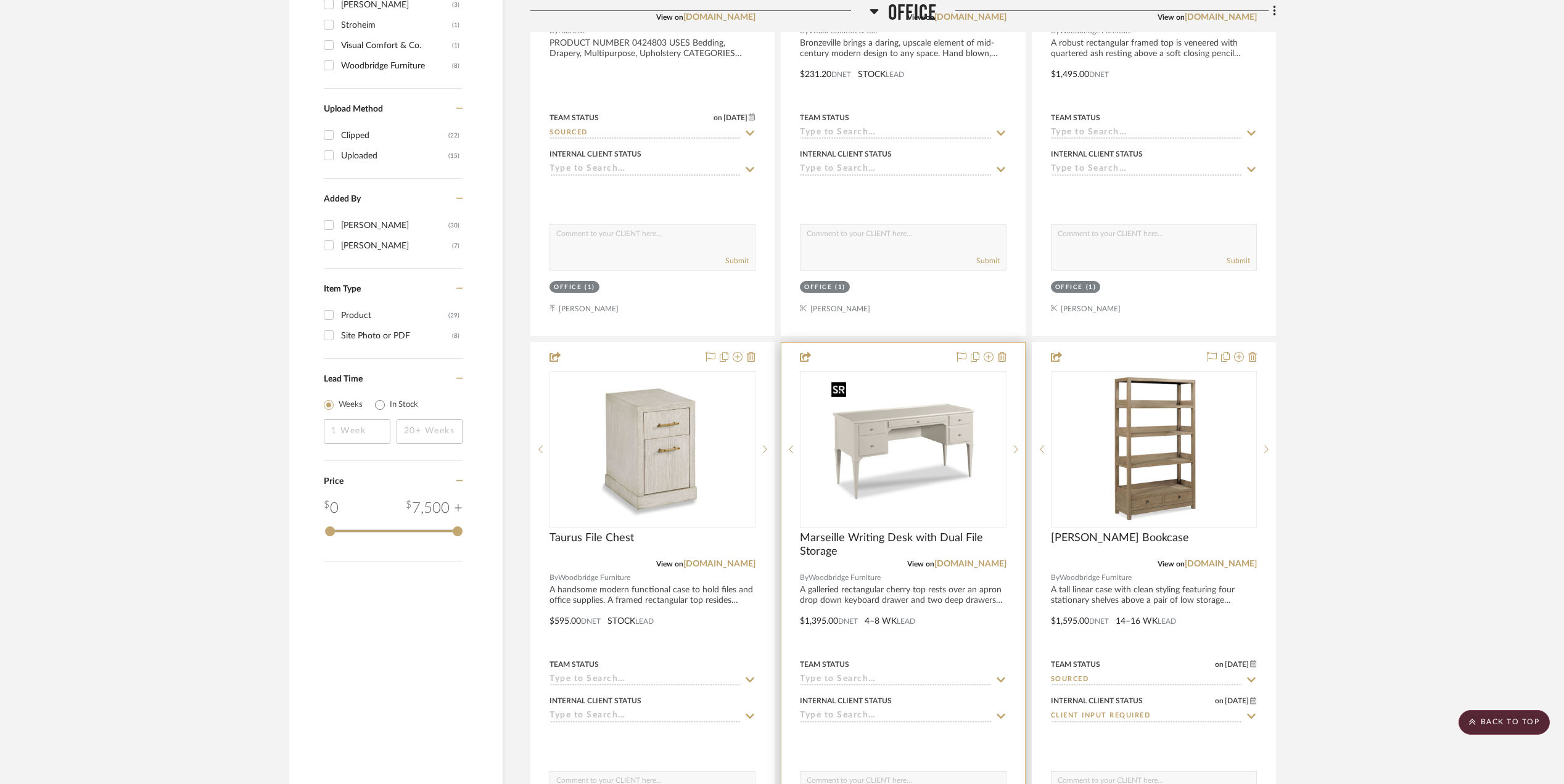
click at [891, 460] on img "0" at bounding box center [902, 449] width 154 height 154
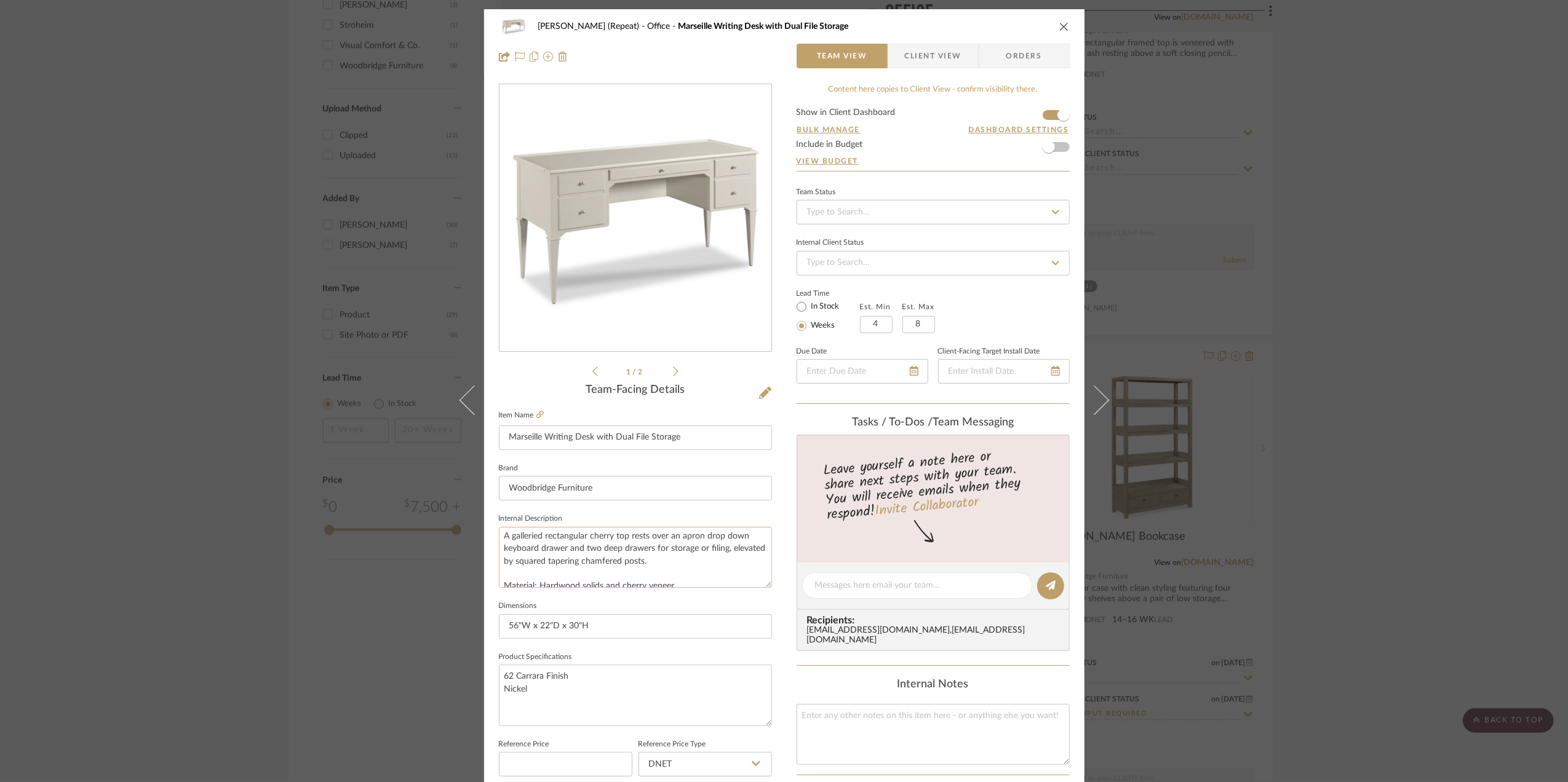
scroll to position [0, 0]
click at [1369, 515] on div "[PERSON_NAME] (Repeat) Office Marseille Writing Desk with Dual File Storage Tea…" at bounding box center [784, 391] width 1568 height 782
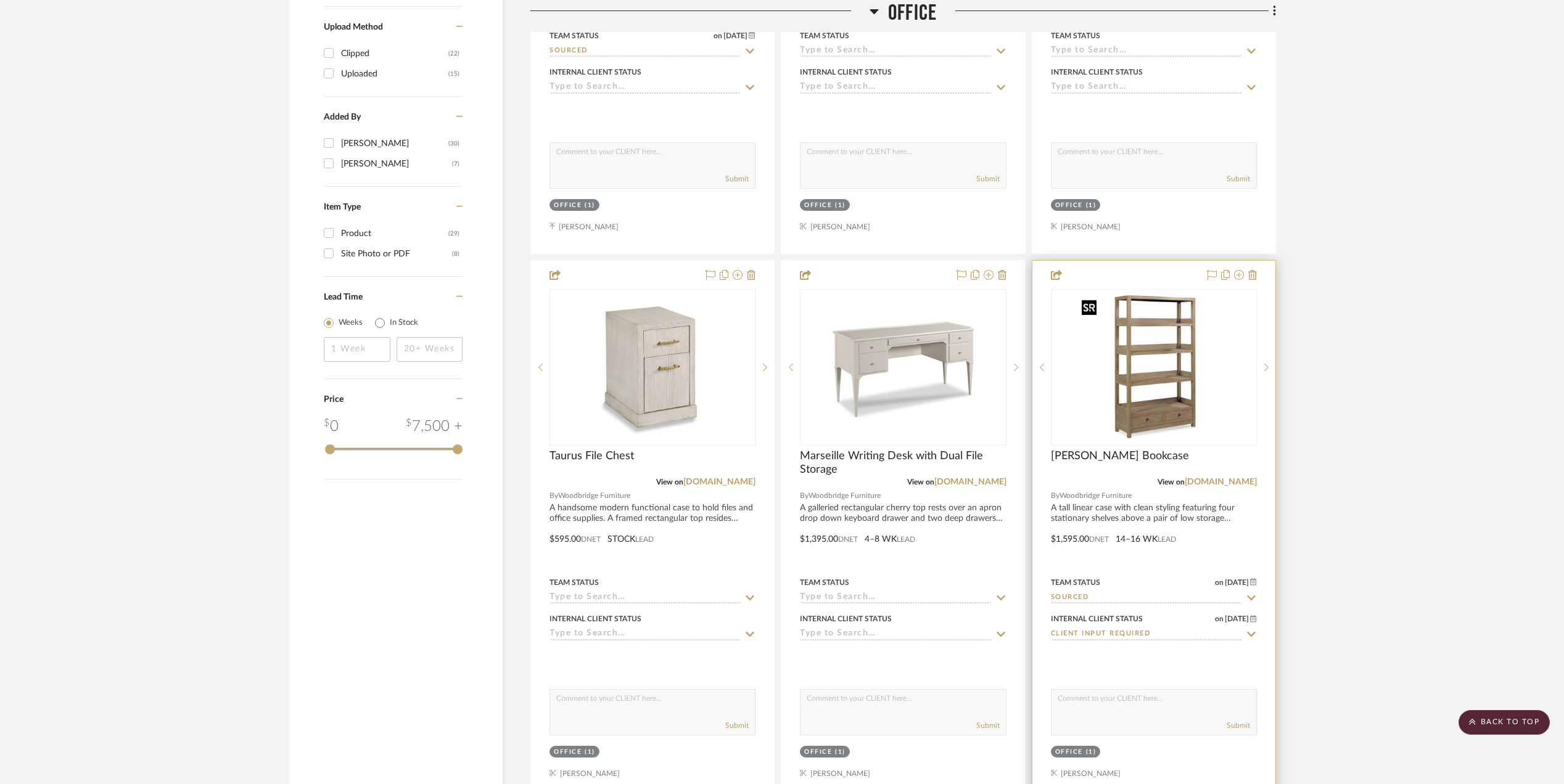
scroll to position [2084, 0]
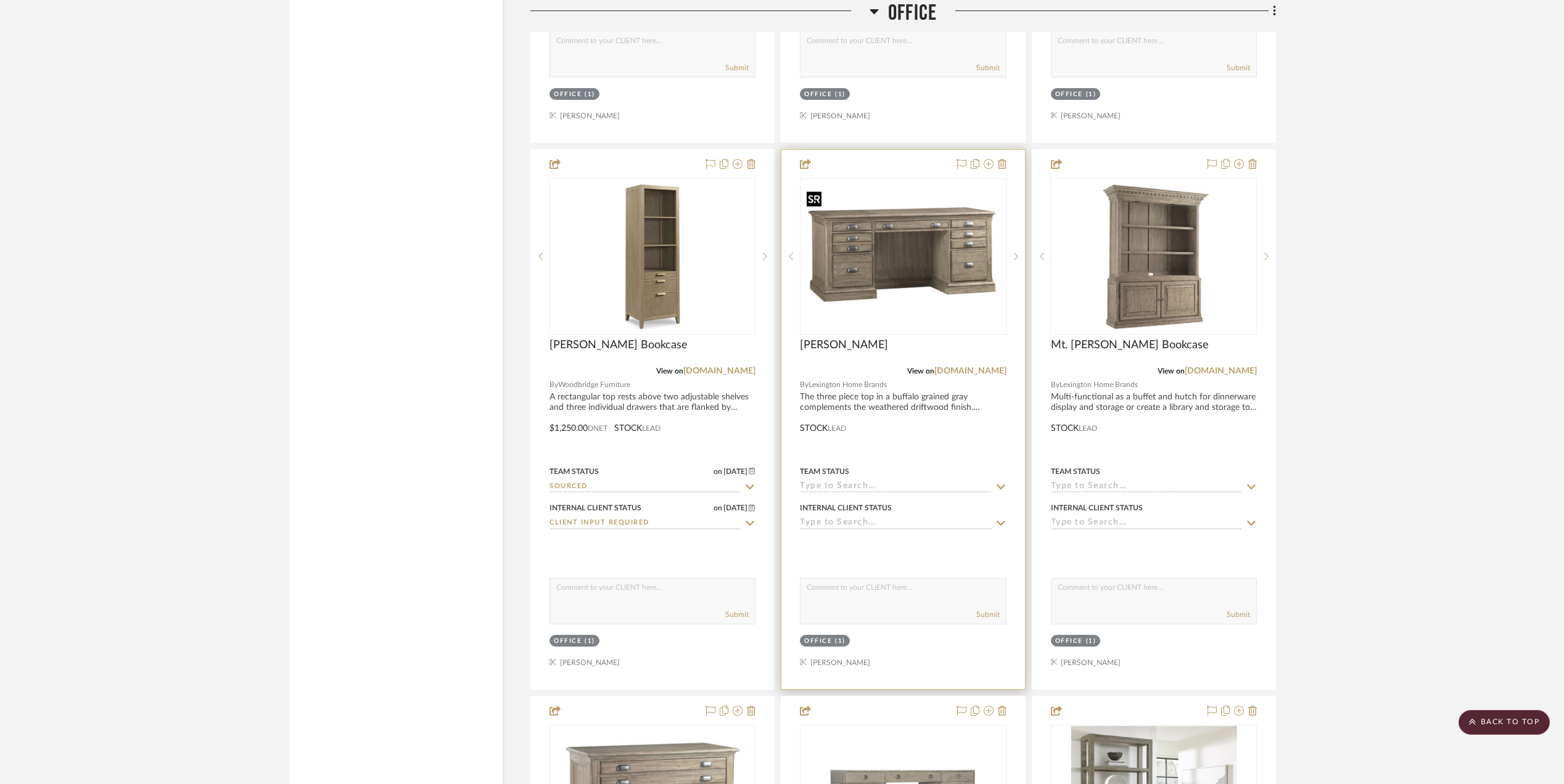
click at [0, 0] on img at bounding box center [0, 0] width 0 height 0
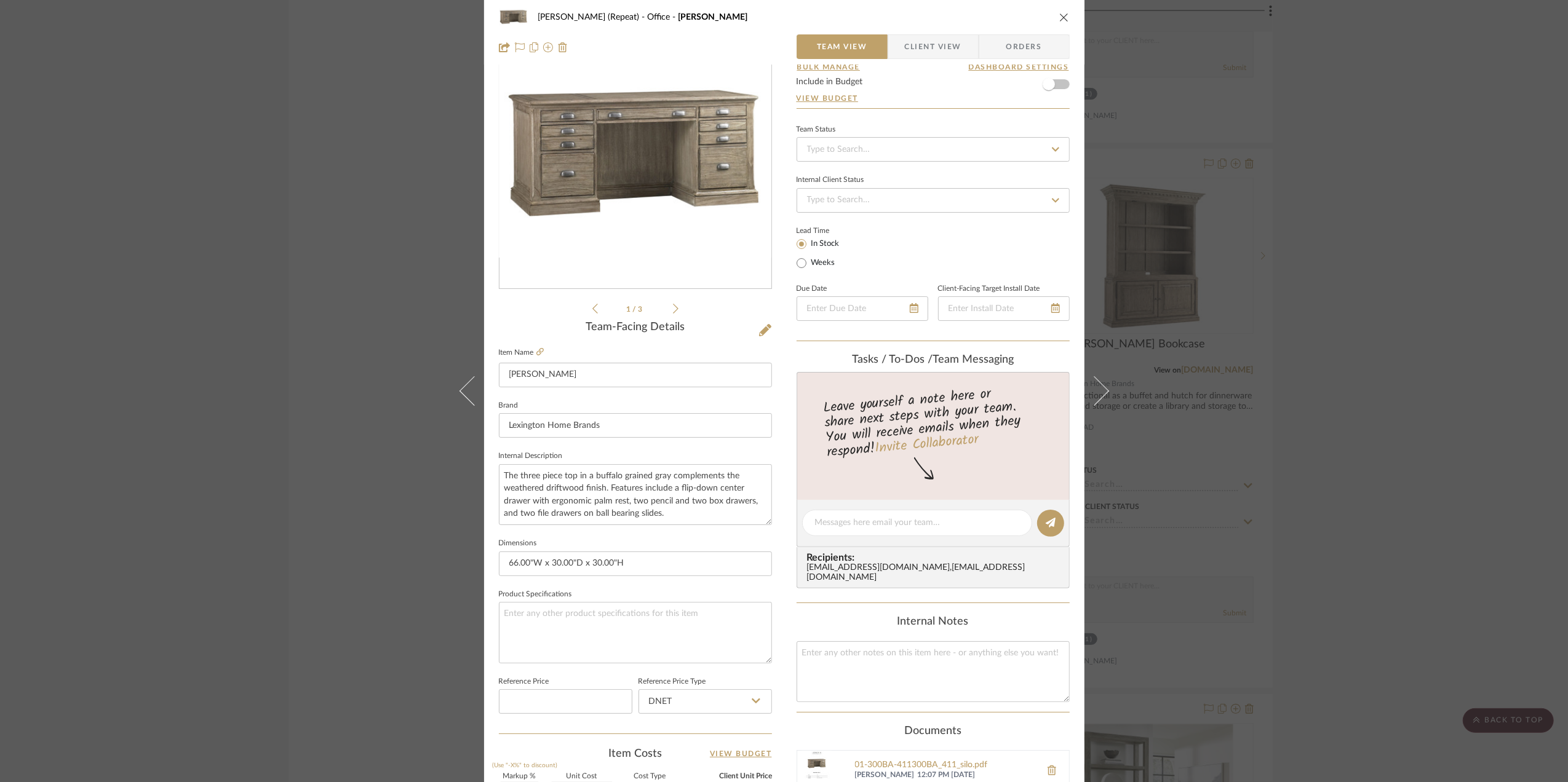
scroll to position [0, 0]
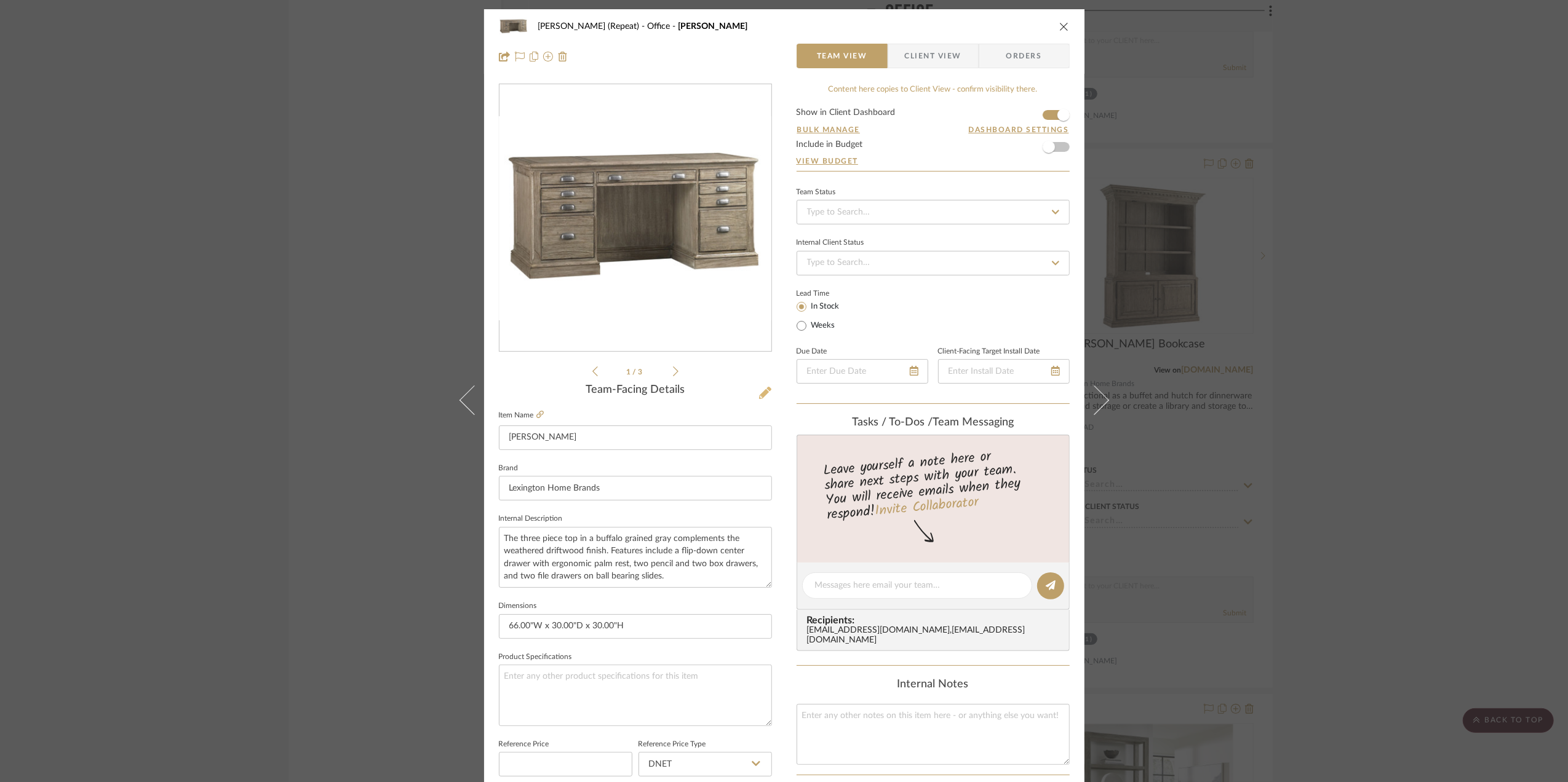
click at [759, 385] on button at bounding box center [766, 393] width 13 height 19
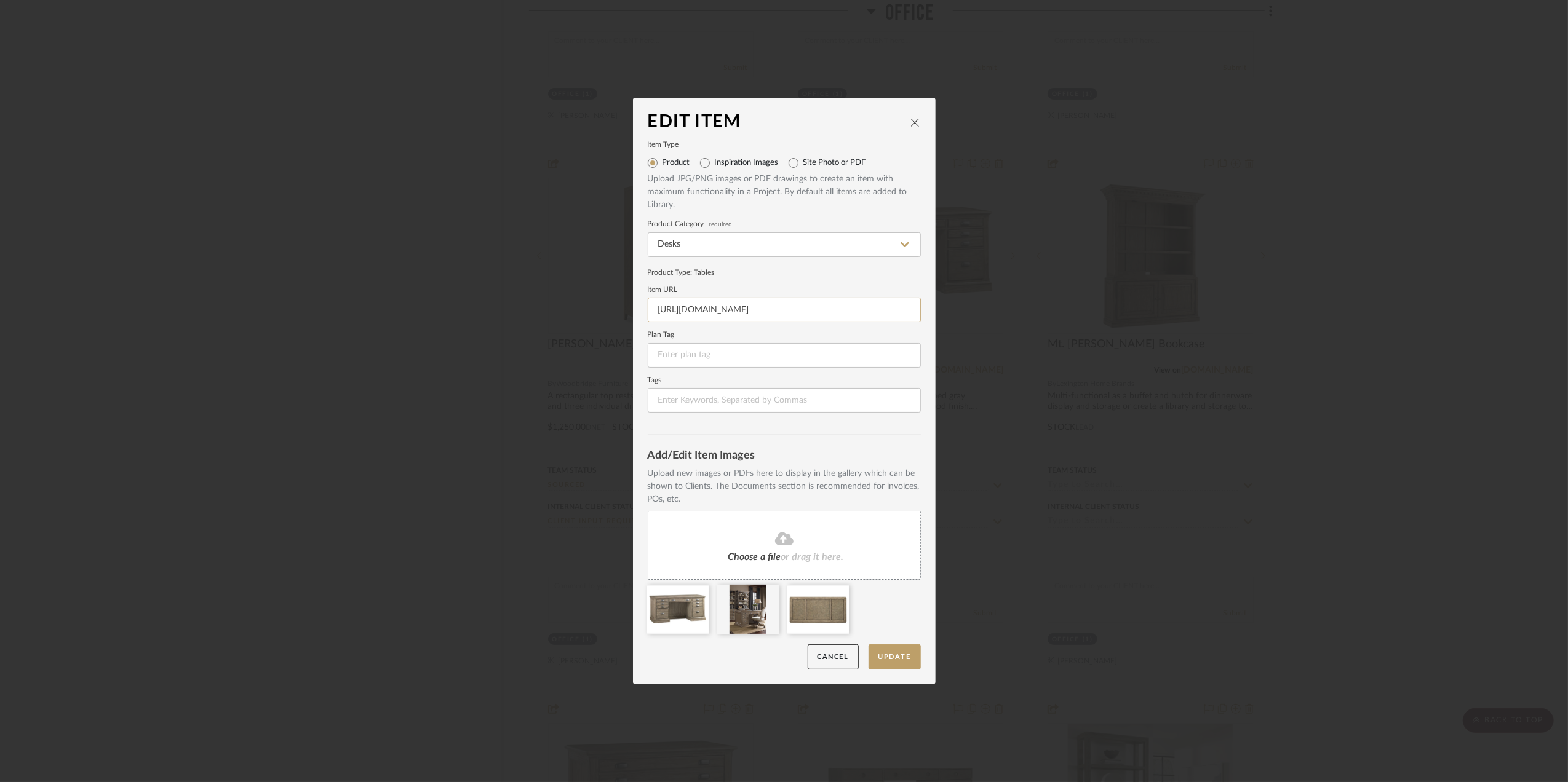
drag, startPoint x: 901, startPoint y: 308, endPoint x: 564, endPoint y: 323, distance: 337.3
click at [567, 323] on div "Edit Item Item Type Product Inspiration Images Site Photo or PDF Upload JPG/PNG…" at bounding box center [784, 391] width 1568 height 782
paste input "[URL][DOMAIN_NAME]"
type input "[URL][DOMAIN_NAME]"
click at [894, 649] on button "Update" at bounding box center [895, 657] width 52 height 25
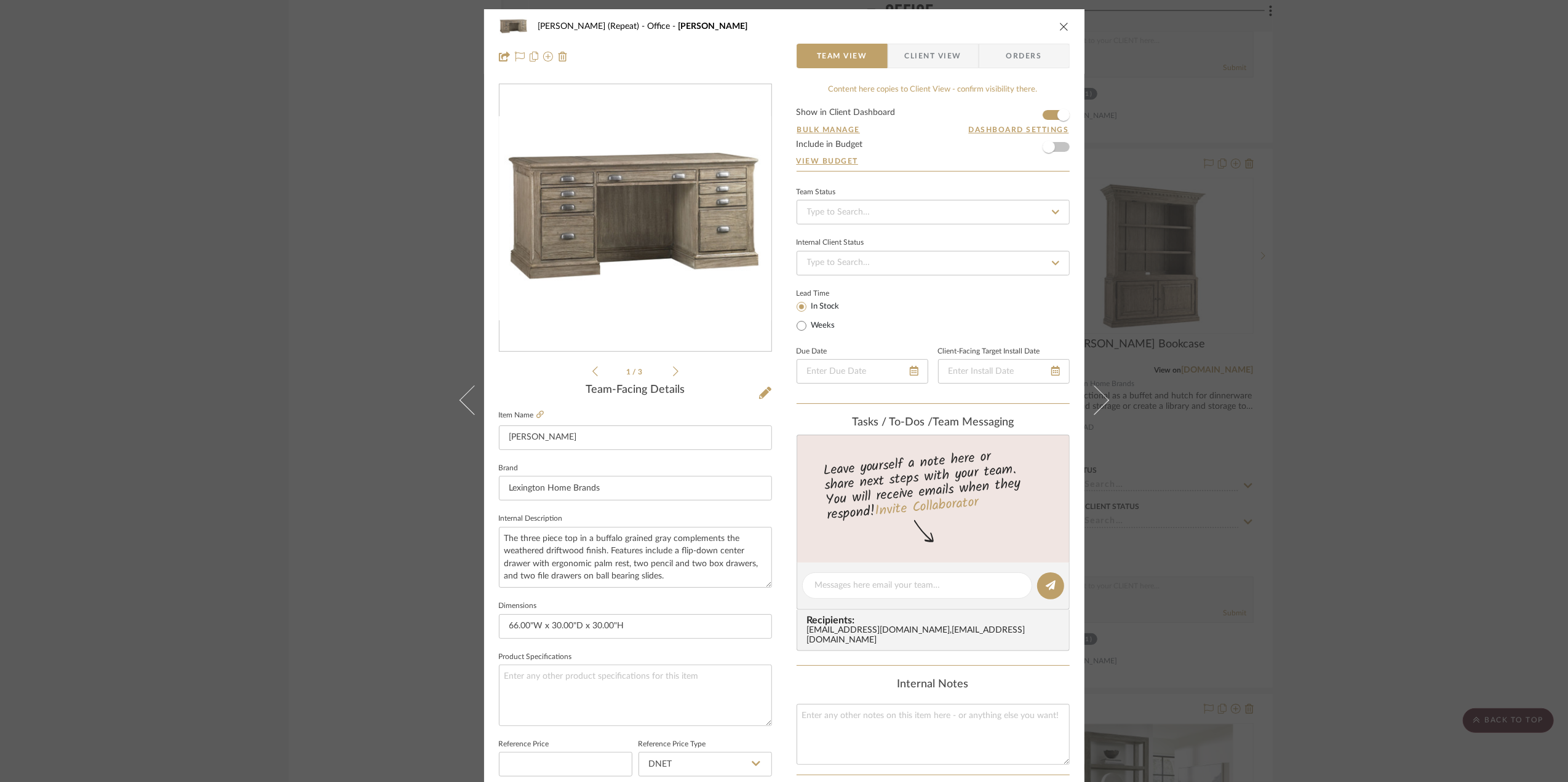
click at [1420, 481] on div "[PERSON_NAME] (Repeat) Office Austin Desk Team View Client View Orders 1 / 3 Te…" at bounding box center [784, 391] width 1568 height 782
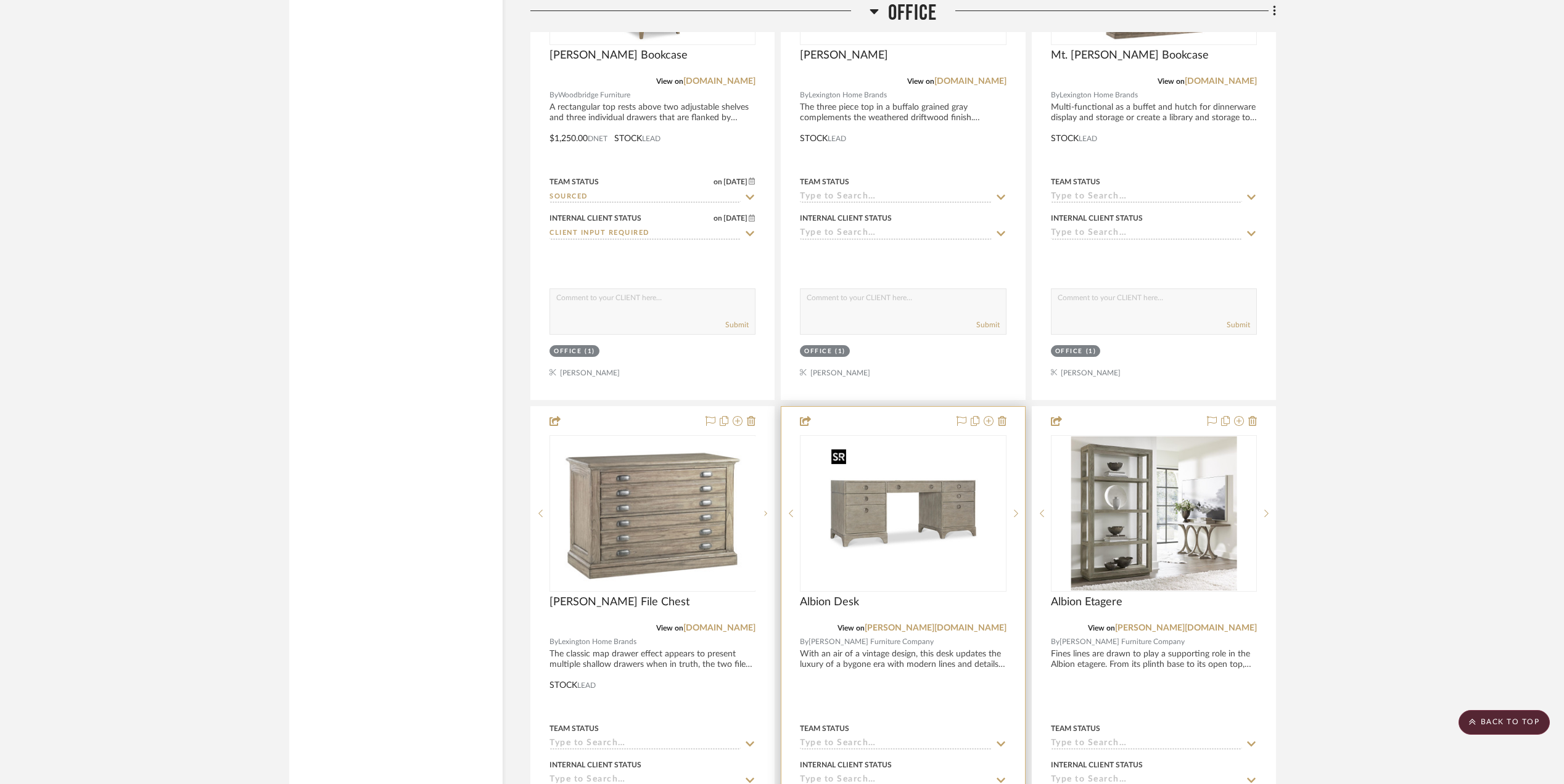
scroll to position [2413, 0]
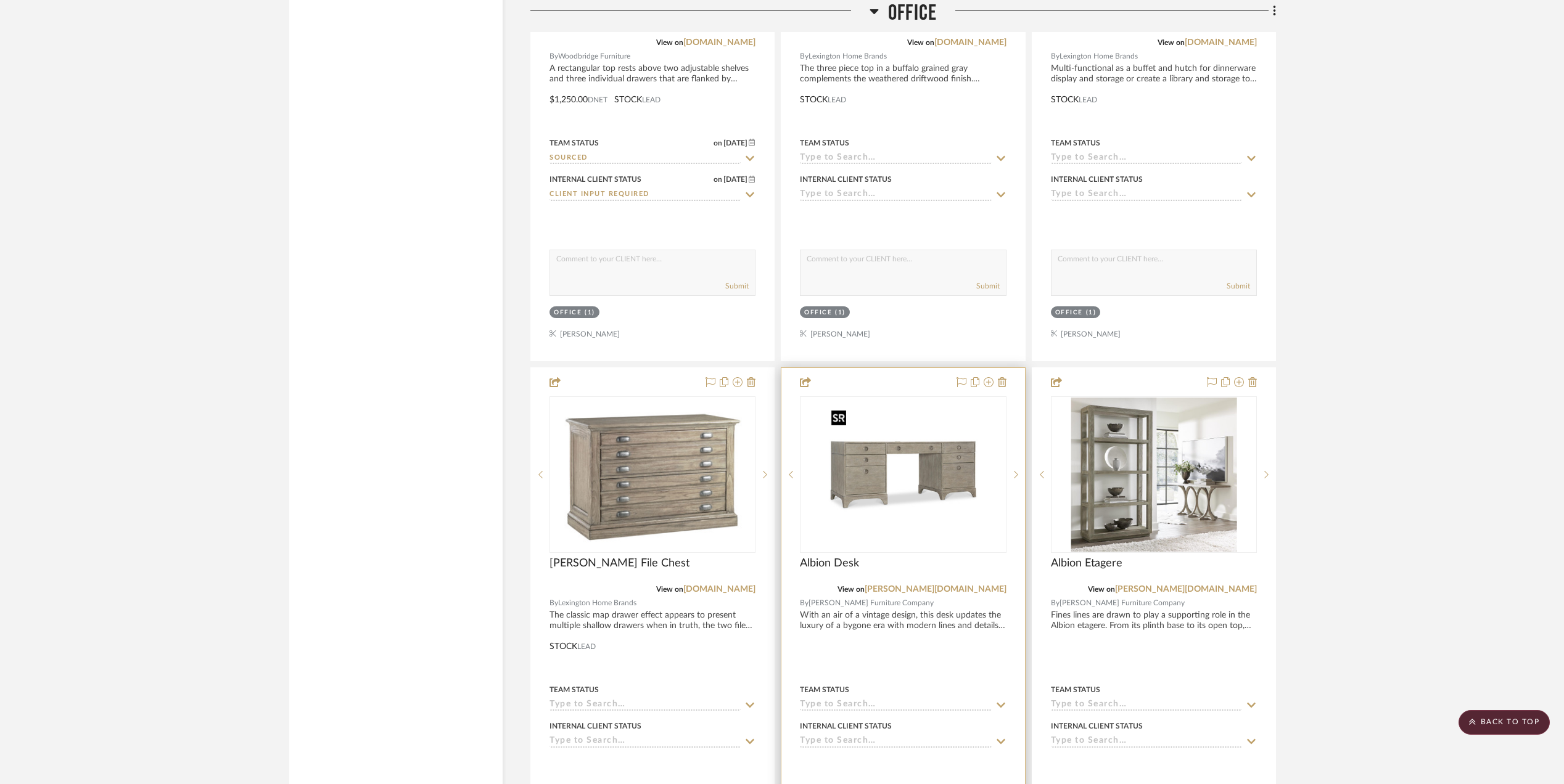
click at [859, 454] on img "0" at bounding box center [902, 474] width 154 height 154
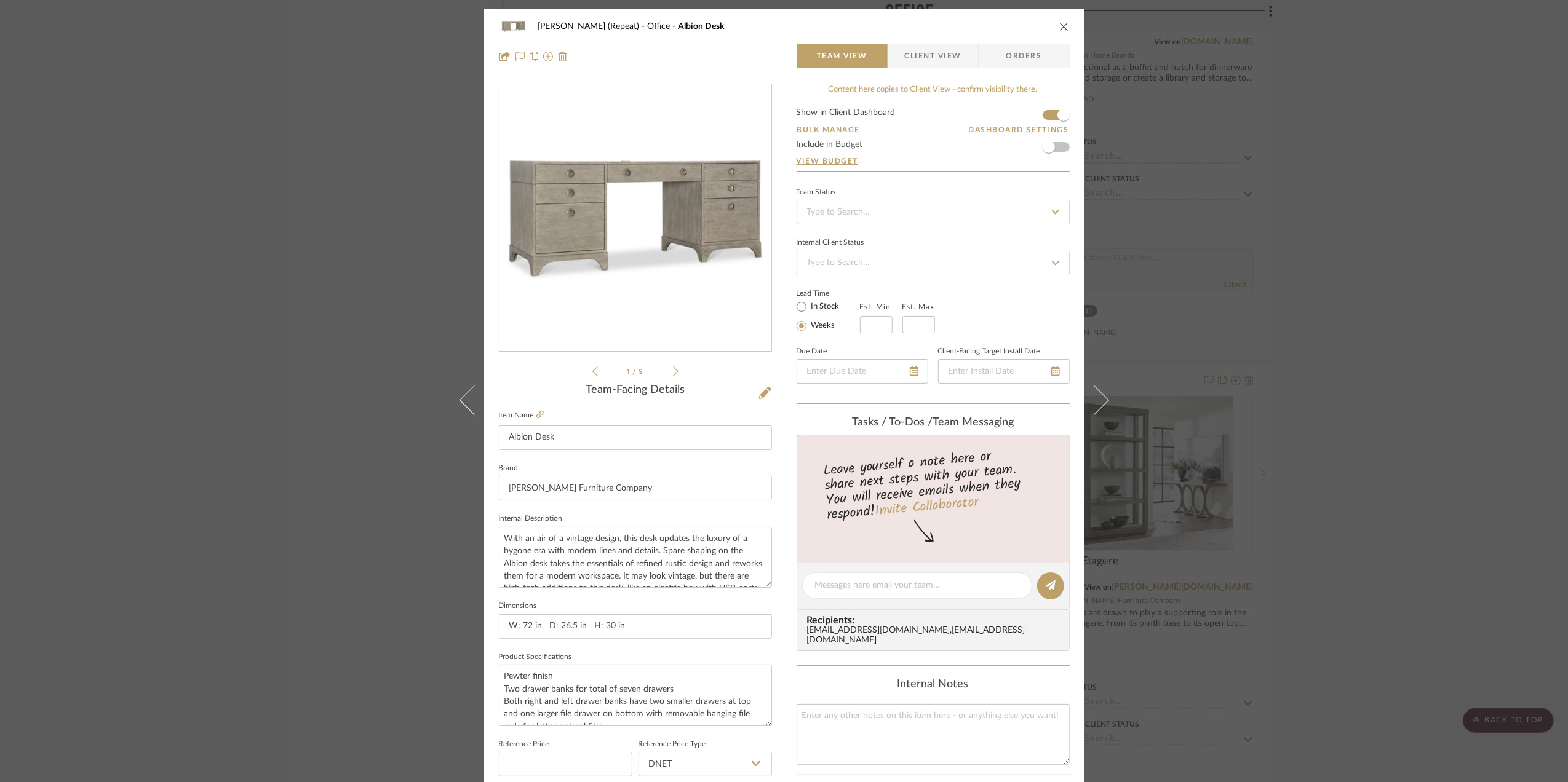
click at [1390, 502] on div "[PERSON_NAME] (Repeat) Office Albion Desk Team View Client View Orders 1 / 5 Te…" at bounding box center [784, 391] width 1568 height 782
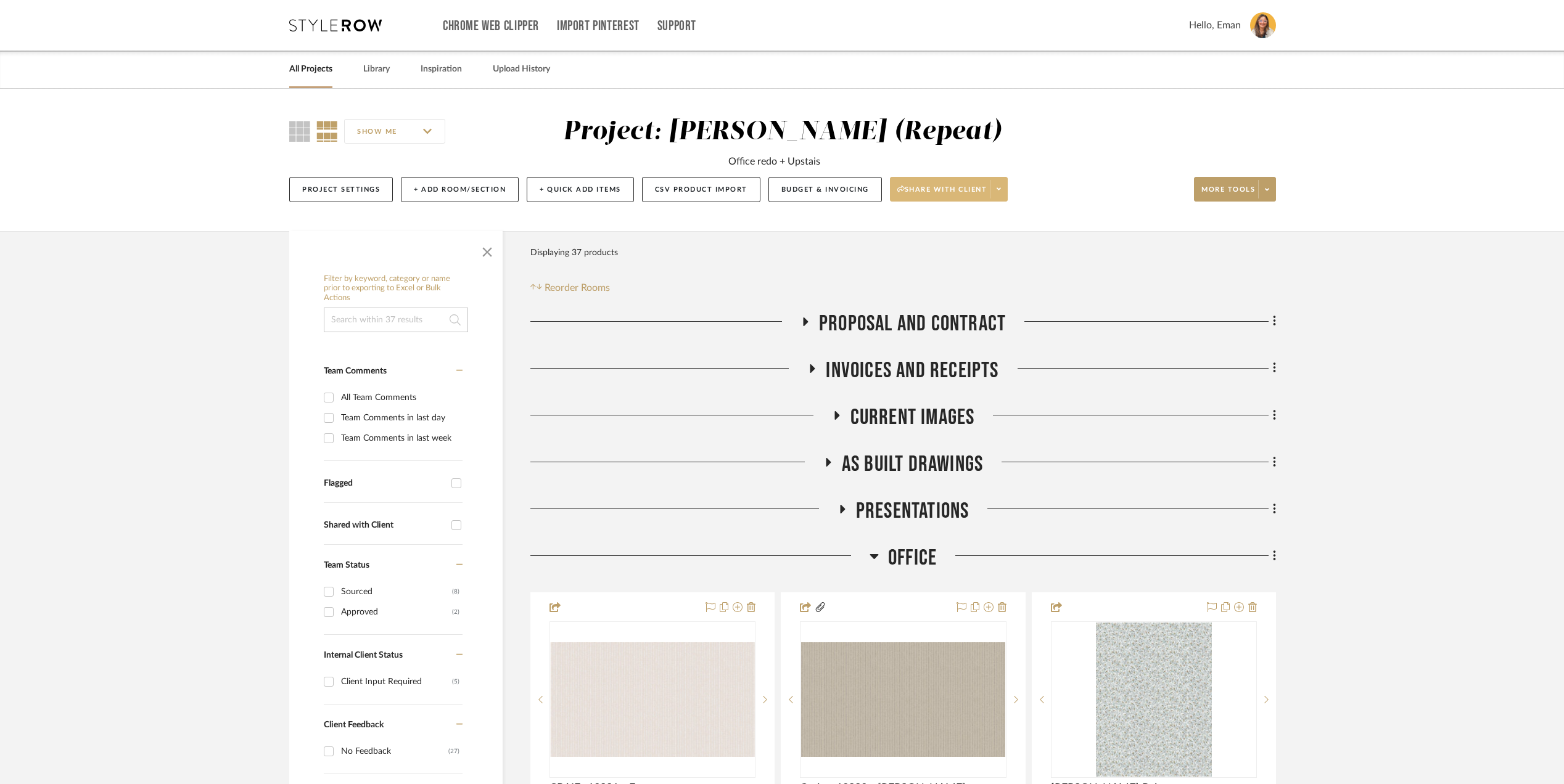
click at [1005, 184] on span at bounding box center [999, 190] width 17 height 19
click at [964, 248] on button "Generate URL to Share" at bounding box center [955, 255] width 130 height 30
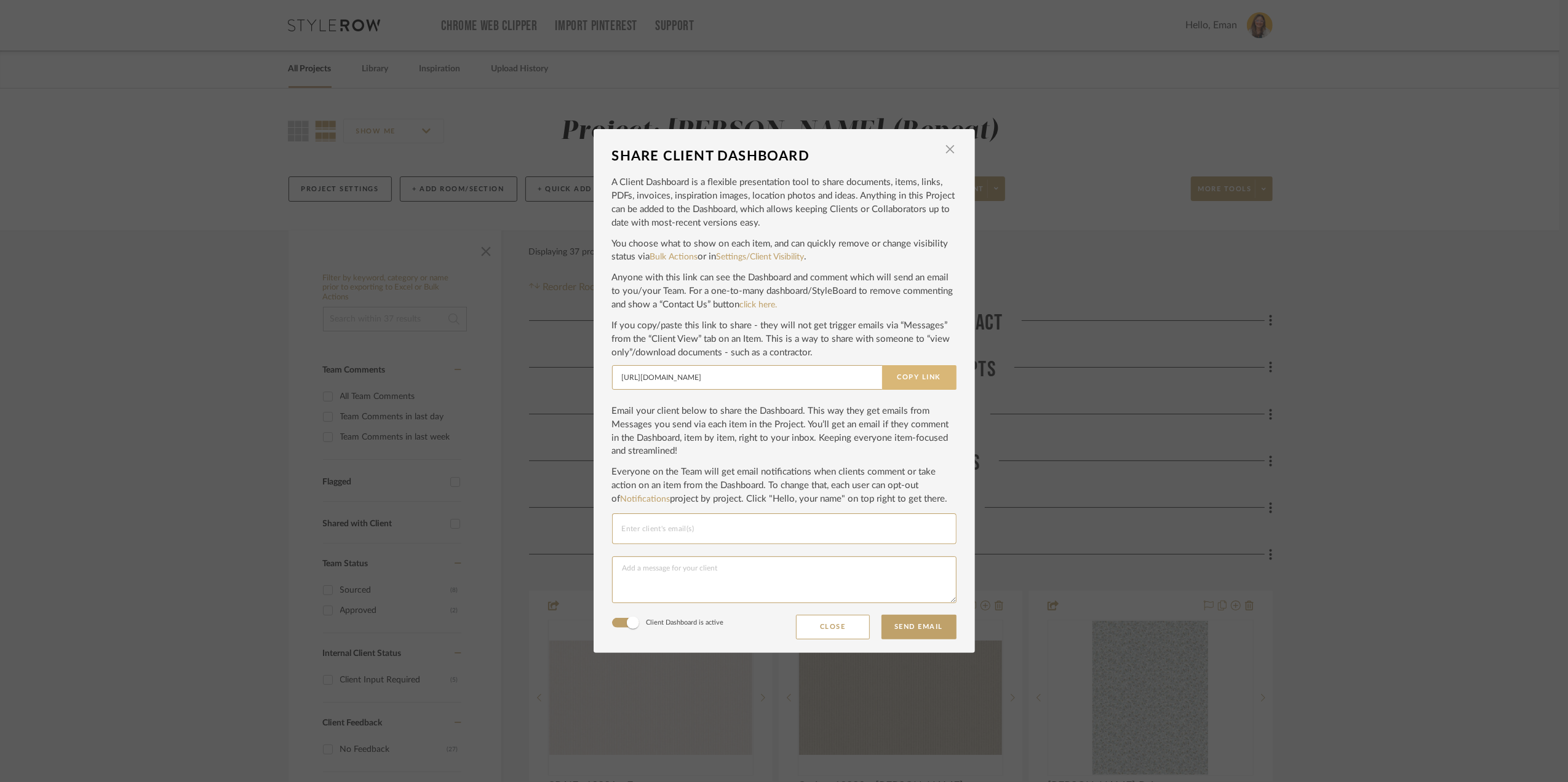
click at [925, 374] on button "Copy Link" at bounding box center [919, 378] width 74 height 25
click at [943, 145] on span "button" at bounding box center [950, 149] width 25 height 25
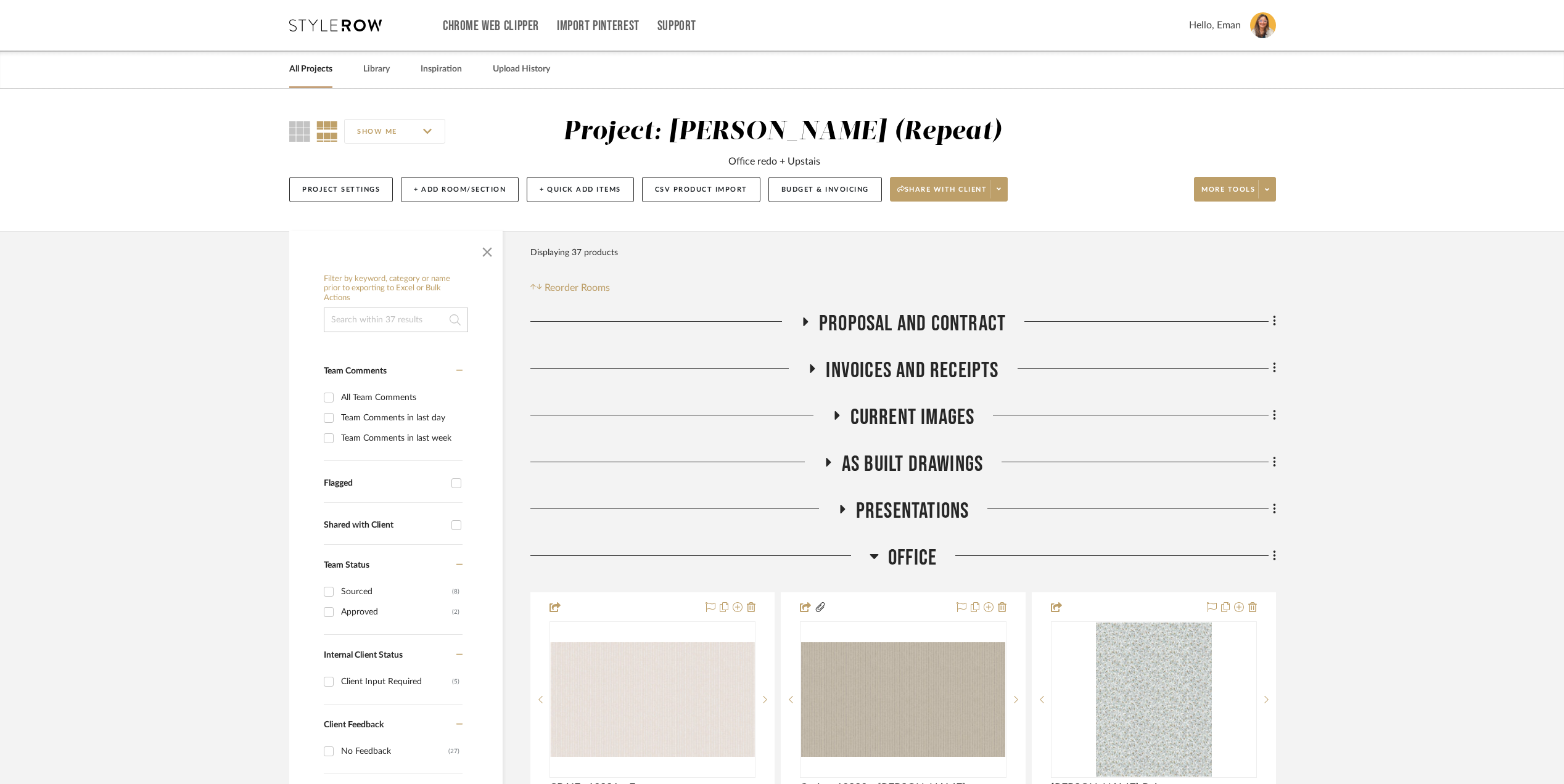
click at [800, 316] on h3 "proposal and contract" at bounding box center [902, 323] width 205 height 26
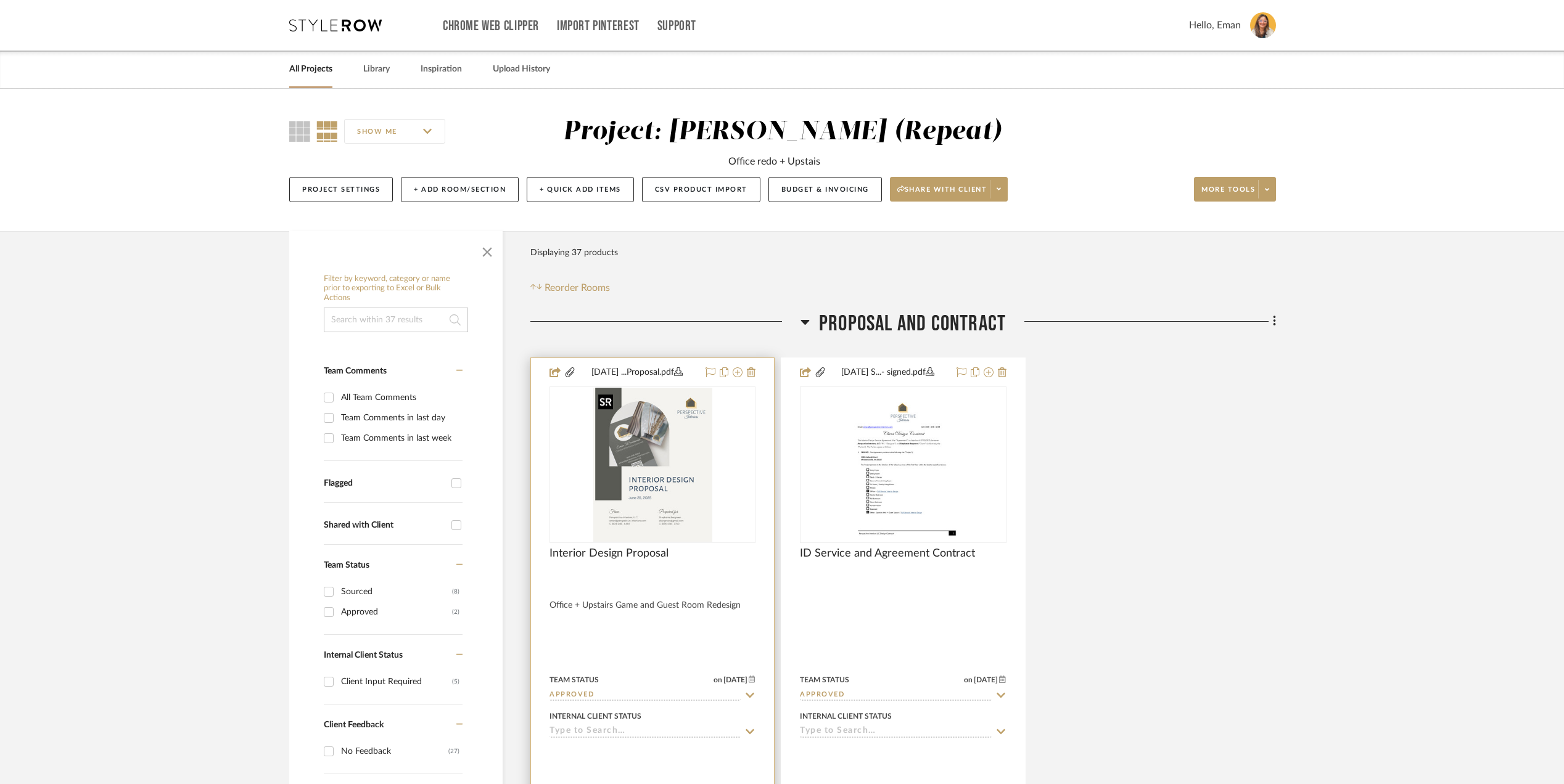
click at [0, 0] on img at bounding box center [0, 0] width 0 height 0
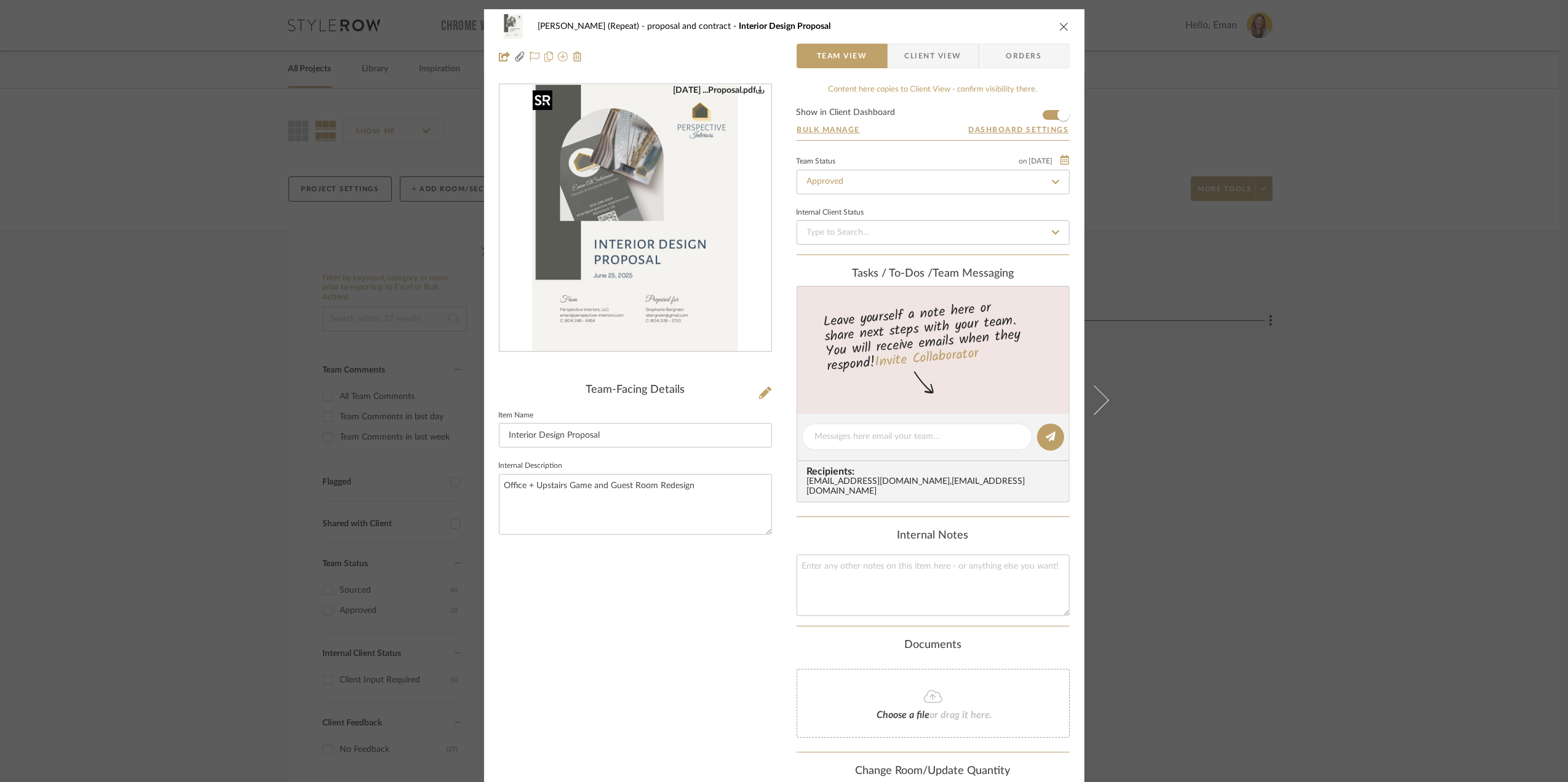
click at [648, 221] on img "0" at bounding box center [635, 219] width 207 height 267
click at [1432, 218] on div "[PERSON_NAME] (Repeat) proposal and contract Interior Design Proposal Team View…" at bounding box center [784, 391] width 1568 height 782
